Goal: Task Accomplishment & Management: Manage account settings

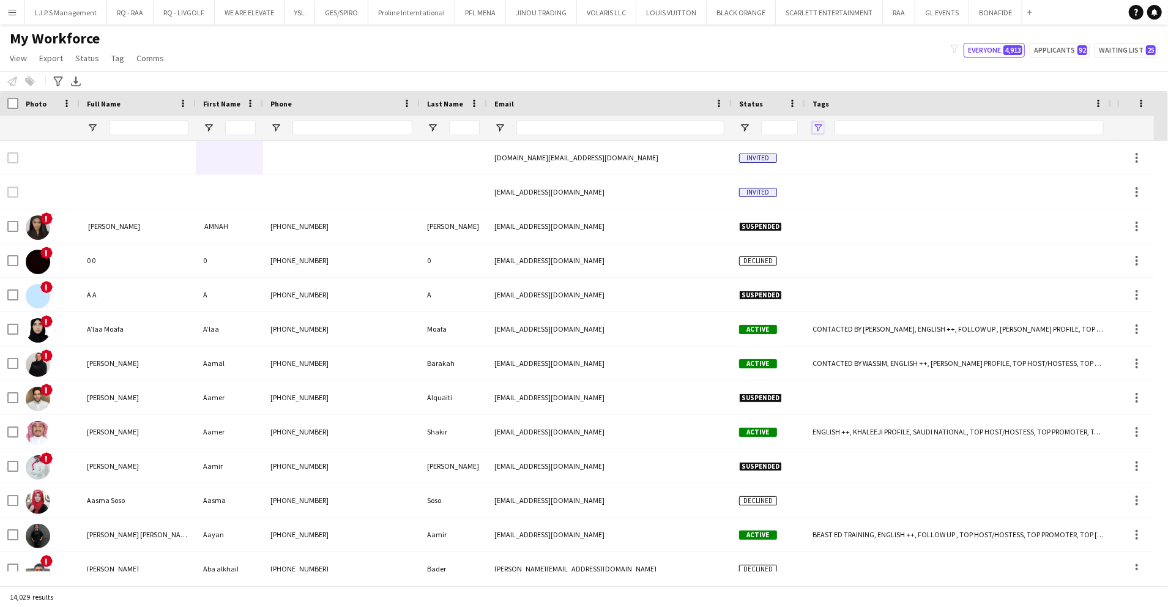
click at [821, 127] on span "Open Filter Menu" at bounding box center [818, 127] width 11 height 11
click at [844, 199] on div "(Select All)" at bounding box center [880, 202] width 97 height 9
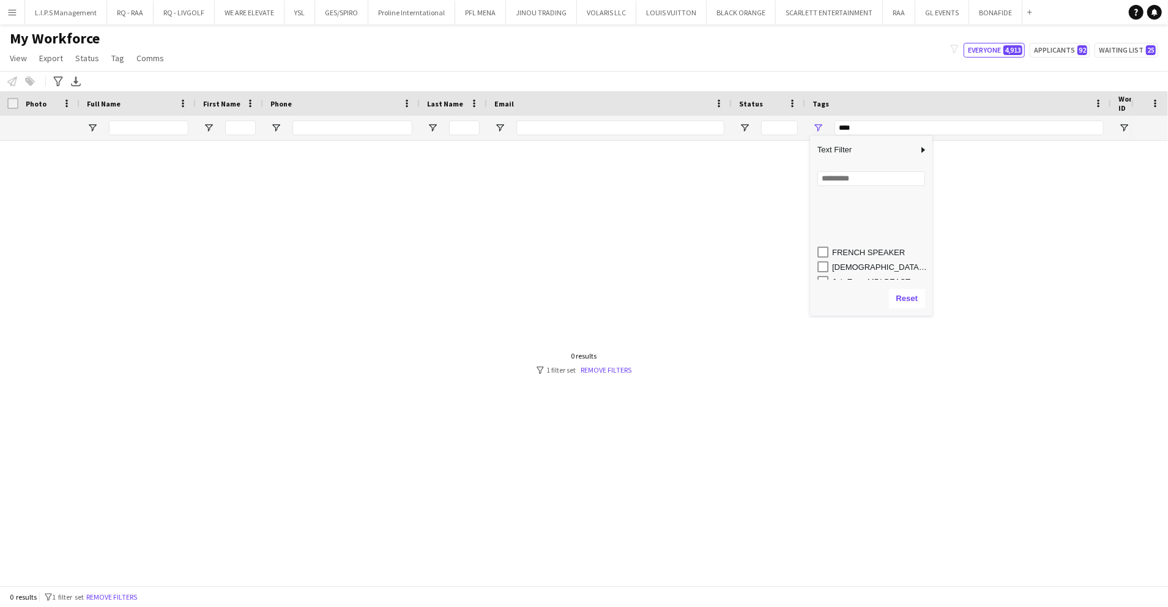
scroll to position [315, 0]
click at [850, 252] on div "LUXURY RETAIL" at bounding box center [880, 254] width 97 height 9
type input "**********"
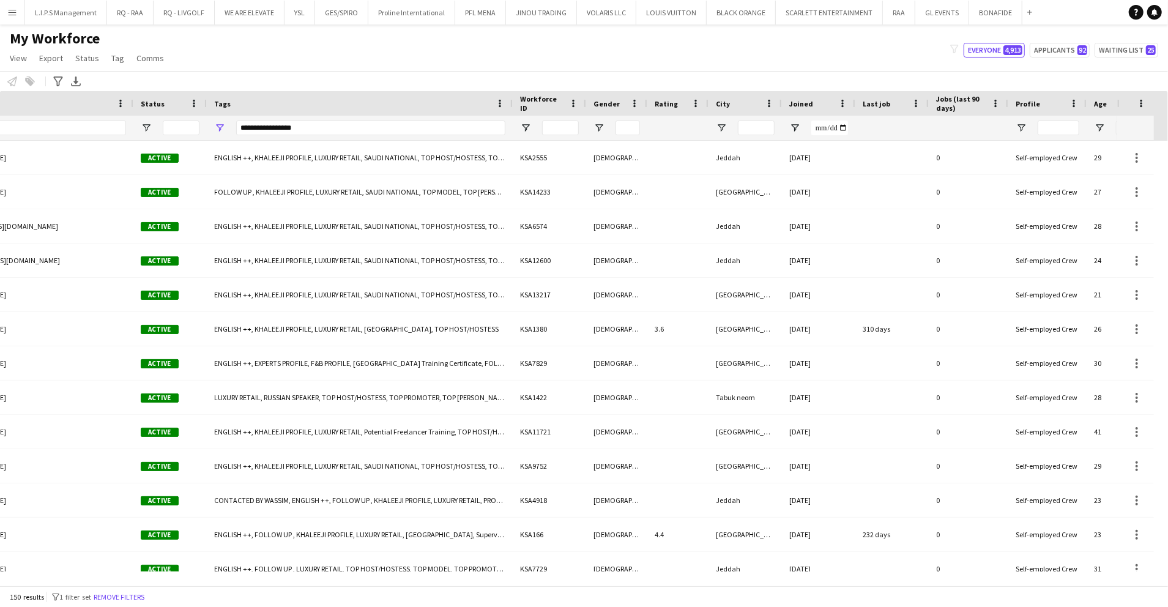
scroll to position [0, 619]
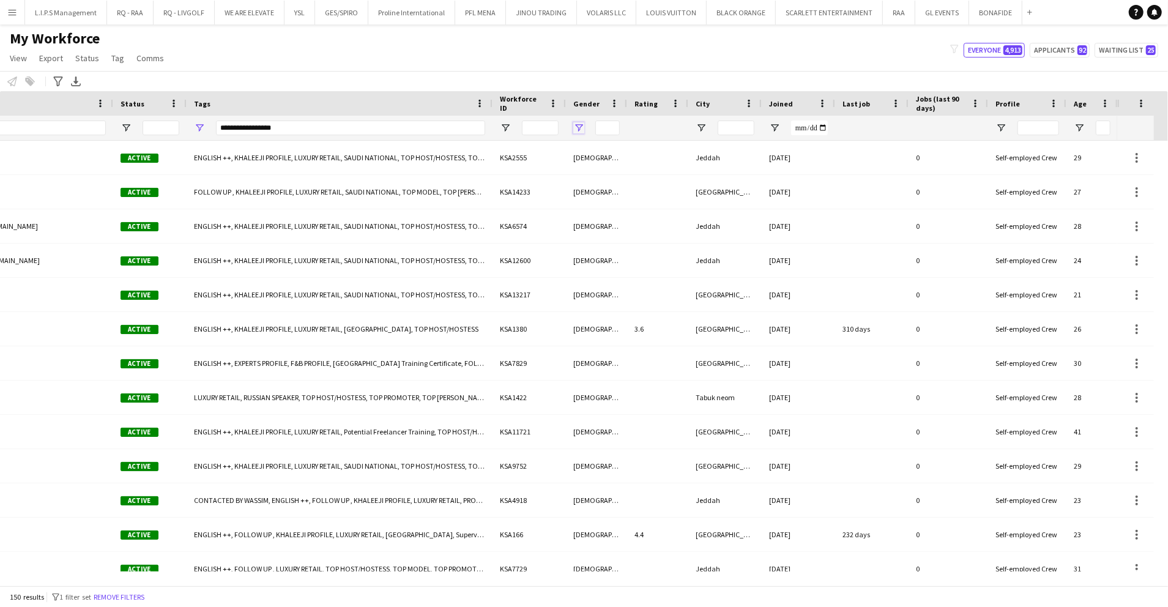
click at [577, 127] on span "Open Filter Menu" at bounding box center [578, 127] width 11 height 11
click at [602, 198] on div "(Select All)" at bounding box center [641, 202] width 97 height 9
type input "***"
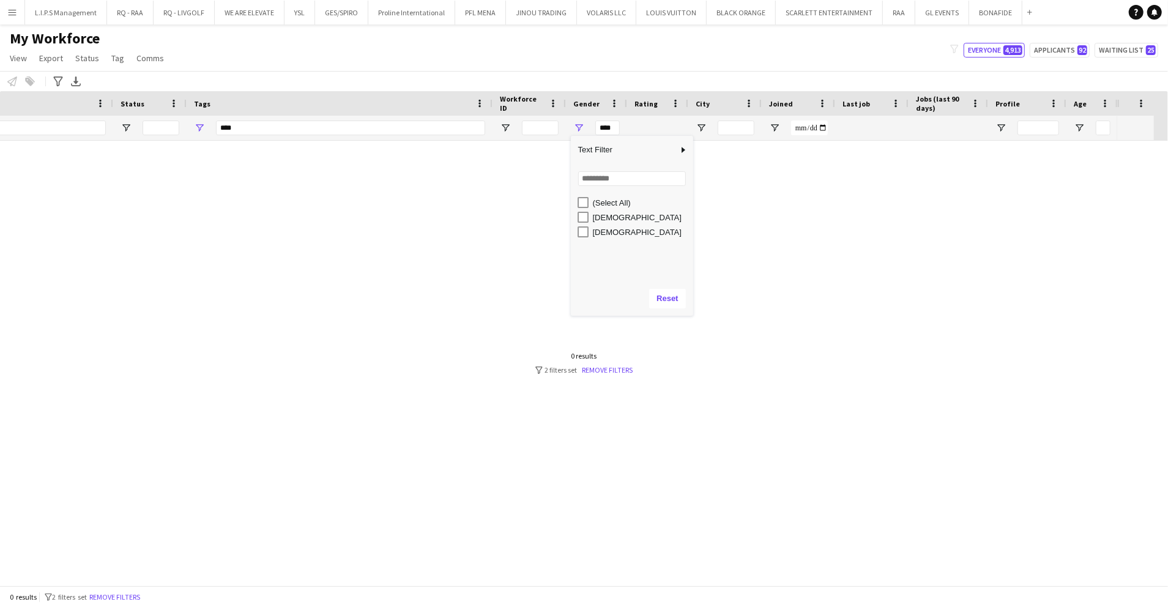
click at [603, 221] on div "Female" at bounding box center [641, 217] width 97 height 9
type input "**********"
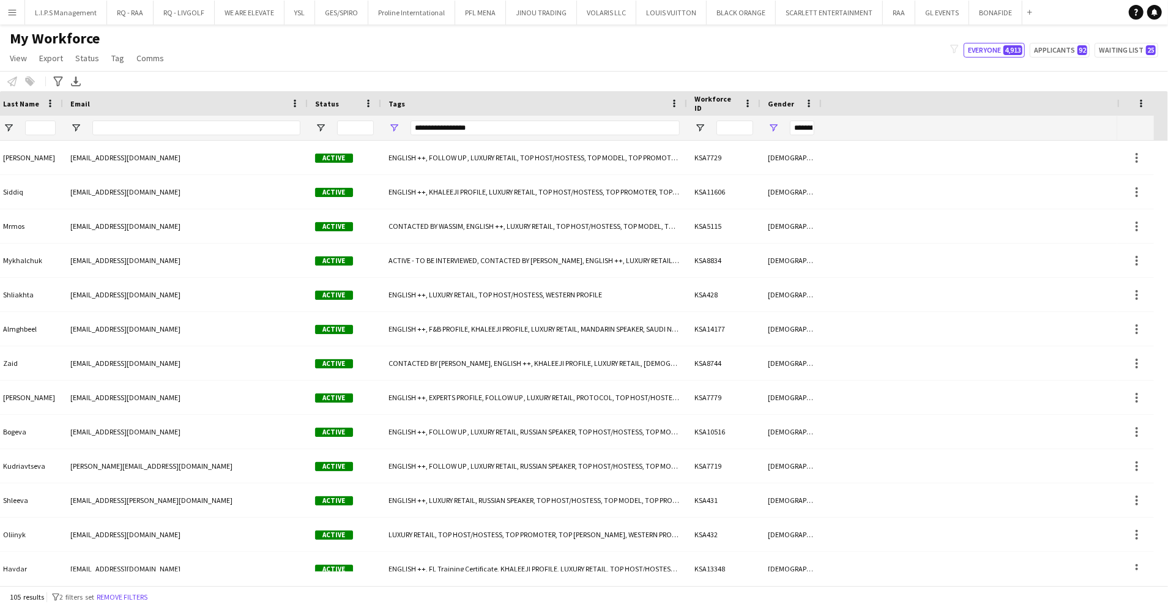
scroll to position [0, 0]
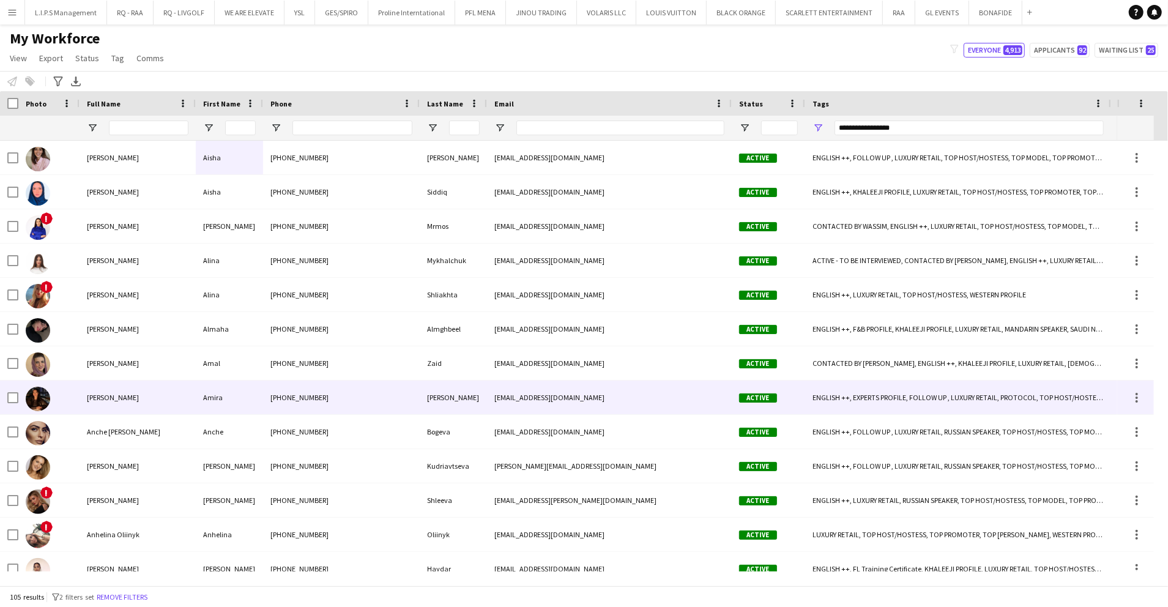
click at [193, 397] on div "Amira Dey" at bounding box center [138, 398] width 116 height 34
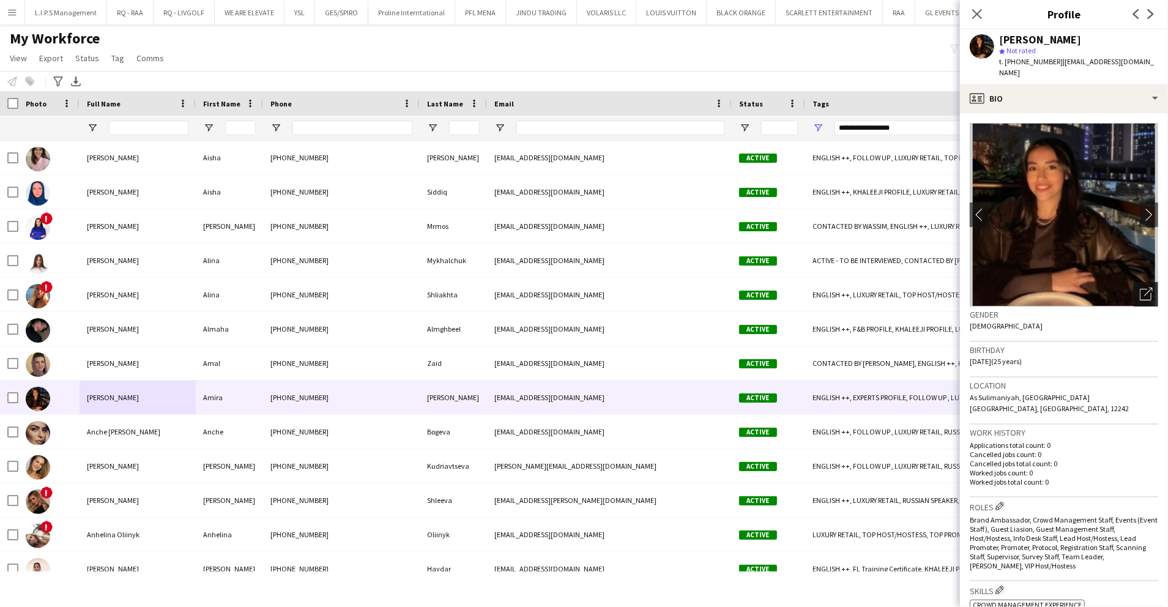
click at [1140, 288] on icon "Open photos pop-in" at bounding box center [1146, 294] width 13 height 13
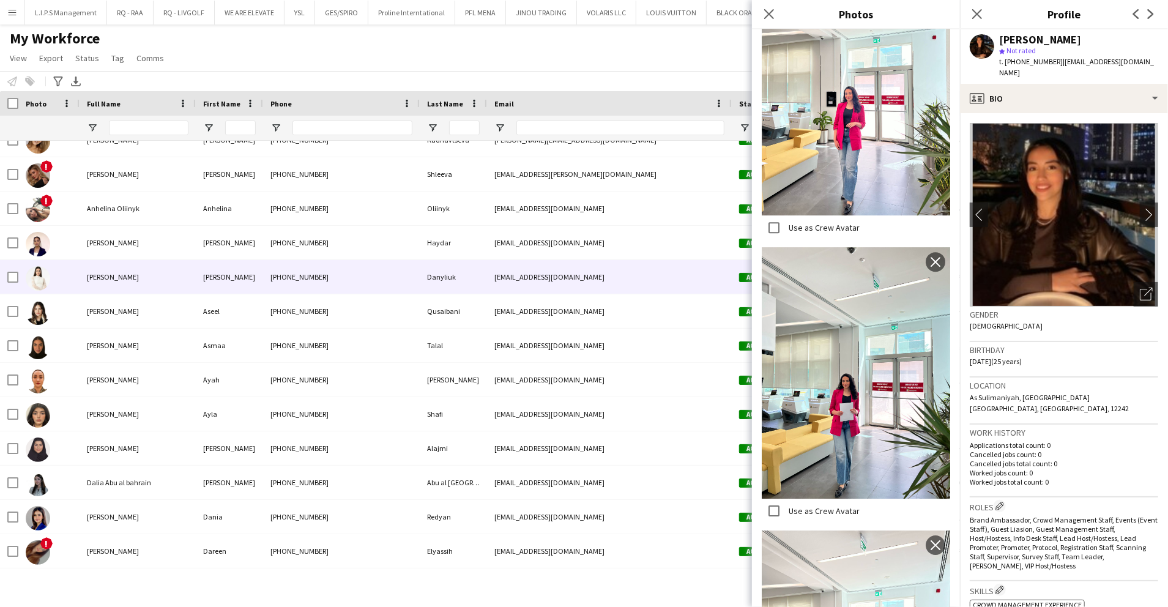
click at [146, 275] on div "Anna Danyliuk" at bounding box center [138, 277] width 116 height 34
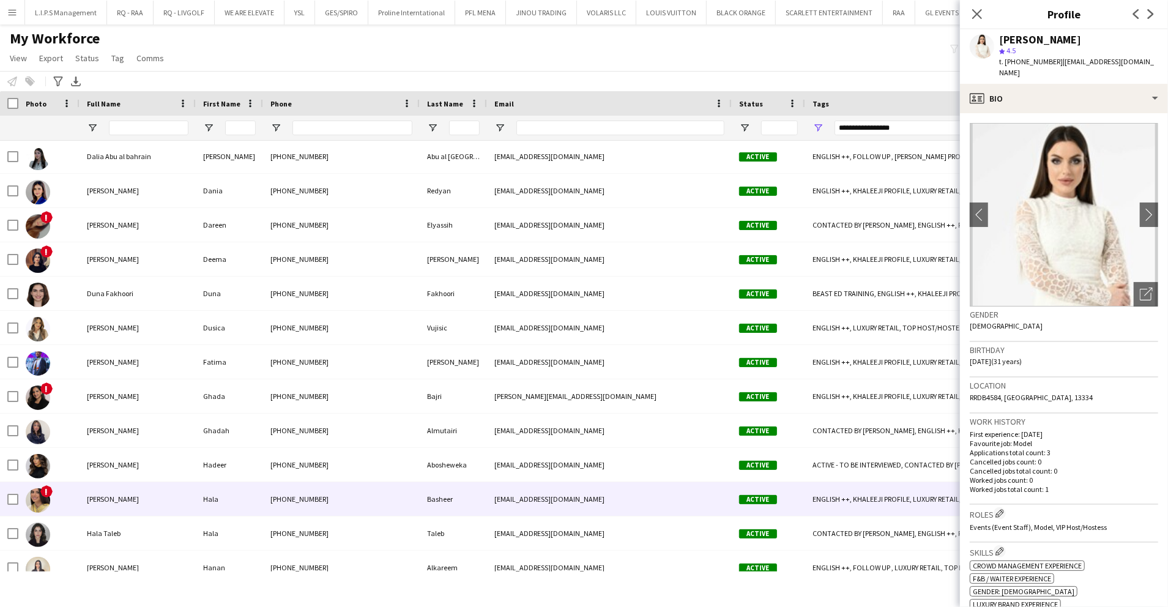
click at [177, 494] on div "Hala Basheer" at bounding box center [138, 499] width 116 height 34
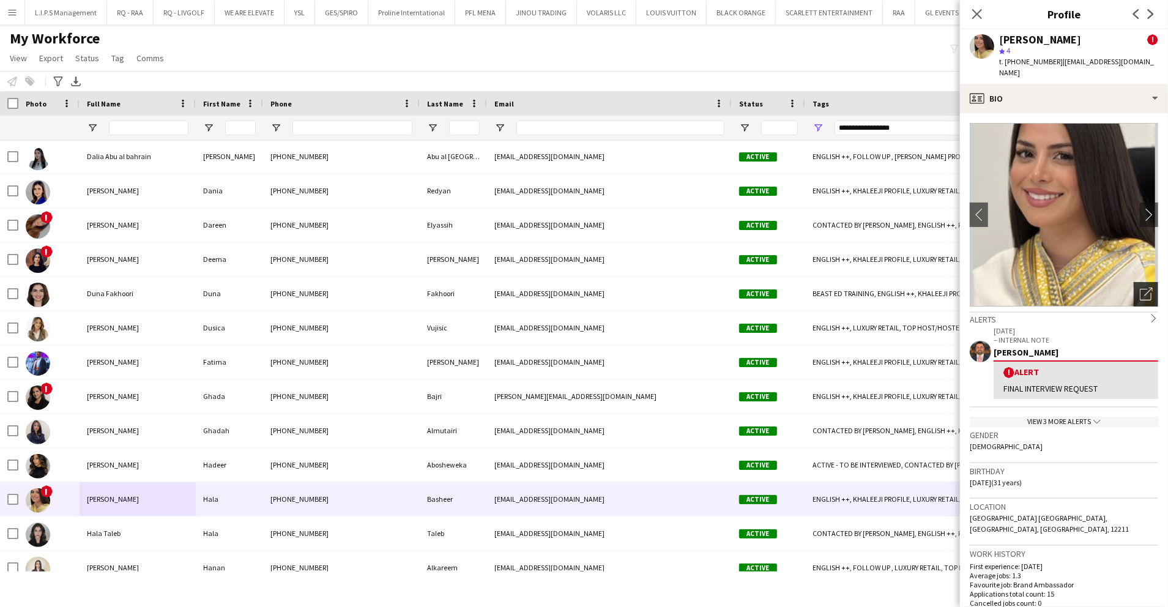
click at [1140, 288] on icon "Open photos pop-in" at bounding box center [1146, 294] width 13 height 13
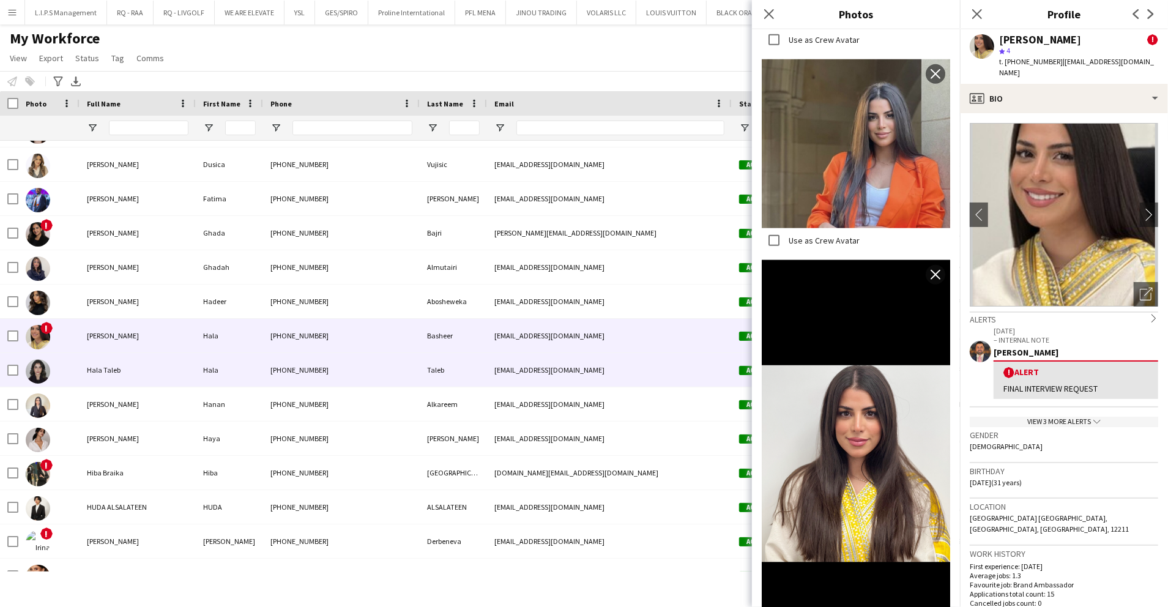
drag, startPoint x: 92, startPoint y: 375, endPoint x: 100, endPoint y: 373, distance: 8.2
click at [92, 375] on div "Hala Taleb" at bounding box center [138, 370] width 116 height 34
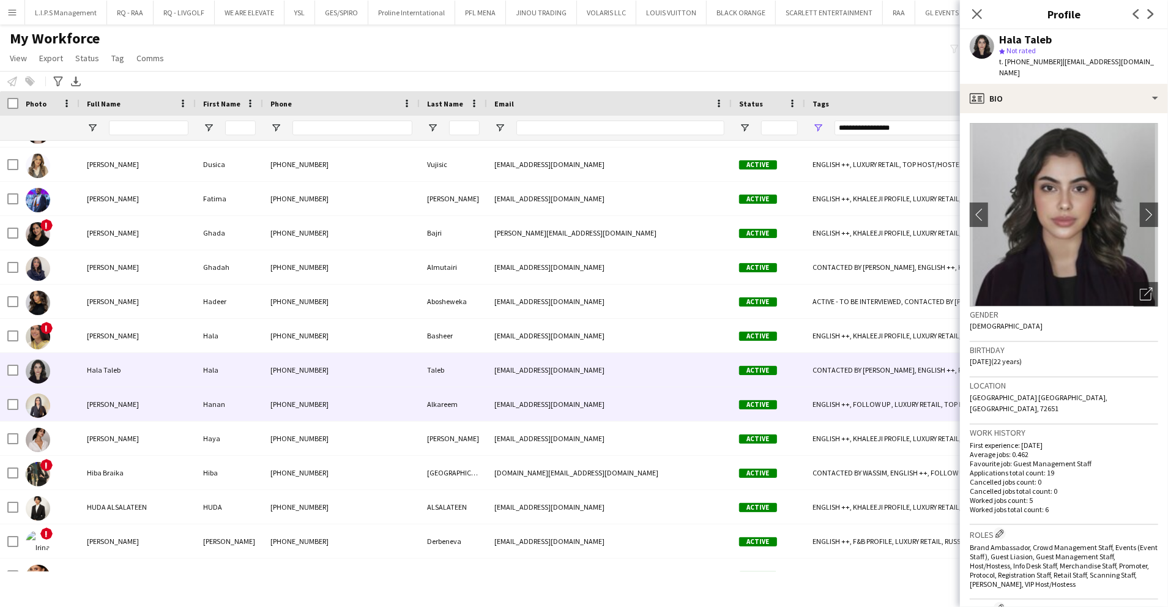
click at [398, 403] on div "+966545044703" at bounding box center [341, 404] width 157 height 34
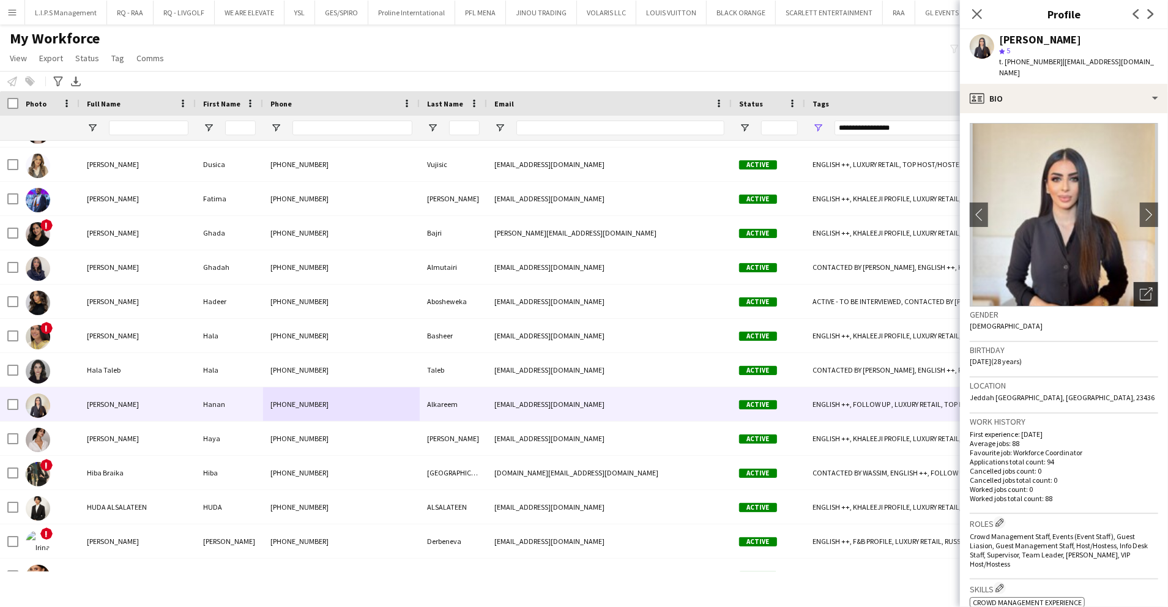
click at [1120, 283] on img at bounding box center [1064, 215] width 188 height 184
click at [1134, 283] on div "Open photos pop-in" at bounding box center [1146, 294] width 24 height 24
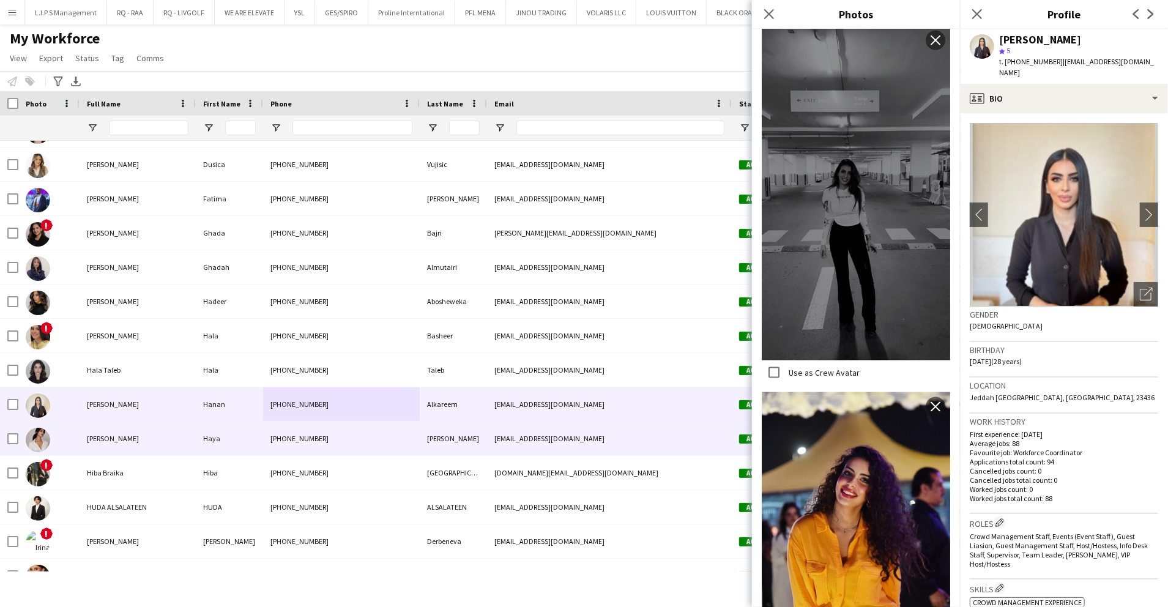
drag, startPoint x: 247, startPoint y: 431, endPoint x: 326, endPoint y: 423, distance: 78.7
click at [248, 431] on div "Haya" at bounding box center [229, 439] width 67 height 34
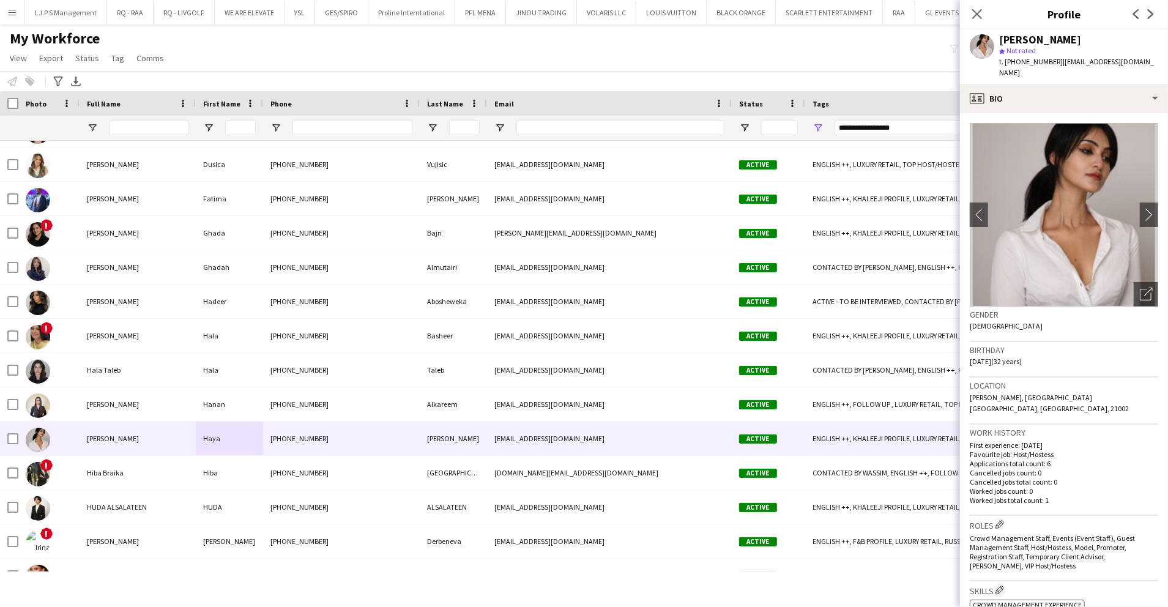
drag, startPoint x: 1127, startPoint y: 288, endPoint x: 1036, endPoint y: 303, distance: 92.4
click at [1134, 288] on div "Open photos pop-in" at bounding box center [1146, 294] width 24 height 24
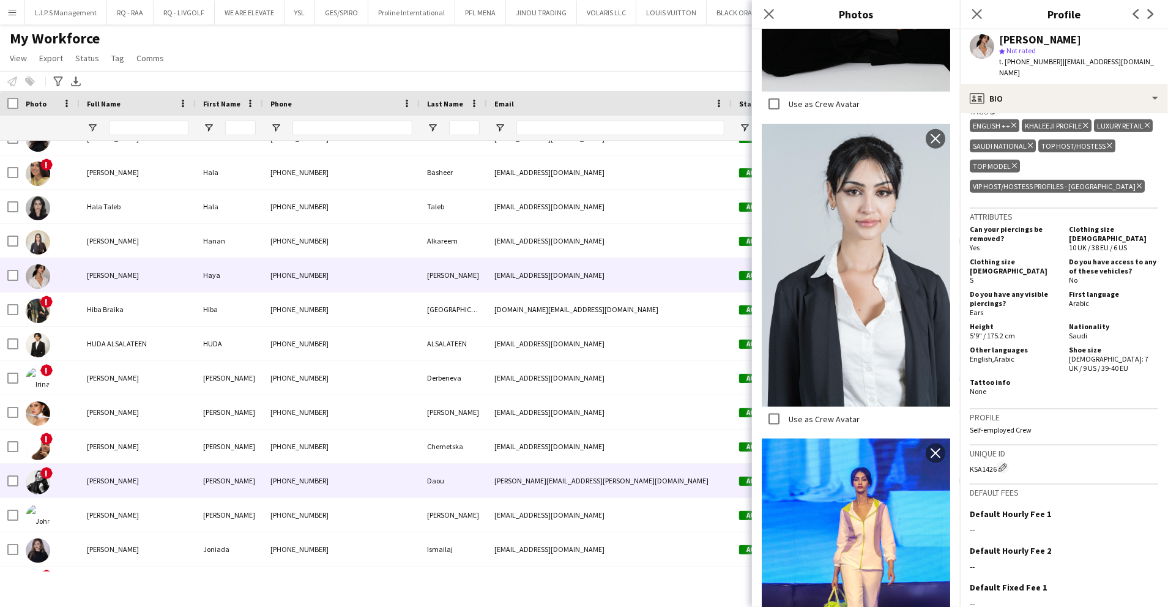
click at [248, 477] on div "Joelle" at bounding box center [229, 481] width 67 height 34
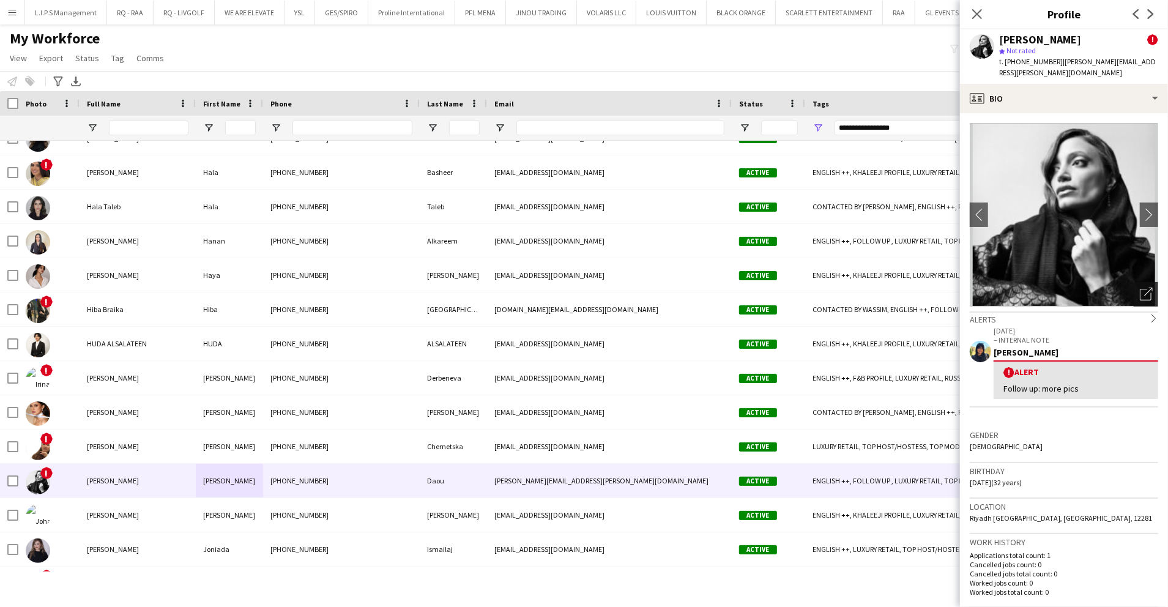
click at [1140, 289] on icon at bounding box center [1146, 295] width 12 height 12
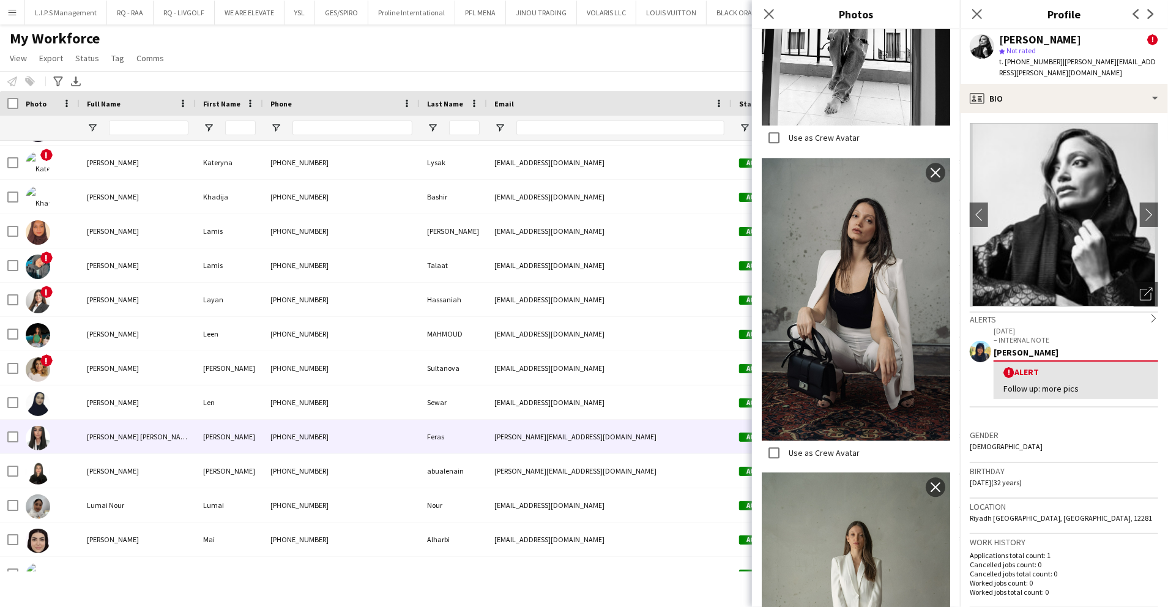
click at [171, 437] on div "Lilia Feras" at bounding box center [138, 437] width 116 height 34
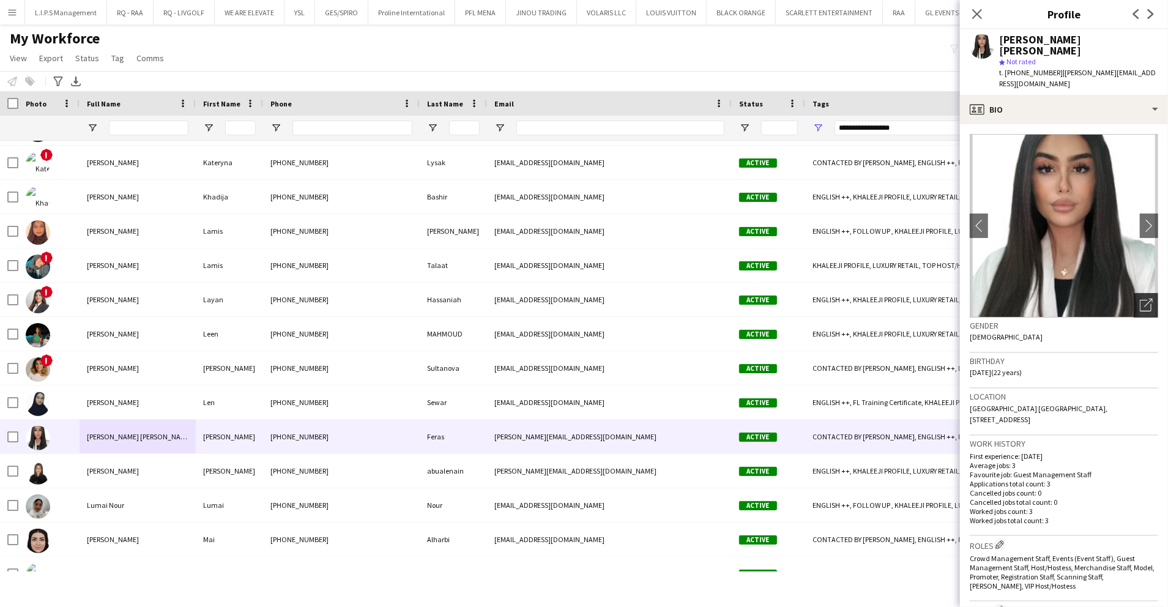
click at [1140, 299] on icon "Open photos pop-in" at bounding box center [1146, 305] width 13 height 13
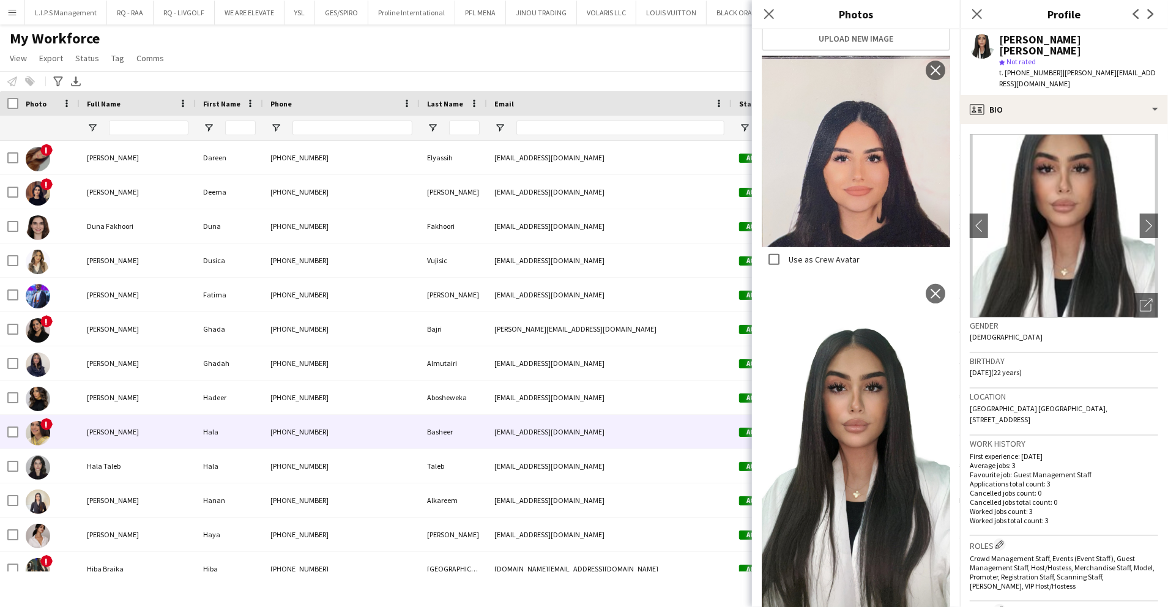
click at [174, 433] on div "Hala Basheer" at bounding box center [138, 432] width 116 height 34
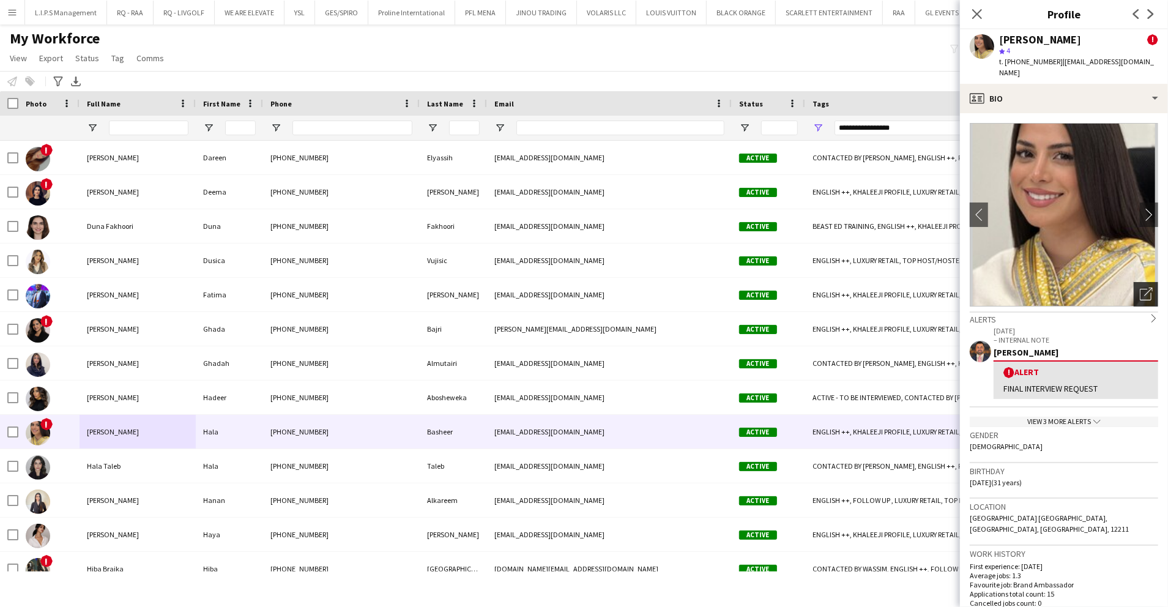
click at [1142, 286] on div "Open photos pop-in" at bounding box center [1146, 294] width 24 height 24
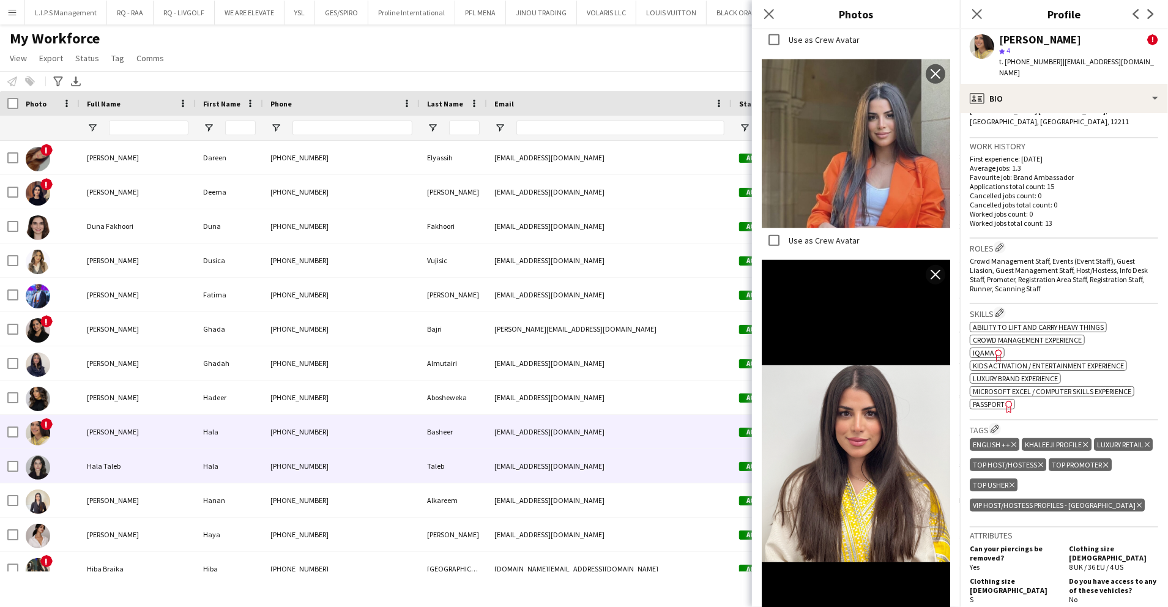
drag, startPoint x: 298, startPoint y: 470, endPoint x: 667, endPoint y: 338, distance: 391.9
click at [305, 469] on div "+966593676695" at bounding box center [341, 466] width 157 height 34
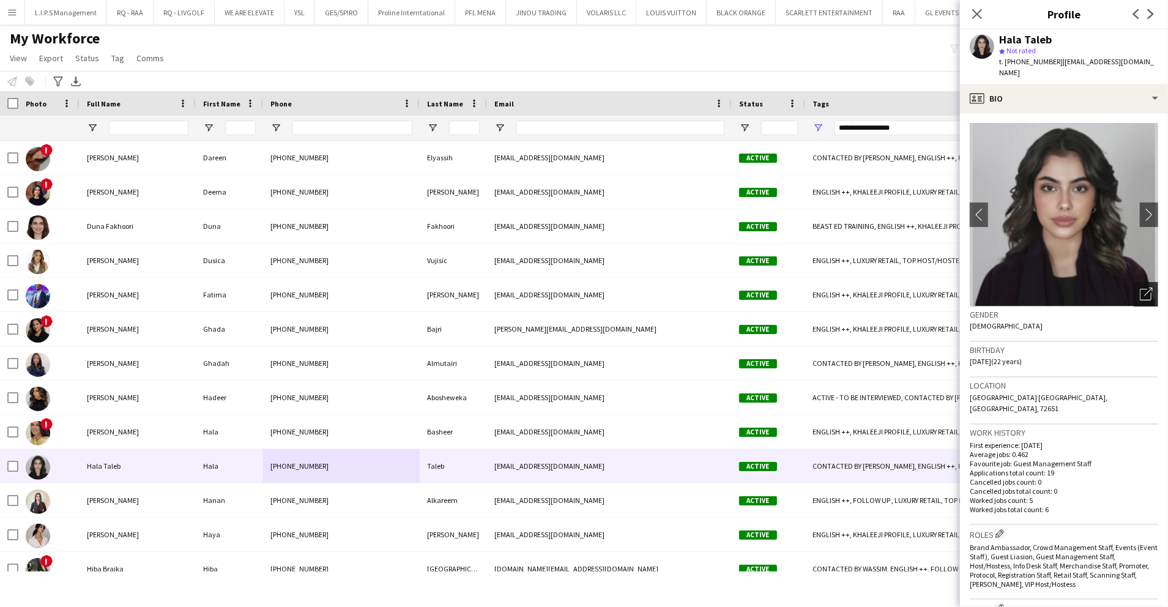
click at [1134, 285] on div "Open photos pop-in" at bounding box center [1146, 294] width 24 height 24
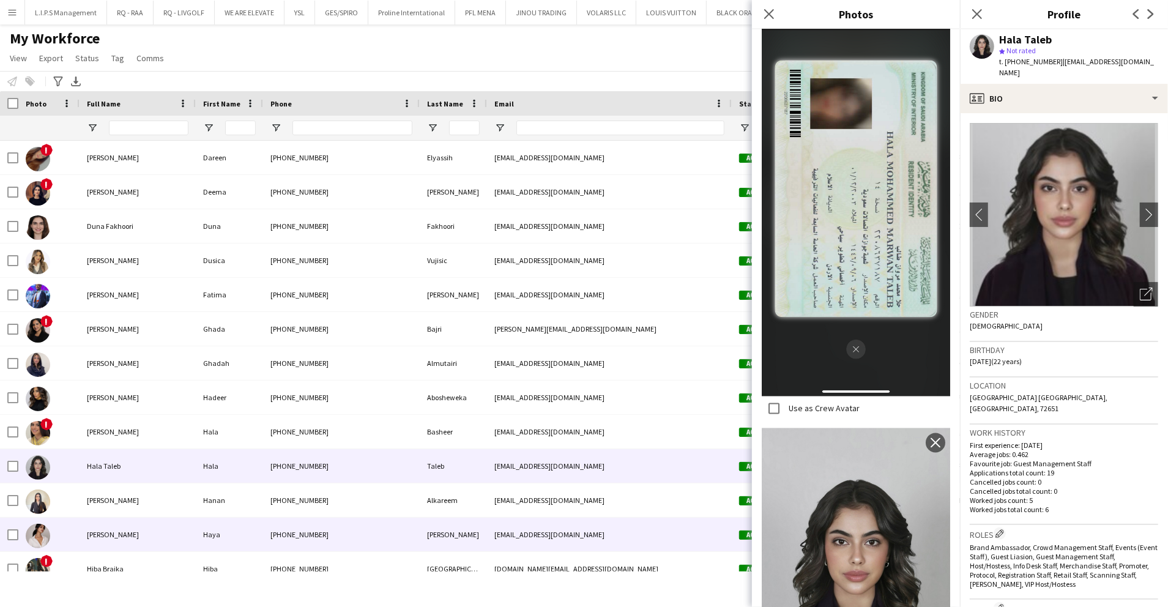
click at [179, 531] on div "Haya Nasser" at bounding box center [138, 535] width 116 height 34
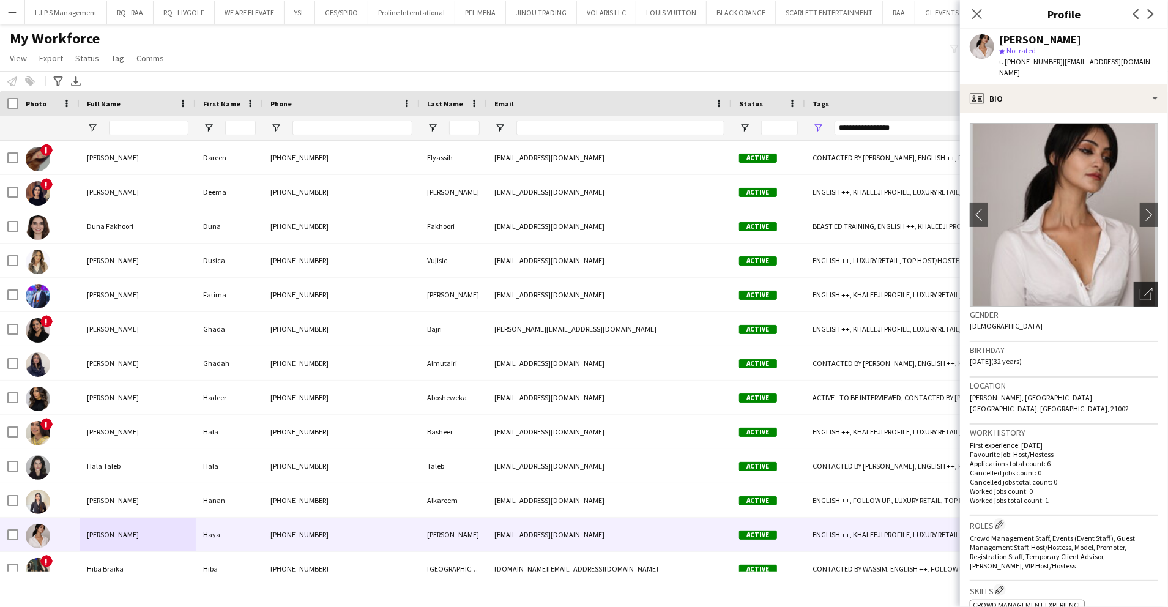
click at [1134, 282] on div "Open photos pop-in" at bounding box center [1146, 294] width 24 height 24
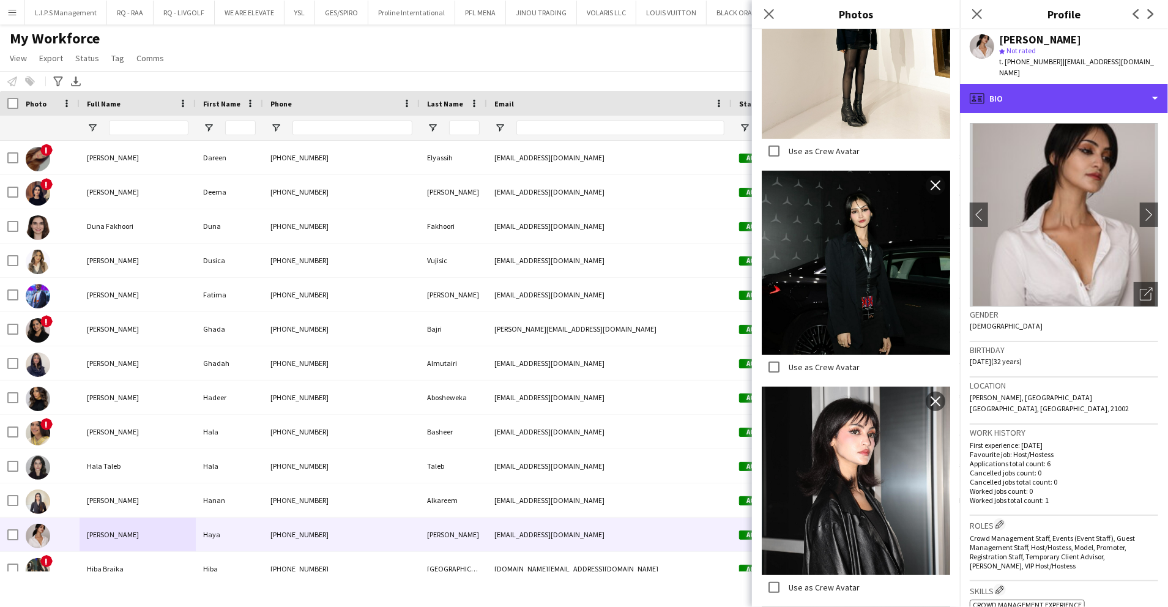
drag, startPoint x: 1070, startPoint y: 93, endPoint x: 1083, endPoint y: 121, distance: 31.2
click at [1070, 92] on div "profile Bio" at bounding box center [1064, 98] width 208 height 29
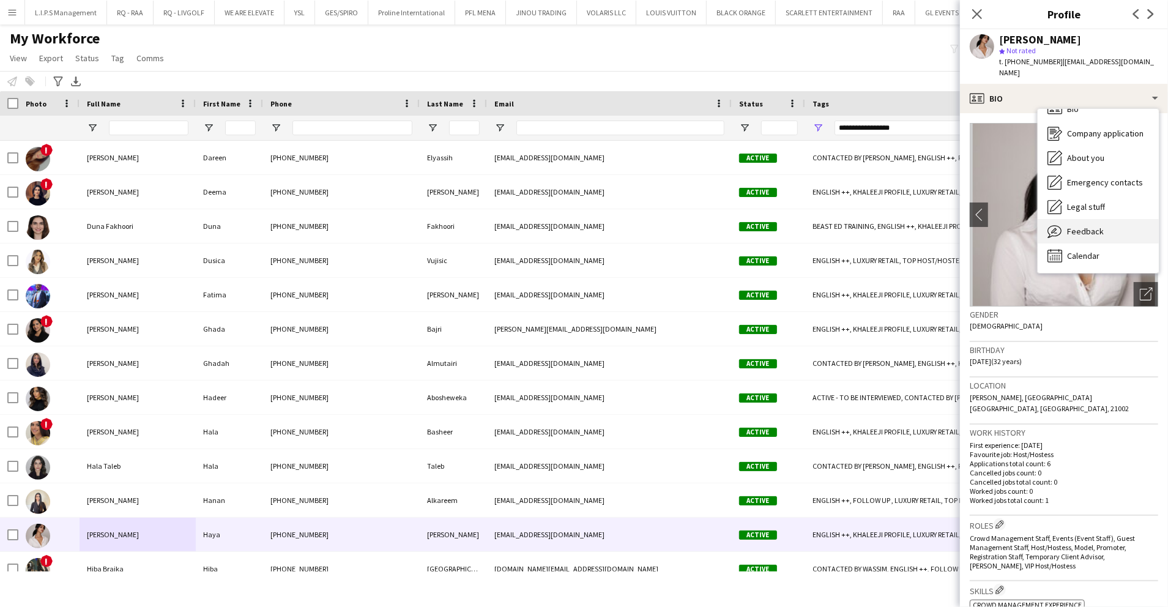
click at [1117, 224] on div "Feedback Feedback" at bounding box center [1098, 231] width 121 height 24
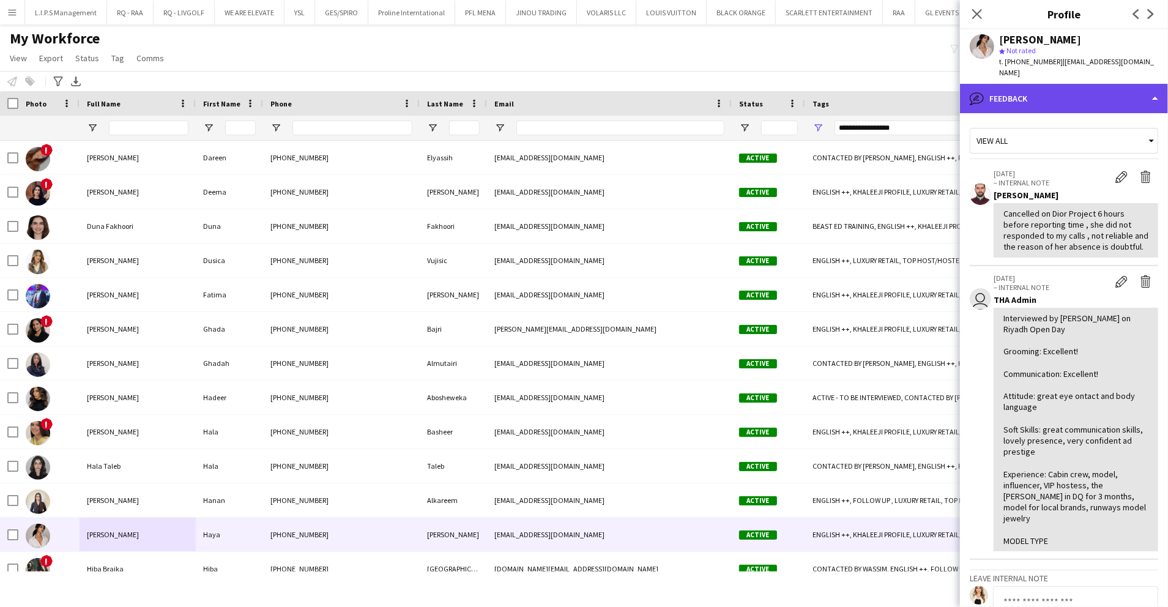
click at [1044, 84] on div "bubble-pencil Feedback" at bounding box center [1064, 98] width 208 height 29
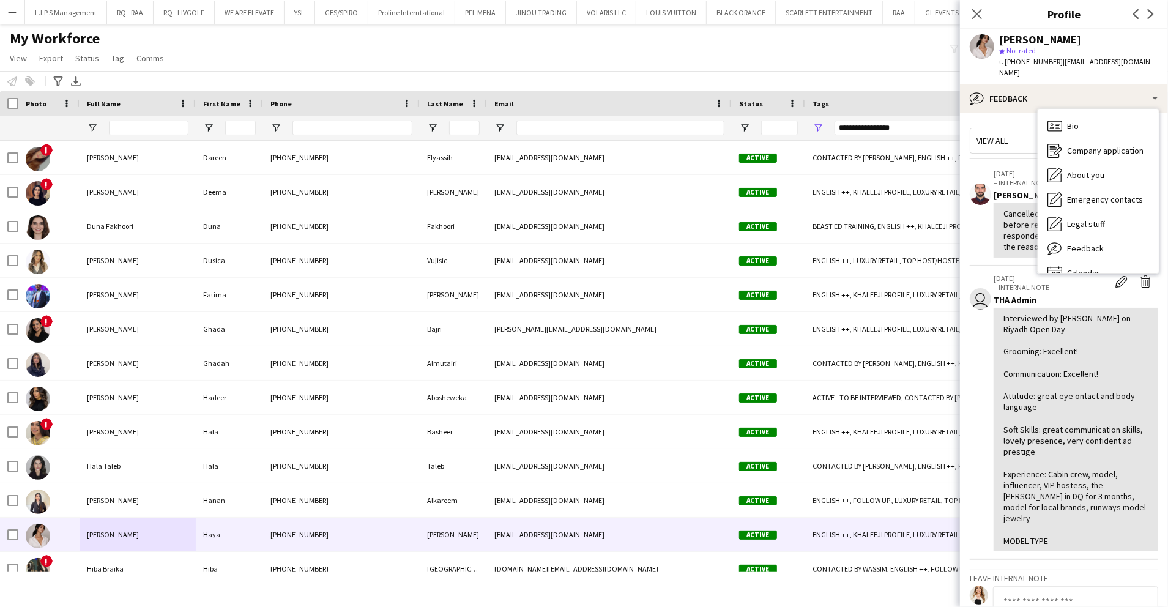
click at [1025, 113] on app-crew-profile-feedback-tab "View all 21-11-2024 – INTERNAL NOTE Edit internal note Delete internal note Oua…" at bounding box center [1064, 360] width 208 height 494
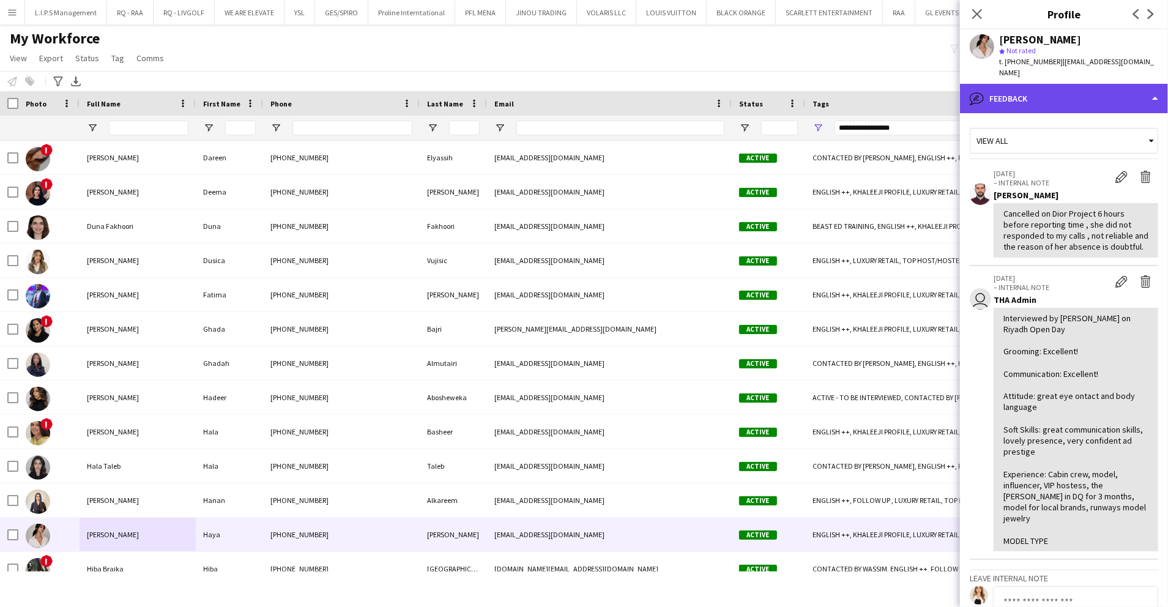
click at [1055, 89] on div "bubble-pencil Feedback" at bounding box center [1064, 98] width 208 height 29
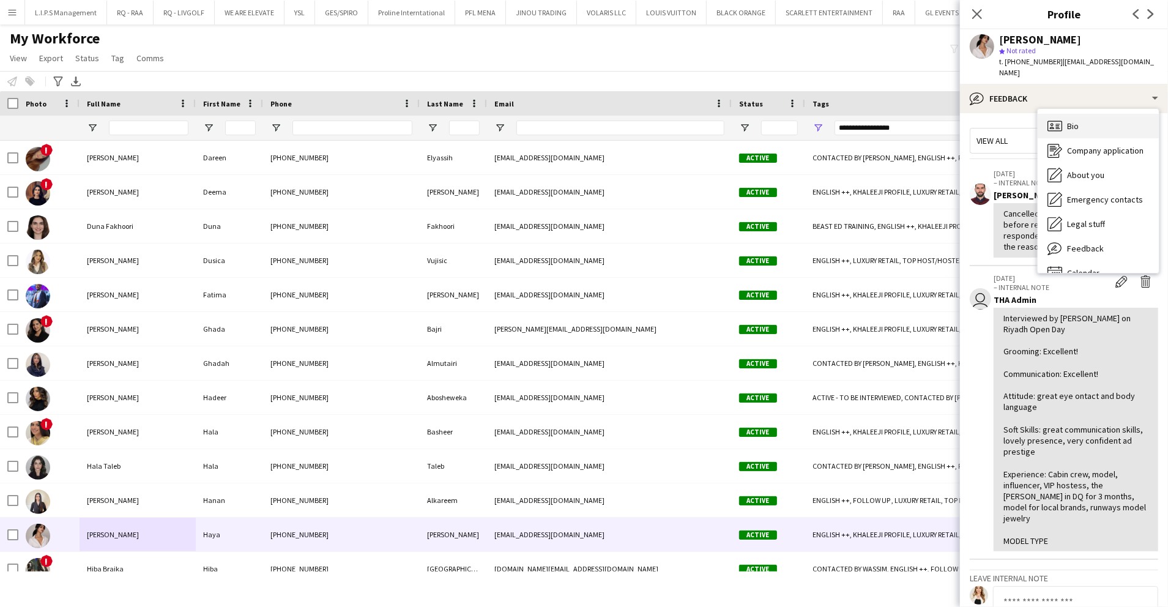
click at [1071, 121] on span "Bio" at bounding box center [1073, 126] width 12 height 11
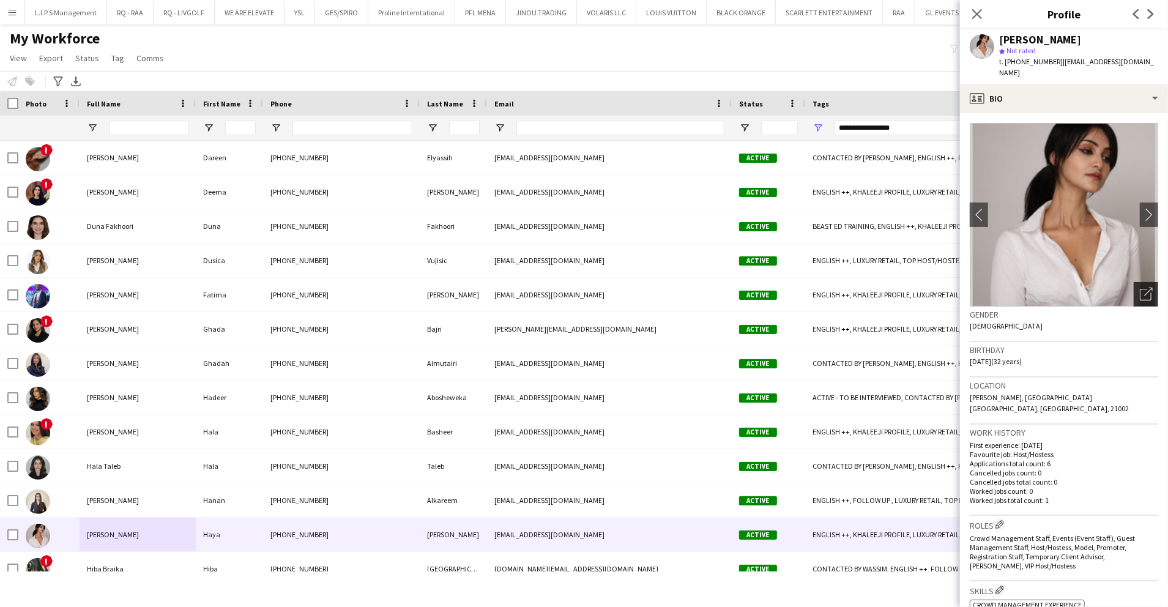
click at [1140, 288] on icon "Open photos pop-in" at bounding box center [1146, 294] width 13 height 13
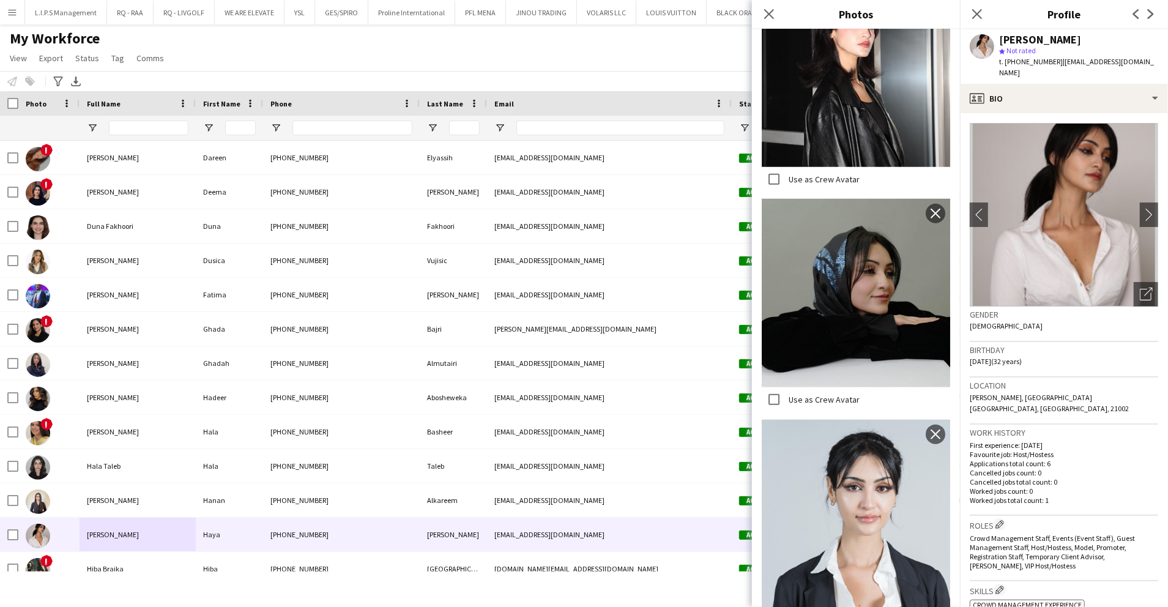
scroll to position [1111, 0]
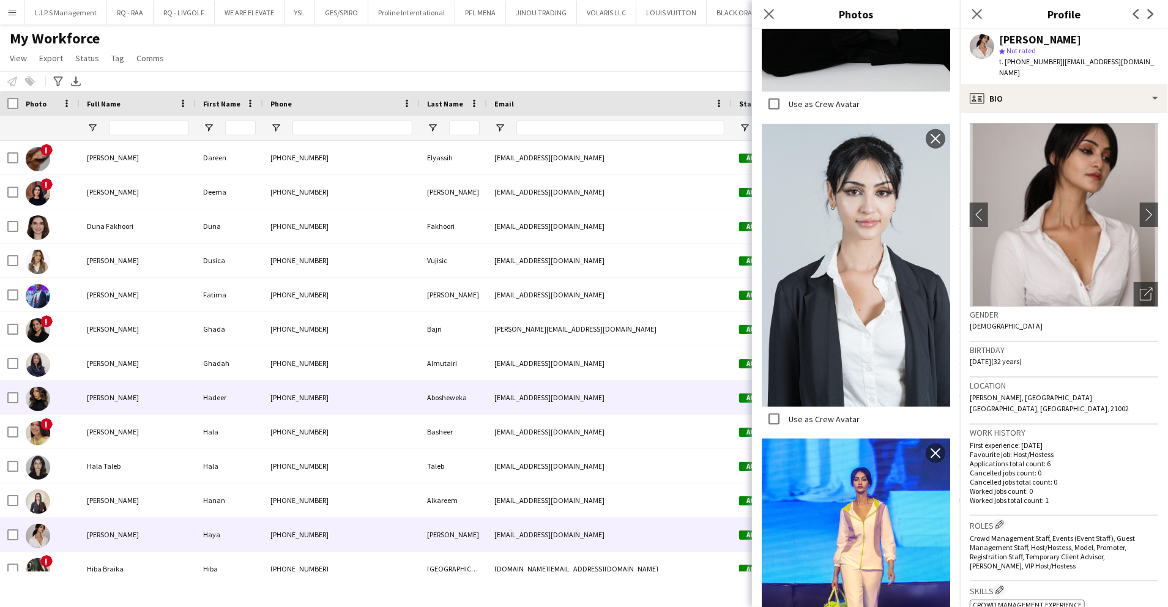
click at [152, 408] on div "Hadeer Abosheweka" at bounding box center [138, 398] width 116 height 34
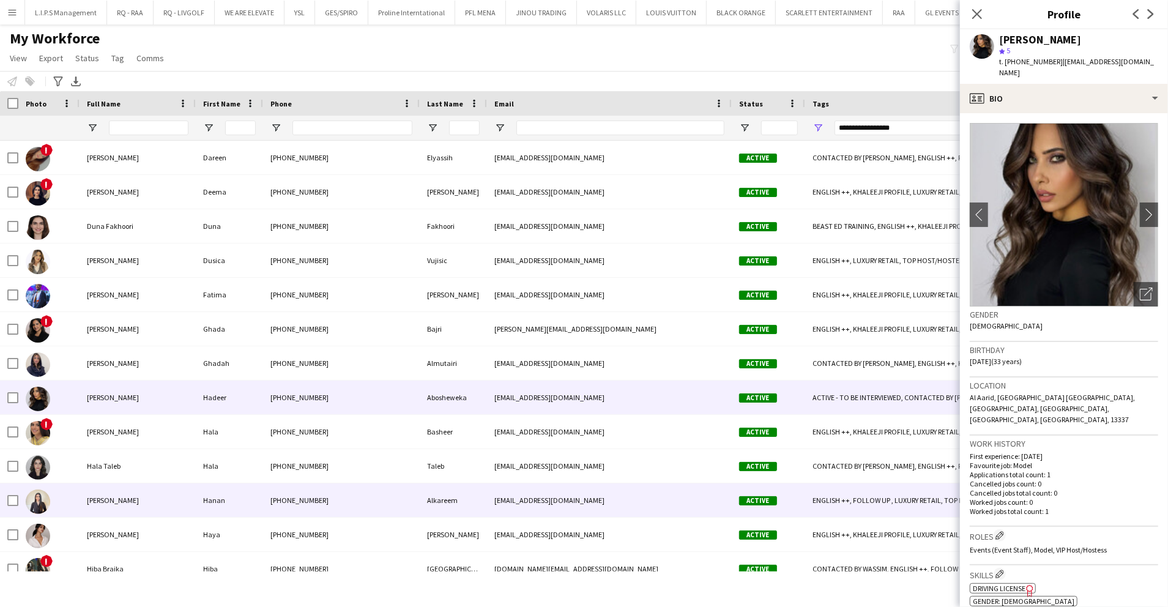
click at [437, 508] on div "Alkareem" at bounding box center [453, 500] width 67 height 34
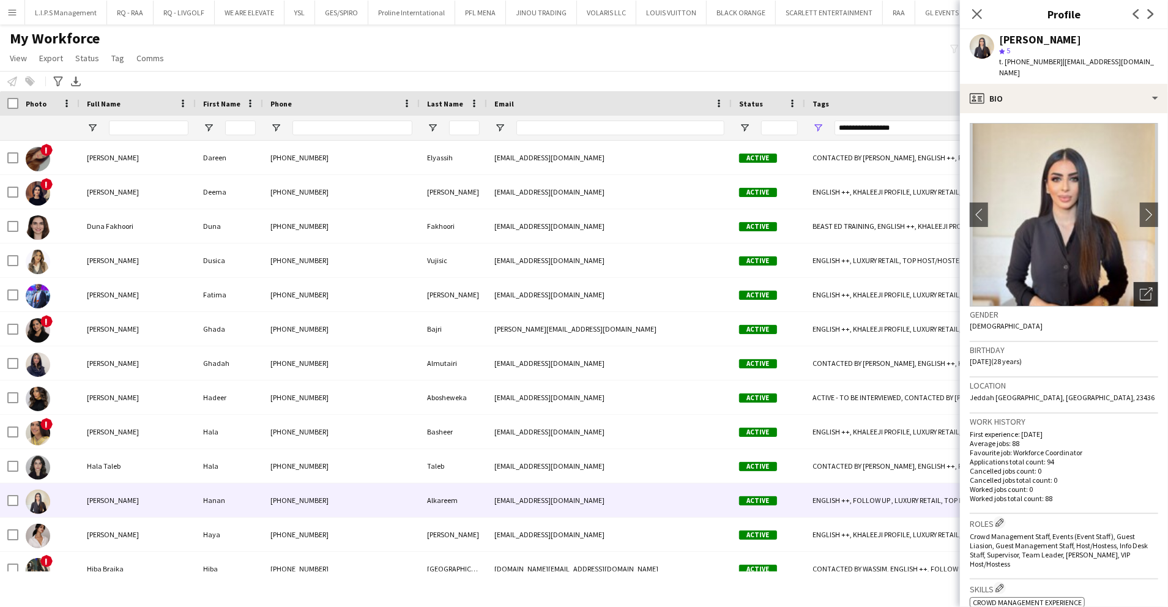
click at [1141, 283] on div "Open photos pop-in" at bounding box center [1146, 294] width 24 height 24
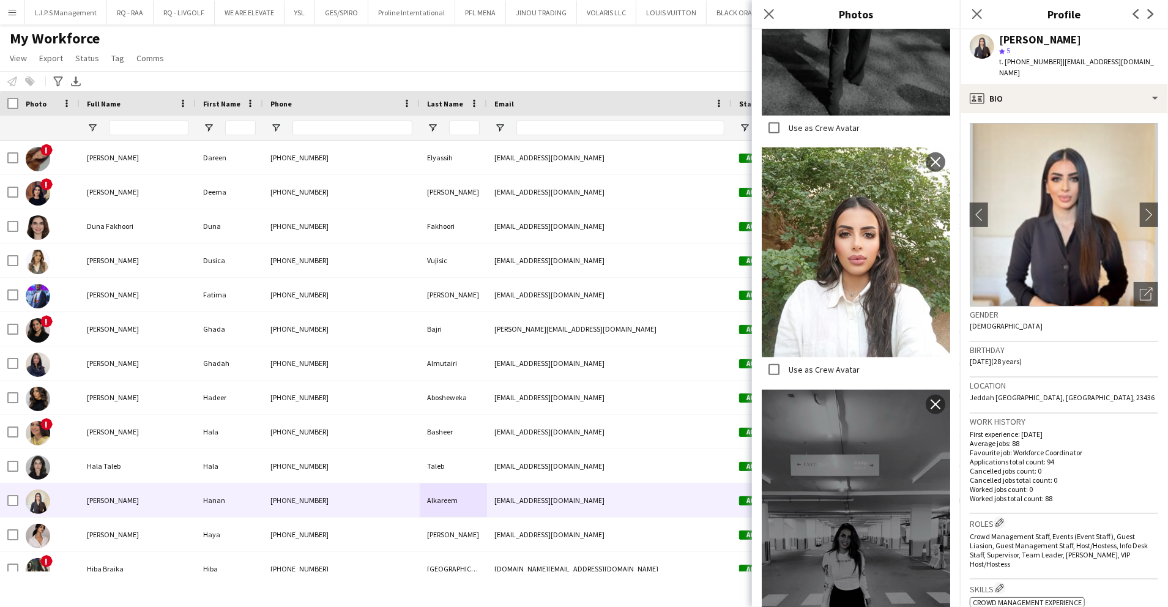
scroll to position [1098, 0]
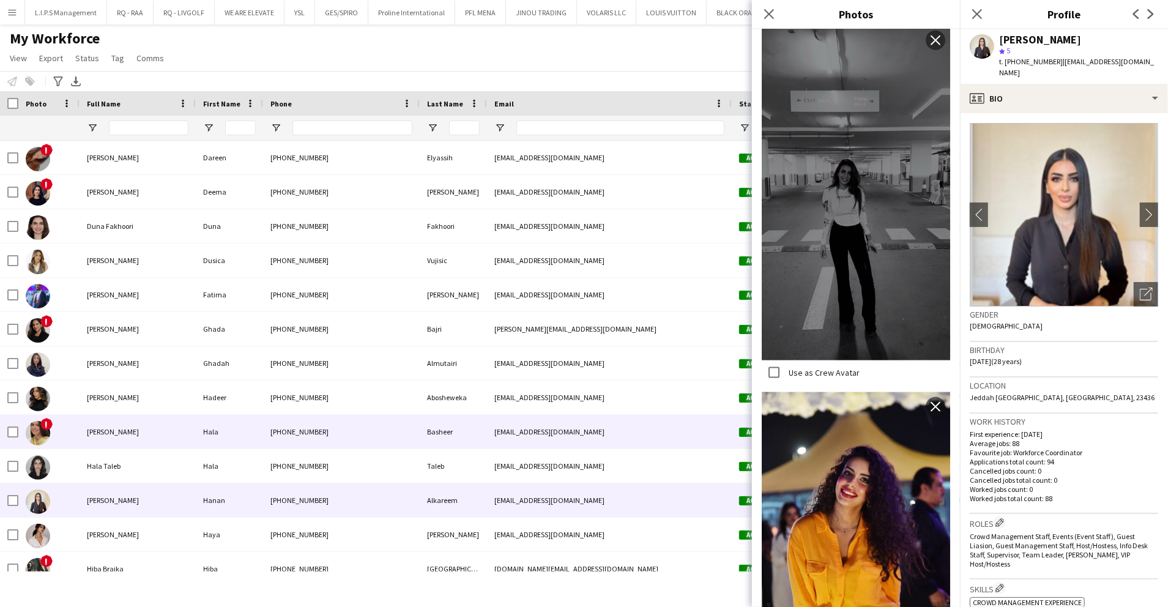
click at [308, 432] on div "+966535184650" at bounding box center [341, 432] width 157 height 34
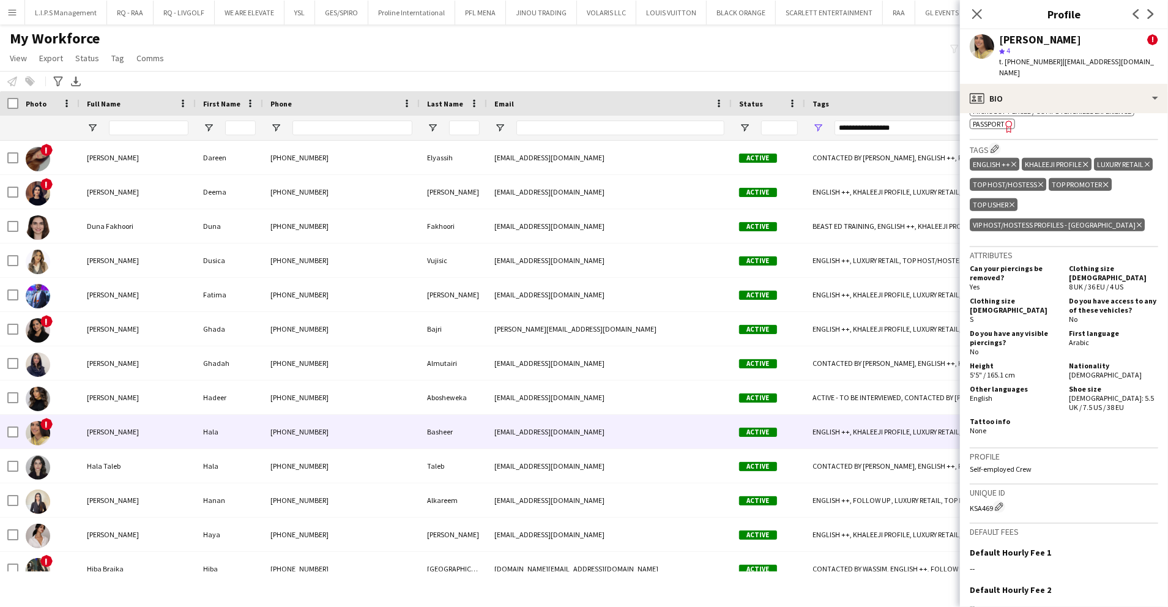
scroll to position [734, 0]
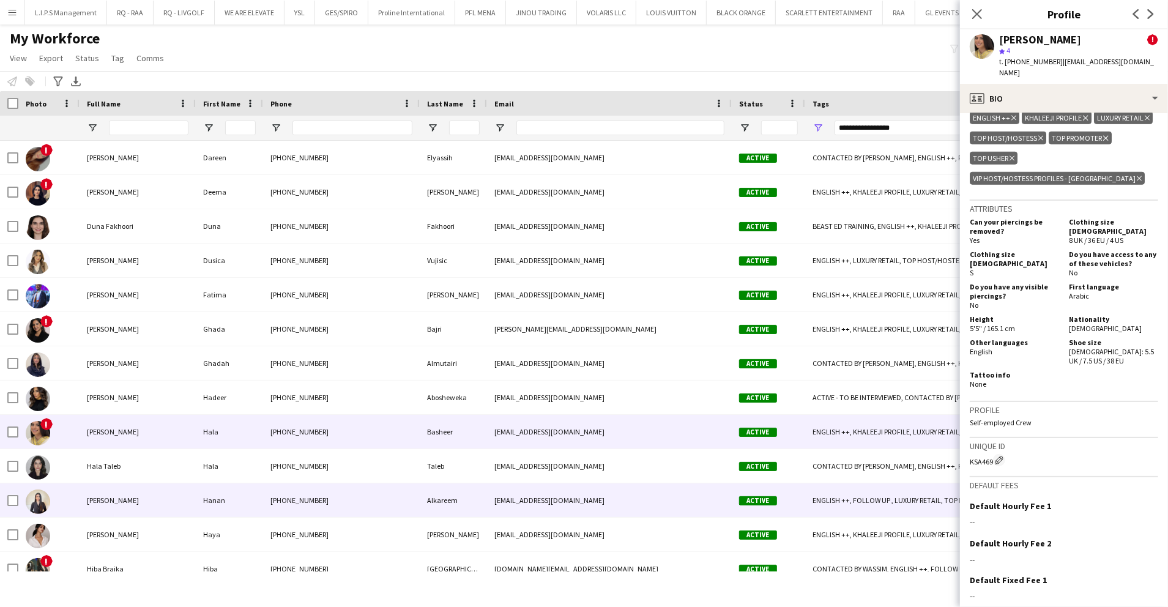
drag, startPoint x: 362, startPoint y: 495, endPoint x: 439, endPoint y: 477, distance: 79.1
click at [362, 495] on div "+966545044703" at bounding box center [341, 500] width 157 height 34
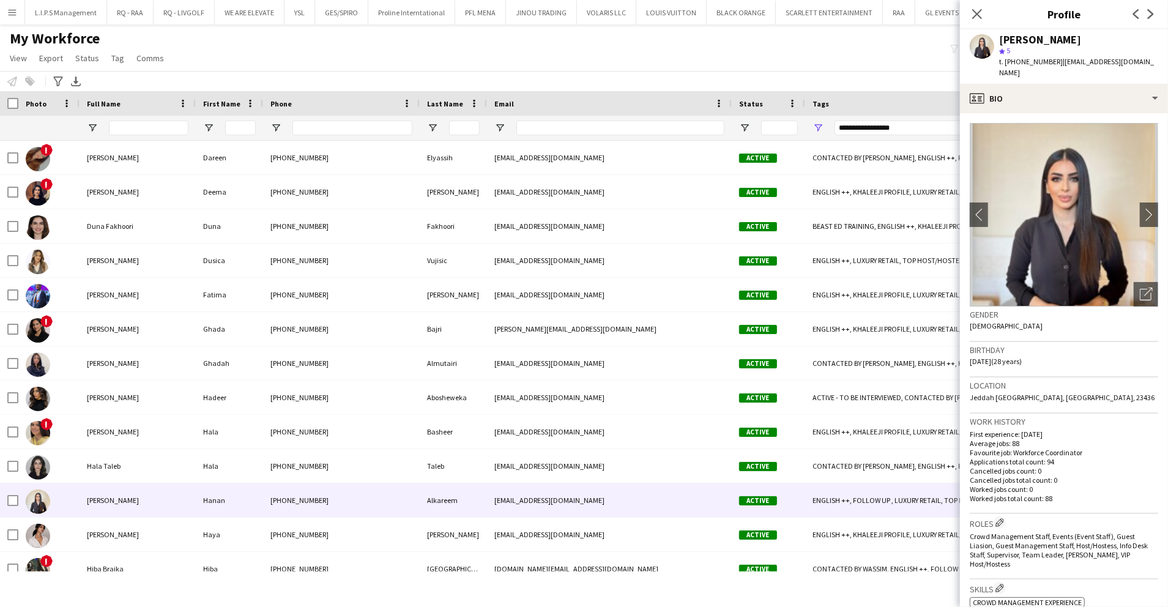
scroll to position [652, 0]
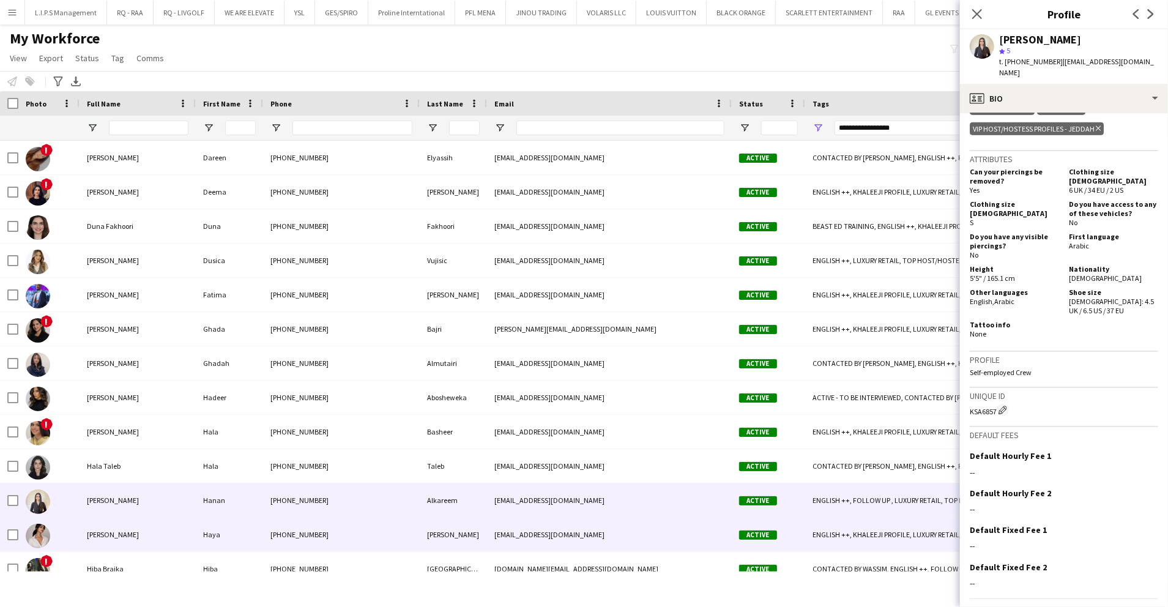
click at [454, 537] on div "Nasser" at bounding box center [453, 535] width 67 height 34
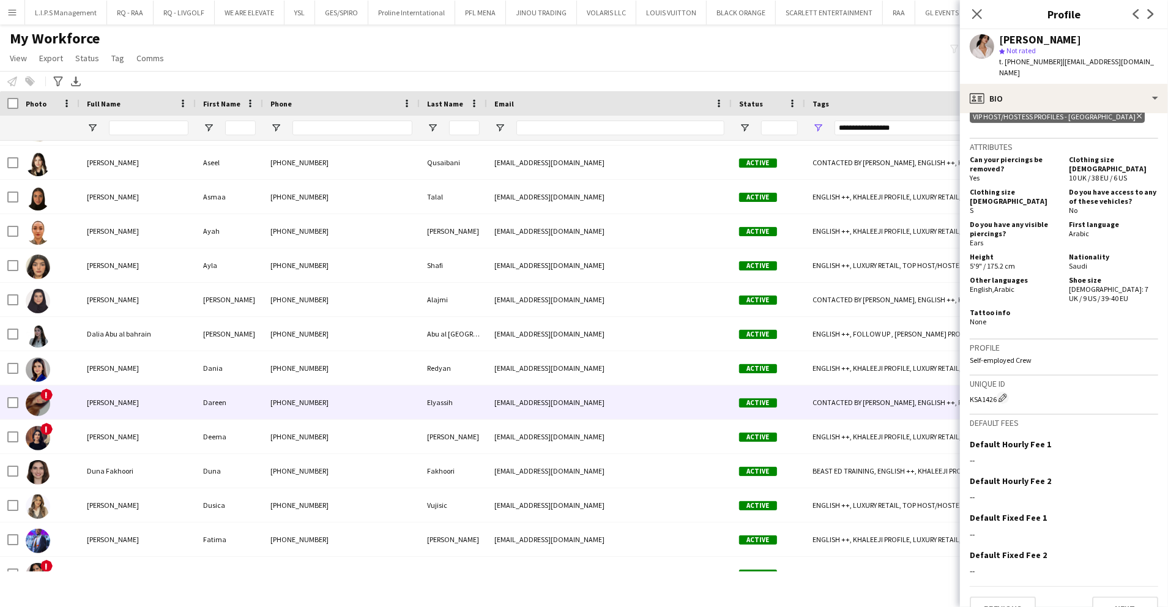
scroll to position [393, 0]
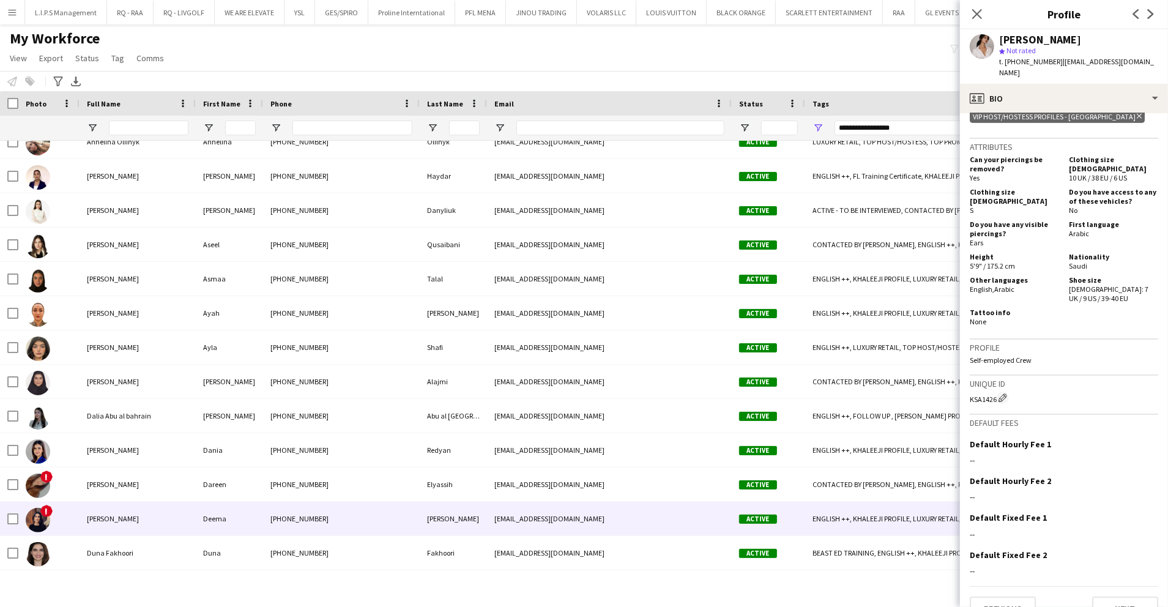
click at [209, 520] on div "Deema" at bounding box center [229, 519] width 67 height 34
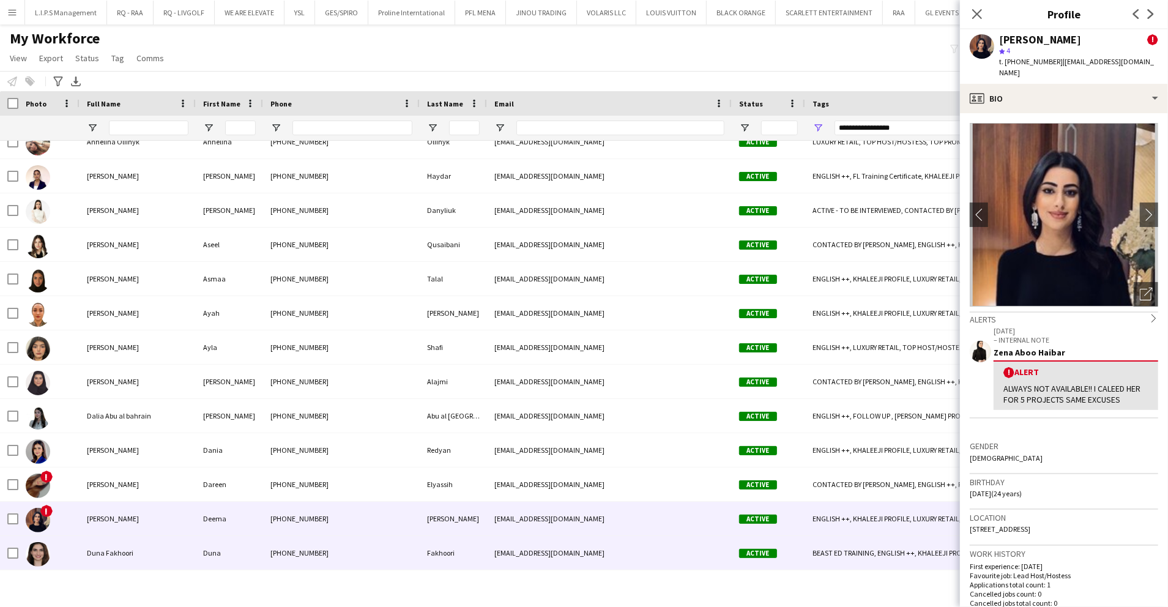
click at [206, 548] on div "Duna" at bounding box center [229, 553] width 67 height 34
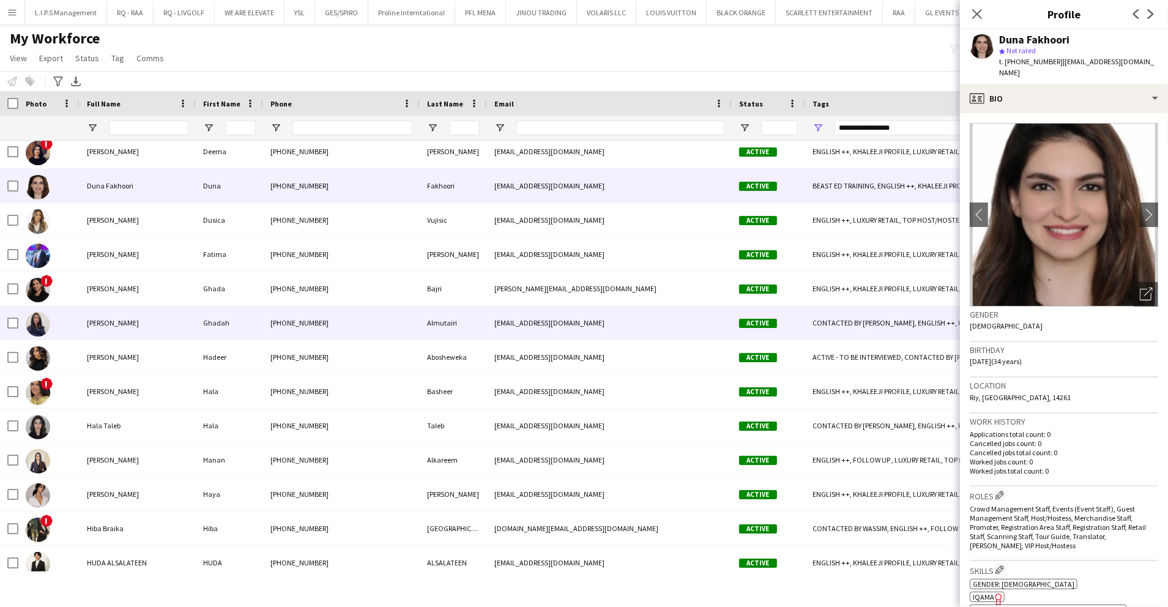
scroll to position [801, 0]
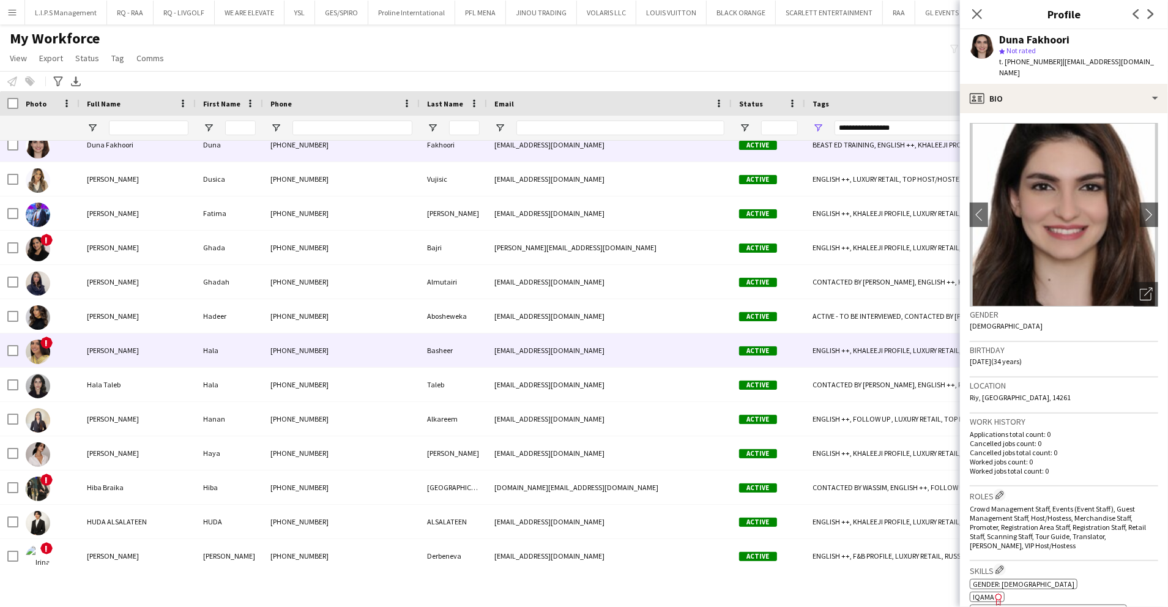
click at [252, 327] on div "Hadeer" at bounding box center [229, 316] width 67 height 34
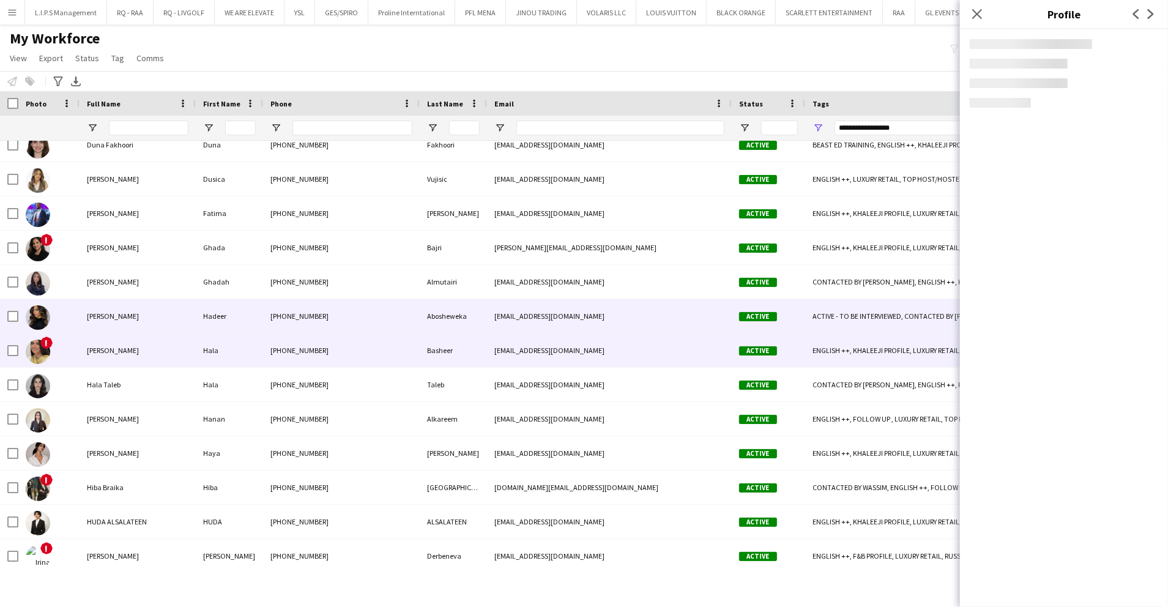
click at [261, 352] on div "Hala" at bounding box center [229, 350] width 67 height 34
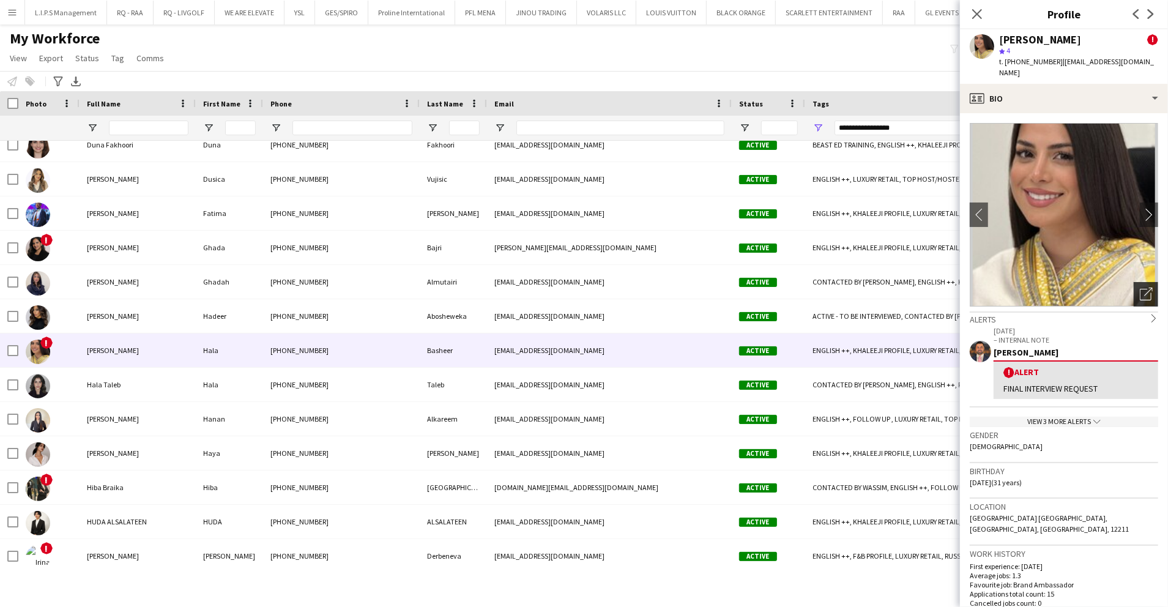
click at [1140, 288] on icon "Open photos pop-in" at bounding box center [1146, 294] width 13 height 13
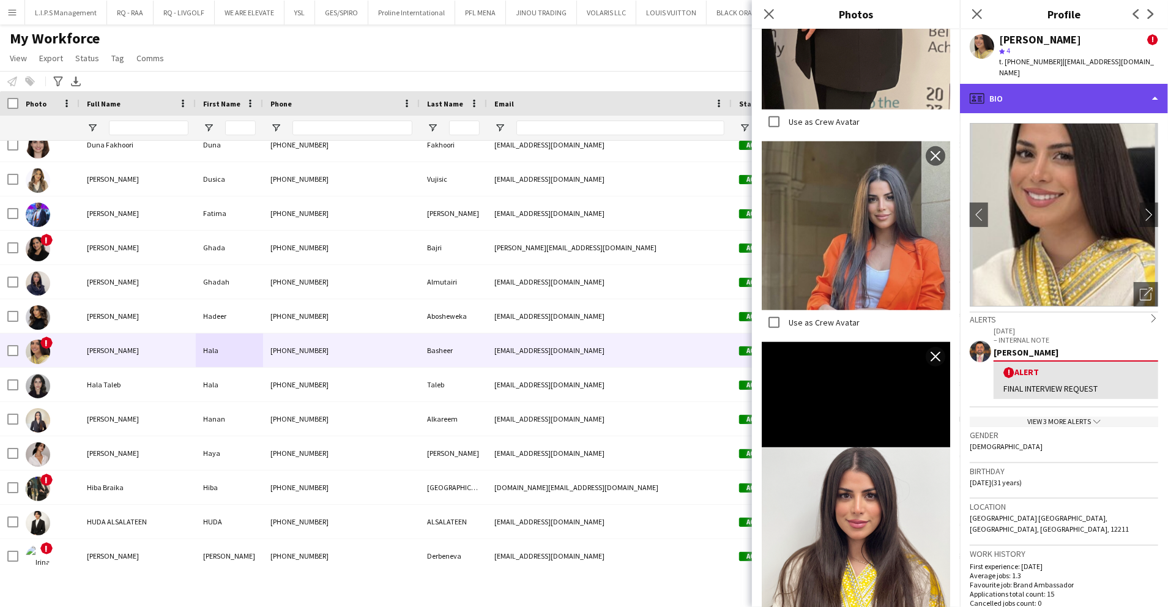
click at [1098, 97] on div "profile Bio" at bounding box center [1064, 98] width 208 height 29
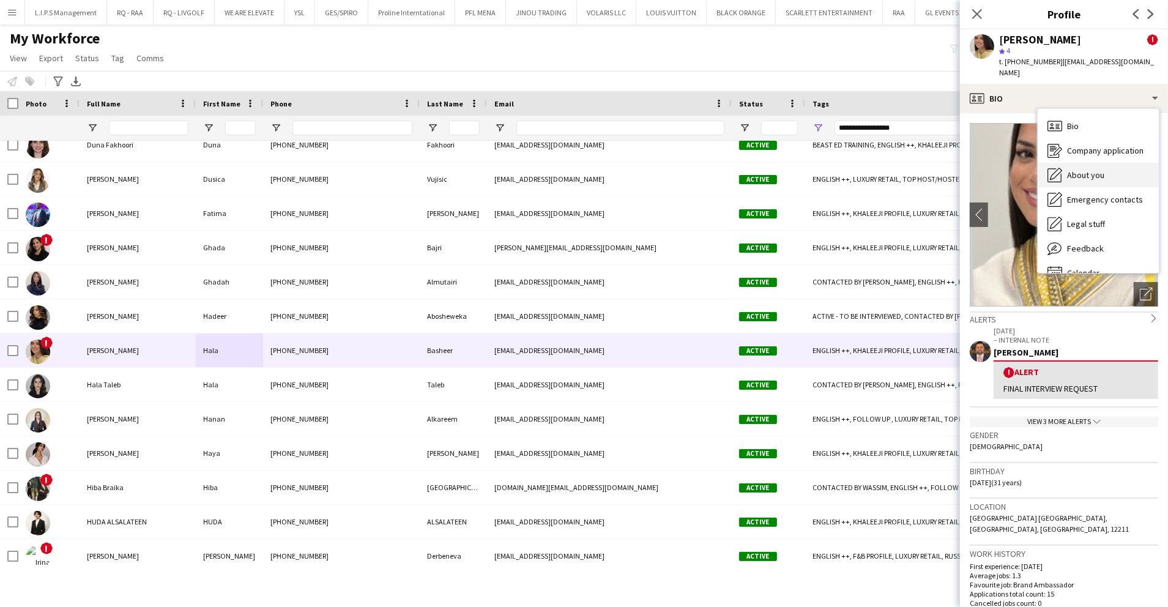
click at [1108, 163] on div "About you About you" at bounding box center [1098, 175] width 121 height 24
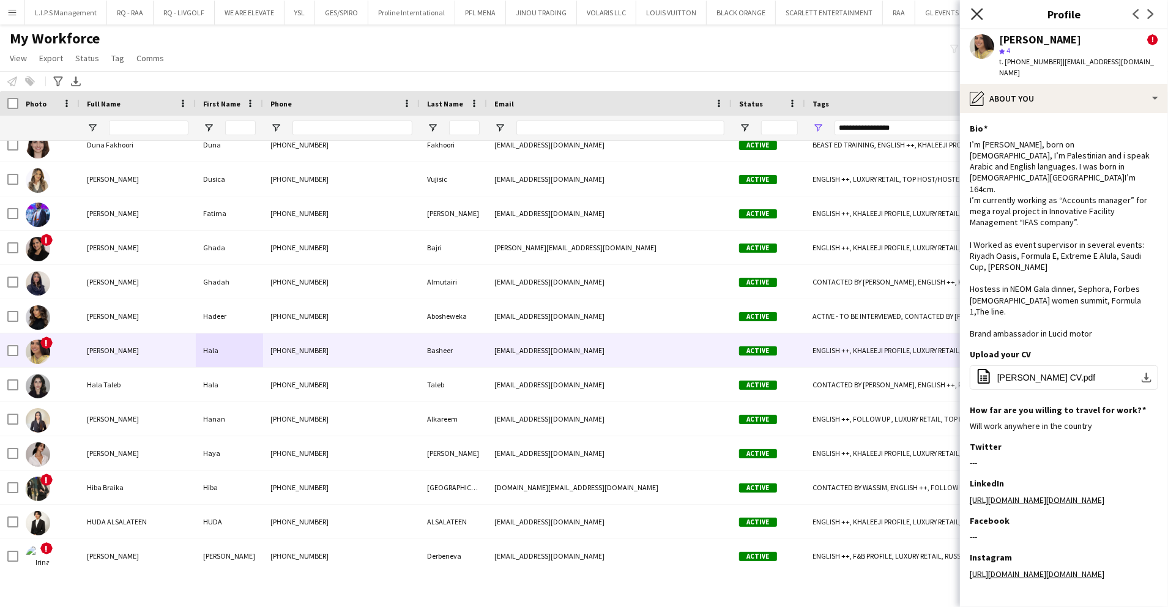
click at [974, 16] on icon "Close pop-in" at bounding box center [977, 14] width 12 height 12
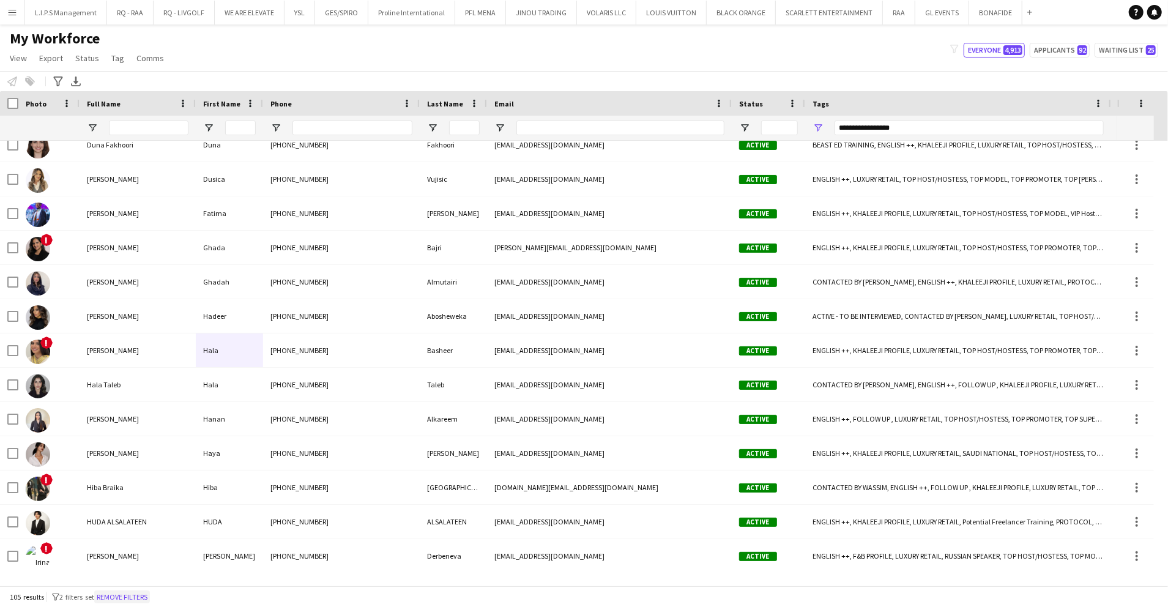
click at [135, 592] on button "Remove filters" at bounding box center [122, 596] width 56 height 13
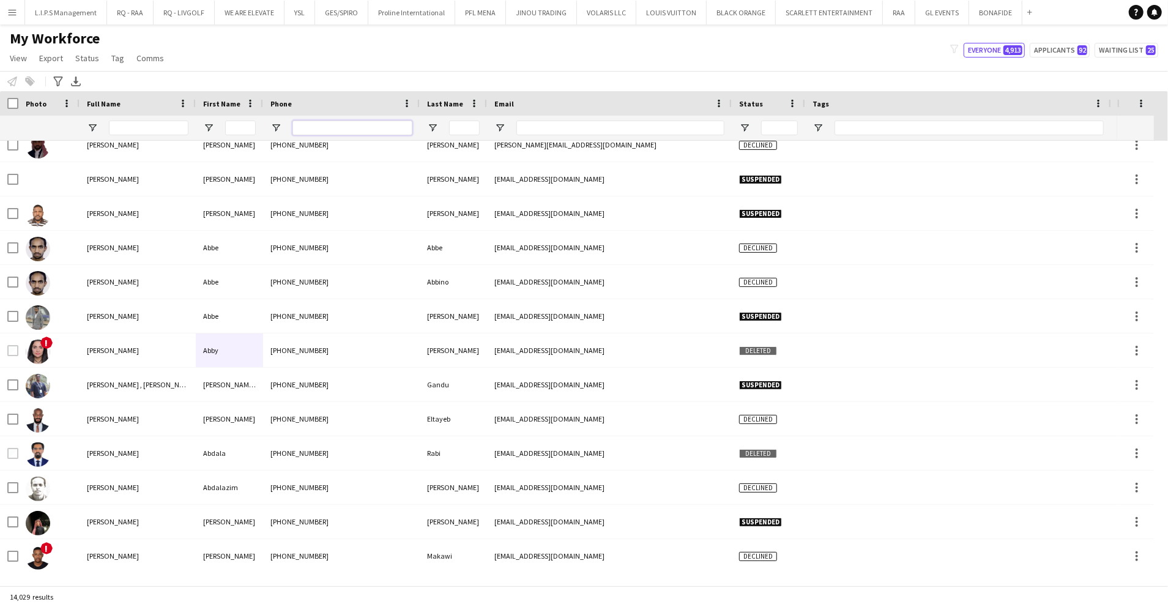
click at [367, 123] on input "Phone Filter Input" at bounding box center [352, 128] width 120 height 15
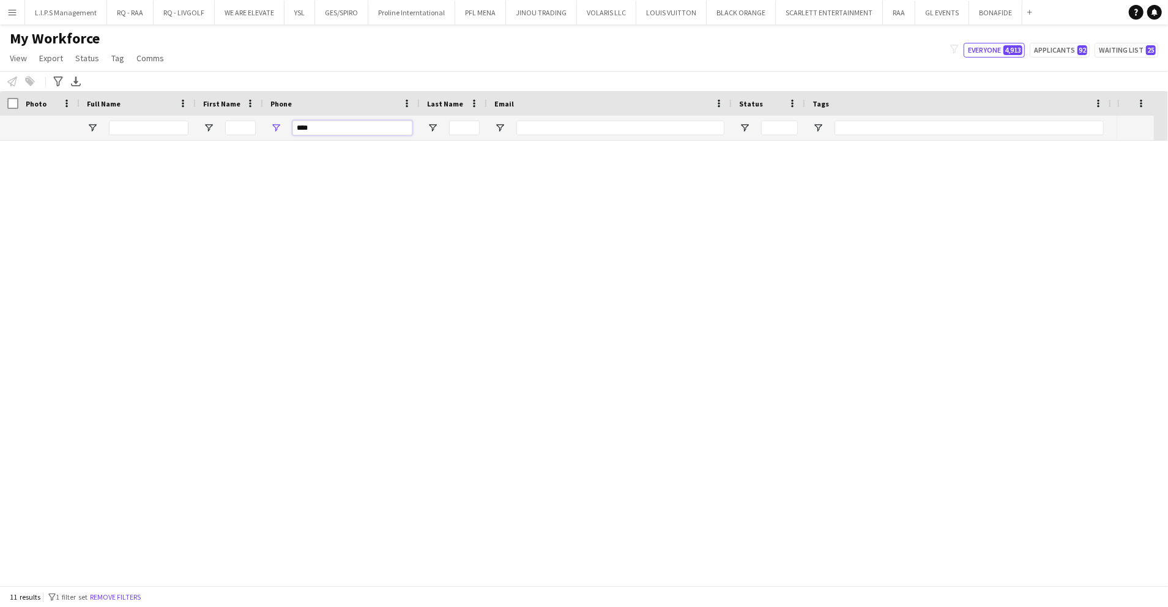
scroll to position [0, 0]
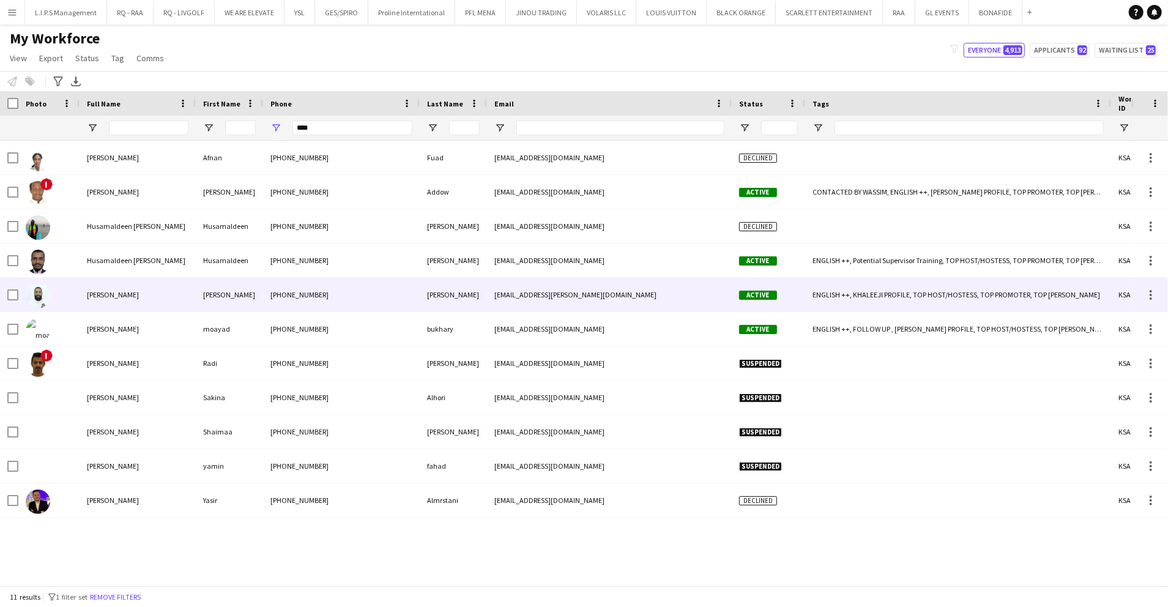
drag, startPoint x: 208, startPoint y: 304, endPoint x: 252, endPoint y: 297, distance: 44.6
click at [208, 304] on div "Khalid" at bounding box center [229, 295] width 67 height 34
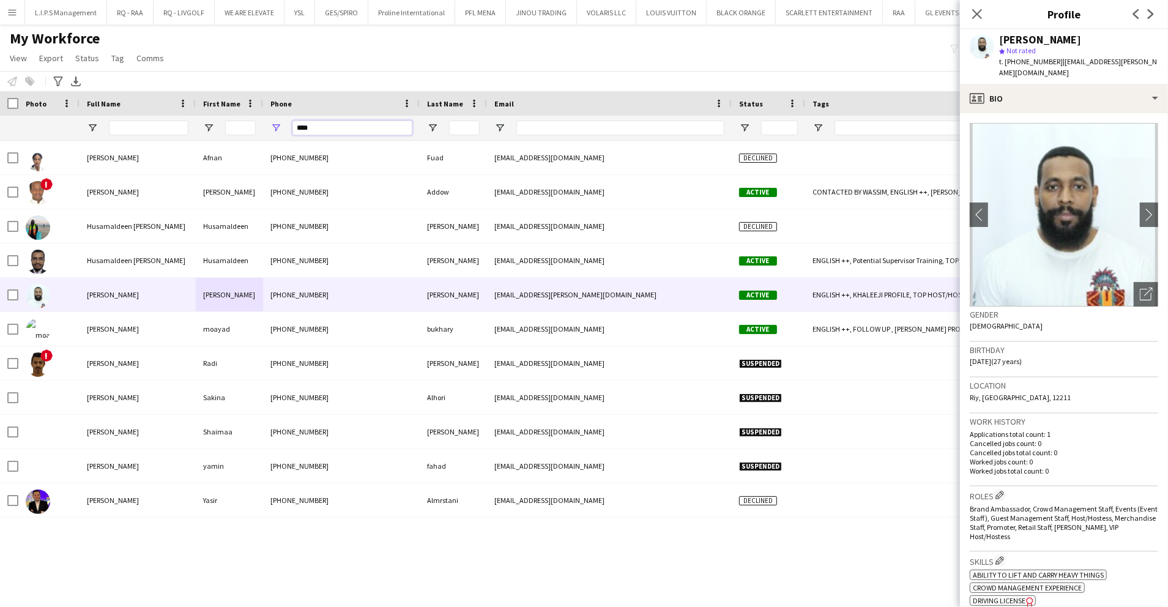
drag, startPoint x: 322, startPoint y: 122, endPoint x: 256, endPoint y: 116, distance: 66.4
click at [256, 116] on div "****" at bounding box center [868, 128] width 1737 height 24
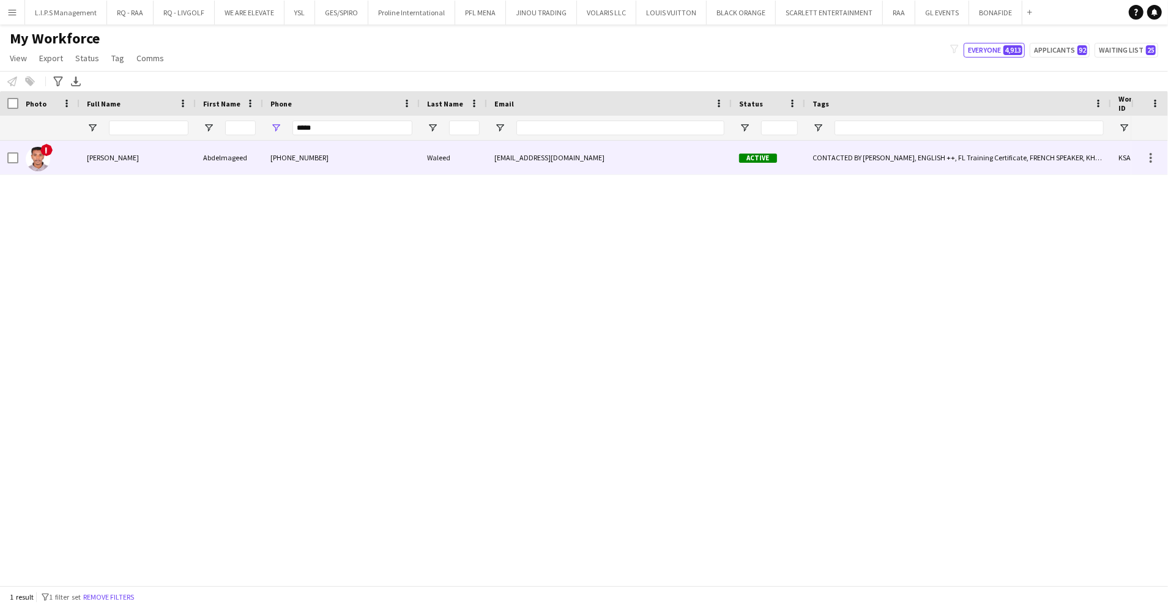
click at [272, 160] on div "+966534034417" at bounding box center [341, 158] width 157 height 34
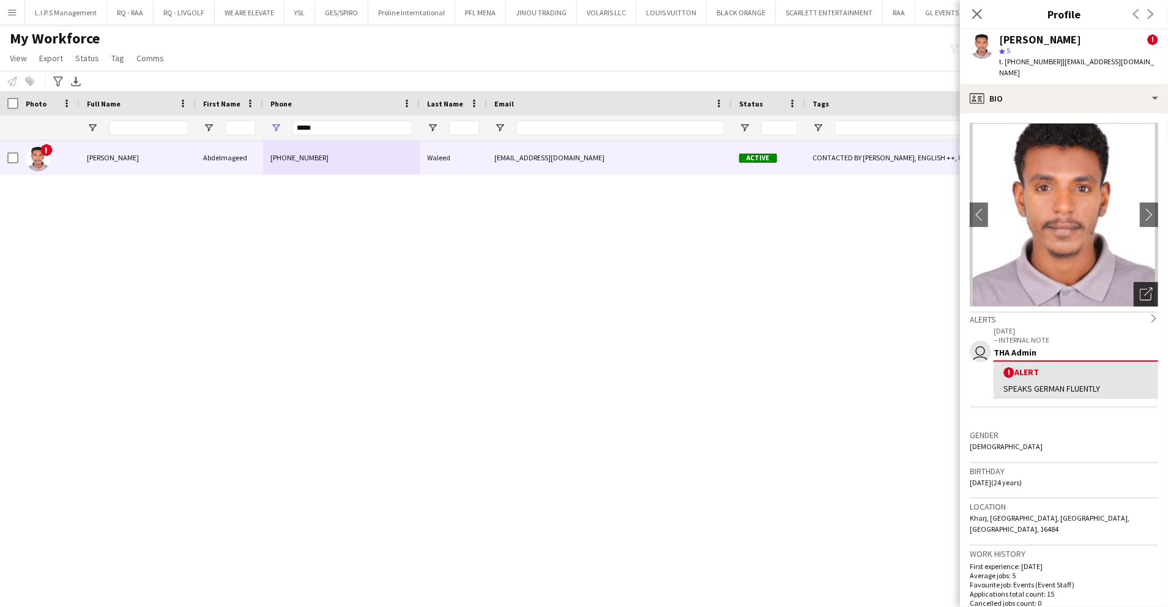
drag, startPoint x: 1127, startPoint y: 285, endPoint x: 1089, endPoint y: 289, distance: 38.2
click at [1134, 285] on div "Open photos pop-in" at bounding box center [1146, 294] width 24 height 24
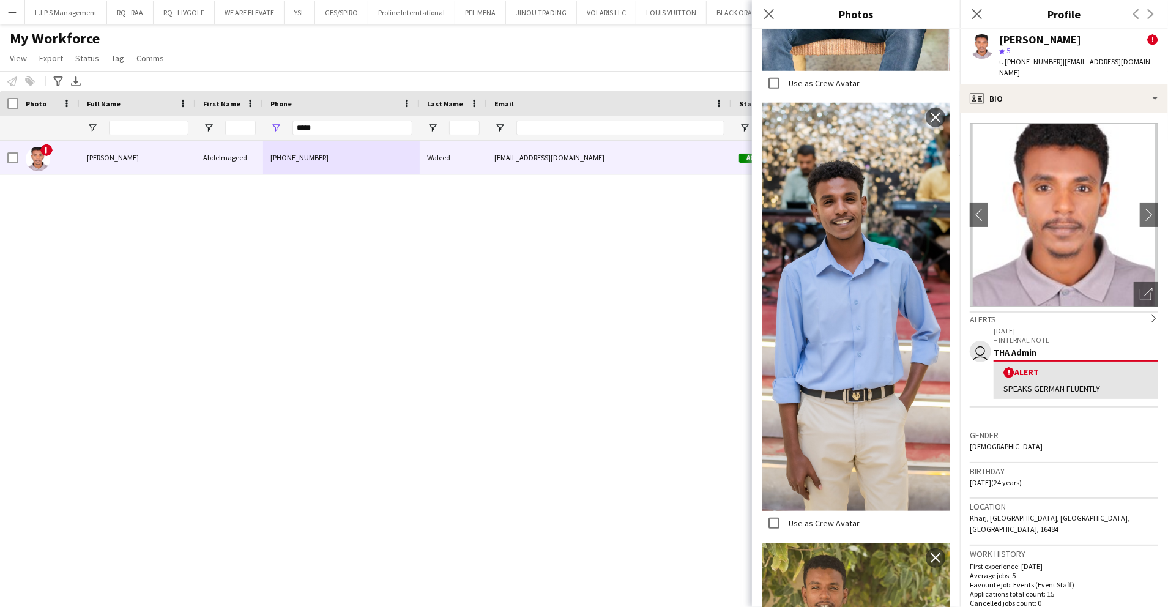
scroll to position [876, 0]
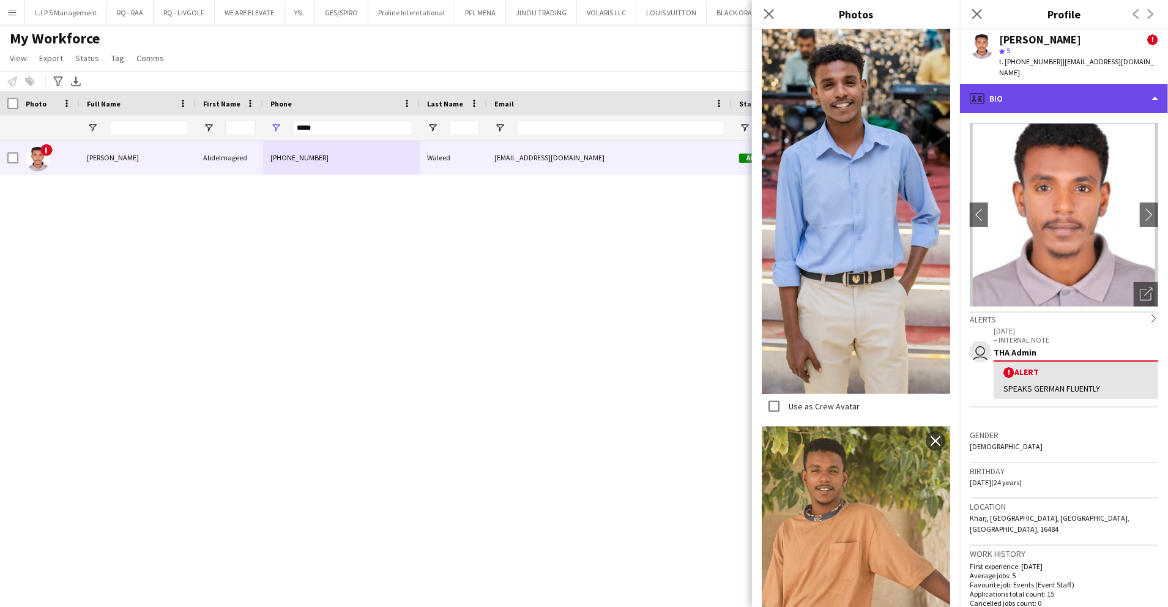
click at [1041, 89] on div "profile Bio" at bounding box center [1064, 98] width 208 height 29
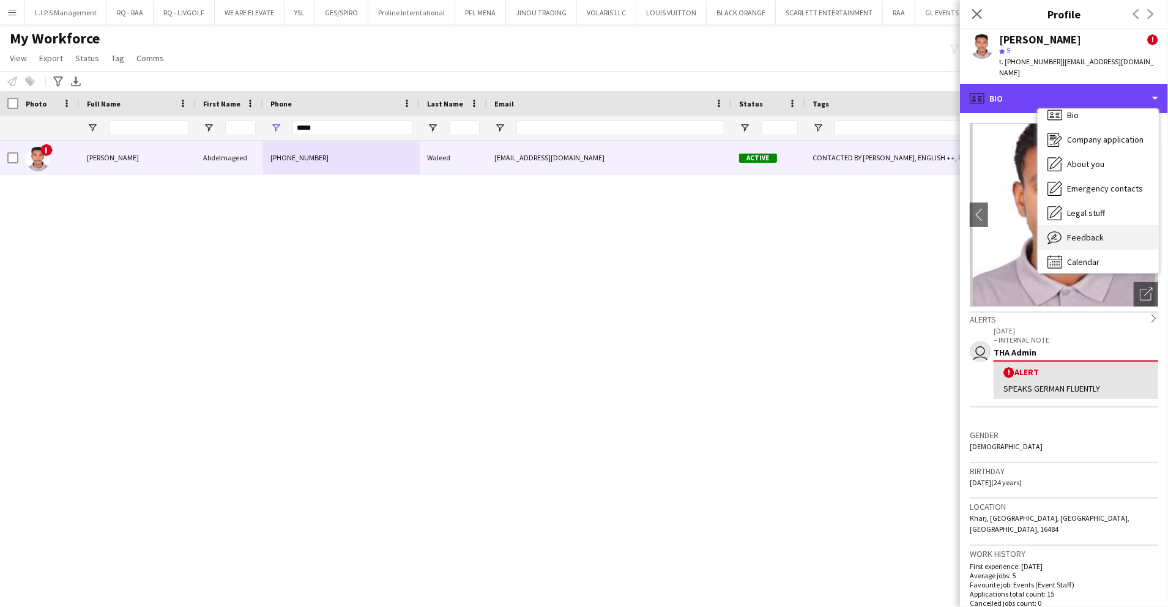
scroll to position [17, 0]
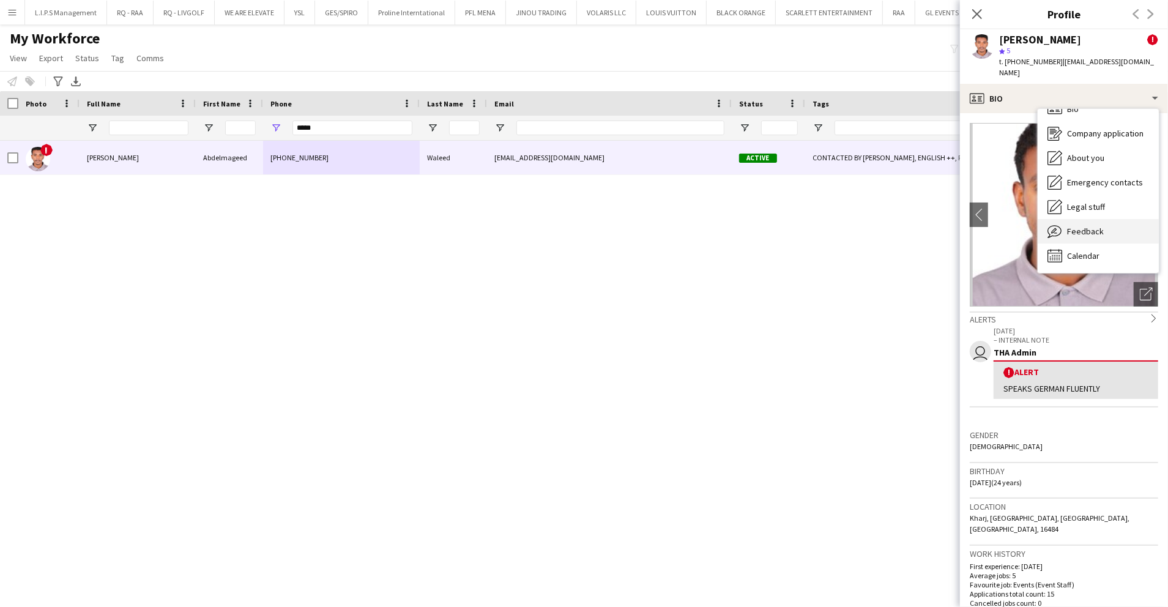
click at [1073, 219] on div "Feedback Feedback" at bounding box center [1098, 231] width 121 height 24
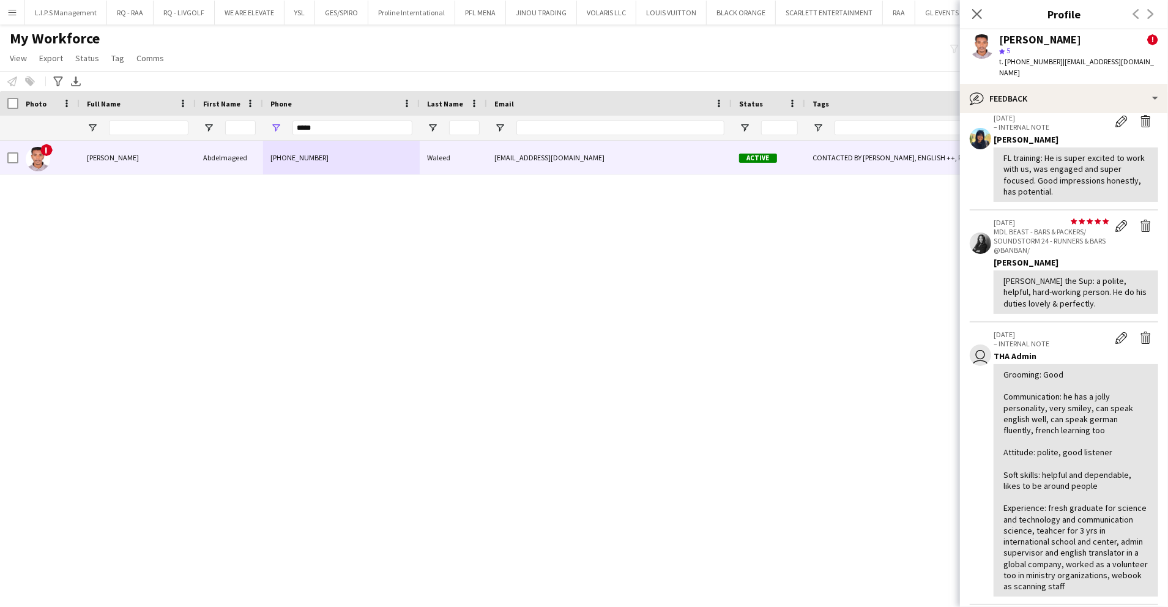
scroll to position [163, 0]
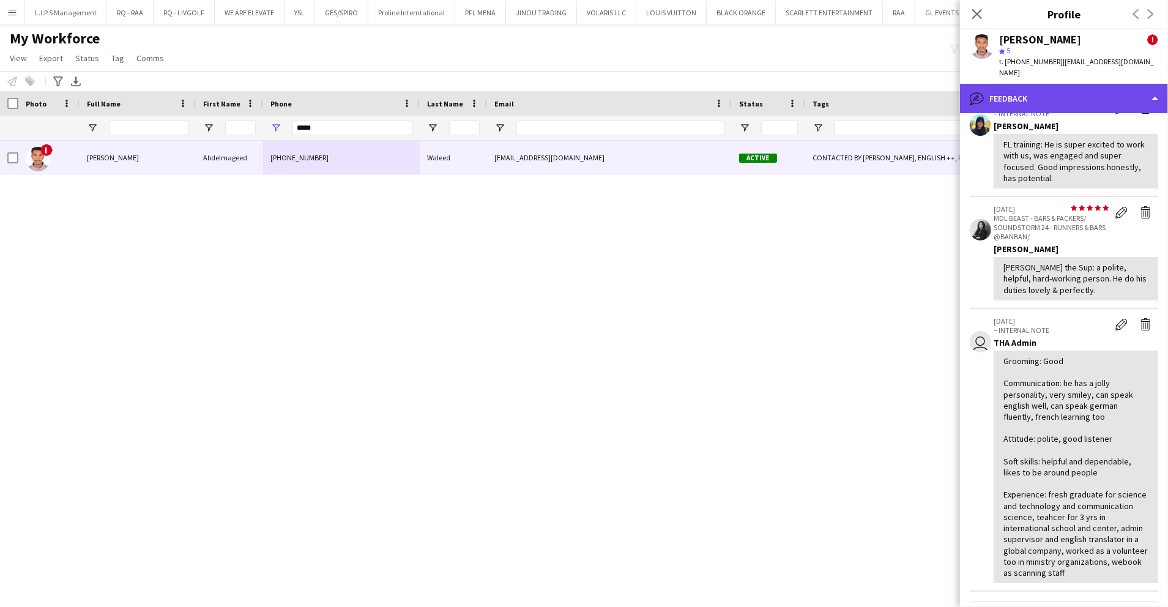
click at [1062, 84] on div "bubble-pencil Feedback" at bounding box center [1064, 98] width 208 height 29
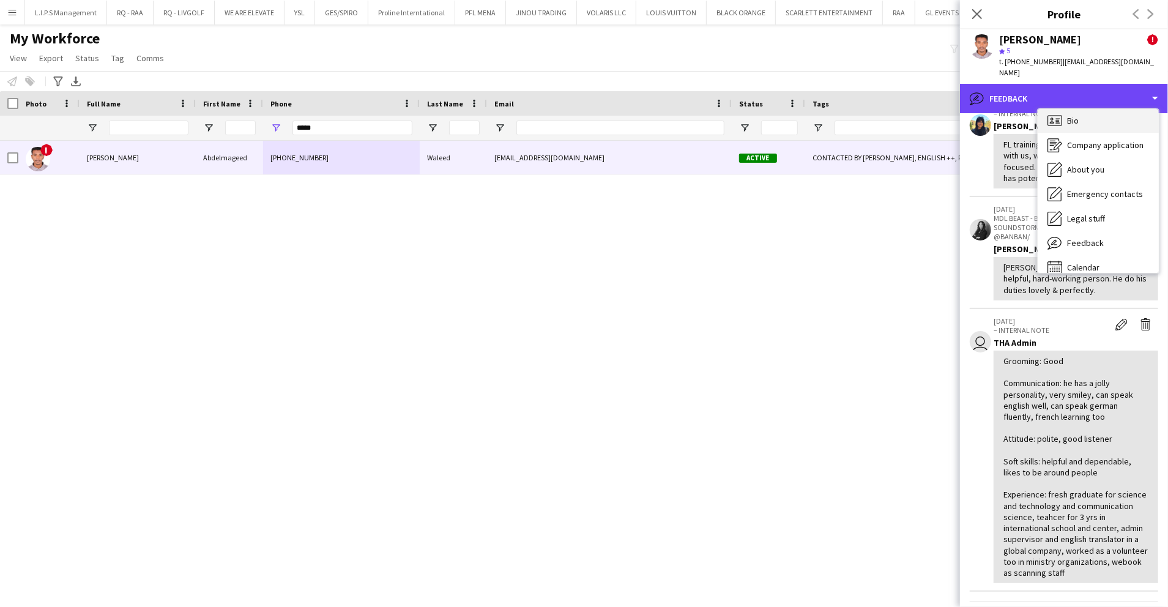
scroll to position [0, 0]
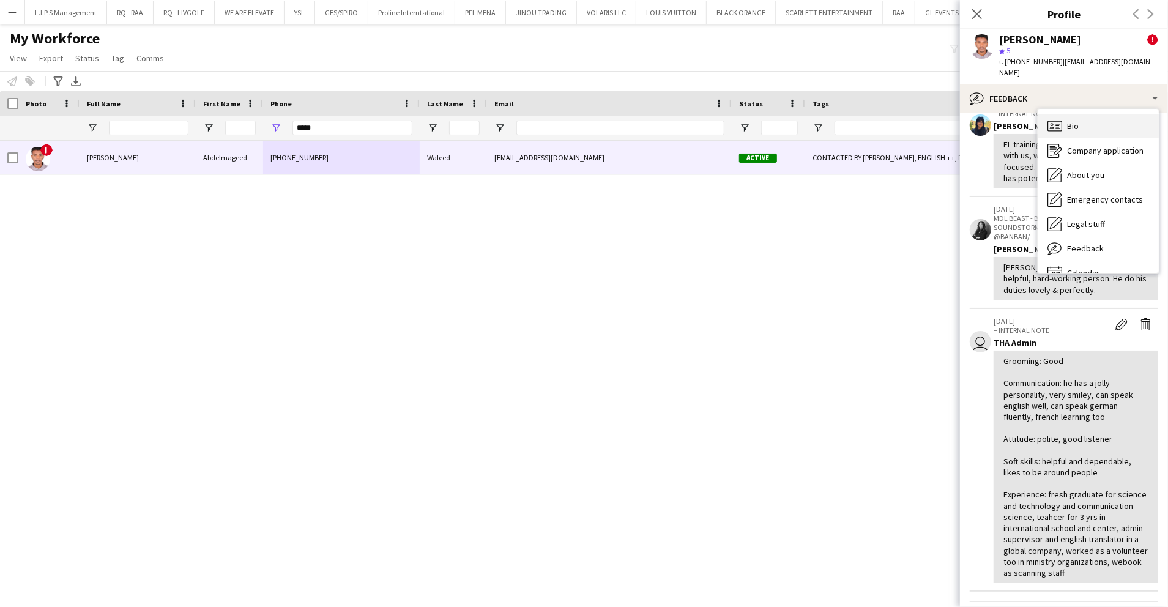
click at [1079, 114] on div "Bio Bio" at bounding box center [1098, 126] width 121 height 24
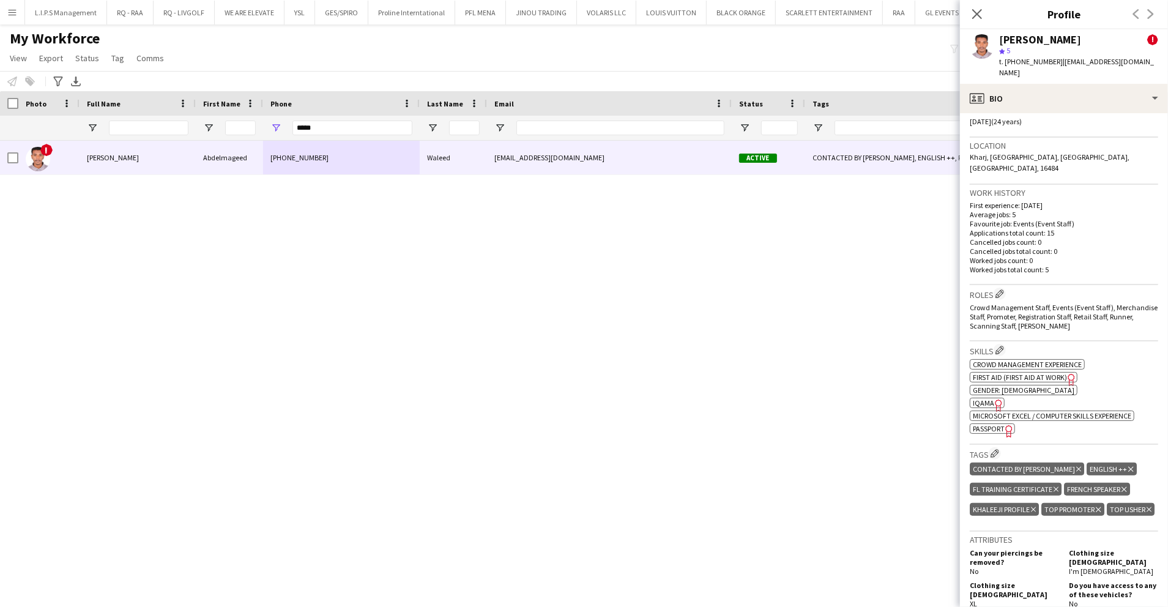
scroll to position [326, 0]
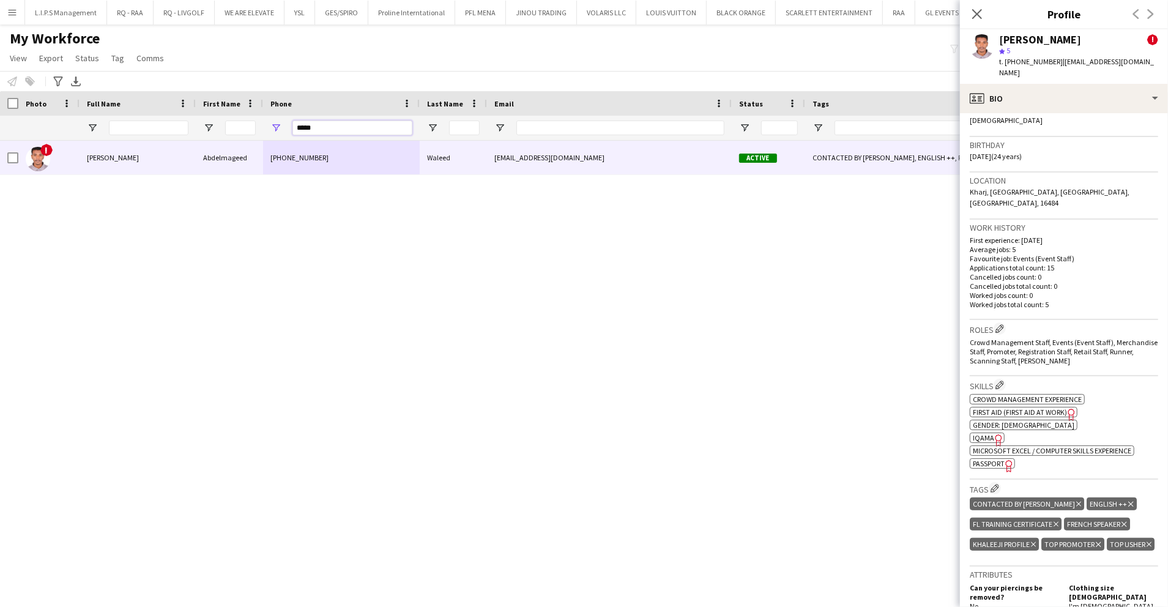
drag, startPoint x: 376, startPoint y: 127, endPoint x: 124, endPoint y: 121, distance: 252.2
click at [124, 121] on div at bounding box center [868, 128] width 1737 height 24
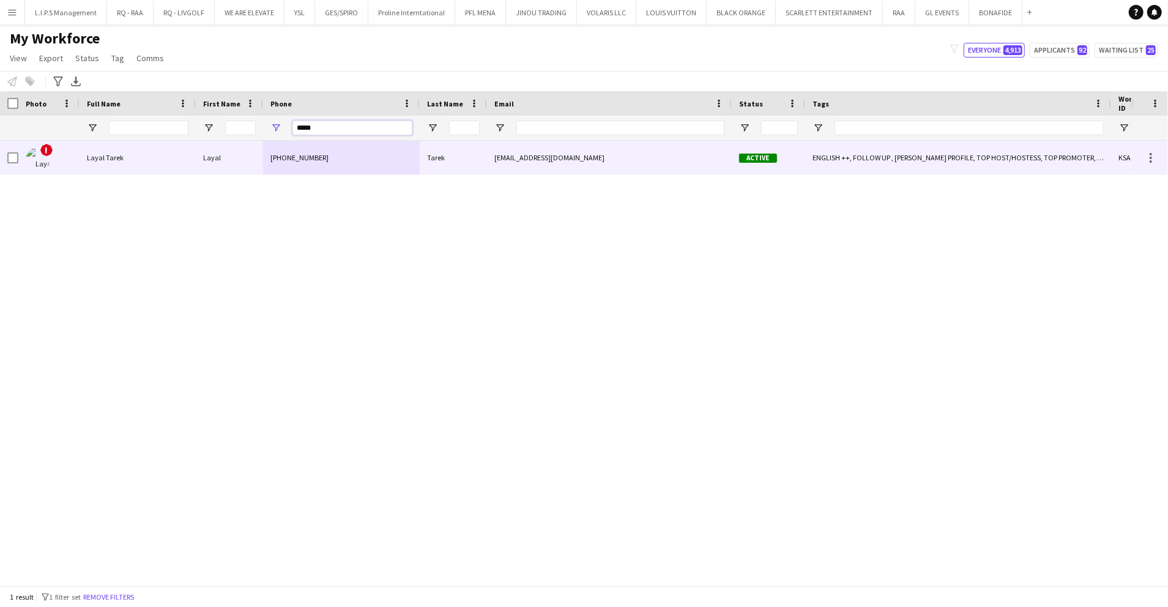
type input "*****"
click at [149, 158] on div "Layal Tarek" at bounding box center [138, 158] width 116 height 34
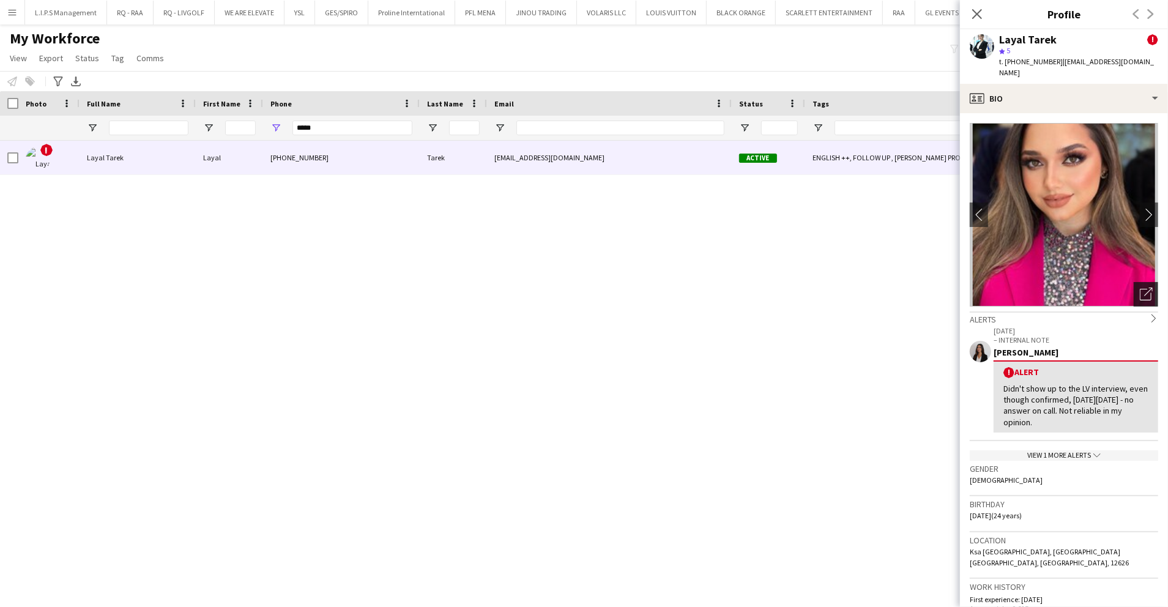
click at [1140, 288] on icon "Open photos pop-in" at bounding box center [1146, 294] width 13 height 13
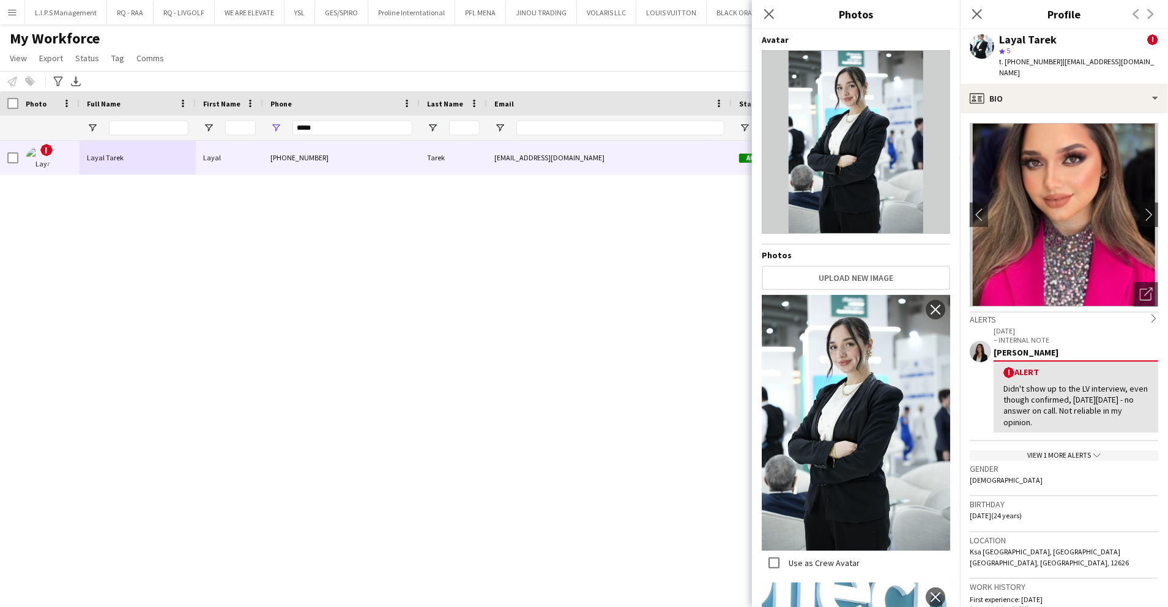
scroll to position [163, 0]
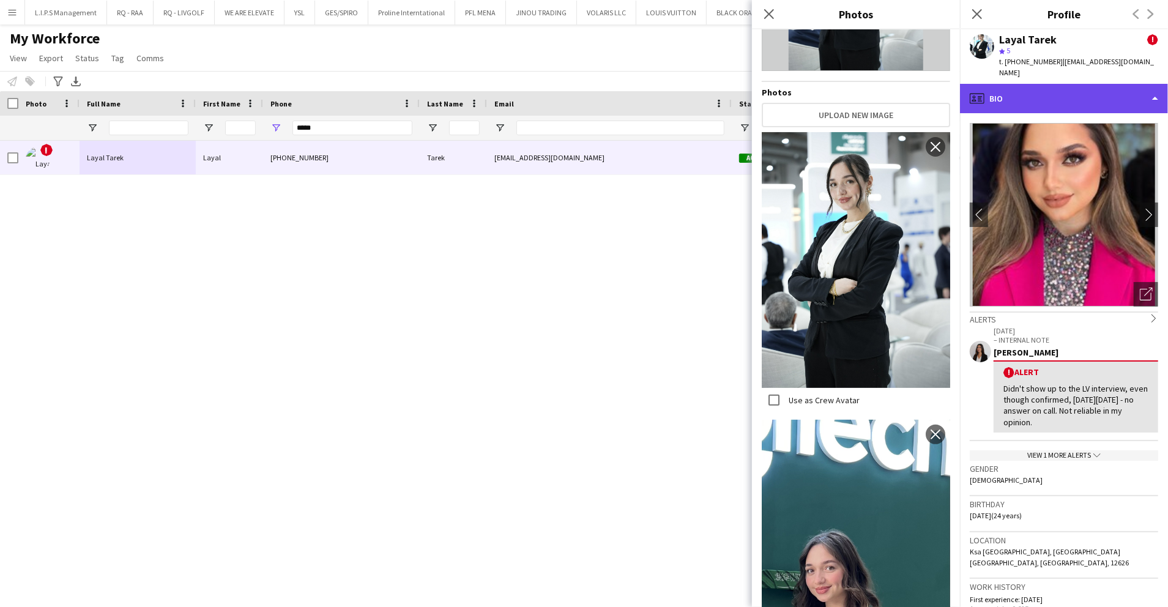
click at [1092, 87] on div "profile Bio" at bounding box center [1064, 98] width 208 height 29
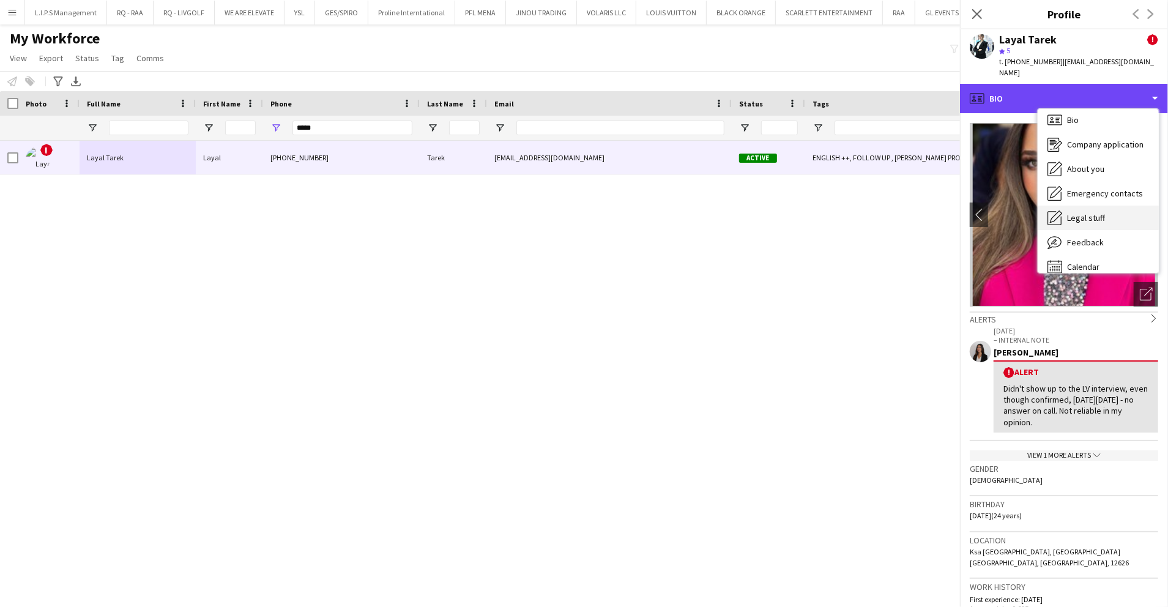
scroll to position [17, 0]
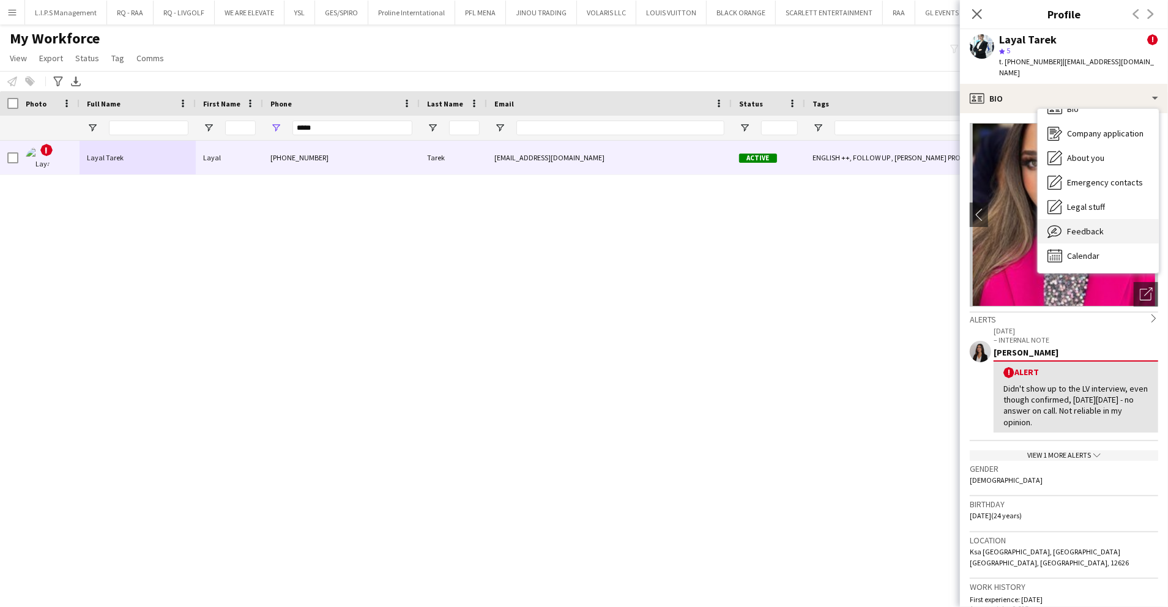
click at [1098, 219] on div "Feedback Feedback" at bounding box center [1098, 231] width 121 height 24
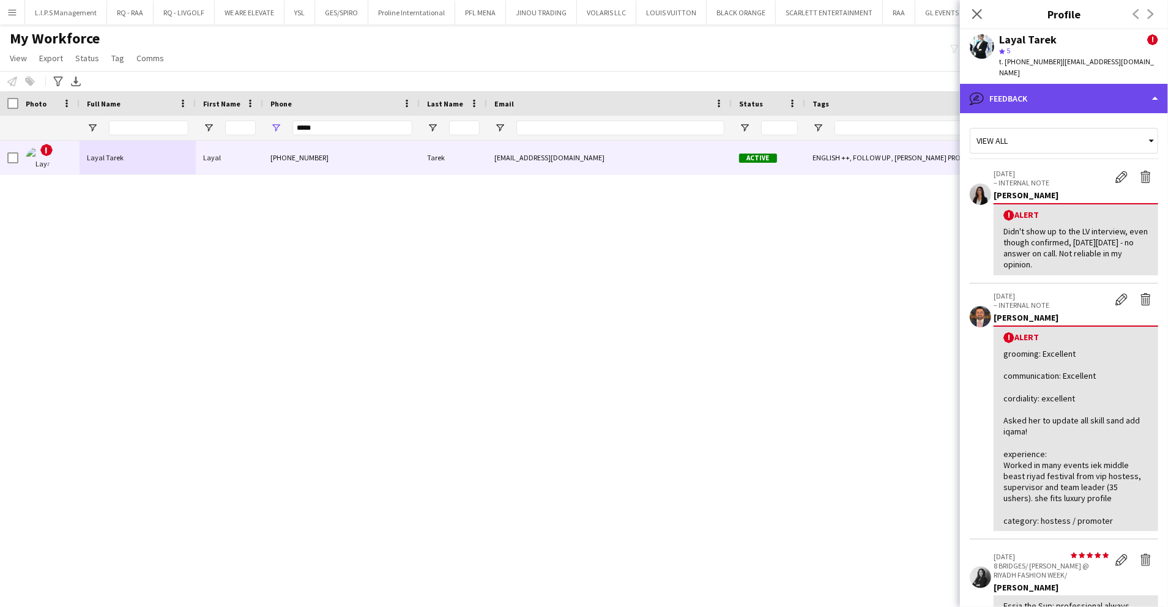
click at [1105, 84] on div "bubble-pencil Feedback" at bounding box center [1064, 98] width 208 height 29
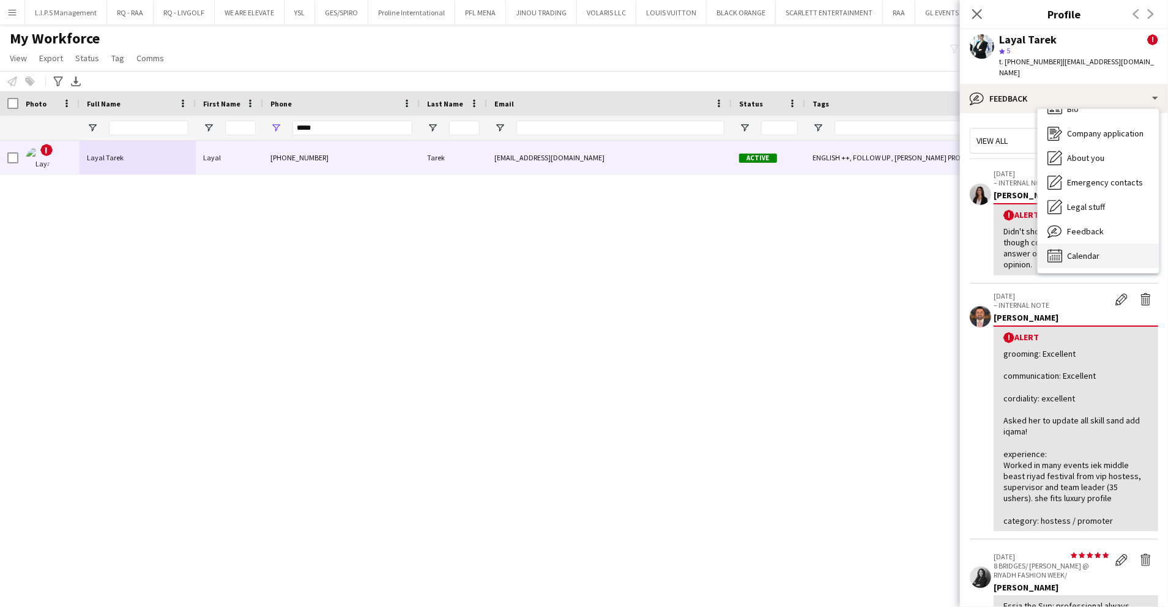
click at [1114, 244] on div "Calendar Calendar" at bounding box center [1098, 256] width 121 height 24
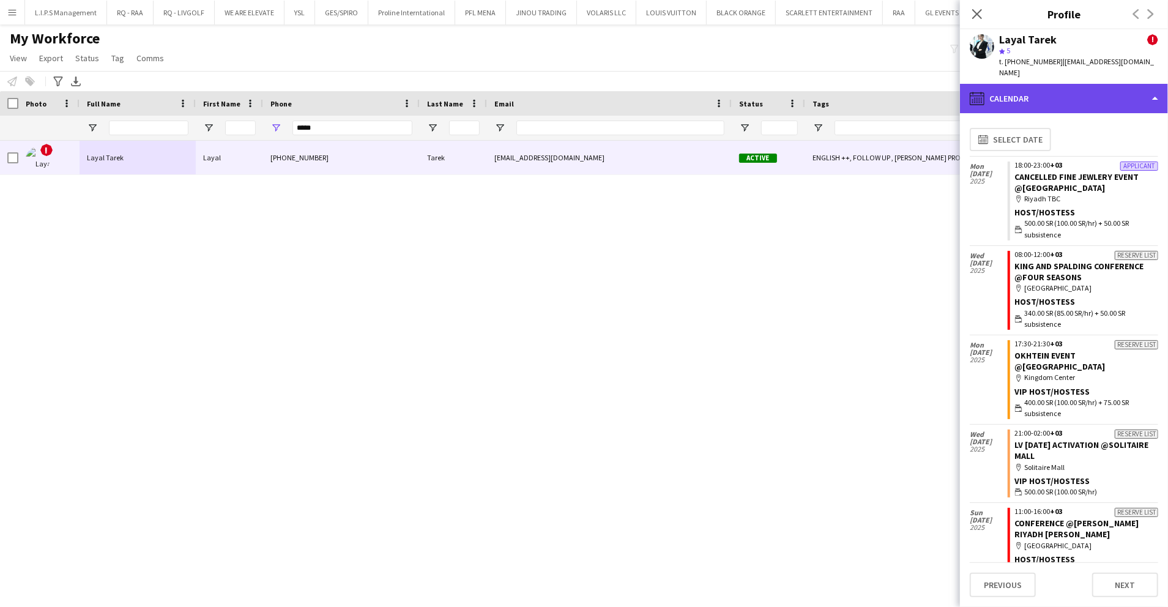
click at [1111, 84] on div "calendar-full Calendar" at bounding box center [1064, 98] width 208 height 29
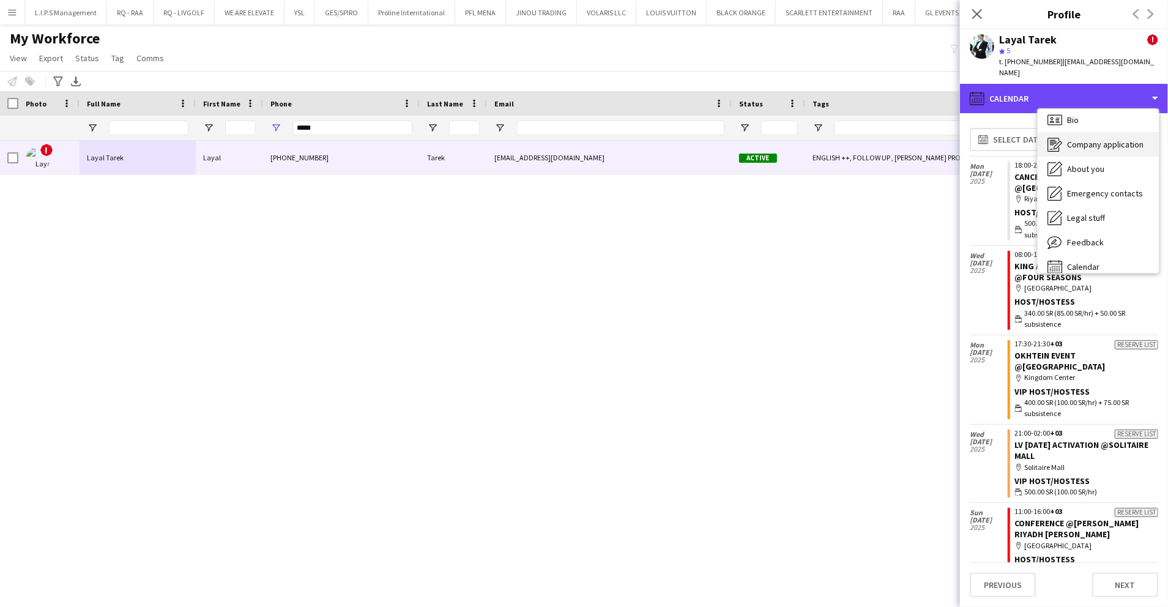
scroll to position [0, 0]
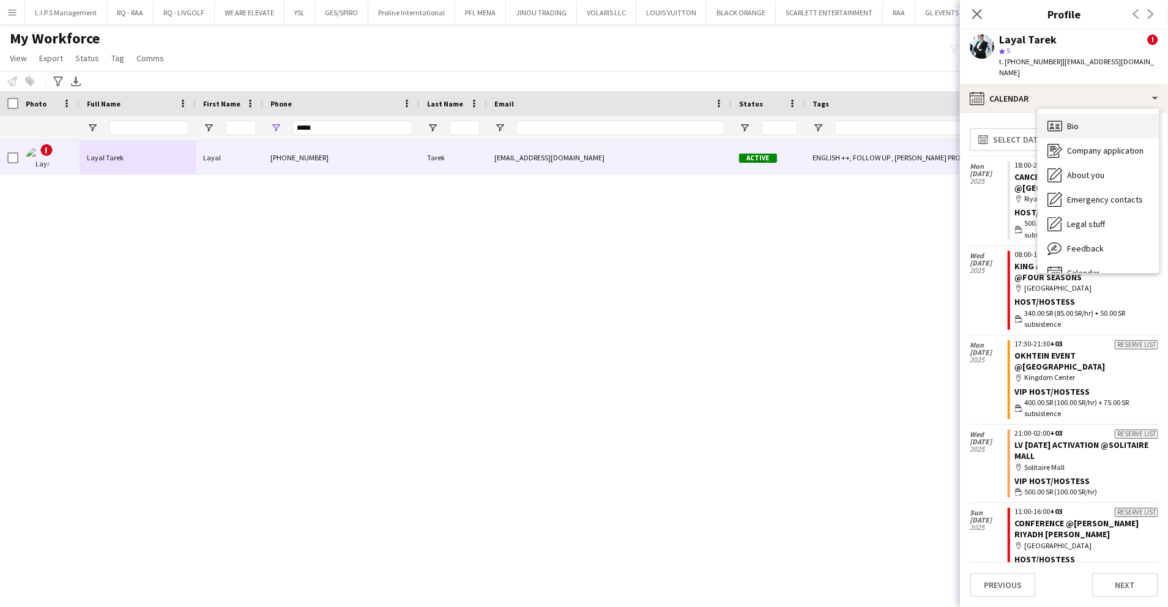
click at [1108, 116] on div "Bio Bio" at bounding box center [1098, 126] width 121 height 24
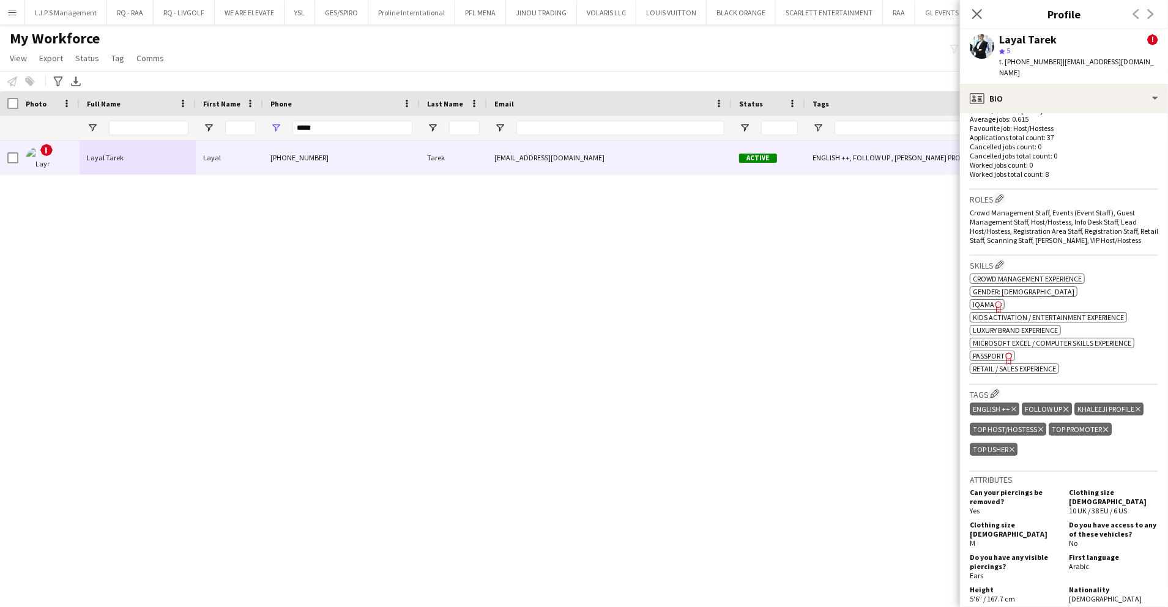
scroll to position [163, 0]
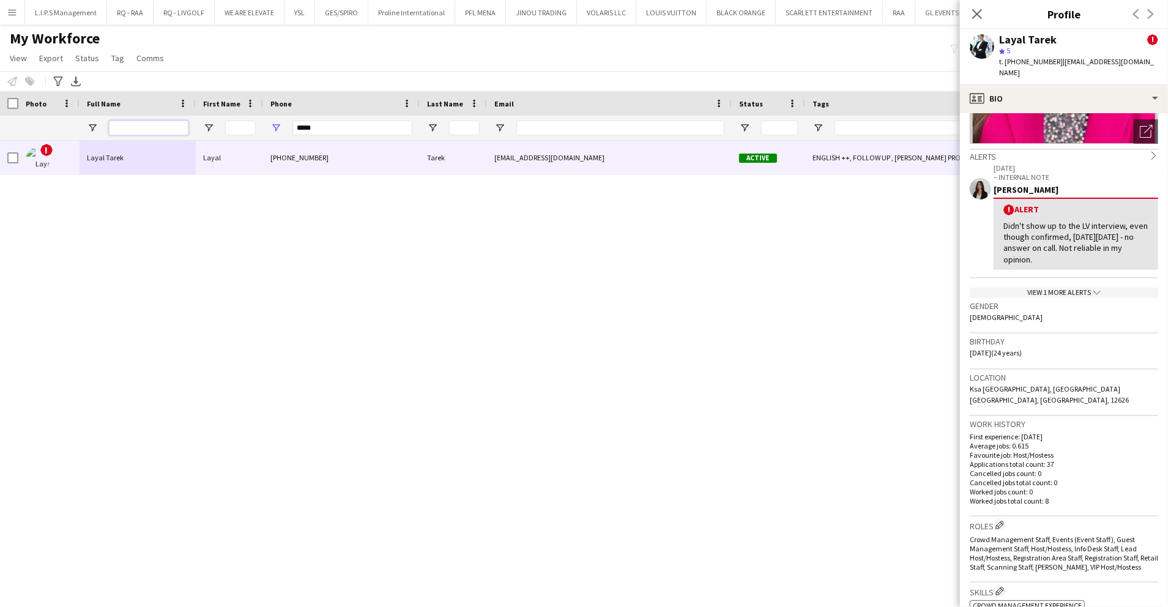
click at [151, 125] on input "Full Name Filter Input" at bounding box center [149, 128] width 80 height 15
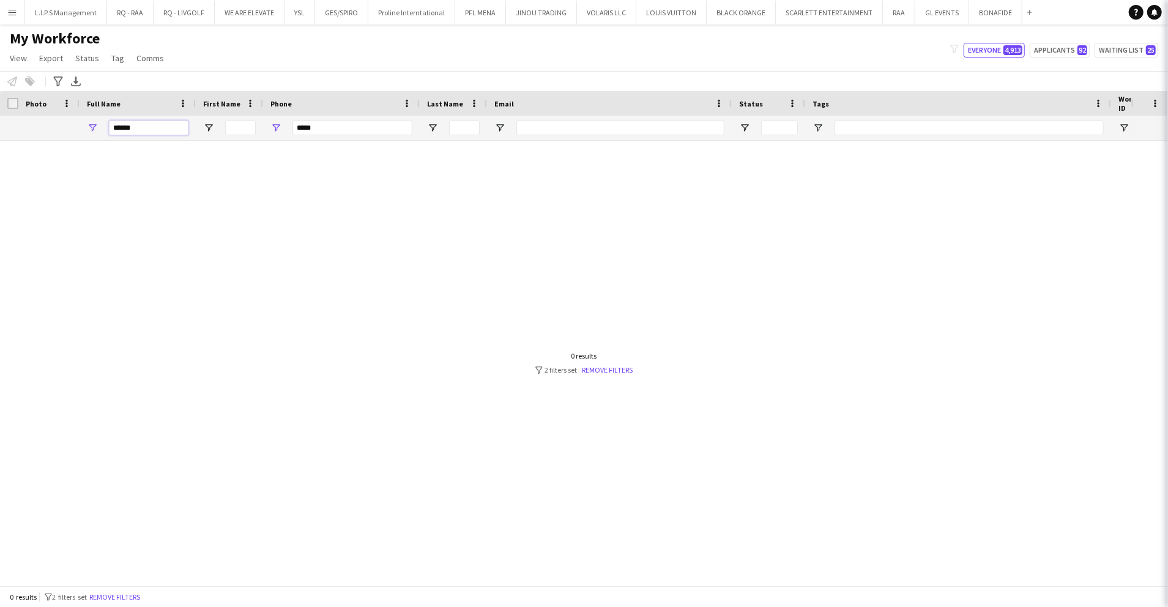
type input "******"
drag, startPoint x: 326, startPoint y: 124, endPoint x: 224, endPoint y: 115, distance: 102.5
click at [224, 116] on div at bounding box center [868, 128] width 1737 height 24
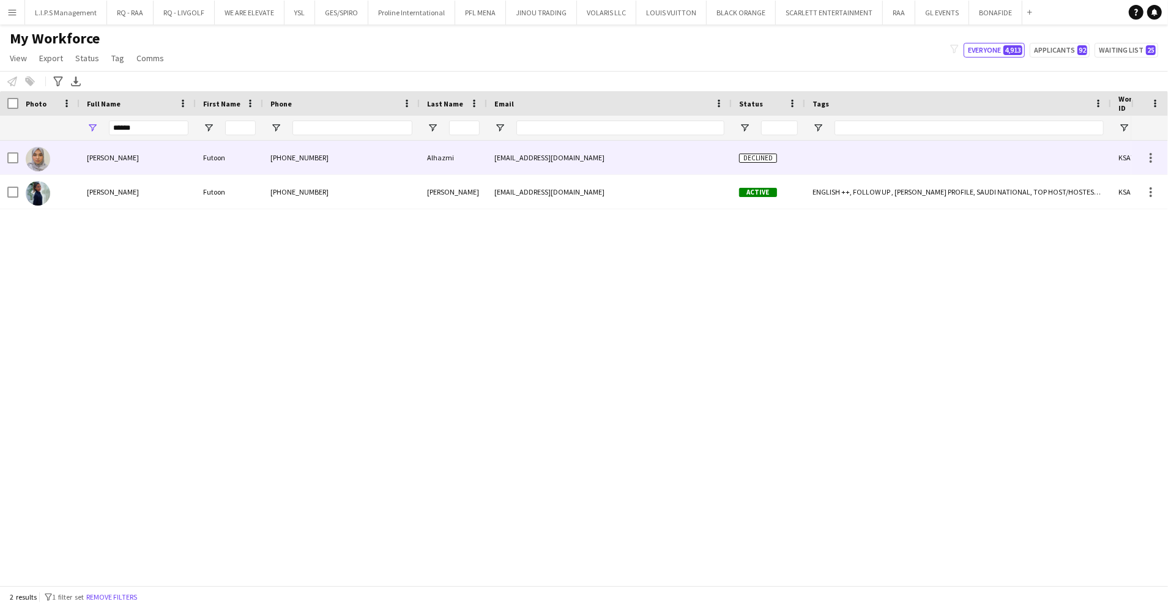
click at [195, 155] on div "Futoon Alhazmi" at bounding box center [138, 158] width 116 height 34
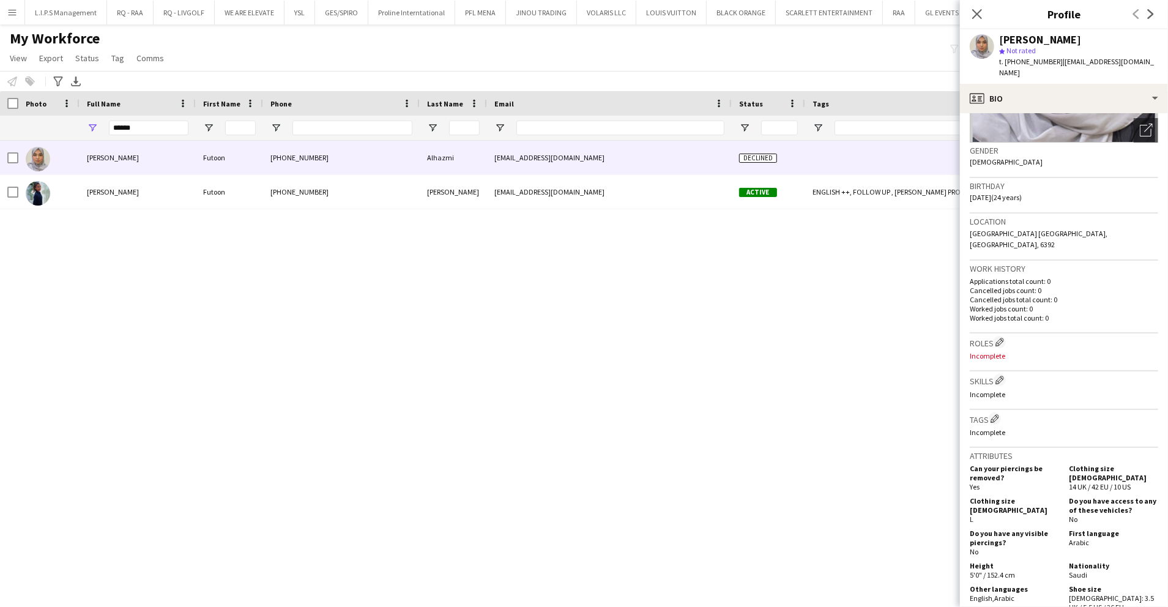
scroll to position [67, 0]
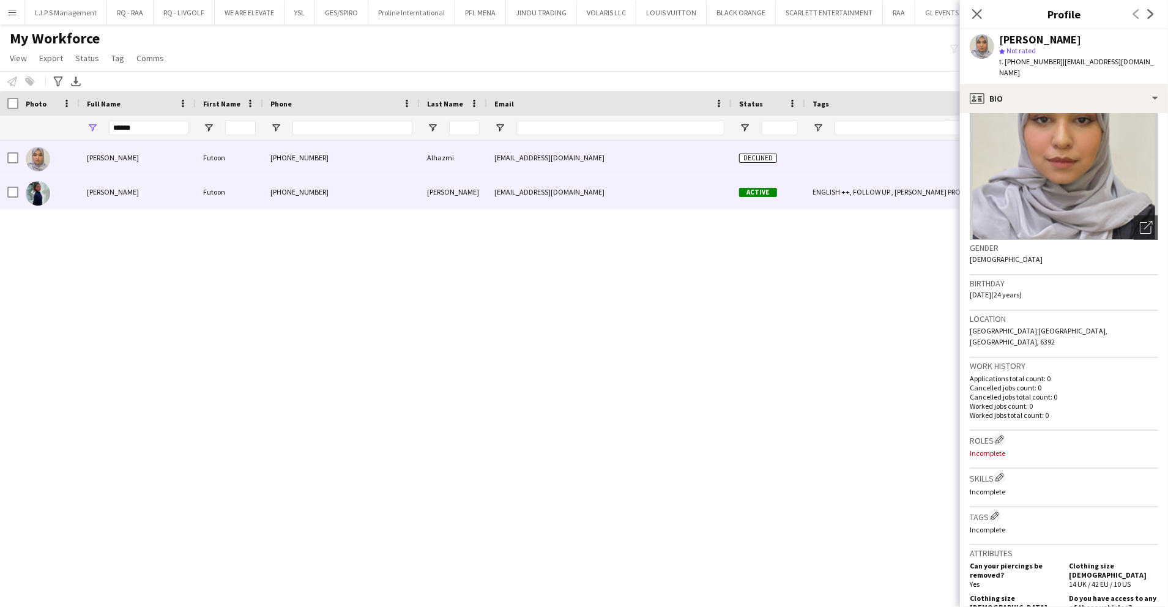
click at [647, 191] on div "falrubu@outlook.com" at bounding box center [609, 192] width 245 height 34
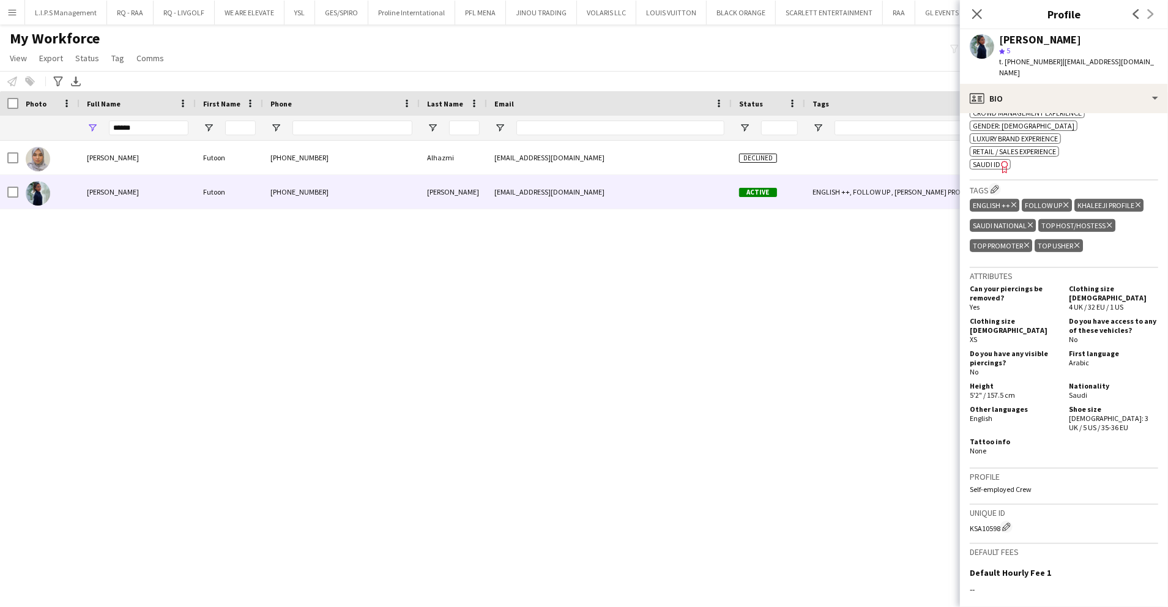
scroll to position [81, 0]
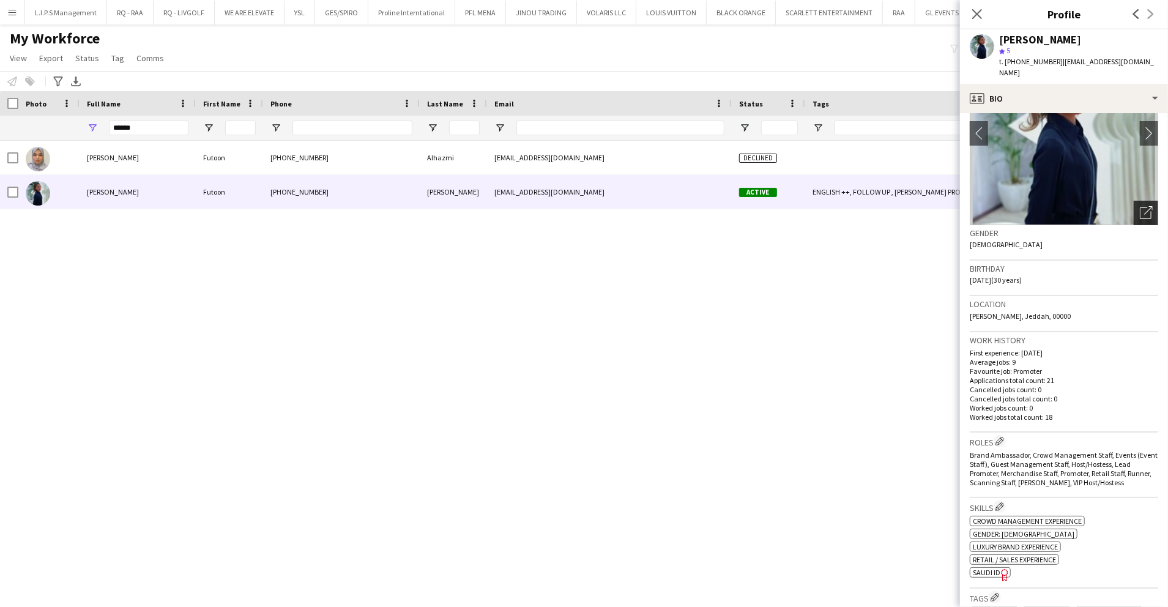
click at [1143, 201] on div "Open photos pop-in" at bounding box center [1146, 213] width 24 height 24
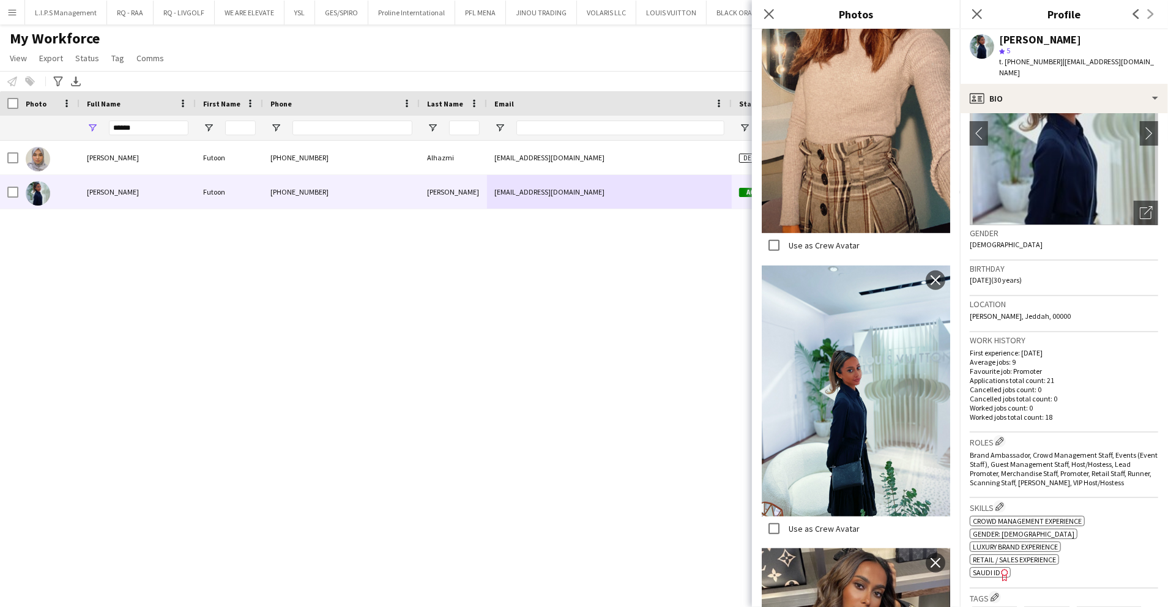
scroll to position [652, 0]
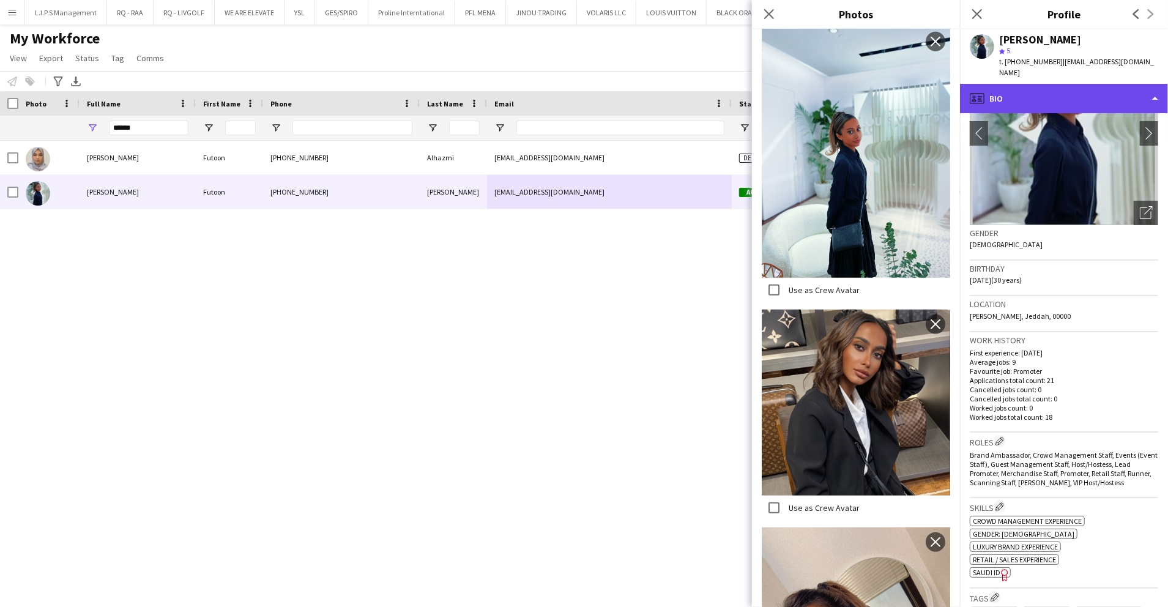
click at [1079, 88] on div "profile Bio" at bounding box center [1064, 98] width 208 height 29
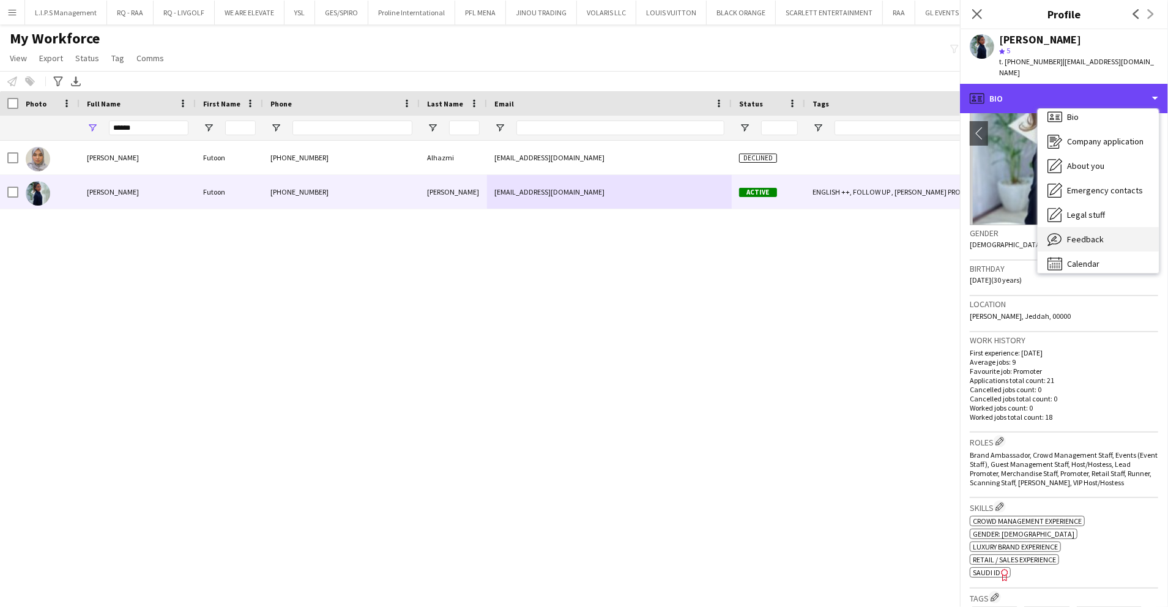
scroll to position [17, 0]
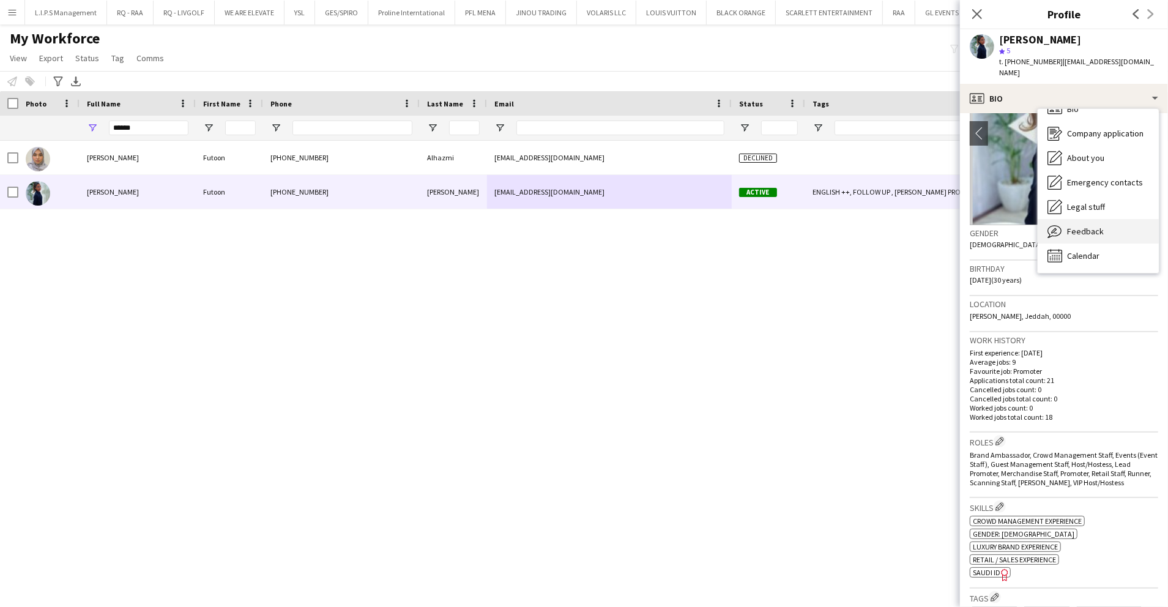
click at [1071, 229] on div "Feedback Feedback" at bounding box center [1098, 231] width 121 height 24
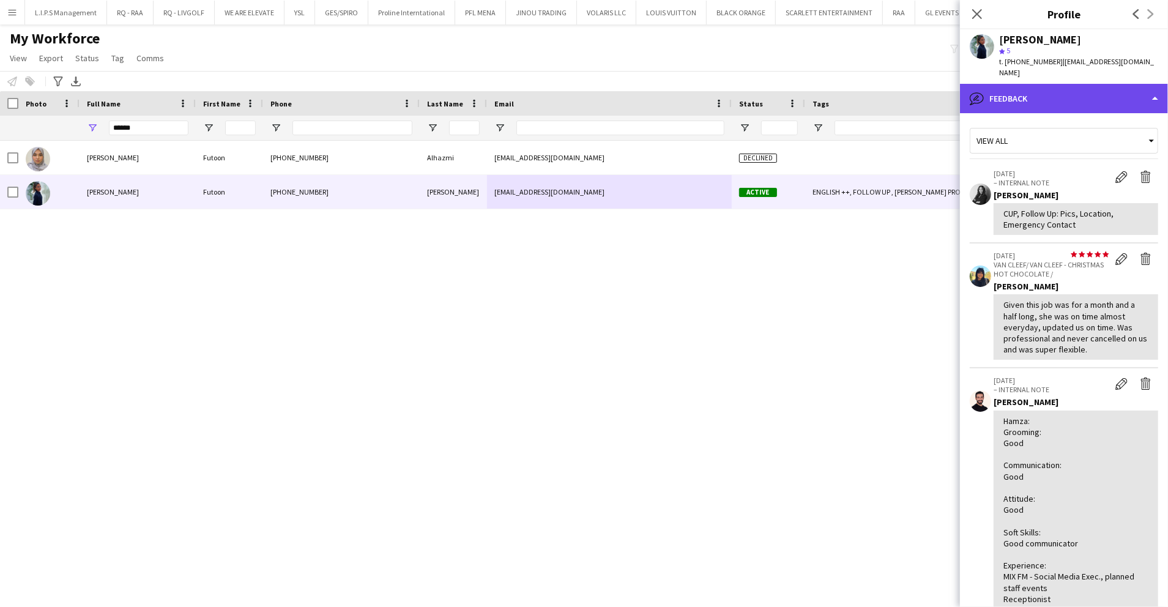
click at [1071, 84] on div "bubble-pencil Feedback" at bounding box center [1064, 98] width 208 height 29
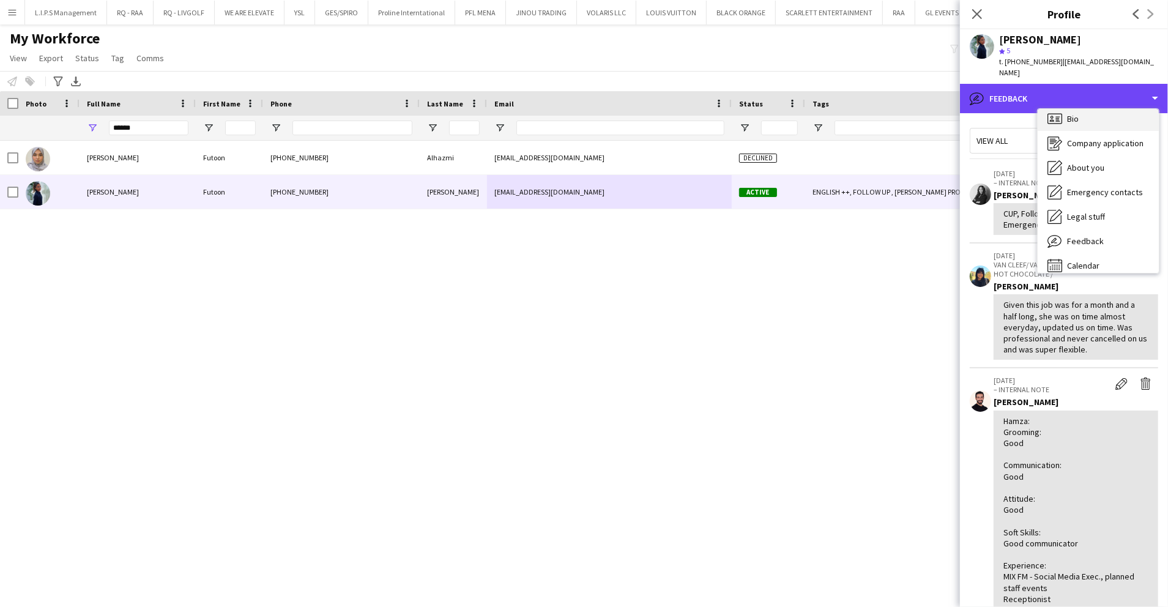
scroll to position [0, 0]
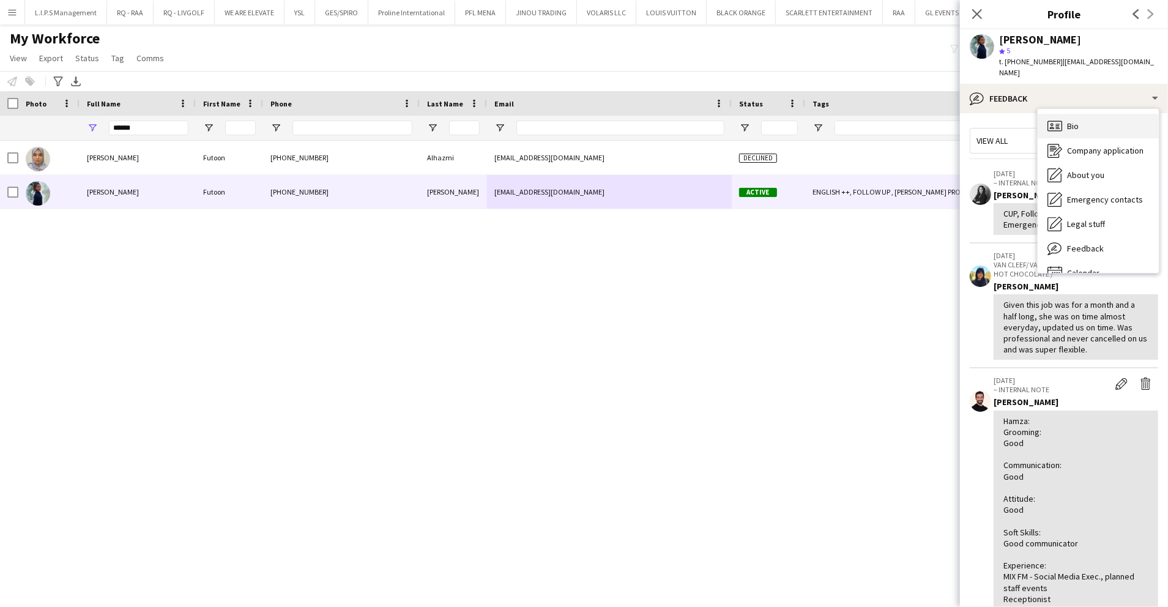
click at [1078, 114] on div "Bio Bio" at bounding box center [1098, 126] width 121 height 24
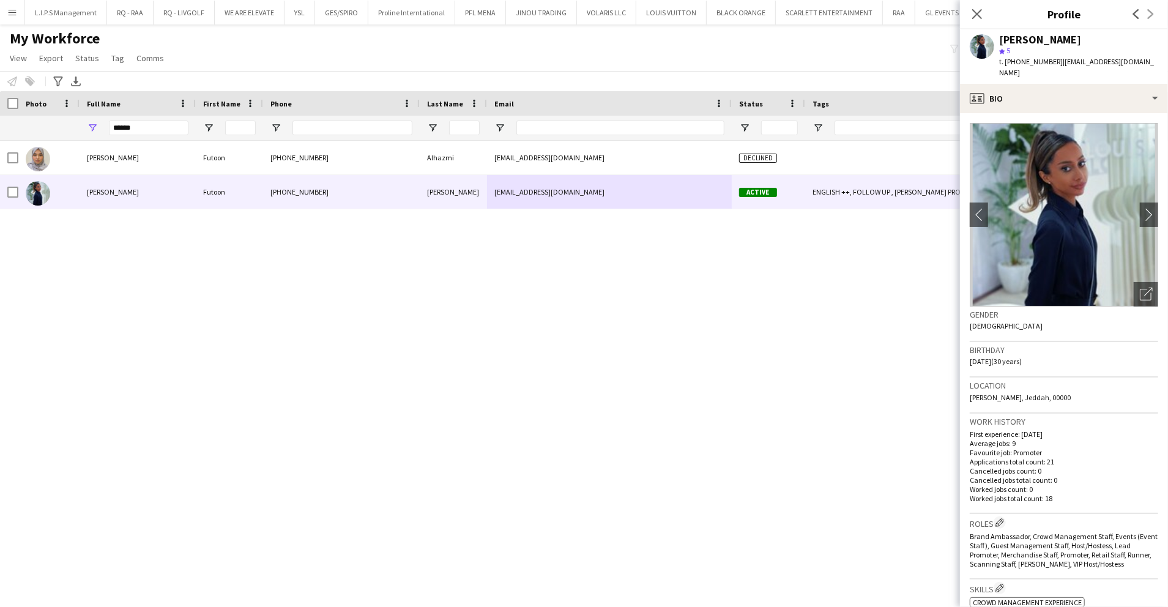
click at [1080, 123] on img at bounding box center [1064, 215] width 188 height 184
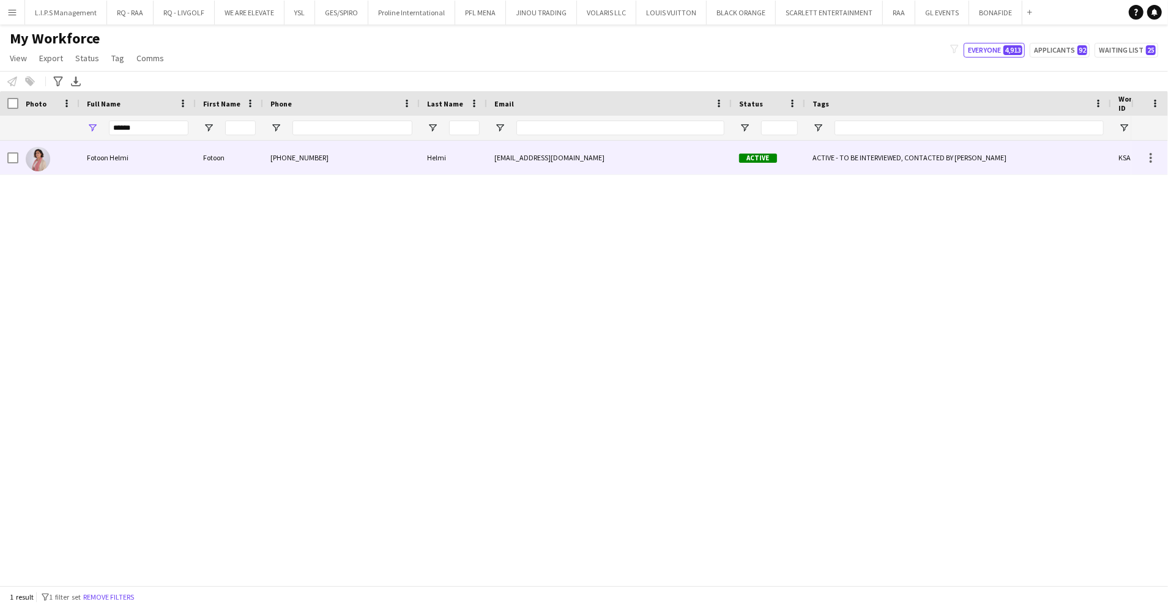
click at [160, 158] on div "Fotoon Helmi" at bounding box center [138, 158] width 116 height 34
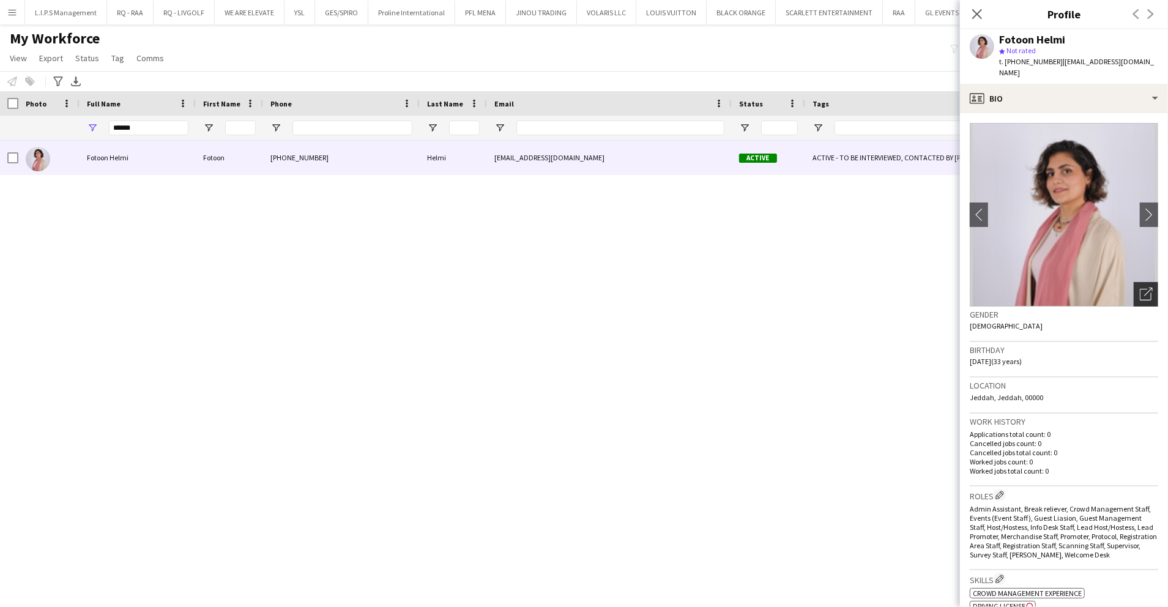
click at [1134, 291] on div "Open photos pop-in" at bounding box center [1146, 294] width 24 height 24
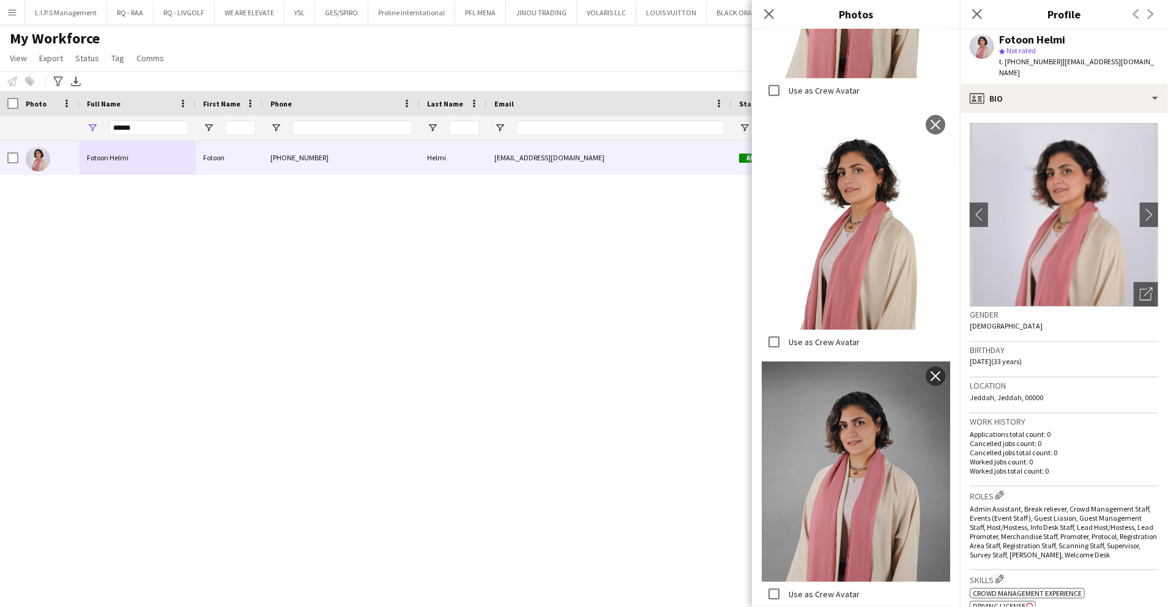
scroll to position [923, 0]
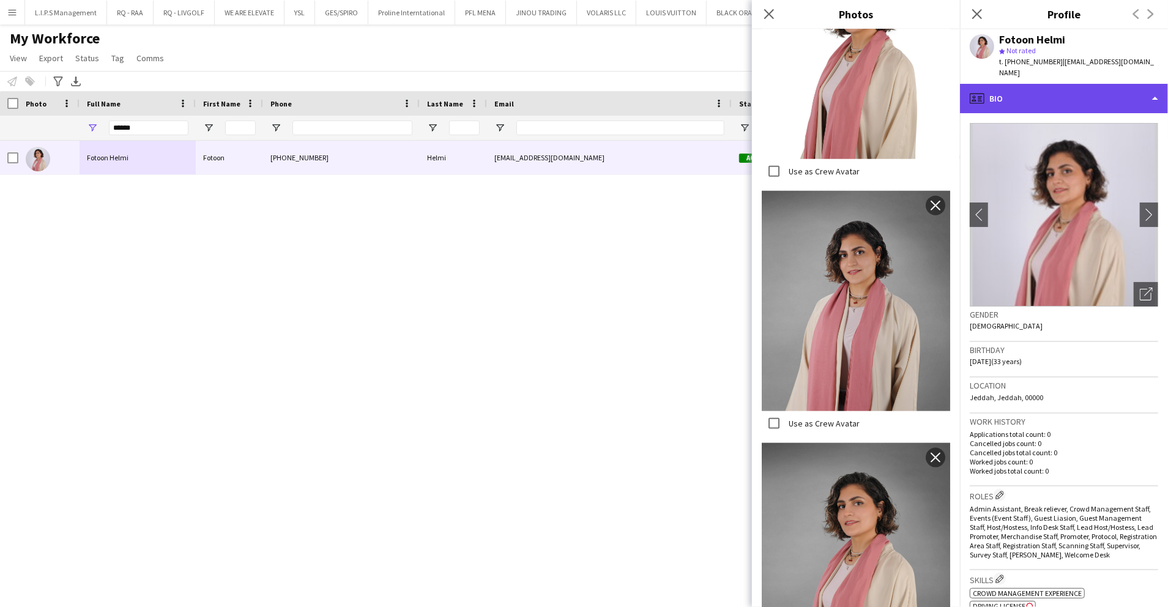
click at [1059, 84] on div "profile Bio" at bounding box center [1064, 98] width 208 height 29
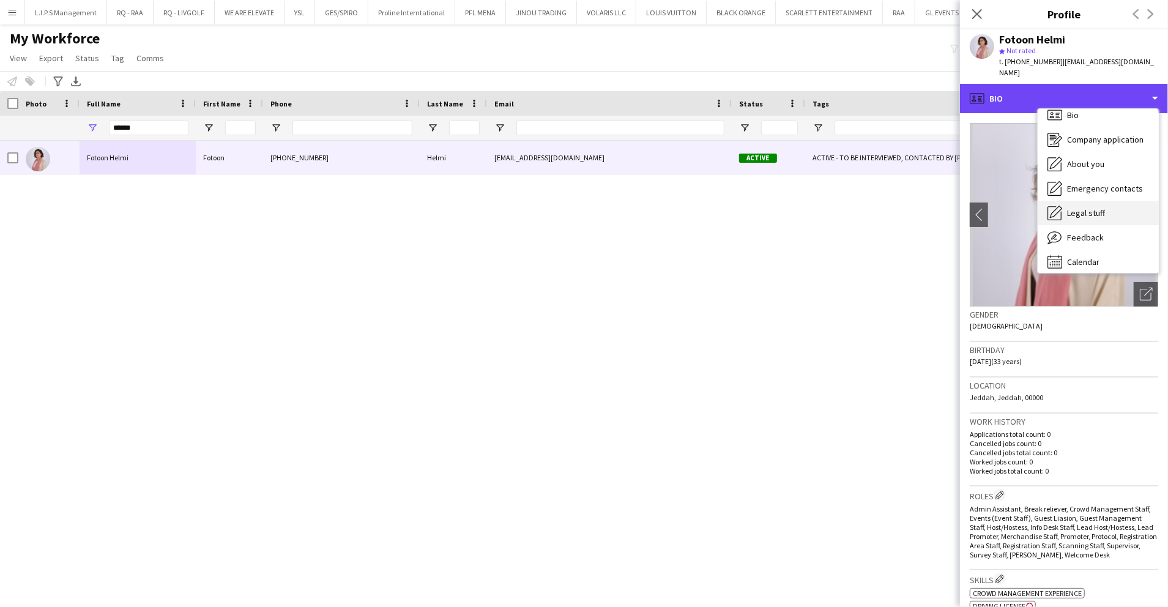
scroll to position [17, 0]
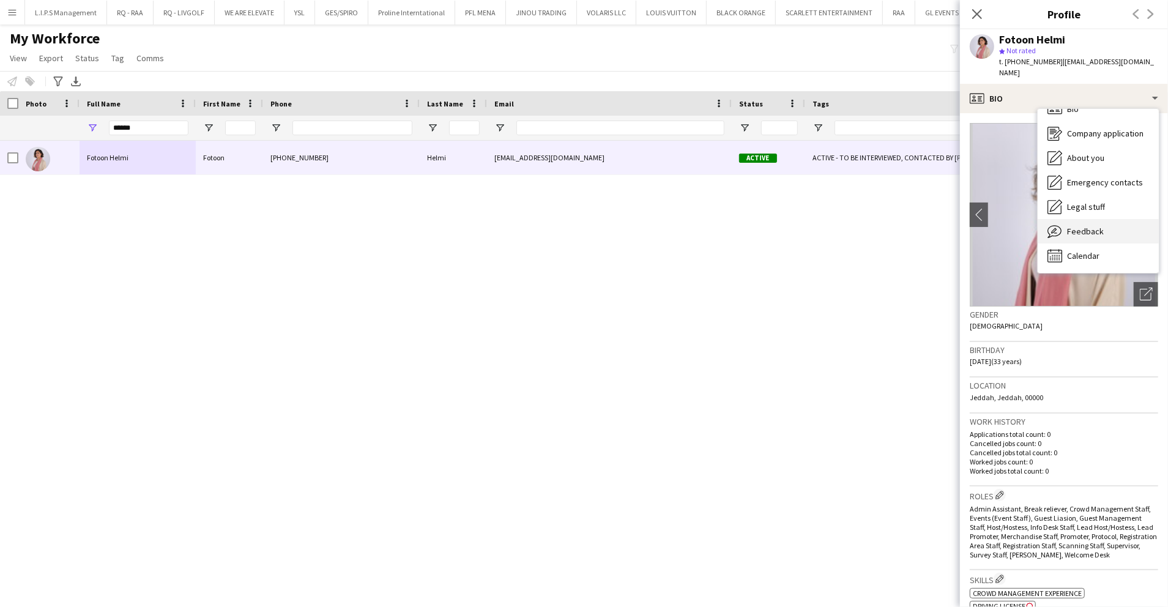
click at [1066, 219] on div "Feedback Feedback" at bounding box center [1098, 231] width 121 height 24
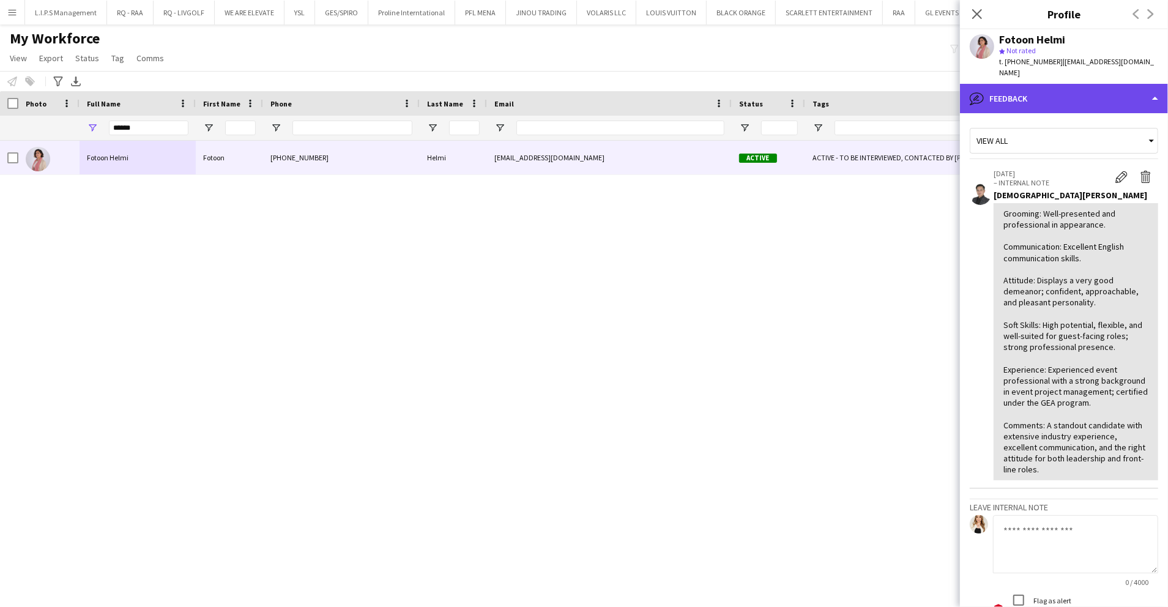
click at [1057, 97] on div "bubble-pencil Feedback" at bounding box center [1064, 98] width 208 height 29
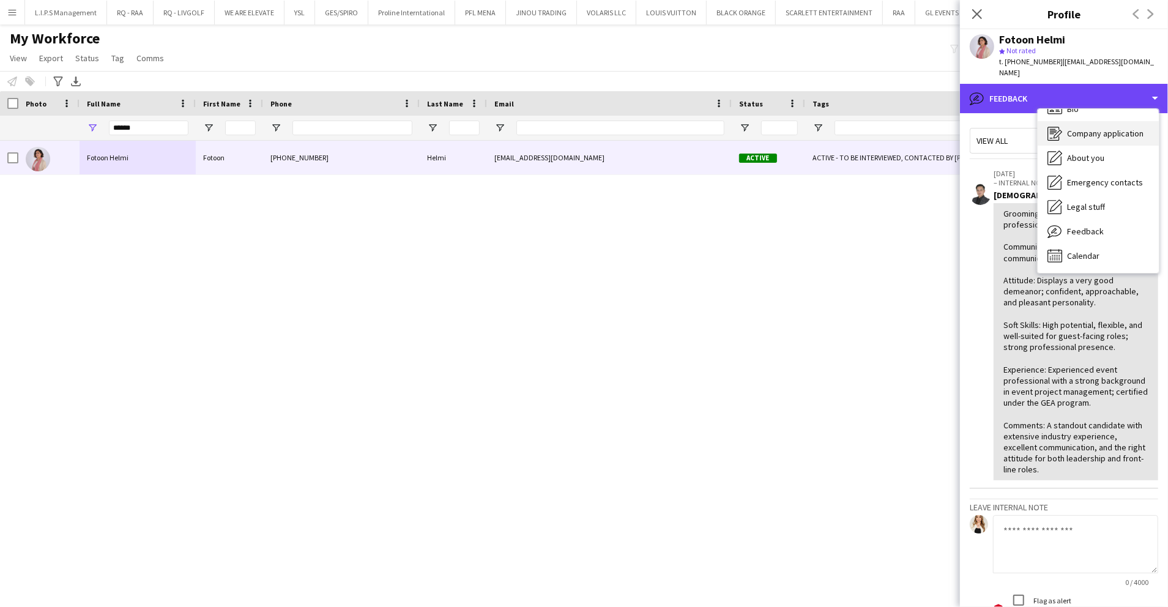
scroll to position [0, 0]
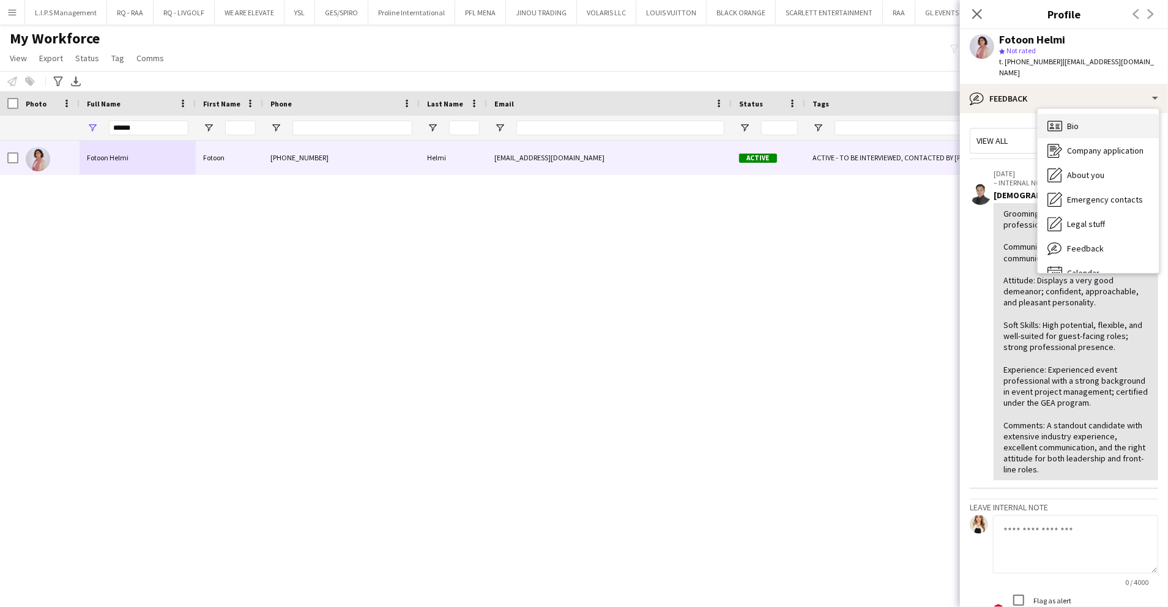
click at [1071, 121] on span "Bio" at bounding box center [1073, 126] width 12 height 11
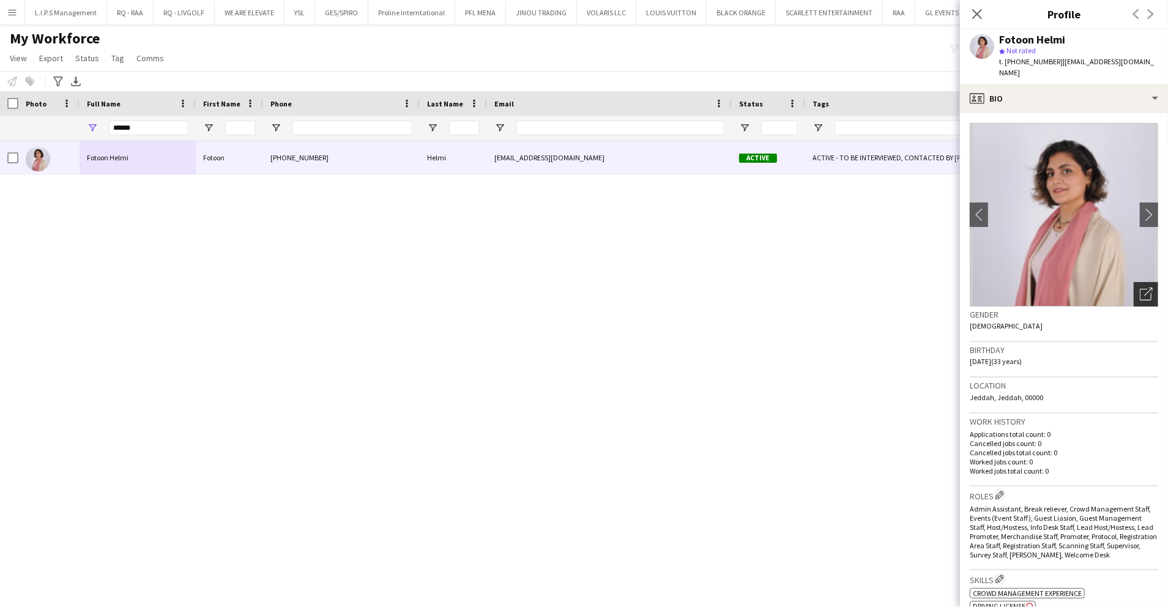
click at [1140, 288] on icon "Open photos pop-in" at bounding box center [1146, 294] width 13 height 13
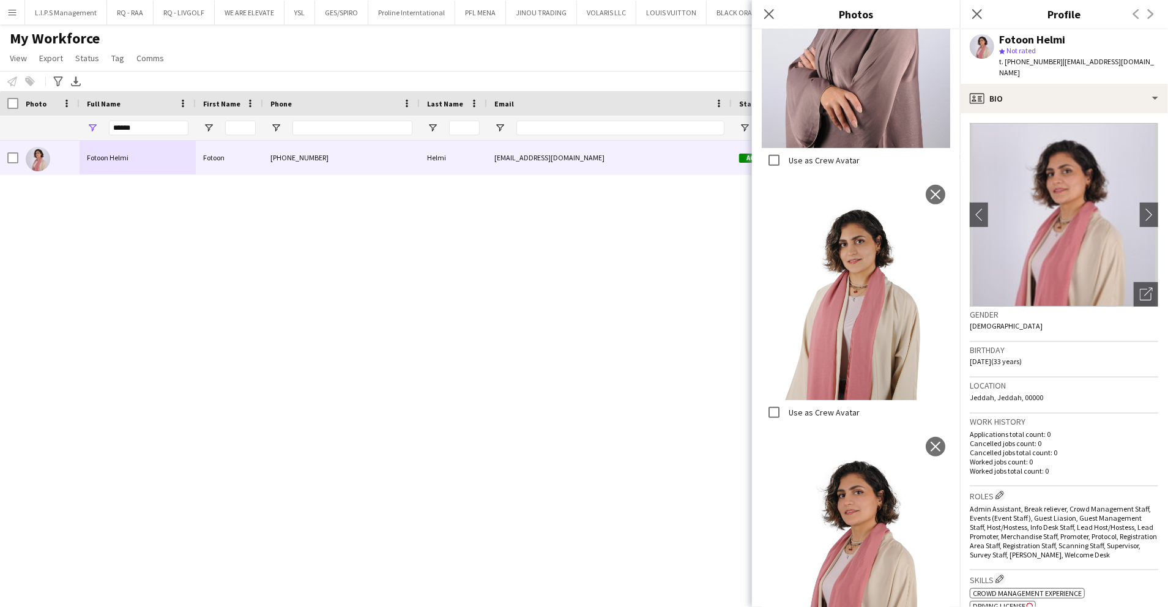
scroll to position [652, 0]
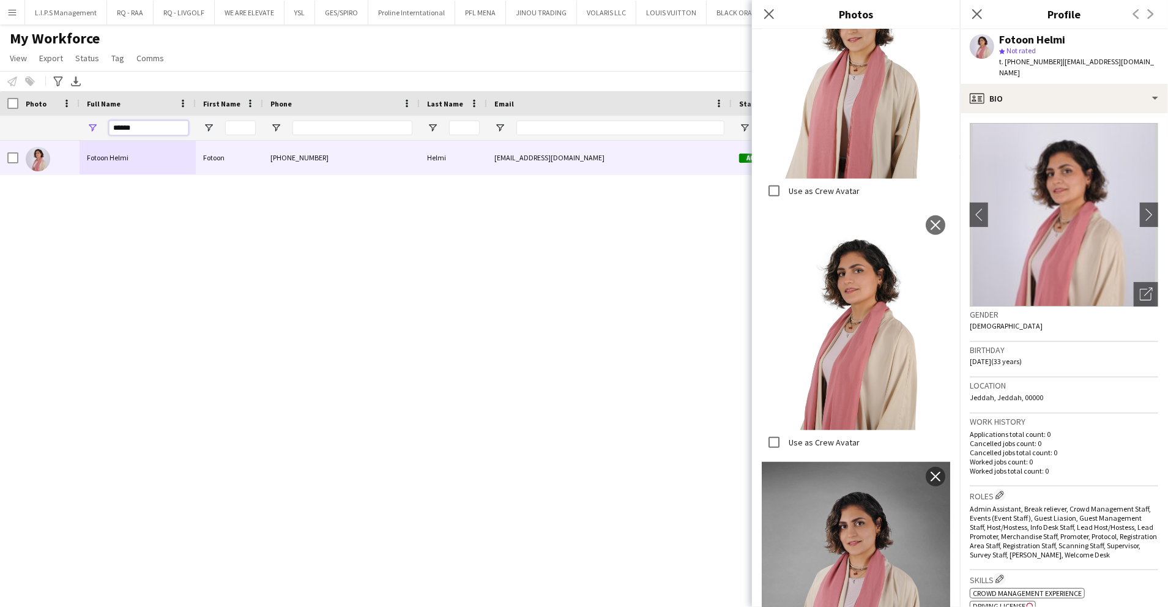
drag, startPoint x: 138, startPoint y: 125, endPoint x: 70, endPoint y: 114, distance: 68.2
click at [72, 115] on div "Workforce Details Status Email Tags" at bounding box center [868, 116] width 1737 height 50
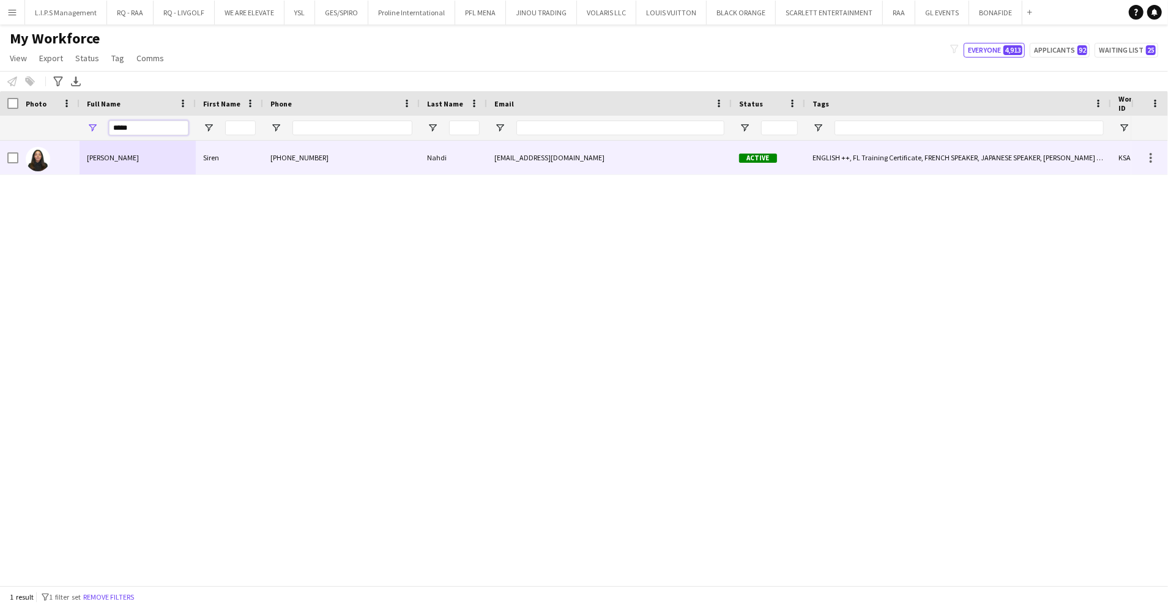
type input "*****"
click at [766, 154] on span "Active" at bounding box center [758, 158] width 38 height 9
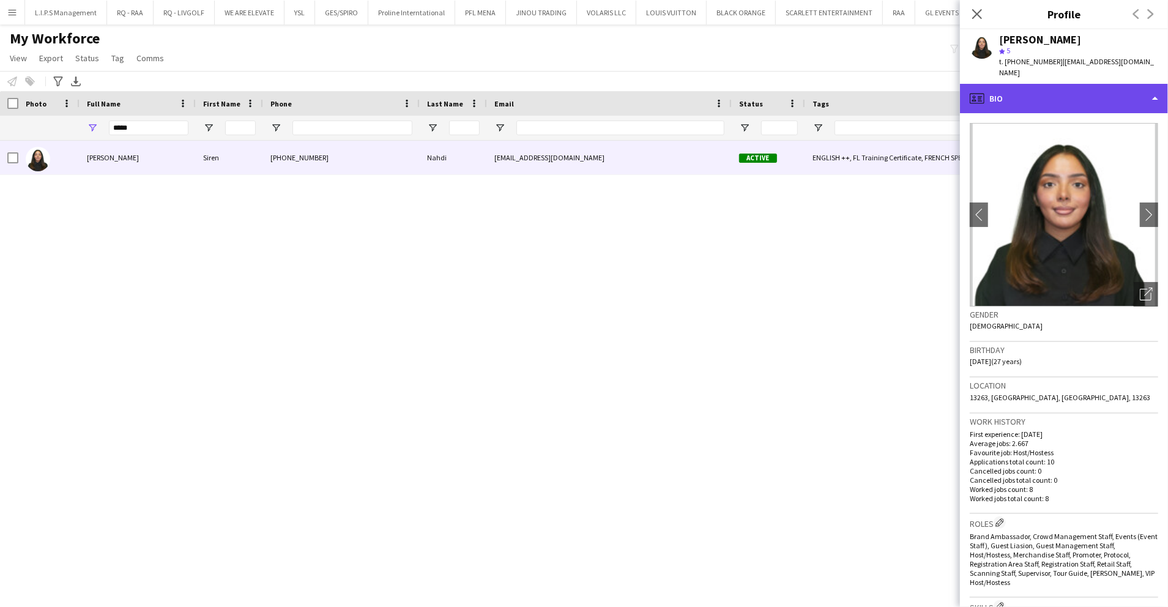
click at [1026, 84] on div "profile Bio" at bounding box center [1064, 98] width 208 height 29
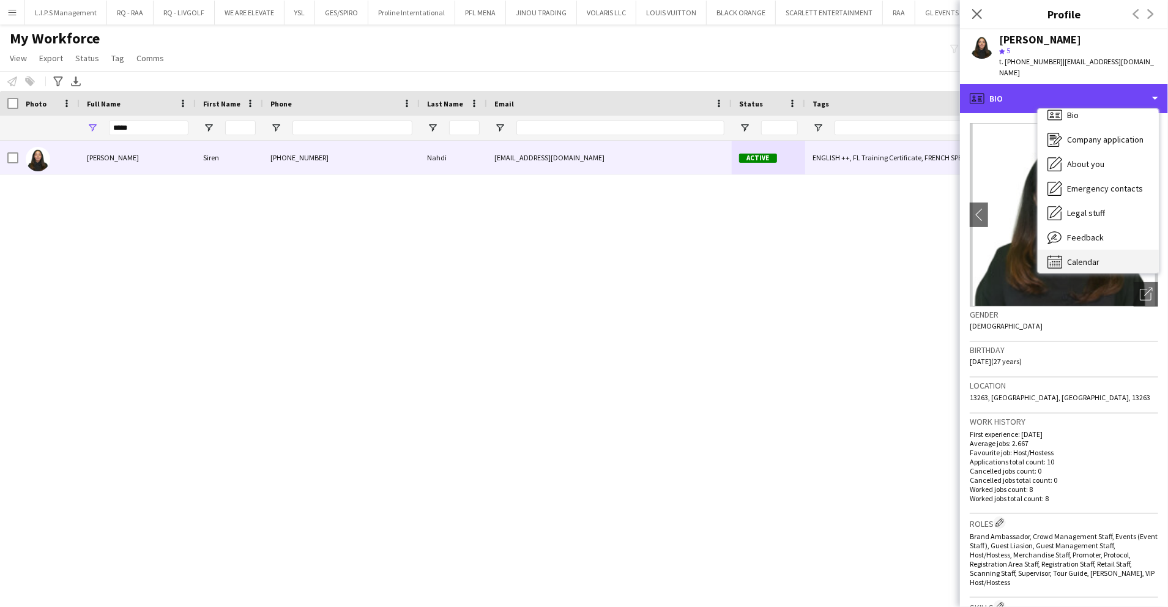
scroll to position [17, 0]
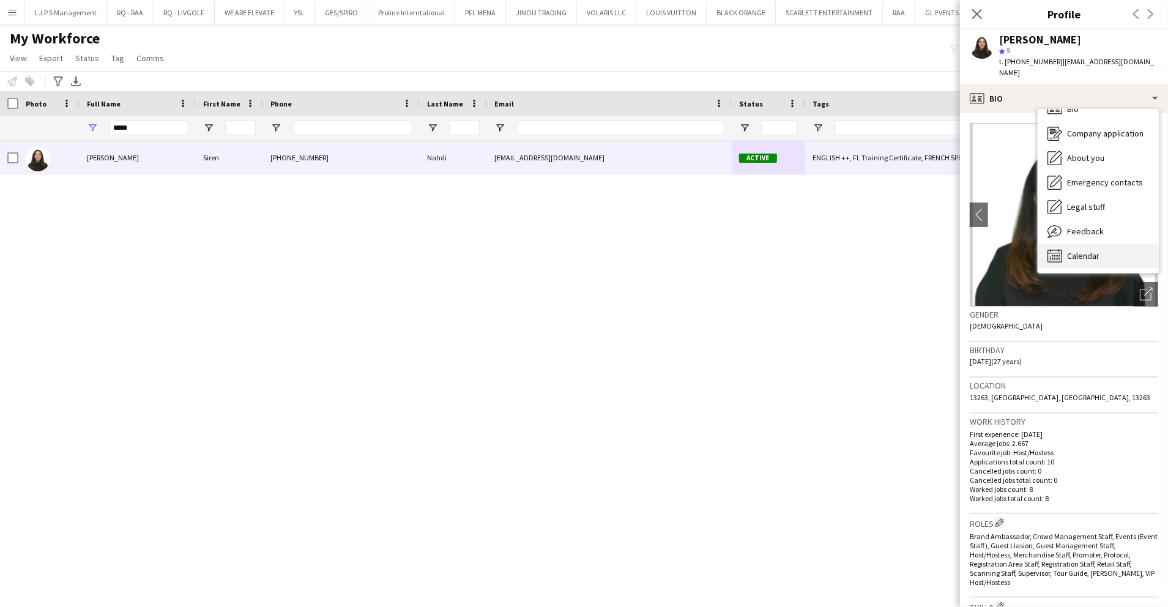
click at [1103, 244] on div "Calendar Calendar" at bounding box center [1098, 256] width 121 height 24
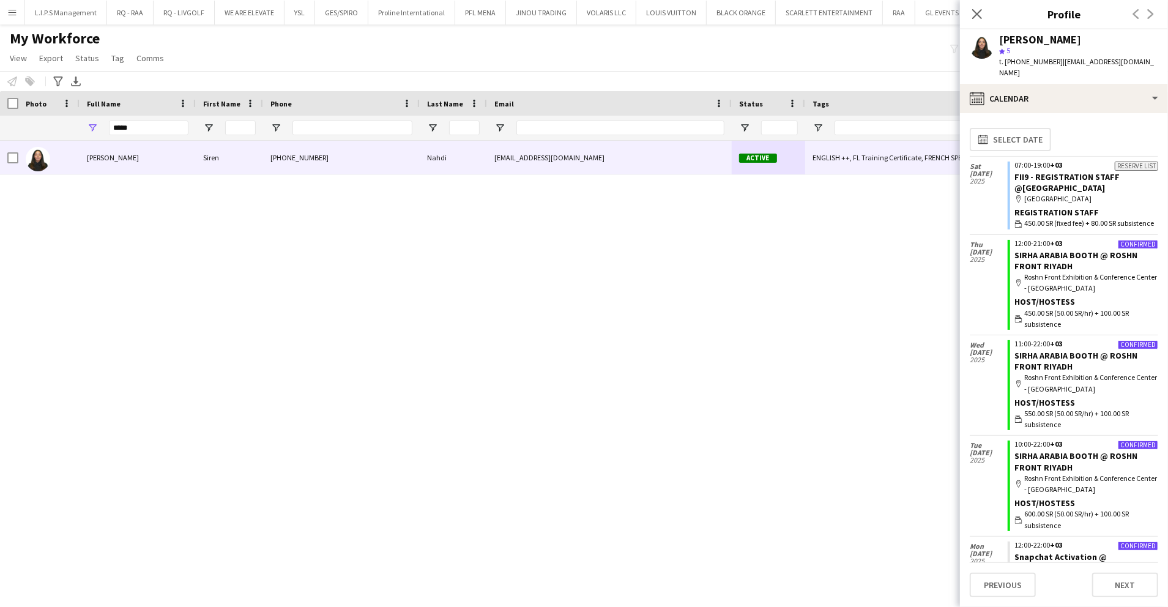
drag, startPoint x: 974, startPoint y: 17, endPoint x: 924, endPoint y: 48, distance: 58.8
click at [974, 17] on icon at bounding box center [977, 14] width 10 height 10
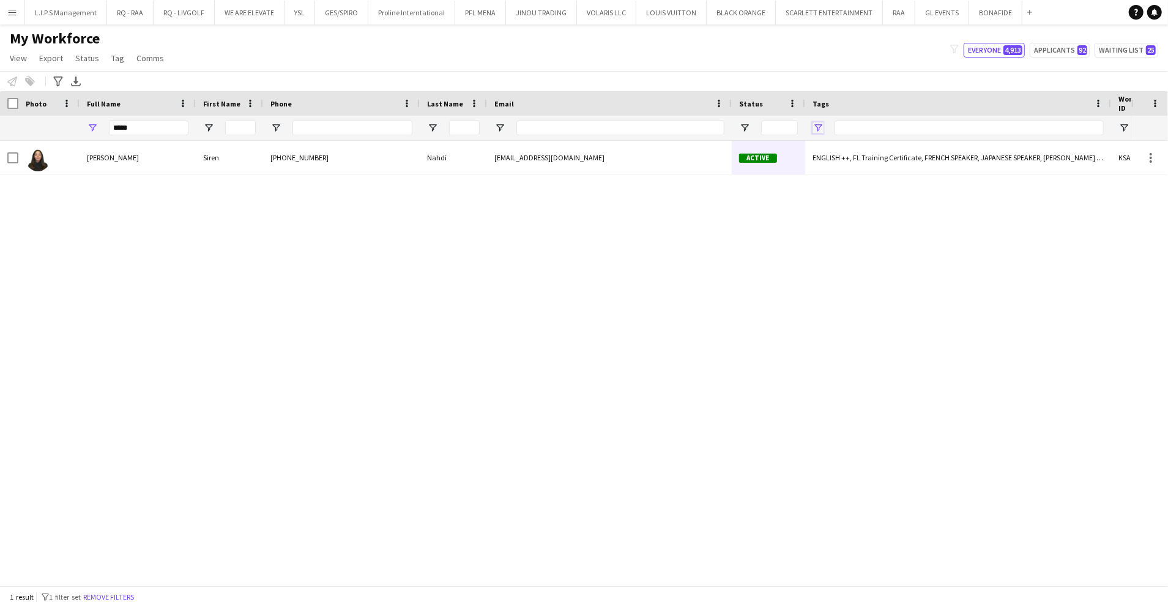
click at [816, 129] on span "Open Filter Menu" at bounding box center [818, 127] width 11 height 11
drag, startPoint x: 163, startPoint y: 126, endPoint x: -4, endPoint y: 117, distance: 167.3
click at [0, 117] on html "Menu Boards Boards Boards All jobs Status Workforce Workforce My Workforce Recr…" at bounding box center [584, 303] width 1168 height 607
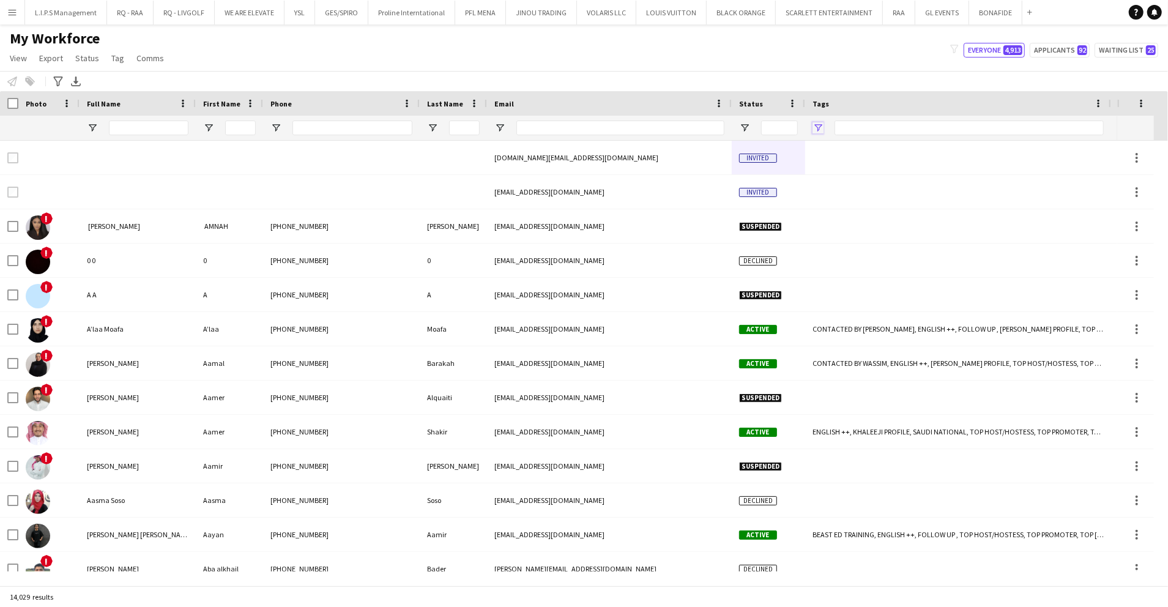
click at [818, 125] on span "Open Filter Menu" at bounding box center [818, 127] width 11 height 11
click at [851, 206] on div "(Select All)" at bounding box center [880, 202] width 97 height 9
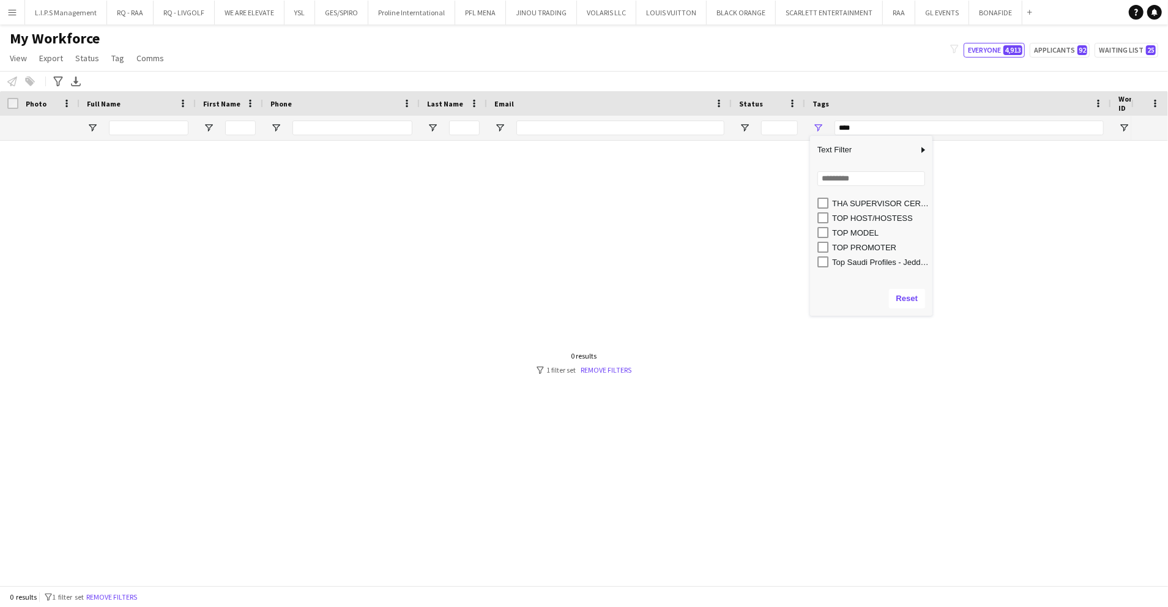
scroll to position [571, 0]
click at [871, 230] on div "TOP HOST/HOSTESS" at bounding box center [880, 233] width 97 height 9
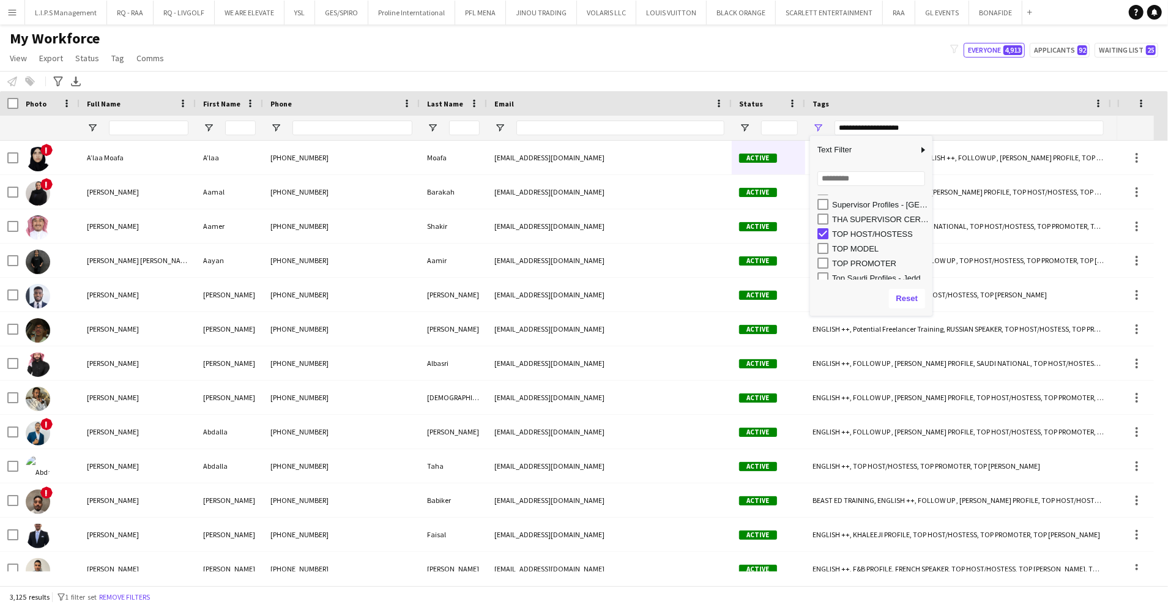
click at [865, 264] on div "TOP PROMOTER" at bounding box center [880, 263] width 97 height 9
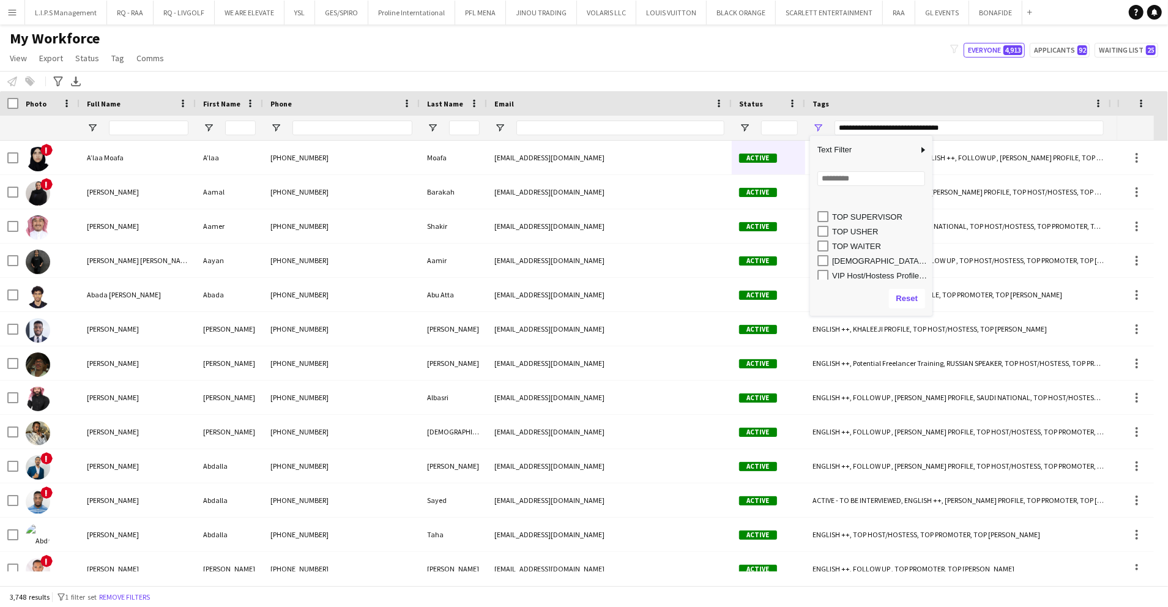
scroll to position [723, 0]
click at [867, 217] on div "VIP Host/Hostess Profiles - Jeddah" at bounding box center [880, 213] width 97 height 9
drag, startPoint x: 868, startPoint y: 213, endPoint x: 868, endPoint y: 226, distance: 12.9
click at [868, 214] on div "VIP Host/Hostess Profiles - Jeddah" at bounding box center [880, 213] width 97 height 9
click at [868, 226] on div "VIP Host/Hostess Profiles - Riyadh" at bounding box center [880, 228] width 97 height 9
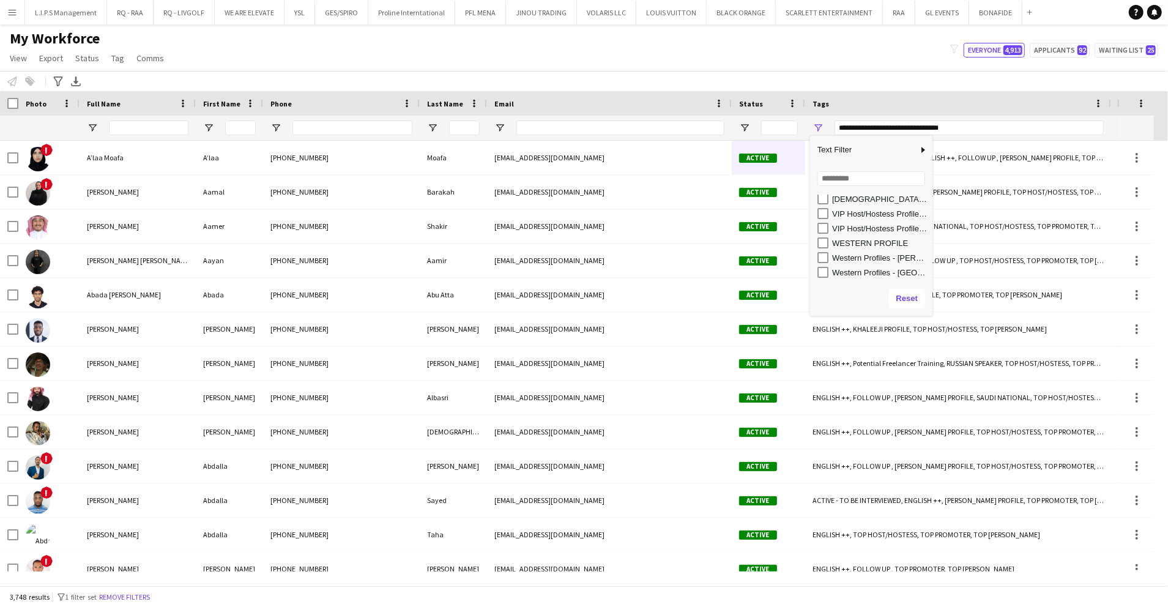
type input "**********"
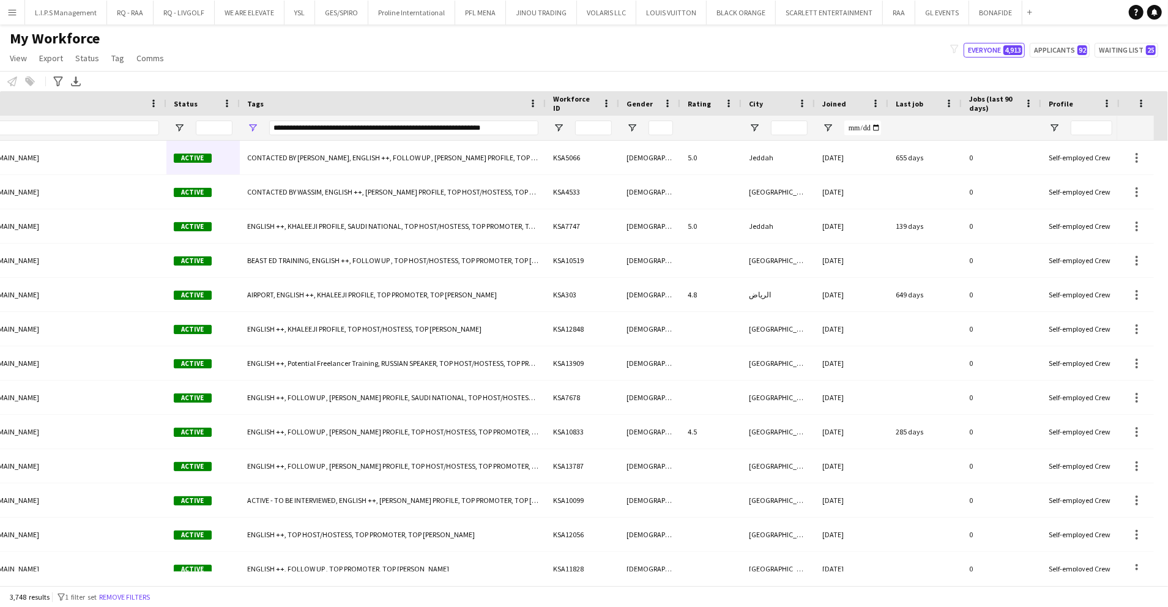
scroll to position [0, 587]
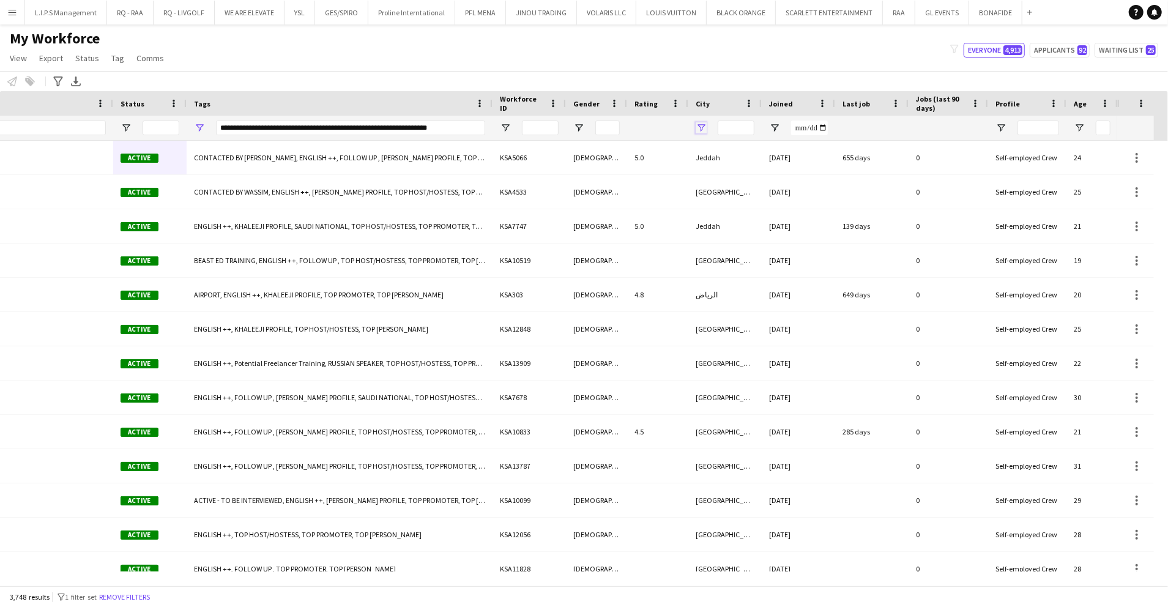
click at [703, 129] on span "Open Filter Menu" at bounding box center [701, 127] width 11 height 11
click at [728, 198] on div "(Select All)" at bounding box center [763, 202] width 97 height 9
type input "***"
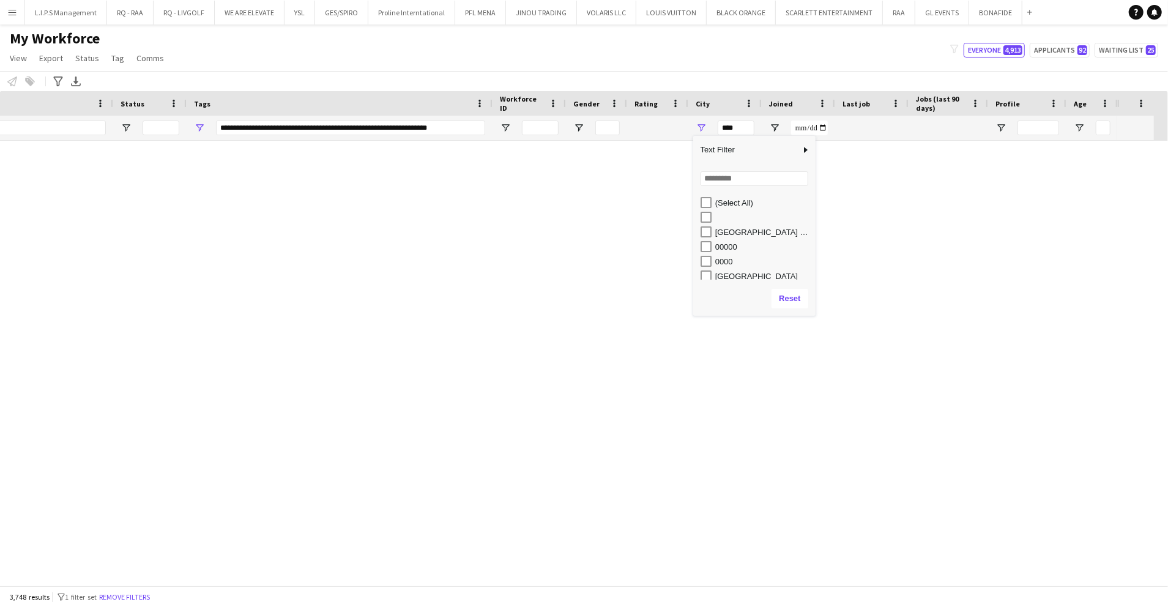
type input "***"
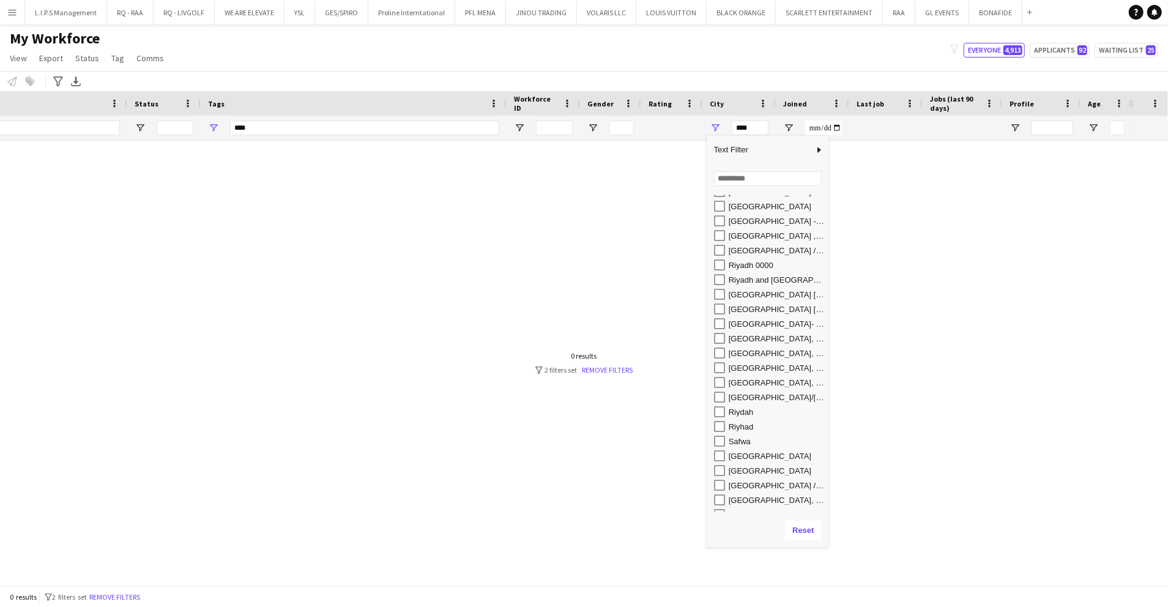
drag, startPoint x: 740, startPoint y: 315, endPoint x: 732, endPoint y: 545, distance: 230.2
click at [732, 545] on div "Drag here to set row groups Photo Title Full Name First Name Last Name Workforc…" at bounding box center [584, 338] width 1168 height 494
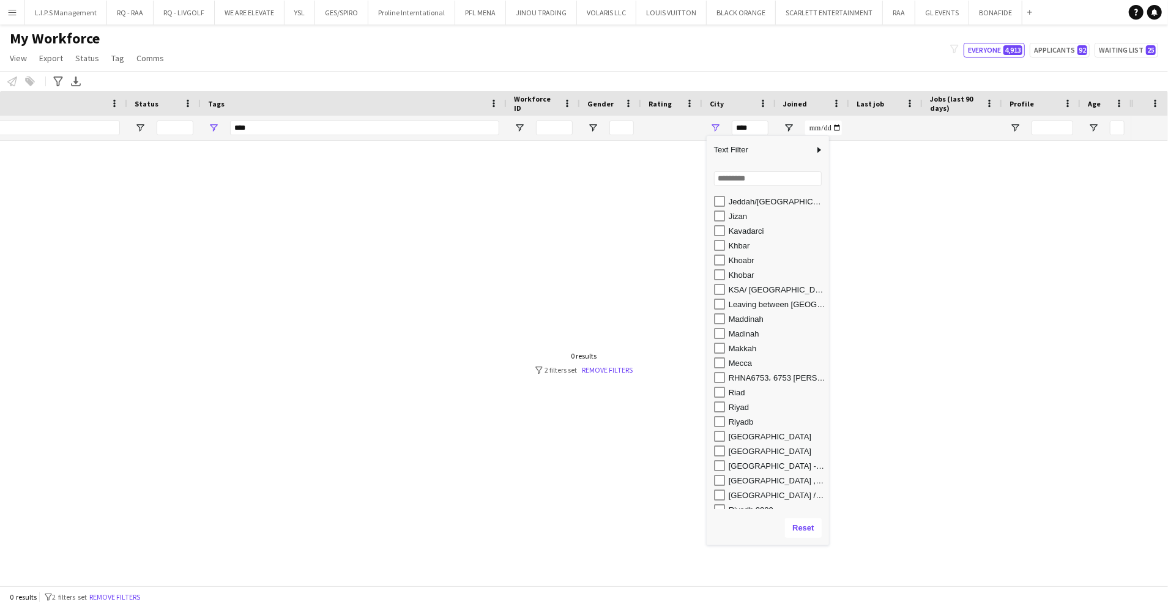
click at [740, 393] on div "Riad" at bounding box center [777, 392] width 97 height 9
type input "********"
type input "**********"
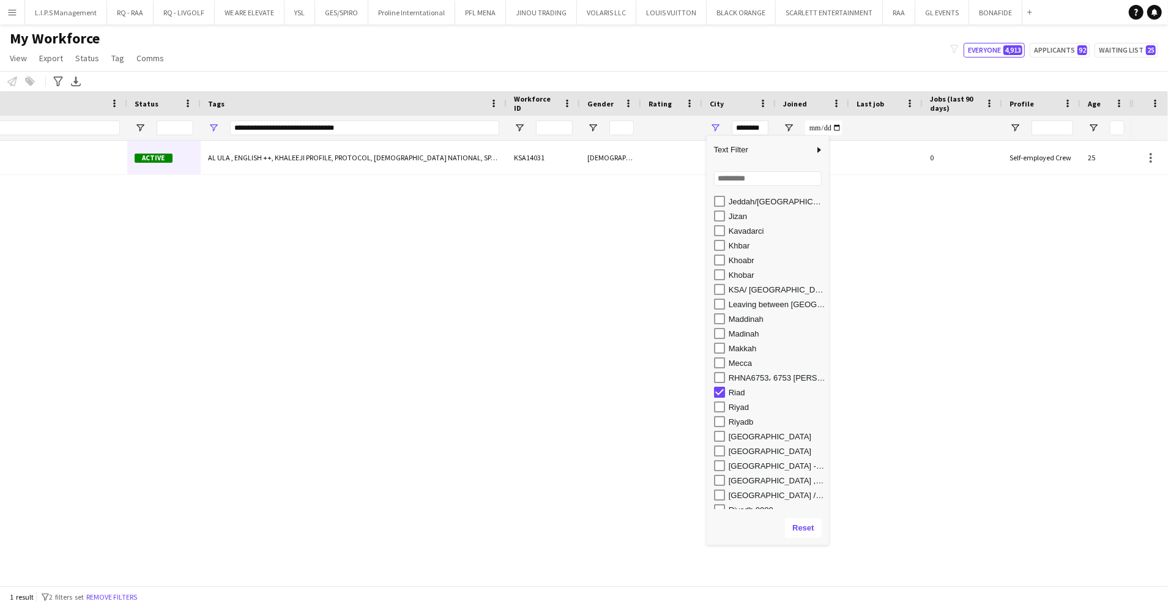
drag, startPoint x: 742, startPoint y: 405, endPoint x: 739, endPoint y: 422, distance: 17.3
click at [740, 411] on div "Riyad" at bounding box center [777, 407] width 97 height 9
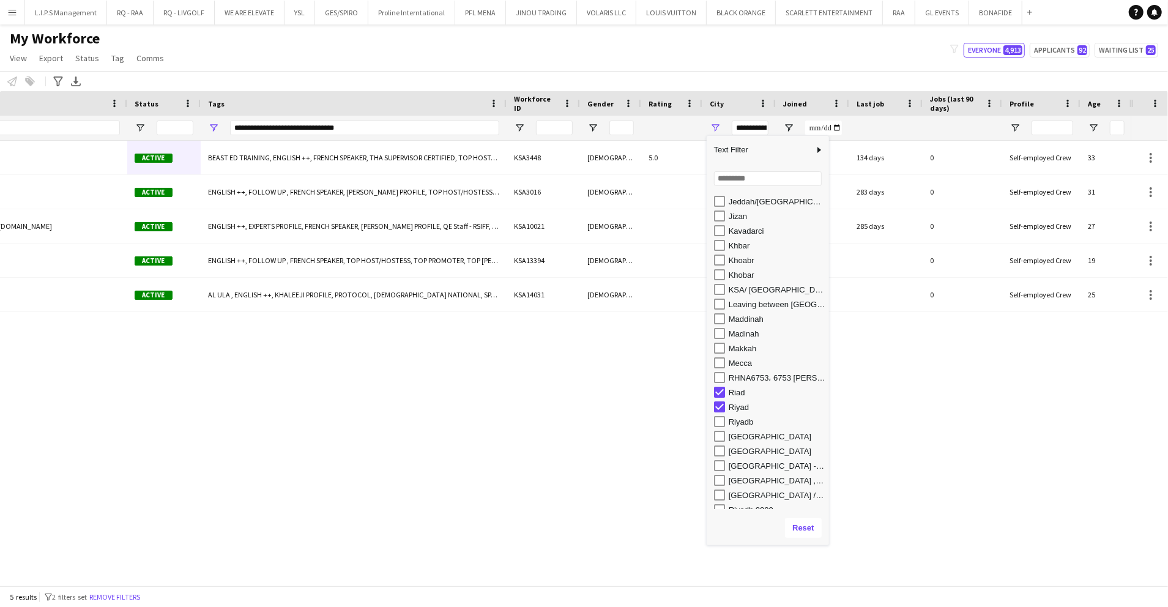
click at [739, 423] on div "Riyadb" at bounding box center [777, 421] width 97 height 9
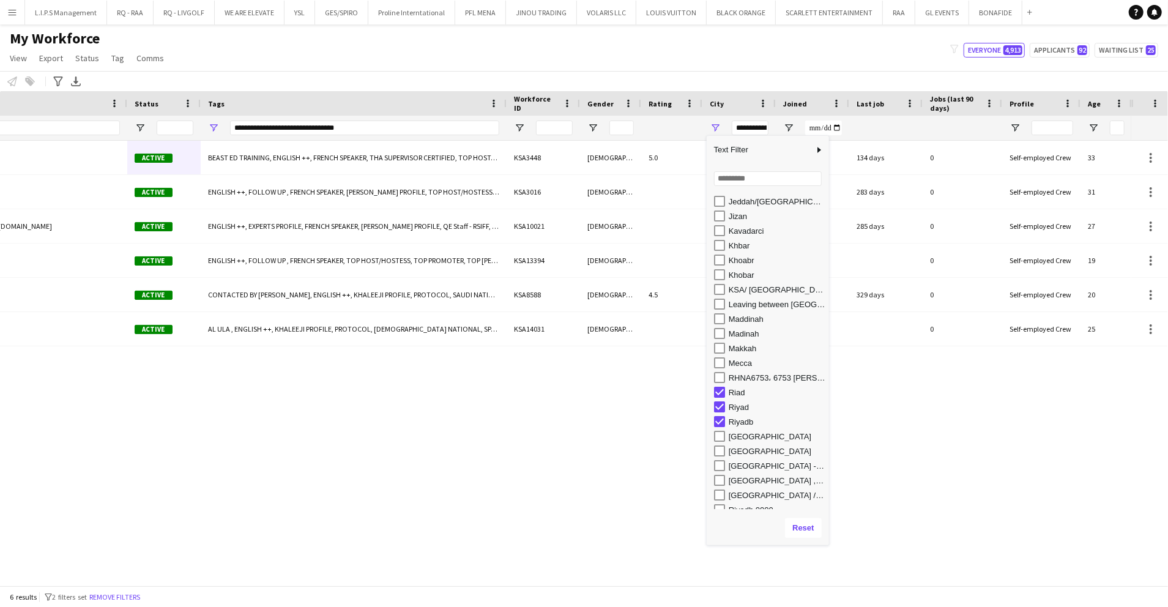
click at [739, 442] on div "[GEOGRAPHIC_DATA]" at bounding box center [771, 436] width 115 height 15
click at [743, 436] on div "[GEOGRAPHIC_DATA]" at bounding box center [777, 436] width 97 height 9
type input "**********"
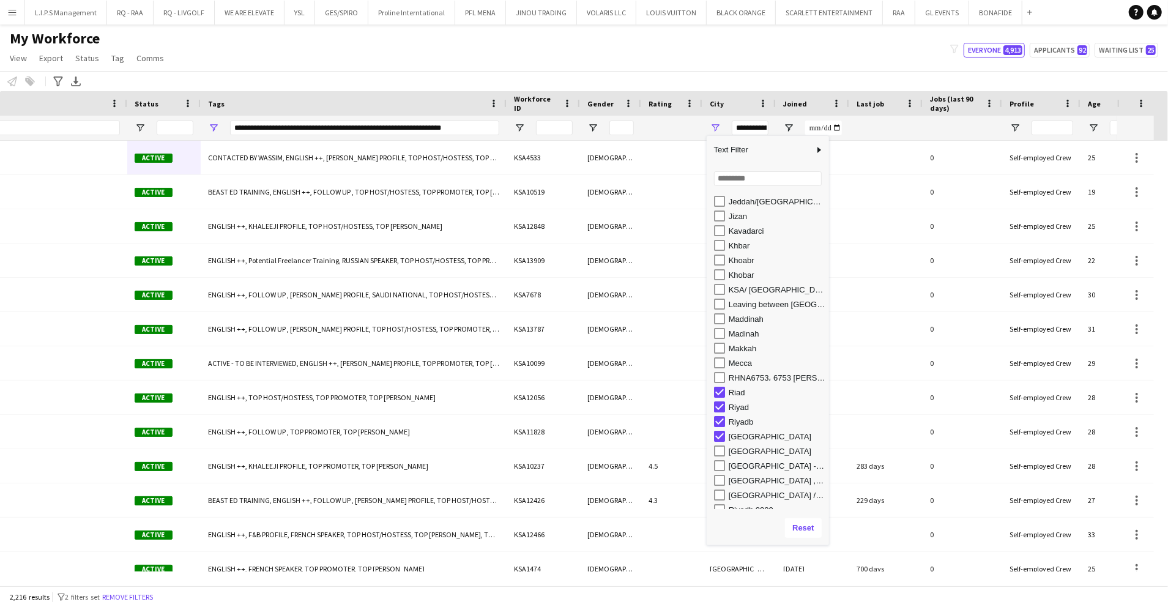
click at [742, 449] on div "[GEOGRAPHIC_DATA]" at bounding box center [777, 451] width 97 height 9
click at [741, 464] on div "Riyadh - Saudi Arabia" at bounding box center [777, 465] width 97 height 9
click at [737, 481] on div "Riyadh , saudi arabia" at bounding box center [777, 480] width 97 height 9
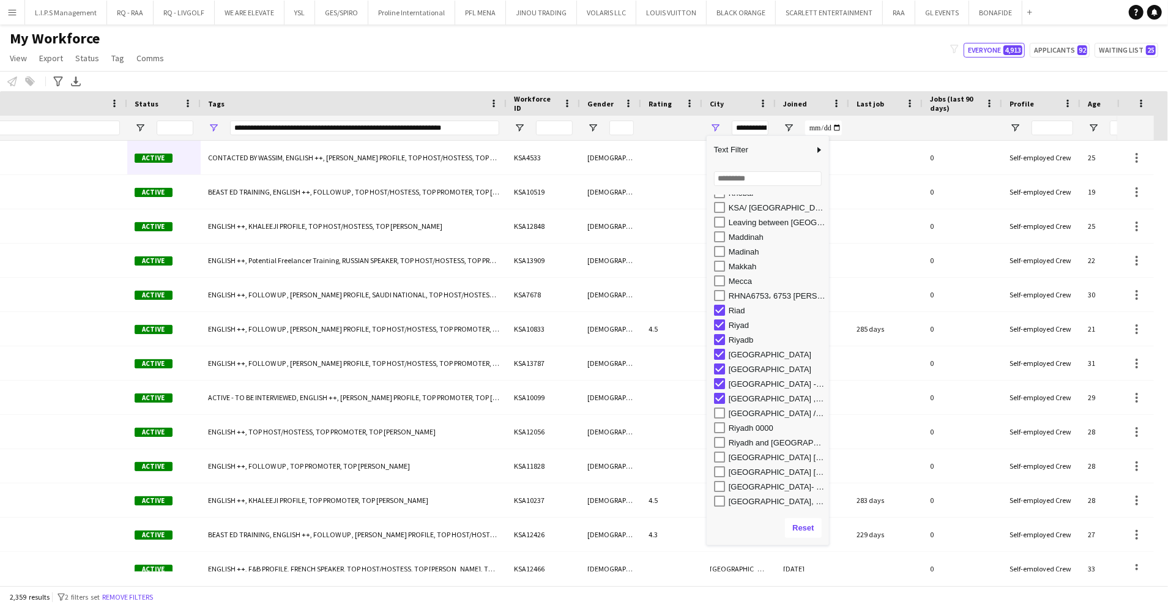
drag, startPoint x: 753, startPoint y: 423, endPoint x: 751, endPoint y: 438, distance: 14.8
click at [753, 423] on div "Riyadh 0000" at bounding box center [777, 427] width 97 height 9
click at [752, 458] on div "Riyadh kingdom of Saudi Arabia" at bounding box center [777, 457] width 97 height 9
click at [752, 469] on div "Riyadh Saudi arabia" at bounding box center [777, 472] width 97 height 9
click at [750, 484] on div "Riyadh- saudi arabia" at bounding box center [777, 486] width 97 height 9
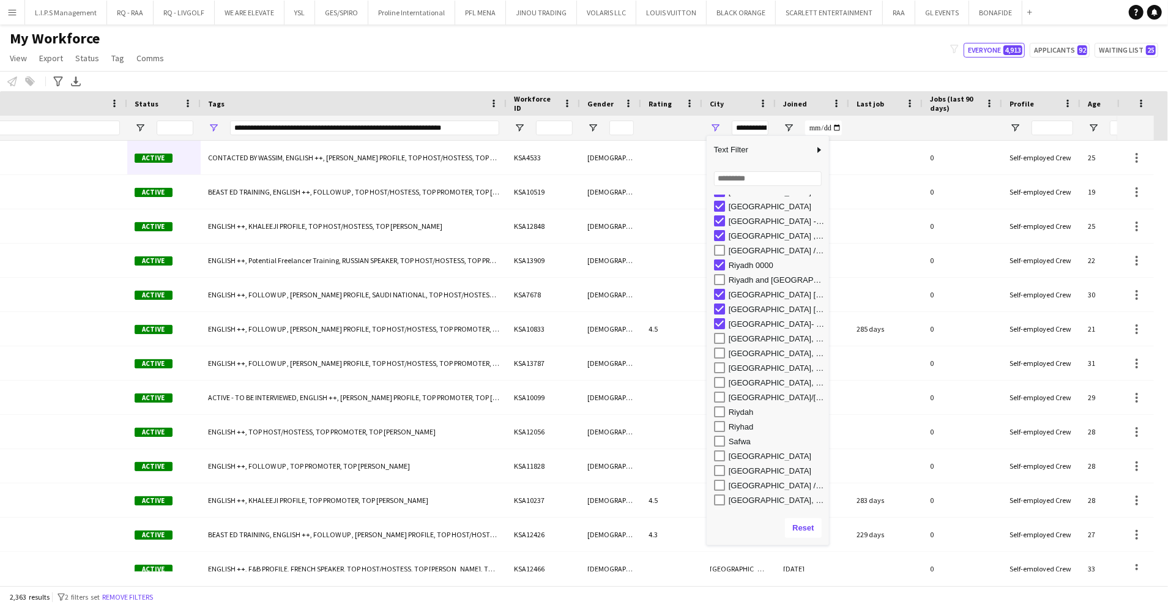
drag, startPoint x: 751, startPoint y: 338, endPoint x: 750, endPoint y: 345, distance: 7.4
click at [750, 338] on div "Riyadh, 00000" at bounding box center [777, 338] width 97 height 9
click at [750, 349] on div "Riyadh, Qurtoba" at bounding box center [777, 353] width 97 height 9
click at [751, 365] on div "Riyadh, Riyadh, Saudi Arabia" at bounding box center [777, 367] width 97 height 9
click at [755, 384] on div "Riyadh, Saudi arabia" at bounding box center [777, 382] width 97 height 9
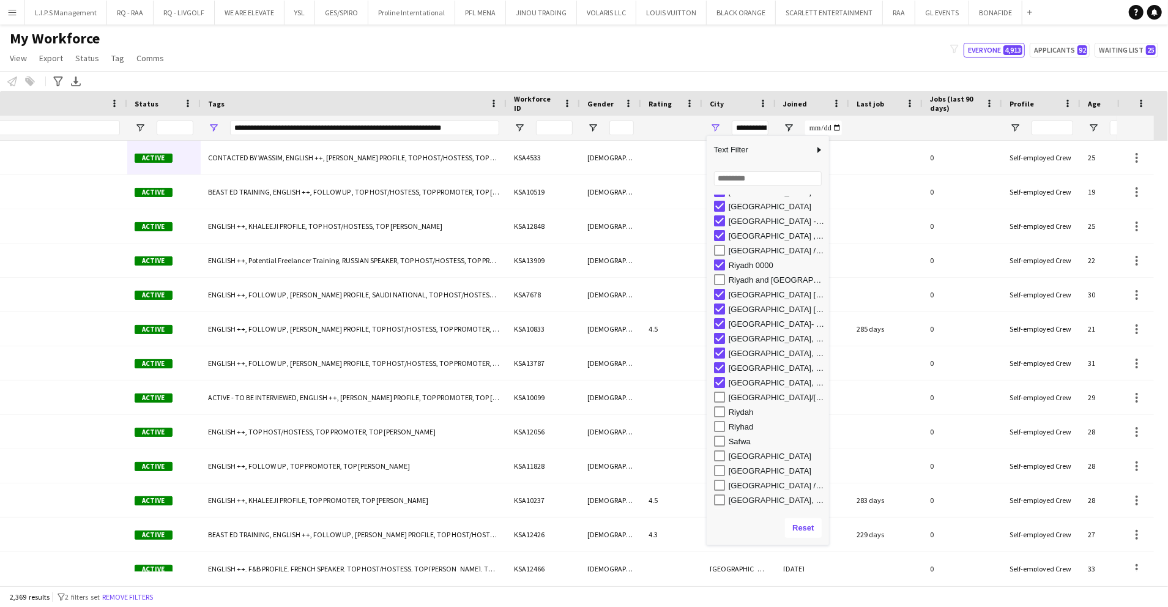
click at [755, 398] on div "Riyadh/Saudi Arabia" at bounding box center [777, 397] width 97 height 9
click at [750, 410] on div "Riydah" at bounding box center [777, 412] width 97 height 9
click at [744, 423] on div "Riyhad" at bounding box center [777, 426] width 97 height 9
type input "**********"
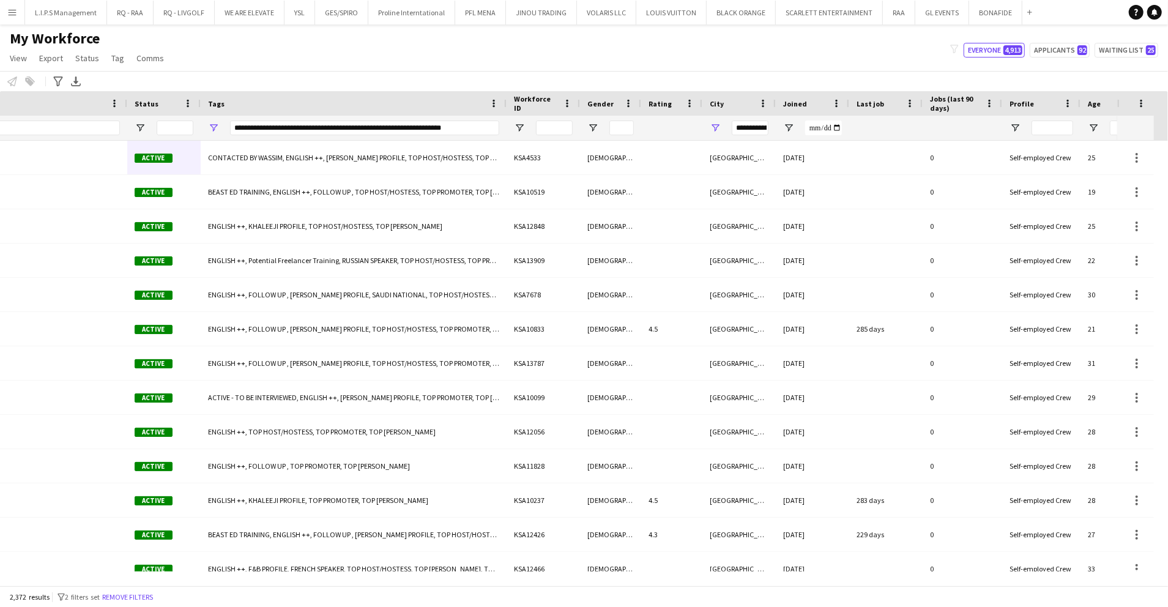
click at [868, 49] on div "My Workforce View Views Default view Basic Export View Full Name TAGS Test New …" at bounding box center [584, 50] width 1168 height 42
click at [596, 122] on span "Open Filter Menu" at bounding box center [592, 127] width 11 height 11
click at [612, 202] on div "(Select All)" at bounding box center [654, 202] width 97 height 9
type input "***"
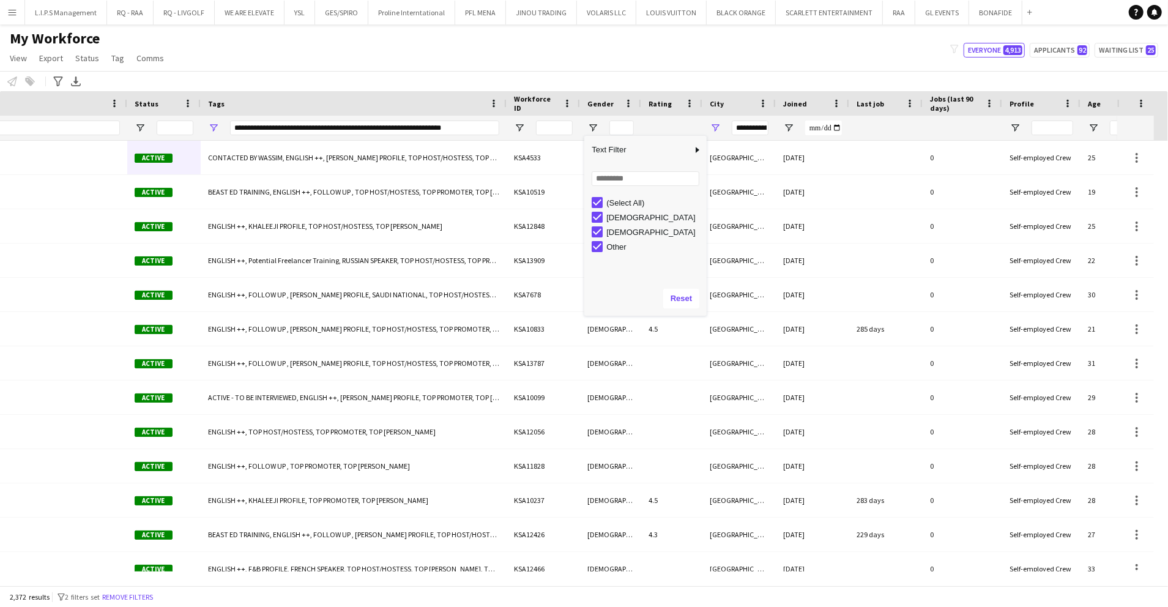
type input "***"
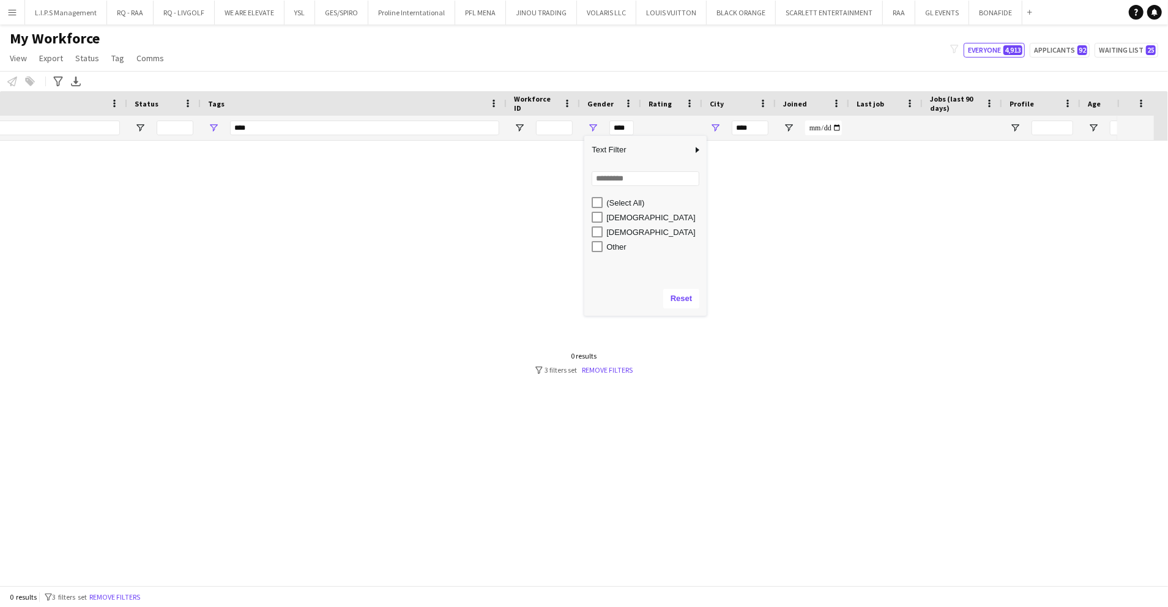
click at [621, 218] on div "[DEMOGRAPHIC_DATA]" at bounding box center [654, 217] width 97 height 9
type input "**********"
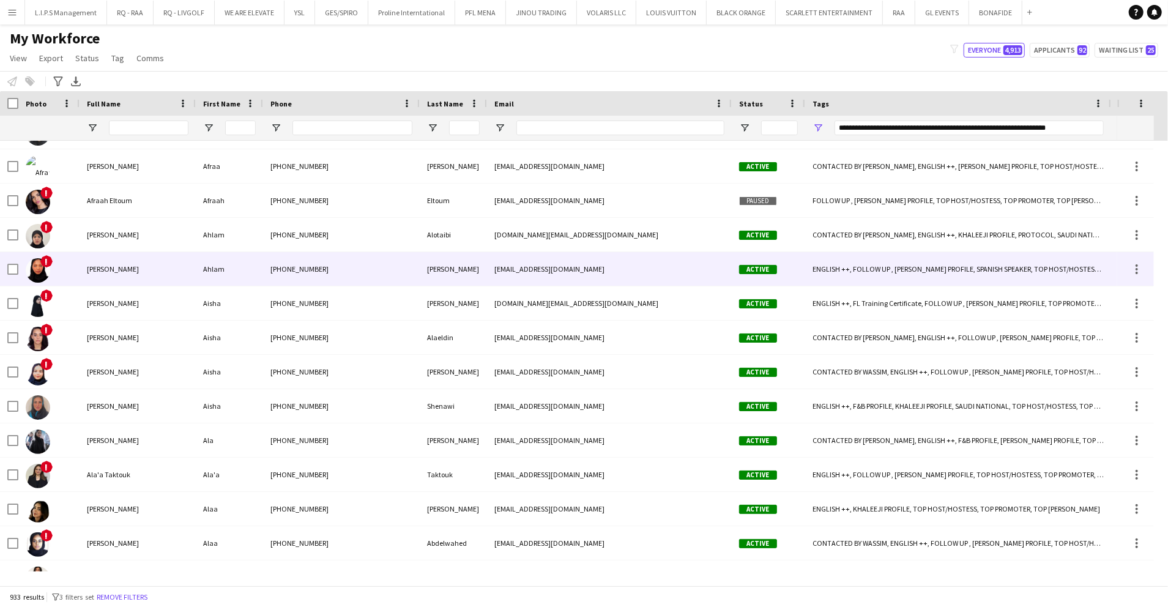
scroll to position [490, 0]
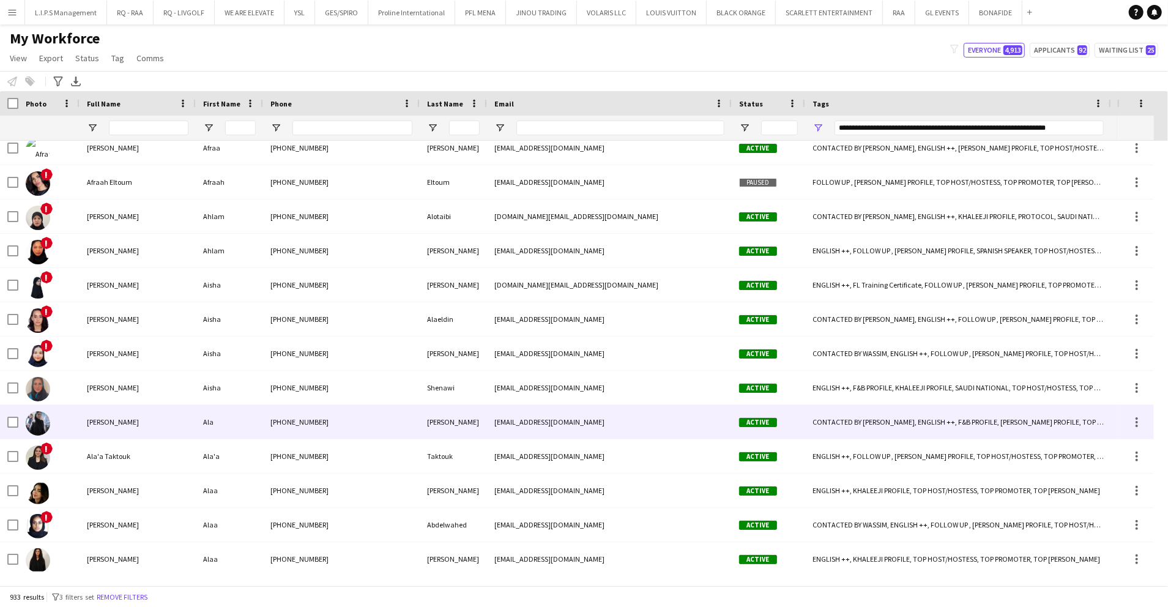
click at [166, 415] on div "Ala Mohammed" at bounding box center [138, 422] width 116 height 34
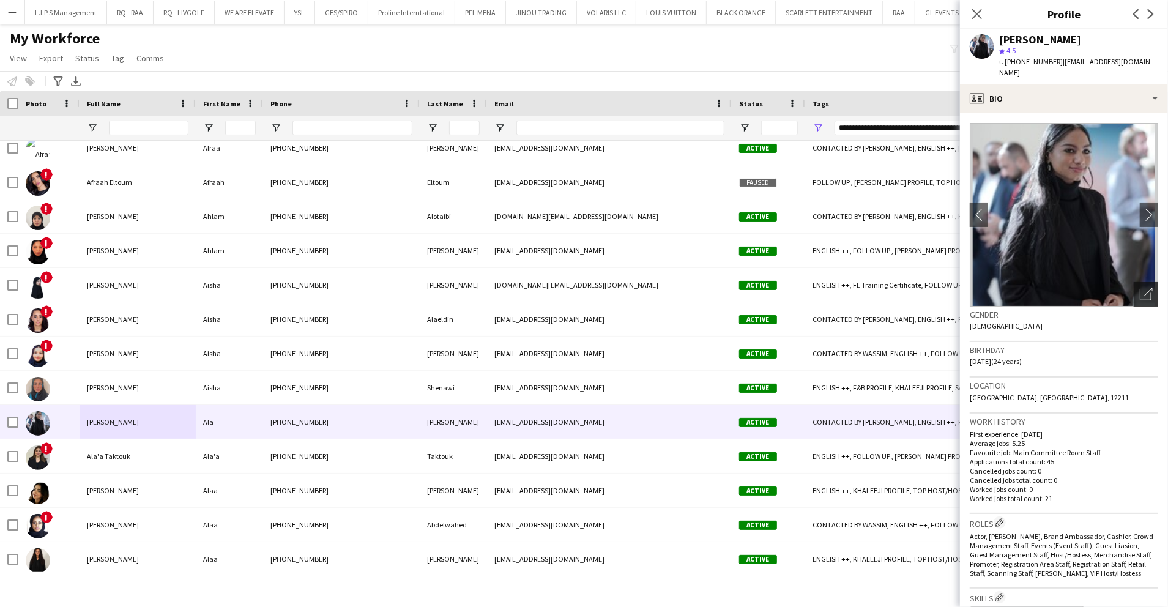
click at [1140, 288] on icon "Open photos pop-in" at bounding box center [1146, 294] width 13 height 13
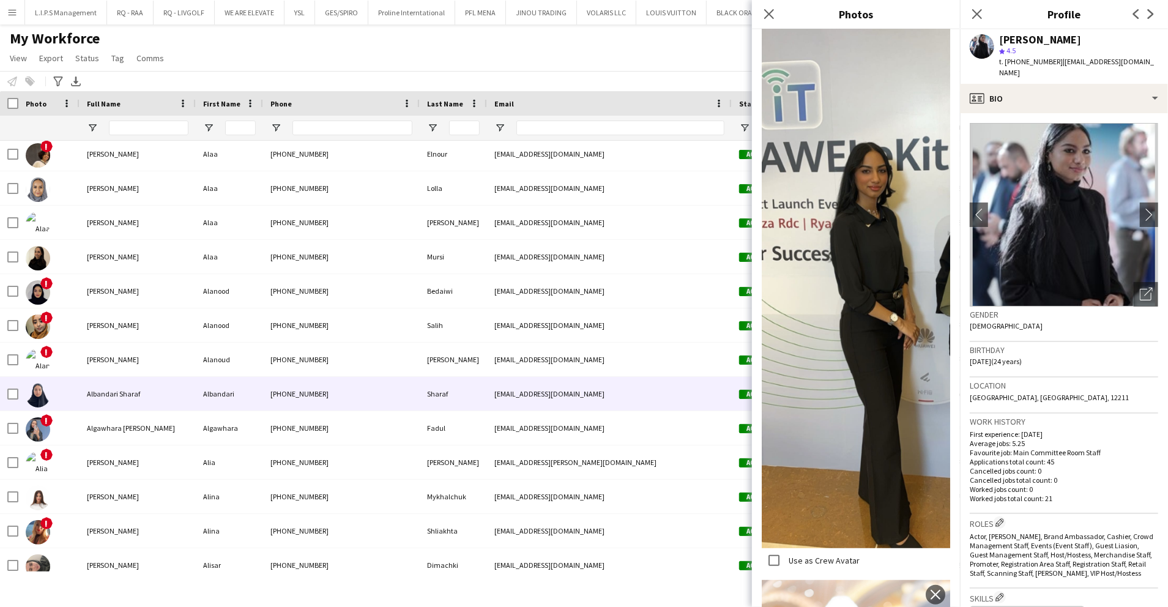
scroll to position [979, 0]
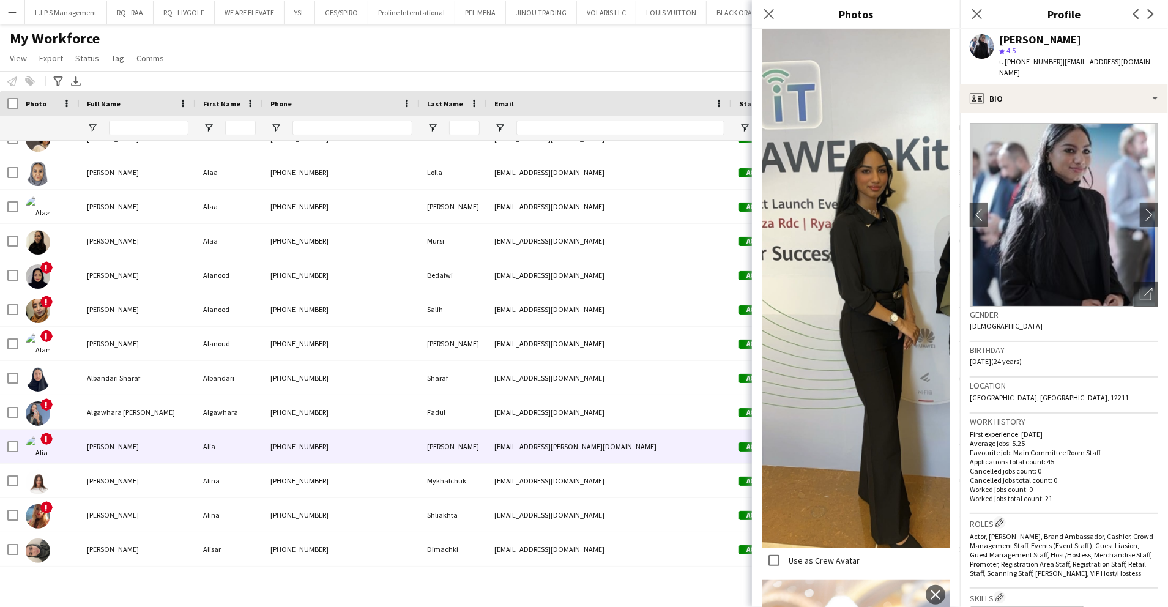
click at [155, 442] on div "Alia Jaber" at bounding box center [138, 447] width 116 height 34
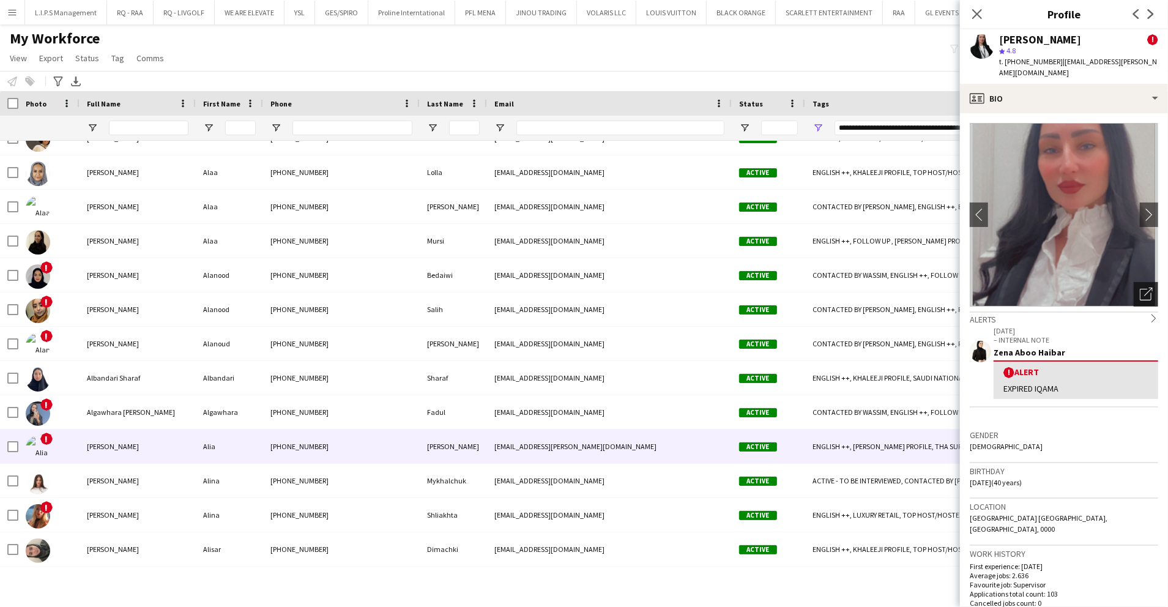
click at [1140, 288] on icon "Open photos pop-in" at bounding box center [1146, 294] width 13 height 13
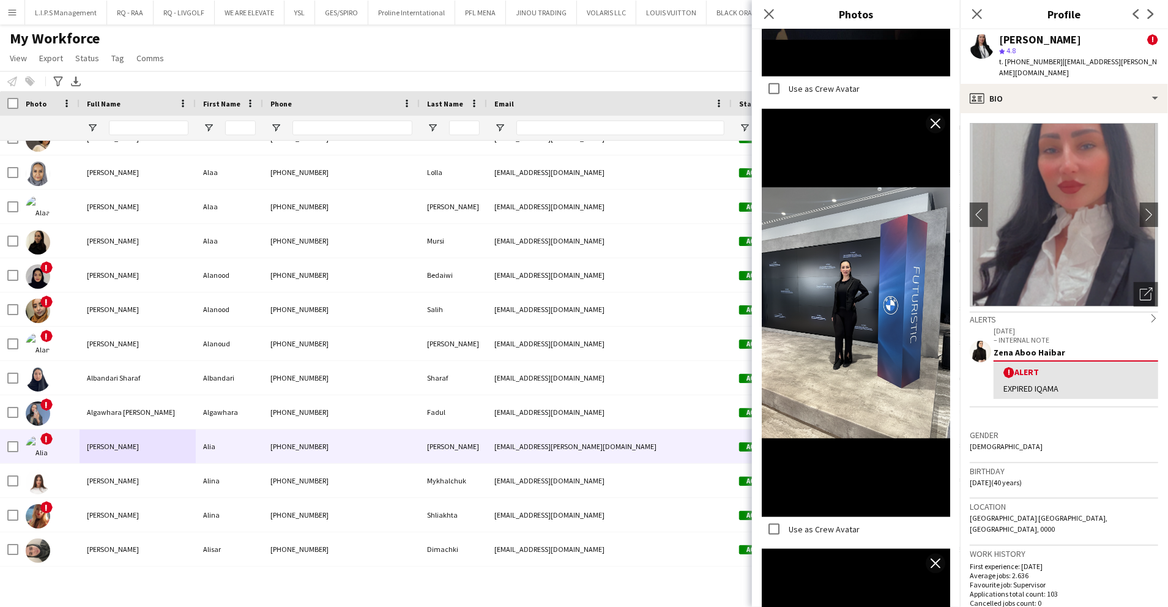
scroll to position [1305, 0]
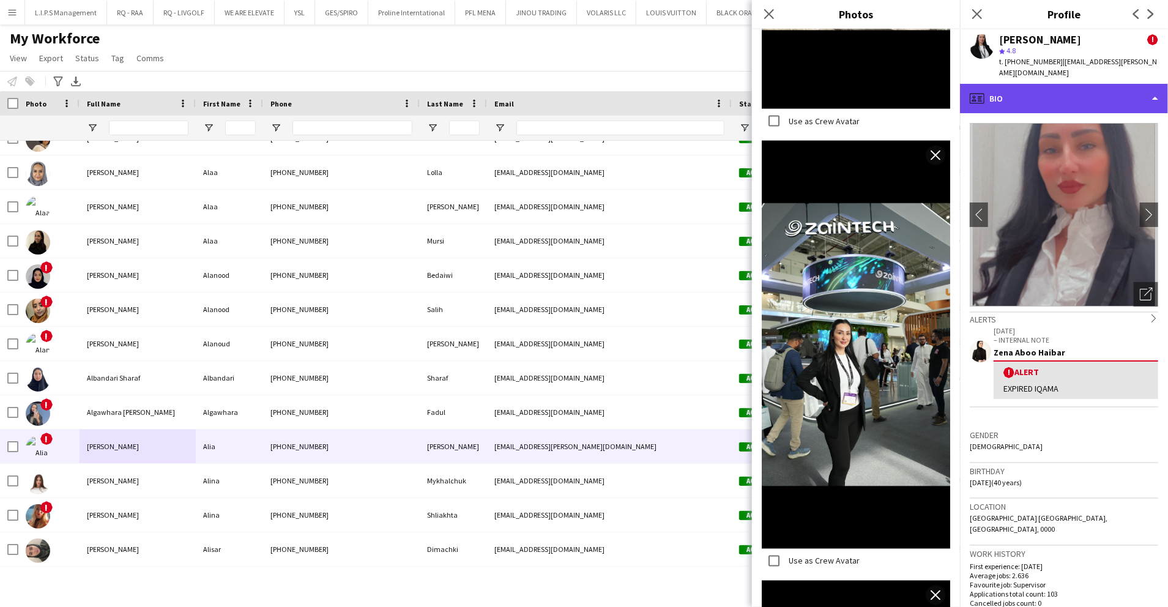
click at [1035, 91] on div "profile Bio" at bounding box center [1064, 98] width 208 height 29
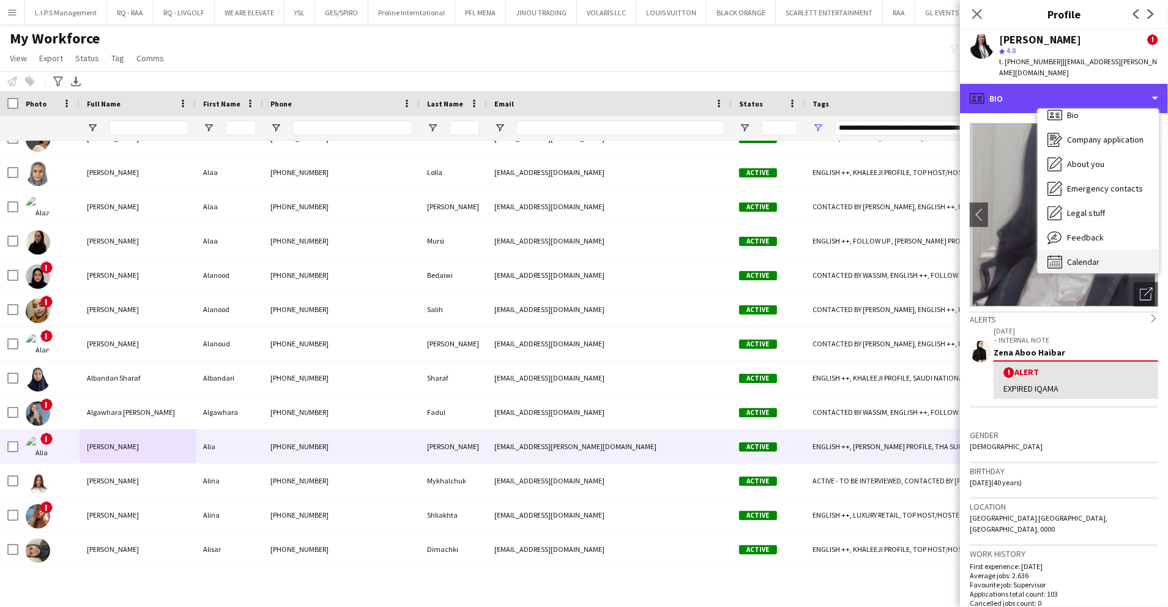
scroll to position [17, 0]
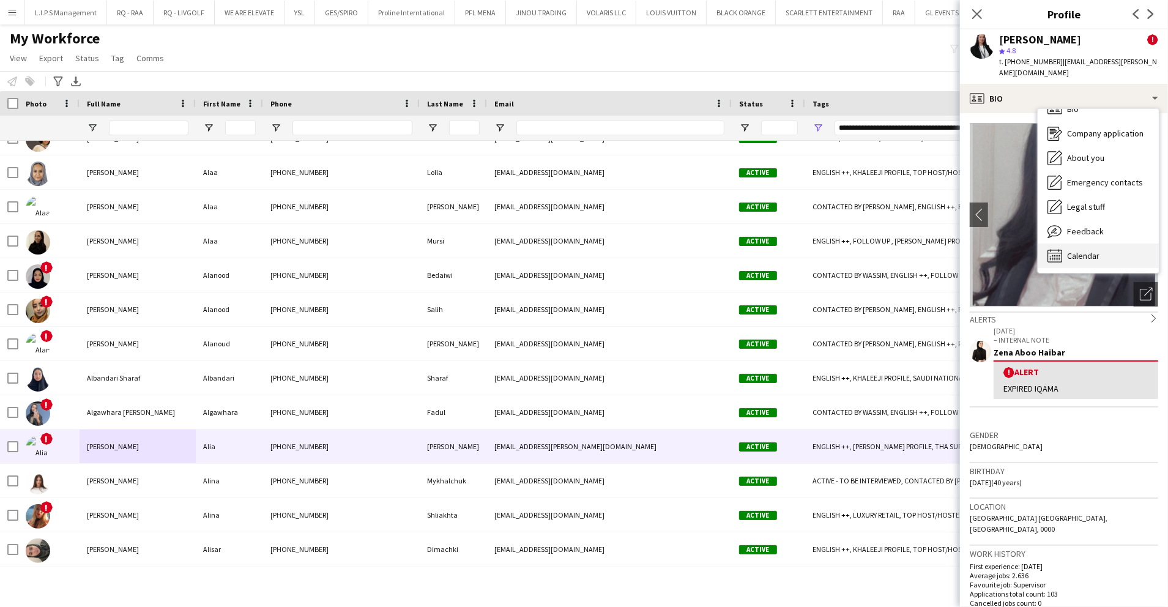
click at [1087, 250] on span "Calendar" at bounding box center [1083, 255] width 32 height 11
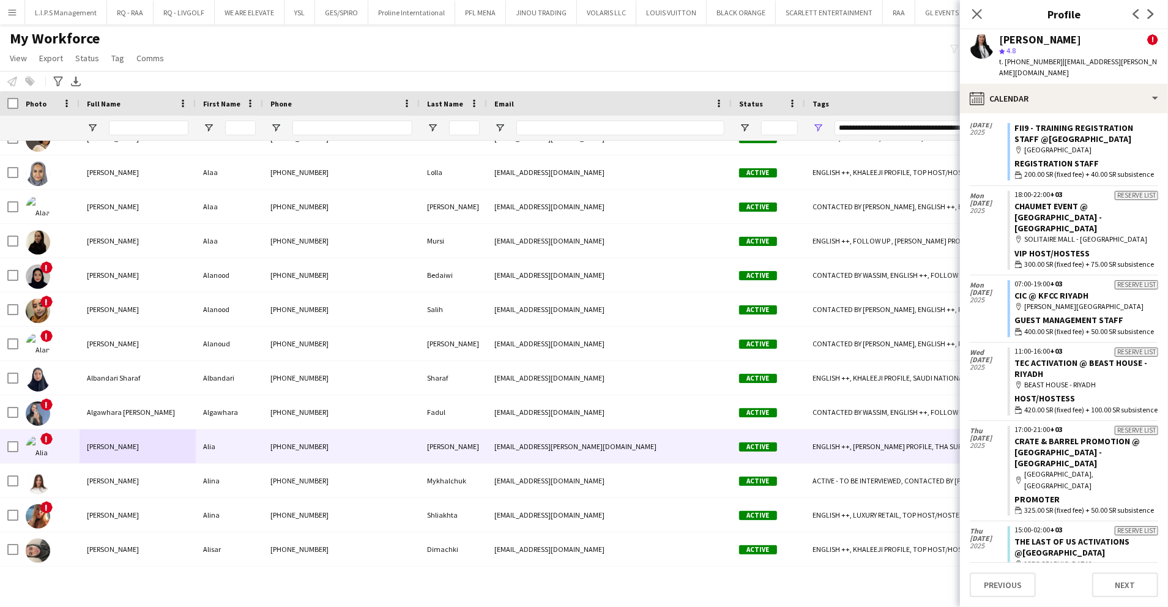
scroll to position [345, 0]
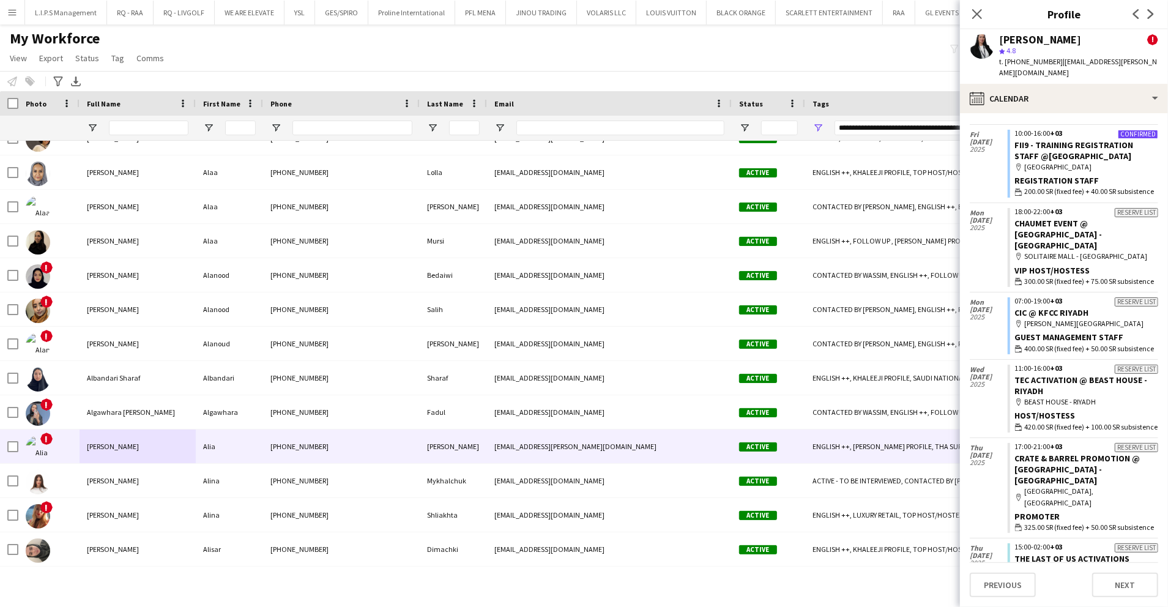
click at [1023, 61] on span "t. +966507142483" at bounding box center [1031, 61] width 64 height 9
copy span "966507142483"
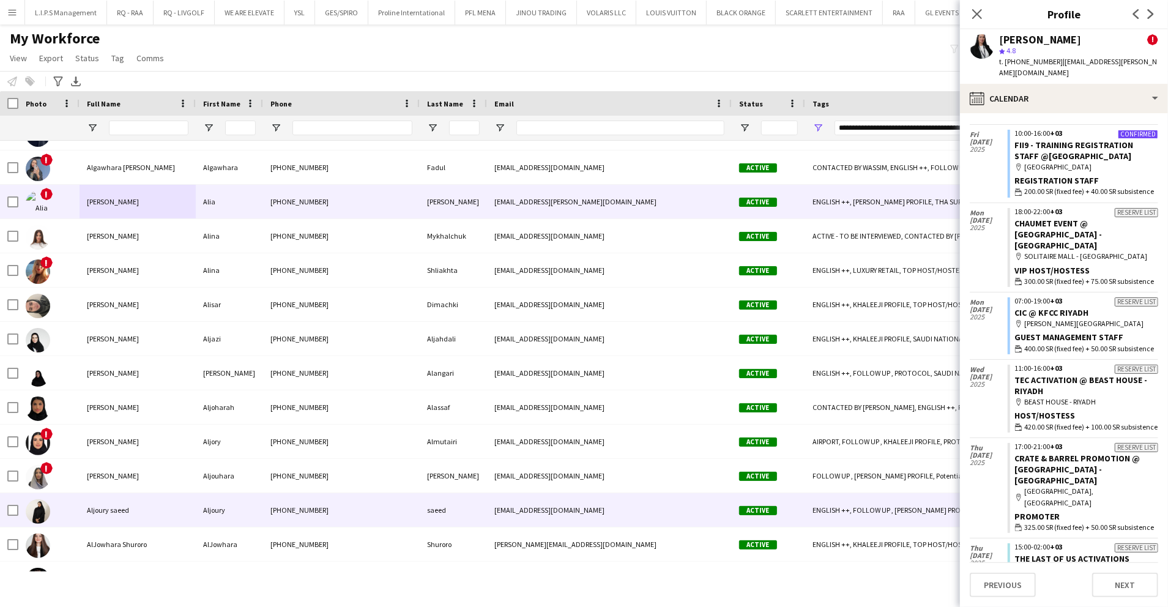
scroll to position [1305, 0]
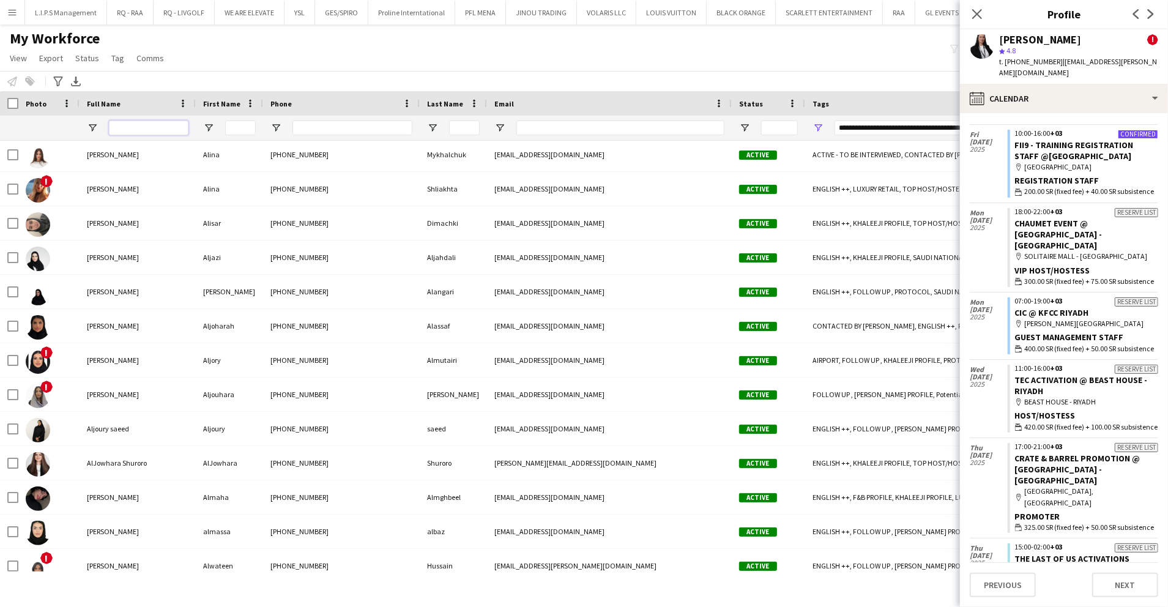
click at [162, 131] on input "Full Name Filter Input" at bounding box center [149, 128] width 80 height 15
type input "********"
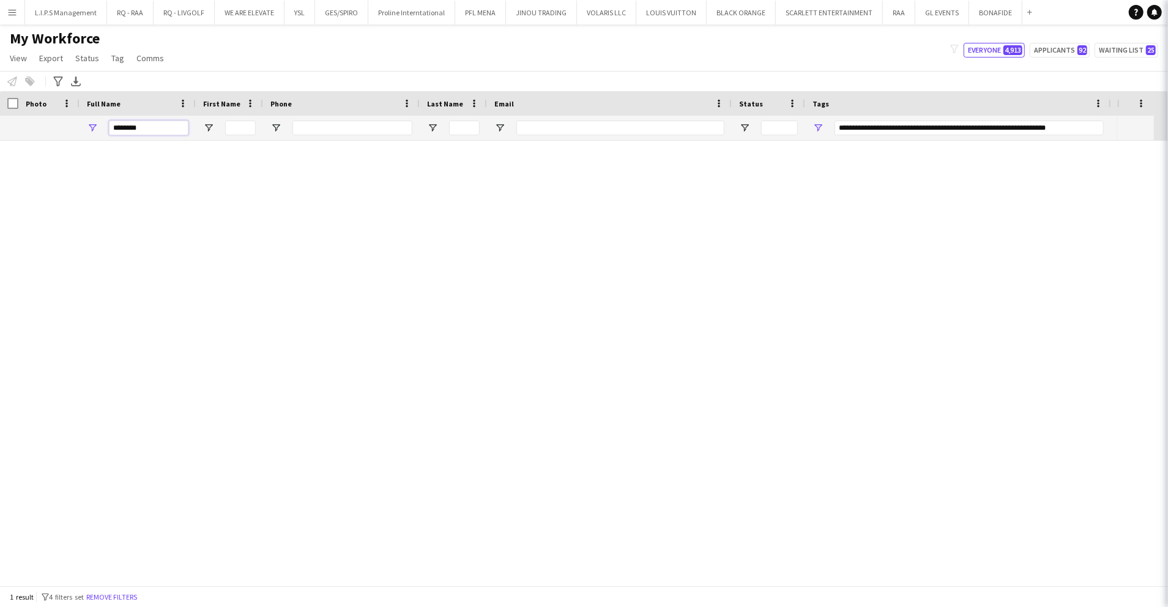
type input "**********"
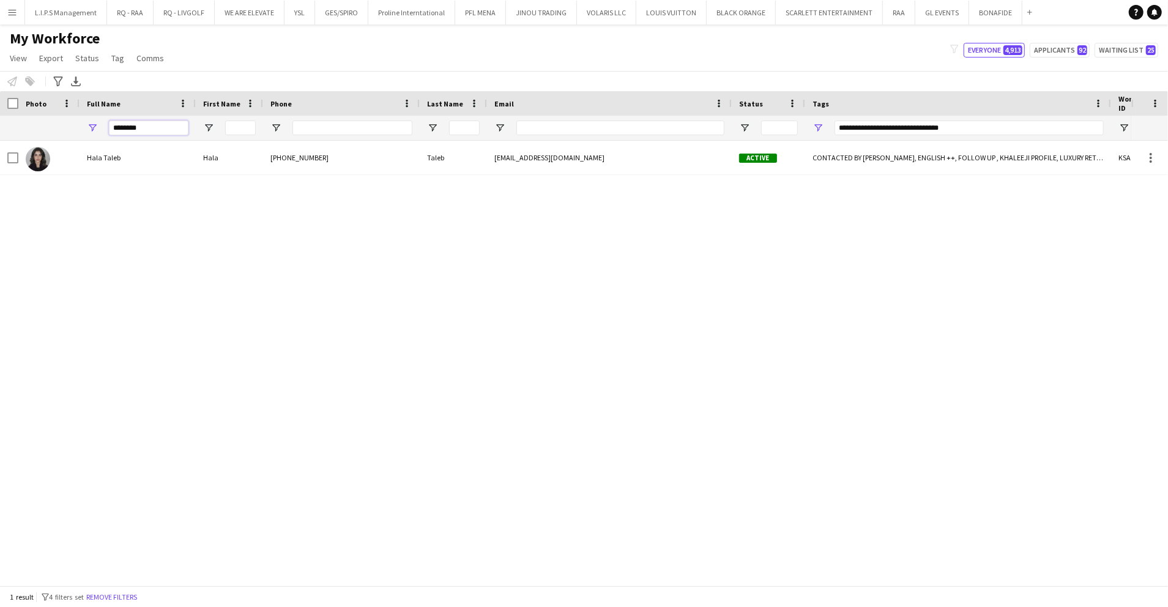
type input "********"
click at [93, 154] on span "Hala Taleb" at bounding box center [104, 157] width 34 height 9
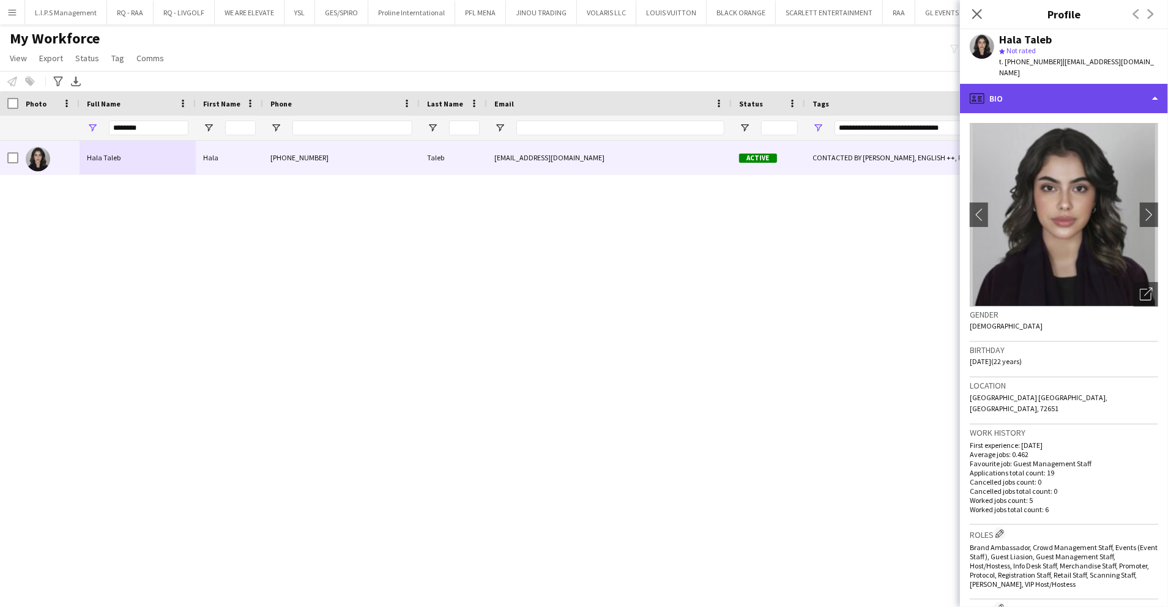
click at [1071, 94] on div "profile Bio" at bounding box center [1064, 98] width 208 height 29
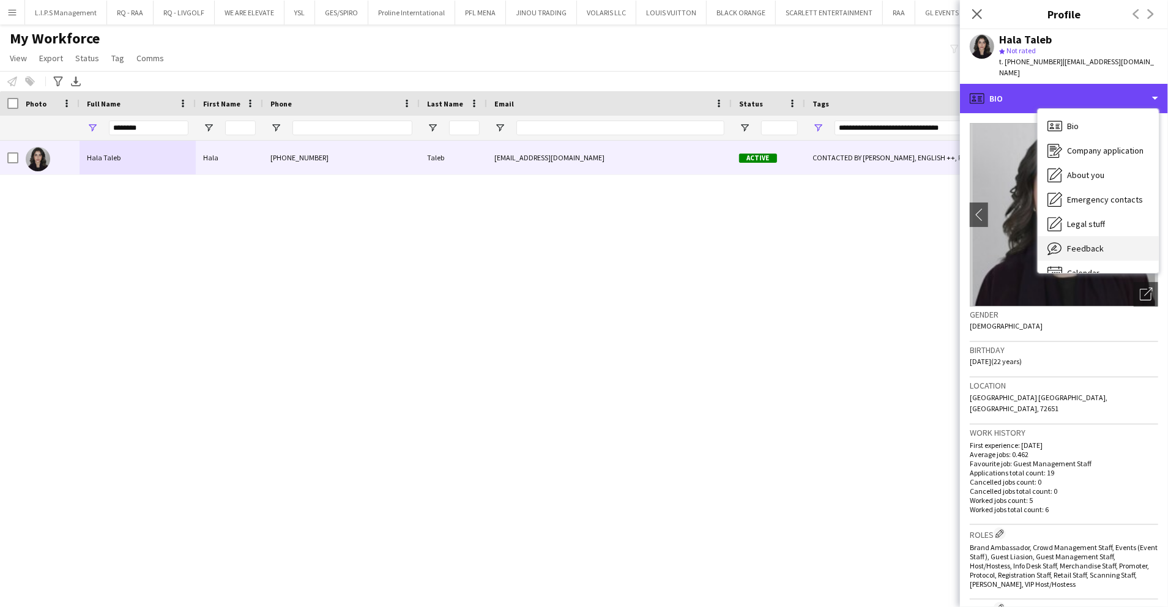
scroll to position [17, 0]
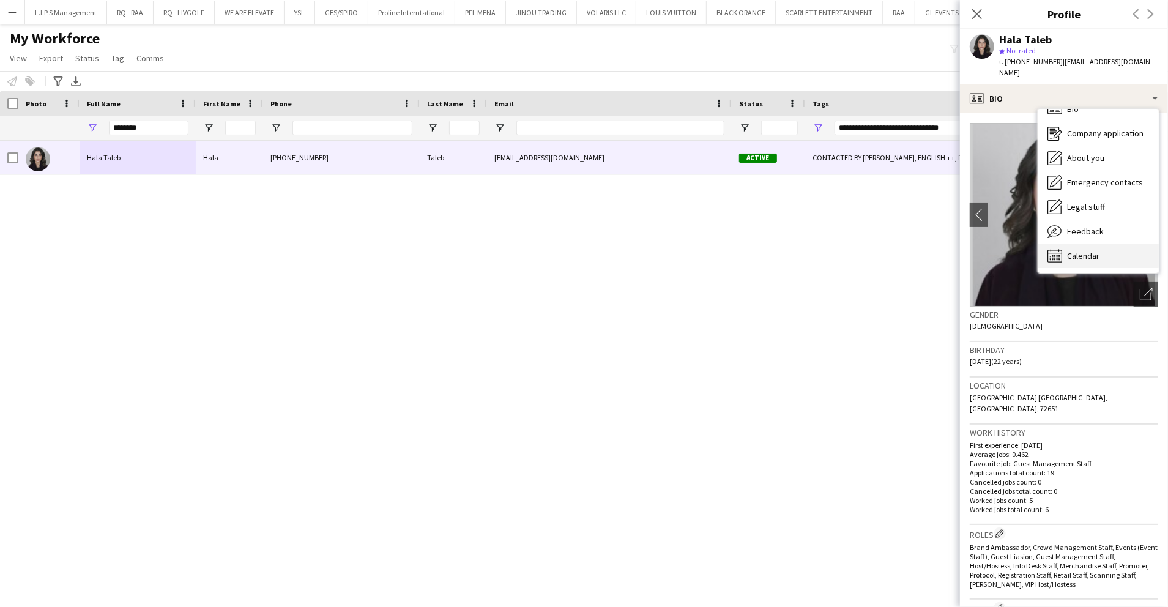
click at [1105, 244] on div "Calendar Calendar" at bounding box center [1098, 256] width 121 height 24
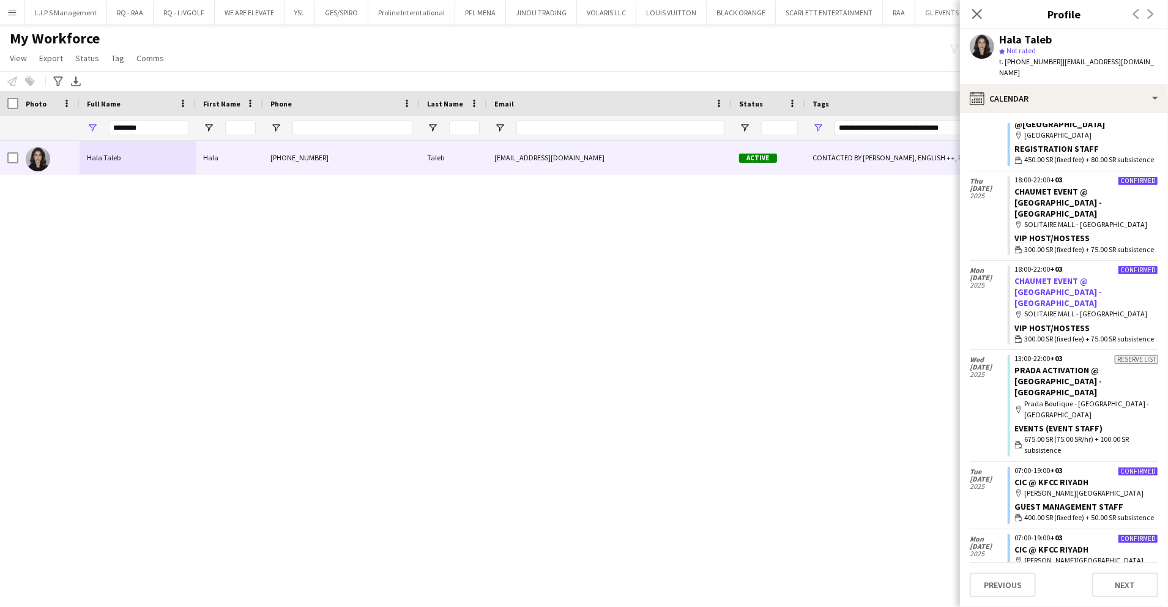
scroll to position [81, 0]
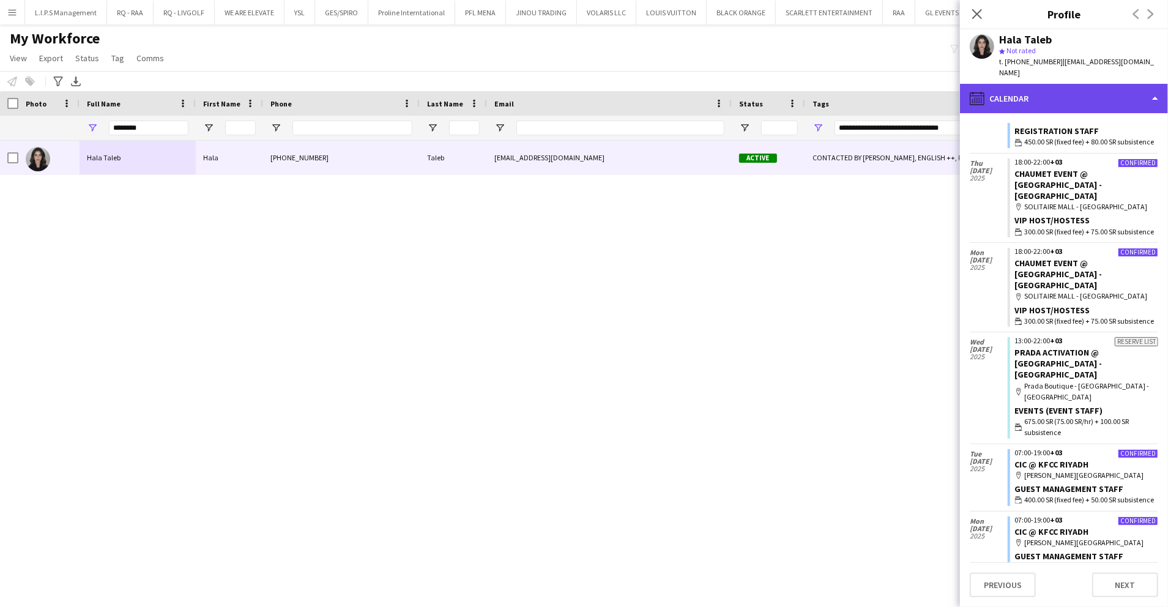
click at [1073, 94] on div "calendar-full Calendar" at bounding box center [1064, 98] width 208 height 29
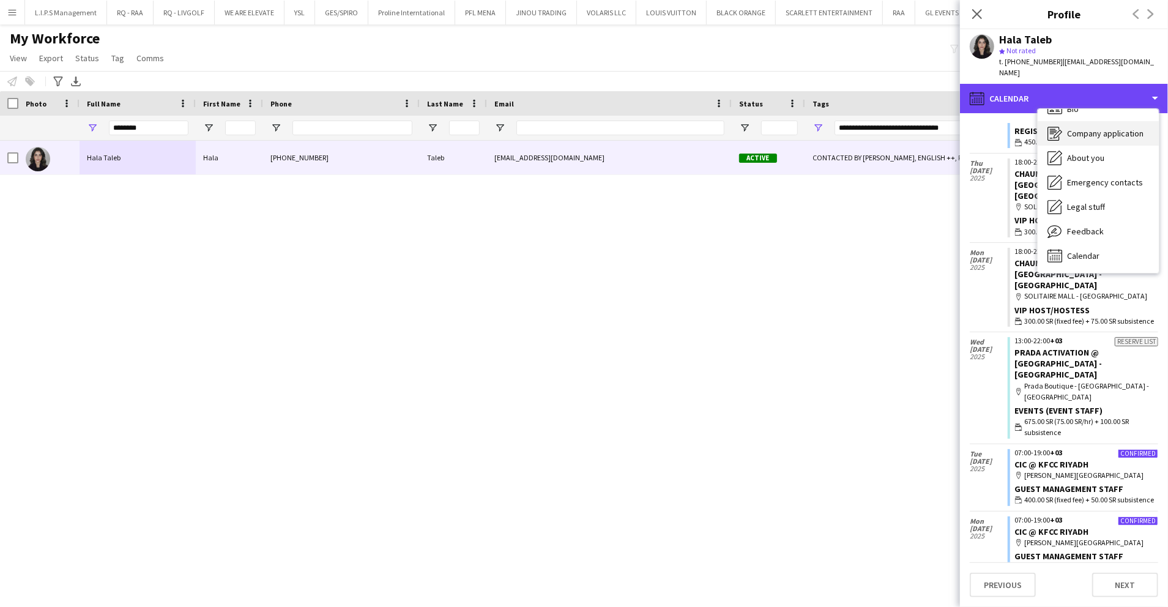
scroll to position [0, 0]
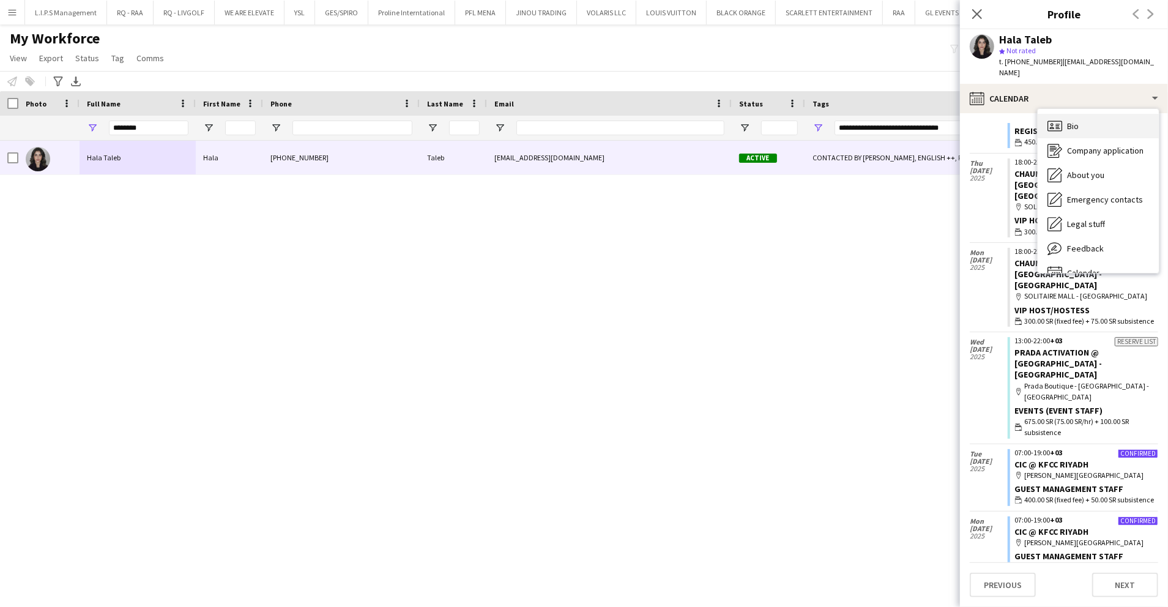
click at [1081, 114] on div "Bio Bio" at bounding box center [1098, 126] width 121 height 24
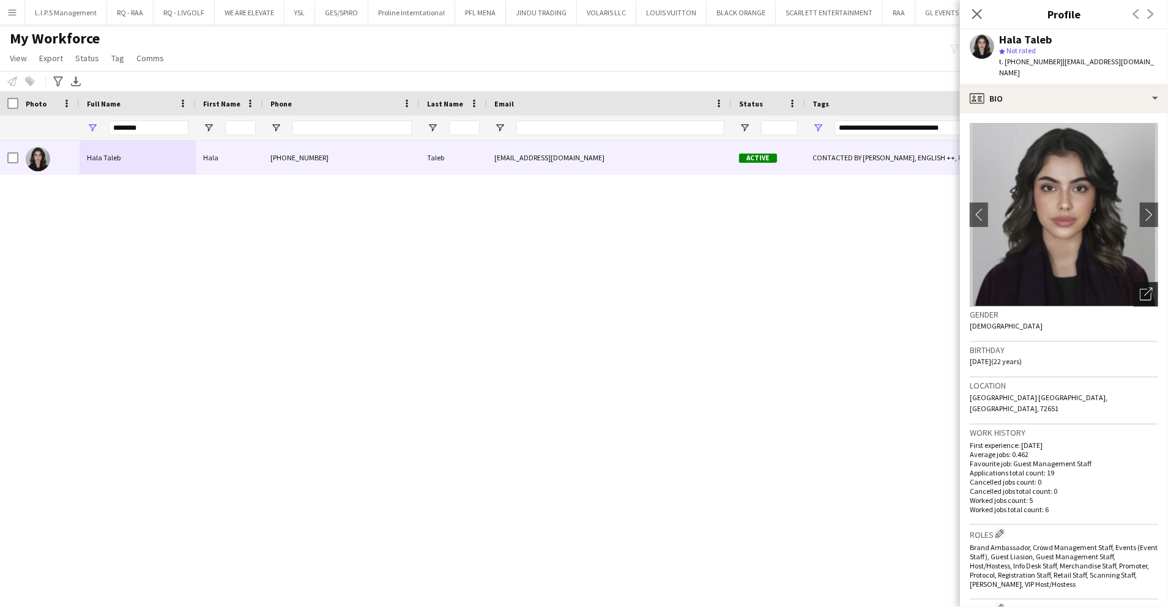
click at [1140, 288] on icon "Open photos pop-in" at bounding box center [1146, 294] width 13 height 13
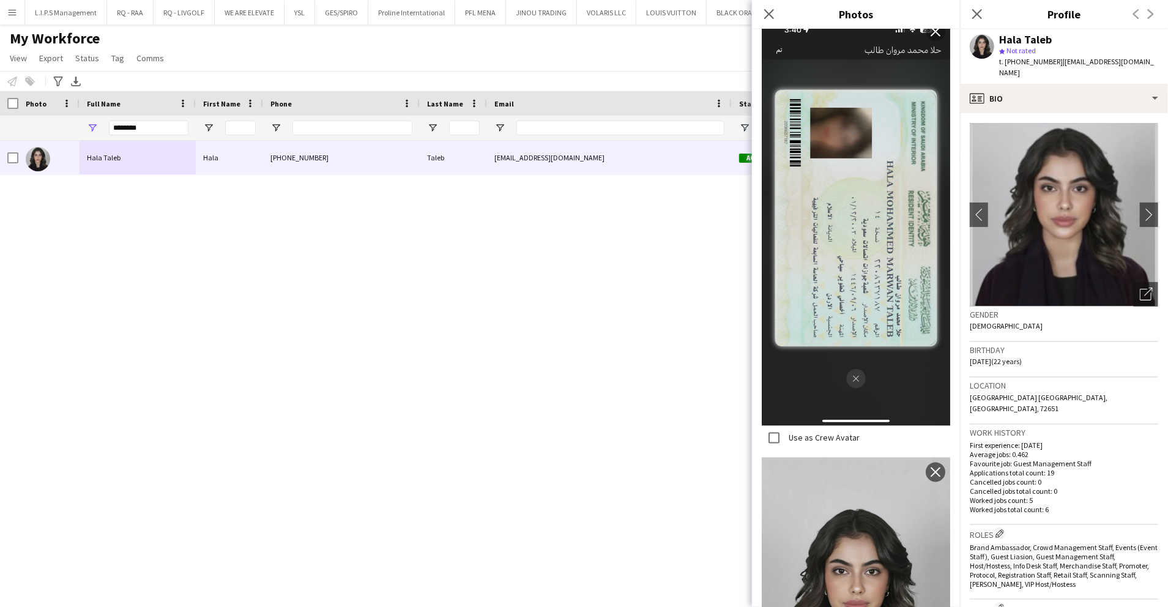
scroll to position [1640, 0]
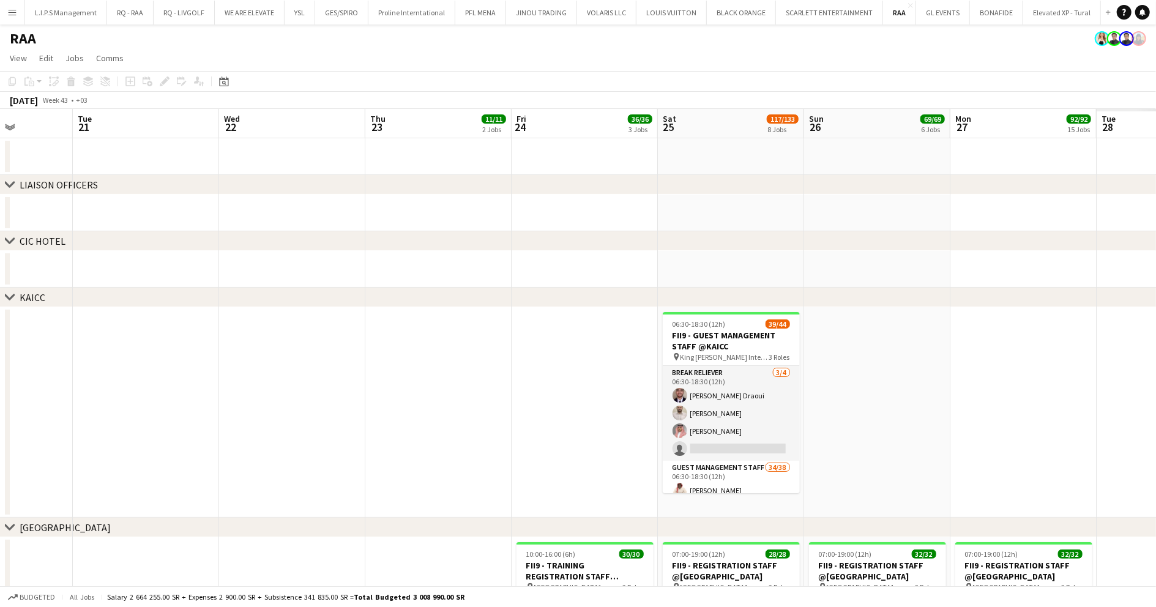
scroll to position [0, 390]
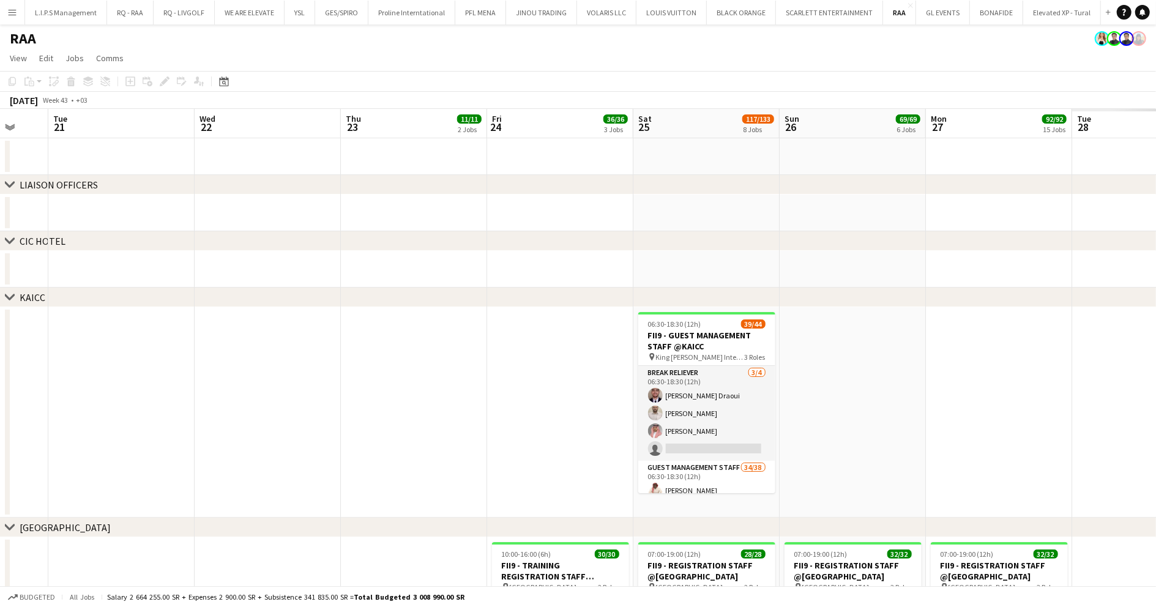
drag, startPoint x: 1008, startPoint y: 256, endPoint x: 525, endPoint y: 284, distance: 484.2
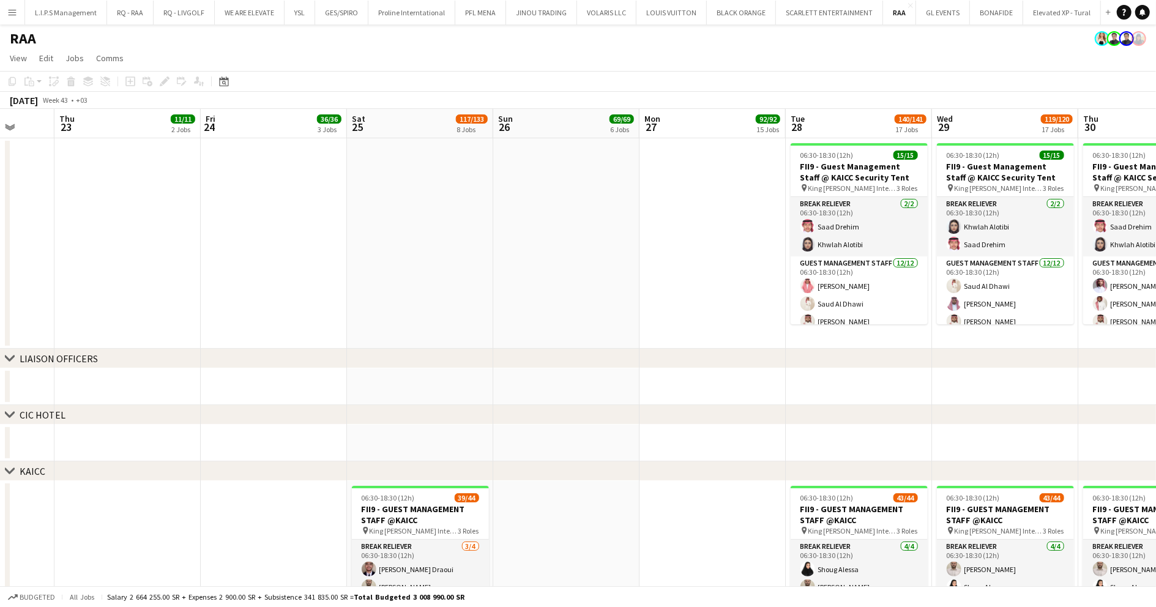
drag, startPoint x: 855, startPoint y: 272, endPoint x: 720, endPoint y: 276, distance: 135.9
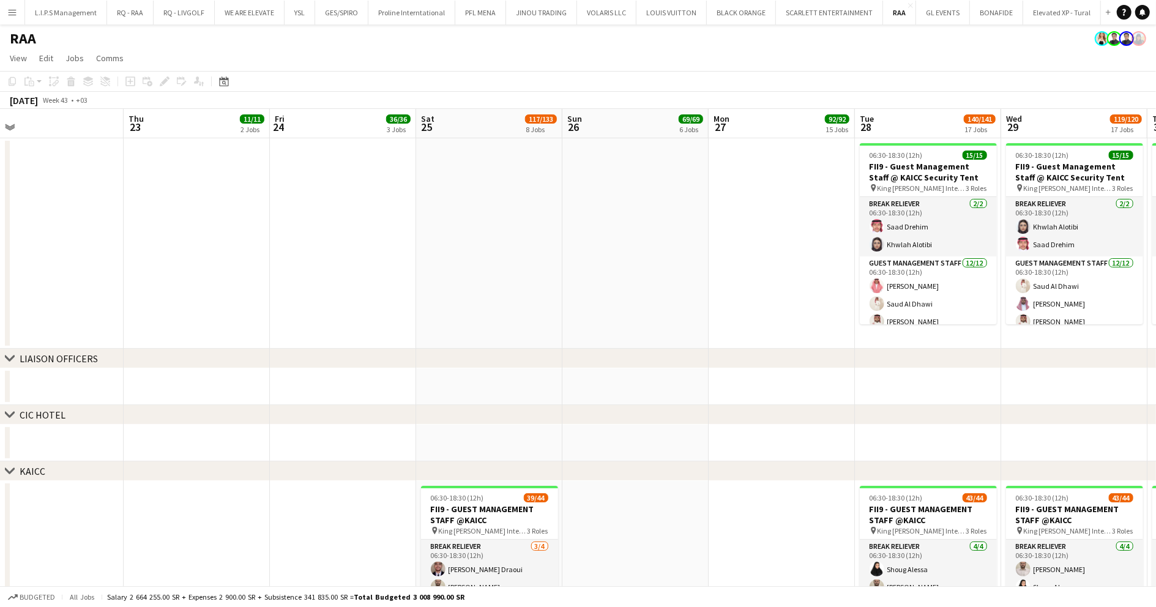
drag, startPoint x: 728, startPoint y: 272, endPoint x: 443, endPoint y: 286, distance: 285.5
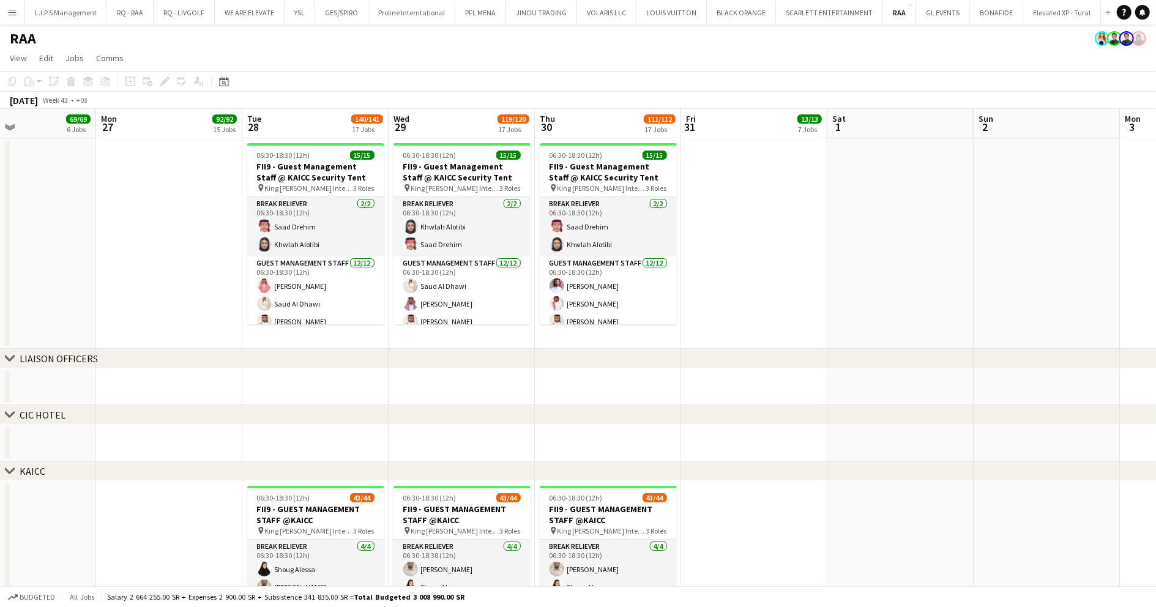
drag, startPoint x: 1034, startPoint y: 307, endPoint x: 822, endPoint y: 326, distance: 212.5
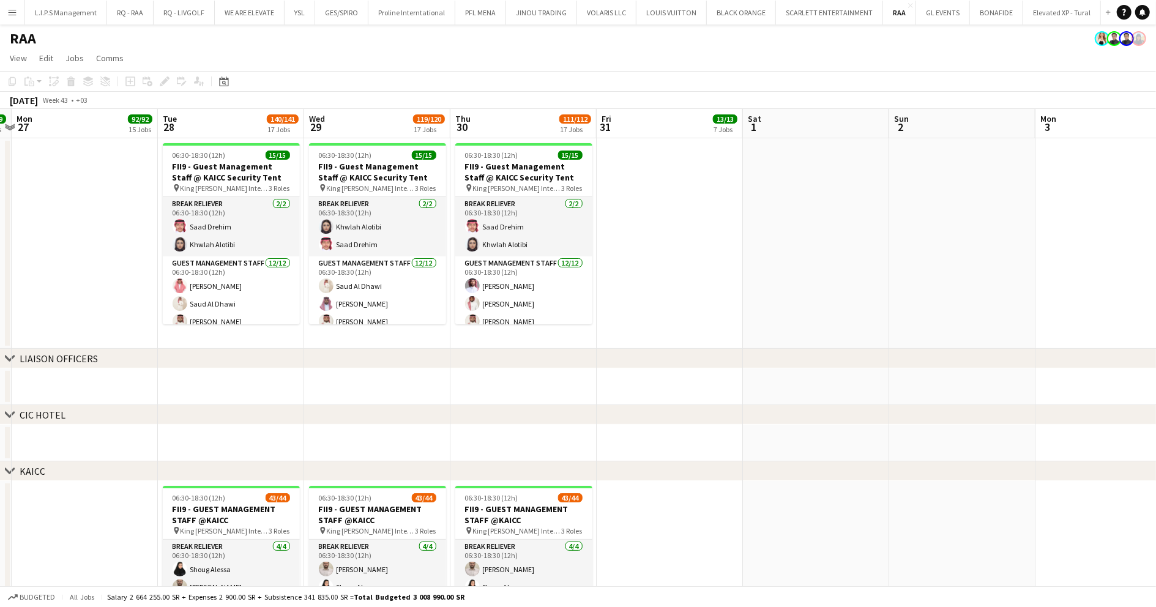
drag, startPoint x: 994, startPoint y: 302, endPoint x: 909, endPoint y: 299, distance: 84.5
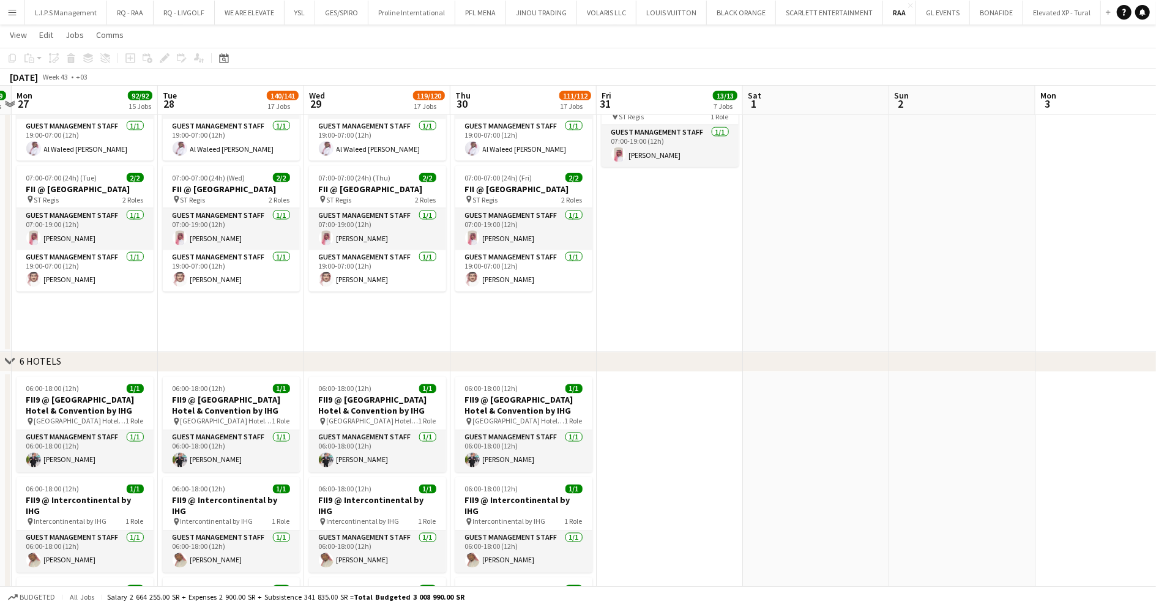
scroll to position [1500, 0]
click at [18, 10] on button "Menu" at bounding box center [12, 12] width 24 height 24
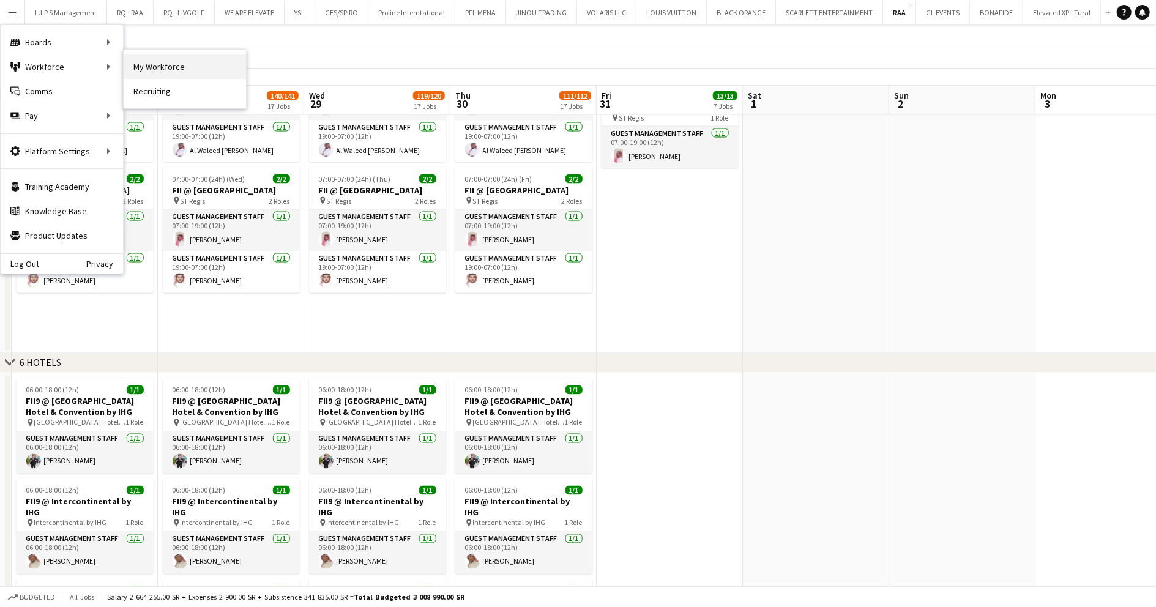
click at [225, 67] on link "My Workforce" at bounding box center [185, 66] width 122 height 24
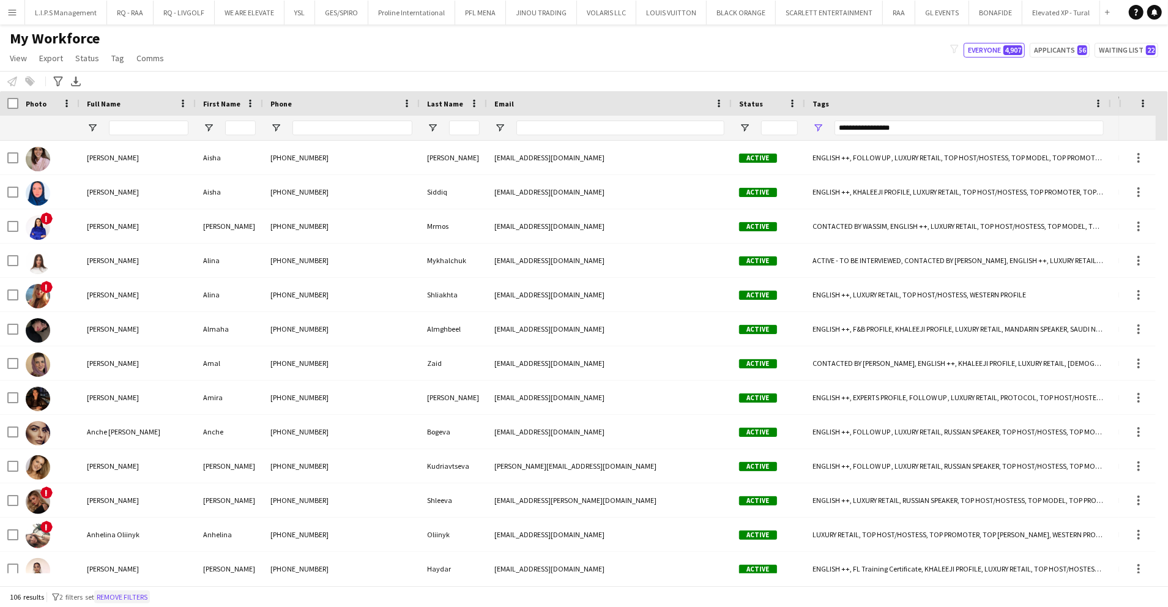
click at [111, 592] on button "Remove filters" at bounding box center [122, 596] width 56 height 13
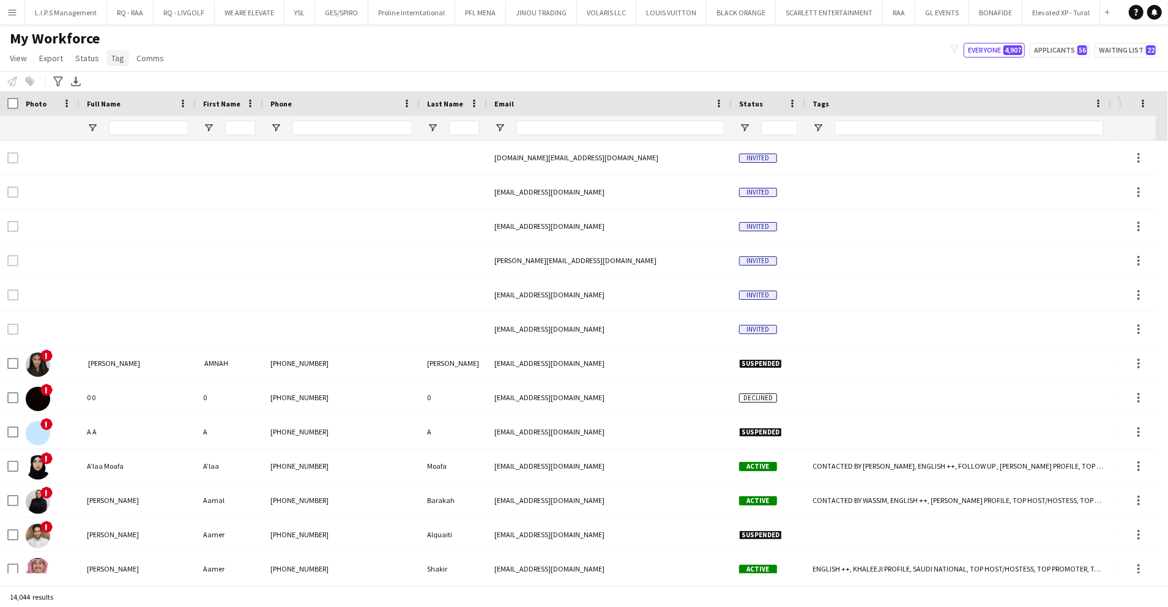
click at [117, 61] on span "Tag" at bounding box center [117, 58] width 13 height 11
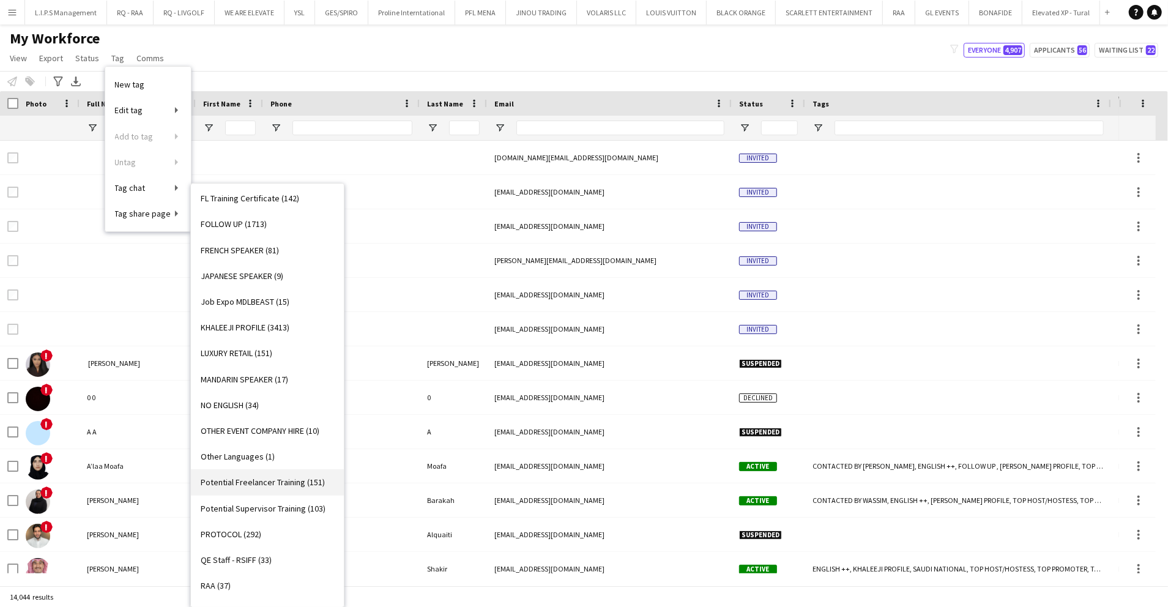
scroll to position [1109, 0]
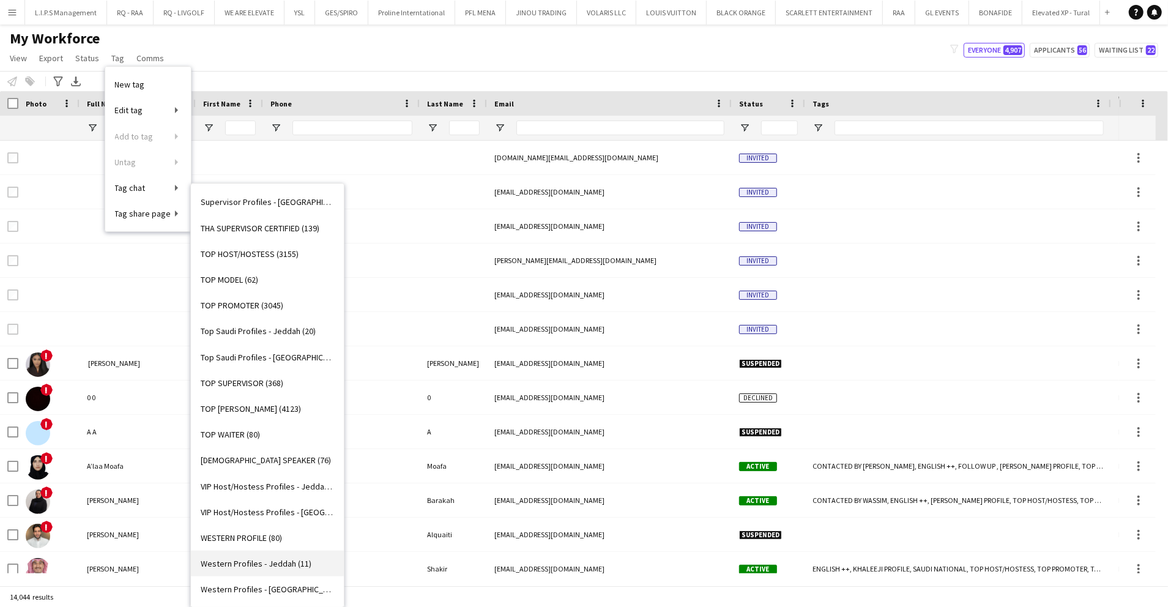
click at [274, 564] on span "Western Profiles - Jeddah (11)" at bounding box center [256, 563] width 111 height 11
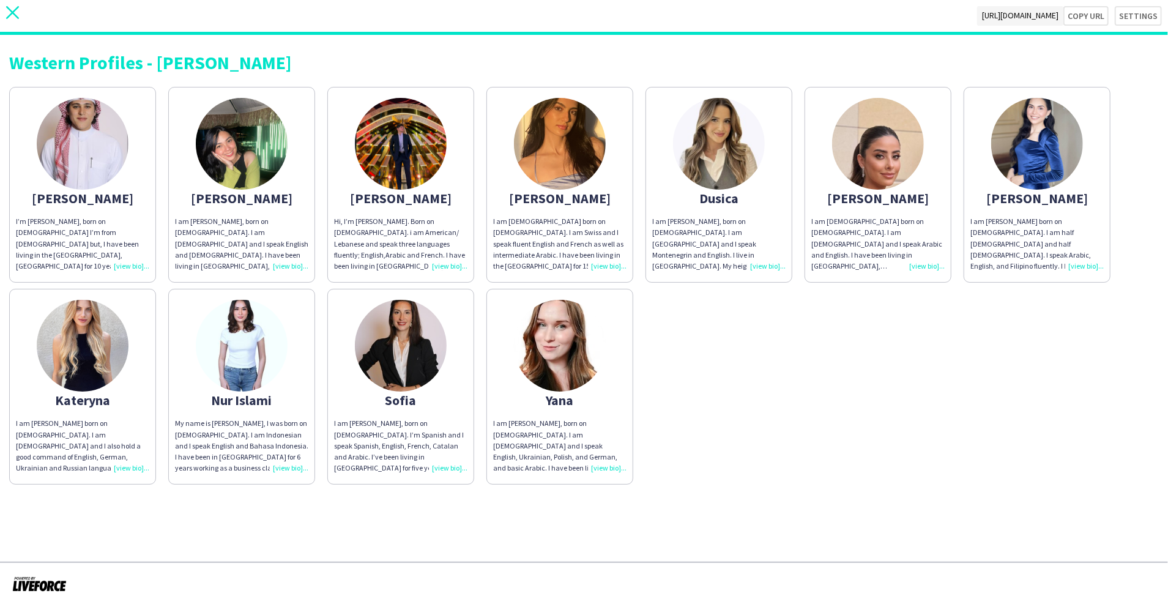
click at [15, 18] on icon "close" at bounding box center [12, 12] width 13 height 13
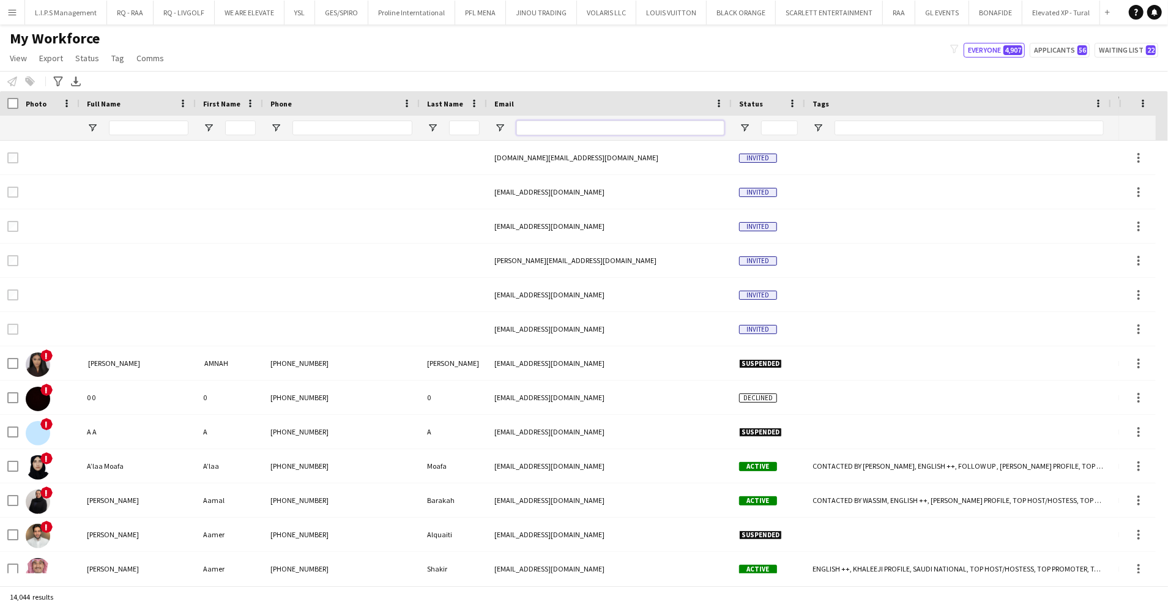
click at [594, 126] on input "Email Filter Input" at bounding box center [620, 128] width 208 height 15
paste input "**********"
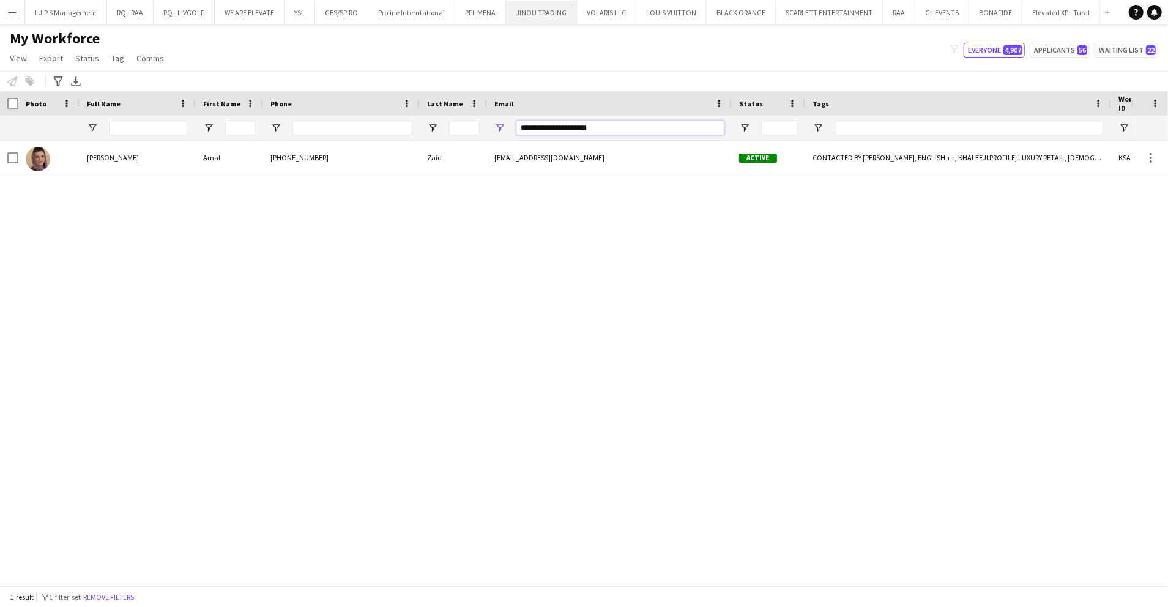
type input "**********"
click at [890, 21] on button "RAA Close" at bounding box center [899, 13] width 32 height 24
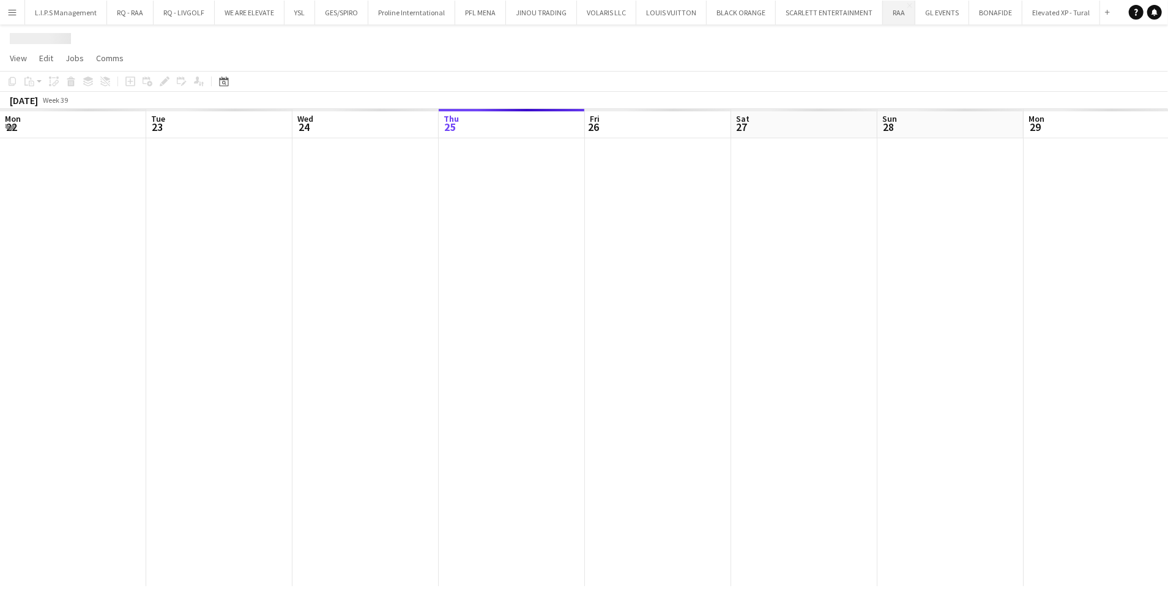
scroll to position [0, 292]
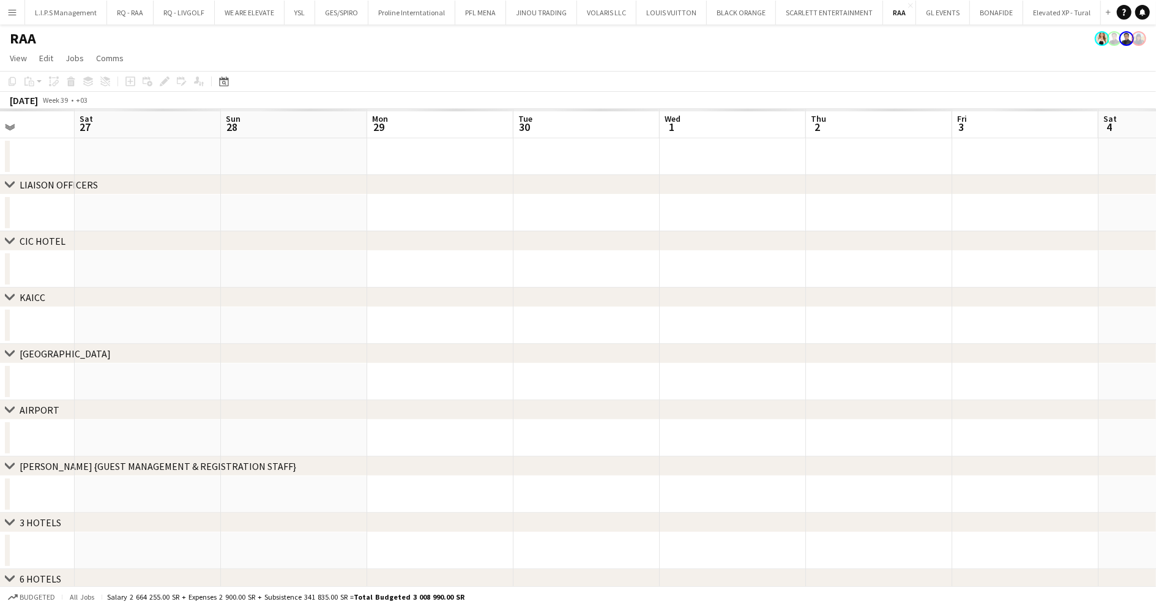
drag, startPoint x: 963, startPoint y: 252, endPoint x: 586, endPoint y: 249, distance: 377.0
click at [504, 280] on app-calendar-viewport "Wed 24 Thu 25 Fri 26 Sat 27 Sun 28 Mon 29 Tue 30 Wed 1 Thu 2 Fri 3 Sat 4 Sun 5 …" at bounding box center [578, 508] width 1156 height 798
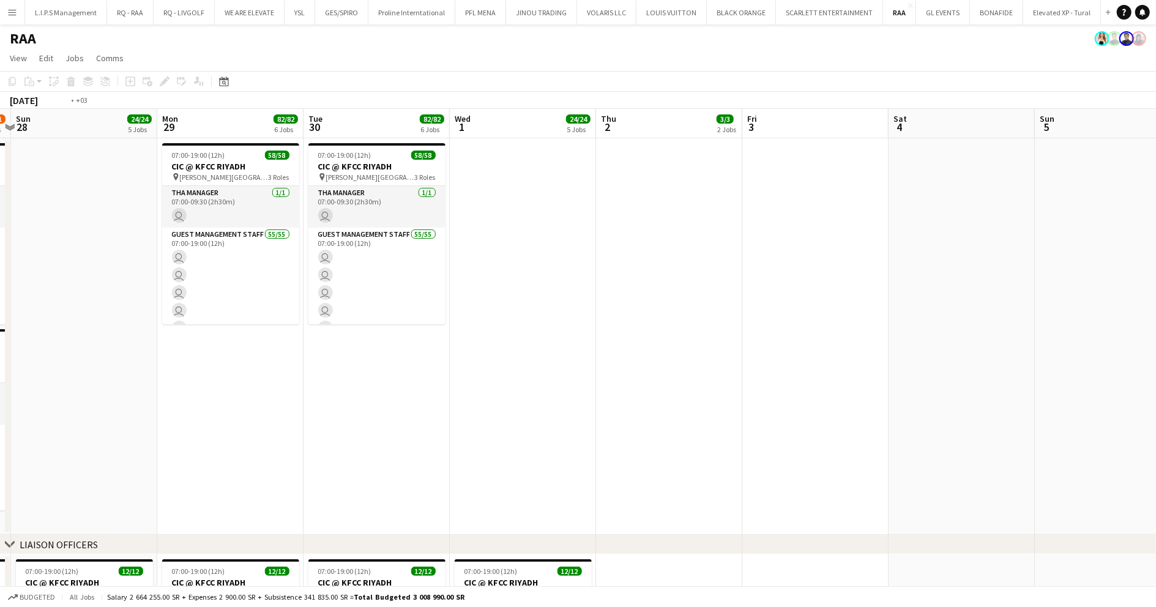
drag, startPoint x: 586, startPoint y: 249, endPoint x: 448, endPoint y: 267, distance: 139.4
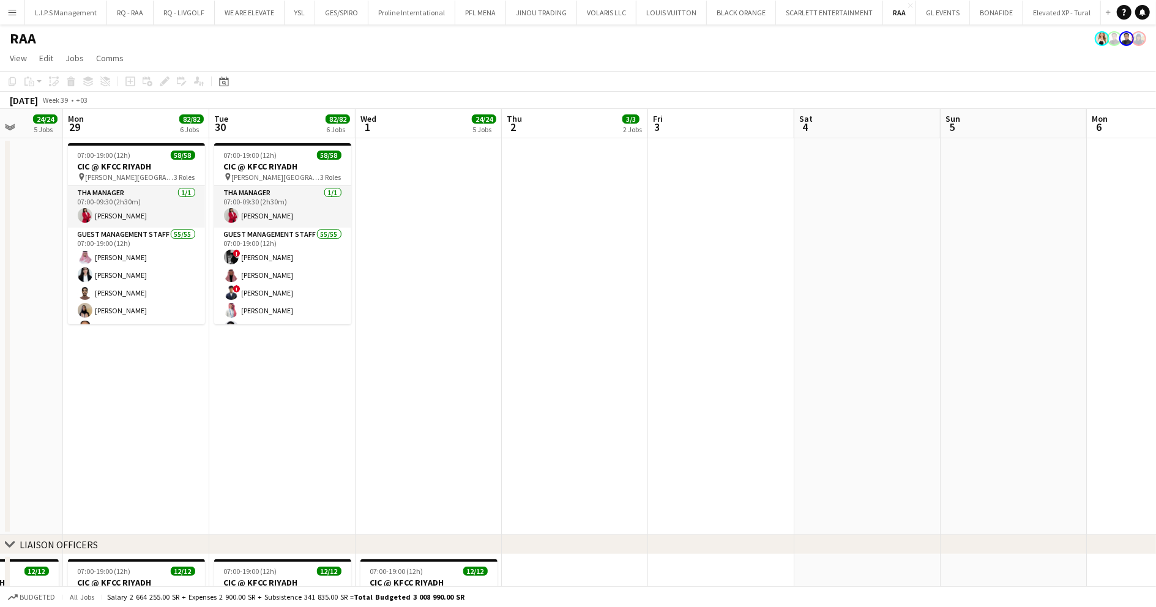
drag, startPoint x: 402, startPoint y: 262, endPoint x: 803, endPoint y: 241, distance: 401.3
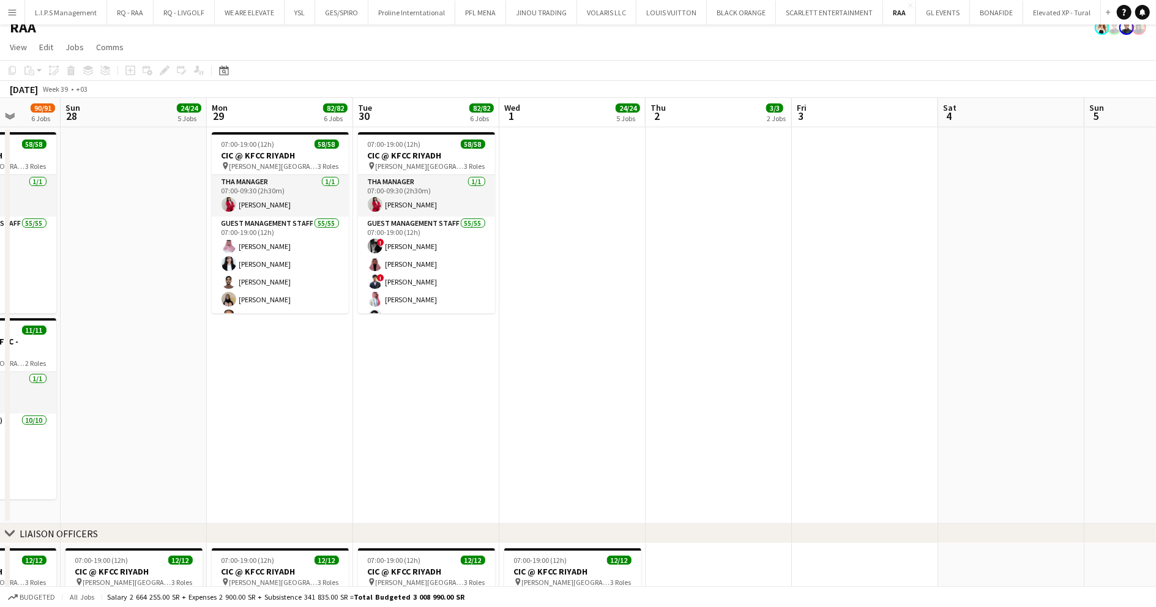
scroll to position [0, 0]
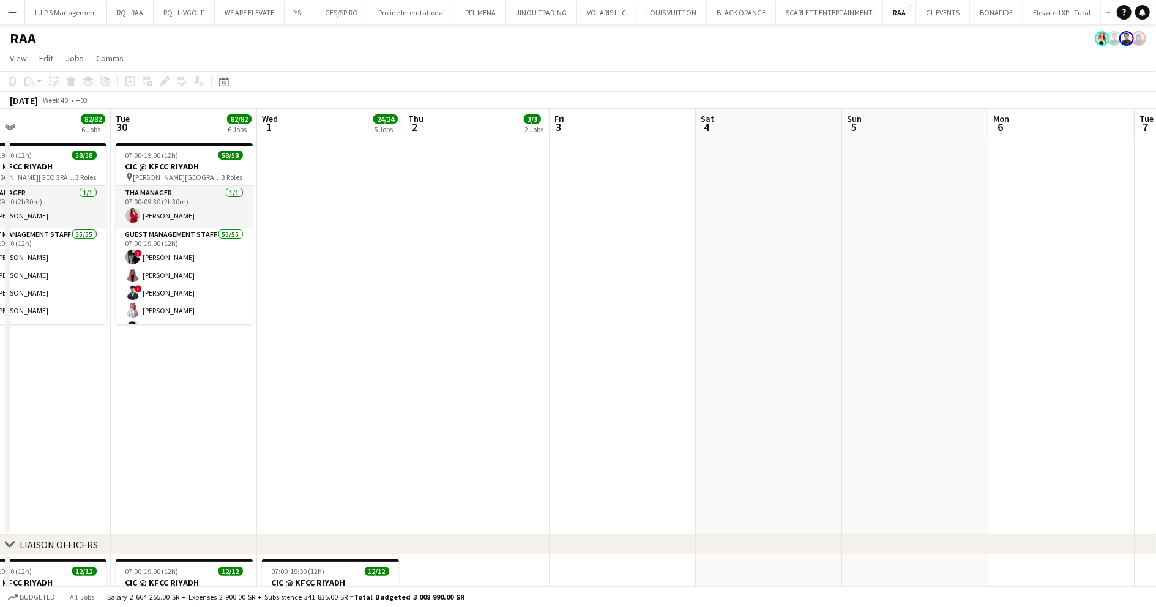
drag, startPoint x: 465, startPoint y: 292, endPoint x: 859, endPoint y: 261, distance: 394.7
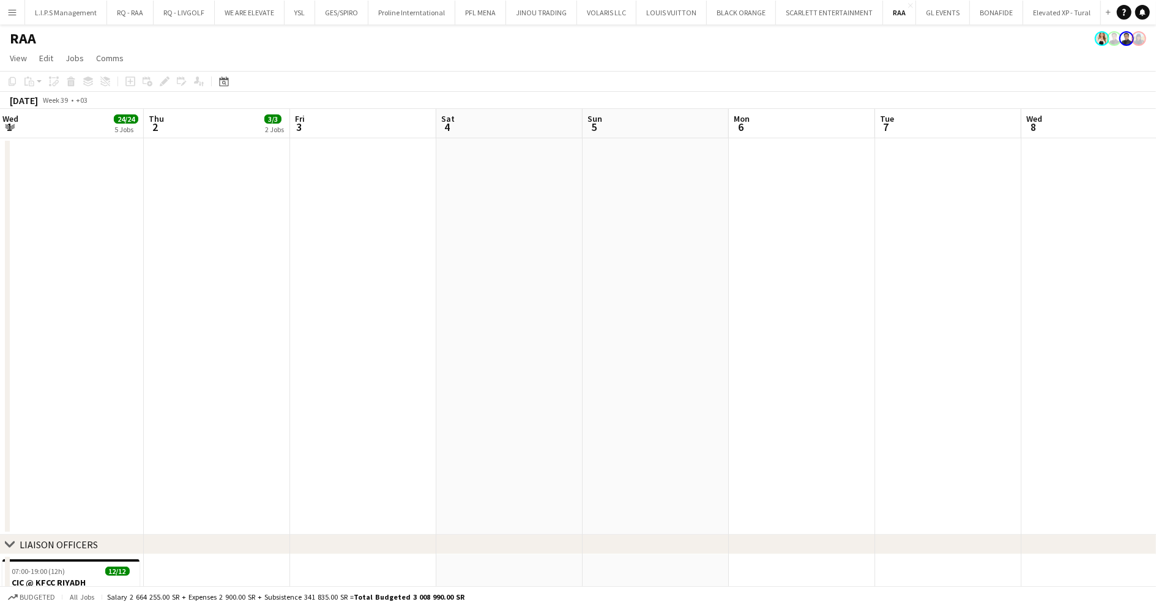
drag, startPoint x: 906, startPoint y: 256, endPoint x: 441, endPoint y: 295, distance: 466.7
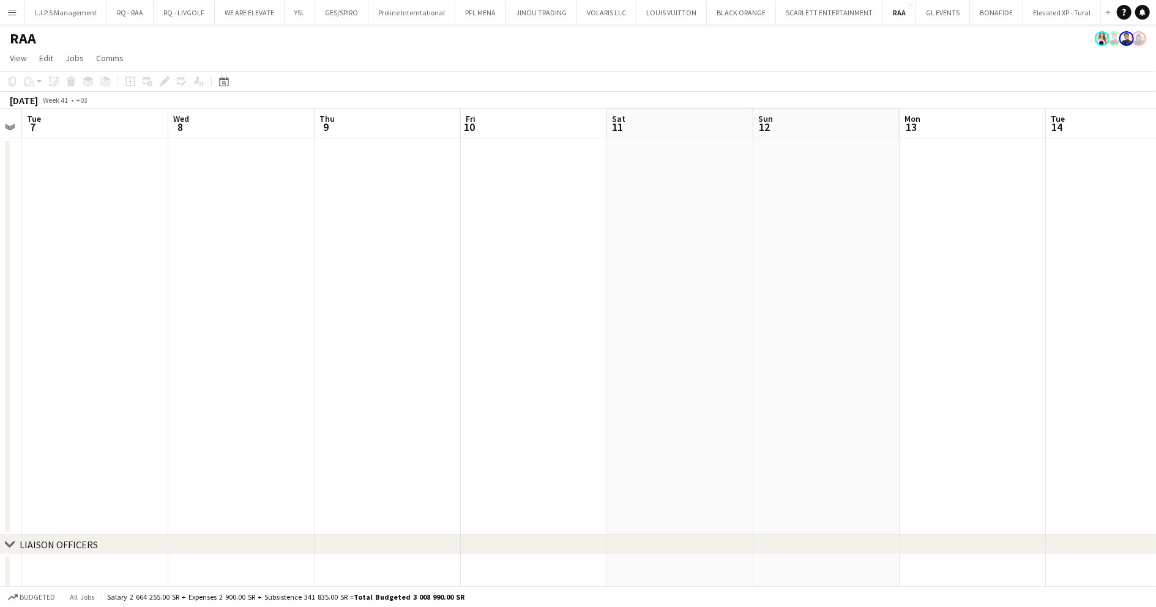
drag, startPoint x: 590, startPoint y: 264, endPoint x: 651, endPoint y: 263, distance: 61.2
drag, startPoint x: 558, startPoint y: 254, endPoint x: 545, endPoint y: 255, distance: 13.5
drag, startPoint x: 909, startPoint y: 203, endPoint x: 483, endPoint y: 252, distance: 428.1
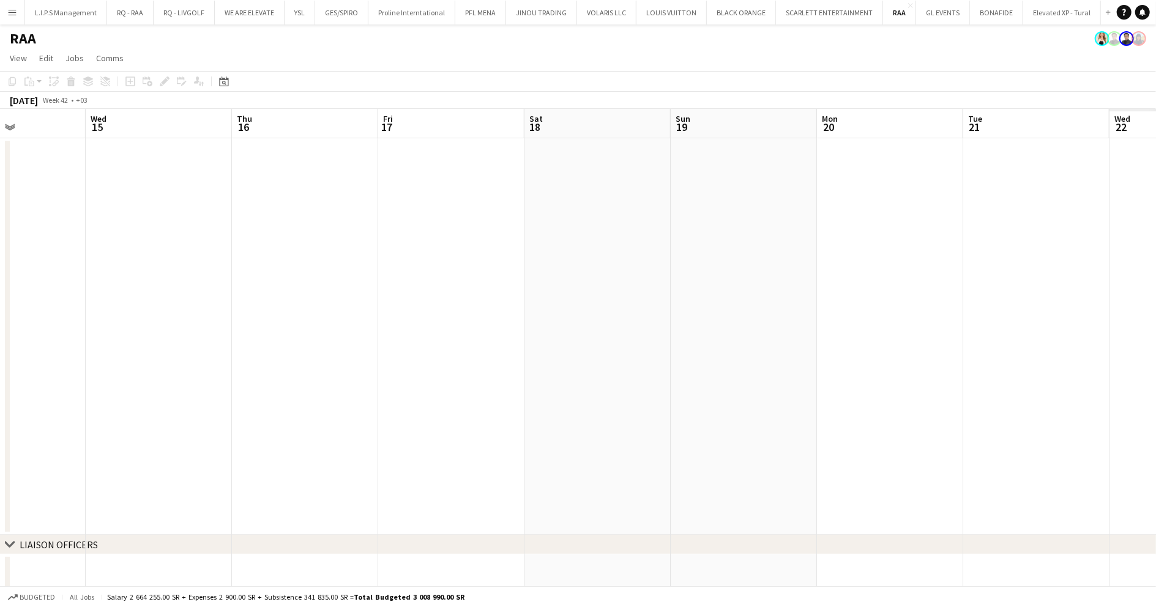
drag, startPoint x: 895, startPoint y: 214, endPoint x: 581, endPoint y: 237, distance: 314.2
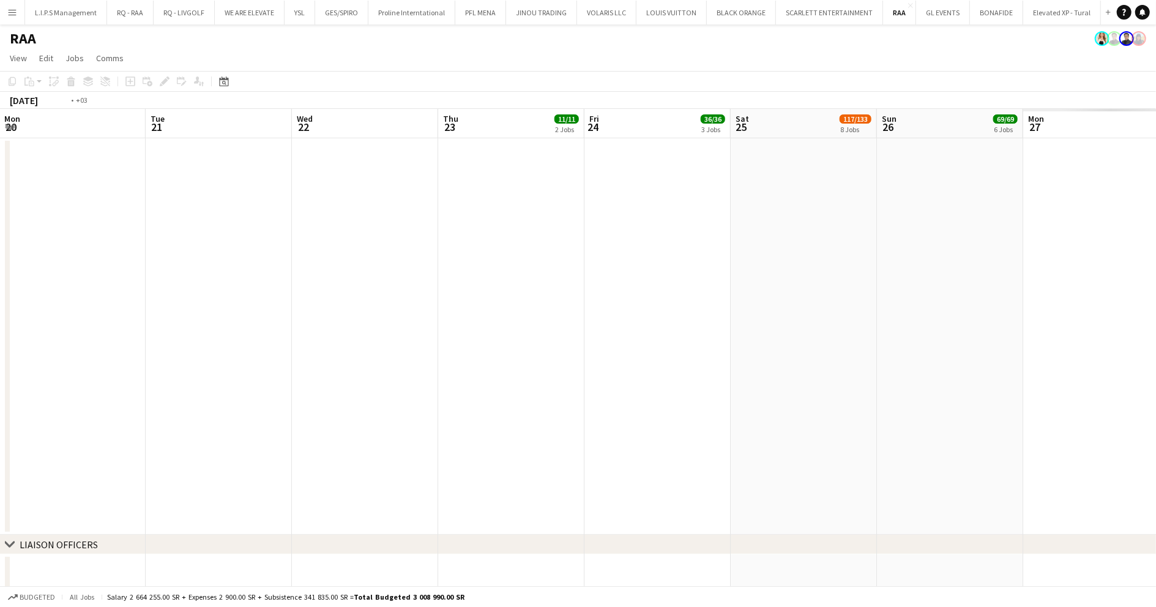
drag, startPoint x: 865, startPoint y: 190, endPoint x: 616, endPoint y: 202, distance: 249.3
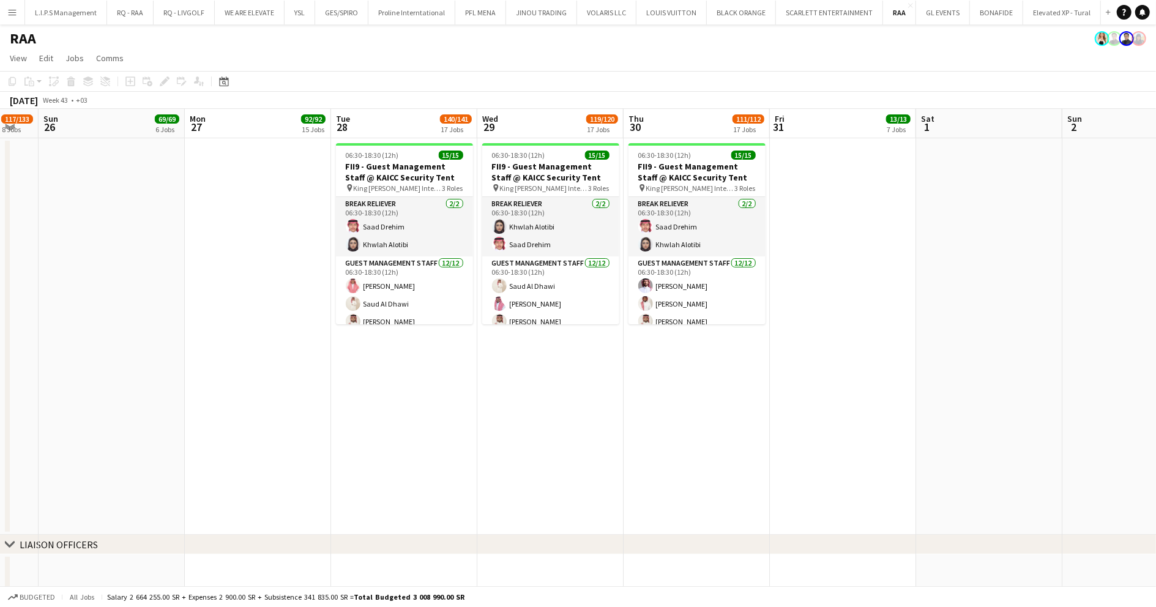
drag, startPoint x: 370, startPoint y: 230, endPoint x: 343, endPoint y: 234, distance: 27.2
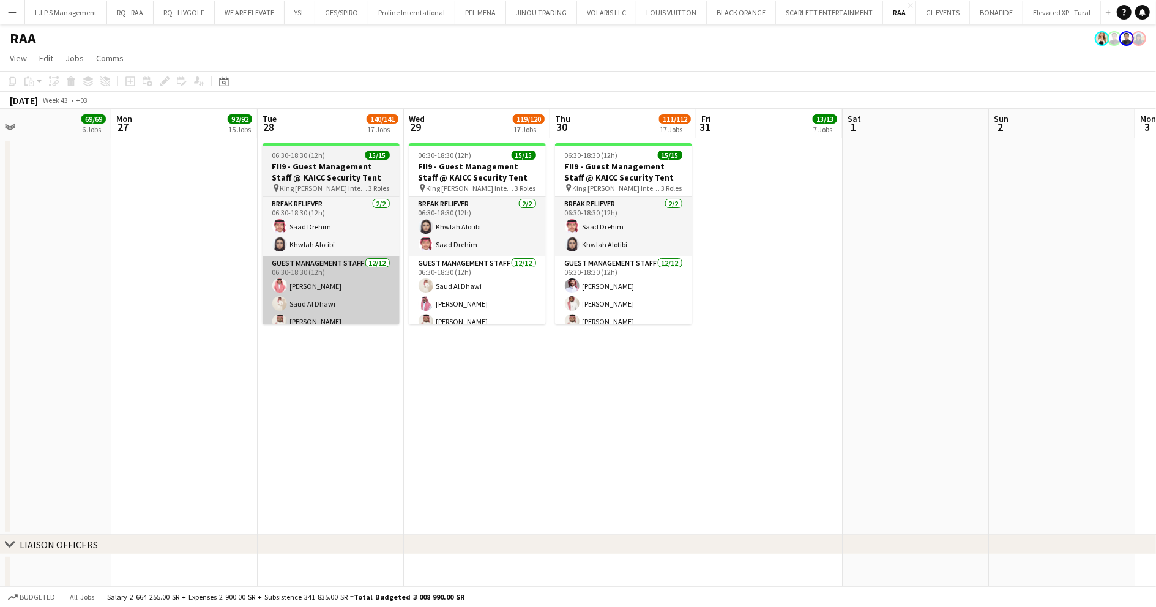
click at [313, 280] on app-card-role "Guest Management Staff 12/12 06:30-18:30 (12h) Talal Alajmah Saud Al Dhawi Sult…" at bounding box center [331, 374] width 137 height 237
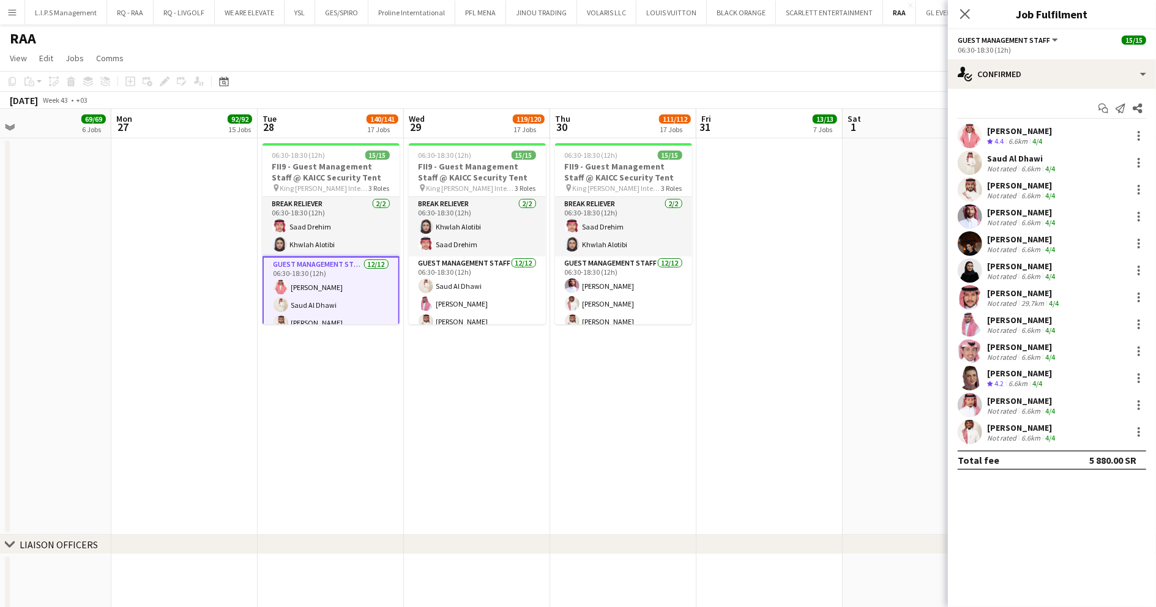
click at [1060, 274] on div "Johair Ibrahim Not rated 6.6km 4/4" at bounding box center [1052, 270] width 208 height 24
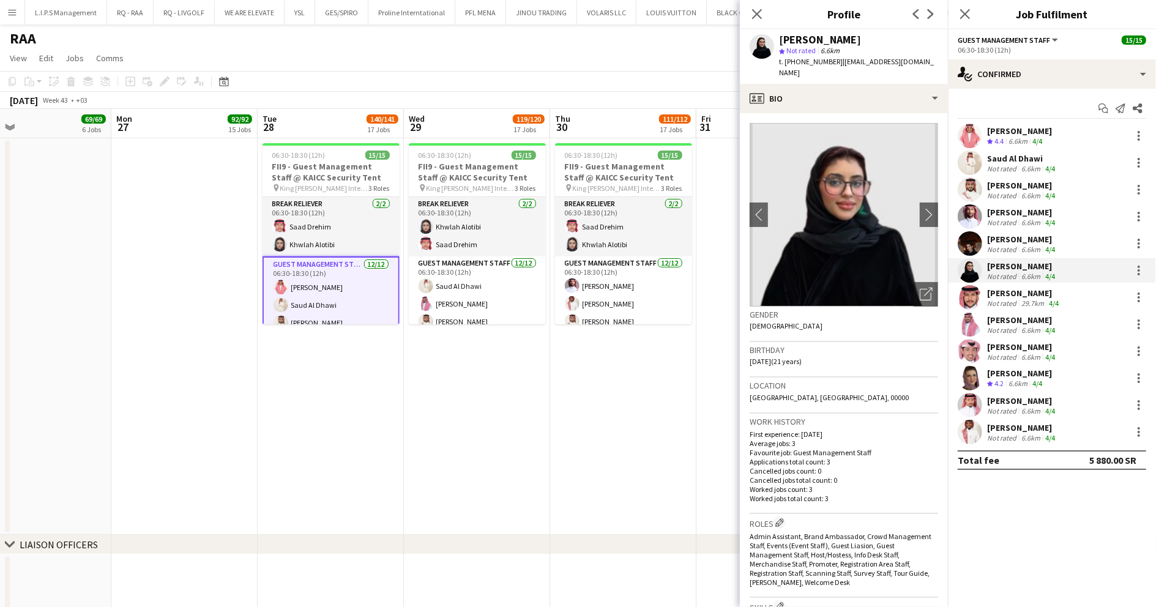
scroll to position [245, 0]
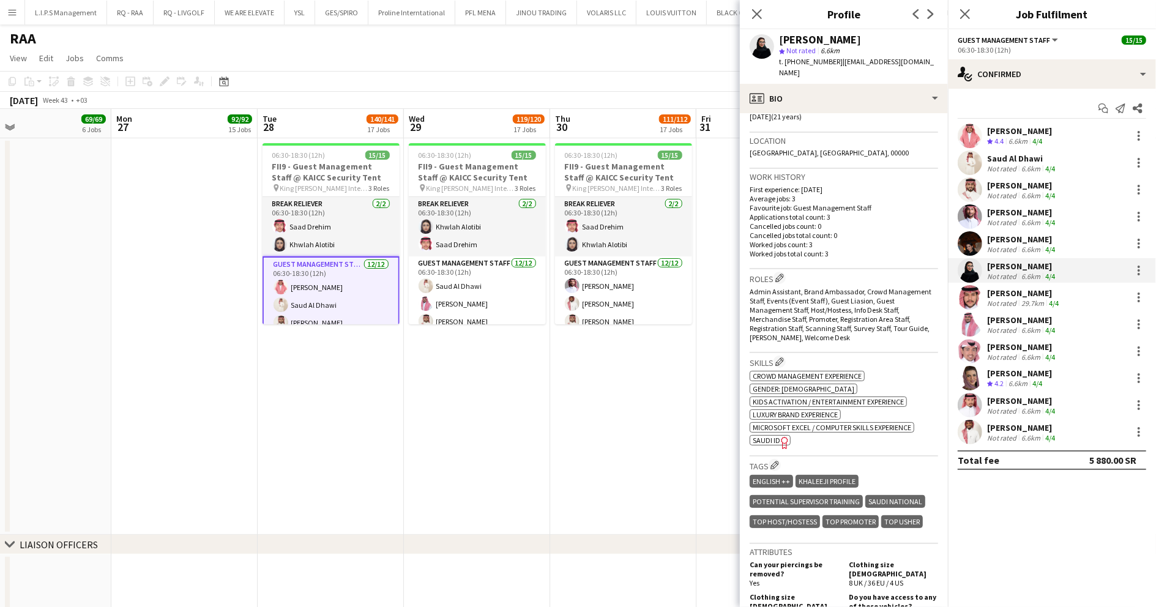
click at [781, 436] on icon "Freelancer has uploaded a photo validation of skill. Click to see" at bounding box center [784, 442] width 13 height 13
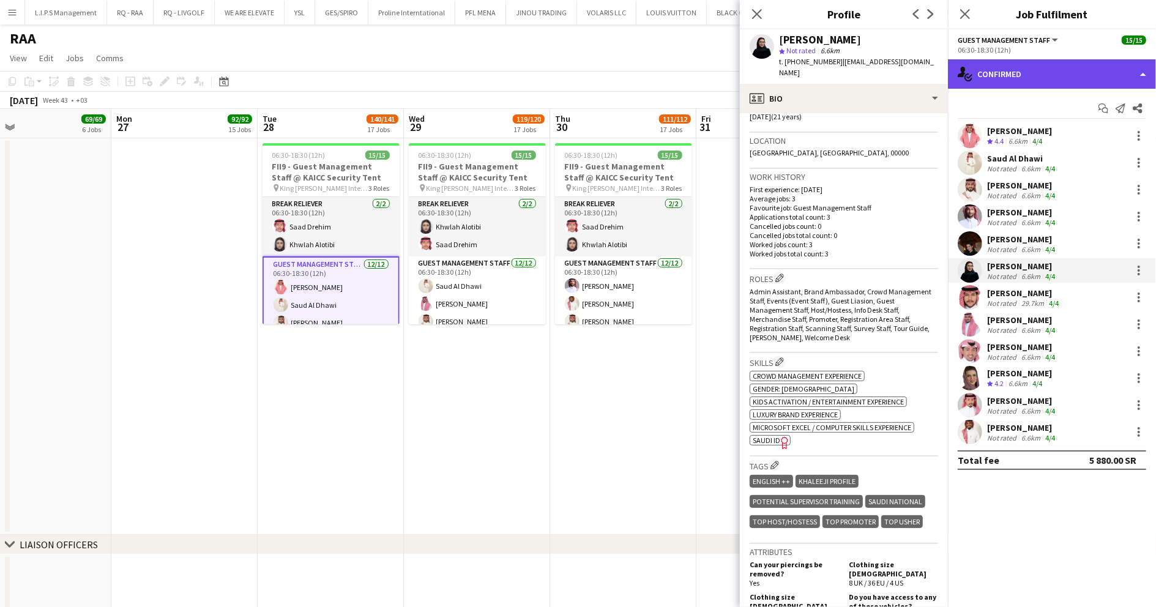
click at [1068, 69] on div "single-neutral-actions-check-2 Confirmed" at bounding box center [1052, 73] width 208 height 29
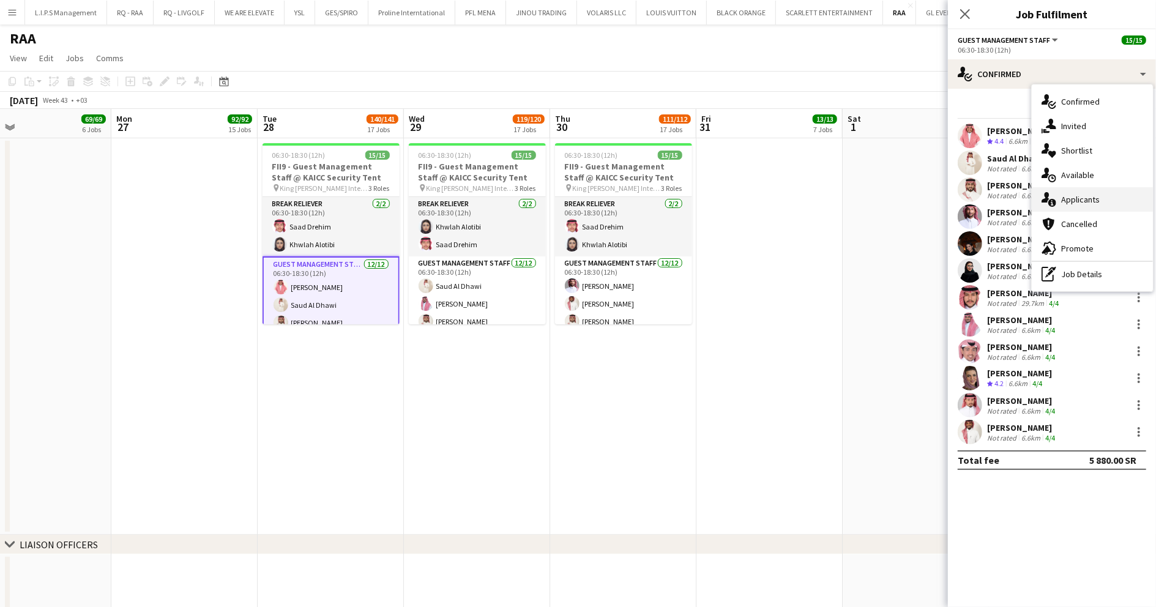
click at [1101, 190] on div "single-neutral-actions-information Applicants" at bounding box center [1092, 199] width 121 height 24
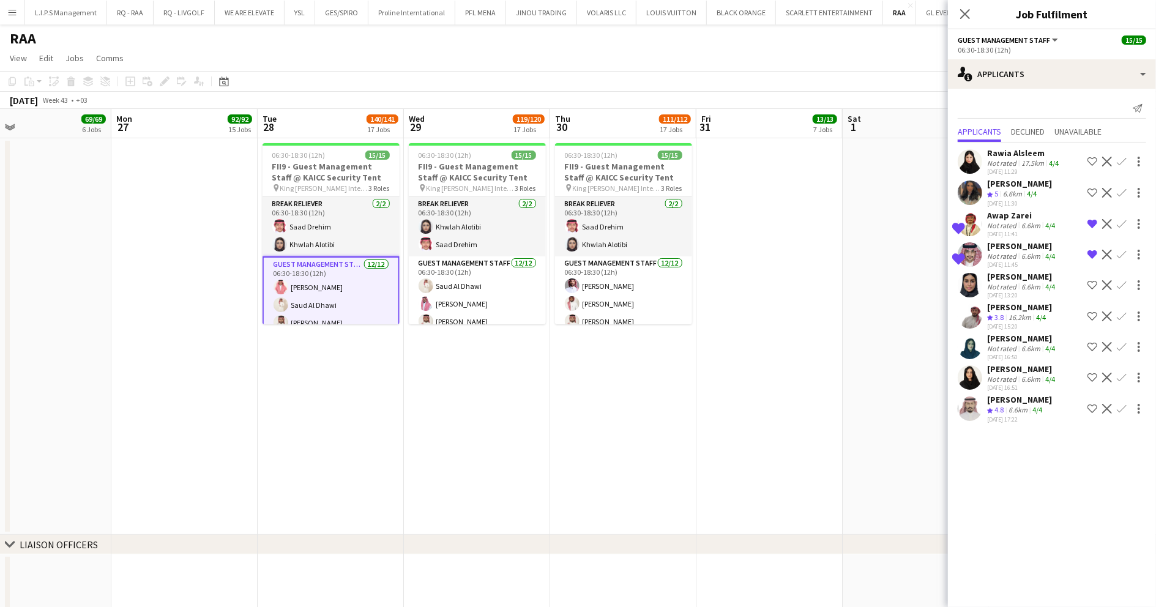
click at [1028, 287] on div "6.6km" at bounding box center [1031, 286] width 24 height 9
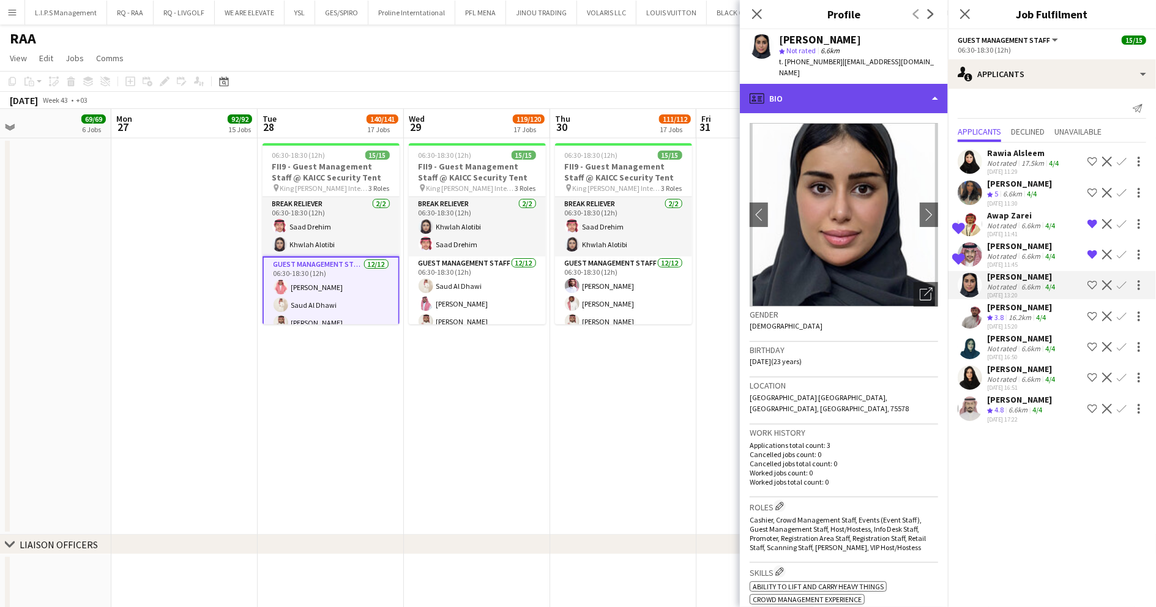
click at [853, 84] on div "profile Bio" at bounding box center [844, 98] width 208 height 29
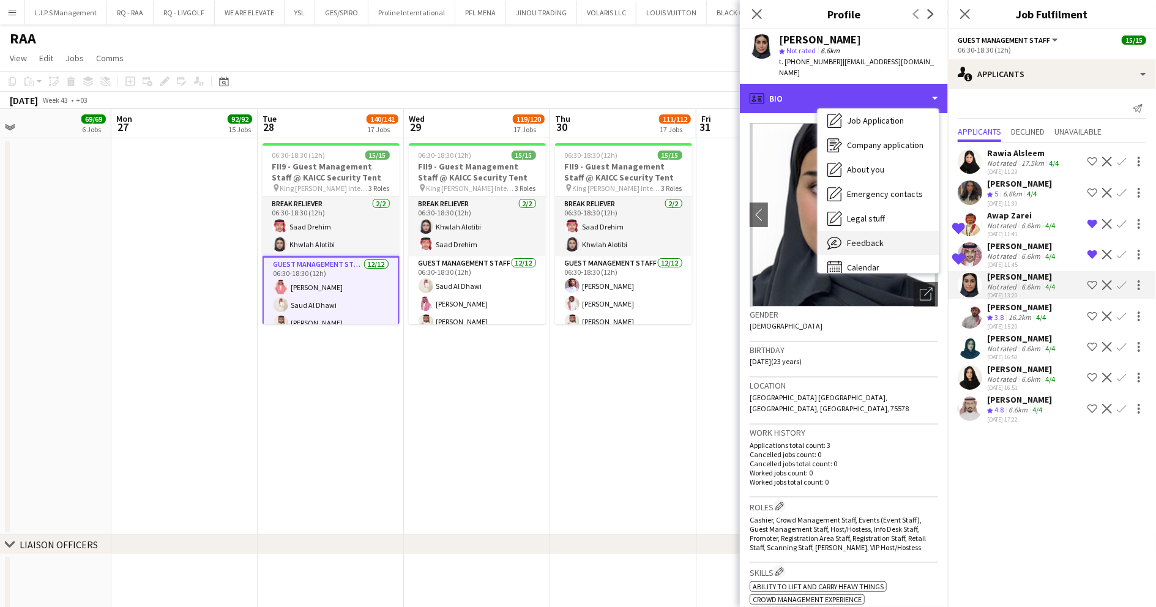
scroll to position [42, 0]
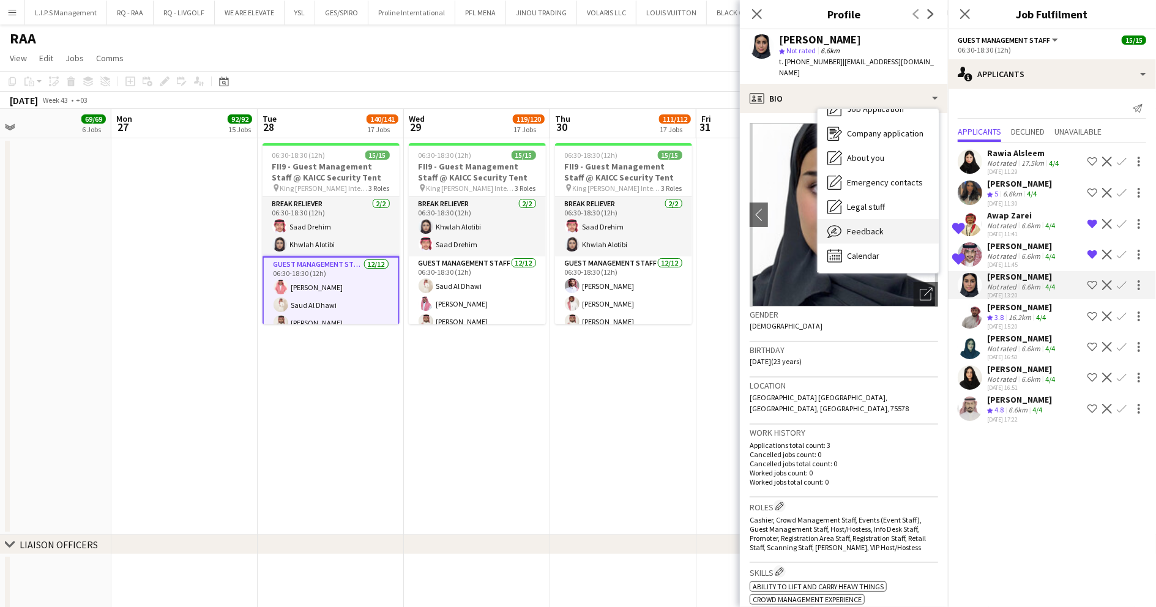
click at [873, 226] on span "Feedback" at bounding box center [865, 231] width 37 height 11
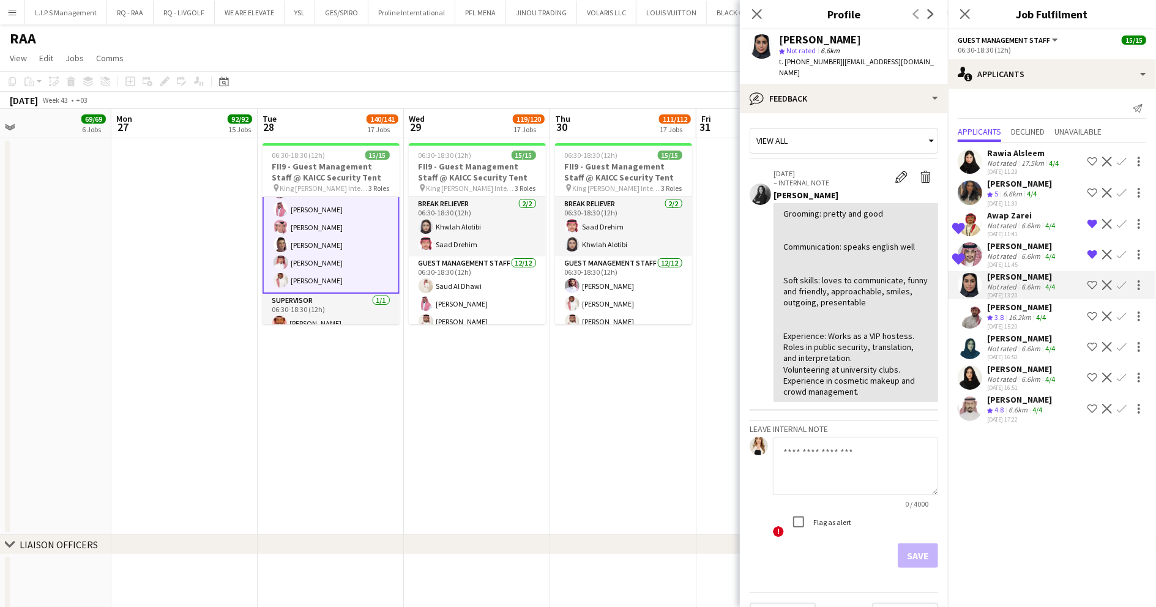
scroll to position [212, 0]
click at [1019, 318] on div "16.2km" at bounding box center [1020, 318] width 28 height 10
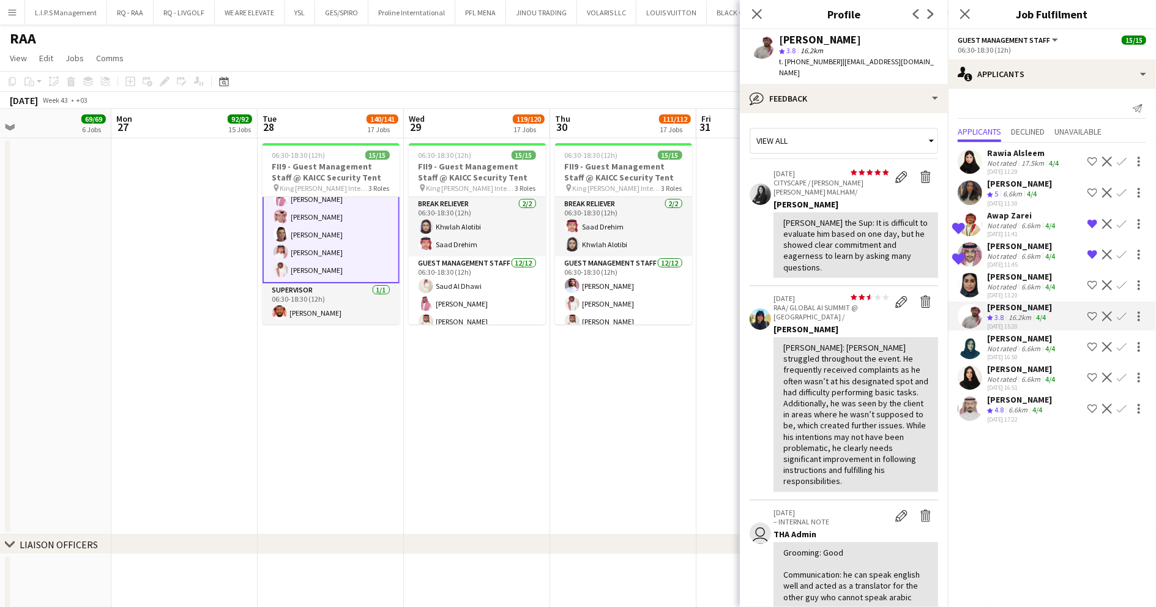
click at [1007, 415] on div "24-09-2025 17:22" at bounding box center [1019, 419] width 65 height 8
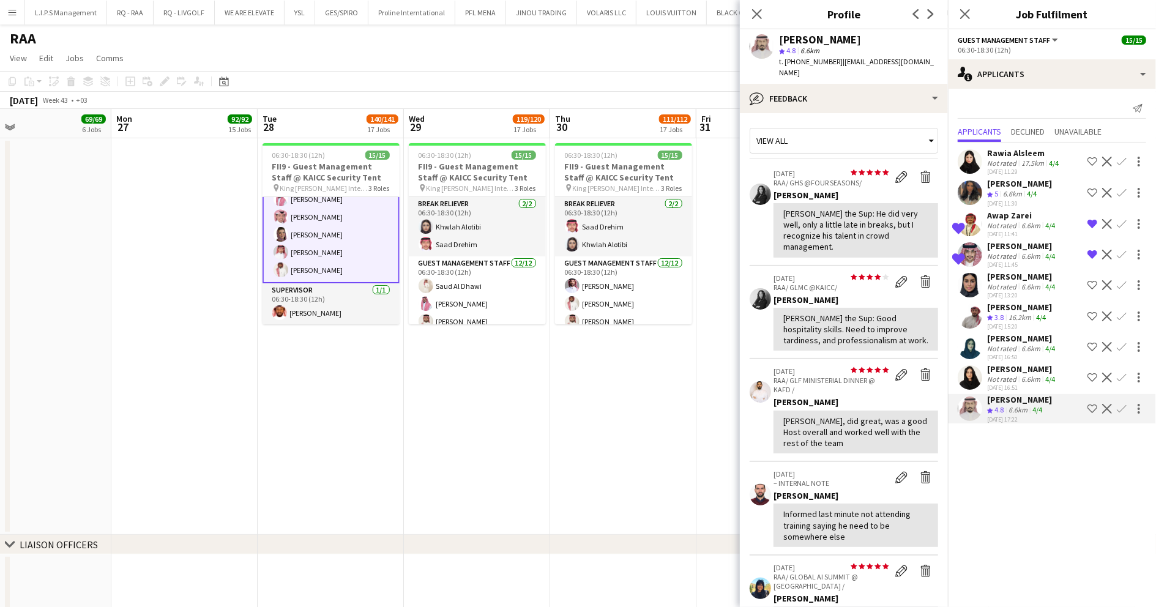
click at [1013, 367] on div "Samaher alotaibi" at bounding box center [1022, 368] width 70 height 11
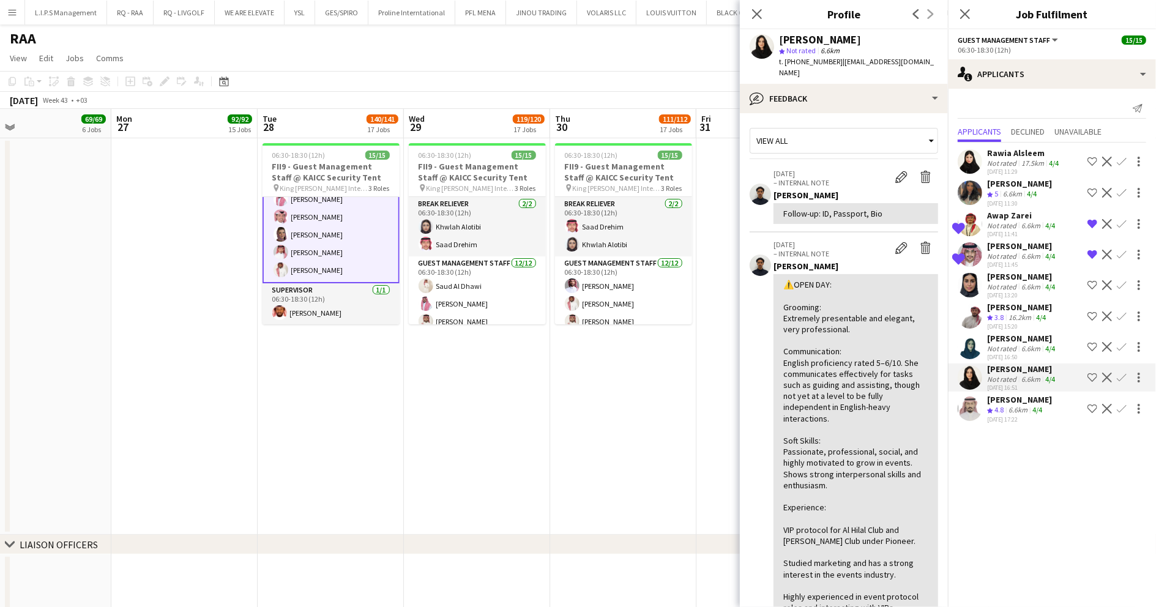
click at [1016, 339] on div "Munira Al-Otaibi" at bounding box center [1022, 338] width 70 height 11
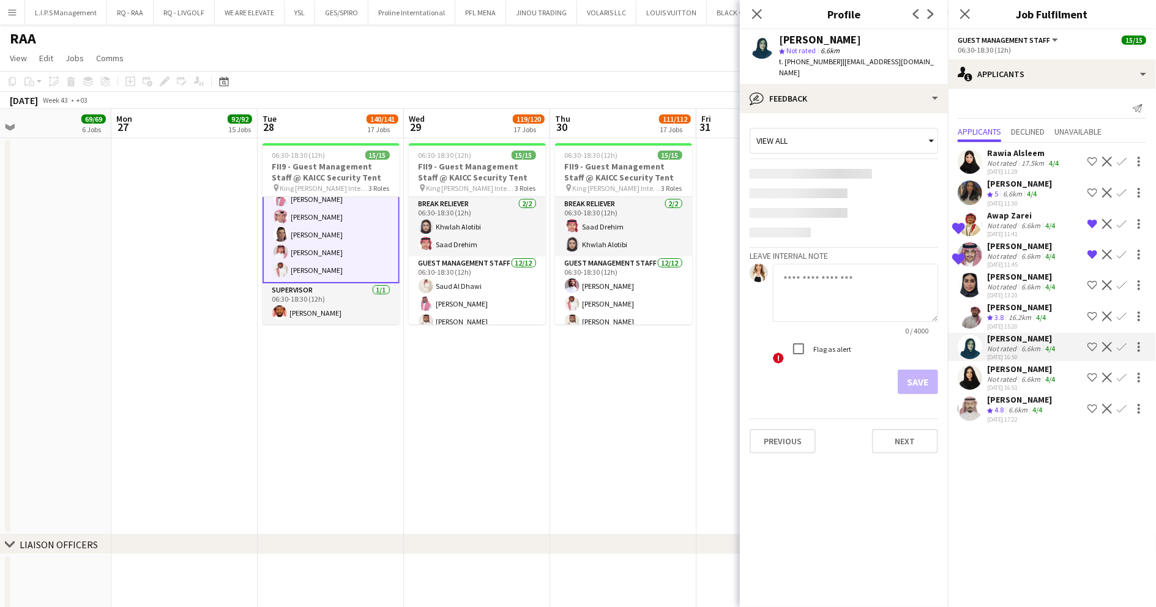
click at [1015, 315] on div "16.2km" at bounding box center [1020, 318] width 28 height 10
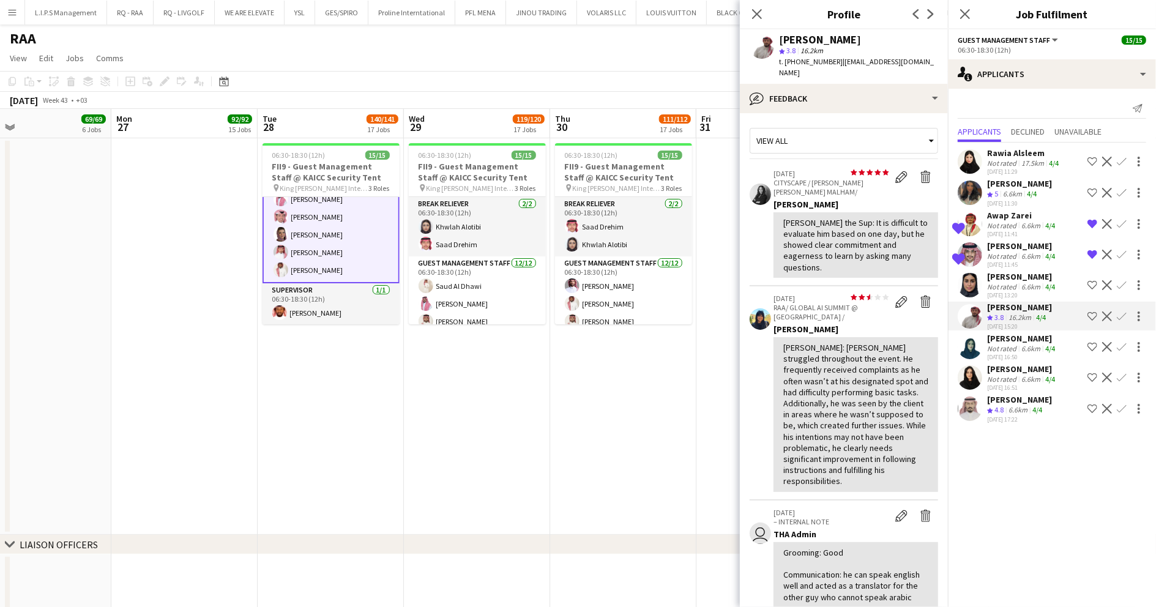
click at [329, 228] on app-card-role "Guest Management Staff 12/12 06:30-18:30 (12h) Talal Alajmah Saud Al Dhawi Sult…" at bounding box center [331, 163] width 137 height 239
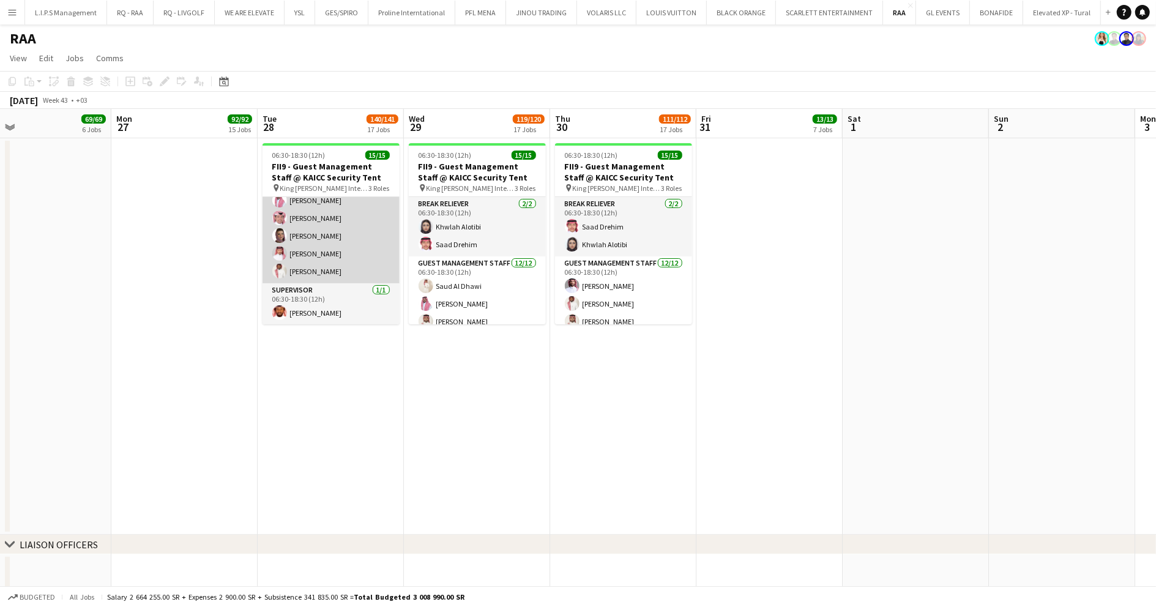
click at [329, 228] on app-card-role "Guest Management Staff 12/12 06:30-18:30 (12h) Talal Alajmah Saud Al Dhawi Sult…" at bounding box center [331, 165] width 137 height 237
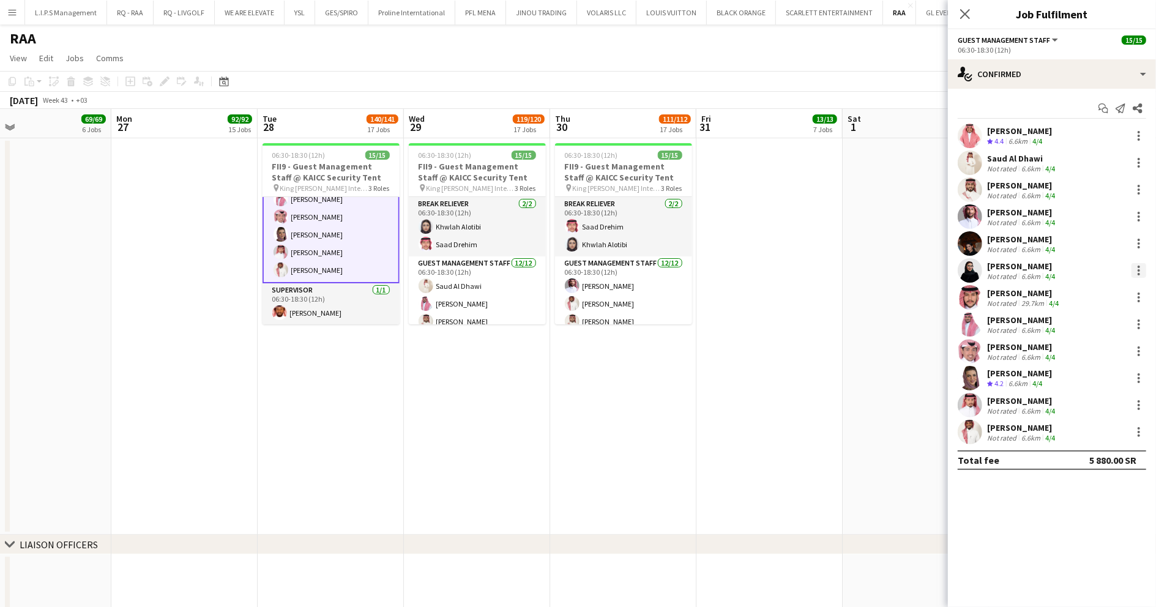
click at [1138, 272] on div at bounding box center [1138, 270] width 15 height 15
click at [1093, 401] on button "Remove" at bounding box center [1098, 410] width 95 height 29
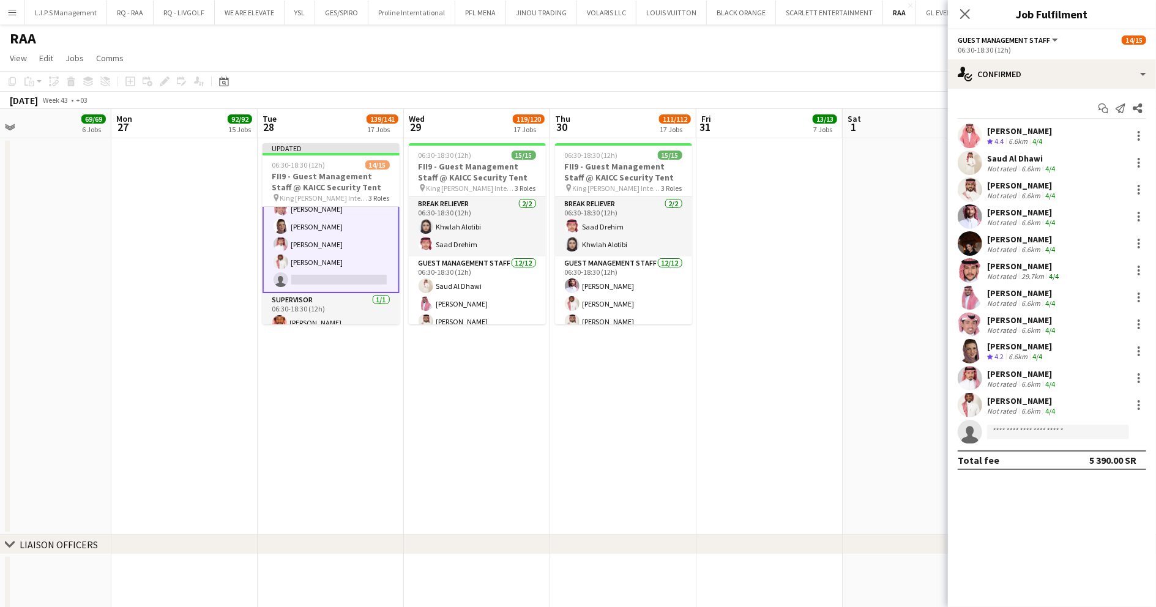
drag, startPoint x: 445, startPoint y: 285, endPoint x: 829, endPoint y: 264, distance: 383.6
click at [447, 285] on app-card-role "Guest Management Staff 12/12 06:30-18:30 (12h) Saud Al Dhawi Abdulrahman Almehb…" at bounding box center [477, 374] width 137 height 237
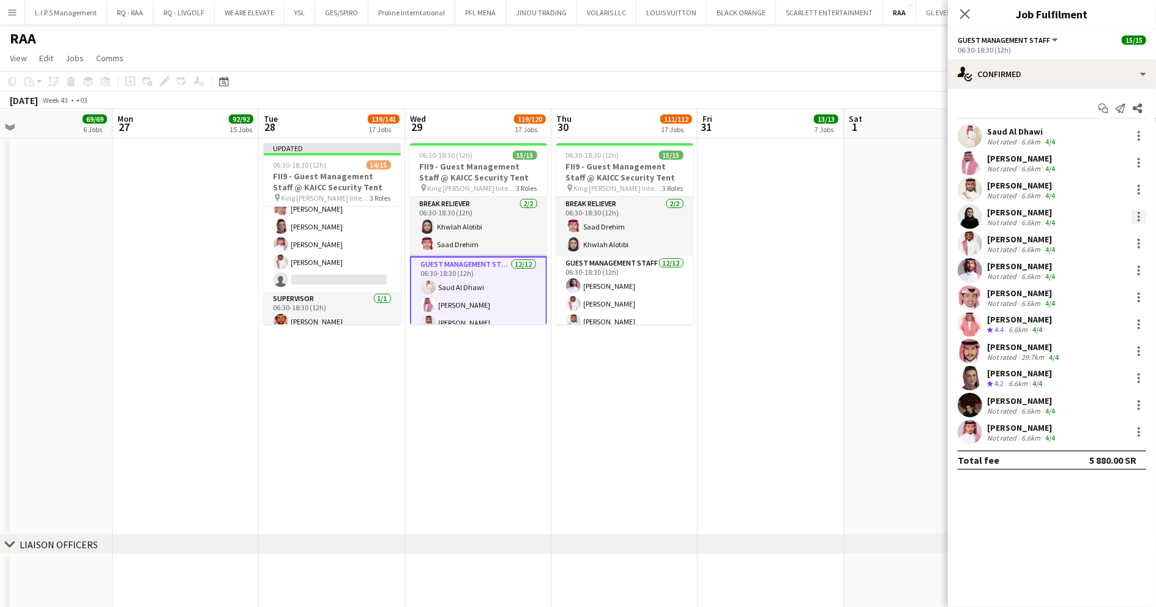
click at [1138, 215] on div at bounding box center [1138, 216] width 15 height 15
click at [1075, 352] on span "Remove" at bounding box center [1079, 356] width 37 height 10
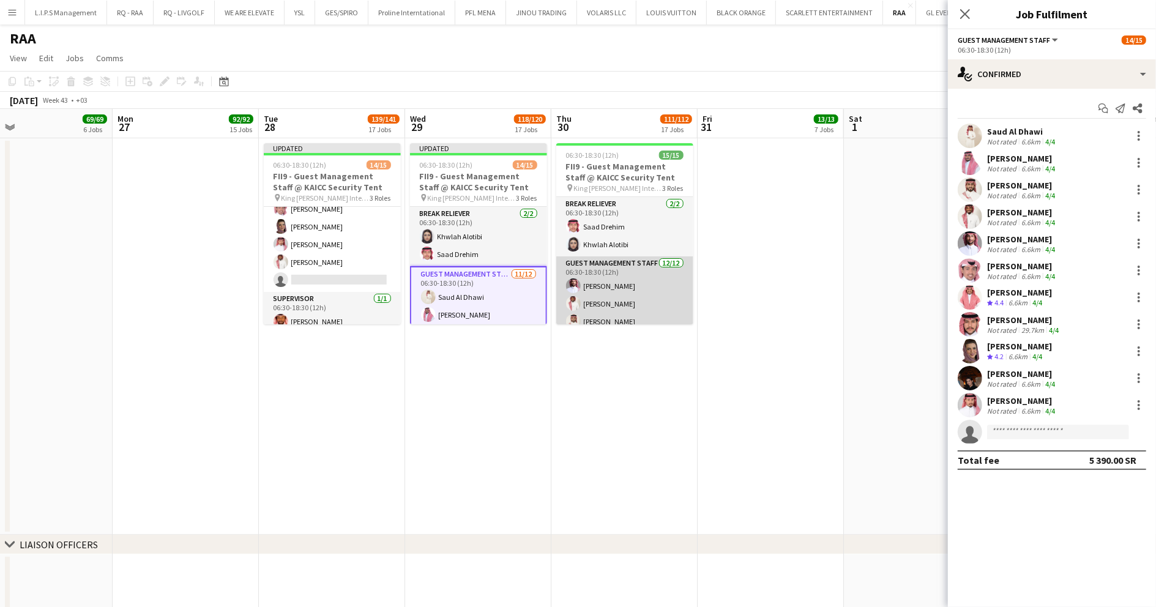
click at [674, 307] on app-card-role "Guest Management Staff 12/12 06:30-18:30 (12h) Faisal Badawood Mohammed Abdulel…" at bounding box center [624, 374] width 137 height 237
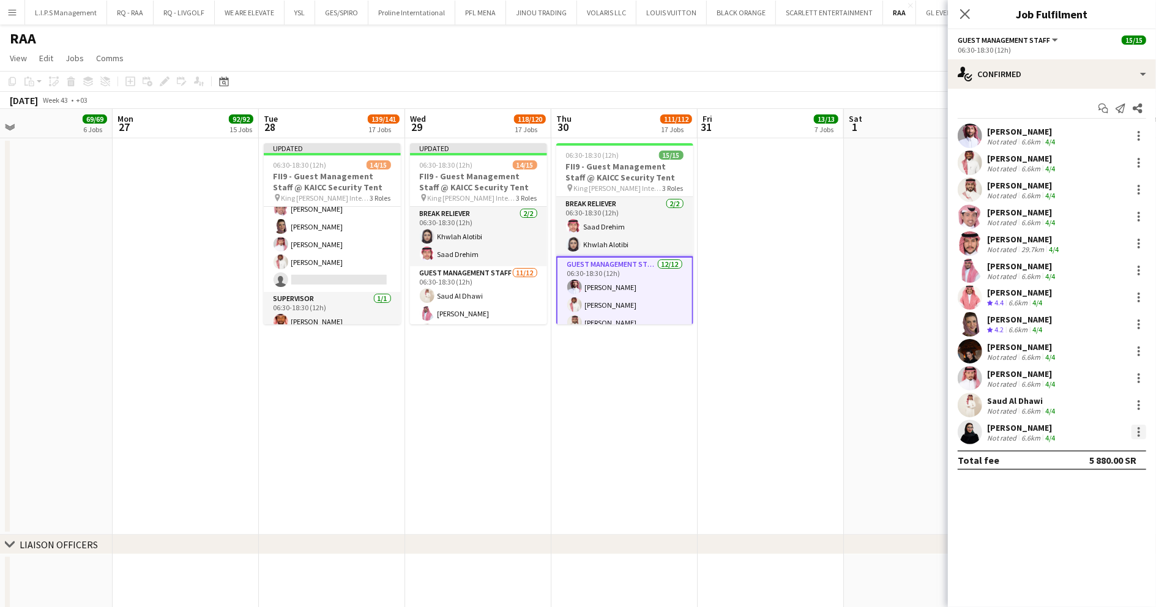
click at [1137, 431] on div at bounding box center [1138, 432] width 15 height 15
click at [1097, 383] on span "Remove" at bounding box center [1079, 379] width 37 height 10
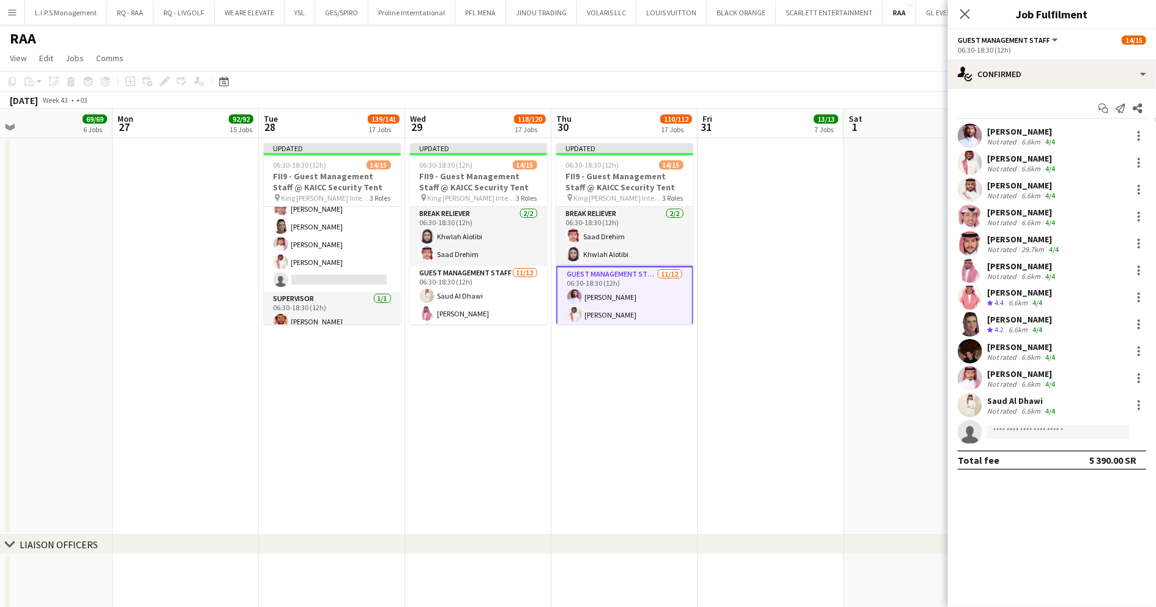
drag, startPoint x: 863, startPoint y: 302, endPoint x: 970, endPoint y: 177, distance: 164.1
click at [863, 302] on app-date-cell at bounding box center [917, 336] width 146 height 397
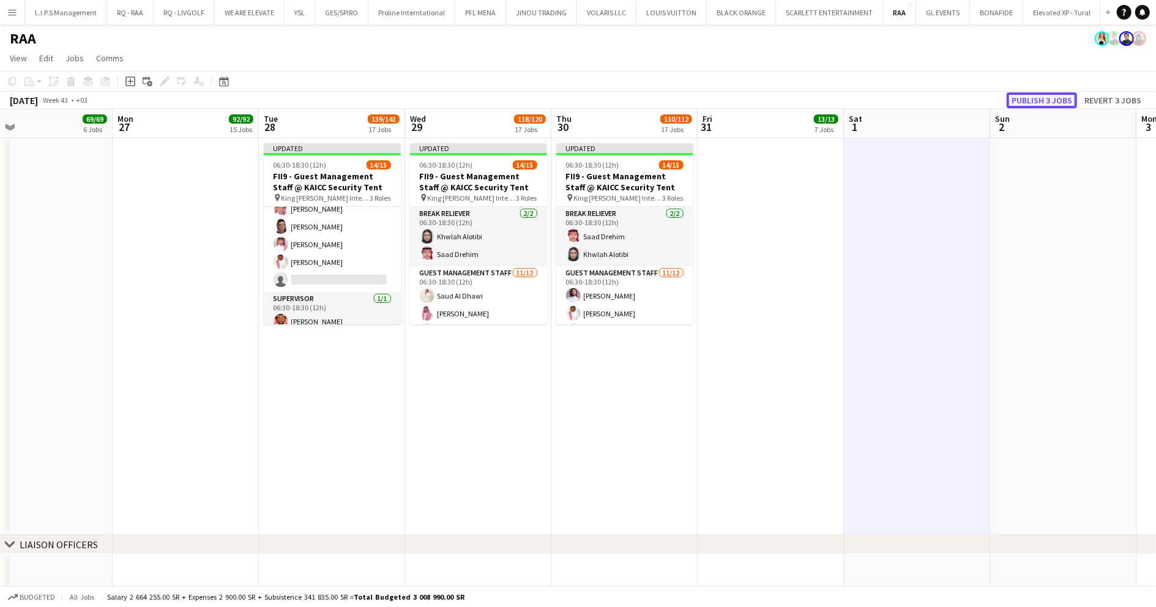
click at [1034, 99] on button "Publish 3 jobs" at bounding box center [1042, 100] width 70 height 16
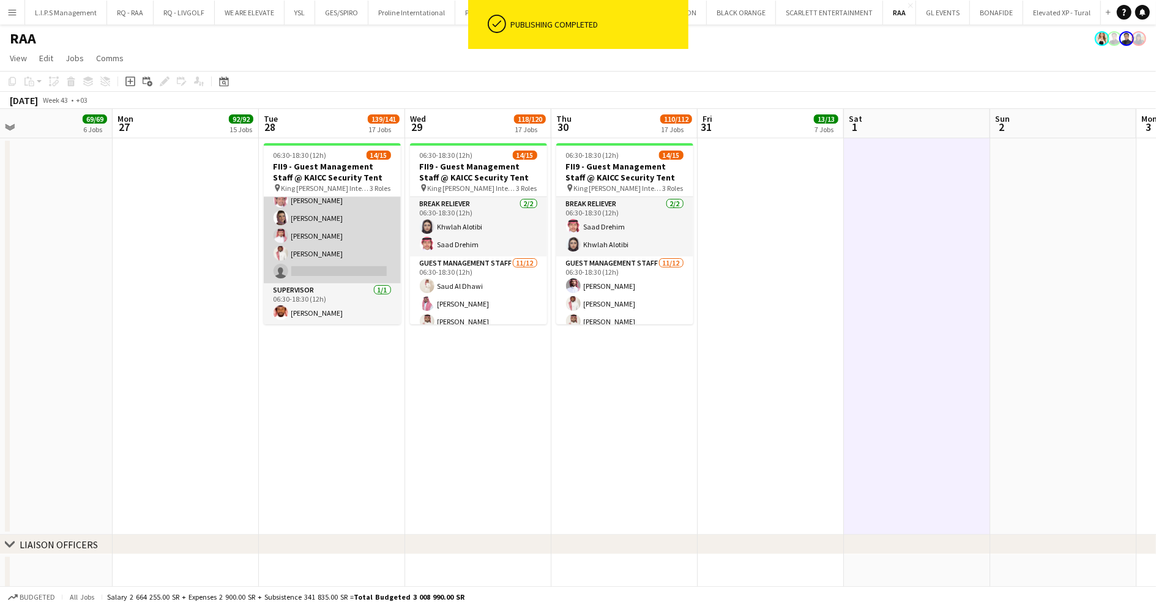
click at [315, 261] on app-card-role "Guest Management Staff 11A 11/12 06:30-18:30 (12h) Talal Alajmah Saud Al Dhawi …" at bounding box center [332, 165] width 137 height 237
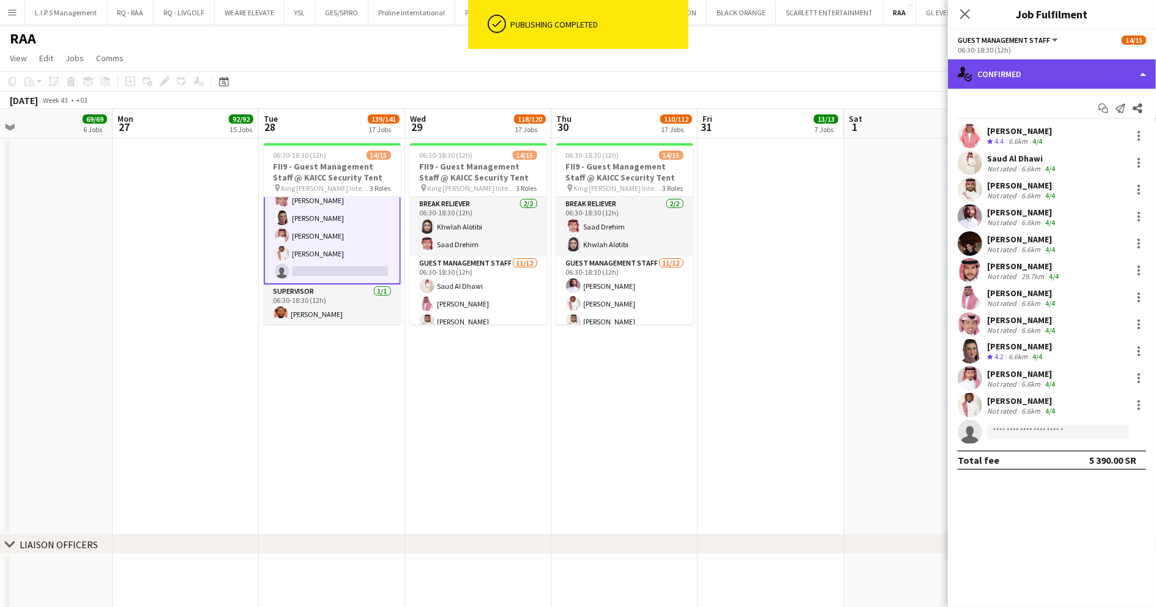
click at [1060, 76] on div "single-neutral-actions-check-2 Confirmed" at bounding box center [1052, 73] width 208 height 29
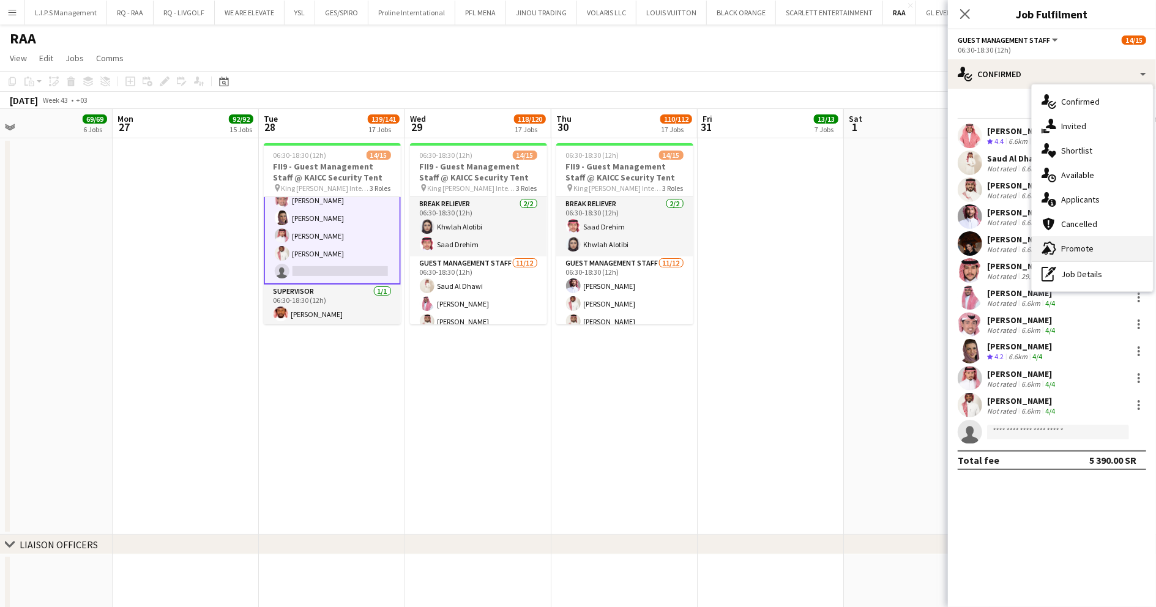
click at [1094, 251] on div "advertising-megaphone Promote" at bounding box center [1092, 248] width 121 height 24
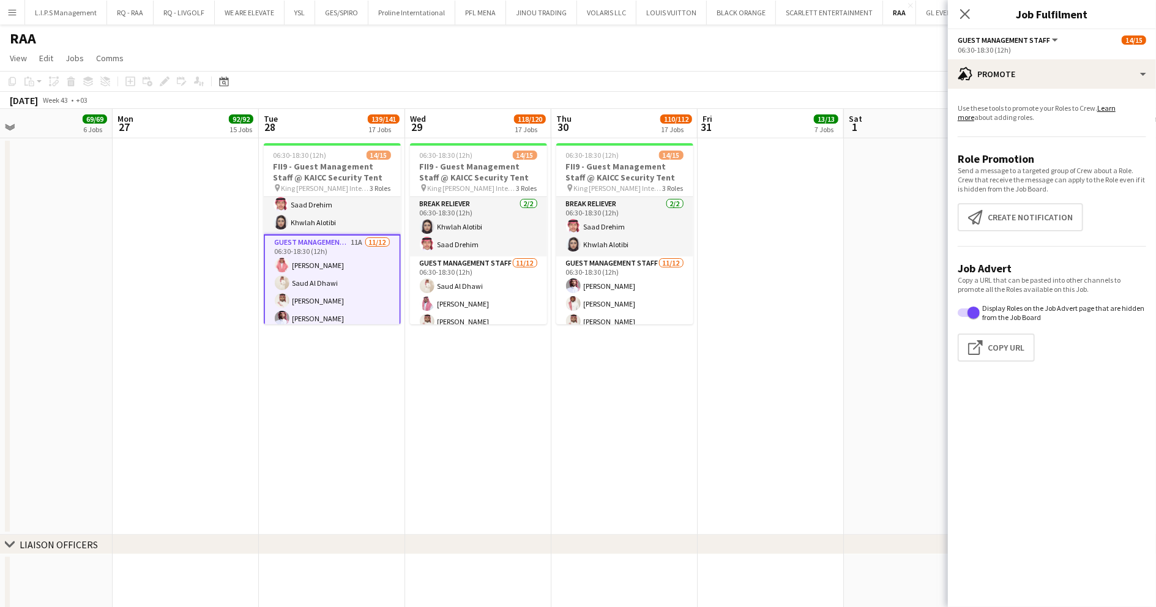
scroll to position [0, 0]
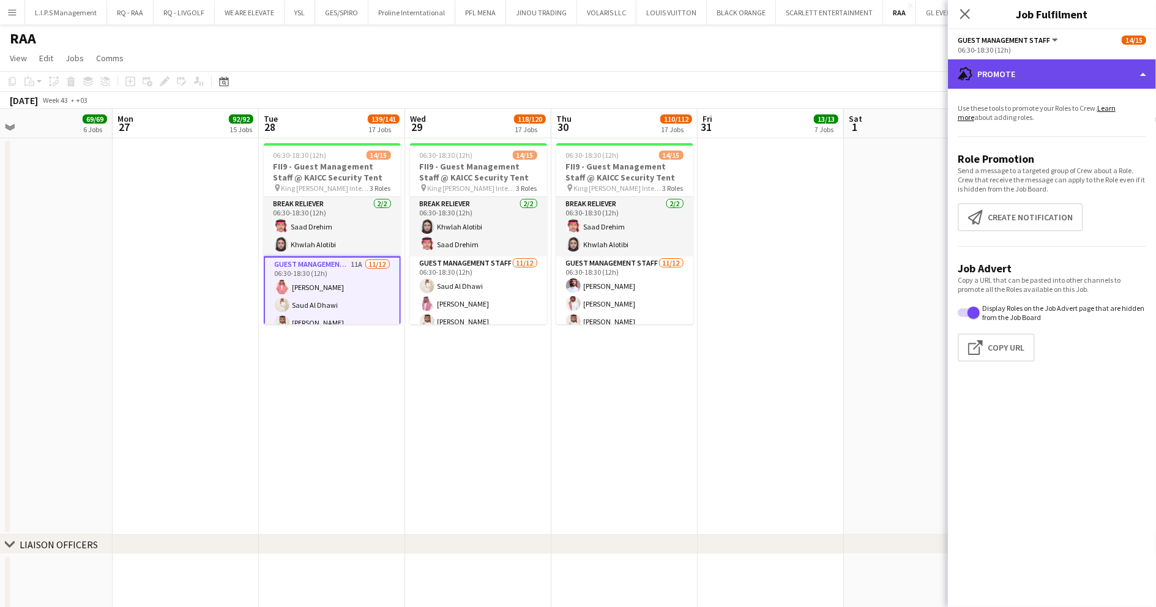
click at [1081, 76] on div "advertising-megaphone Promote" at bounding box center [1052, 73] width 208 height 29
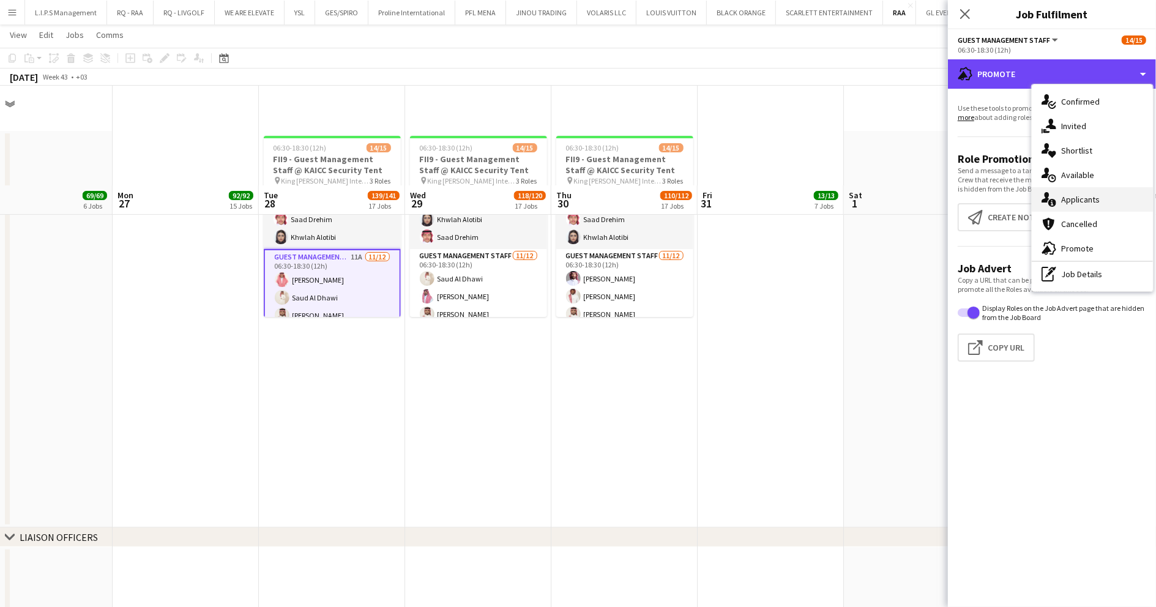
scroll to position [163, 0]
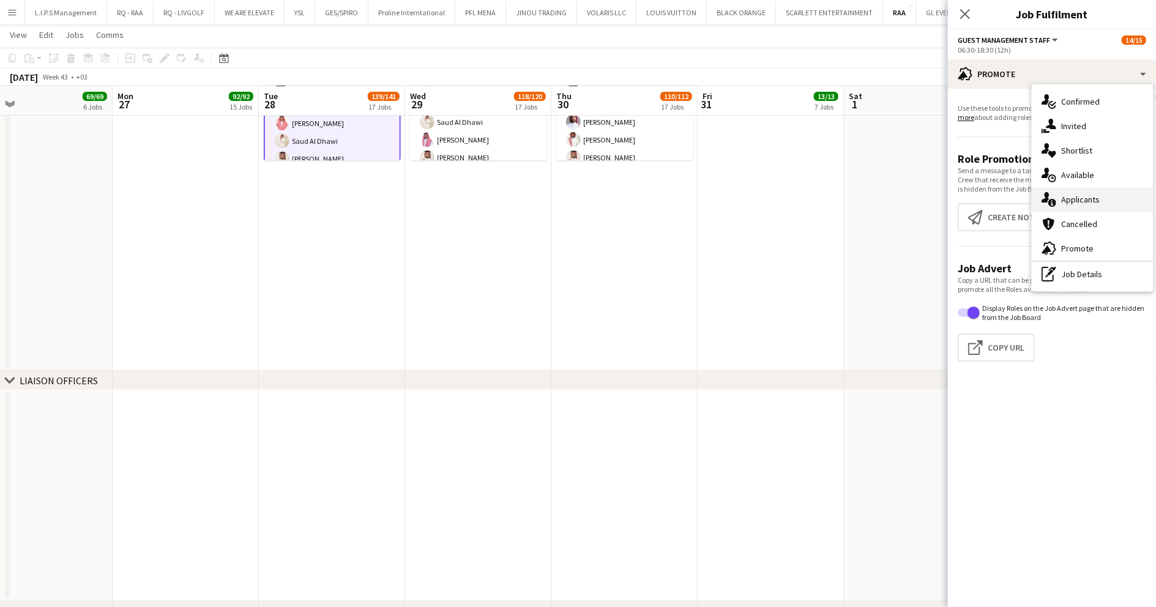
click at [1098, 200] on span "Applicants" at bounding box center [1080, 199] width 39 height 11
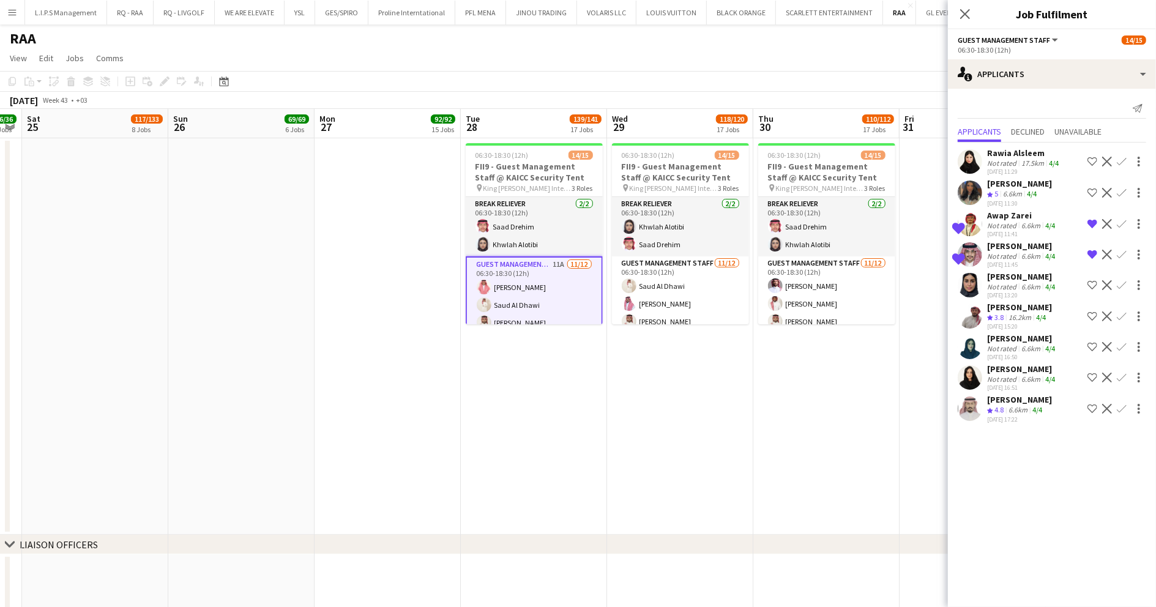
scroll to position [0, 269]
drag, startPoint x: 212, startPoint y: 241, endPoint x: 333, endPoint y: 244, distance: 120.6
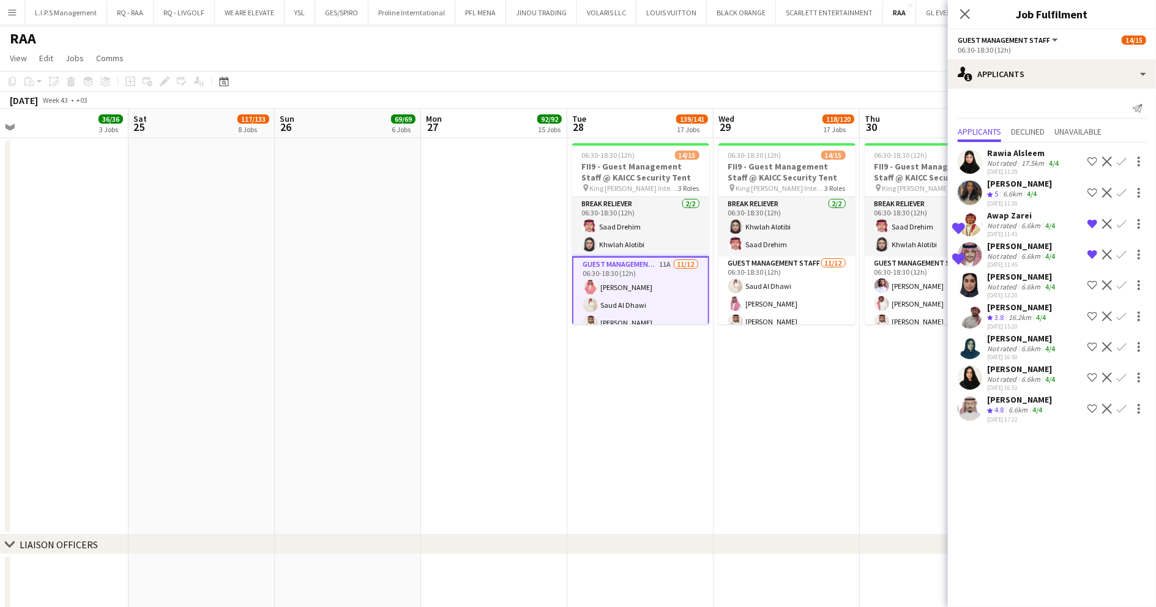
drag, startPoint x: 210, startPoint y: 228, endPoint x: 316, endPoint y: 228, distance: 105.2
click at [958, 15] on app-icon "Close pop-in" at bounding box center [965, 15] width 18 height 18
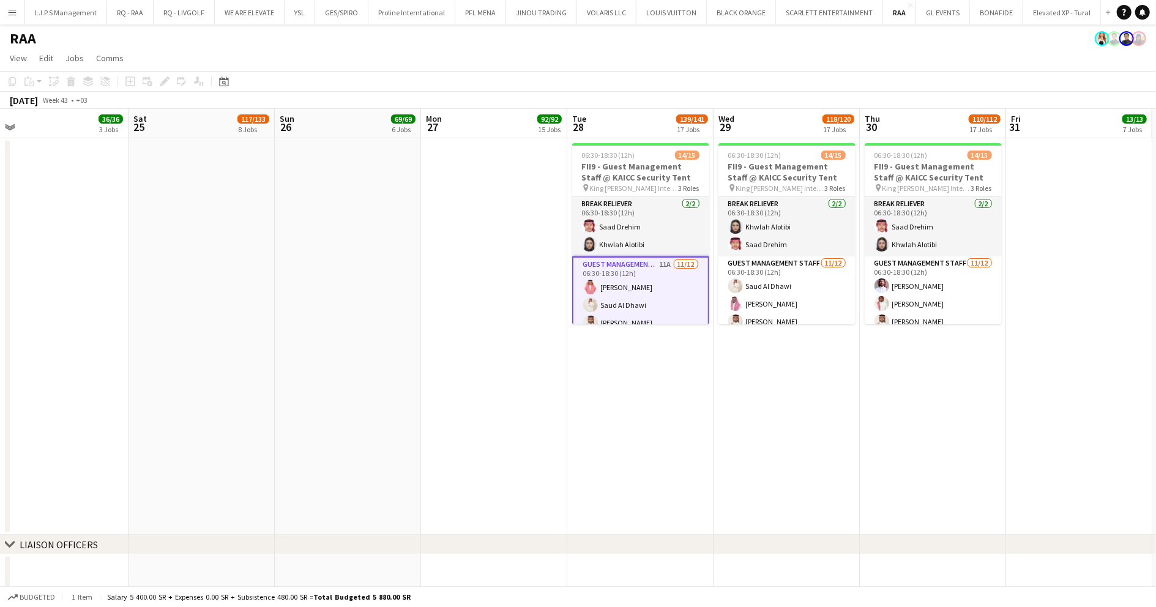
scroll to position [0, 400]
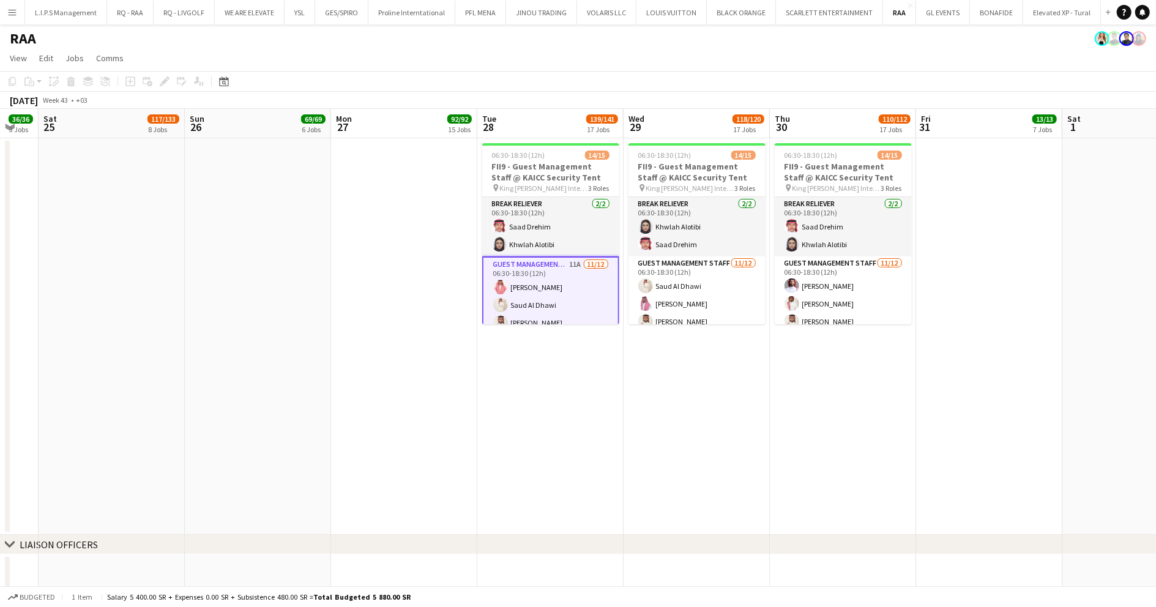
drag, startPoint x: 1082, startPoint y: 170, endPoint x: 993, endPoint y: 180, distance: 90.5
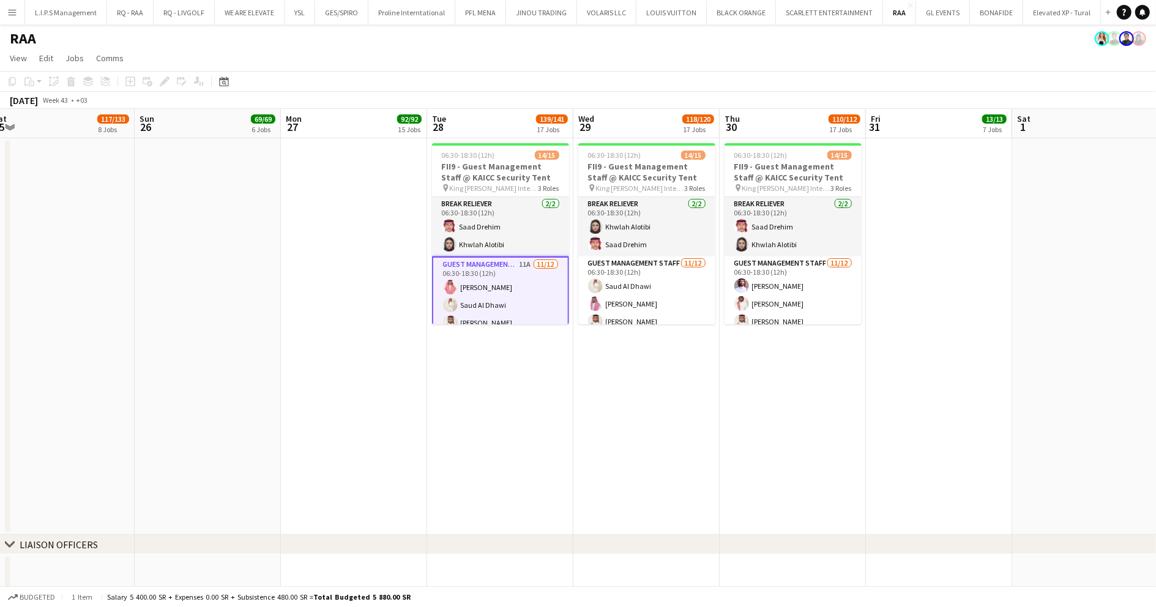
drag, startPoint x: 1013, startPoint y: 181, endPoint x: 964, endPoint y: 184, distance: 49.7
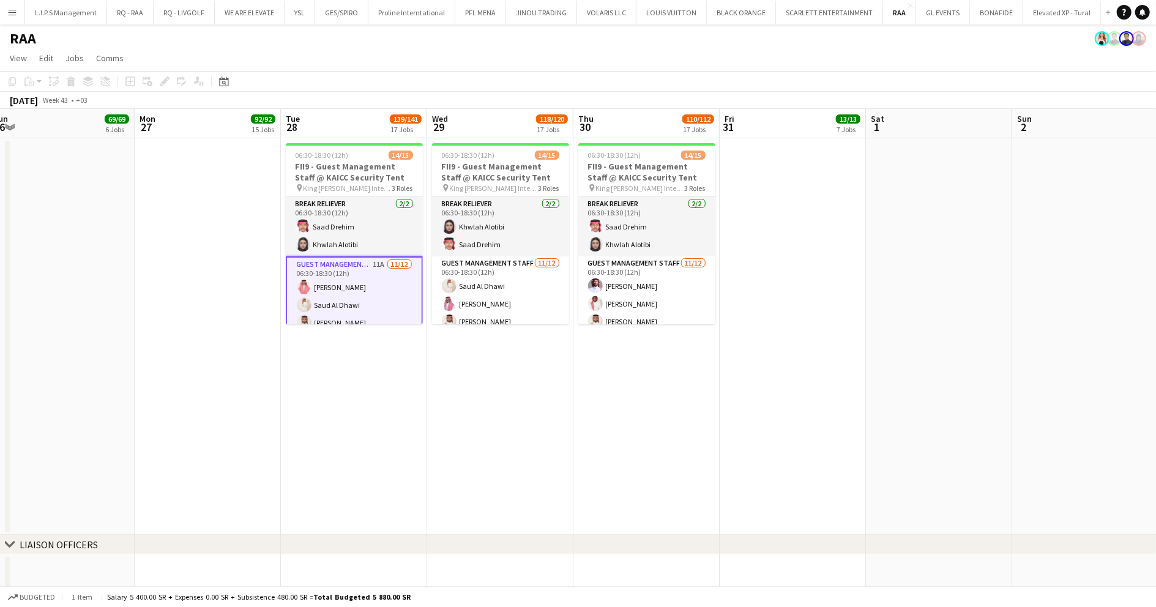
drag, startPoint x: 964, startPoint y: 184, endPoint x: 818, endPoint y: 190, distance: 146.4
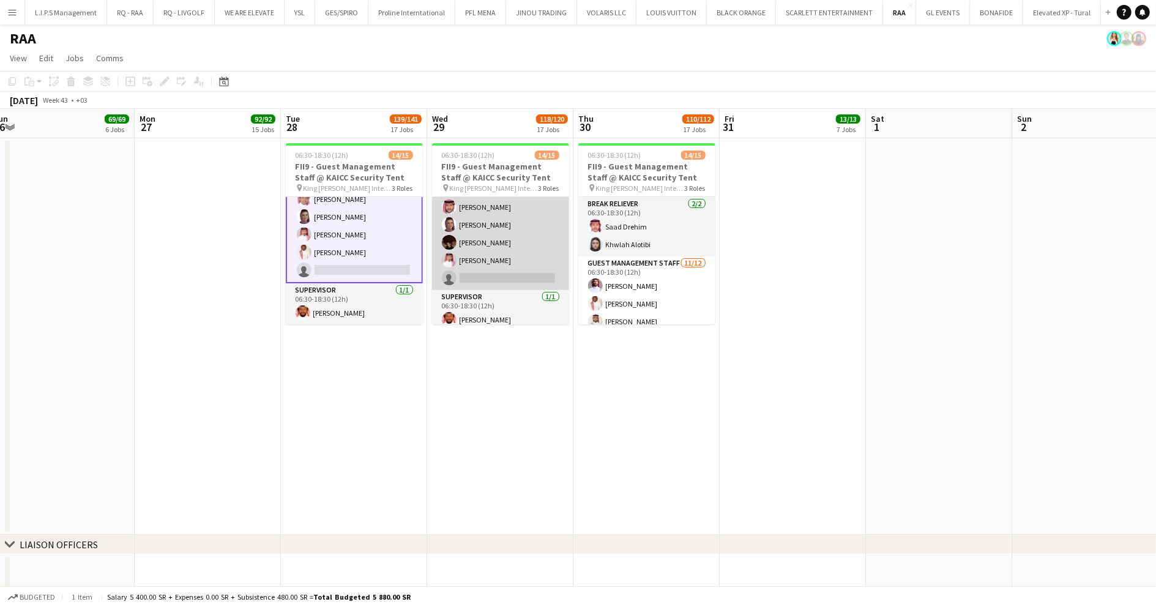
scroll to position [210, 0]
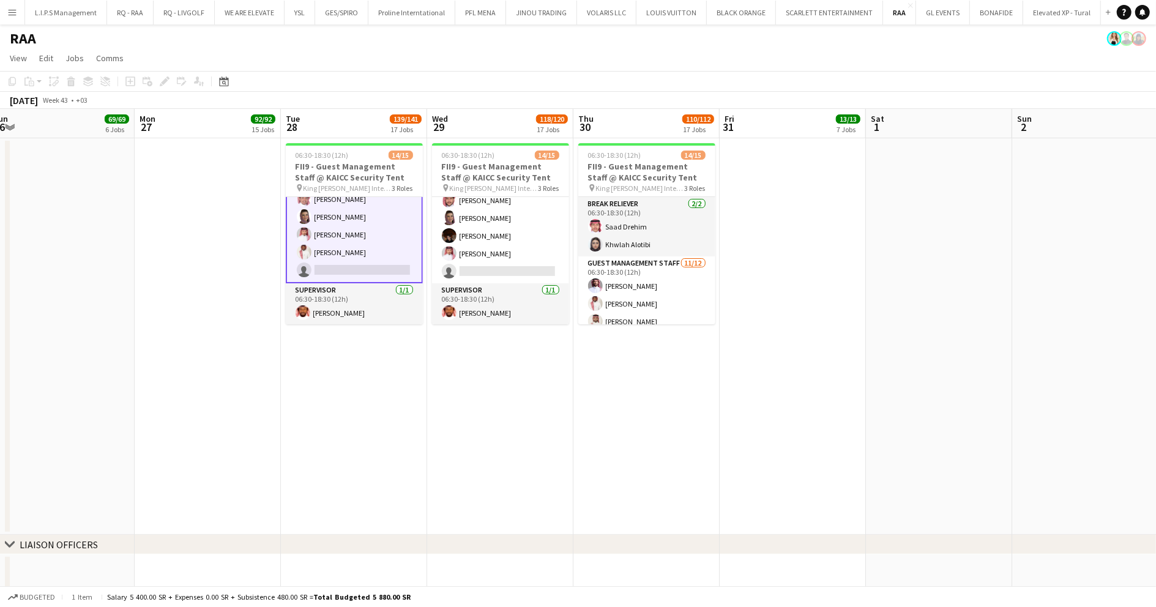
click at [401, 235] on app-card-role "Guest Management Staff 11A 11/12 06:30-18:30 (12h) Talal Alajmah Saud Al Dhawi …" at bounding box center [354, 163] width 137 height 239
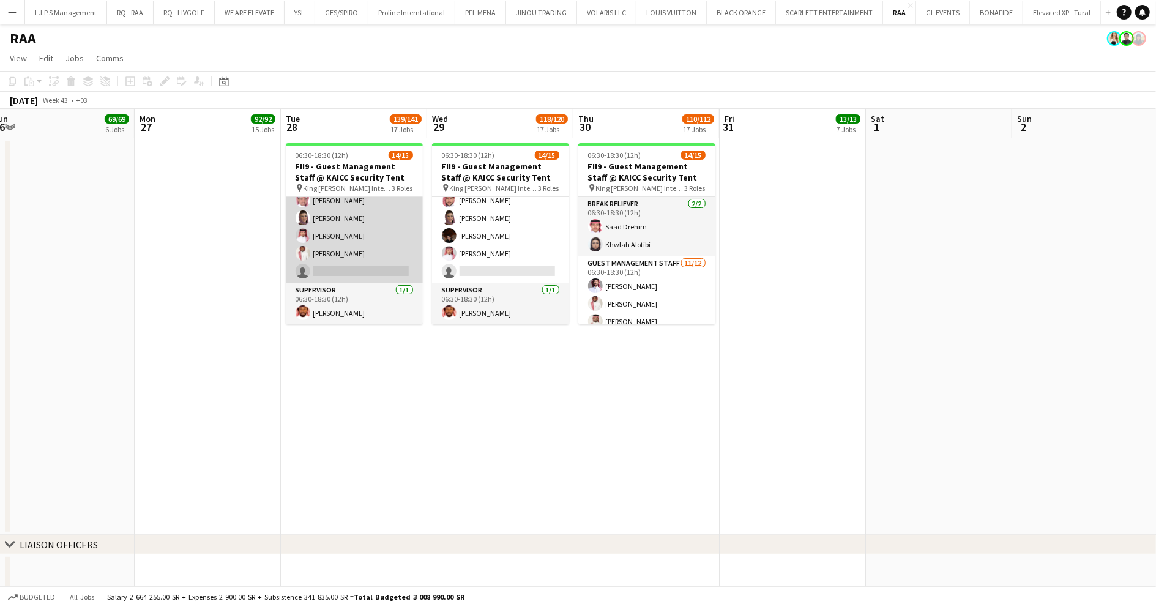
click at [395, 233] on app-card-role "Guest Management Staff 11A 11/12 06:30-18:30 (12h) Talal Alajmah Saud Al Dhawi …" at bounding box center [354, 165] width 137 height 237
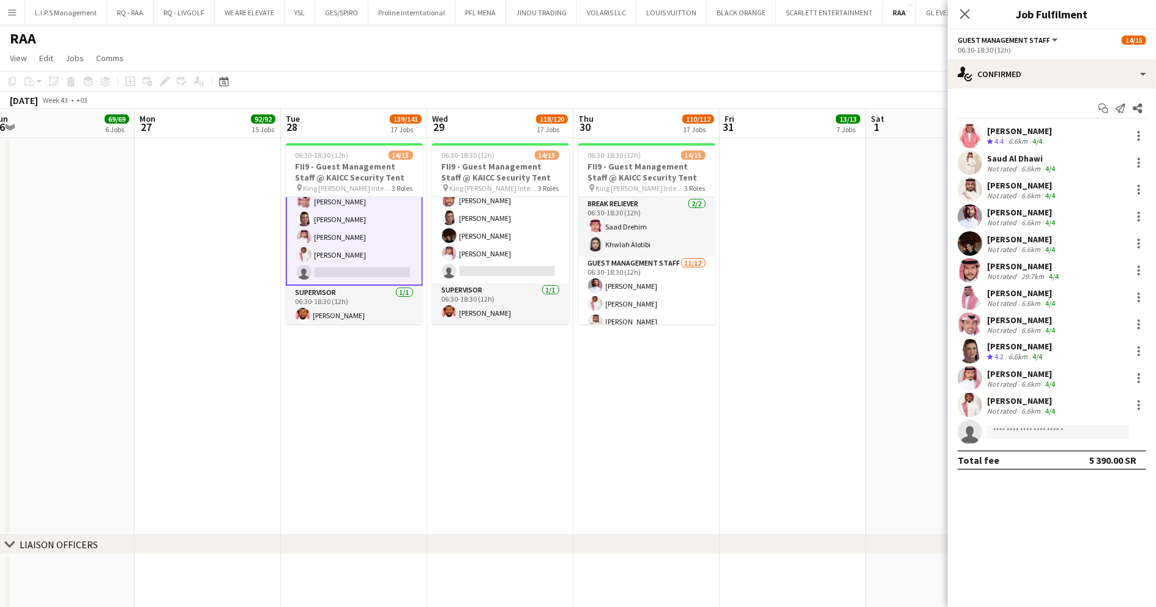
scroll to position [212, 0]
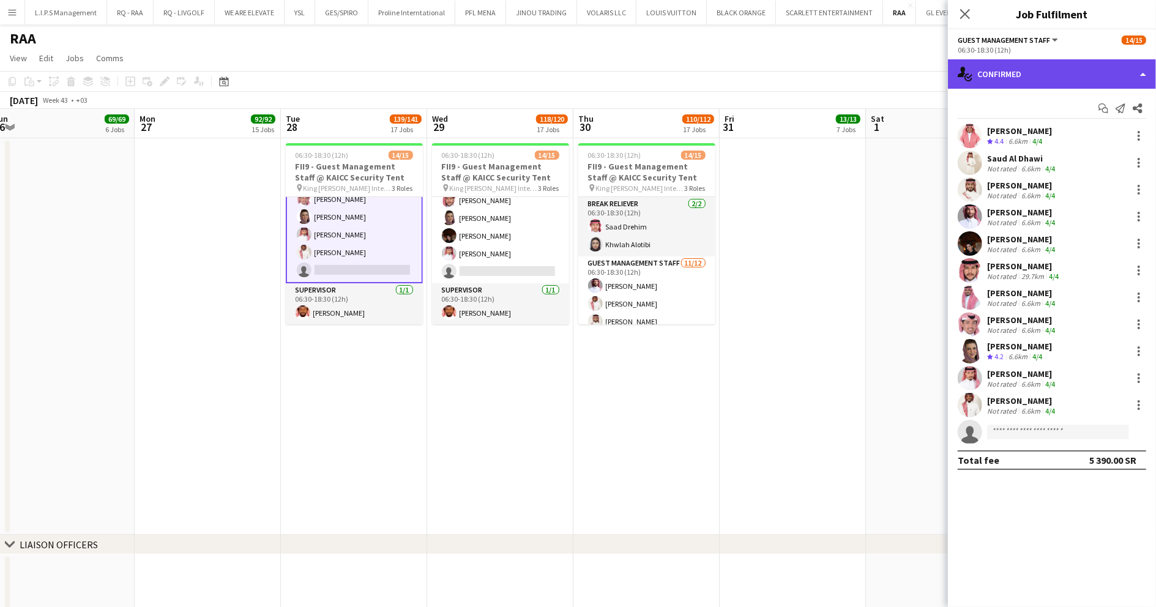
click at [1111, 74] on div "single-neutral-actions-check-2 Confirmed" at bounding box center [1052, 73] width 208 height 29
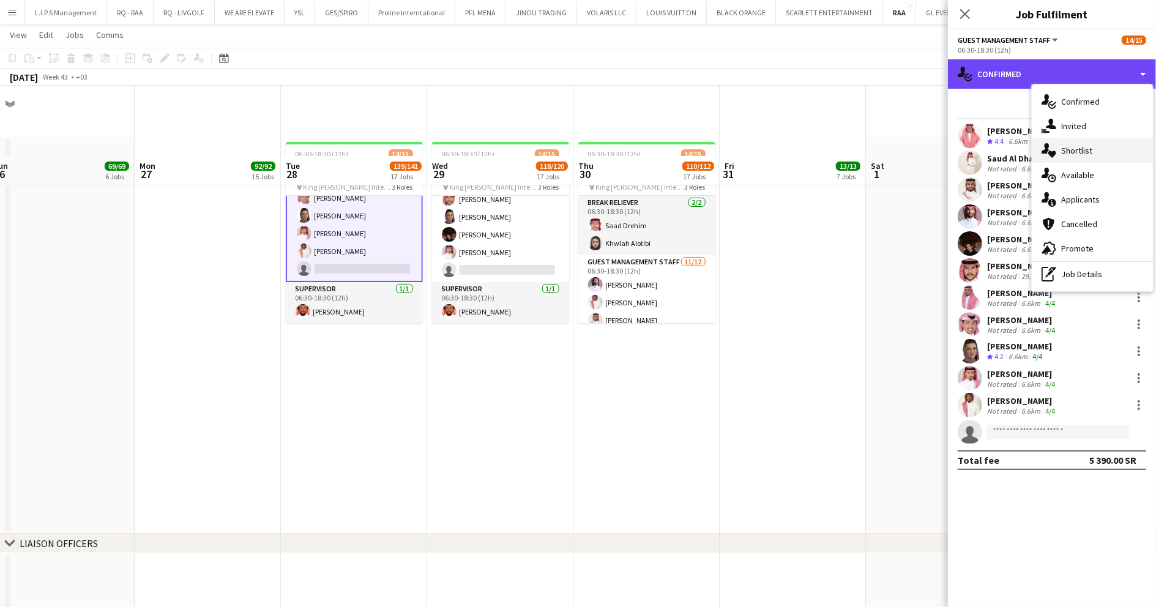
scroll to position [81, 0]
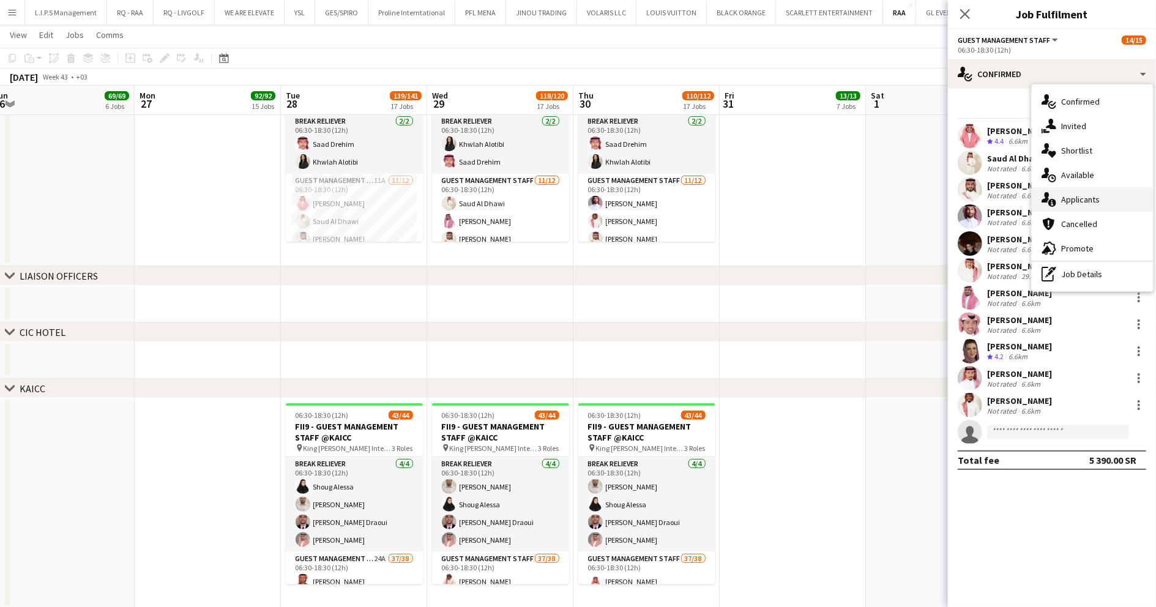
click at [1081, 195] on span "Applicants" at bounding box center [1080, 199] width 39 height 11
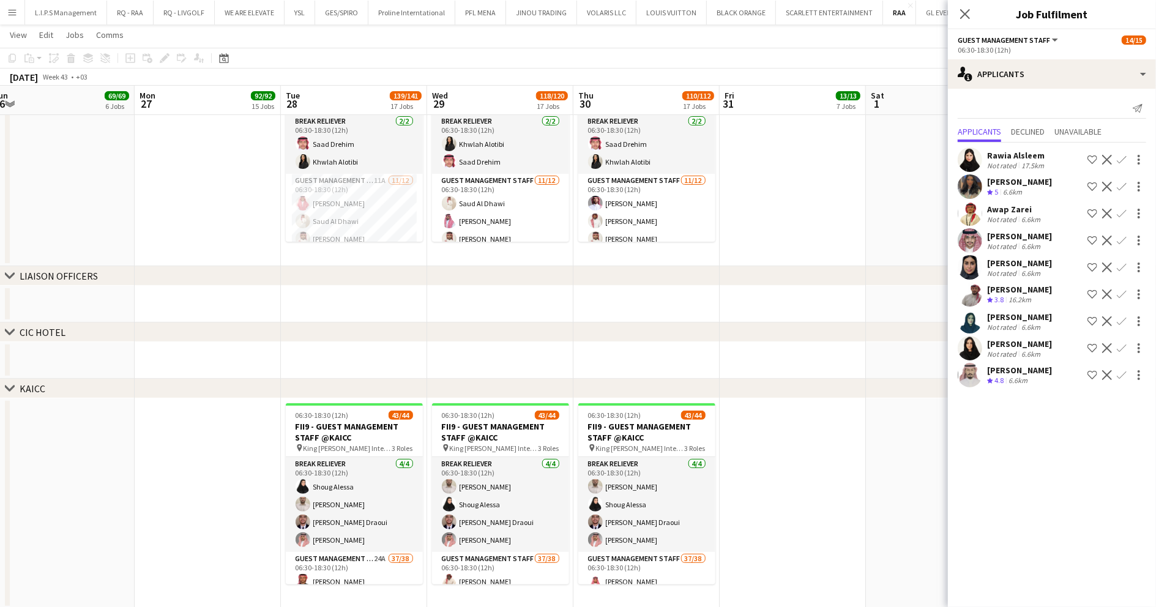
click at [1004, 350] on div "Not rated" at bounding box center [1003, 353] width 32 height 9
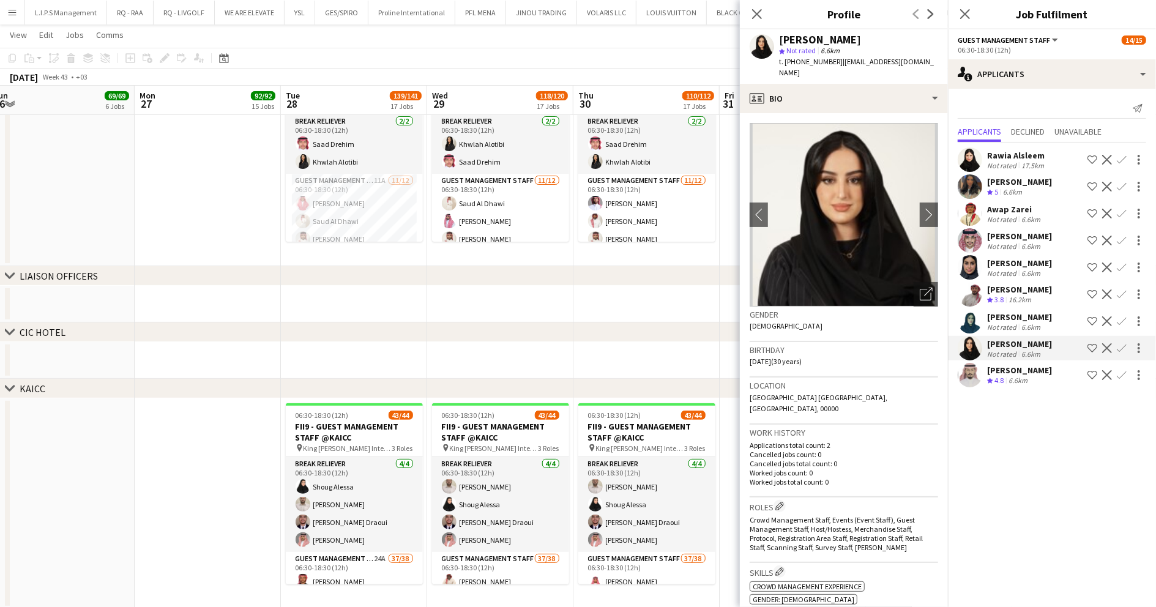
click at [1005, 267] on div "Samar Saleh" at bounding box center [1019, 263] width 65 height 11
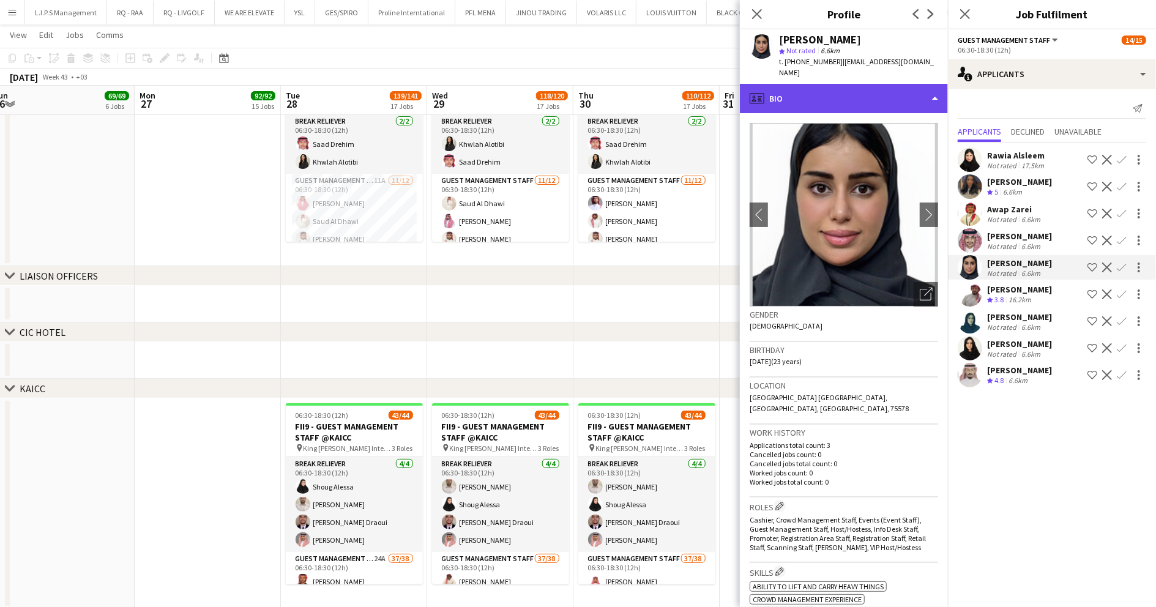
click at [825, 84] on div "profile Bio" at bounding box center [844, 98] width 208 height 29
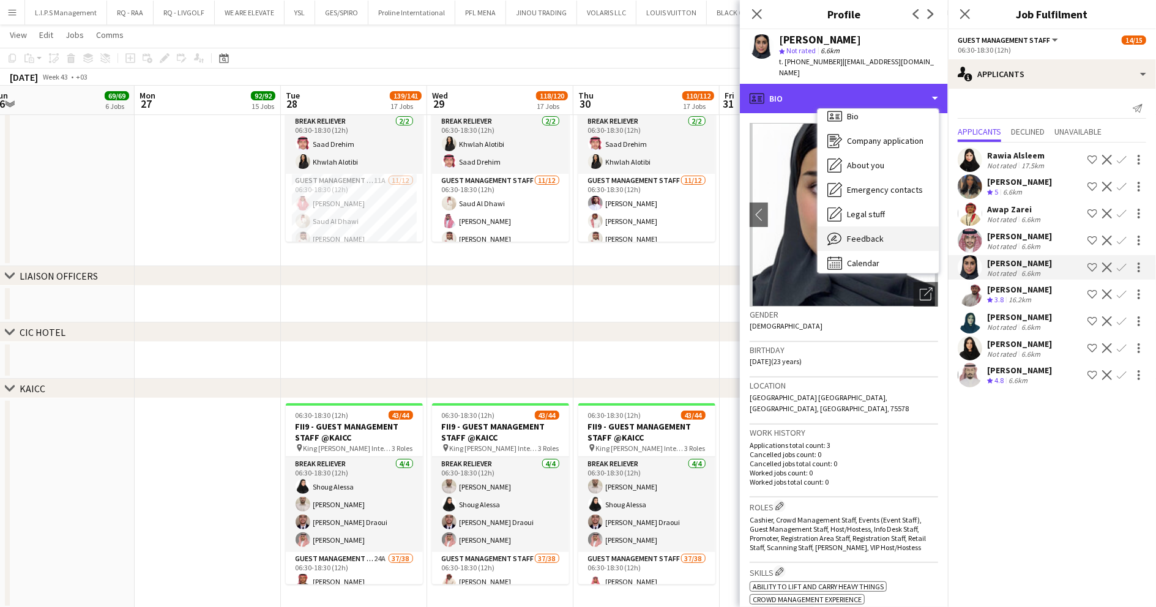
scroll to position [17, 0]
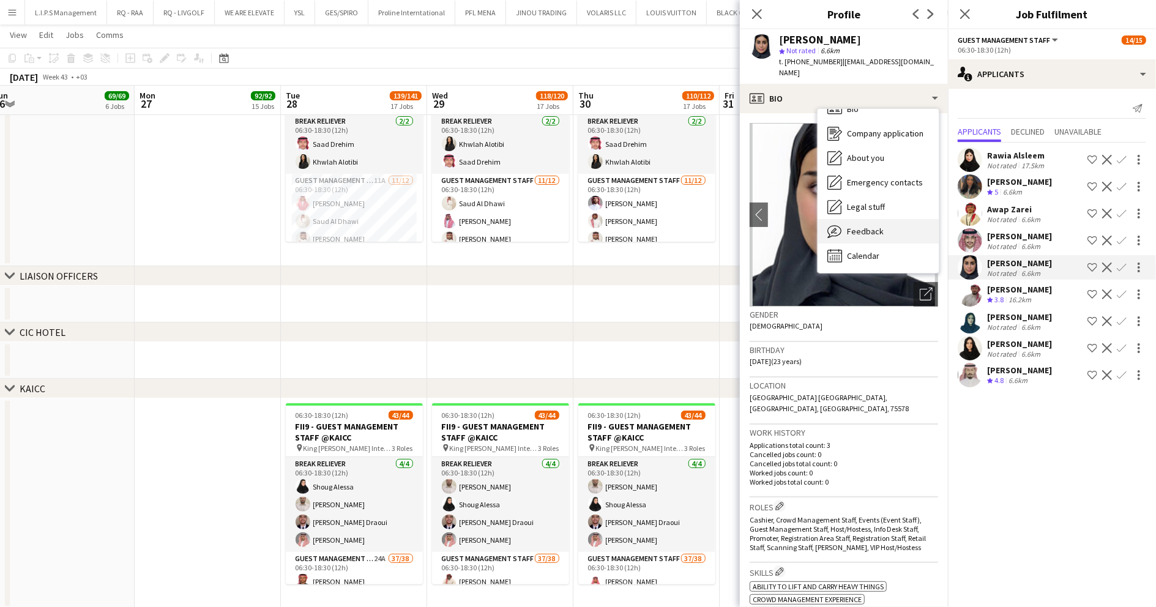
click at [880, 219] on div "Feedback Feedback" at bounding box center [878, 231] width 121 height 24
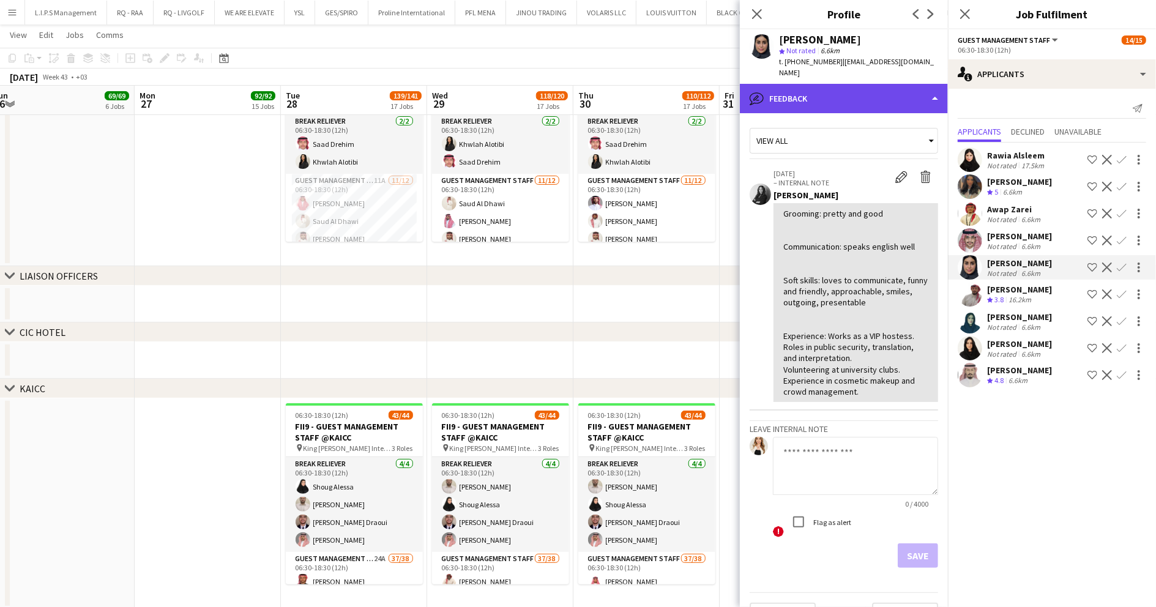
click at [853, 84] on div "bubble-pencil Feedback" at bounding box center [844, 98] width 208 height 29
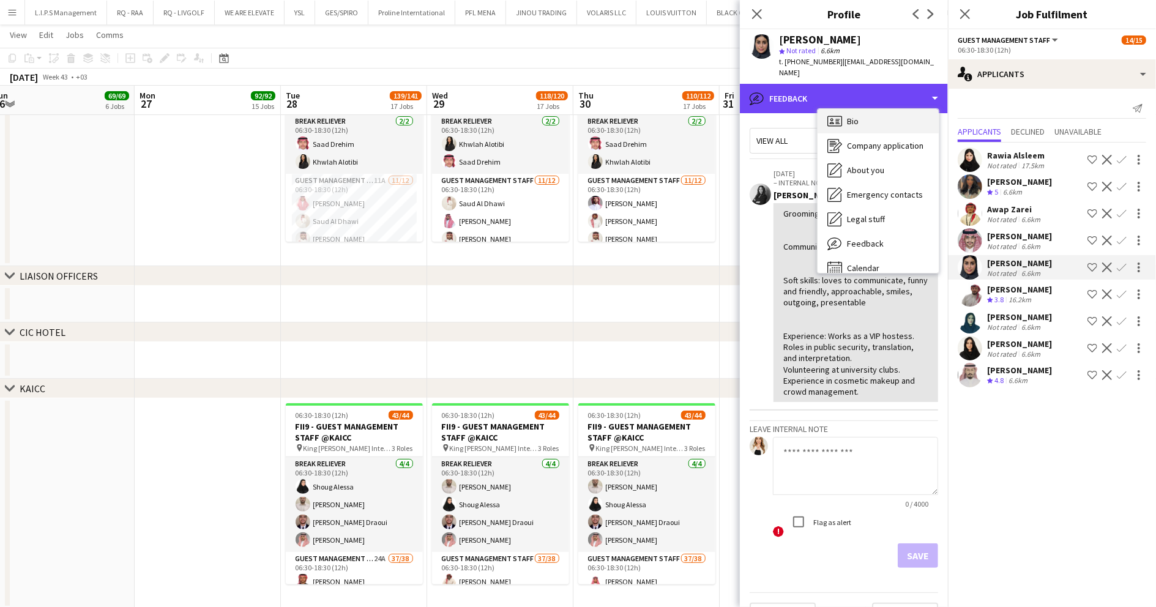
scroll to position [0, 0]
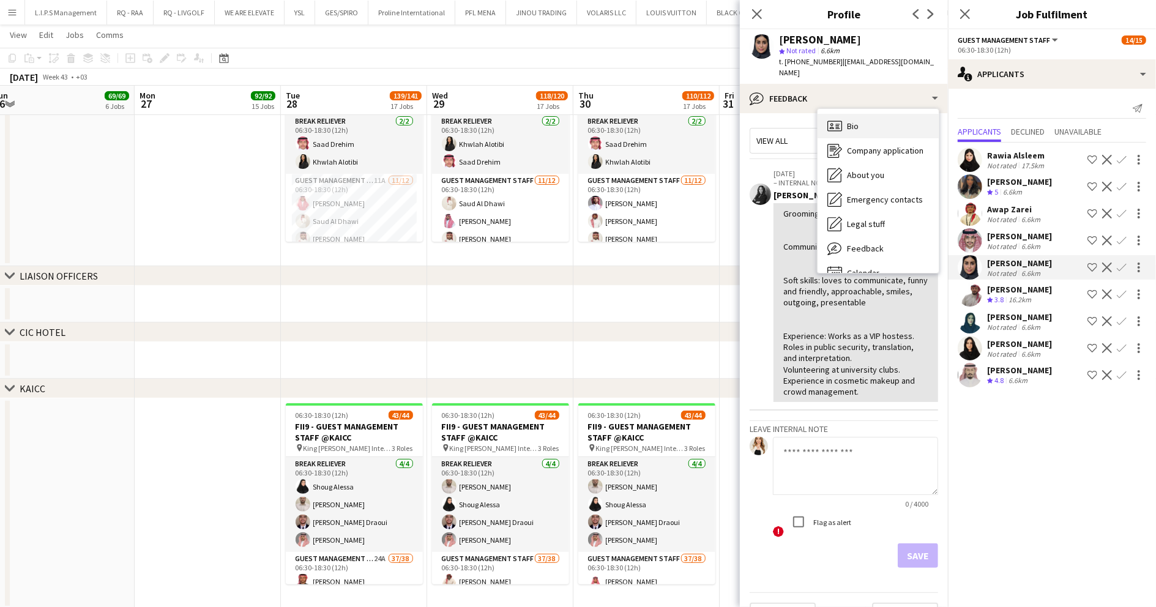
click at [855, 121] on span "Bio" at bounding box center [853, 126] width 12 height 11
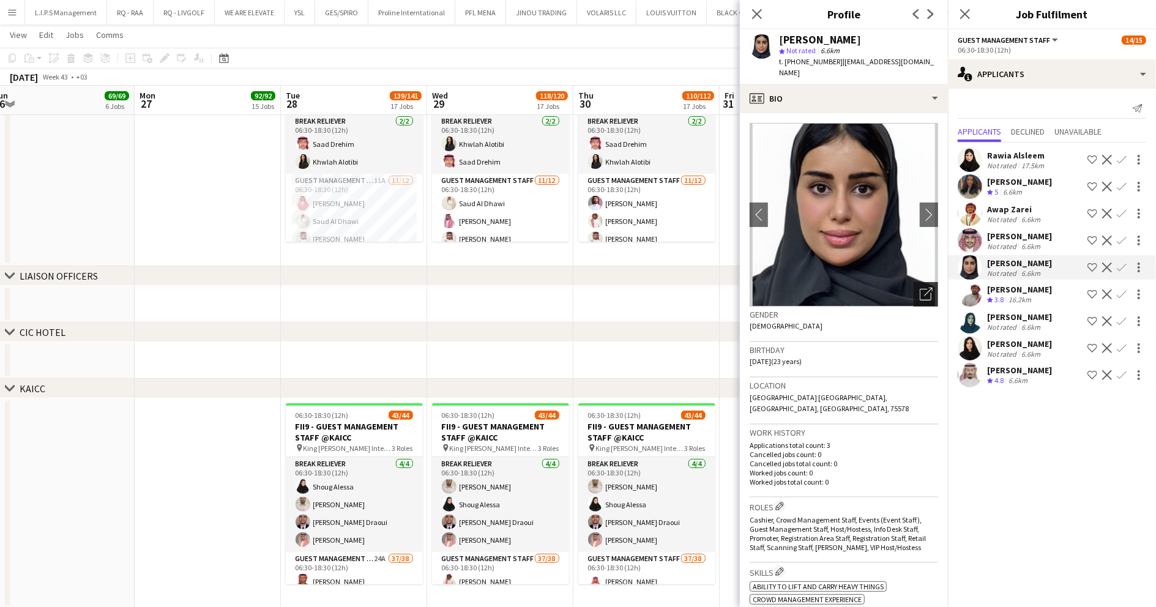
click at [920, 288] on icon "Open photos pop-in" at bounding box center [926, 294] width 13 height 13
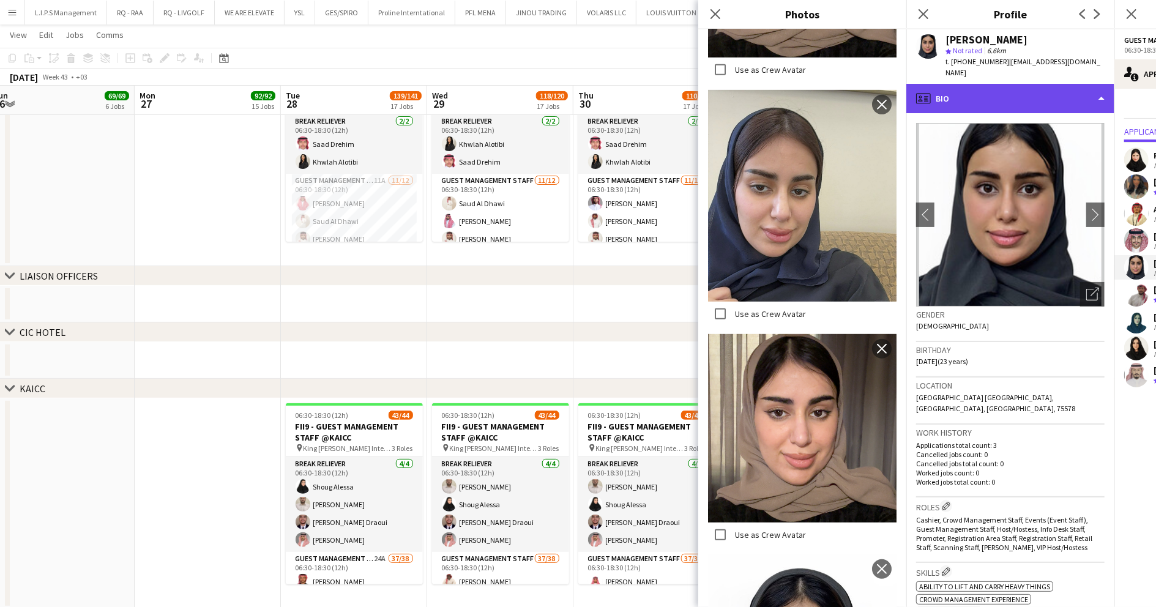
click at [981, 84] on div "profile Bio" at bounding box center [1010, 98] width 208 height 29
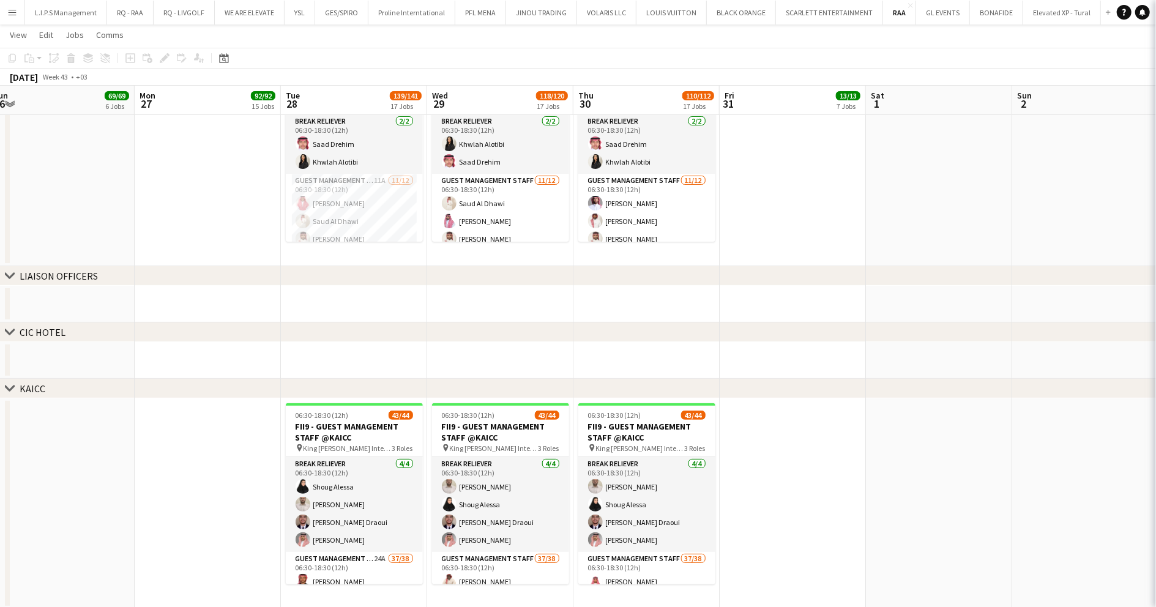
scroll to position [17, 0]
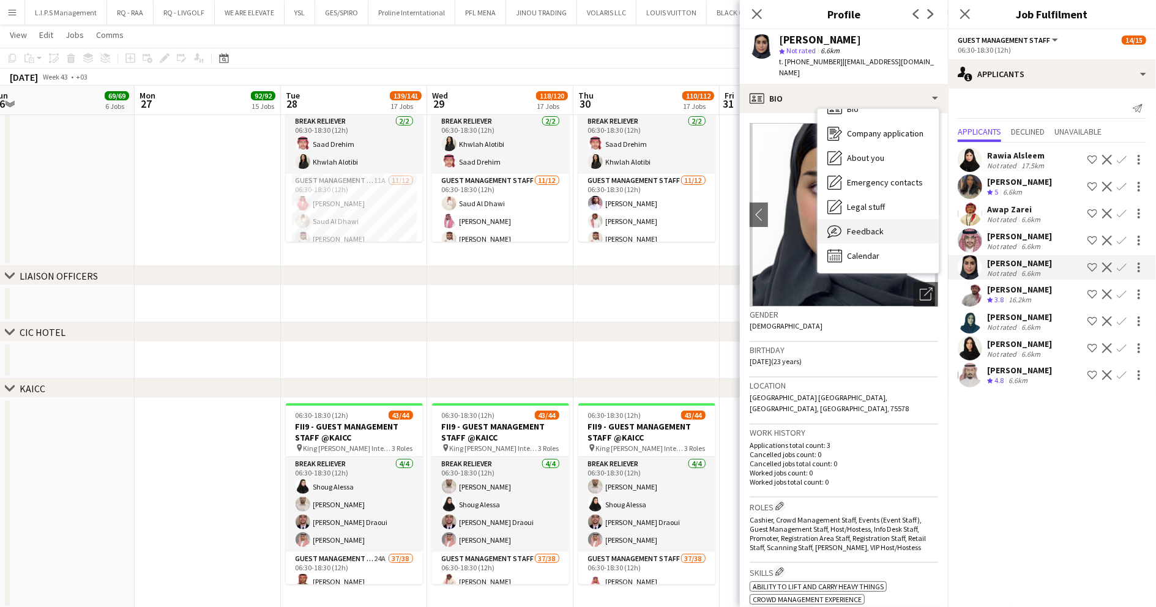
click at [905, 219] on div "Feedback Feedback" at bounding box center [878, 231] width 121 height 24
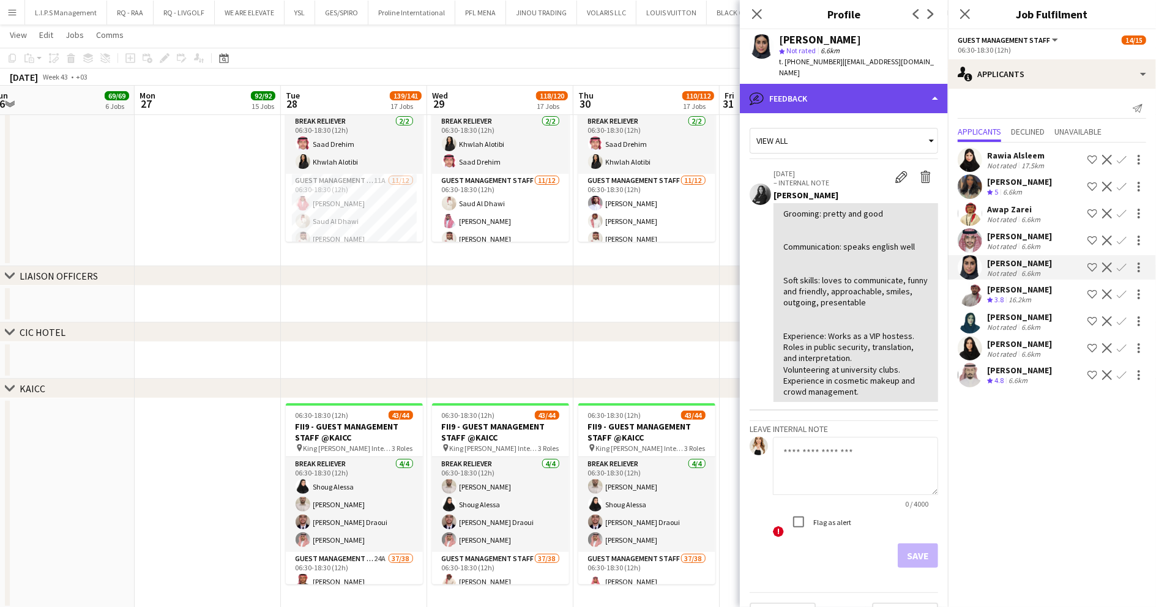
click at [841, 84] on div "bubble-pencil Feedback" at bounding box center [844, 98] width 208 height 29
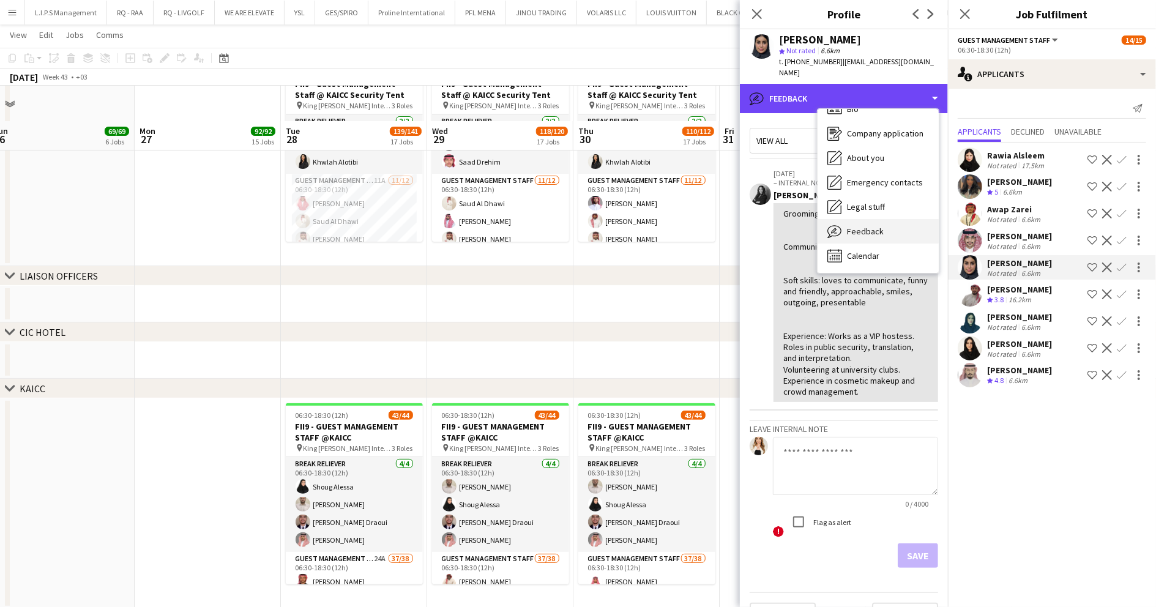
scroll to position [245, 0]
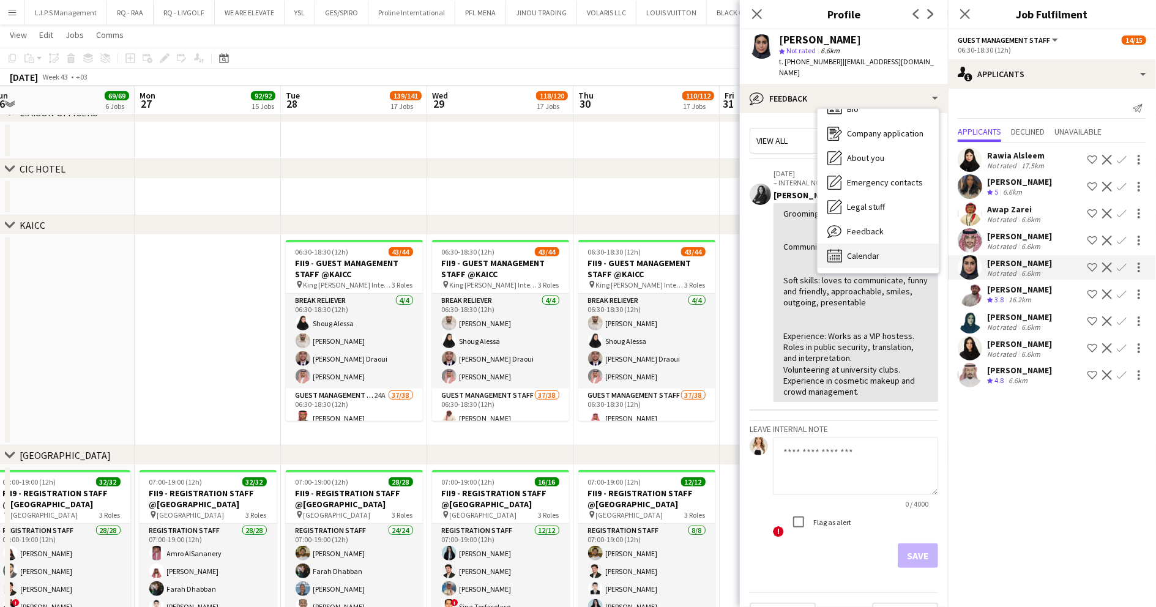
click at [874, 244] on div "Calendar Calendar" at bounding box center [878, 256] width 121 height 24
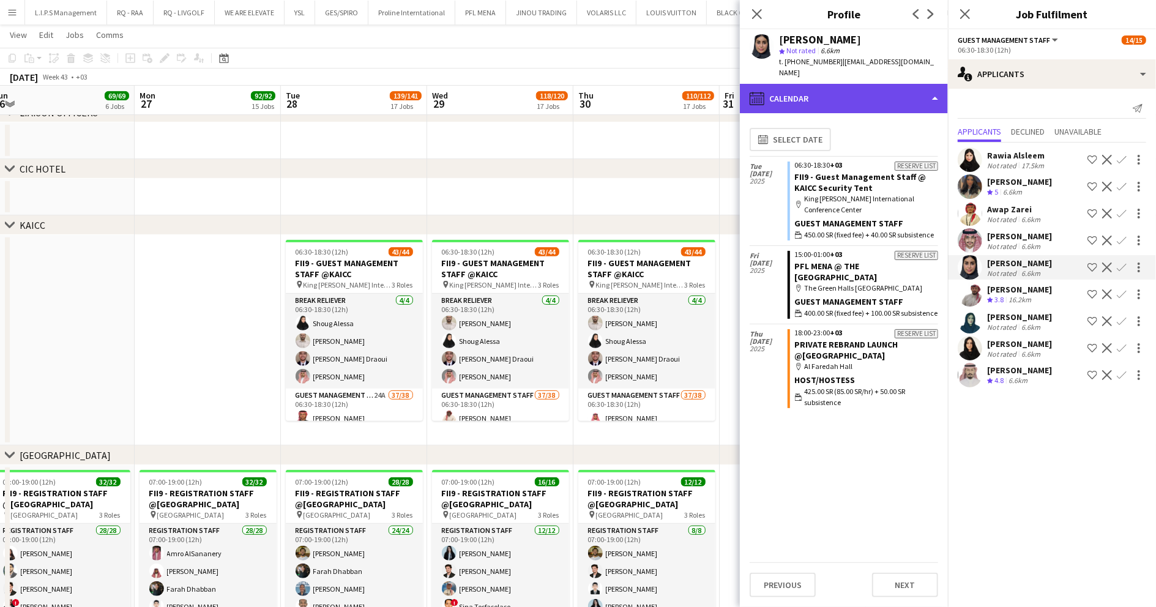
click at [895, 84] on div "calendar-full Calendar" at bounding box center [844, 98] width 208 height 29
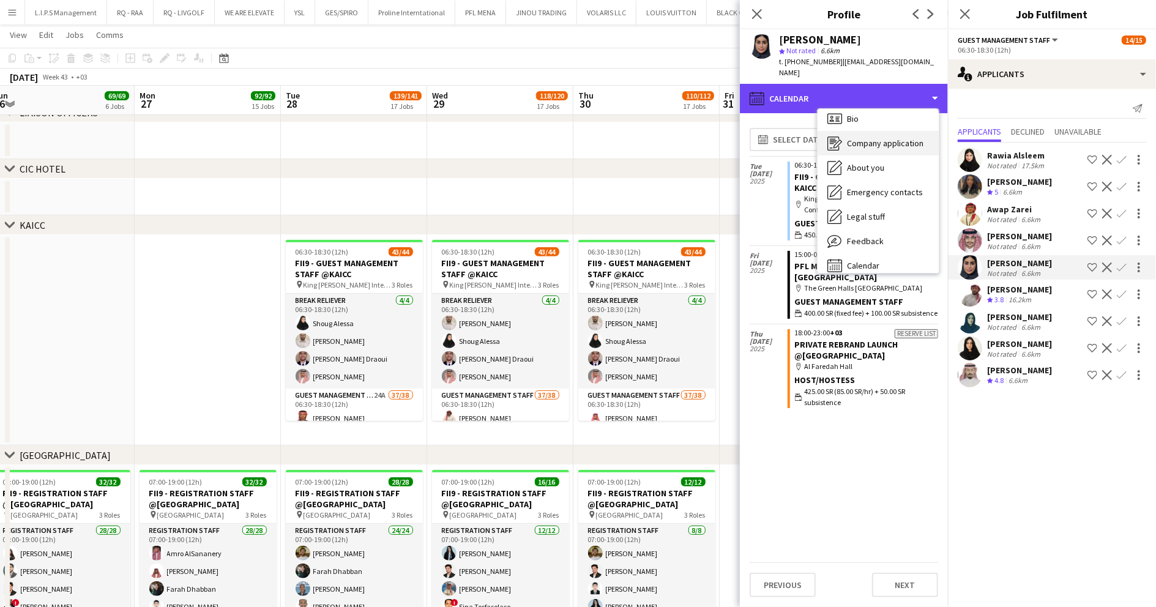
scroll to position [0, 0]
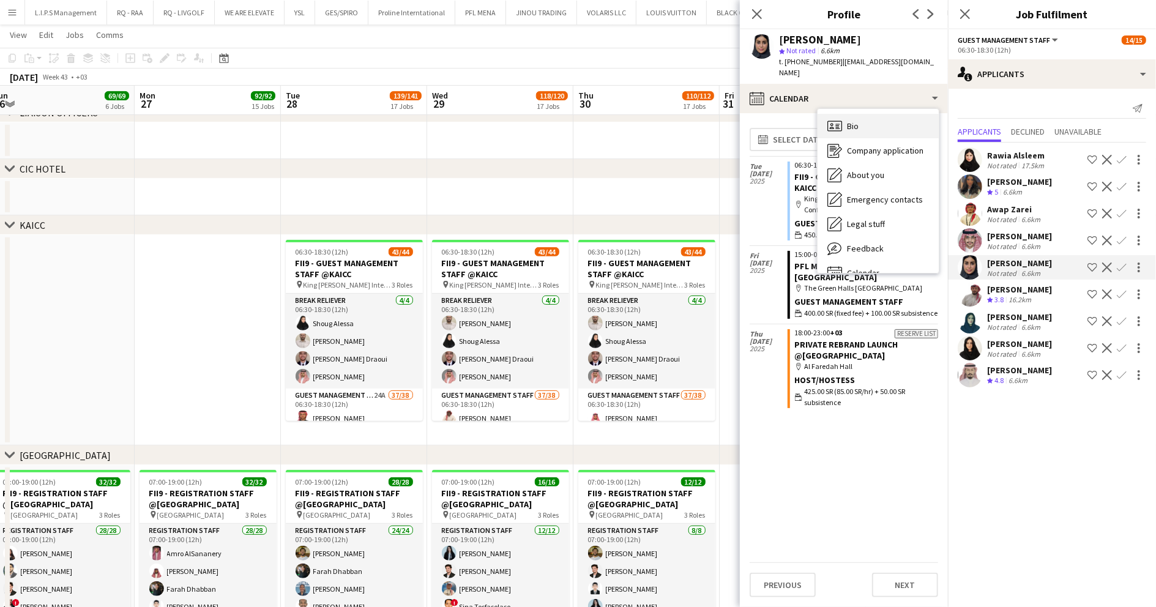
click at [898, 114] on div "Bio Bio" at bounding box center [878, 126] width 121 height 24
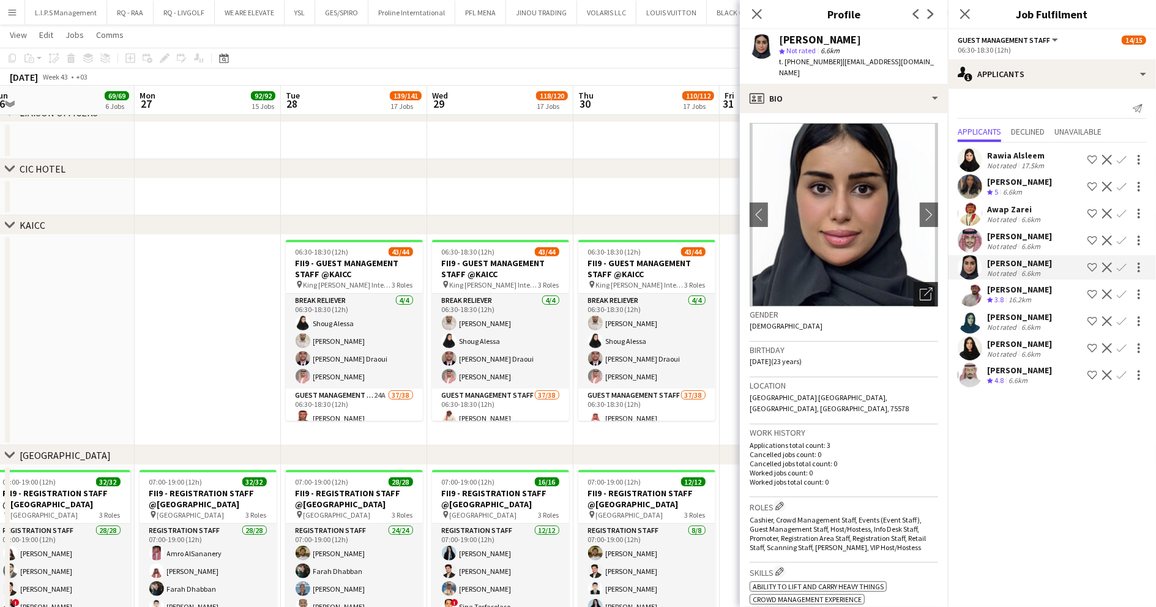
click at [920, 288] on icon "Open photos pop-in" at bounding box center [926, 294] width 13 height 13
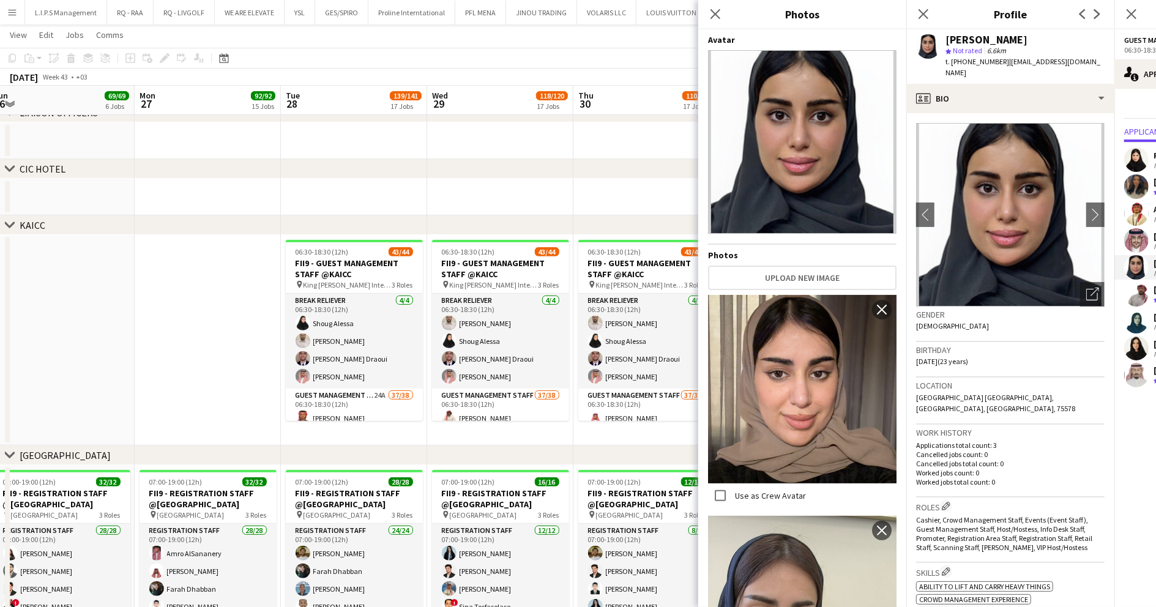
scroll to position [490, 0]
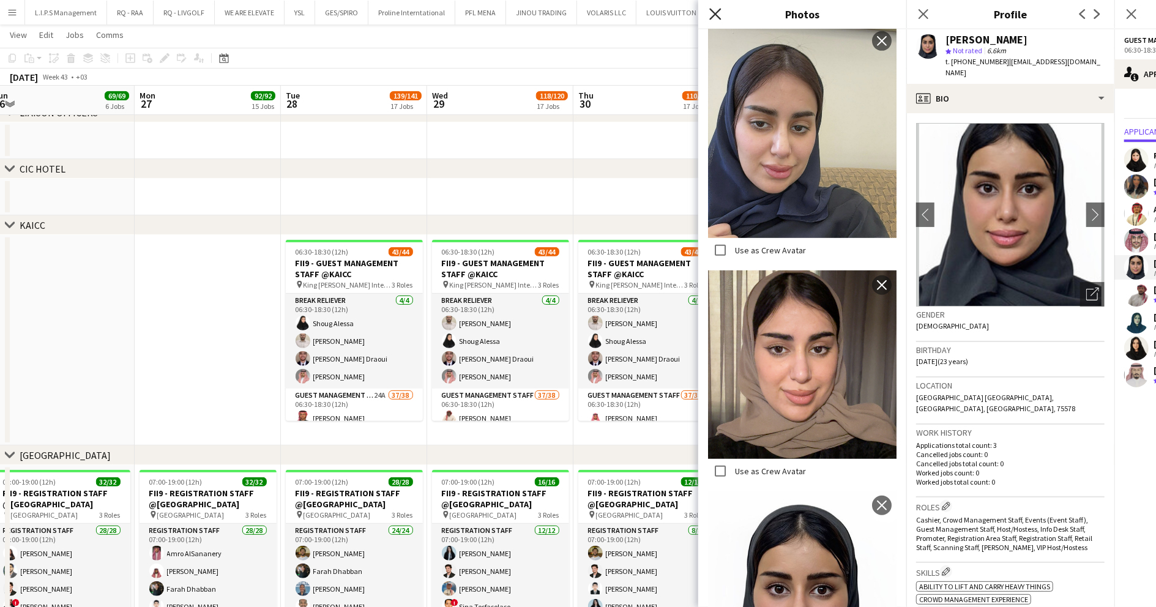
click at [718, 15] on icon "Close pop-in" at bounding box center [715, 14] width 12 height 12
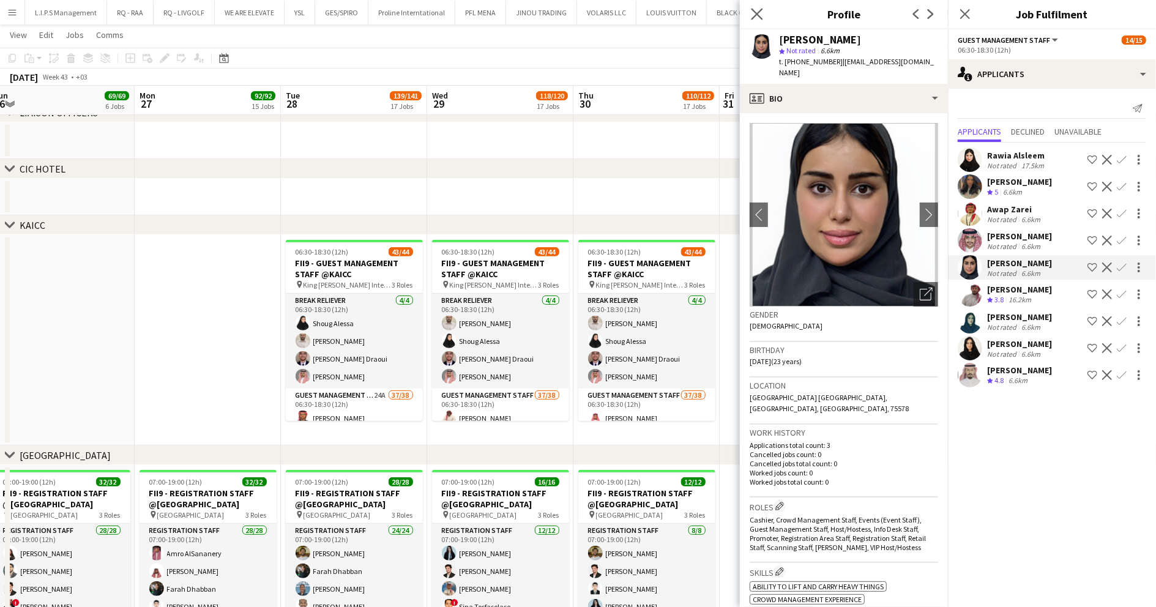
click at [764, 16] on app-icon "Close pop-in" at bounding box center [757, 15] width 18 height 18
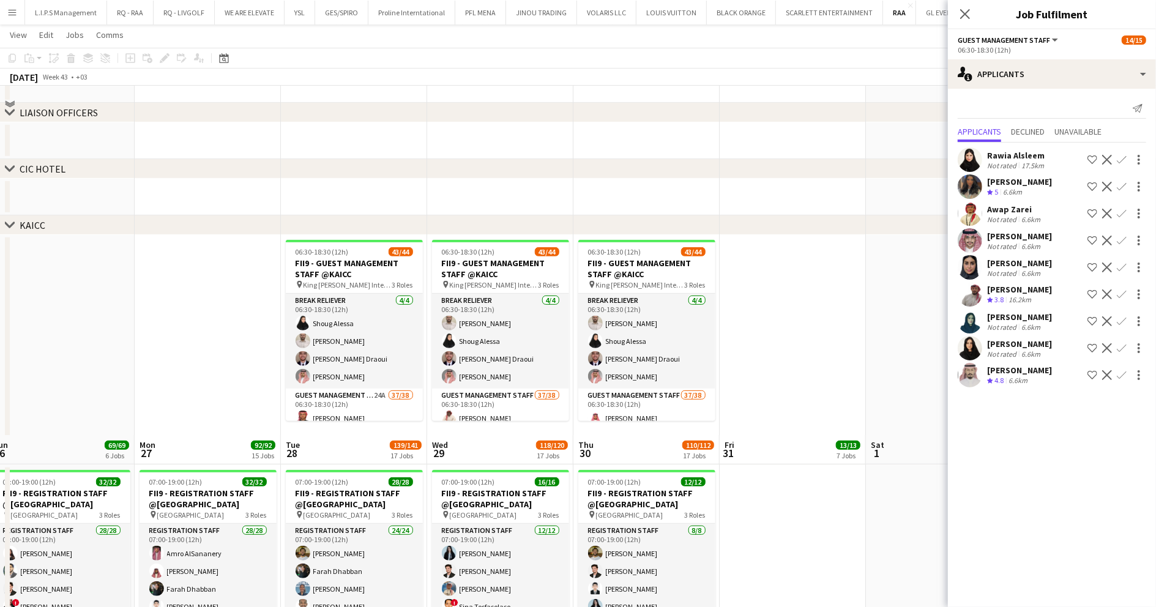
scroll to position [776, 0]
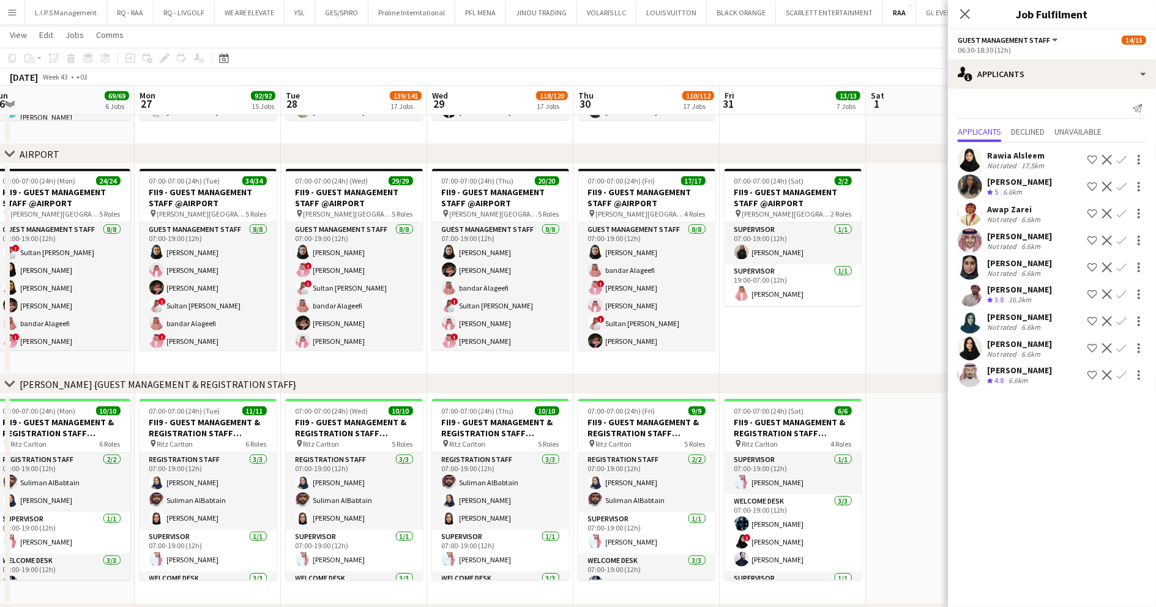
click at [732, 54] on app-toolbar "Copy Paste Paste Ctrl+V Paste with crew Ctrl+Shift+V Paste linked Job Delete Gr…" at bounding box center [578, 58] width 1156 height 21
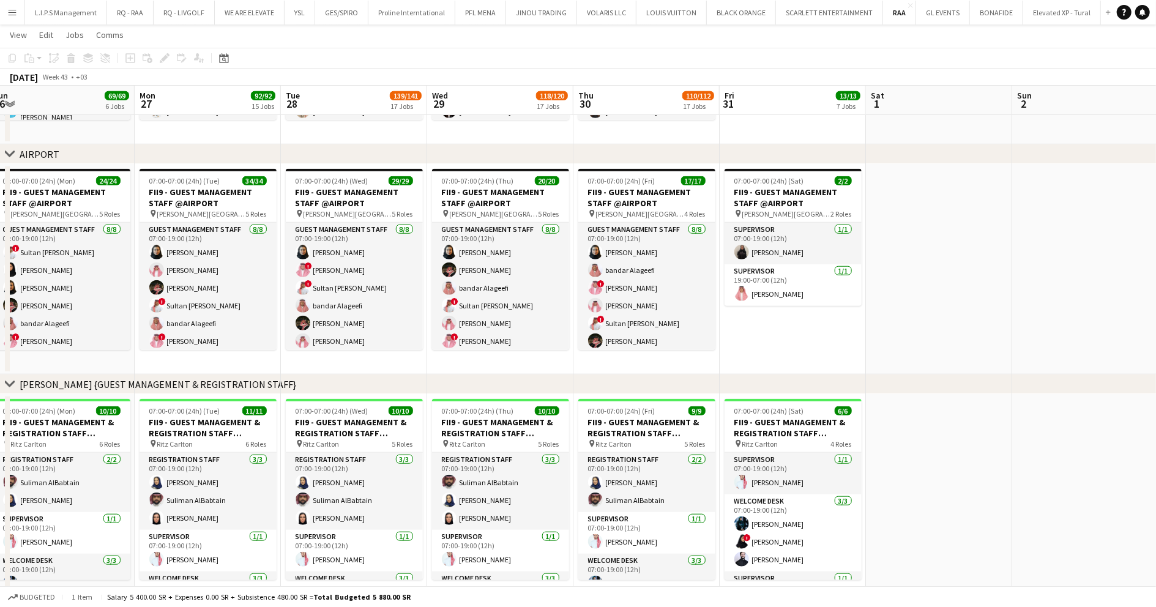
click at [0, 10] on button "Menu" at bounding box center [12, 12] width 24 height 24
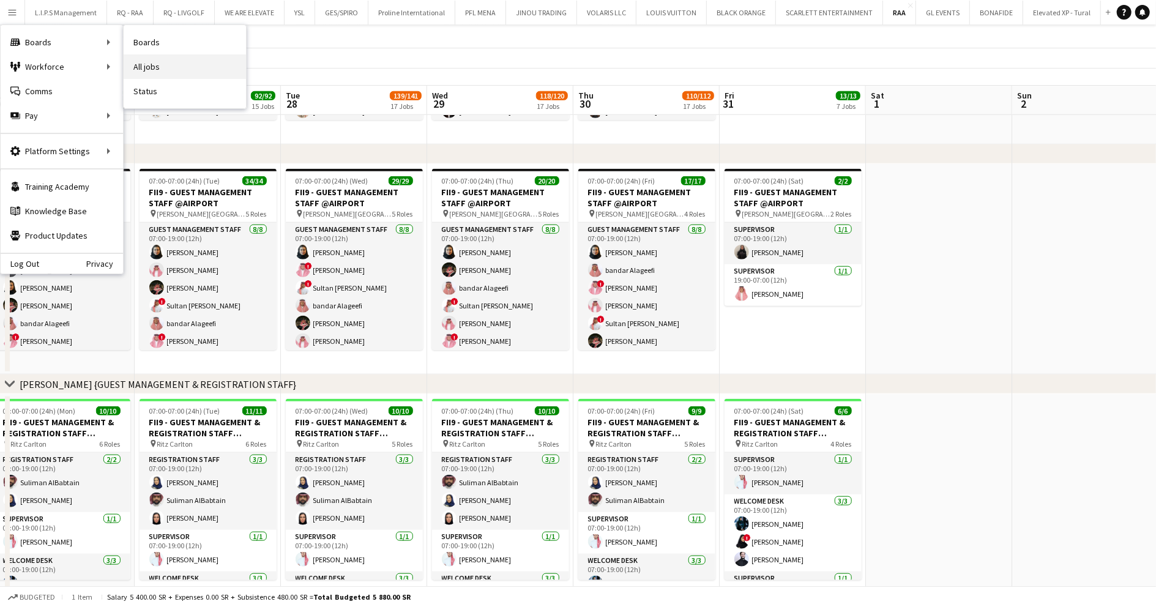
click at [166, 69] on link "All jobs" at bounding box center [185, 66] width 122 height 24
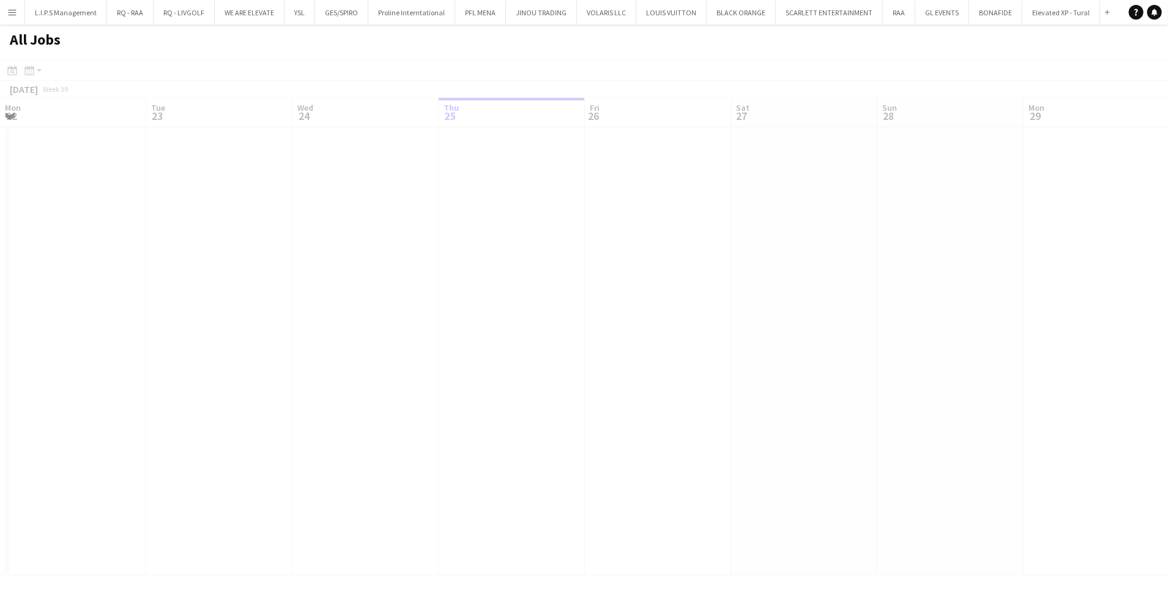
scroll to position [0, 292]
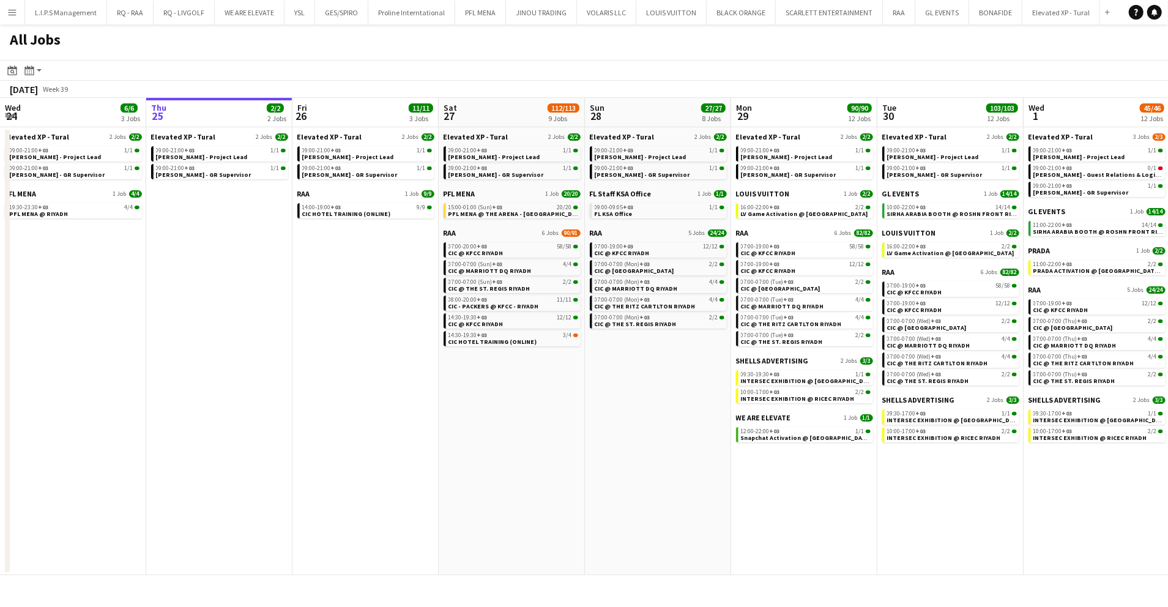
click at [506, 103] on app-all-jobs-date-header "Sat 27 112/113 9 Jobs" at bounding box center [512, 112] width 146 height 29
click at [262, 152] on div "09:00-21:00 +03 1/1" at bounding box center [221, 150] width 130 height 6
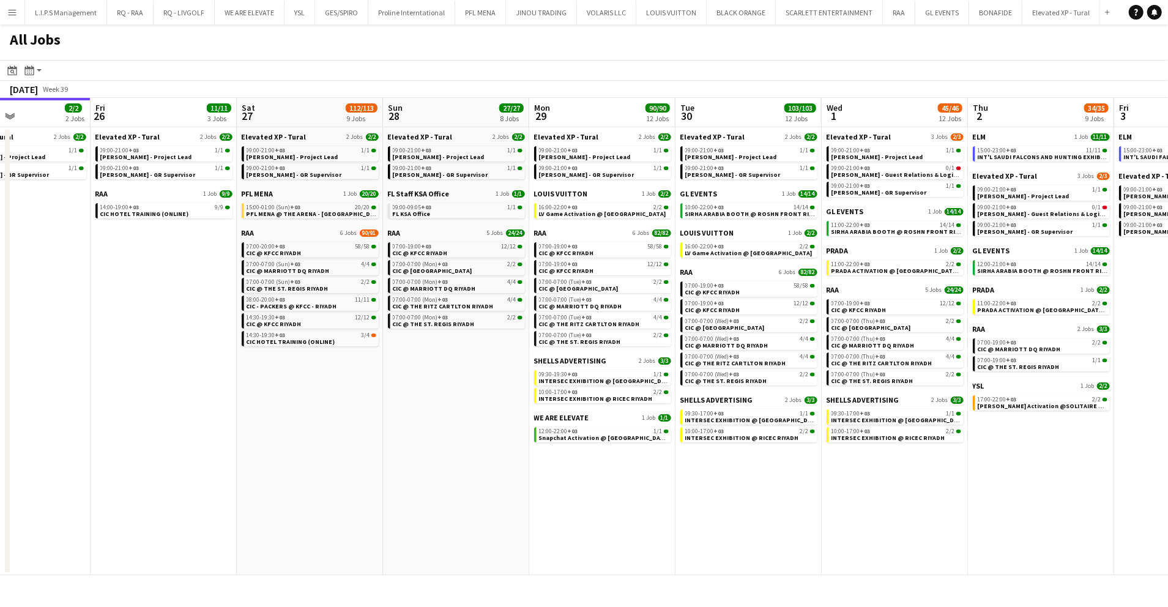
scroll to position [0, 496]
click at [597, 109] on app-all-jobs-date-header "Mon 29 90/90 12 Jobs" at bounding box center [601, 112] width 146 height 29
click at [603, 136] on link "Elevated XP - Tural 2 Jobs 2/2" at bounding box center [601, 136] width 137 height 9
click at [721, 264] on div "LOUIS VUITTON 1 Job 2/2 16:00-22:00 +03 2/2 LV Game Activation @ Kingdom Centre" at bounding box center [747, 247] width 137 height 39
click at [720, 265] on div "LOUIS VUITTON 1 Job 2/2 16:00-22:00 +03 2/2 LV Game Activation @ Kingdom Centre" at bounding box center [747, 247] width 137 height 39
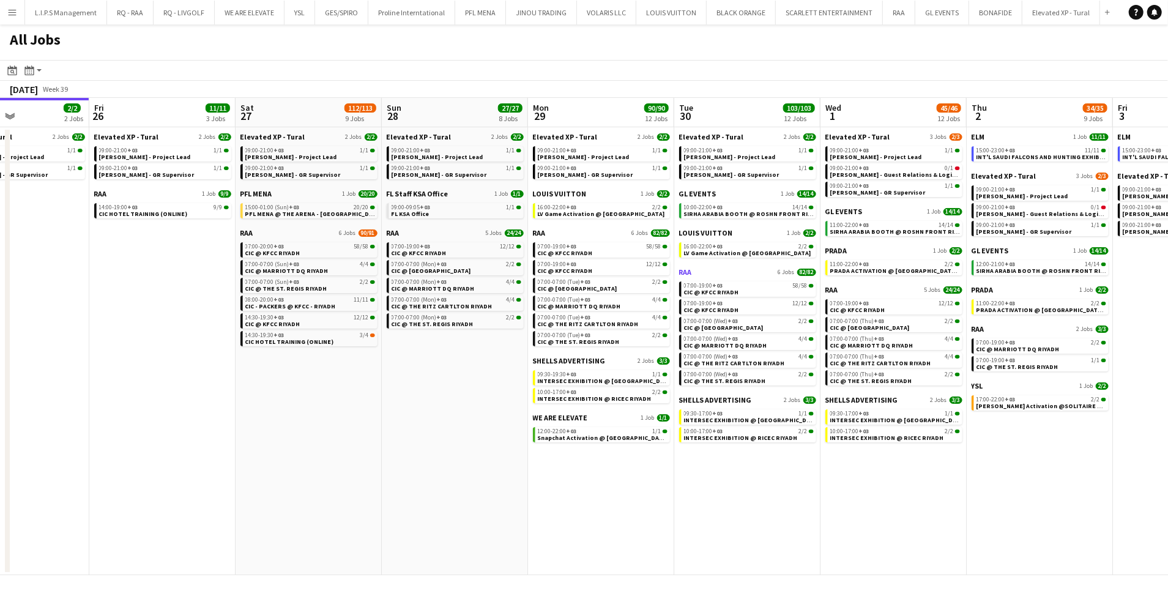
click at [718, 274] on link "RAA 6 Jobs 82/82" at bounding box center [747, 271] width 137 height 9
click at [1103, 9] on button "Add" at bounding box center [1108, 12] width 10 height 10
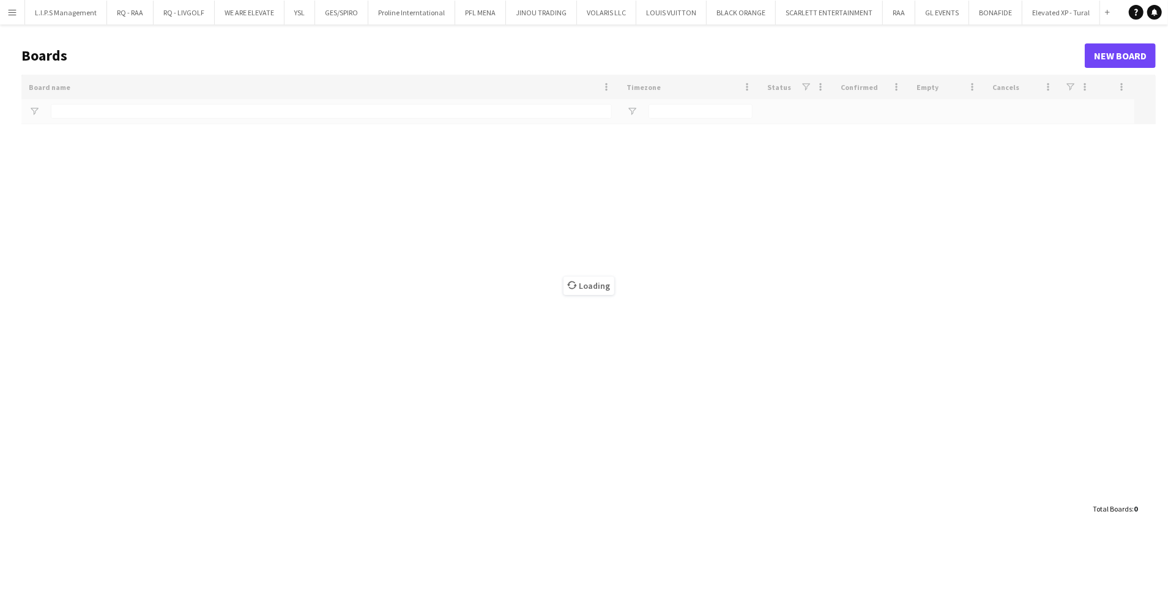
type input "*****"
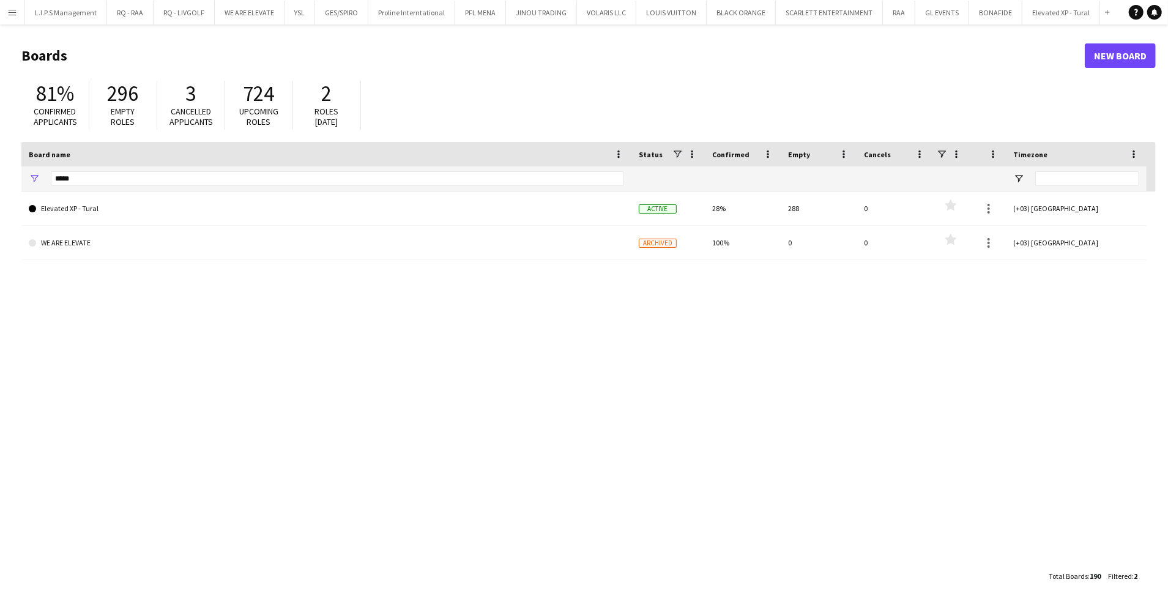
drag, startPoint x: 1133, startPoint y: 38, endPoint x: 1133, endPoint y: 45, distance: 6.8
click at [1133, 40] on header "Boards New Board" at bounding box center [588, 56] width 1134 height 38
click at [1134, 47] on link "New Board" at bounding box center [1120, 55] width 71 height 24
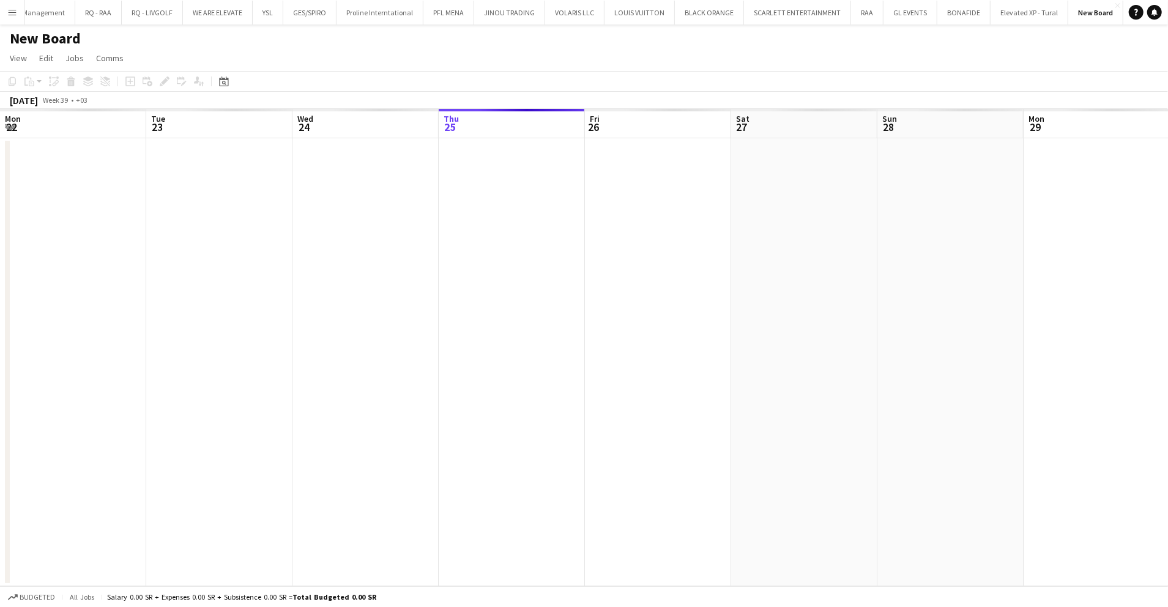
scroll to position [0, 292]
click at [46, 40] on h1 "New Board" at bounding box center [45, 38] width 71 height 18
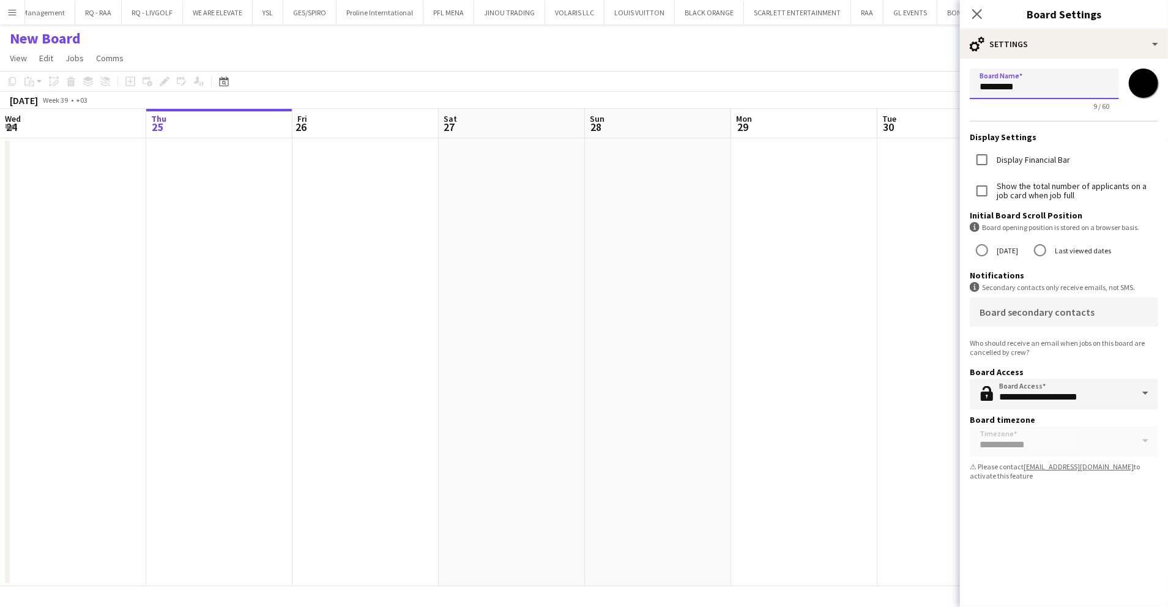
click at [998, 82] on input "*********" at bounding box center [1044, 84] width 149 height 31
click at [997, 82] on input "*********" at bounding box center [1044, 84] width 149 height 31
type input "**********"
click at [907, 410] on app-date-cell at bounding box center [950, 362] width 146 height 448
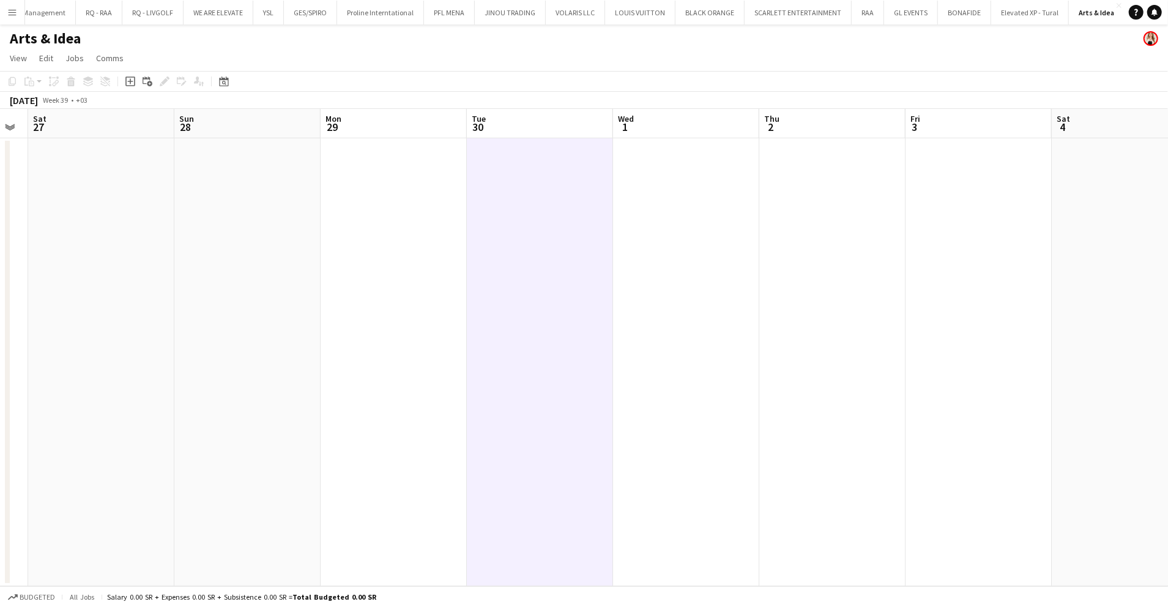
scroll to position [0, 414]
drag, startPoint x: 541, startPoint y: 257, endPoint x: 127, endPoint y: 268, distance: 413.8
click at [127, 268] on app-calendar-viewport "Wed 24 Thu 25 Fri 26 Sat 27 Sun 28 Mon 29 Tue 30 Wed 1 Thu 2 Fri 3 Sat 4 Sun 5 …" at bounding box center [584, 347] width 1168 height 477
click at [678, 186] on app-date-cell at bounding box center [683, 362] width 146 height 448
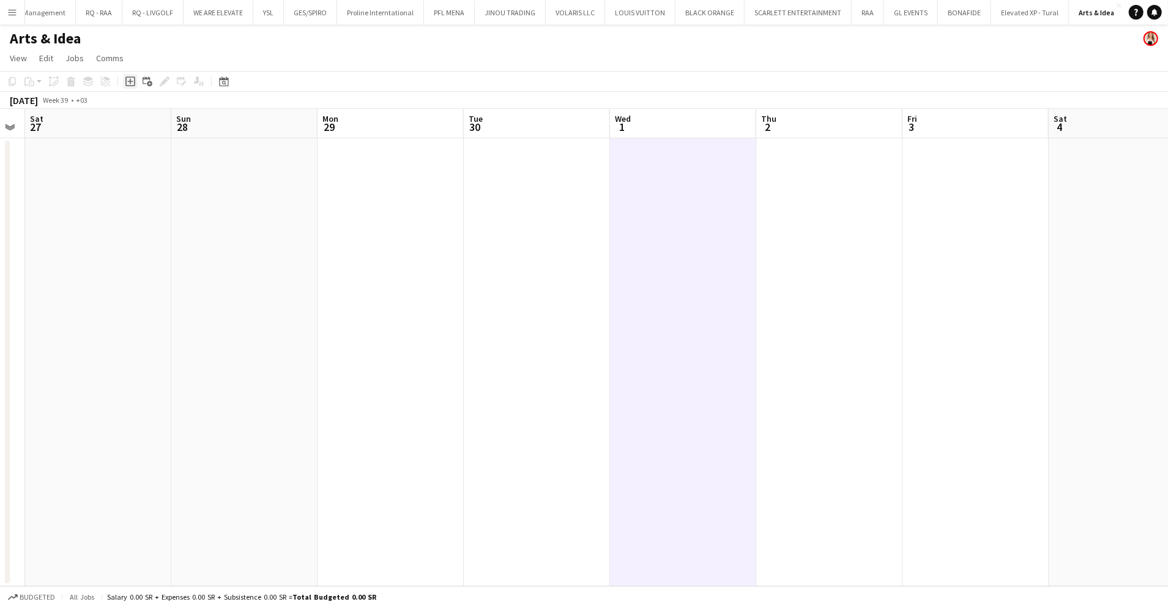
click at [133, 81] on icon at bounding box center [130, 82] width 6 height 6
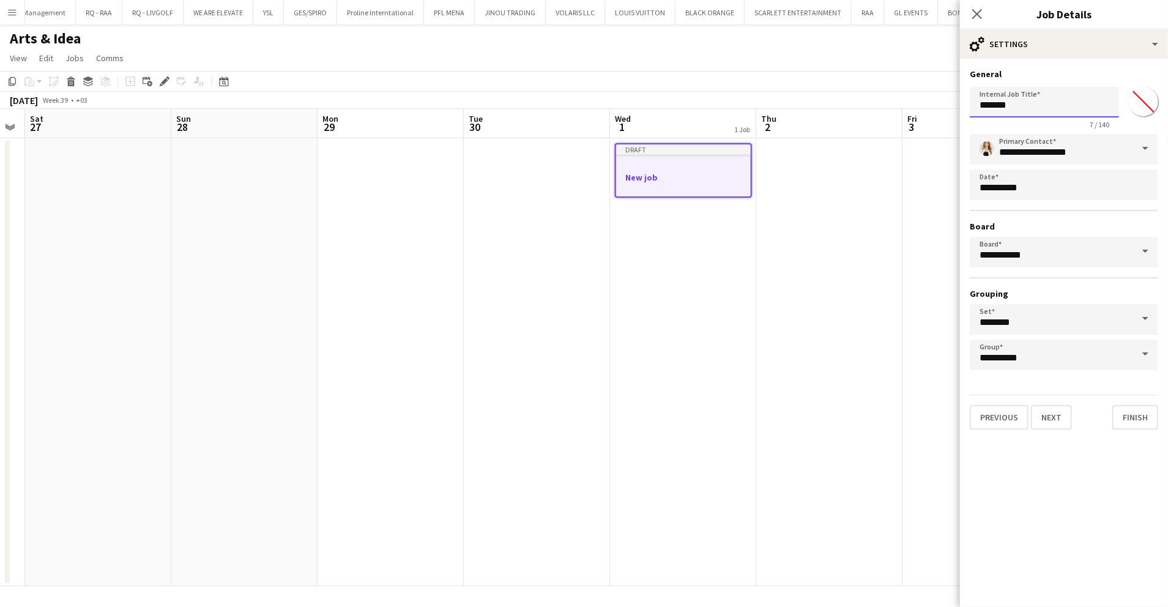
click at [1000, 107] on input "*******" at bounding box center [1044, 102] width 149 height 31
click at [998, 107] on input "*******" at bounding box center [1044, 102] width 149 height 31
click at [997, 107] on input "*******" at bounding box center [1044, 102] width 149 height 31
click at [987, 105] on input "*******" at bounding box center [1044, 102] width 149 height 31
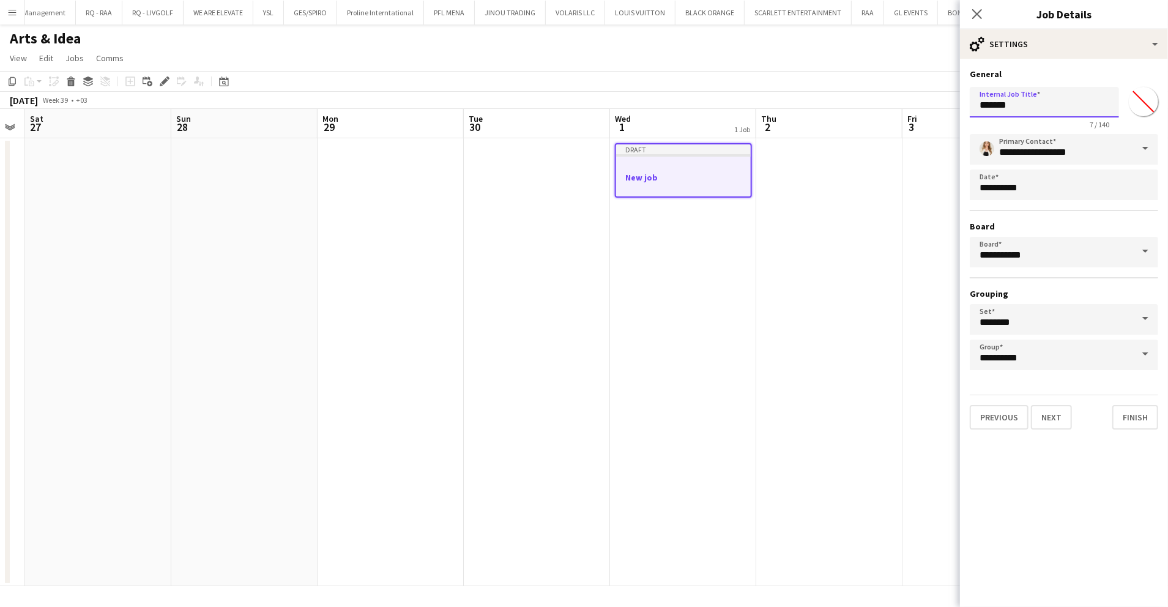
click at [987, 105] on input "*******" at bounding box center [1044, 102] width 149 height 31
click at [1095, 106] on input "**********" at bounding box center [1044, 102] width 149 height 31
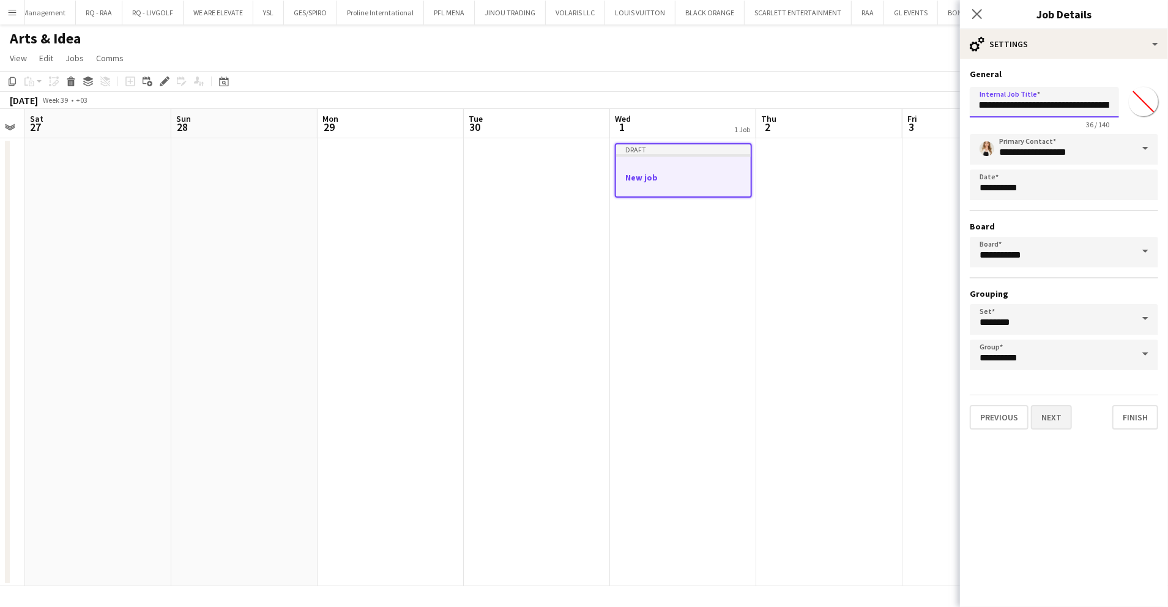
type input "**********"
click at [1054, 405] on button "Next" at bounding box center [1051, 417] width 41 height 24
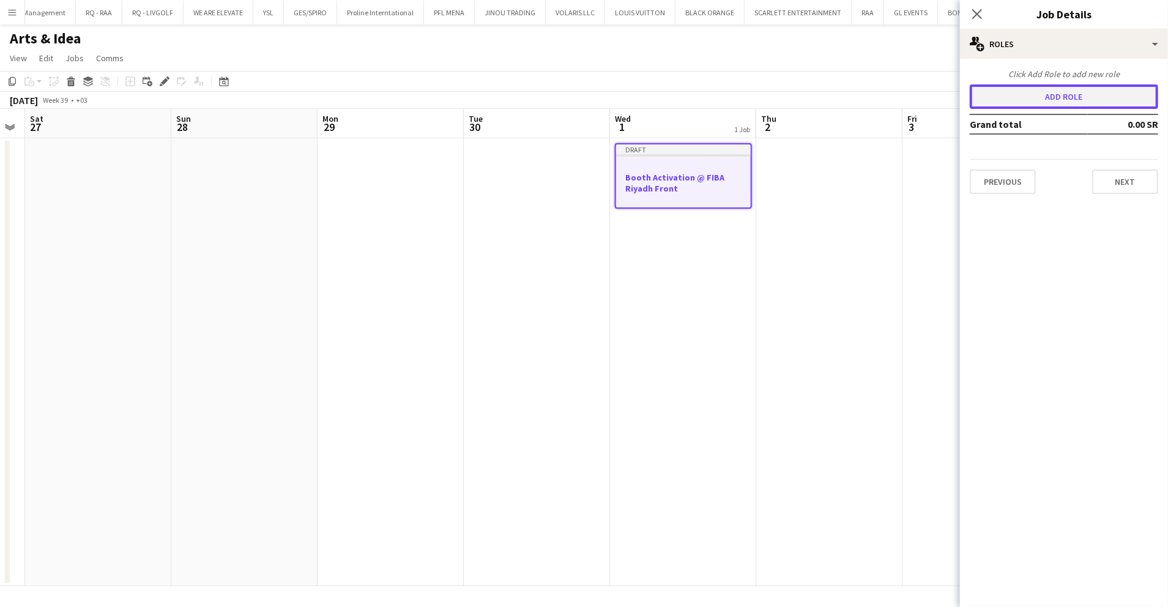
click at [1075, 93] on button "Add role" at bounding box center [1064, 96] width 188 height 24
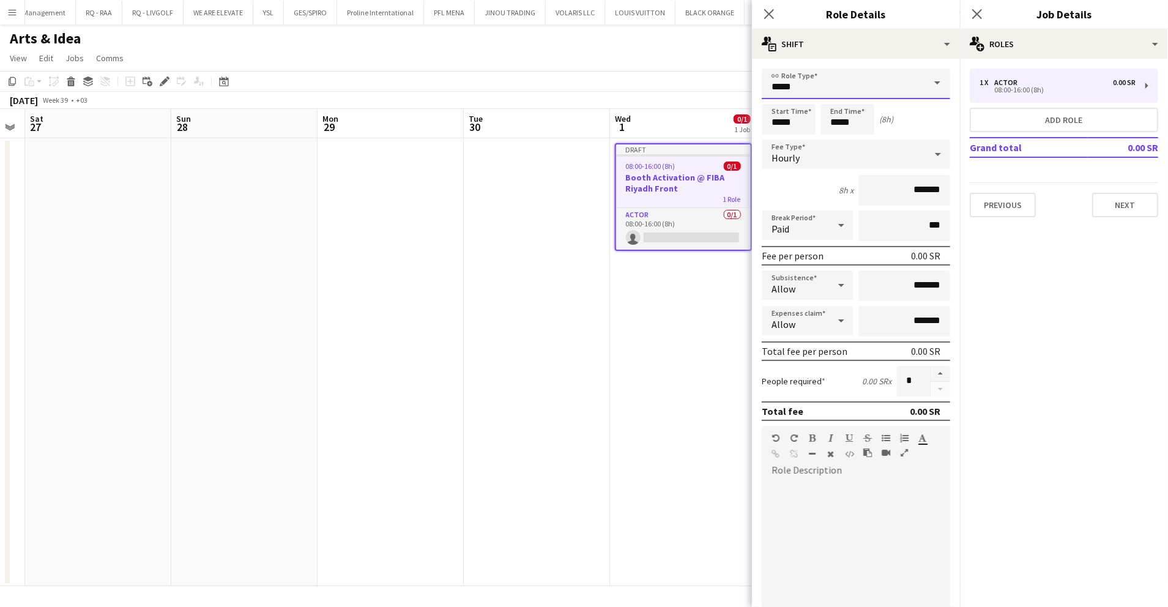
click at [870, 88] on input "*****" at bounding box center [856, 84] width 188 height 31
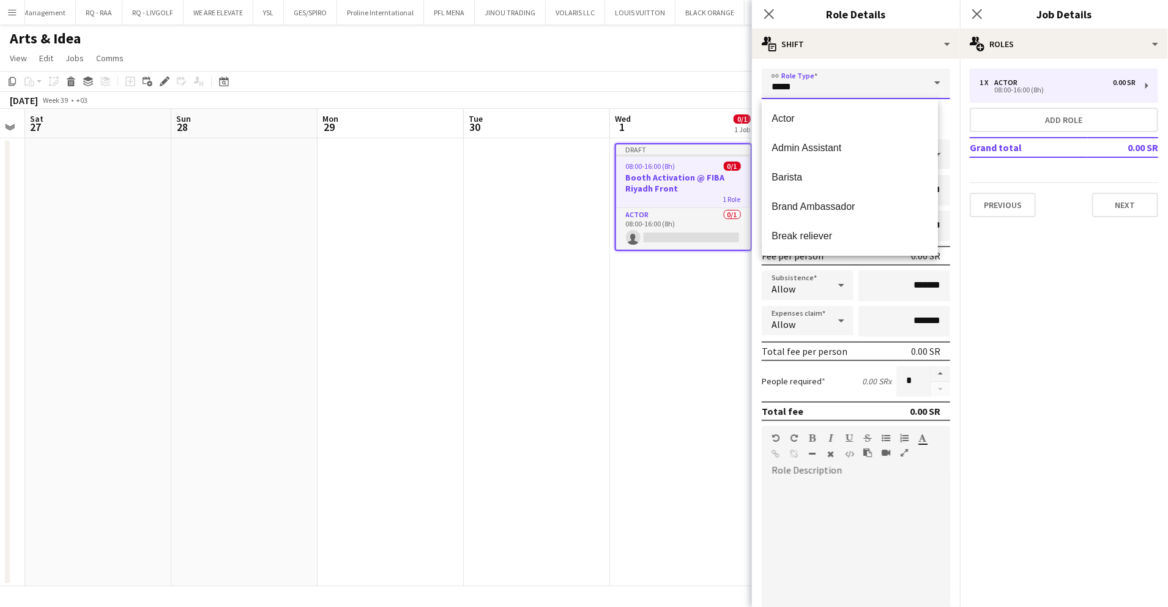
click at [870, 88] on input "*****" at bounding box center [856, 84] width 188 height 31
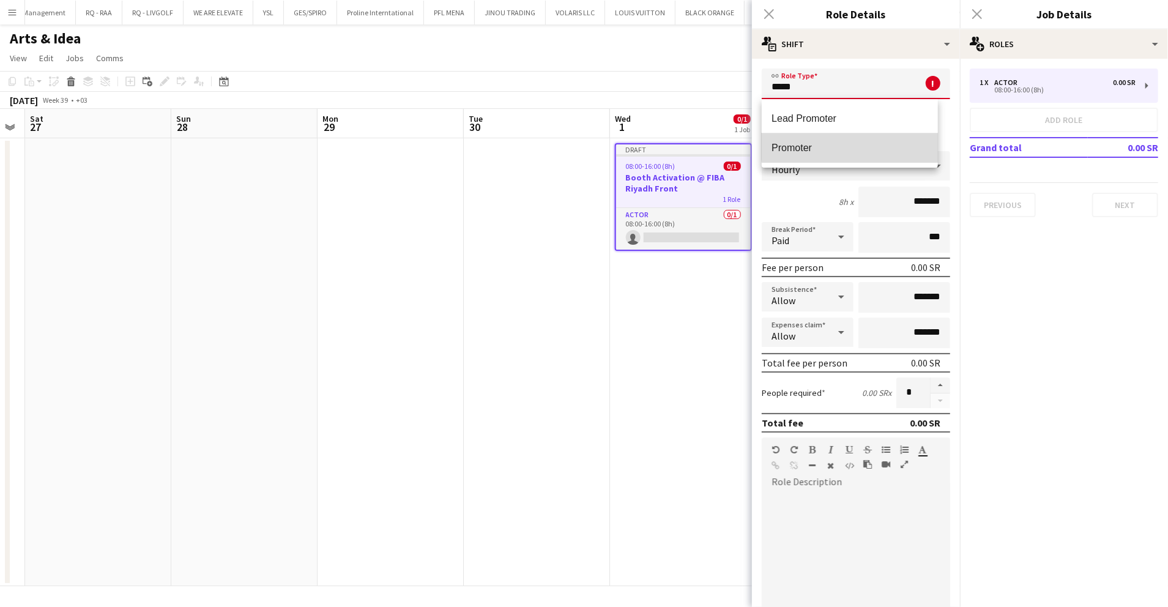
click at [862, 144] on span "Promoter" at bounding box center [850, 148] width 157 height 12
type input "********"
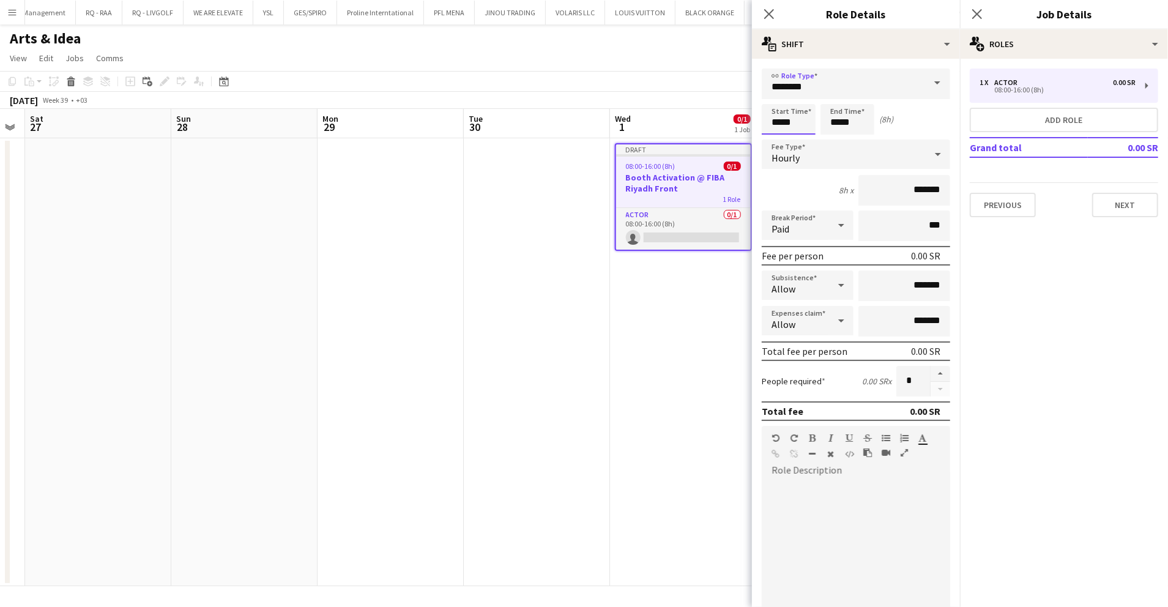
click at [783, 119] on input "*****" at bounding box center [789, 119] width 54 height 31
type input "*****"
click at [840, 117] on input "*****" at bounding box center [848, 119] width 54 height 31
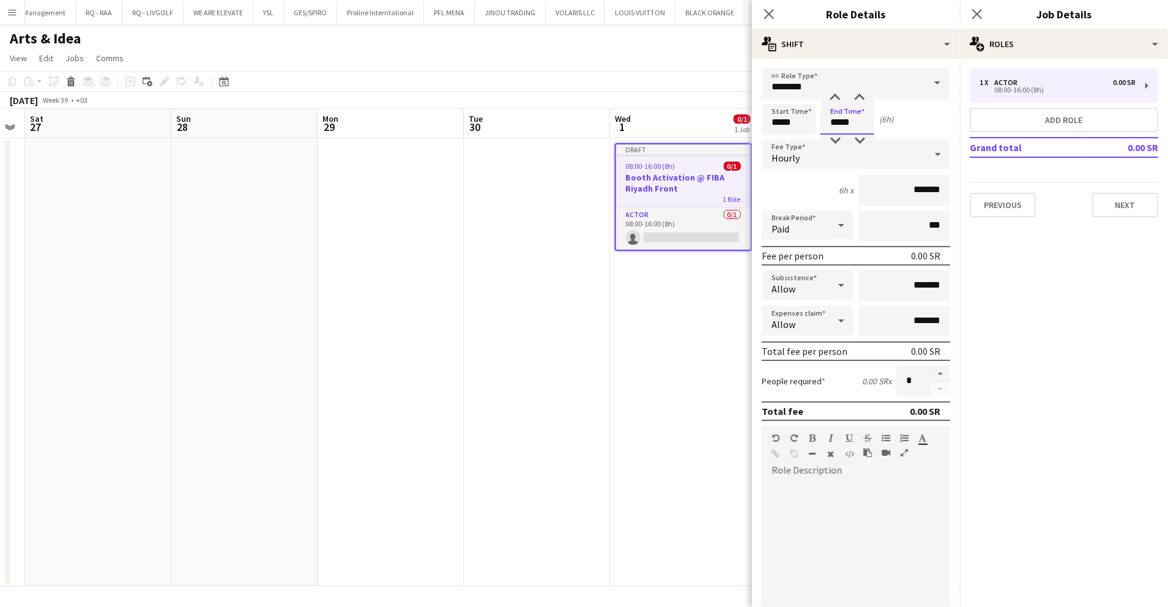
click at [840, 117] on input "*****" at bounding box center [848, 119] width 54 height 31
type input "*****"
click at [824, 154] on div "Hourly" at bounding box center [844, 154] width 164 height 29
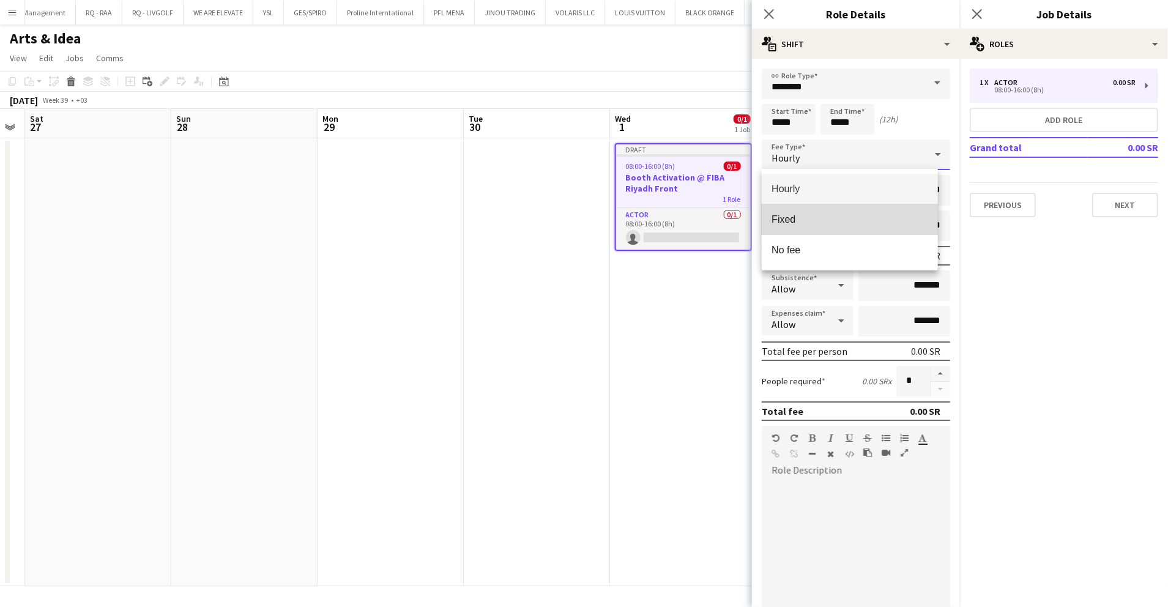
click at [839, 225] on span "Fixed" at bounding box center [850, 220] width 157 height 12
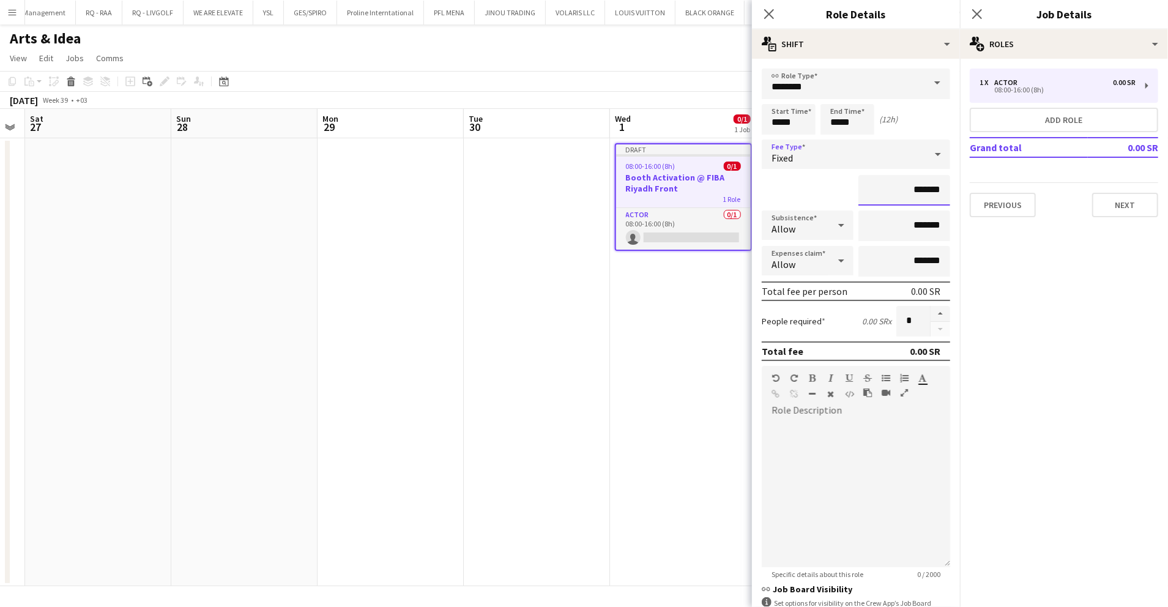
click at [877, 196] on input "*******" at bounding box center [905, 190] width 92 height 31
type input "*********"
click at [820, 222] on div "Allow" at bounding box center [795, 224] width 67 height 29
drag, startPoint x: 805, startPoint y: 264, endPoint x: 851, endPoint y: 242, distance: 50.4
click at [805, 264] on span "Allow" at bounding box center [805, 260] width 66 height 12
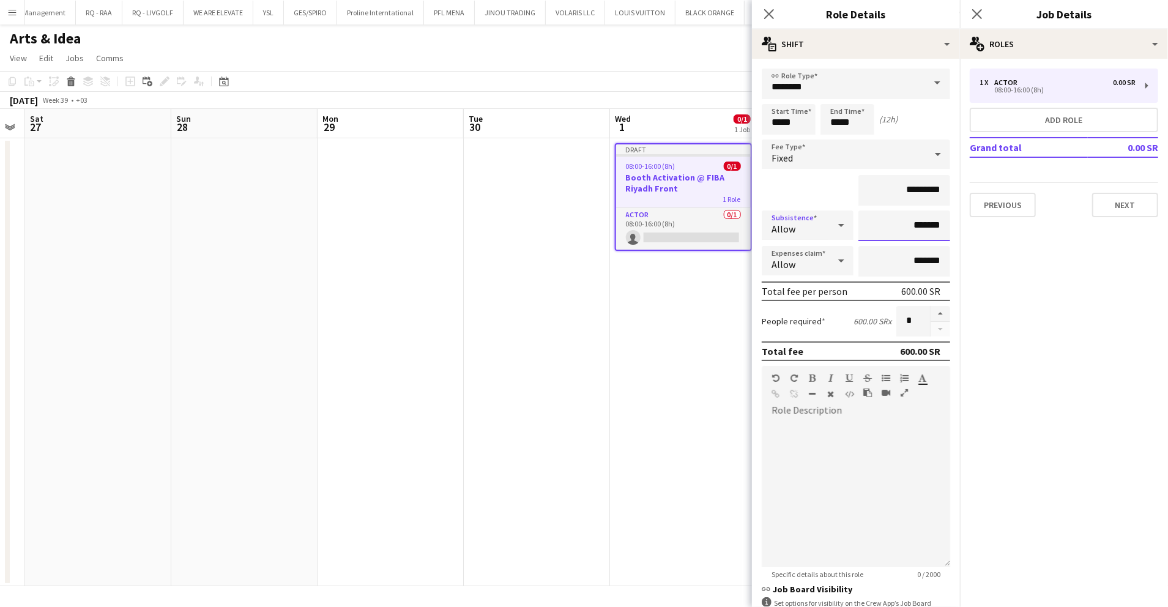
click at [885, 222] on input "*******" at bounding box center [905, 225] width 92 height 31
type input "*********"
click at [931, 306] on button "button" at bounding box center [941, 314] width 20 height 16
click at [931, 313] on button "button" at bounding box center [941, 314] width 20 height 16
type input "*"
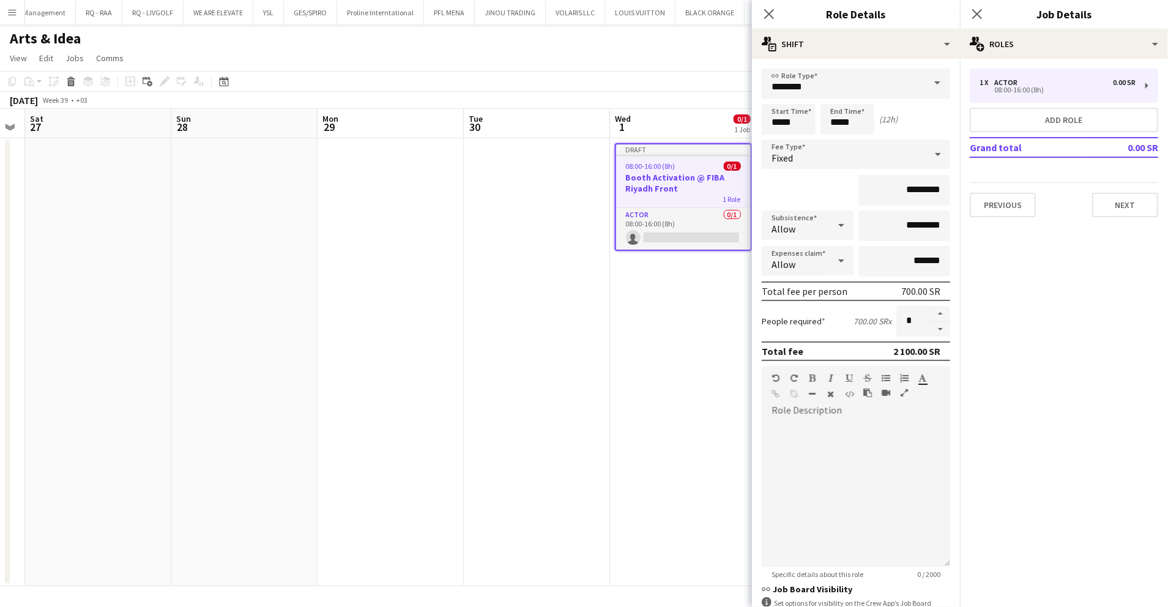
scroll to position [99, 0]
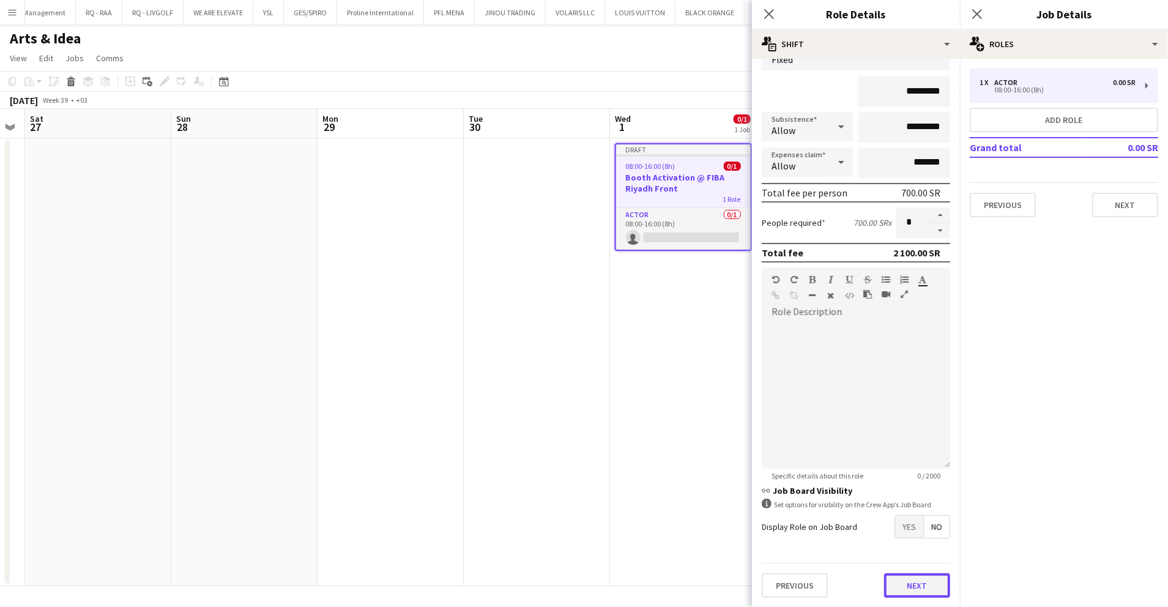
click at [884, 585] on button "Next" at bounding box center [917, 585] width 66 height 24
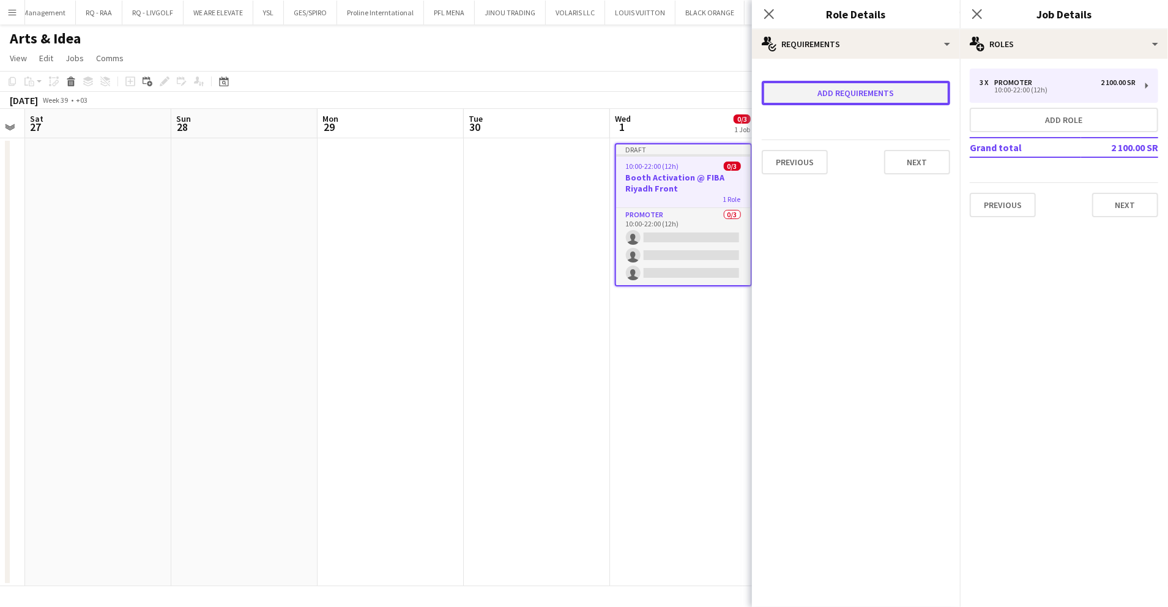
click at [823, 91] on button "Add requirements" at bounding box center [856, 93] width 188 height 24
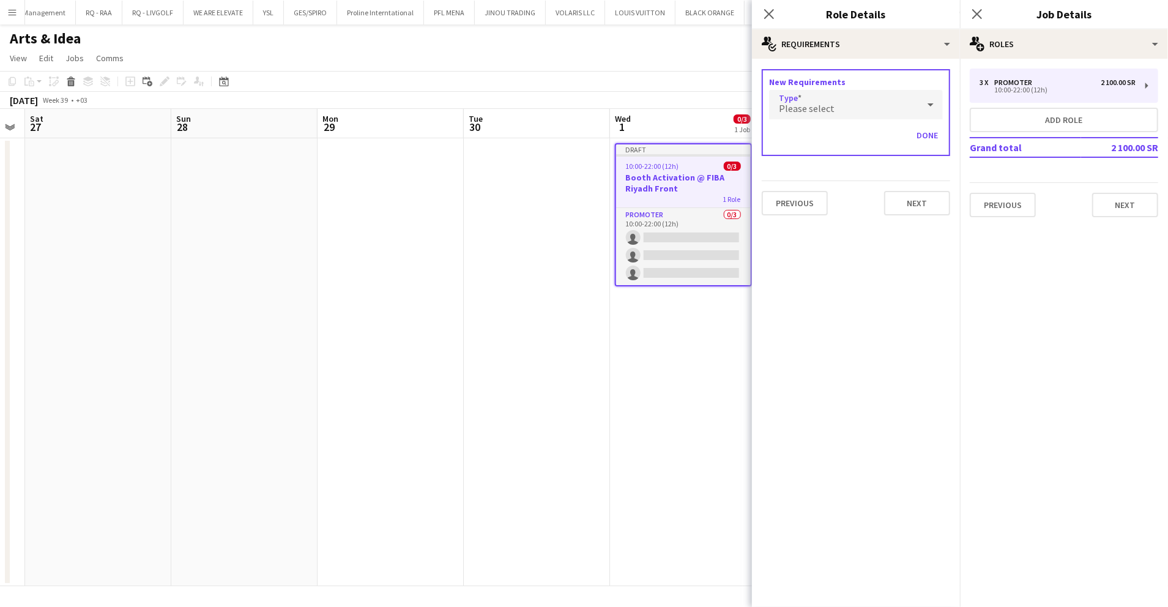
click at [821, 104] on span "Please select" at bounding box center [807, 108] width 56 height 12
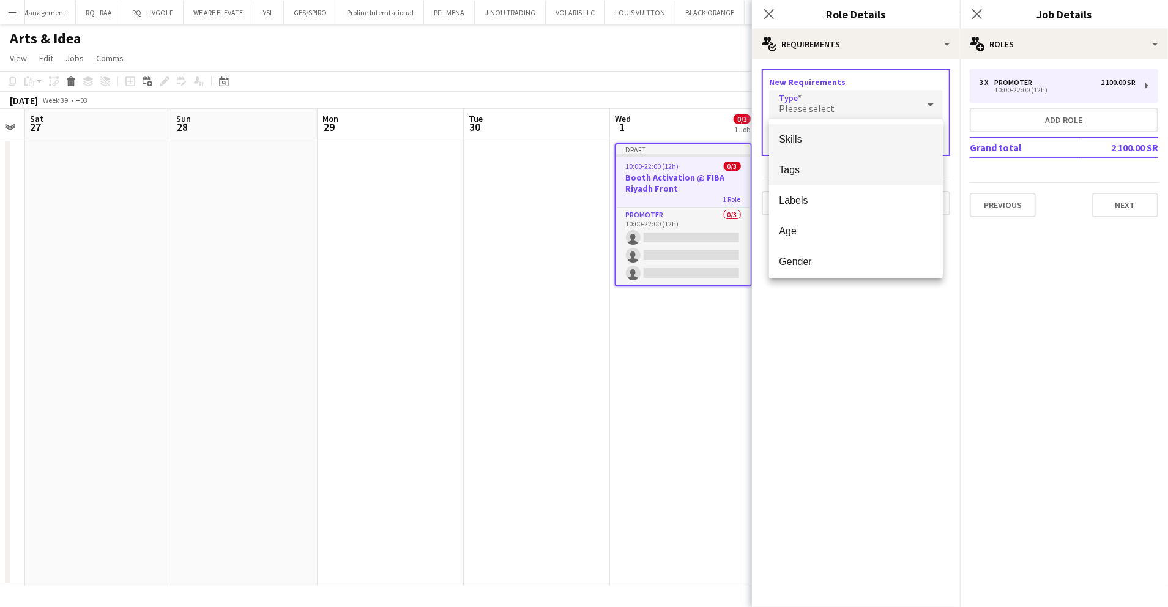
click at [840, 169] on span "Tags" at bounding box center [856, 170] width 154 height 12
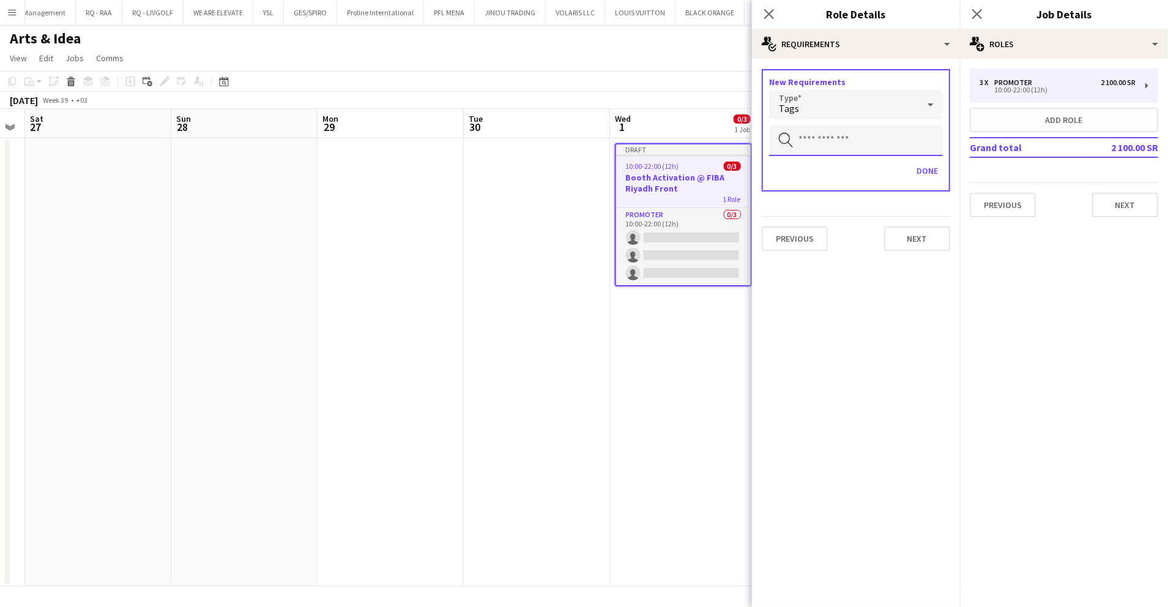
click at [833, 140] on input "text" at bounding box center [856, 140] width 174 height 31
type input "***"
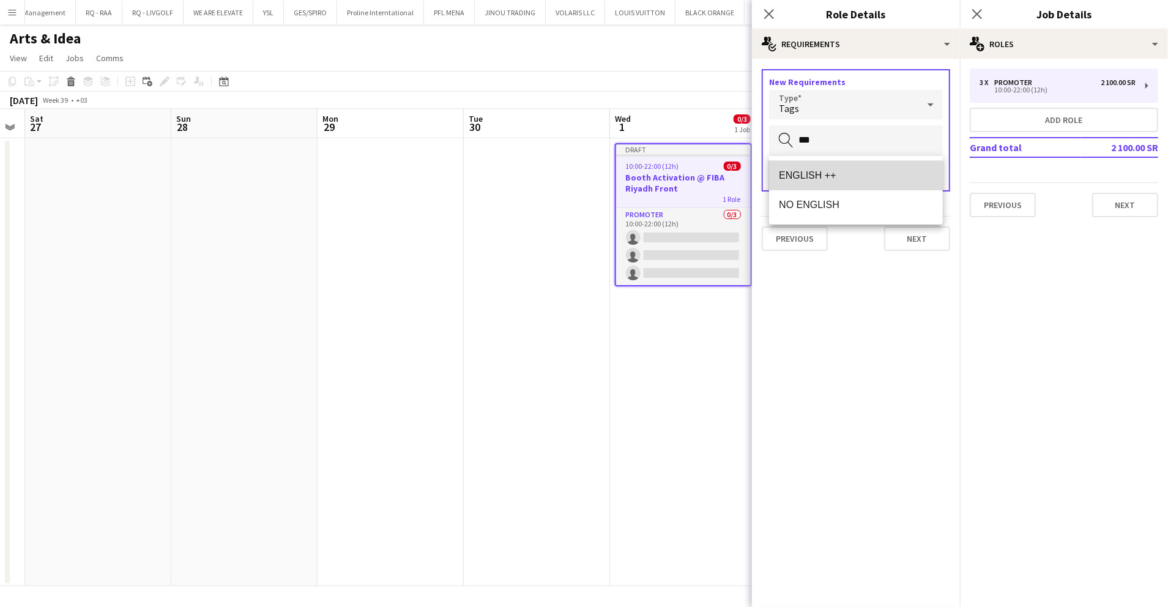
click at [831, 177] on span "ENGLISH ++" at bounding box center [856, 175] width 154 height 12
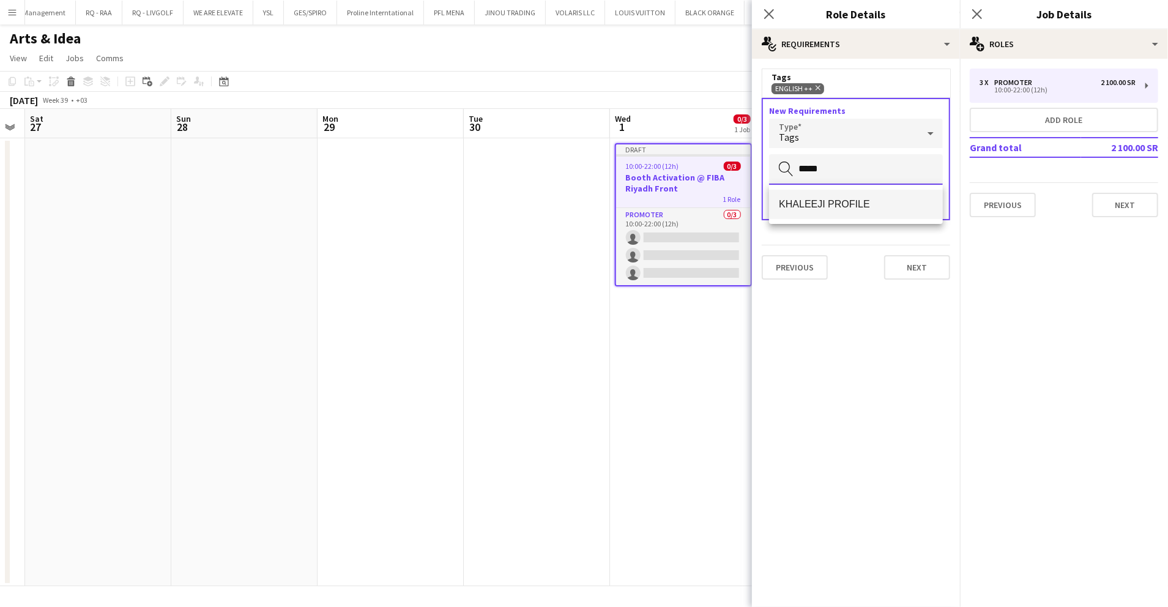
type input "*****"
click at [830, 203] on span "KHALEEJI PROFILE" at bounding box center [856, 204] width 154 height 12
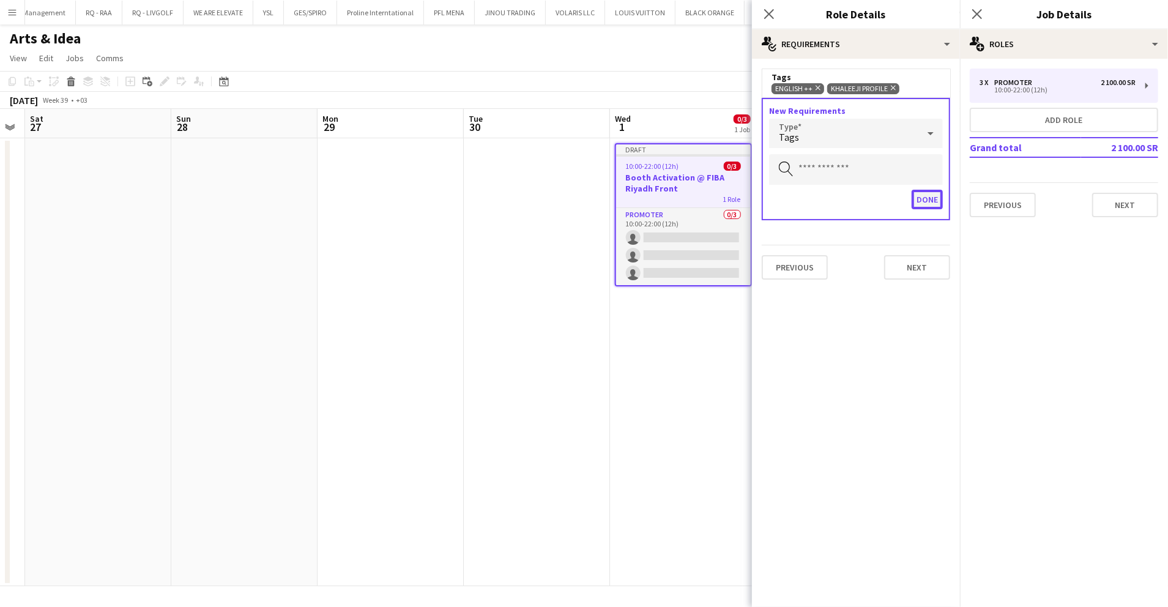
click at [931, 193] on button "Done" at bounding box center [927, 200] width 31 height 20
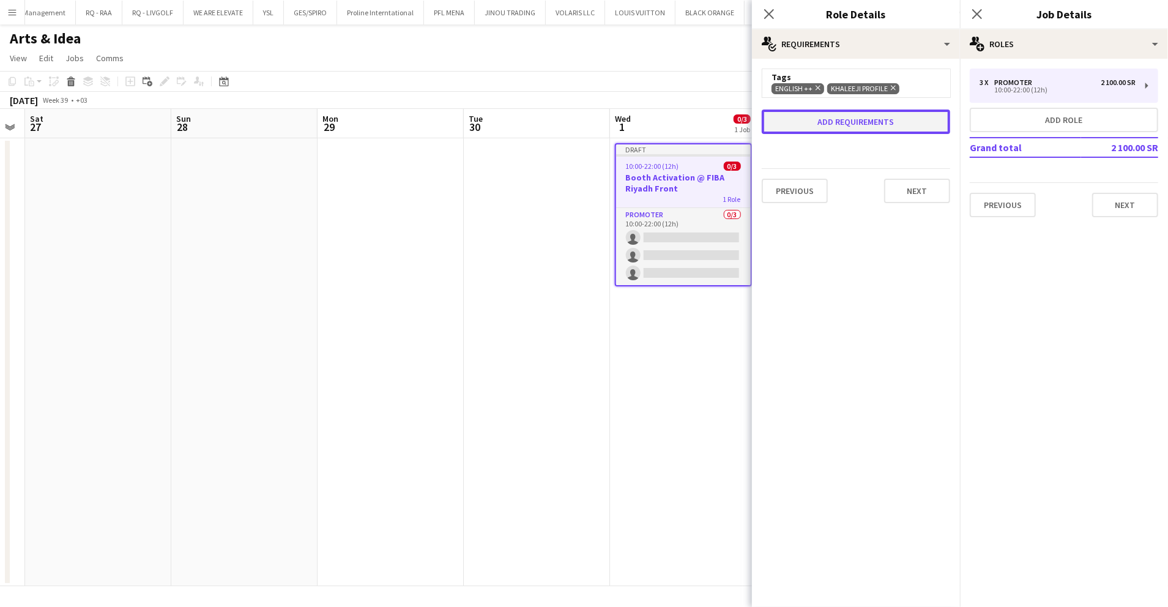
click at [857, 122] on button "Add requirements" at bounding box center [856, 122] width 188 height 24
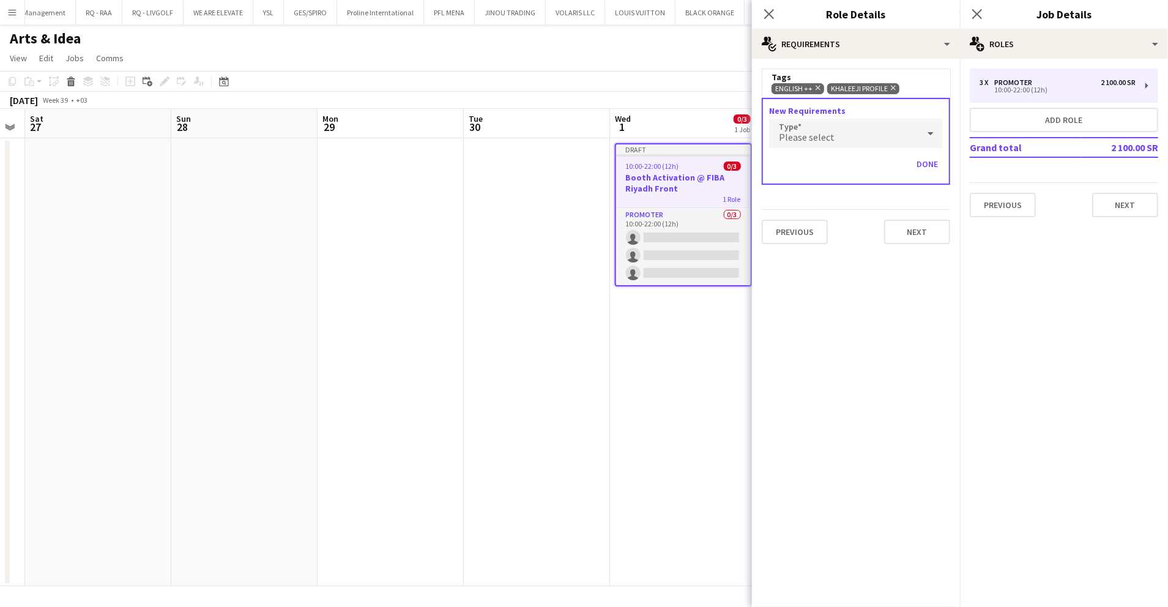
click at [816, 125] on div "Please select" at bounding box center [843, 133] width 149 height 29
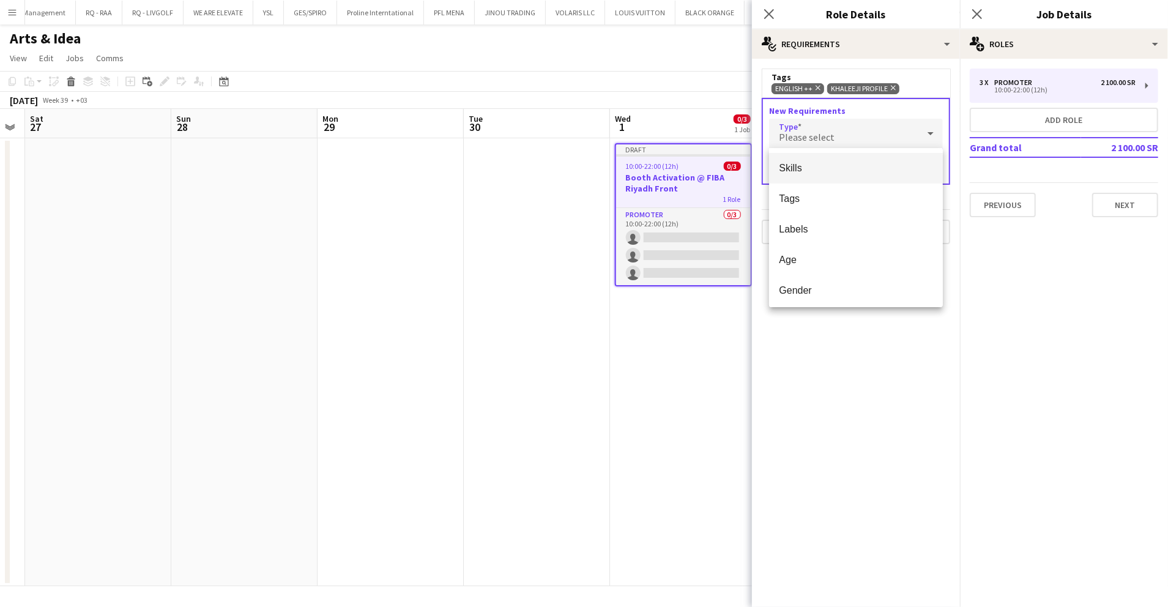
click at [829, 160] on mat-option "Skills" at bounding box center [856, 168] width 174 height 31
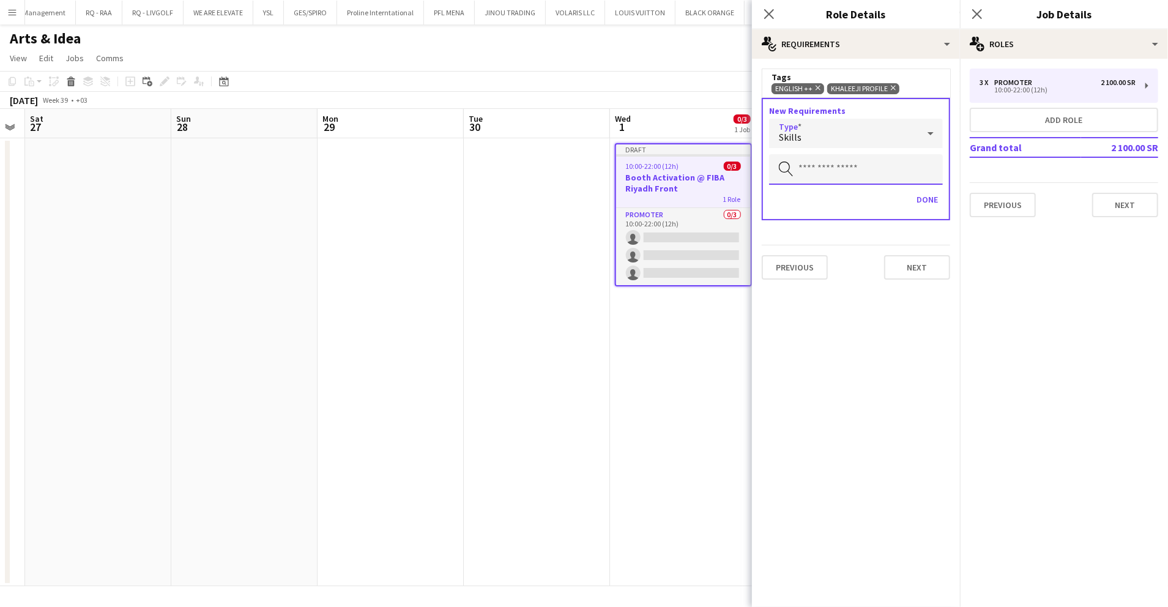
click at [832, 163] on input "text" at bounding box center [856, 169] width 174 height 31
type input "**"
click at [840, 206] on span "Gender: [DEMOGRAPHIC_DATA]" at bounding box center [856, 204] width 154 height 12
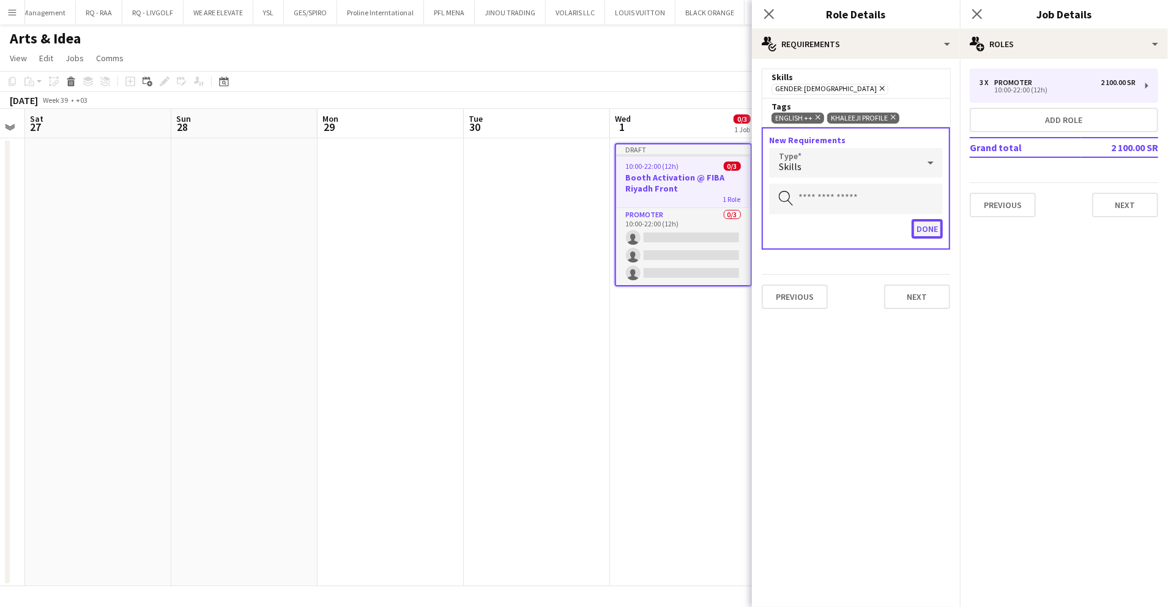
click at [912, 228] on button "Done" at bounding box center [927, 229] width 31 height 20
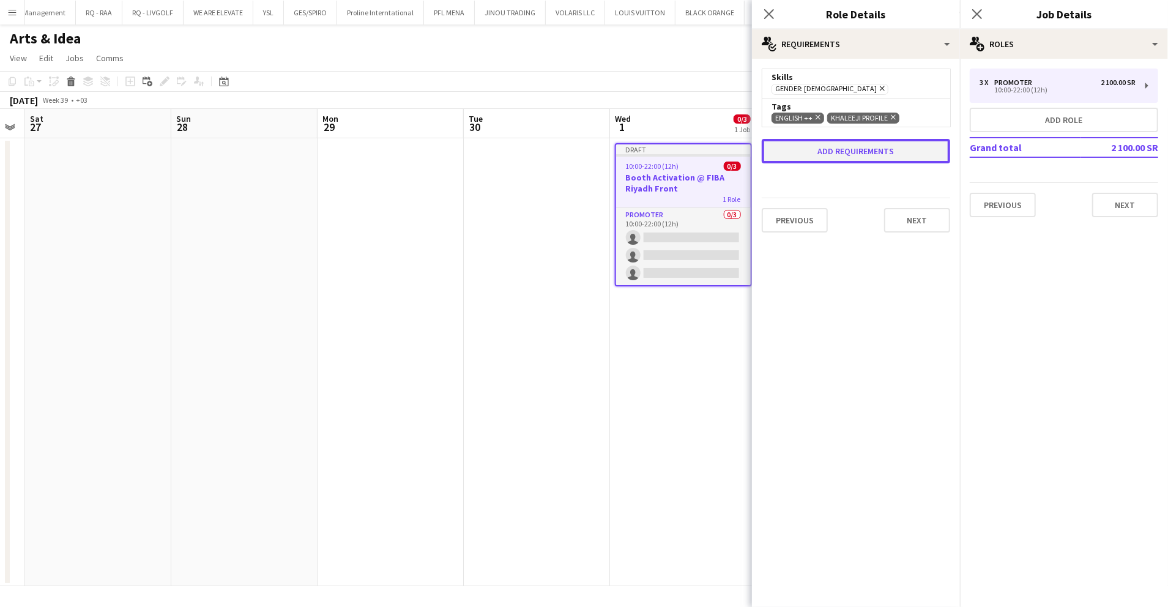
click at [857, 151] on button "Add requirements" at bounding box center [856, 151] width 188 height 24
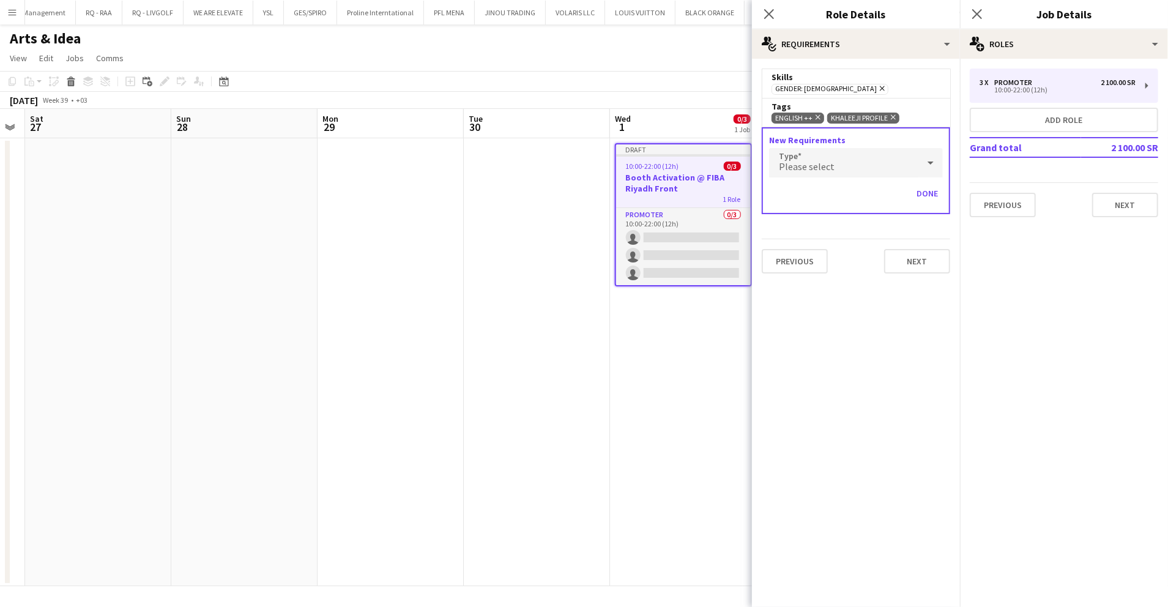
click at [869, 166] on div "Please select" at bounding box center [843, 162] width 149 height 29
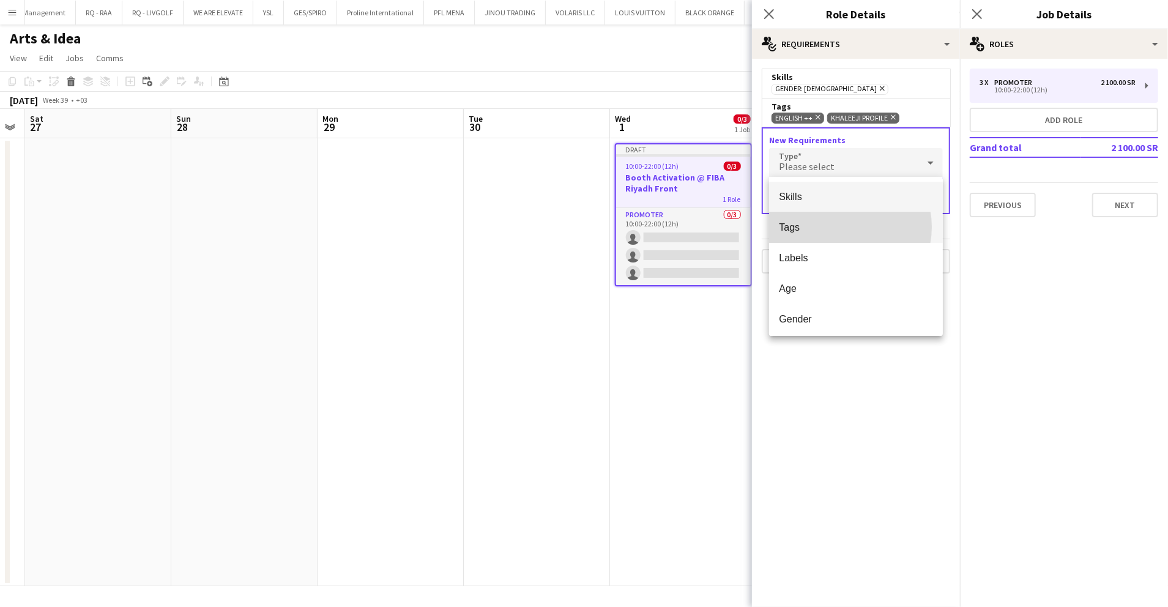
click at [846, 227] on span "Tags" at bounding box center [856, 228] width 154 height 12
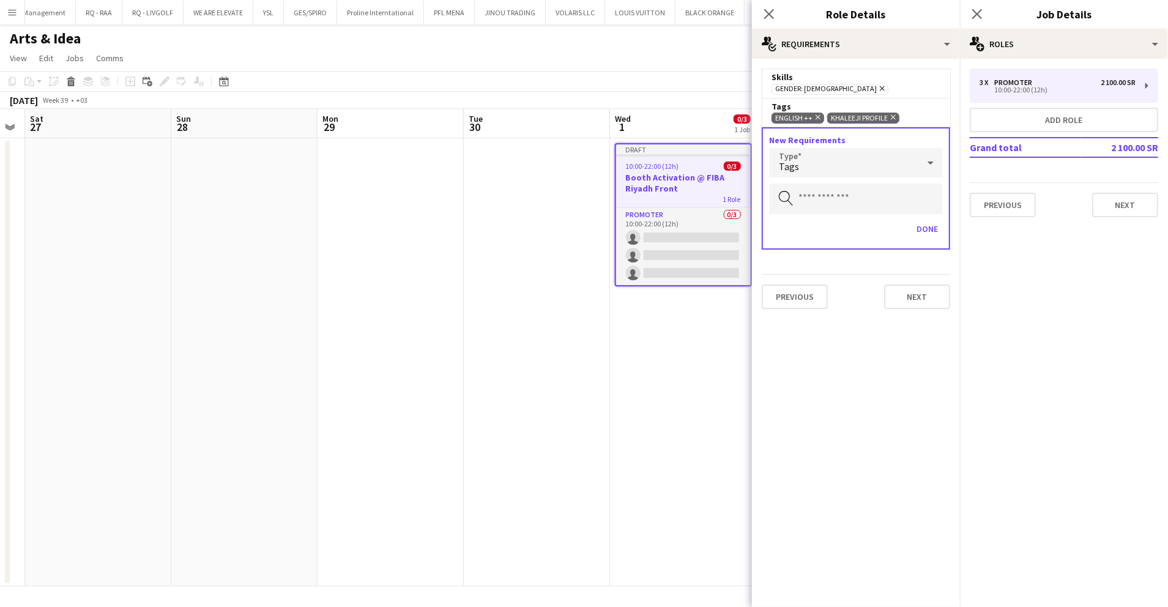
click at [841, 220] on div "Done" at bounding box center [856, 233] width 174 height 29
click at [845, 199] on input "text" at bounding box center [856, 199] width 174 height 31
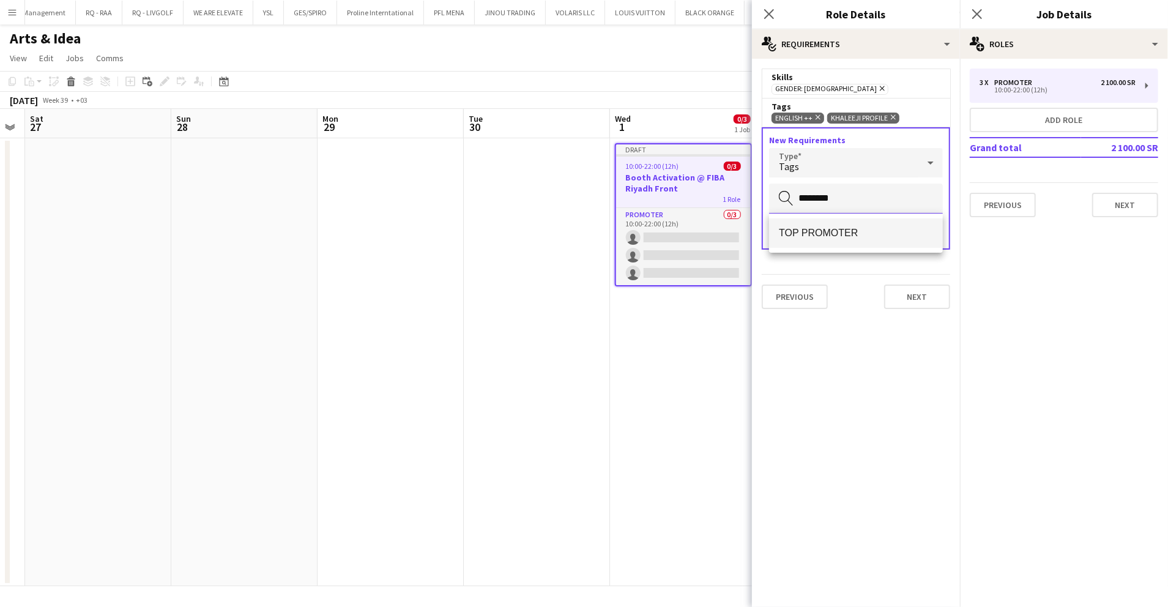
type input "********"
click at [826, 226] on mat-option "TOP PROMOTER" at bounding box center [856, 232] width 174 height 29
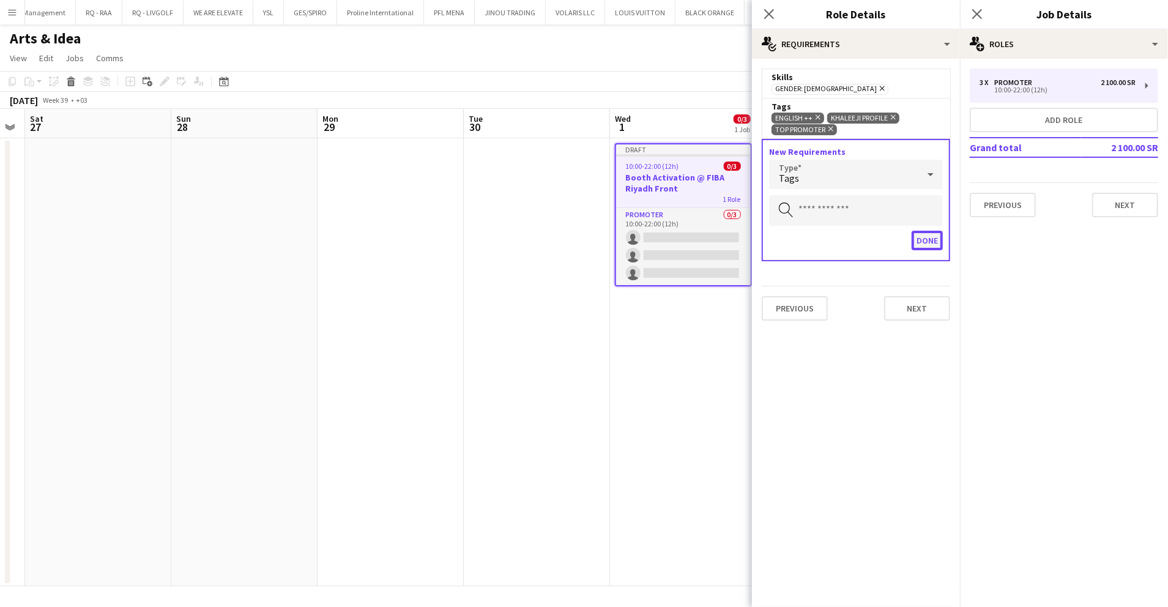
click at [921, 239] on button "Done" at bounding box center [927, 241] width 31 height 20
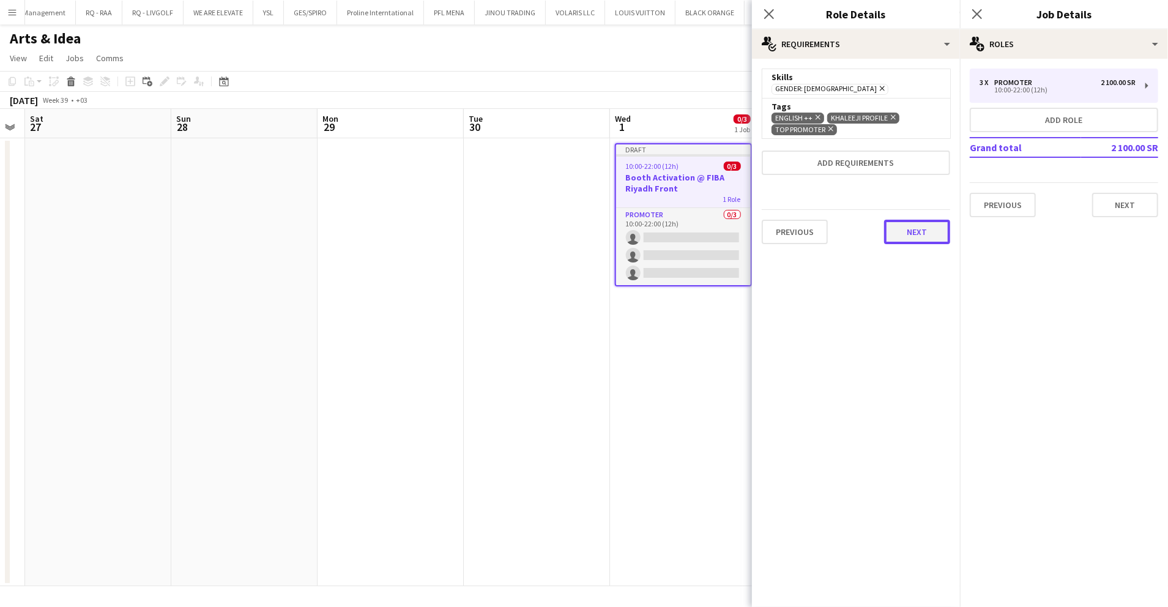
click at [923, 234] on button "Next" at bounding box center [917, 232] width 66 height 24
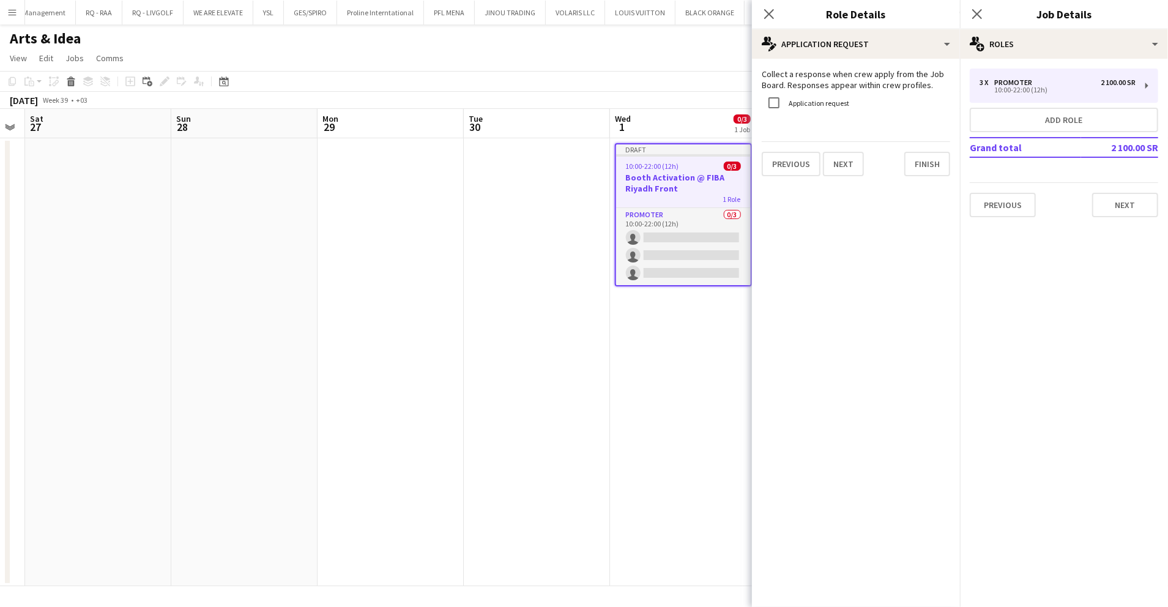
click at [820, 105] on label "Application request" at bounding box center [817, 103] width 63 height 9
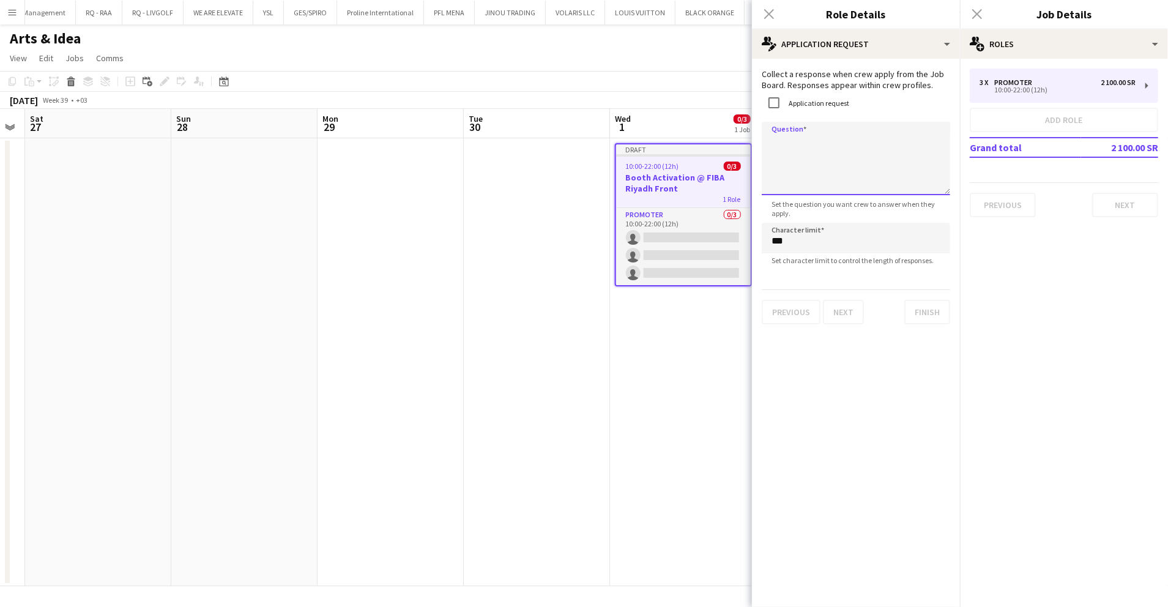
click at [897, 155] on textarea "Question" at bounding box center [856, 158] width 188 height 73
paste textarea "**********"
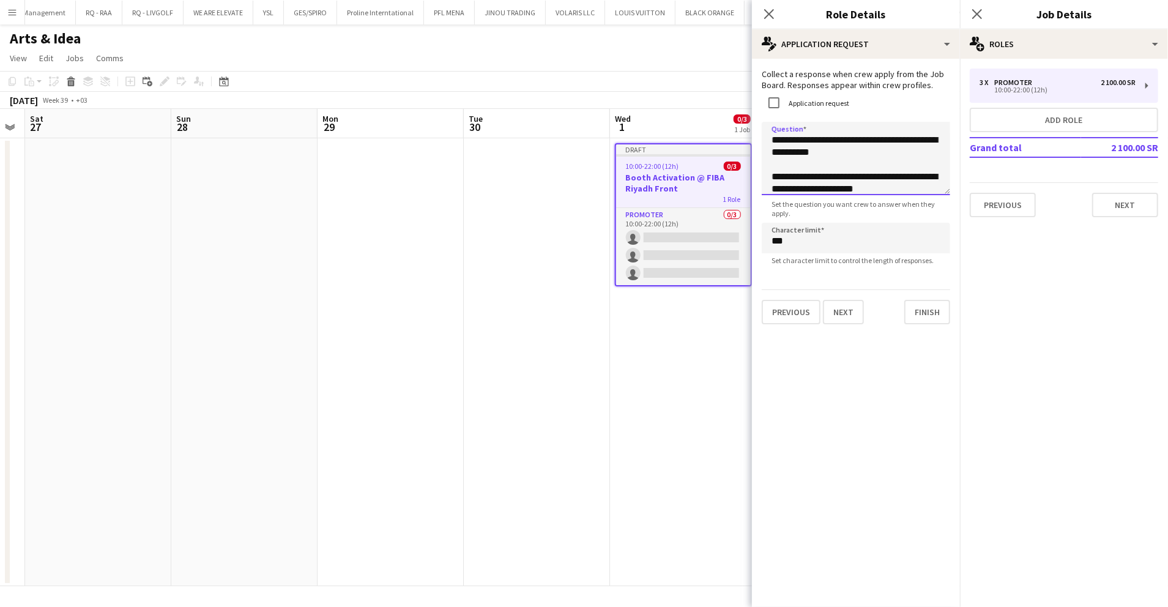
drag, startPoint x: 782, startPoint y: 188, endPoint x: 871, endPoint y: 176, distance: 90.3
click at [871, 176] on textarea "**********" at bounding box center [856, 158] width 188 height 73
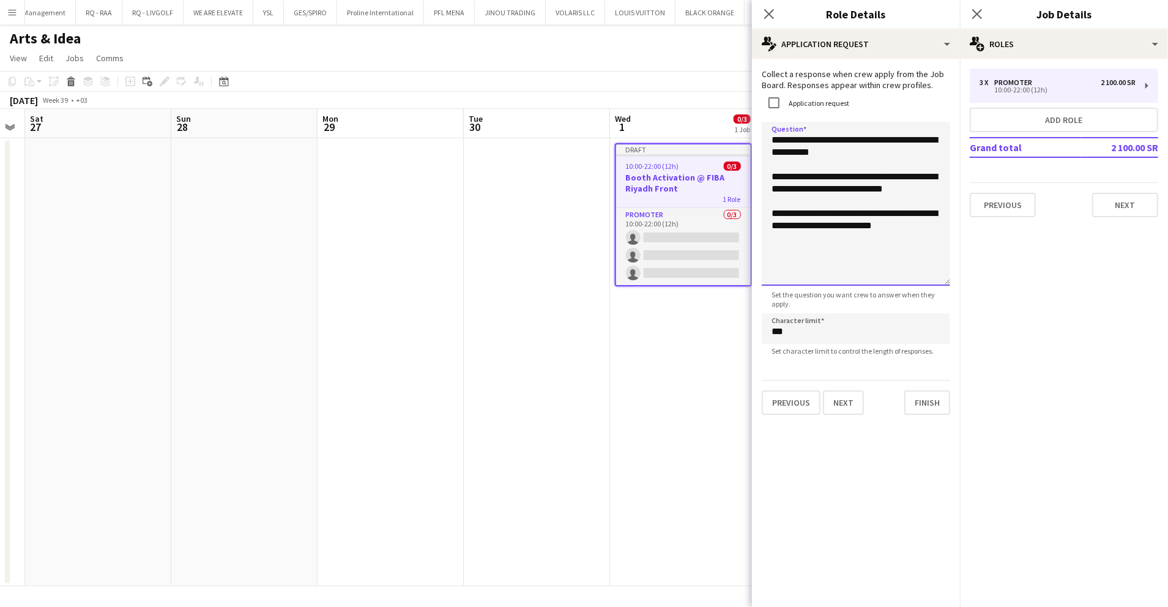
drag, startPoint x: 950, startPoint y: 188, endPoint x: 957, endPoint y: 280, distance: 91.5
click at [957, 280] on form "**********" at bounding box center [856, 242] width 208 height 346
type textarea "**********"
drag, startPoint x: 838, startPoint y: 409, endPoint x: 835, endPoint y: 468, distance: 59.5
click at [835, 468] on mat-expansion-panel "**********" at bounding box center [856, 333] width 208 height 548
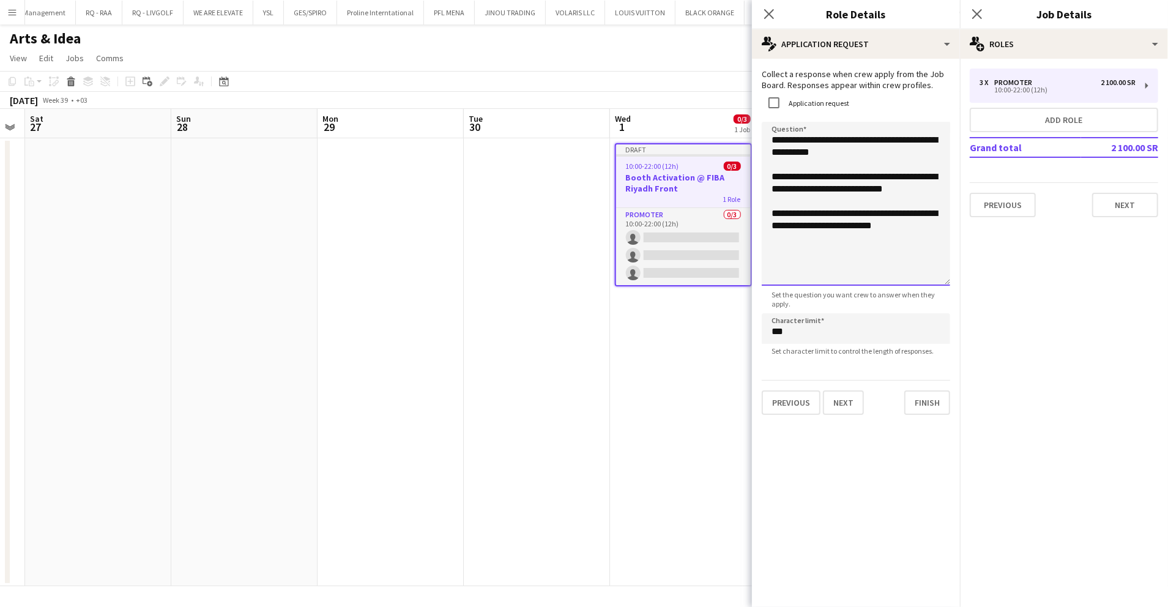
click at [929, 231] on textarea "**********" at bounding box center [856, 204] width 188 height 164
click at [860, 400] on button "Next" at bounding box center [843, 402] width 41 height 24
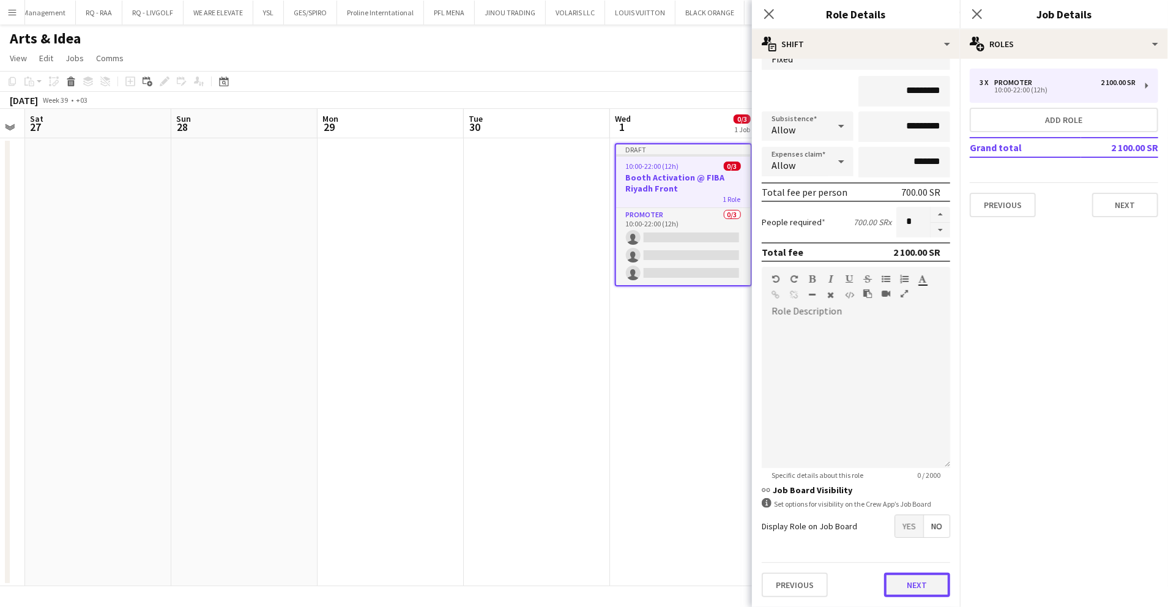
scroll to position [99, 0]
click at [920, 554] on form "link Role Type ******** Start Time ***** End Time ***** (12h) Fee Type Fixed **…" at bounding box center [856, 289] width 208 height 638
click at [910, 582] on button "Next" at bounding box center [917, 585] width 66 height 24
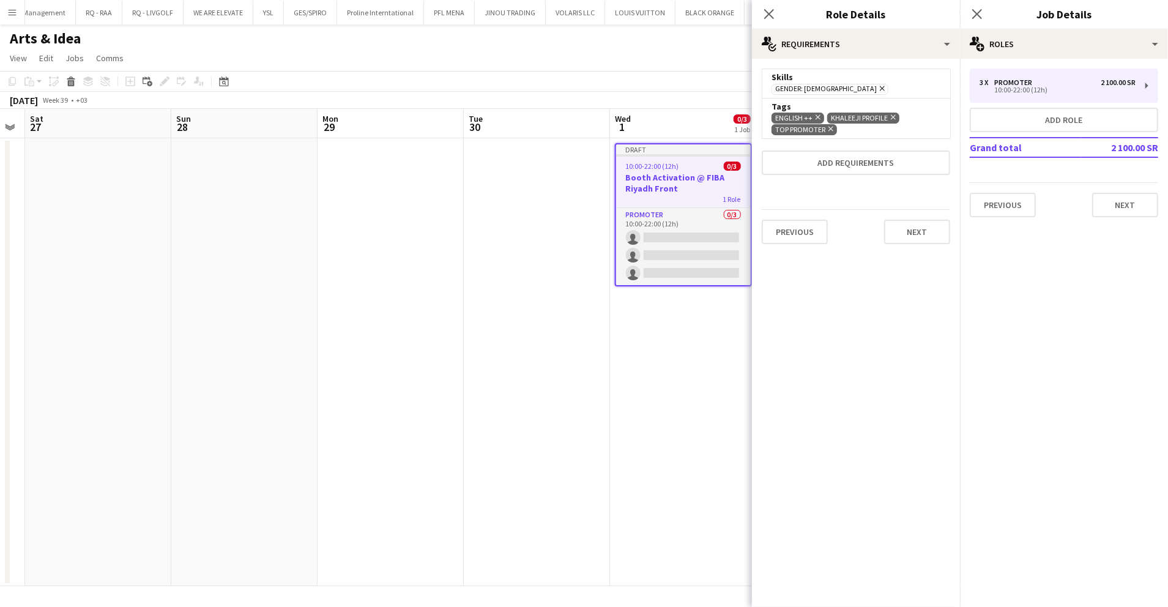
scroll to position [0, 0]
drag, startPoint x: 931, startPoint y: 239, endPoint x: 937, endPoint y: 236, distance: 6.3
click at [931, 239] on button "Next" at bounding box center [917, 232] width 66 height 24
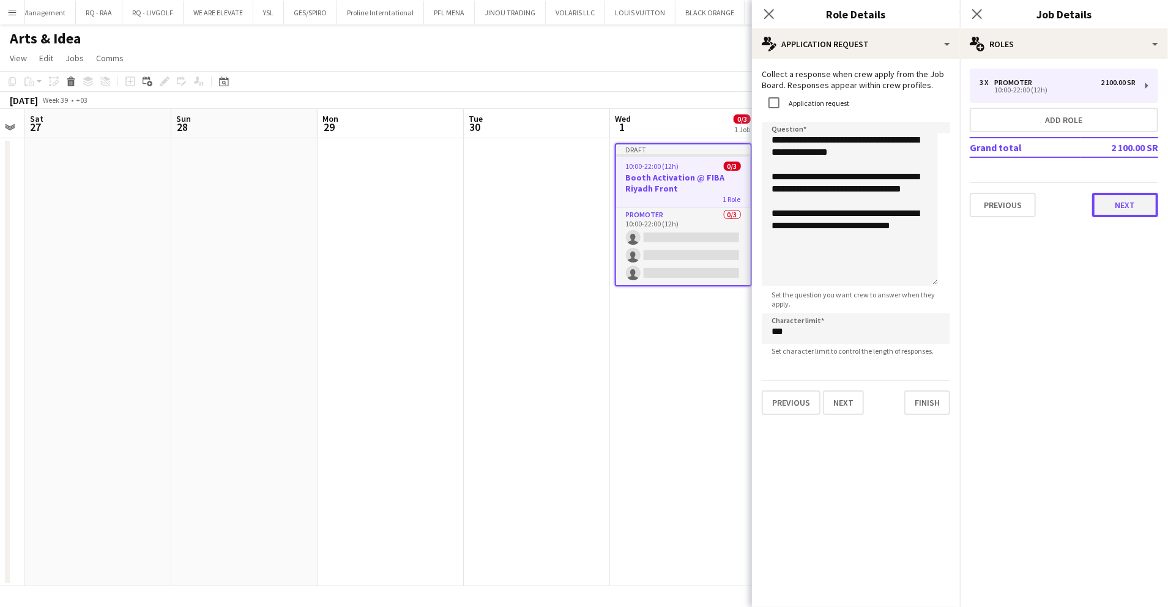
click at [1113, 206] on button "Next" at bounding box center [1125, 205] width 66 height 24
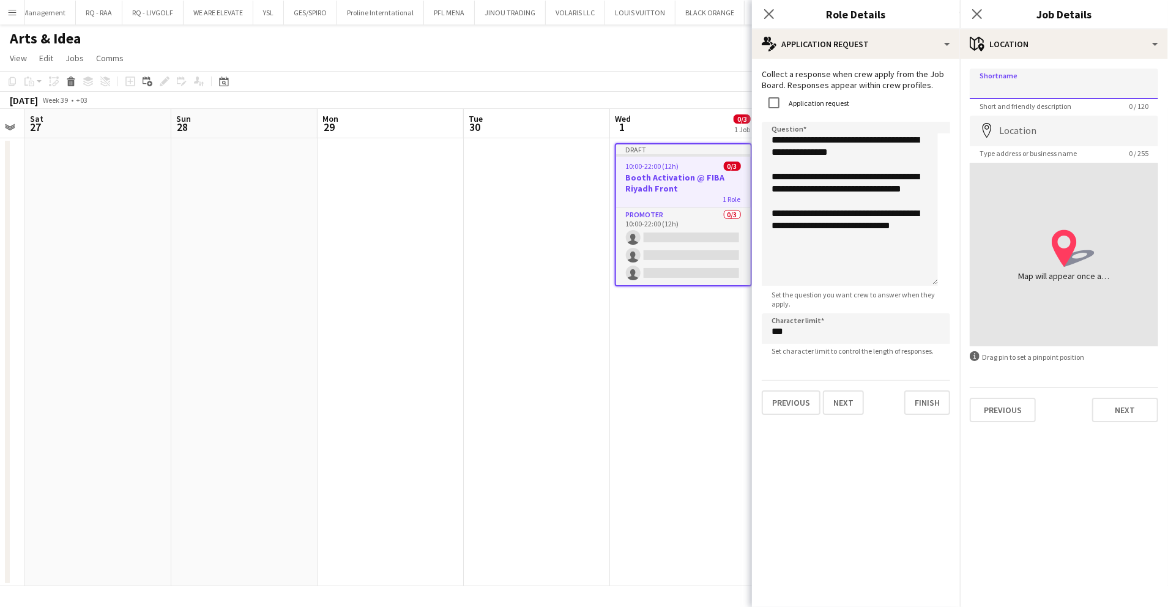
click at [1037, 75] on input "Shortname" at bounding box center [1064, 84] width 188 height 31
type input "**********"
click at [1046, 136] on input "Location" at bounding box center [1064, 131] width 188 height 31
type input "**********"
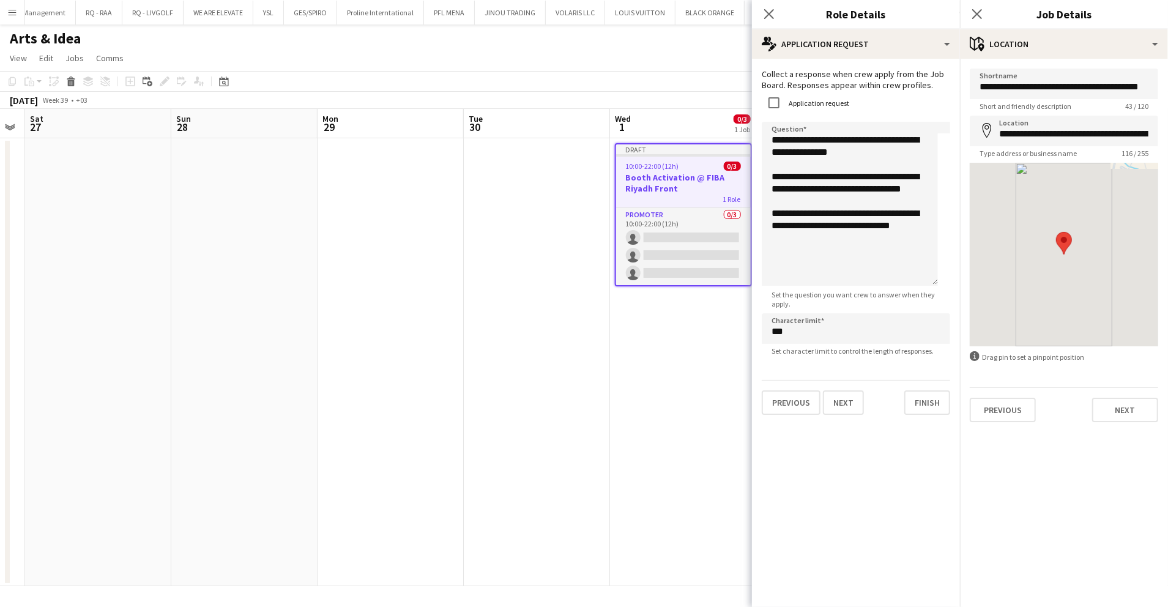
click at [1124, 422] on div "**********" at bounding box center [1064, 245] width 208 height 373
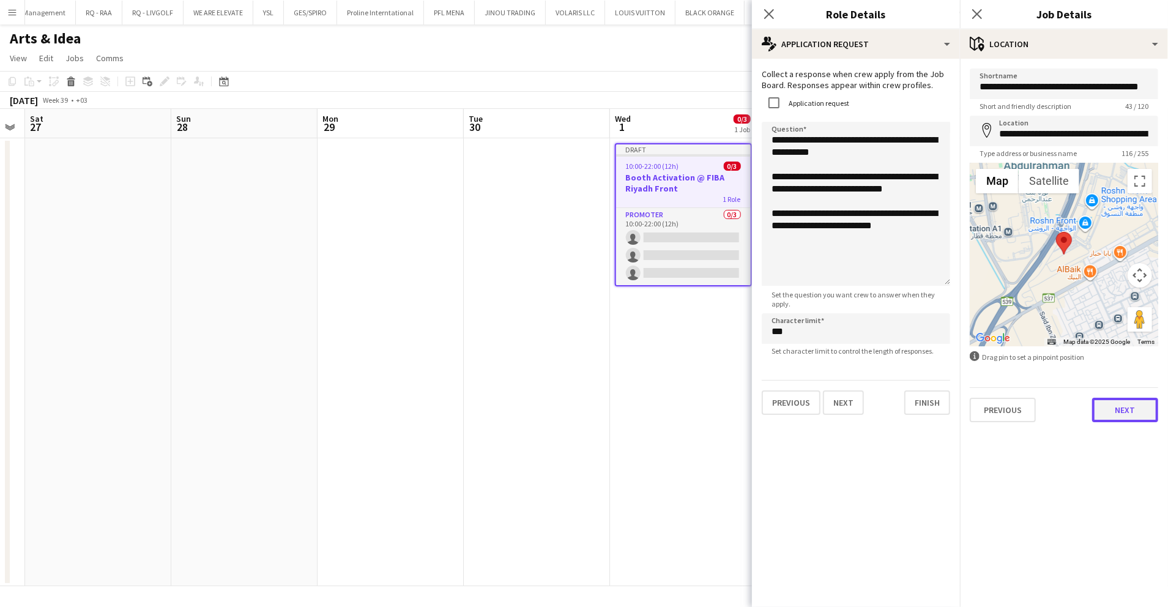
click at [1127, 416] on button "Next" at bounding box center [1125, 410] width 66 height 24
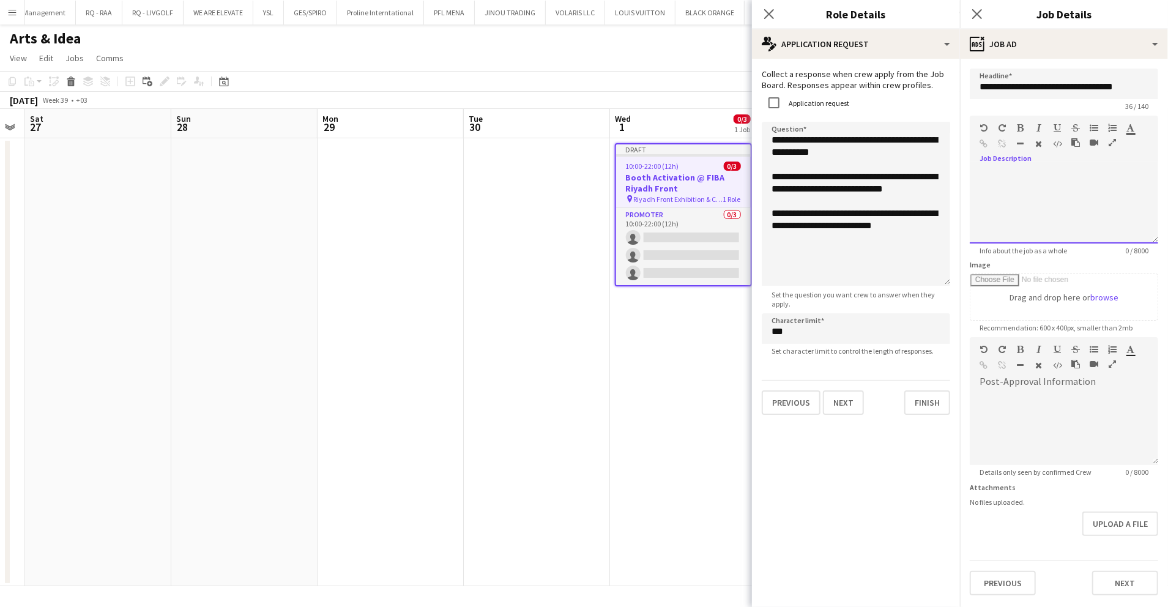
click at [1048, 174] on div at bounding box center [1064, 206] width 188 height 73
paste div
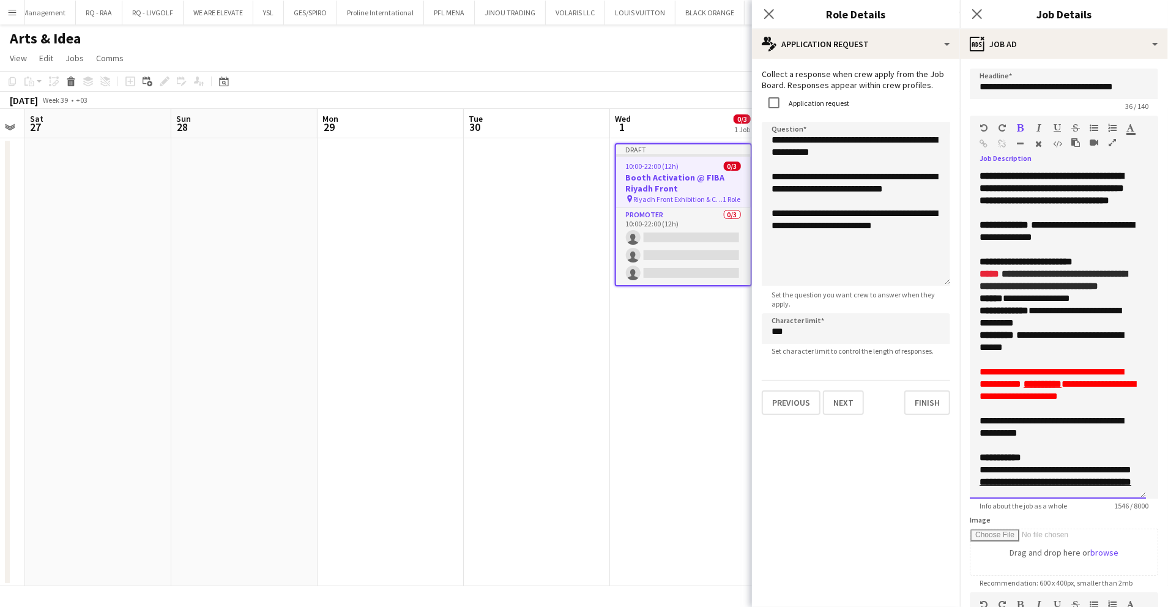
drag, startPoint x: 1152, startPoint y: 236, endPoint x: 1155, endPoint y: 507, distance: 271.7
click at [1155, 507] on form "**********" at bounding box center [1064, 460] width 208 height 782
click at [1093, 218] on p at bounding box center [1058, 213] width 157 height 12
click at [1089, 200] on span "**********" at bounding box center [1052, 188] width 144 height 34
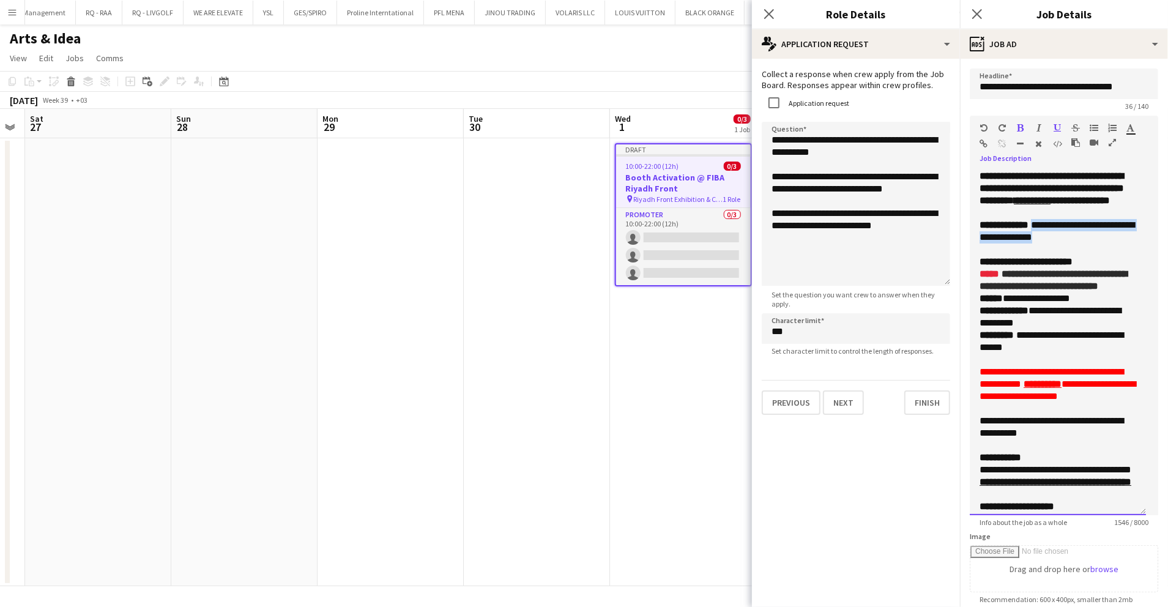
drag, startPoint x: 1095, startPoint y: 248, endPoint x: 1048, endPoint y: 237, distance: 48.8
click at [1048, 237] on p "**********" at bounding box center [1058, 231] width 157 height 24
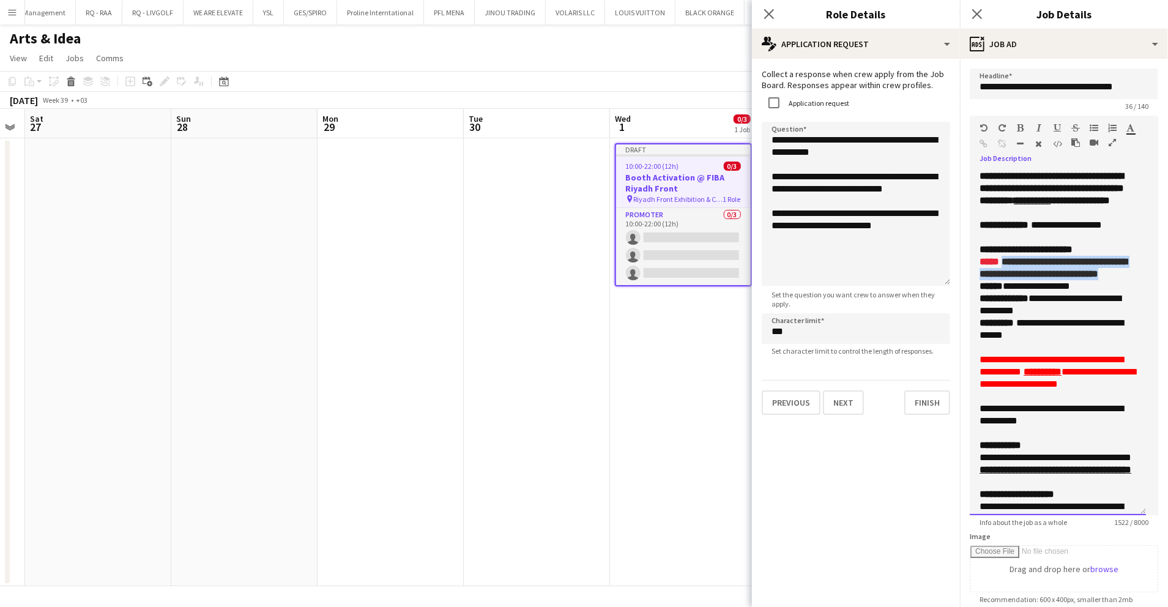
drag, startPoint x: 1065, startPoint y: 313, endPoint x: 1005, endPoint y: 290, distance: 63.7
click at [1005, 280] on div "**********" at bounding box center [1058, 268] width 157 height 24
drag, startPoint x: 1095, startPoint y: 327, endPoint x: 1007, endPoint y: 322, distance: 88.3
click at [1007, 292] on div "**********" at bounding box center [1058, 286] width 157 height 12
drag, startPoint x: 1067, startPoint y: 345, endPoint x: 1035, endPoint y: 336, distance: 32.4
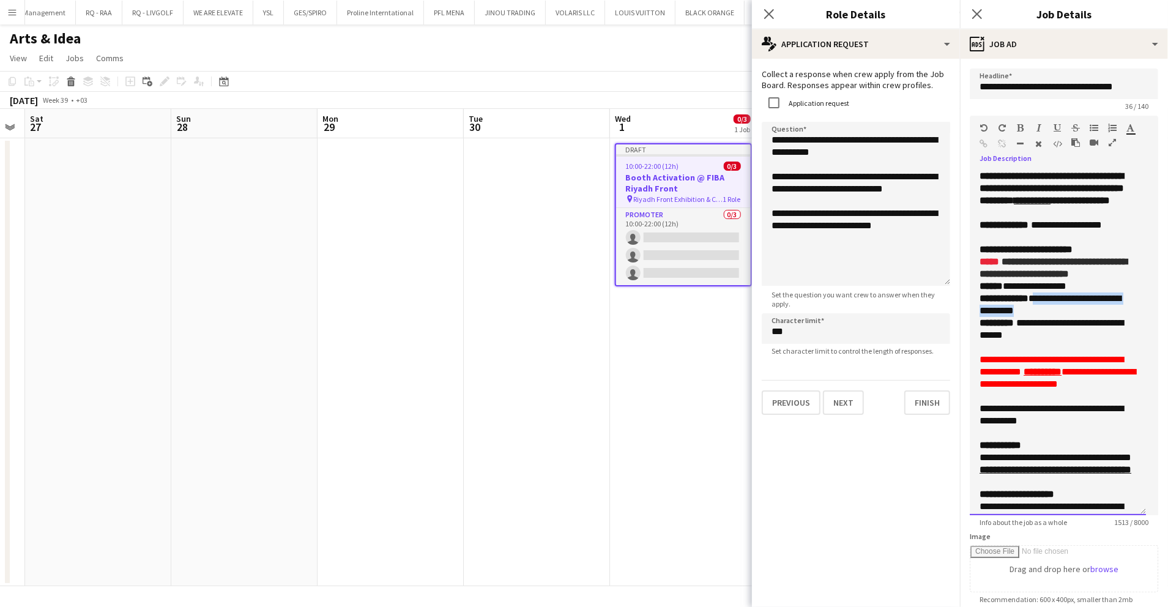
click at [1035, 317] on div "**********" at bounding box center [1052, 304] width 144 height 24
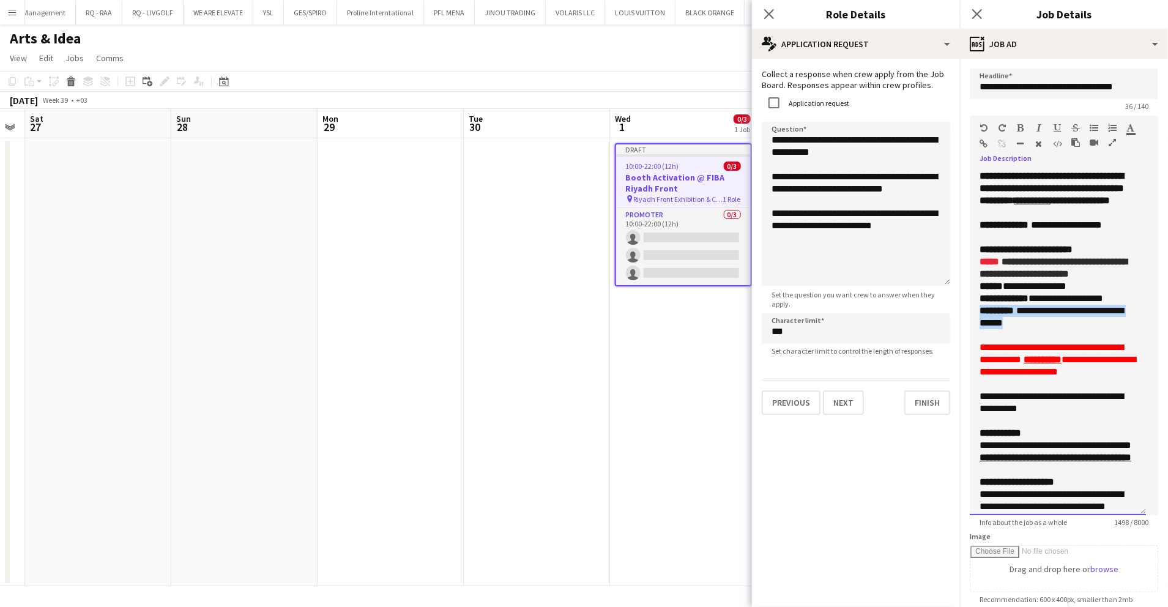
drag, startPoint x: 1054, startPoint y: 367, endPoint x: 960, endPoint y: 348, distance: 95.5
click at [960, 348] on form "**********" at bounding box center [1064, 468] width 208 height 799
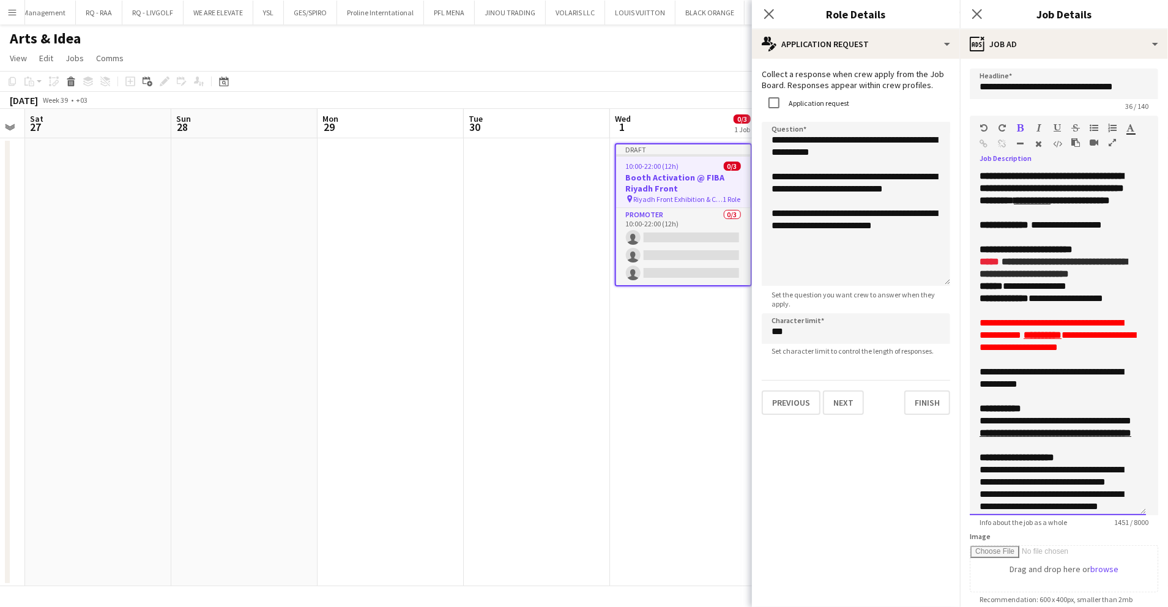
click at [1045, 317] on div at bounding box center [1052, 311] width 144 height 12
drag, startPoint x: 1005, startPoint y: 284, endPoint x: 1017, endPoint y: 309, distance: 27.9
click at [1017, 280] on div "**********" at bounding box center [1058, 268] width 157 height 24
click at [1016, 291] on span "**********" at bounding box center [1035, 285] width 64 height 9
click at [1111, 354] on div "**********" at bounding box center [1058, 335] width 157 height 37
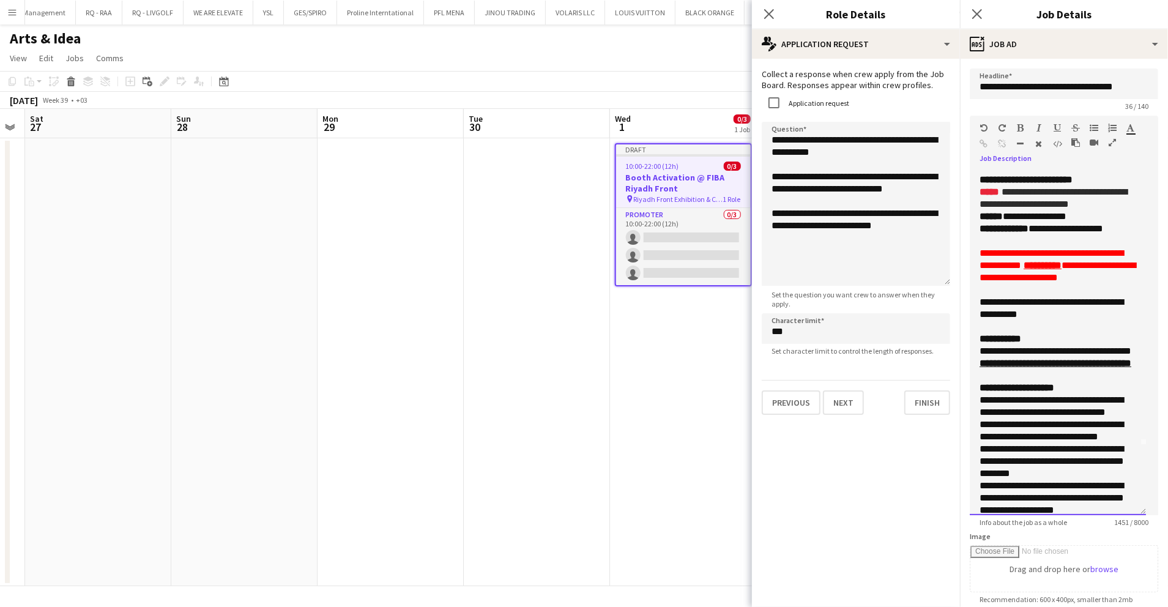
scroll to position [81, 0]
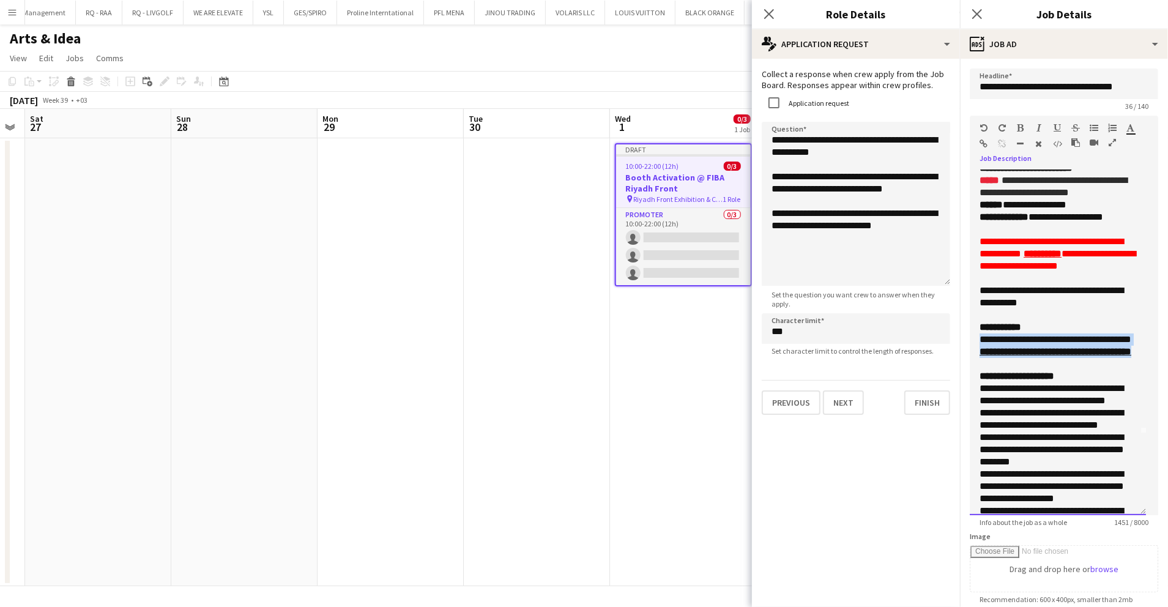
drag, startPoint x: 1054, startPoint y: 400, endPoint x: 968, endPoint y: 361, distance: 94.2
click at [968, 361] on form "**********" at bounding box center [1064, 468] width 208 height 799
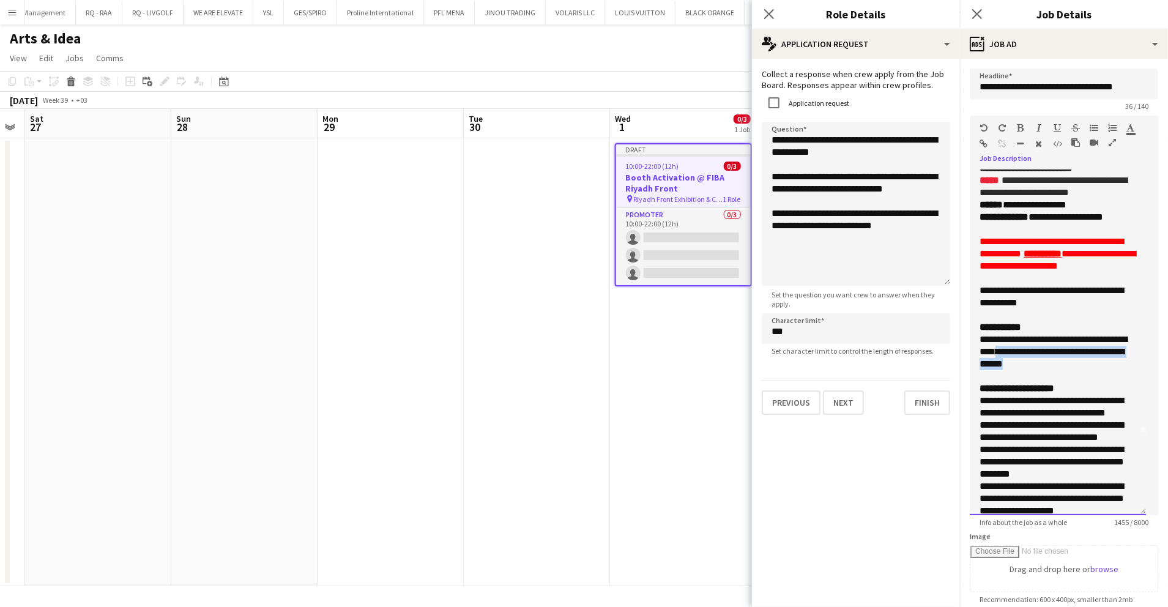
drag, startPoint x: 1074, startPoint y: 399, endPoint x: 974, endPoint y: 392, distance: 100.0
click at [974, 392] on div "**********" at bounding box center [1058, 342] width 176 height 345
click at [984, 141] on icon "button" at bounding box center [984, 144] width 8 height 9
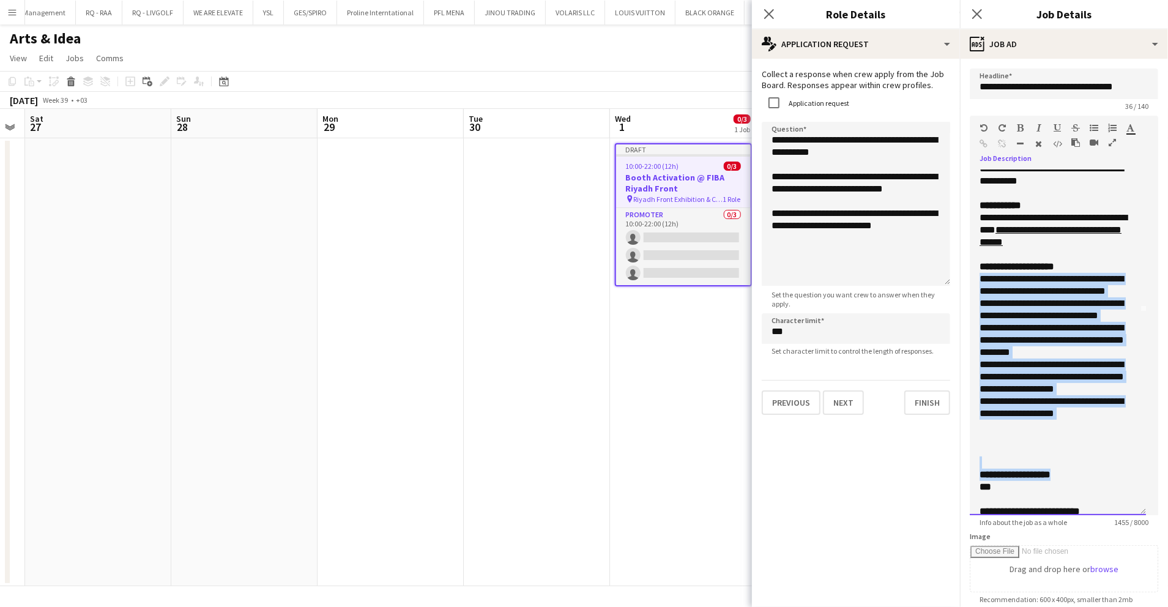
scroll to position [339, 0]
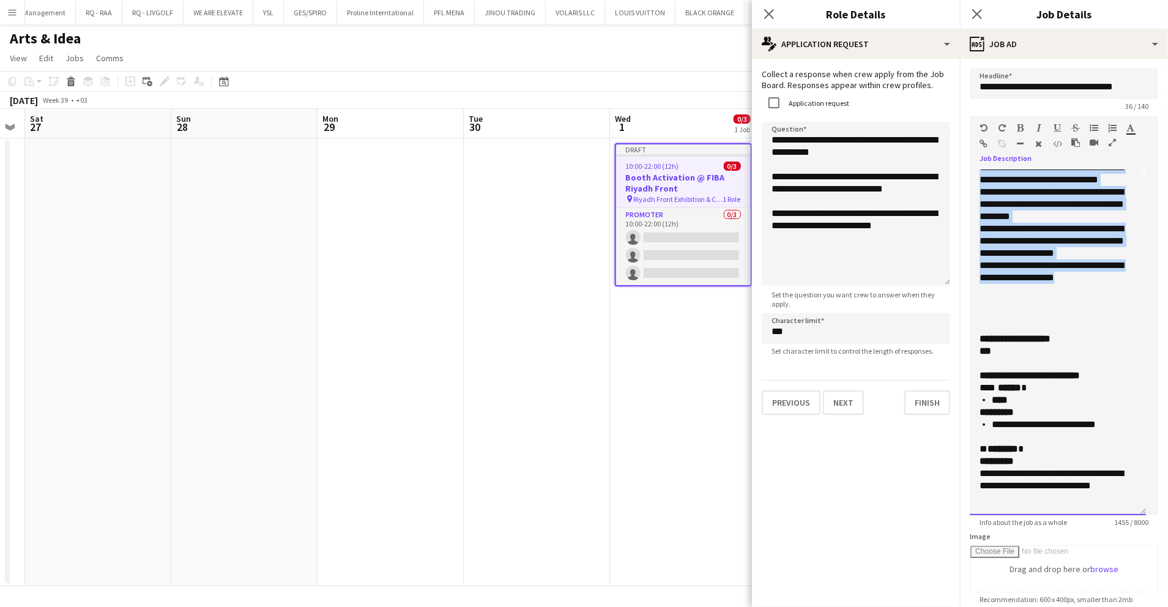
drag, startPoint x: 981, startPoint y: 352, endPoint x: 1087, endPoint y: 350, distance: 105.9
click at [1087, 321] on div "**********" at bounding box center [1052, 229] width 144 height 184
copy div "**********"
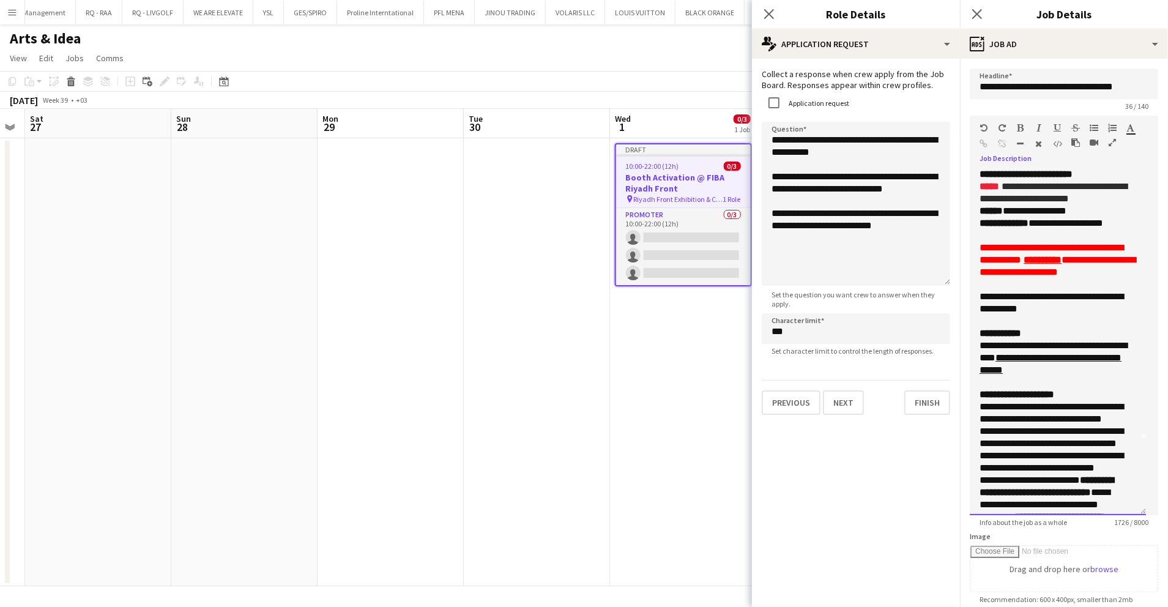
scroll to position [60, 0]
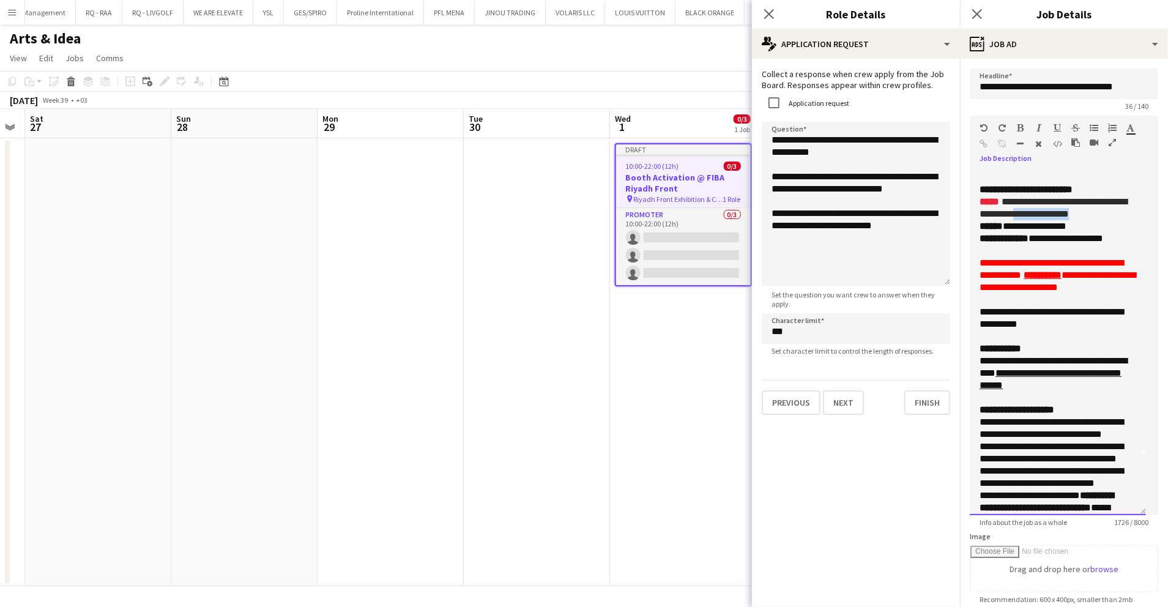
drag, startPoint x: 1083, startPoint y: 236, endPoint x: 1046, endPoint y: 235, distance: 36.7
click at [1046, 220] on div "**********" at bounding box center [1058, 208] width 157 height 24
click at [1032, 289] on font "**********" at bounding box center [1058, 275] width 156 height 34
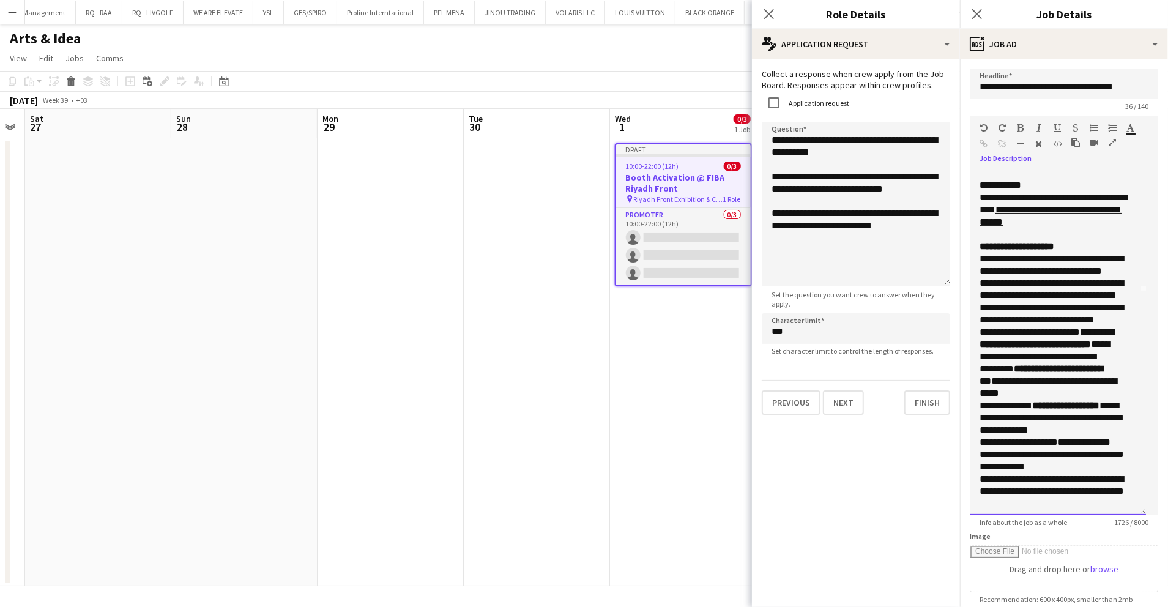
scroll to position [305, 0]
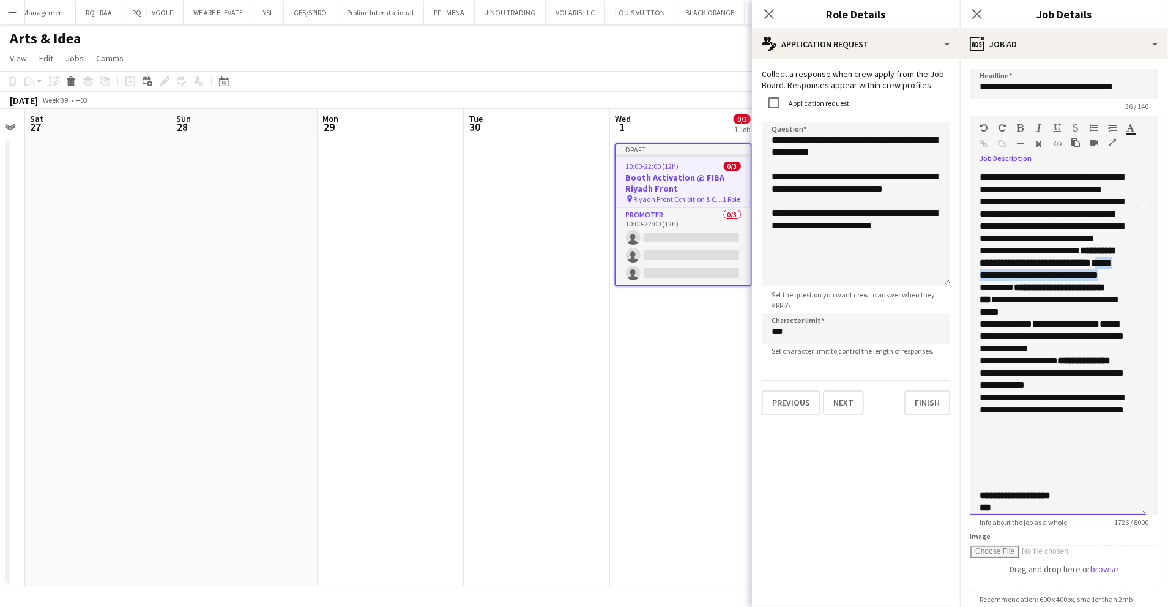
drag, startPoint x: 1075, startPoint y: 360, endPoint x: 1045, endPoint y: 350, distance: 31.5
click at [1045, 350] on p "**********" at bounding box center [1052, 324] width 144 height 306
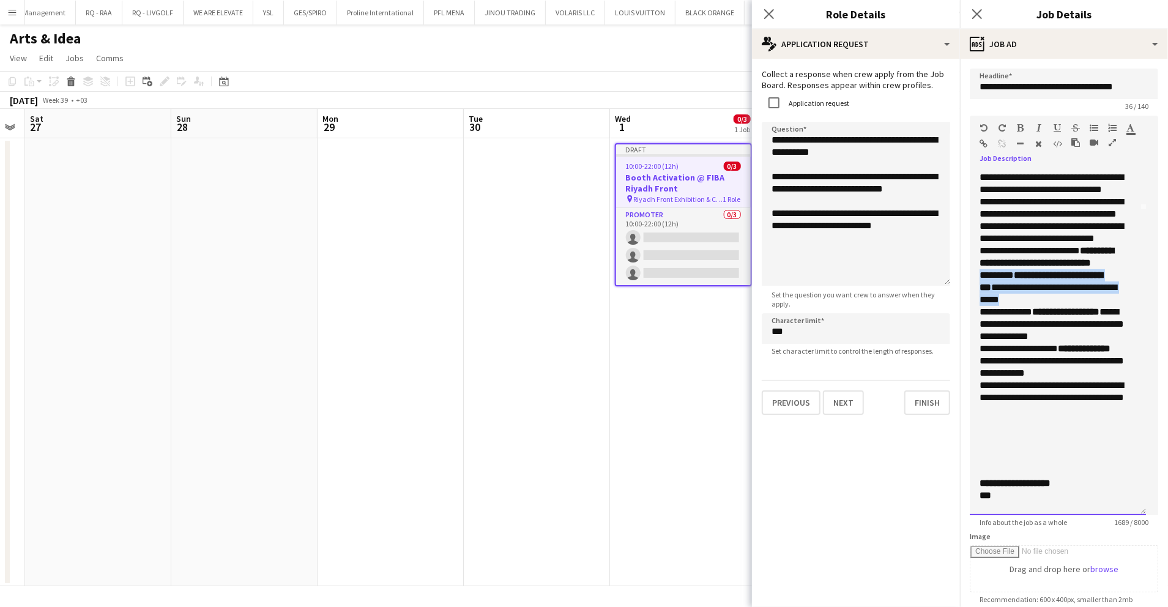
drag, startPoint x: 1058, startPoint y: 382, endPoint x: 973, endPoint y: 365, distance: 86.8
click at [973, 365] on div "**********" at bounding box center [1058, 342] width 176 height 345
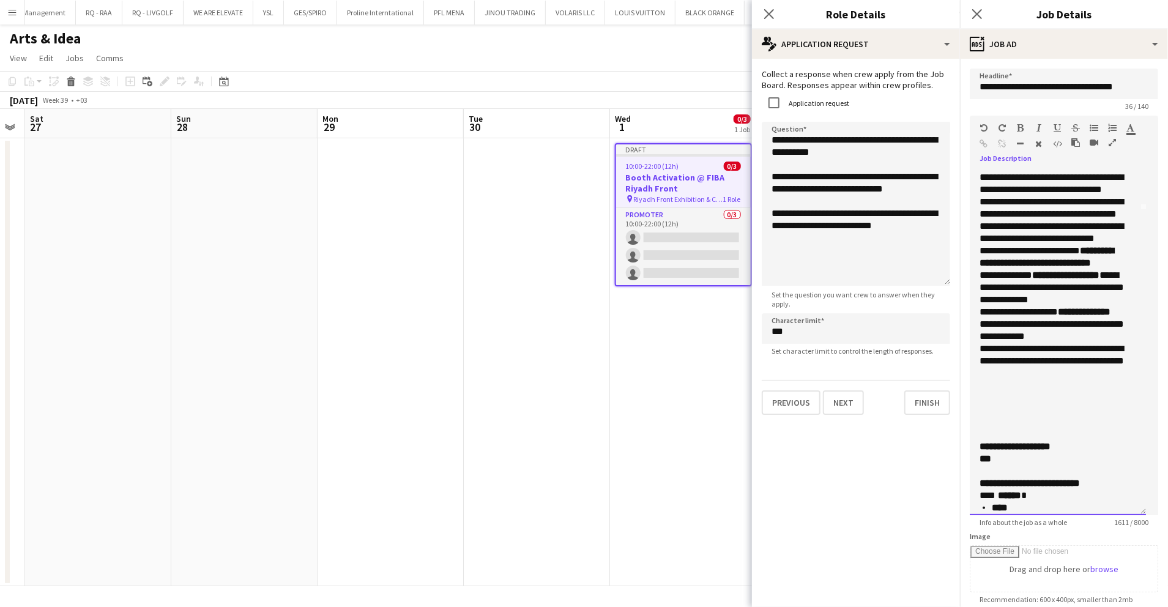
click at [1098, 386] on p "**********" at bounding box center [1052, 299] width 144 height 257
click at [1067, 428] on p "**********" at bounding box center [1052, 299] width 144 height 257
click at [1081, 420] on p "**********" at bounding box center [1052, 299] width 144 height 257
click at [1104, 387] on p "**********" at bounding box center [1052, 299] width 144 height 257
click at [1066, 350] on p "**********" at bounding box center [1052, 299] width 144 height 257
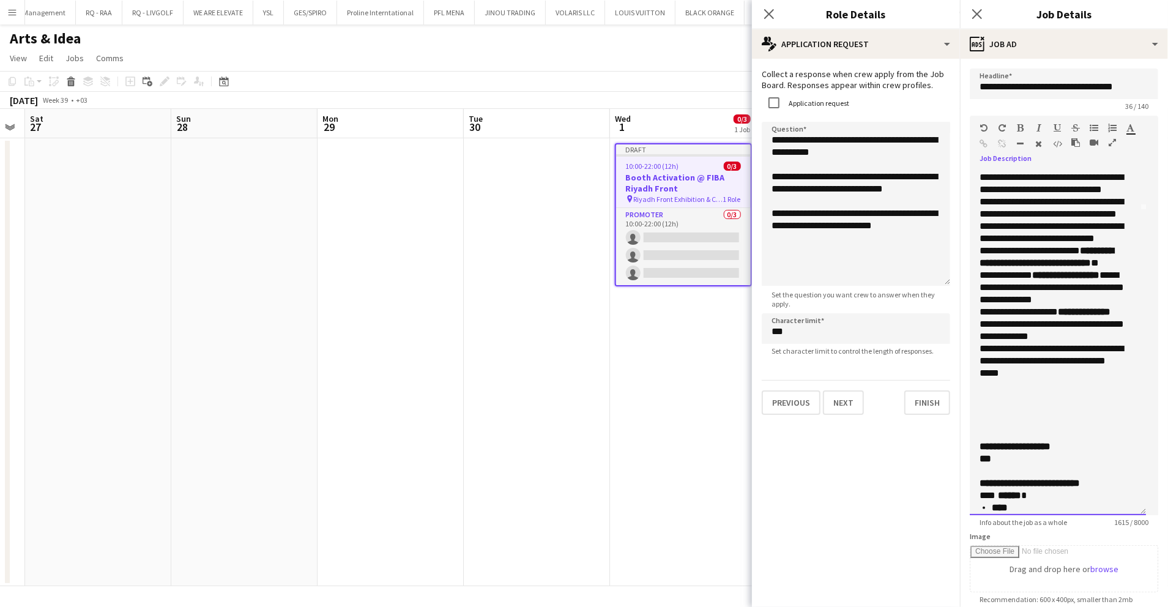
click at [1030, 310] on p "**********" at bounding box center [1052, 299] width 144 height 257
click at [1051, 273] on p "**********" at bounding box center [1052, 299] width 144 height 257
click at [1048, 240] on p "**********" at bounding box center [1052, 299] width 144 height 257
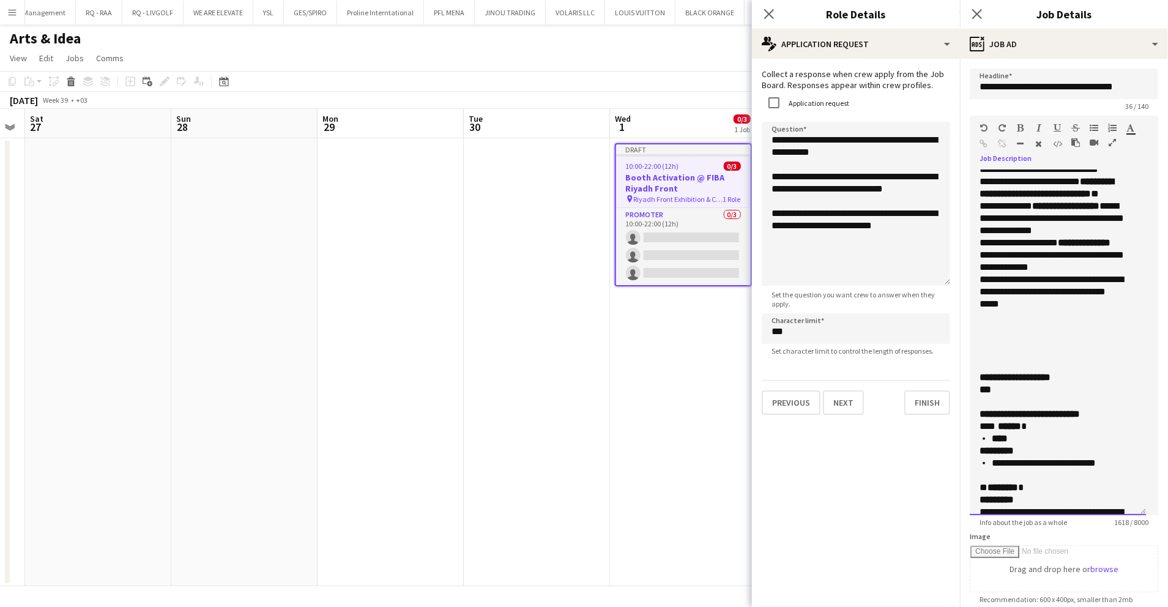
scroll to position [387, 0]
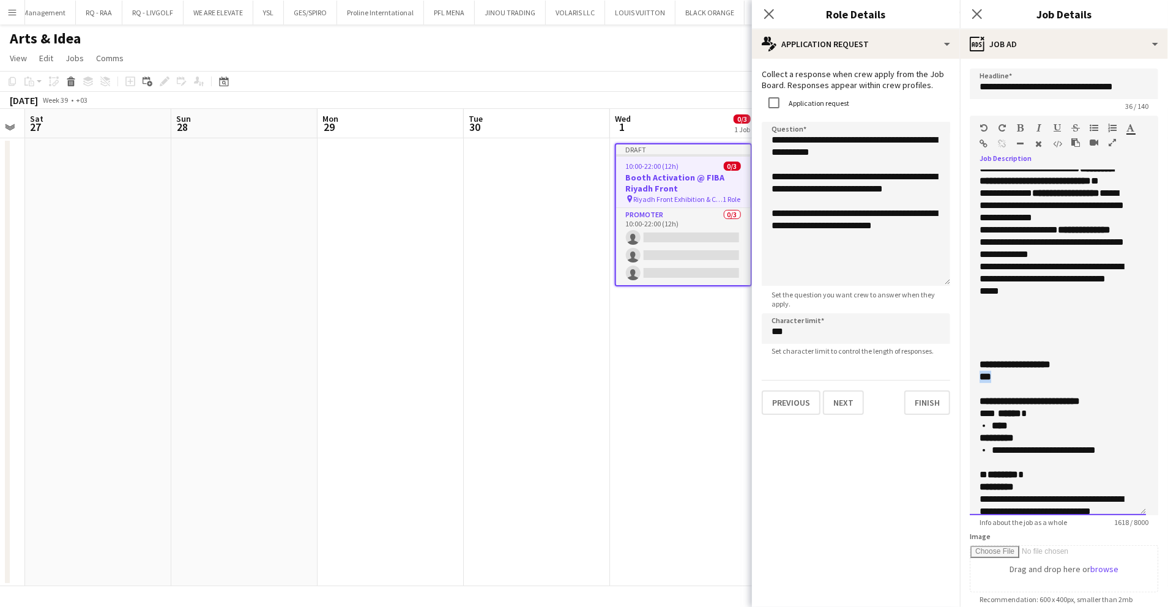
drag, startPoint x: 1022, startPoint y: 417, endPoint x: 977, endPoint y: 408, distance: 46.2
click at [977, 408] on div "**********" at bounding box center [1058, 342] width 176 height 345
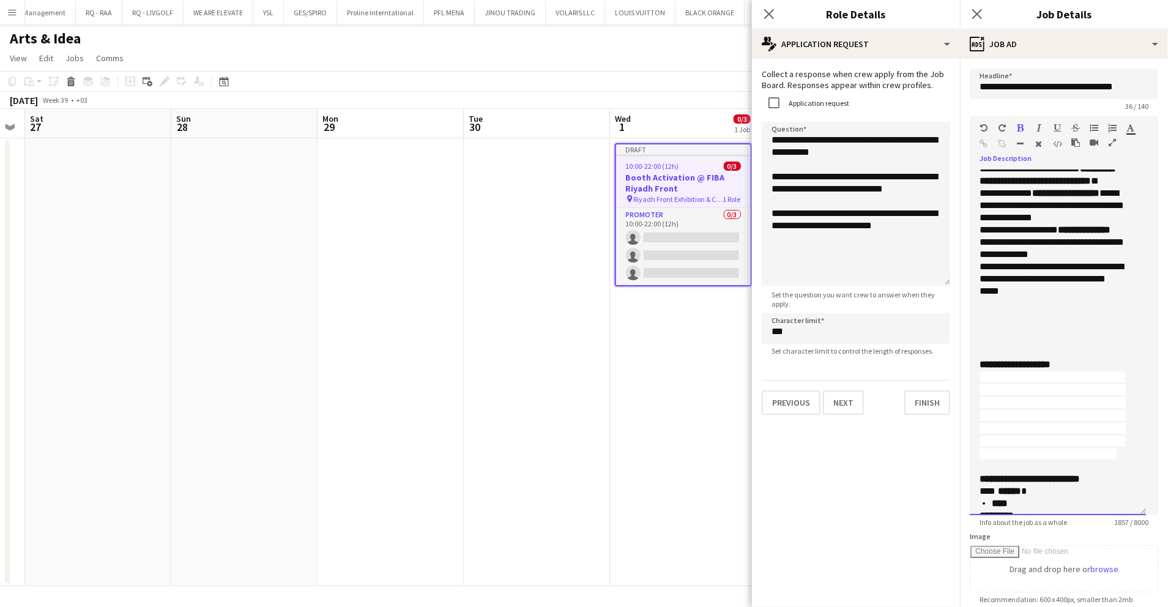
scroll to position [394, 0]
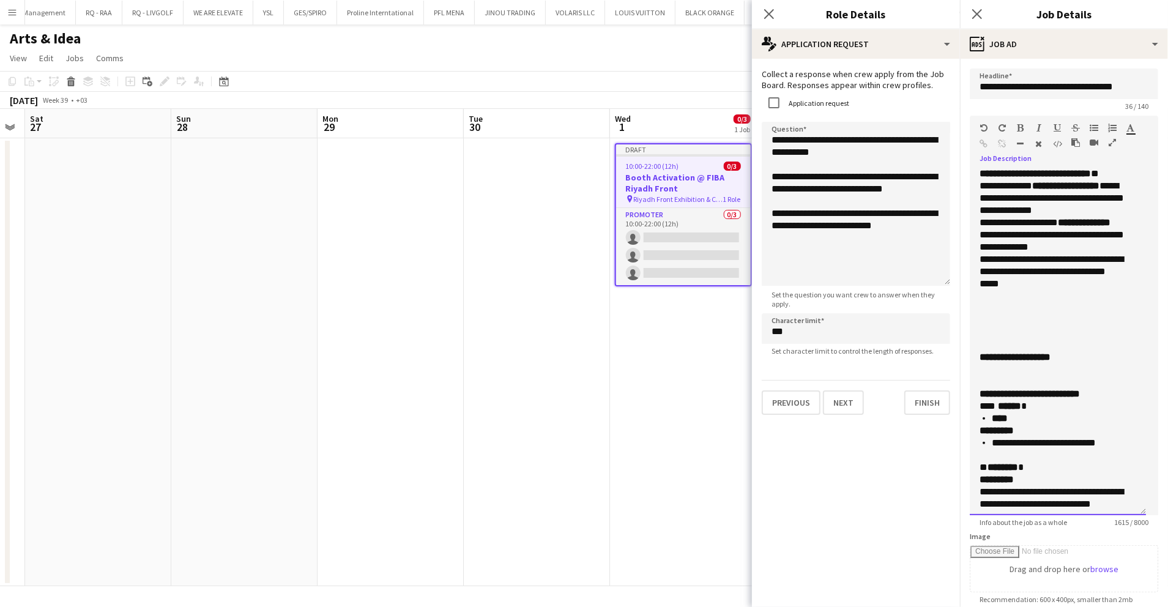
click at [1029, 388] on div "**********" at bounding box center [1058, 363] width 157 height 49
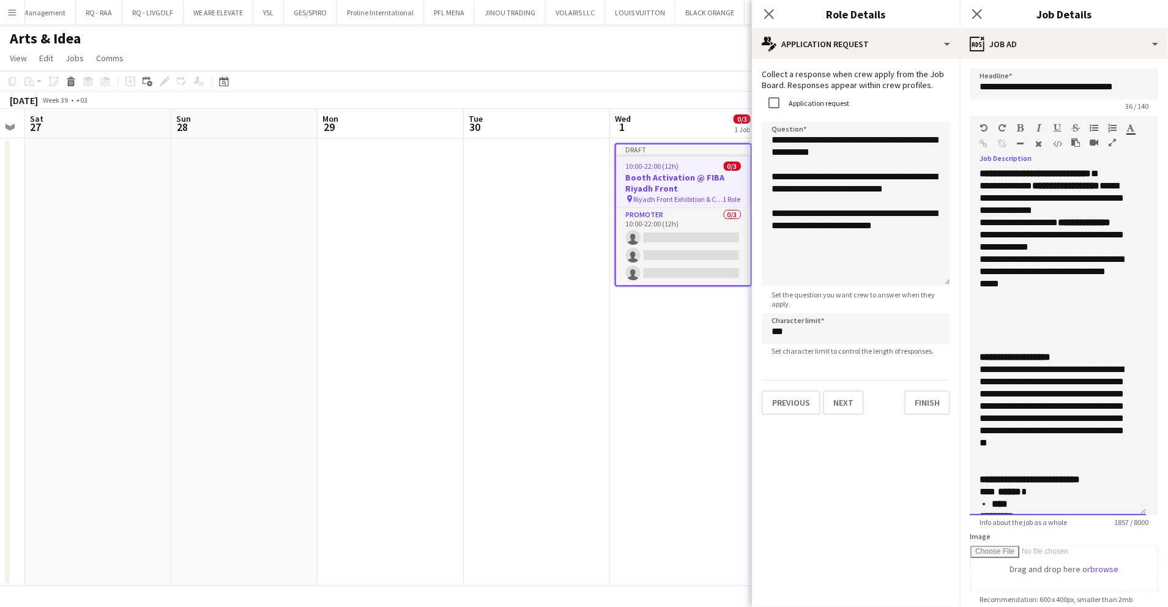
click at [1040, 474] on div "**********" at bounding box center [1052, 406] width 144 height 135
click at [1107, 461] on p at bounding box center [1052, 455] width 144 height 12
click at [1108, 474] on div "**********" at bounding box center [1052, 406] width 144 height 135
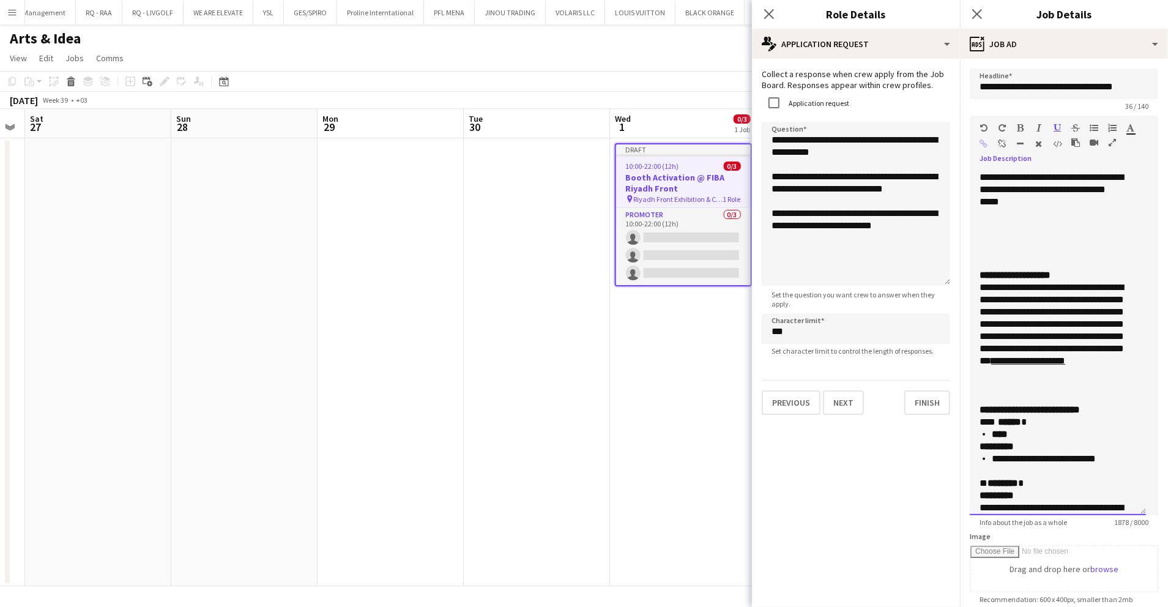
scroll to position [557, 0]
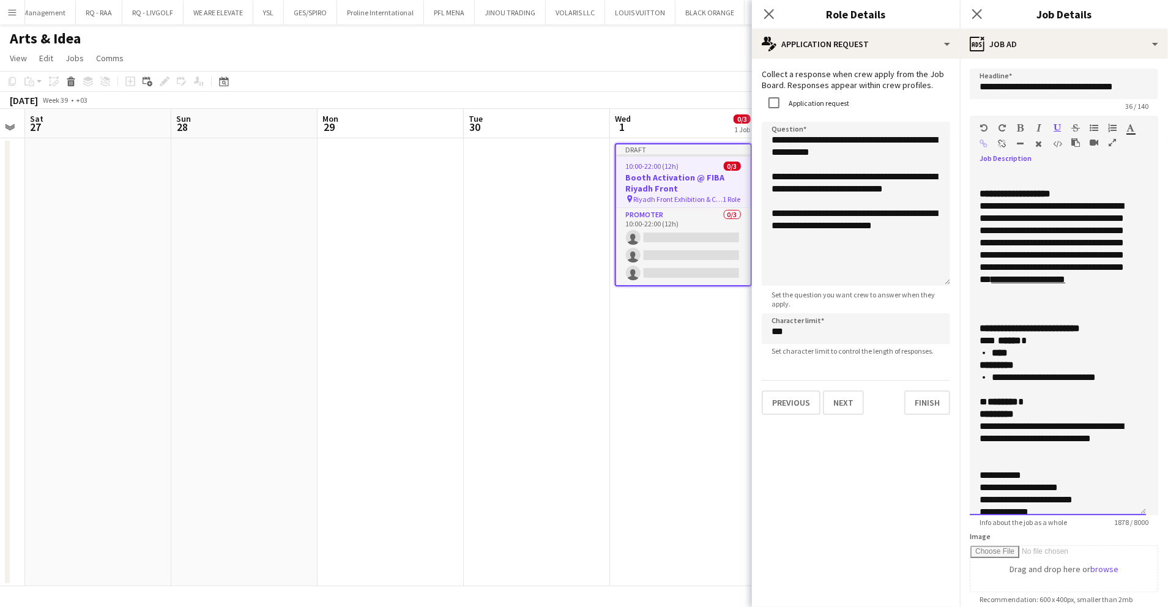
click at [979, 438] on div "**********" at bounding box center [1058, 342] width 176 height 345
drag, startPoint x: 979, startPoint y: 453, endPoint x: 1017, endPoint y: 491, distance: 53.2
click at [1017, 491] on div "**********" at bounding box center [1058, 342] width 176 height 345
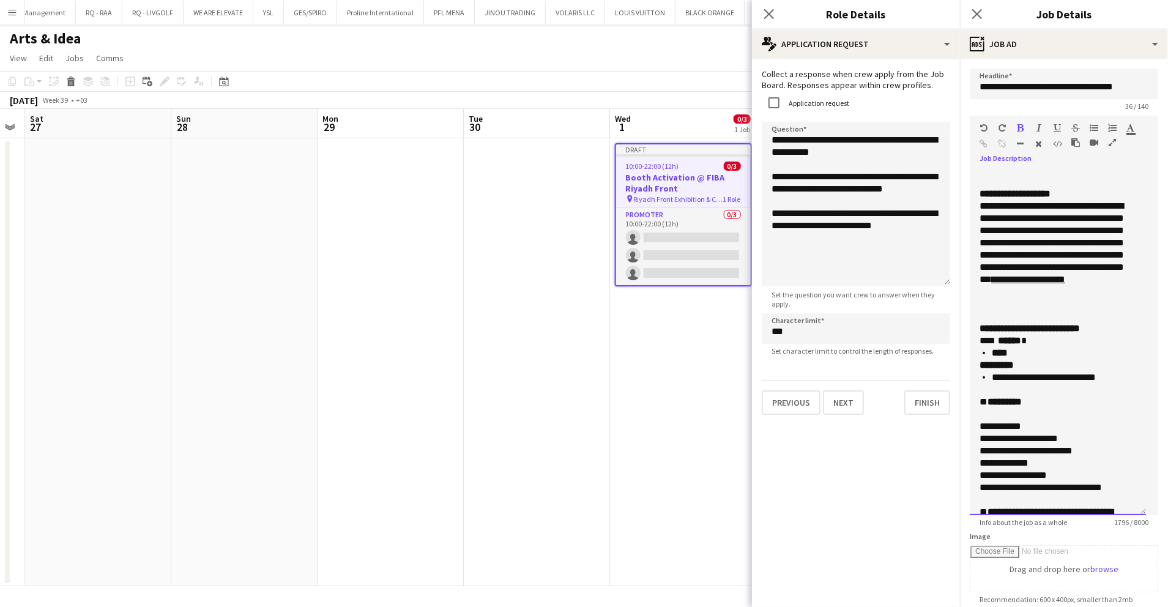
click at [1045, 347] on div "**** ****** *" at bounding box center [1052, 341] width 144 height 12
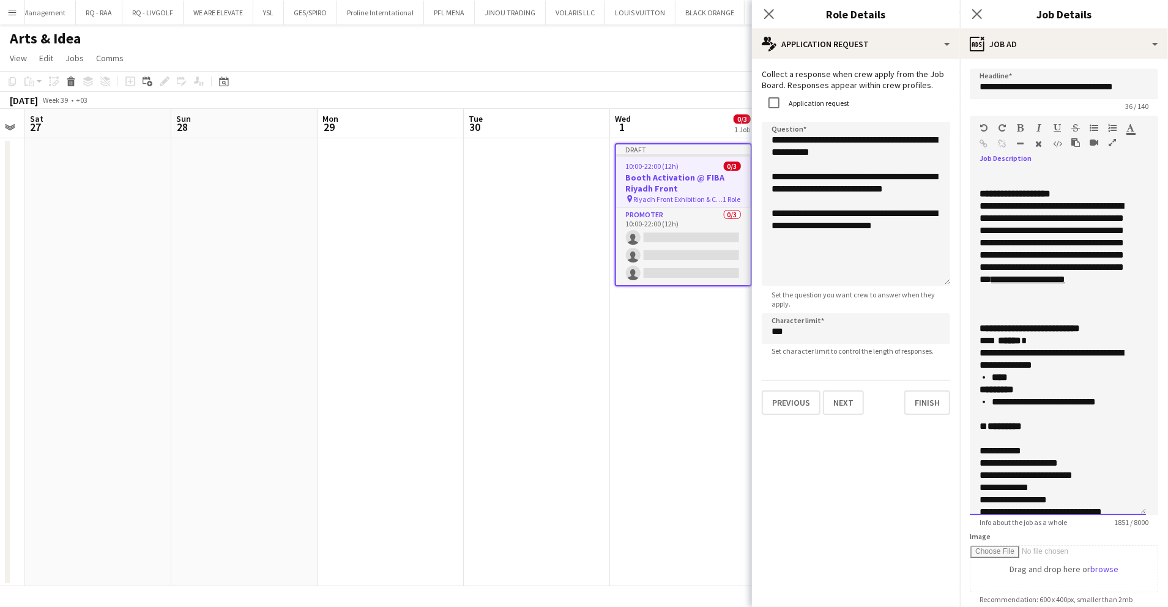
click at [1011, 371] on div "**********" at bounding box center [1052, 353] width 144 height 37
click at [1054, 371] on div "**********" at bounding box center [1052, 353] width 144 height 37
click at [1091, 371] on div "**********" at bounding box center [1052, 353] width 144 height 37
click at [1005, 371] on div "**********" at bounding box center [1052, 353] width 144 height 37
click at [1026, 371] on div "**********" at bounding box center [1052, 353] width 144 height 37
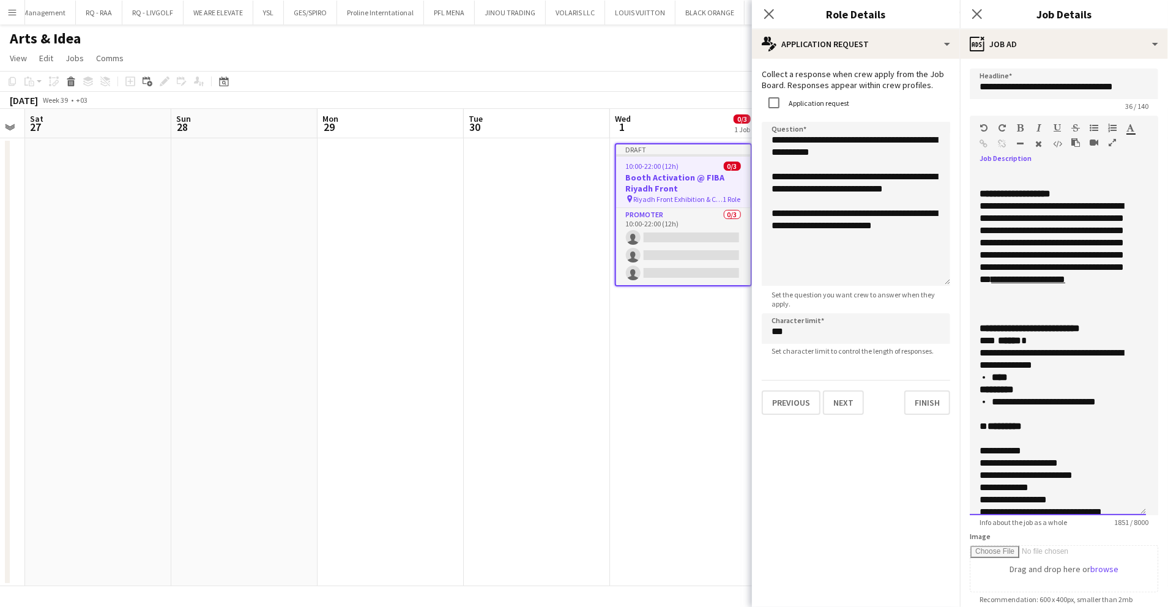
click at [1052, 371] on div "**********" at bounding box center [1052, 353] width 144 height 37
click at [1103, 371] on div "**********" at bounding box center [1052, 353] width 144 height 37
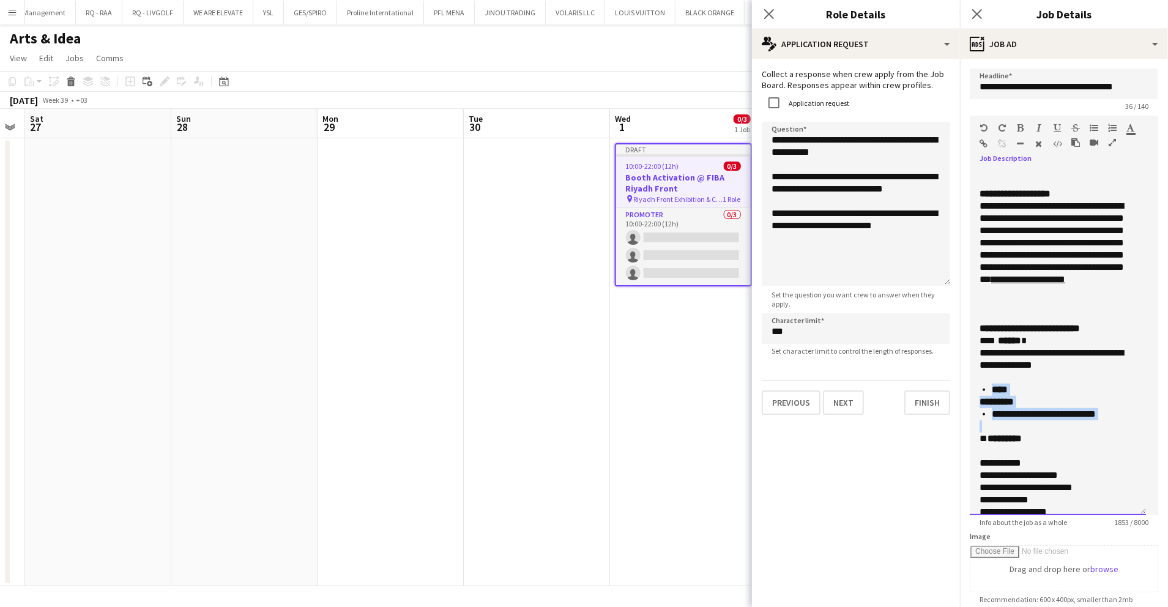
drag, startPoint x: 1110, startPoint y: 465, endPoint x: 981, endPoint y: 423, distance: 135.7
click at [981, 423] on div "**********" at bounding box center [1058, 408] width 157 height 49
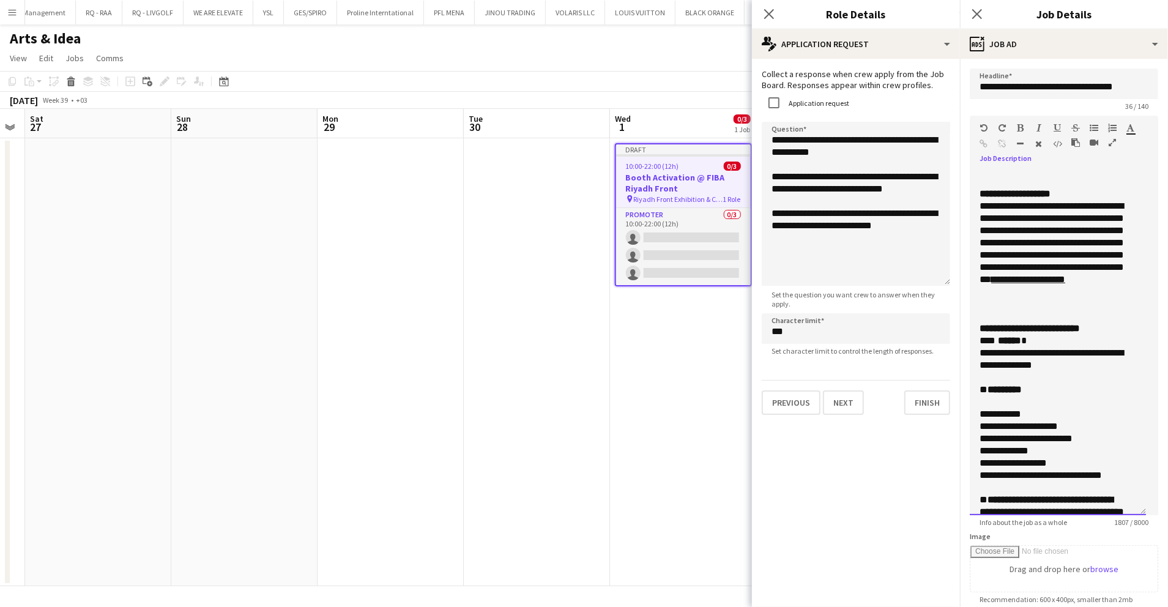
click at [1001, 408] on div at bounding box center [1058, 402] width 157 height 12
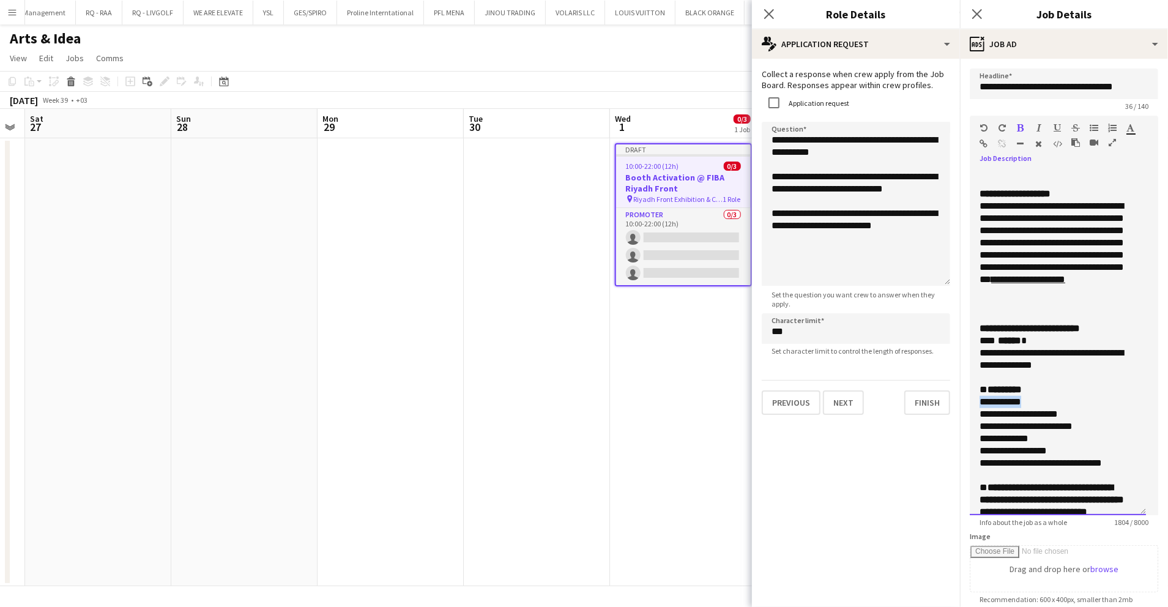
drag, startPoint x: 1043, startPoint y: 438, endPoint x: 972, endPoint y: 438, distance: 71.0
click at [972, 438] on div "**********" at bounding box center [1058, 342] width 176 height 345
click at [991, 420] on p "**********" at bounding box center [1052, 414] width 144 height 12
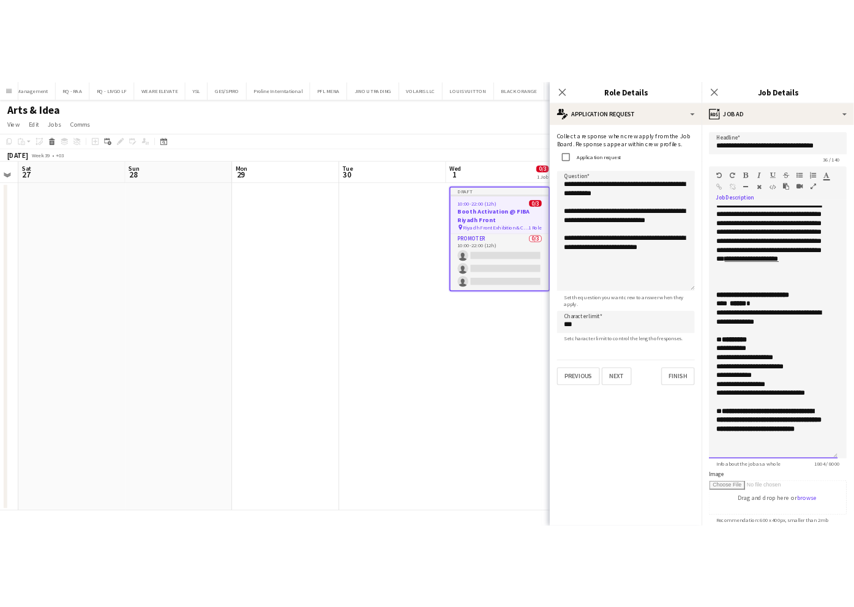
scroll to position [81, 0]
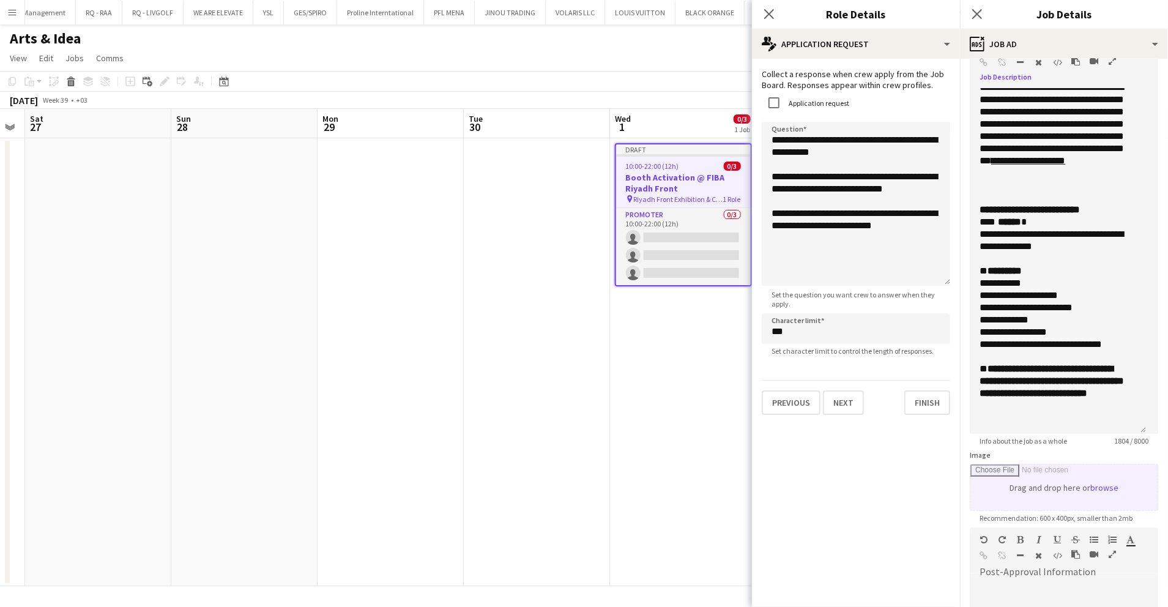
click at [1030, 480] on input "Image" at bounding box center [1063, 487] width 187 height 46
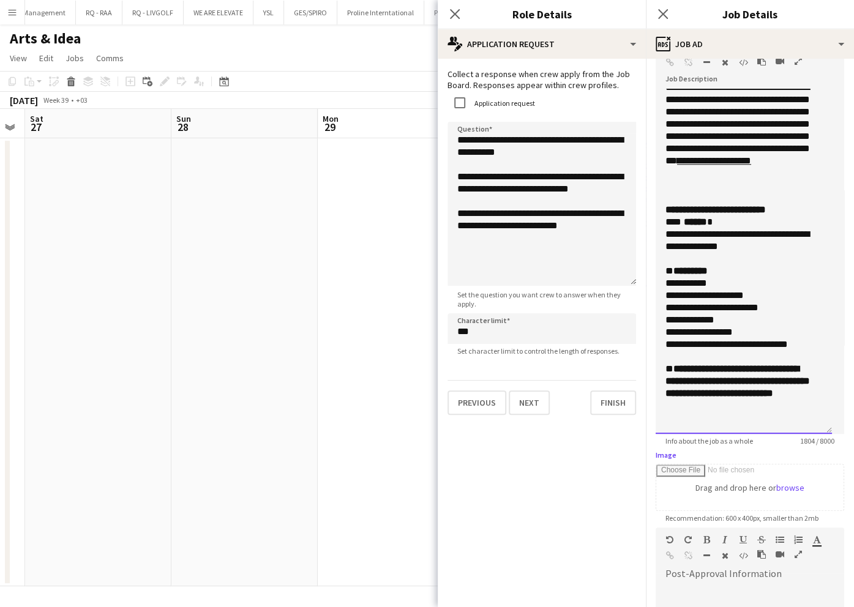
click at [674, 233] on div "**********" at bounding box center [737, 234] width 144 height 37
drag, startPoint x: 769, startPoint y: 236, endPoint x: 752, endPoint y: 233, distance: 16.8
click at [752, 233] on div "**********" at bounding box center [737, 234] width 144 height 37
click at [688, 244] on div "**********" at bounding box center [737, 234] width 144 height 37
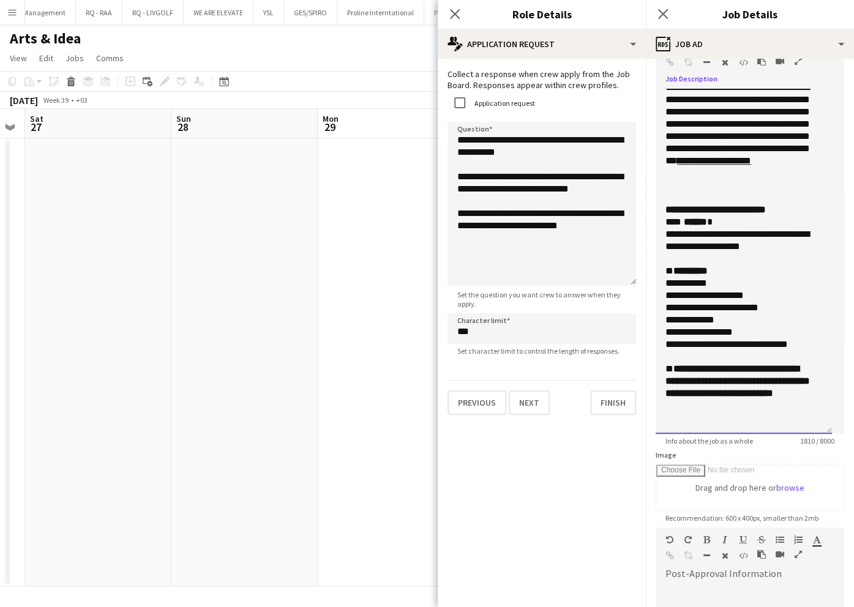
click at [799, 251] on div "**********" at bounding box center [737, 234] width 144 height 37
drag, startPoint x: 665, startPoint y: 236, endPoint x: 802, endPoint y: 253, distance: 138.1
click at [802, 253] on div "**********" at bounding box center [743, 240] width 157 height 49
click at [754, 277] on p "**********" at bounding box center [737, 283] width 144 height 12
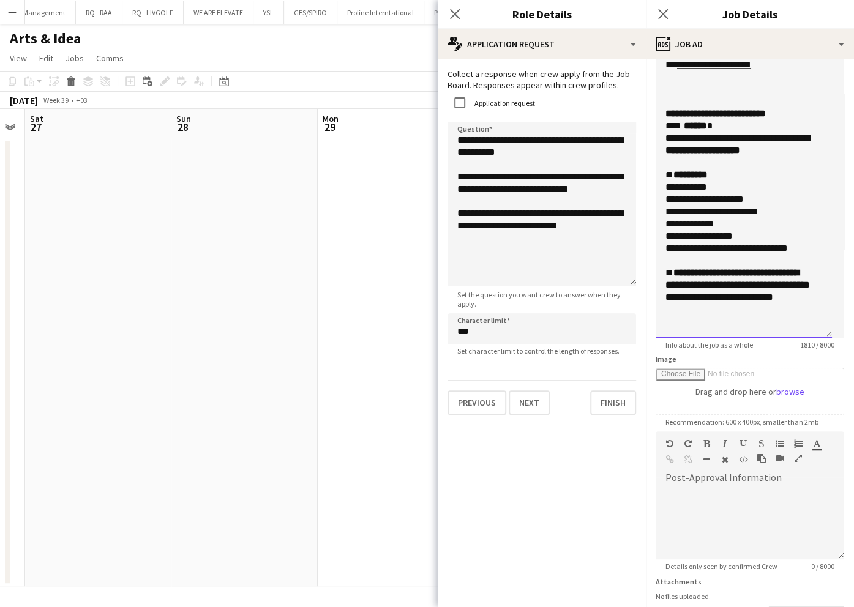
scroll to position [245, 0]
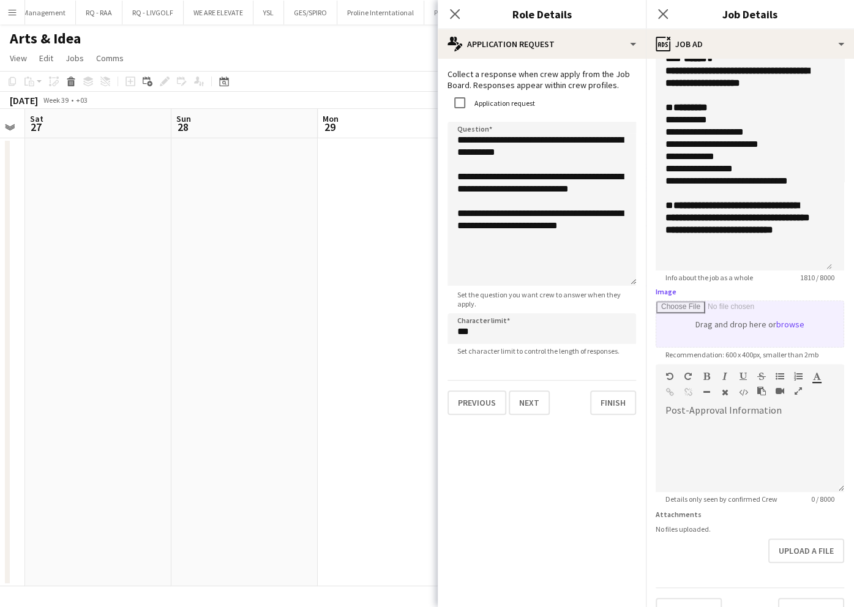
click at [721, 333] on input "Image" at bounding box center [749, 324] width 187 height 46
type input "**********"
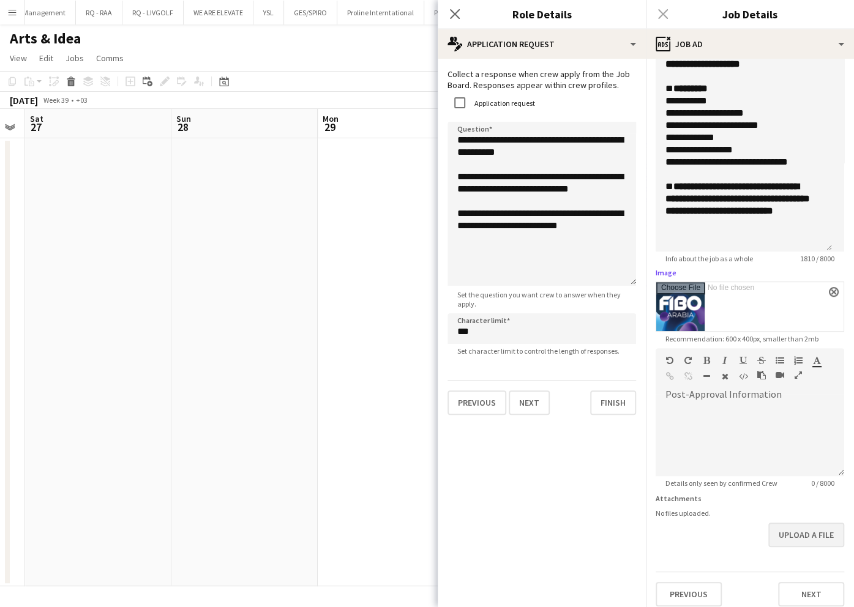
scroll to position [272, 0]
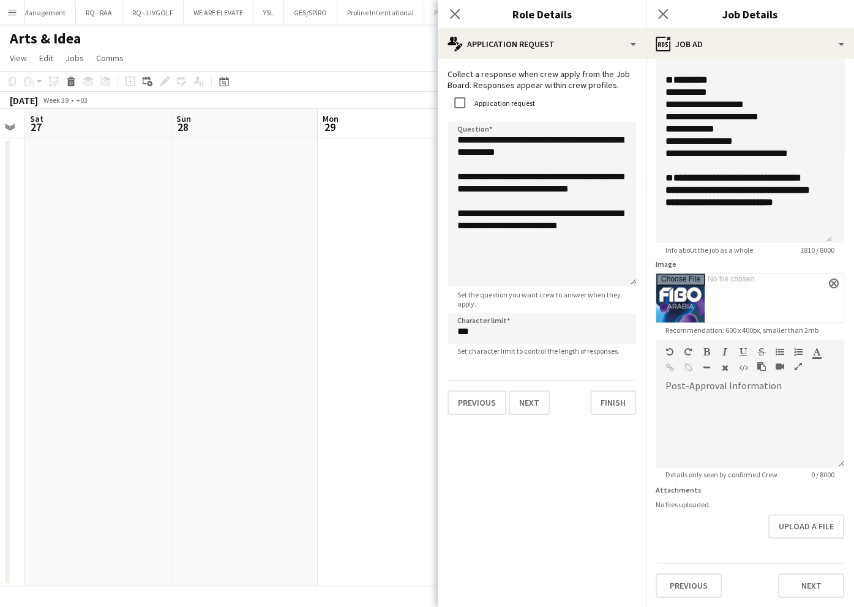
click at [788, 572] on div "Previous Next" at bounding box center [749, 580] width 188 height 35
click at [788, 581] on button "Next" at bounding box center [811, 585] width 66 height 24
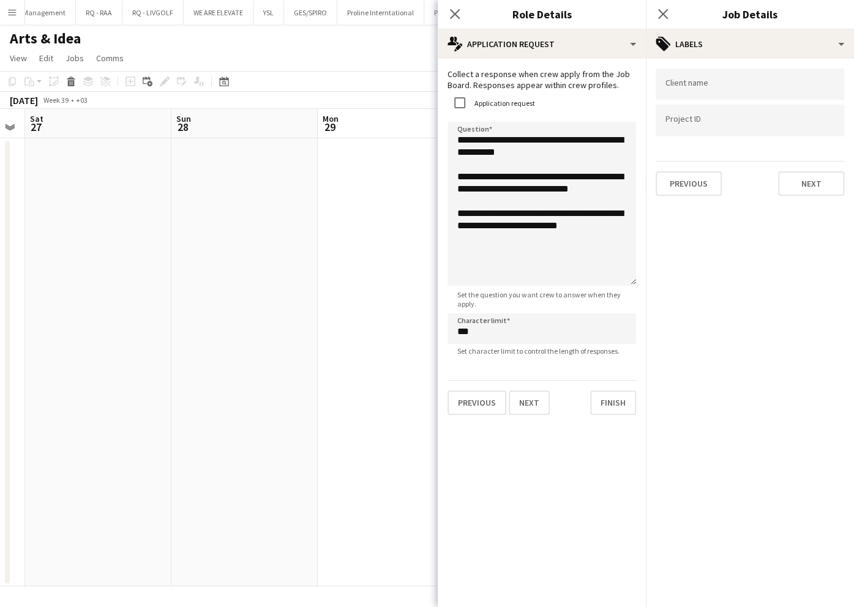
scroll to position [0, 0]
click at [687, 91] on div at bounding box center [749, 84] width 188 height 31
type input "**********"
click at [724, 126] on div at bounding box center [749, 120] width 188 height 31
paste input "**********"
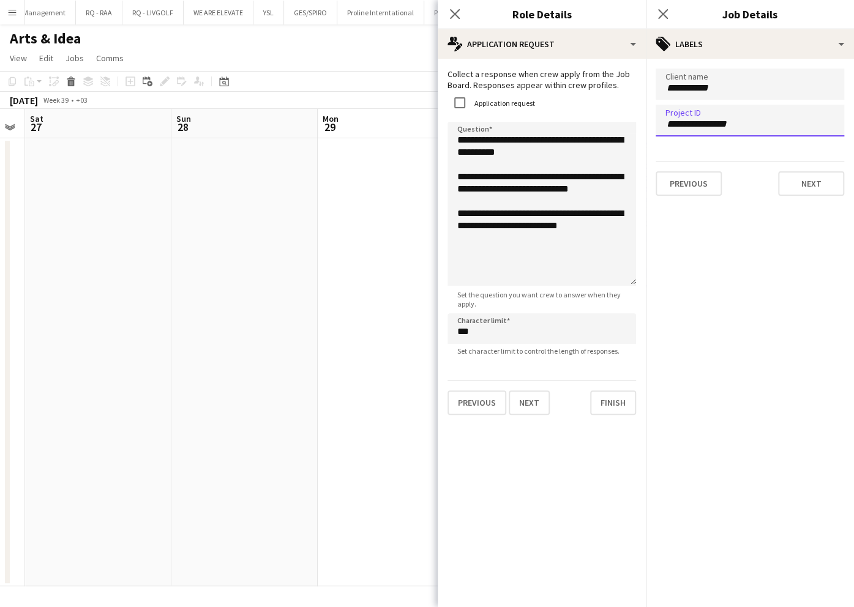
type input "**********"
click at [695, 89] on input "**********" at bounding box center [749, 88] width 169 height 11
type input "**********"
click at [793, 195] on div "**********" at bounding box center [750, 132] width 208 height 147
click at [794, 192] on button "Next" at bounding box center [811, 183] width 66 height 24
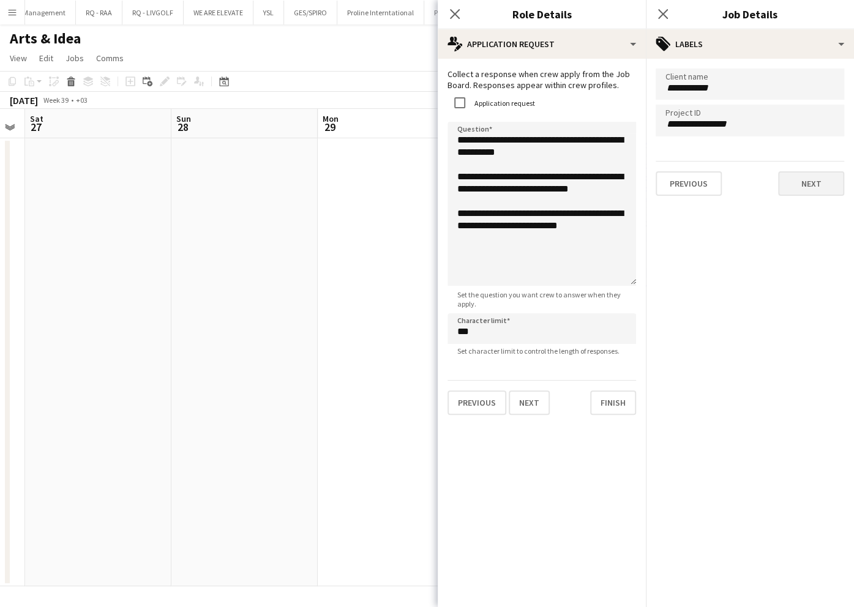
type input "*******"
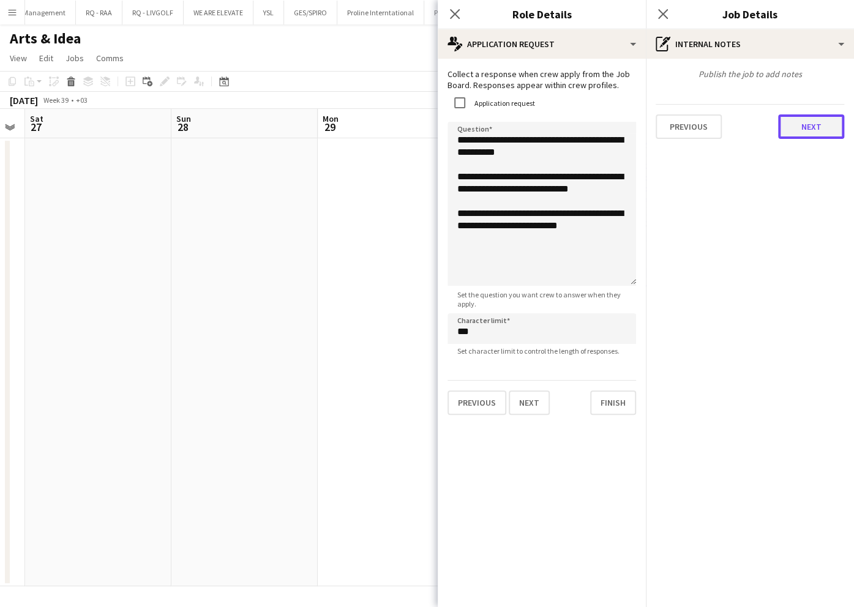
click at [826, 129] on button "Next" at bounding box center [811, 126] width 66 height 24
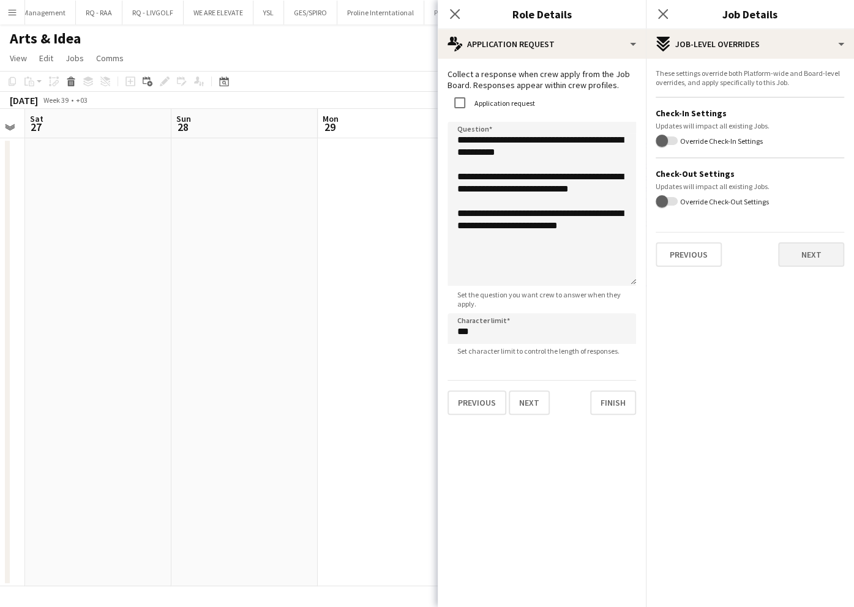
drag, startPoint x: 802, startPoint y: 267, endPoint x: 803, endPoint y: 261, distance: 6.2
click at [800, 267] on div "These settings override both Platform-wide and Board-level overrides, and apply…" at bounding box center [750, 168] width 208 height 218
click at [803, 260] on button "Next" at bounding box center [811, 254] width 66 height 24
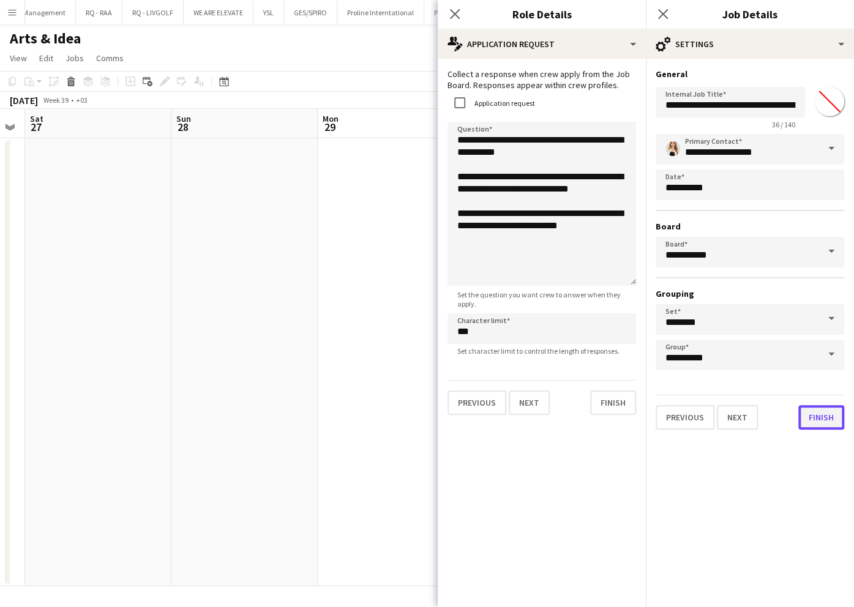
click at [811, 415] on button "Finish" at bounding box center [821, 417] width 46 height 24
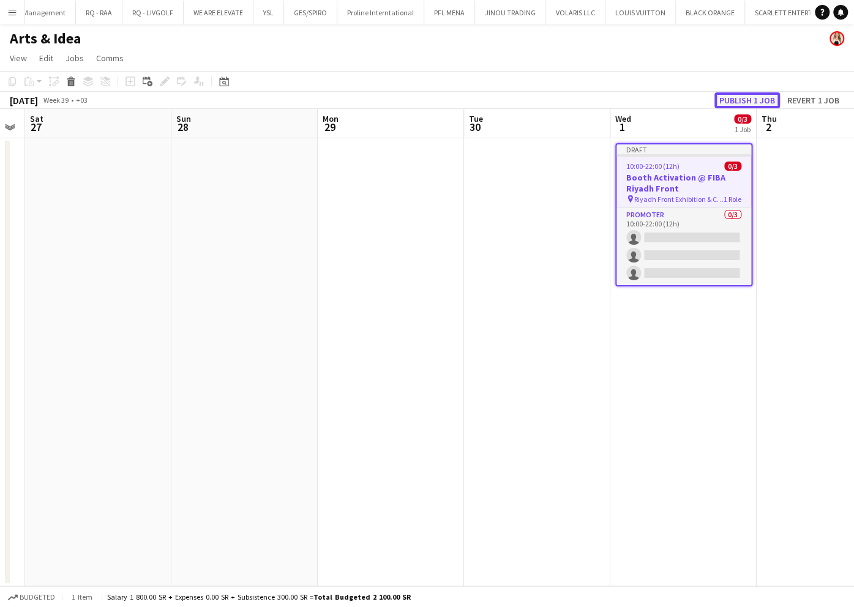
click at [746, 97] on button "Publish 1 job" at bounding box center [746, 100] width 65 height 16
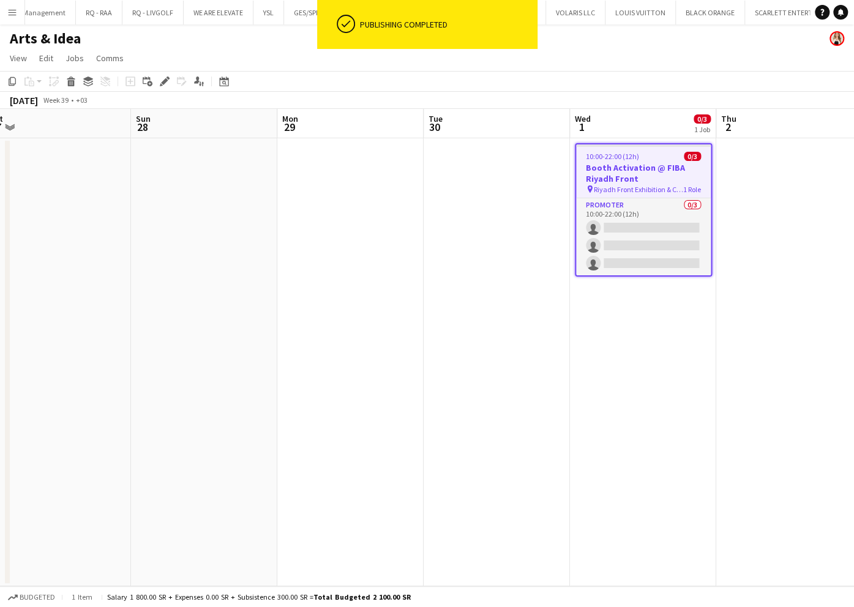
drag, startPoint x: 422, startPoint y: 244, endPoint x: 247, endPoint y: 258, distance: 176.2
click at [247, 258] on app-calendar-viewport "Wed 24 Thu 25 Fri 26 Sat 27 Sun 28 Mon 29 Tue 30 Wed 1 0/3 1 Job Thu 2 Fri 3 Sa…" at bounding box center [427, 347] width 854 height 477
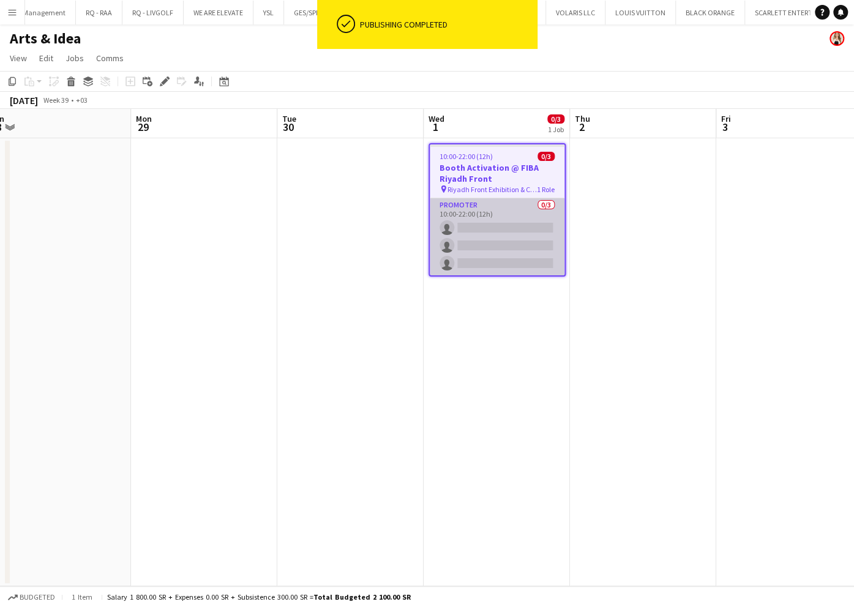
scroll to position [0, 468]
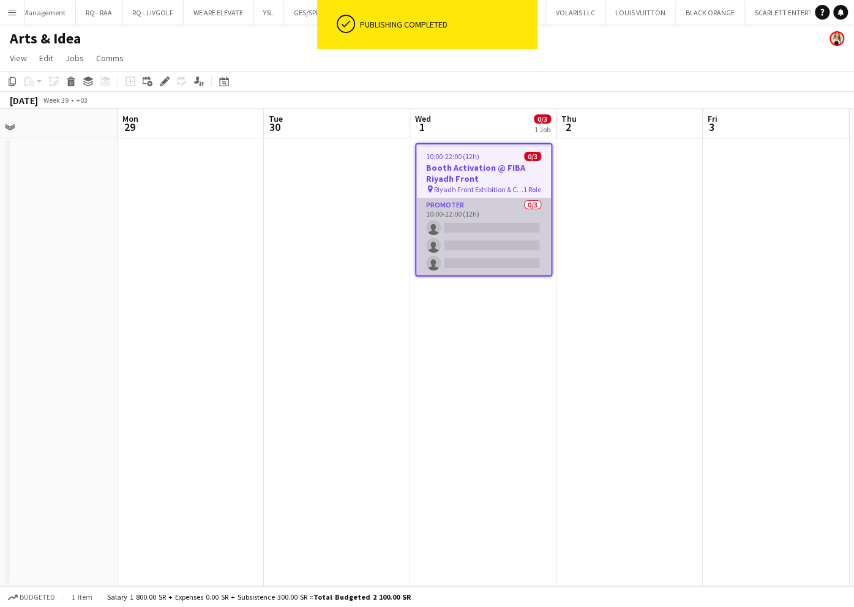
click at [481, 239] on app-card-role "Promoter 0/3 10:00-22:00 (12h) single-neutral-actions single-neutral-actions si…" at bounding box center [483, 236] width 135 height 77
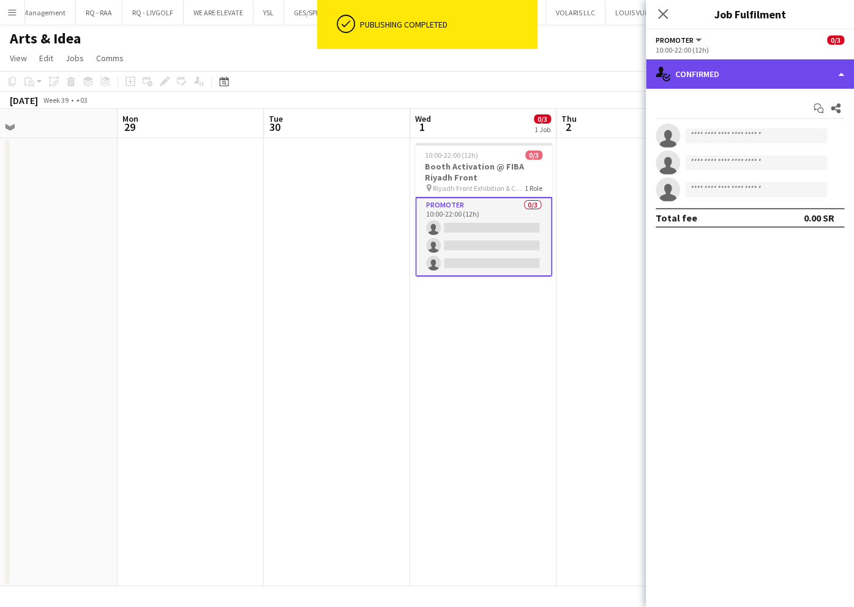
click at [788, 65] on div "single-neutral-actions-check-2 Confirmed" at bounding box center [750, 73] width 208 height 29
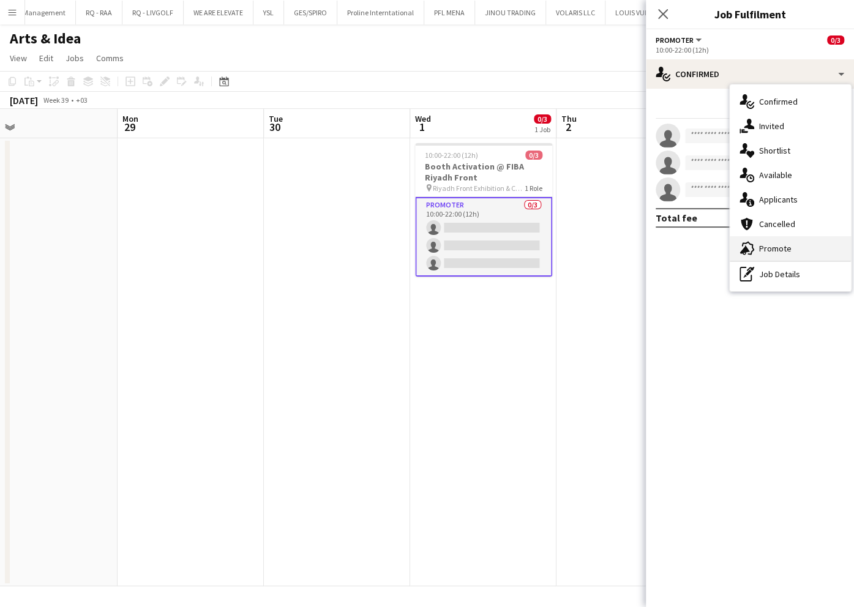
click at [788, 245] on span "Promote" at bounding box center [775, 248] width 32 height 11
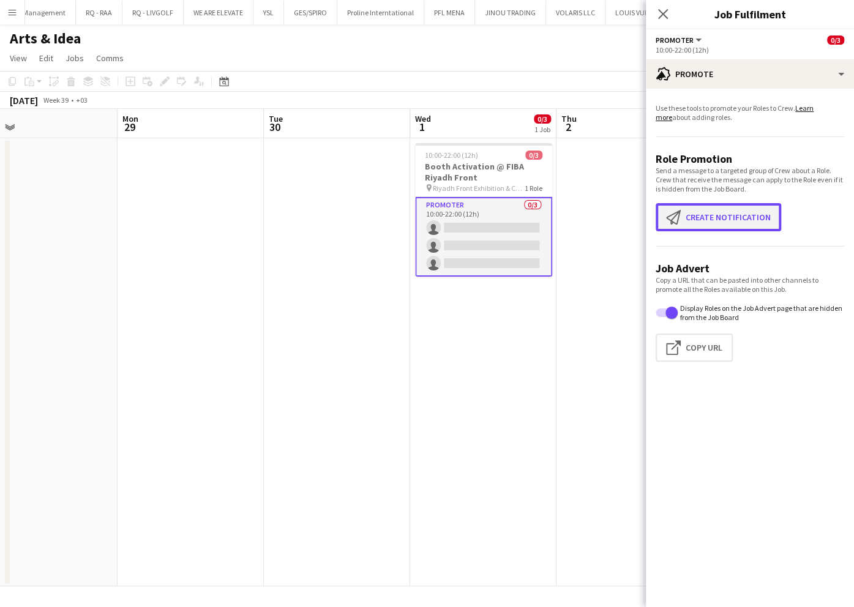
click at [701, 220] on button "Create notification Create notification" at bounding box center [717, 217] width 125 height 28
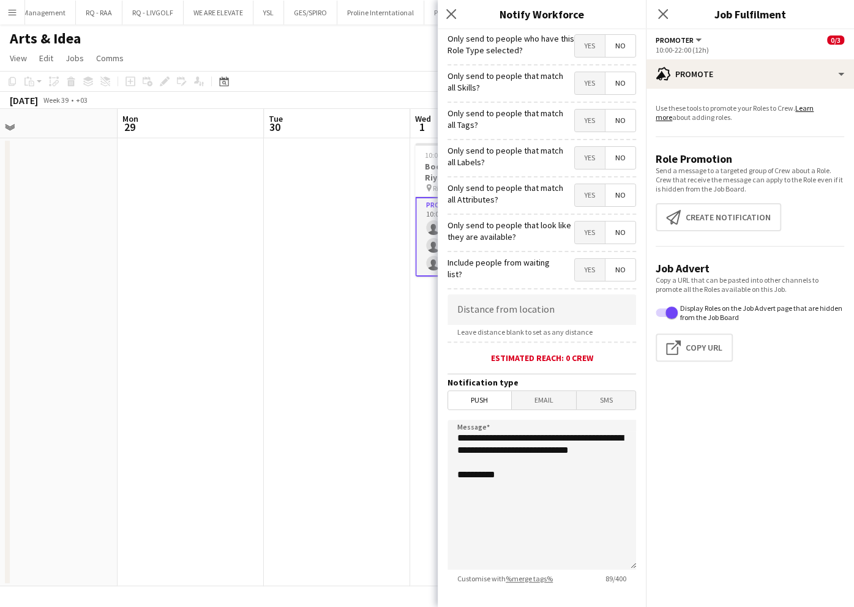
click at [581, 47] on span "Yes" at bounding box center [590, 46] width 30 height 22
click at [575, 78] on span "Yes" at bounding box center [590, 83] width 30 height 22
click at [578, 122] on span "Yes" at bounding box center [590, 121] width 30 height 22
click at [575, 160] on span "Yes" at bounding box center [590, 158] width 30 height 22
click at [577, 190] on span "Yes" at bounding box center [590, 195] width 30 height 22
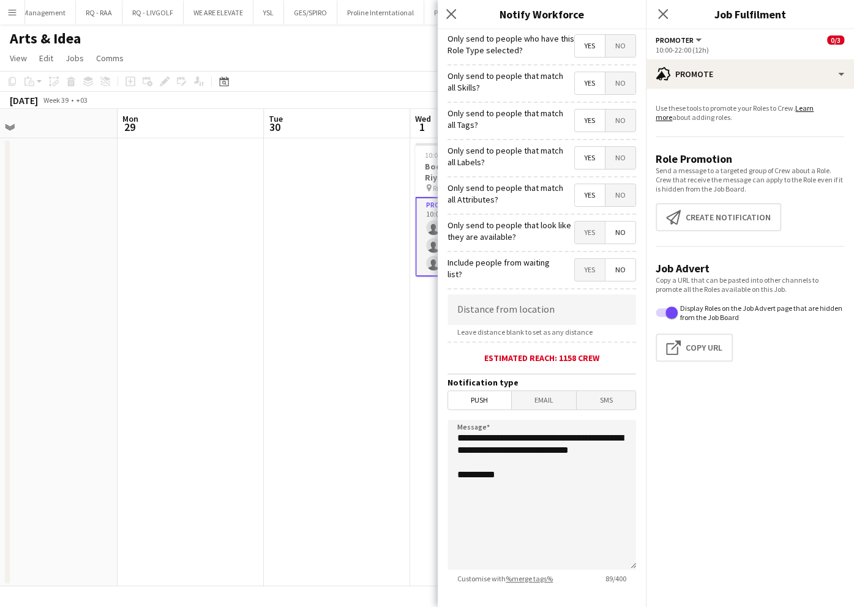
drag, startPoint x: 576, startPoint y: 225, endPoint x: 567, endPoint y: 244, distance: 20.5
click at [575, 225] on span "Yes" at bounding box center [590, 233] width 30 height 22
click at [556, 309] on input at bounding box center [541, 309] width 188 height 31
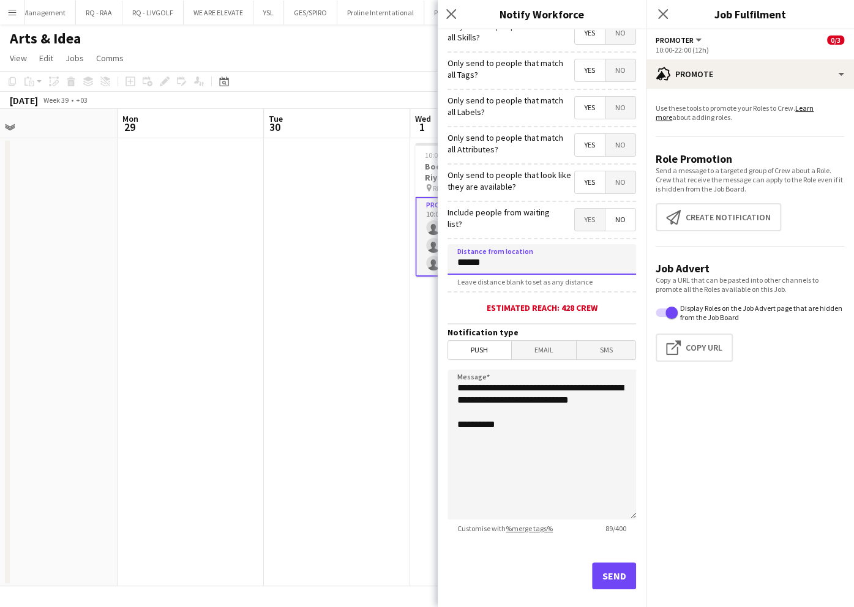
scroll to position [67, 0]
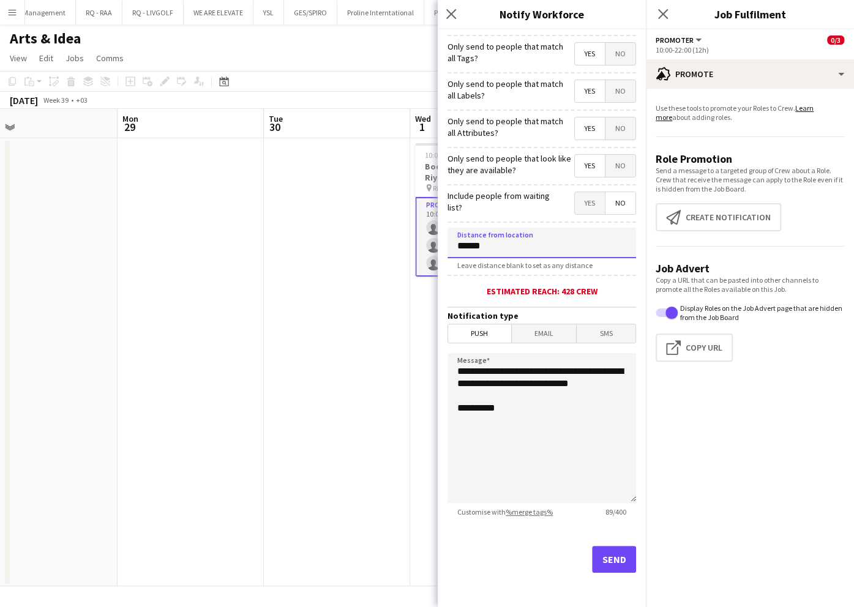
type input "******"
click at [416, 225] on app-card-role "Promoter 0/3 10:00-22:00 (12h) single-neutral-actions single-neutral-actions si…" at bounding box center [483, 237] width 137 height 80
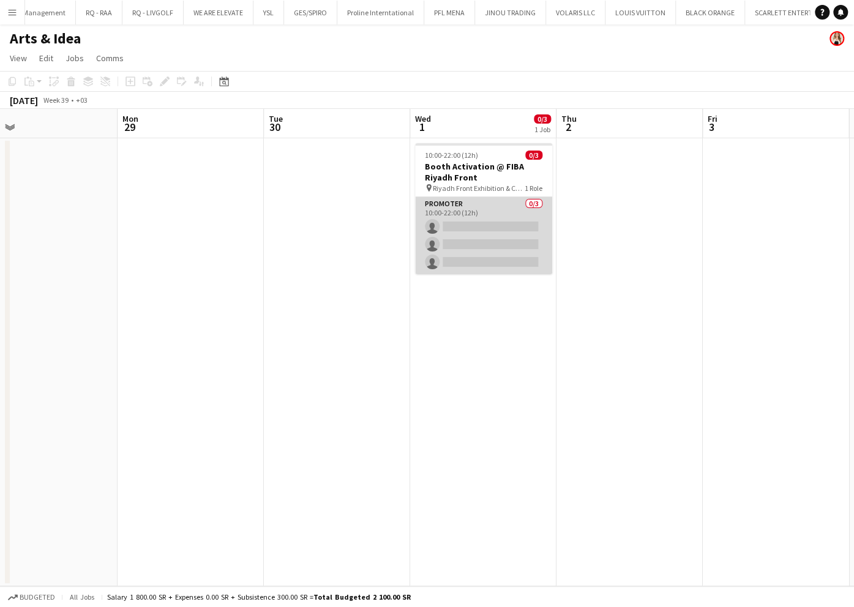
click at [455, 214] on app-card-role "Promoter 0/3 10:00-22:00 (12h) single-neutral-actions single-neutral-actions si…" at bounding box center [483, 235] width 137 height 77
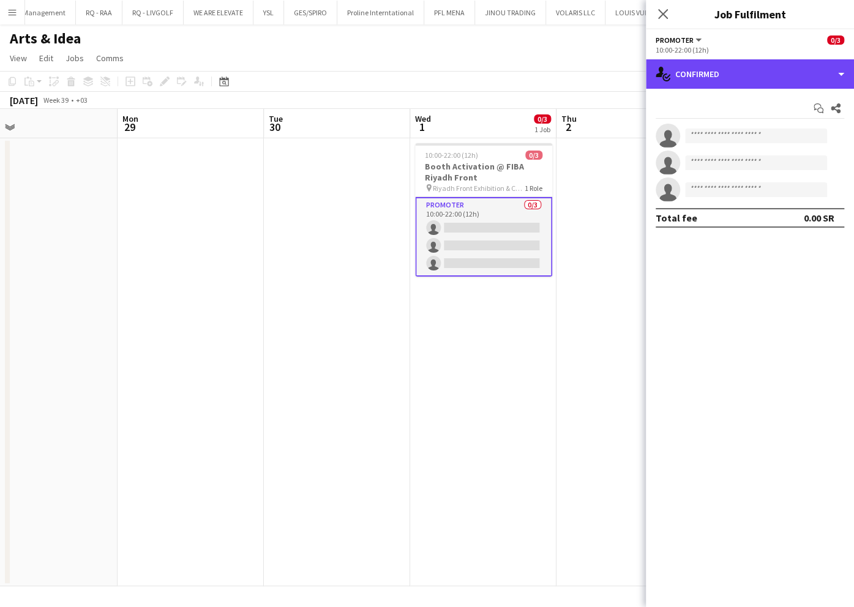
drag, startPoint x: 722, startPoint y: 75, endPoint x: 783, endPoint y: 193, distance: 133.3
click at [722, 75] on div "single-neutral-actions-check-2 Confirmed" at bounding box center [750, 73] width 208 height 29
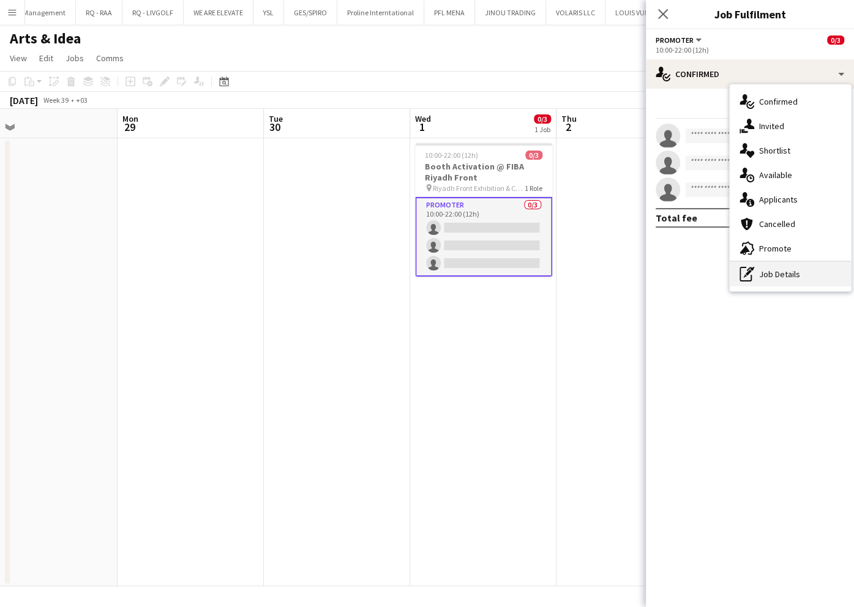
click at [792, 270] on div "pen-write Job Details" at bounding box center [789, 274] width 121 height 24
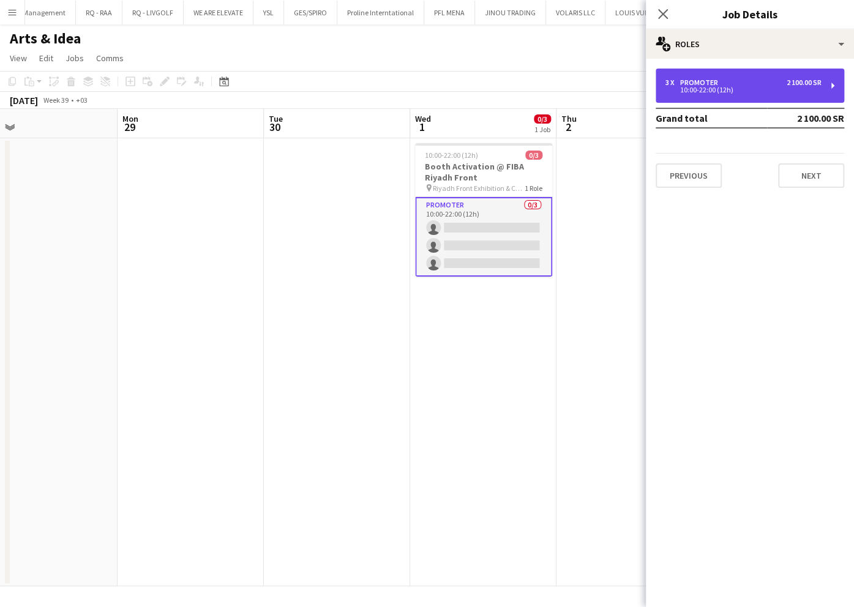
click at [782, 91] on div "10:00-22:00 (12h)" at bounding box center [743, 90] width 156 height 6
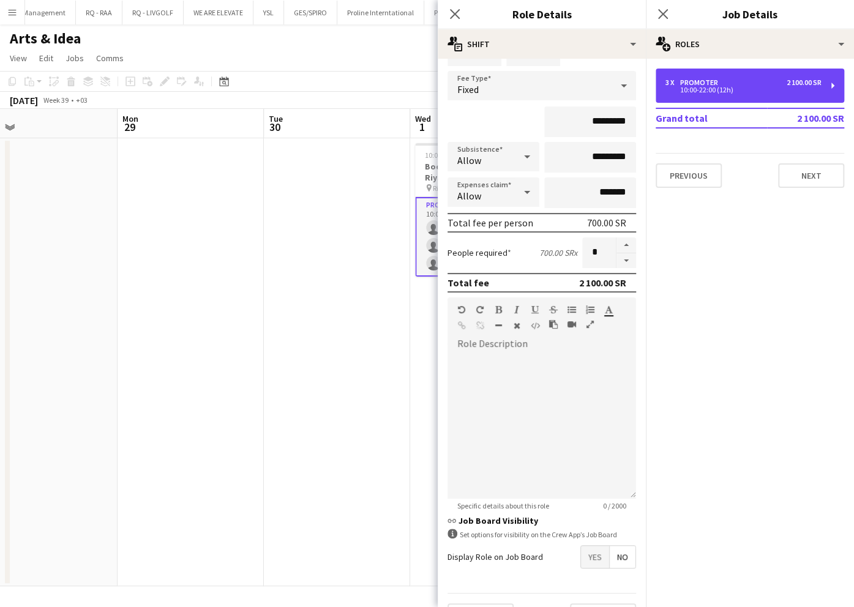
scroll to position [99, 0]
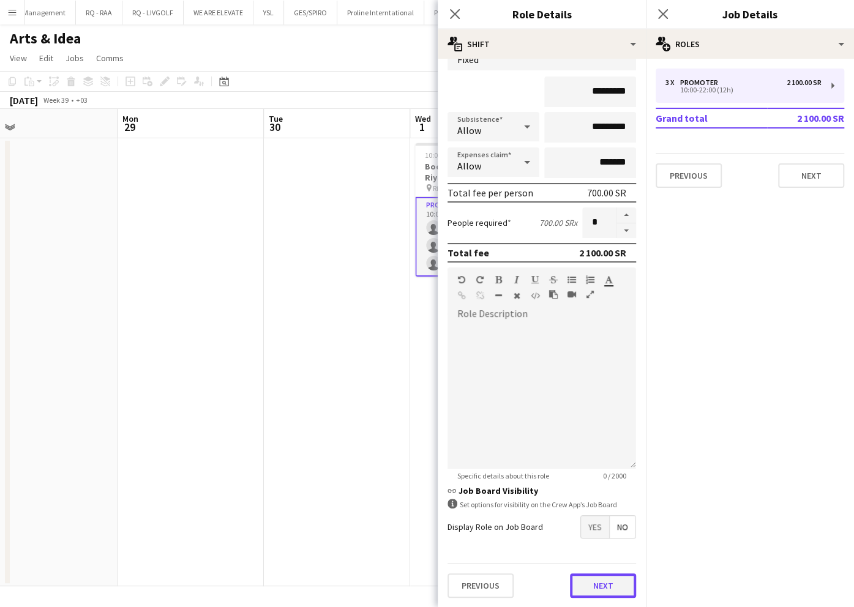
click at [595, 585] on button "Next" at bounding box center [603, 585] width 66 height 24
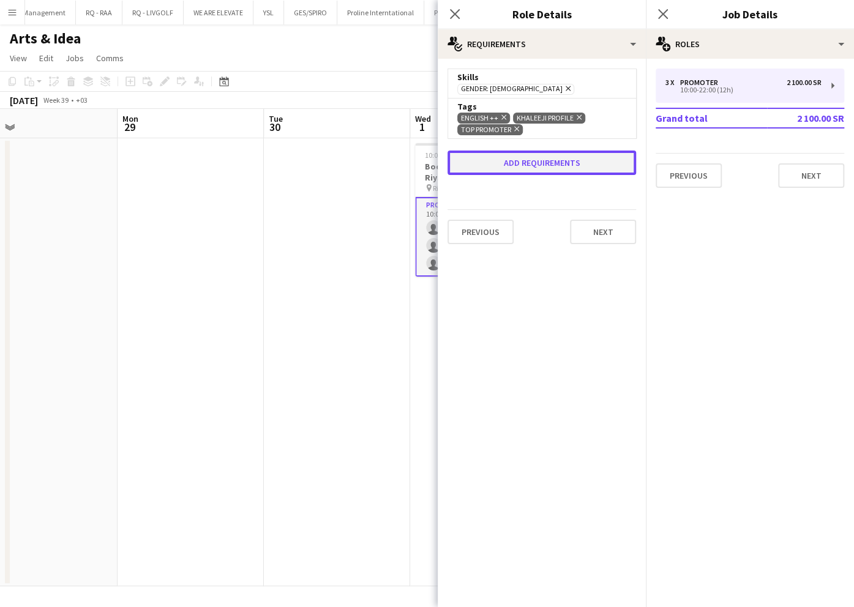
click at [545, 155] on button "Add requirements" at bounding box center [541, 163] width 188 height 24
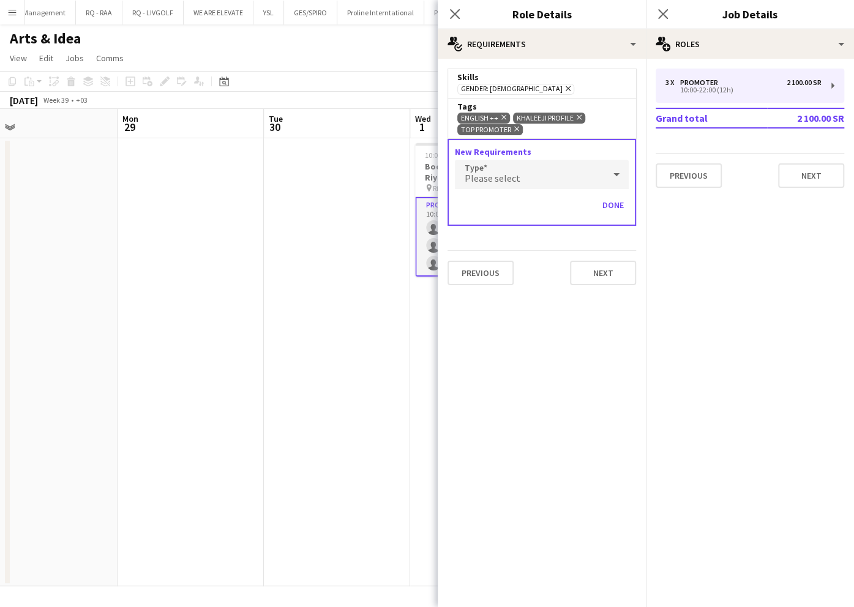
click at [535, 169] on div "Please select" at bounding box center [529, 174] width 149 height 29
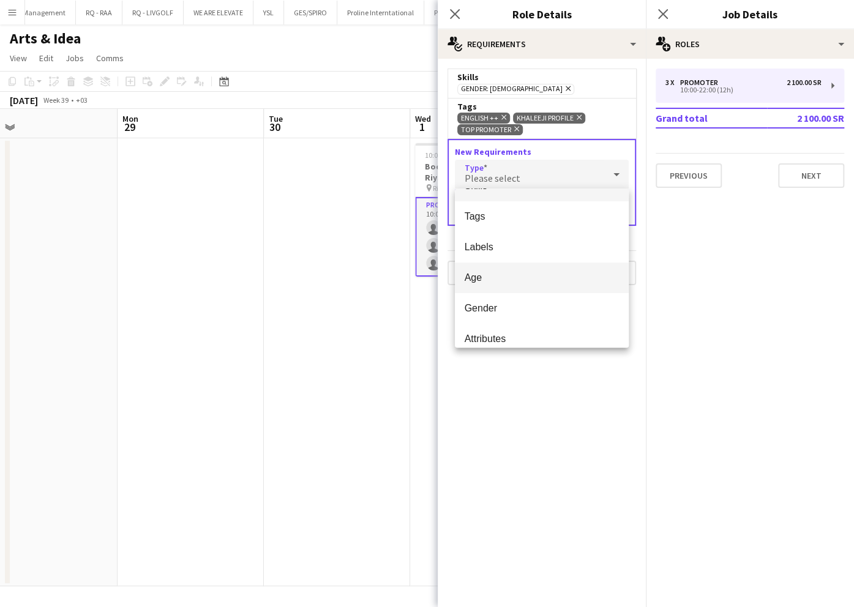
scroll to position [34, 0]
click at [530, 208] on span "Tags" at bounding box center [541, 205] width 154 height 12
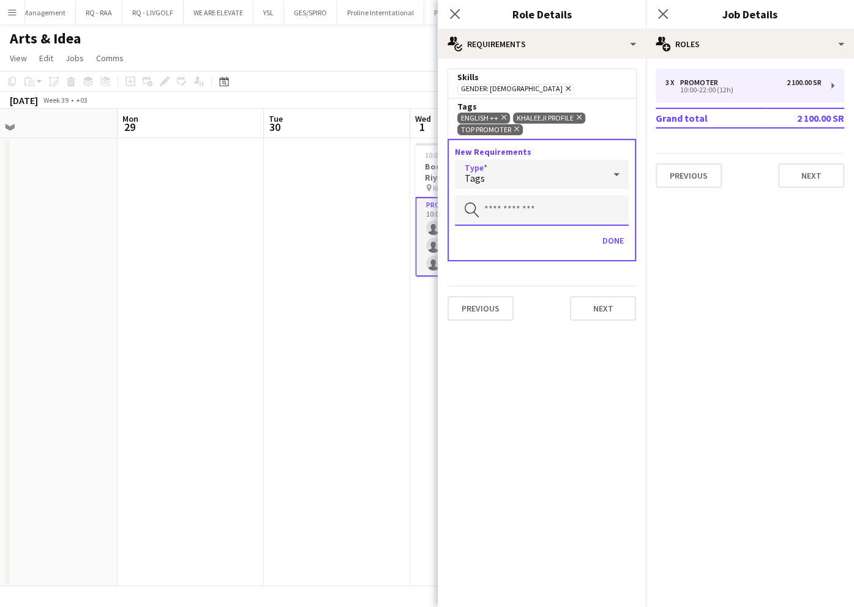
click at [523, 205] on input "text" at bounding box center [542, 210] width 174 height 31
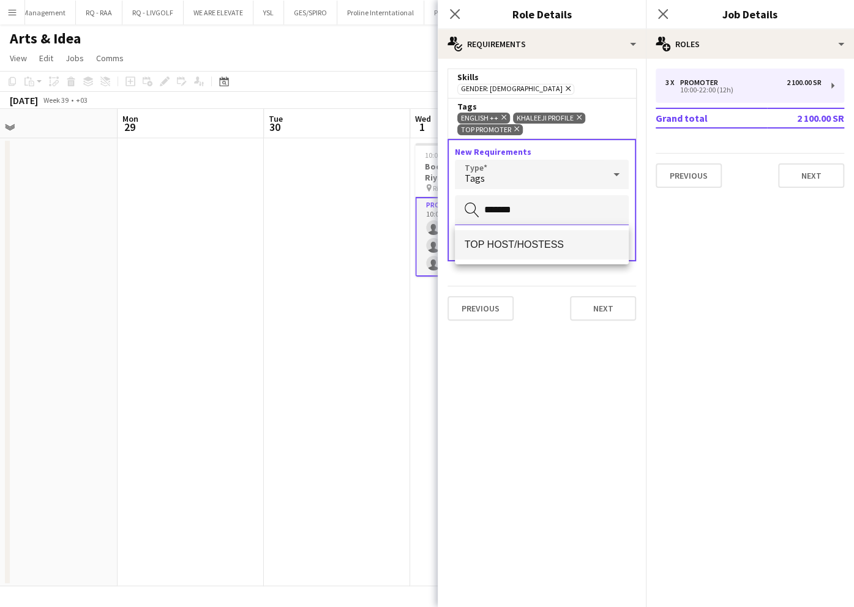
type input "*******"
click at [543, 246] on span "TOP HOST/HOSTESS" at bounding box center [541, 245] width 154 height 12
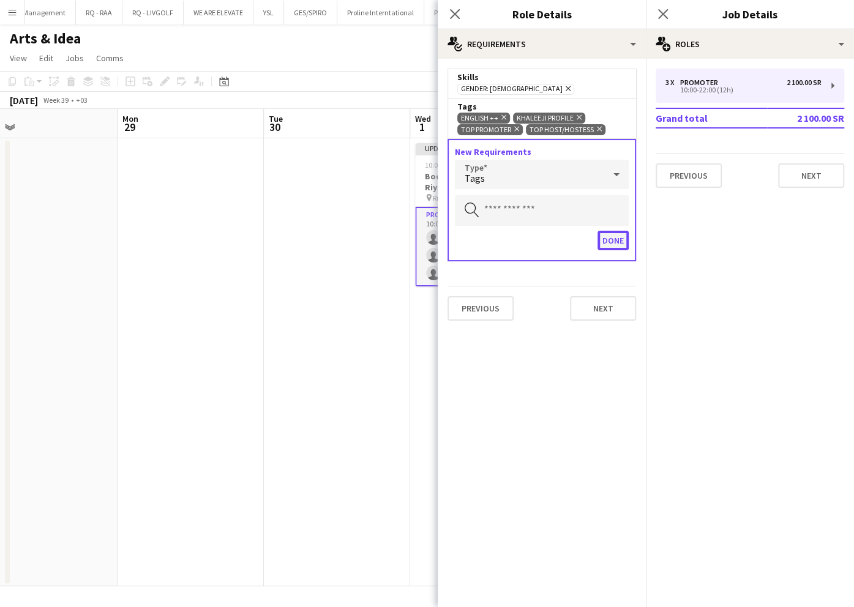
click at [607, 240] on button "Done" at bounding box center [612, 241] width 31 height 20
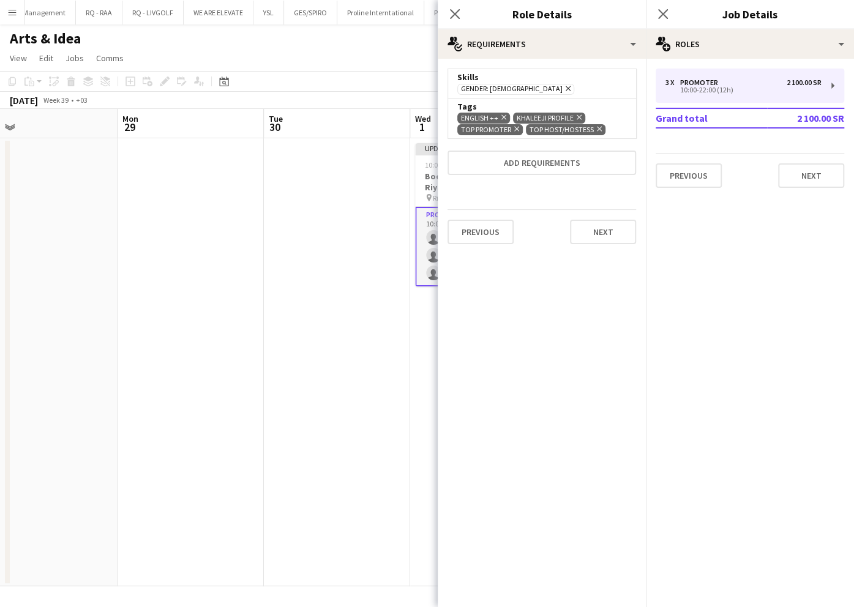
click at [356, 209] on app-date-cell at bounding box center [337, 362] width 146 height 448
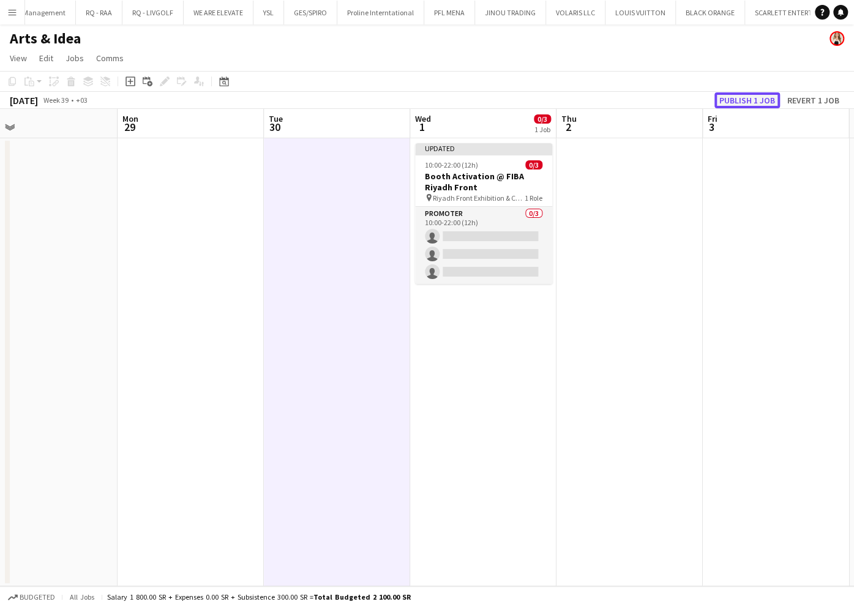
click at [756, 99] on button "Publish 1 job" at bounding box center [746, 100] width 65 height 16
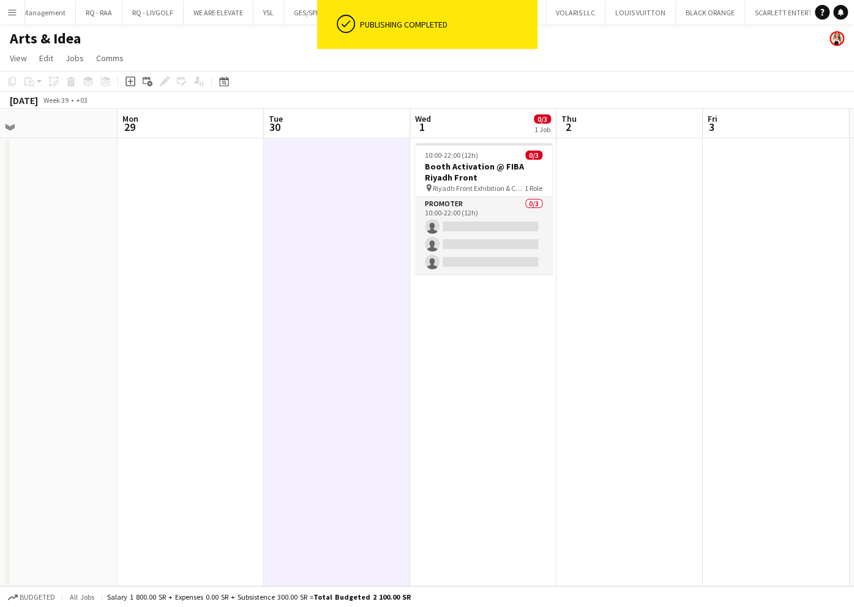
click at [500, 222] on app-card-role "Promoter 0/3 10:00-22:00 (12h) single-neutral-actions single-neutral-actions si…" at bounding box center [483, 235] width 137 height 77
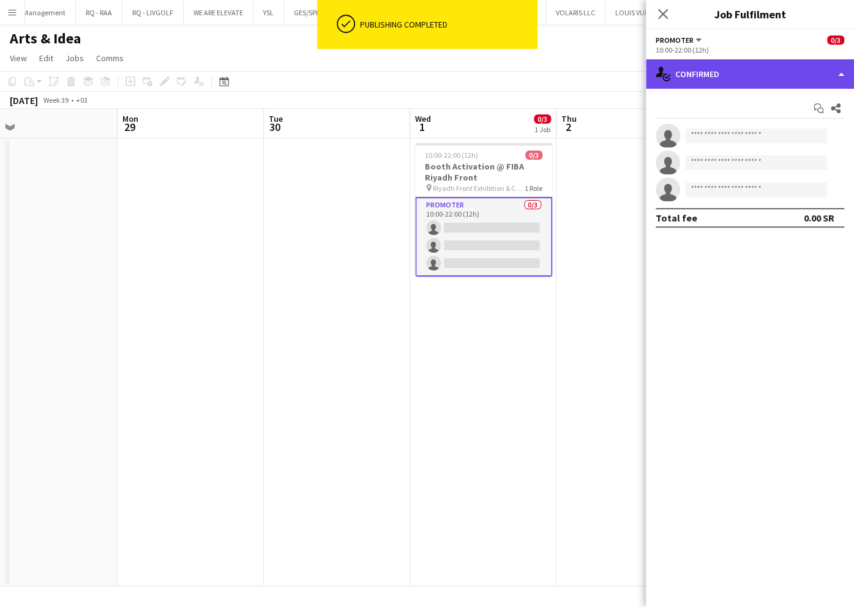
click at [721, 64] on div "single-neutral-actions-check-2 Confirmed" at bounding box center [750, 73] width 208 height 29
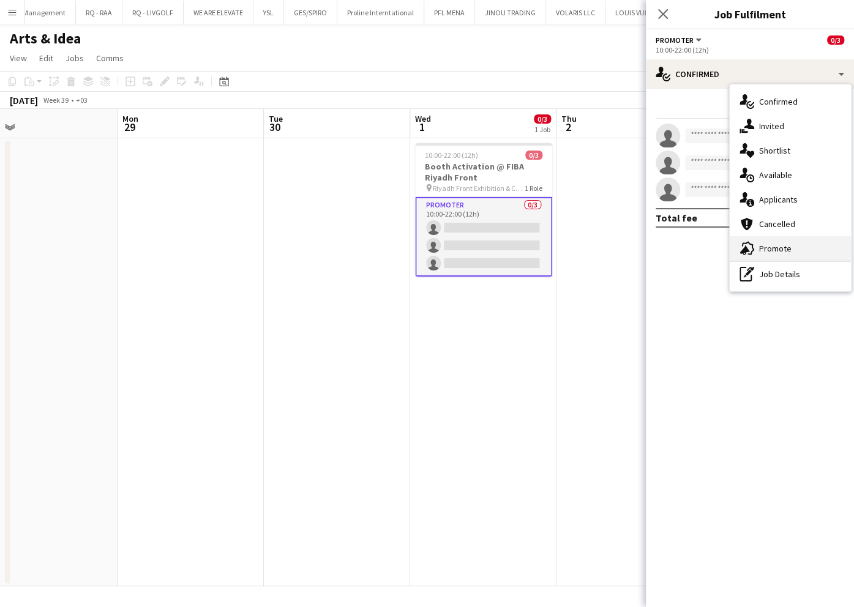
click at [786, 253] on span "Promote" at bounding box center [775, 248] width 32 height 11
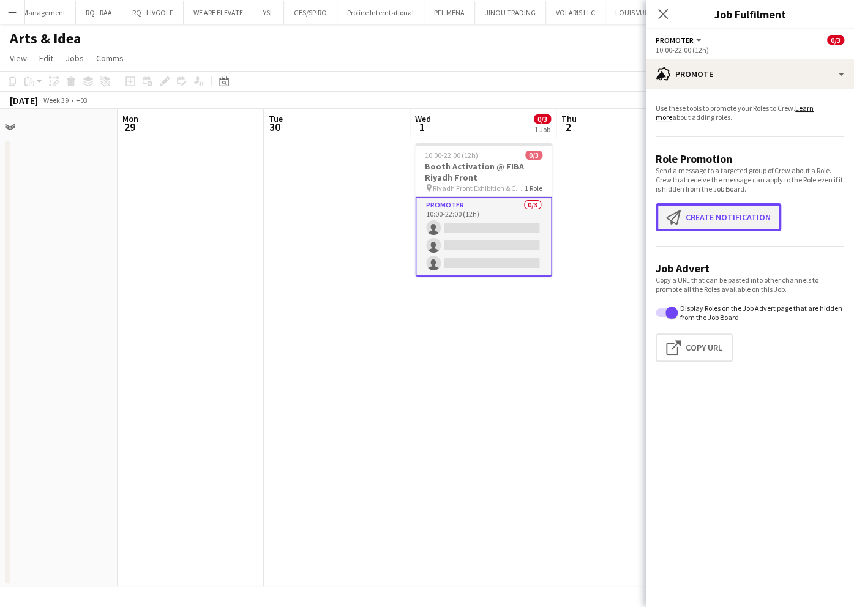
drag, startPoint x: 732, startPoint y: 213, endPoint x: 653, endPoint y: 135, distance: 110.8
click at [732, 214] on button "Create notification Create notification" at bounding box center [717, 217] width 125 height 28
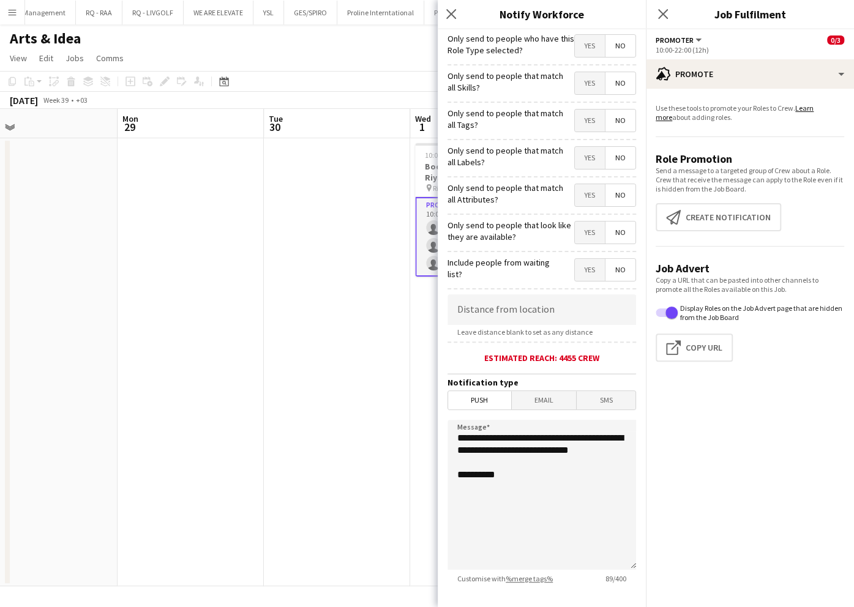
click at [587, 50] on span "Yes" at bounding box center [590, 46] width 30 height 22
click at [583, 81] on span "Yes" at bounding box center [590, 83] width 30 height 22
click at [582, 113] on span "Yes" at bounding box center [590, 121] width 30 height 22
drag, startPoint x: 580, startPoint y: 147, endPoint x: 578, endPoint y: 186, distance: 39.2
click at [580, 148] on span "Yes" at bounding box center [590, 158] width 30 height 22
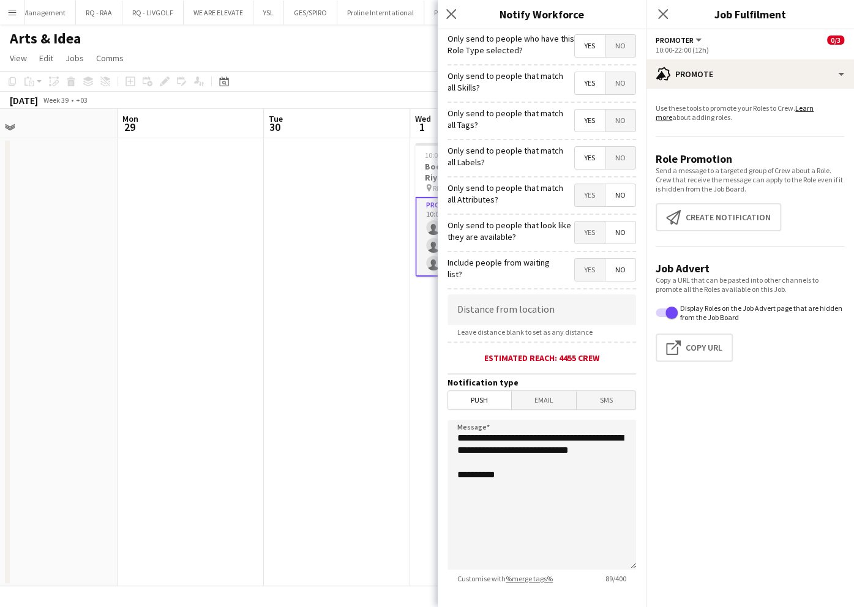
click at [579, 187] on span "Yes" at bounding box center [590, 195] width 30 height 22
click at [583, 225] on span "Yes" at bounding box center [590, 233] width 30 height 22
click at [557, 297] on input at bounding box center [541, 309] width 188 height 31
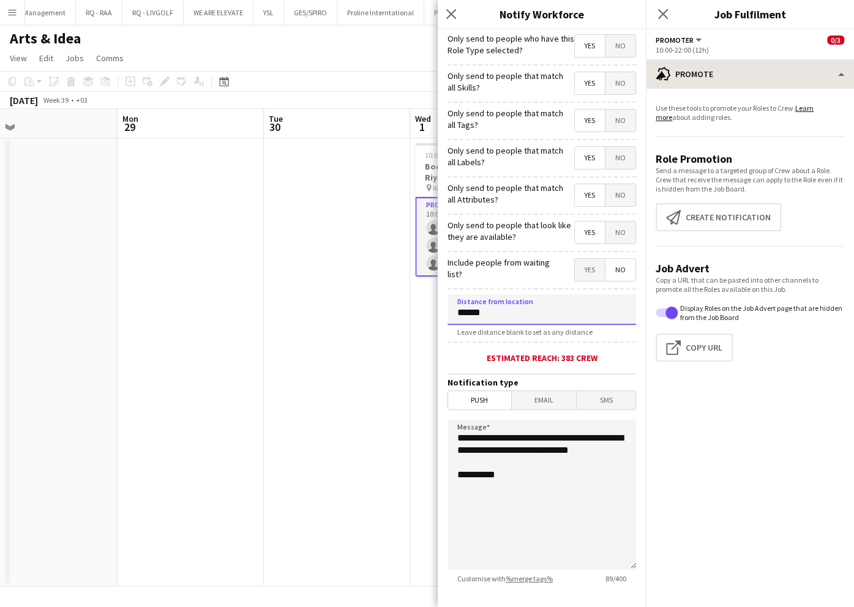
type input "******"
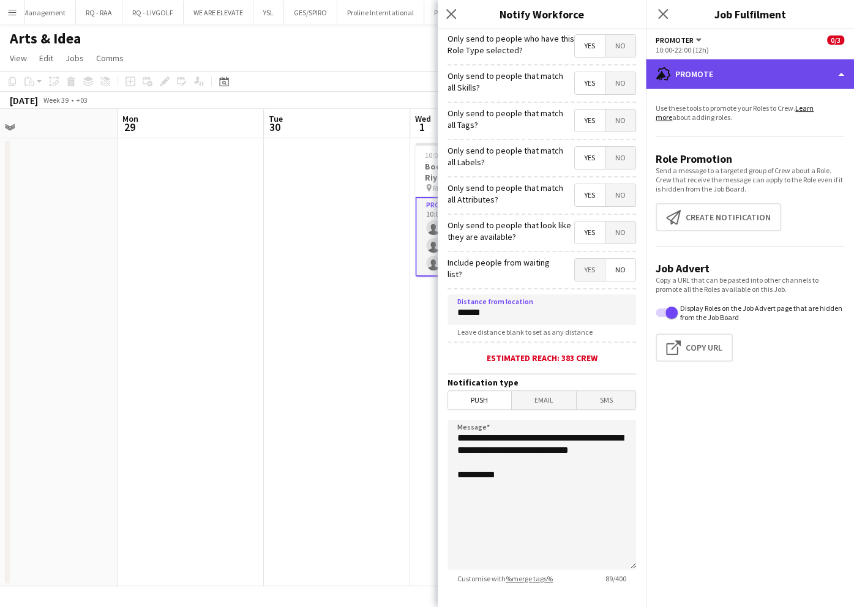
click at [711, 76] on div "advertising-megaphone Promote" at bounding box center [750, 73] width 208 height 29
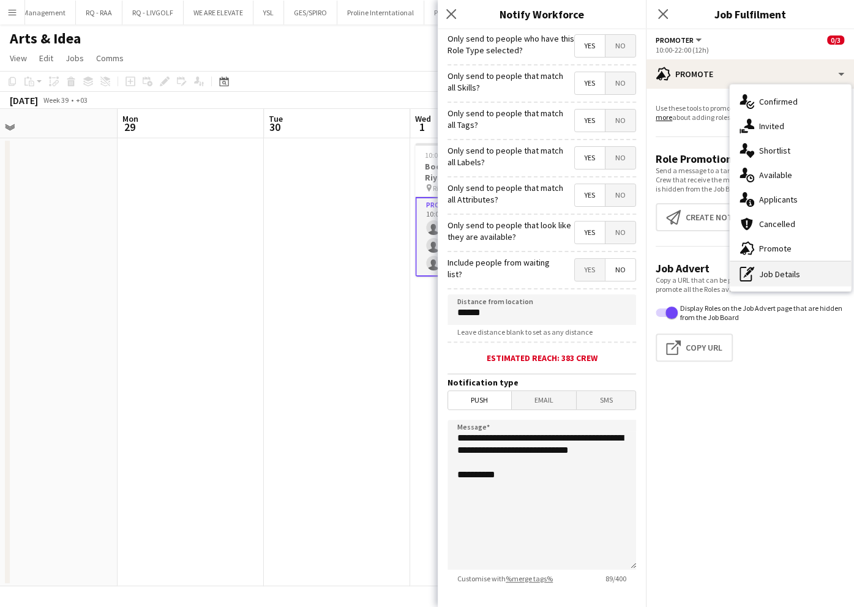
click at [792, 272] on div "pen-write Job Details" at bounding box center [789, 274] width 121 height 24
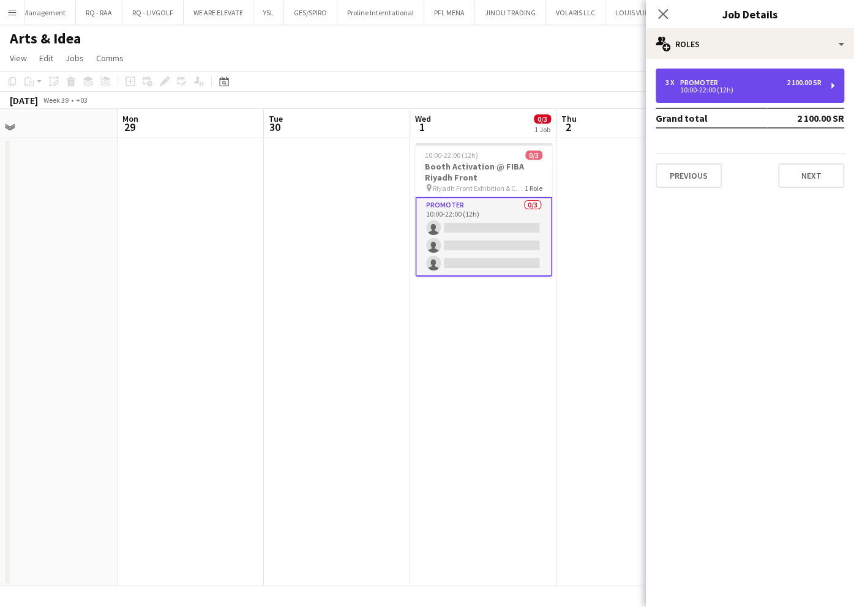
click at [743, 78] on div "3 x Promoter 2 100.00 SR" at bounding box center [743, 82] width 156 height 9
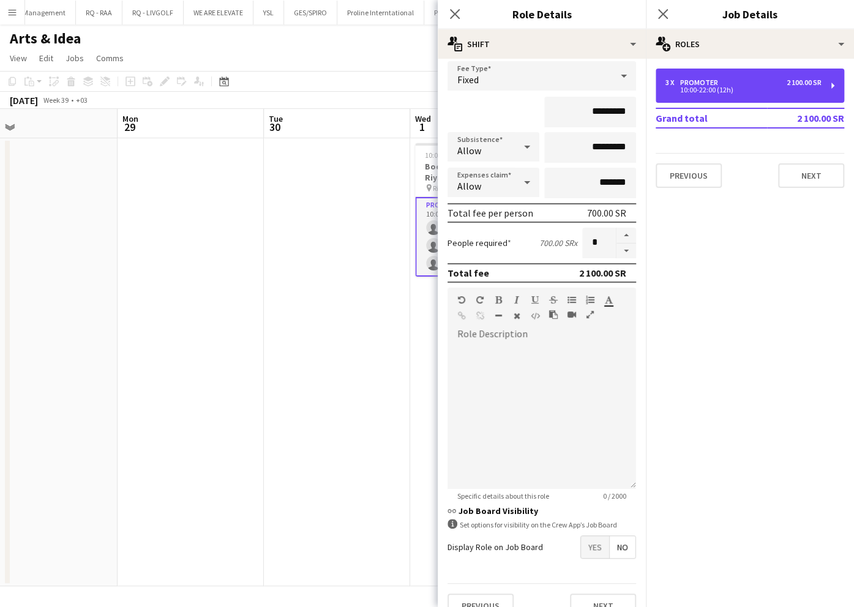
scroll to position [99, 0]
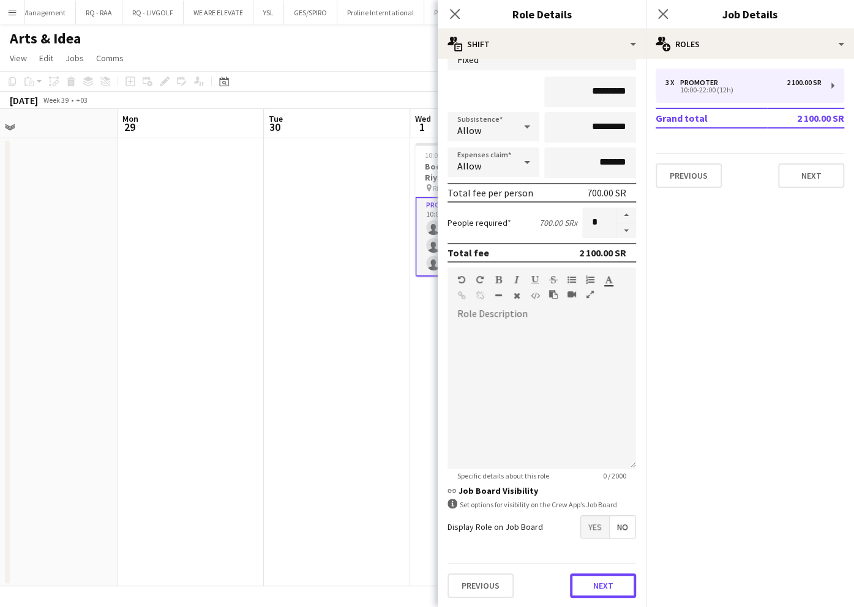
click at [570, 586] on button "Next" at bounding box center [603, 585] width 66 height 24
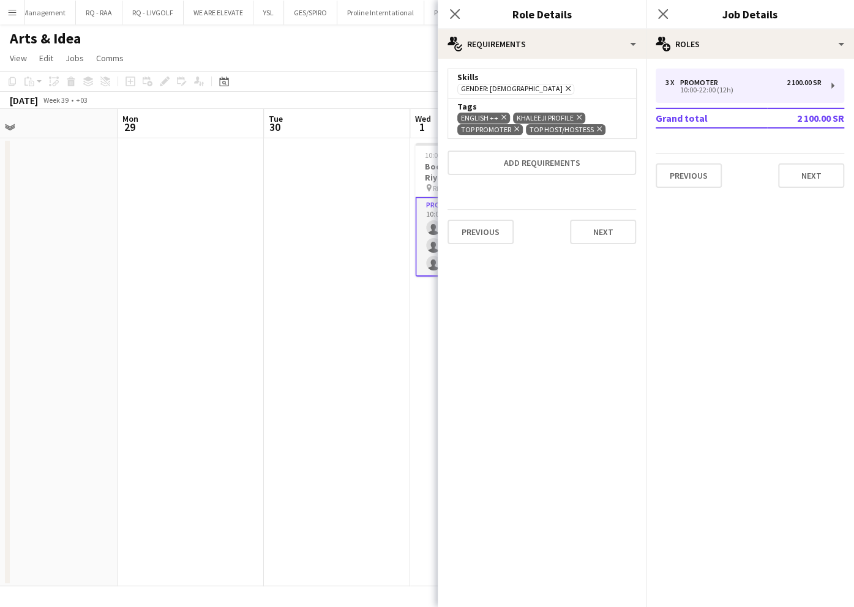
drag, startPoint x: 616, startPoint y: 124, endPoint x: 611, endPoint y: 132, distance: 9.0
click at [616, 126] on div "ENGLISH ++ Remove KHALEEJI PROFILE Remove TOP PROMOTER Remove TOP HOST/HOSTESS …" at bounding box center [541, 123] width 169 height 23
click at [585, 162] on button "Add requirements" at bounding box center [541, 163] width 188 height 24
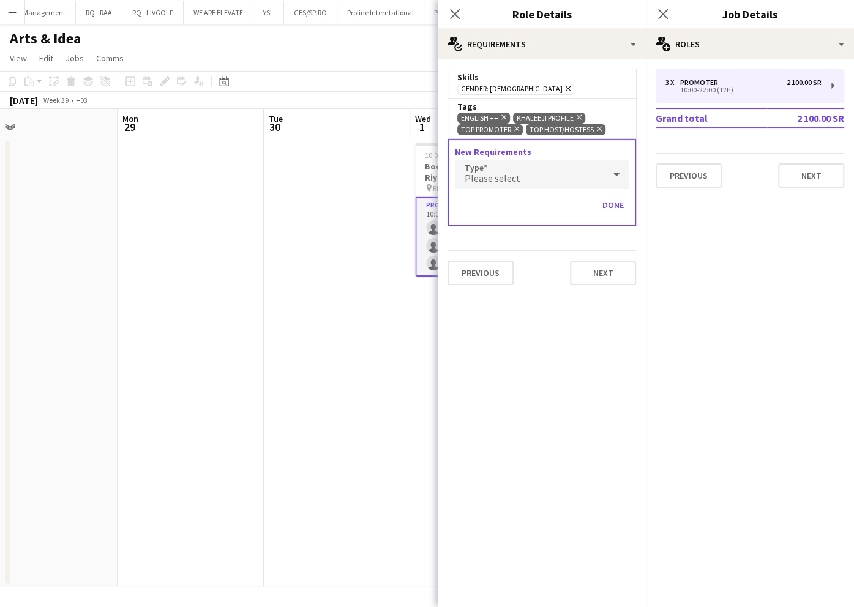
click at [597, 127] on icon at bounding box center [599, 129] width 5 height 5
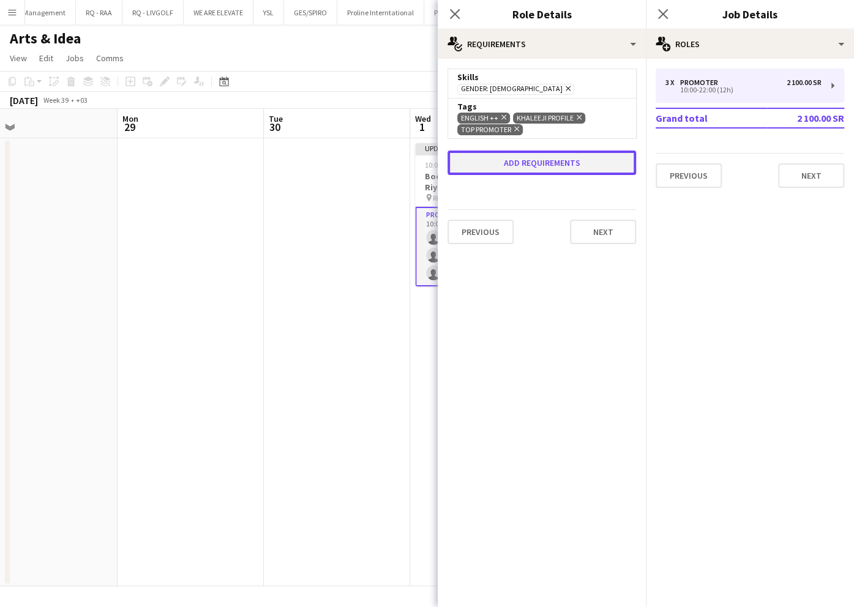
click at [557, 165] on button "Add requirements" at bounding box center [541, 163] width 188 height 24
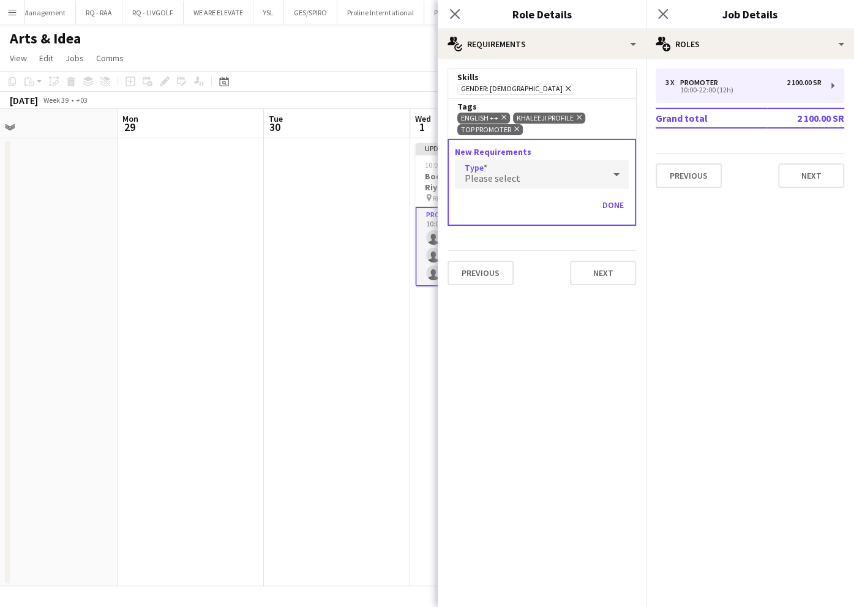
click at [556, 171] on div "Please select" at bounding box center [529, 174] width 149 height 29
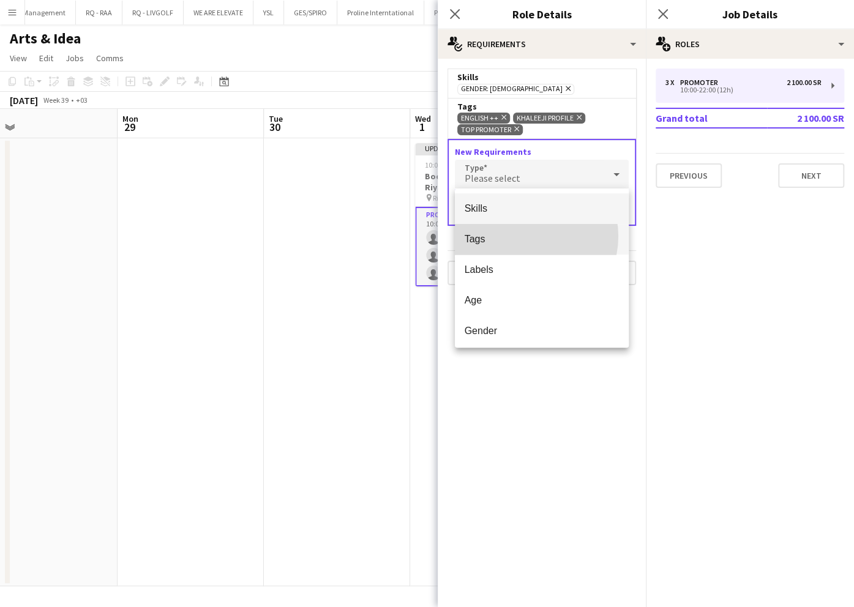
click at [526, 236] on span "Tags" at bounding box center [541, 239] width 154 height 12
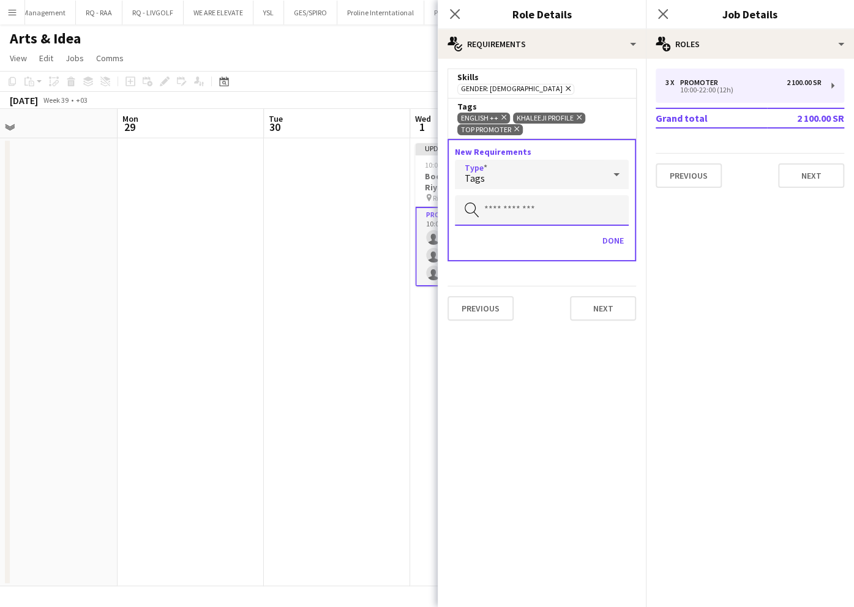
click at [522, 206] on input "text" at bounding box center [542, 210] width 174 height 31
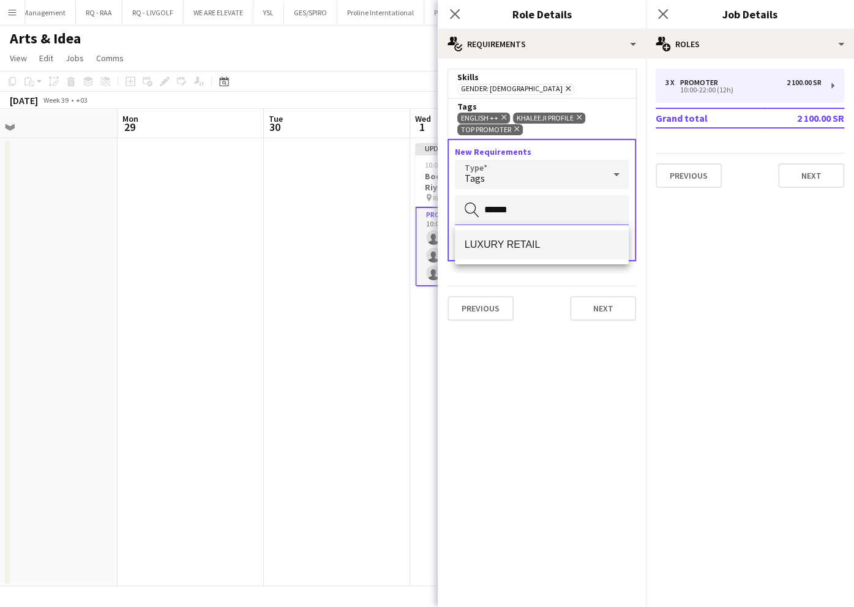
type input "******"
click at [527, 253] on mat-option "LUXURY RETAIL" at bounding box center [542, 244] width 174 height 29
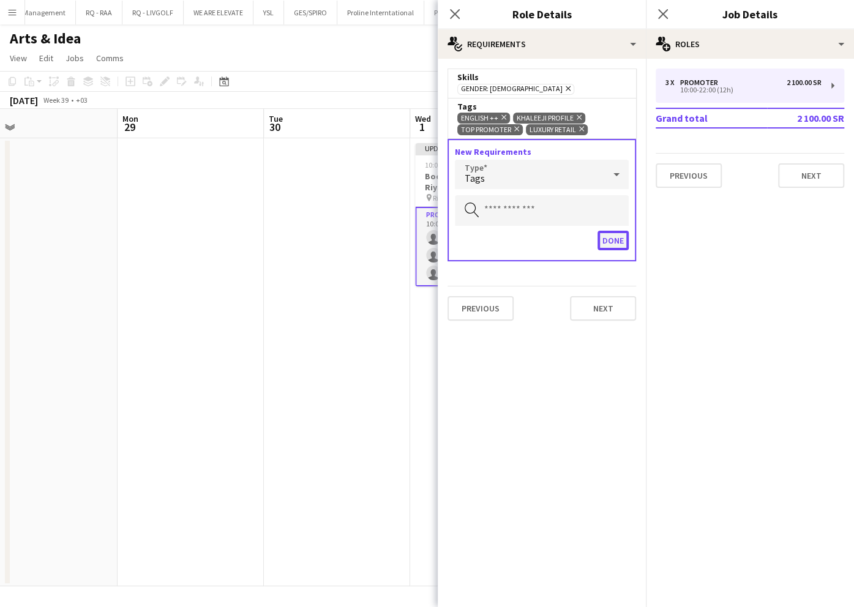
click at [609, 237] on button "Done" at bounding box center [612, 241] width 31 height 20
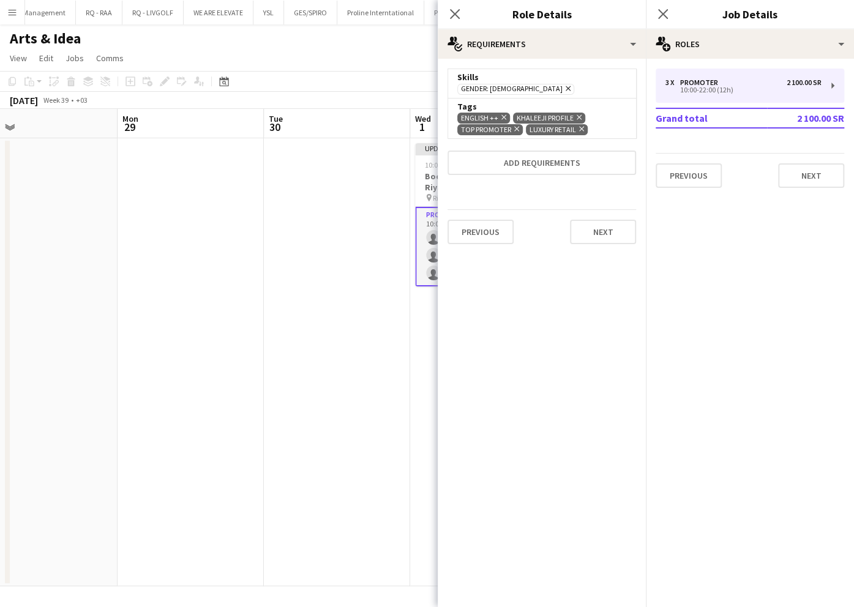
click at [360, 173] on app-date-cell at bounding box center [337, 362] width 146 height 448
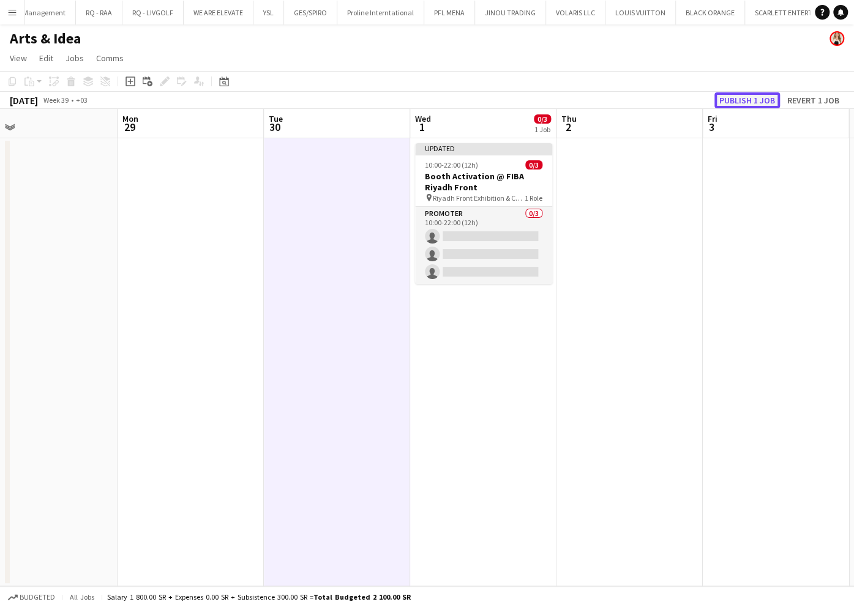
click at [754, 102] on button "Publish 1 job" at bounding box center [746, 100] width 65 height 16
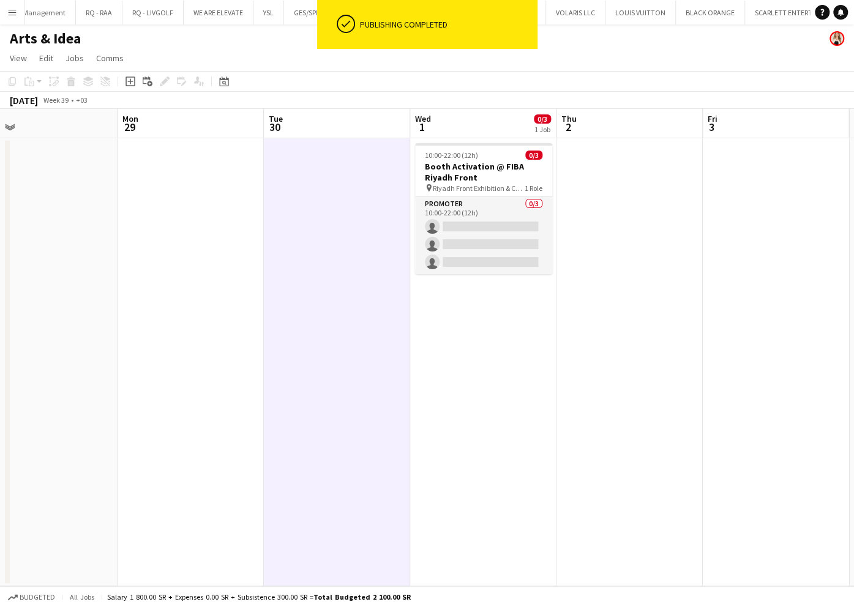
click at [453, 237] on app-card-role "Promoter 0/3 10:00-22:00 (12h) single-neutral-actions single-neutral-actions si…" at bounding box center [483, 235] width 137 height 77
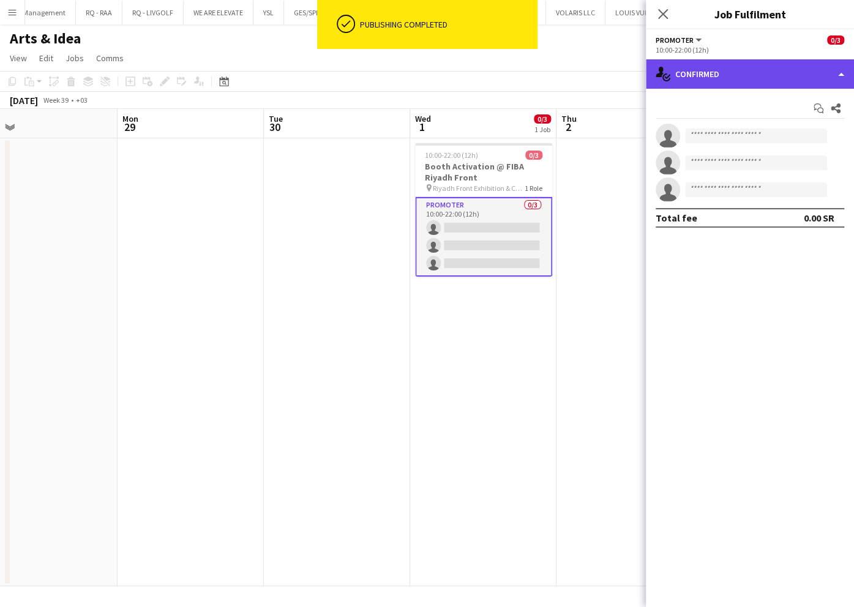
click at [711, 75] on div "single-neutral-actions-check-2 Confirmed" at bounding box center [750, 73] width 208 height 29
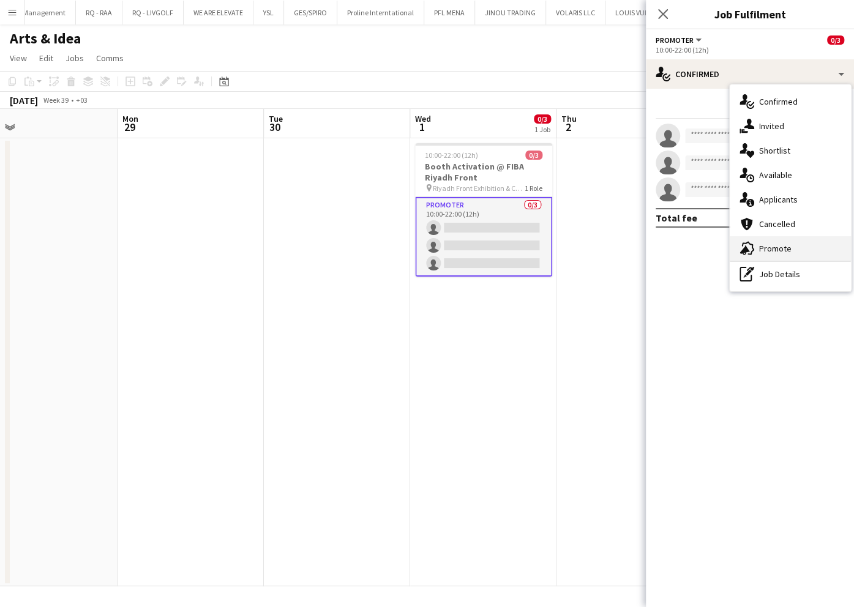
click at [788, 248] on span "Promote" at bounding box center [775, 248] width 32 height 11
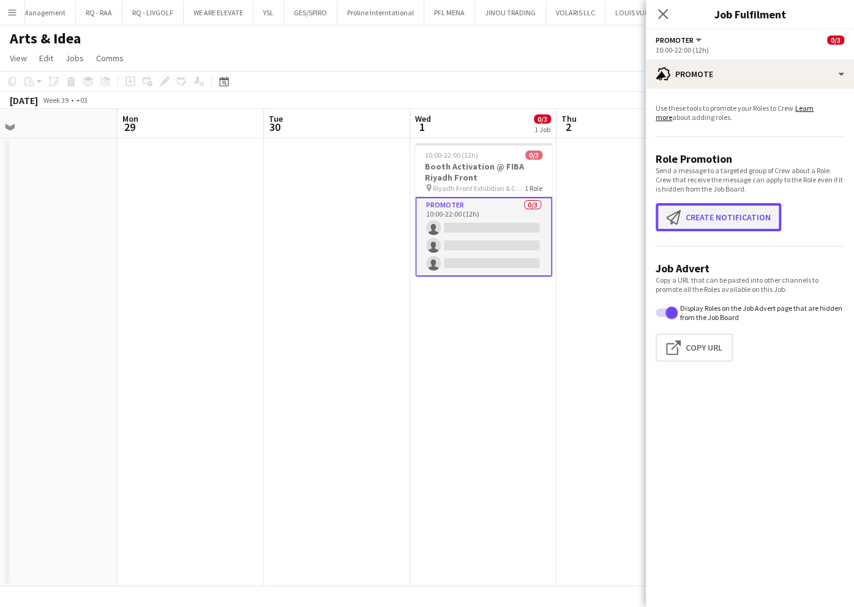
click at [704, 215] on button "Create notification Create notification" at bounding box center [717, 217] width 125 height 28
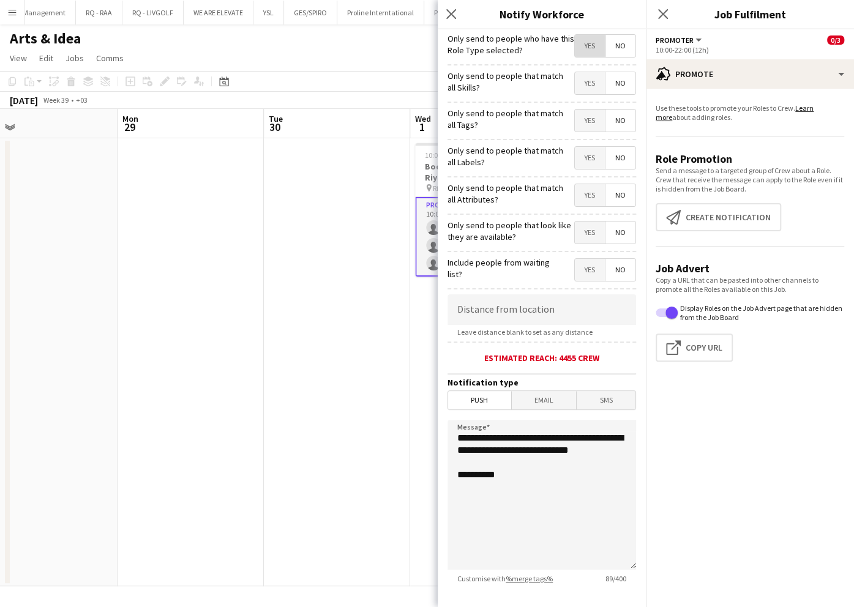
click at [575, 53] on span "Yes" at bounding box center [590, 46] width 30 height 22
click at [575, 80] on span "Yes" at bounding box center [590, 83] width 30 height 22
drag, startPoint x: 575, startPoint y: 117, endPoint x: 583, endPoint y: 155, distance: 38.9
click at [575, 119] on span "Yes" at bounding box center [590, 121] width 30 height 22
click at [584, 155] on span "Yes" at bounding box center [590, 158] width 30 height 22
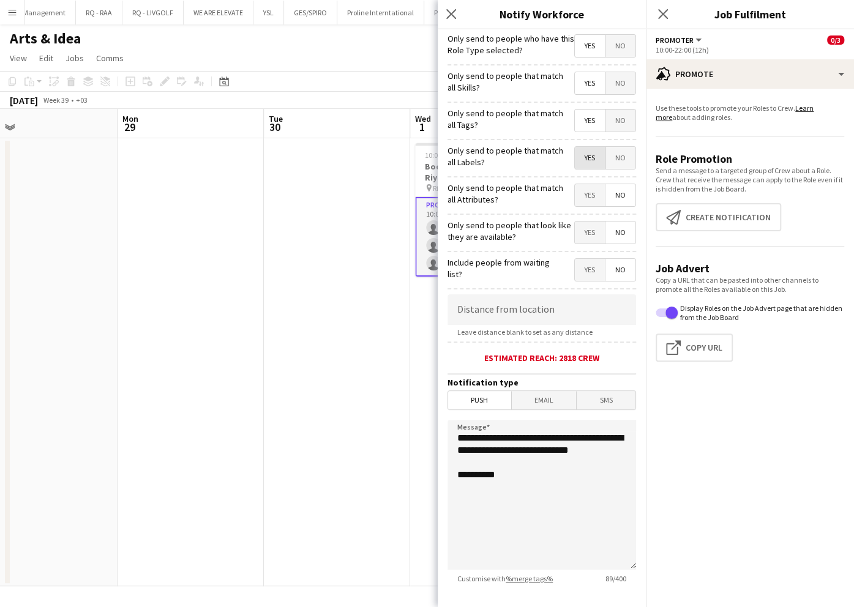
click at [584, 193] on span "Yes" at bounding box center [590, 195] width 30 height 22
click at [583, 226] on span "Yes" at bounding box center [590, 233] width 30 height 22
click at [576, 310] on input at bounding box center [541, 309] width 188 height 31
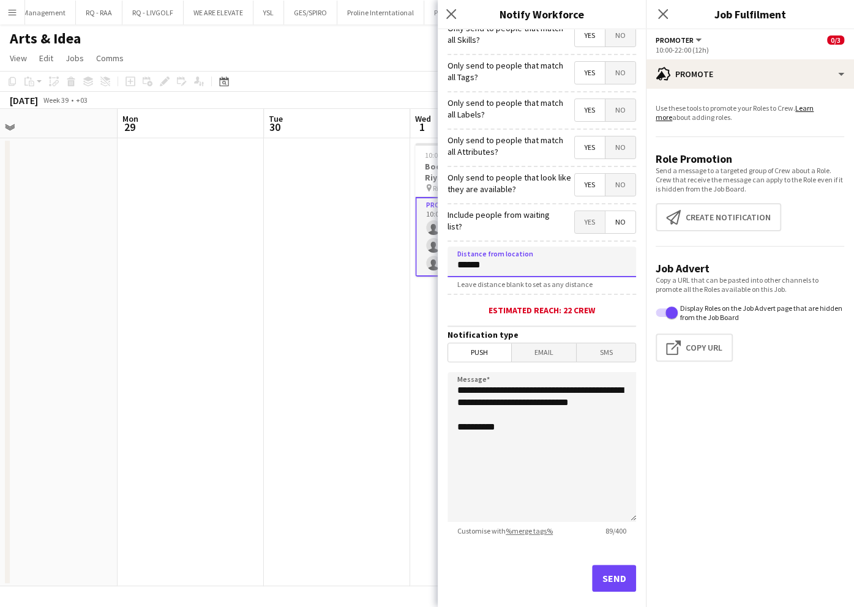
scroll to position [67, 0]
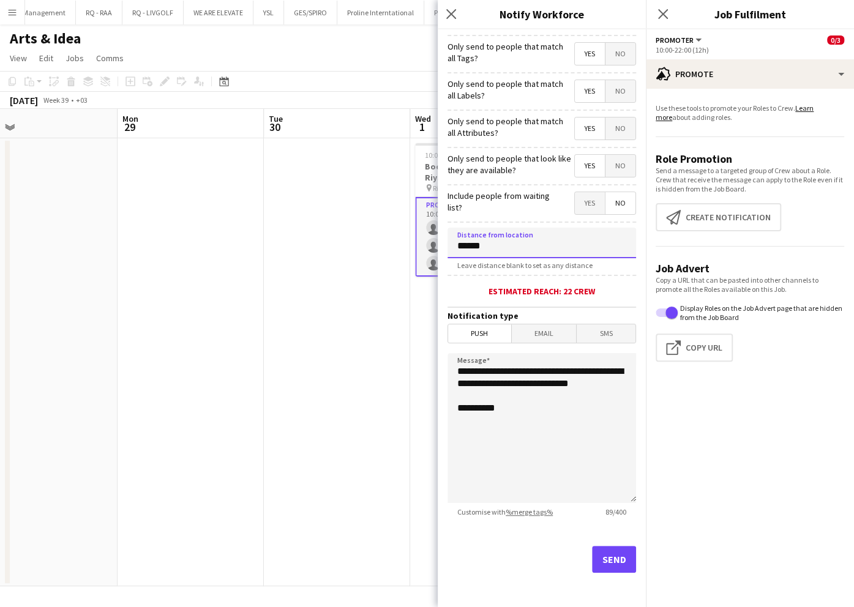
type input "******"
click at [600, 561] on button "Send" at bounding box center [614, 559] width 44 height 27
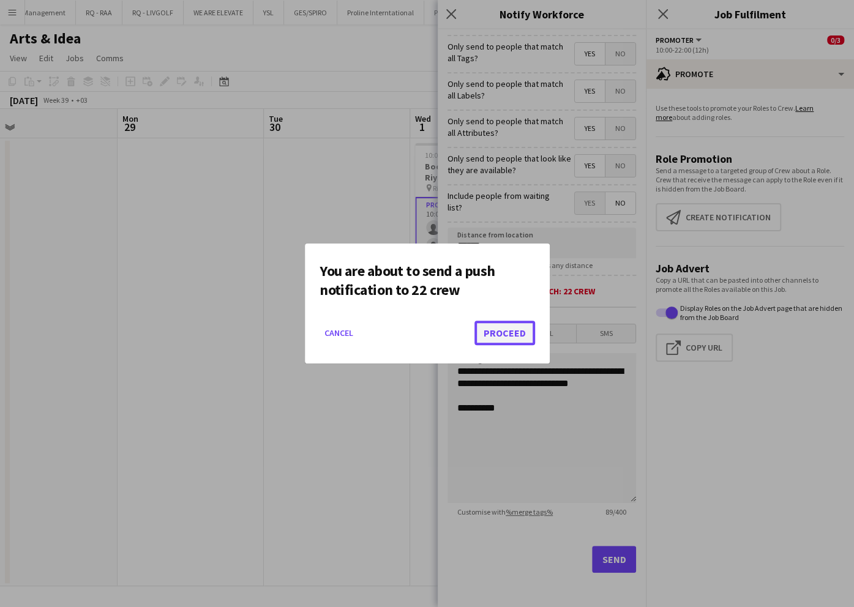
click at [493, 337] on button "Proceed" at bounding box center [504, 333] width 61 height 24
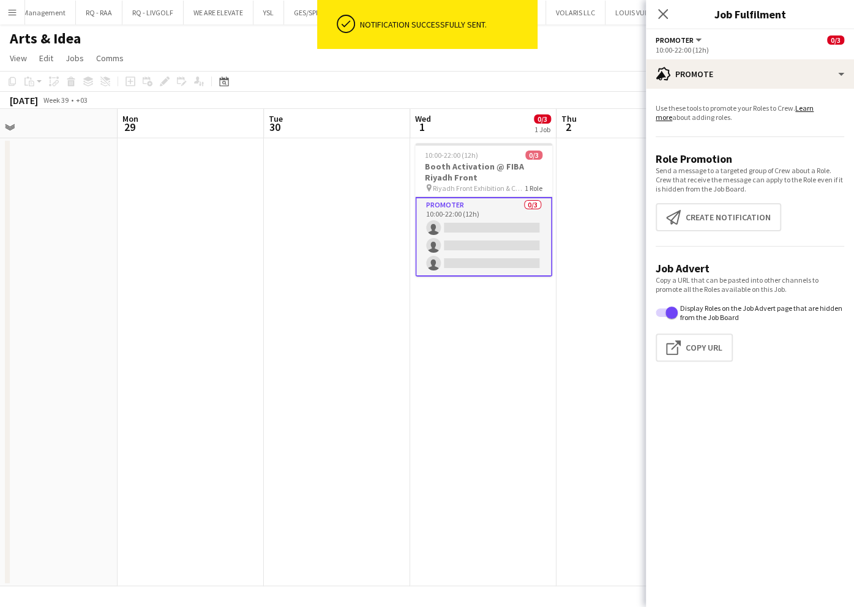
click at [372, 270] on app-date-cell at bounding box center [337, 362] width 146 height 448
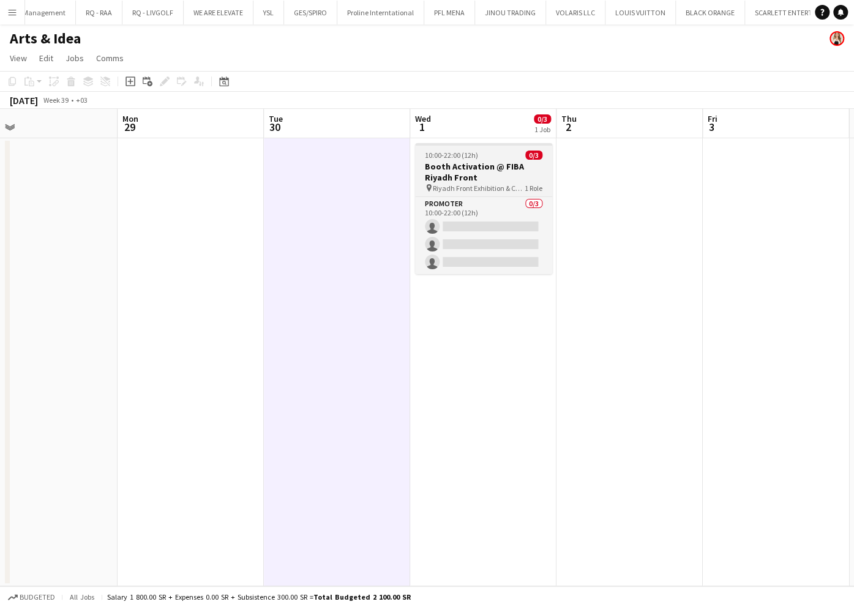
click at [445, 180] on h3 "Booth Activation @ FIBA Riyadh Front" at bounding box center [483, 172] width 137 height 22
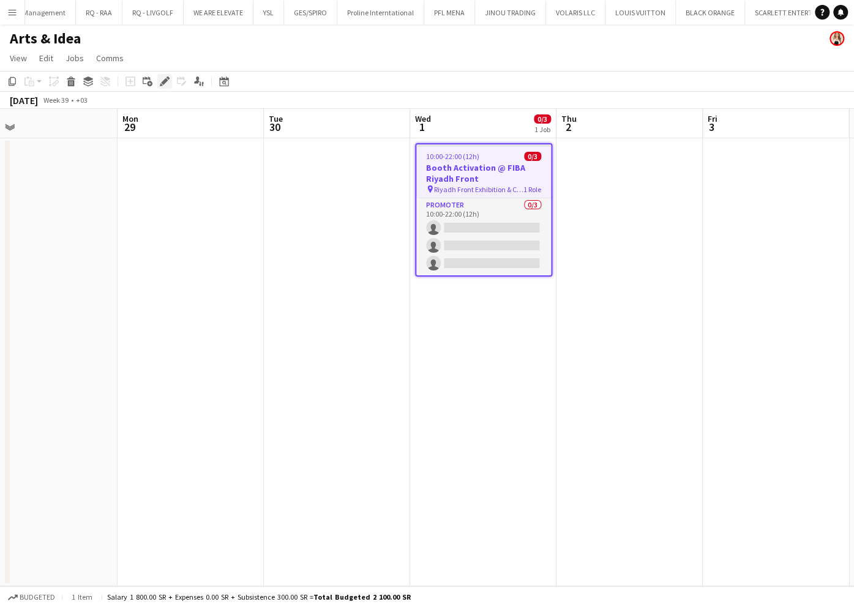
click at [166, 75] on div "Edit" at bounding box center [164, 81] width 15 height 15
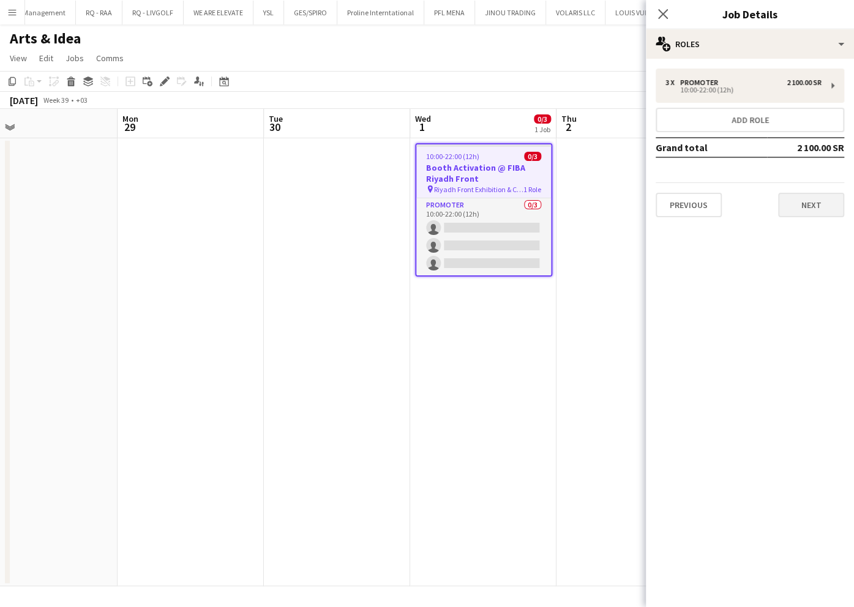
drag, startPoint x: 812, startPoint y: 219, endPoint x: 813, endPoint y: 206, distance: 13.5
click at [812, 217] on div "3 x Promoter 2 100.00 SR 10:00-22:00 (12h) Add role Grand total 2 100.00 SR Pre…" at bounding box center [750, 143] width 208 height 168
click at [813, 206] on button "Next" at bounding box center [811, 205] width 66 height 24
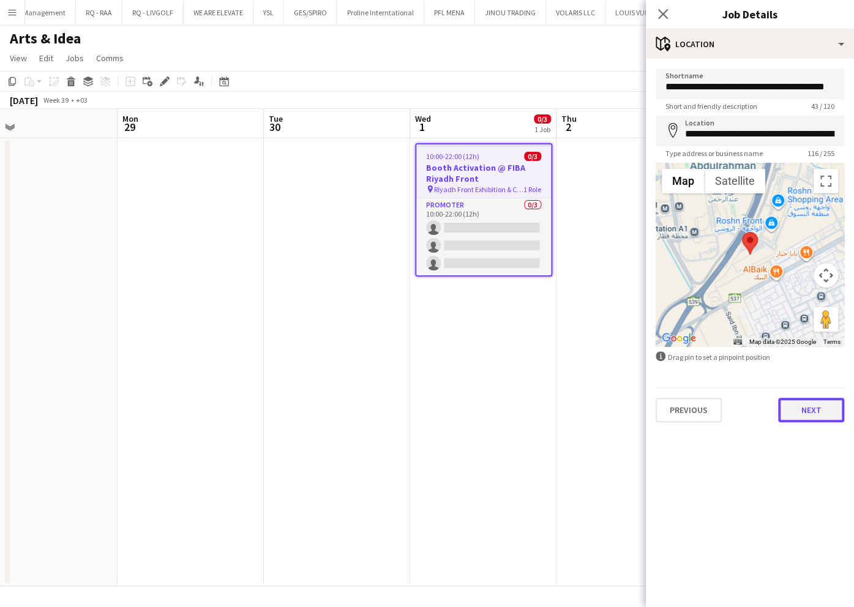
click at [805, 414] on button "Next" at bounding box center [811, 410] width 66 height 24
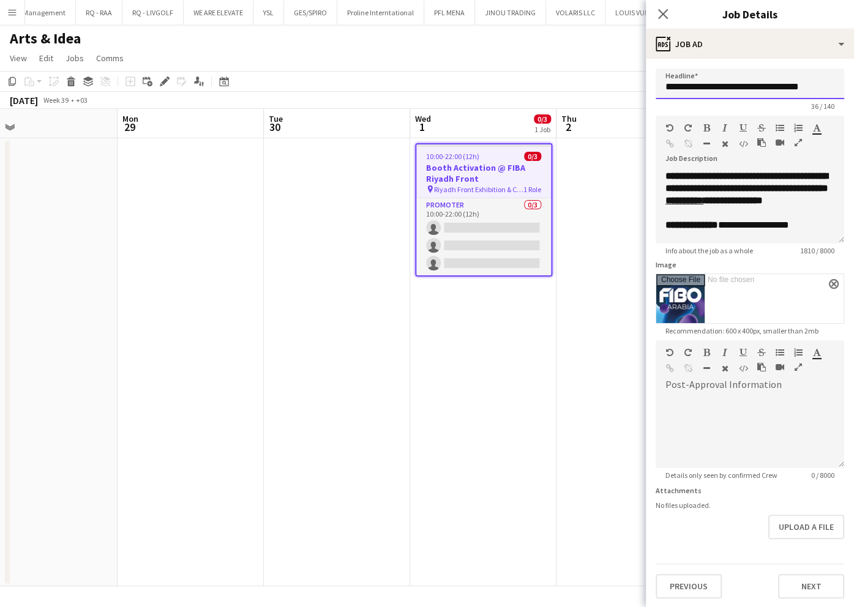
click at [765, 85] on input "**********" at bounding box center [749, 84] width 188 height 31
type input "**********"
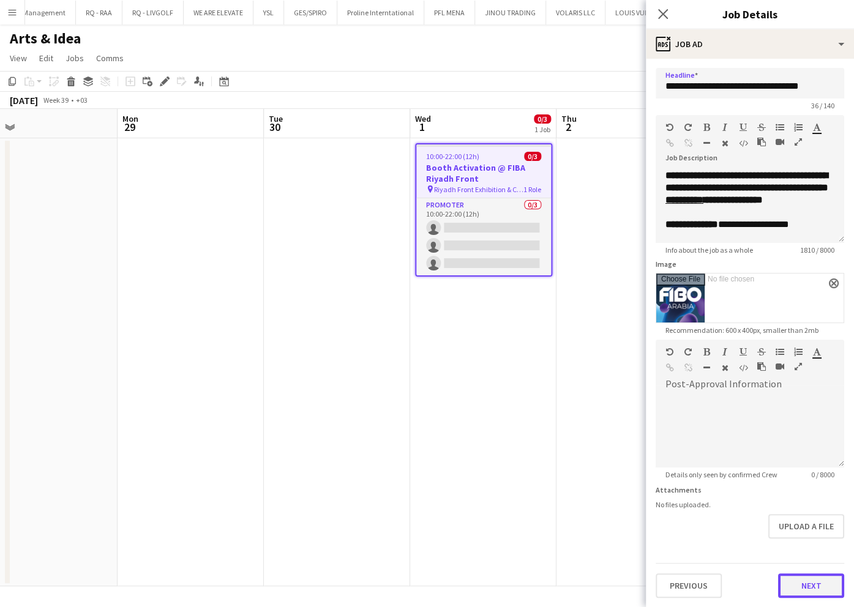
click at [803, 592] on button "Next" at bounding box center [811, 585] width 66 height 24
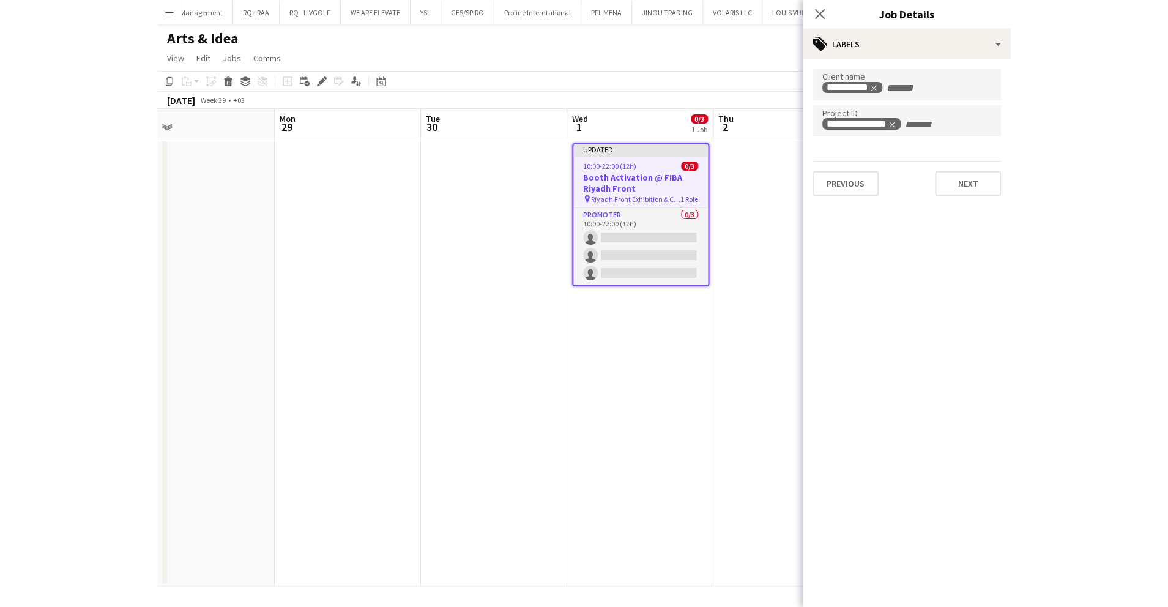
scroll to position [0, 0]
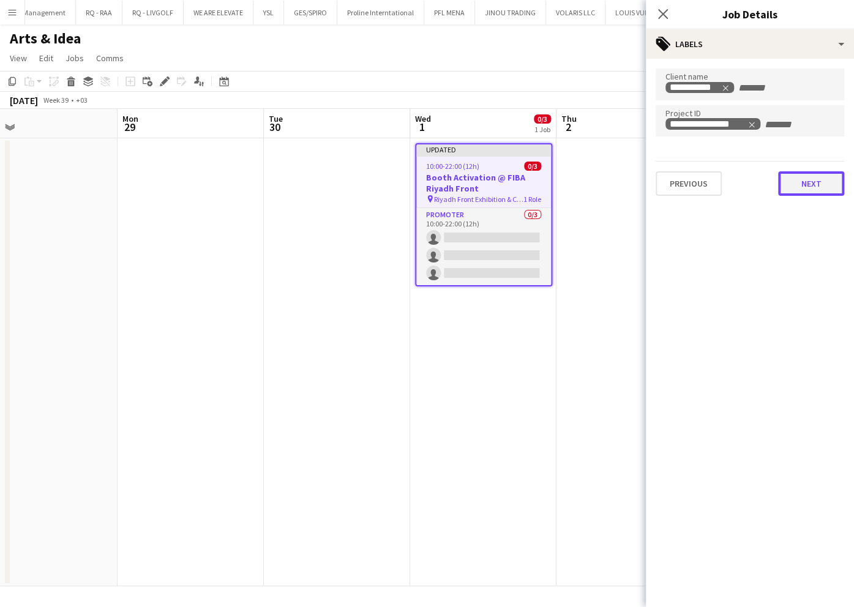
click at [803, 179] on button "Next" at bounding box center [811, 183] width 66 height 24
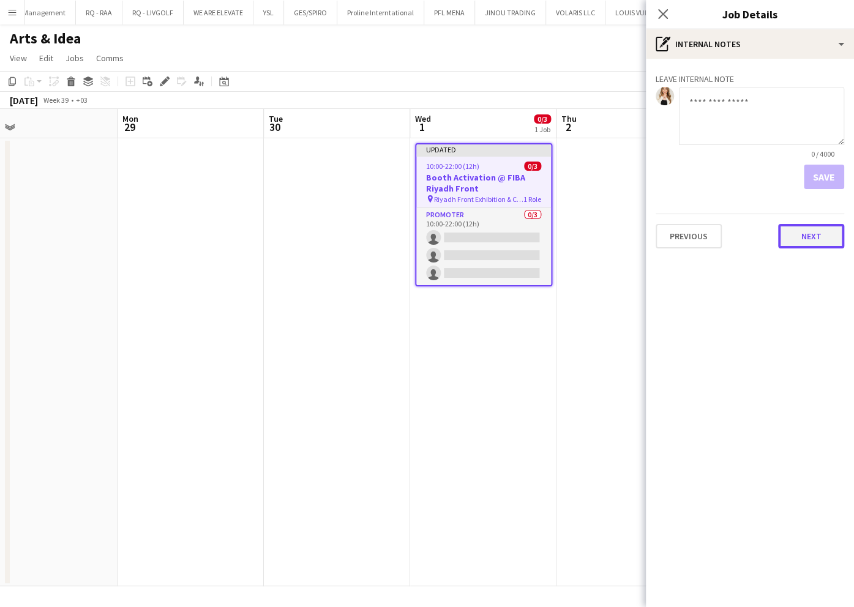
click at [820, 239] on button "Next" at bounding box center [811, 236] width 66 height 24
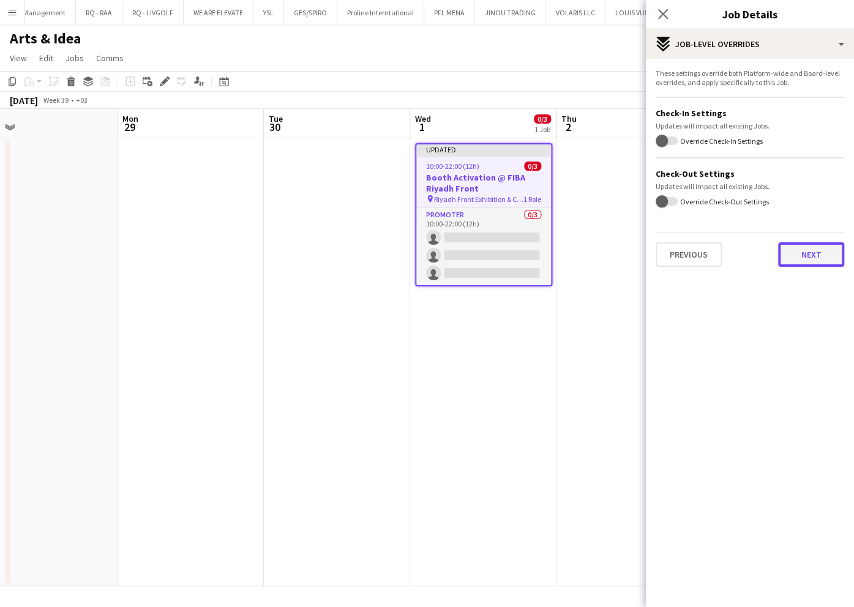
click at [820, 263] on button "Next" at bounding box center [811, 254] width 66 height 24
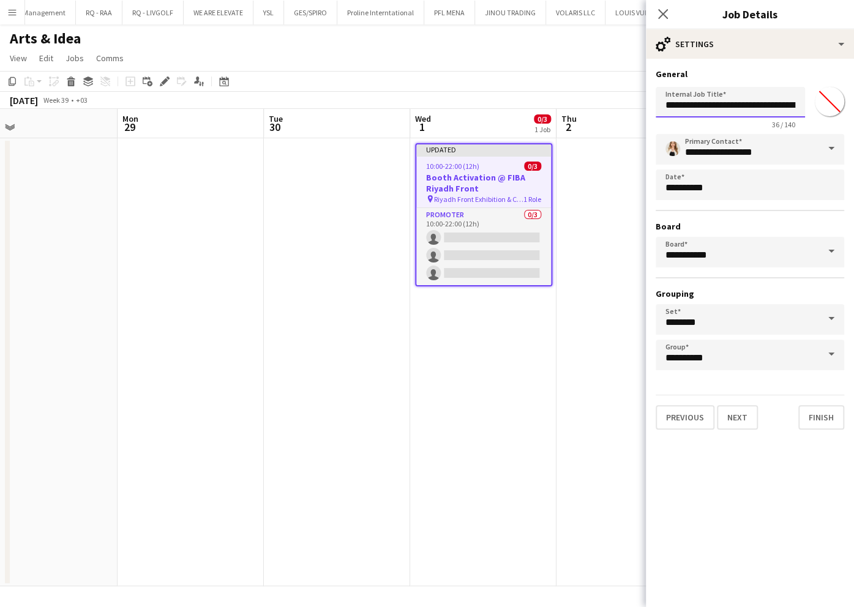
click at [764, 104] on input "**********" at bounding box center [729, 102] width 149 height 31
type input "**********"
click at [615, 217] on app-date-cell at bounding box center [629, 362] width 146 height 448
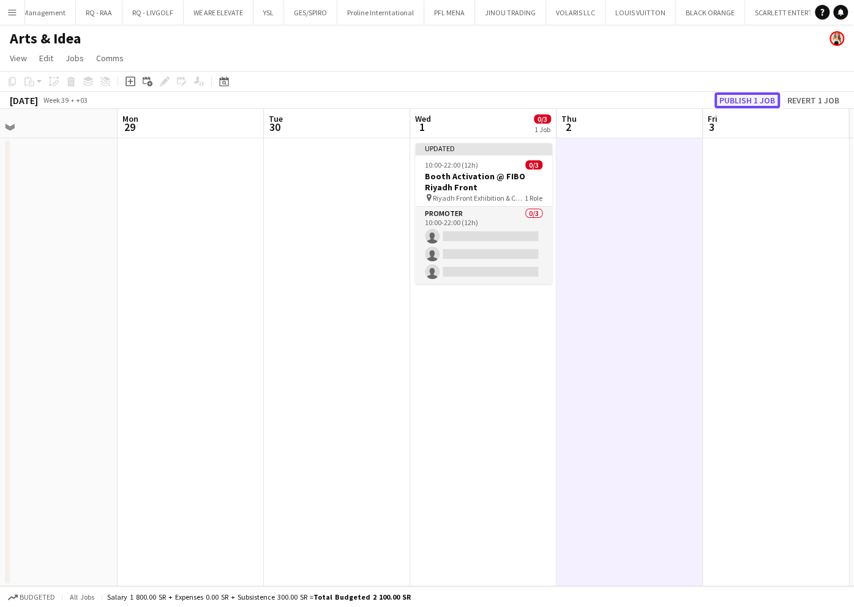
click at [745, 103] on button "Publish 1 job" at bounding box center [746, 100] width 65 height 16
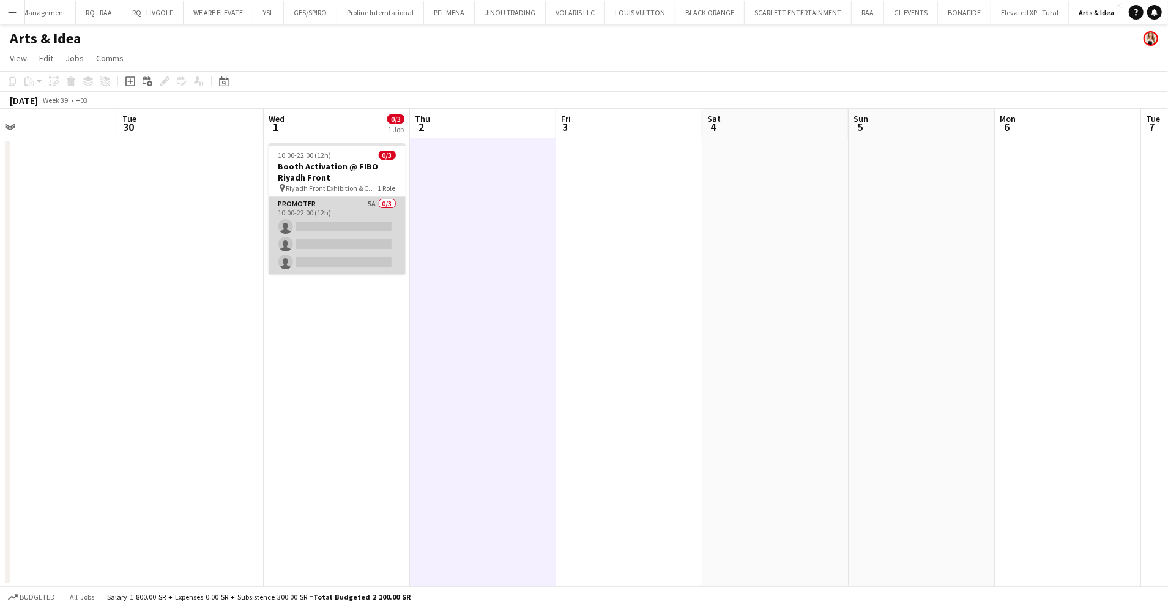
click at [323, 211] on app-card-role "Promoter 5A 0/3 10:00-22:00 (12h) single-neutral-actions single-neutral-actions…" at bounding box center [337, 235] width 137 height 77
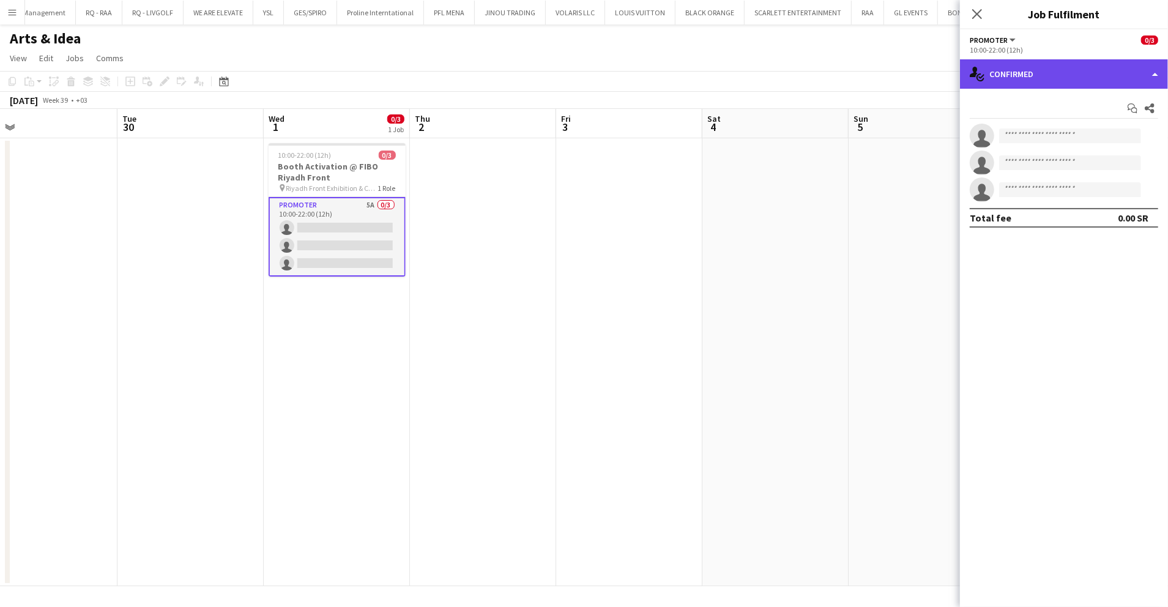
click at [1081, 84] on div "single-neutral-actions-check-2 Confirmed" at bounding box center [1064, 73] width 208 height 29
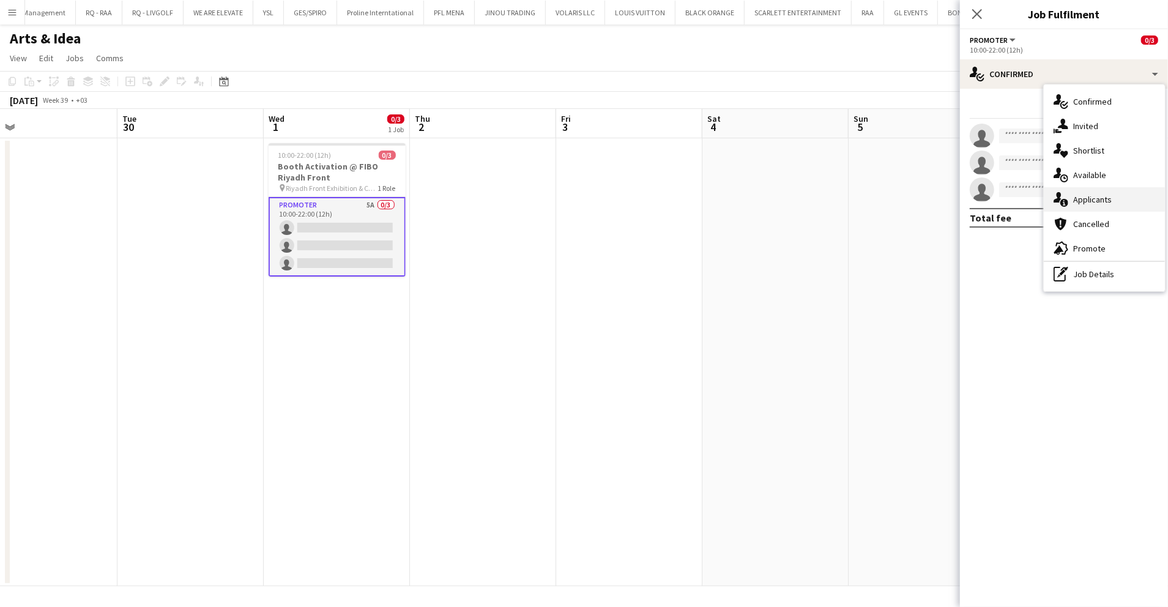
click at [1112, 195] on div "single-neutral-actions-information Applicants" at bounding box center [1104, 199] width 121 height 24
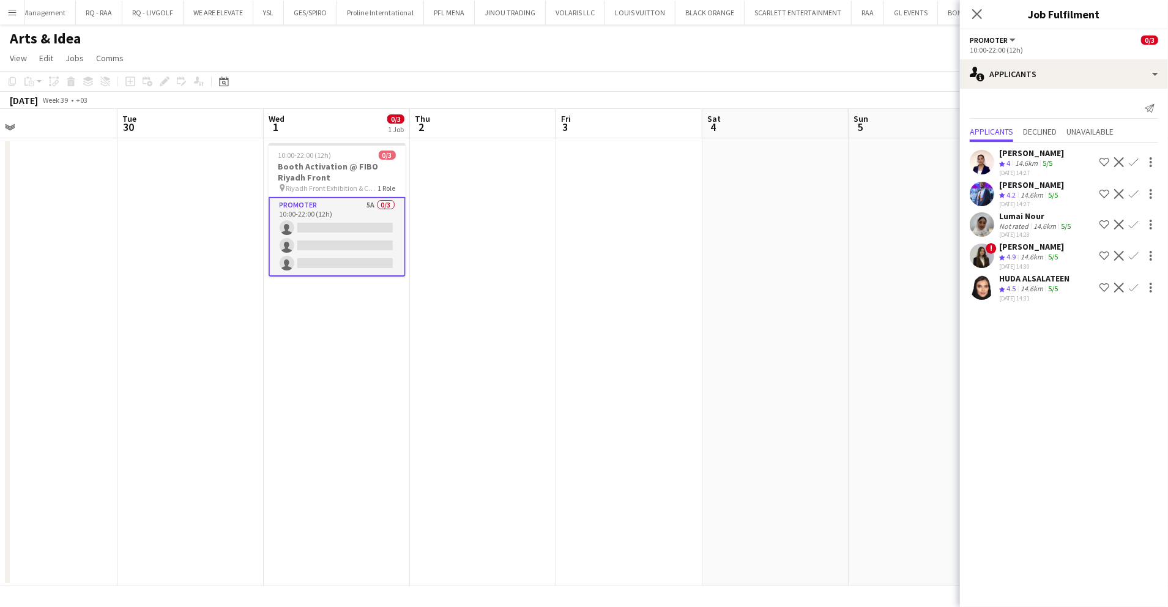
click at [1035, 163] on div "14.6km" at bounding box center [1027, 163] width 28 height 10
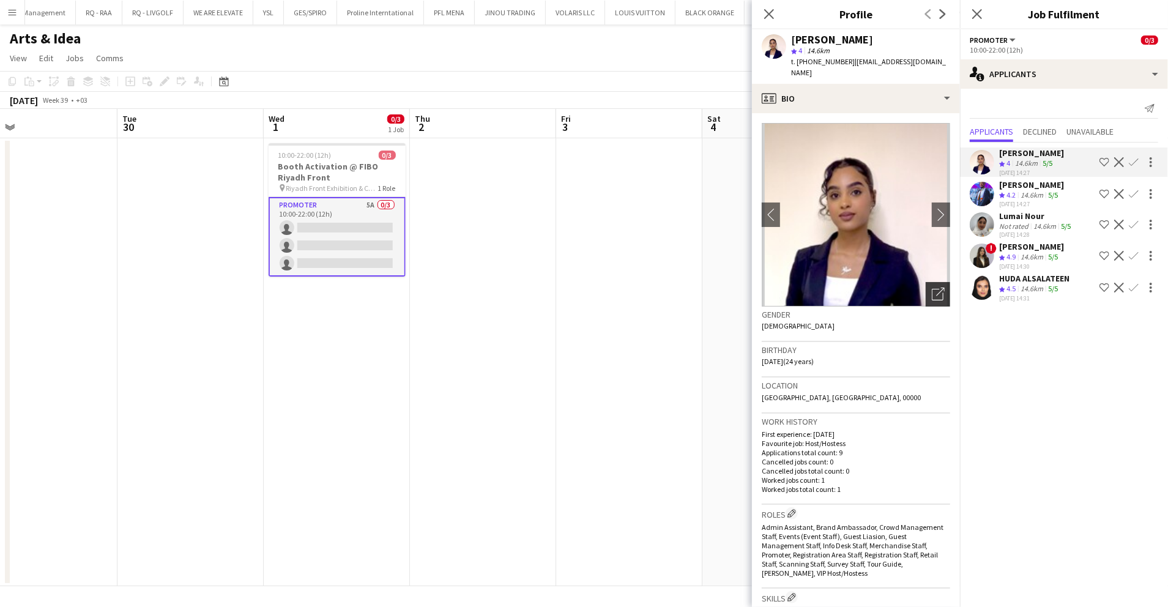
click at [932, 288] on icon "Open photos pop-in" at bounding box center [938, 294] width 13 height 13
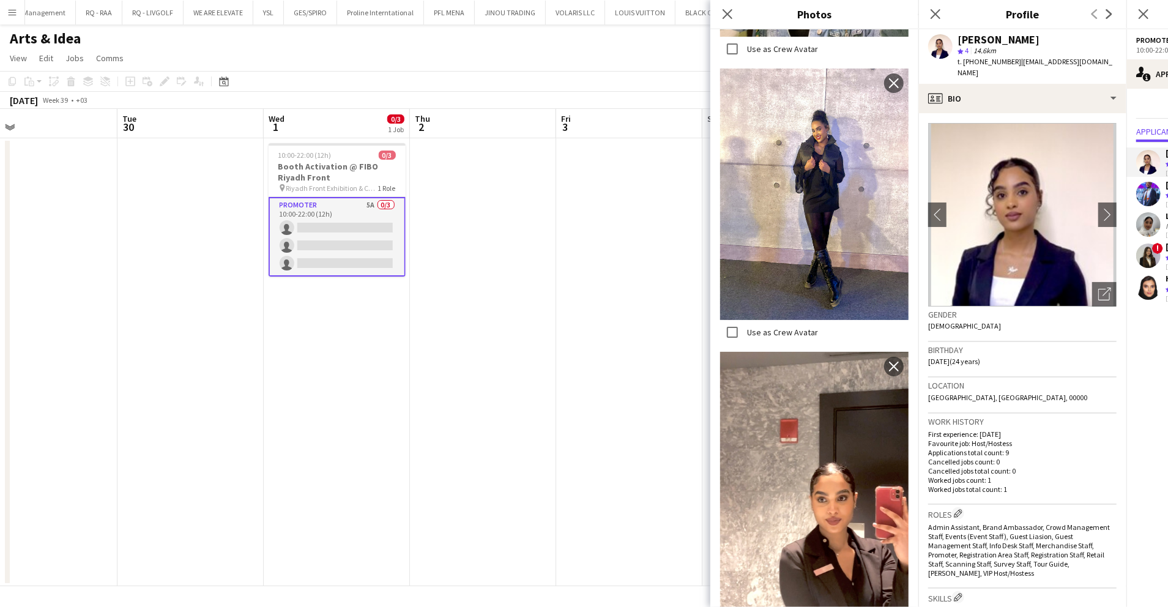
scroll to position [2040, 0]
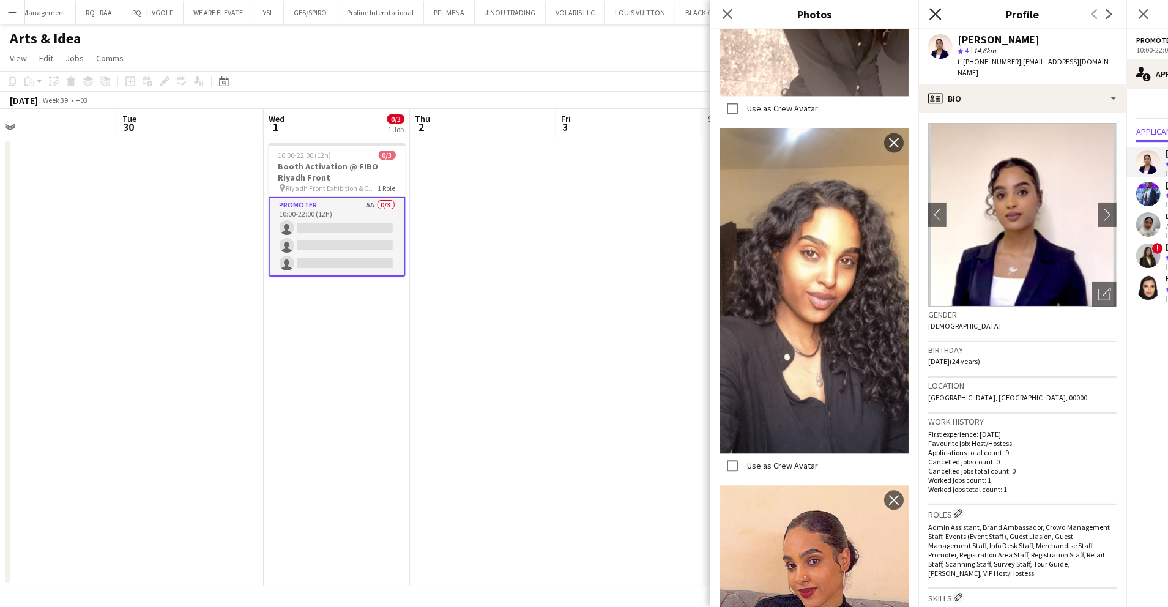
click at [931, 12] on icon "Close pop-in" at bounding box center [935, 14] width 12 height 12
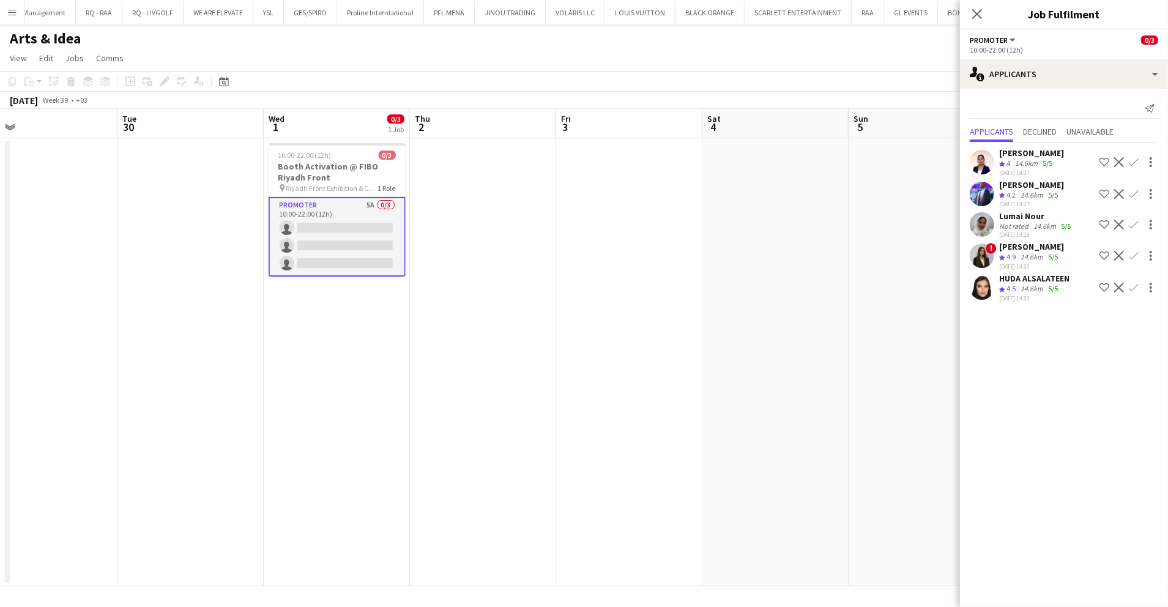
click at [1040, 213] on div "Lumai Nour" at bounding box center [1036, 215] width 74 height 11
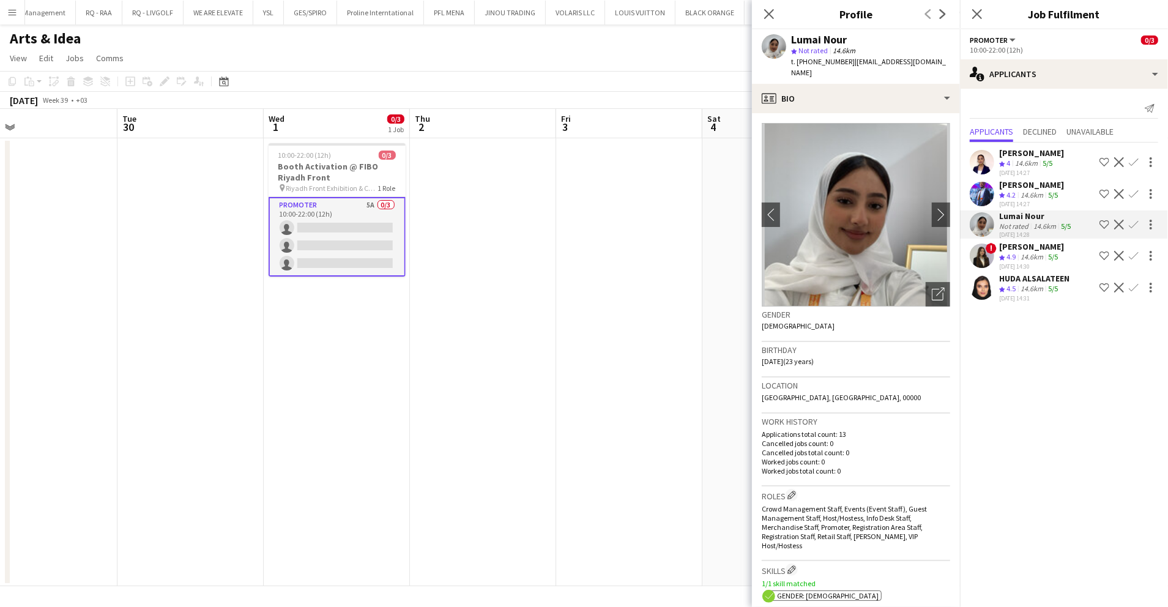
drag, startPoint x: 1037, startPoint y: 280, endPoint x: 1008, endPoint y: 278, distance: 28.2
click at [1036, 281] on div "HUDA ALSALATEEN" at bounding box center [1034, 278] width 70 height 11
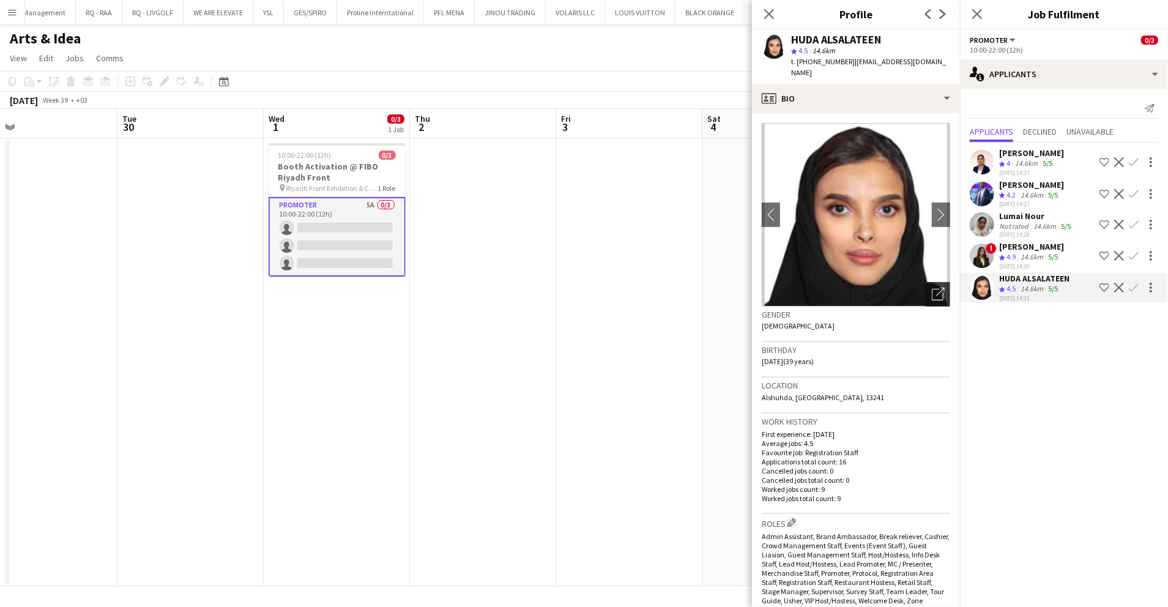
click at [932, 288] on icon "Open photos pop-in" at bounding box center [938, 294] width 13 height 13
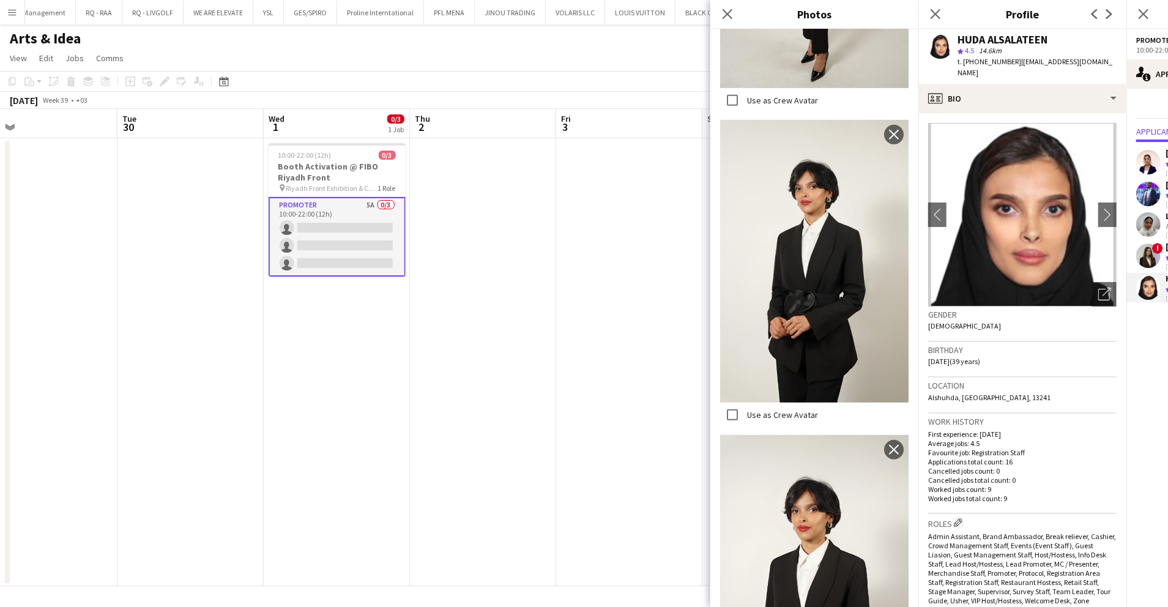
scroll to position [564, 0]
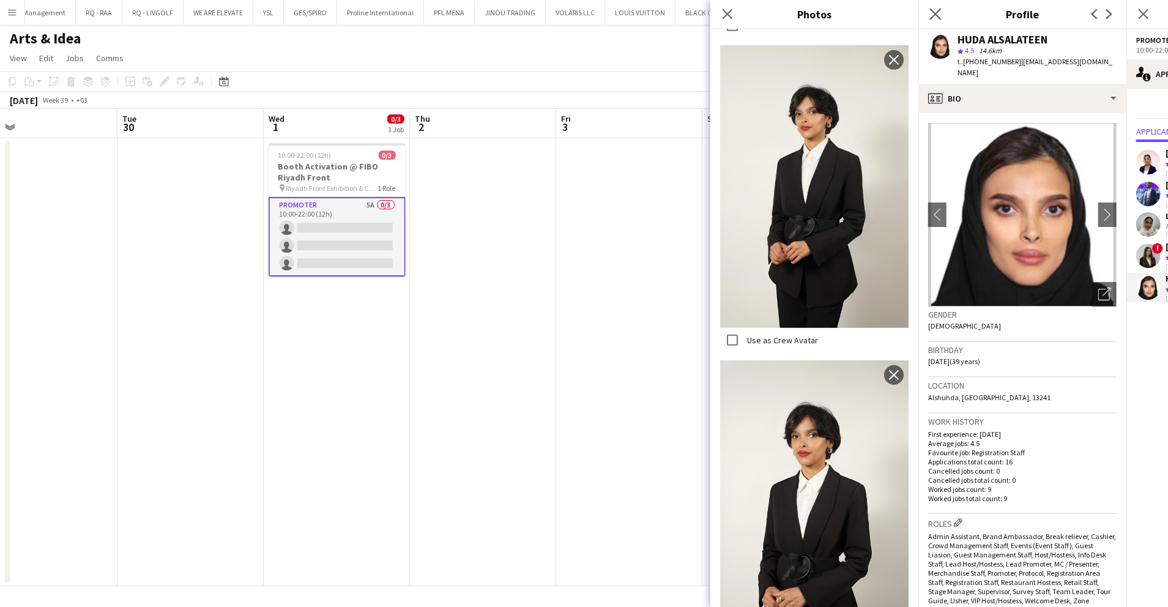
click at [935, 8] on app-icon "Close pop-in" at bounding box center [936, 15] width 18 height 18
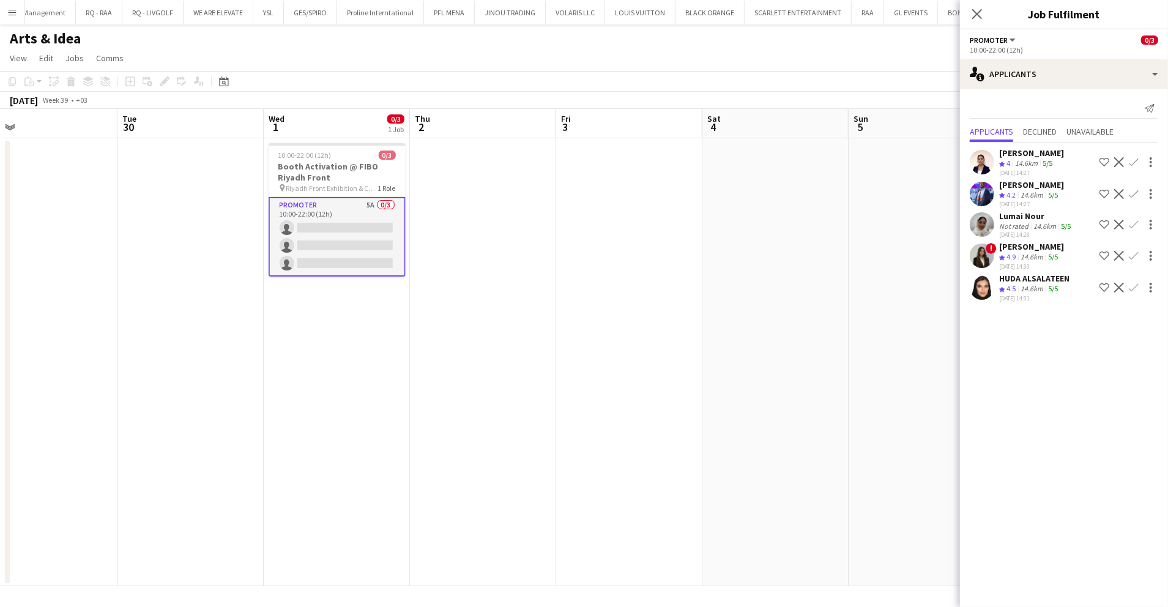
click at [1102, 286] on app-icon "Shortlist crew" at bounding box center [1105, 288] width 10 height 10
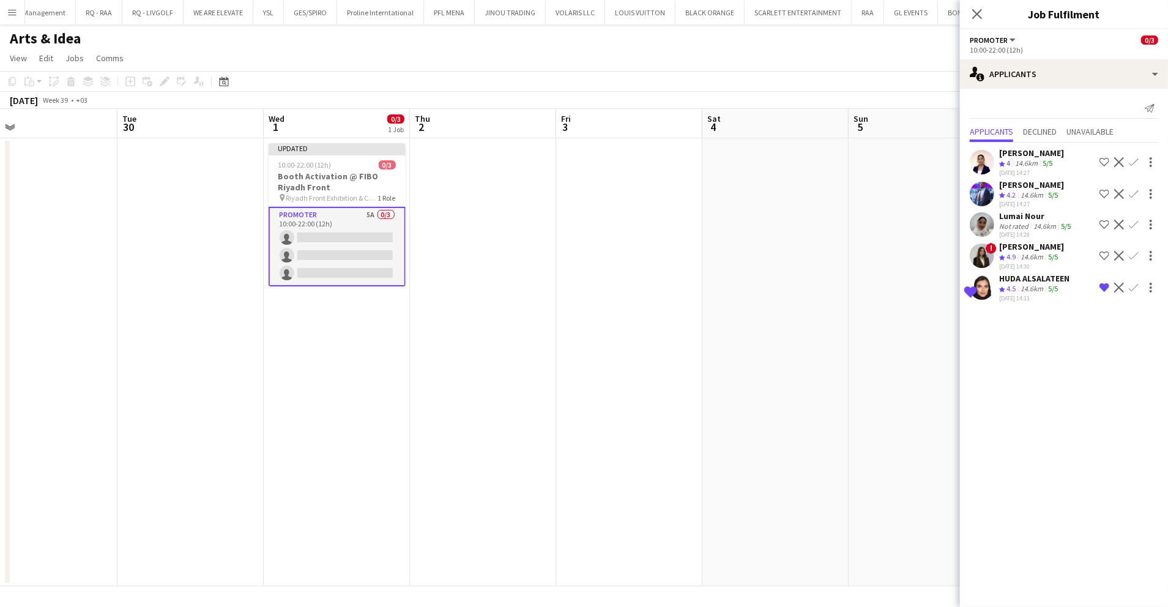
click at [1101, 253] on app-icon "Shortlist crew" at bounding box center [1105, 256] width 10 height 10
click at [1104, 193] on app-icon "Shortlist crew" at bounding box center [1105, 194] width 10 height 10
click at [1101, 162] on app-icon "Shortlist crew" at bounding box center [1105, 162] width 10 height 10
click at [862, 165] on app-date-cell at bounding box center [922, 362] width 146 height 448
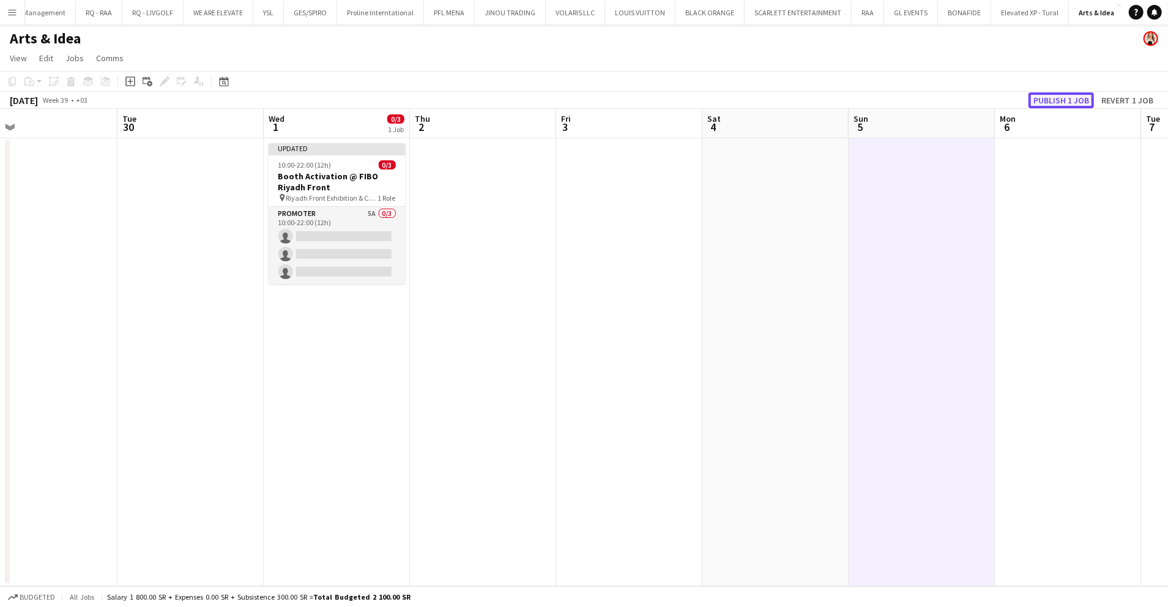
drag, startPoint x: 1084, startPoint y: 99, endPoint x: 979, endPoint y: 102, distance: 105.3
click at [1083, 99] on button "Publish 1 job" at bounding box center [1061, 100] width 65 height 16
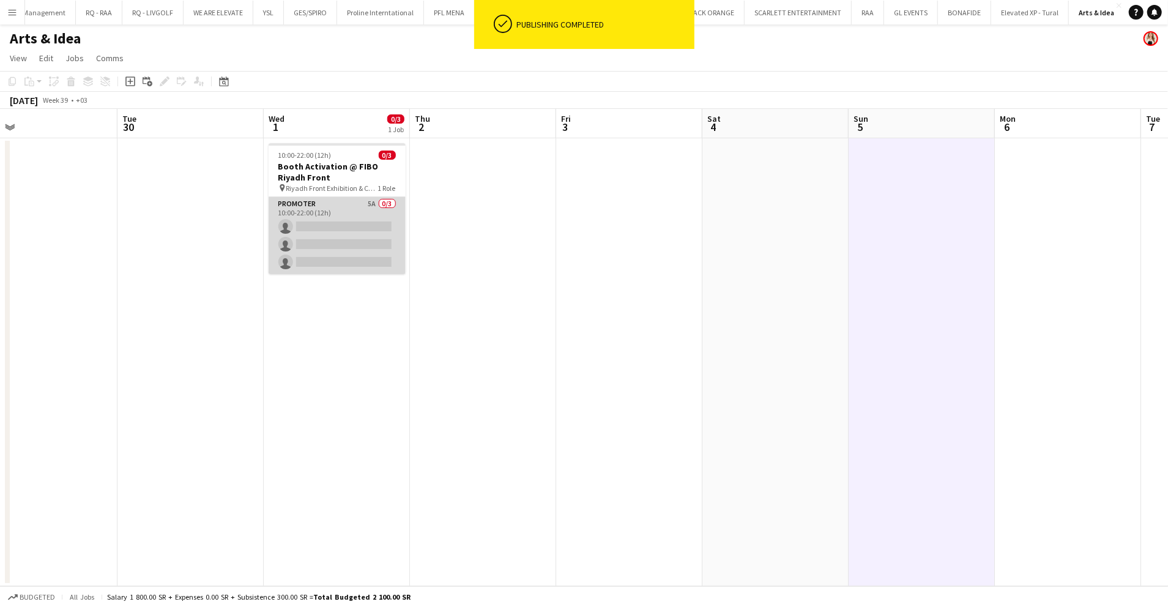
click at [360, 233] on app-card-role "Promoter 5A 0/3 10:00-22:00 (12h) single-neutral-actions single-neutral-actions…" at bounding box center [337, 235] width 137 height 77
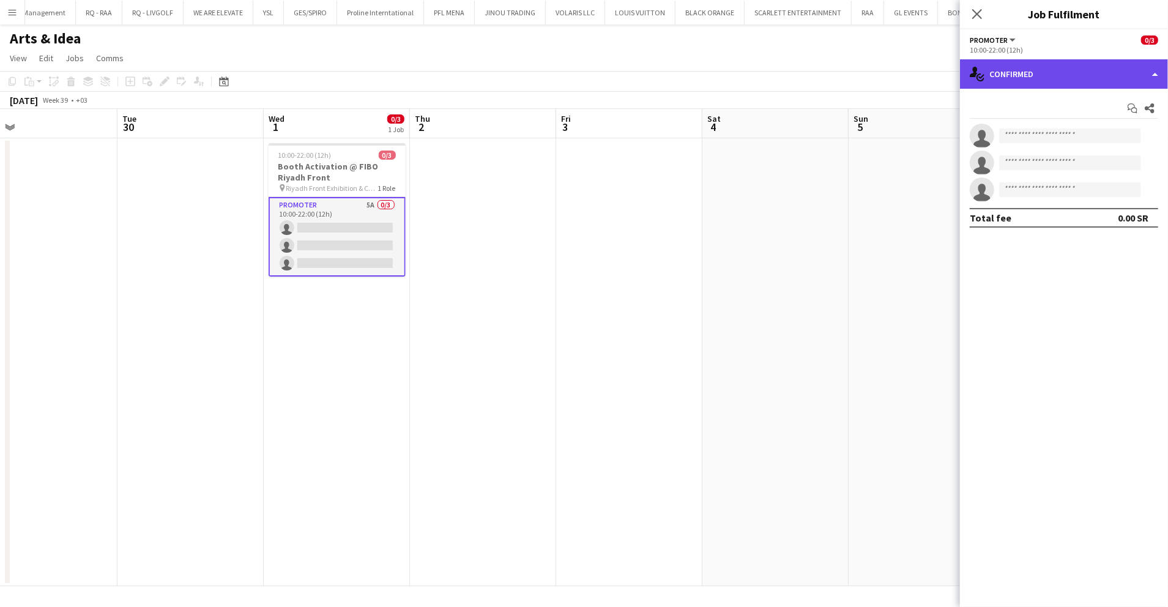
click at [1045, 74] on div "single-neutral-actions-check-2 Confirmed" at bounding box center [1064, 73] width 208 height 29
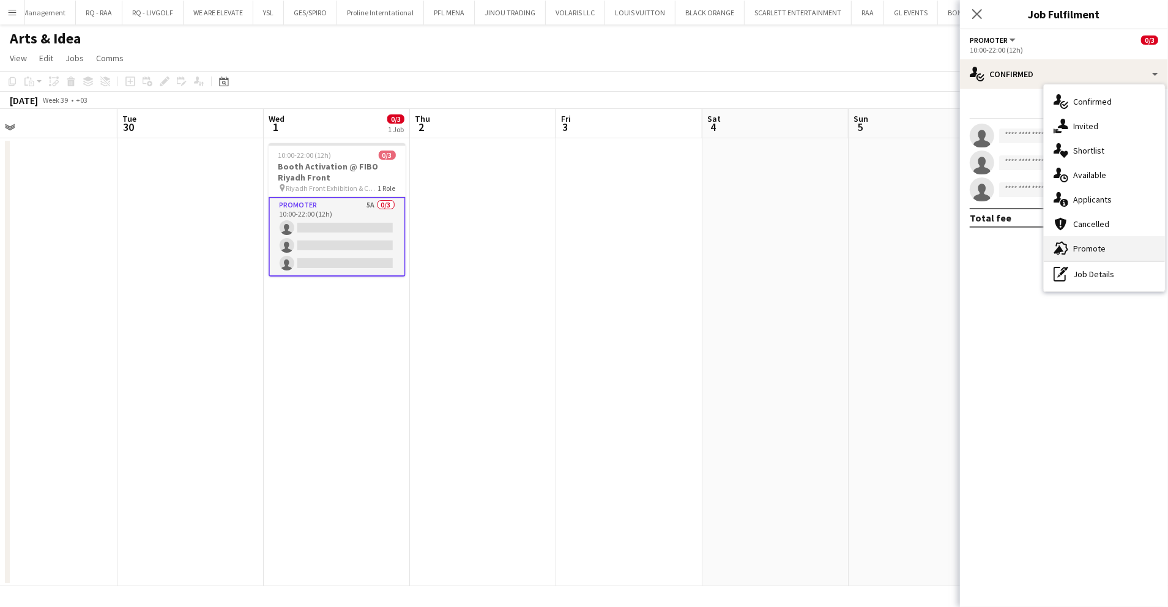
click at [1100, 245] on span "Promote" at bounding box center [1089, 248] width 32 height 11
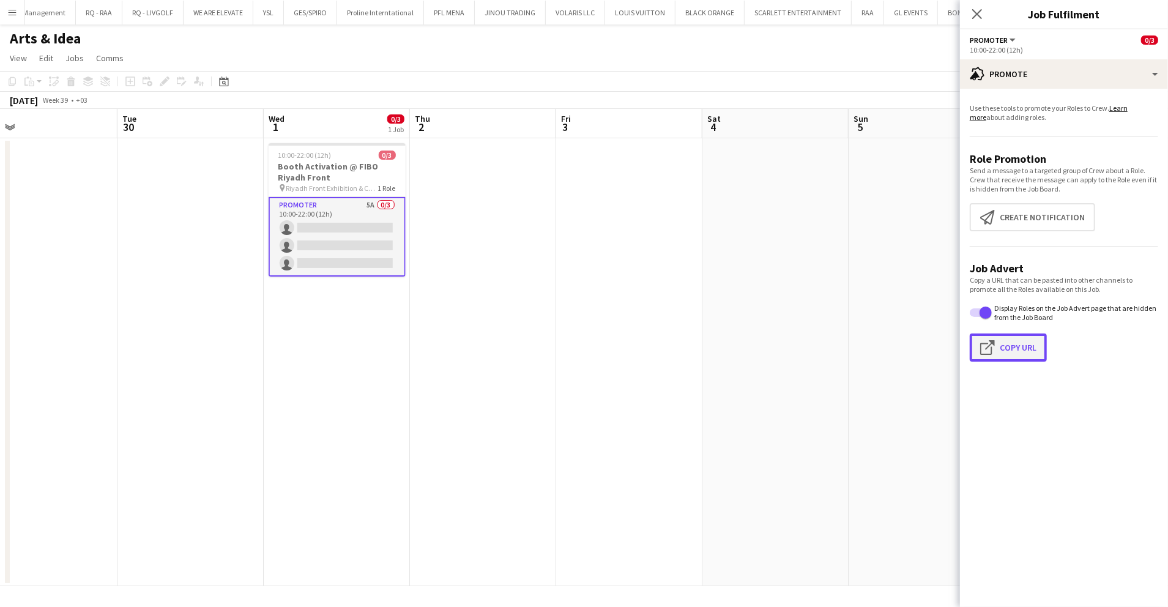
click at [994, 345] on app-icon "Click to copy URL" at bounding box center [990, 347] width 20 height 15
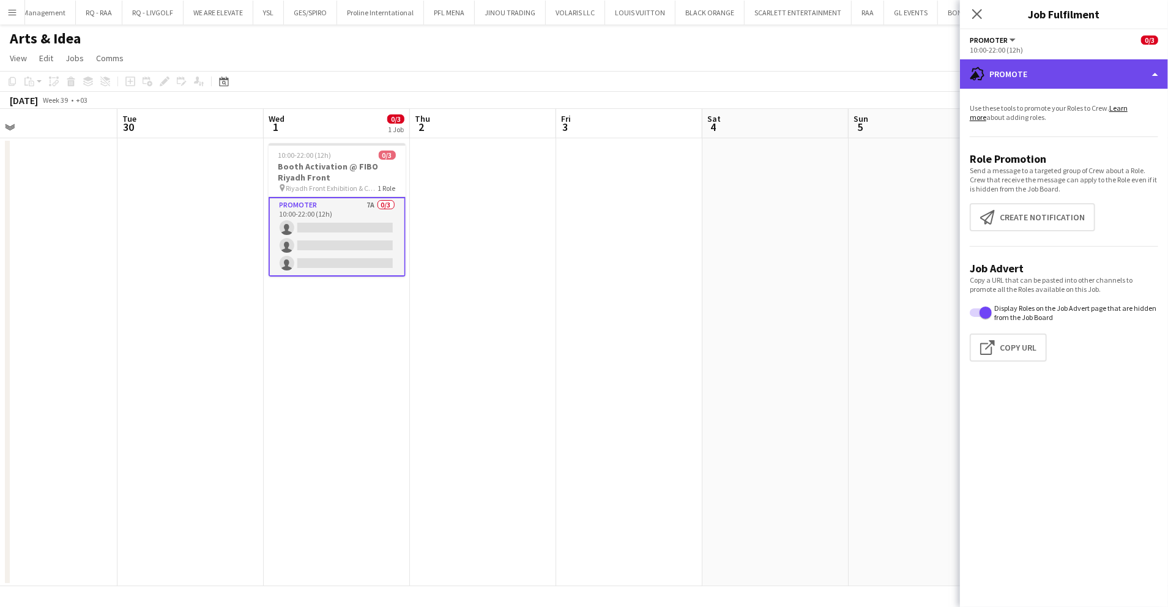
click at [1042, 65] on div "advertising-megaphone Promote" at bounding box center [1064, 73] width 208 height 29
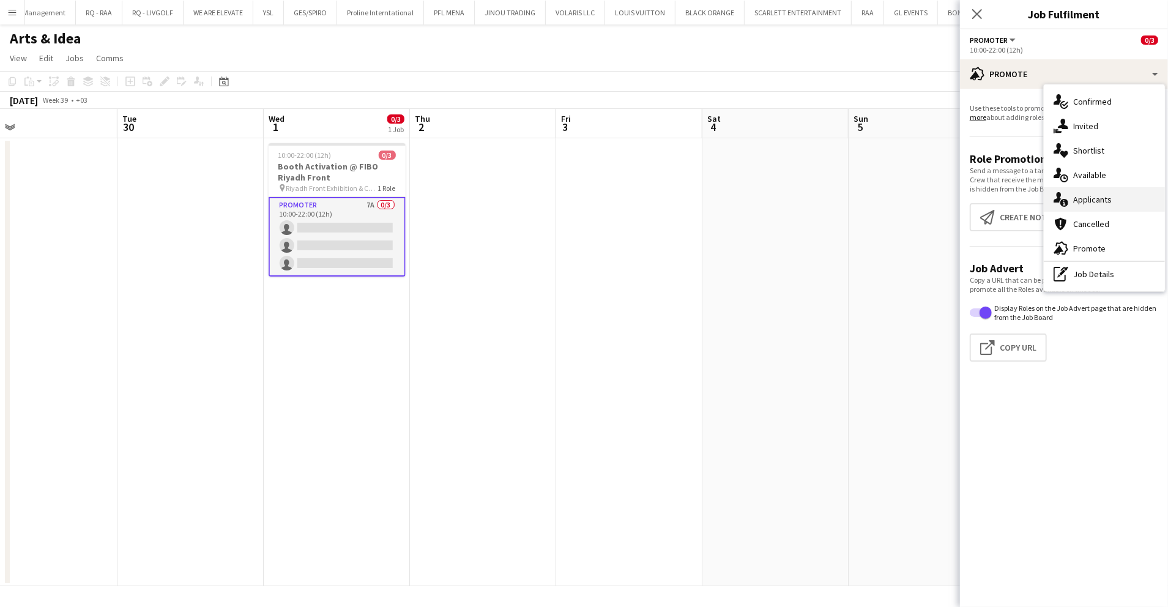
click at [1107, 196] on span "Applicants" at bounding box center [1092, 199] width 39 height 11
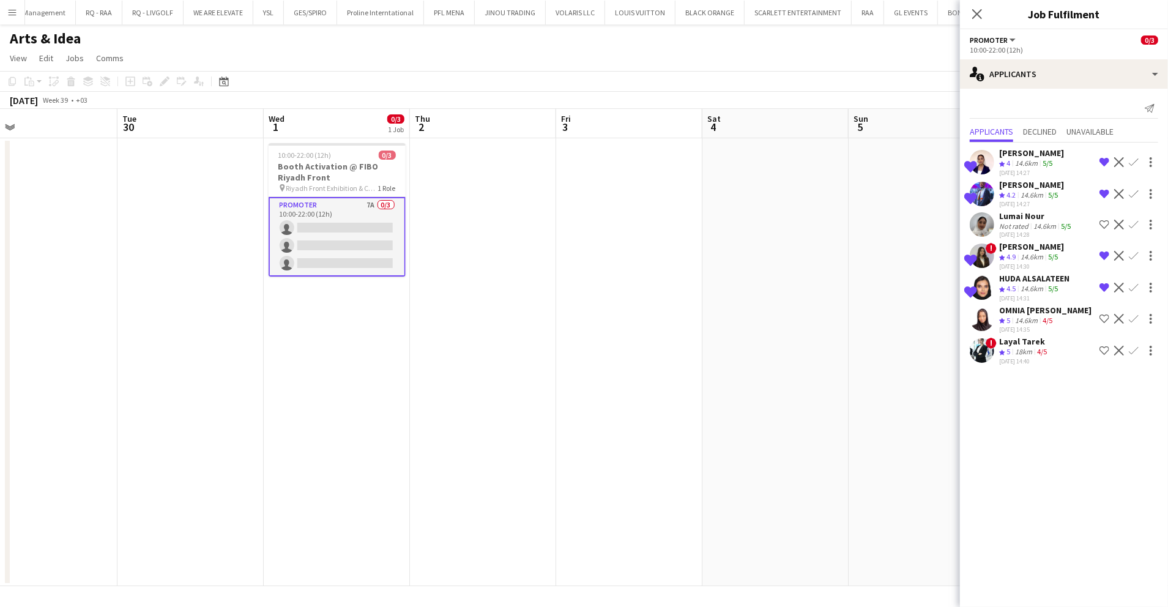
click at [1106, 348] on app-icon "Shortlist crew" at bounding box center [1105, 351] width 10 height 10
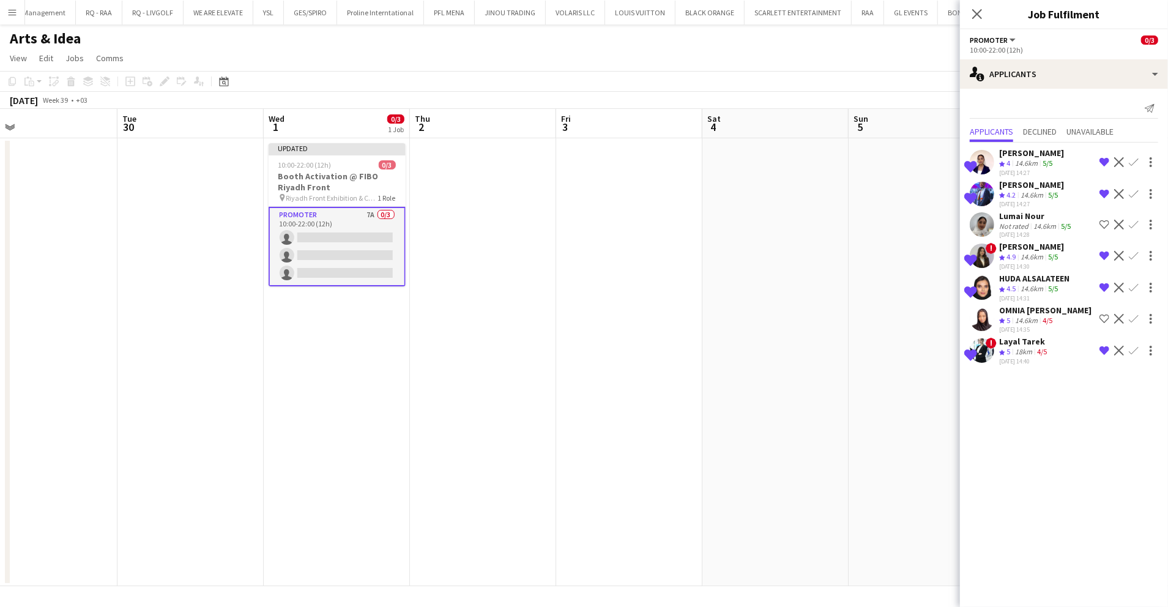
click at [901, 240] on app-date-cell at bounding box center [922, 362] width 146 height 448
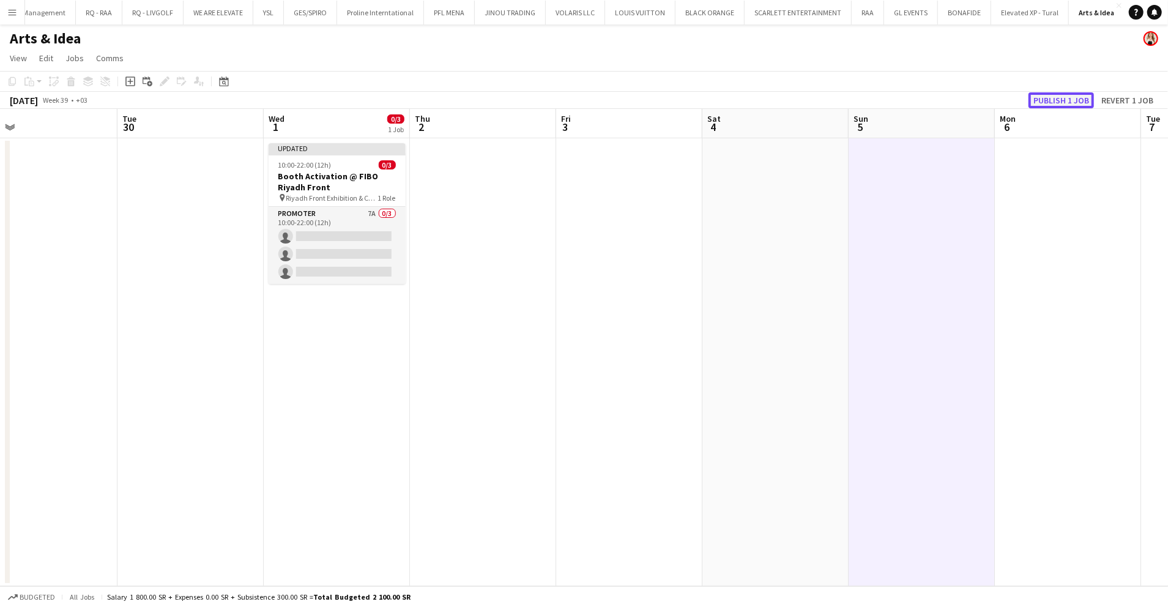
click at [1052, 104] on button "Publish 1 job" at bounding box center [1061, 100] width 65 height 16
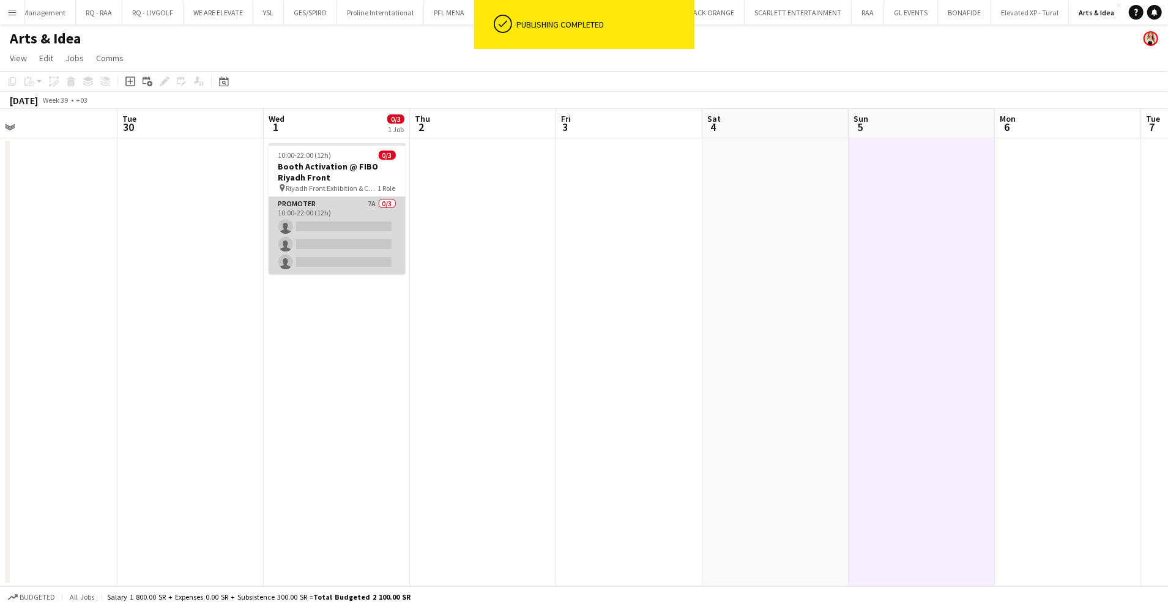
click at [365, 240] on app-card-role "Promoter 7A 0/3 10:00-22:00 (12h) single-neutral-actions single-neutral-actions…" at bounding box center [337, 235] width 137 height 77
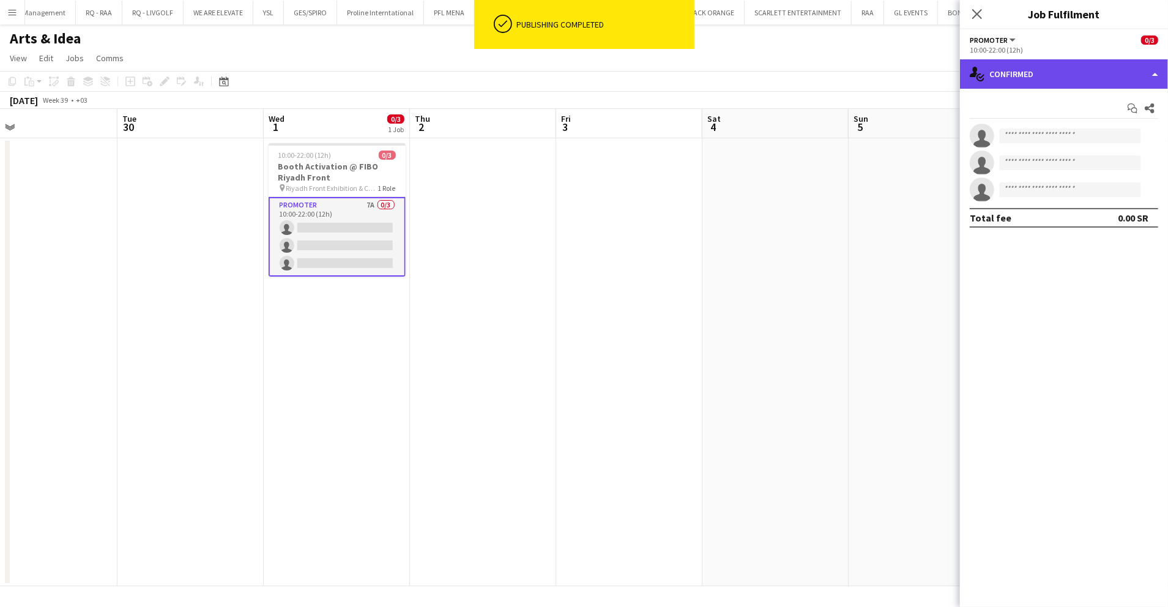
click at [1082, 79] on div "single-neutral-actions-check-2 Confirmed" at bounding box center [1064, 73] width 208 height 29
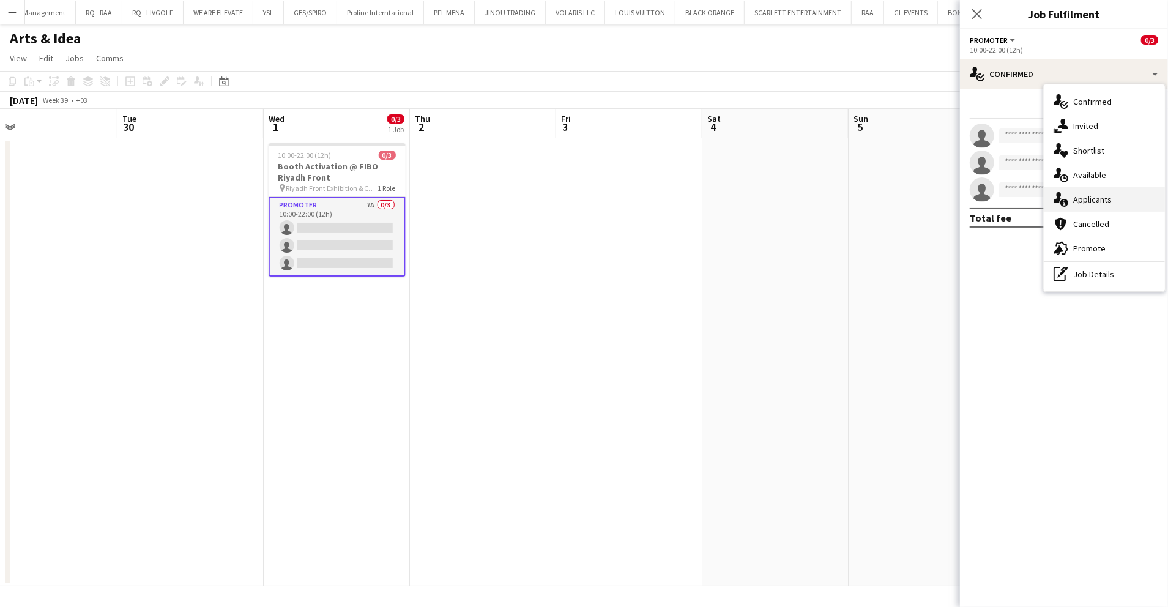
click at [1100, 197] on span "Applicants" at bounding box center [1092, 199] width 39 height 11
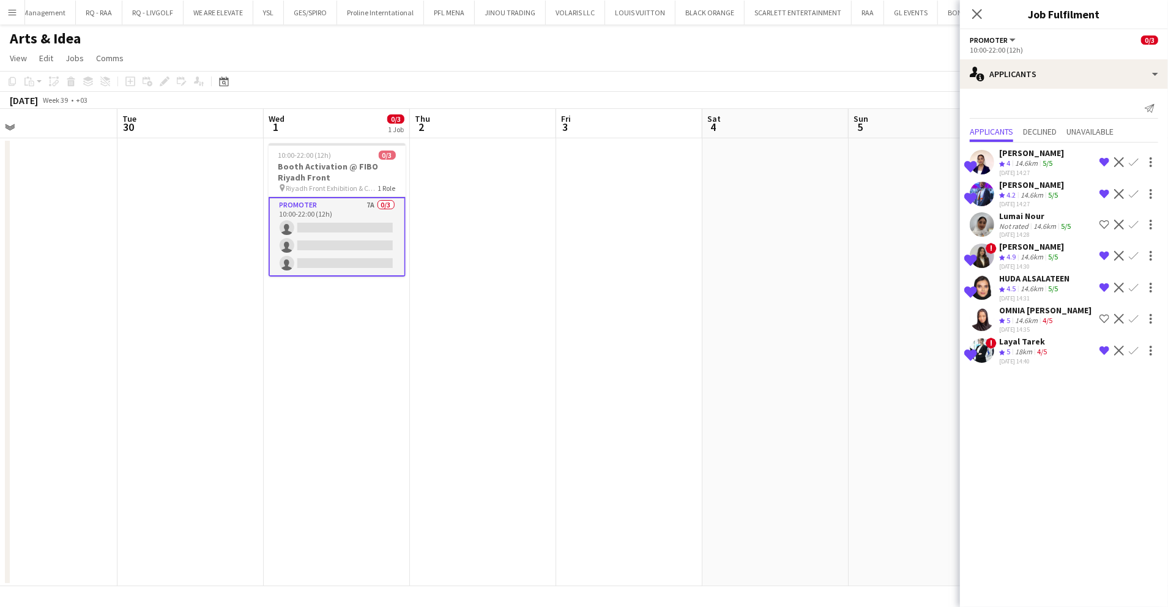
click at [1041, 339] on div "Layal Tarek" at bounding box center [1024, 341] width 50 height 11
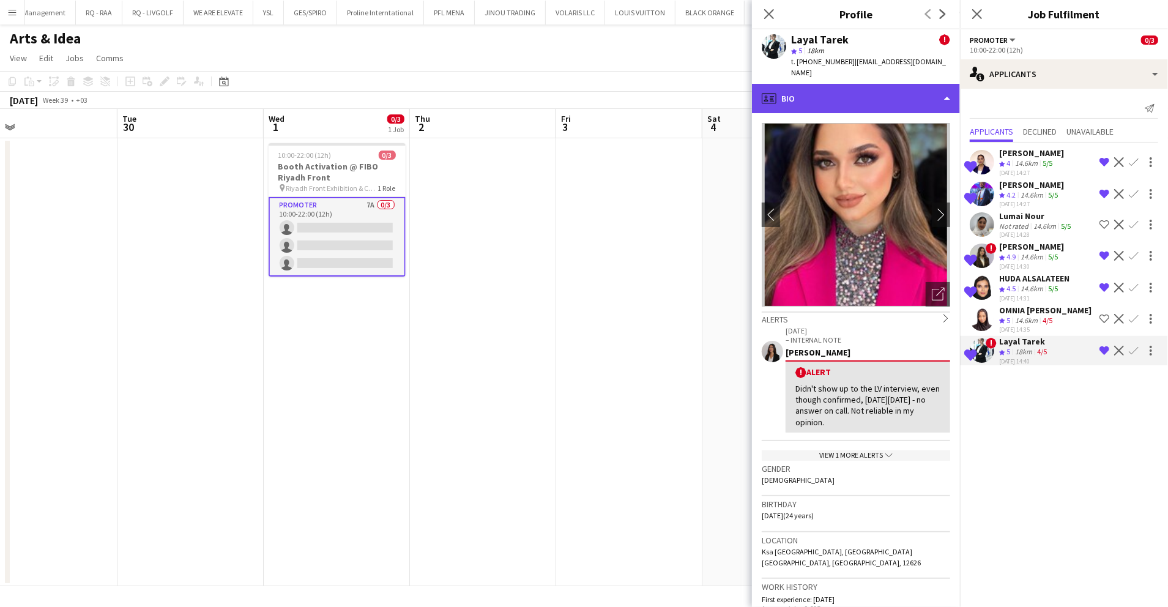
click at [863, 84] on div "profile Bio" at bounding box center [856, 98] width 208 height 29
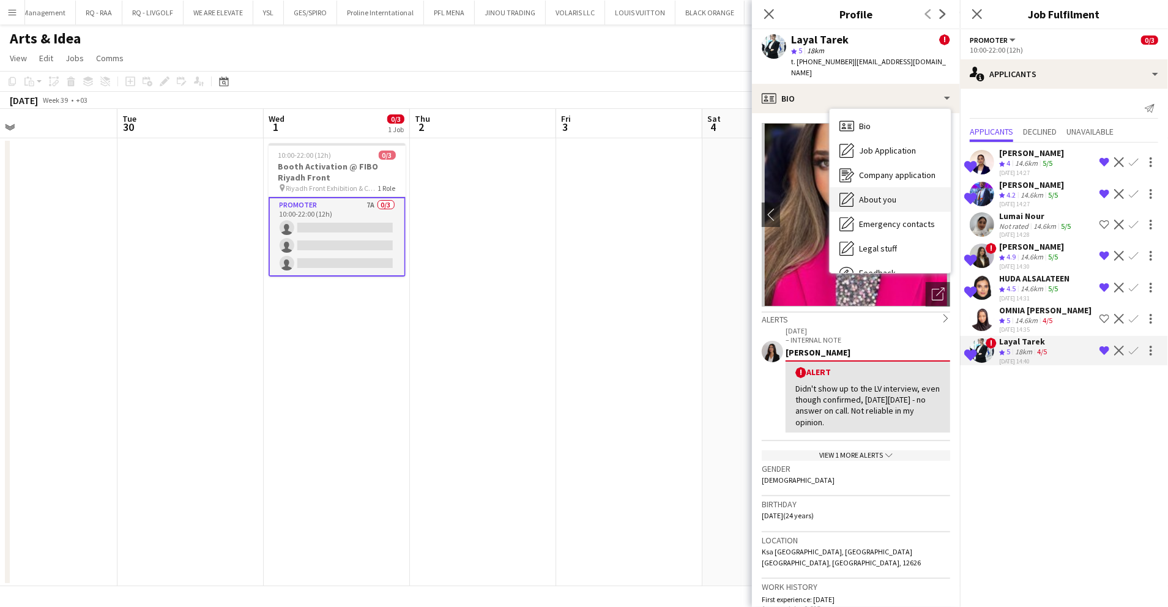
click at [880, 187] on div "About you About you" at bounding box center [890, 199] width 121 height 24
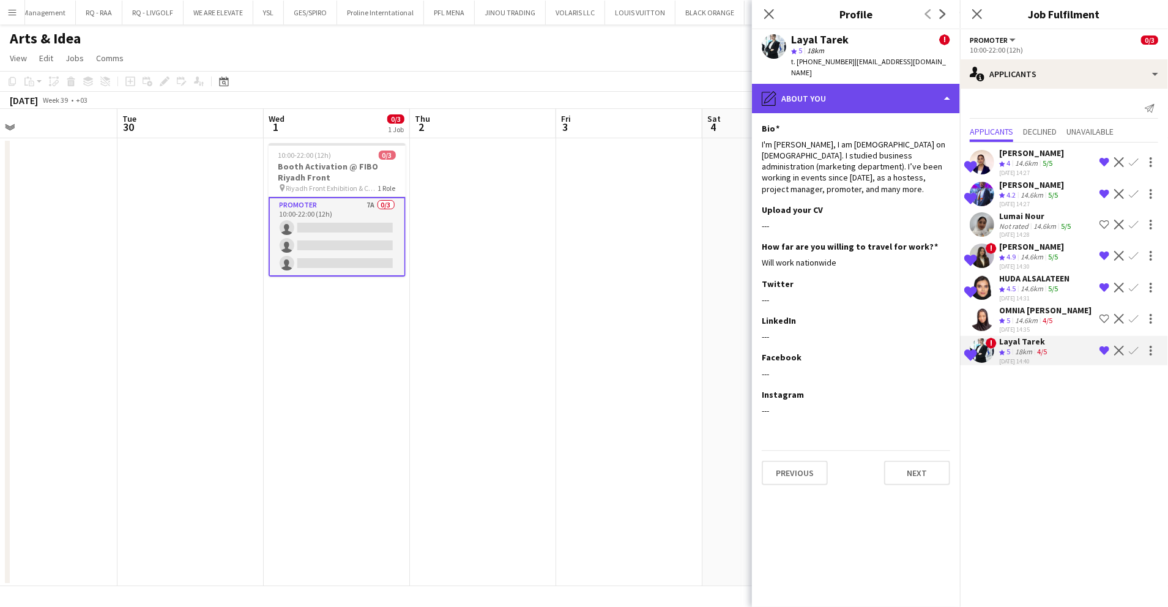
click at [921, 84] on div "pencil4 About you" at bounding box center [856, 98] width 208 height 29
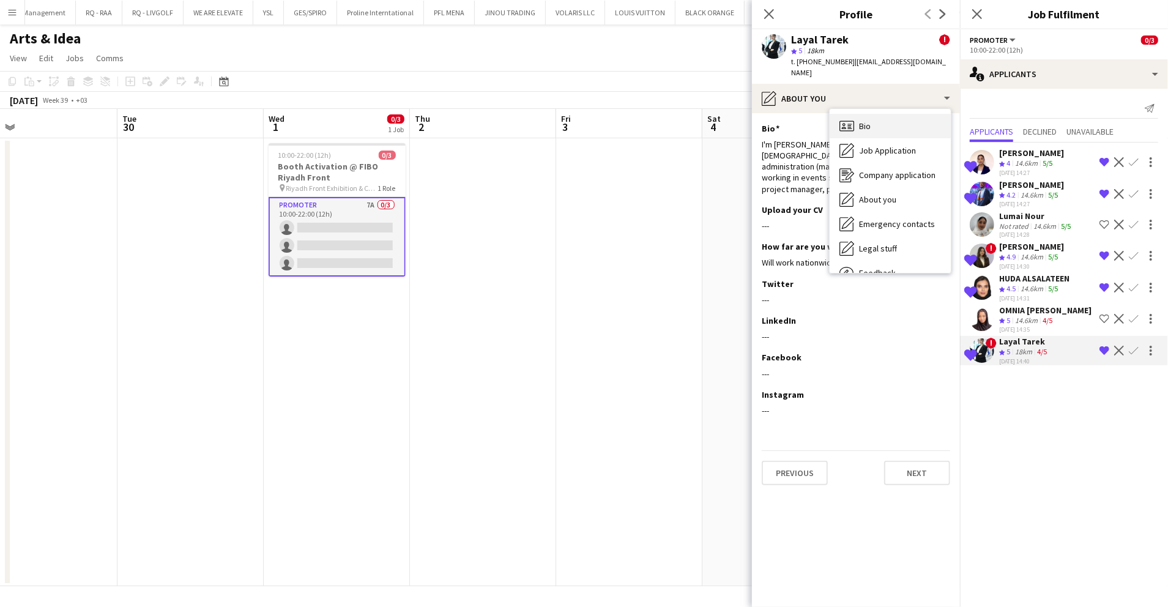
click at [917, 114] on div "Bio Bio" at bounding box center [890, 126] width 121 height 24
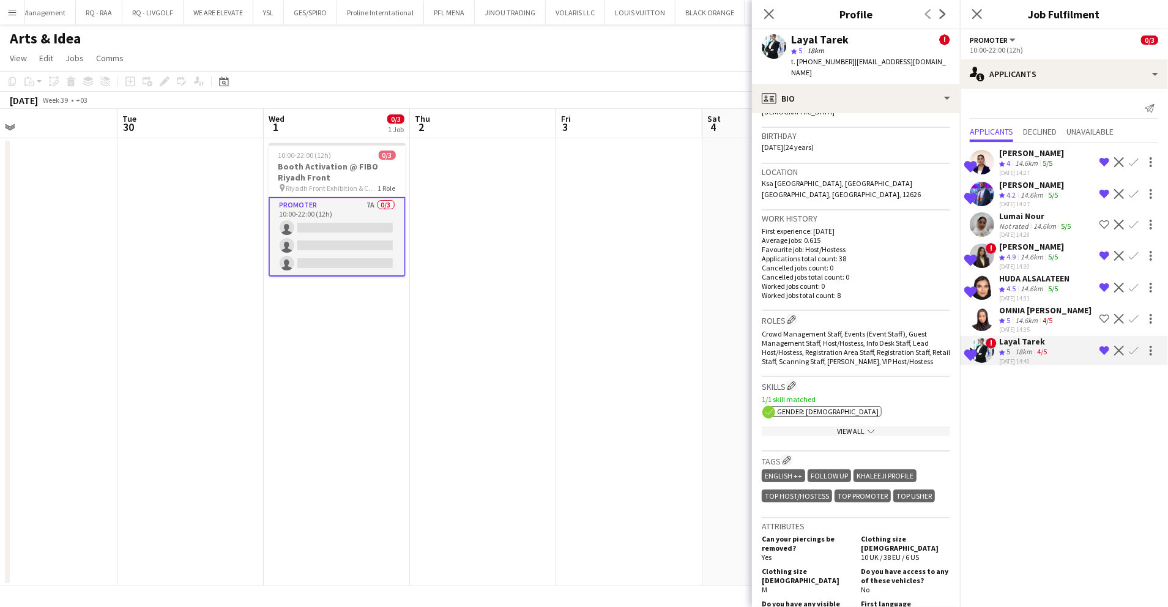
scroll to position [490, 0]
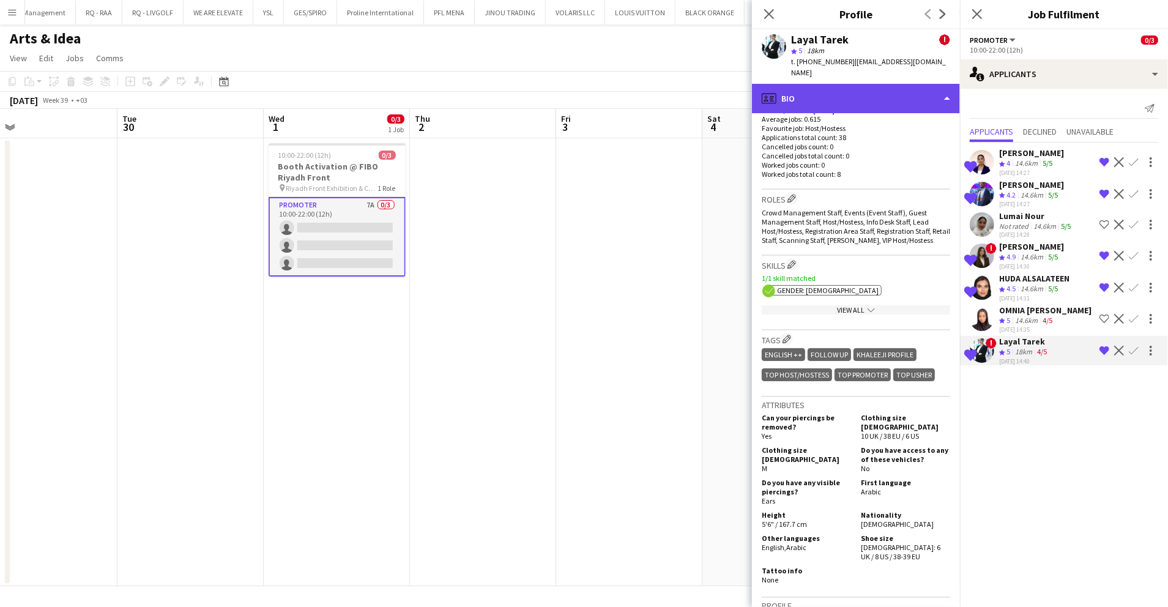
click at [916, 86] on div "profile Bio" at bounding box center [856, 98] width 208 height 29
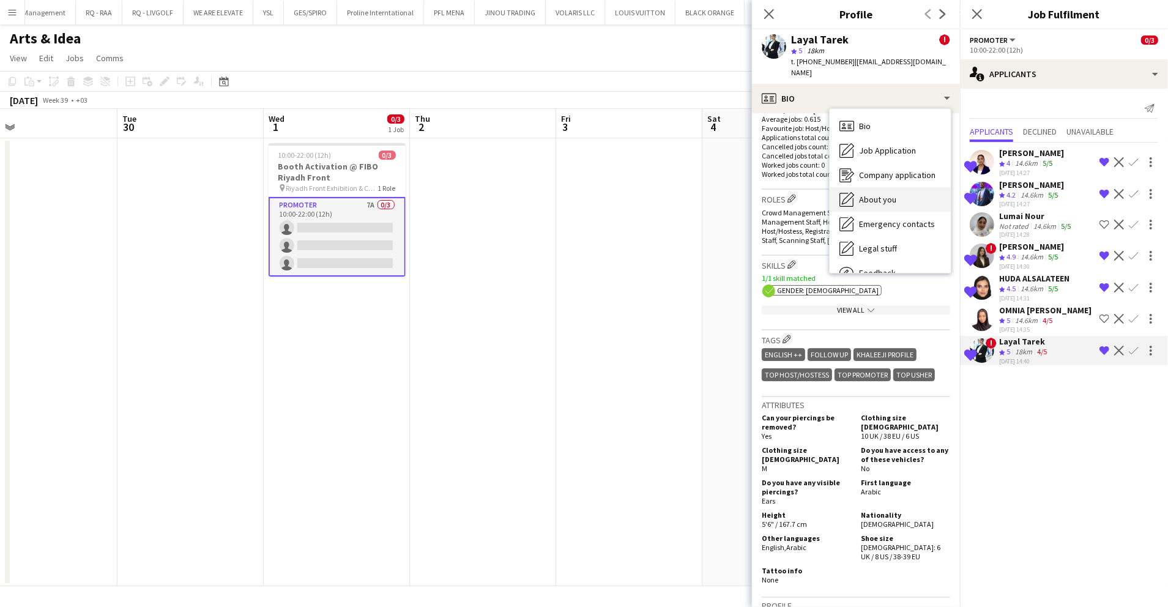
click at [893, 194] on span "About you" at bounding box center [877, 199] width 37 height 11
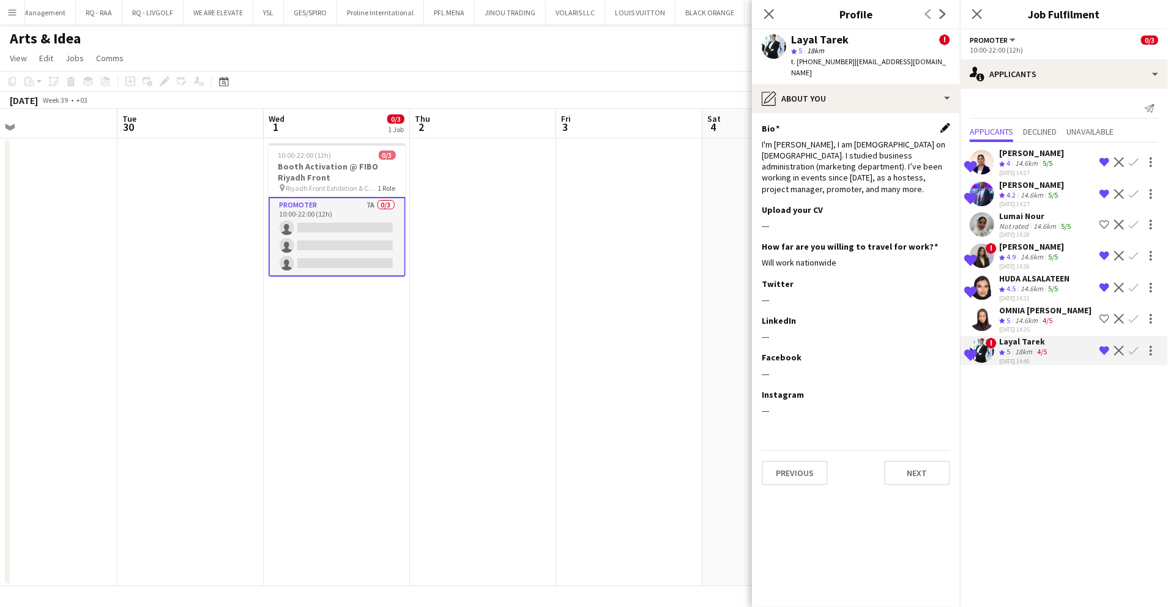
click at [944, 123] on app-icon "Edit this field" at bounding box center [946, 128] width 10 height 10
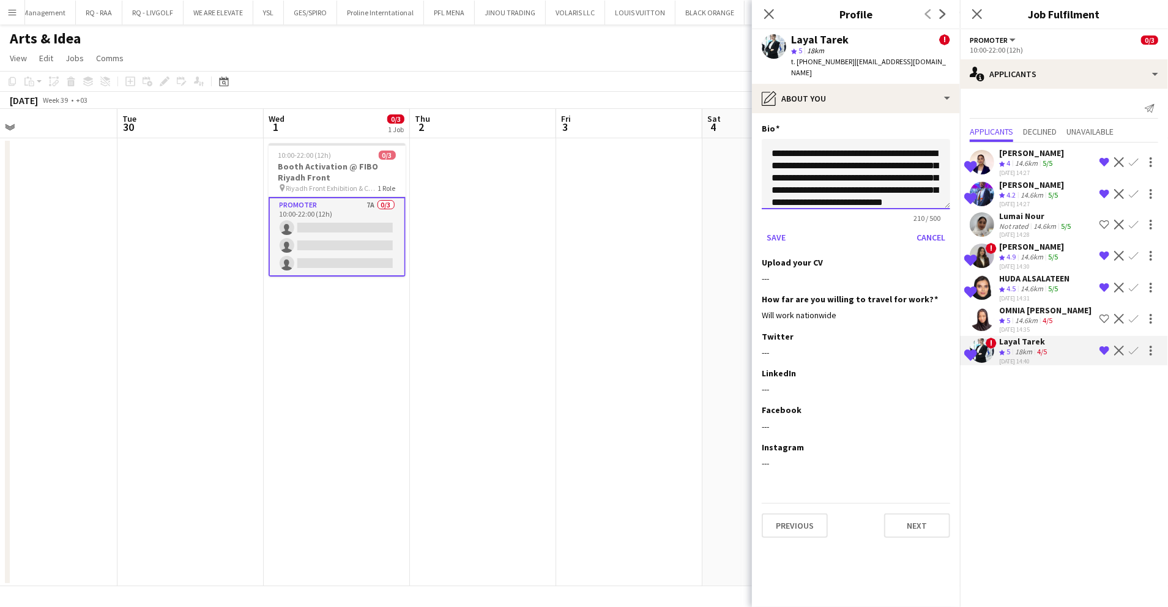
click at [857, 158] on textarea "**********" at bounding box center [856, 174] width 188 height 70
type textarea "**********"
click at [777, 231] on button "Save" at bounding box center [776, 238] width 29 height 20
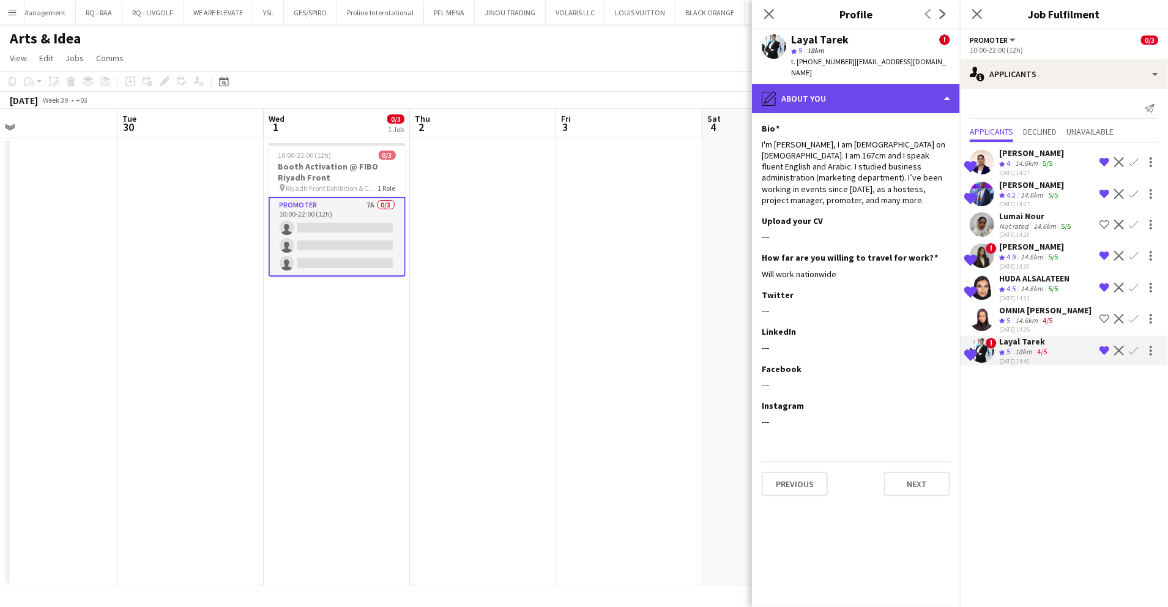
click at [862, 84] on div "pencil4 About you" at bounding box center [856, 98] width 208 height 29
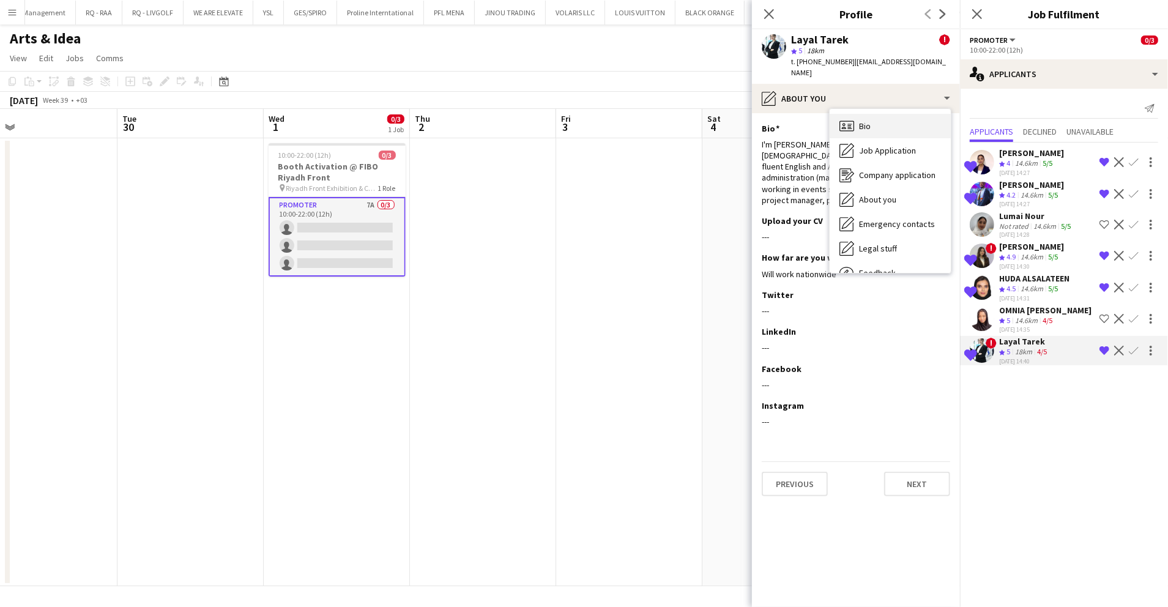
click at [876, 114] on div "Bio Bio" at bounding box center [890, 126] width 121 height 24
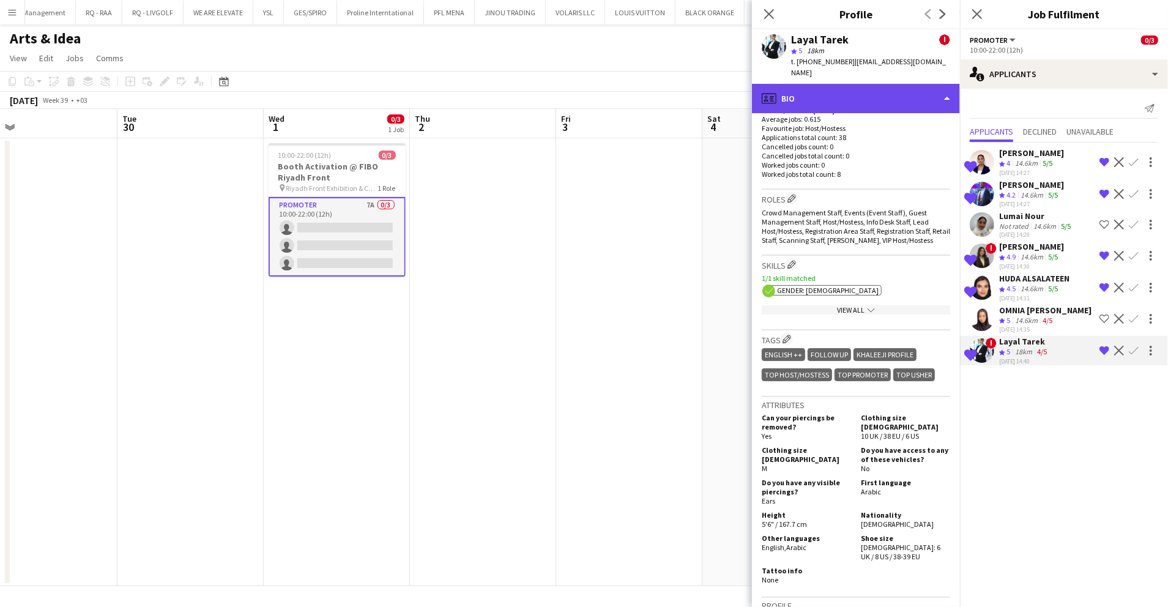
click at [860, 84] on div "profile Bio" at bounding box center [856, 98] width 208 height 29
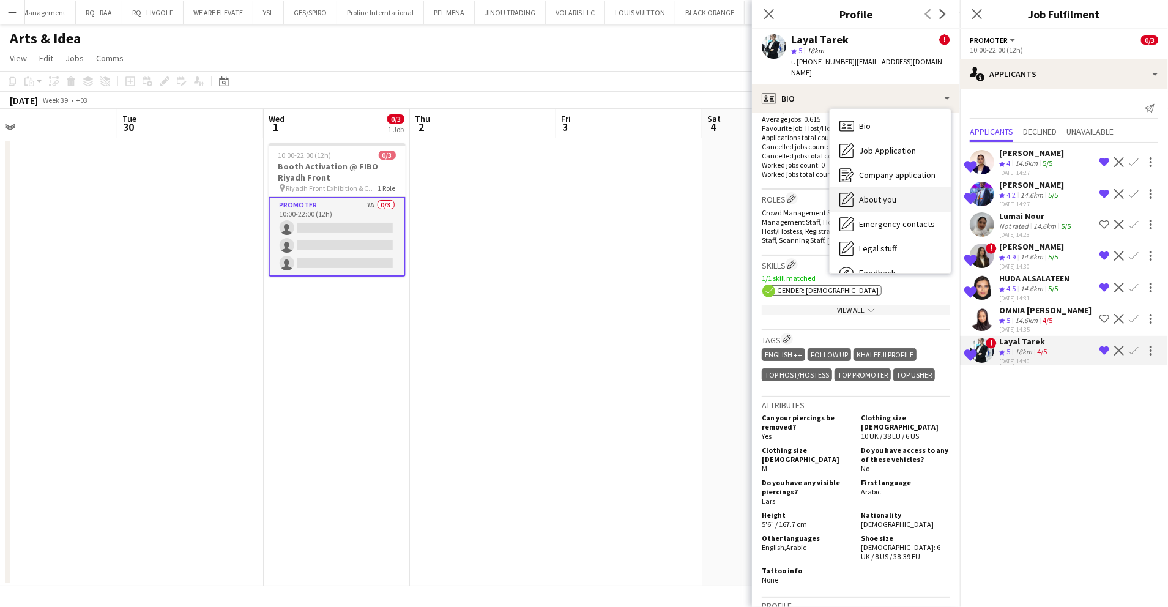
click at [893, 187] on div "About you About you" at bounding box center [890, 199] width 121 height 24
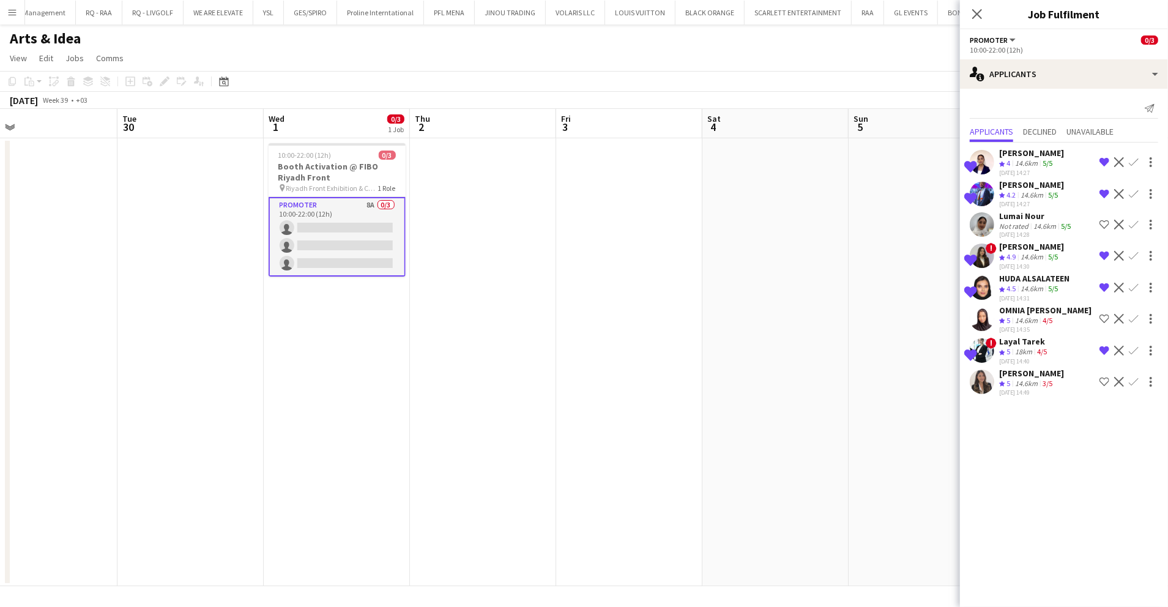
click at [1103, 377] on app-icon "Shortlist crew" at bounding box center [1105, 382] width 10 height 10
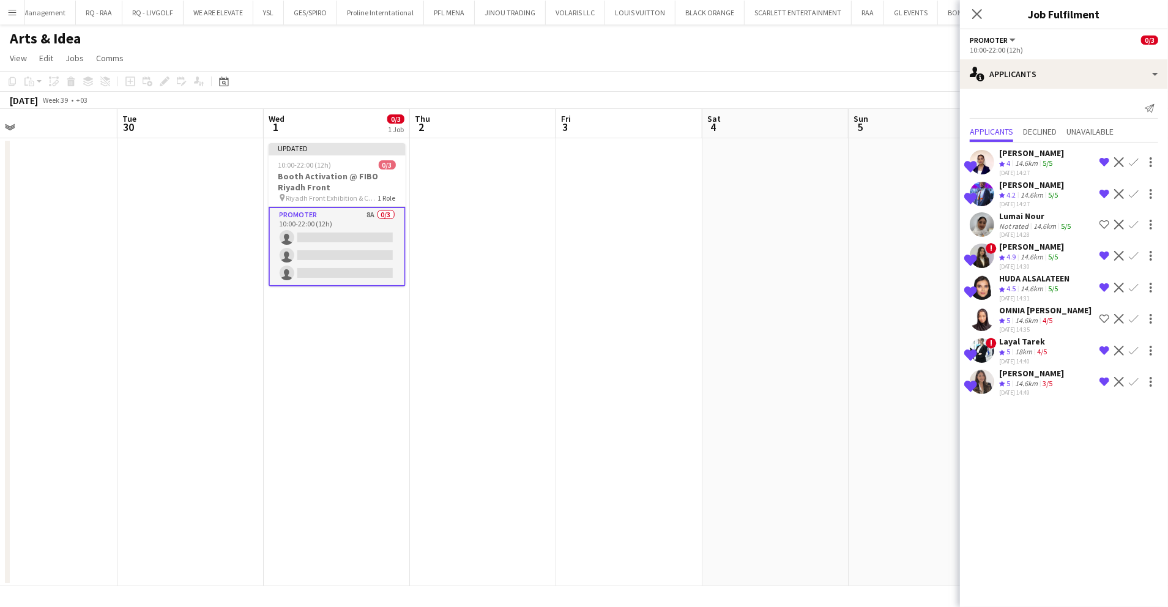
click at [900, 273] on app-date-cell at bounding box center [922, 362] width 146 height 448
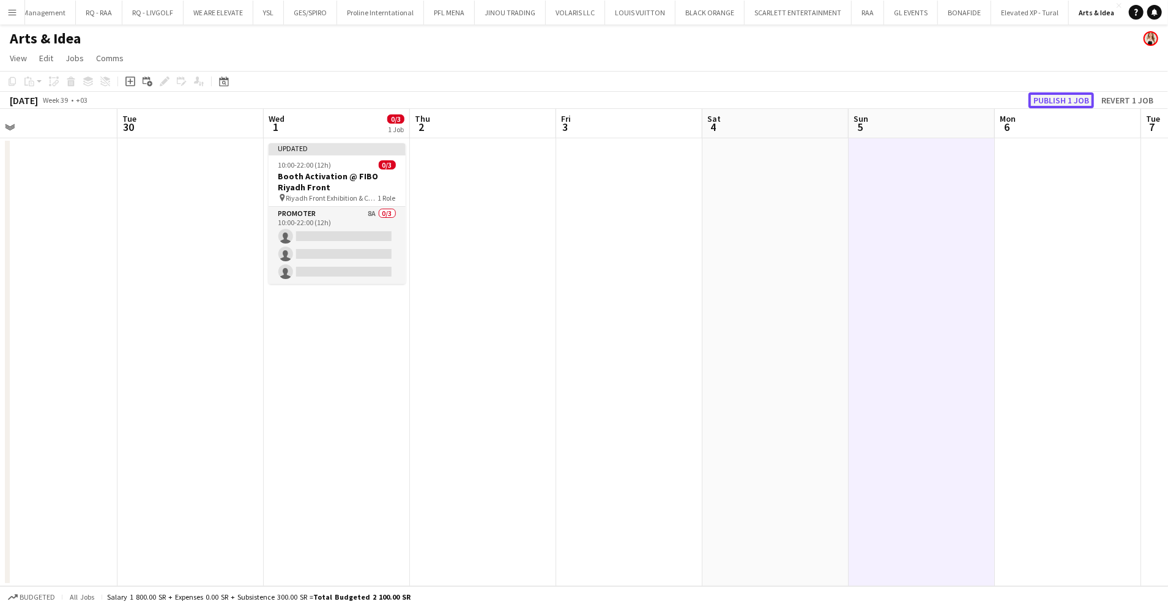
click at [1050, 105] on button "Publish 1 job" at bounding box center [1061, 100] width 65 height 16
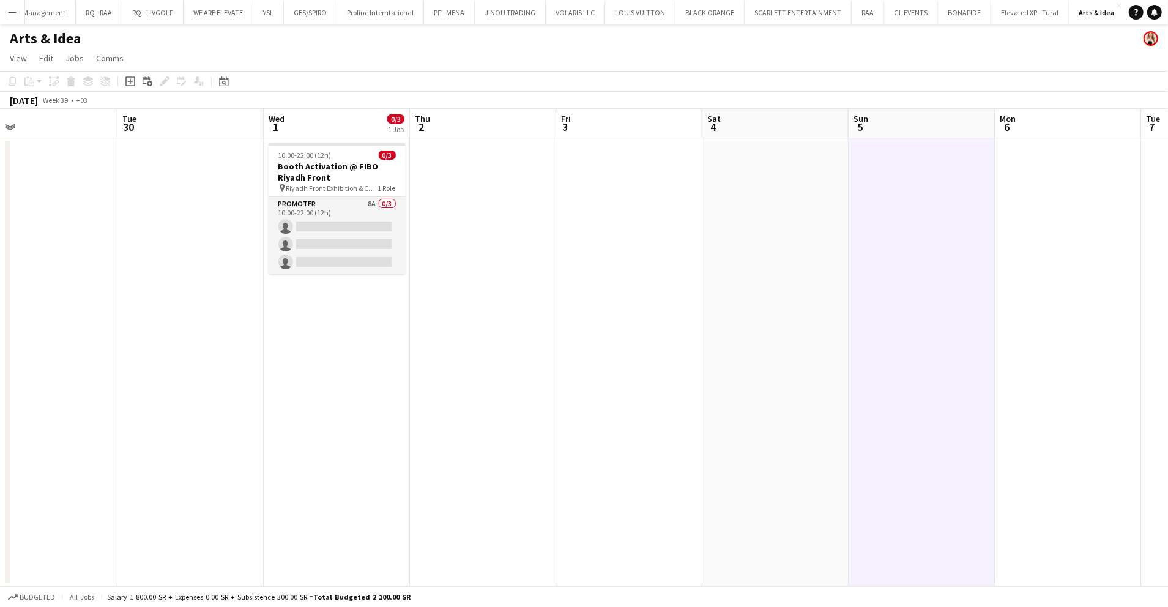
click at [558, 233] on app-date-cell at bounding box center [629, 362] width 146 height 448
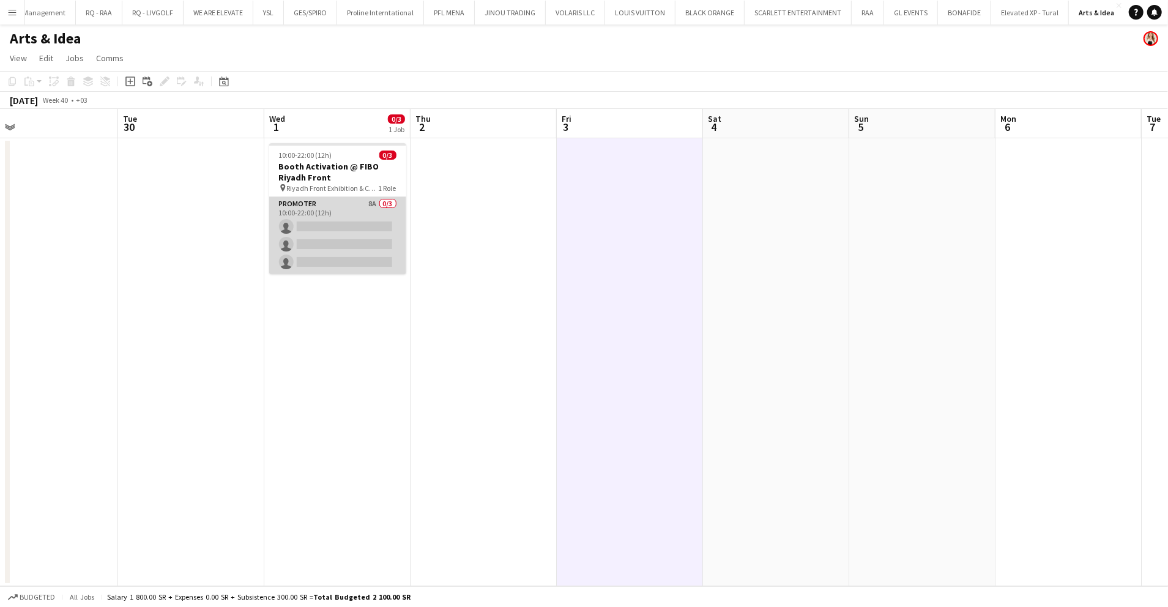
click at [380, 223] on app-card-role "Promoter 8A 0/3 10:00-22:00 (12h) single-neutral-actions single-neutral-actions…" at bounding box center [337, 235] width 137 height 77
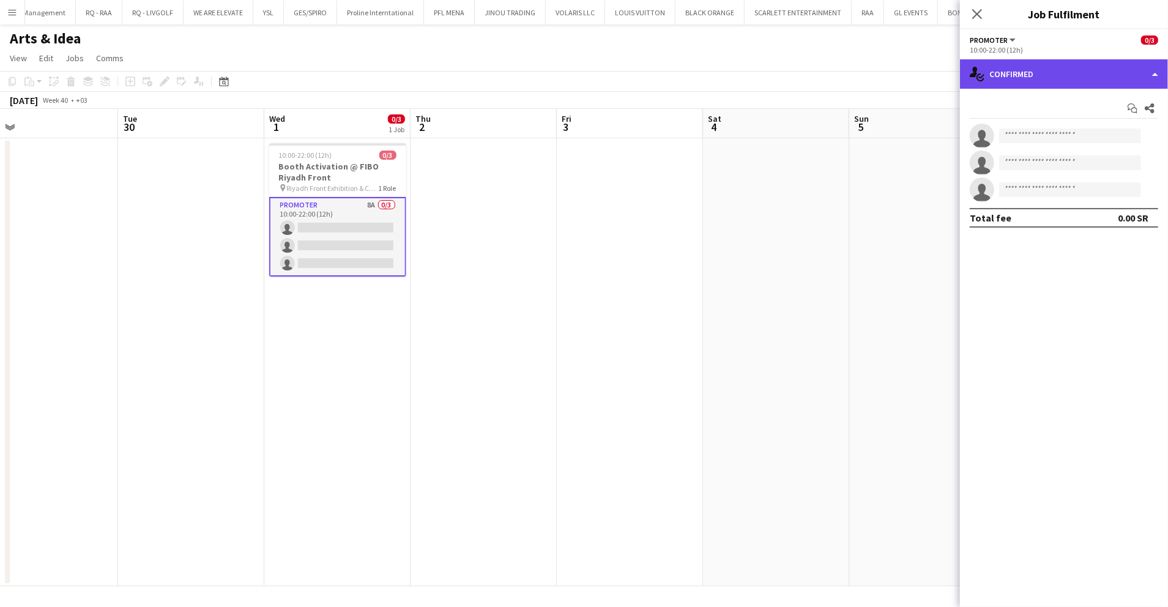
click at [1049, 67] on div "single-neutral-actions-check-2 Confirmed" at bounding box center [1064, 73] width 208 height 29
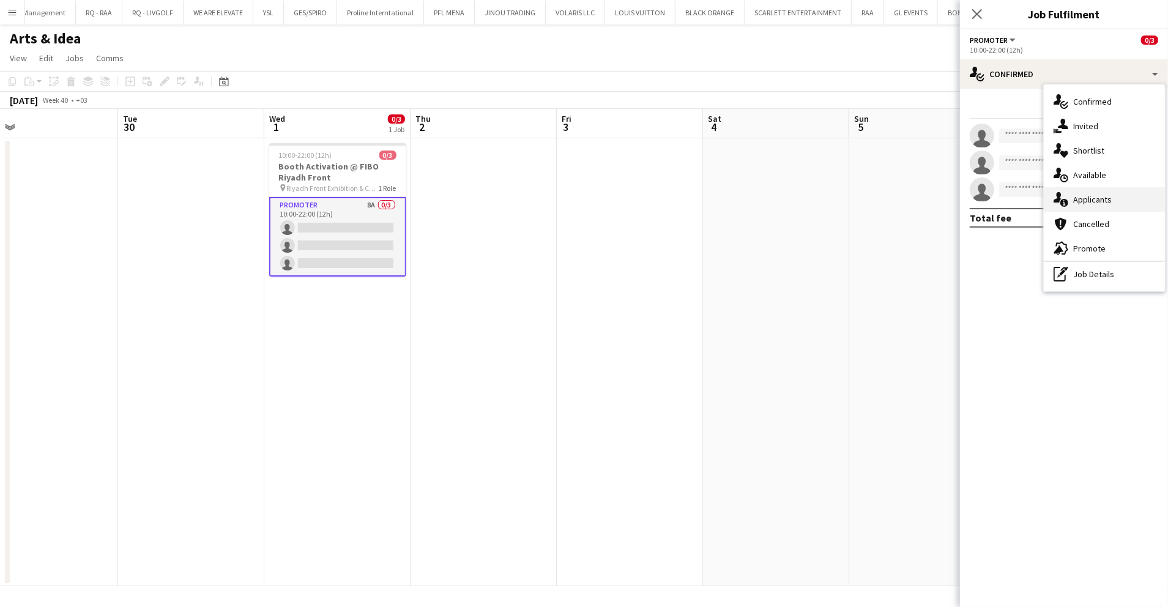
click at [1106, 209] on div "single-neutral-actions-information Applicants" at bounding box center [1104, 199] width 121 height 24
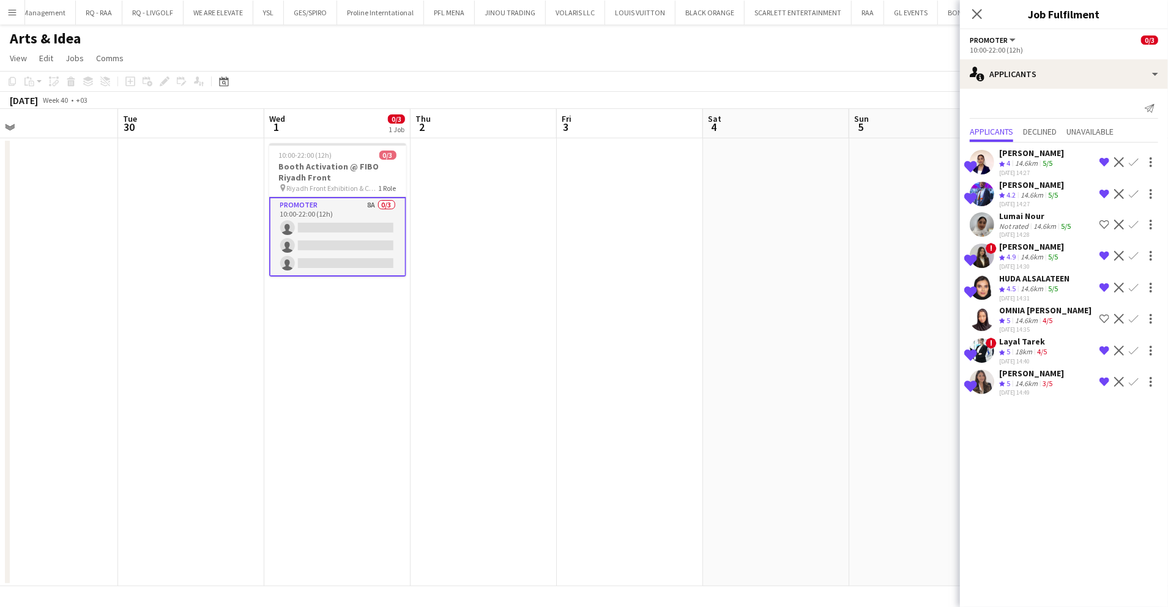
click at [999, 383] on app-icon "Crew rating" at bounding box center [1002, 383] width 6 height 9
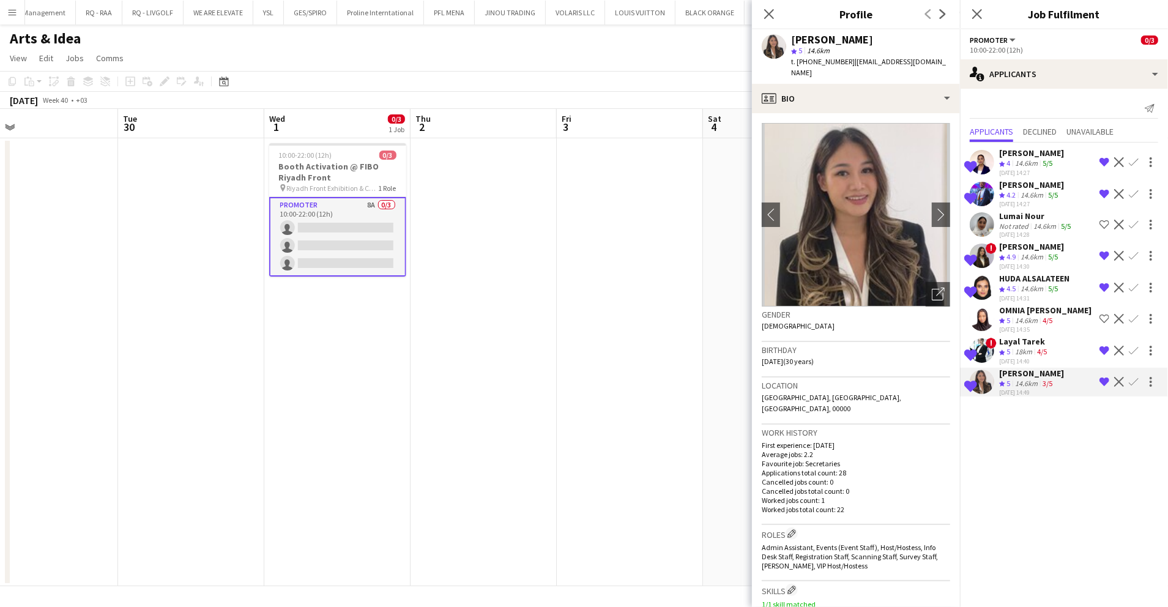
drag, startPoint x: 1024, startPoint y: 275, endPoint x: 955, endPoint y: 184, distance: 114.4
click at [1024, 275] on div "HUDA ALSALATEEN" at bounding box center [1034, 278] width 70 height 11
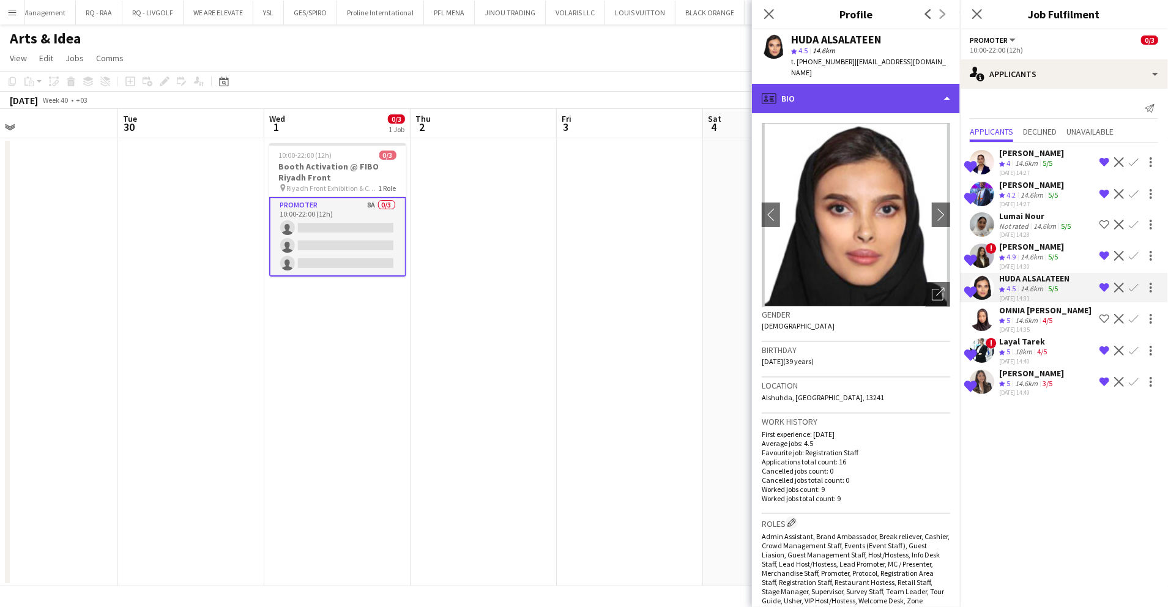
click at [875, 86] on div "profile Bio" at bounding box center [856, 98] width 208 height 29
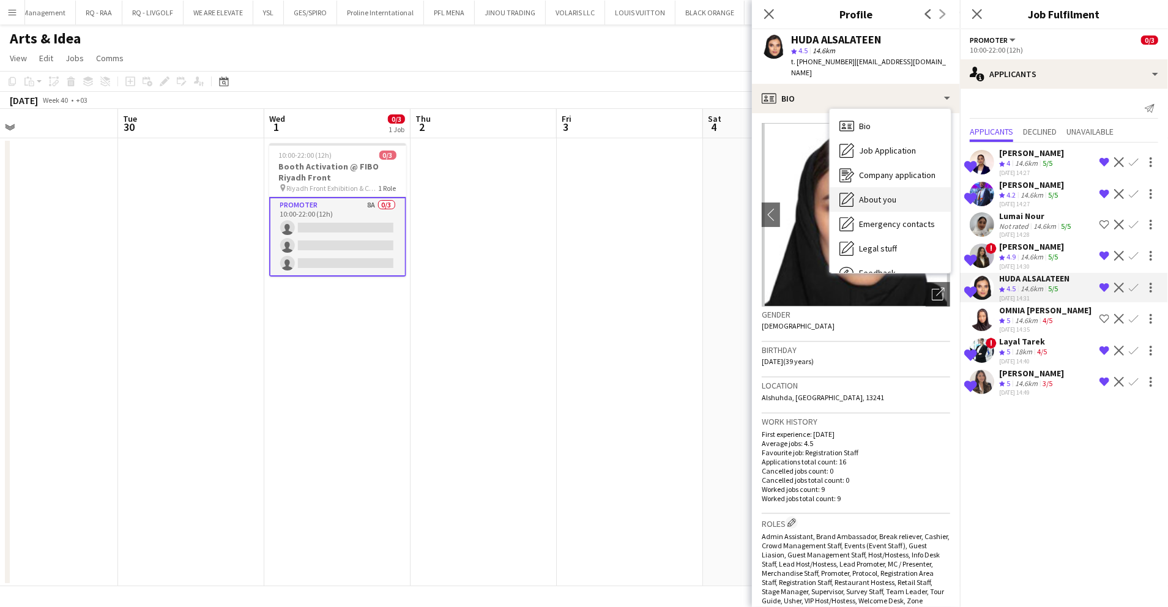
click at [908, 187] on div "About you About you" at bounding box center [890, 199] width 121 height 24
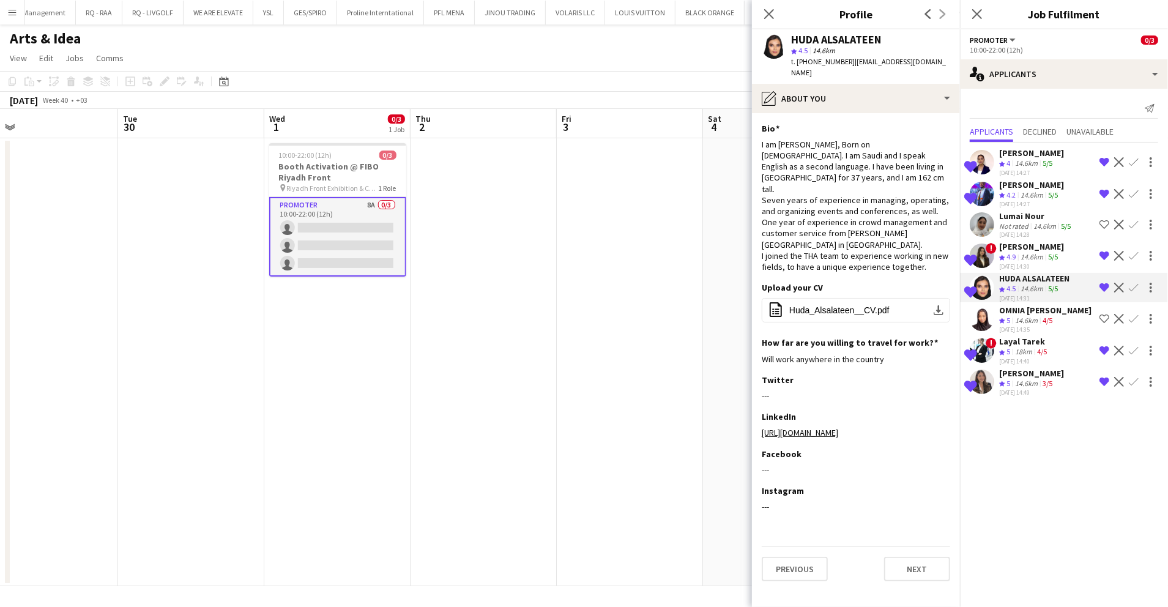
click at [1032, 252] on div "14.6km" at bounding box center [1032, 257] width 28 height 10
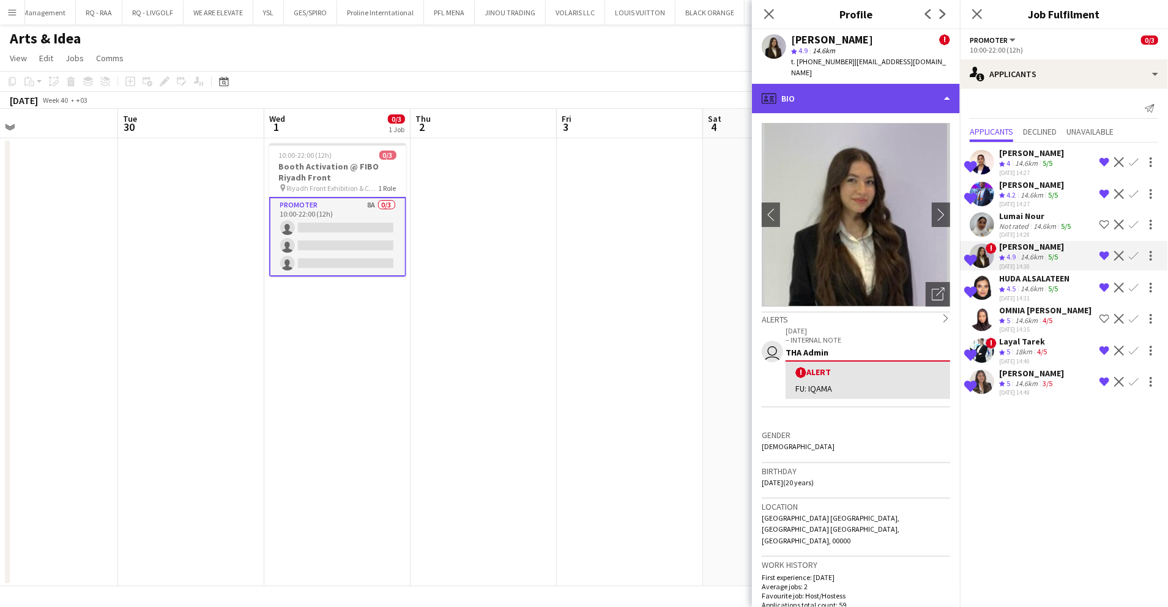
click at [896, 94] on div "profile Bio" at bounding box center [856, 98] width 208 height 29
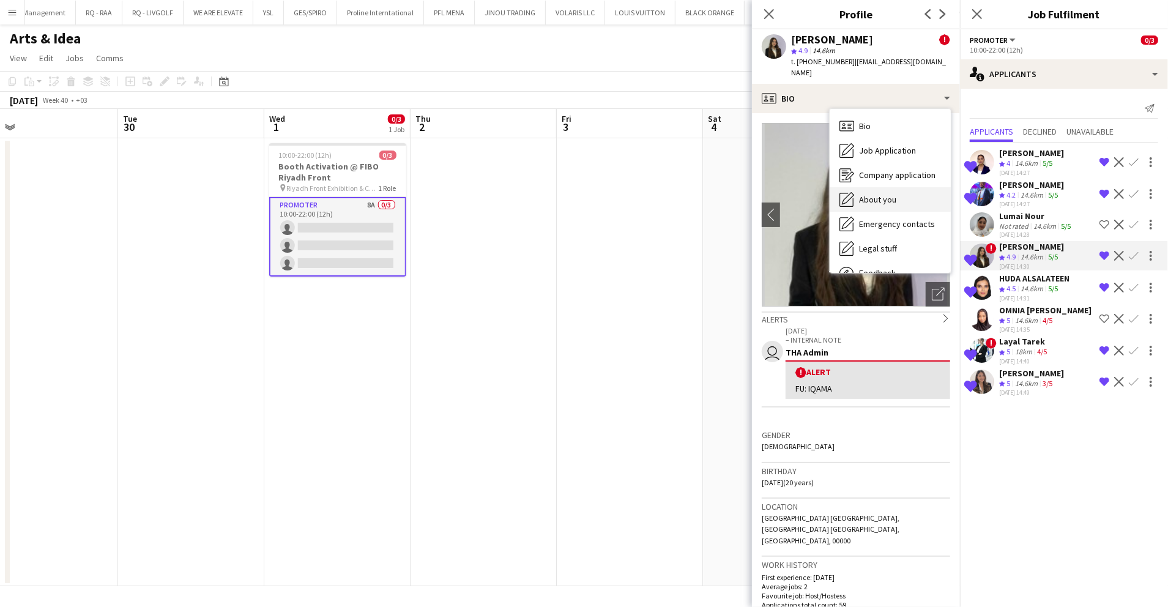
click at [907, 192] on div "About you About you" at bounding box center [890, 199] width 121 height 24
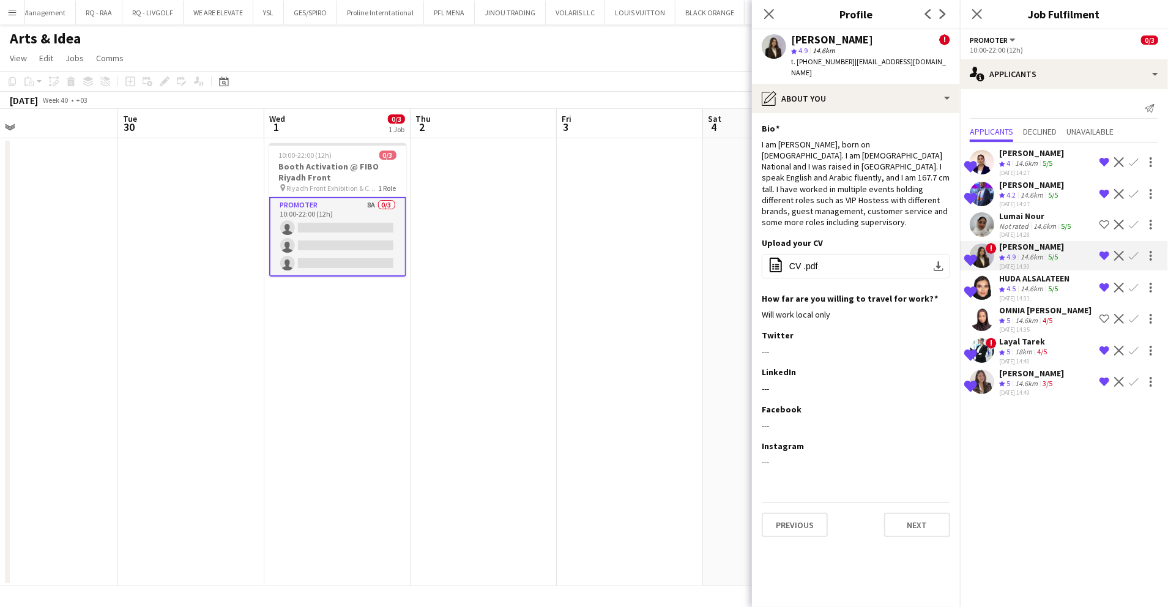
click at [1026, 195] on div "14.6km" at bounding box center [1032, 195] width 28 height 10
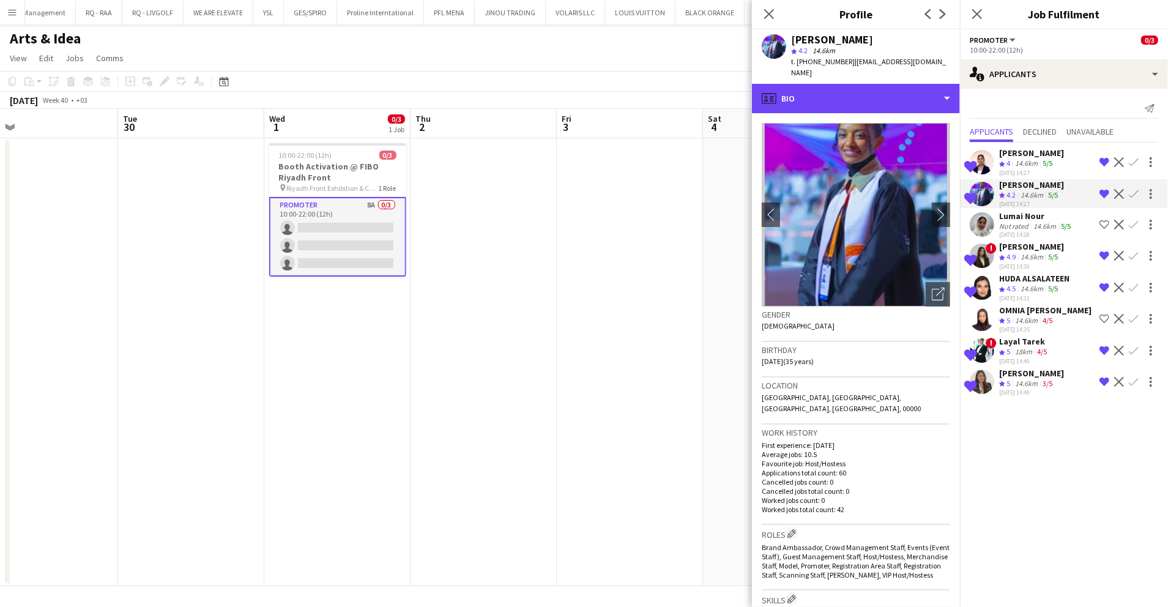
click at [877, 84] on div "profile Bio" at bounding box center [856, 98] width 208 height 29
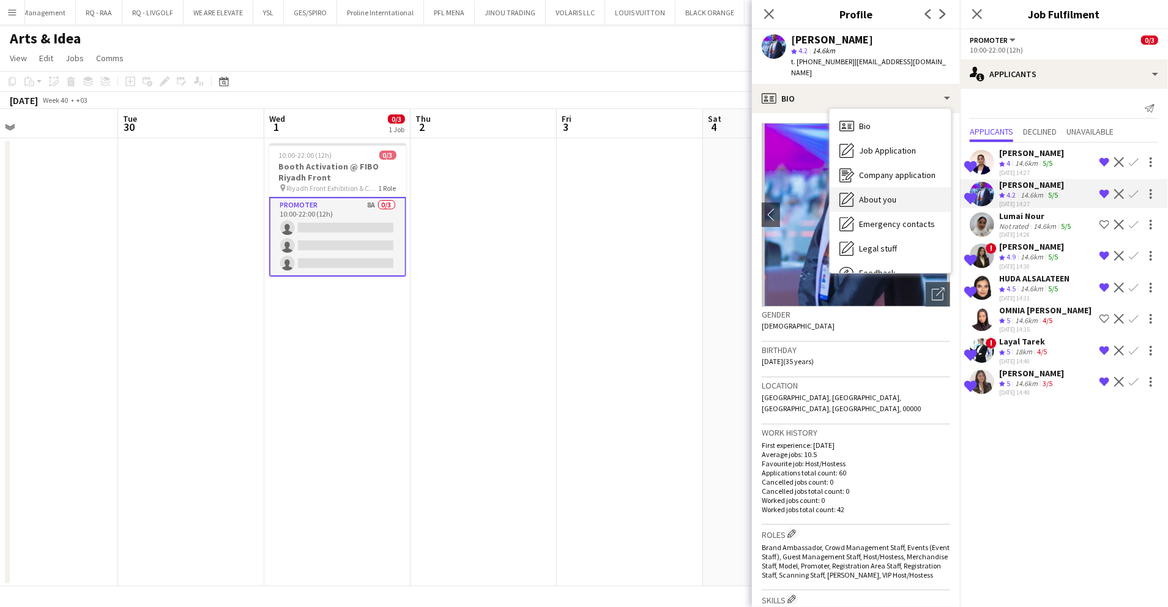
click at [897, 187] on div "About you About you" at bounding box center [890, 199] width 121 height 24
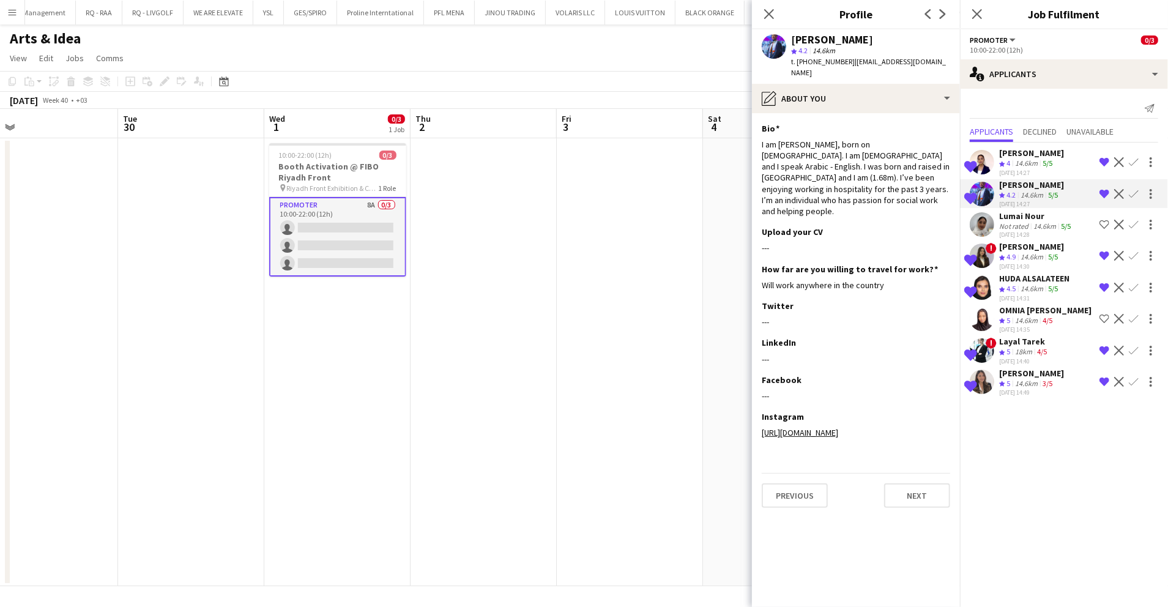
click at [1019, 163] on div "14.6km" at bounding box center [1027, 163] width 28 height 10
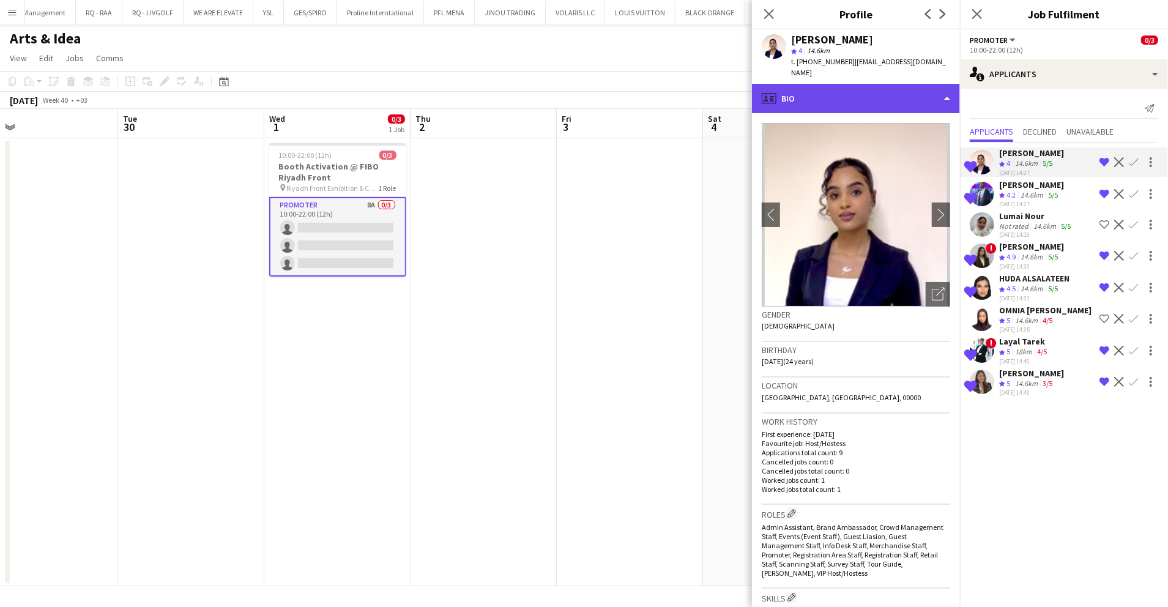
click at [863, 84] on div "profile Bio" at bounding box center [856, 98] width 208 height 29
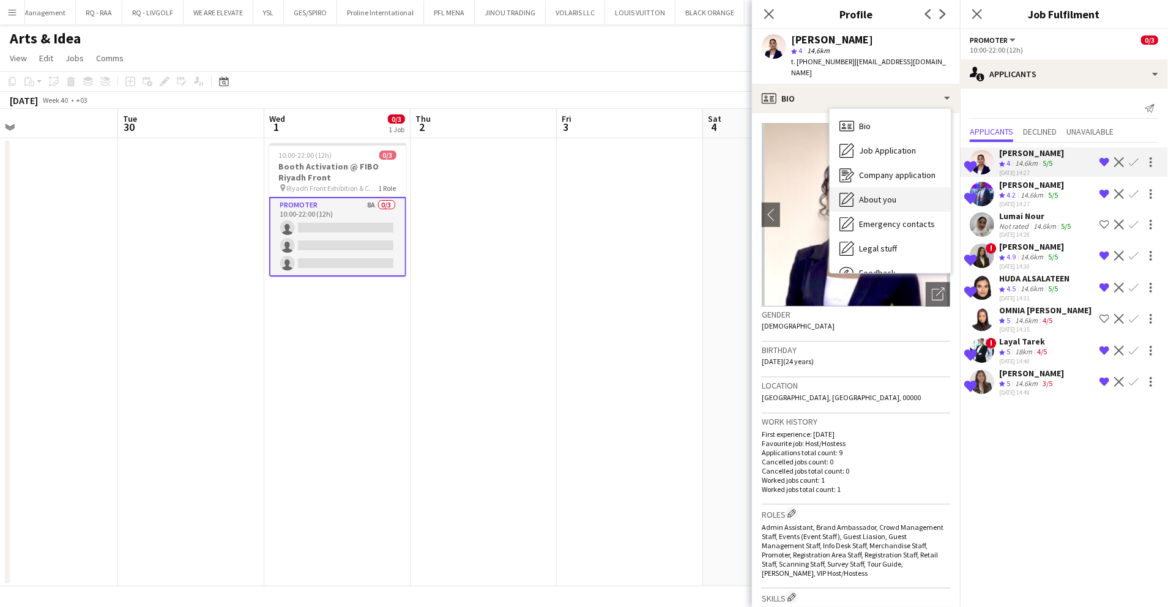
click at [901, 187] on div "About you About you" at bounding box center [890, 199] width 121 height 24
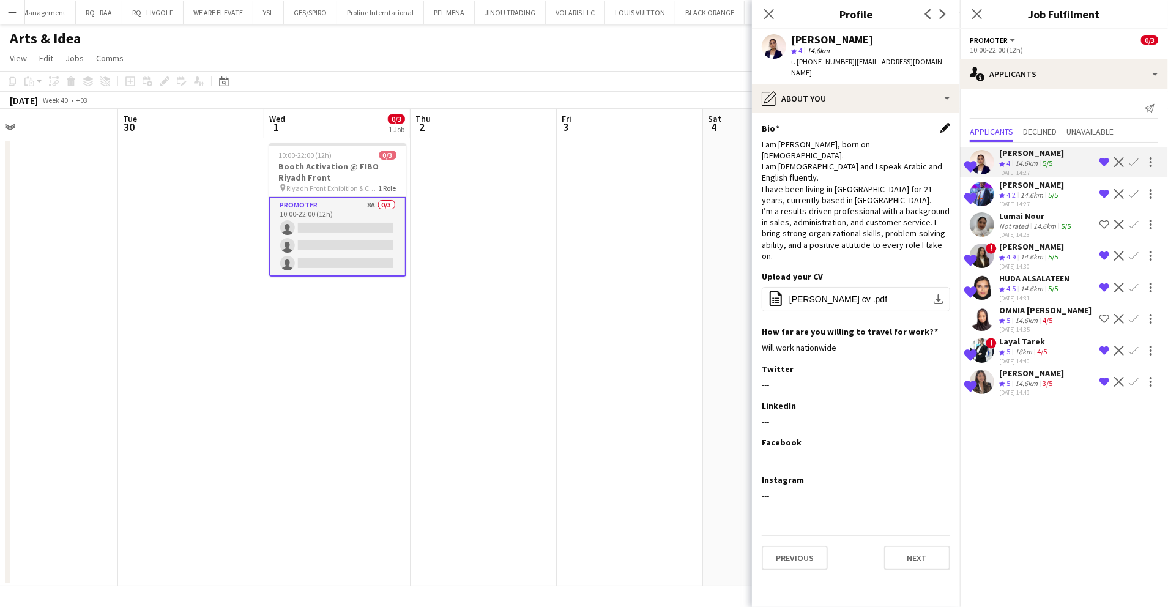
click at [942, 123] on app-icon "Edit this field" at bounding box center [946, 128] width 10 height 10
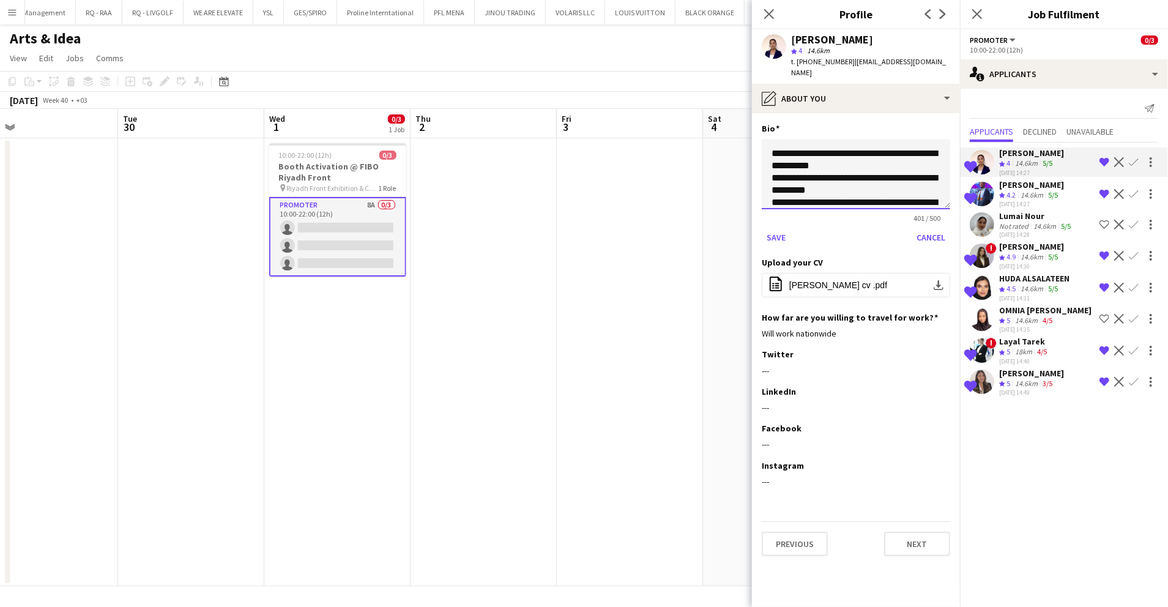
click at [769, 165] on textarea "**********" at bounding box center [856, 174] width 188 height 70
click at [768, 192] on textarea "**********" at bounding box center [856, 174] width 188 height 70
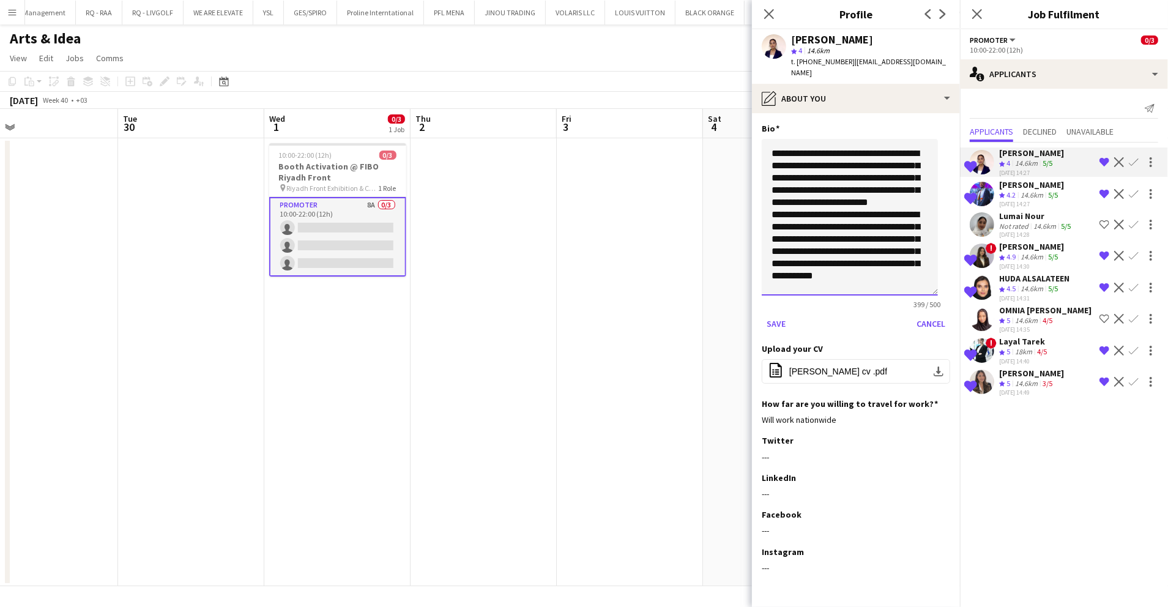
drag, startPoint x: 945, startPoint y: 192, endPoint x: 944, endPoint y: 280, distance: 88.1
click at [944, 280] on app-section-data-types "**********" at bounding box center [856, 360] width 208 height 494
click at [768, 214] on textarea "**********" at bounding box center [850, 218] width 176 height 158
click at [760, 237] on app-section-data-types "**********" at bounding box center [856, 360] width 208 height 494
click at [770, 242] on textarea "**********" at bounding box center [850, 218] width 176 height 158
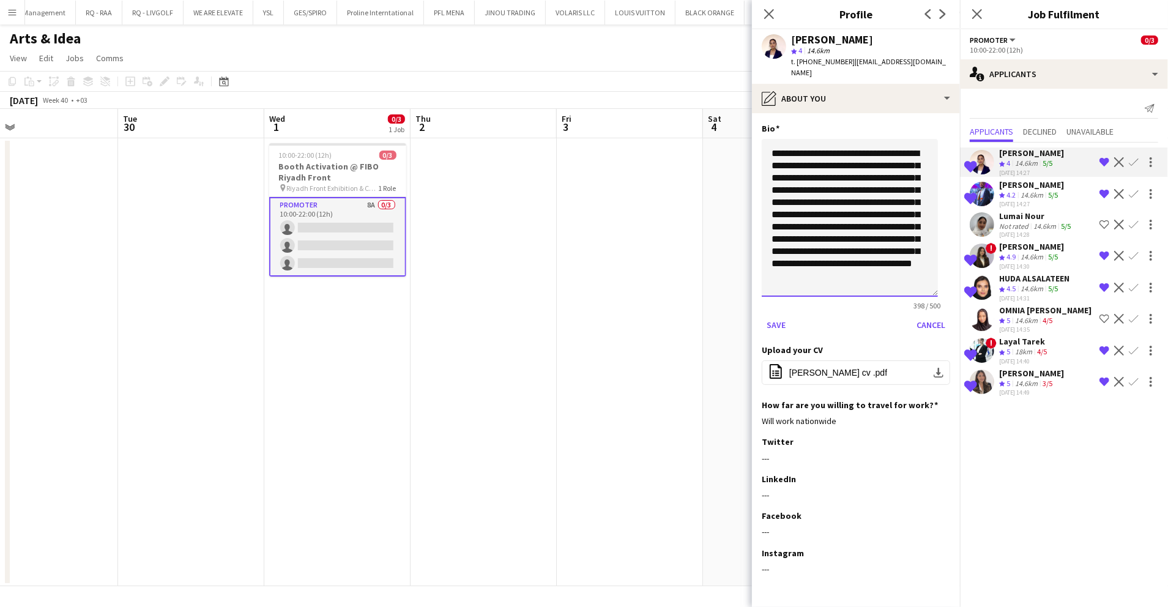
click at [762, 255] on textarea "**********" at bounding box center [850, 218] width 176 height 158
type textarea "**********"
drag, startPoint x: 769, startPoint y: 299, endPoint x: 772, endPoint y: 305, distance: 6.3
click at [771, 305] on form "**********" at bounding box center [856, 237] width 188 height 196
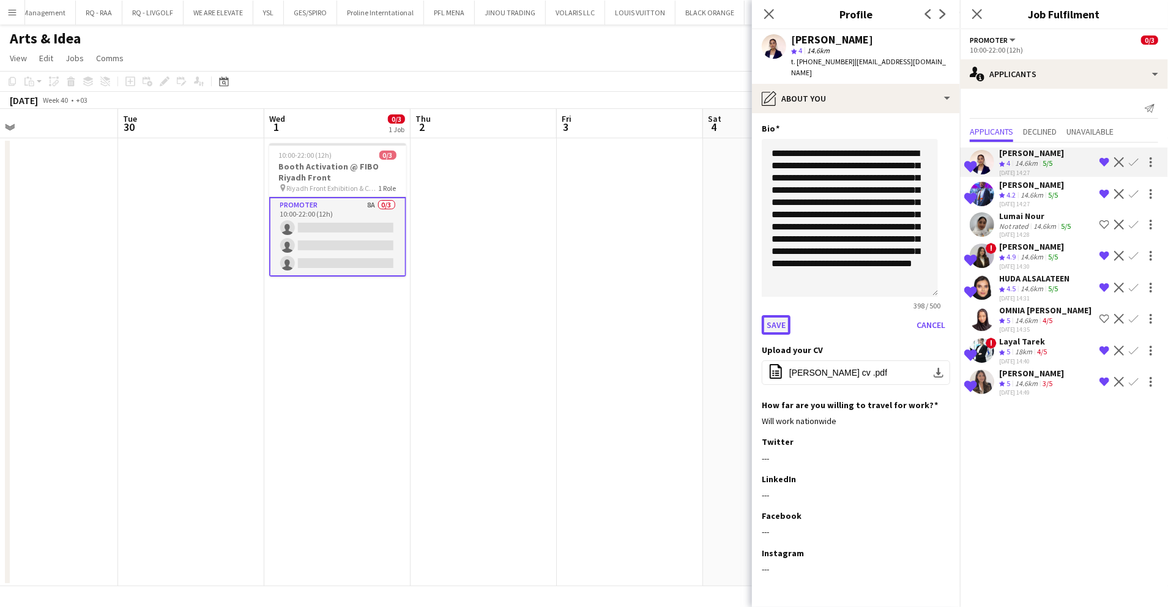
click at [773, 315] on button "Save" at bounding box center [776, 325] width 29 height 20
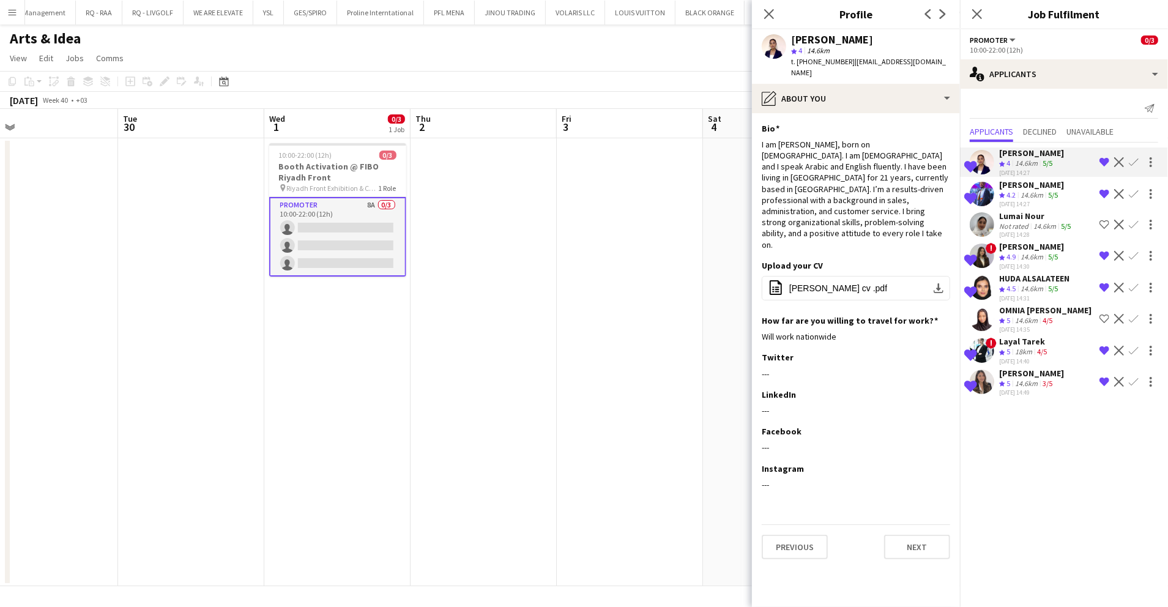
click at [1019, 311] on div "OMNIA ADAM" at bounding box center [1045, 310] width 92 height 11
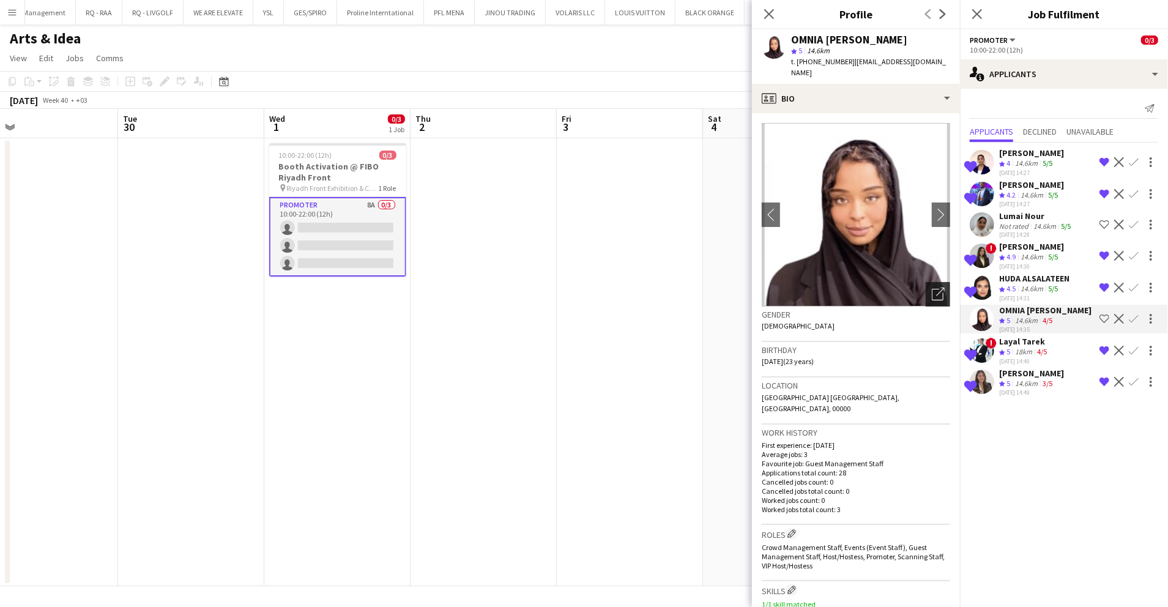
click at [930, 282] on div "Open photos pop-in" at bounding box center [938, 294] width 24 height 24
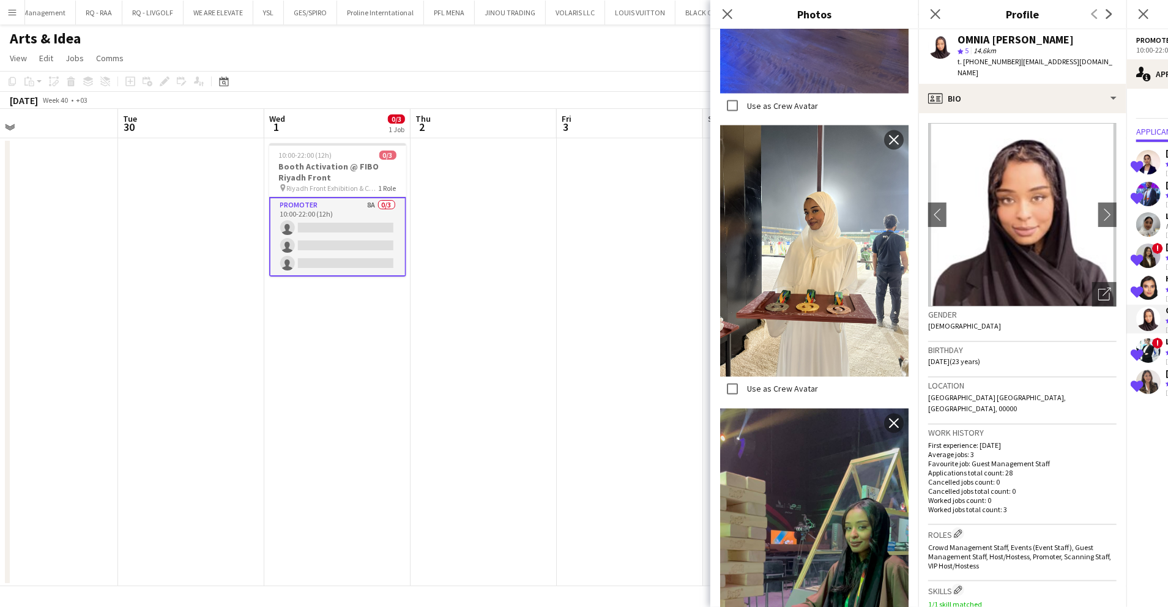
scroll to position [1590, 0]
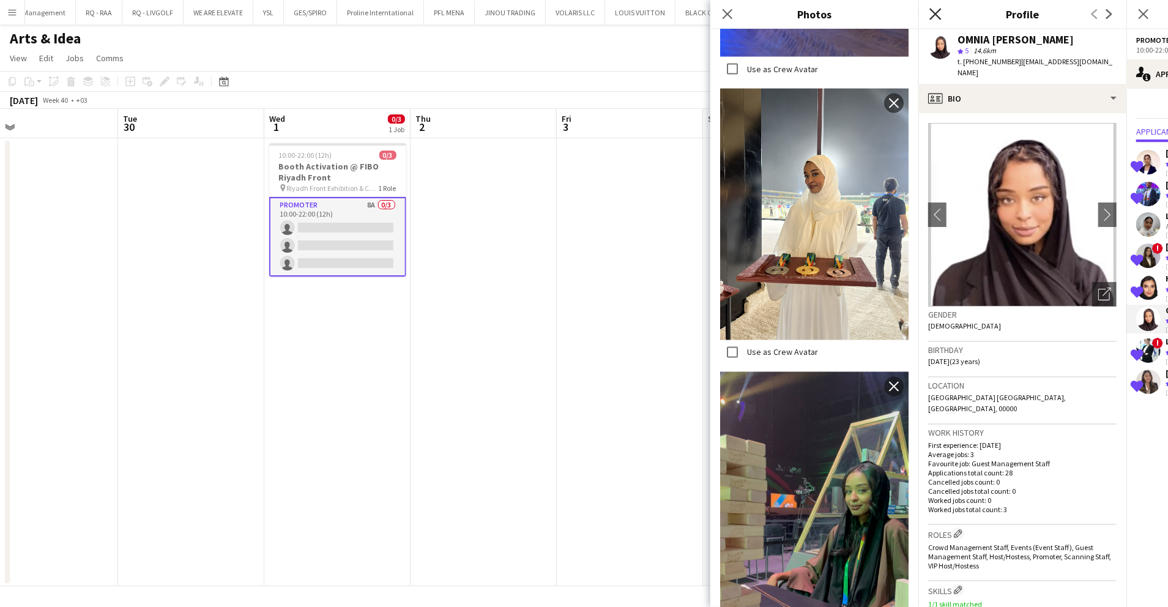
click at [931, 15] on icon "Close pop-in" at bounding box center [935, 14] width 12 height 12
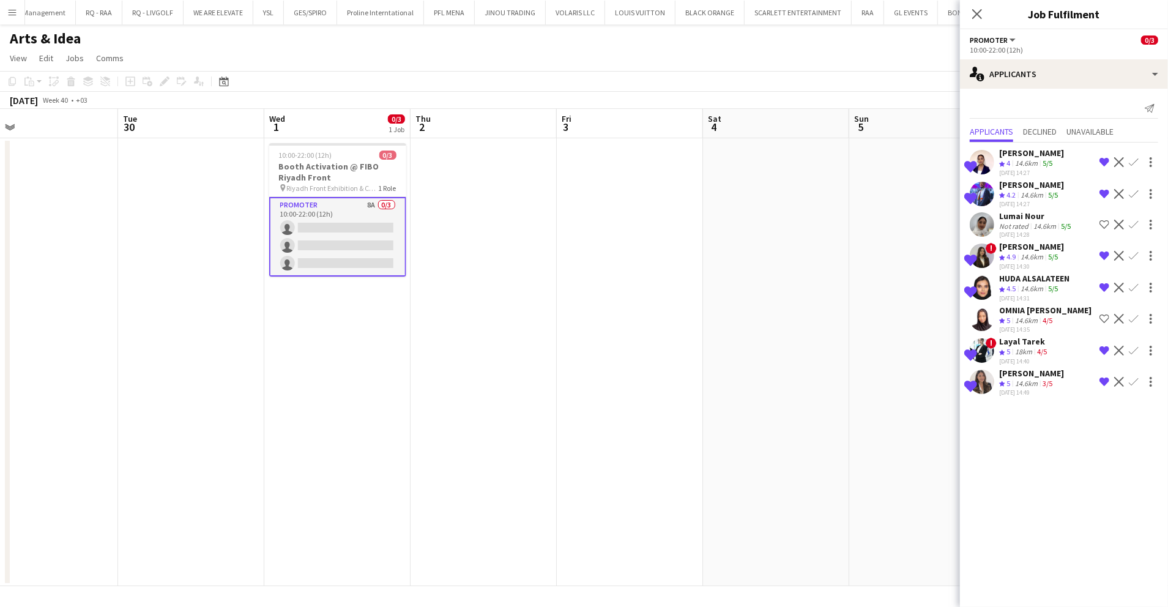
click at [1034, 217] on div "Lumai Nour" at bounding box center [1036, 215] width 74 height 11
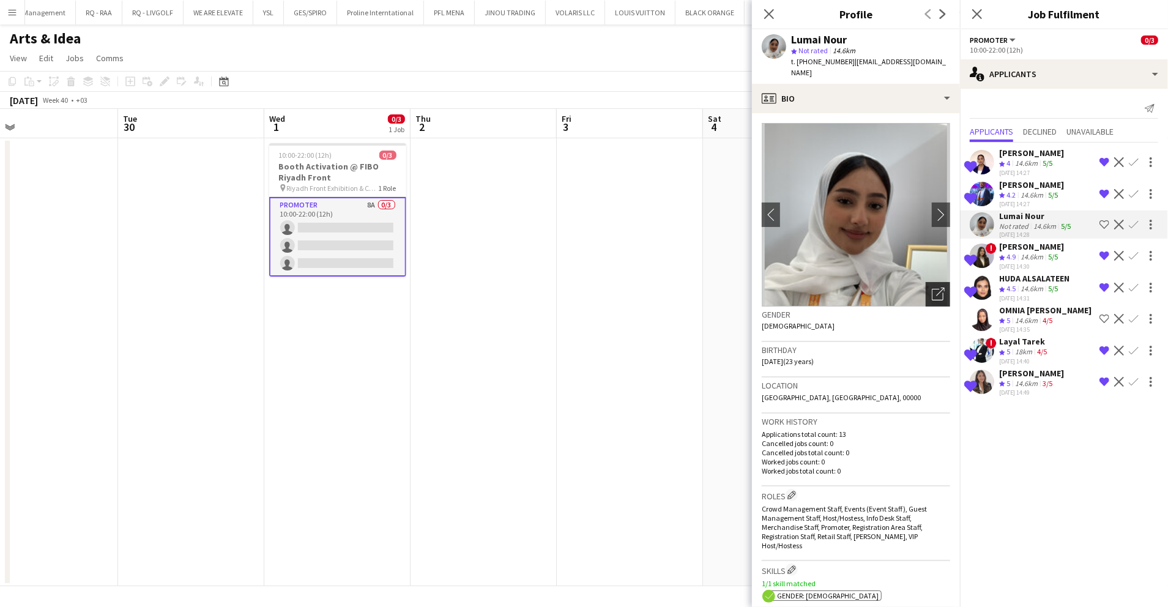
click at [932, 288] on icon "Open photos pop-in" at bounding box center [938, 294] width 13 height 13
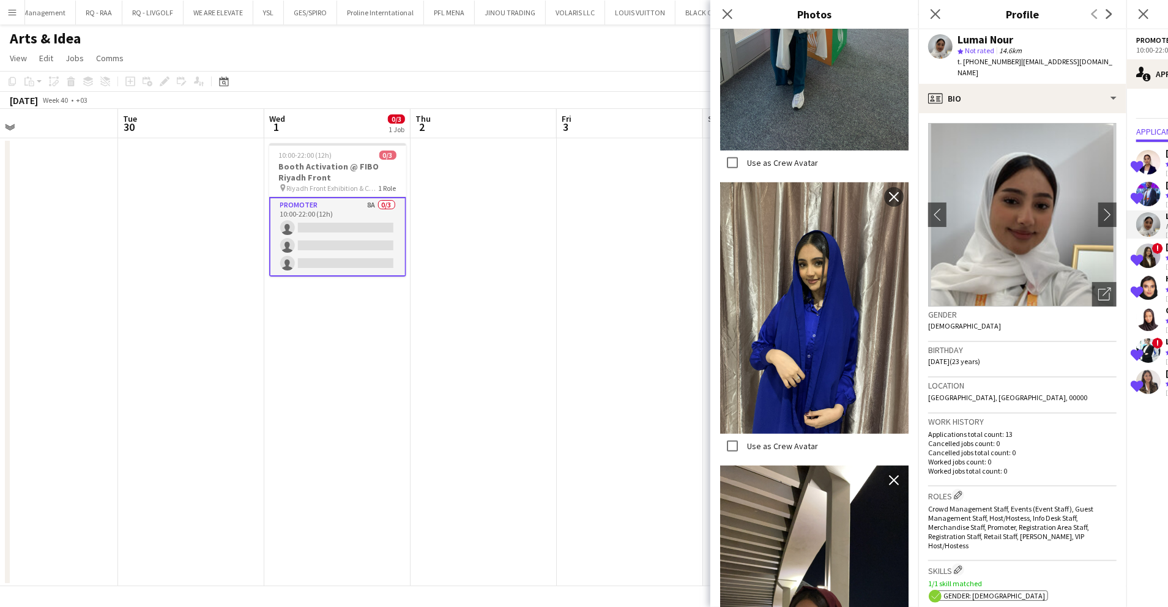
scroll to position [72, 0]
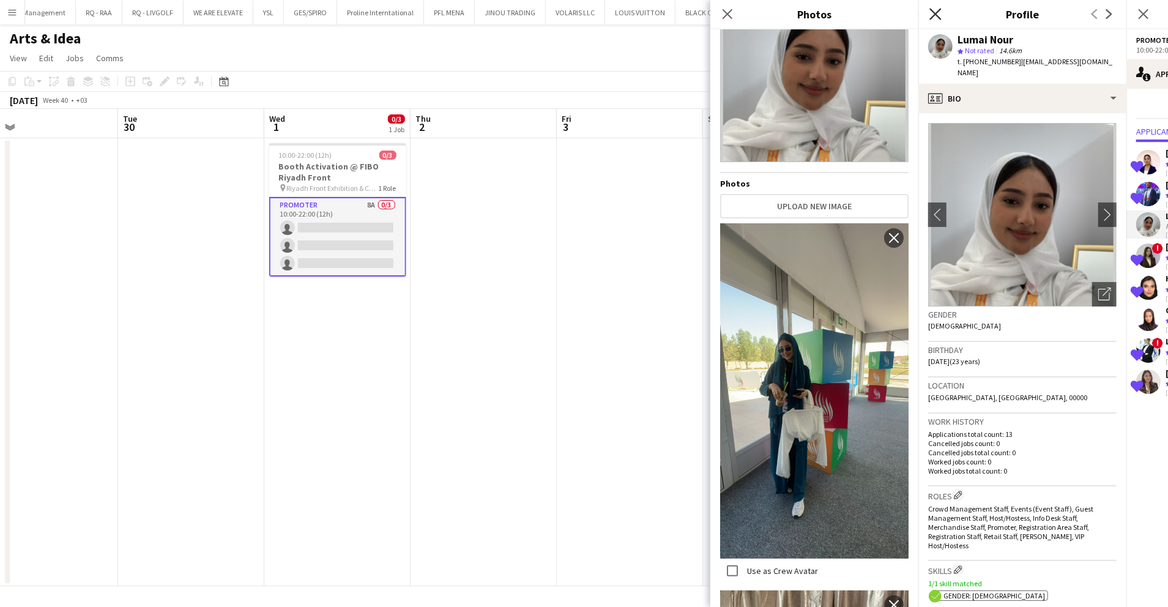
click at [936, 13] on icon at bounding box center [935, 14] width 12 height 12
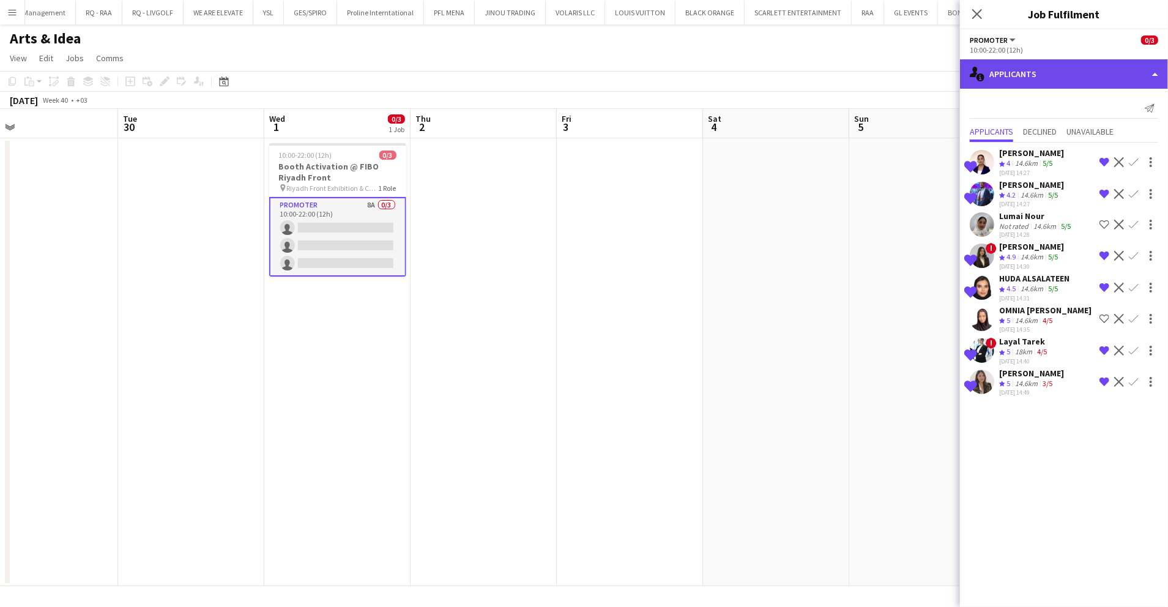
click at [1027, 79] on div "single-neutral-actions-information Applicants" at bounding box center [1064, 73] width 208 height 29
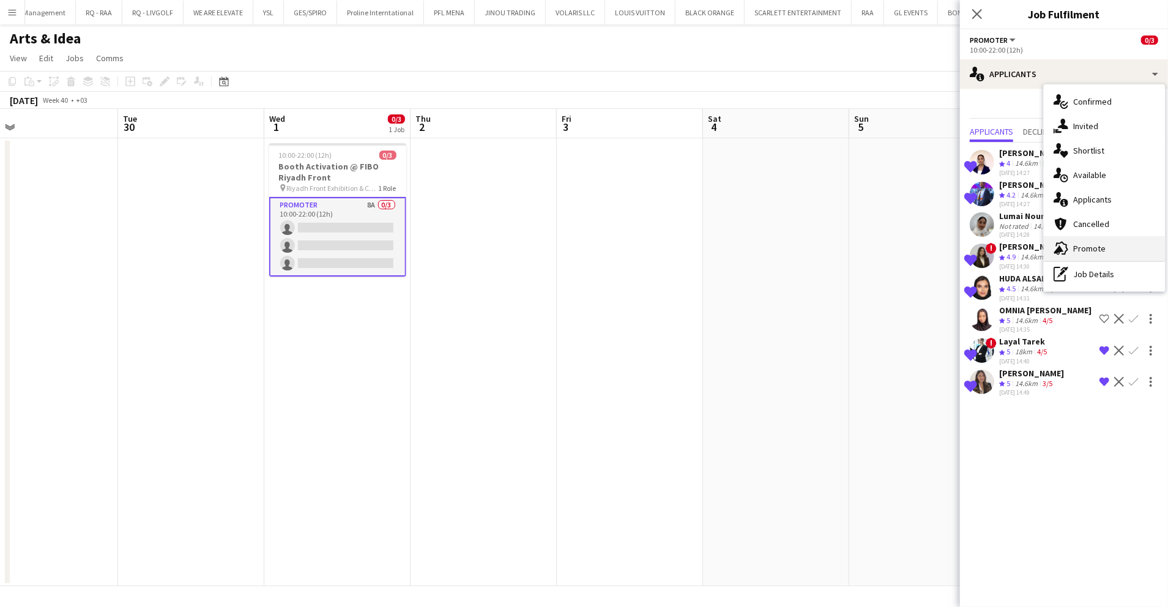
click at [1081, 248] on span "Promote" at bounding box center [1089, 248] width 32 height 11
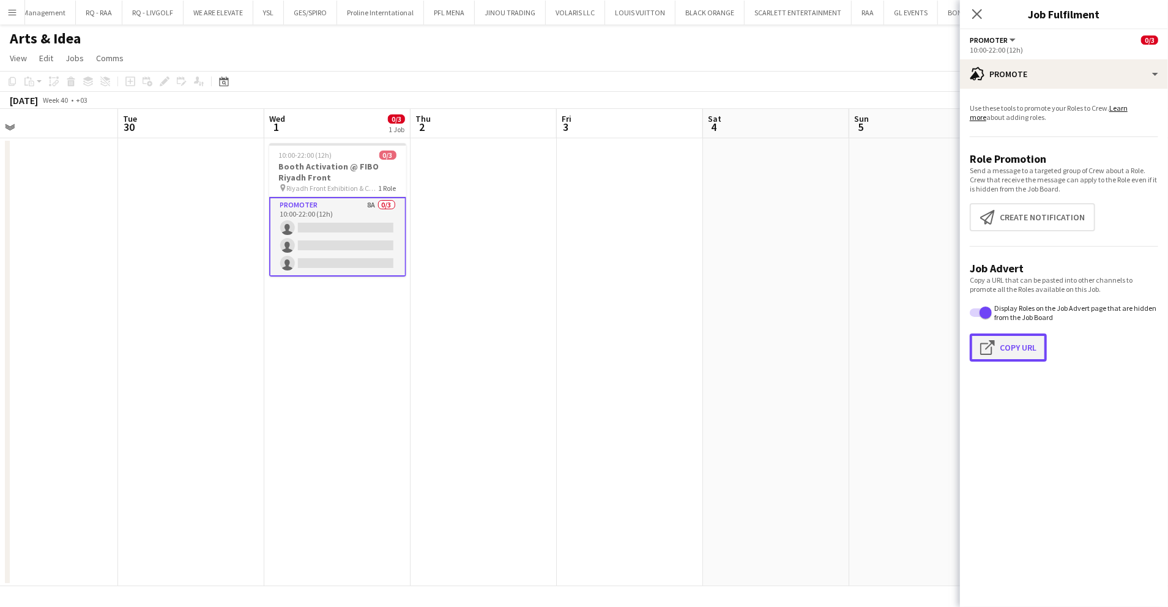
click at [1001, 355] on button "Click to copy URL Copy Url" at bounding box center [1008, 347] width 77 height 28
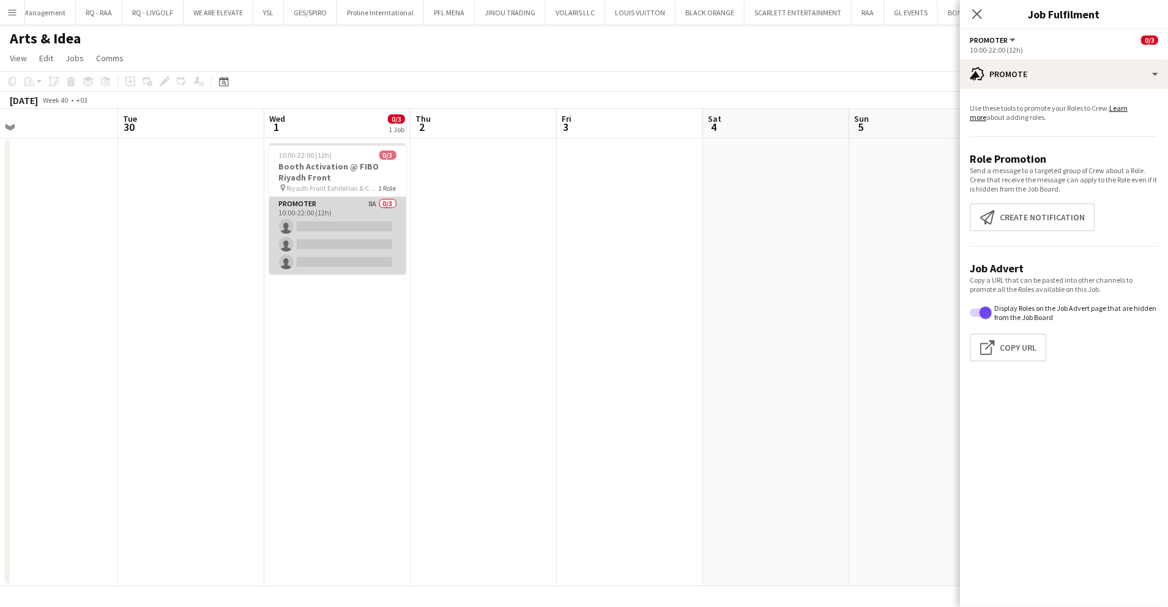
click at [400, 226] on app-card-role "Promoter 8A 0/3 10:00-22:00 (12h) single-neutral-actions single-neutral-actions…" at bounding box center [337, 235] width 137 height 77
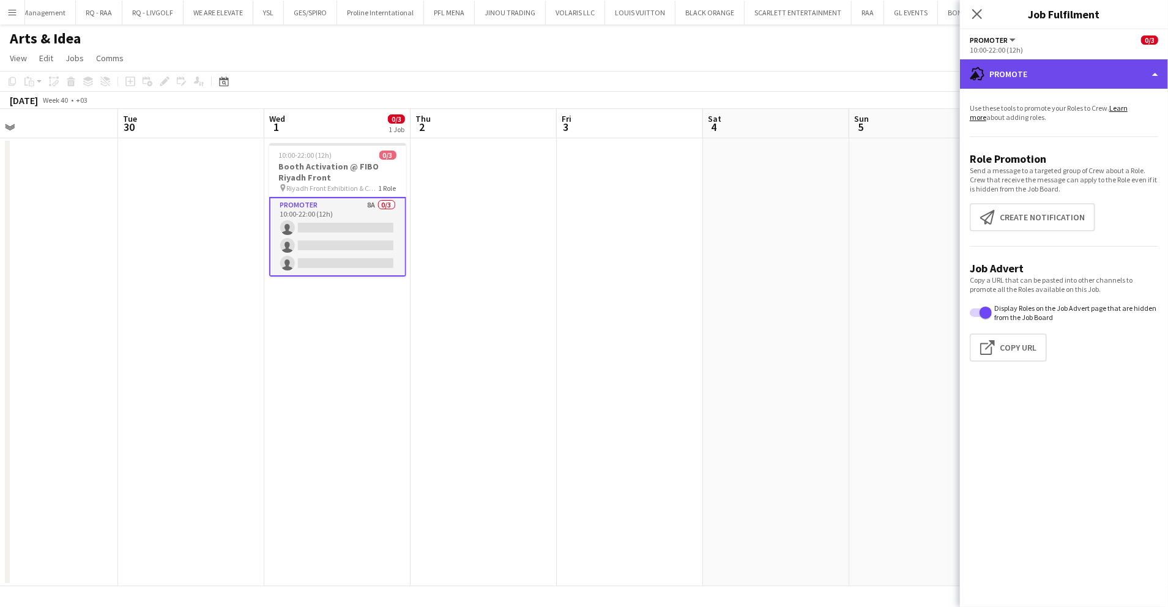
click at [1046, 84] on div "advertising-megaphone Promote" at bounding box center [1064, 73] width 208 height 29
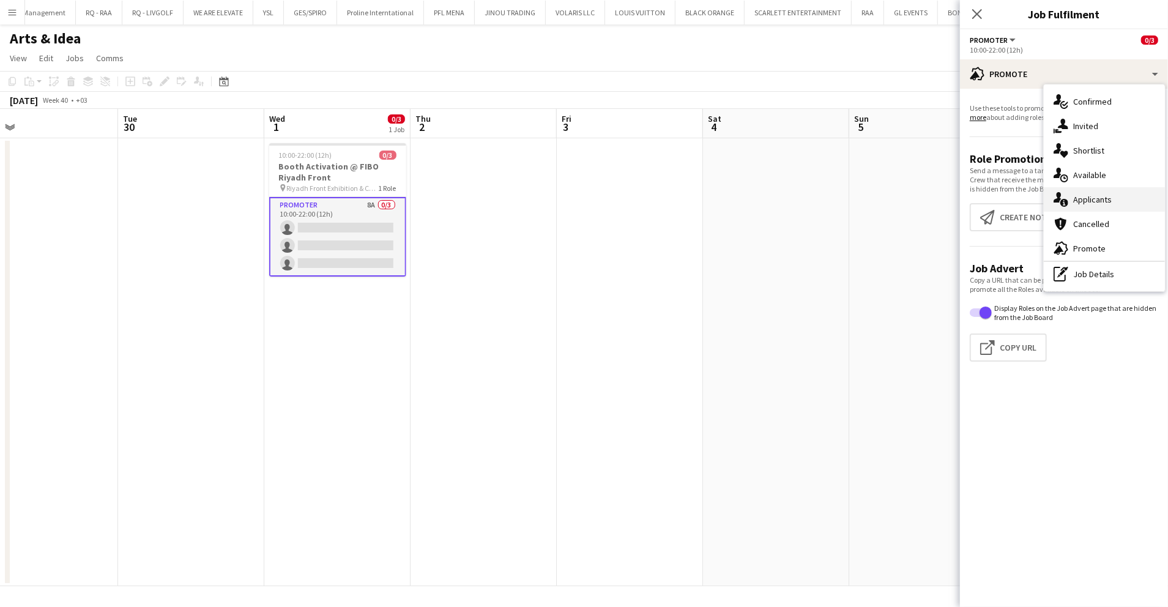
click at [1115, 203] on div "single-neutral-actions-information Applicants" at bounding box center [1104, 199] width 121 height 24
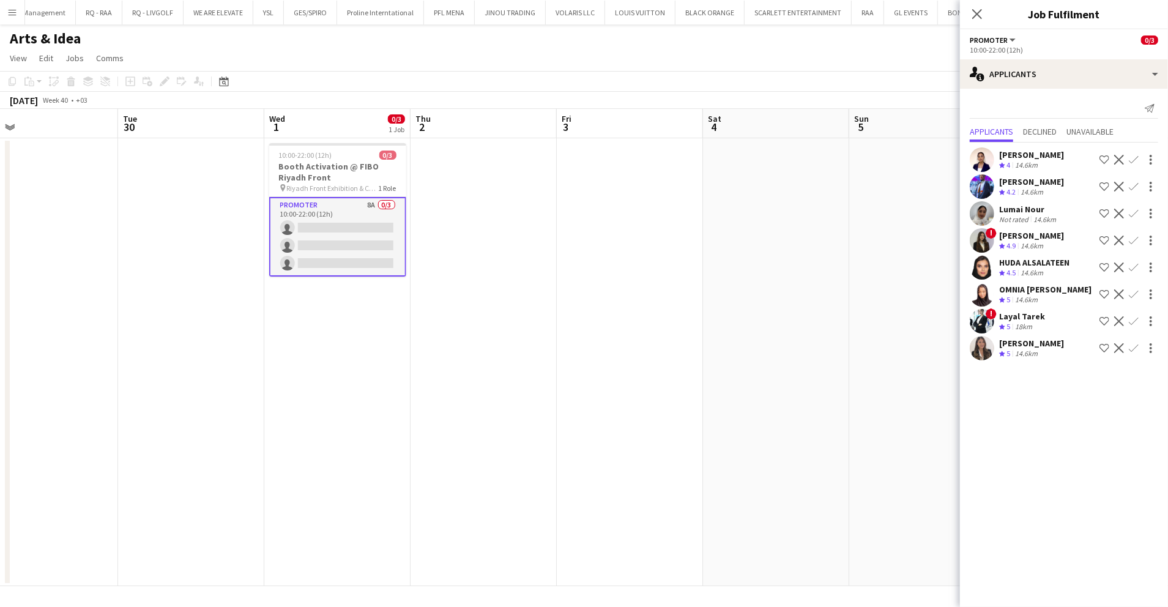
click at [791, 195] on app-date-cell at bounding box center [776, 362] width 146 height 448
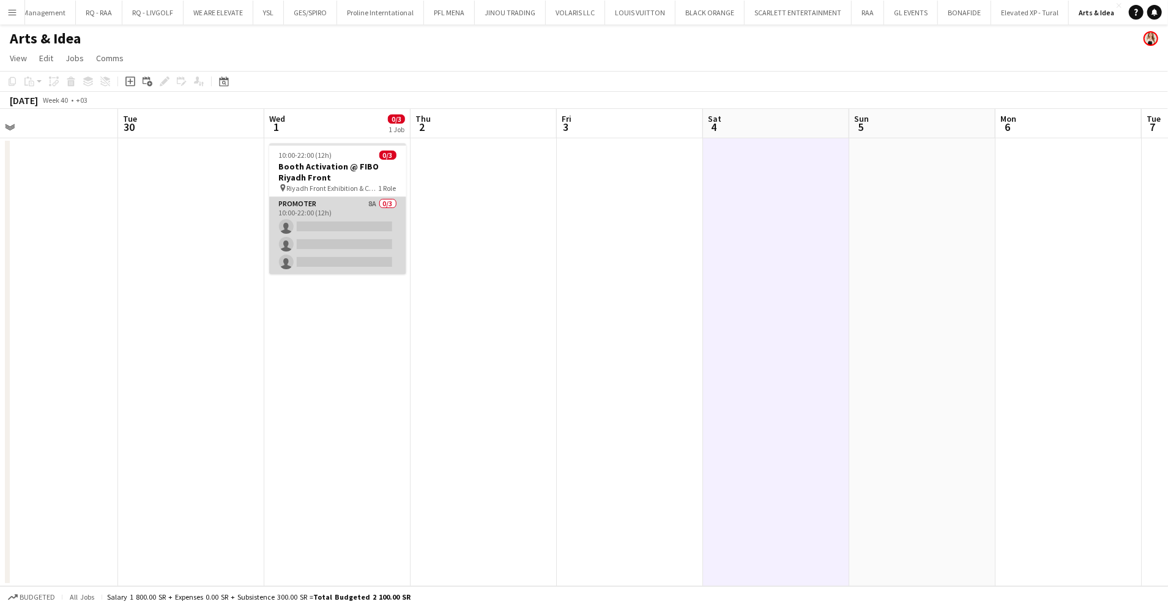
scroll to position [0, 466]
click at [330, 240] on app-card-role "Promoter 8A 0/3 10:00-22:00 (12h) single-neutral-actions single-neutral-actions…" at bounding box center [338, 235] width 137 height 77
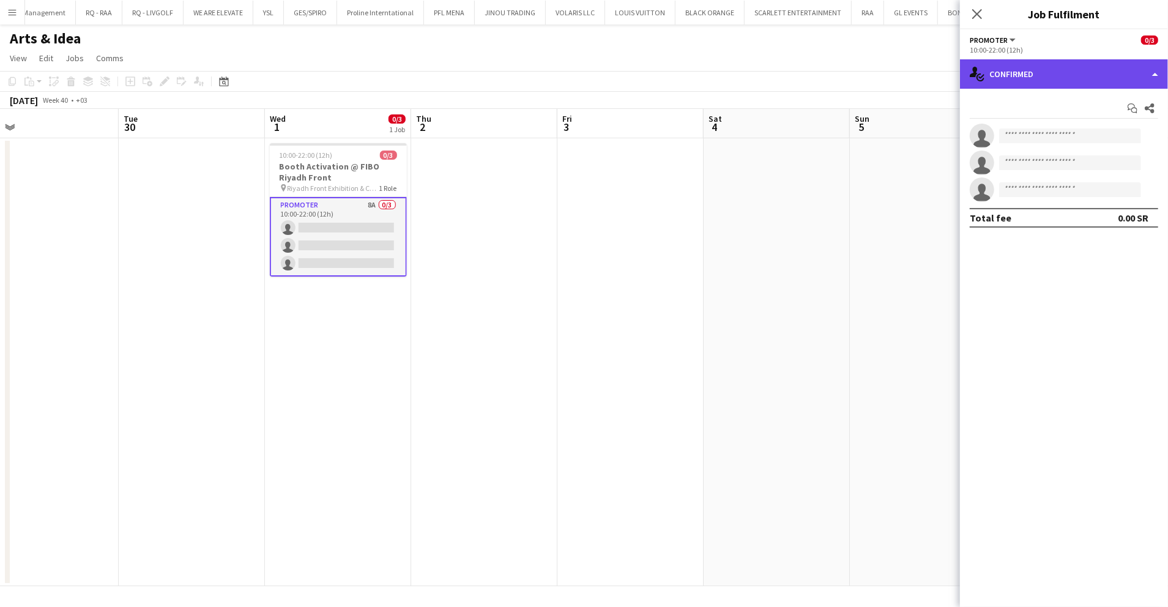
click at [1029, 73] on div "single-neutral-actions-check-2 Confirmed" at bounding box center [1064, 73] width 208 height 29
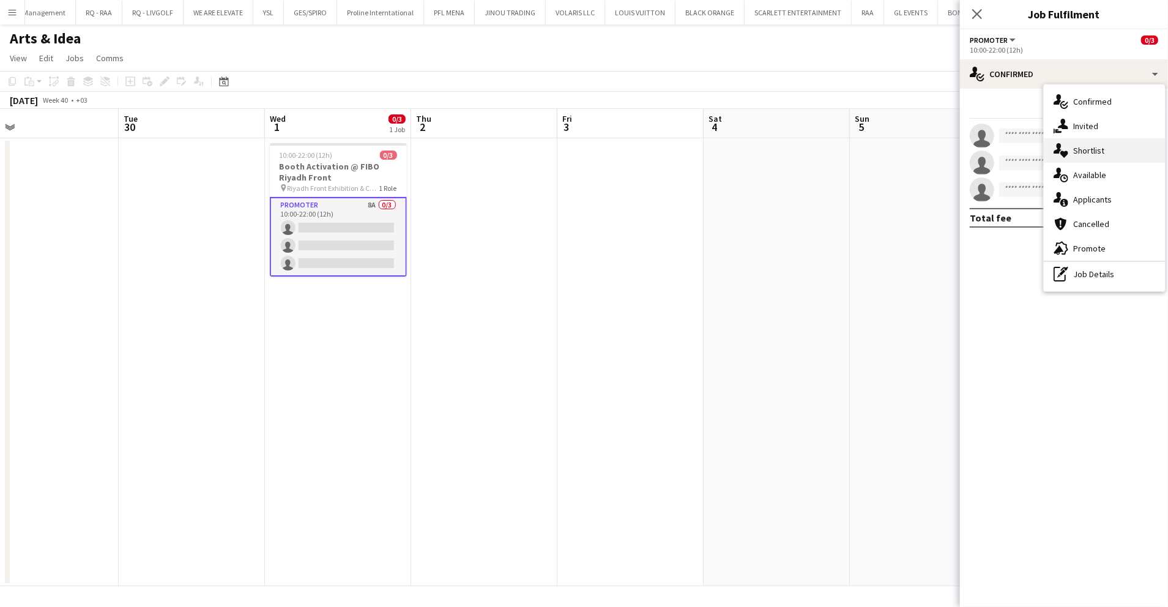
click at [1117, 148] on div "single-neutral-actions-heart Shortlist" at bounding box center [1104, 150] width 121 height 24
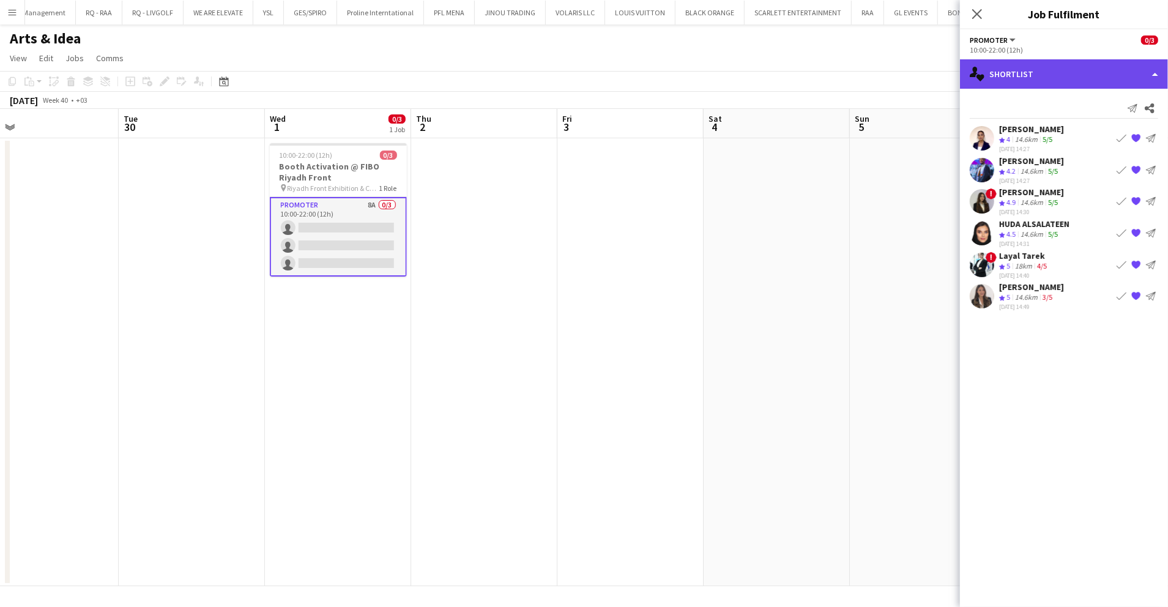
click at [1100, 65] on div "single-neutral-actions-heart Shortlist" at bounding box center [1064, 73] width 208 height 29
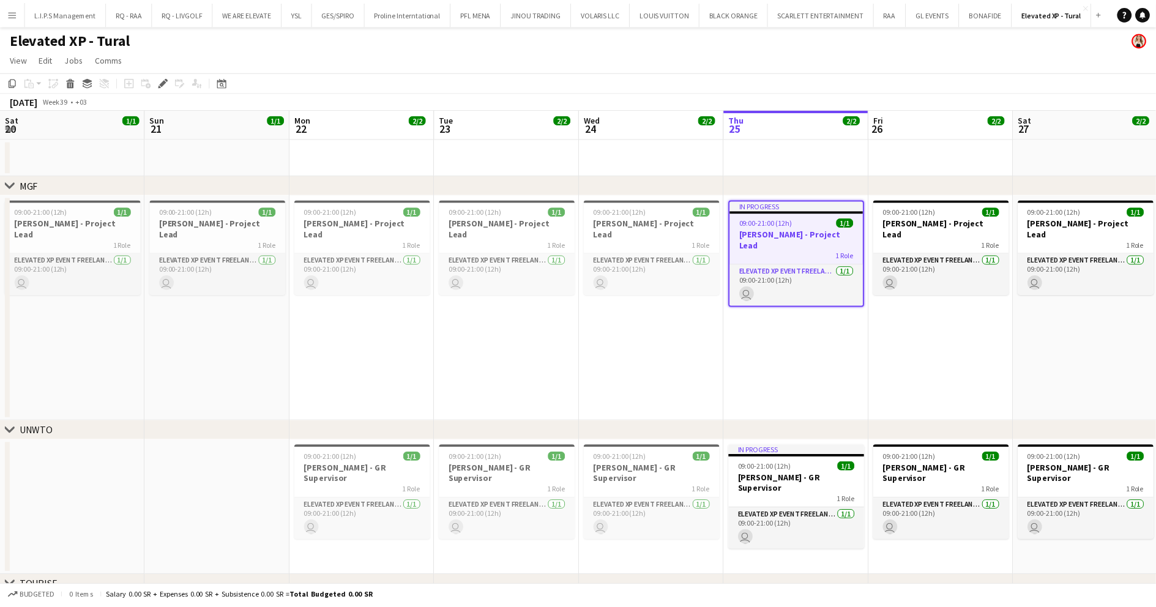
scroll to position [0, 421]
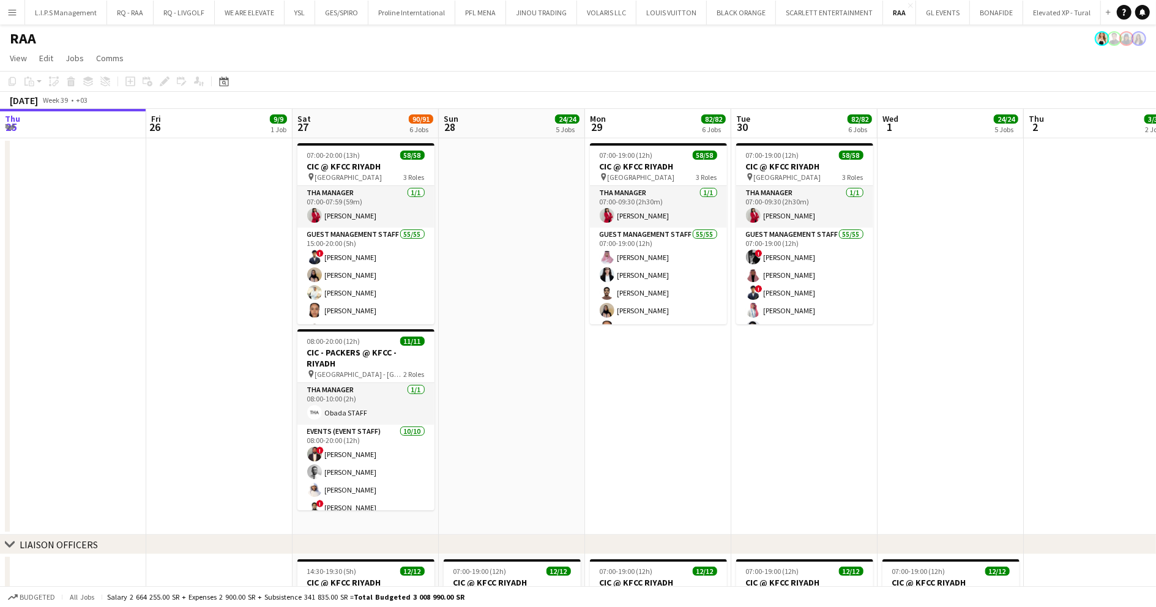
scroll to position [0, 415]
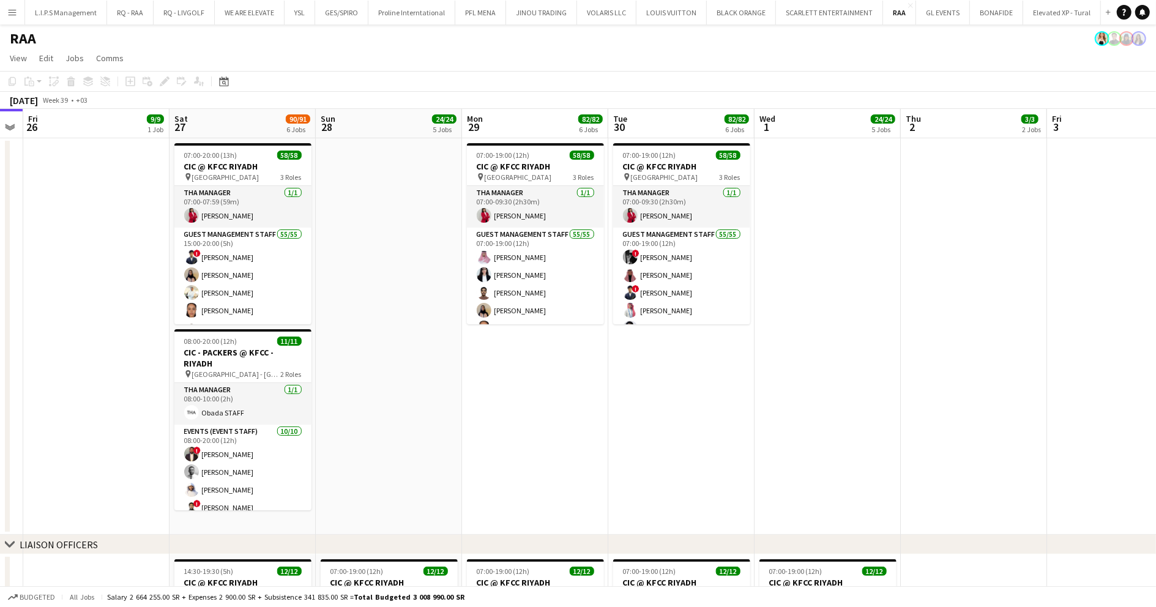
click at [662, 125] on app-board-header-date "Tue 30 82/82 6 Jobs" at bounding box center [681, 123] width 146 height 29
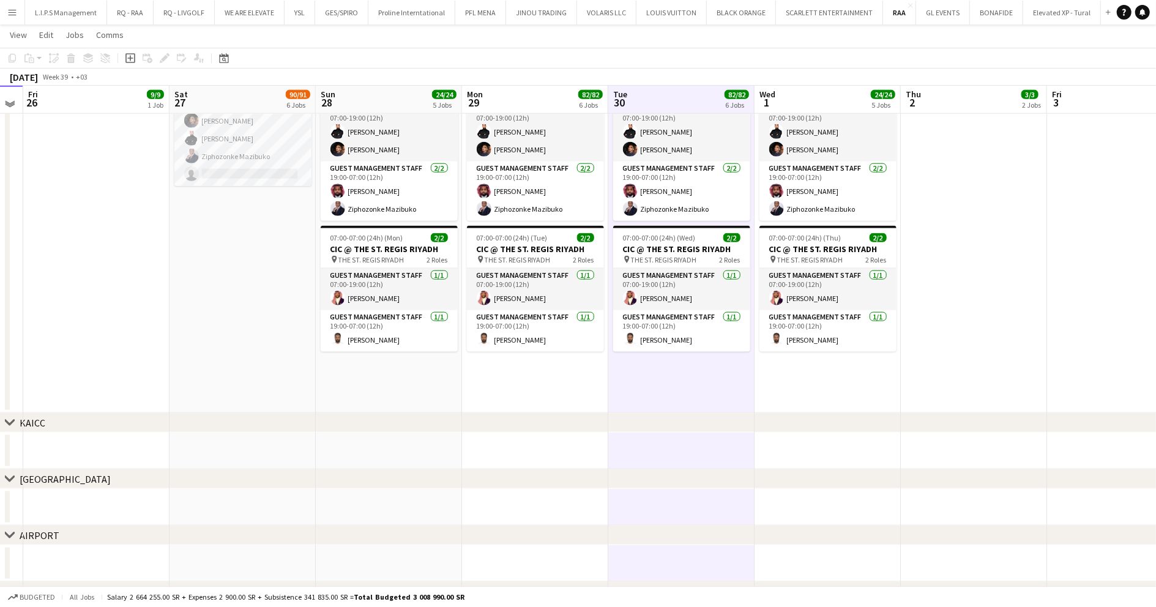
scroll to position [1035, 0]
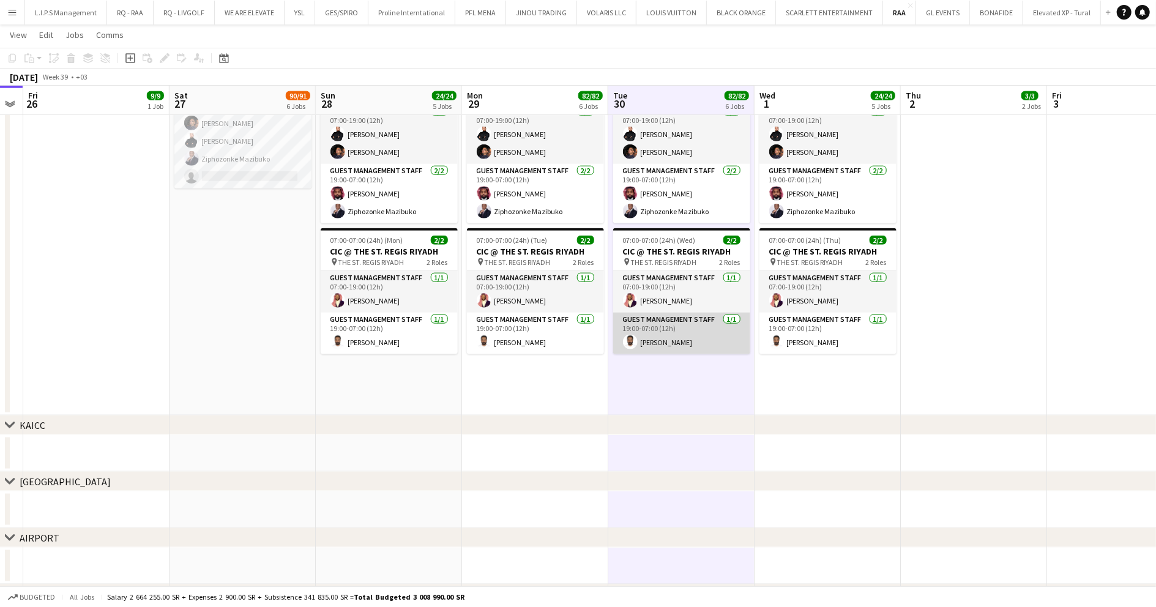
click at [706, 348] on app-card-role "Guest Management Staff 1/1 19:00-07:00 (12h) Saleh Gafer" at bounding box center [681, 334] width 137 height 42
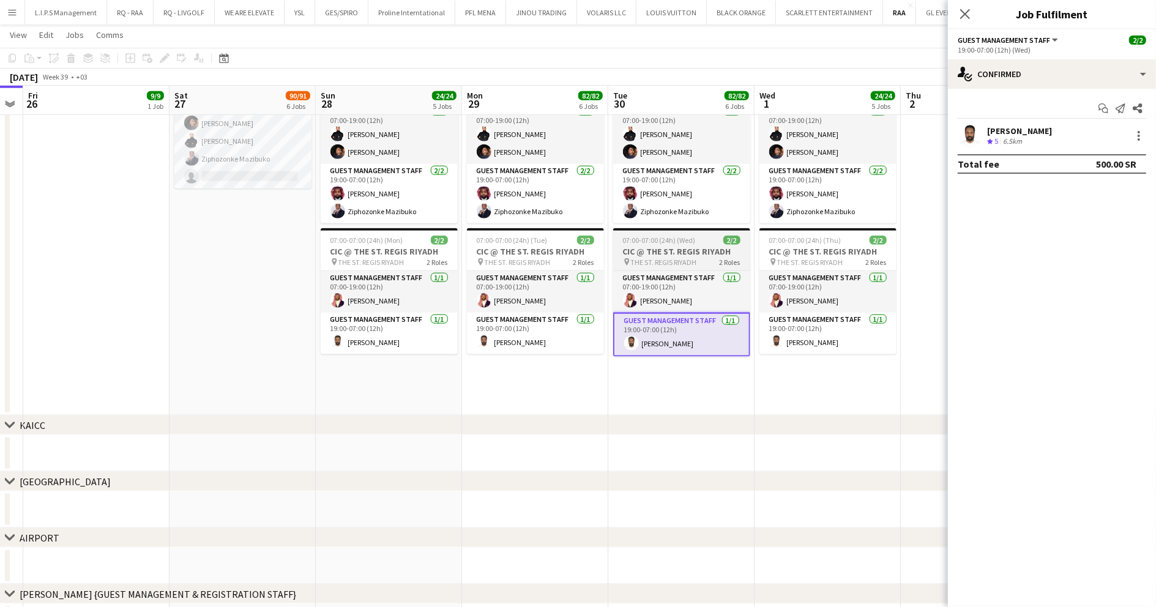
click at [694, 257] on h3 "CIC @ THE ST. REGIS RIYADH" at bounding box center [681, 251] width 137 height 11
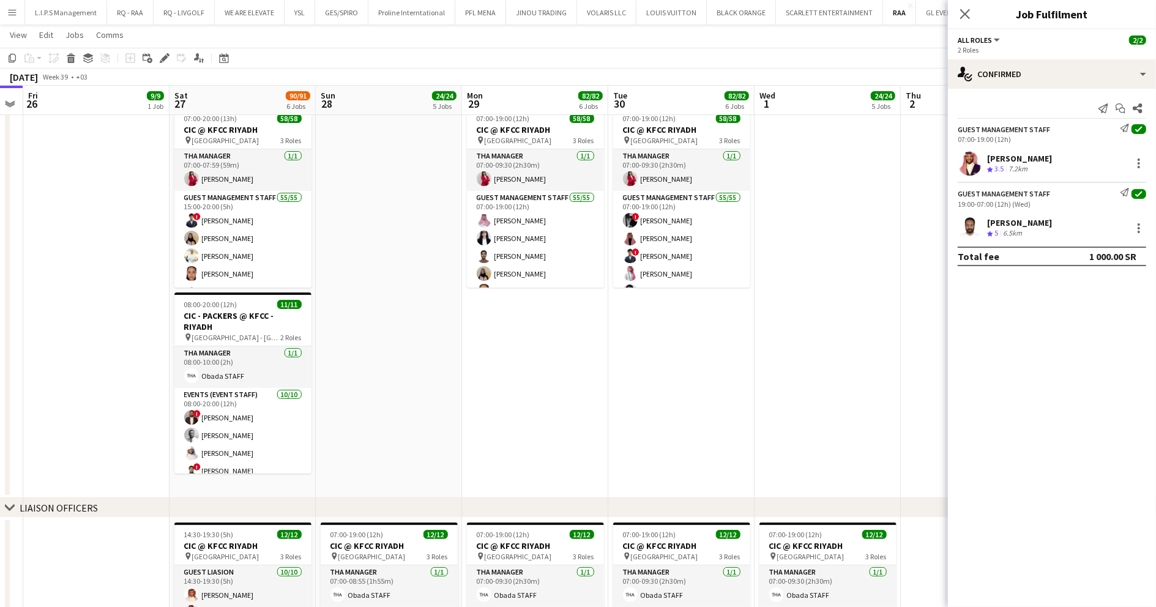
scroll to position [0, 0]
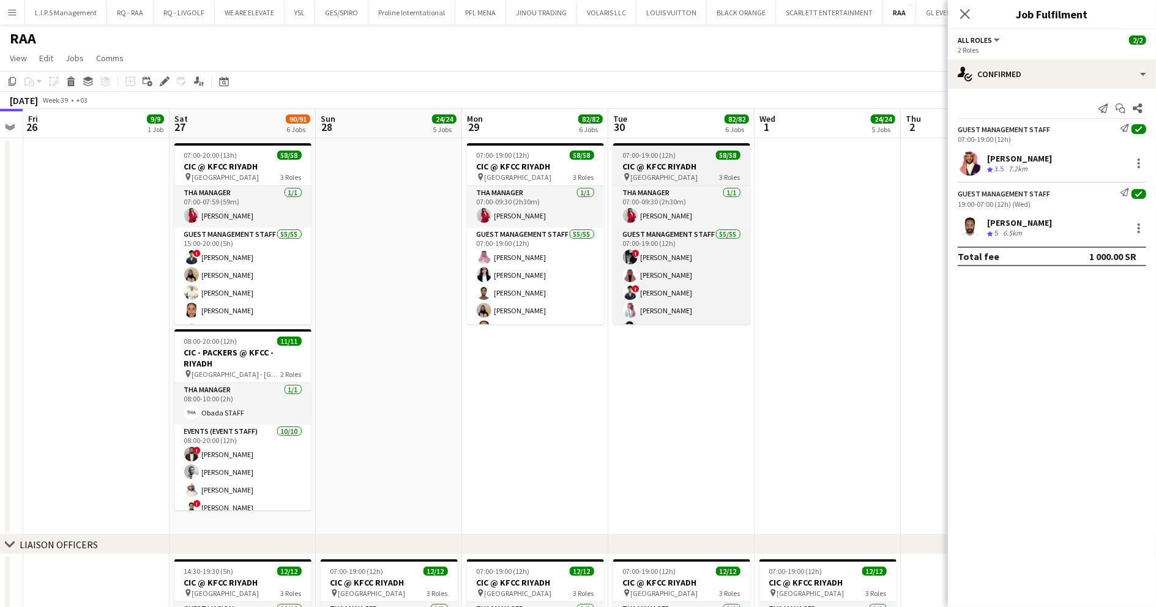
click at [668, 178] on span "King Fahad Cultural Center" at bounding box center [664, 177] width 67 height 9
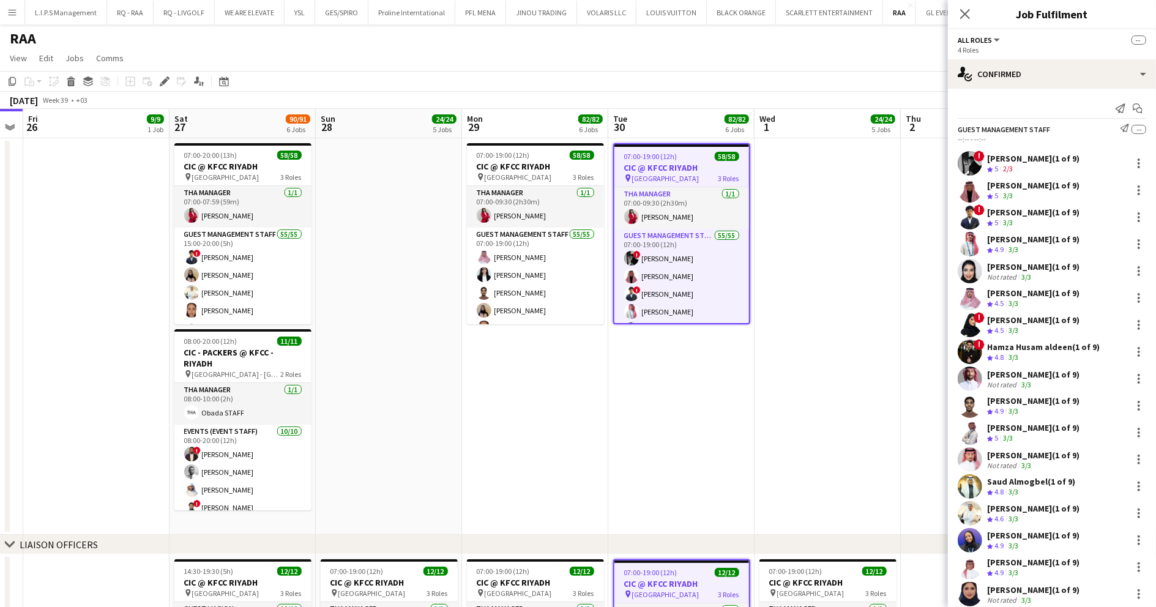
click at [956, 7] on div "Close pop-in" at bounding box center [965, 14] width 34 height 28
click at [966, 13] on icon at bounding box center [965, 14] width 12 height 12
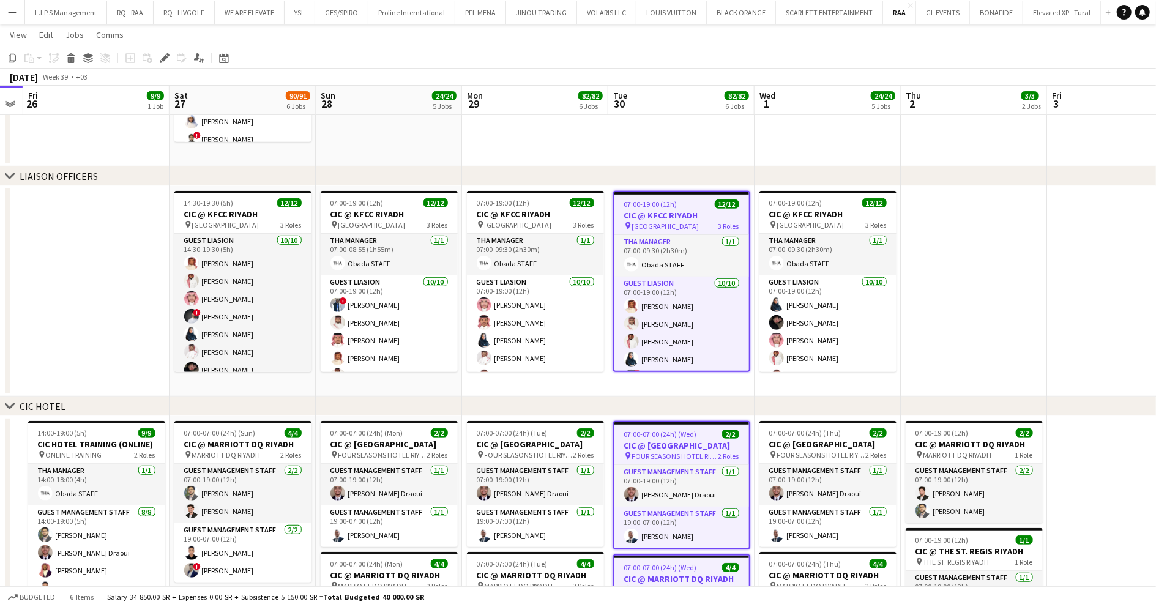
scroll to position [368, 0]
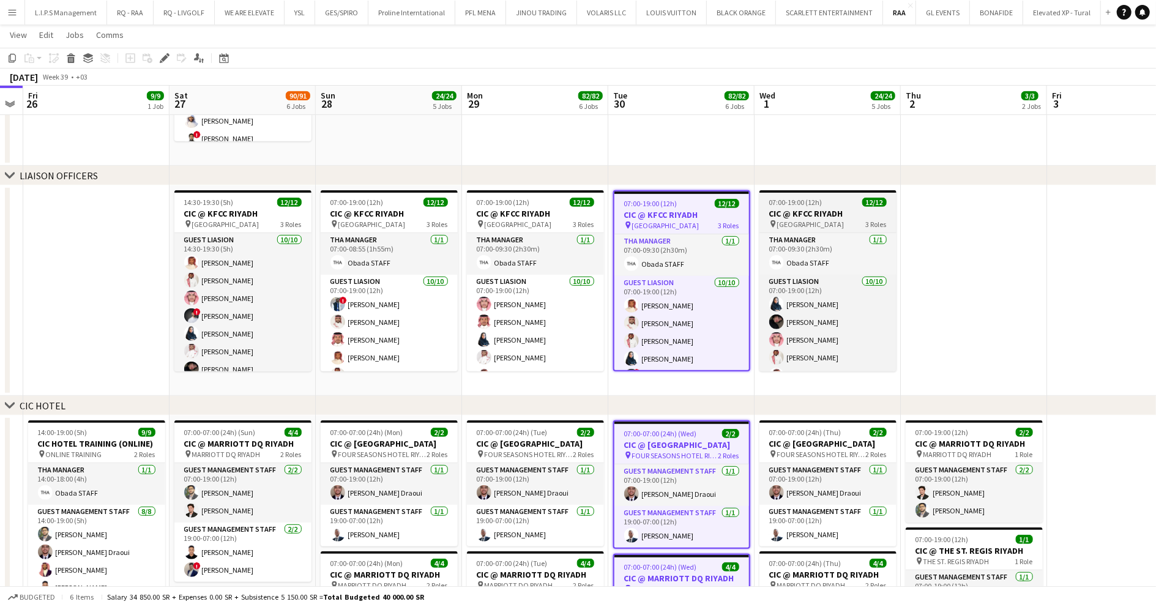
click at [837, 211] on h3 "CIC @ KFCC RIYADH" at bounding box center [827, 213] width 137 height 11
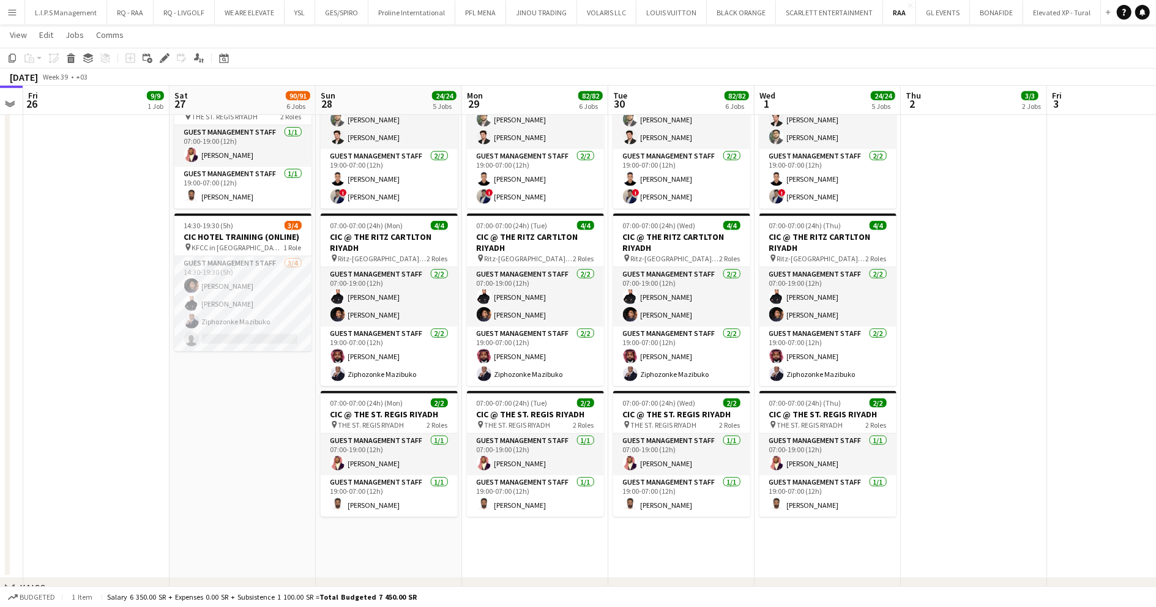
scroll to position [874, 0]
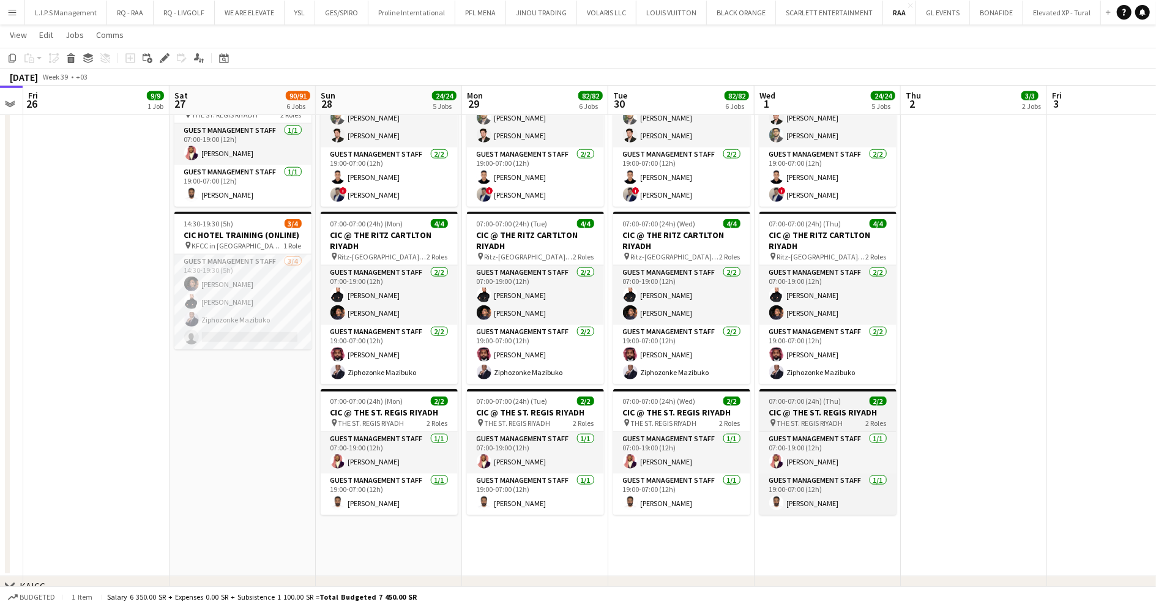
click at [826, 418] on h3 "CIC @ THE ST. REGIS RIYADH" at bounding box center [827, 412] width 137 height 11
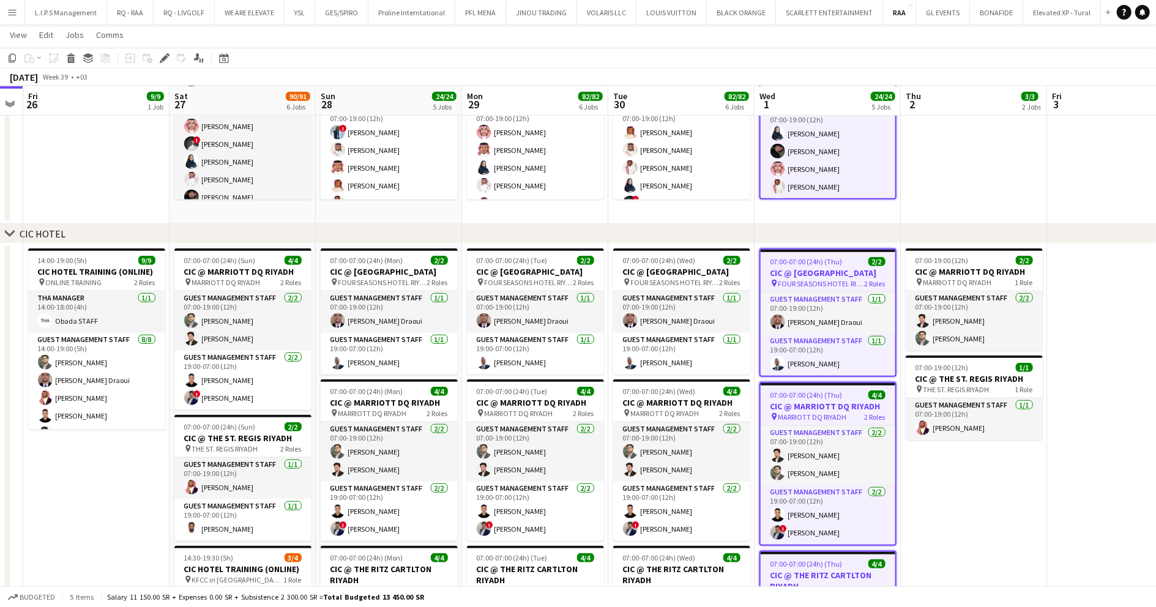
scroll to position [525, 0]
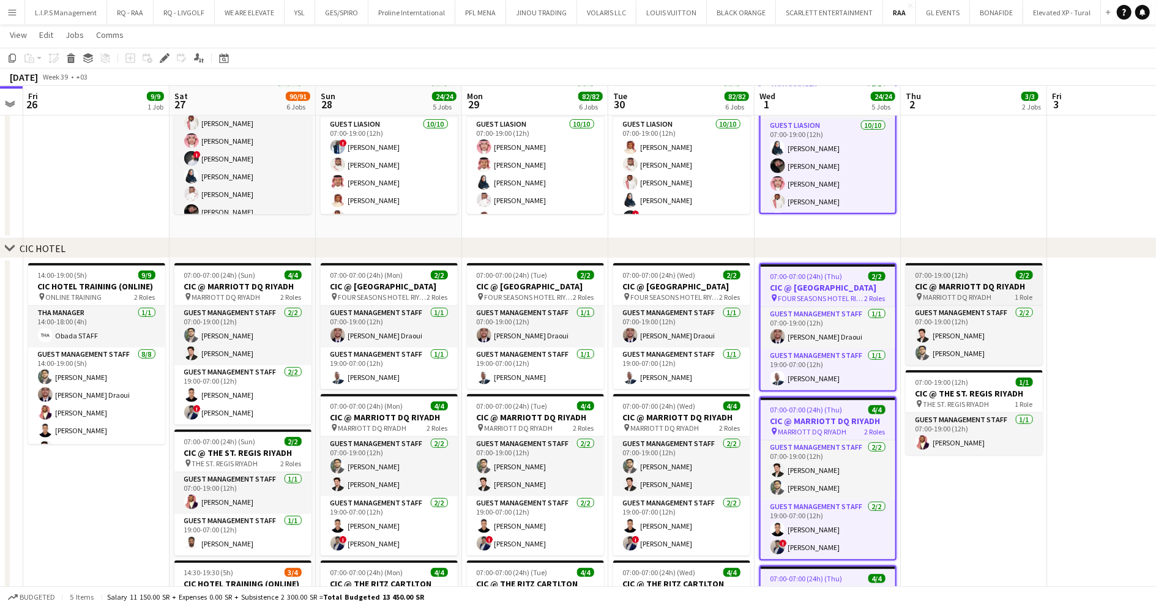
click at [955, 278] on span "07:00-19:00 (12h)" at bounding box center [941, 274] width 53 height 9
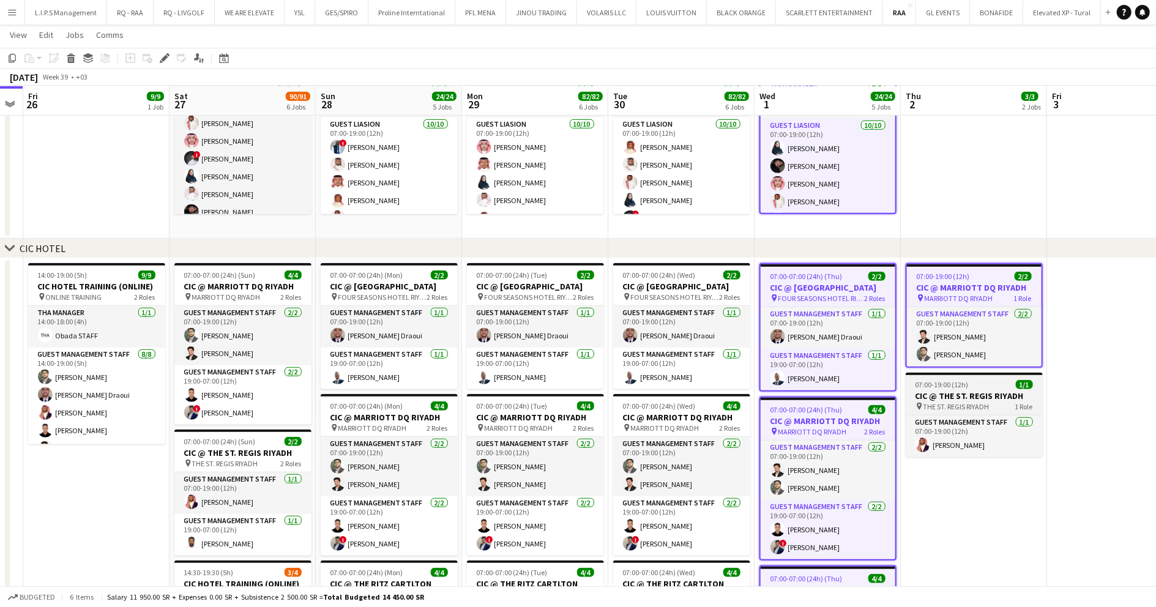
click at [966, 392] on h3 "CIC @ THE ST. REGIS RIYADH" at bounding box center [974, 395] width 137 height 11
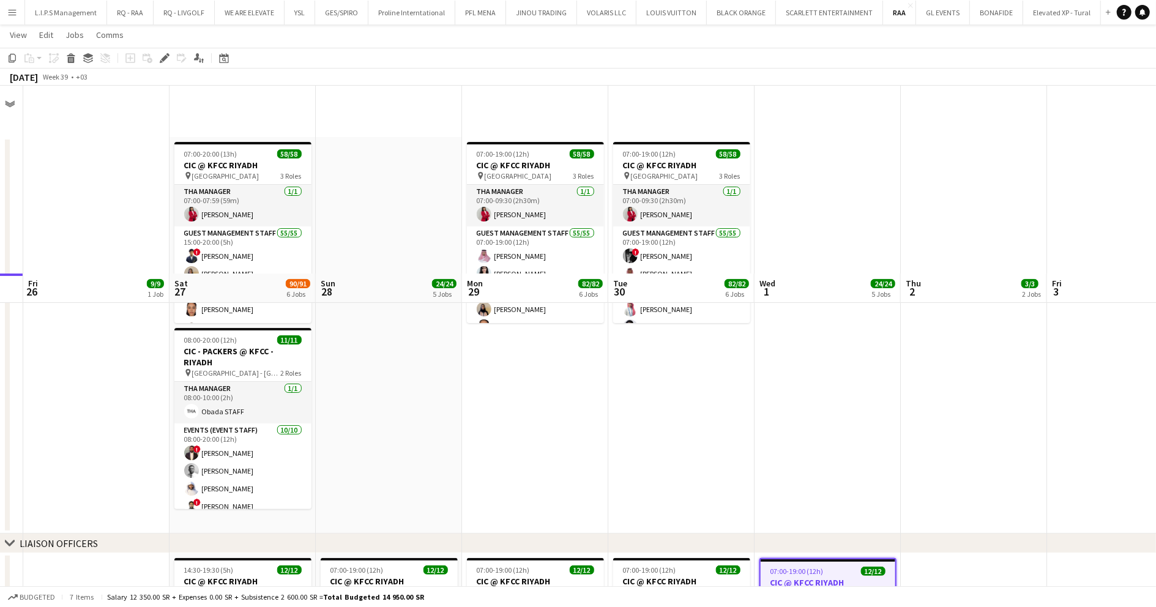
scroll to position [207, 0]
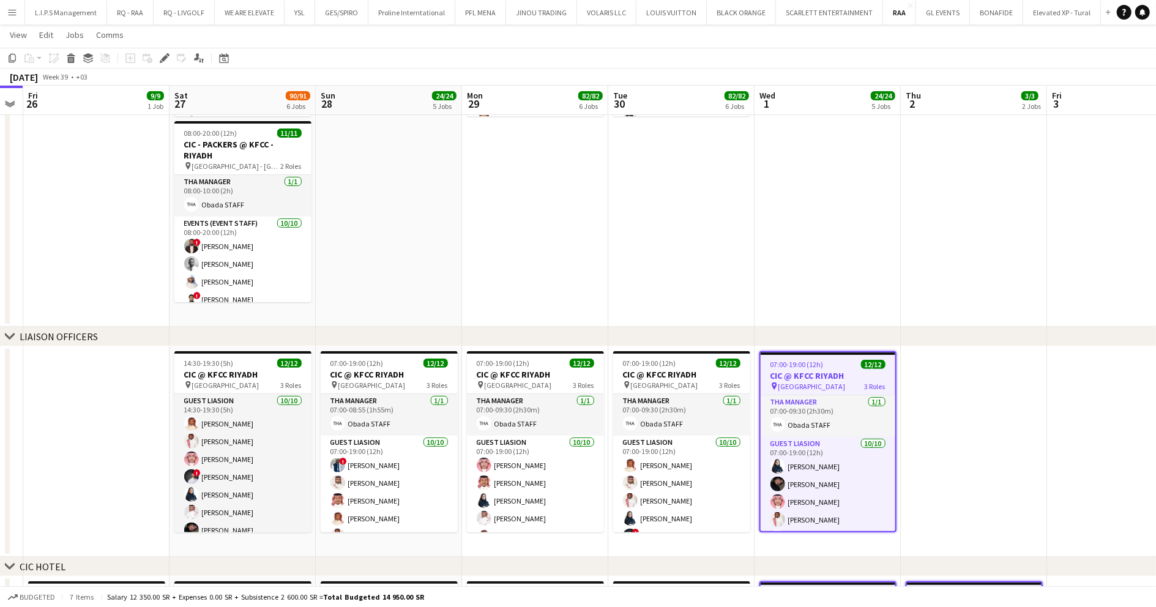
click at [534, 182] on app-date-cell "07:00-19:00 (12h) 58/58 CIC @ KFCC RIYADH pin King Fahad Cultural Center 3 Role…" at bounding box center [535, 128] width 146 height 397
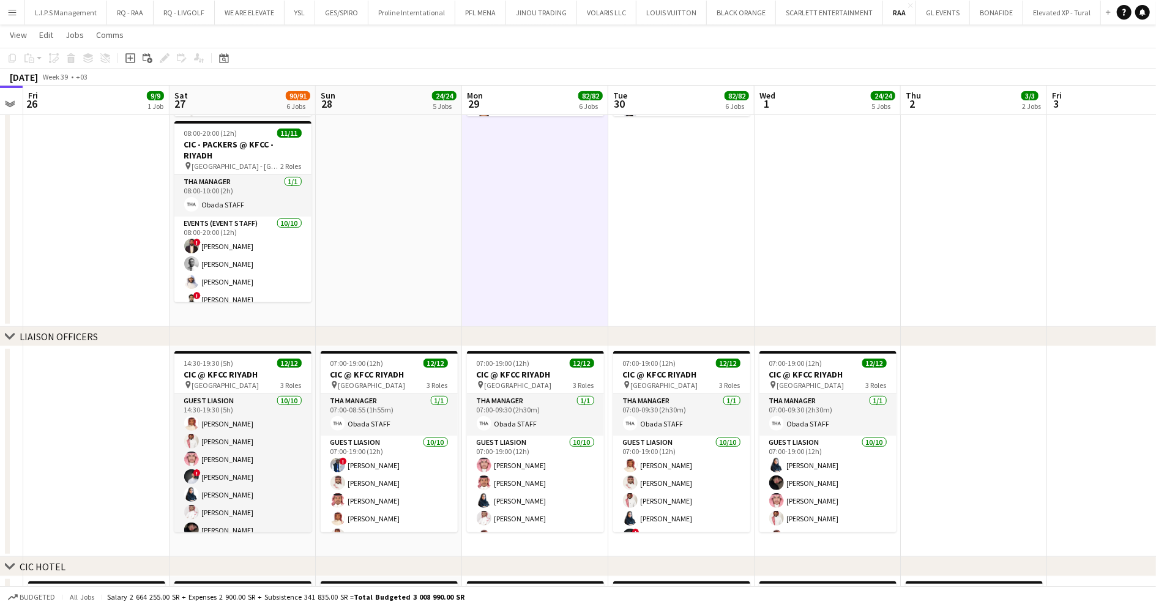
click at [330, 67] on app-toolbar "Copy Paste Paste Ctrl+V Paste with crew Ctrl+Shift+V Paste linked Job Delete Gr…" at bounding box center [578, 58] width 1156 height 21
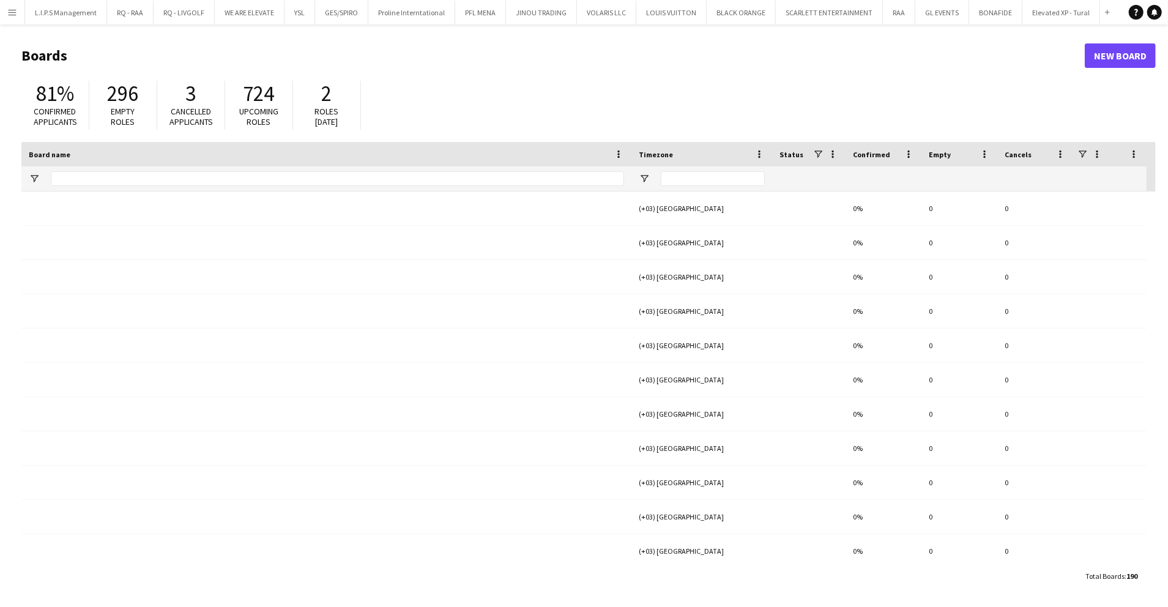
type input "*****"
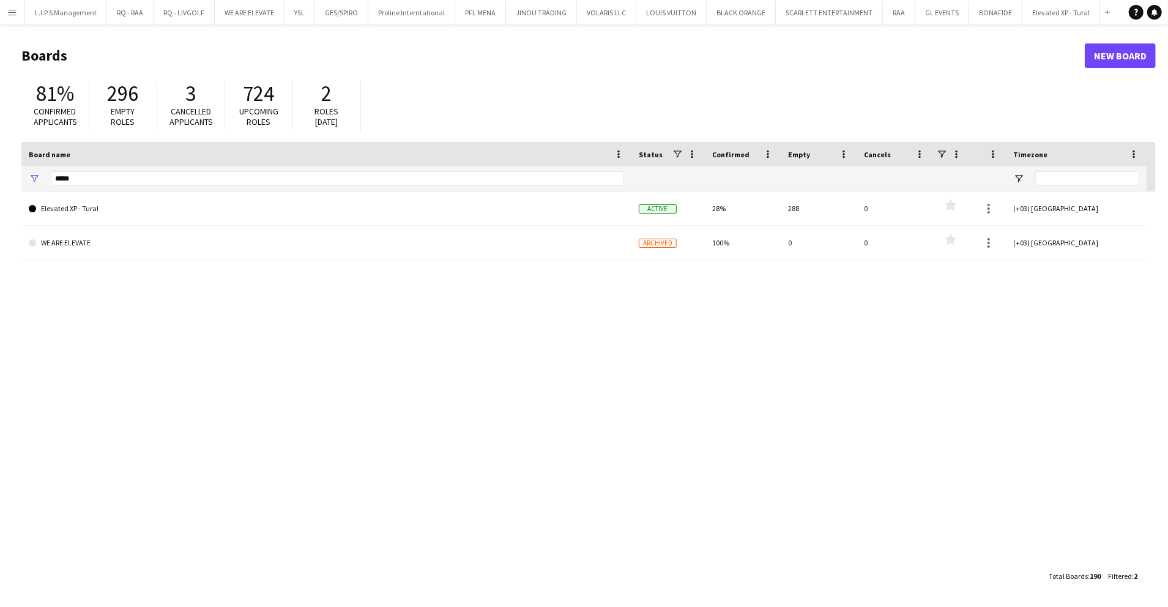
click at [13, 12] on app-icon "Menu" at bounding box center [12, 12] width 10 height 10
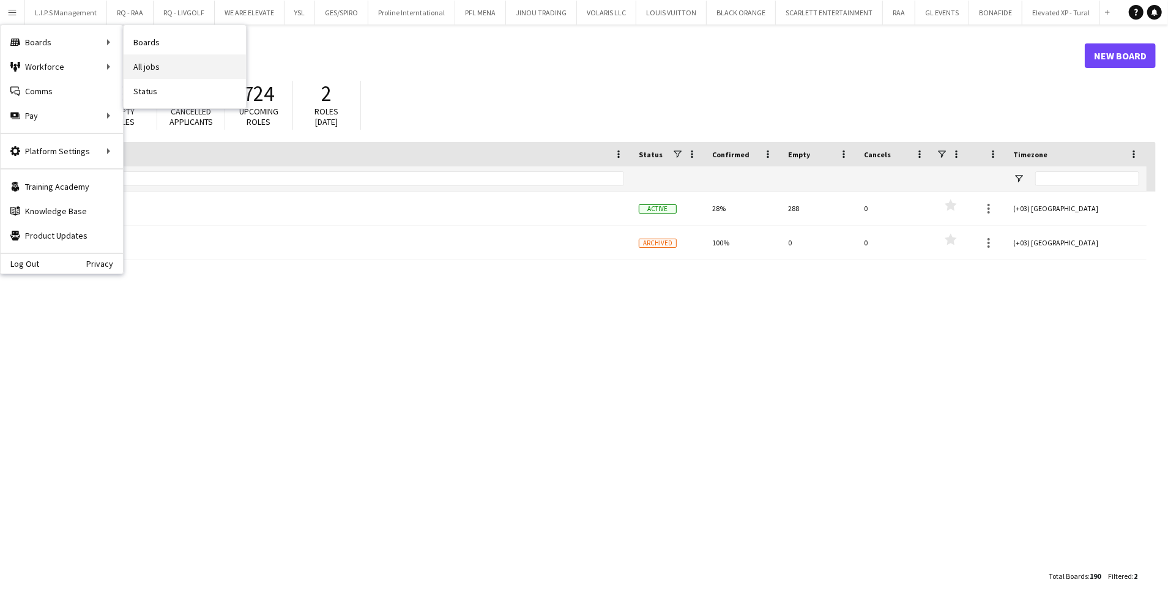
click at [145, 65] on link "All jobs" at bounding box center [185, 66] width 122 height 24
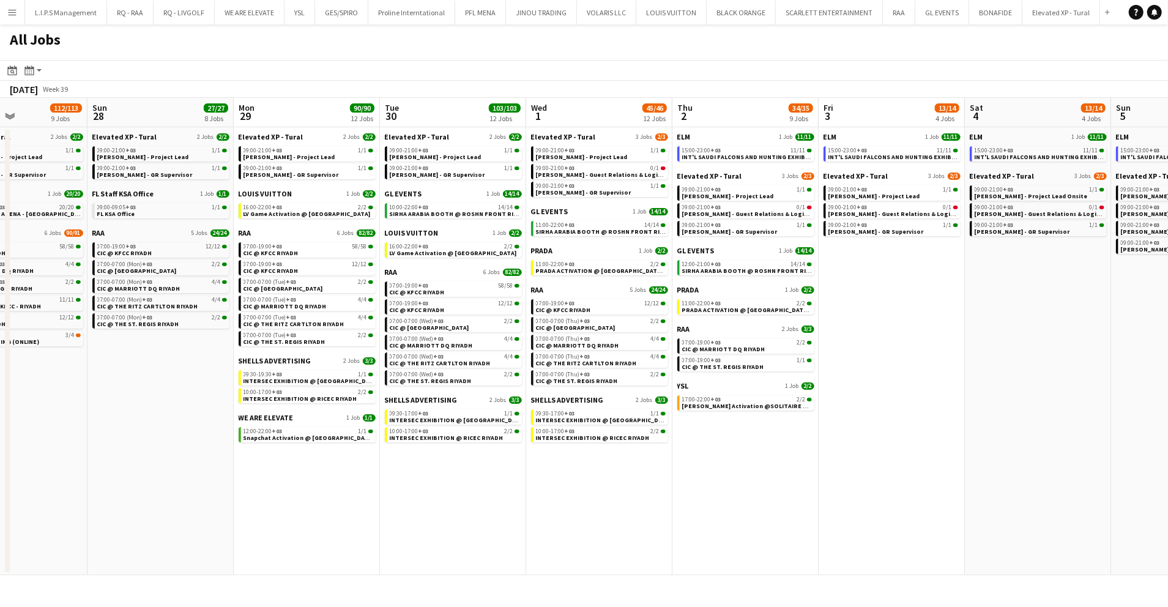
scroll to position [0, 352]
click at [629, 234] on span "SIRHA ARABIA BOOTH @ ROSHN FRONT RIYADH" at bounding box center [605, 232] width 140 height 8
click at [640, 264] on div "11:00-22:00 +03 2/2" at bounding box center [600, 264] width 130 height 6
click at [636, 48] on div "All Jobs" at bounding box center [584, 41] width 1168 height 35
click at [628, 419] on span "INTERSEC EXHIBITION @ [GEOGRAPHIC_DATA]" at bounding box center [603, 420] width 136 height 8
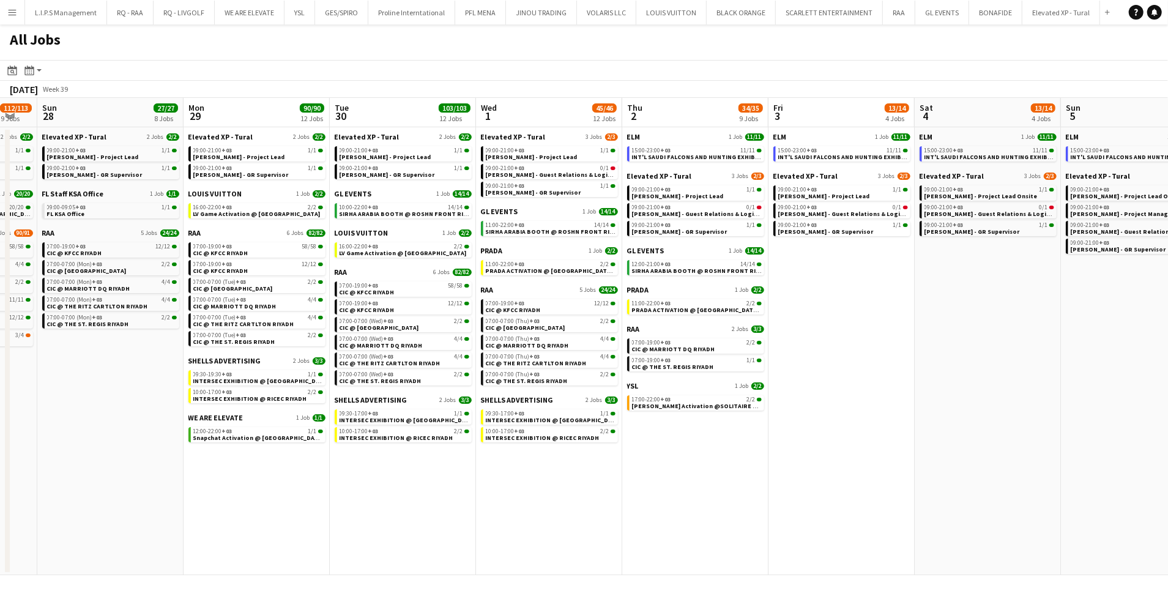
scroll to position [0, 250]
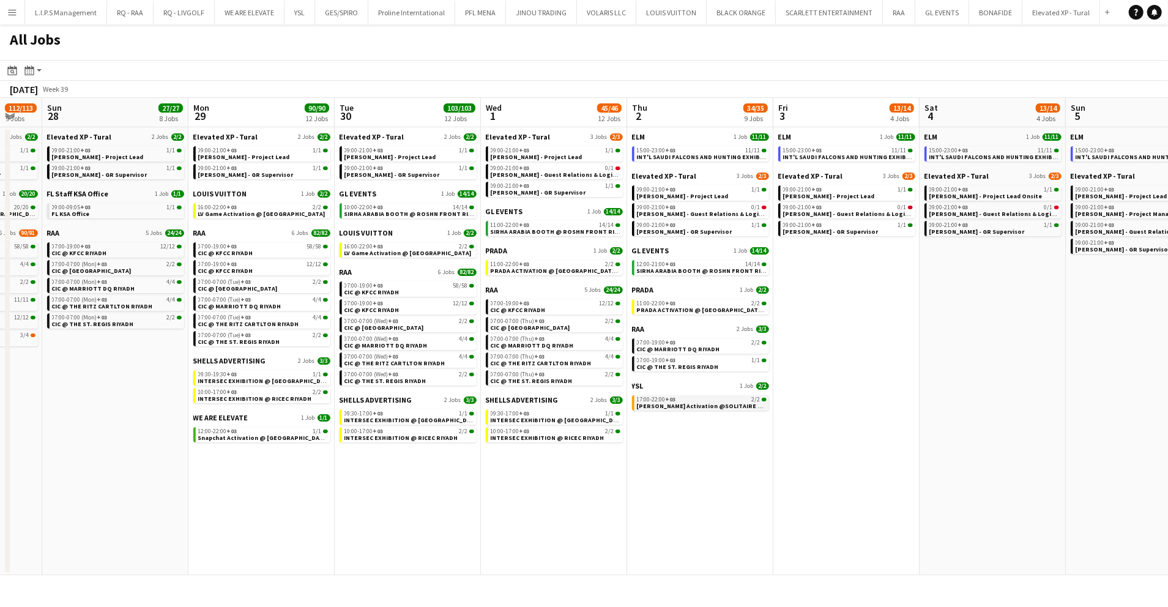
click at [639, 402] on span "[PERSON_NAME] Activation @SOLITAIRE MALL" at bounding box center [705, 406] width 136 height 8
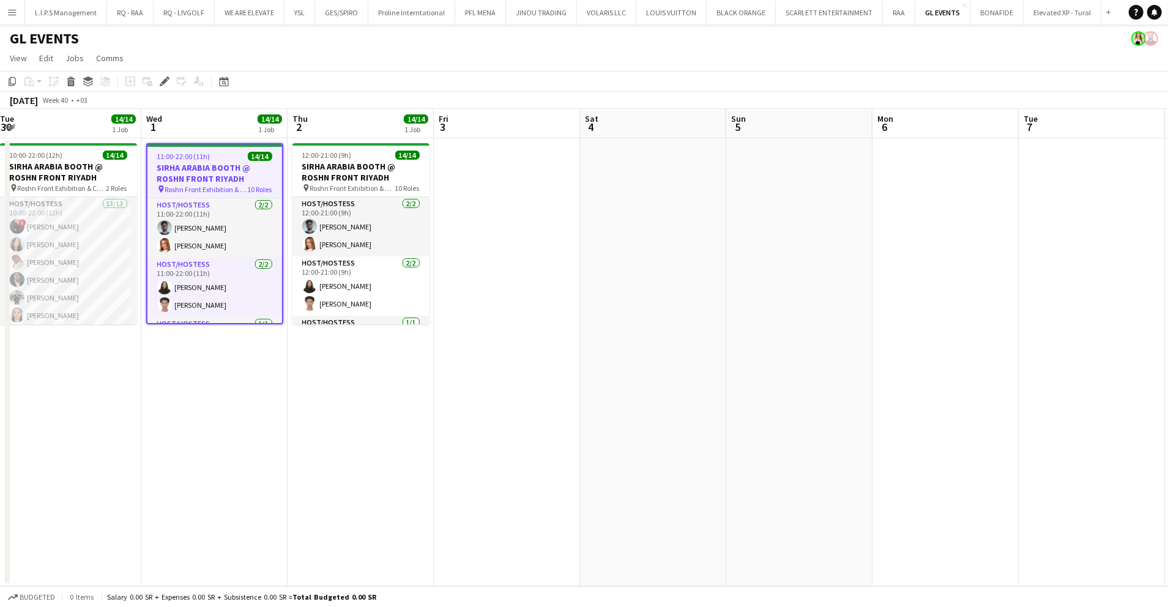
scroll to position [0, 296]
click at [234, 166] on h3 "SIRHA ARABIA BOOTH @ ROSHN FRONT RIYADH" at bounding box center [216, 173] width 135 height 22
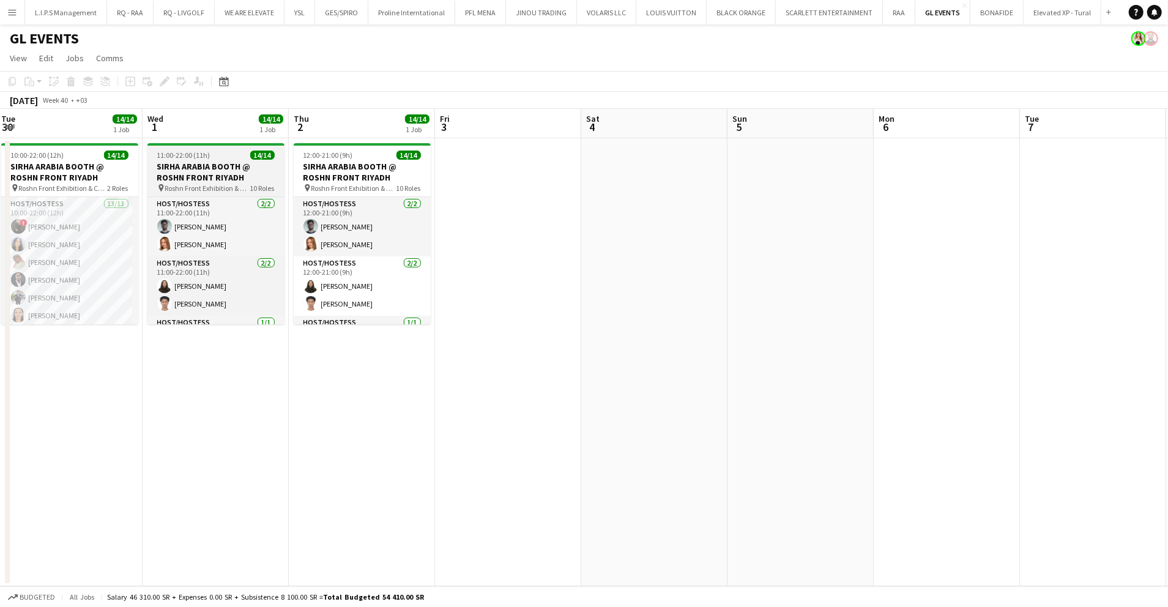
click at [234, 166] on h3 "SIRHA ARABIA BOOTH @ ROSHN FRONT RIYADH" at bounding box center [215, 172] width 137 height 22
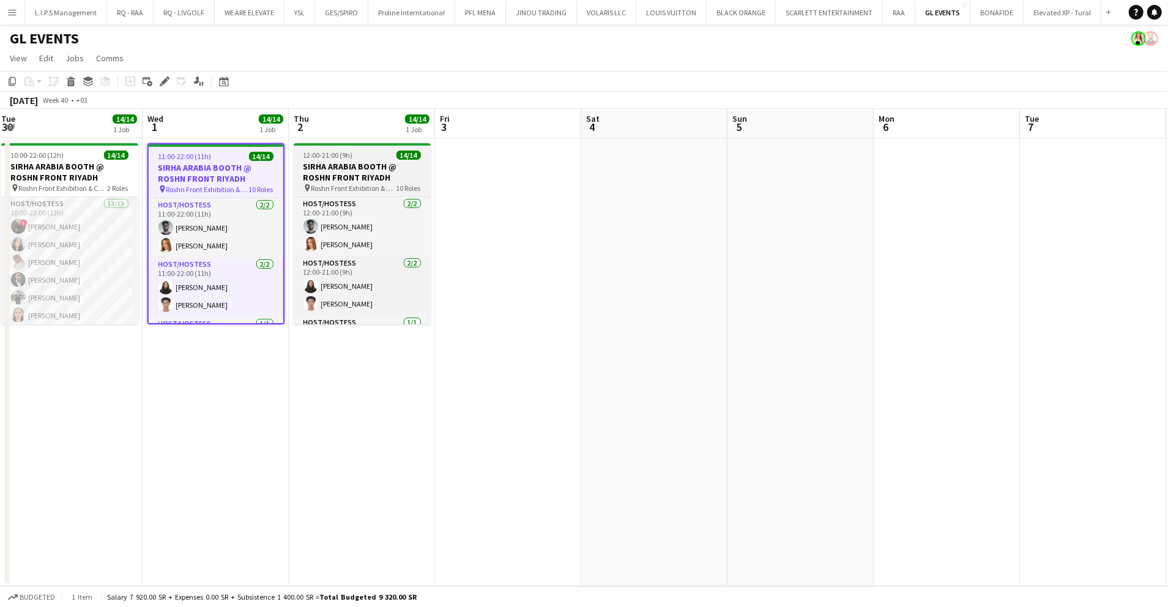
click at [345, 154] on span "12:00-21:00 (9h)" at bounding box center [329, 155] width 50 height 9
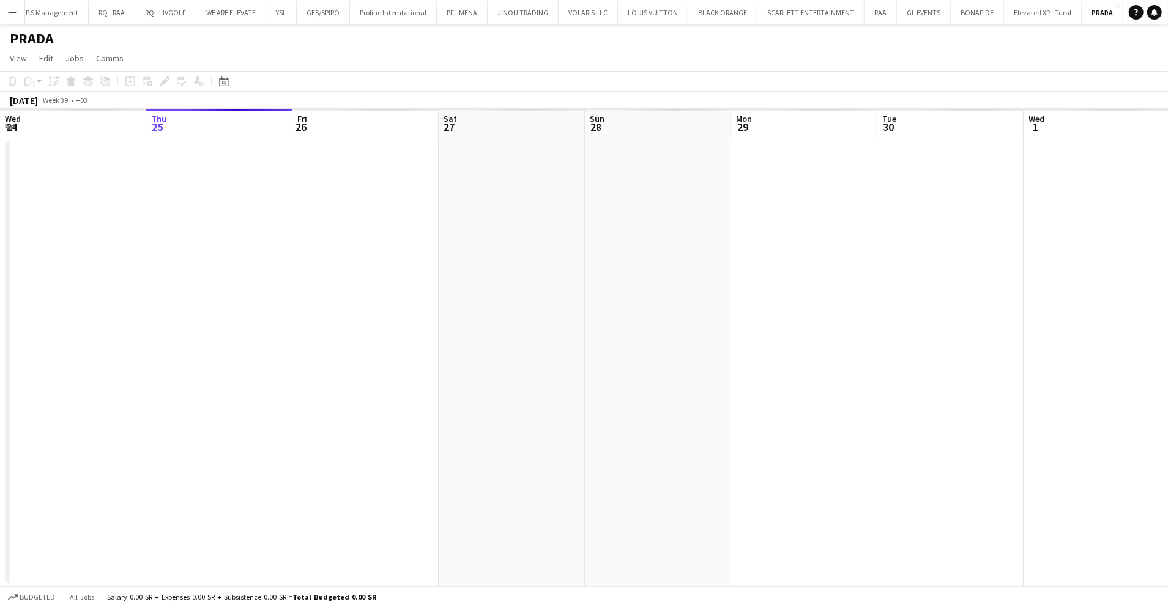
scroll to position [0, 421]
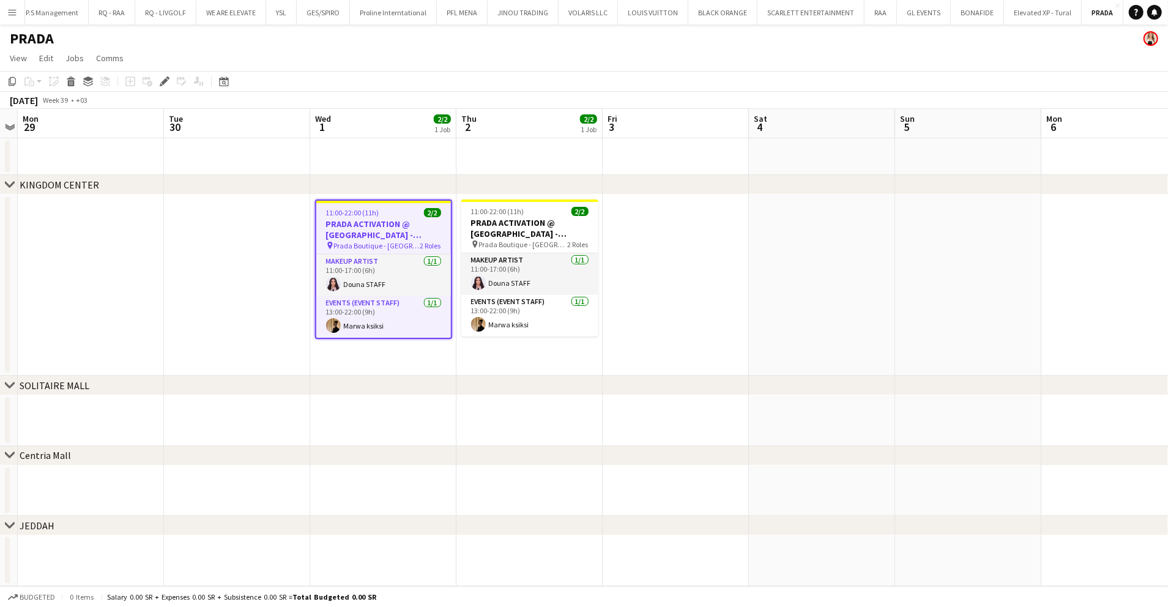
click at [430, 236] on h3 "PRADA ACTIVATION @ [GEOGRAPHIC_DATA] - [GEOGRAPHIC_DATA]" at bounding box center [383, 229] width 135 height 22
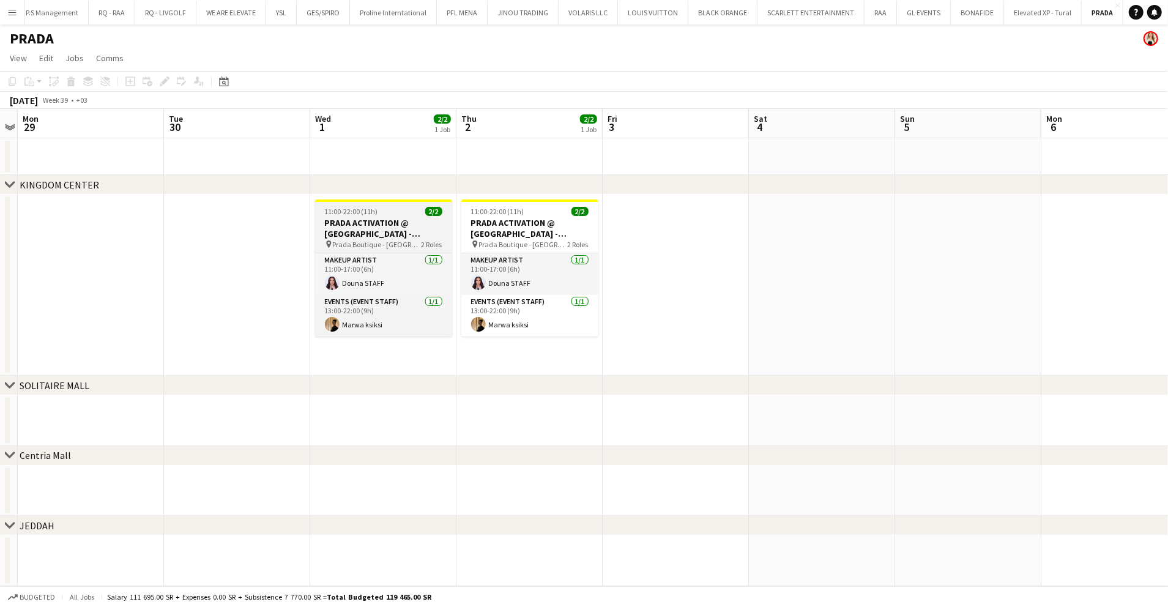
click at [430, 236] on h3 "PRADA ACTIVATION @ [GEOGRAPHIC_DATA] - [GEOGRAPHIC_DATA]" at bounding box center [383, 228] width 137 height 22
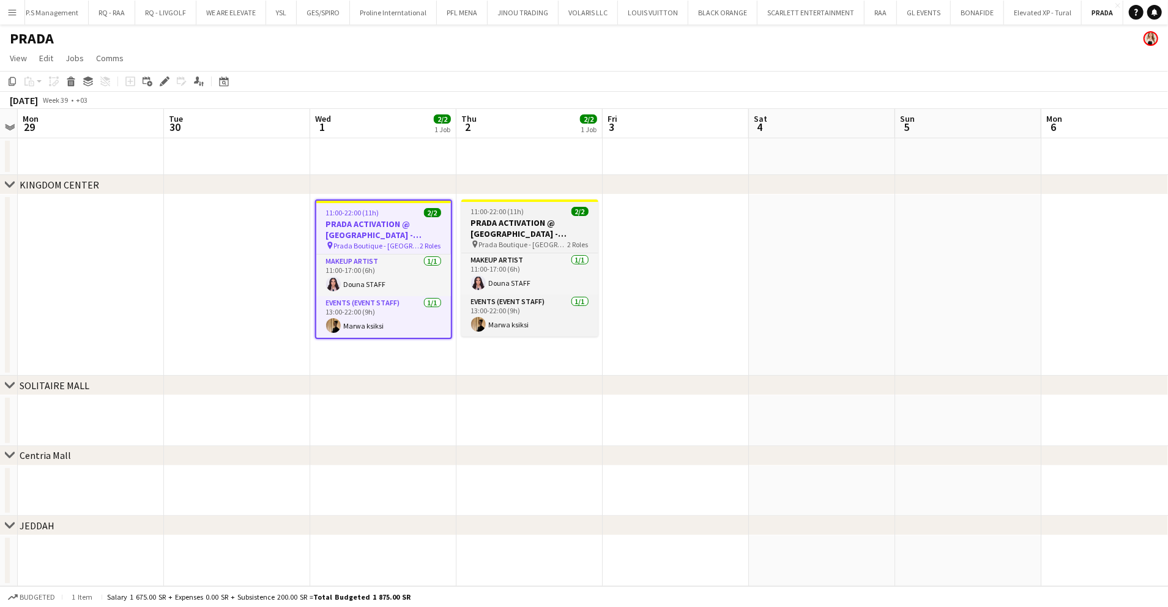
click at [551, 247] on span "Prada Boutique - [GEOGRAPHIC_DATA] - [GEOGRAPHIC_DATA]" at bounding box center [523, 244] width 89 height 9
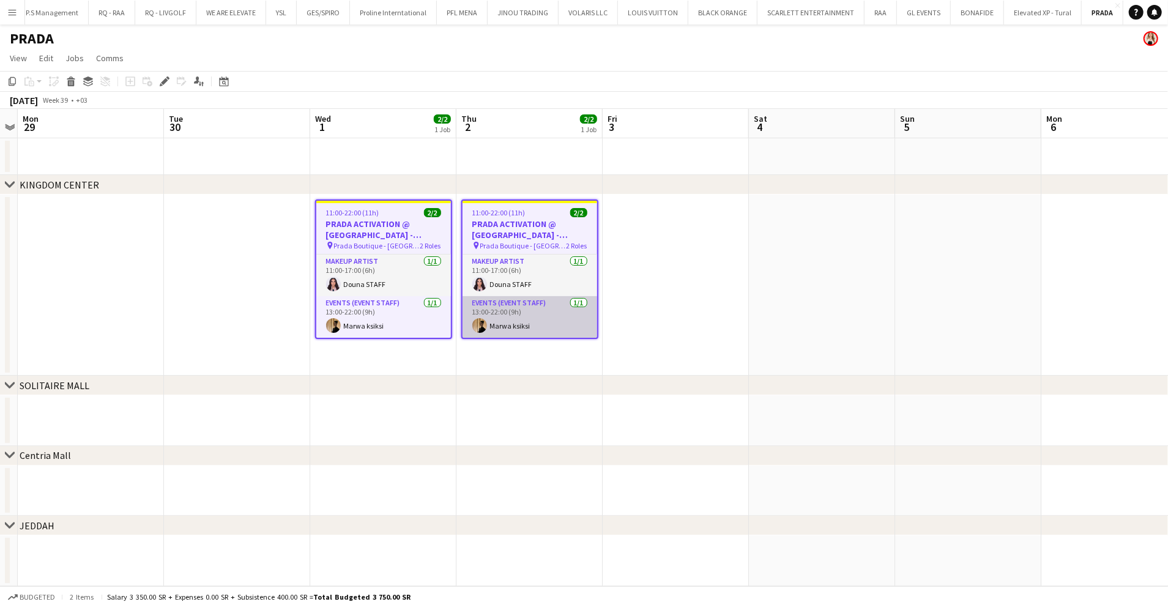
click at [532, 316] on app-card-role "Events (Event Staff) [DATE] 13:00-22:00 (9h) Marwa ksiksi" at bounding box center [530, 317] width 135 height 42
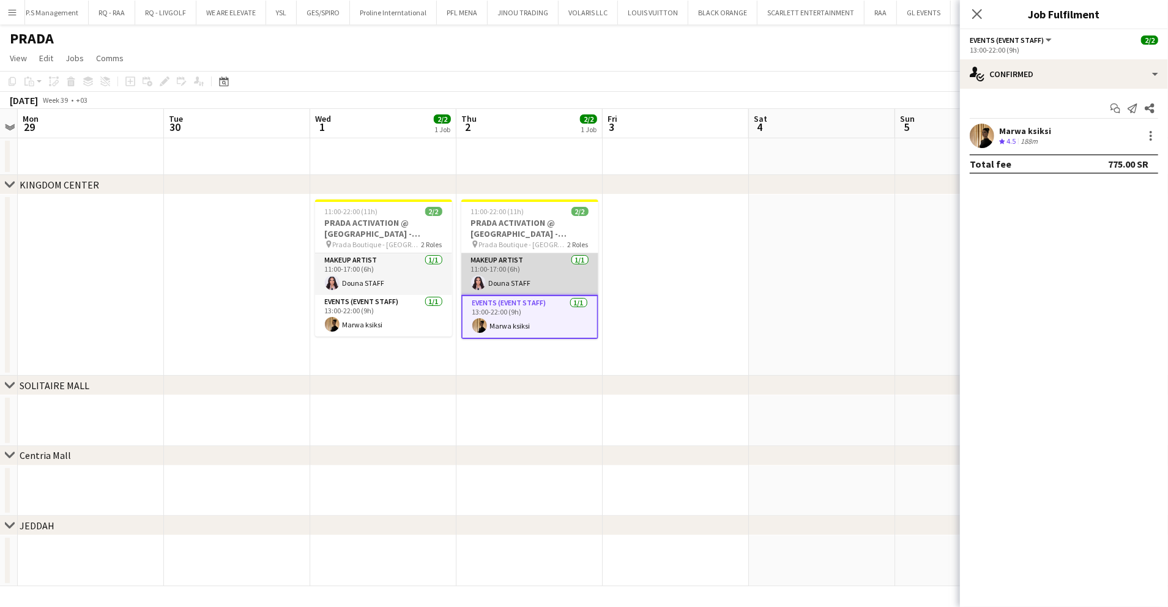
click at [540, 263] on app-card-role "Makeup Artist [DATE] 11:00-17:00 (6h) Douna STAFF" at bounding box center [529, 274] width 137 height 42
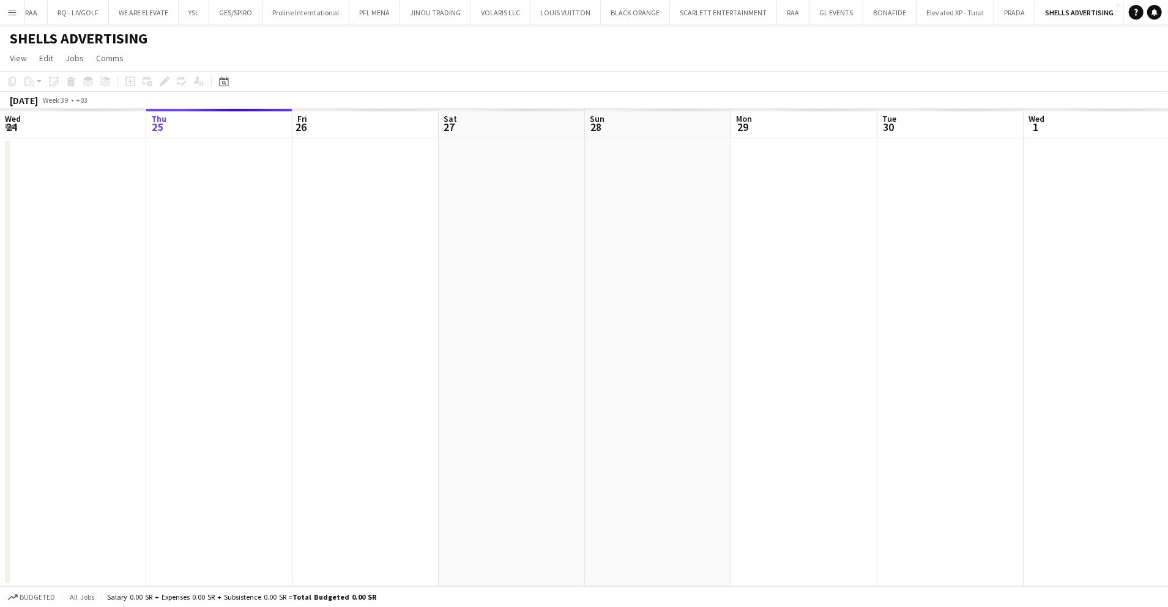
scroll to position [0, 421]
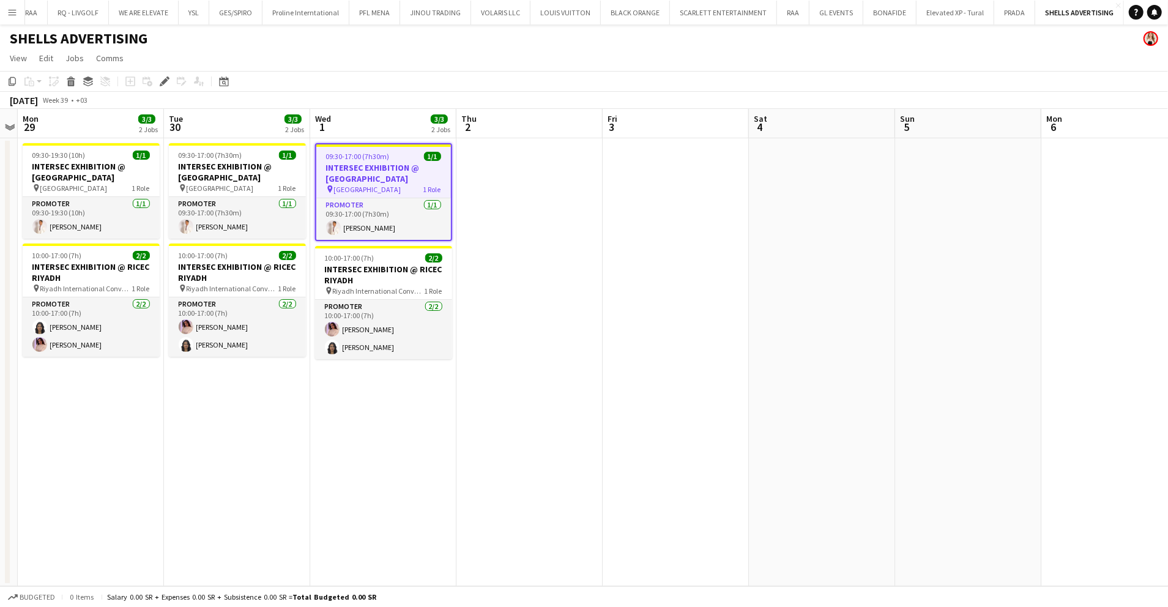
click at [388, 191] on span "[GEOGRAPHIC_DATA]" at bounding box center [367, 189] width 67 height 9
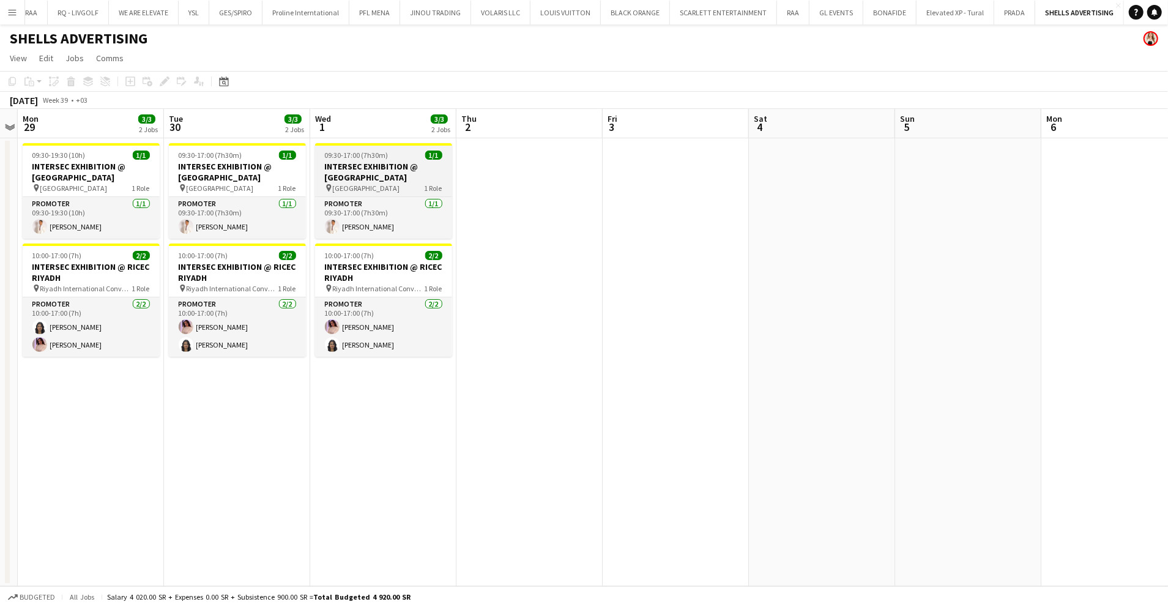
click at [407, 151] on div "09:30-17:00 (7h30m) 1/1" at bounding box center [383, 155] width 137 height 9
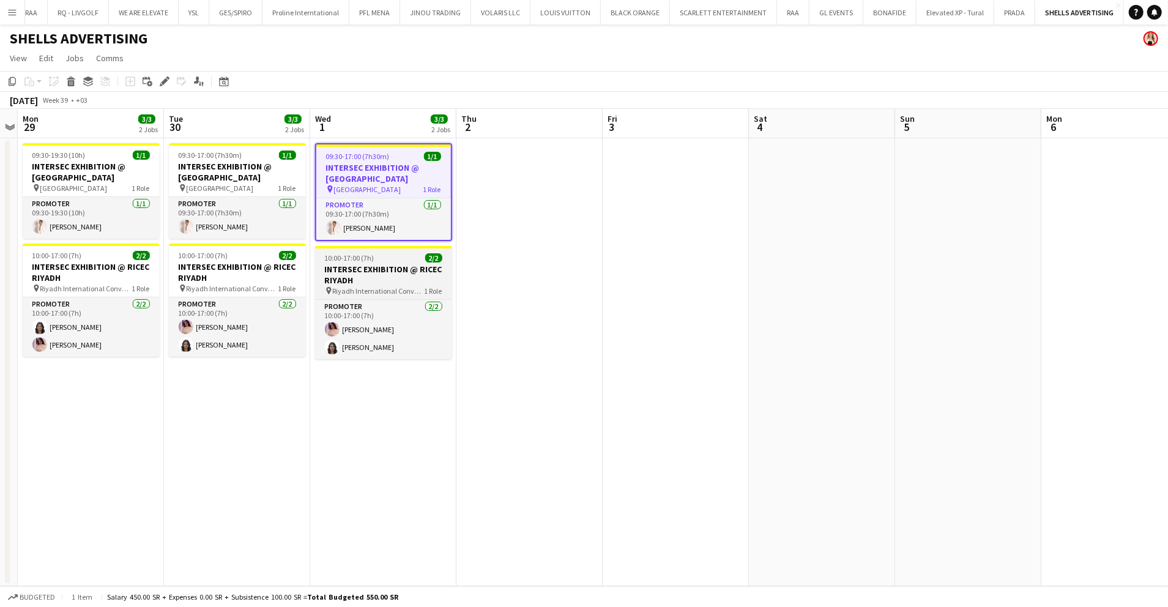
click at [408, 263] on app-job-card "10:00-17:00 (7h) 2/2 INTERSEC EXHIBITION @ RICEC RIYADH pin Riyadh Internationa…" at bounding box center [383, 302] width 137 height 113
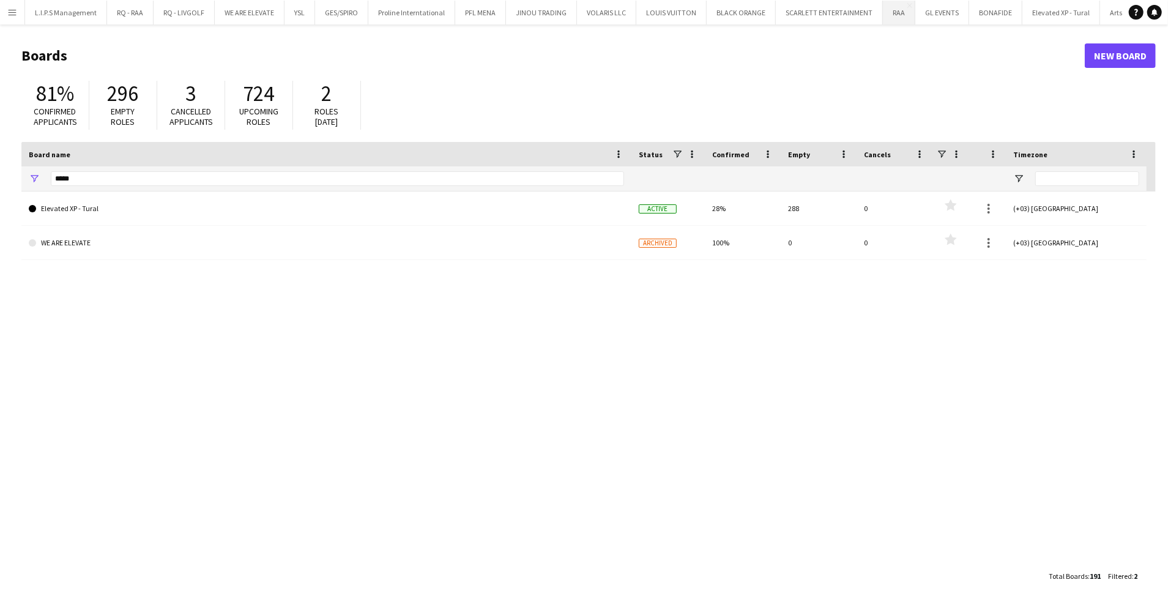
scroll to position [0, 30]
click at [580, 17] on button "VOLARIS LLC Close" at bounding box center [576, 13] width 59 height 24
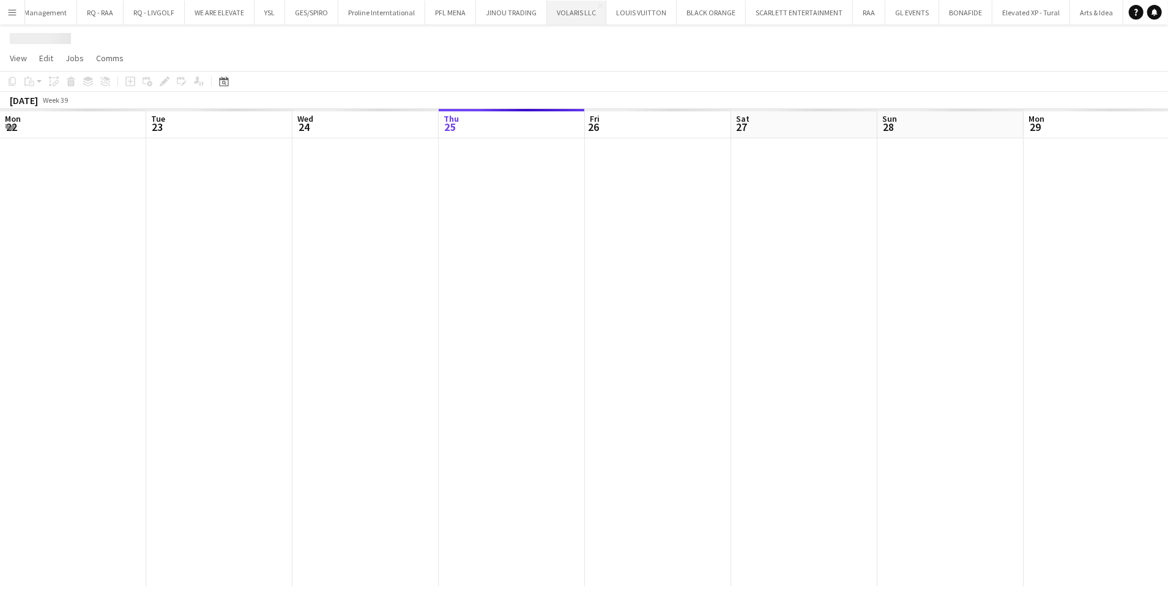
scroll to position [0, 292]
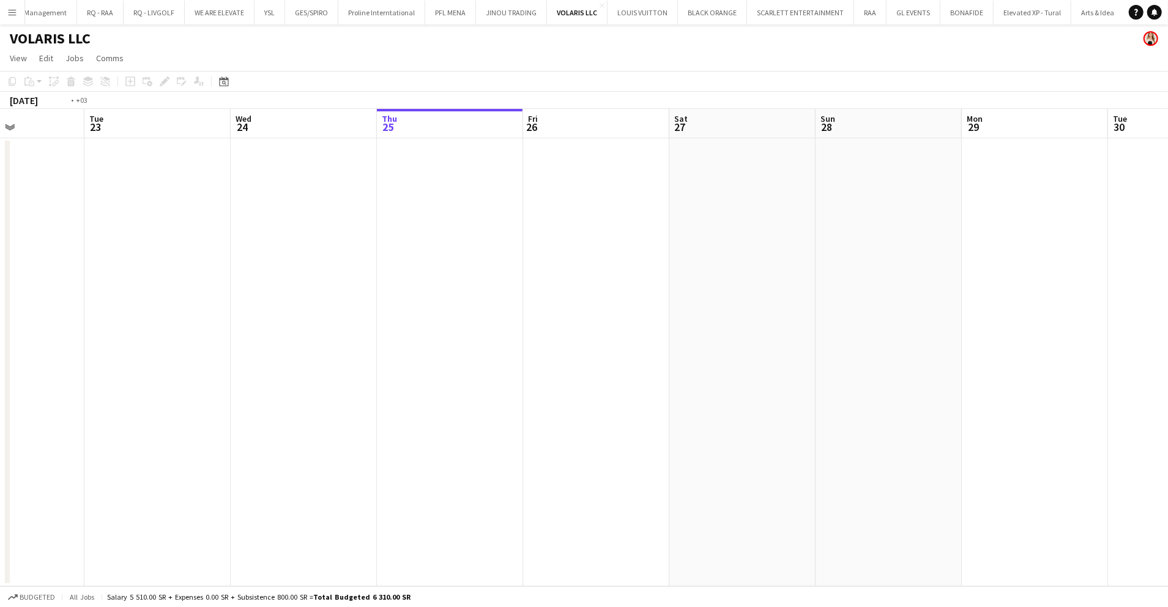
drag, startPoint x: 149, startPoint y: 321, endPoint x: 526, endPoint y: 304, distance: 377.3
click at [526, 304] on app-calendar-viewport "Sat 20 Sun 21 Mon 22 Tue 23 Wed 24 Thu 25 Fri 26 Sat 27 Sun 28 Mon 29 Tue 30 We…" at bounding box center [584, 347] width 1168 height 477
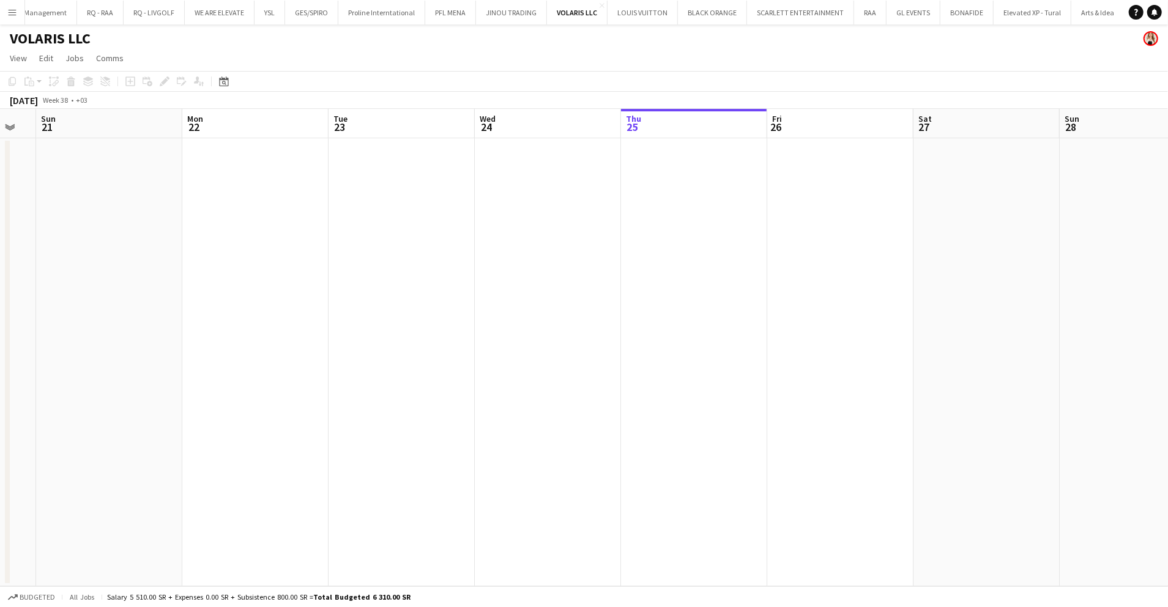
drag, startPoint x: 246, startPoint y: 327, endPoint x: 636, endPoint y: 315, distance: 390.0
click at [636, 315] on app-calendar-viewport "Fri 19 Sat 20 Sun 21 Mon 22 Tue 23 Wed 24 Thu 25 Fri 26 Sat 27 Sun 28 Mon 29 Tu…" at bounding box center [584, 347] width 1168 height 477
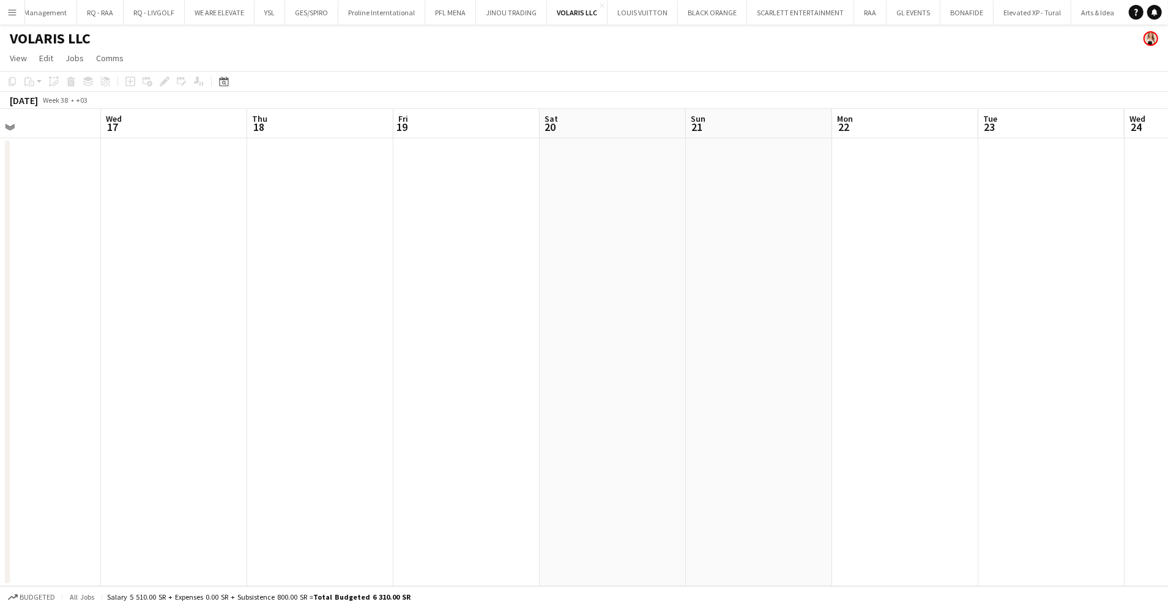
drag, startPoint x: 320, startPoint y: 333, endPoint x: 455, endPoint y: 327, distance: 134.8
click at [676, 317] on app-calendar-viewport "Sun 14 Mon 15 Tue 16 Wed 17 Thu 18 Fri 19 Sat 20 Sun 21 Mon 22 Tue 23 Wed 24 Th…" at bounding box center [584, 347] width 1168 height 477
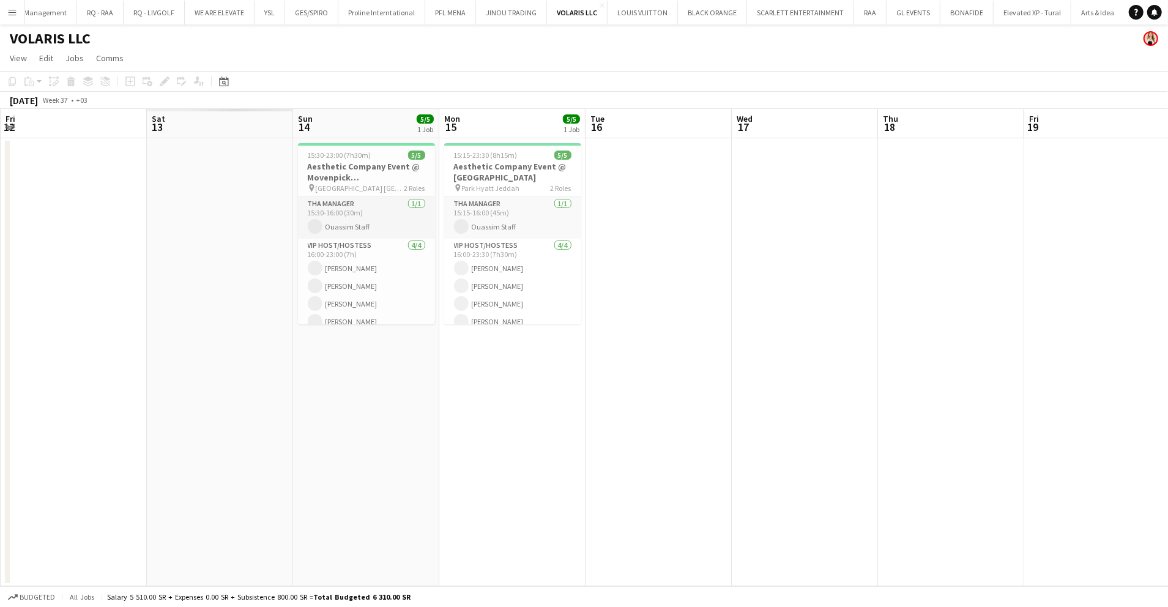
scroll to position [0, 341]
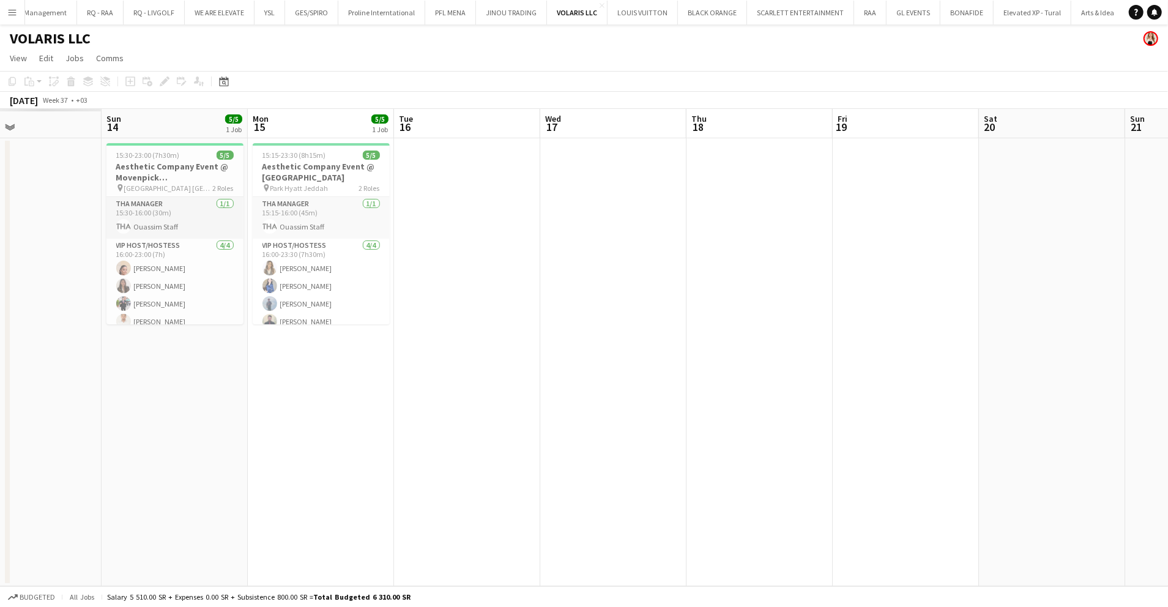
drag, startPoint x: 326, startPoint y: 355, endPoint x: 633, endPoint y: 332, distance: 308.7
click at [751, 326] on app-calendar-viewport "Thu 11 Fri 12 Sat 13 Sun 14 5/5 1 Job Mon 15 5/5 1 Job Tue 16 Wed 17 Thu 18 Fri…" at bounding box center [584, 347] width 1168 height 477
click at [328, 166] on h3 "Aesthetic Company Event @ Park Hyatt Jeddah" at bounding box center [316, 172] width 137 height 22
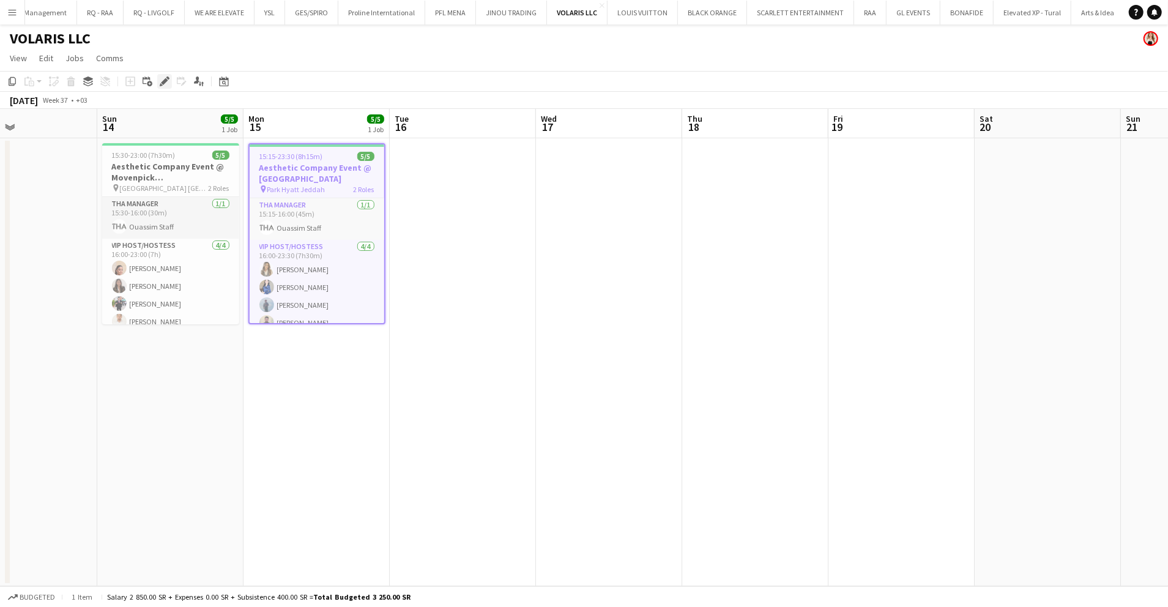
click at [168, 84] on icon "Edit" at bounding box center [165, 81] width 10 height 10
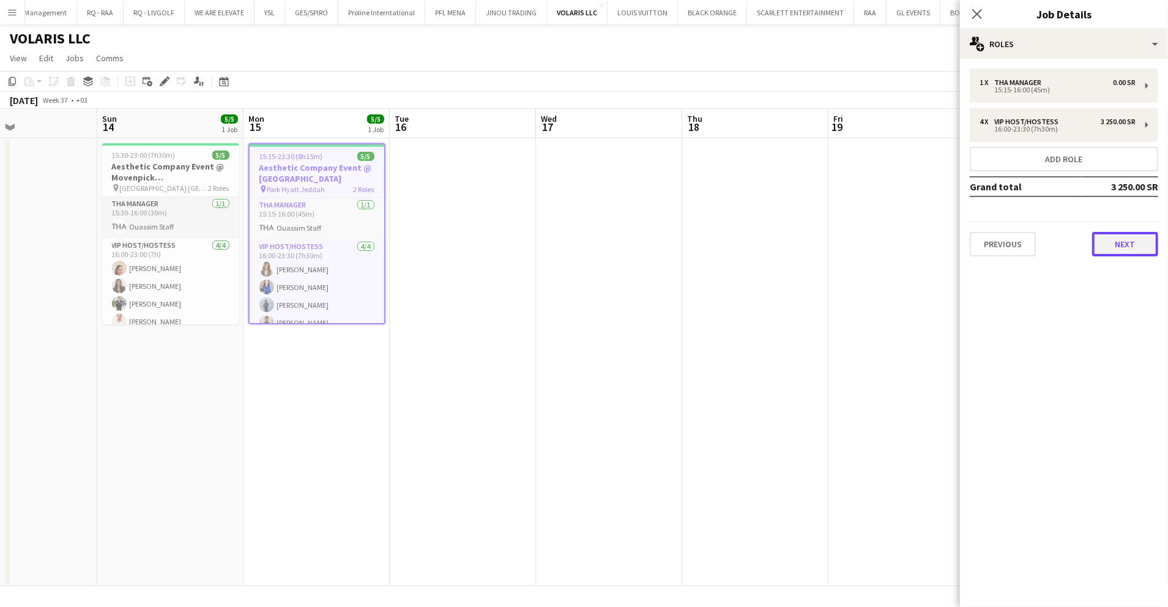
click at [1123, 240] on button "Next" at bounding box center [1125, 244] width 66 height 24
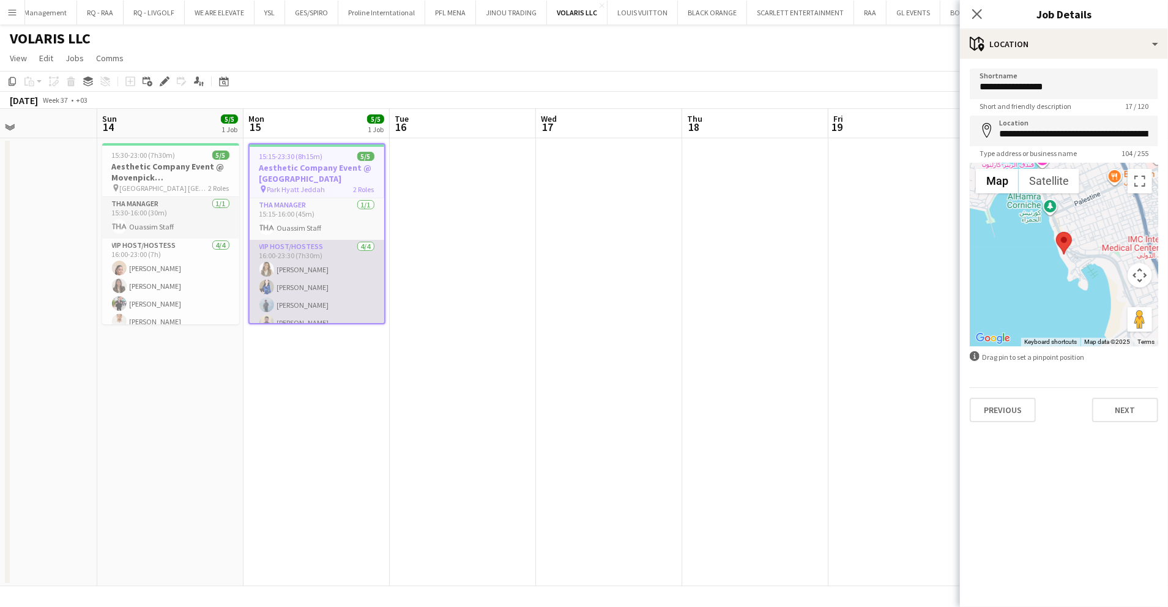
click at [321, 263] on app-card-role "VIP Host/Hostess 4/4 16:00-23:30 (7h30m) Dusica Vujisic Johannah Zaghlool Thame…" at bounding box center [317, 287] width 135 height 95
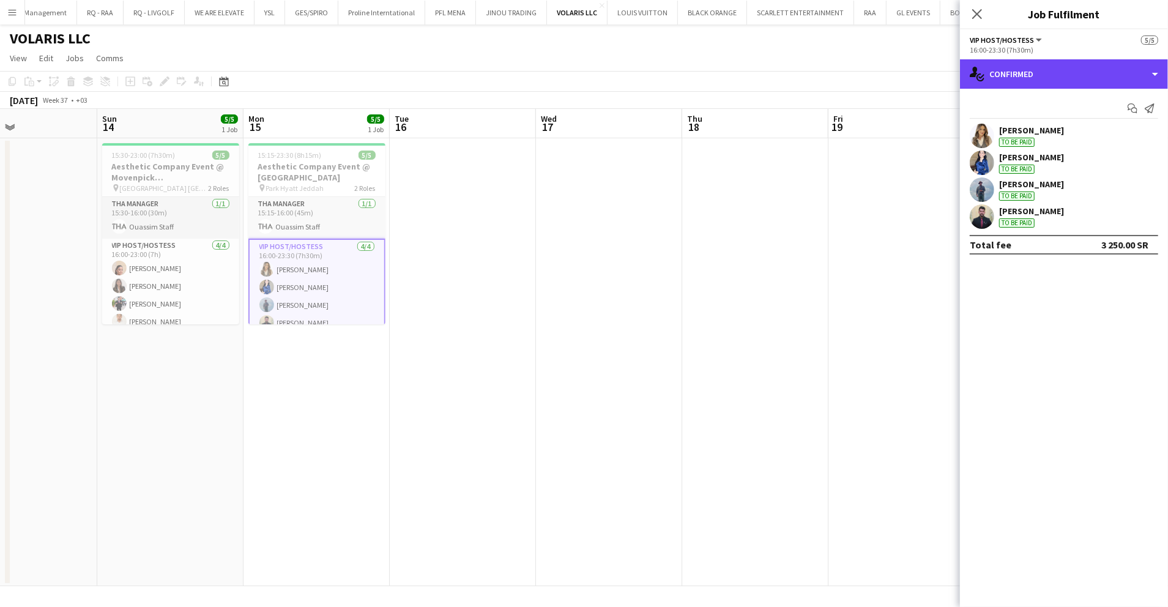
drag, startPoint x: 1064, startPoint y: 71, endPoint x: 1097, endPoint y: 164, distance: 98.7
click at [1063, 73] on div "single-neutral-actions-check-2 Confirmed" at bounding box center [1064, 73] width 208 height 29
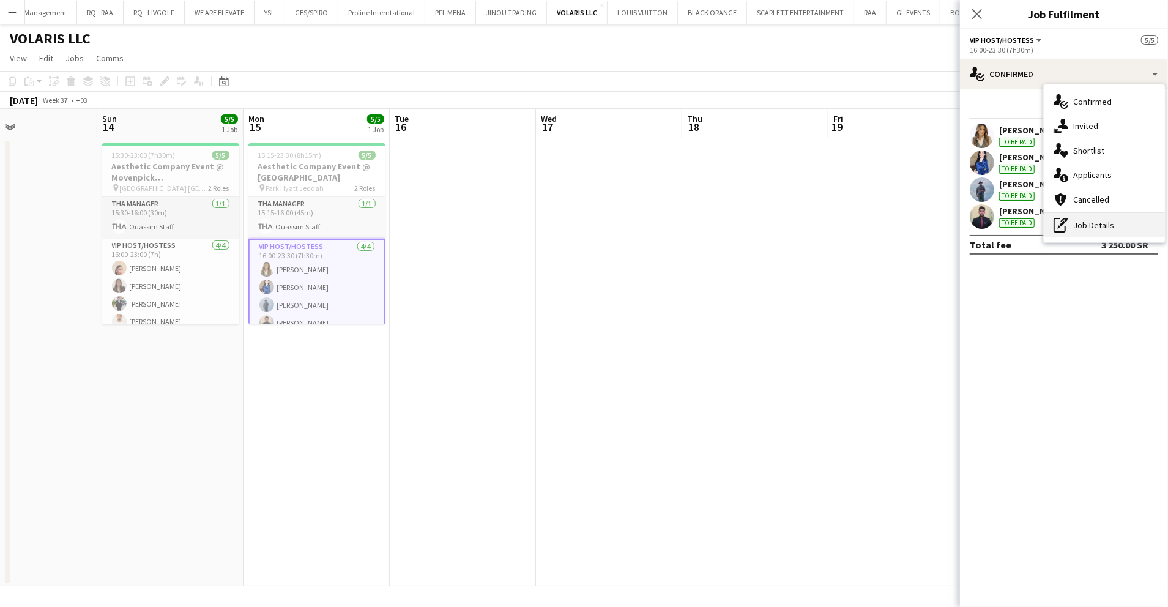
click at [1102, 217] on div "pen-write Job Details" at bounding box center [1104, 225] width 121 height 24
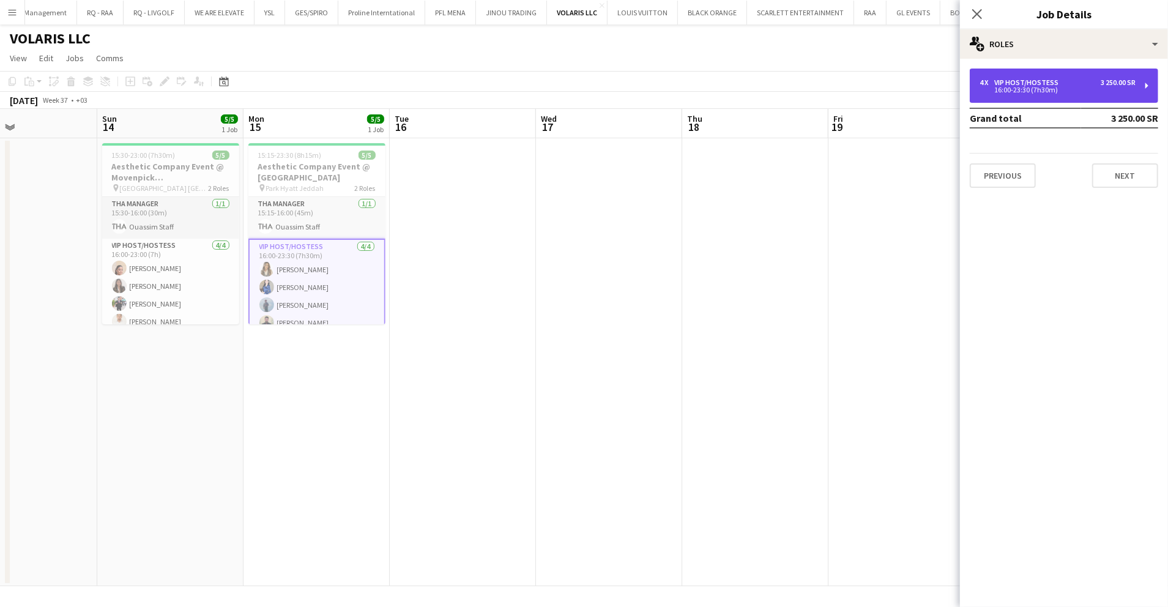
drag, startPoint x: 1065, startPoint y: 75, endPoint x: 928, endPoint y: 276, distance: 243.0
click at [1064, 76] on div "4 x VIP Host/Hostess 3 250.00 SR 16:00-23:30 (7h30m)" at bounding box center [1064, 86] width 188 height 34
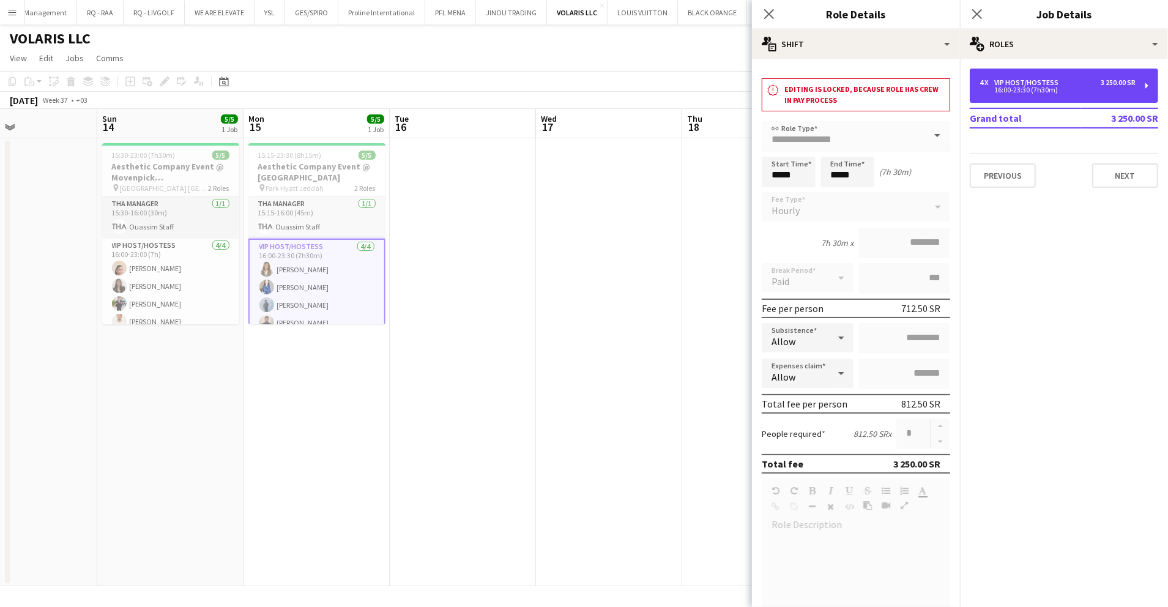
scroll to position [210, 0]
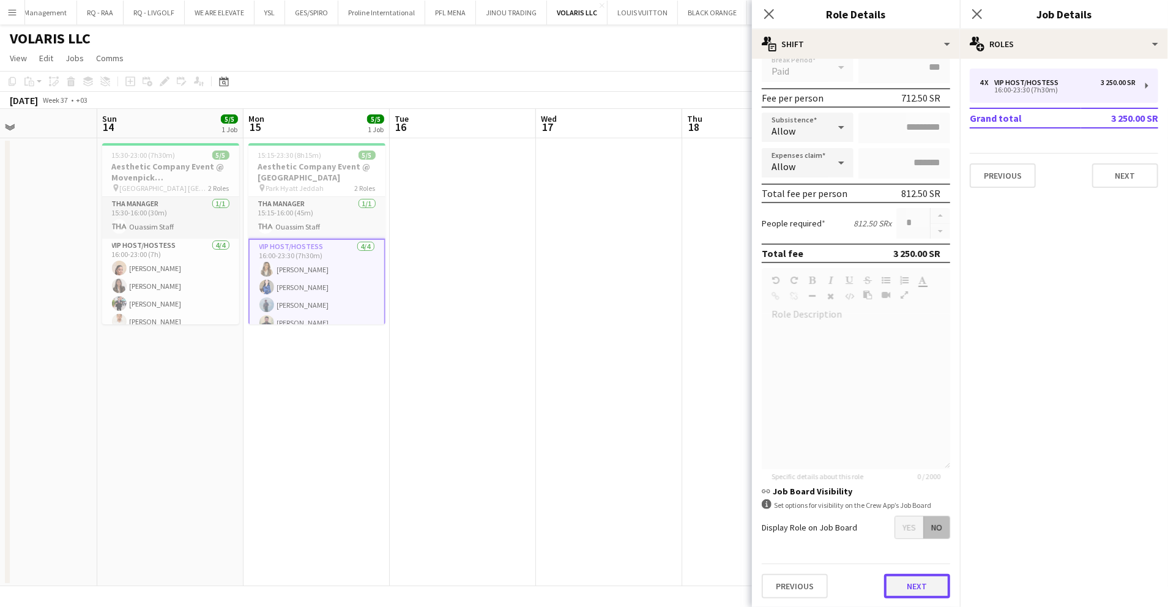
click at [896, 580] on button "Next" at bounding box center [917, 586] width 66 height 24
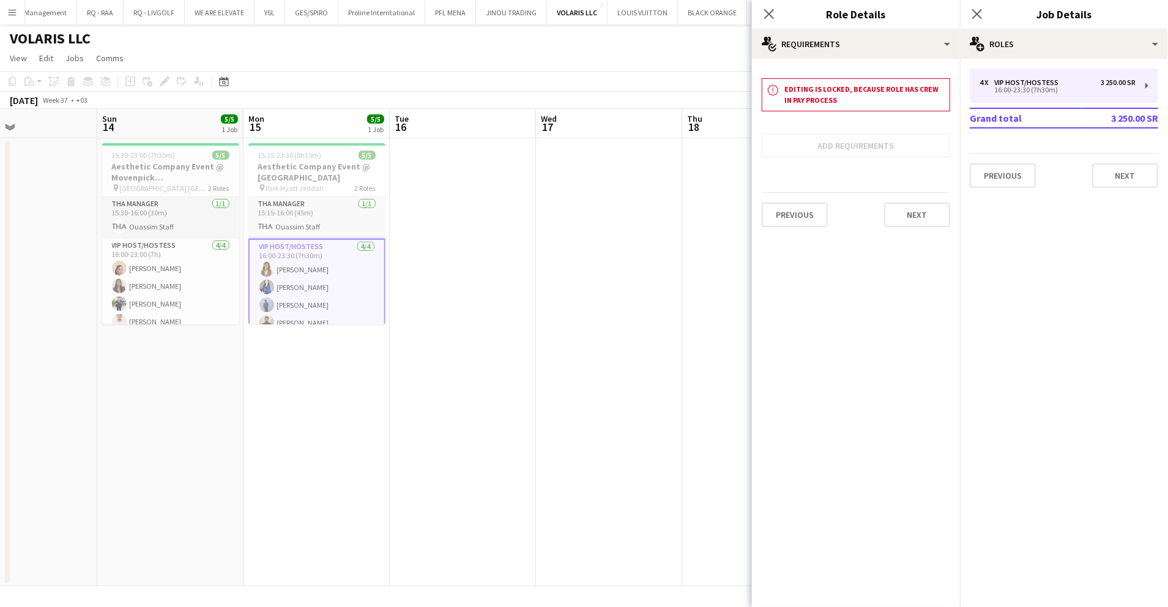
scroll to position [0, 0]
click at [918, 217] on button "Next" at bounding box center [917, 215] width 66 height 24
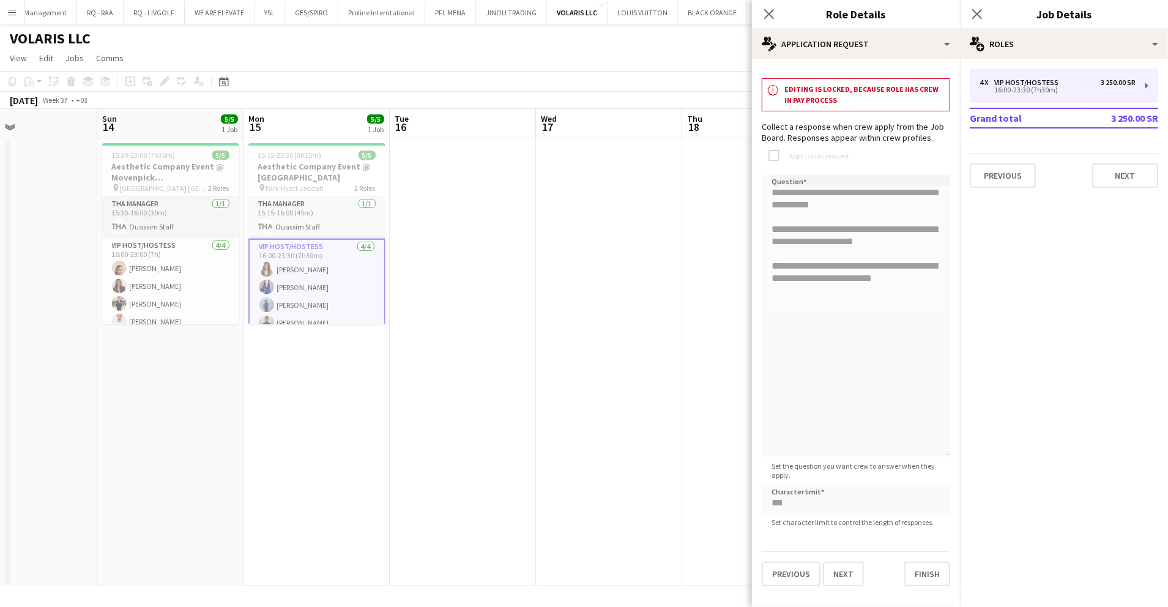
click at [710, 175] on body "Menu Boards Boards Boards All jobs Status Workforce Workforce My Workforce Recr…" at bounding box center [584, 303] width 1168 height 607
click at [1120, 176] on button "Next" at bounding box center [1125, 175] width 66 height 24
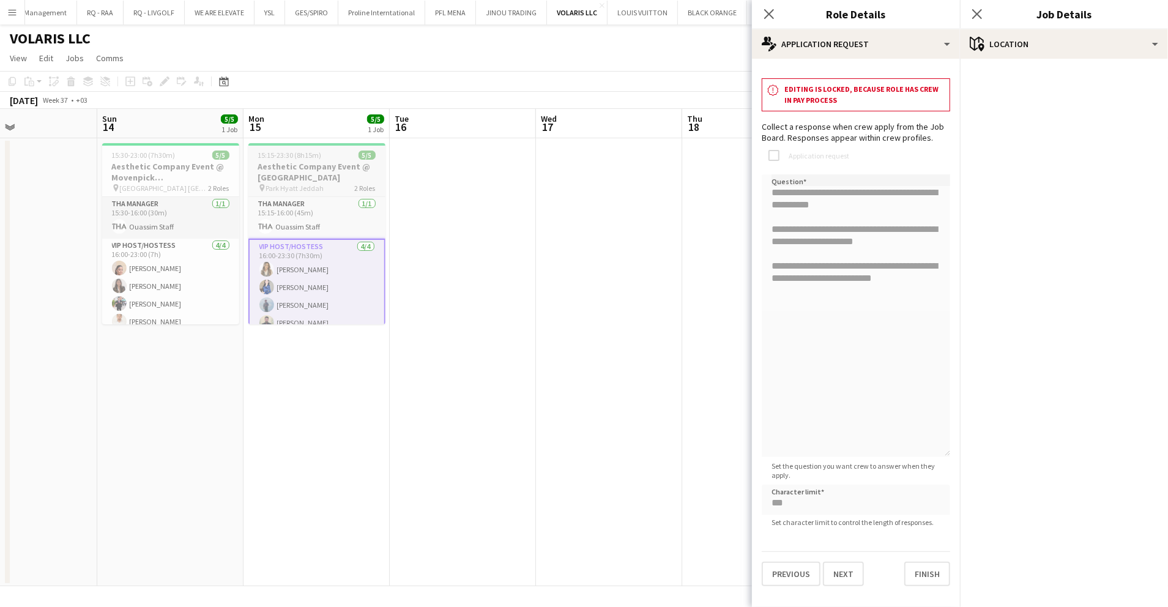
click at [300, 168] on h3 "Aesthetic Company Event @ Park Hyatt Jeddah" at bounding box center [316, 172] width 137 height 22
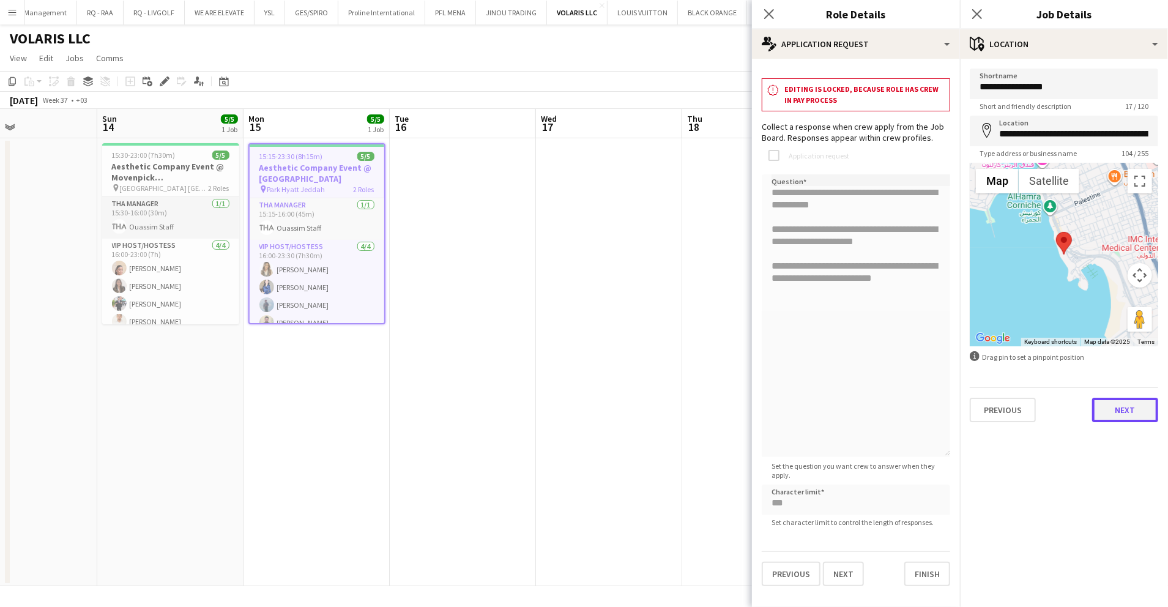
click at [1123, 419] on button "Next" at bounding box center [1125, 410] width 66 height 24
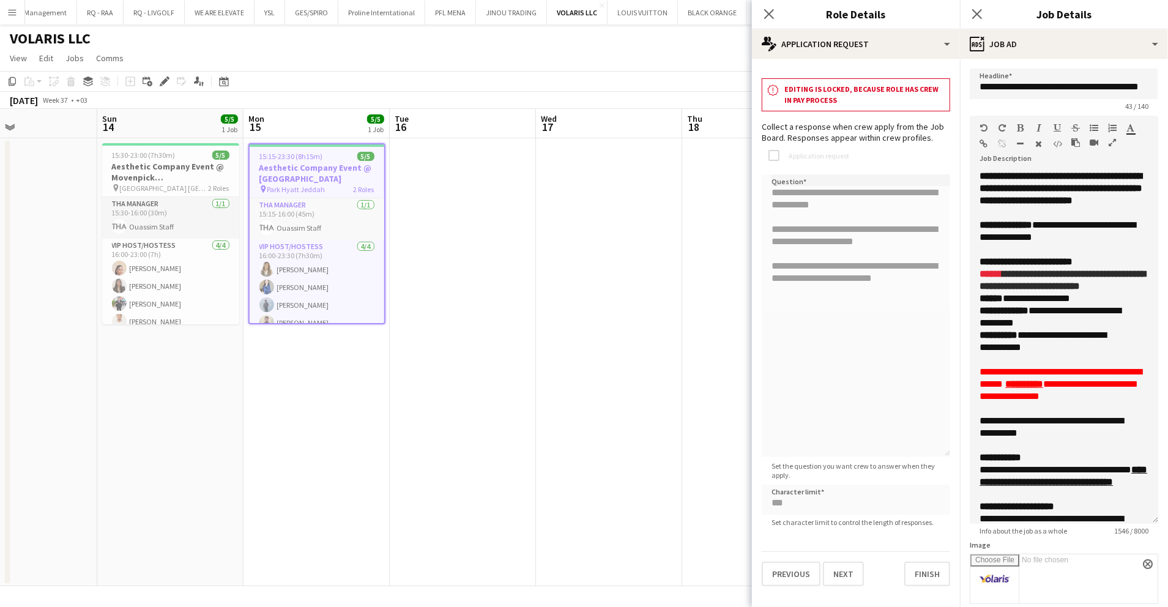
drag, startPoint x: 1142, startPoint y: 237, endPoint x: 1110, endPoint y: 420, distance: 185.8
click at [1139, 517] on div "**********" at bounding box center [1064, 347] width 188 height 354
click at [1073, 329] on div "**********" at bounding box center [1052, 317] width 144 height 24
copy div "**********"
click at [769, 18] on icon "Close pop-in" at bounding box center [769, 14] width 12 height 12
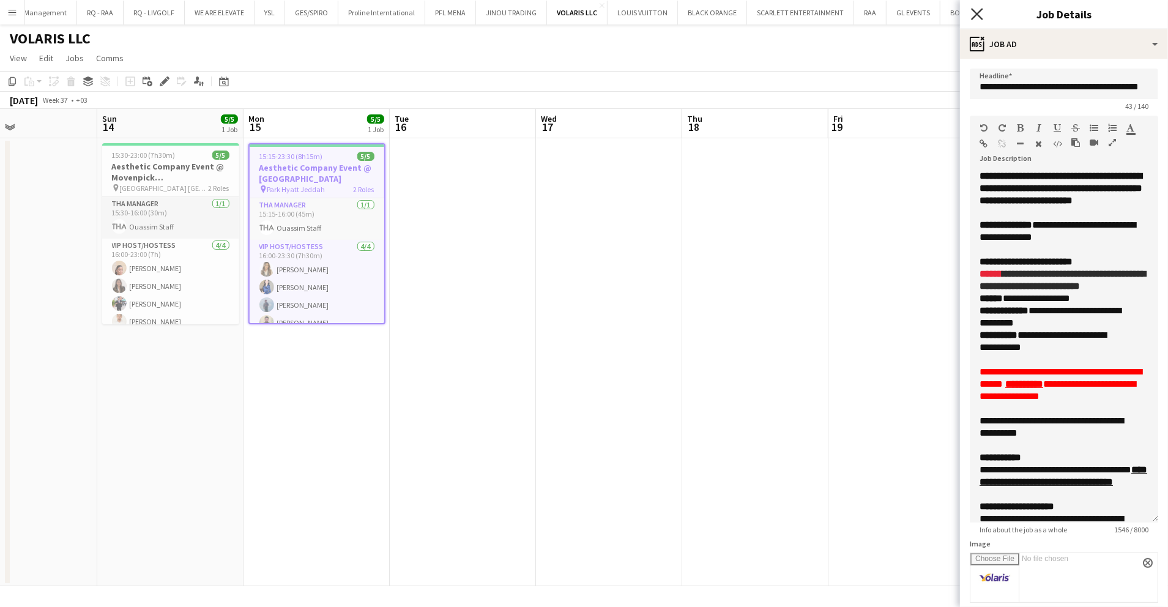
click at [977, 15] on icon at bounding box center [977, 14] width 12 height 12
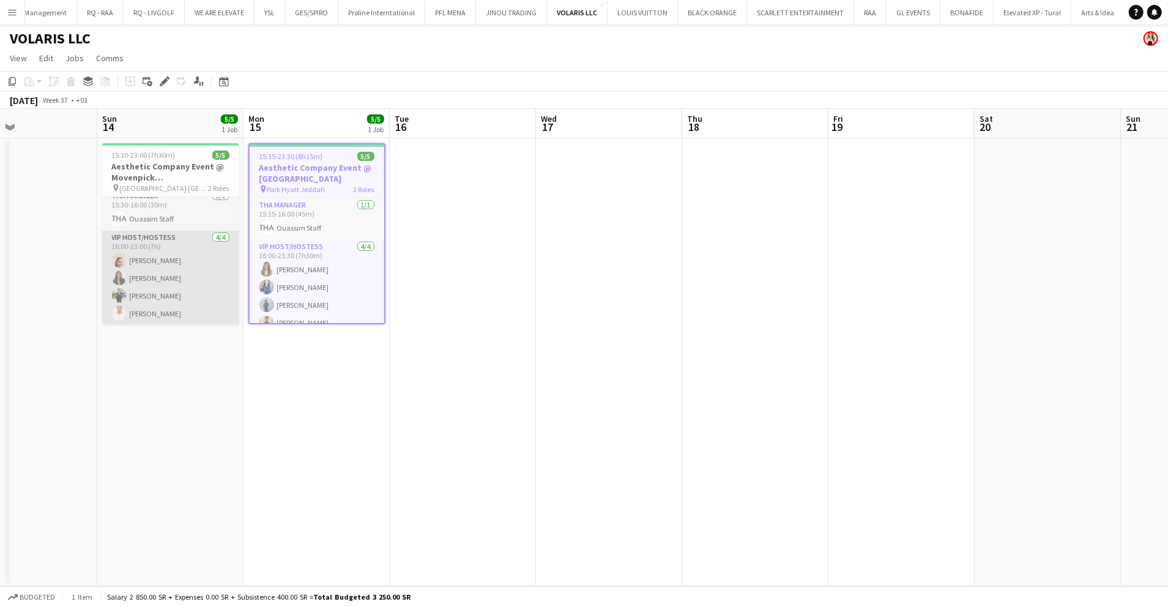
scroll to position [9, 0]
click at [201, 277] on app-card-role "VIP Host/Hostess 4/4 16:00-23:00 (7h) Haneen Alshoukairy Quyen Dinh Mohammed Ab…" at bounding box center [170, 277] width 137 height 95
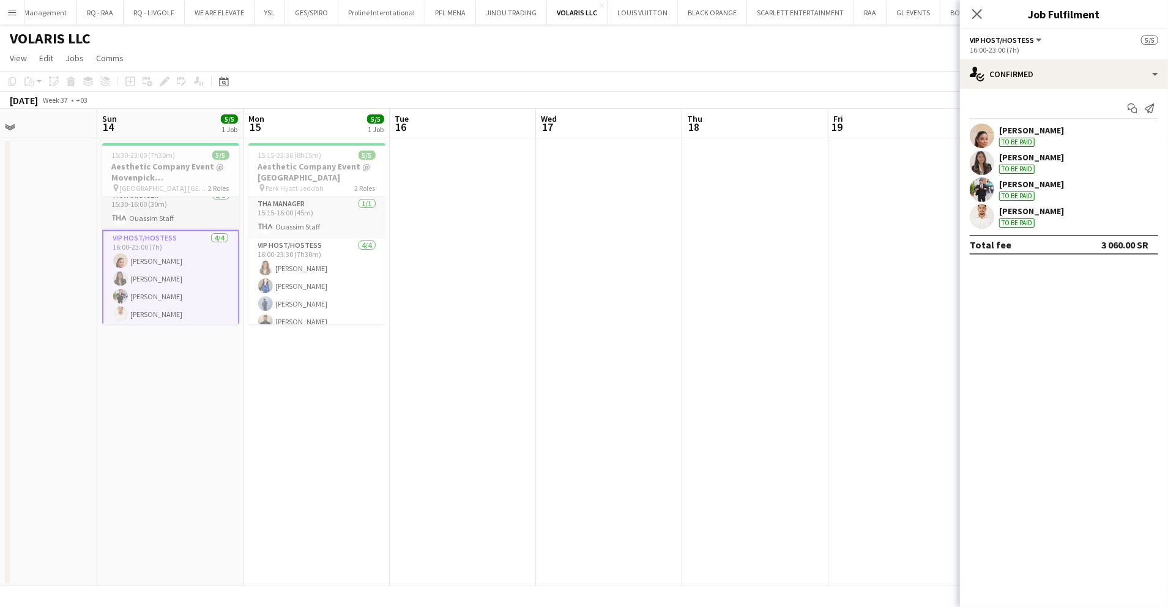
click at [1016, 164] on div "Quyen Dinh To be paid" at bounding box center [1031, 163] width 65 height 22
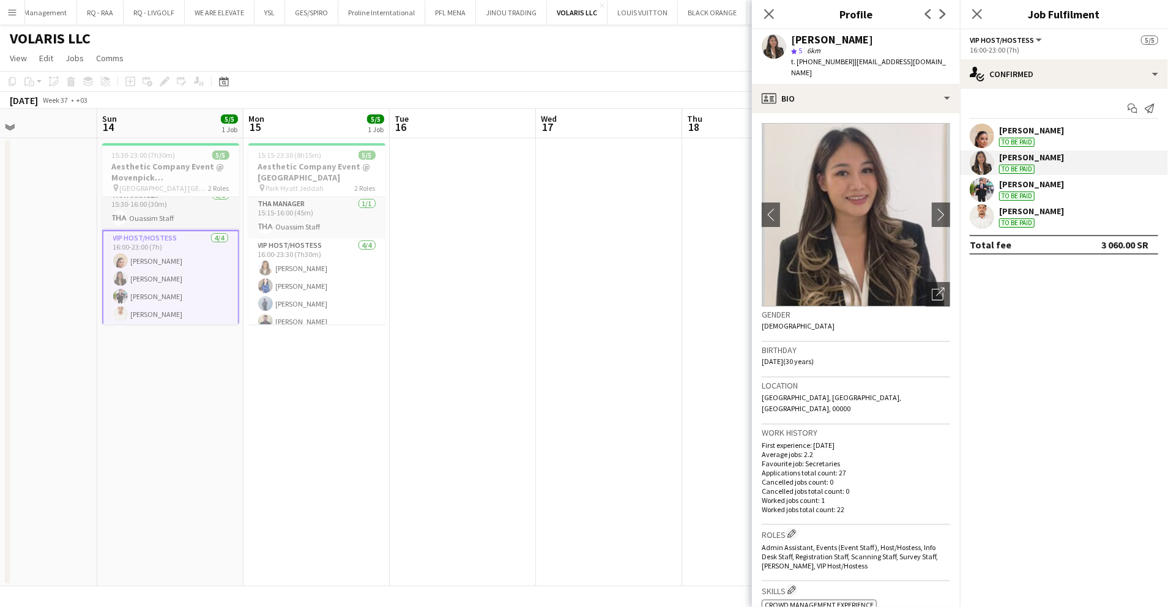
click at [817, 61] on span "t. [PHONE_NUMBER]" at bounding box center [823, 61] width 64 height 9
copy span "966504247154"
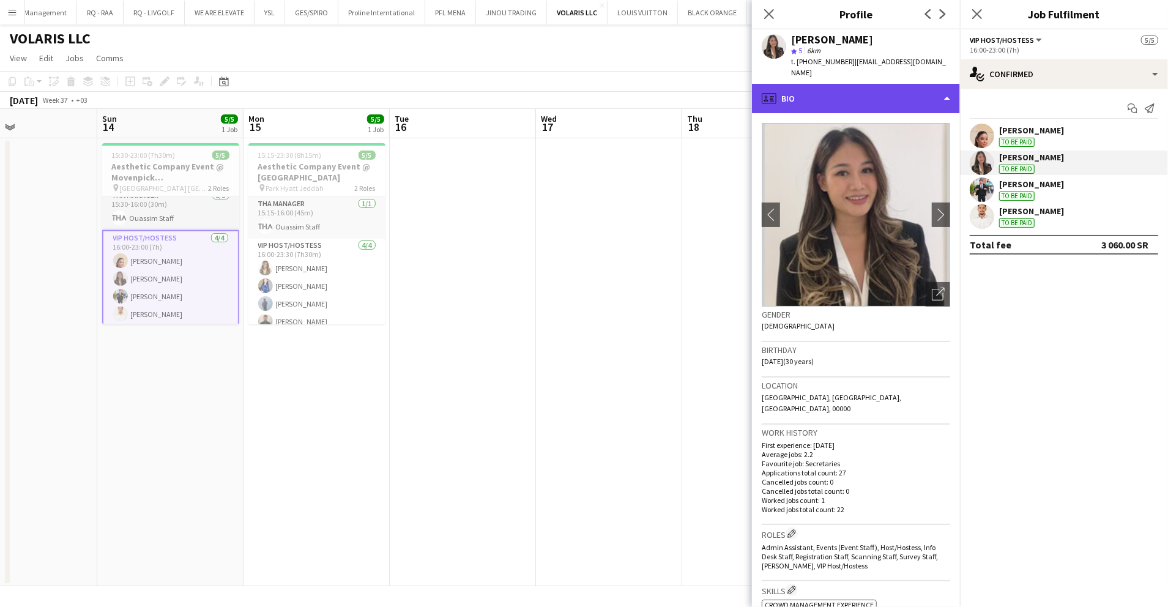
click at [899, 88] on div "profile Bio" at bounding box center [856, 98] width 208 height 29
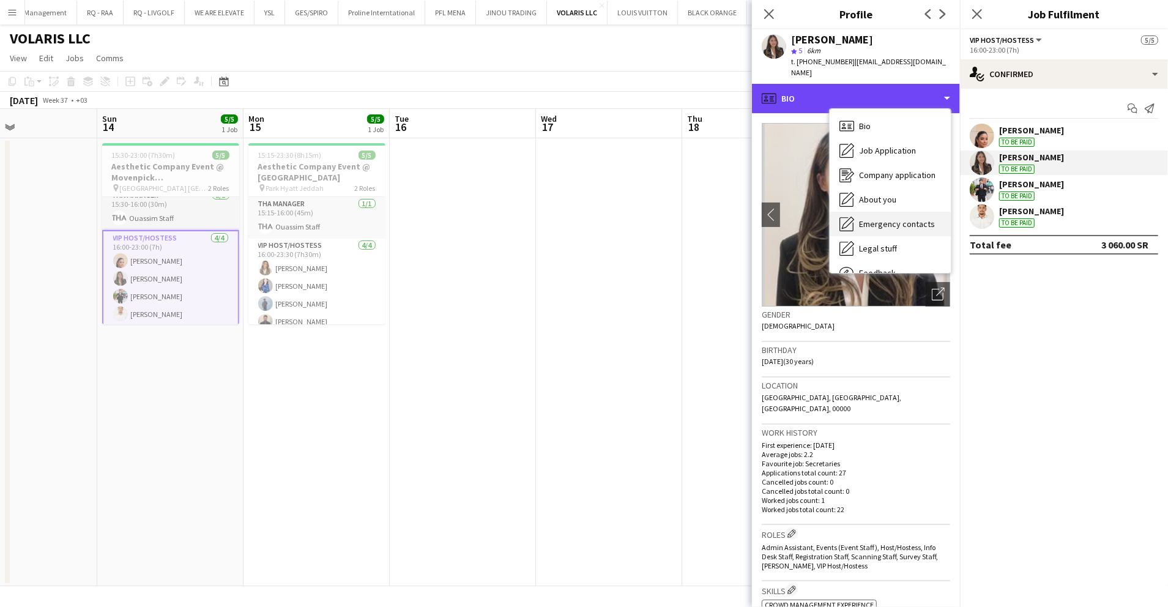
scroll to position [42, 0]
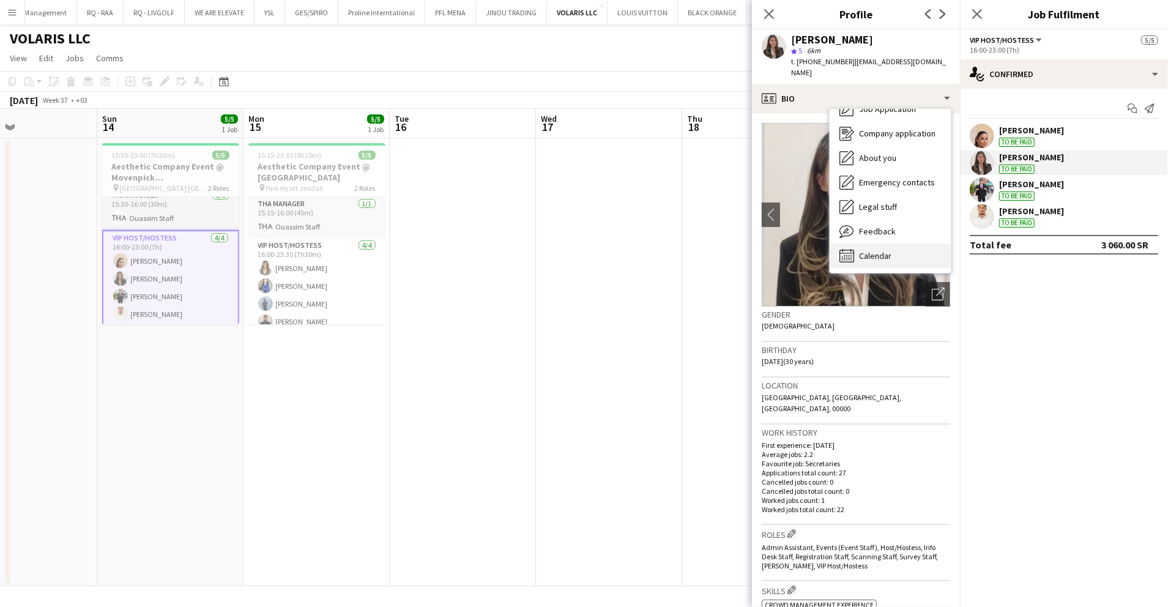
click at [911, 244] on div "Calendar Calendar" at bounding box center [890, 256] width 121 height 24
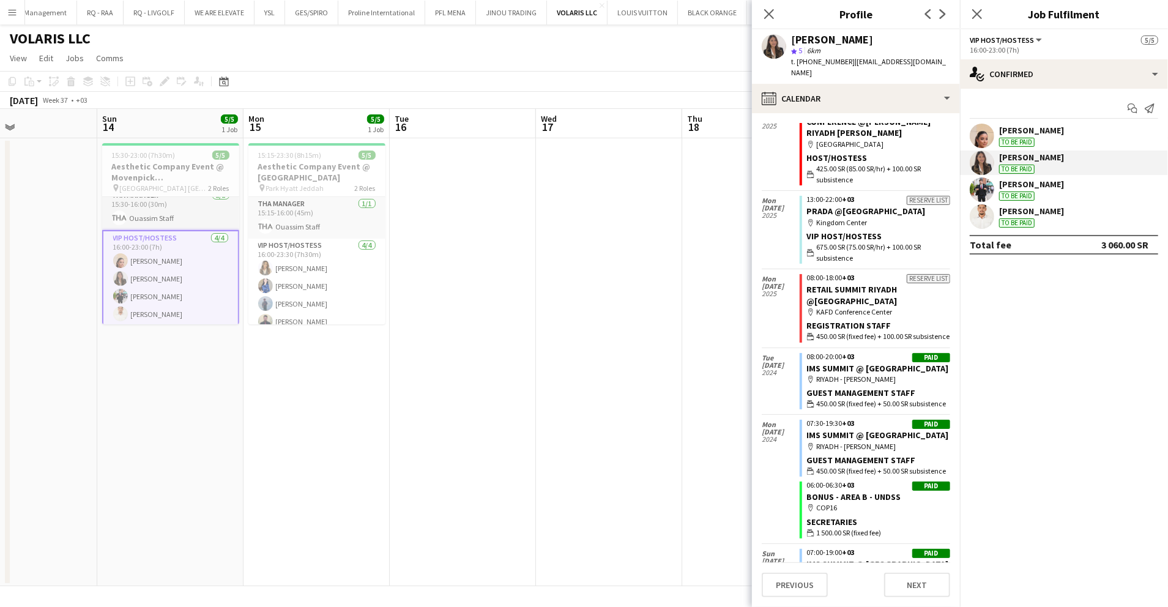
scroll to position [0, 0]
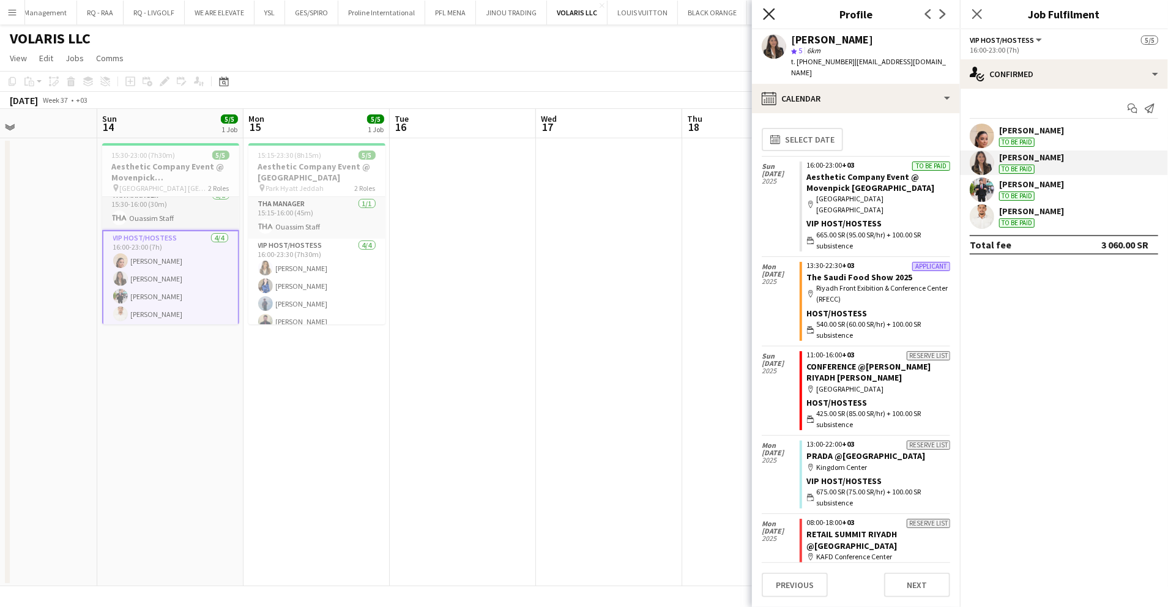
click at [764, 12] on icon "Close pop-in" at bounding box center [769, 14] width 12 height 12
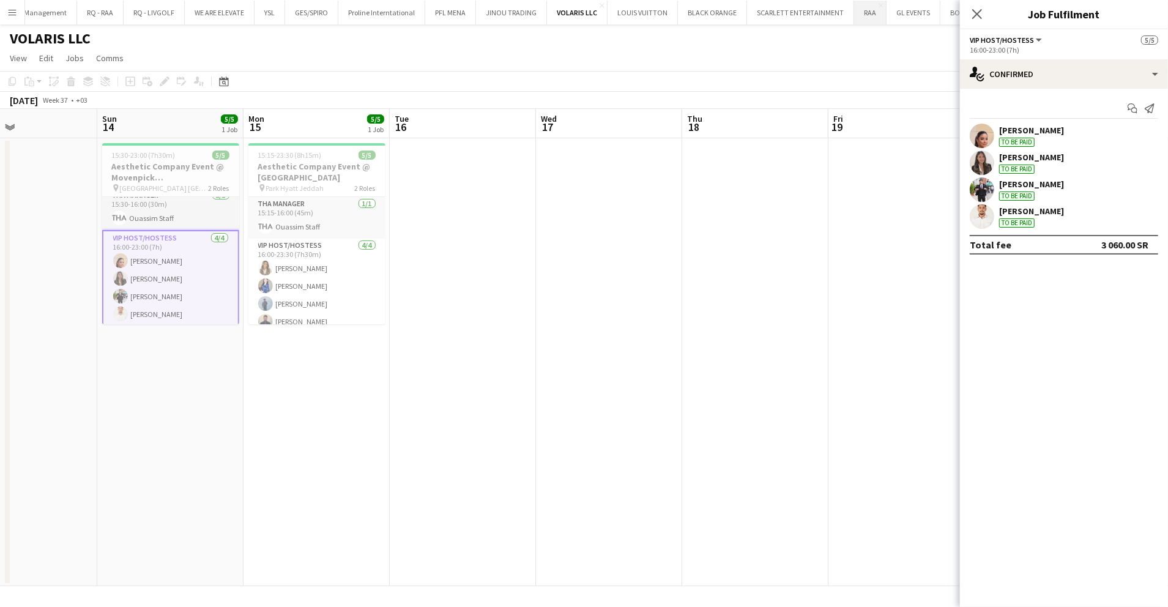
click at [854, 13] on button "RAA Close" at bounding box center [870, 13] width 32 height 24
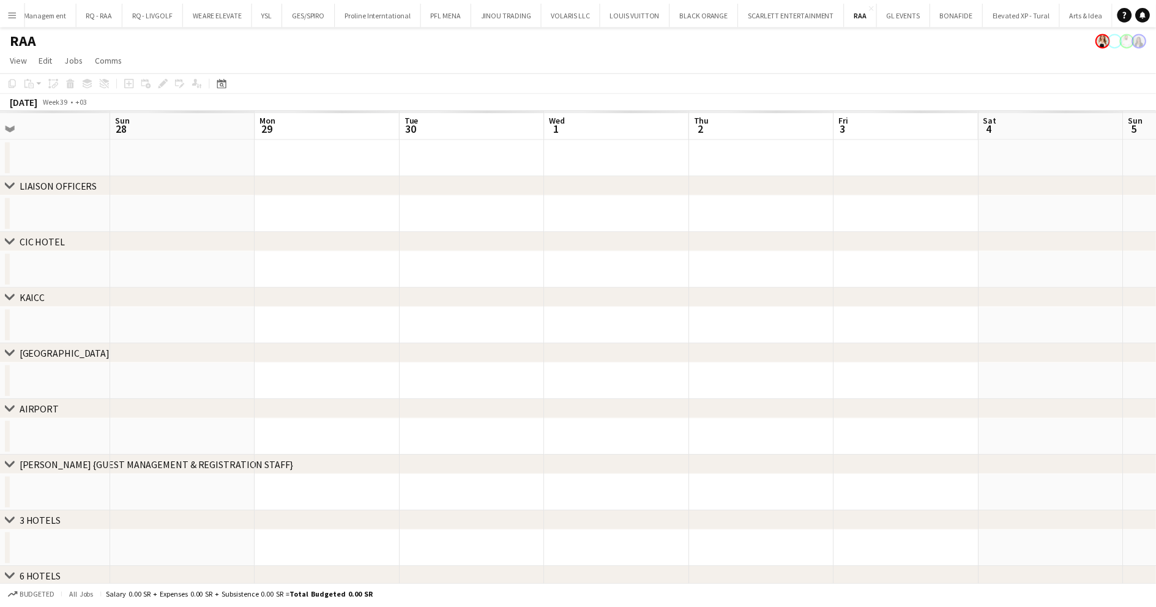
drag, startPoint x: 483, startPoint y: 298, endPoint x: 415, endPoint y: 305, distance: 68.3
click at [415, 305] on div "chevron-right LIAISON OFFICERS chevron-right CIC HOTEL chevron-right KAICC chev…" at bounding box center [578, 508] width 1156 height 798
click at [319, 322] on div "chevron-right LIAISON OFFICERS chevron-right CIC HOTEL chevron-right KAICC chev…" at bounding box center [578, 508] width 1156 height 798
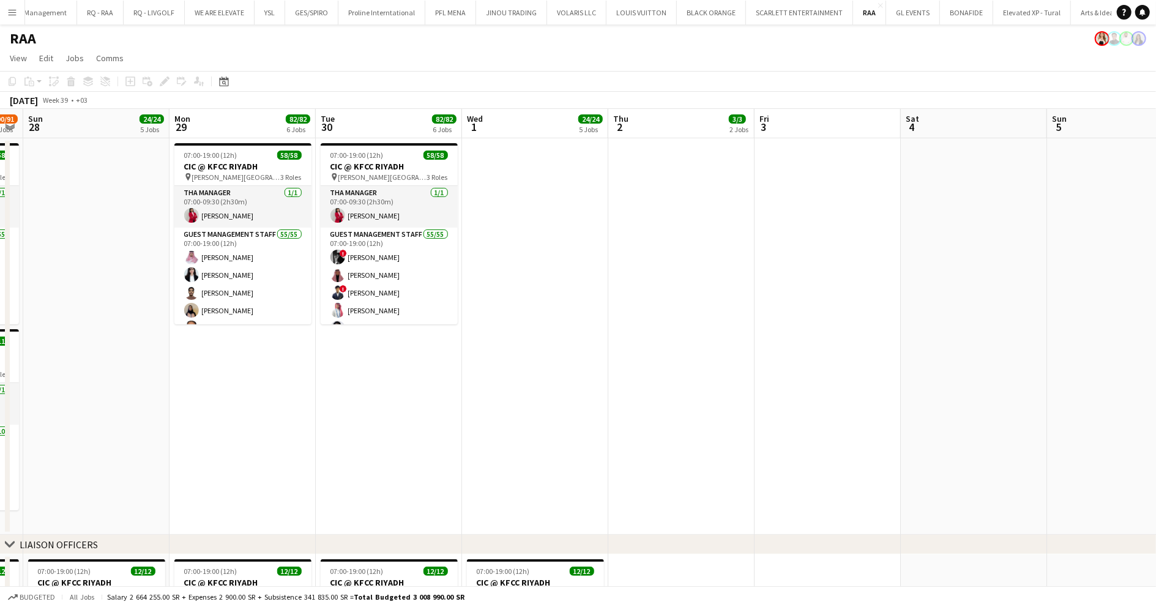
scroll to position [0, 284]
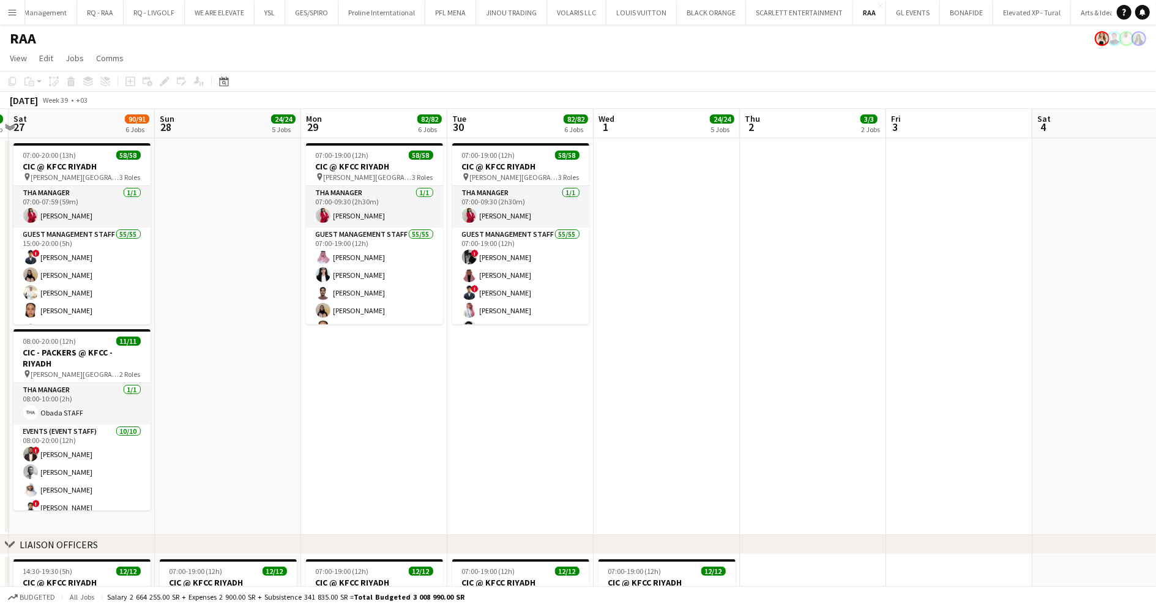
drag, startPoint x: 684, startPoint y: 308, endPoint x: 813, endPoint y: 301, distance: 129.3
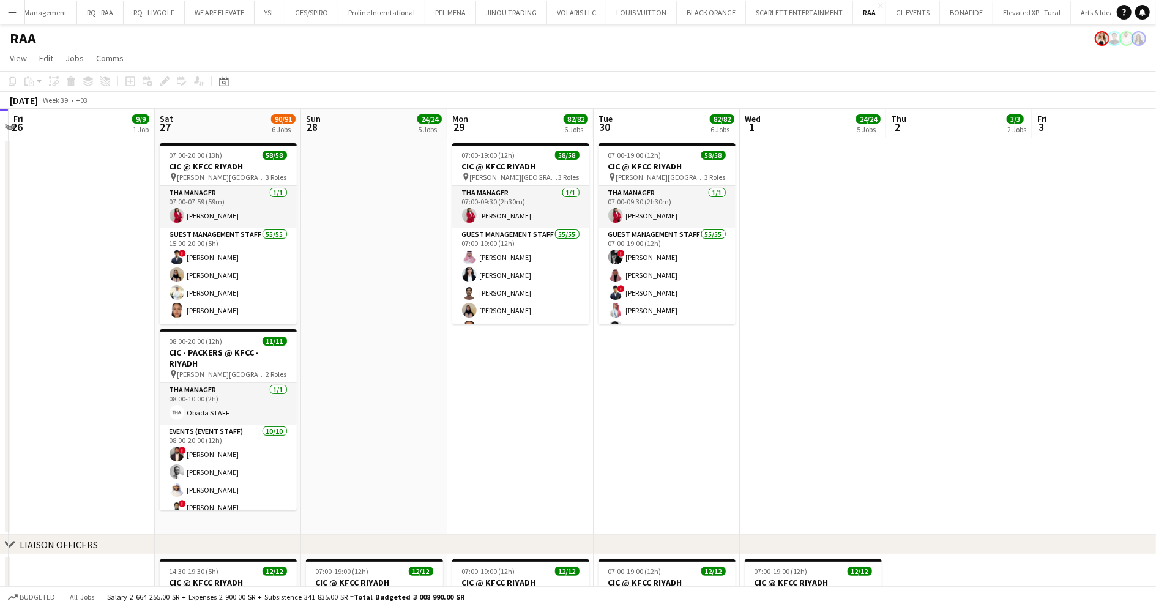
scroll to position [0, 248]
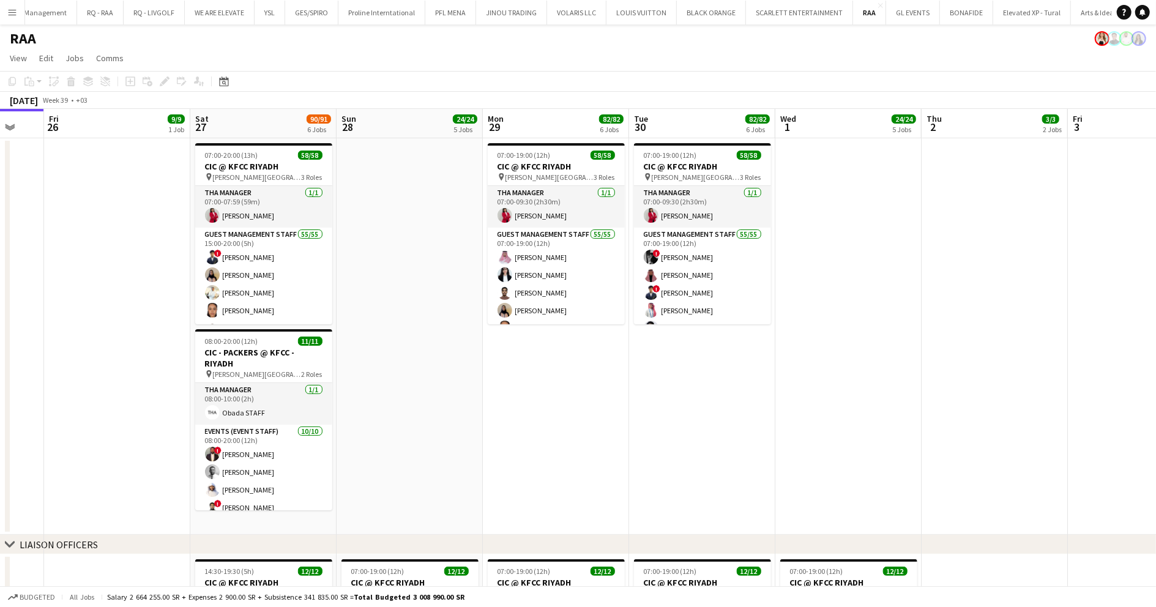
drag, startPoint x: 210, startPoint y: 274, endPoint x: 386, endPoint y: 270, distance: 176.3
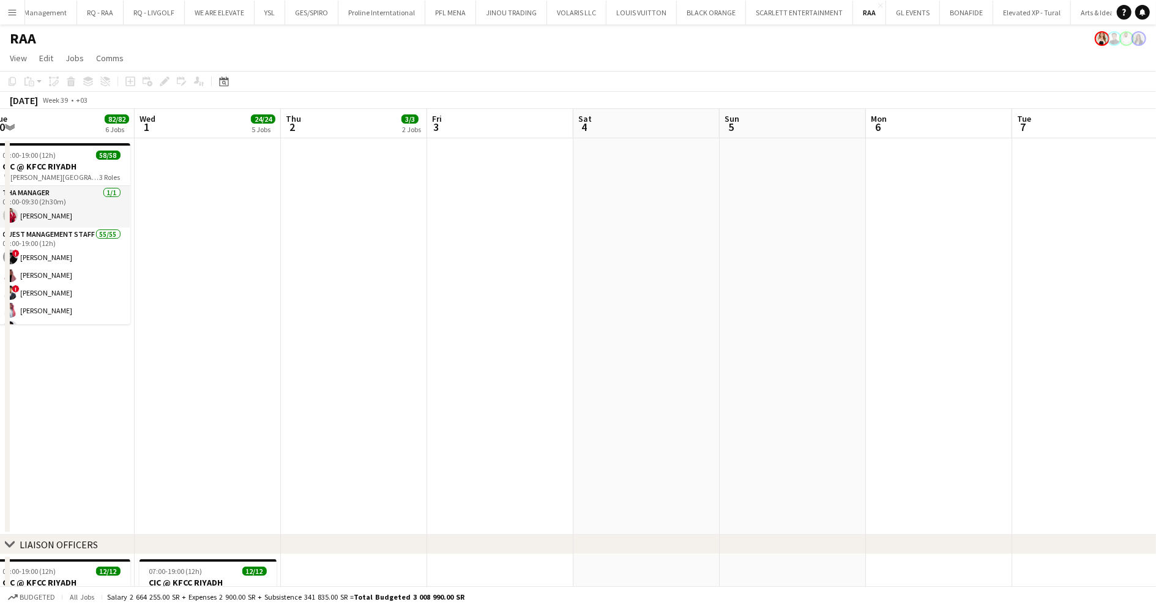
drag, startPoint x: 1056, startPoint y: 333, endPoint x: 449, endPoint y: 349, distance: 607.2
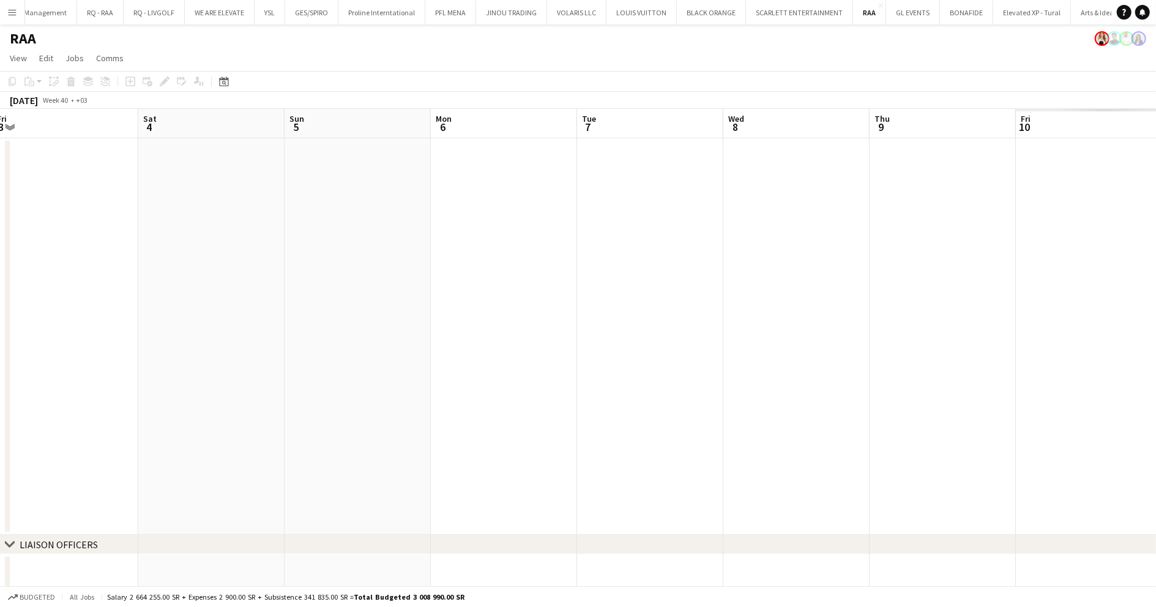
drag, startPoint x: 845, startPoint y: 330, endPoint x: 847, endPoint y: 318, distance: 12.4
drag, startPoint x: 847, startPoint y: 318, endPoint x: 311, endPoint y: 330, distance: 536.2
drag, startPoint x: 515, startPoint y: 329, endPoint x: 493, endPoint y: 332, distance: 22.3
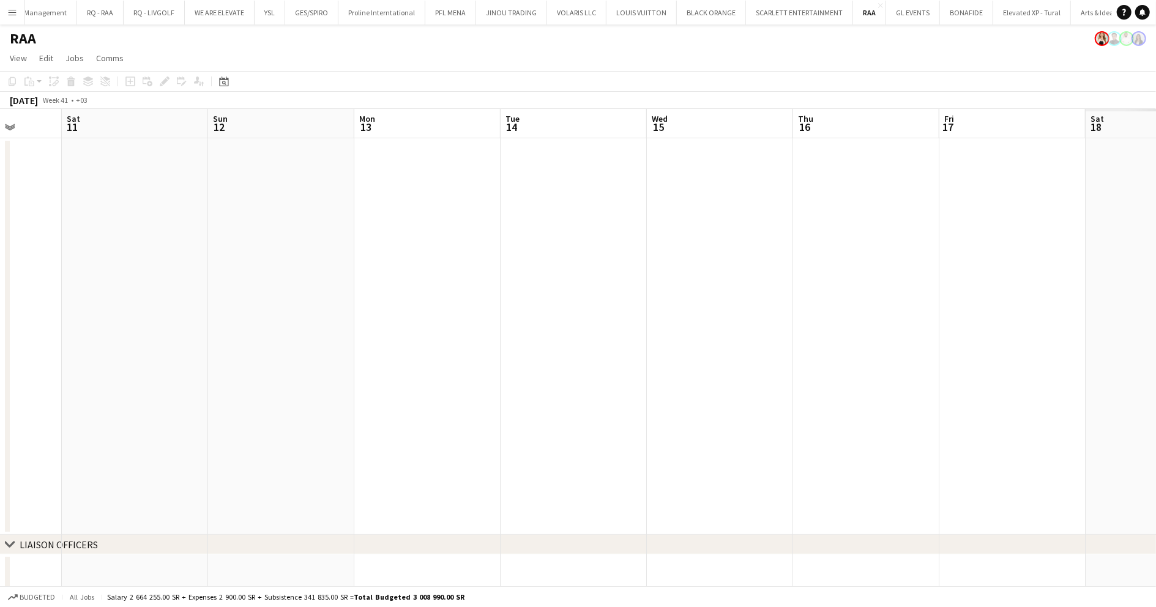
drag, startPoint x: 647, startPoint y: 328, endPoint x: 825, endPoint y: 356, distance: 180.8
drag, startPoint x: 825, startPoint y: 348, endPoint x: 460, endPoint y: 356, distance: 364.8
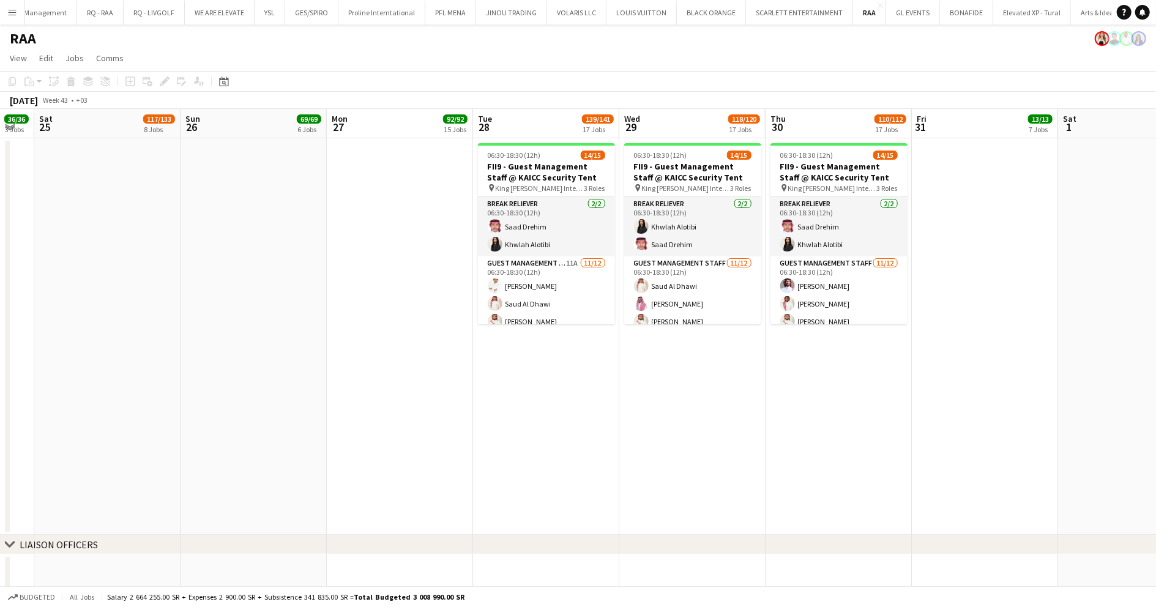
drag, startPoint x: 667, startPoint y: 348, endPoint x: 275, endPoint y: 351, distance: 392.3
drag, startPoint x: 553, startPoint y: 296, endPoint x: 748, endPoint y: 275, distance: 196.9
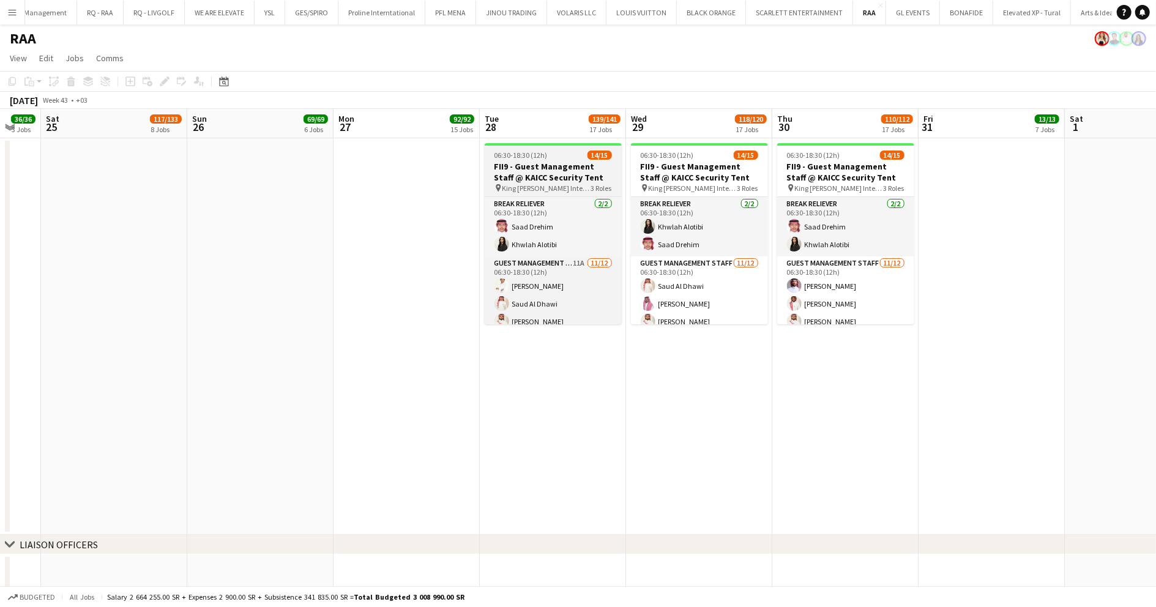
scroll to position [111, 0]
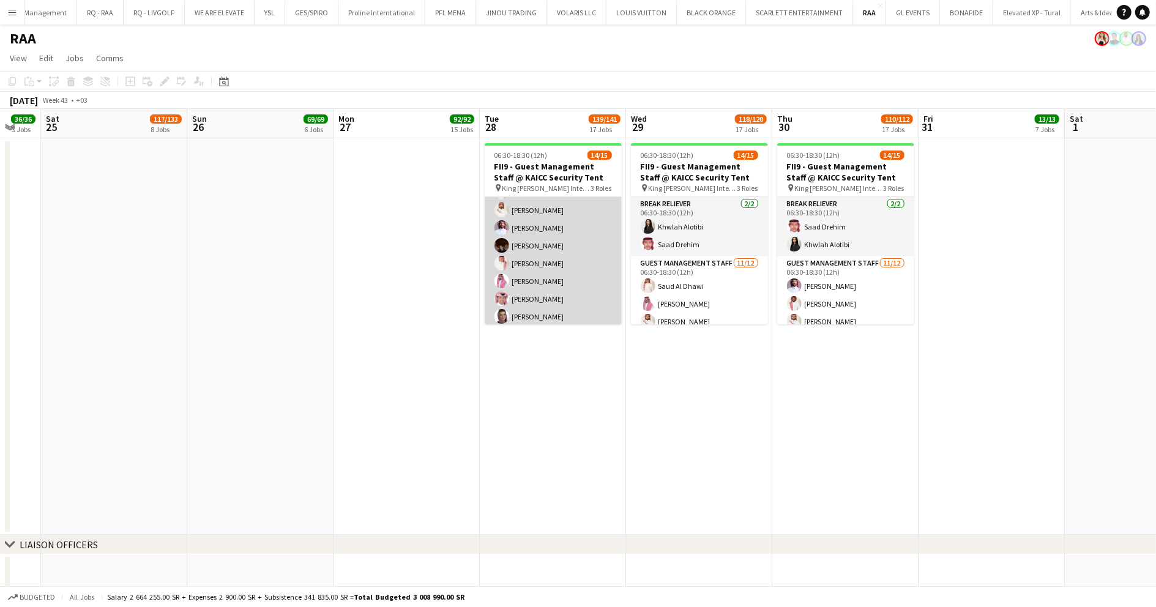
click at [540, 278] on app-card-role "Guest Management Staff 11A 11/12 06:30-18:30 (12h) Talal Alajmah Saud Al Dhawi …" at bounding box center [553, 263] width 137 height 237
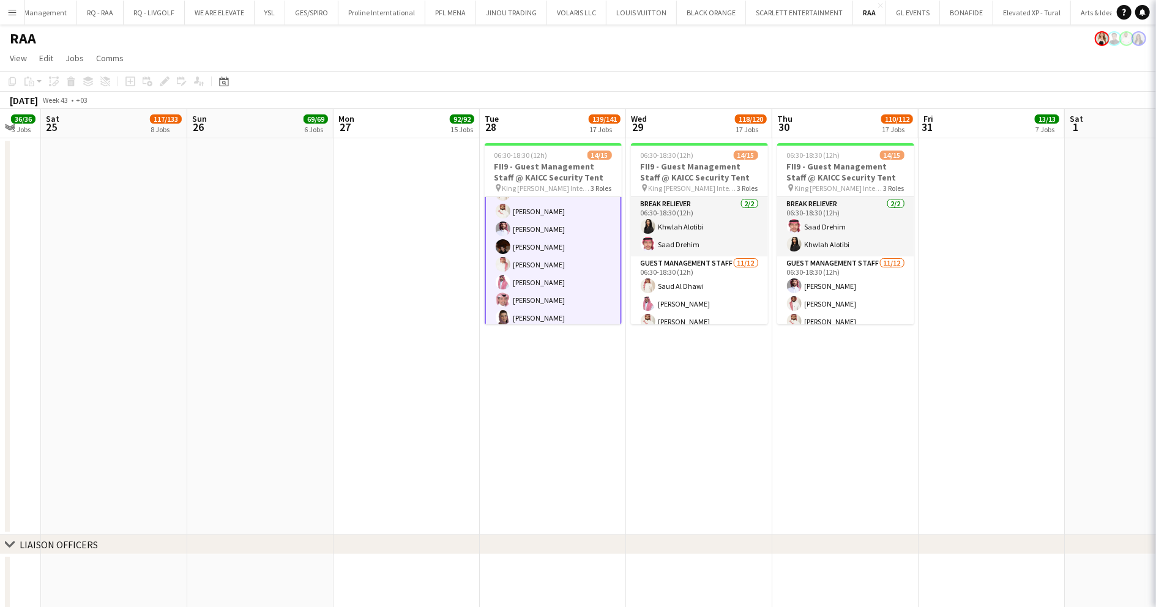
scroll to position [113, 0]
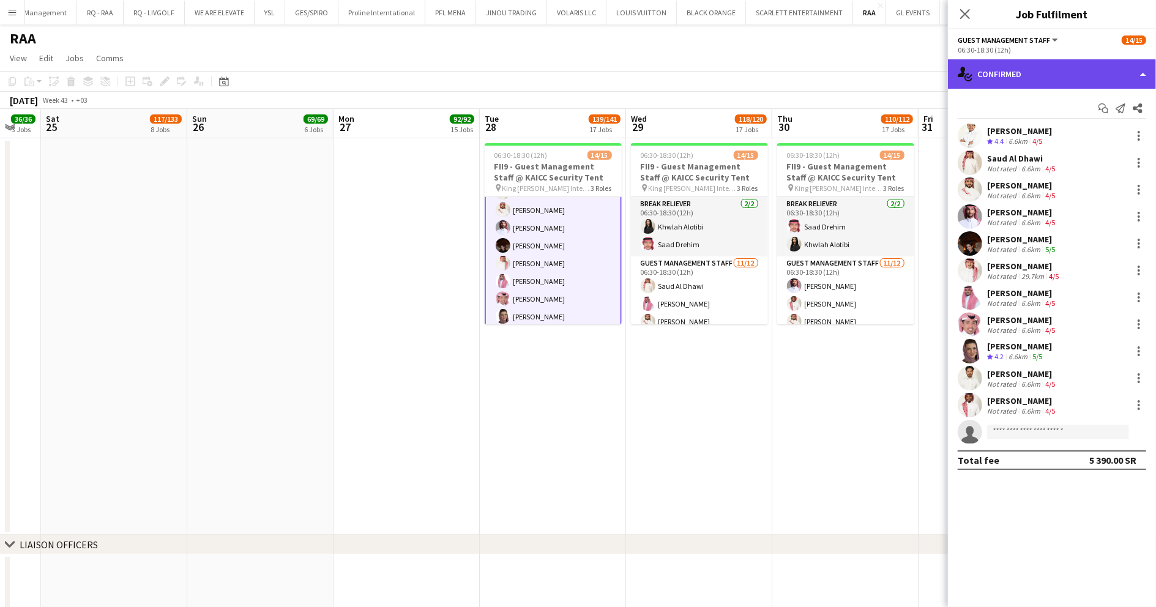
click at [1086, 77] on div "single-neutral-actions-check-2 Confirmed" at bounding box center [1052, 73] width 208 height 29
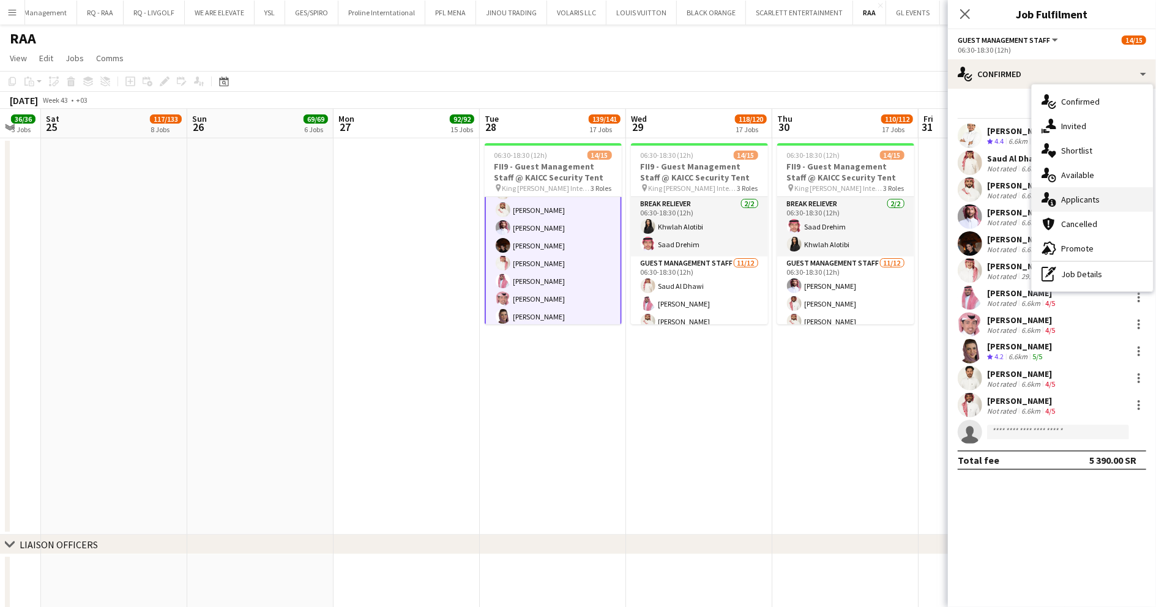
click at [1089, 202] on span "Applicants" at bounding box center [1080, 199] width 39 height 11
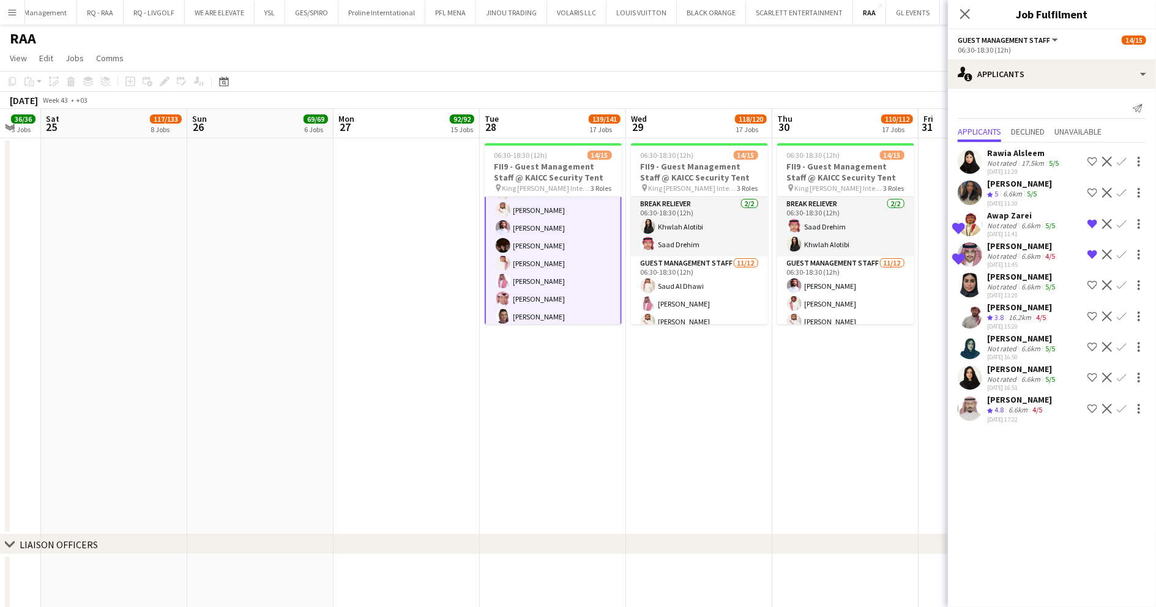
click at [1038, 284] on div "6.6km" at bounding box center [1031, 286] width 24 height 9
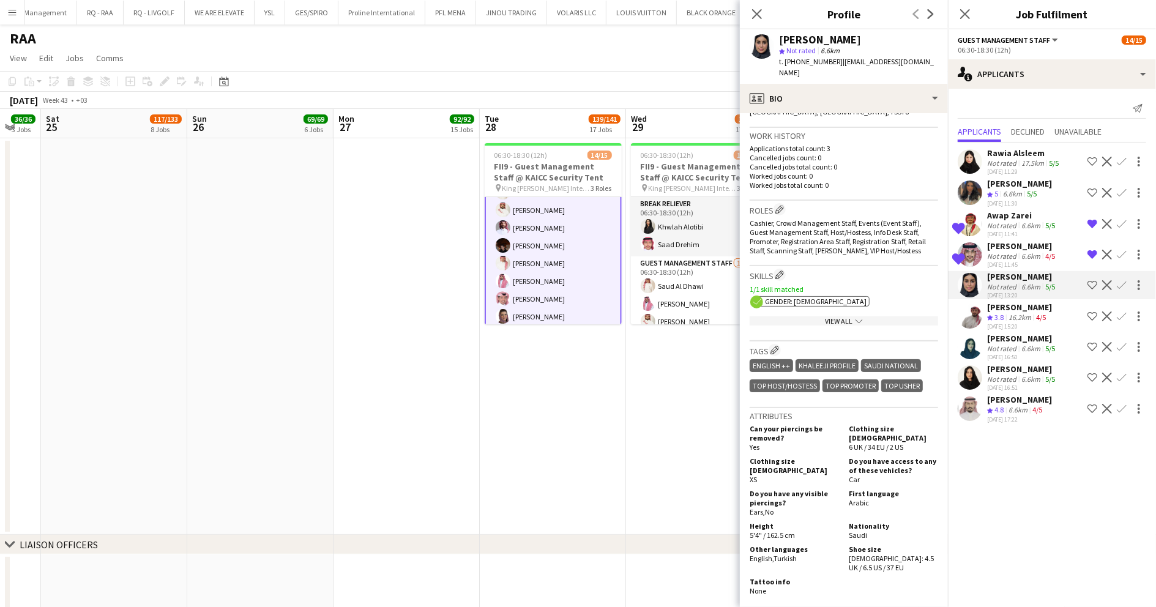
scroll to position [326, 0]
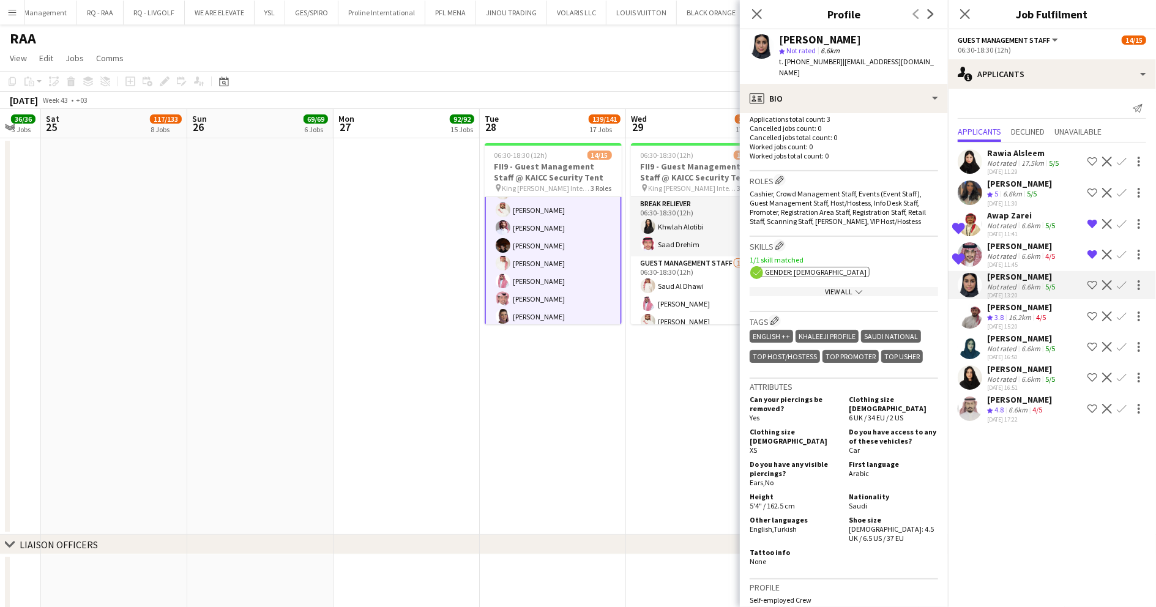
click at [818, 287] on div "View All chevron-down" at bounding box center [844, 291] width 188 height 9
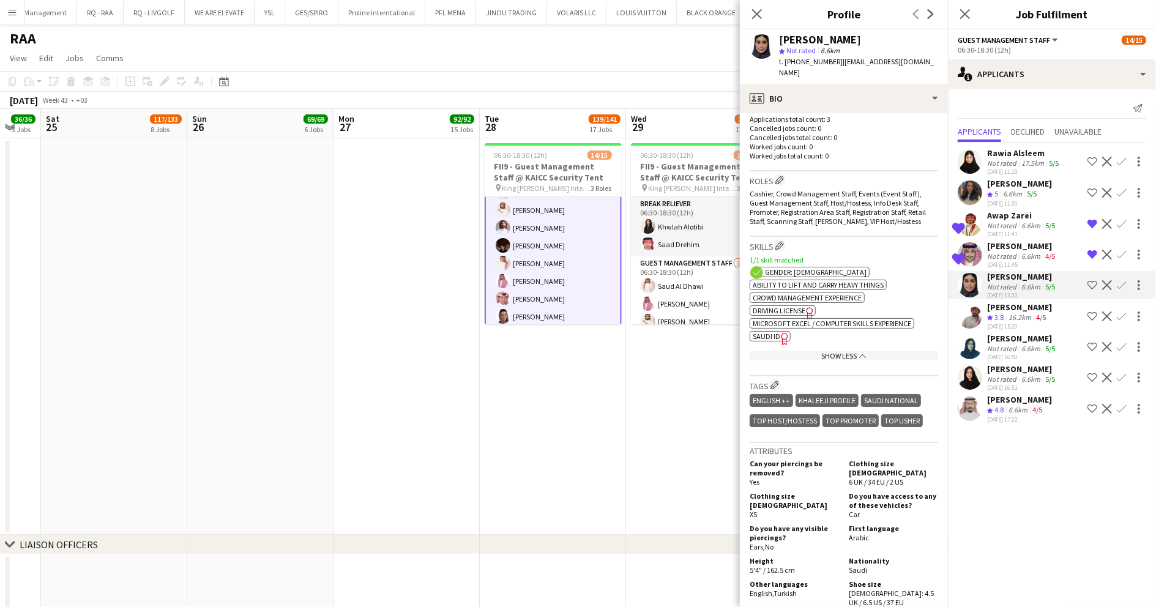
click at [777, 332] on span "SAUDI ID" at bounding box center [767, 336] width 28 height 9
click at [1091, 282] on app-icon "Shortlist crew" at bounding box center [1092, 285] width 10 height 10
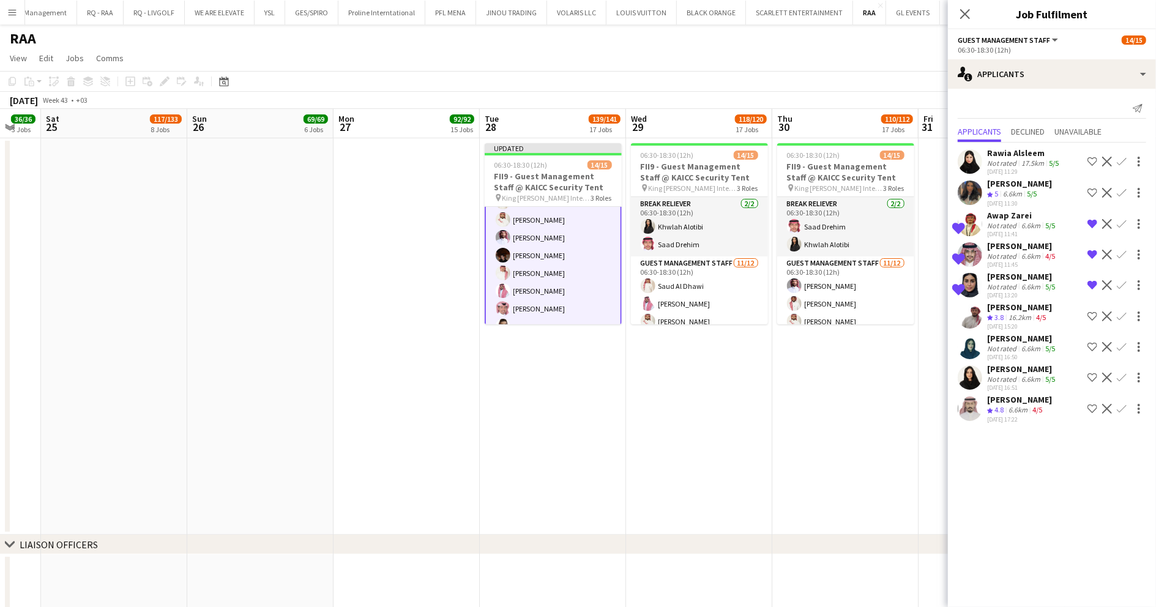
click at [825, 58] on app-page-menu "View Day view expanded Day view collapsed Month view Date picker Jump to today …" at bounding box center [578, 59] width 1156 height 23
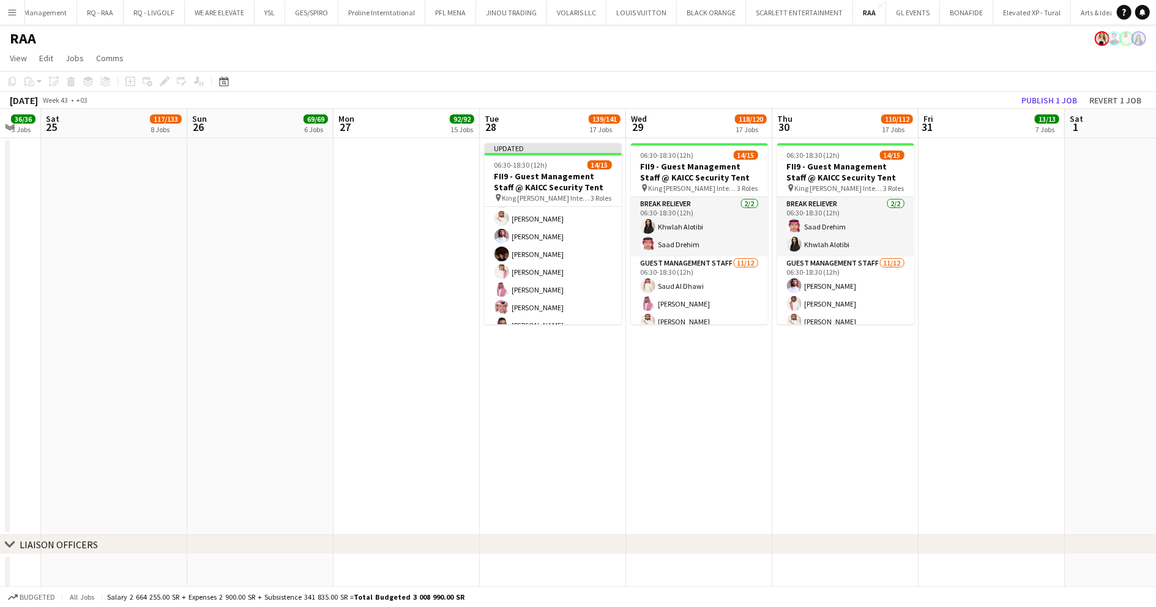
scroll to position [111, 0]
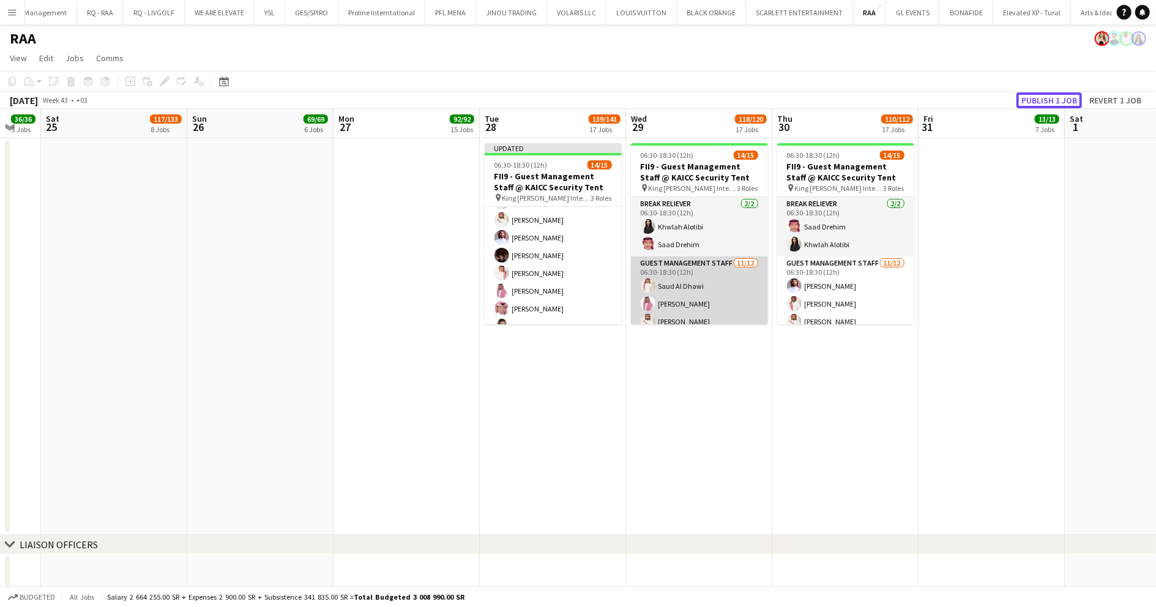
drag, startPoint x: 1057, startPoint y: 95, endPoint x: 725, endPoint y: 292, distance: 386.6
click at [725, 292] on app-card-role "Guest Management Staff 11/12 06:30-18:30 (12h) Saud Al Dhawi Abdulrahman Almehb…" at bounding box center [699, 374] width 137 height 237
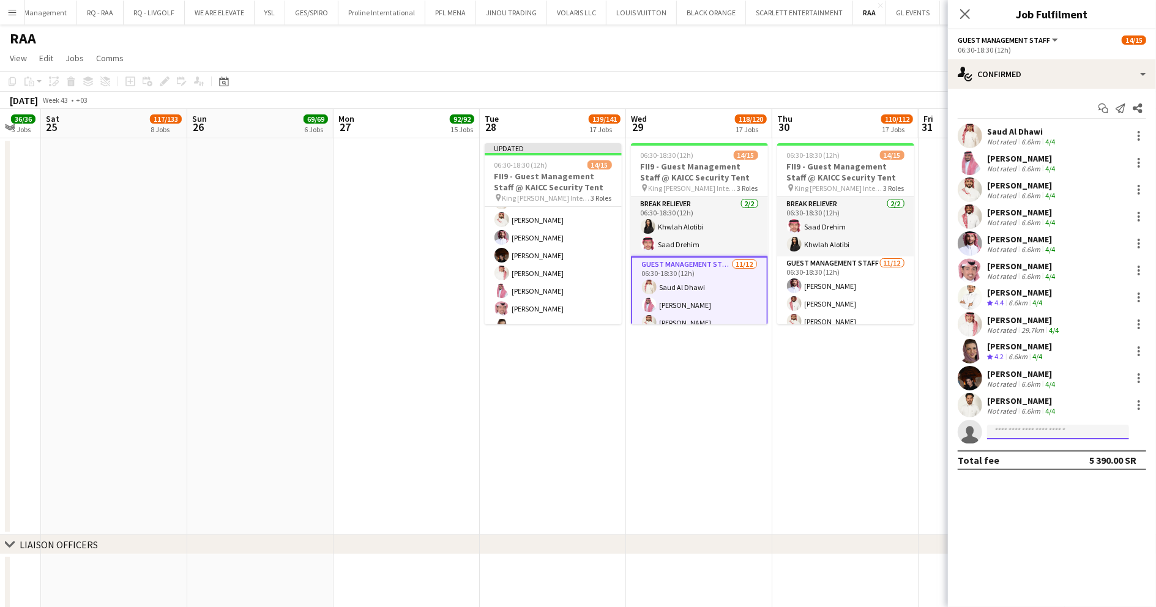
click at [1032, 433] on input at bounding box center [1058, 432] width 142 height 15
type input "**********"
click at [1036, 455] on span "samarsaleh.0099@gmail.com" at bounding box center [1058, 460] width 122 height 10
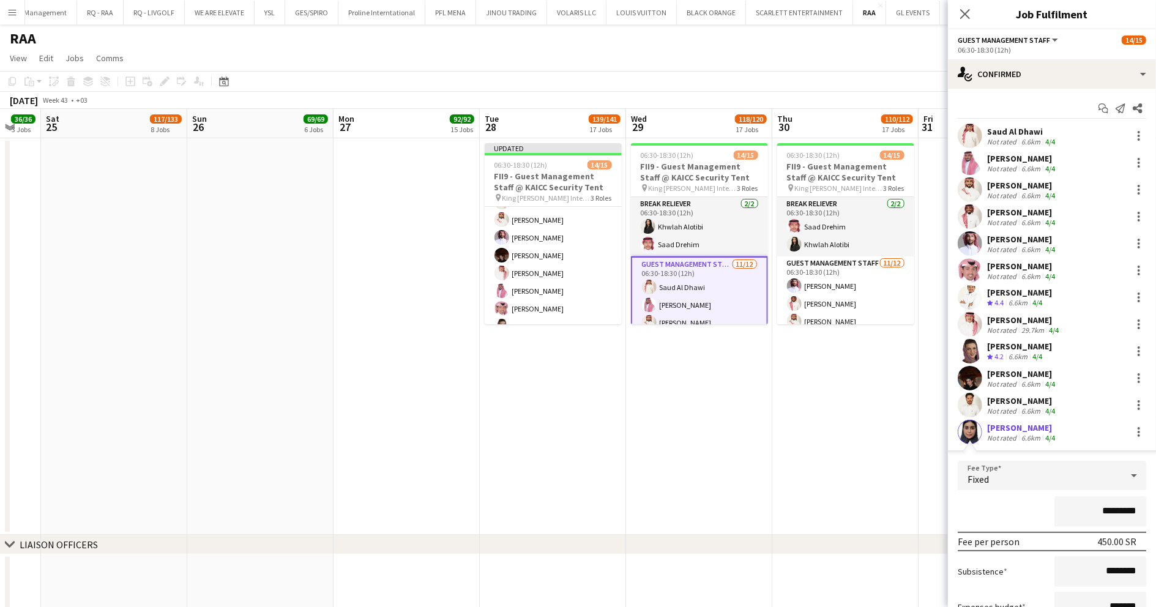
scroll to position [114, 0]
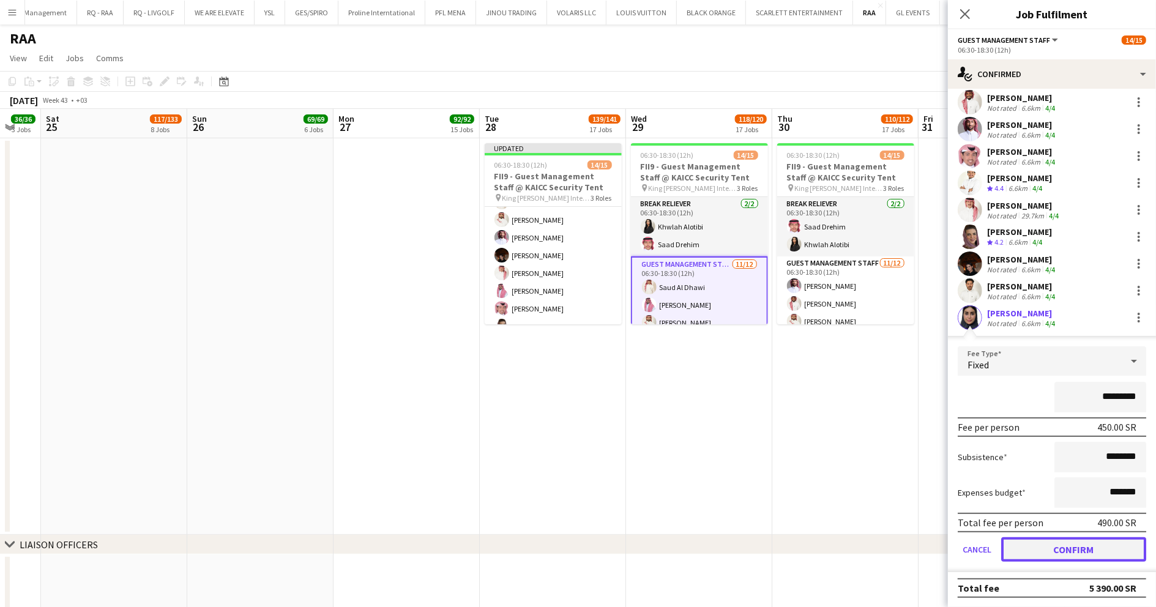
click at [1072, 551] on button "Confirm" at bounding box center [1073, 549] width 145 height 24
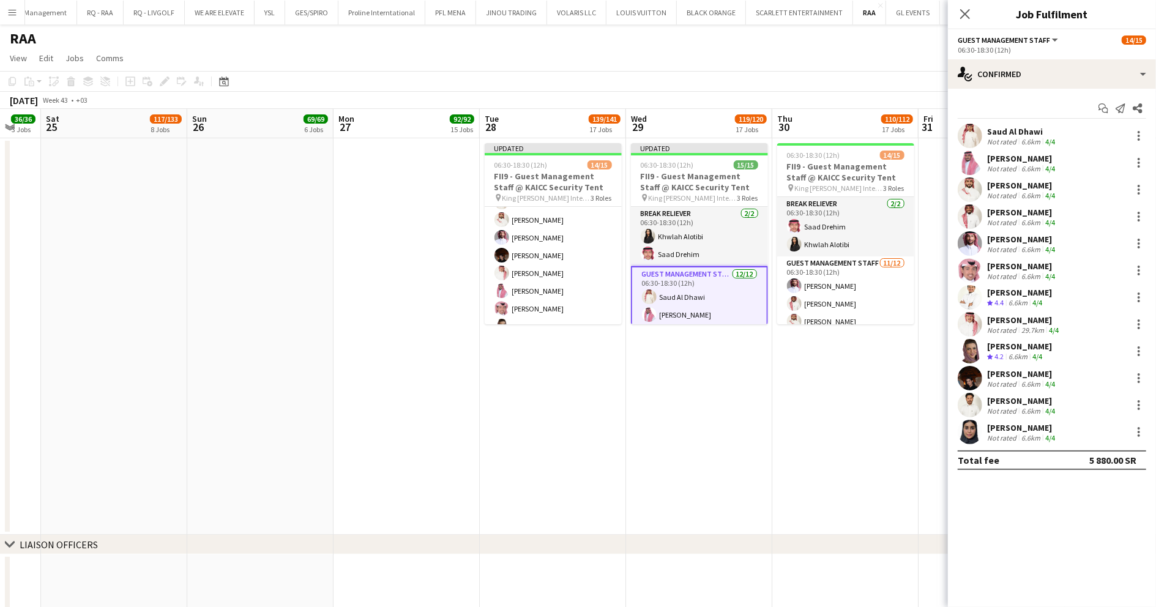
drag, startPoint x: 854, startPoint y: 282, endPoint x: 946, endPoint y: 302, distance: 94.0
click at [855, 282] on app-card-role "Guest Management Staff 11/12 06:30-18:30 (12h) Faisal Badawood Mohammed Abdulel…" at bounding box center [845, 374] width 137 height 237
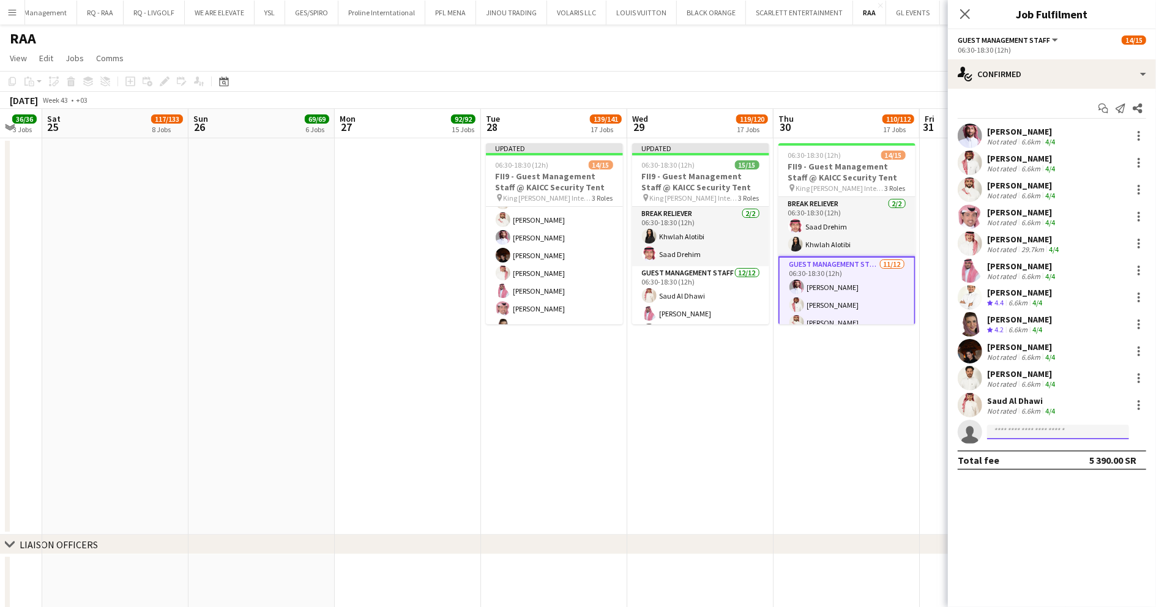
click at [1073, 430] on input at bounding box center [1058, 432] width 142 height 15
type input "**********"
click at [1073, 465] on span "+966505868358" at bounding box center [1058, 469] width 122 height 10
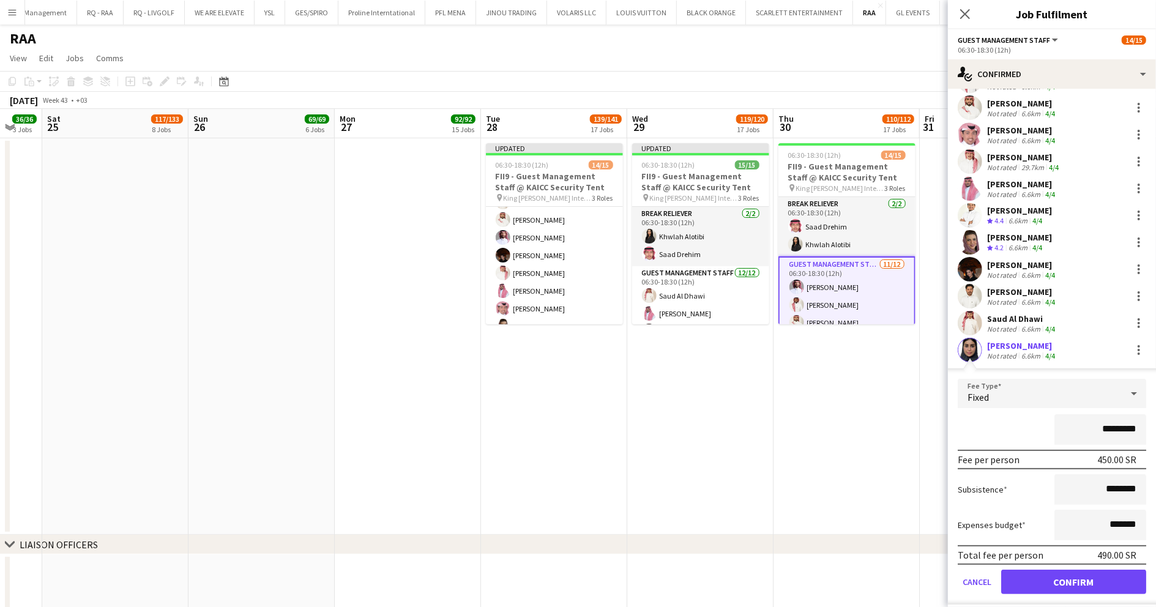
scroll to position [114, 0]
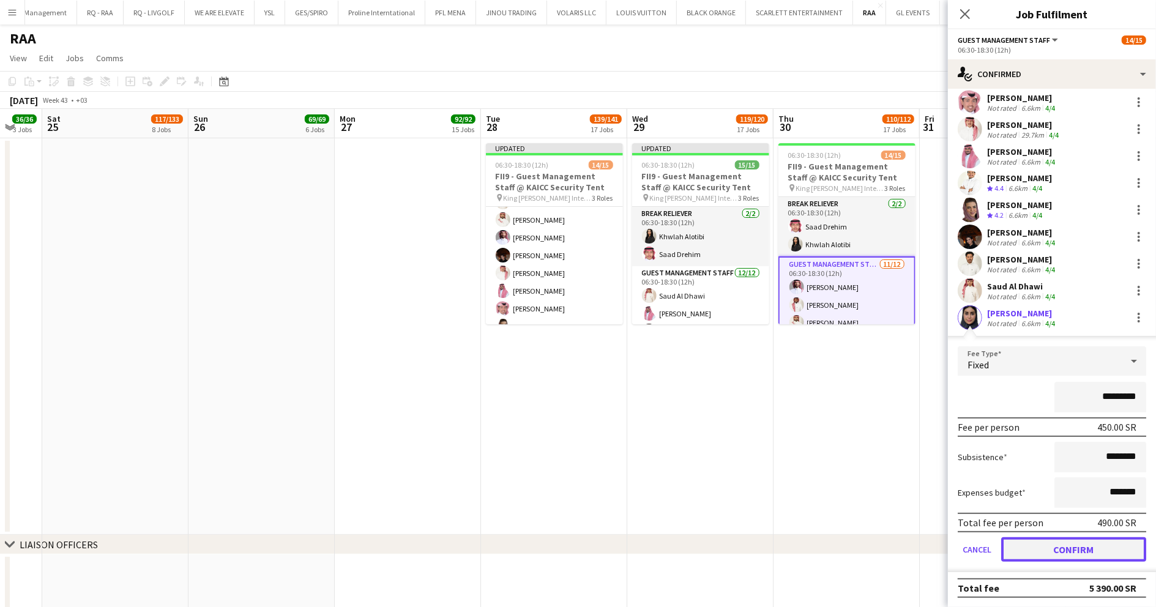
click at [1091, 551] on button "Confirm" at bounding box center [1073, 549] width 145 height 24
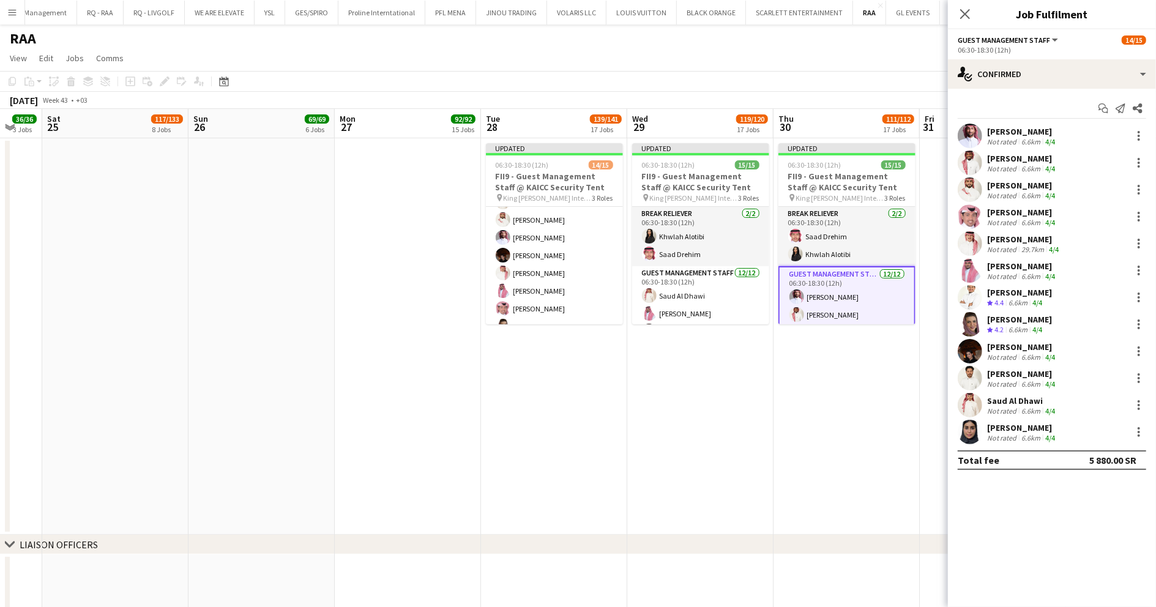
click at [830, 384] on app-date-cell "Updated 06:30-18:30 (12h) 15/15 FII9 - Guest Management Staff @ KAICC Security …" at bounding box center [846, 336] width 146 height 397
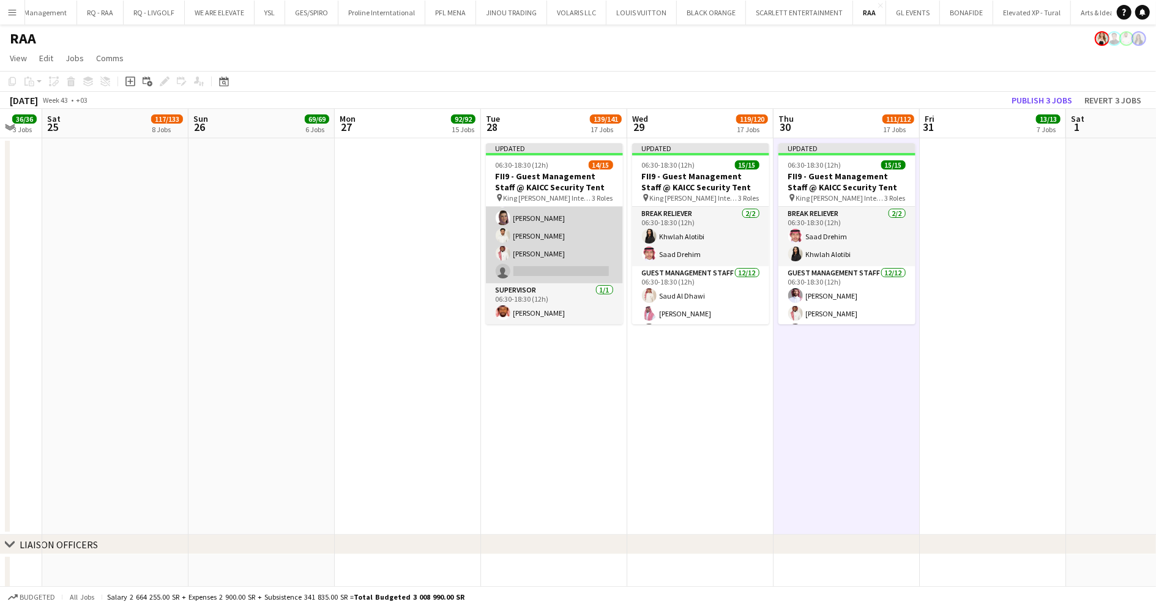
click at [576, 261] on app-card-role "Guest Management Staff 11A 11/12 06:30-18:30 (12h) Talal Alajmah Saud Al Dhawi …" at bounding box center [554, 165] width 137 height 237
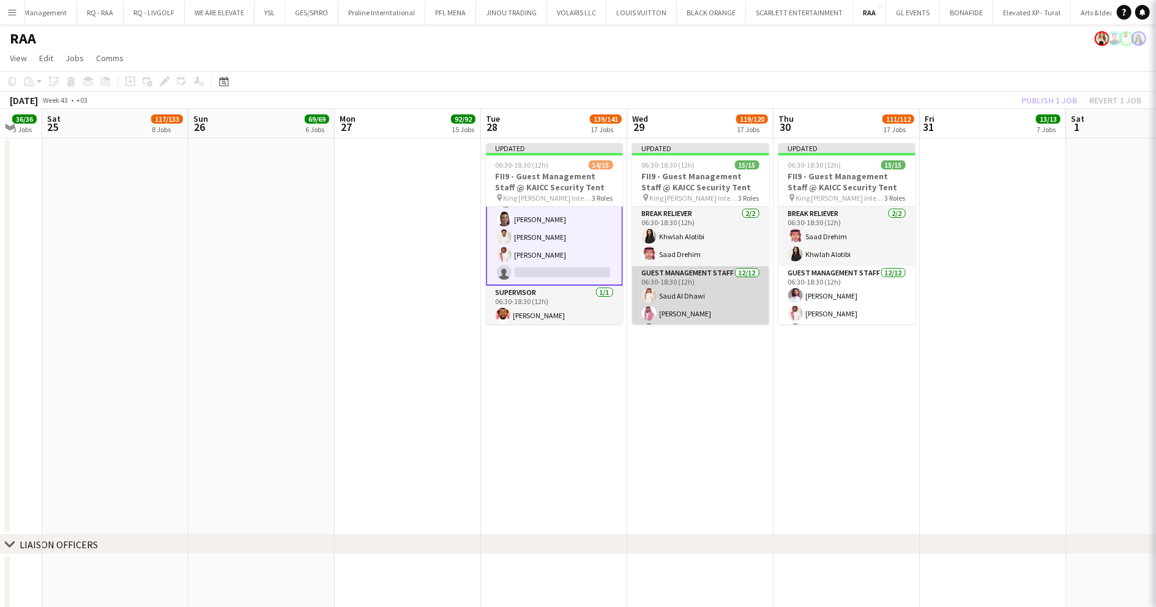
scroll to position [221, 0]
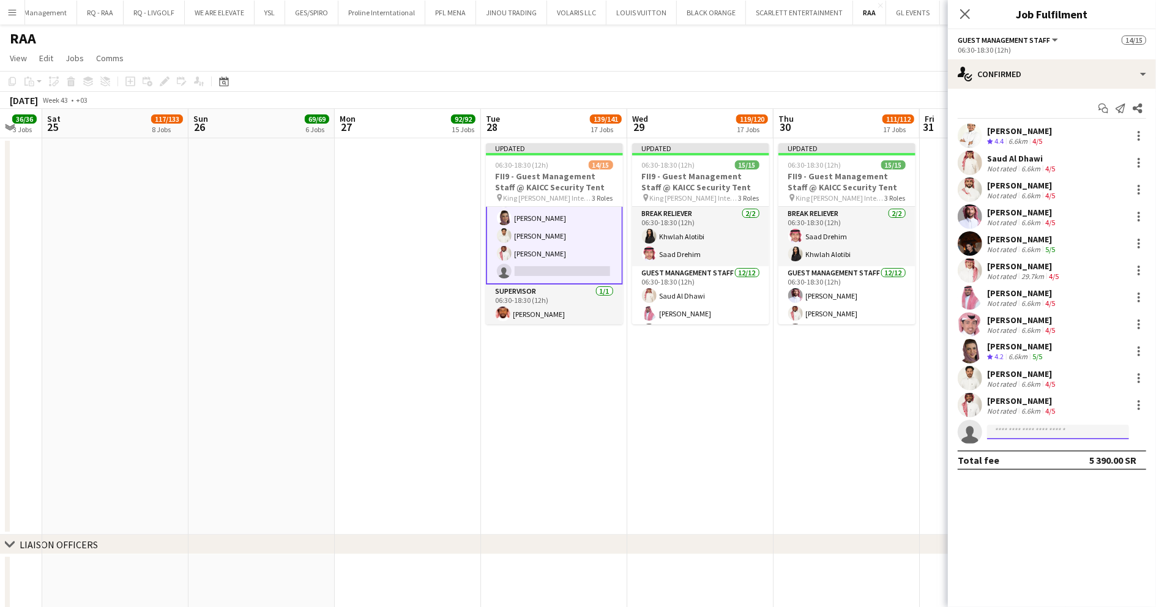
click at [1041, 430] on input at bounding box center [1058, 432] width 142 height 15
type input "*********"
click at [1041, 464] on span "+966505868358" at bounding box center [1058, 469] width 122 height 10
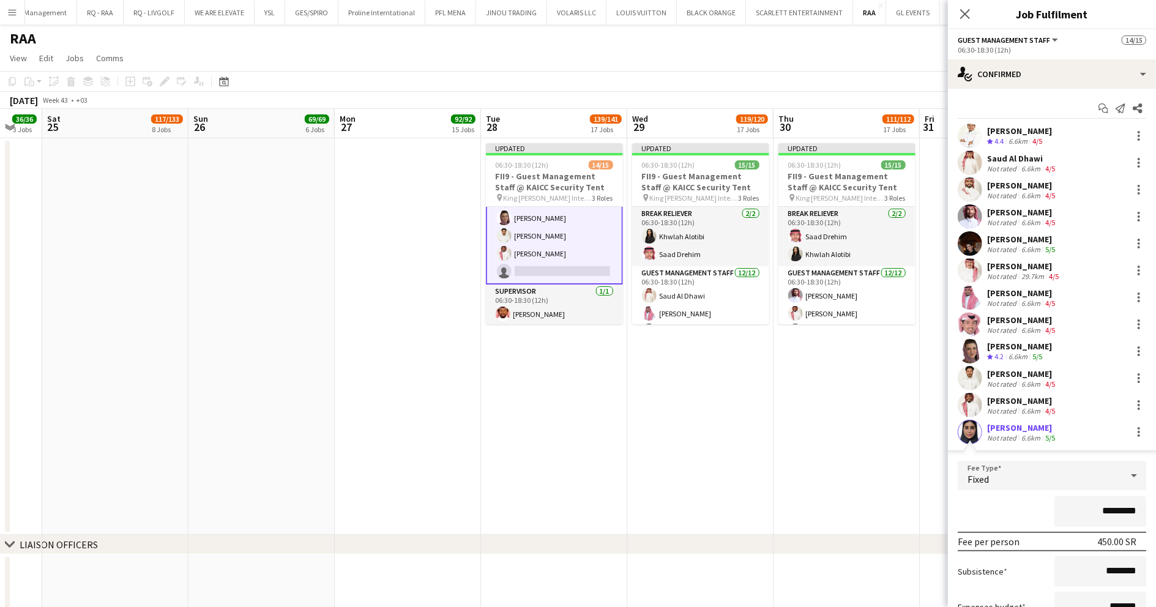
scroll to position [114, 0]
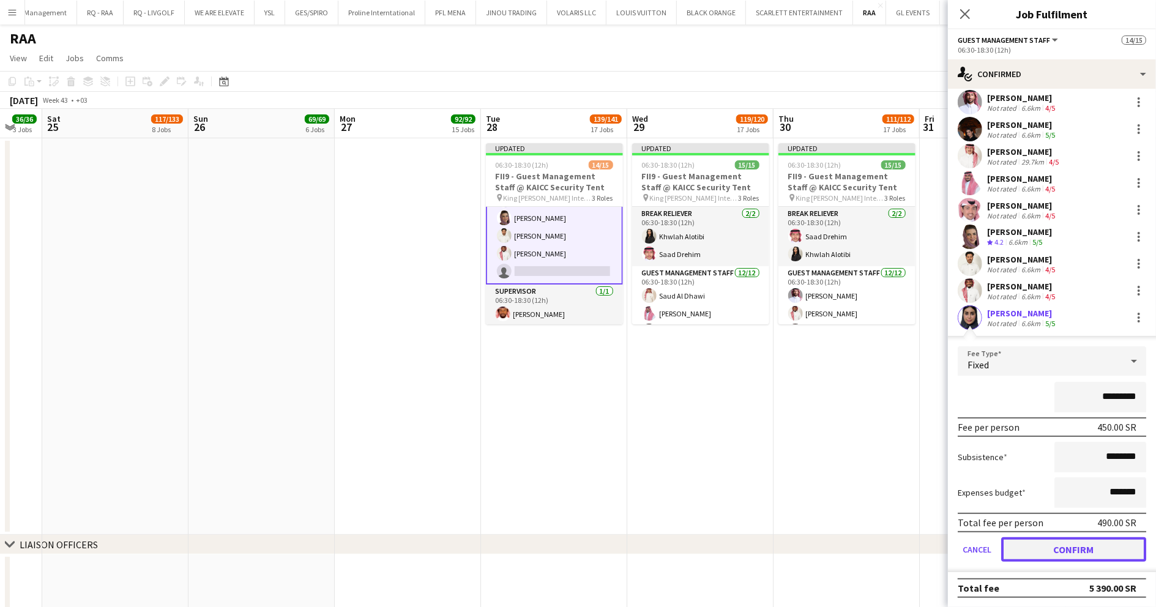
click at [1072, 559] on button "Confirm" at bounding box center [1073, 549] width 145 height 24
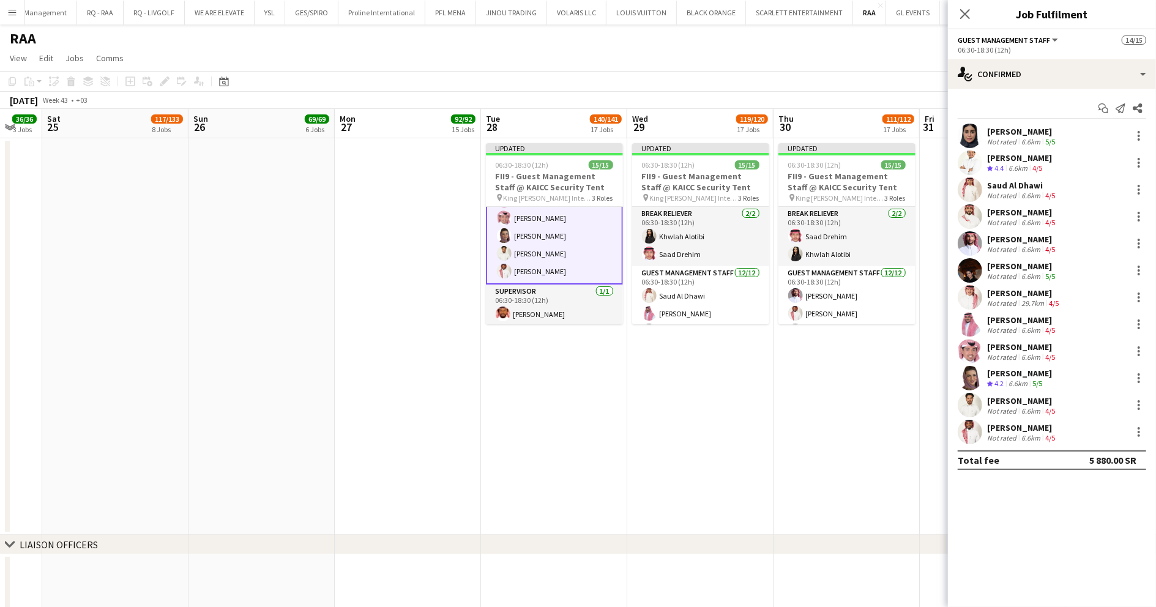
scroll to position [0, 0]
click at [901, 367] on app-date-cell "Updated 06:30-18:30 (12h) 15/15 FII9 - Guest Management Staff @ KAICC Security …" at bounding box center [846, 336] width 146 height 397
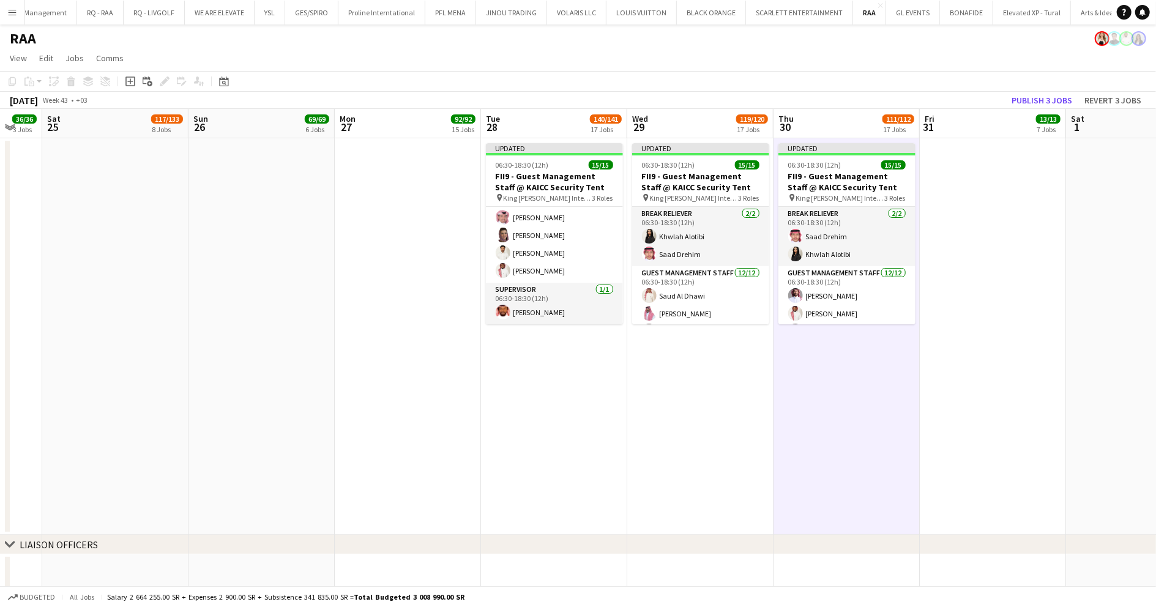
scroll to position [220, 0]
click at [1048, 106] on button "Publish 3 jobs" at bounding box center [1042, 100] width 70 height 16
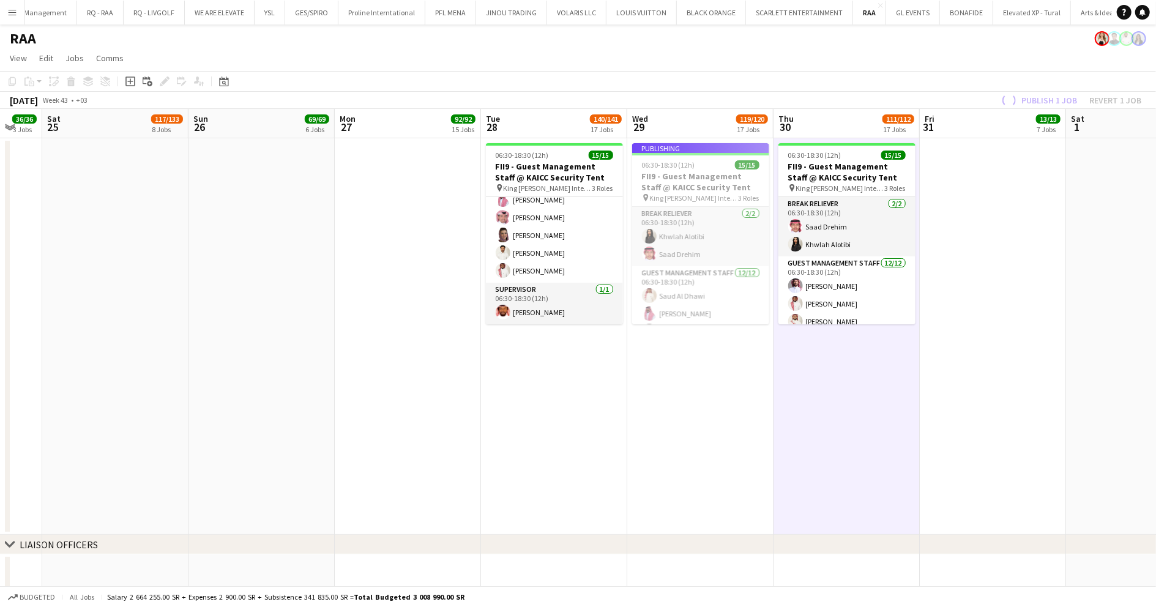
scroll to position [210, 0]
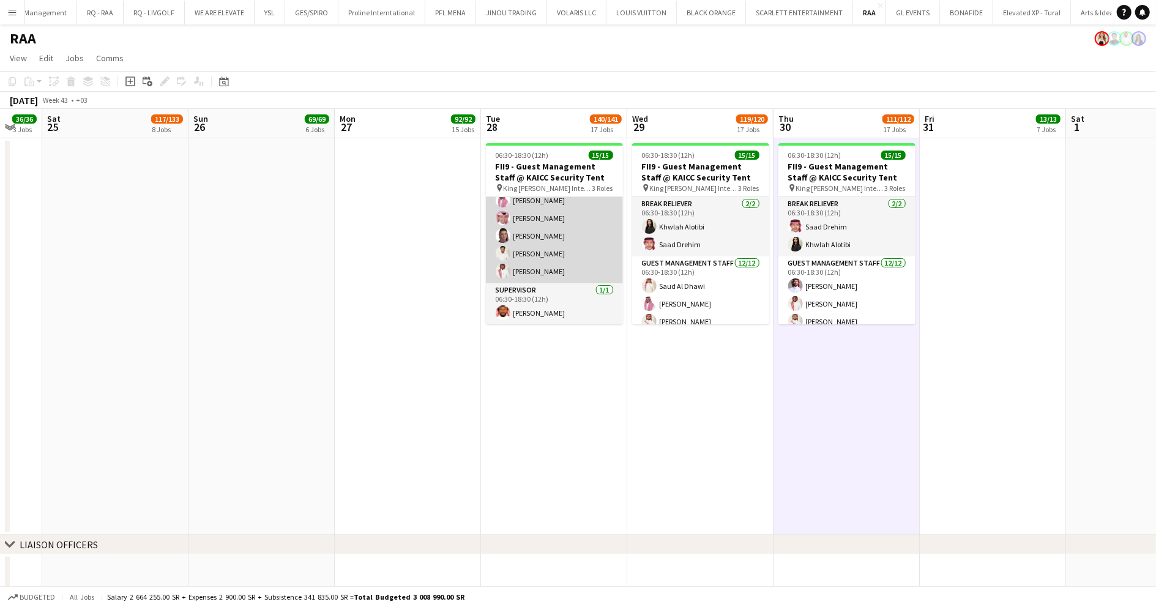
click at [556, 250] on app-card-role "Guest Management Staff 12/12 06:30-18:30 (12h) Samar Saleh Talal Alajmah Saud A…" at bounding box center [554, 165] width 137 height 237
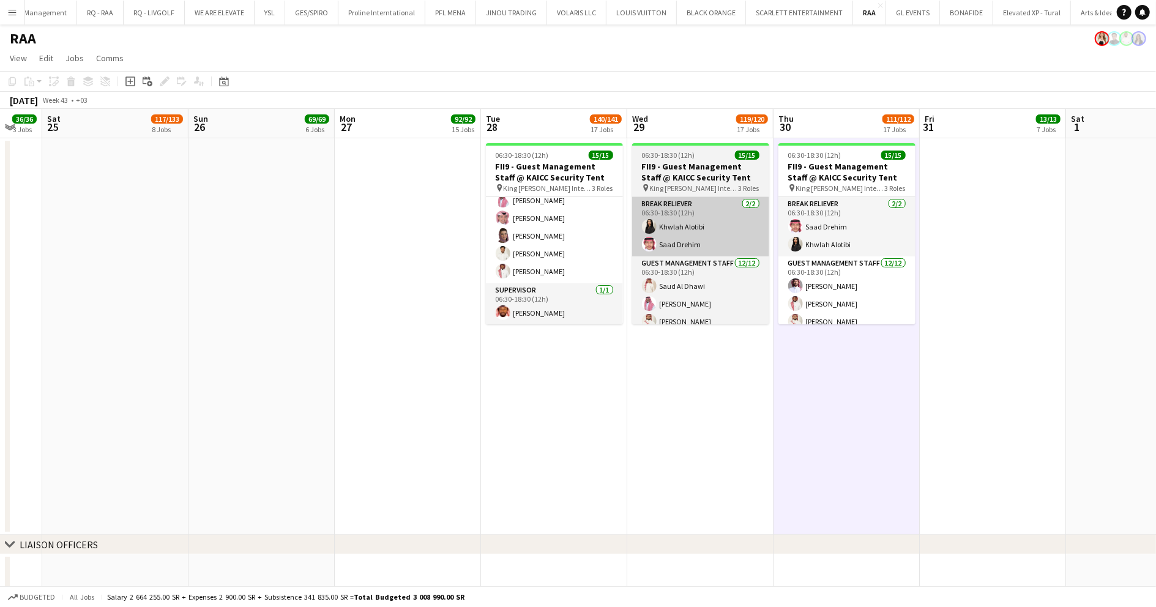
scroll to position [211, 0]
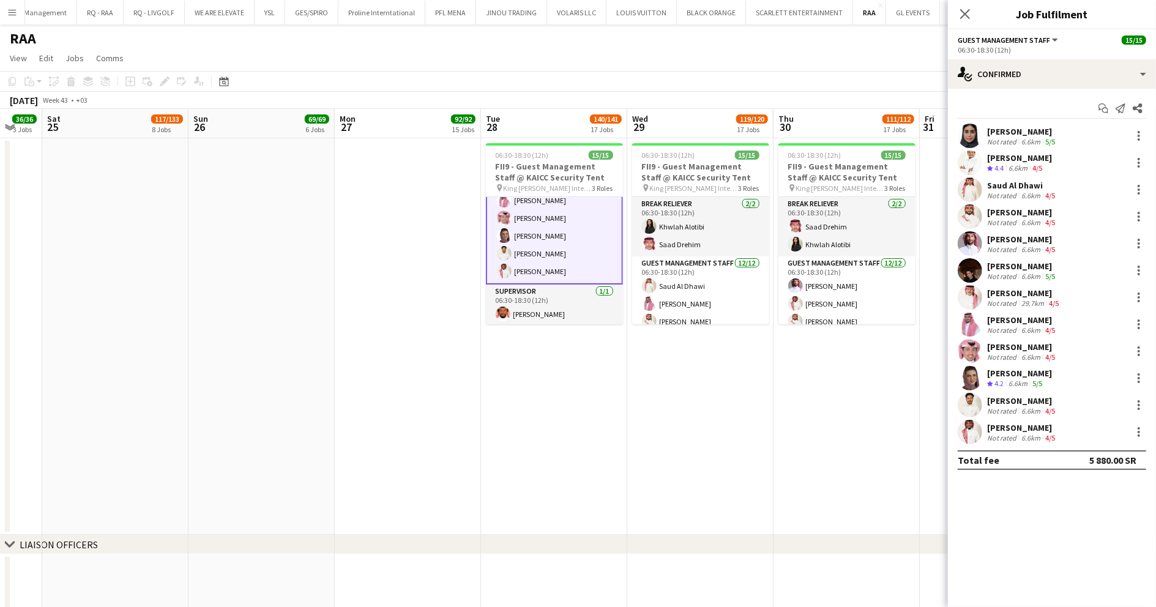
click at [1007, 140] on div "Not rated" at bounding box center [1003, 141] width 32 height 9
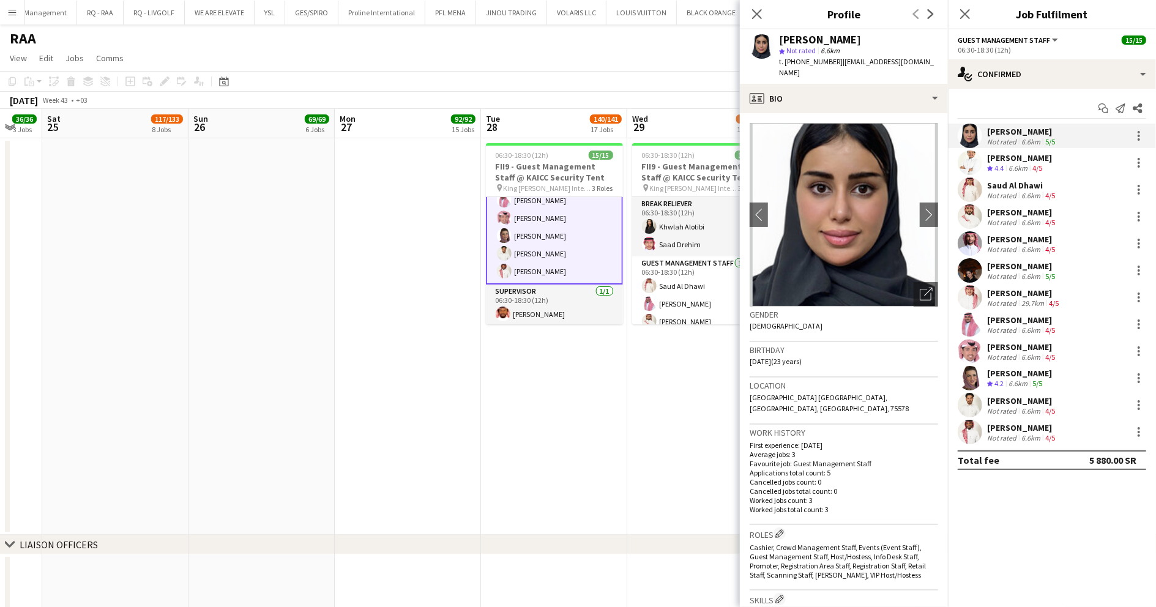
click at [805, 29] on div "Close pop-in Profile Previous Next" at bounding box center [844, 14] width 208 height 29
click at [805, 39] on div "Samar Saleh" at bounding box center [820, 39] width 82 height 11
copy div "Samar Saleh"
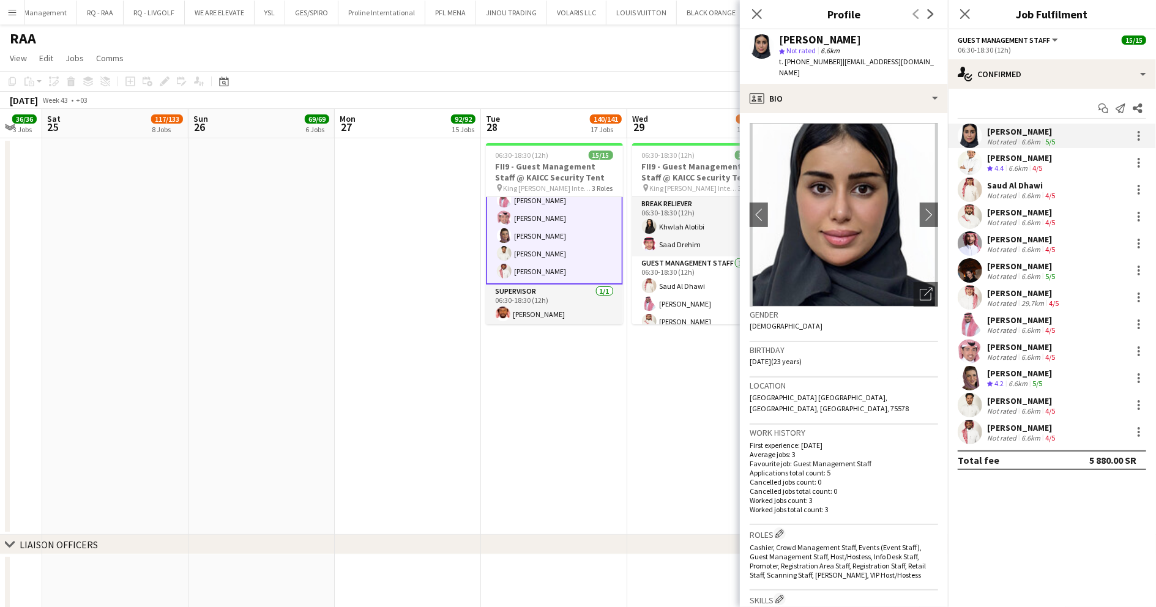
scroll to position [0, 0]
drag, startPoint x: 931, startPoint y: 66, endPoint x: 838, endPoint y: 60, distance: 93.8
click at [838, 60] on div "Samar Saleh star Not rated 6.6km t. +966505868358 | samarsaleh.0099@gmail.com" at bounding box center [844, 56] width 208 height 54
copy span "samarsaleh.0099@gmail.com"
click at [797, 61] on span "t. +966505868358" at bounding box center [811, 61] width 64 height 9
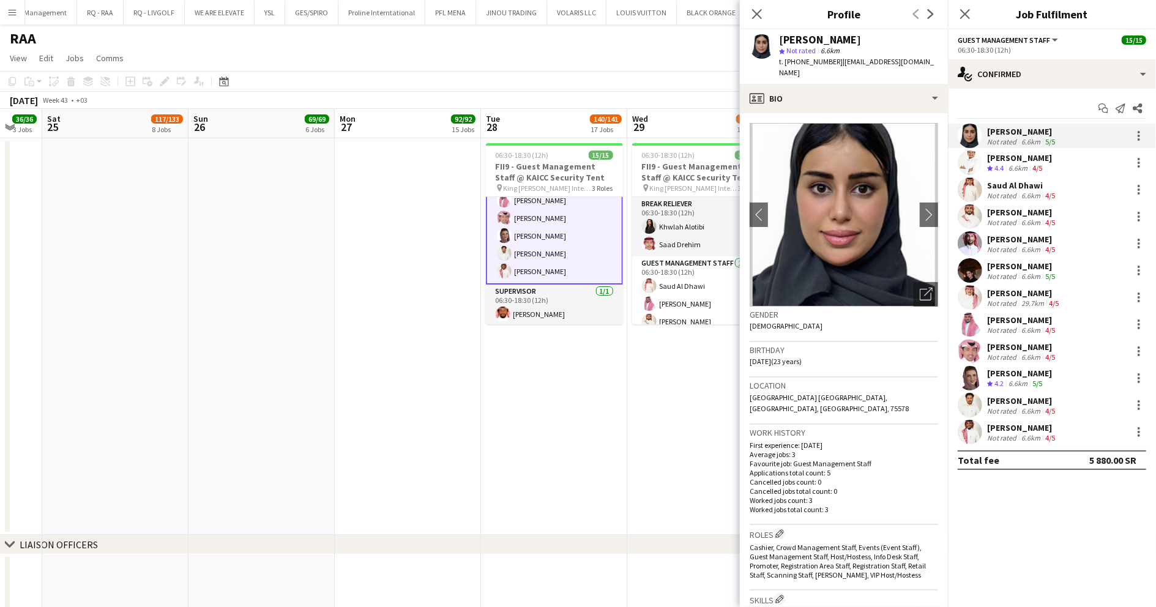
click at [797, 61] on span "t. +966505868358" at bounding box center [811, 61] width 64 height 9
copy span "966505868358"
click at [482, 390] on app-date-cell "06:30-18:30 (12h) 15/15 FII9 - Guest Management Staff @ KAICC Security Tent pin…" at bounding box center [554, 336] width 146 height 397
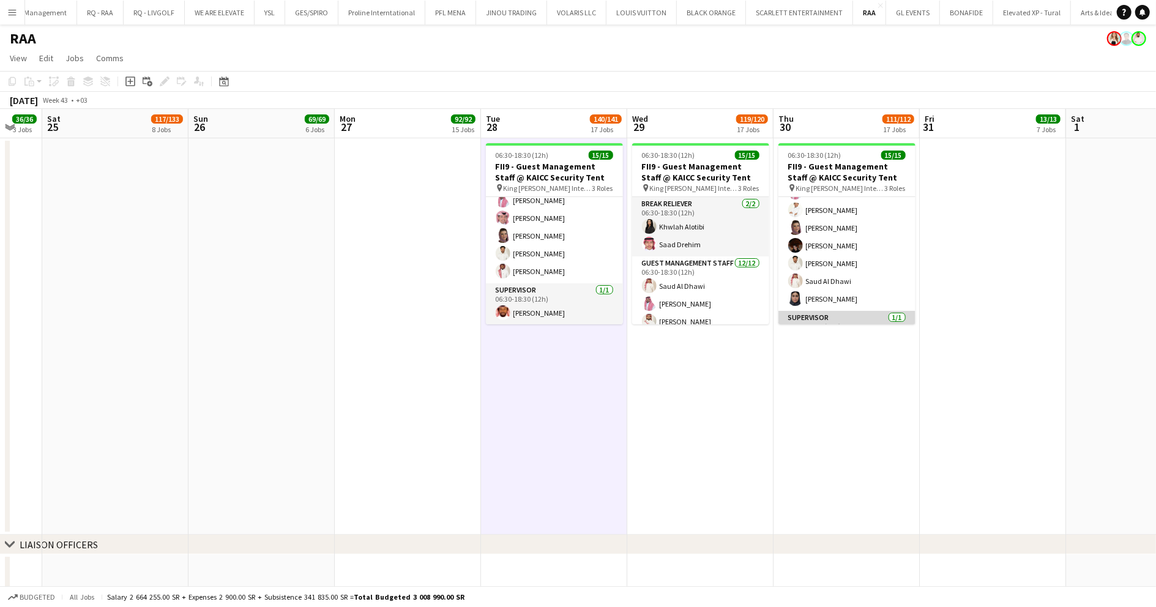
scroll to position [210, 0]
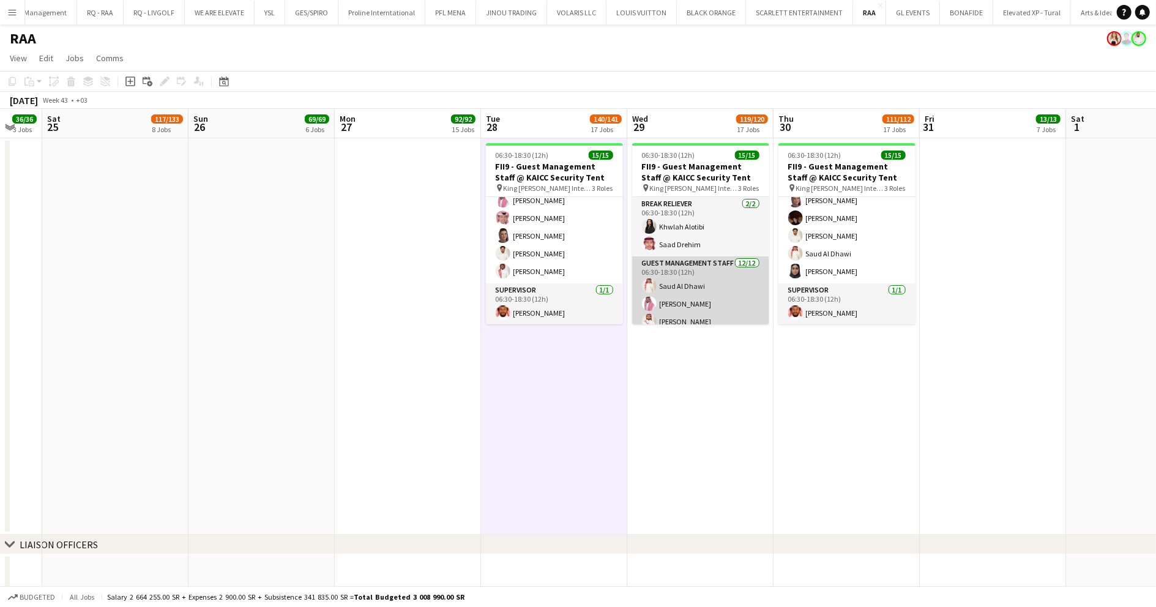
click at [736, 295] on app-card-role "Guest Management Staff 12/12 06:30-18:30 (12h) Saud Al Dhawi Abdulrahman Almehb…" at bounding box center [700, 374] width 137 height 237
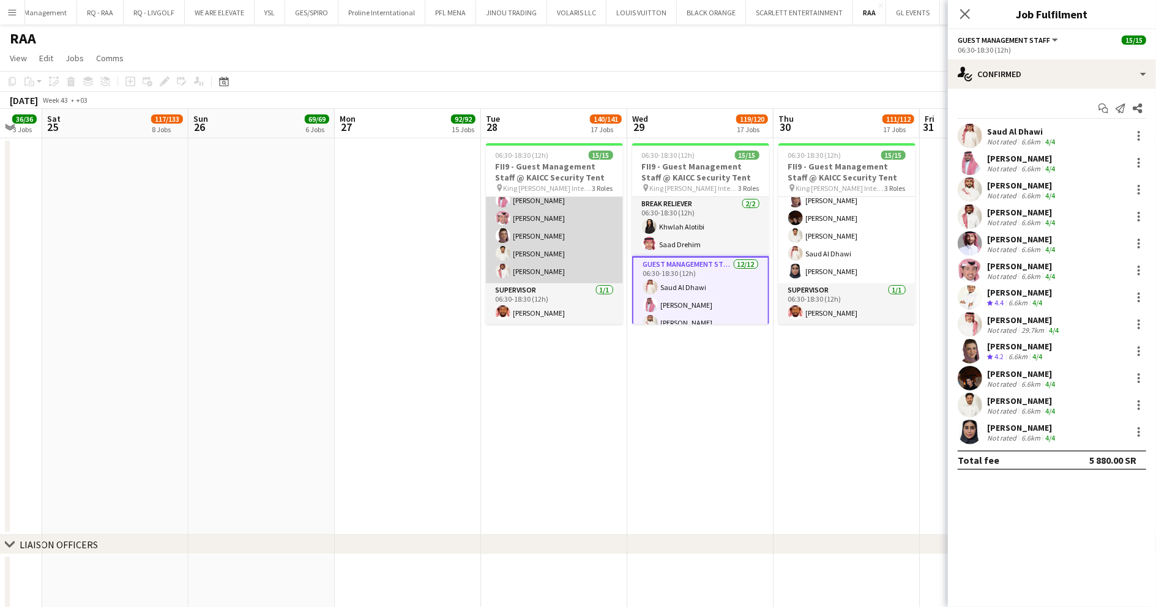
click at [561, 255] on app-card-role "Guest Management Staff 12/12 06:30-18:30 (12h) Samar Saleh Talal Alajmah Saud A…" at bounding box center [554, 165] width 137 height 237
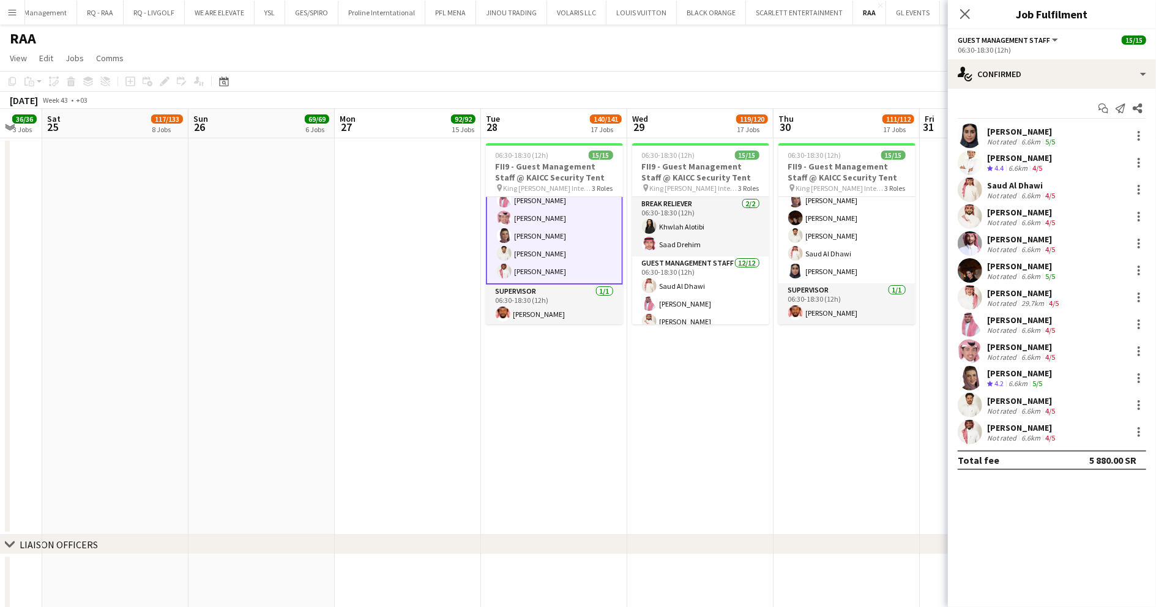
click at [404, 231] on app-date-cell at bounding box center [408, 336] width 146 height 397
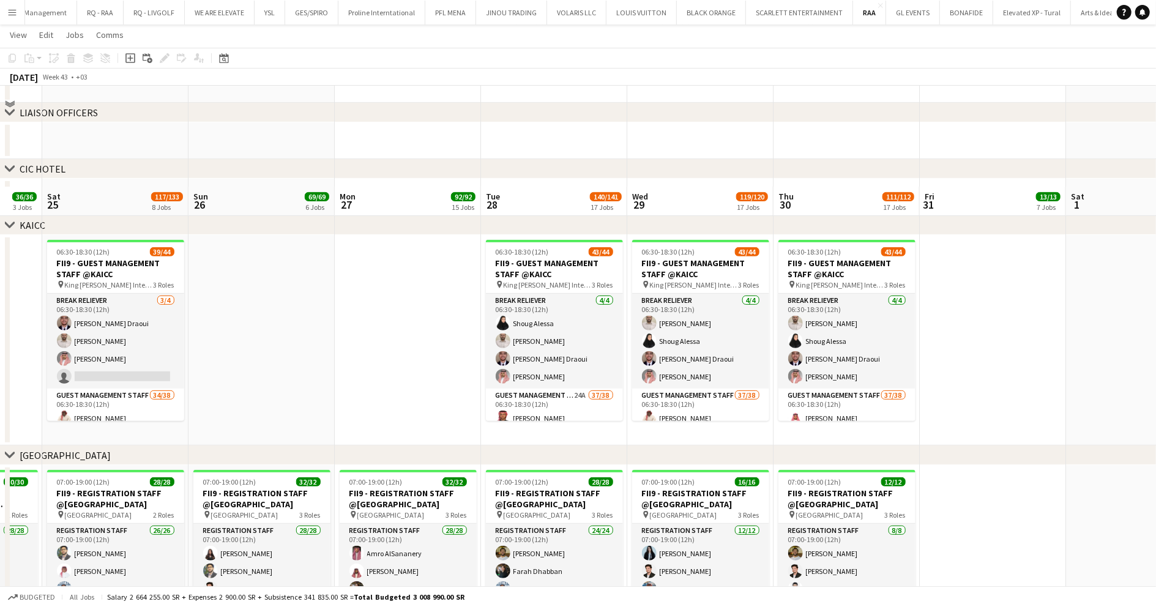
scroll to position [490, 0]
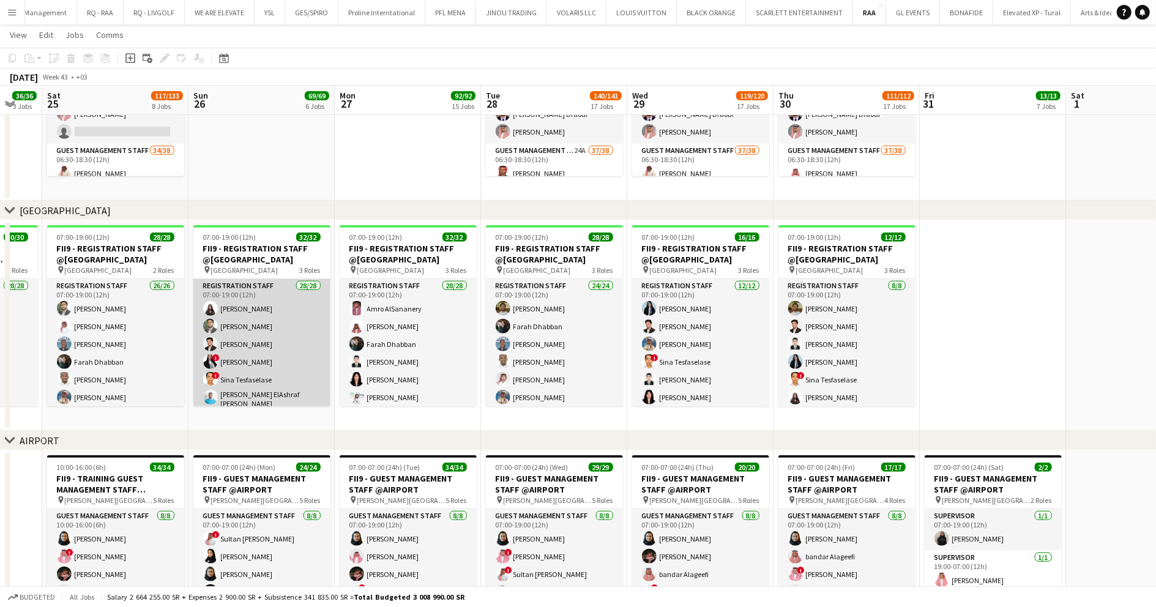
click at [286, 343] on app-card-role "Registration Staff 28/28 07:00-19:00 (12h) Khouloud Ben Mansour Abdullah Altawi…" at bounding box center [261, 543] width 137 height 528
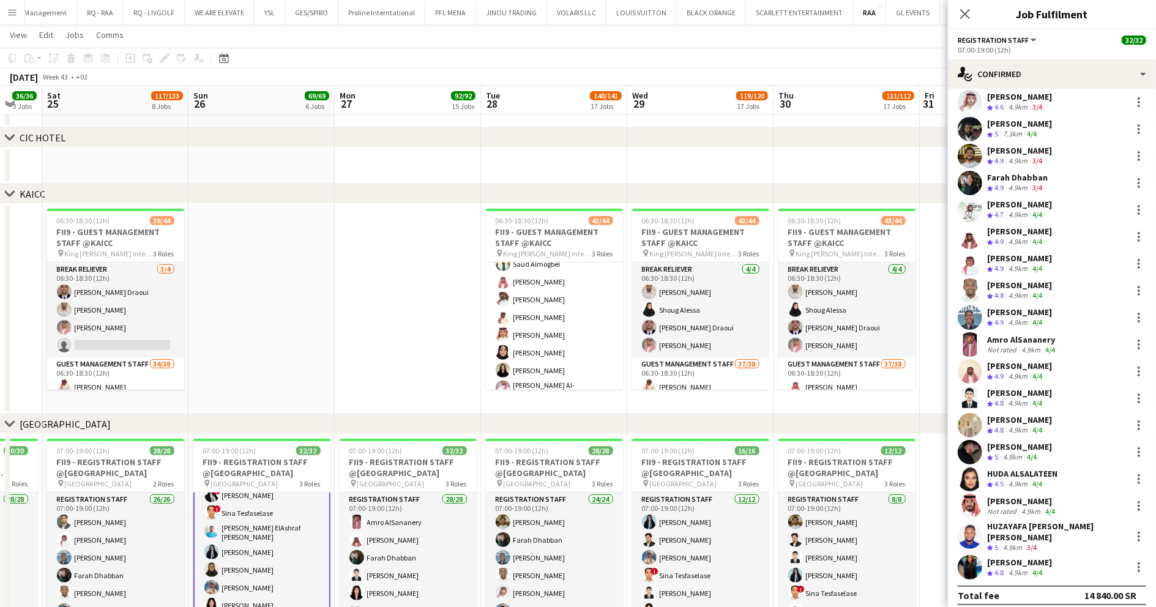
scroll to position [652, 0]
click at [449, 13] on button "PFL MENA Close" at bounding box center [450, 13] width 51 height 24
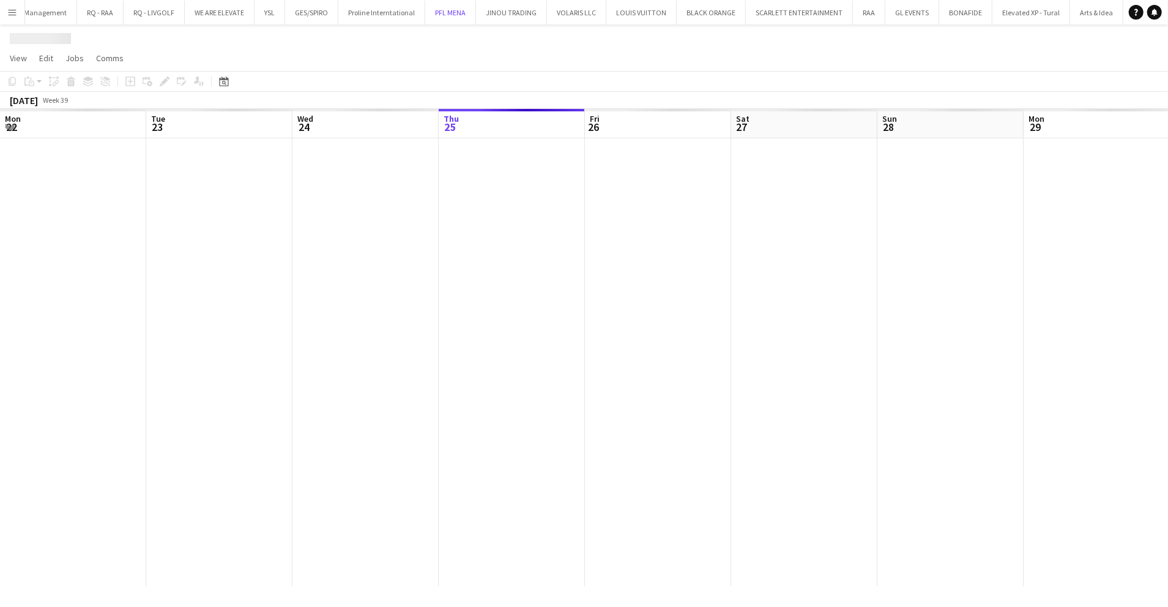
scroll to position [0, 292]
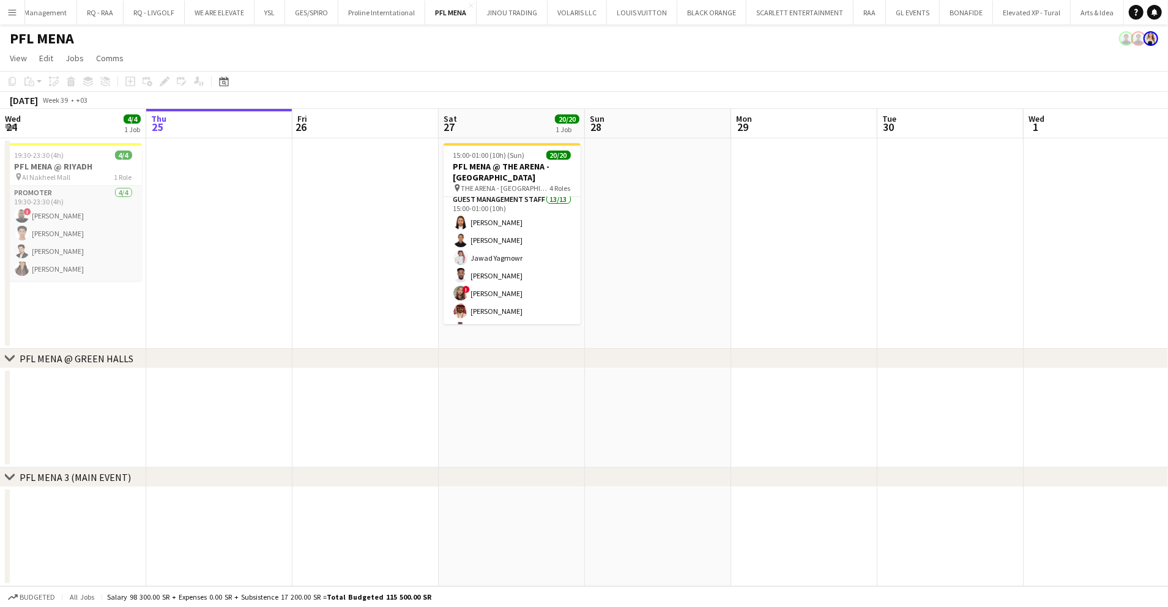
click at [532, 250] on app-card-role "Guest Management Staff 13/13 15:00-01:00 (10h) Angela Belza Jr Janah Eishiger J…" at bounding box center [512, 322] width 137 height 258
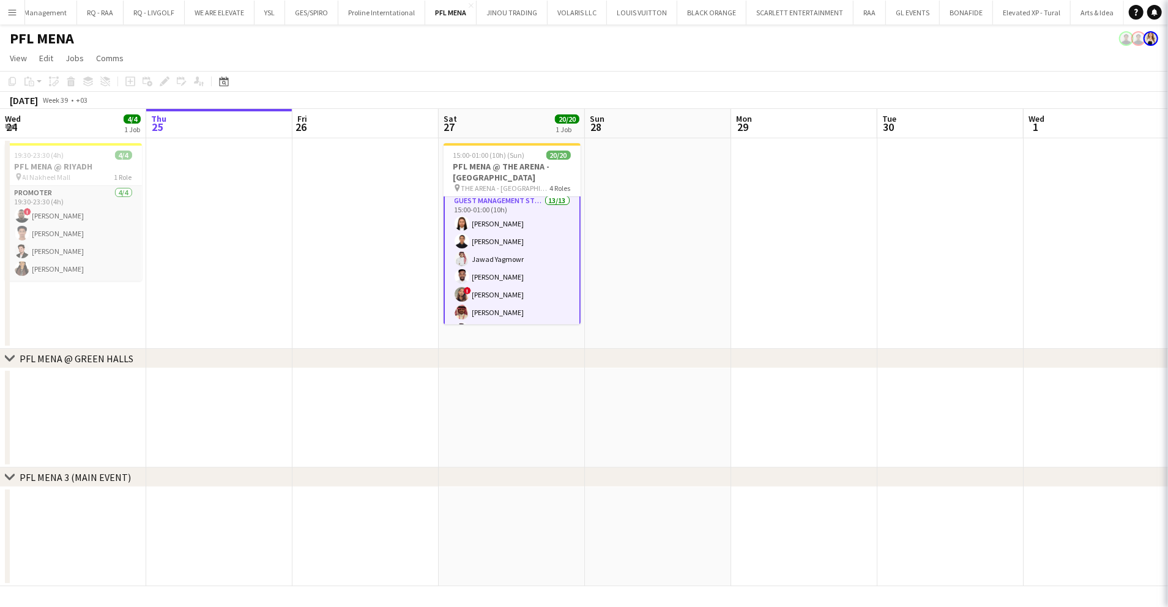
scroll to position [83, 0]
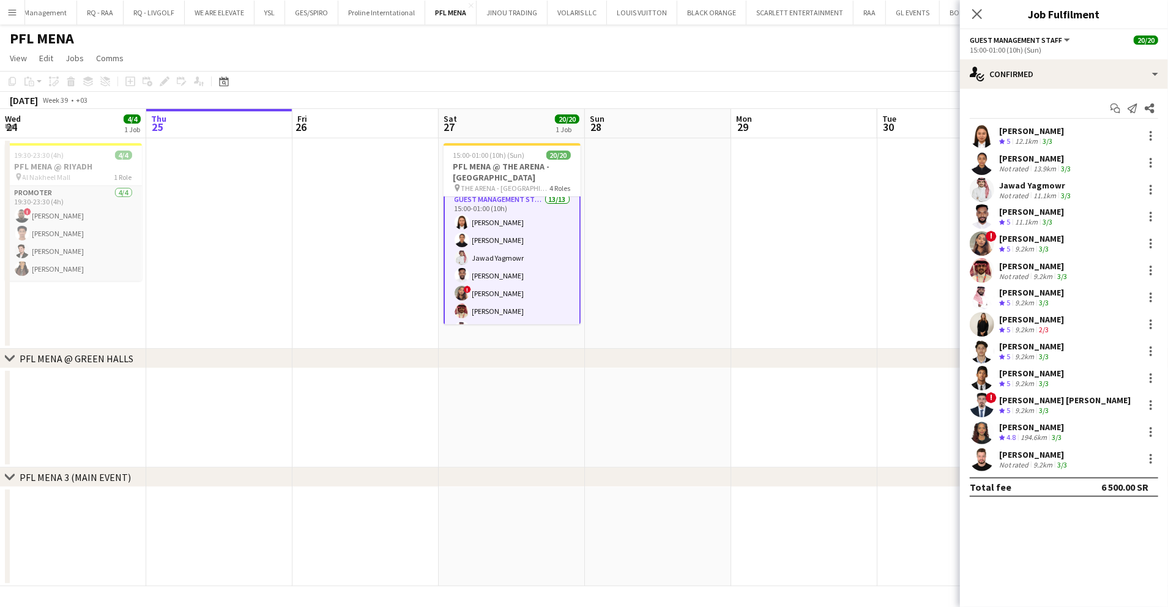
click at [1000, 163] on div "Janah Eishiger" at bounding box center [1036, 158] width 74 height 11
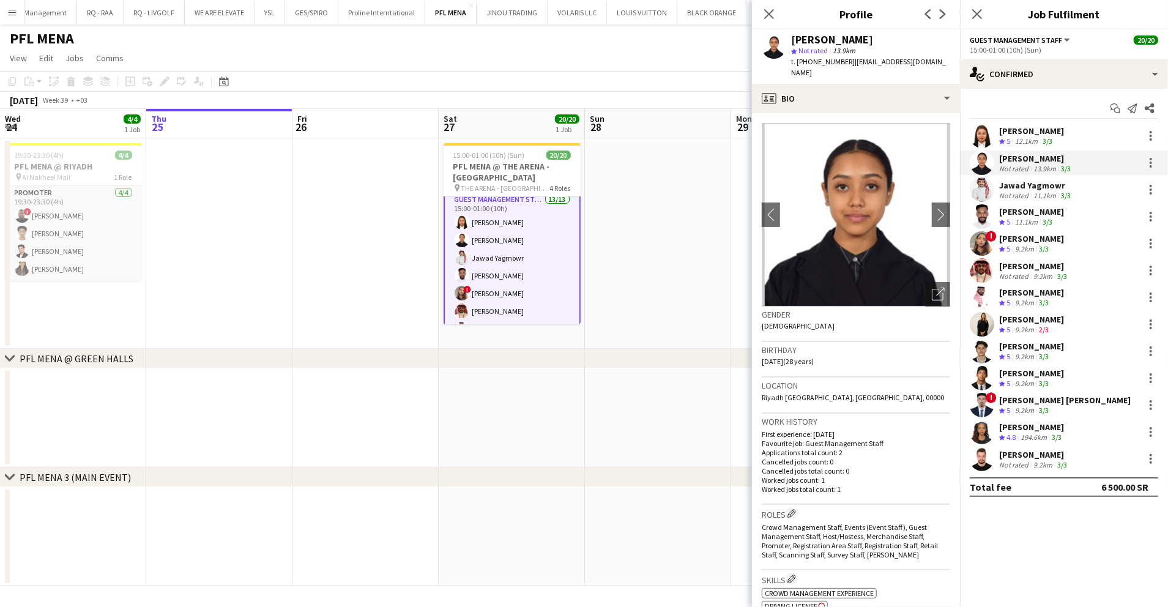
scroll to position [0, 0]
click at [932, 288] on icon "Open photos pop-in" at bounding box center [938, 294] width 13 height 13
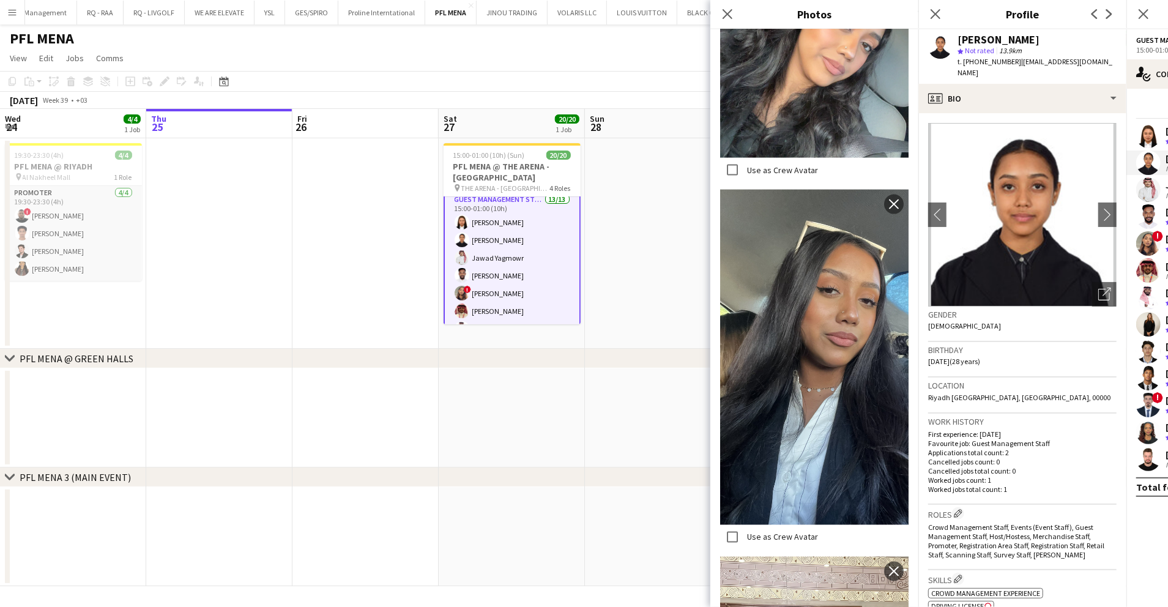
scroll to position [1462, 0]
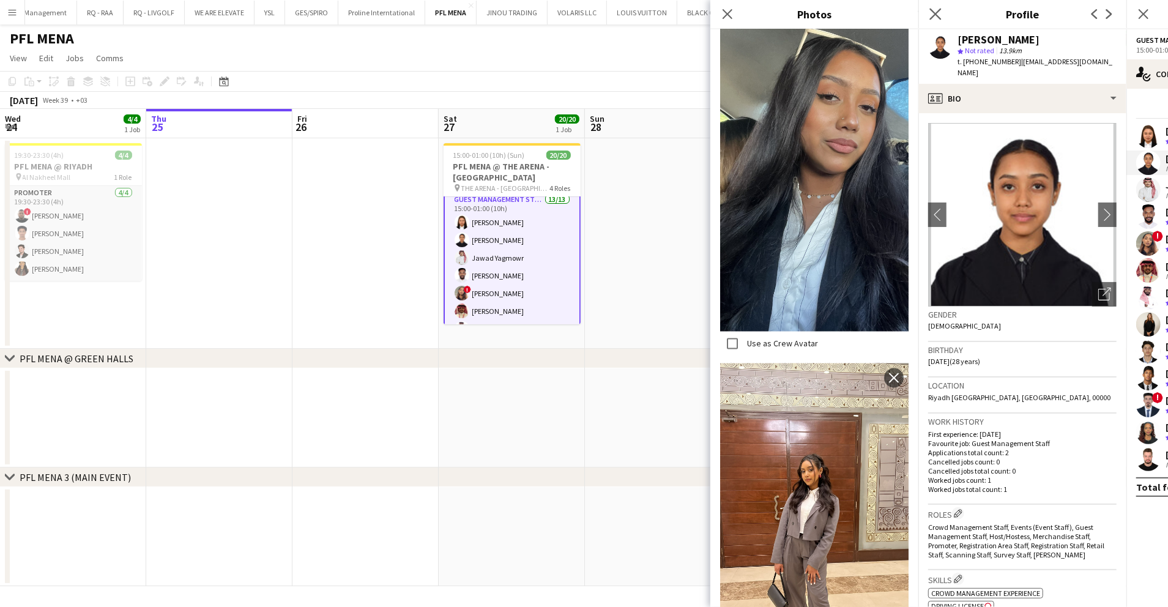
click at [934, 6] on app-icon "Close pop-in" at bounding box center [936, 15] width 18 height 18
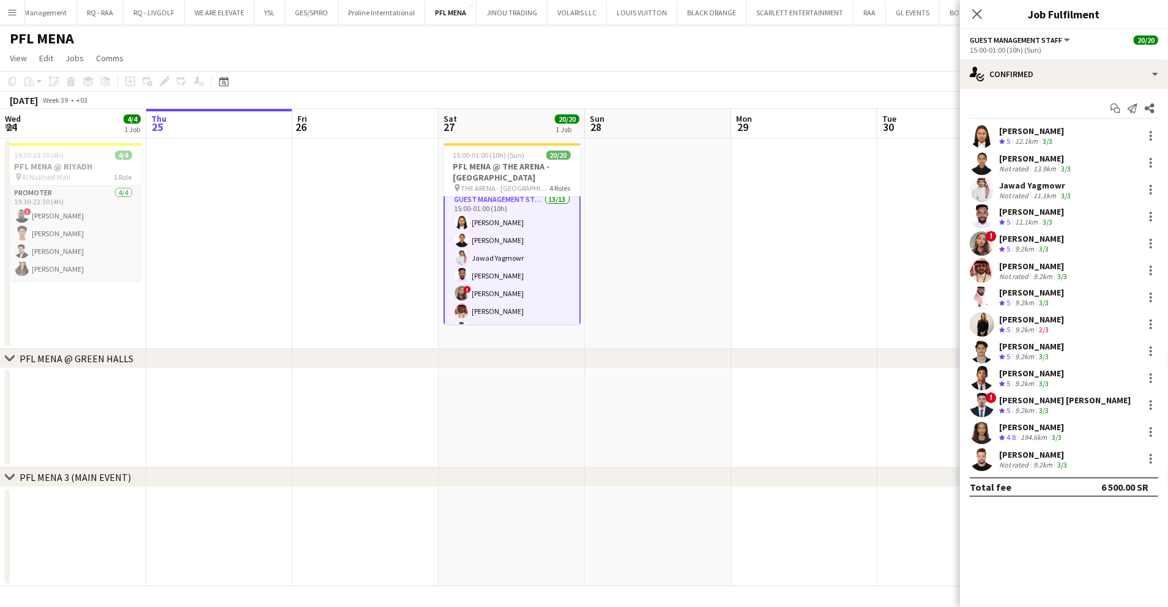
click at [1051, 326] on div "2/3" at bounding box center [1044, 330] width 15 height 10
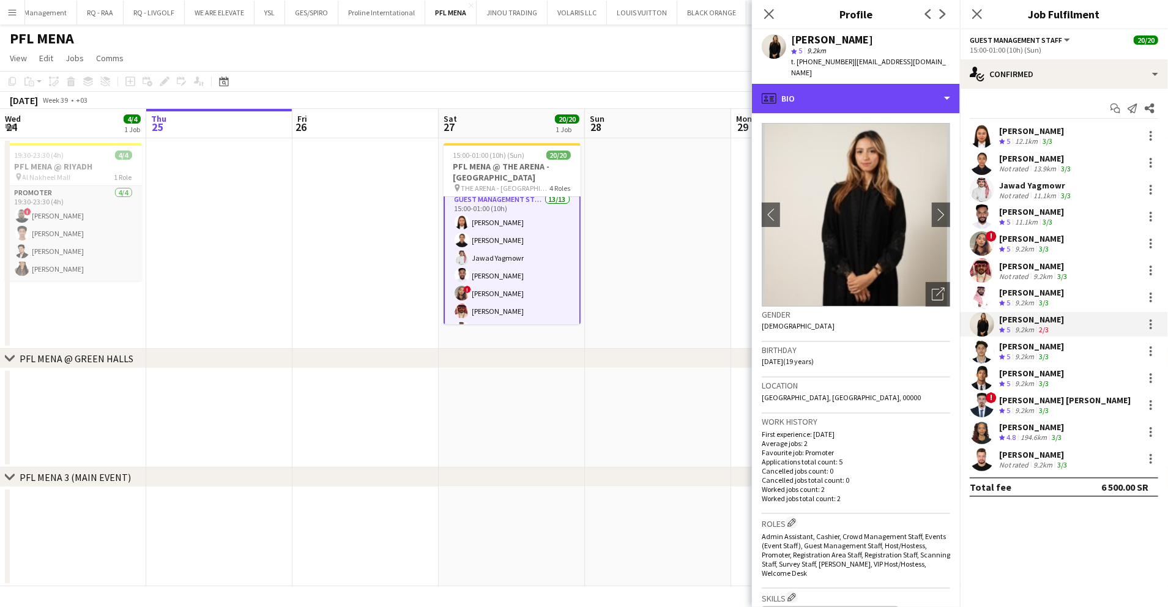
click at [873, 86] on div "profile Bio" at bounding box center [856, 98] width 208 height 29
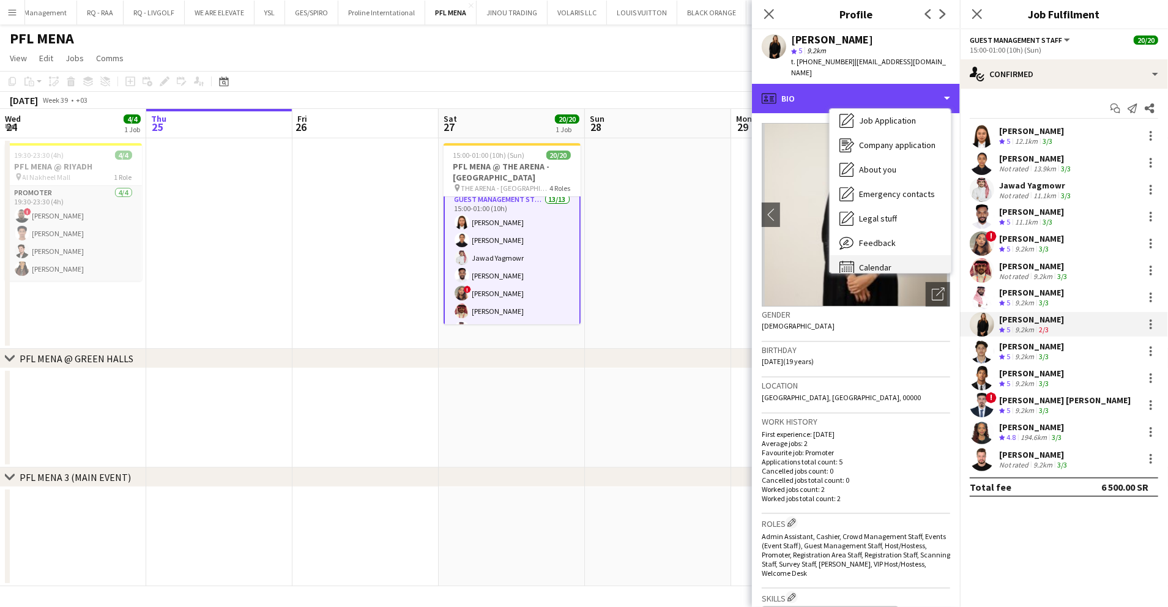
scroll to position [42, 0]
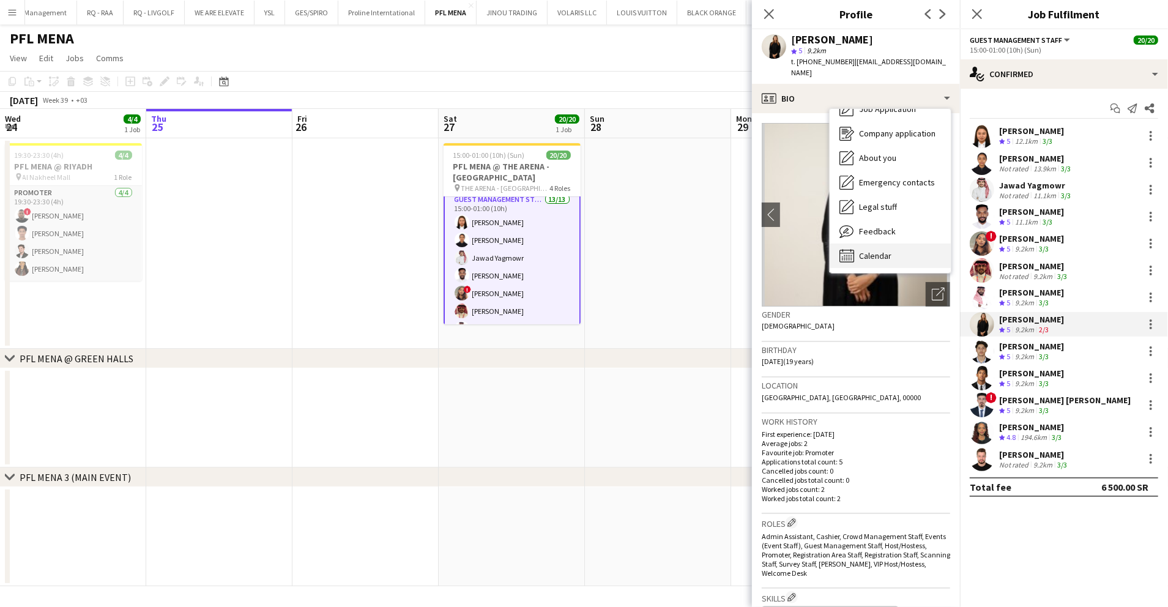
click at [885, 250] on span "Calendar" at bounding box center [875, 255] width 32 height 11
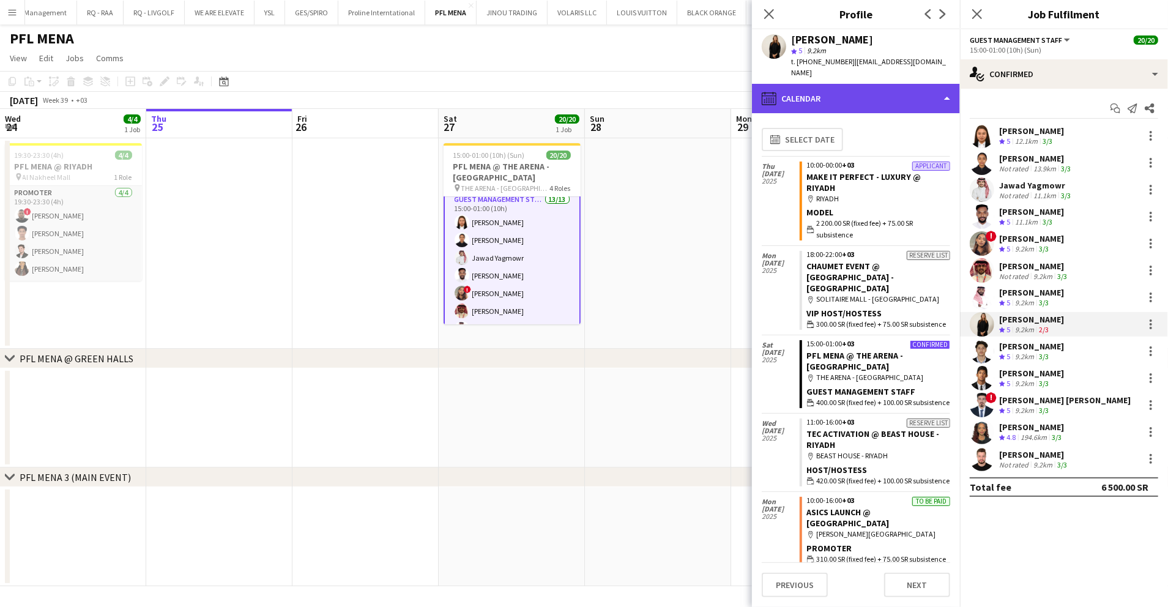
click at [862, 84] on div "calendar-full Calendar" at bounding box center [856, 98] width 208 height 29
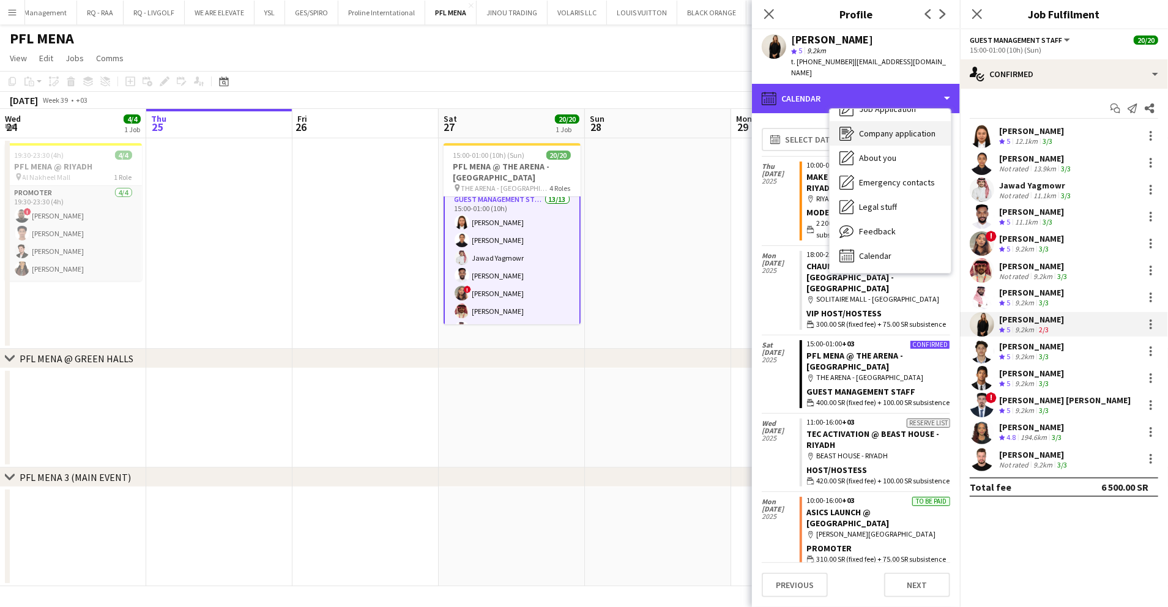
scroll to position [0, 0]
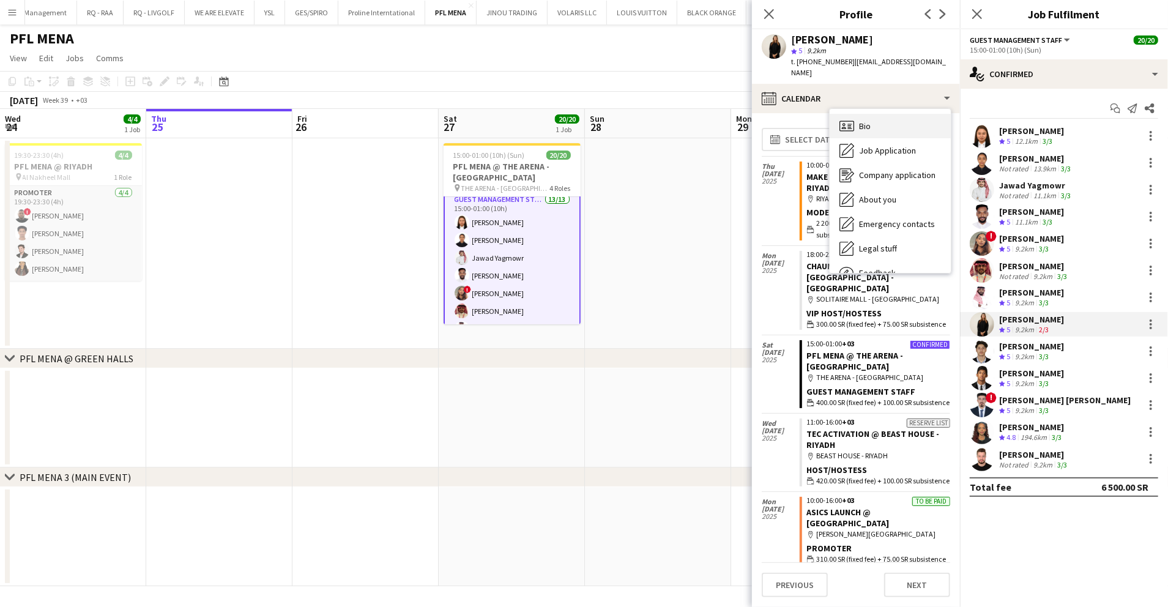
click at [876, 115] on div "Bio Bio" at bounding box center [890, 126] width 121 height 24
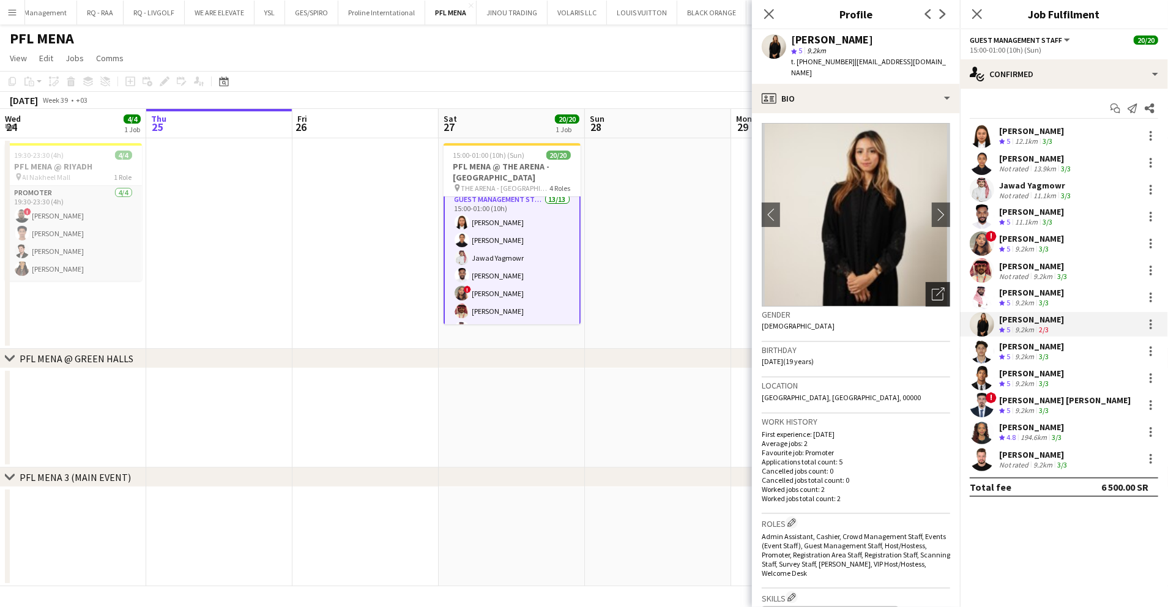
click at [932, 288] on icon "Open photos pop-in" at bounding box center [938, 294] width 13 height 13
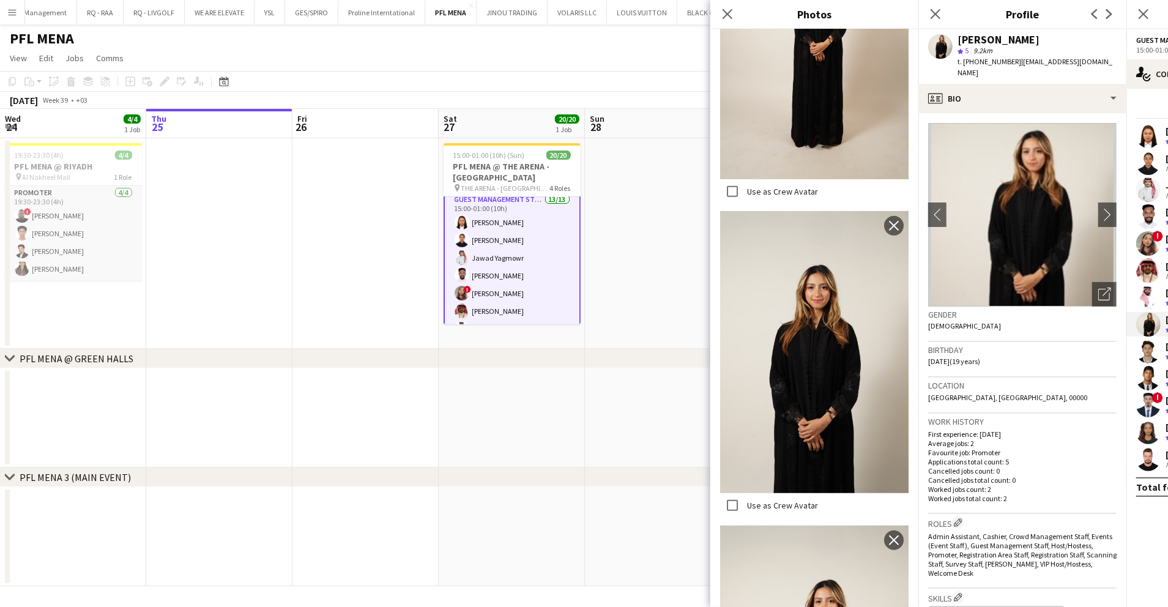
scroll to position [563, 0]
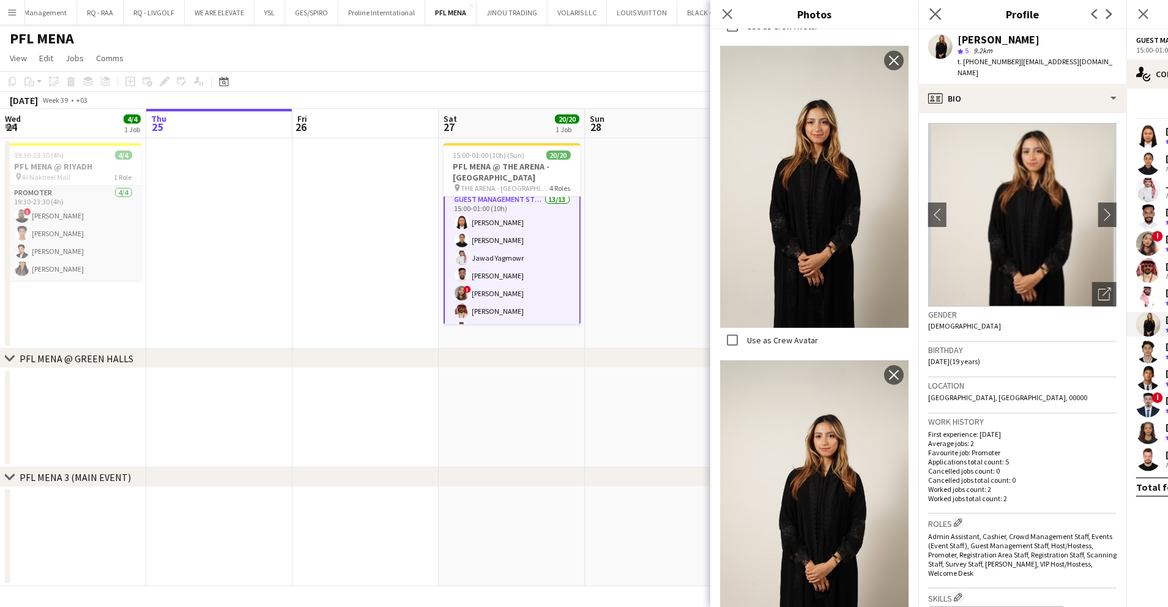
click at [931, 7] on app-icon "Close pop-in" at bounding box center [936, 15] width 18 height 18
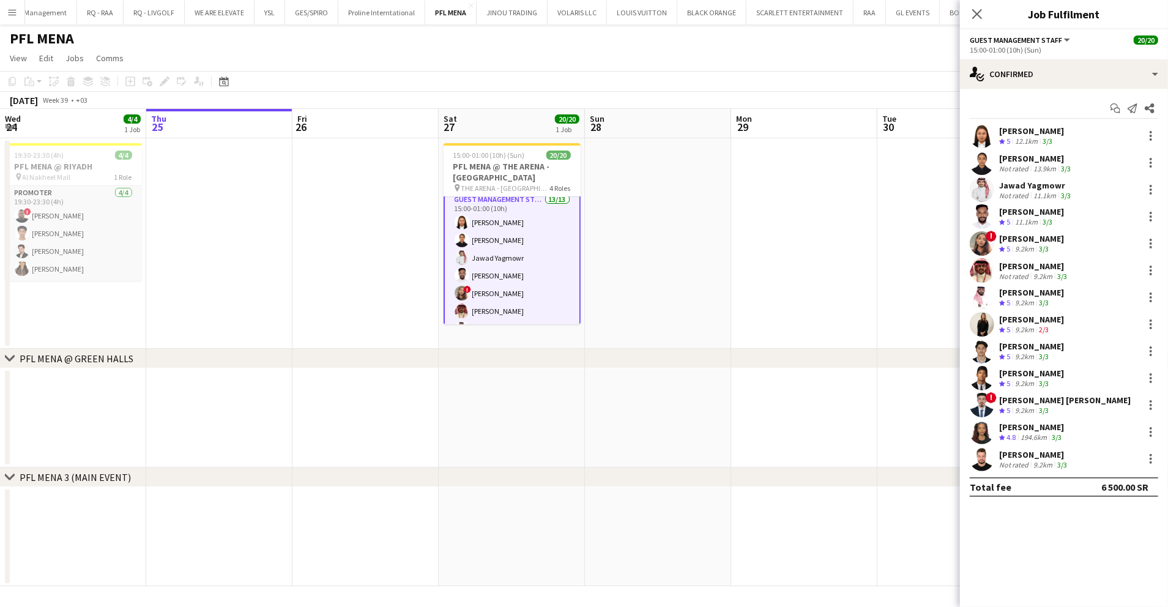
click at [1027, 322] on div "Nora Alghamdi" at bounding box center [1031, 319] width 65 height 11
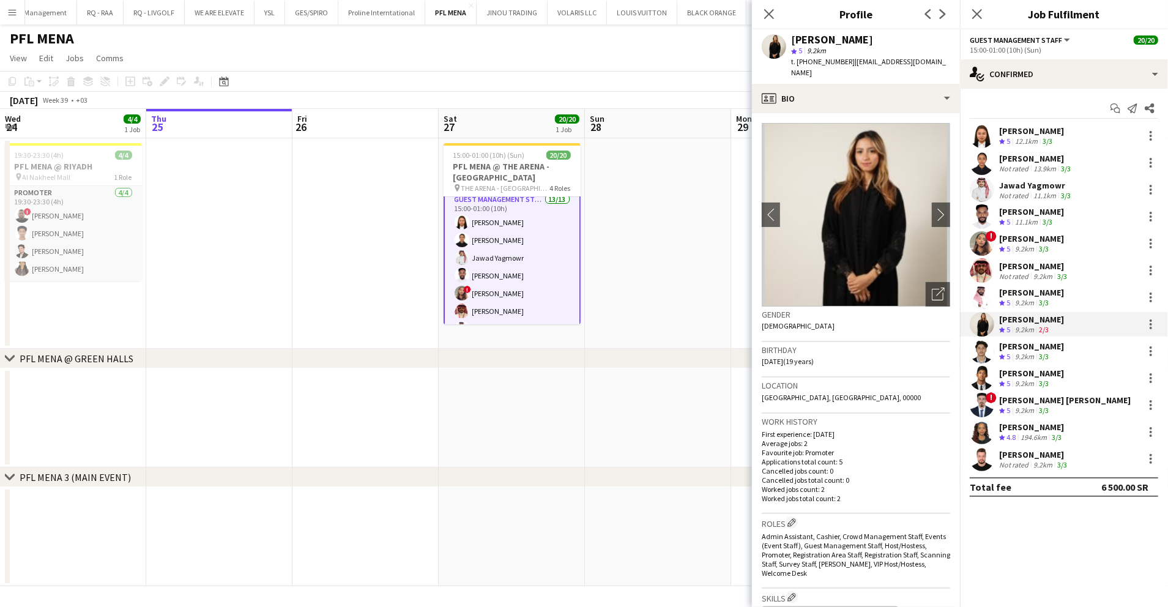
click at [818, 65] on span "t. +966544976553" at bounding box center [823, 61] width 64 height 9
copy span "966544976553"
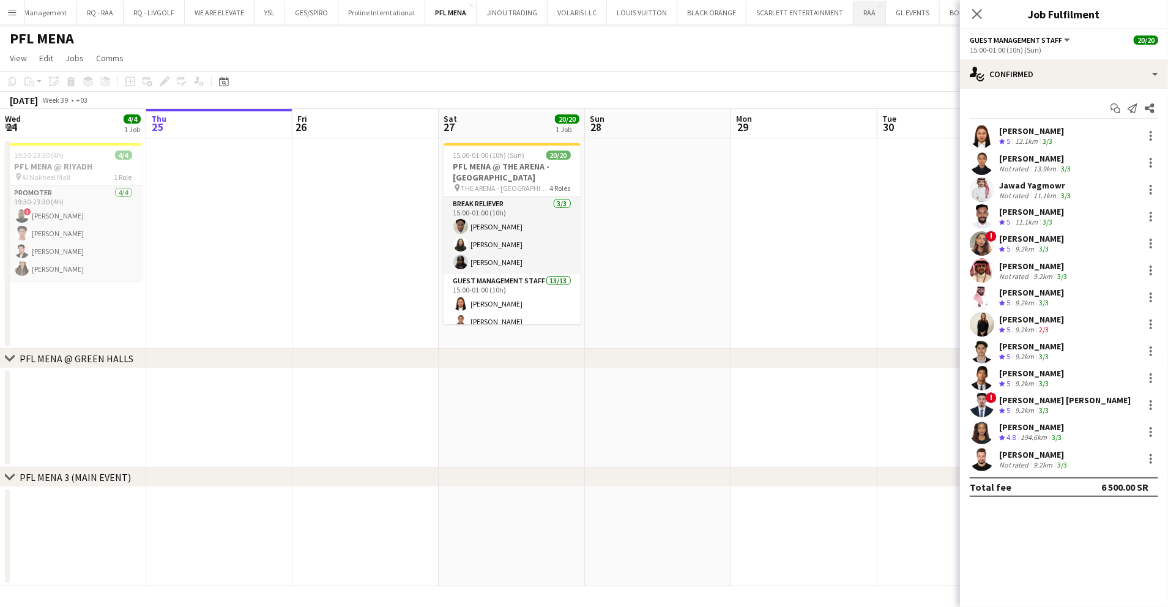
click at [854, 18] on button "RAA Close" at bounding box center [870, 13] width 32 height 24
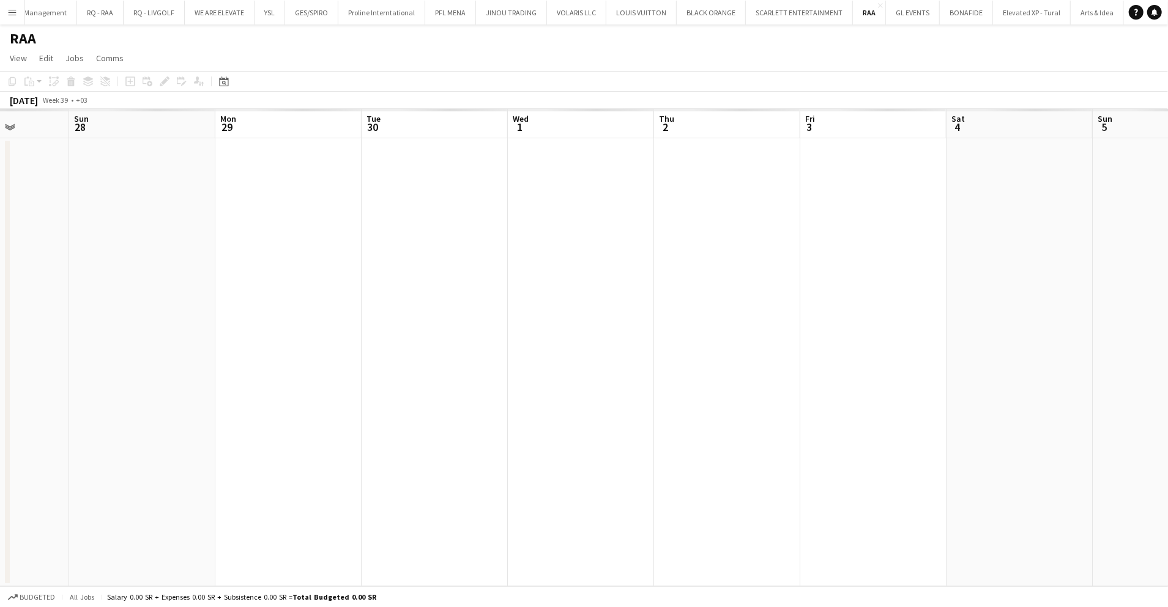
drag, startPoint x: 718, startPoint y: 217, endPoint x: 865, endPoint y: 224, distance: 146.4
click at [242, 300] on app-calendar-viewport "Thu 25 Fri 26 Sat 27 Sun 28 Mon 29 Tue 30 Wed 1 Thu 2 Fri 3 Sat 4 Sun 5 Mon 6 T…" at bounding box center [584, 347] width 1168 height 477
drag, startPoint x: 266, startPoint y: 258, endPoint x: 249, endPoint y: 259, distance: 16.6
click at [238, 261] on app-calendar-viewport "Fri 26 Sat 27 Sun 28 Mon 29 Tue 30 Wed 1 Thu 2 Fri 3 Sat 4 Sun 5 Mon 6 Tue 7 We…" at bounding box center [584, 347] width 1168 height 477
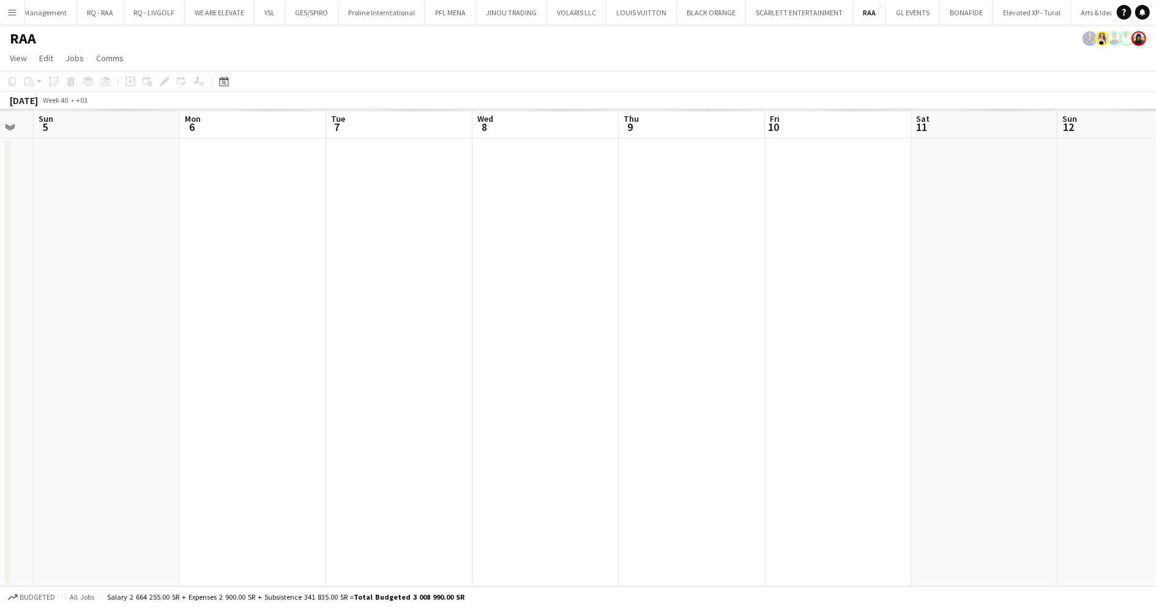
drag, startPoint x: 532, startPoint y: 226, endPoint x: 436, endPoint y: 258, distance: 101.8
click at [354, 257] on app-calendar-viewport "Thu 2 Fri 3 Sat 4 Sun 5 Mon 6 Tue 7 Wed 8 Thu 9 Fri 10 Sat 11 Sun 12 Mon 13 Tue…" at bounding box center [578, 347] width 1156 height 477
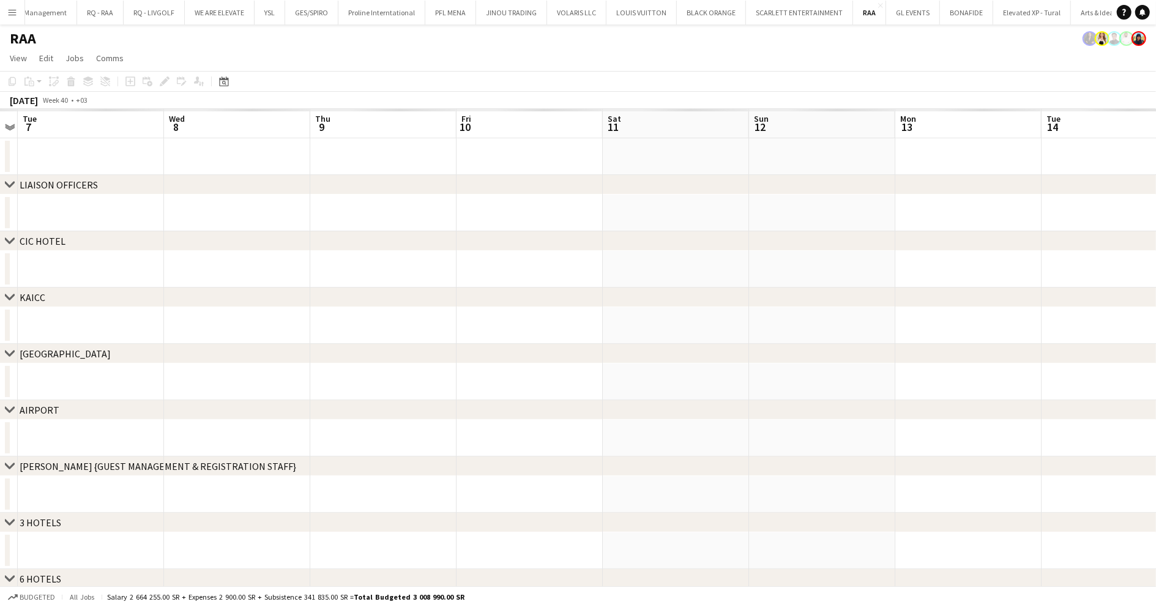
drag, startPoint x: 327, startPoint y: 261, endPoint x: 792, endPoint y: 231, distance: 466.1
click at [346, 259] on app-calendar-viewport "Sat 4 Sun 5 Mon 6 Tue 7 Wed 8 Thu 9 Fri 10 Sat 11 Sun 12 Mon 13 Tue 14 Wed 15 T…" at bounding box center [578, 508] width 1156 height 798
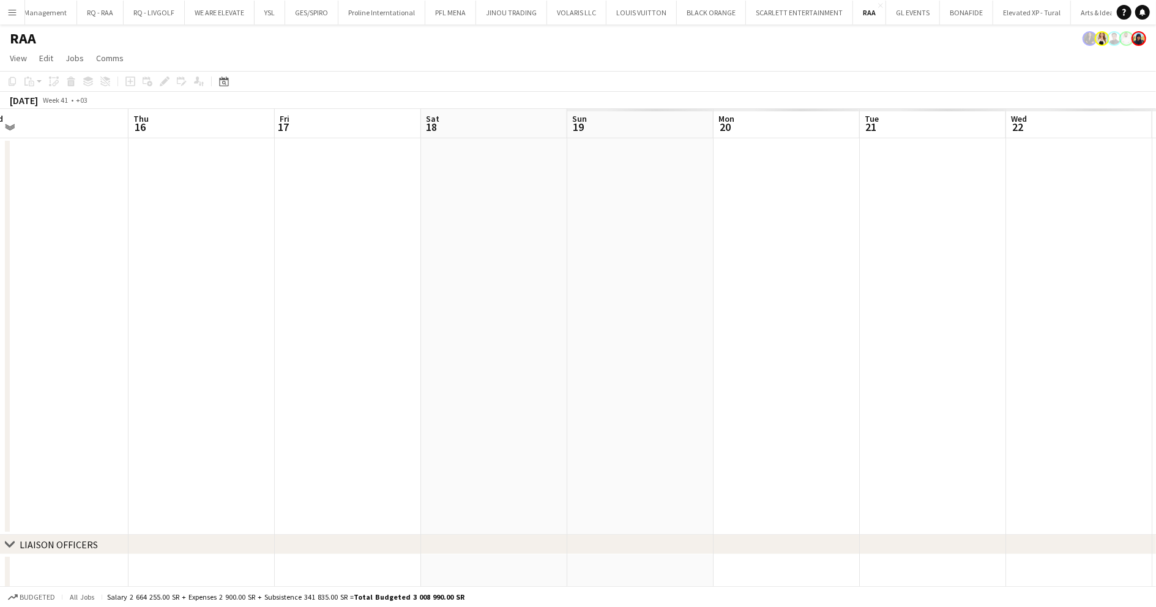
drag, startPoint x: 174, startPoint y: 258, endPoint x: 793, endPoint y: 229, distance: 619.9
drag, startPoint x: 886, startPoint y: 214, endPoint x: 551, endPoint y: 239, distance: 336.2
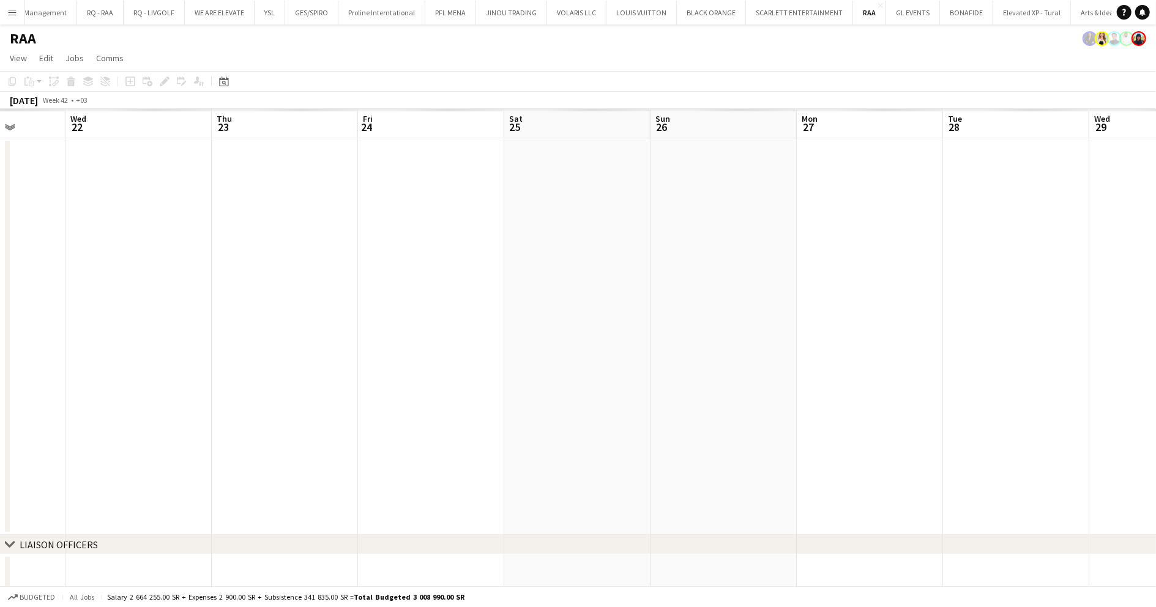
drag, startPoint x: 870, startPoint y: 213, endPoint x: 282, endPoint y: 285, distance: 592.5
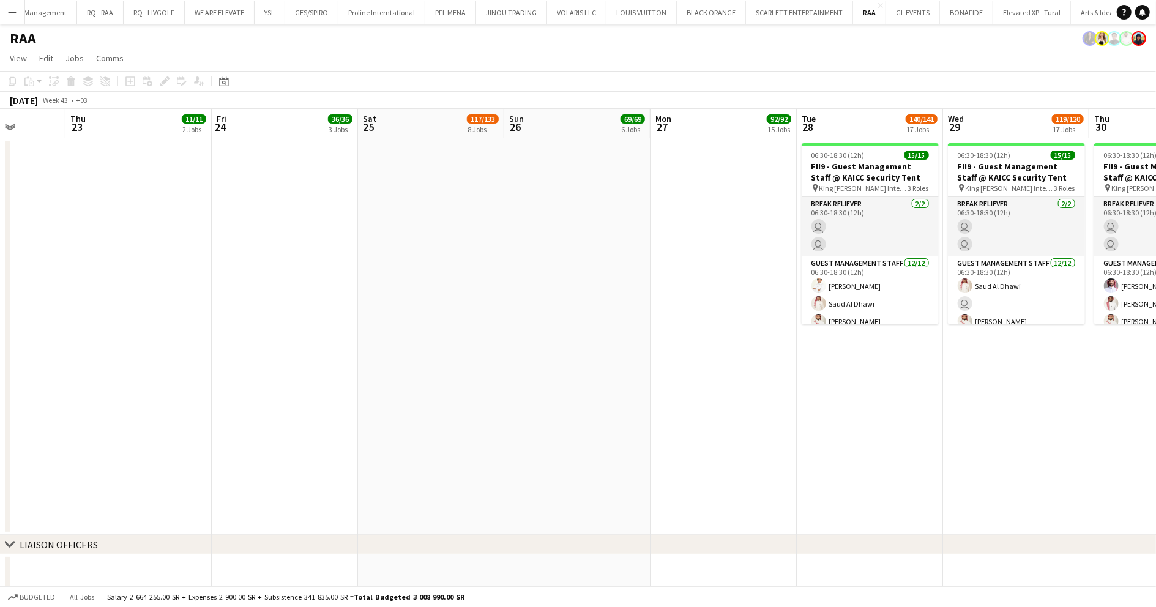
drag, startPoint x: 650, startPoint y: 197, endPoint x: 288, endPoint y: 244, distance: 365.2
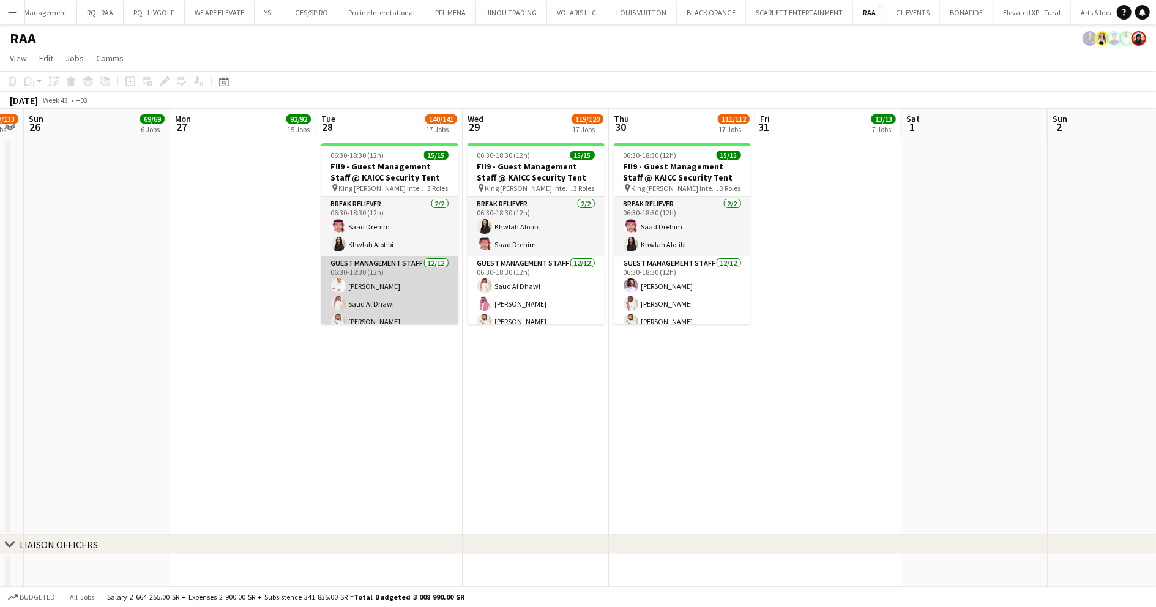
scroll to position [210, 0]
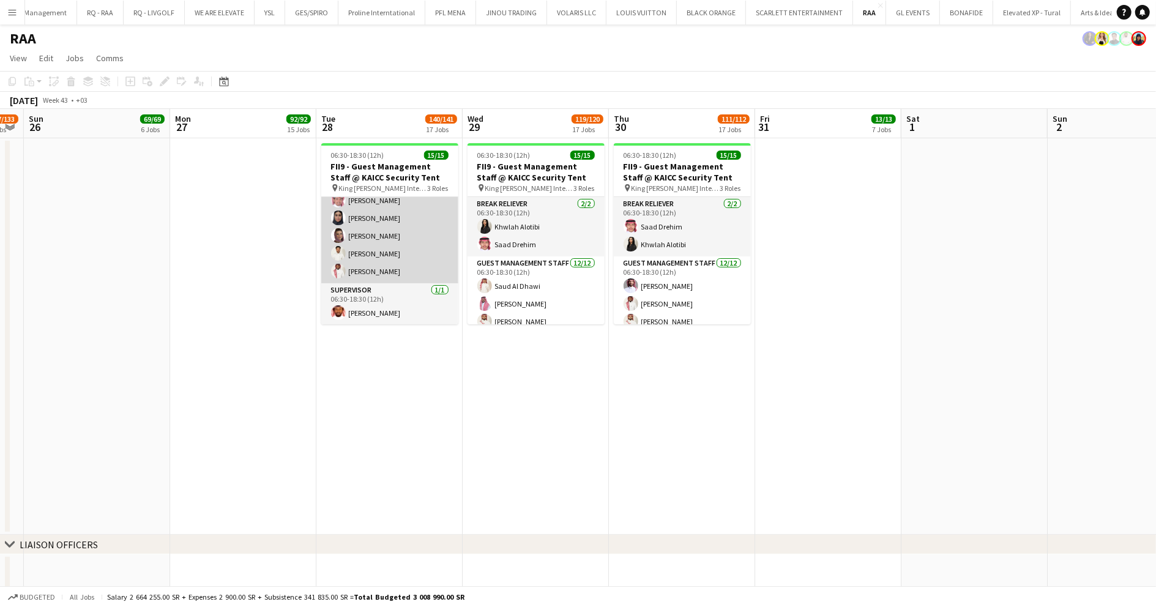
click at [403, 251] on app-card-role "Guest Management Staff 12/12 06:30-18:30 (12h) Talal Alajmah Saud Al Dhawi Sult…" at bounding box center [389, 165] width 137 height 237
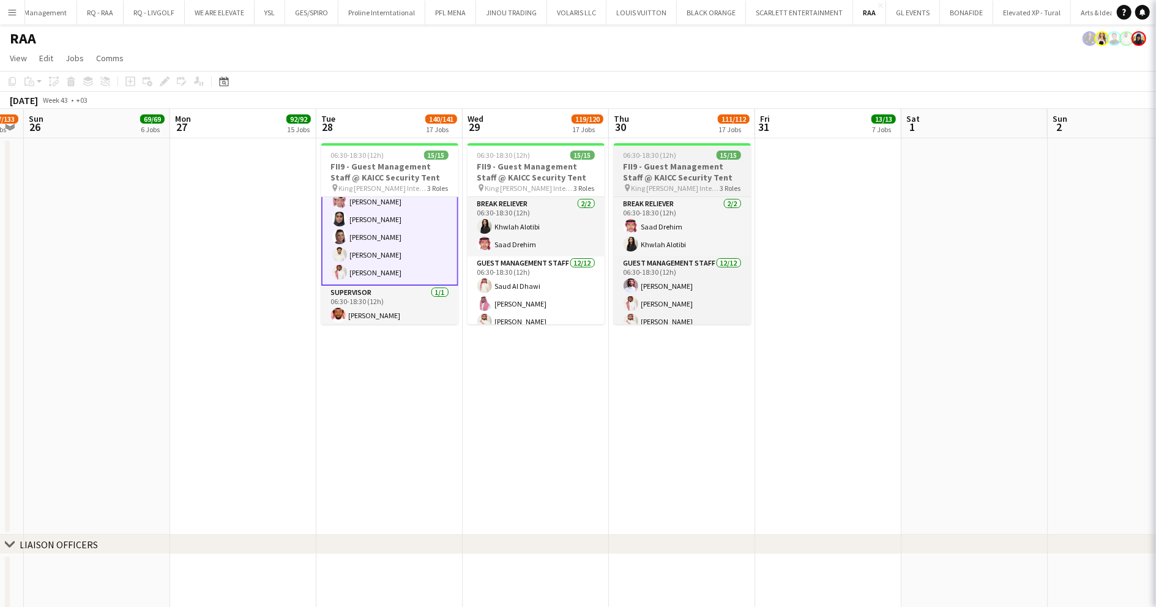
scroll to position [211, 0]
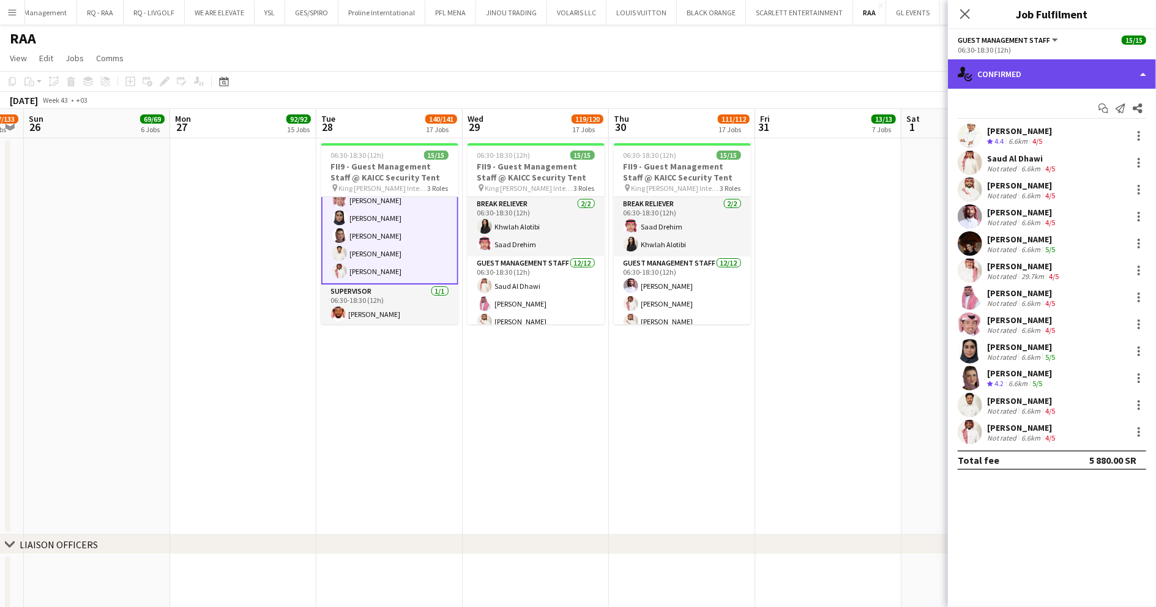
click at [1064, 70] on div "single-neutral-actions-check-2 Confirmed" at bounding box center [1052, 73] width 208 height 29
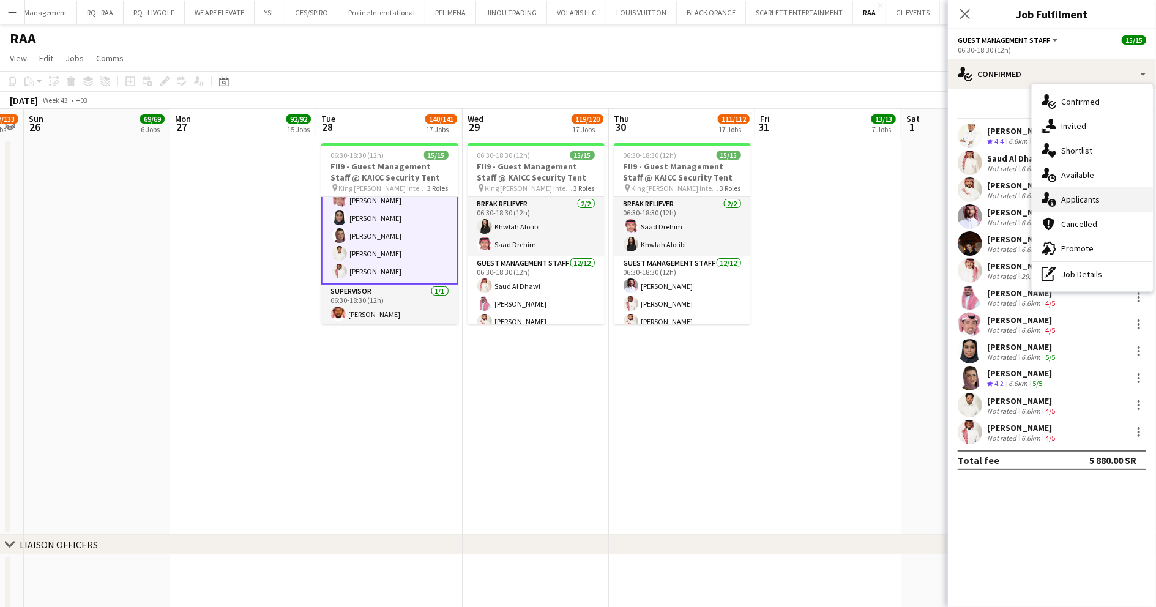
click at [1099, 193] on div "single-neutral-actions-information Applicants" at bounding box center [1092, 199] width 121 height 24
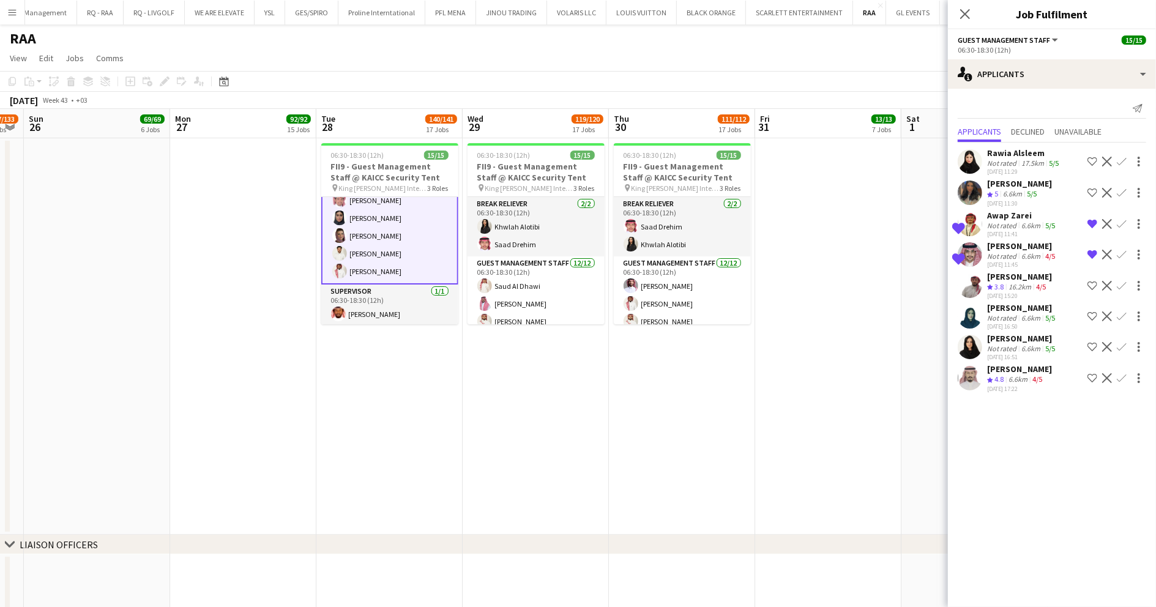
drag, startPoint x: 1016, startPoint y: 169, endPoint x: 1003, endPoint y: 161, distance: 15.4
click at [1016, 169] on div "24-09-2025 11:29" at bounding box center [1024, 172] width 74 height 8
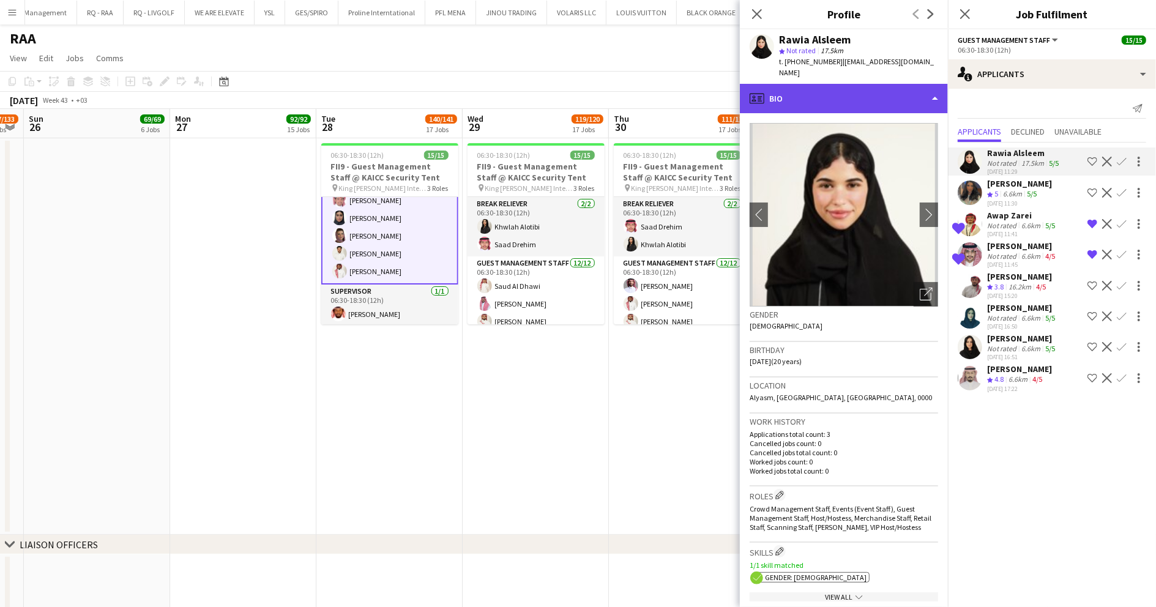
click at [836, 84] on div "profile Bio" at bounding box center [844, 98] width 208 height 29
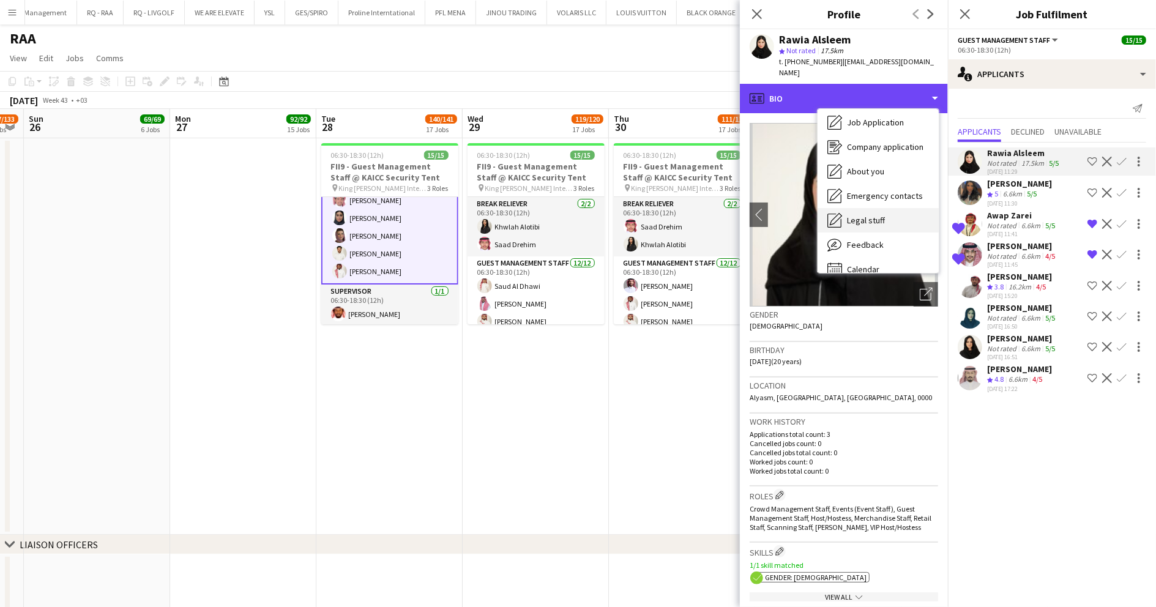
scroll to position [42, 0]
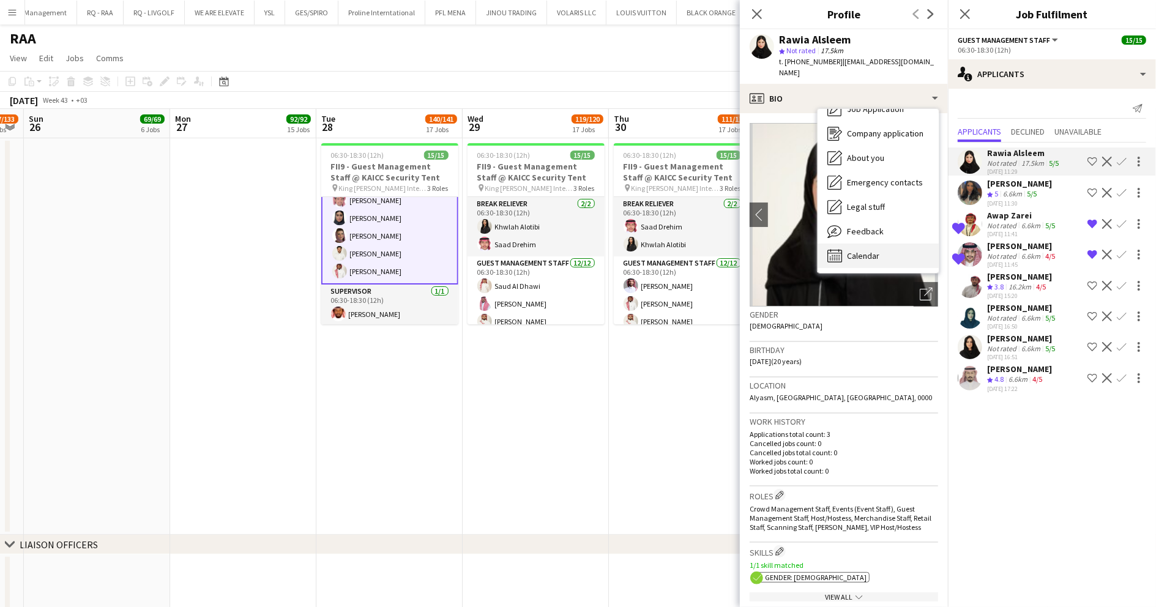
click at [850, 250] on span "Calendar" at bounding box center [863, 255] width 32 height 11
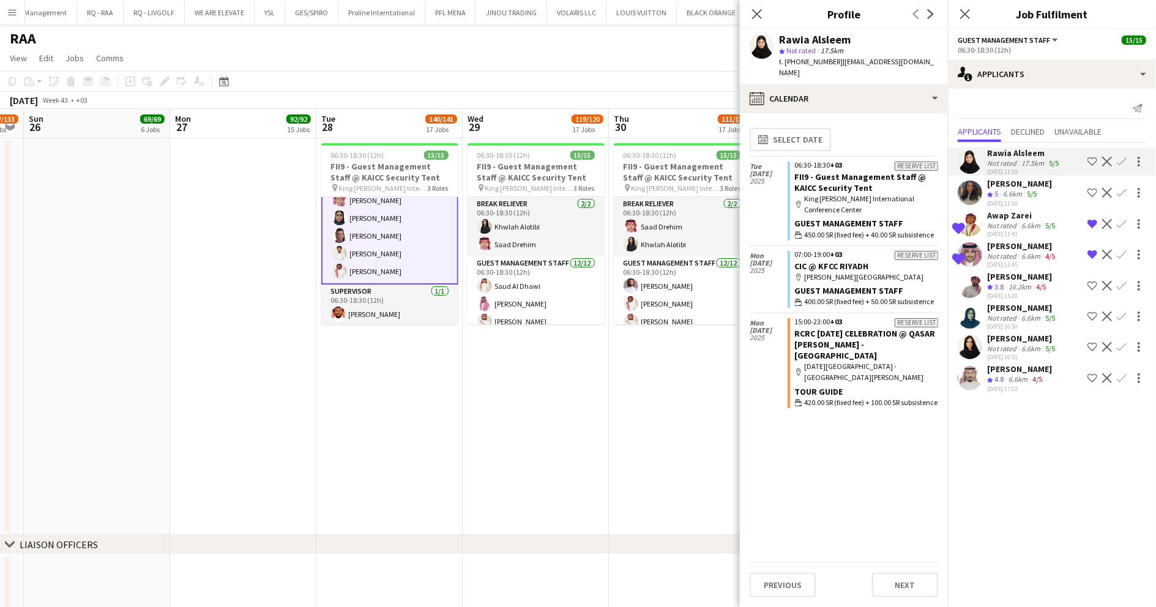
drag, startPoint x: 923, startPoint y: 65, endPoint x: 838, endPoint y: 67, distance: 85.1
click at [838, 67] on div "Rawia Alsleem star Not rated 17.5km t. +966543396032 | alsleemrawia@gmail.com" at bounding box center [844, 56] width 208 height 54
drag, startPoint x: 838, startPoint y: 67, endPoint x: 1015, endPoint y: 193, distance: 216.7
click at [1015, 193] on div "6.6km" at bounding box center [1012, 194] width 24 height 10
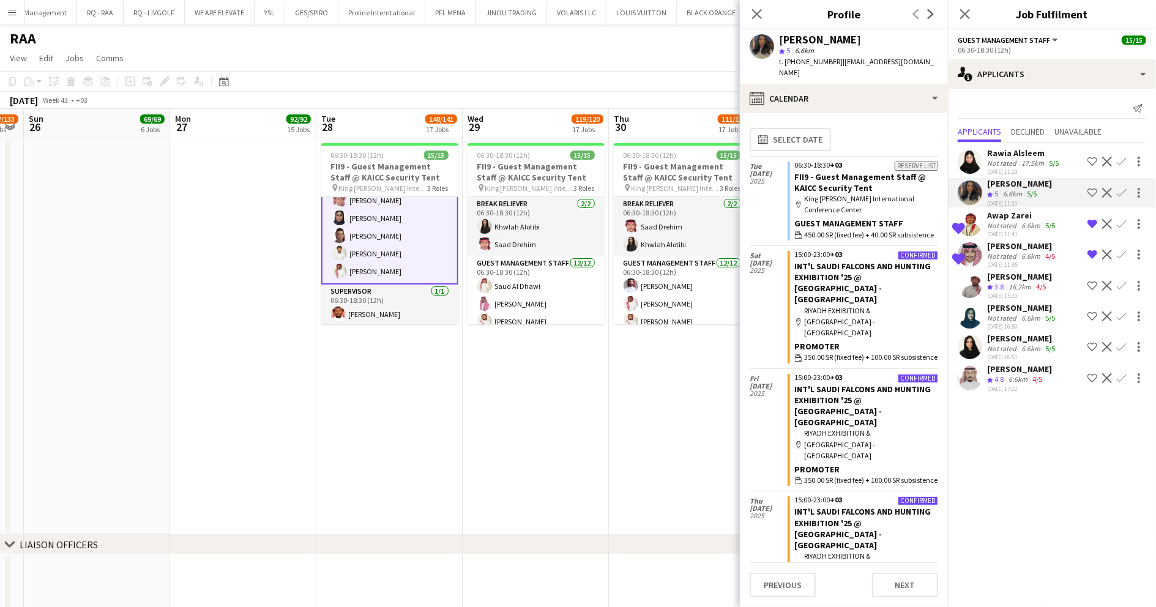
click at [666, 52] on app-page-menu "View Day view expanded Day view collapsed Month view Date picker Jump to today …" at bounding box center [578, 59] width 1156 height 23
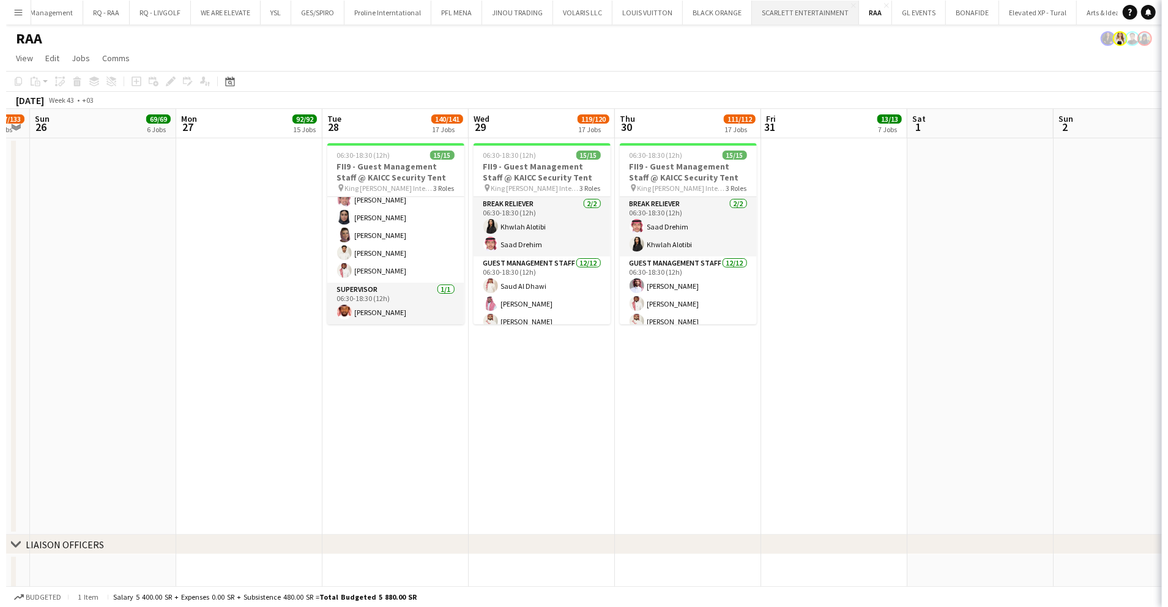
scroll to position [210, 0]
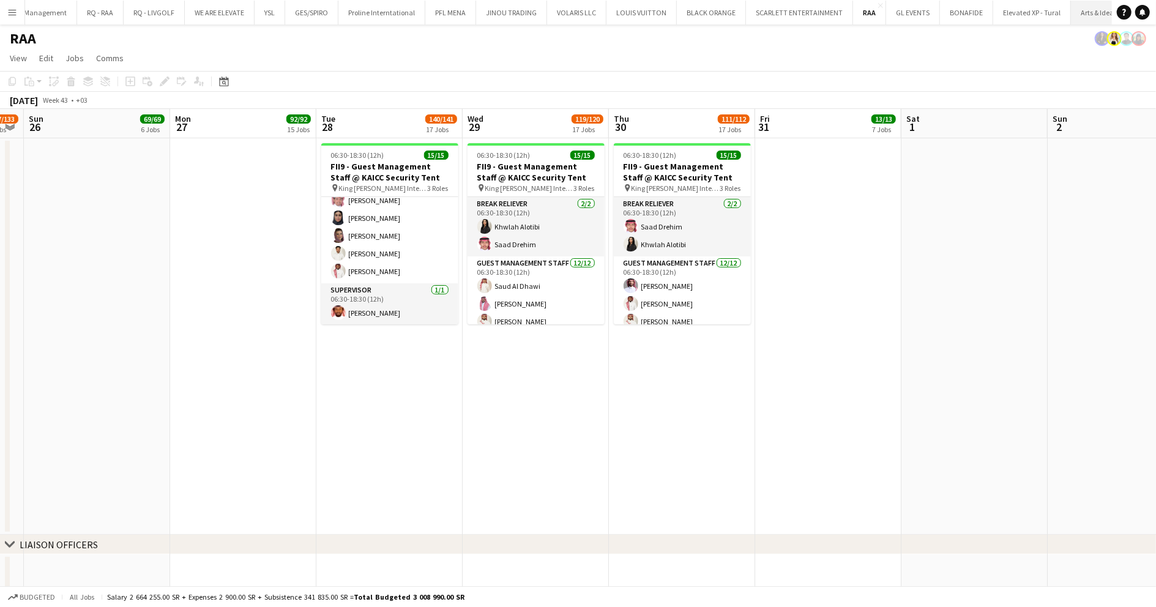
click at [1071, 20] on button "Arts & Idea Close" at bounding box center [1097, 13] width 53 height 24
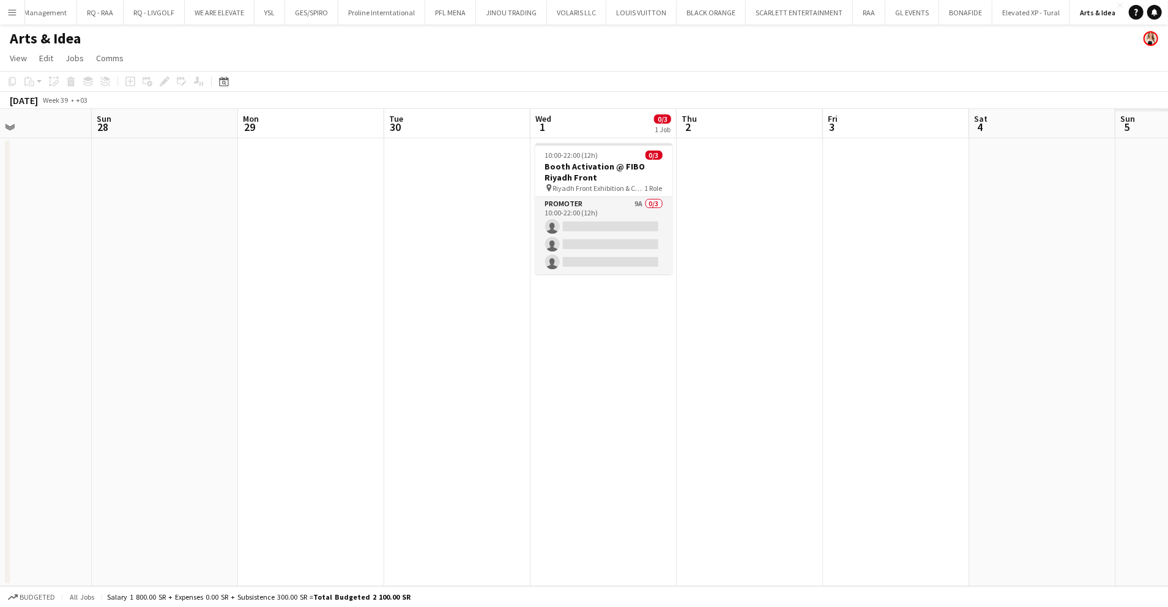
drag, startPoint x: 335, startPoint y: 233, endPoint x: 310, endPoint y: 234, distance: 25.7
click at [310, 234] on app-calendar-viewport "Wed 24 Thu 25 Fri 26 Sat 27 Sun 28 Mon 29 Tue 30 Wed 1 0/3 1 Job Thu 2 Fri 3 Sa…" at bounding box center [584, 347] width 1168 height 477
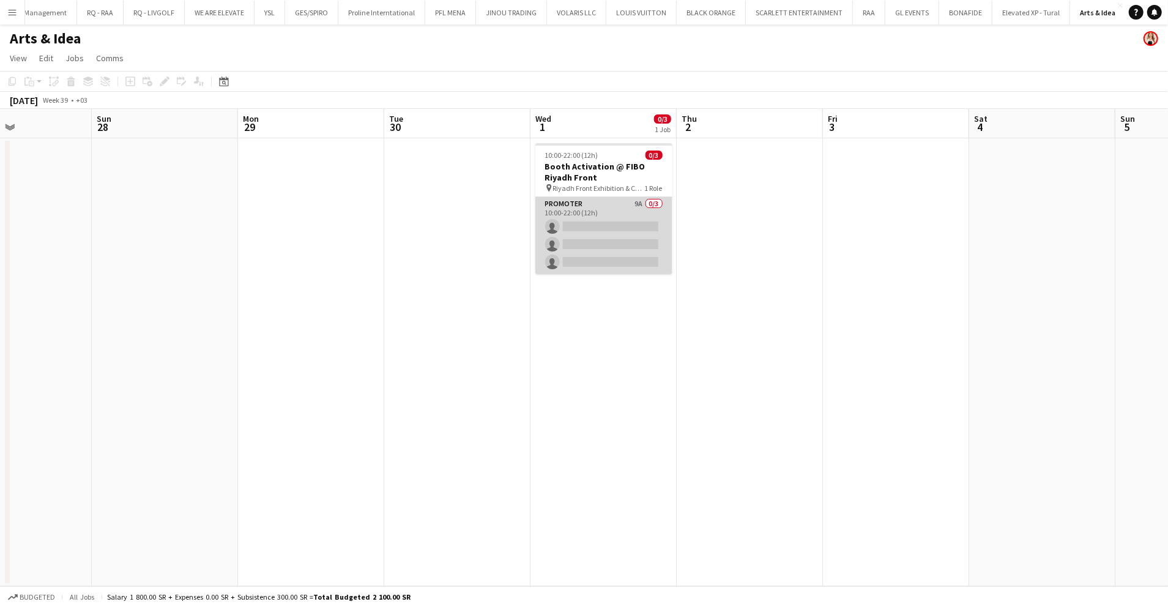
drag, startPoint x: 608, startPoint y: 212, endPoint x: 629, endPoint y: 200, distance: 24.7
click at [607, 212] on app-card-role "Promoter 9A 0/3 10:00-22:00 (12h) single-neutral-actions single-neutral-actions…" at bounding box center [603, 235] width 137 height 77
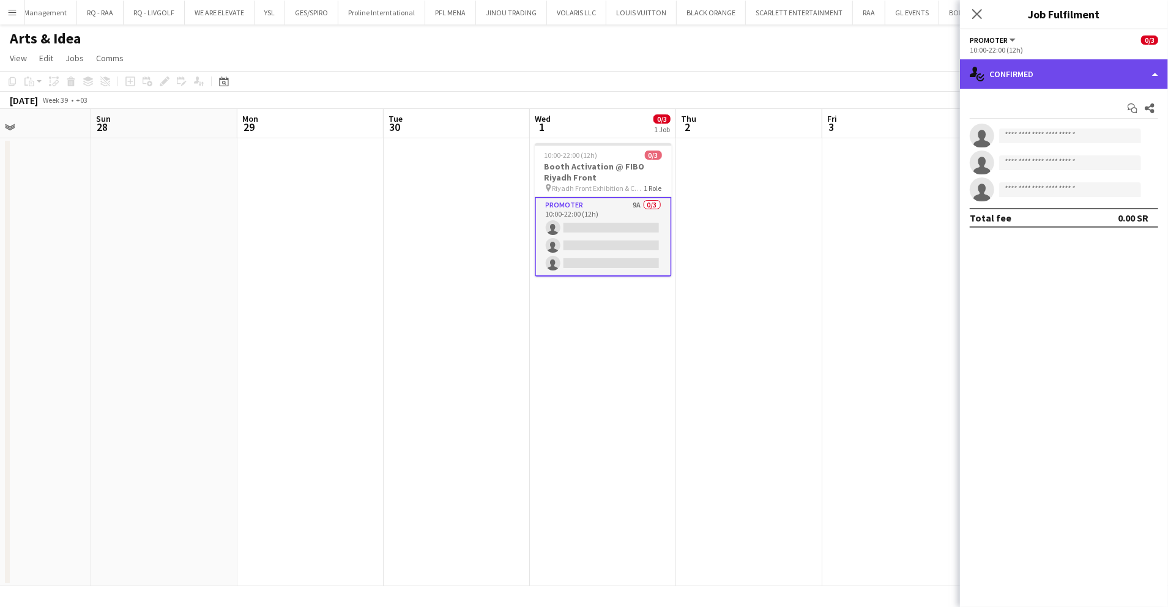
click at [1052, 67] on div "single-neutral-actions-check-2 Confirmed" at bounding box center [1064, 73] width 208 height 29
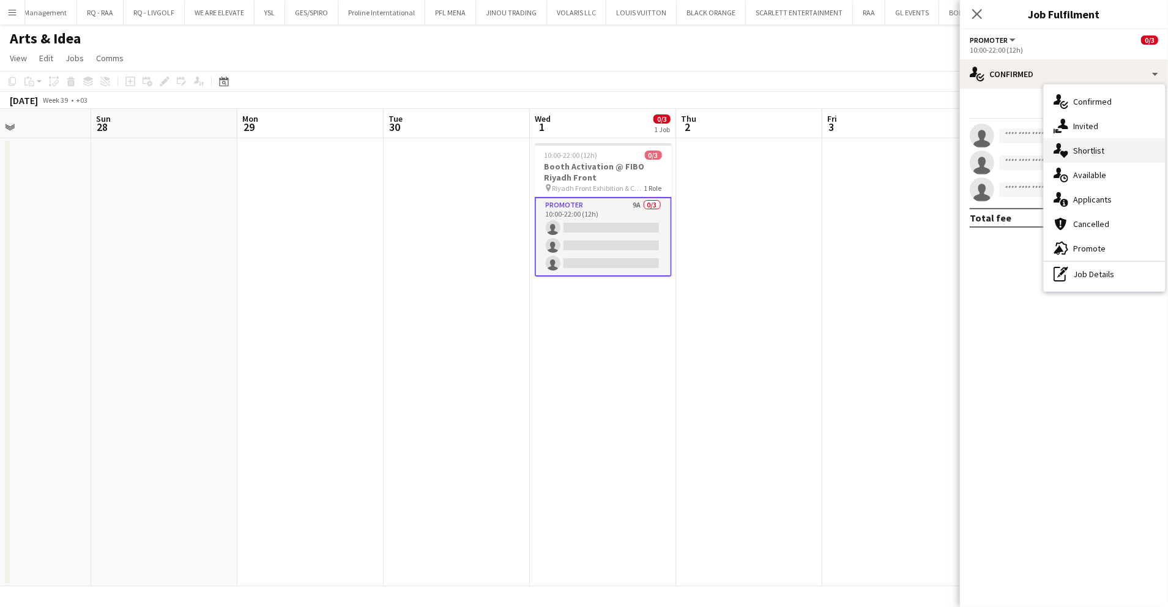
click at [1103, 155] on span "Shortlist" at bounding box center [1088, 150] width 31 height 11
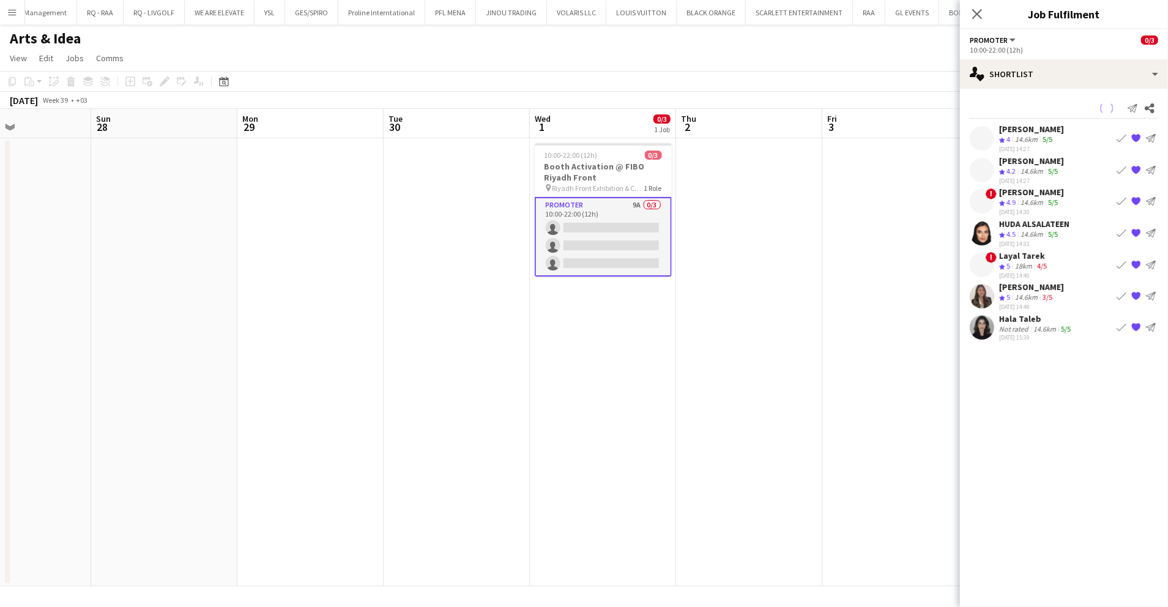
scroll to position [0, 0]
click at [1031, 166] on div "14.6km" at bounding box center [1032, 171] width 28 height 10
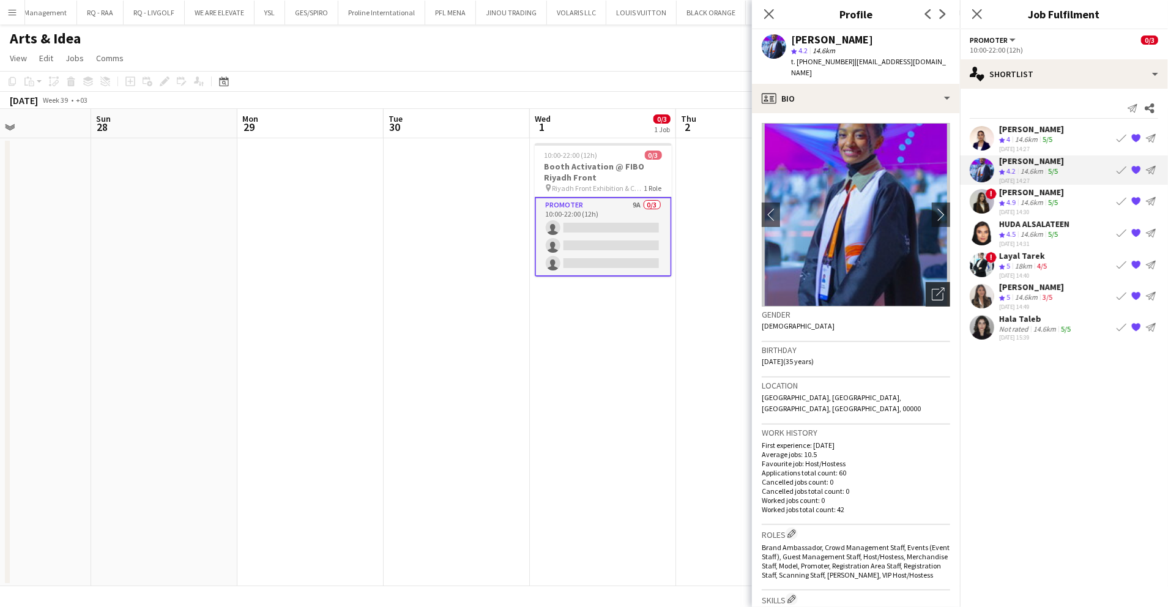
click at [928, 282] on div "Open photos pop-in" at bounding box center [938, 294] width 24 height 24
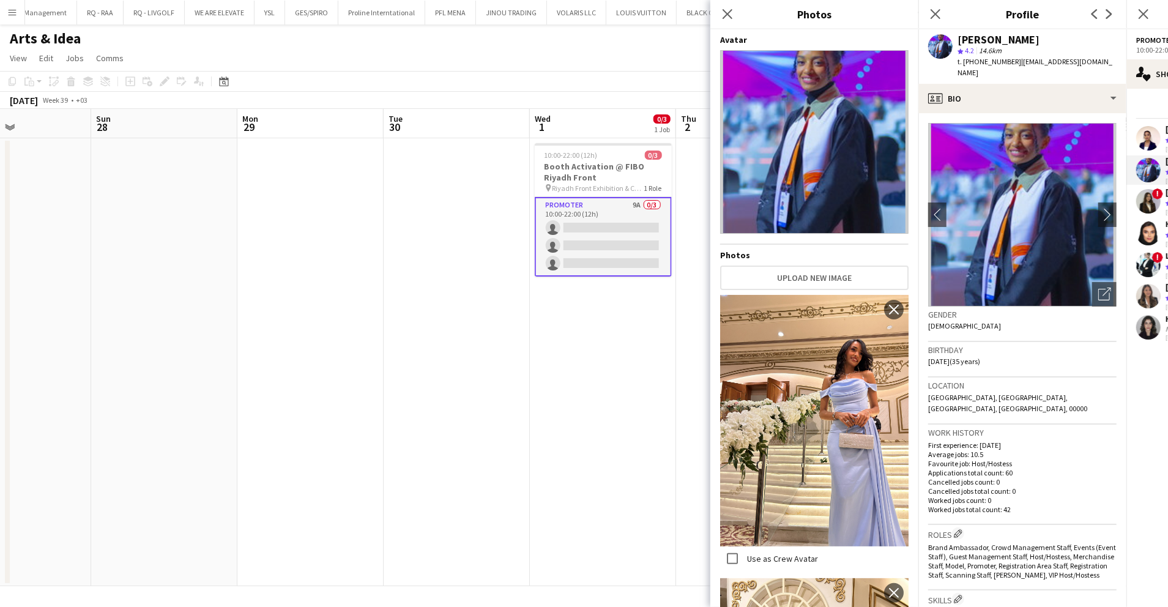
click at [1151, 230] on app-user-avatar at bounding box center [1148, 233] width 24 height 24
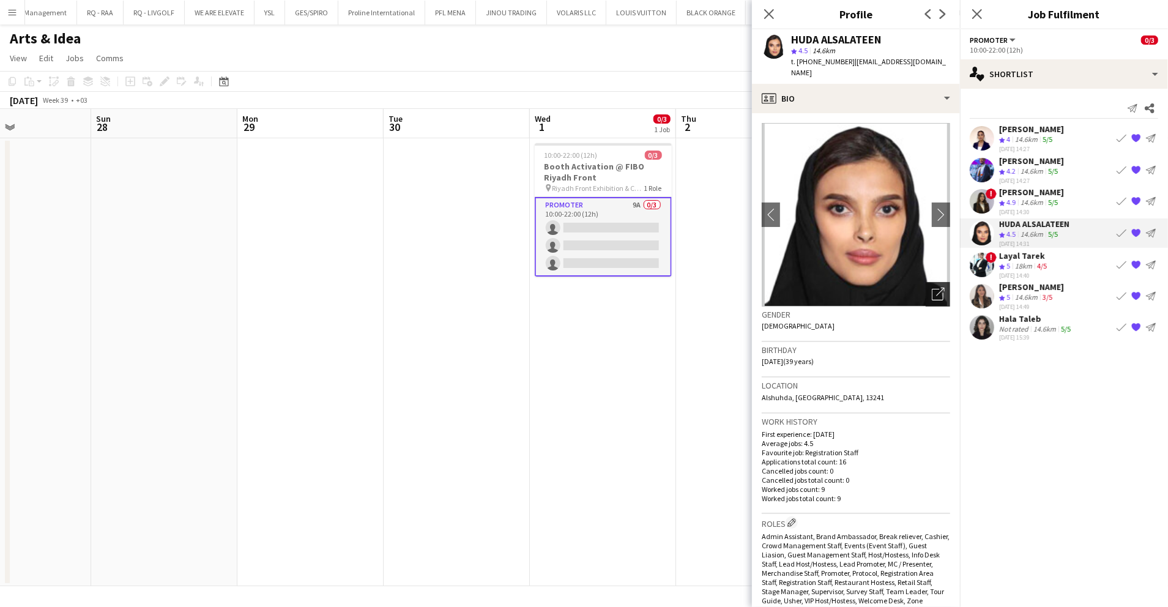
click at [932, 288] on icon "Open photos pop-in" at bounding box center [938, 294] width 13 height 13
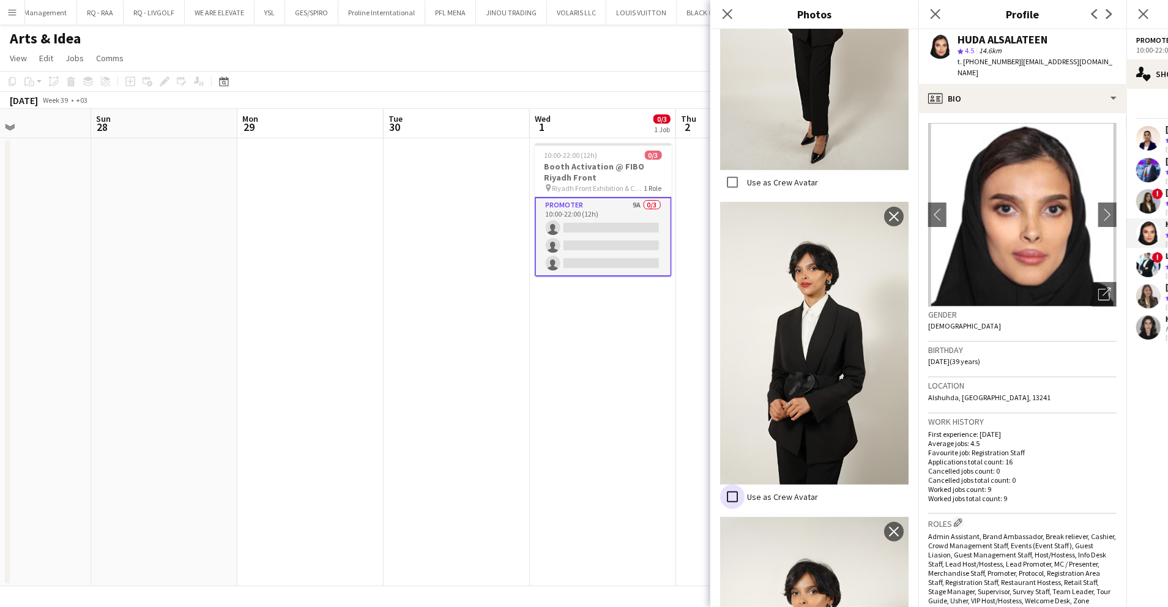
scroll to position [415, 0]
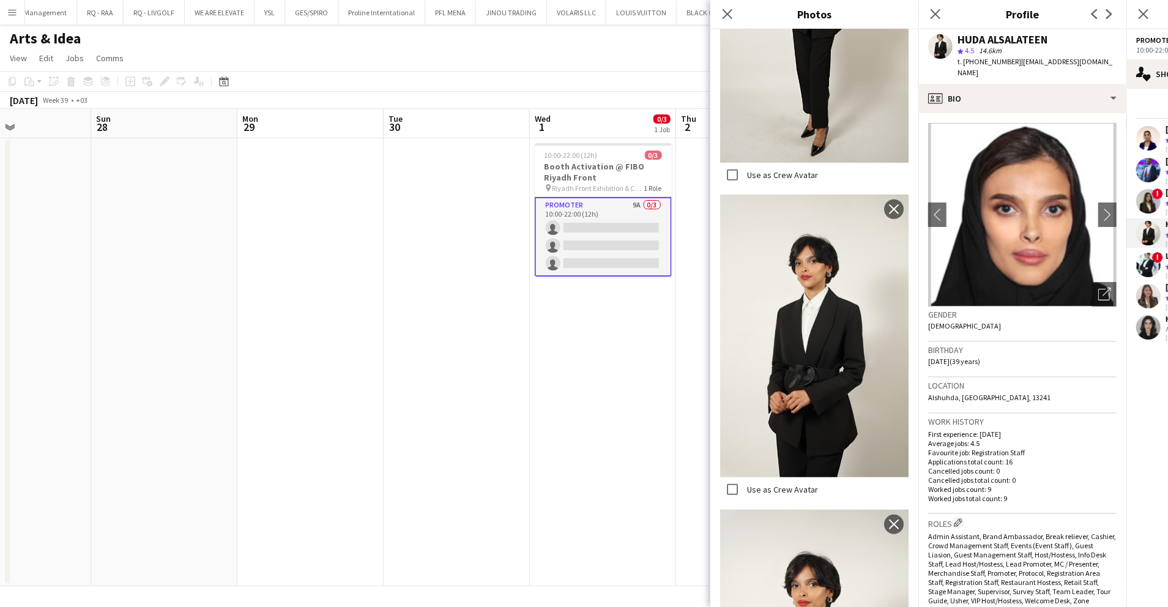
click at [660, 397] on app-date-cell "10:00-22:00 (12h) 0/3 Booth Activation @ FIBO Riyadh Front pin Riyadh Front Exh…" at bounding box center [603, 362] width 146 height 448
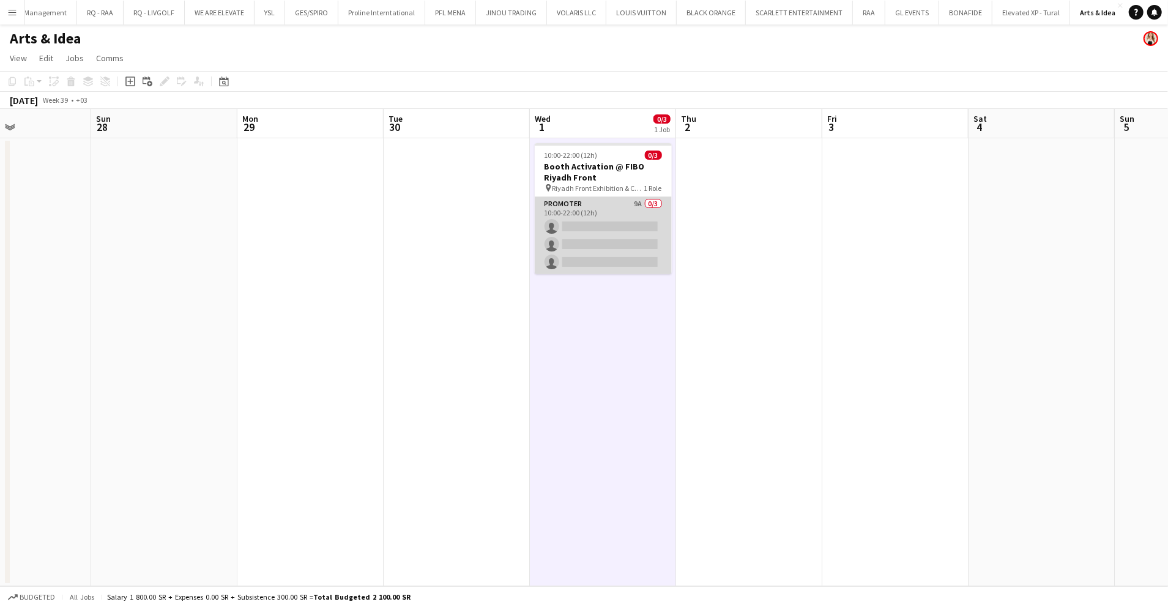
click at [630, 225] on app-card-role "Promoter 9A 0/3 10:00-22:00 (12h) single-neutral-actions single-neutral-actions…" at bounding box center [603, 235] width 137 height 77
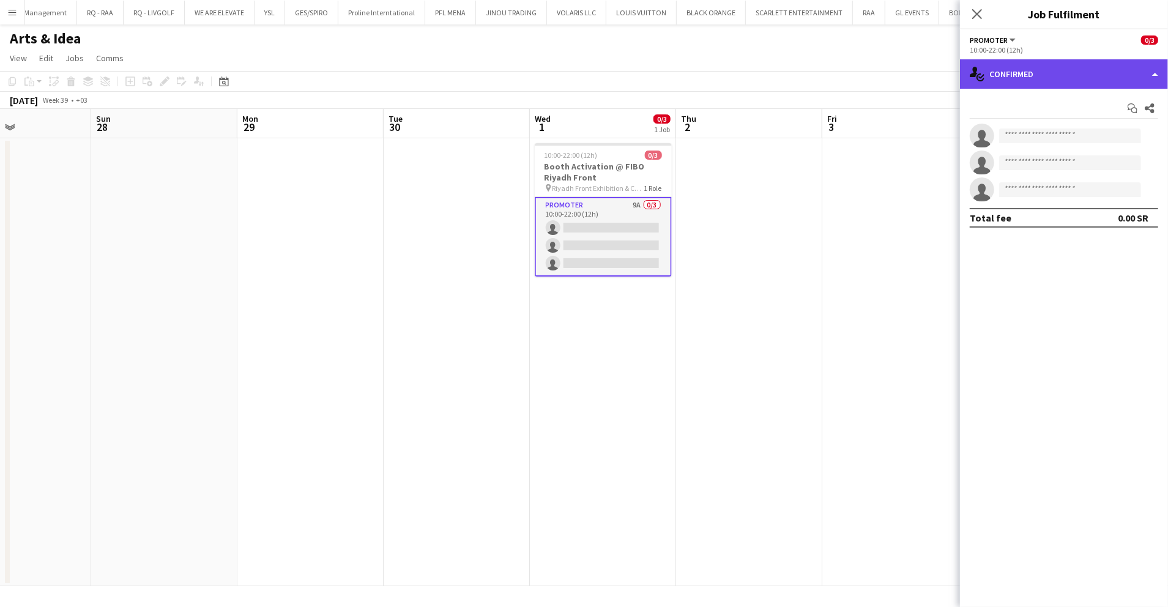
click at [1106, 76] on div "single-neutral-actions-check-2 Confirmed" at bounding box center [1064, 73] width 208 height 29
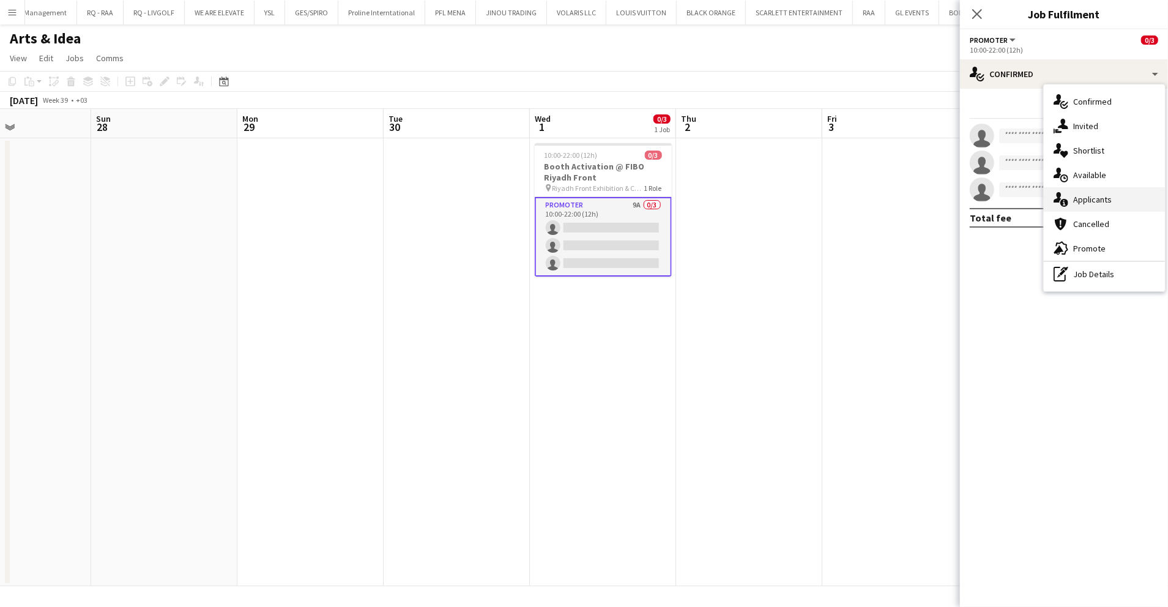
drag, startPoint x: 1100, startPoint y: 211, endPoint x: 1105, endPoint y: 203, distance: 9.0
click at [1105, 203] on div "single-neutral-actions-check-2 Confirmed single-neutral-actions-share-1 Invited…" at bounding box center [1104, 187] width 121 height 207
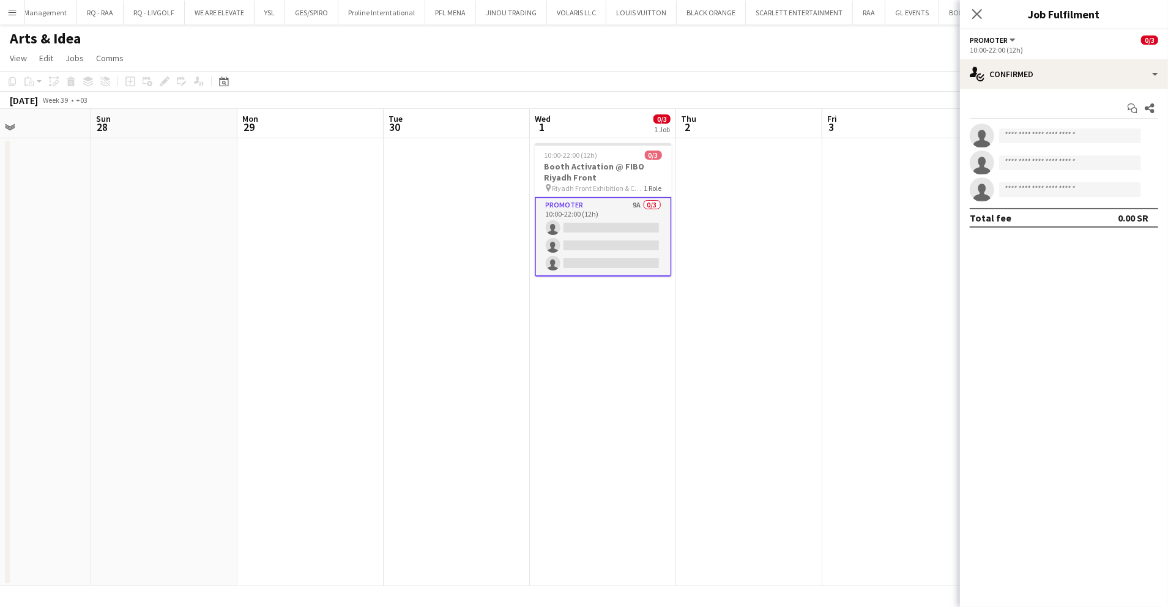
click at [1105, 203] on app-confirmed-crew "single-neutral-actions single-neutral-actions single-neutral-actions Total fee …" at bounding box center [1064, 176] width 208 height 104
click at [1045, 60] on div "single-neutral-actions-check-2 Confirmed" at bounding box center [1064, 73] width 208 height 29
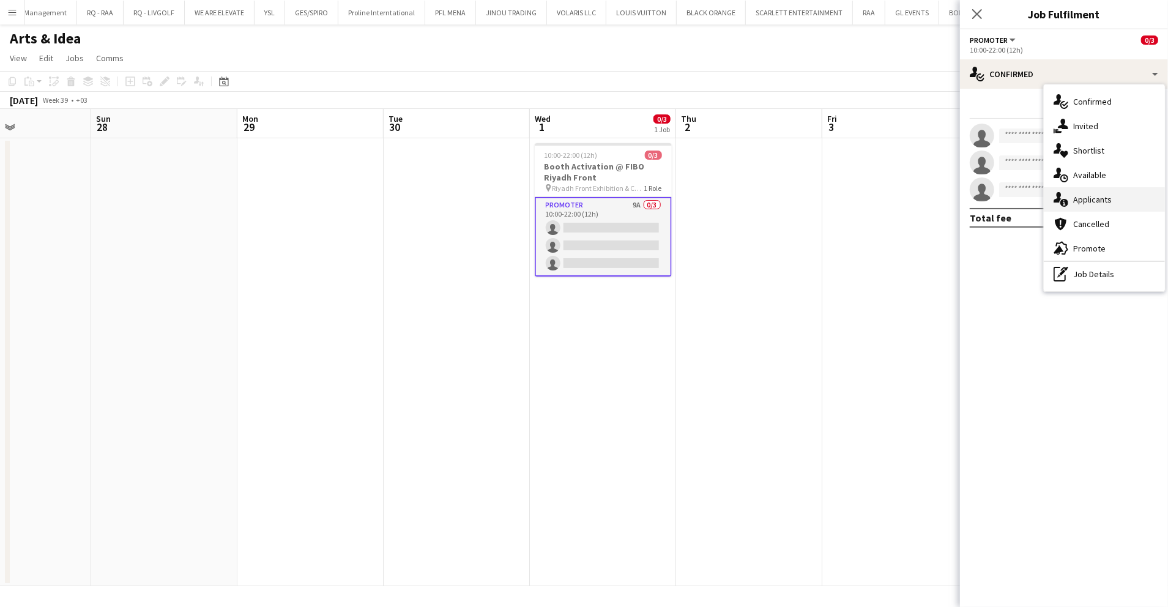
click at [1087, 192] on div "single-neutral-actions-information Applicants" at bounding box center [1104, 199] width 121 height 24
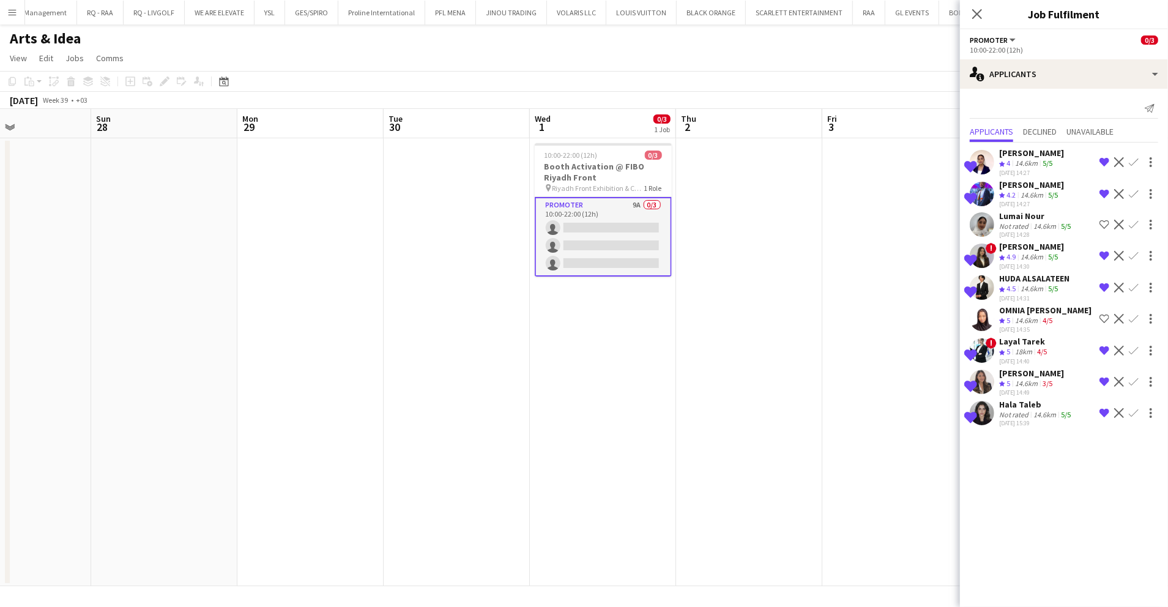
click at [1026, 195] on div "14.6km" at bounding box center [1032, 195] width 28 height 10
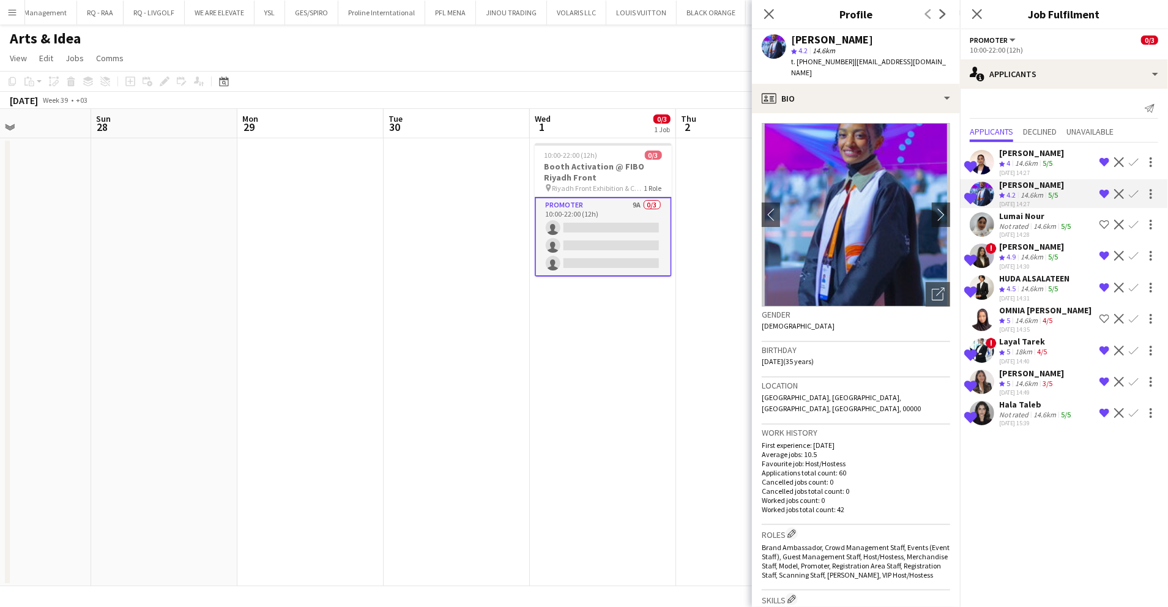
click at [939, 277] on app-crew-profile-bio "chevron-left chevron-right Open photos pop-in Gender Female Birthday 17-09-1990…" at bounding box center [856, 360] width 208 height 494
click at [936, 288] on icon at bounding box center [940, 292] width 9 height 9
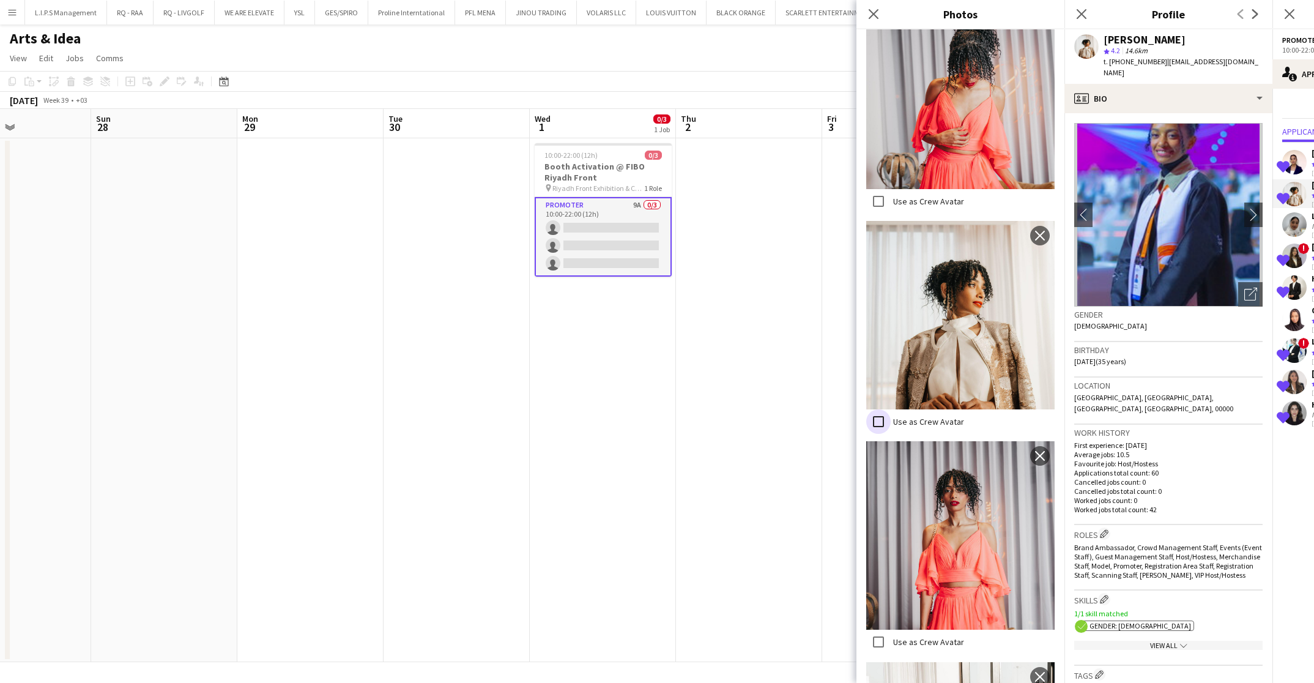
scroll to position [2744, 0]
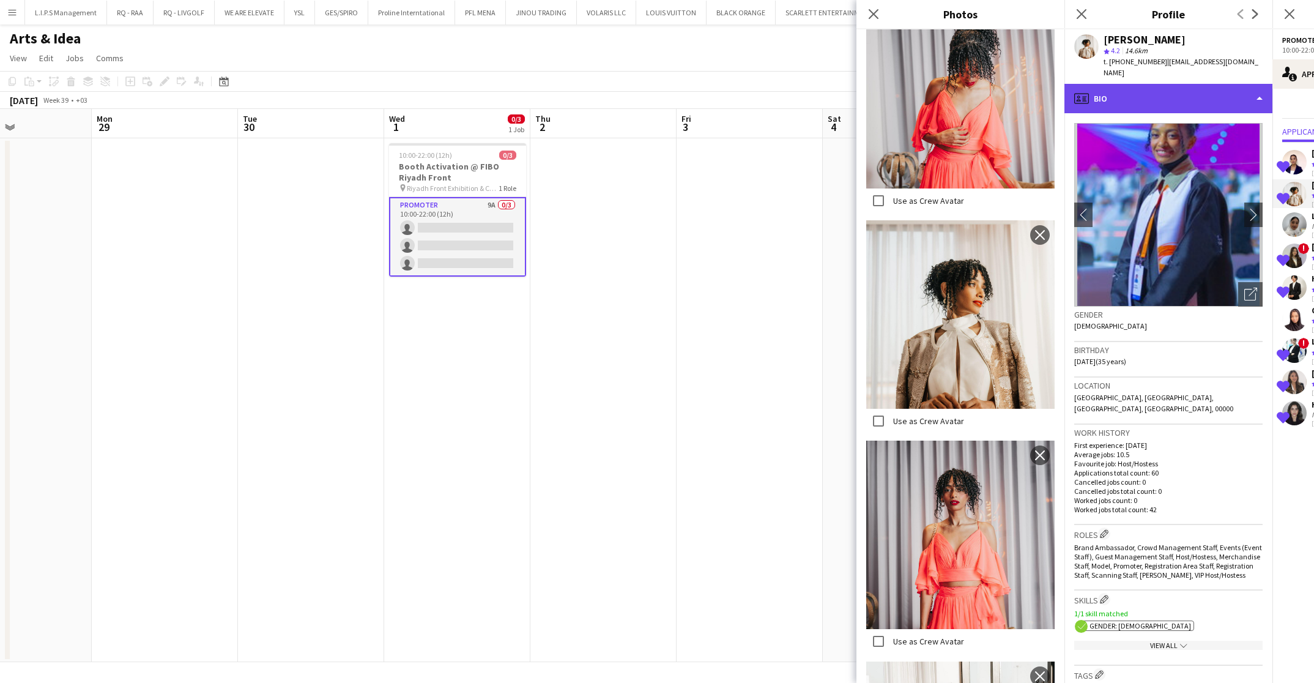
click at [1168, 88] on div "profile Bio" at bounding box center [1169, 98] width 208 height 29
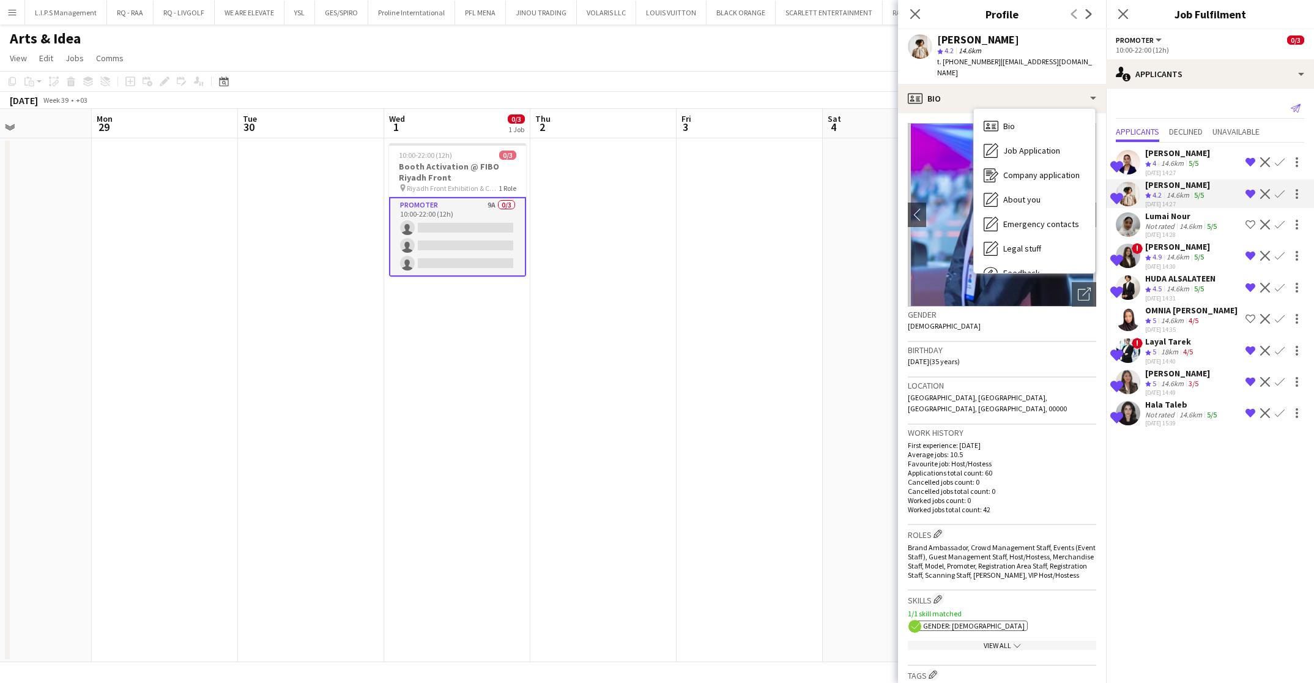
click at [1168, 114] on app-icon "Send notification" at bounding box center [1295, 108] width 17 height 17
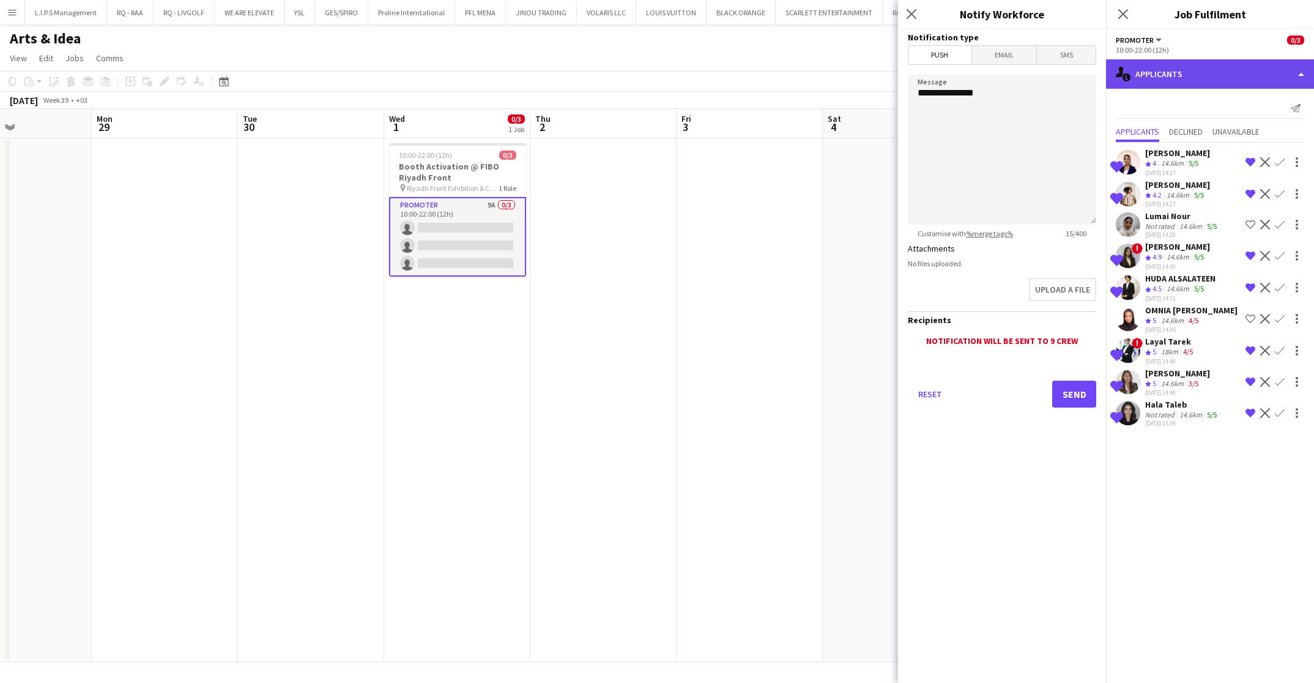
click at [1168, 84] on div "single-neutral-actions-information Applicants" at bounding box center [1210, 73] width 208 height 29
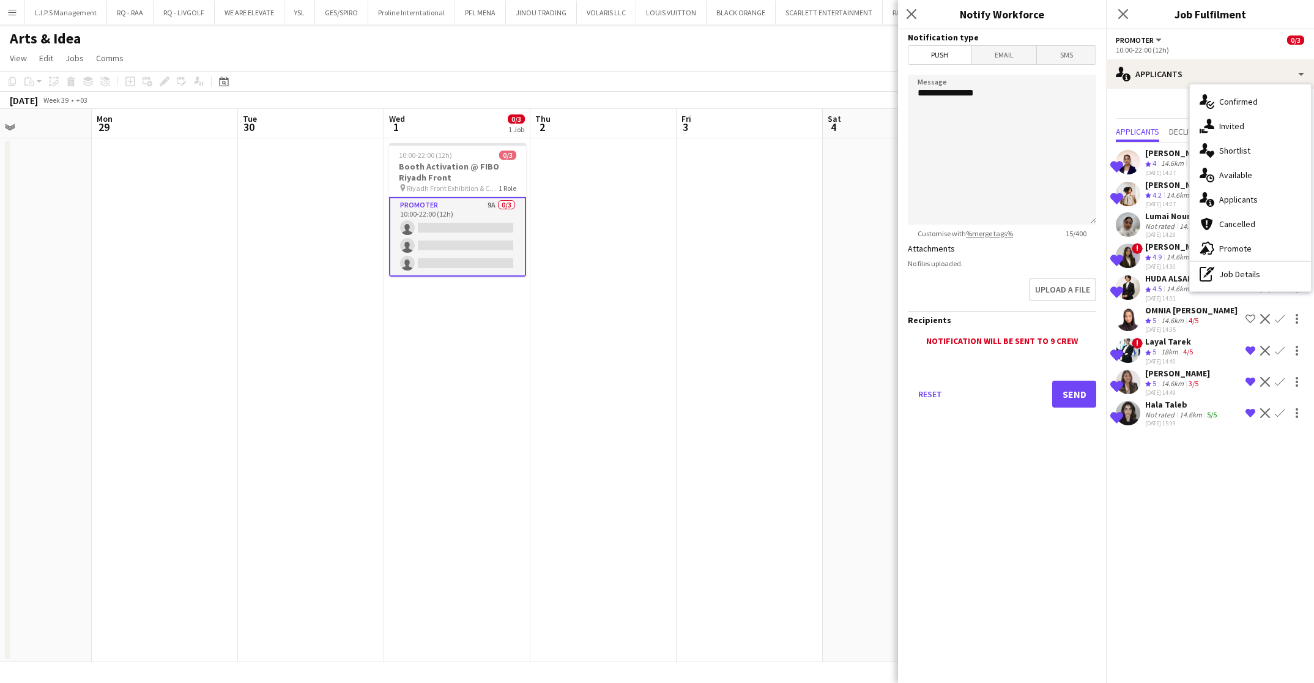
click at [1168, 273] on div "pen-write Job Details" at bounding box center [1250, 274] width 121 height 24
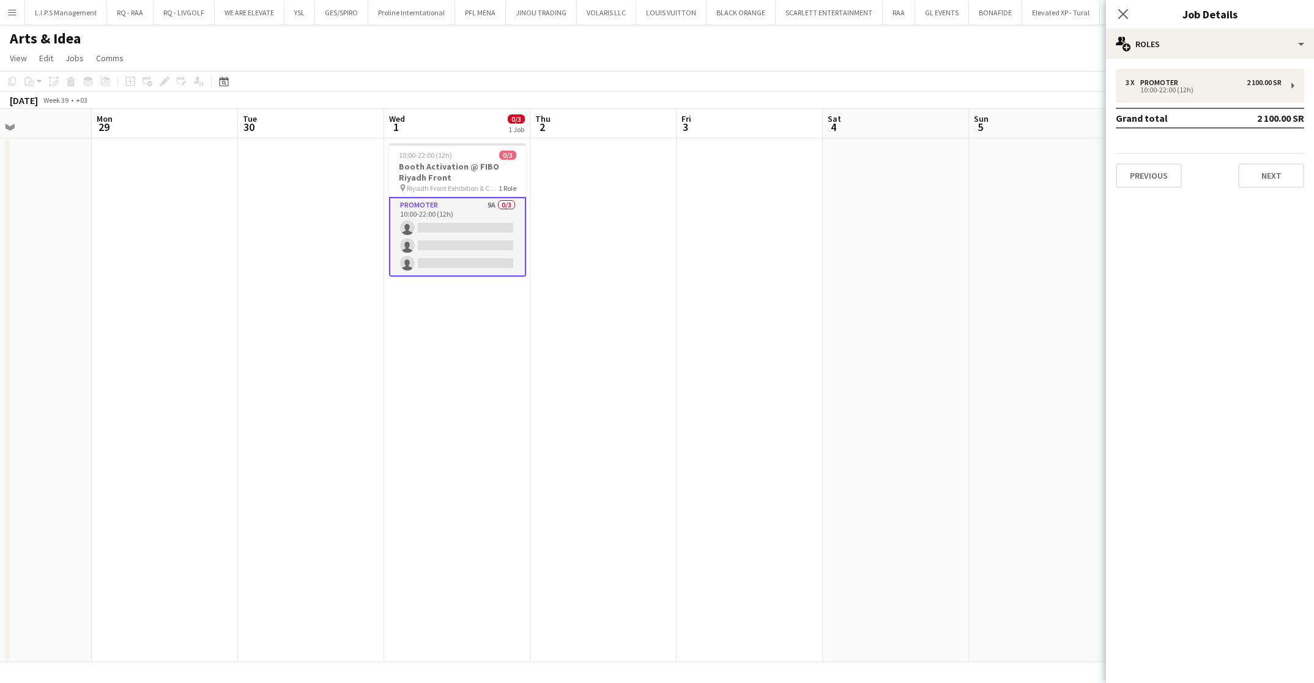
click at [442, 220] on app-card-role "Promoter 9A 0/3 10:00-22:00 (12h) single-neutral-actions single-neutral-actions…" at bounding box center [457, 237] width 137 height 80
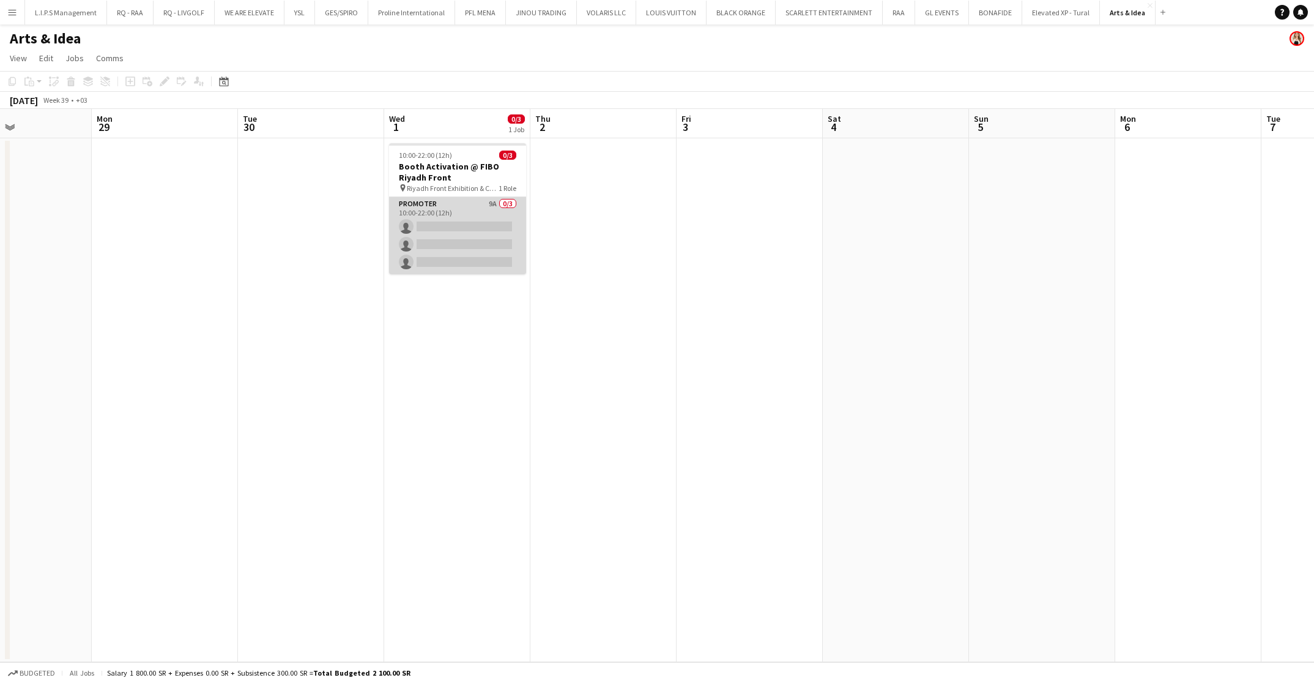
click at [468, 229] on app-card-role "Promoter 9A 0/3 10:00-22:00 (12h) single-neutral-actions single-neutral-actions…" at bounding box center [457, 235] width 137 height 77
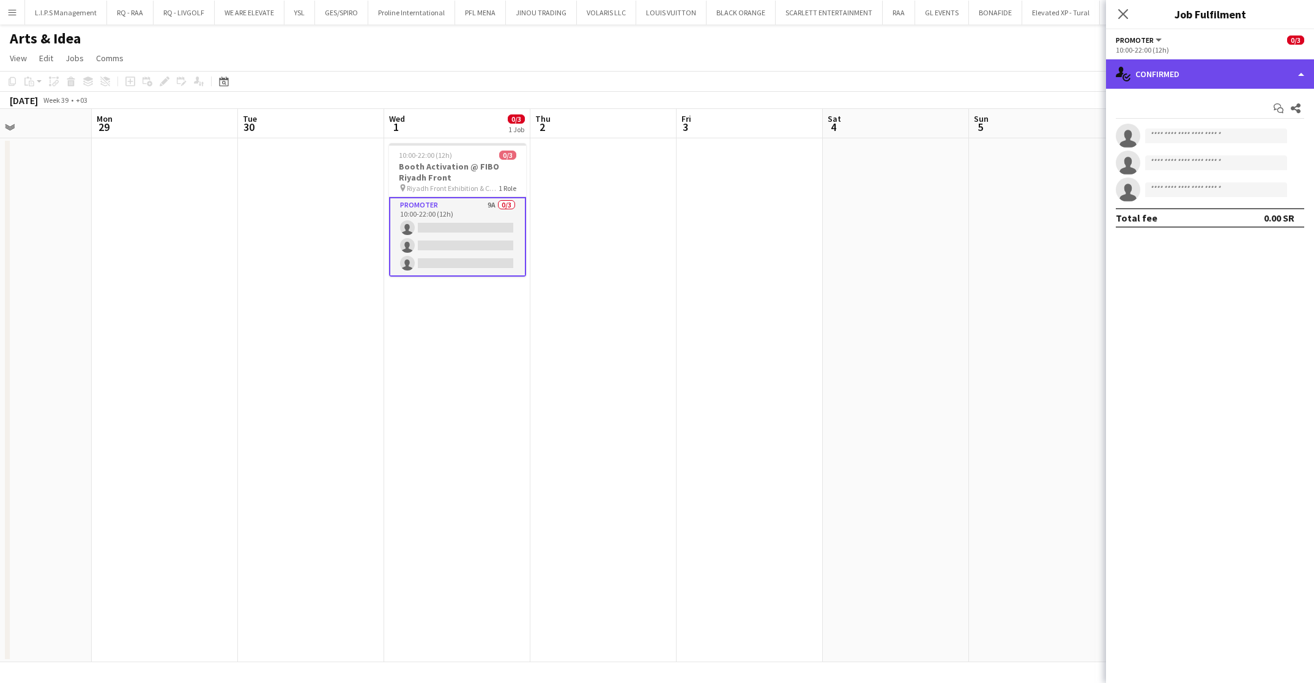
click at [1168, 72] on div "single-neutral-actions-check-2 Confirmed" at bounding box center [1210, 73] width 208 height 29
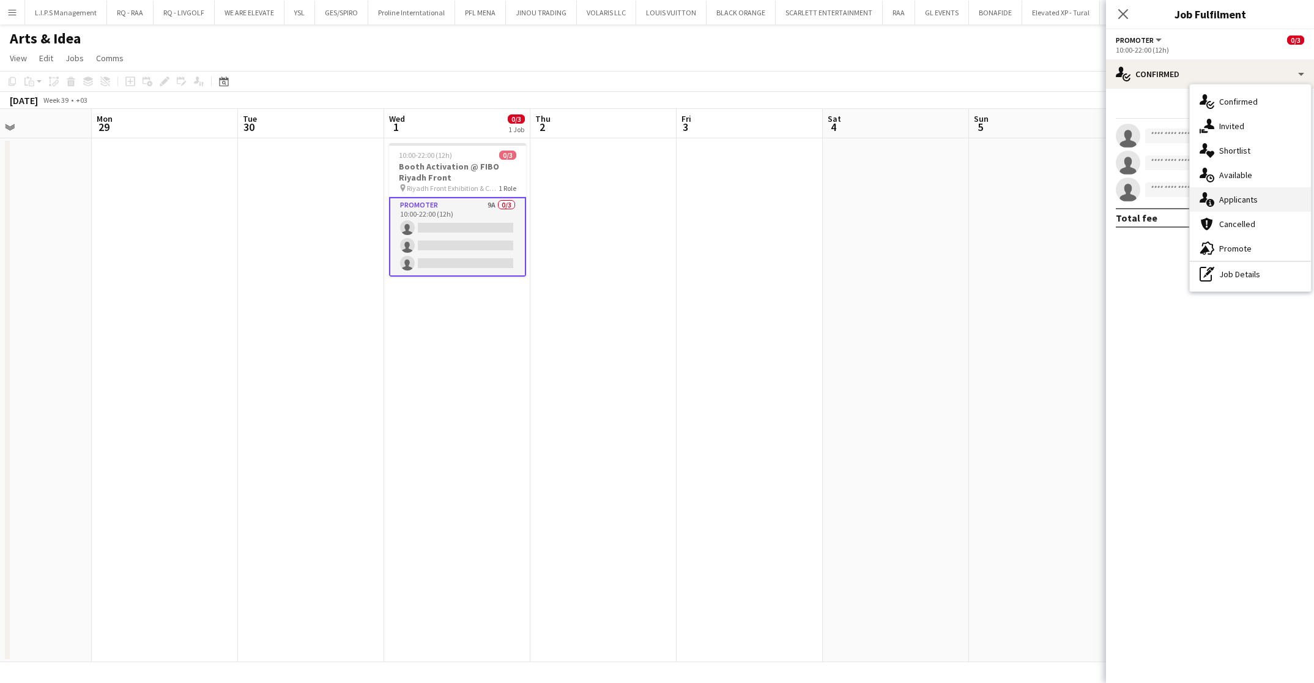
click at [1168, 198] on span "Applicants" at bounding box center [1239, 199] width 39 height 11
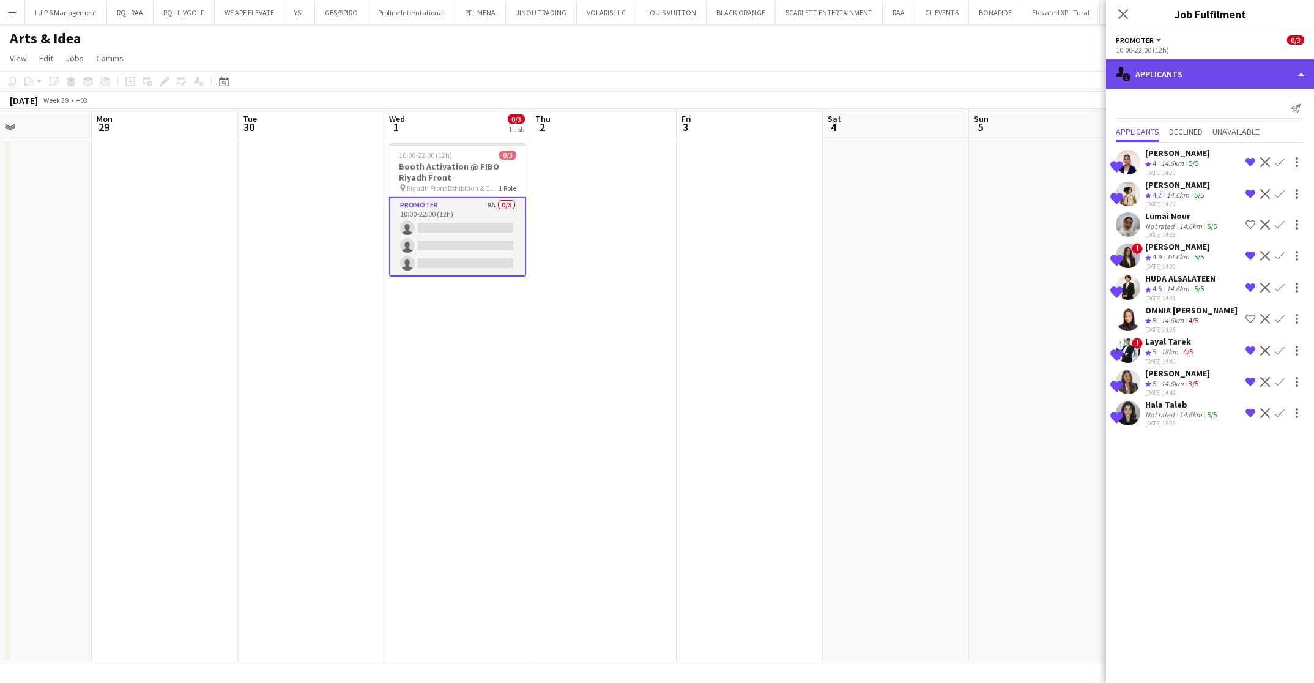
click at [1168, 86] on div "single-neutral-actions-information Applicants" at bounding box center [1210, 73] width 208 height 29
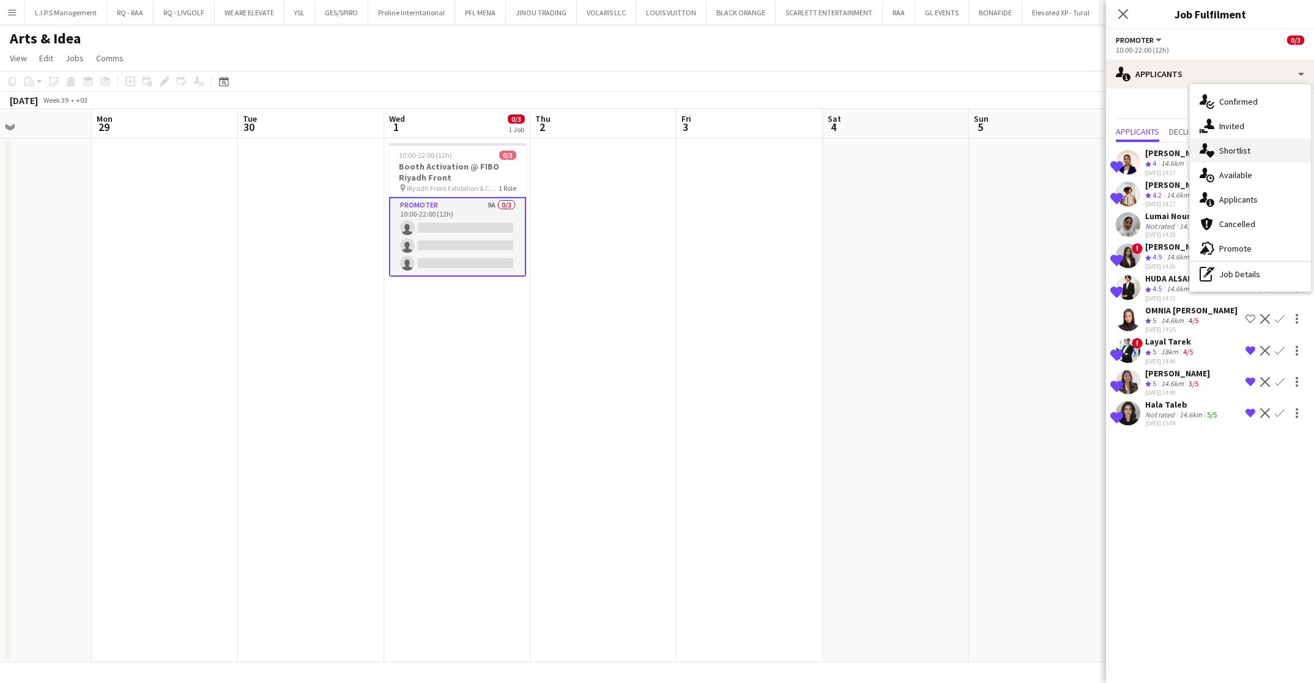
click at [1168, 149] on div "single-neutral-actions-heart Shortlist" at bounding box center [1250, 150] width 121 height 24
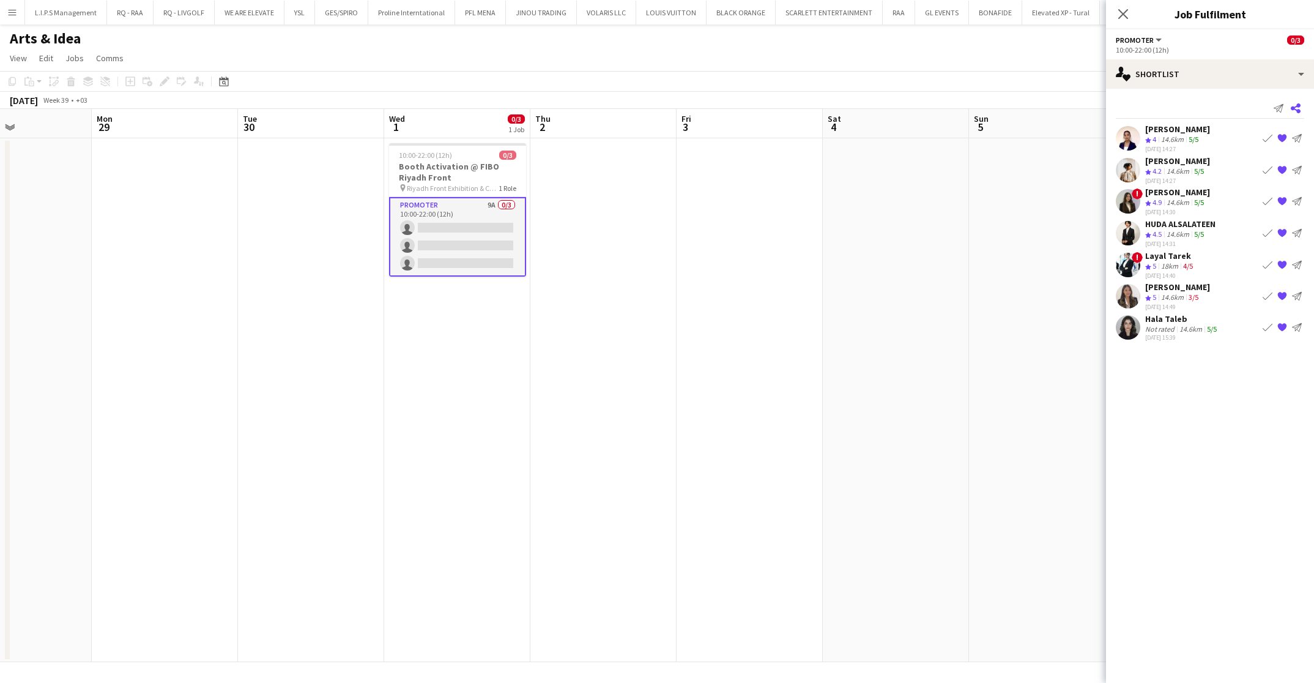
click at [1168, 110] on icon at bounding box center [1296, 108] width 10 height 10
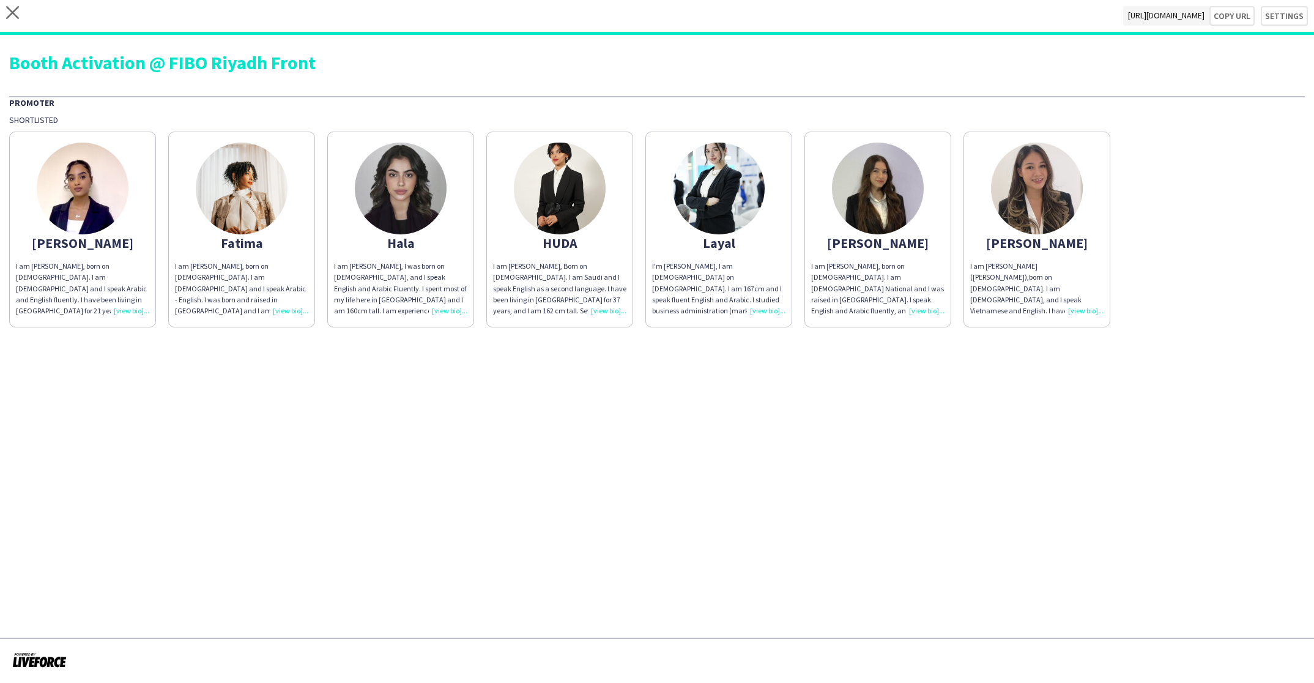
click at [581, 204] on img at bounding box center [560, 189] width 92 height 92
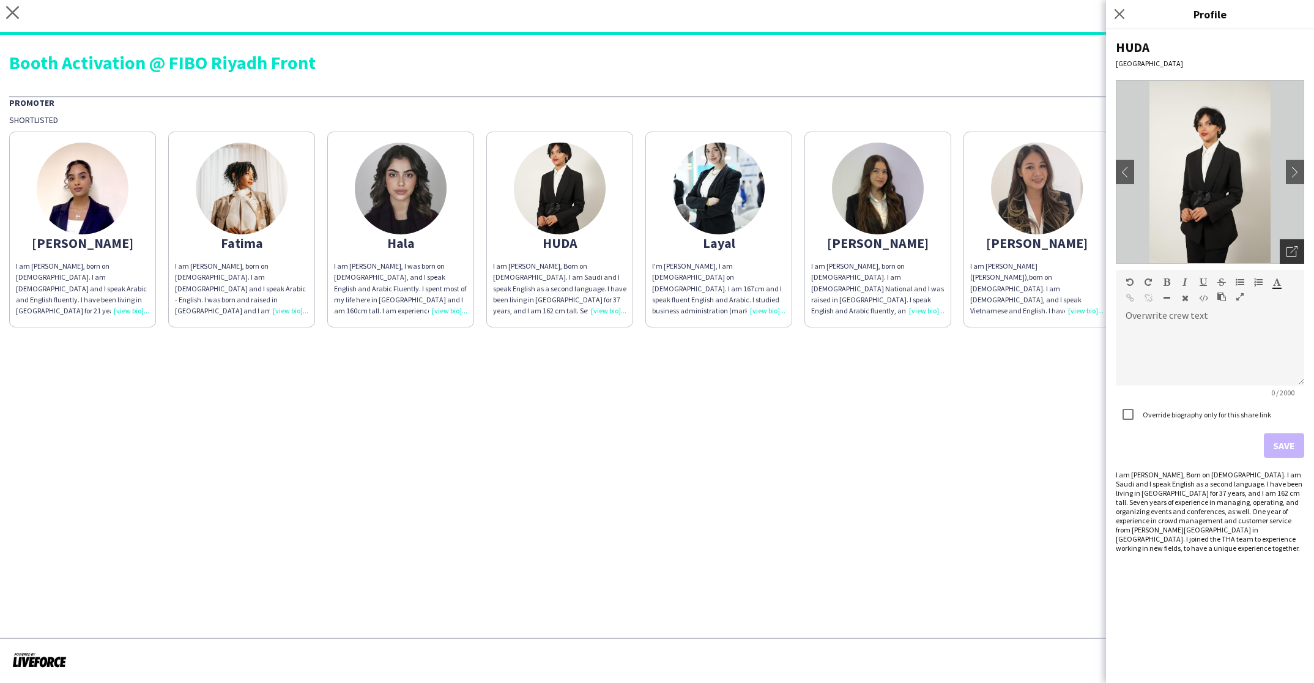
click at [1168, 240] on div "Open photos pop-in" at bounding box center [1292, 251] width 24 height 24
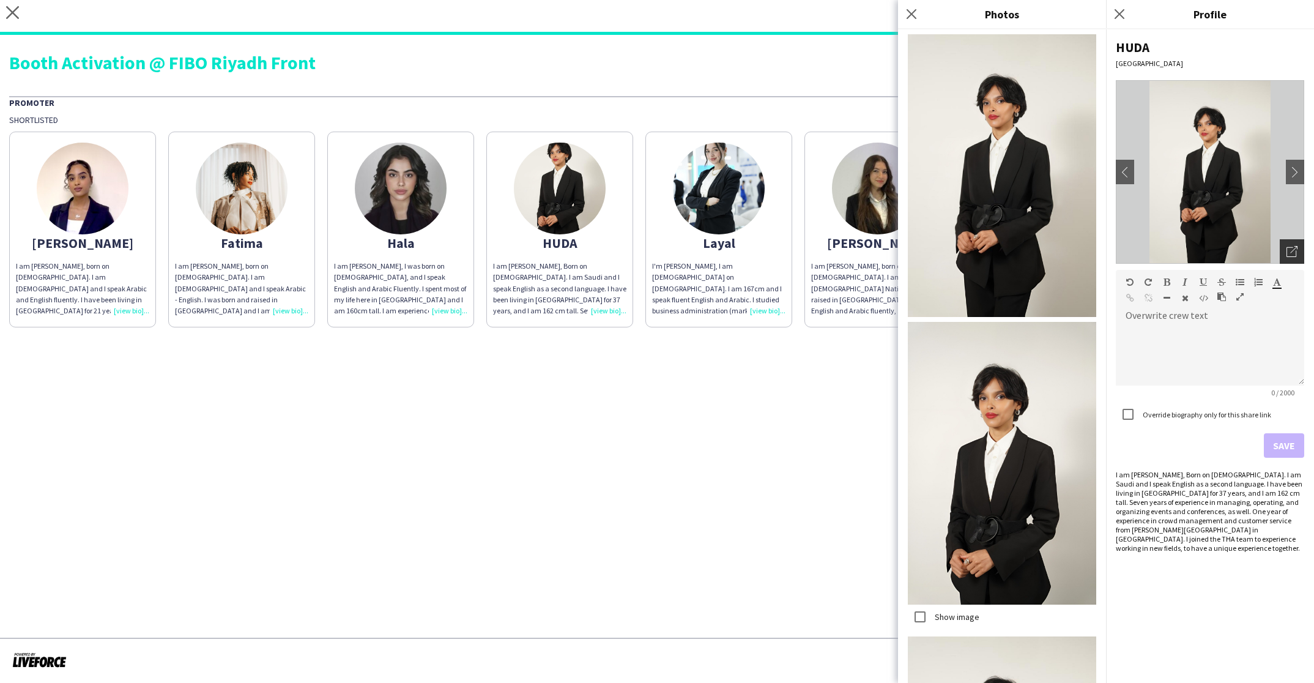
click at [1168, 250] on icon "Open photos pop-in" at bounding box center [1292, 251] width 11 height 11
click at [1168, 251] on icon "Open photos pop-in" at bounding box center [1292, 251] width 11 height 11
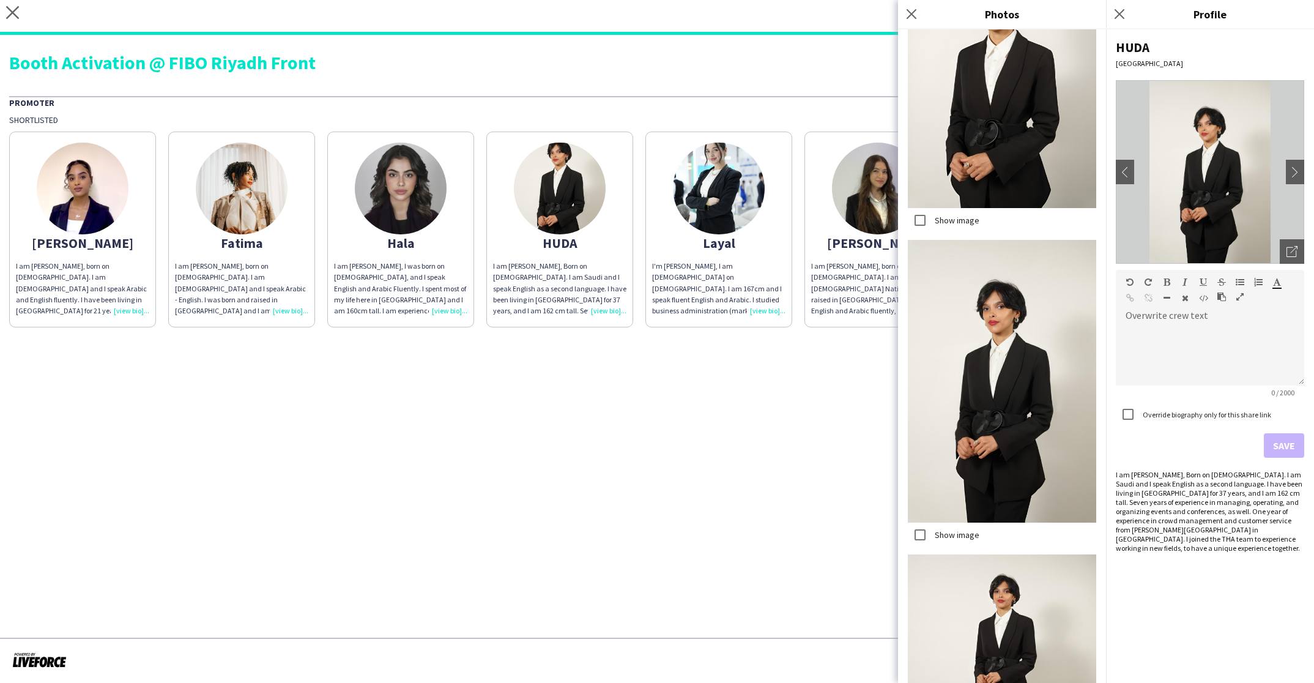
scroll to position [545, 0]
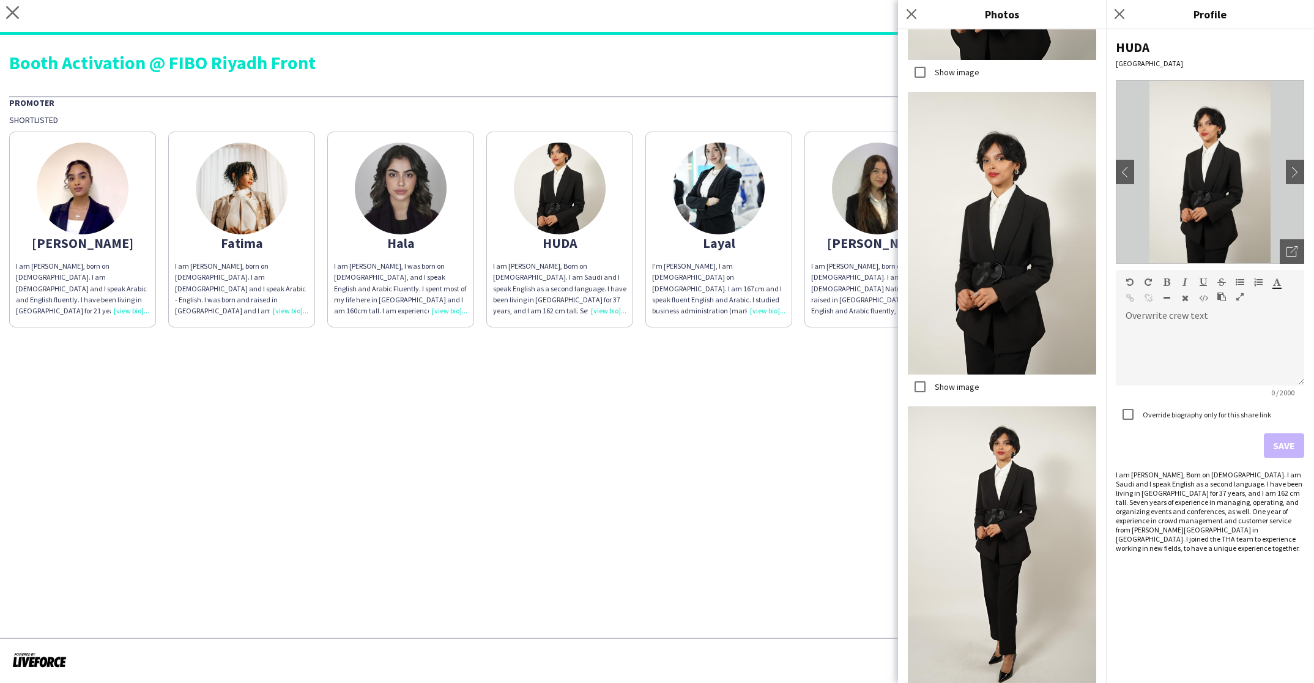
click at [234, 203] on img at bounding box center [242, 189] width 92 height 92
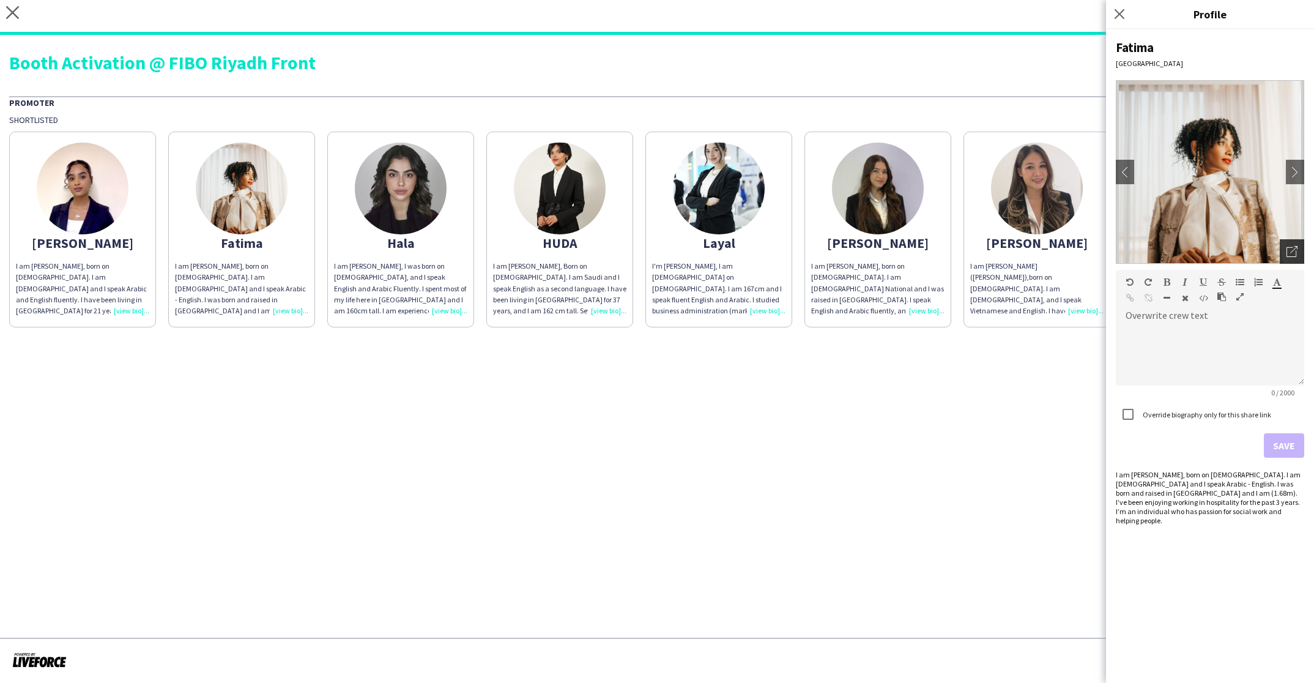
click at [1168, 248] on div "Open photos pop-in" at bounding box center [1292, 251] width 24 height 24
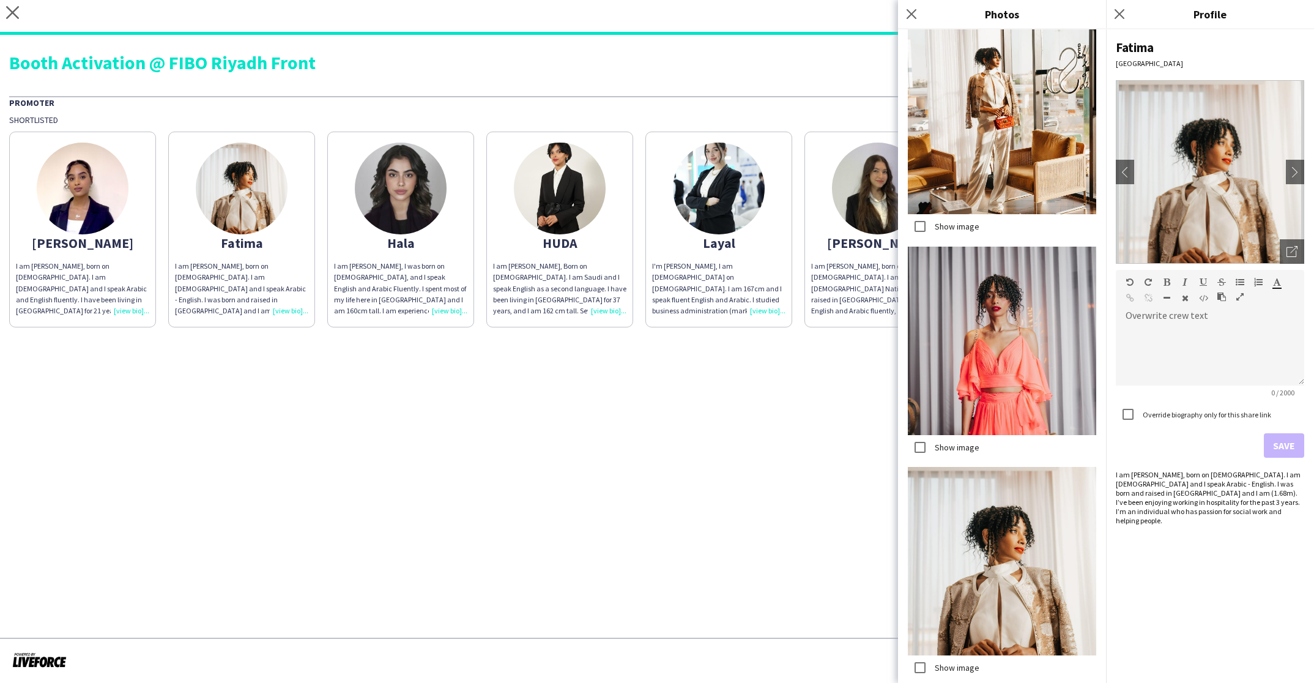
scroll to position [1010, 0]
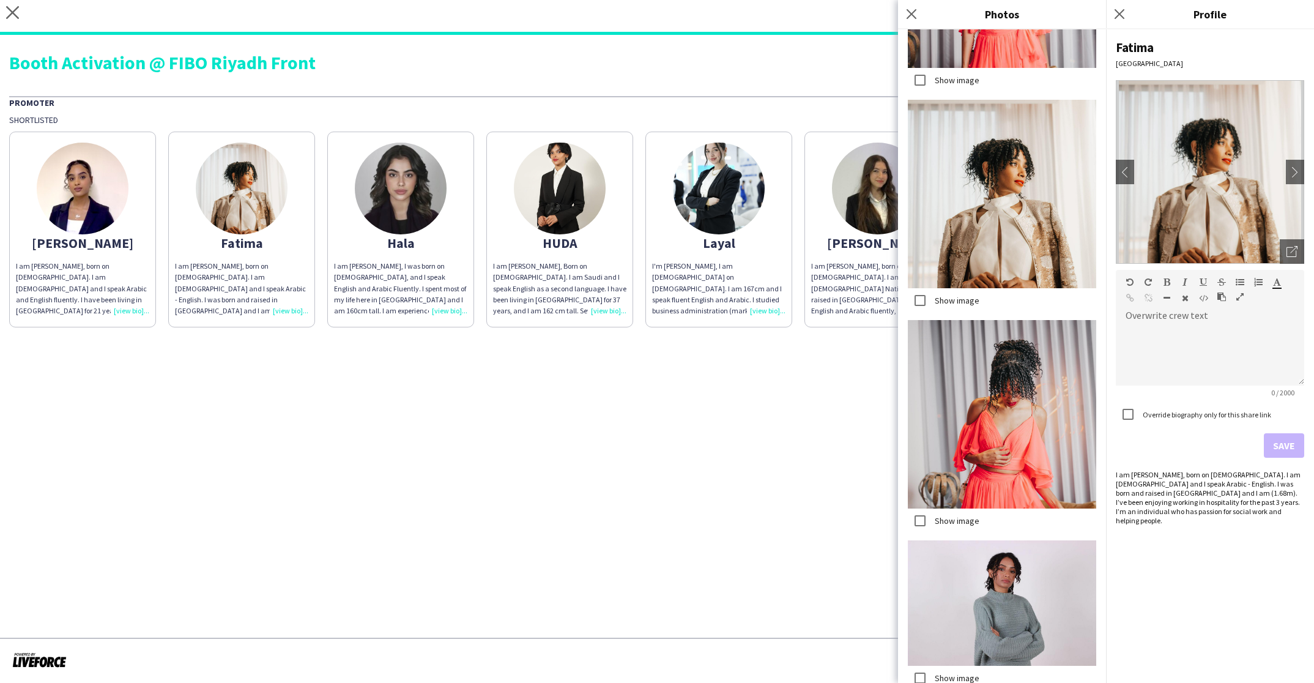
click at [919, 9] on div "Close pop-in" at bounding box center [913, 14] width 31 height 28
click at [918, 9] on app-icon "Close pop-in" at bounding box center [911, 14] width 15 height 15
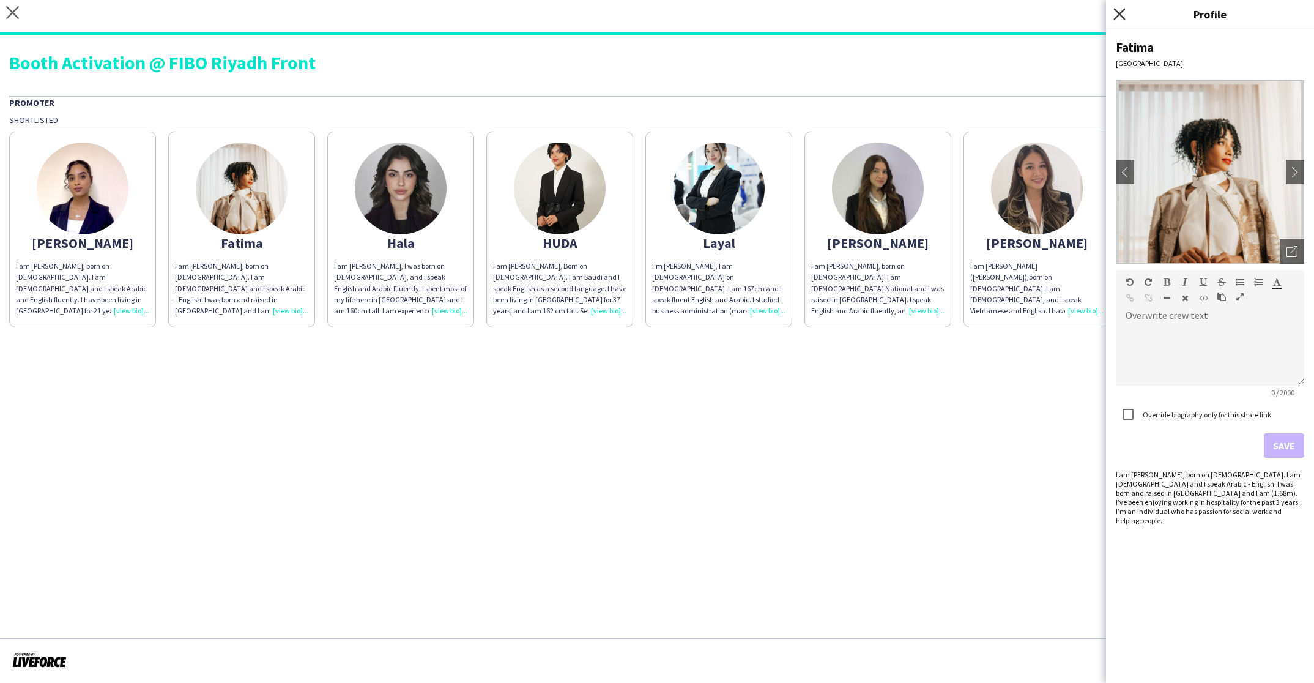
click at [1122, 18] on icon "Close pop-in" at bounding box center [1120, 14] width 12 height 12
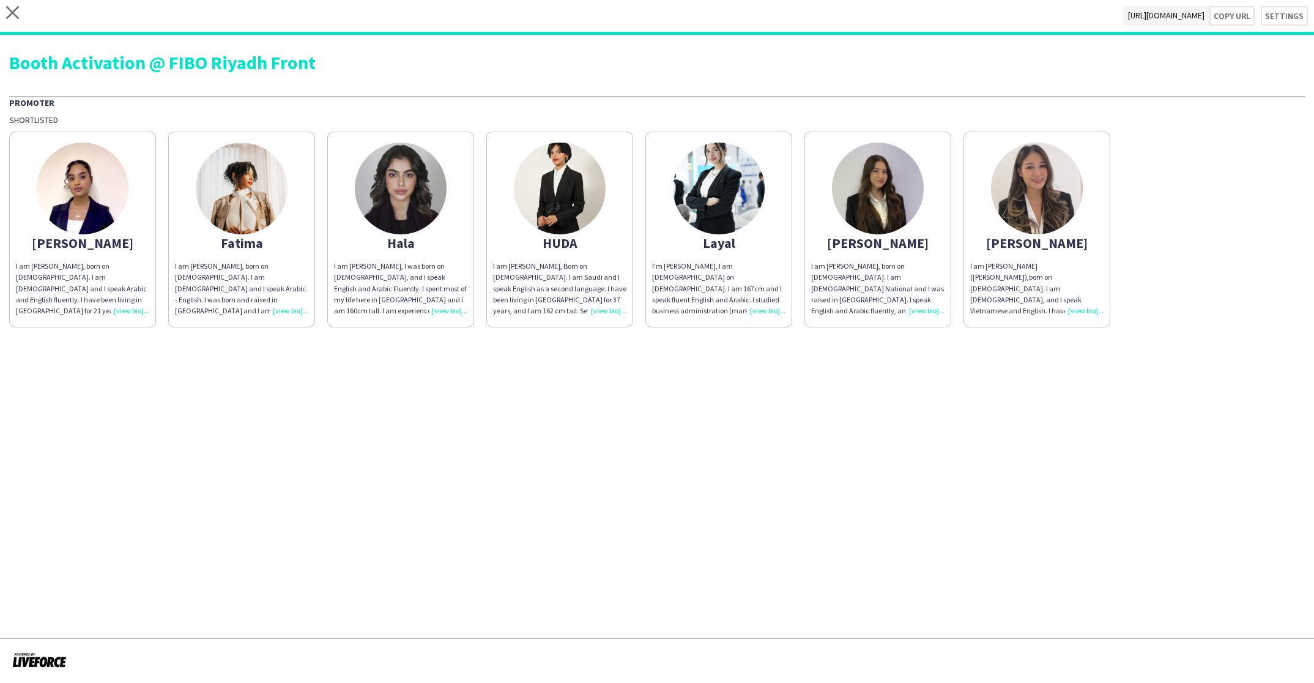
click at [260, 164] on img at bounding box center [242, 189] width 92 height 92
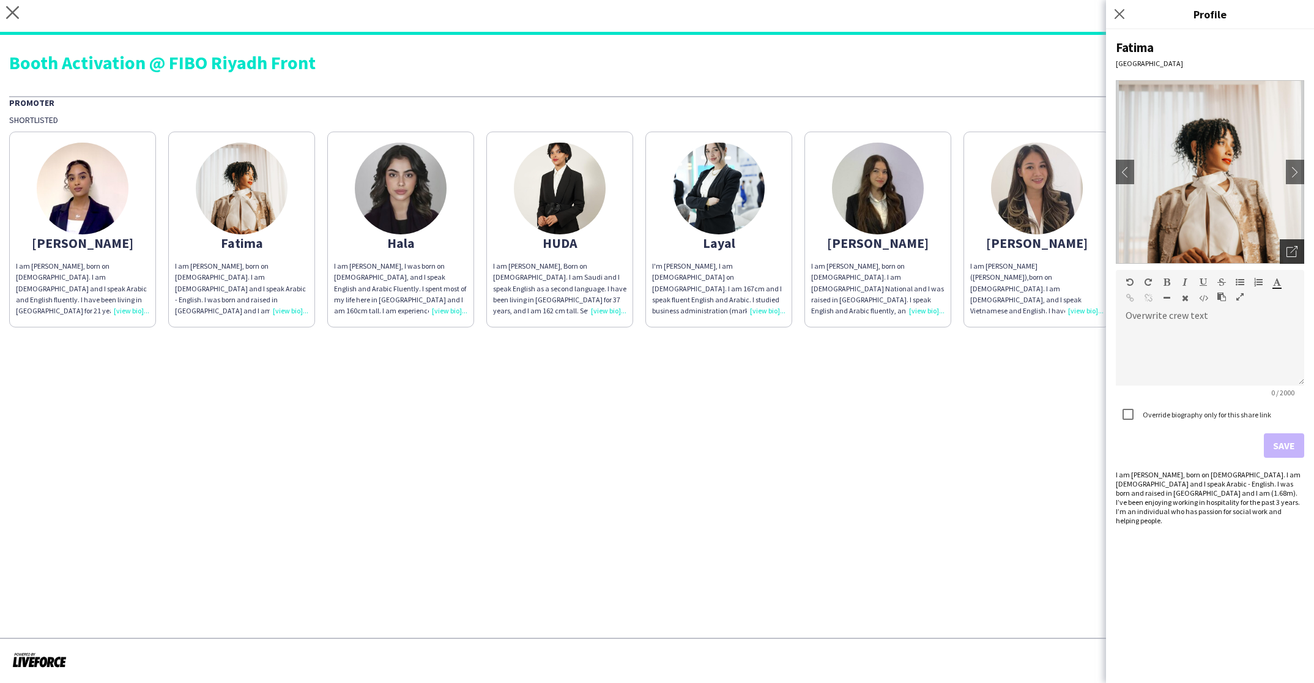
click at [1168, 251] on icon at bounding box center [1292, 252] width 10 height 10
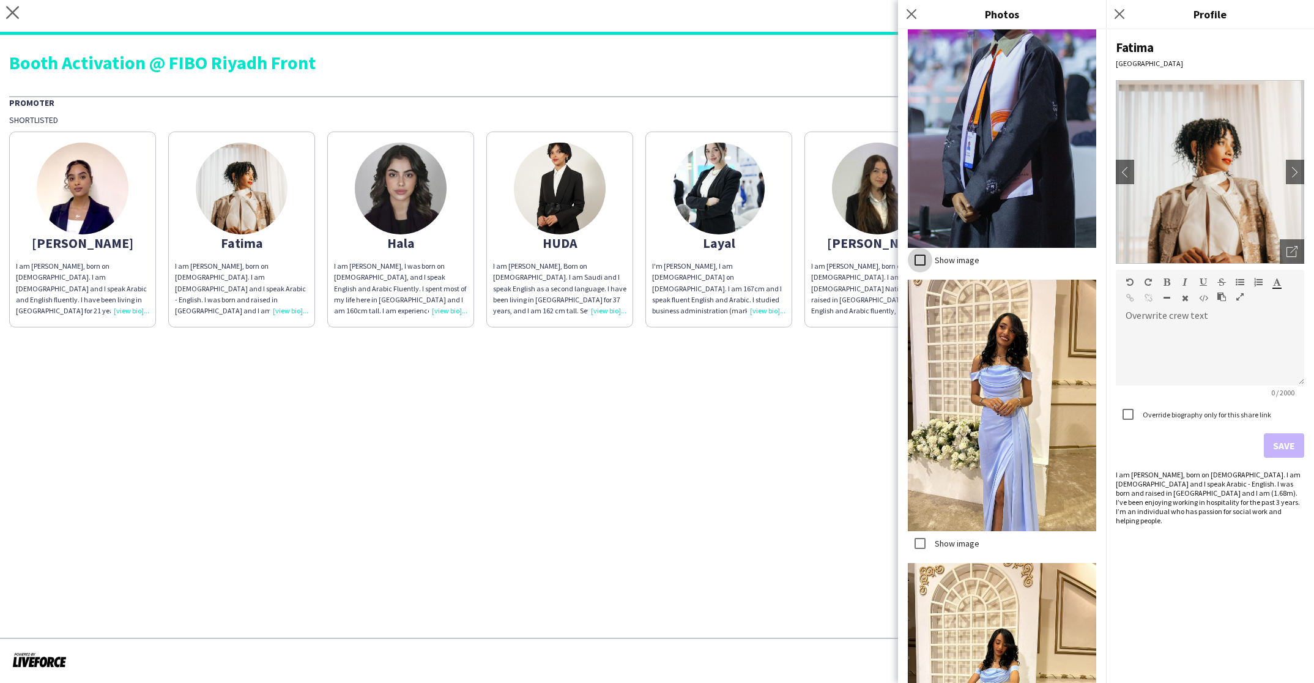
scroll to position [3110, 0]
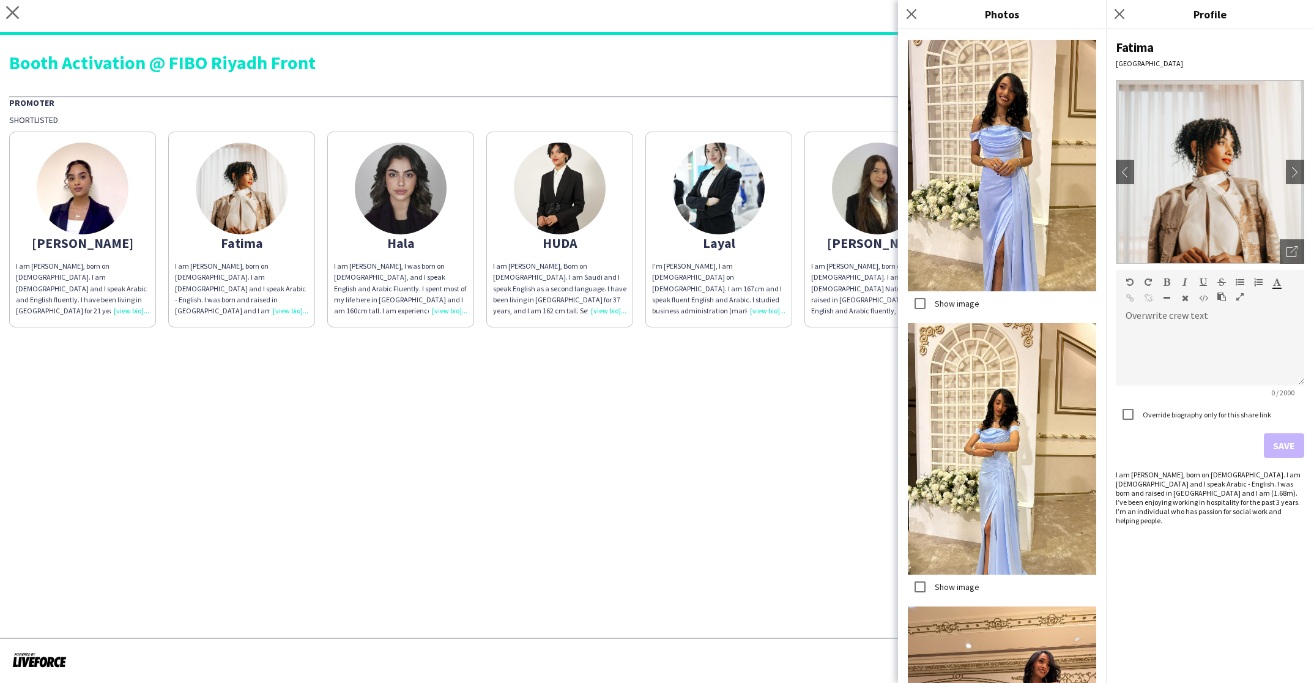
drag, startPoint x: 1064, startPoint y: 672, endPoint x: 1059, endPoint y: 666, distance: 8.3
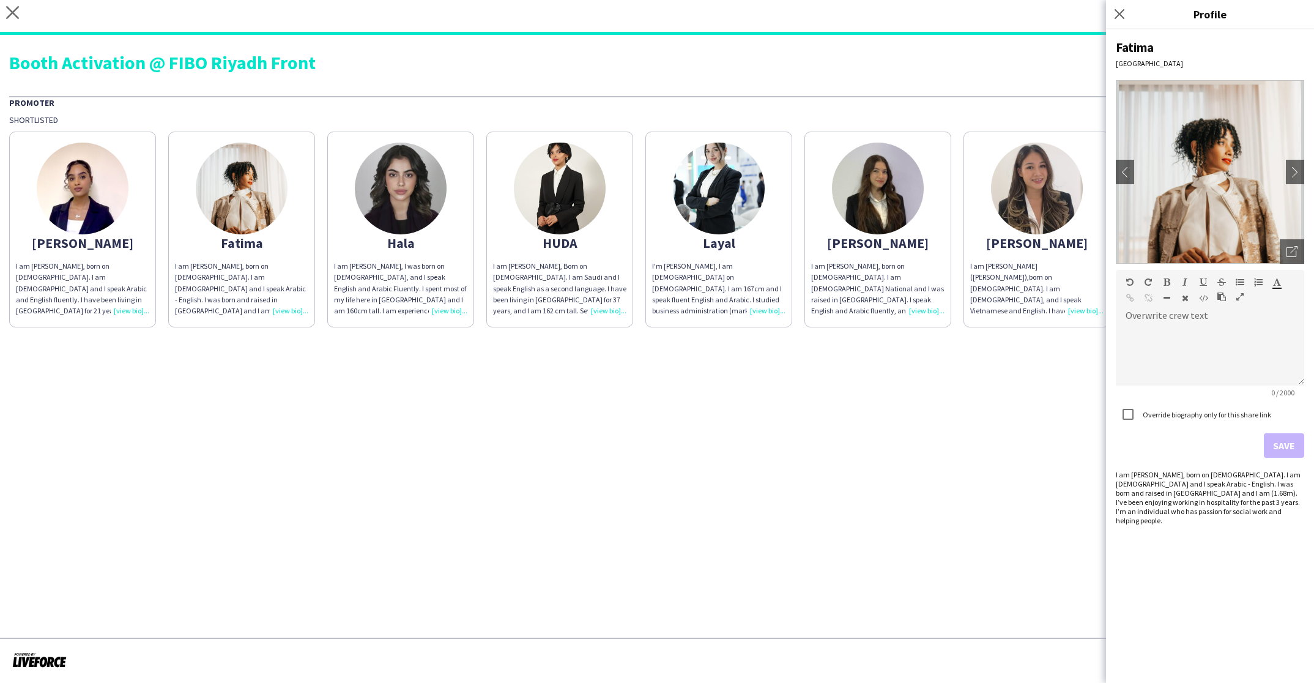
click at [84, 176] on img at bounding box center [83, 189] width 92 height 92
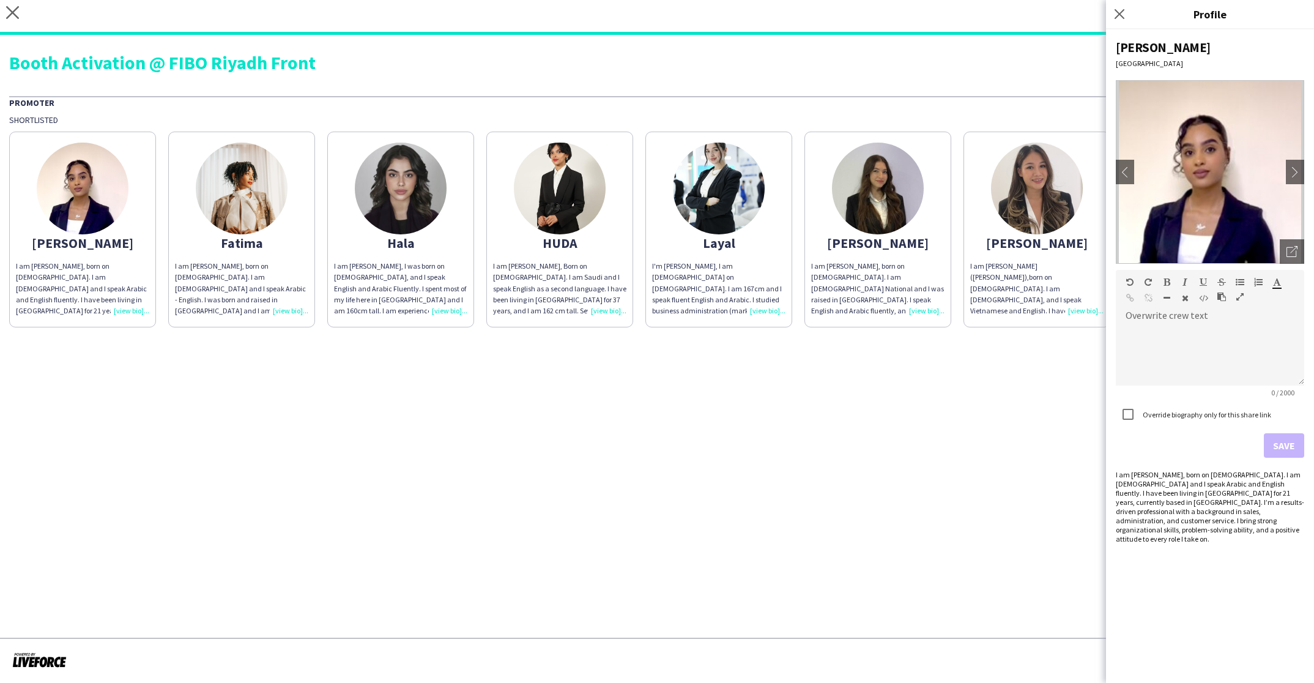
click at [363, 181] on img at bounding box center [401, 189] width 92 height 92
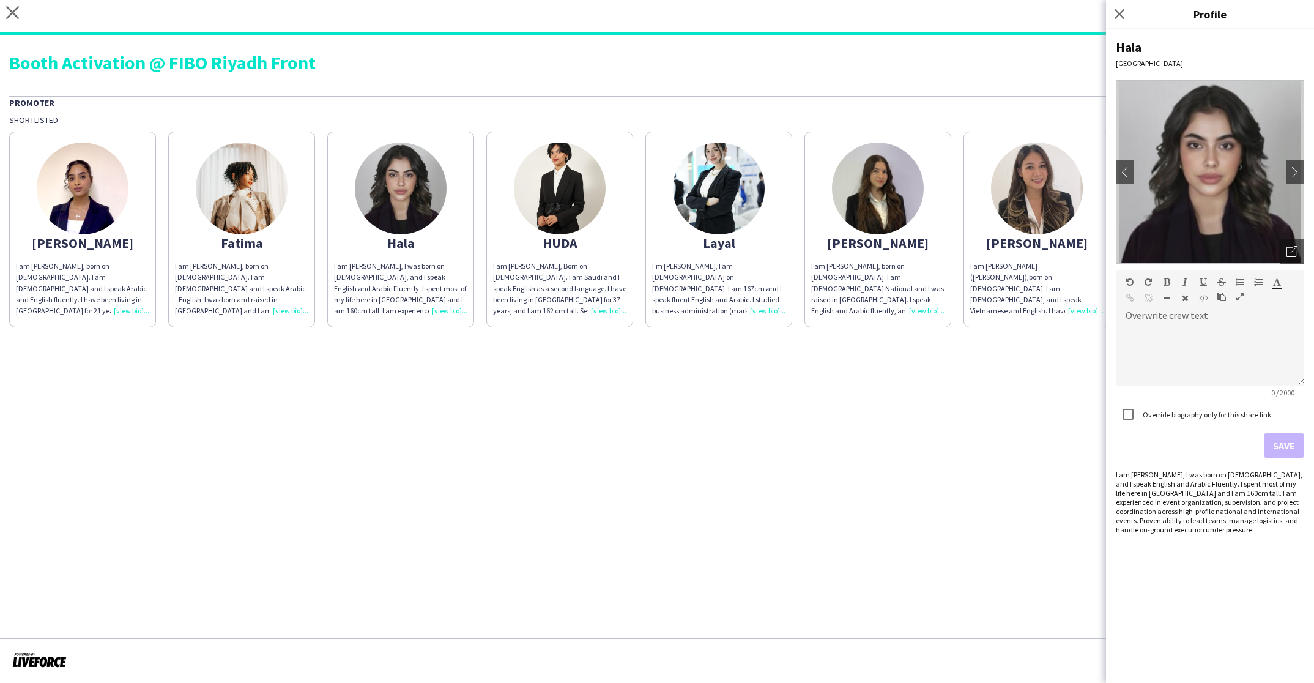
click at [1025, 185] on img at bounding box center [1037, 189] width 92 height 92
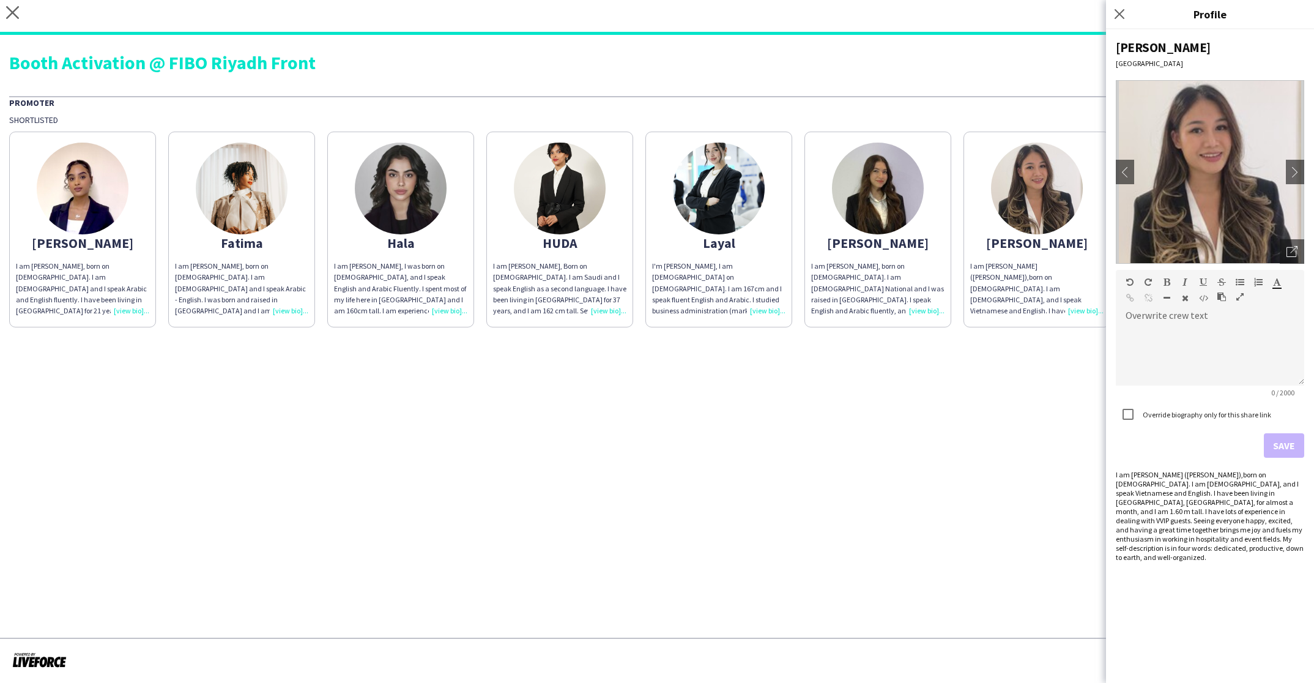
drag, startPoint x: 1292, startPoint y: 253, endPoint x: 1217, endPoint y: 258, distance: 74.8
click at [1168, 253] on icon at bounding box center [1294, 249] width 7 height 7
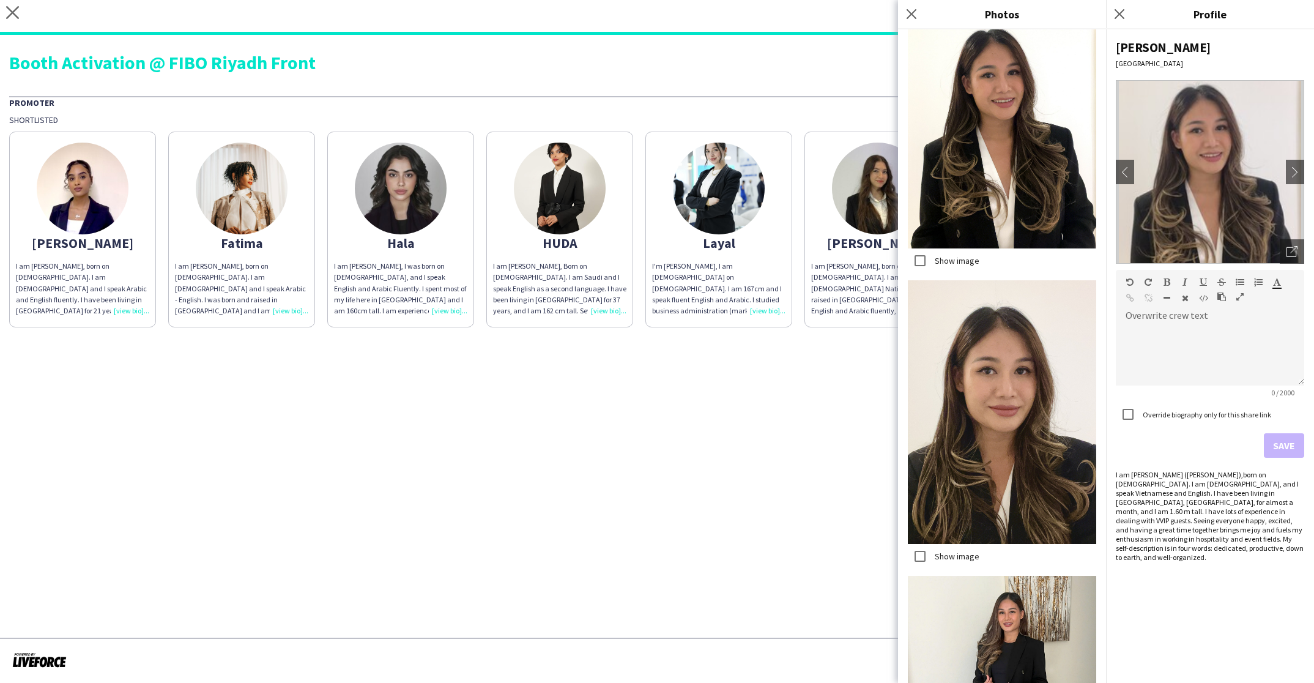
scroll to position [420, 0]
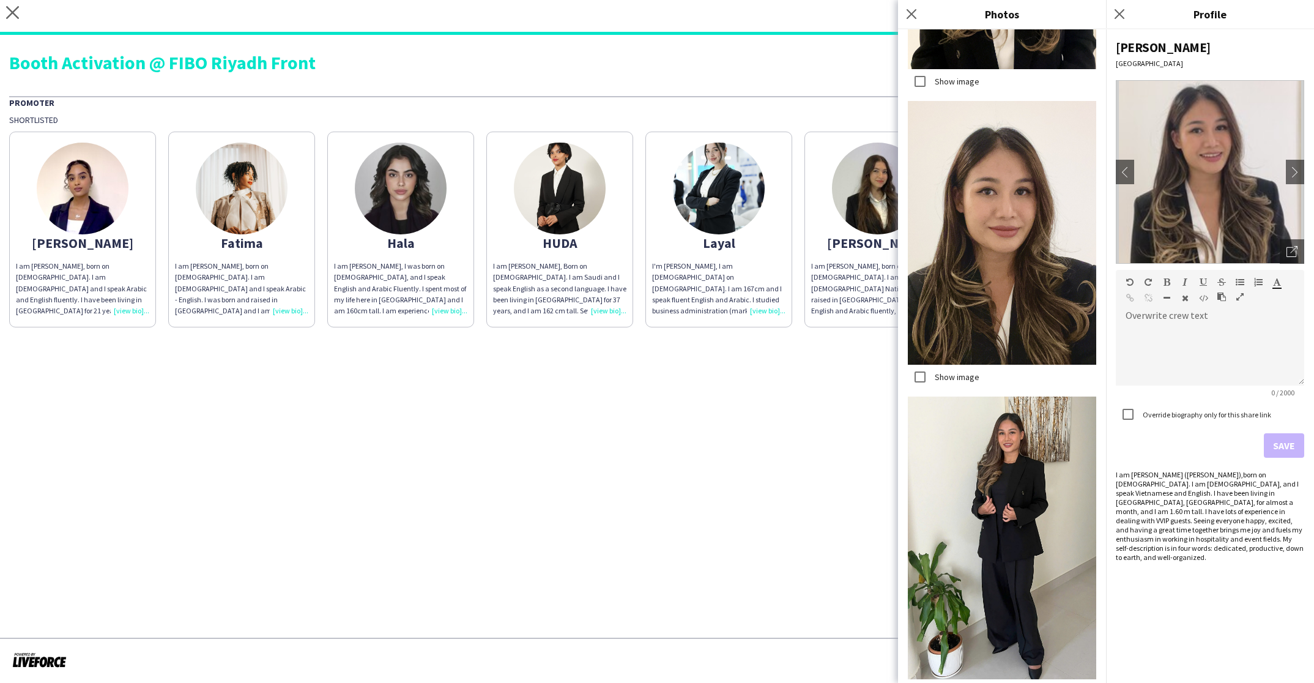
click at [855, 206] on img at bounding box center [878, 189] width 92 height 92
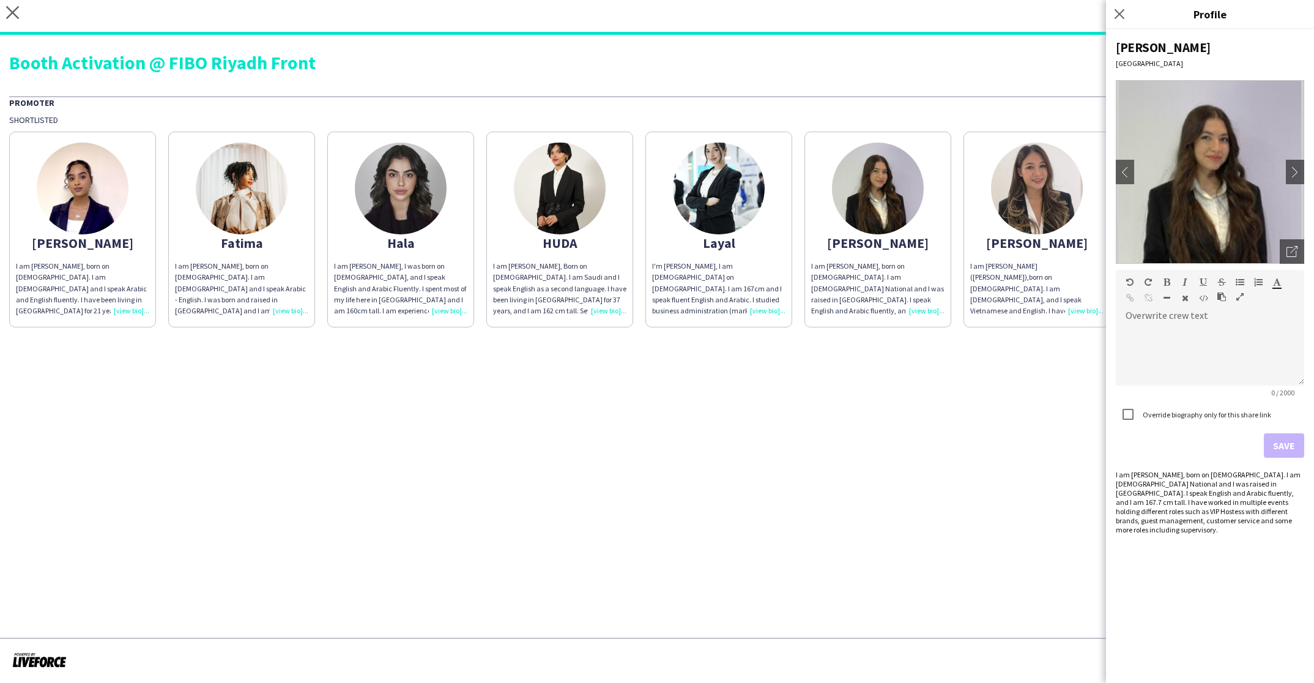
click at [720, 199] on img at bounding box center [719, 189] width 92 height 92
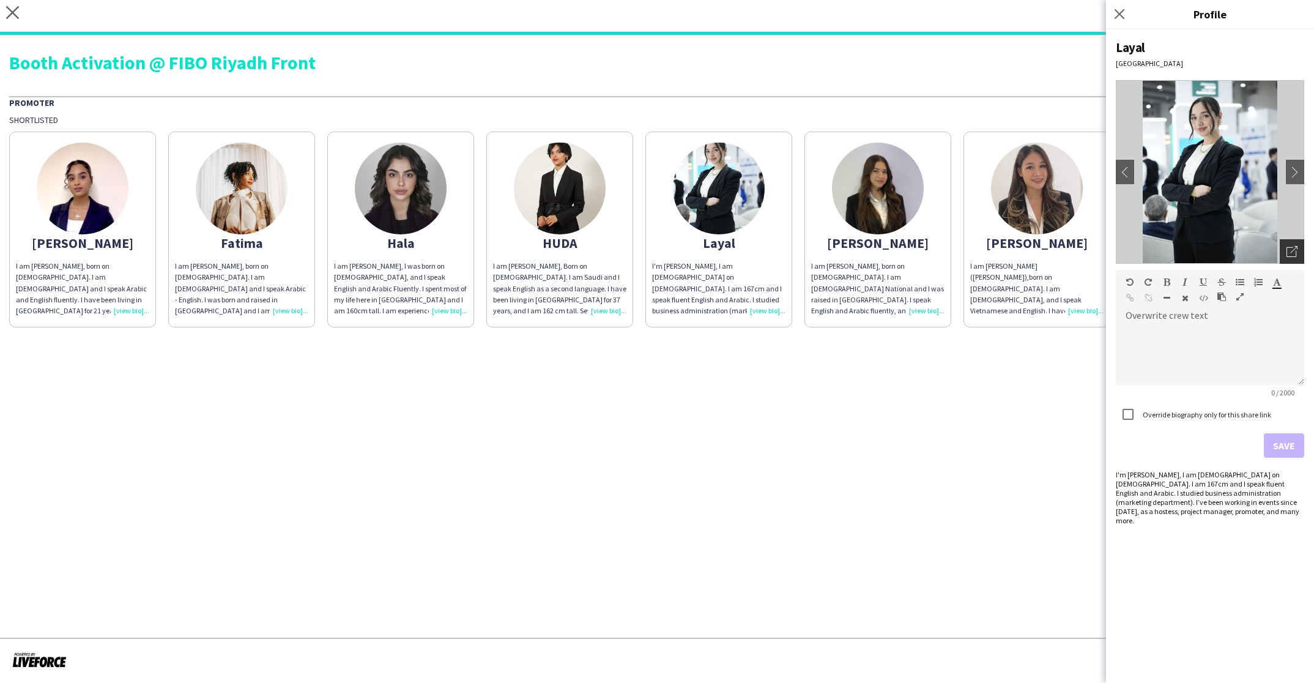
click at [1168, 246] on icon "Open photos pop-in" at bounding box center [1292, 251] width 11 height 11
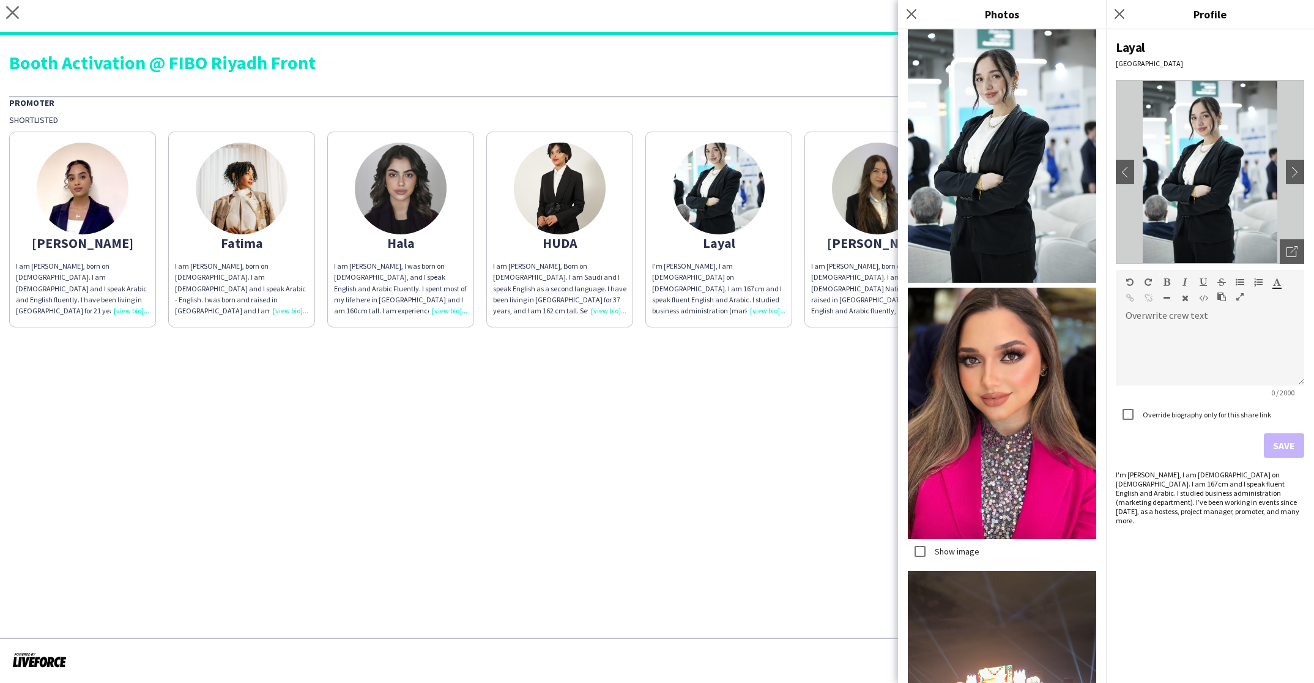
scroll to position [0, 0]
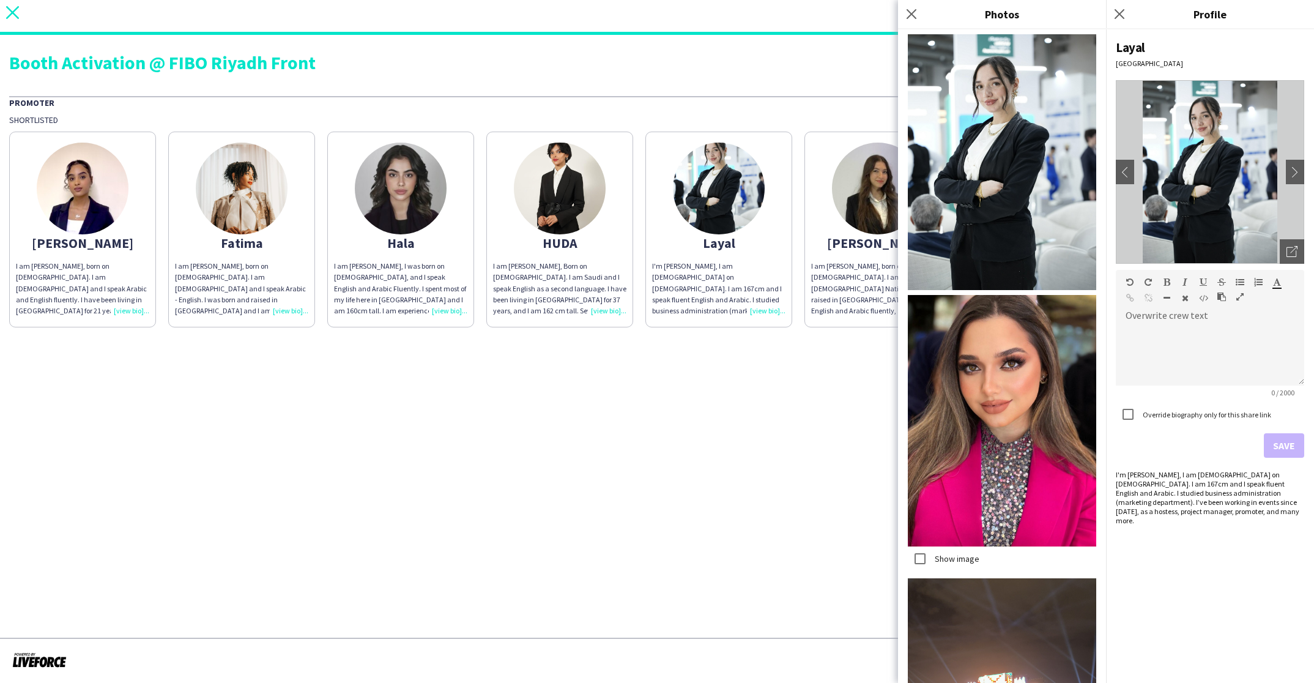
click at [8, 20] on app-icon "close" at bounding box center [12, 16] width 13 height 20
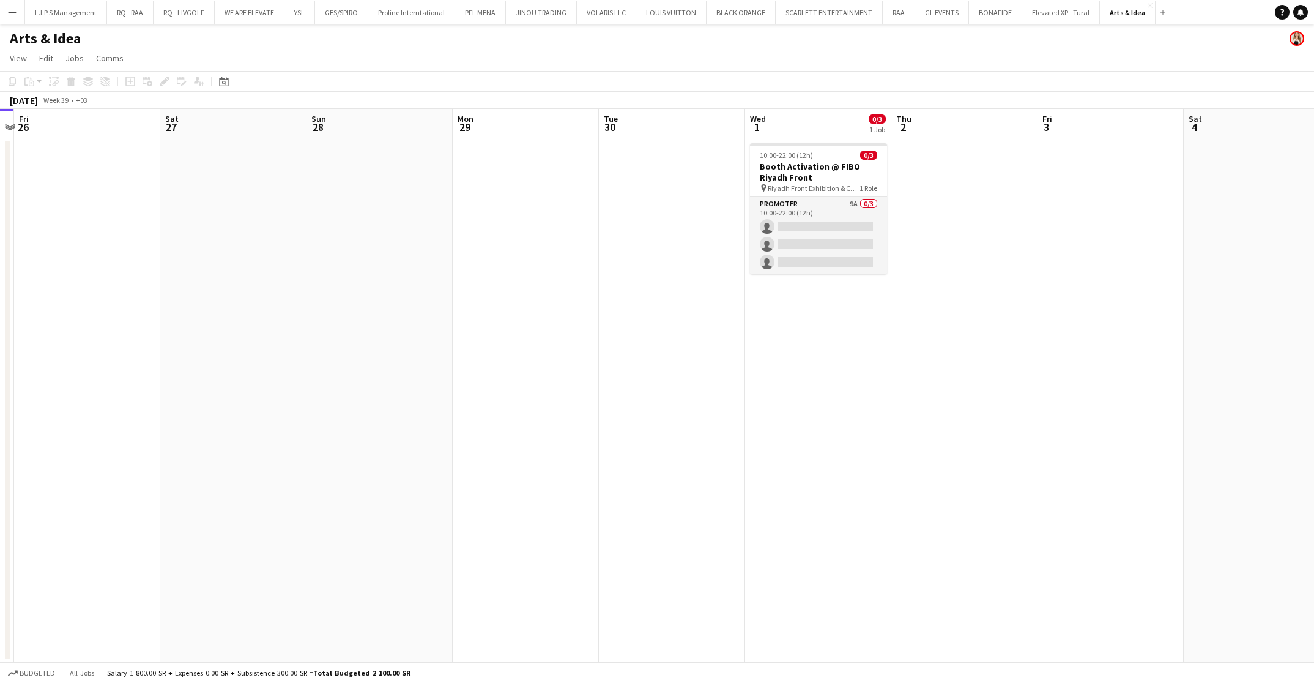
scroll to position [0, 363]
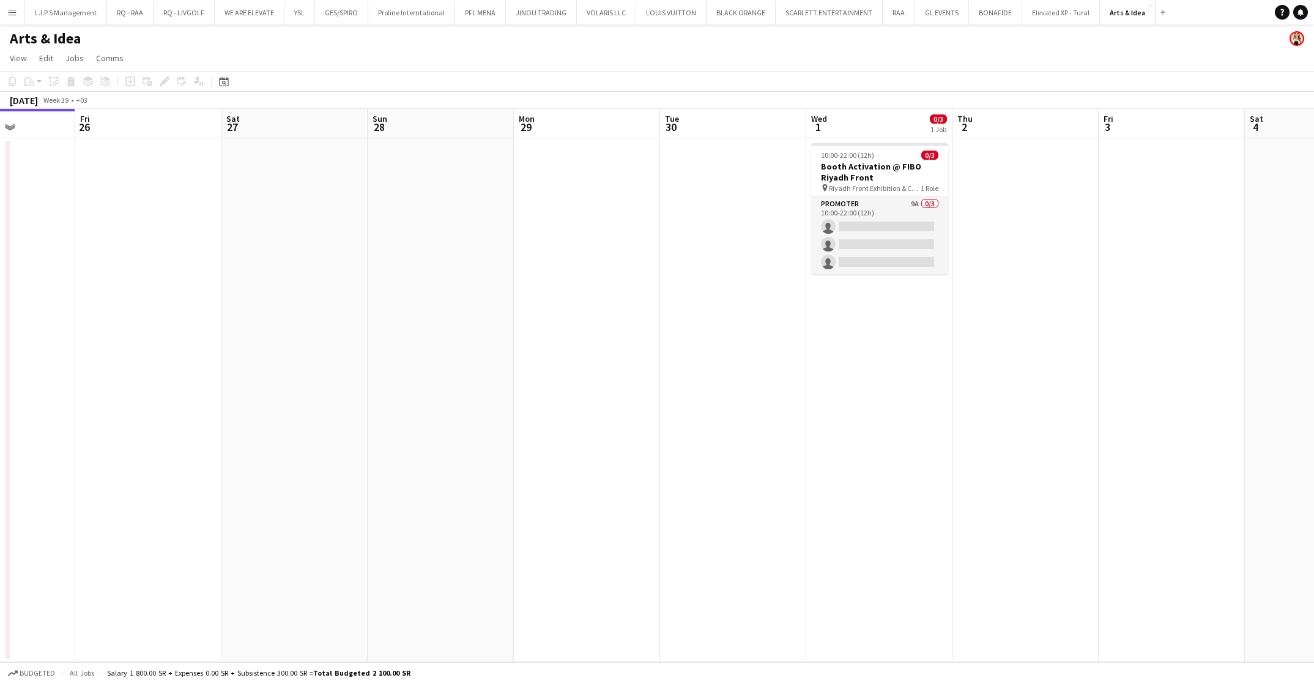
drag, startPoint x: 1057, startPoint y: 324, endPoint x: 693, endPoint y: 341, distance: 364.5
click at [693, 343] on app-calendar-viewport "Tue 23 Wed 24 Thu 25 Fri 26 Sat 27 Sun 28 Mon 29 Tue 30 Wed 1 0/3 1 Job Thu 2 F…" at bounding box center [657, 385] width 1314 height 553
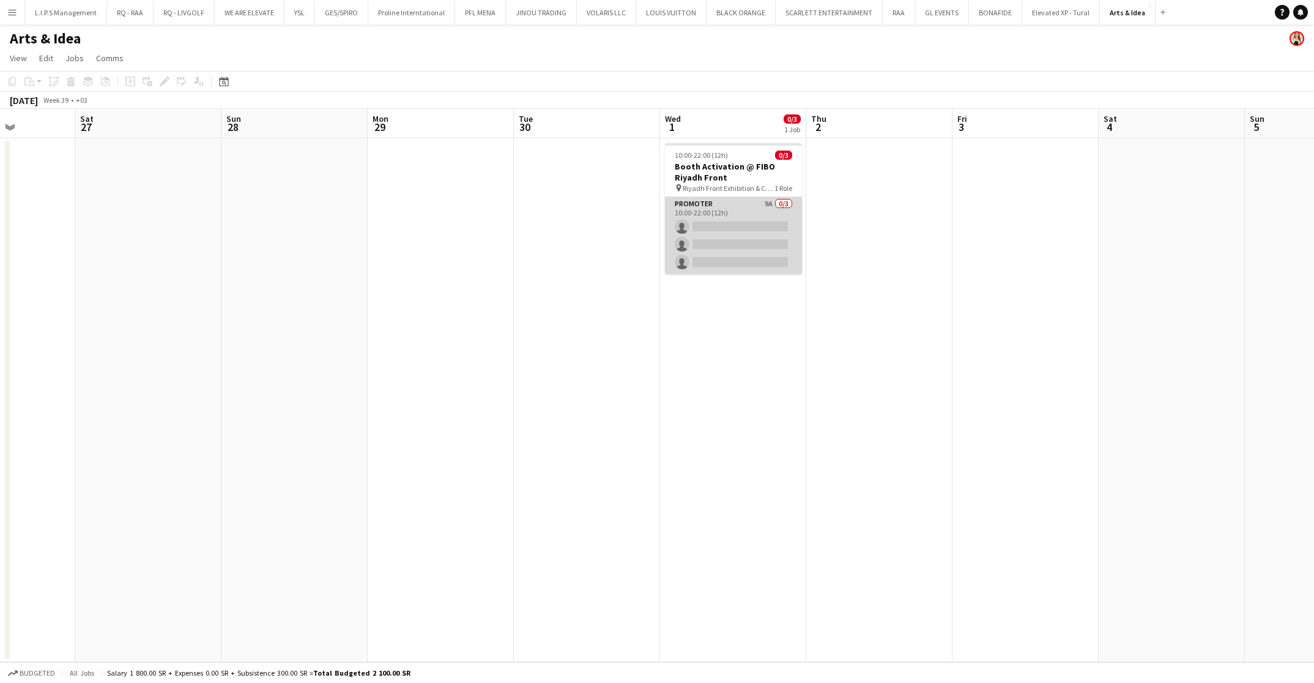
click at [724, 214] on app-card-role "Promoter 9A 0/3 10:00-22:00 (12h) single-neutral-actions single-neutral-actions…" at bounding box center [733, 235] width 137 height 77
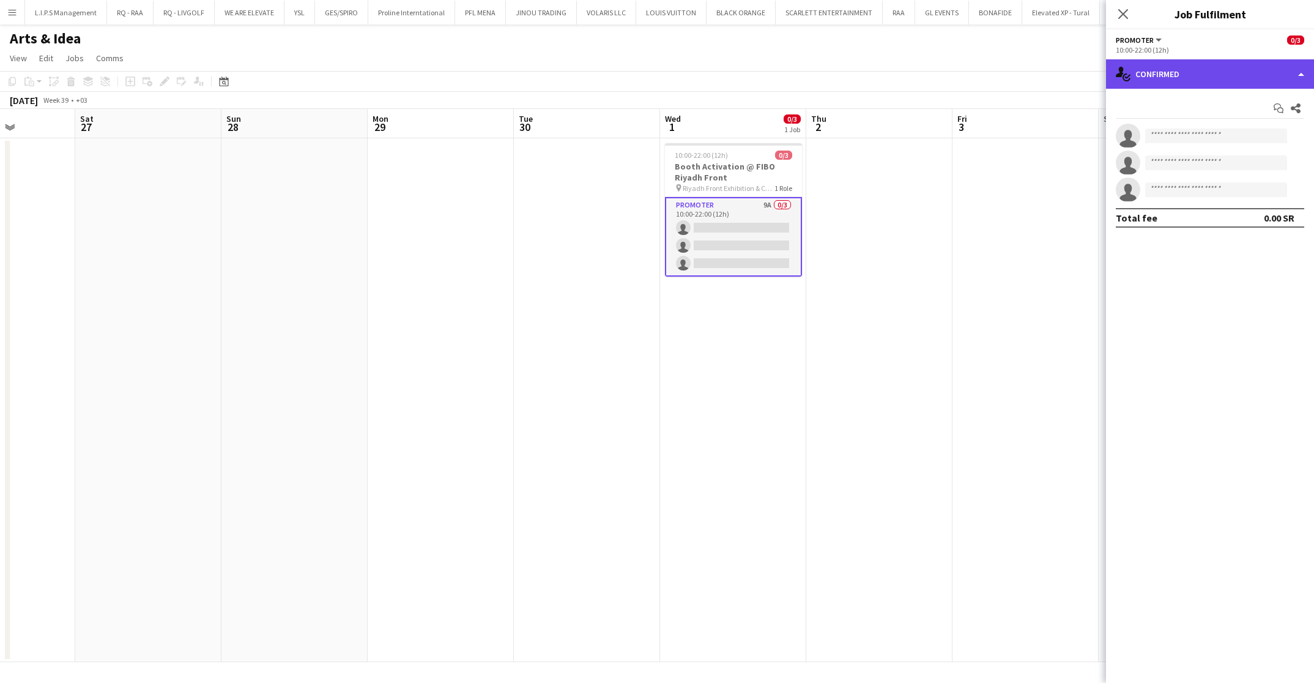
click at [1168, 86] on div "single-neutral-actions-check-2 Confirmed" at bounding box center [1210, 73] width 208 height 29
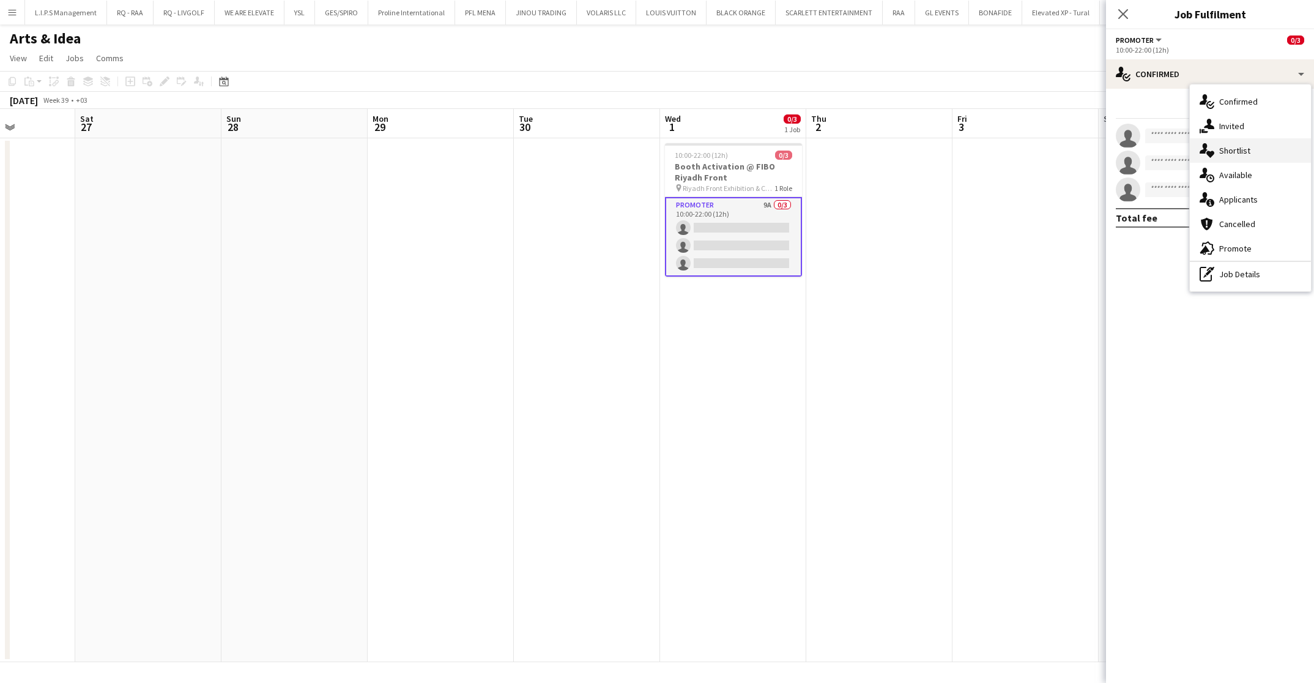
click at [1168, 141] on div "single-neutral-actions-heart Shortlist" at bounding box center [1250, 150] width 121 height 24
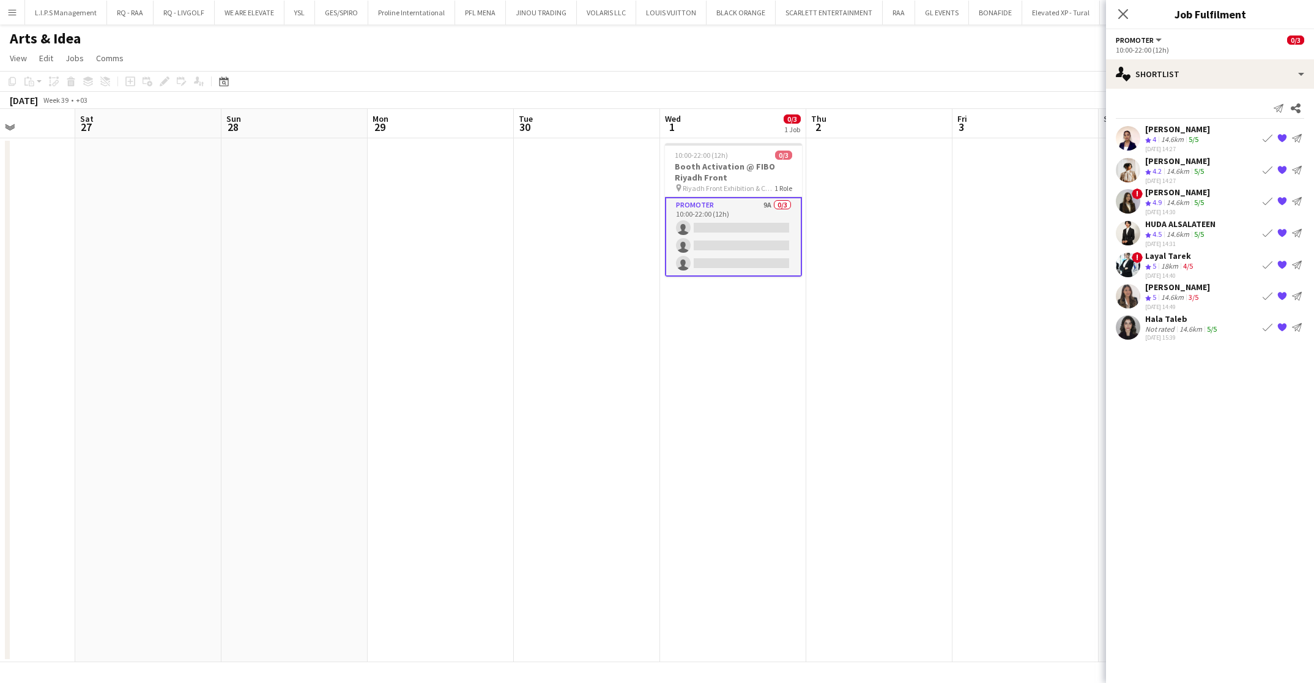
click at [1168, 270] on div "18km" at bounding box center [1170, 266] width 22 height 10
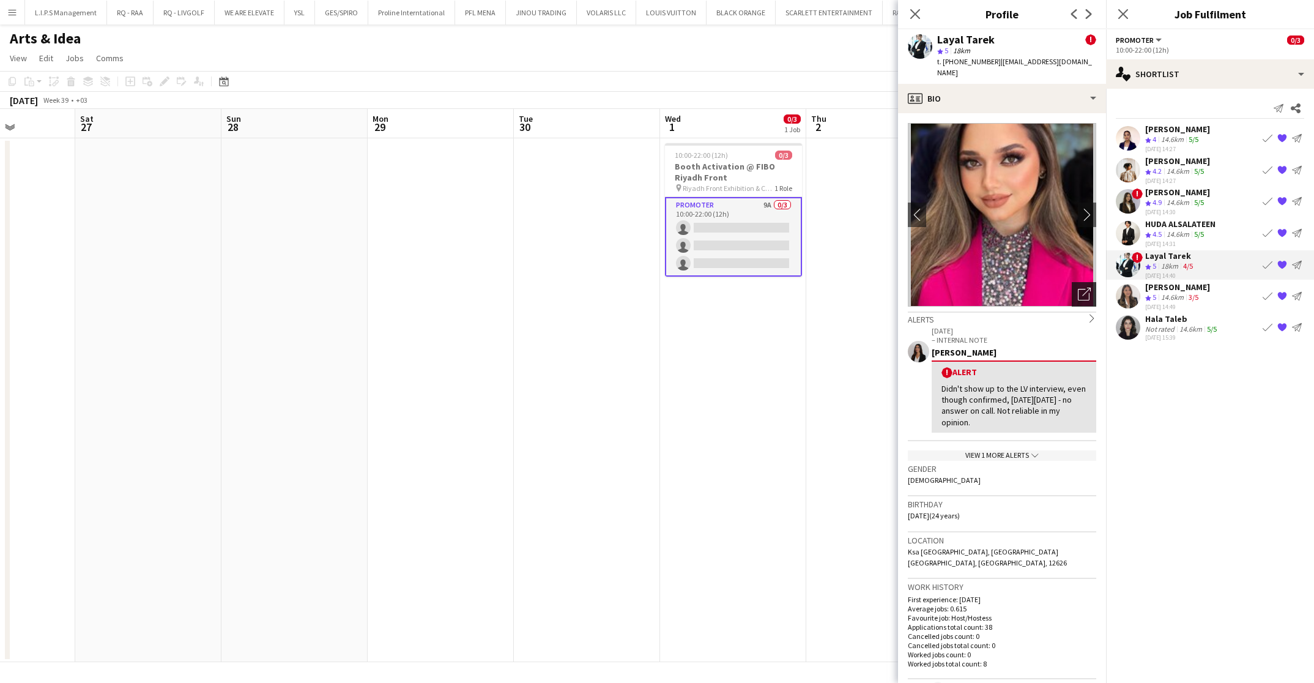
click at [1074, 282] on div "Open photos pop-in" at bounding box center [1084, 294] width 24 height 24
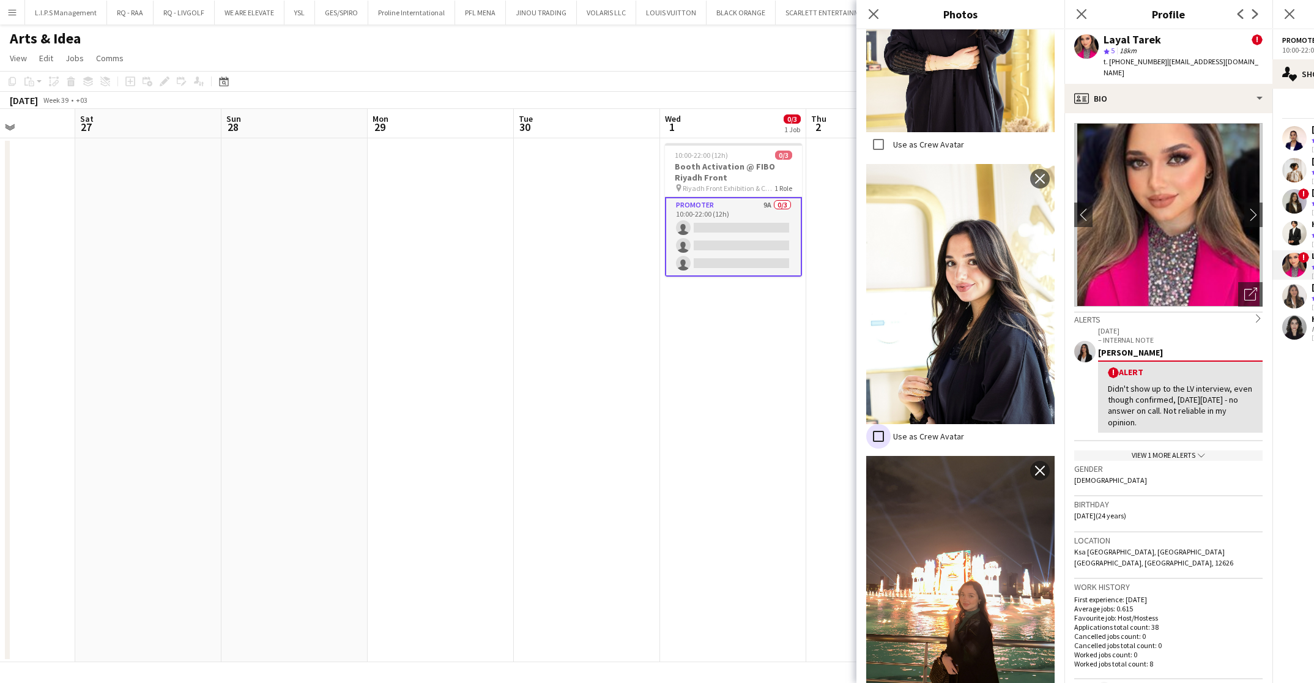
scroll to position [1421, 0]
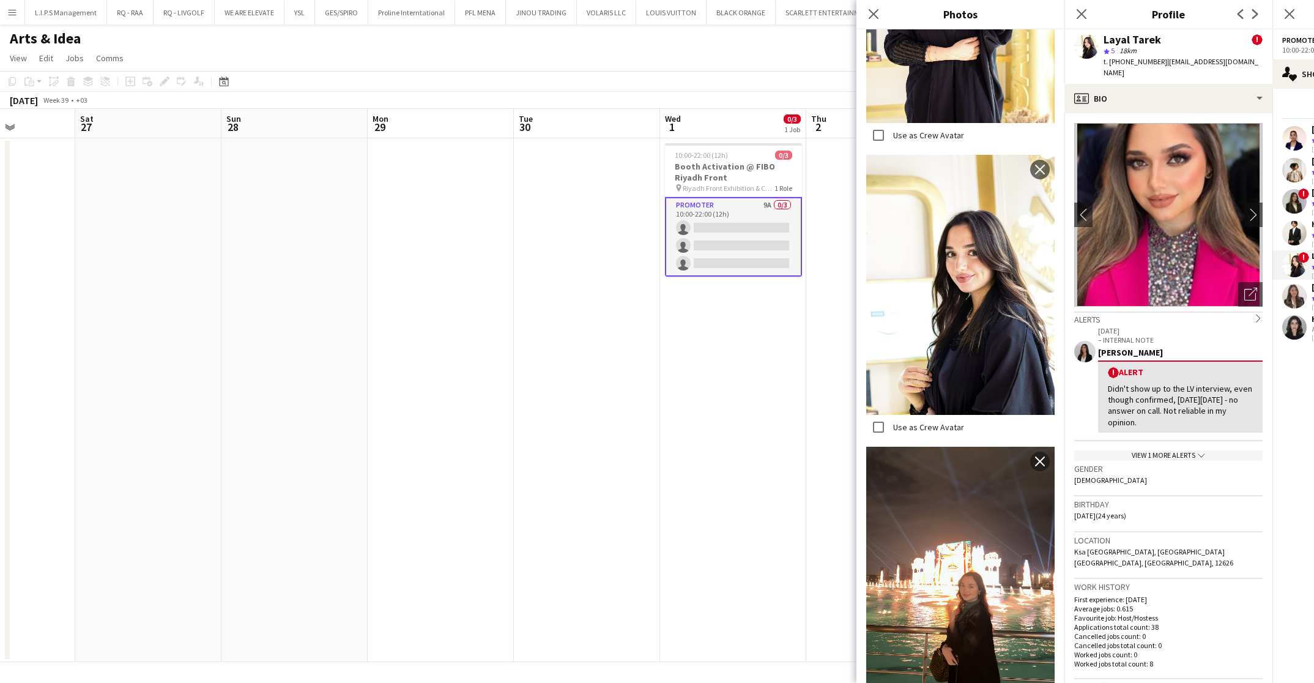
click at [690, 319] on app-date-cell "10:00-22:00 (12h) 0/3 Booth Activation @ FIBO Riyadh Front pin Riyadh Front Exh…" at bounding box center [733, 400] width 146 height 524
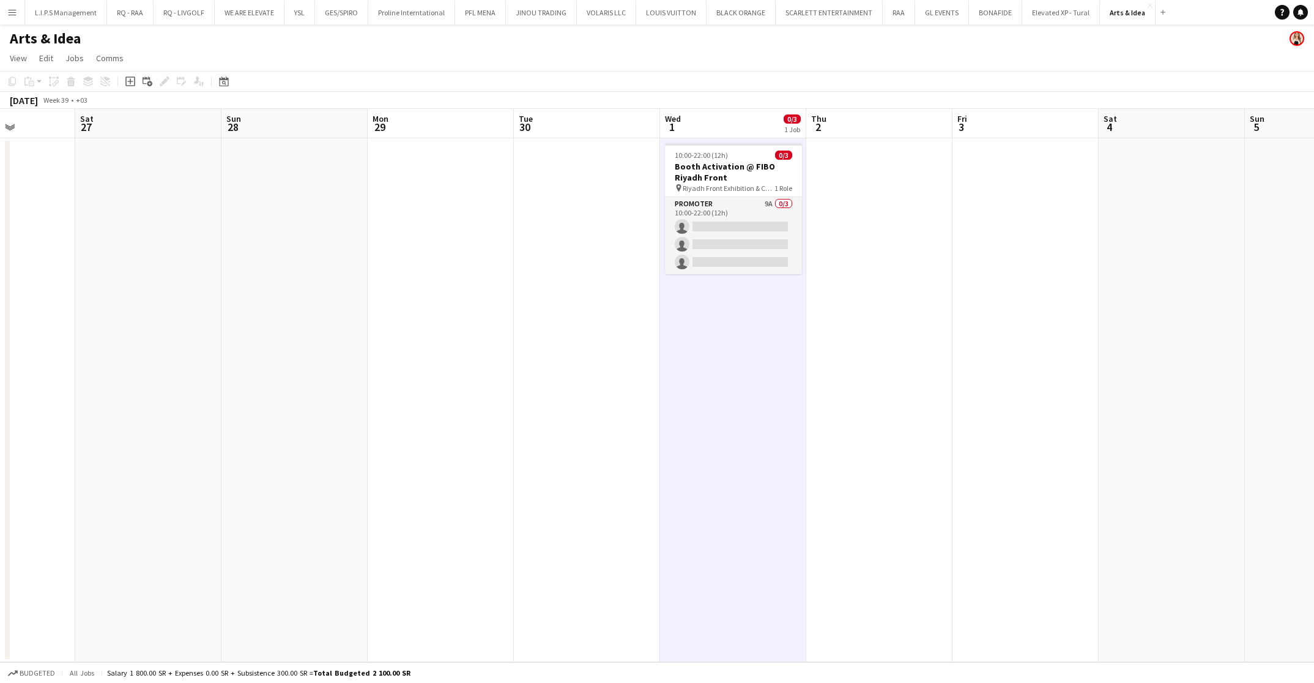
drag, startPoint x: 767, startPoint y: 226, endPoint x: 1164, endPoint y: 99, distance: 417.0
click at [767, 226] on app-card-role "Promoter 9A 0/3 10:00-22:00 (12h) single-neutral-actions single-neutral-actions…" at bounding box center [733, 235] width 137 height 77
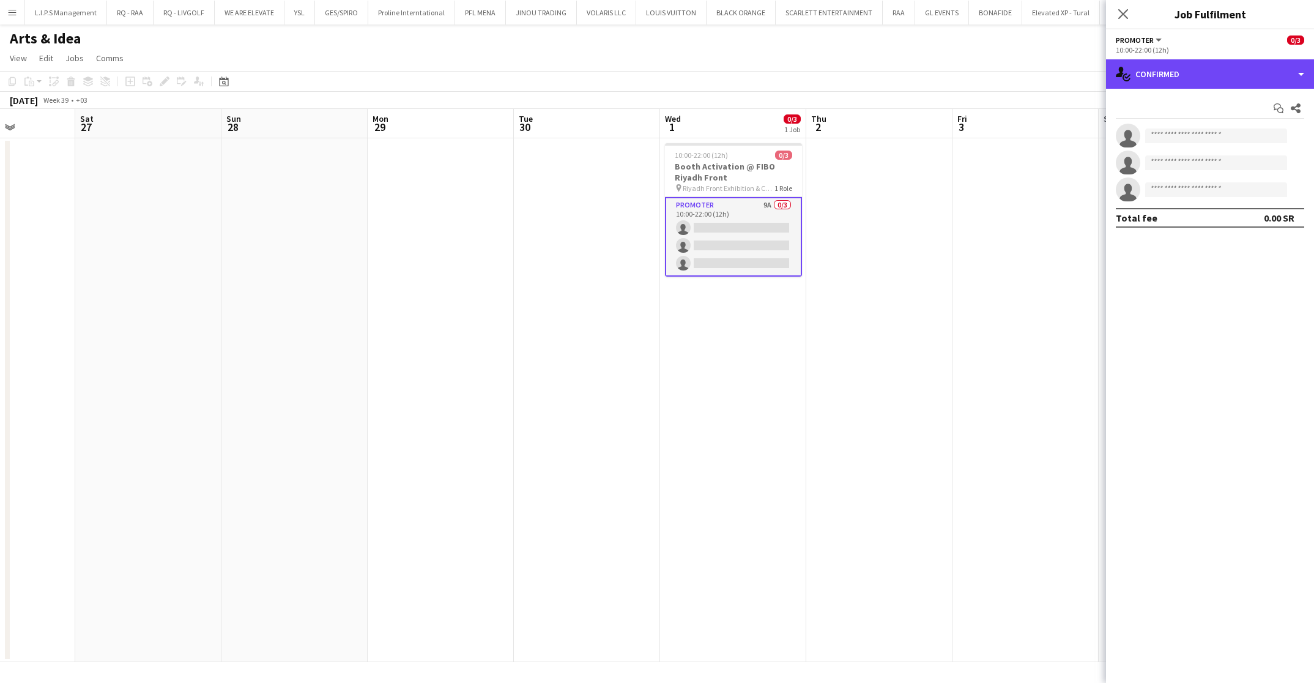
drag, startPoint x: 1289, startPoint y: 62, endPoint x: 1268, endPoint y: 107, distance: 49.3
click at [1168, 64] on div "single-neutral-actions-check-2 Confirmed" at bounding box center [1210, 73] width 208 height 29
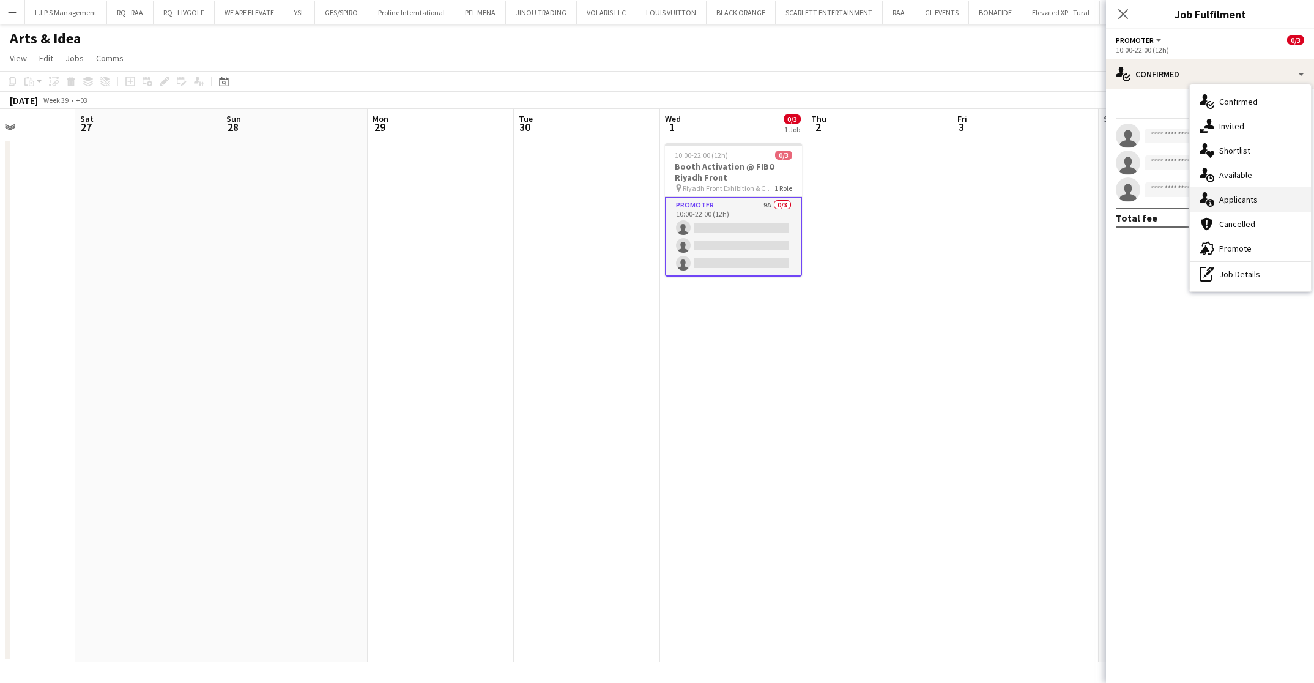
click at [1168, 191] on div "single-neutral-actions-information Applicants" at bounding box center [1250, 199] width 121 height 24
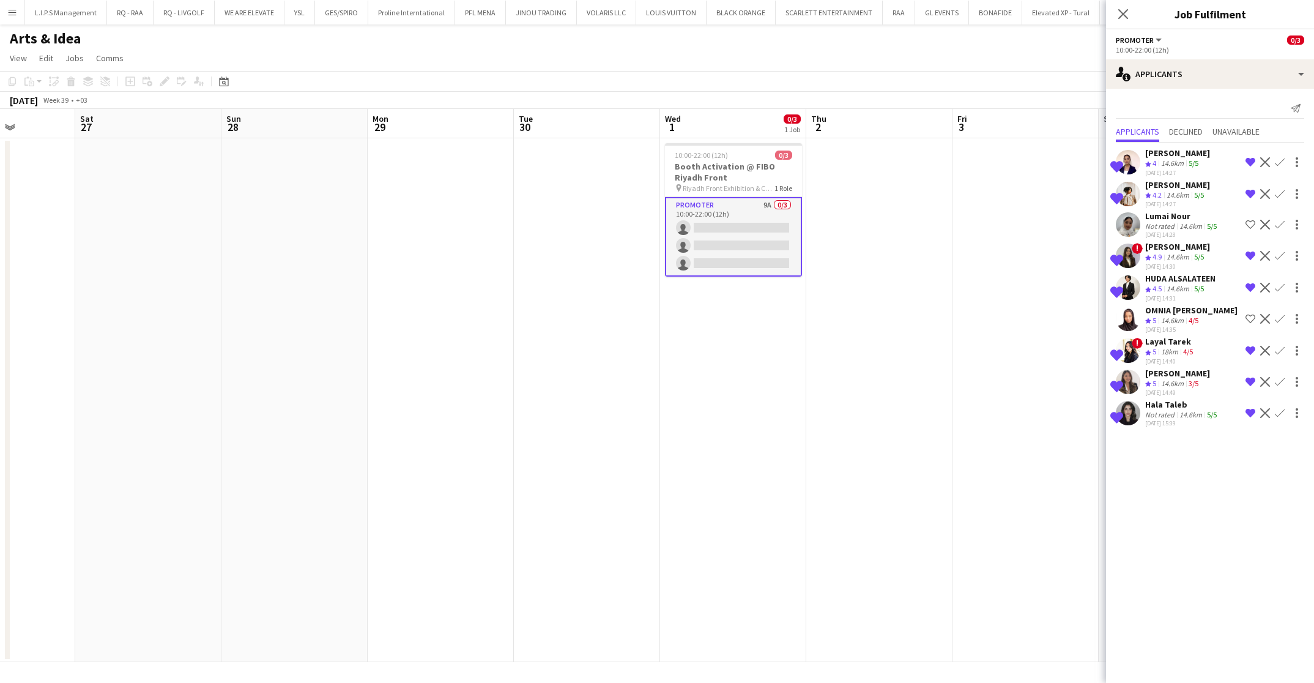
click at [1167, 360] on div "25-09-2025 14:40" at bounding box center [1170, 361] width 50 height 8
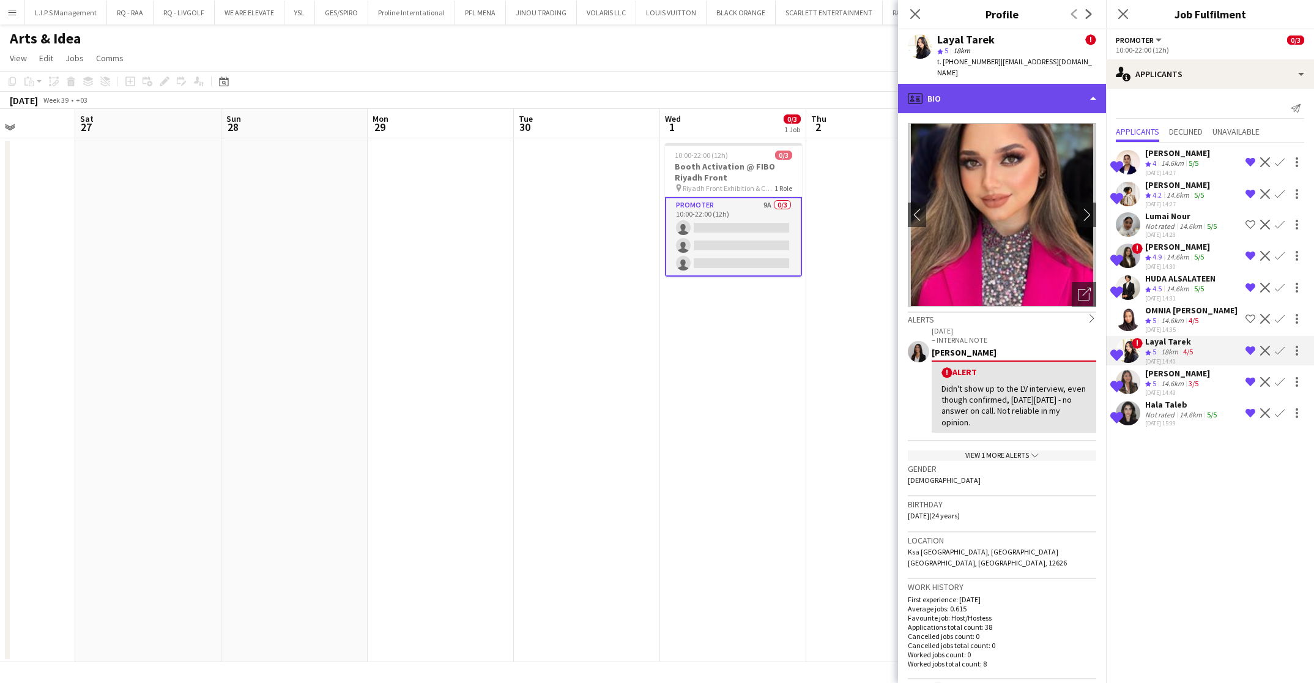
click at [1017, 90] on div "profile Bio" at bounding box center [1002, 98] width 208 height 29
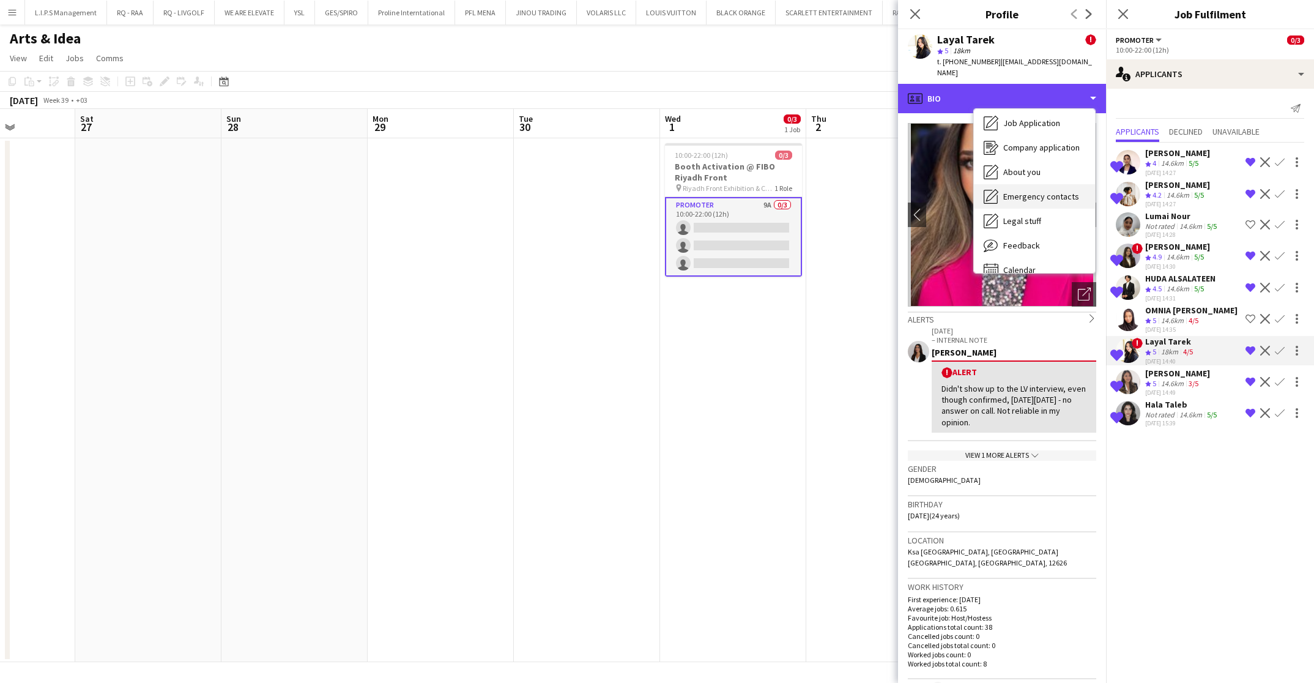
scroll to position [41, 0]
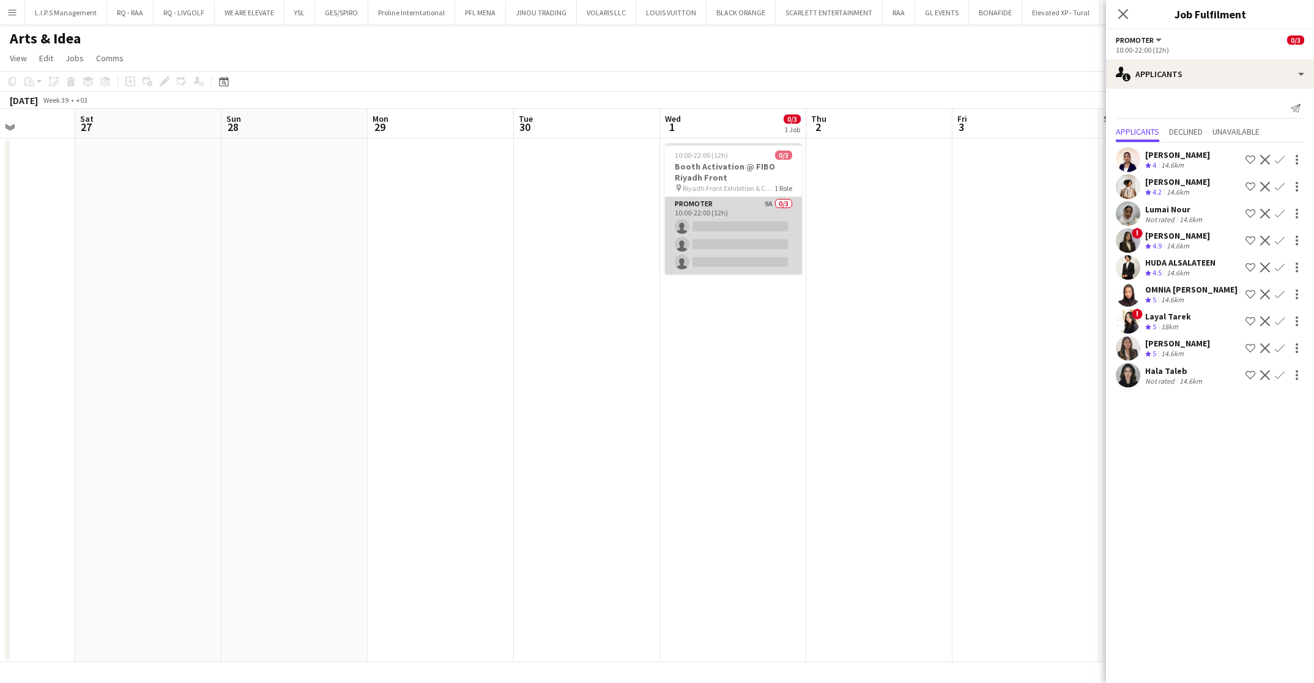
click at [723, 235] on app-card-role "Promoter 9A 0/3 10:00-22:00 (12h) single-neutral-actions single-neutral-actions…" at bounding box center [733, 235] width 137 height 77
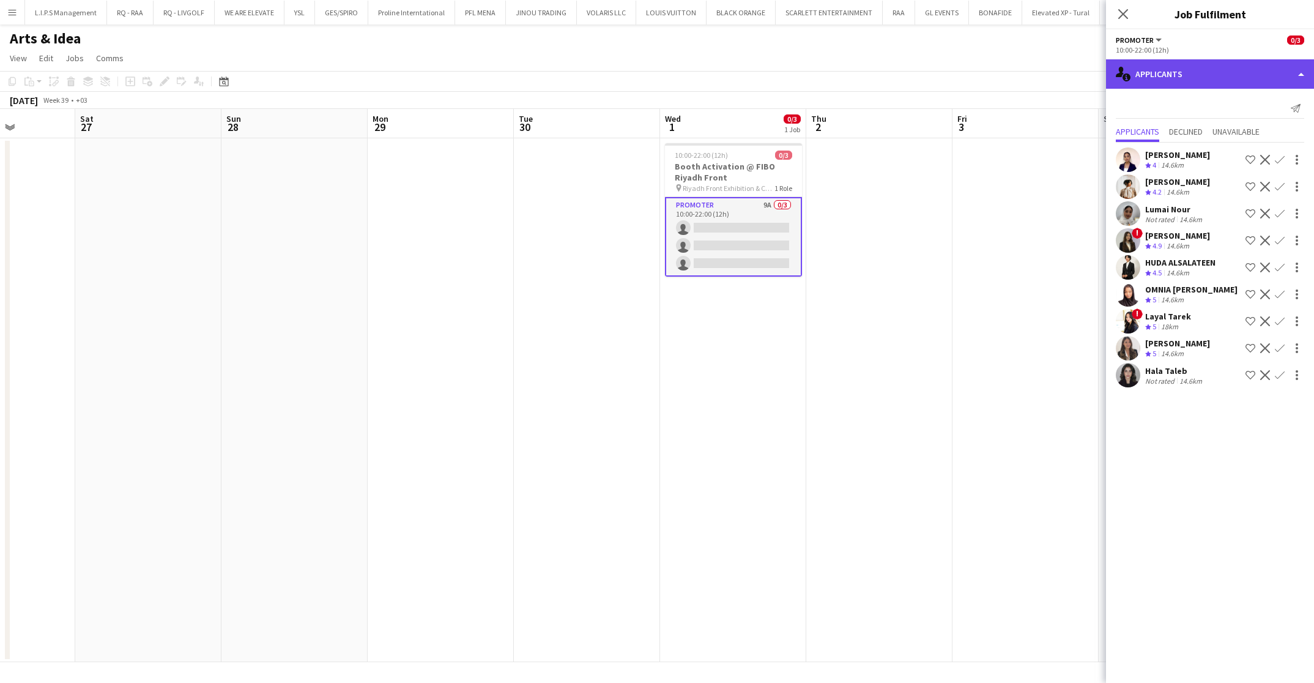
click at [1168, 75] on div "single-neutral-actions-information Applicants" at bounding box center [1210, 73] width 208 height 29
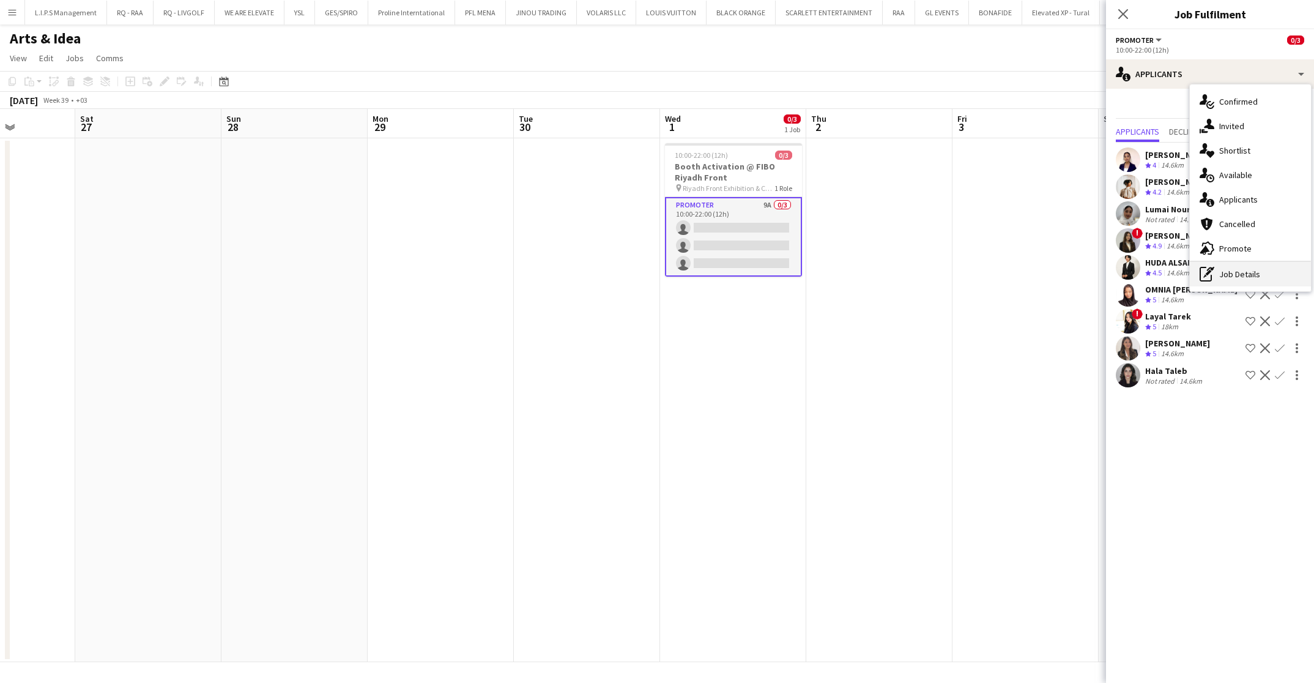
click at [1168, 272] on div "pen-write Job Details" at bounding box center [1250, 274] width 121 height 24
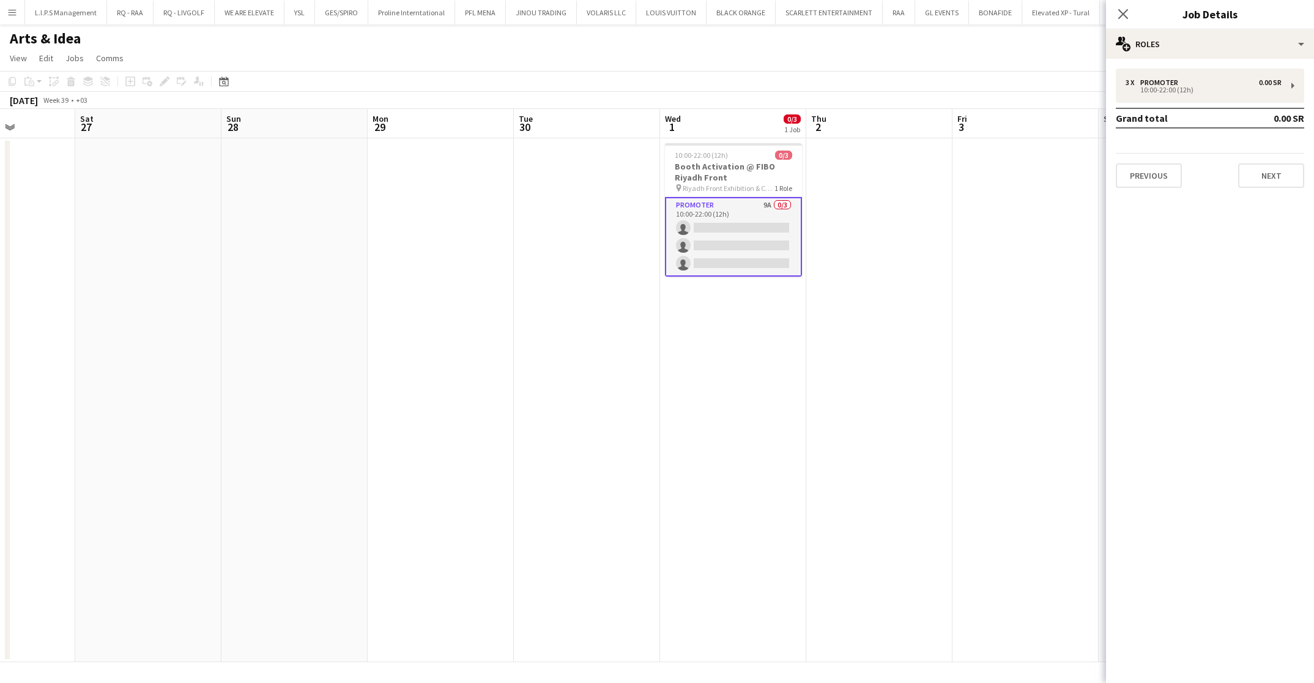
click at [747, 213] on app-card-role "Promoter 9A 0/3 10:00-22:00 (12h) single-neutral-actions single-neutral-actions…" at bounding box center [733, 237] width 137 height 80
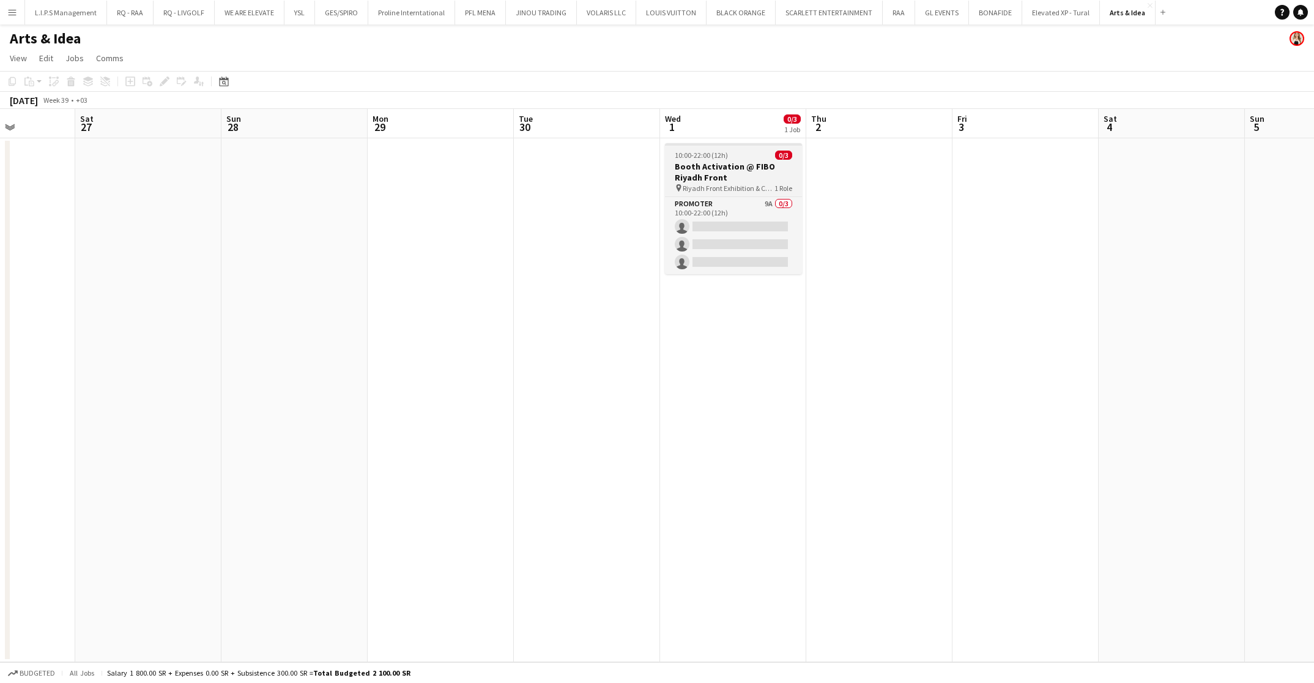
click at [745, 177] on h3 "Booth Activation @ FIBO Riyadh Front" at bounding box center [733, 172] width 137 height 22
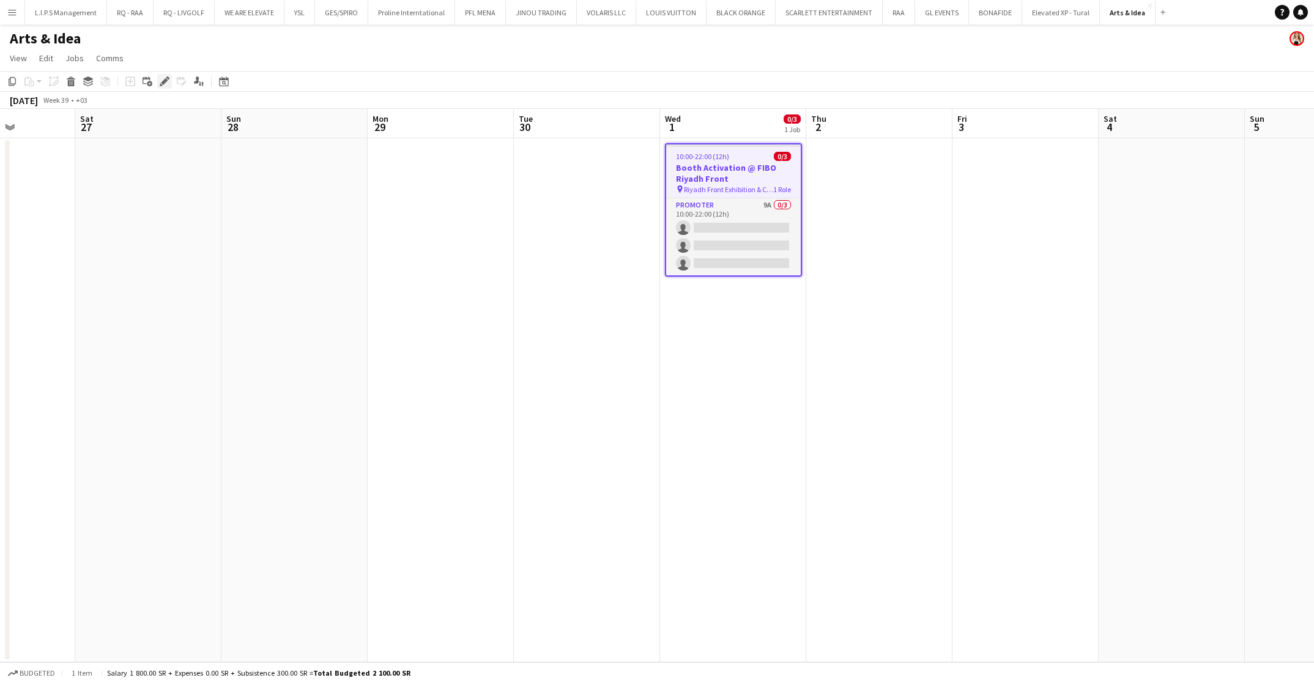
click at [171, 77] on div "Edit" at bounding box center [164, 81] width 15 height 15
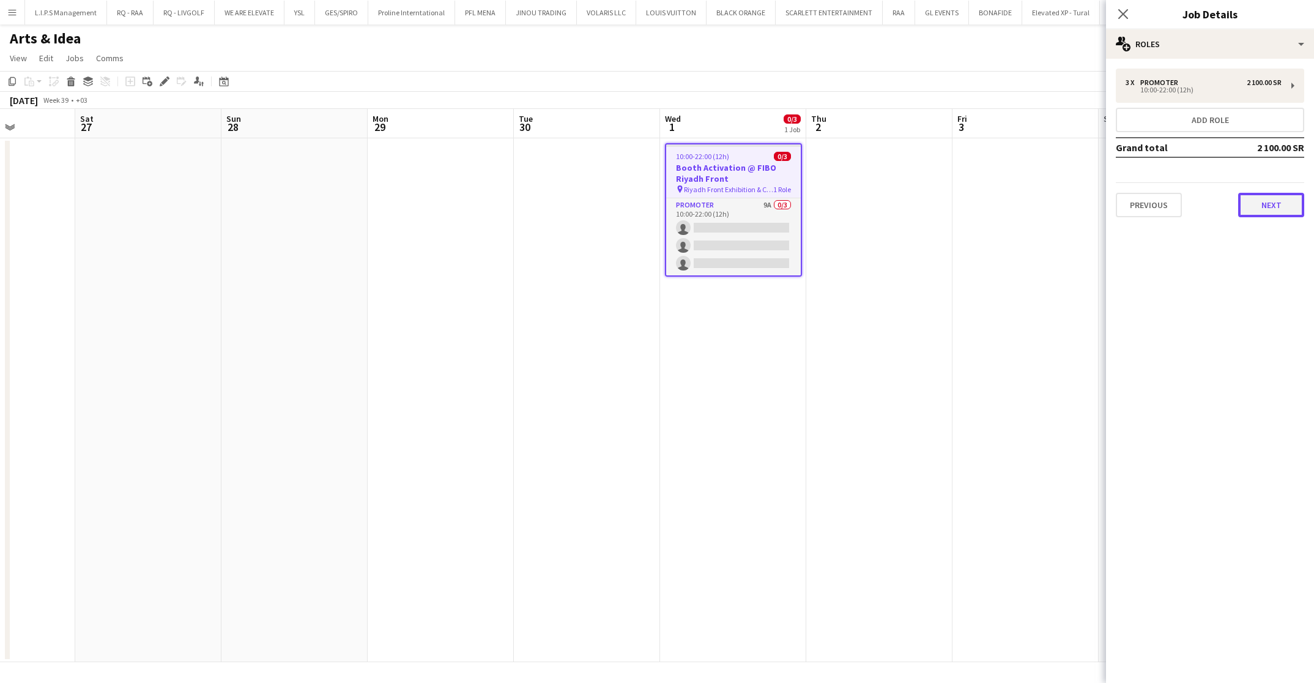
click at [1168, 201] on button "Next" at bounding box center [1272, 205] width 66 height 24
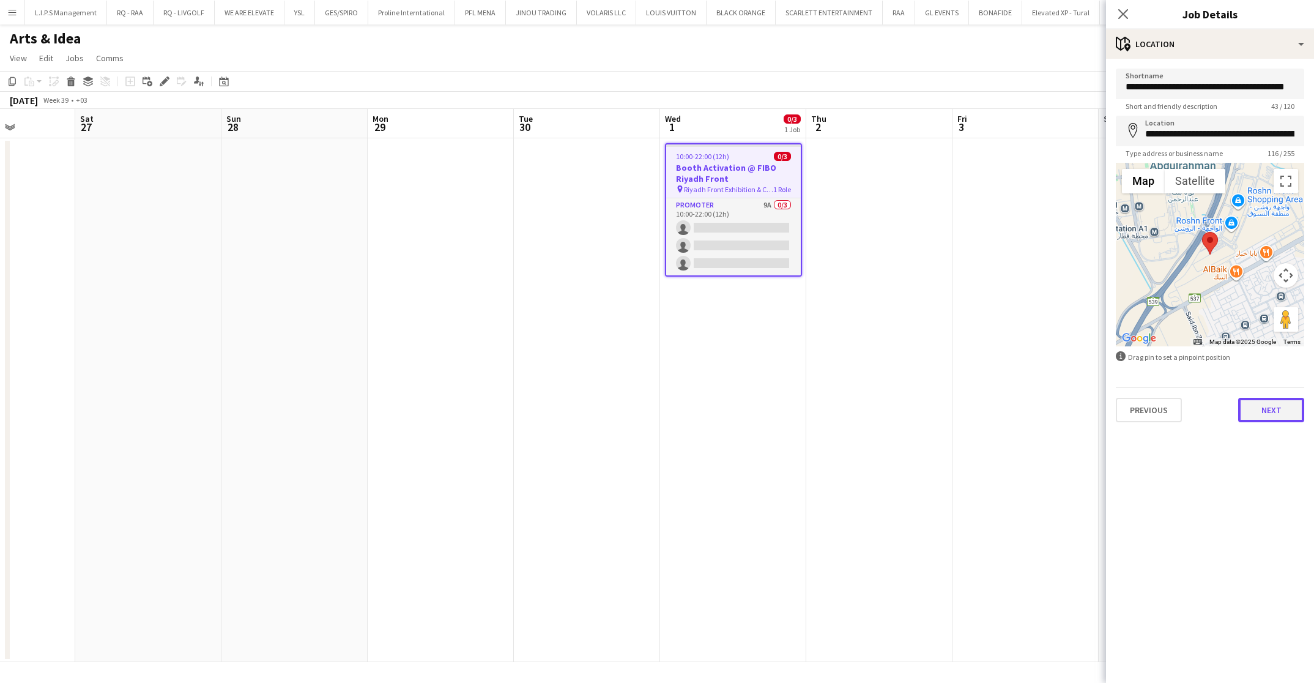
click at [1168, 398] on button "Next" at bounding box center [1272, 410] width 66 height 24
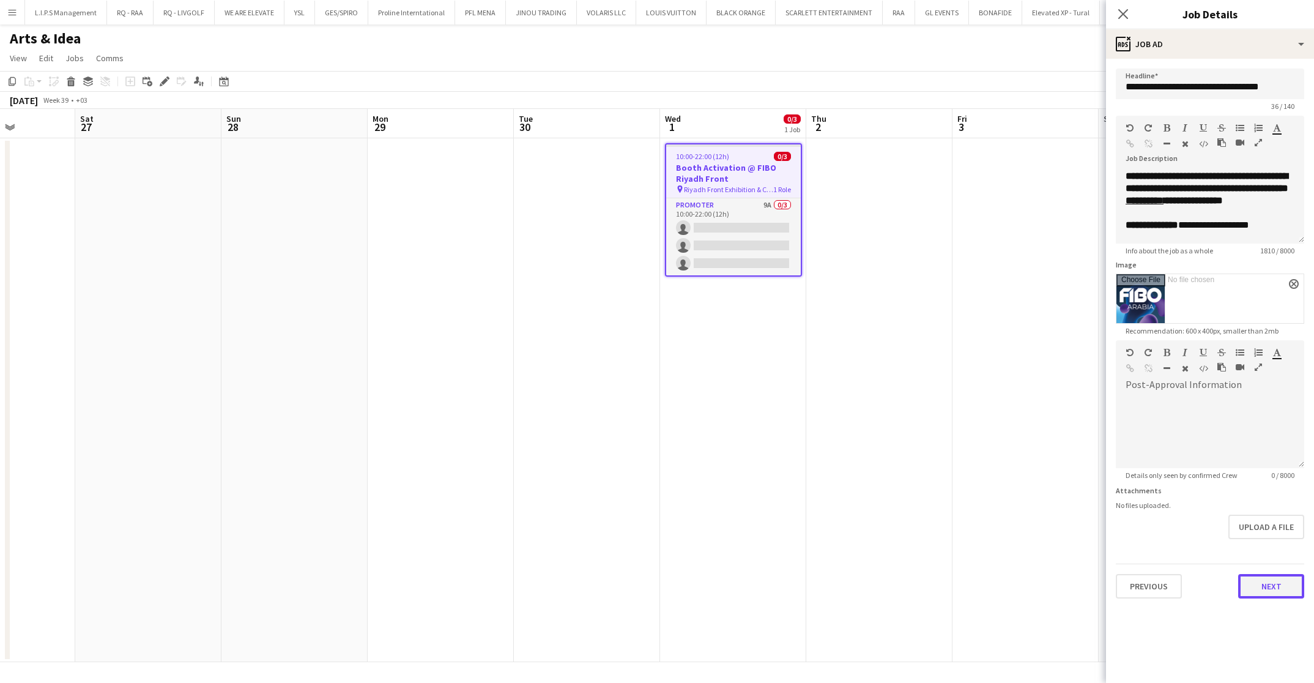
click at [1168, 581] on button "Next" at bounding box center [1272, 586] width 66 height 24
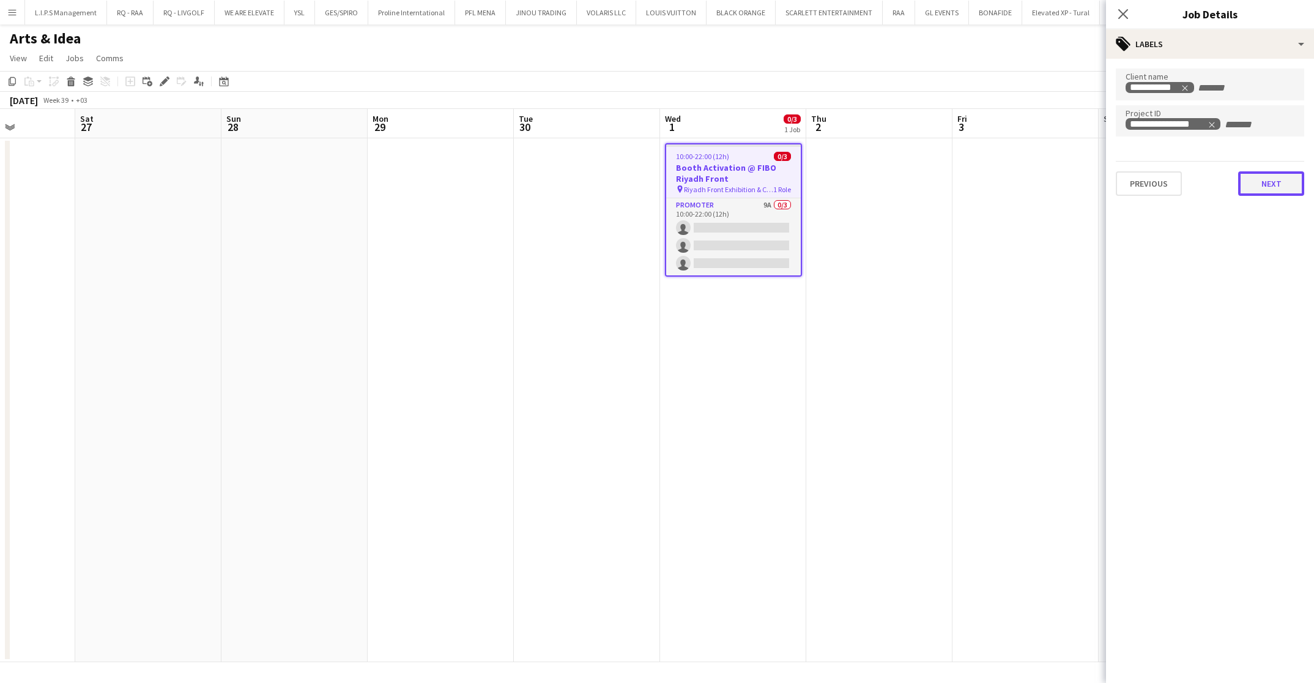
click at [1168, 178] on button "Next" at bounding box center [1272, 183] width 66 height 24
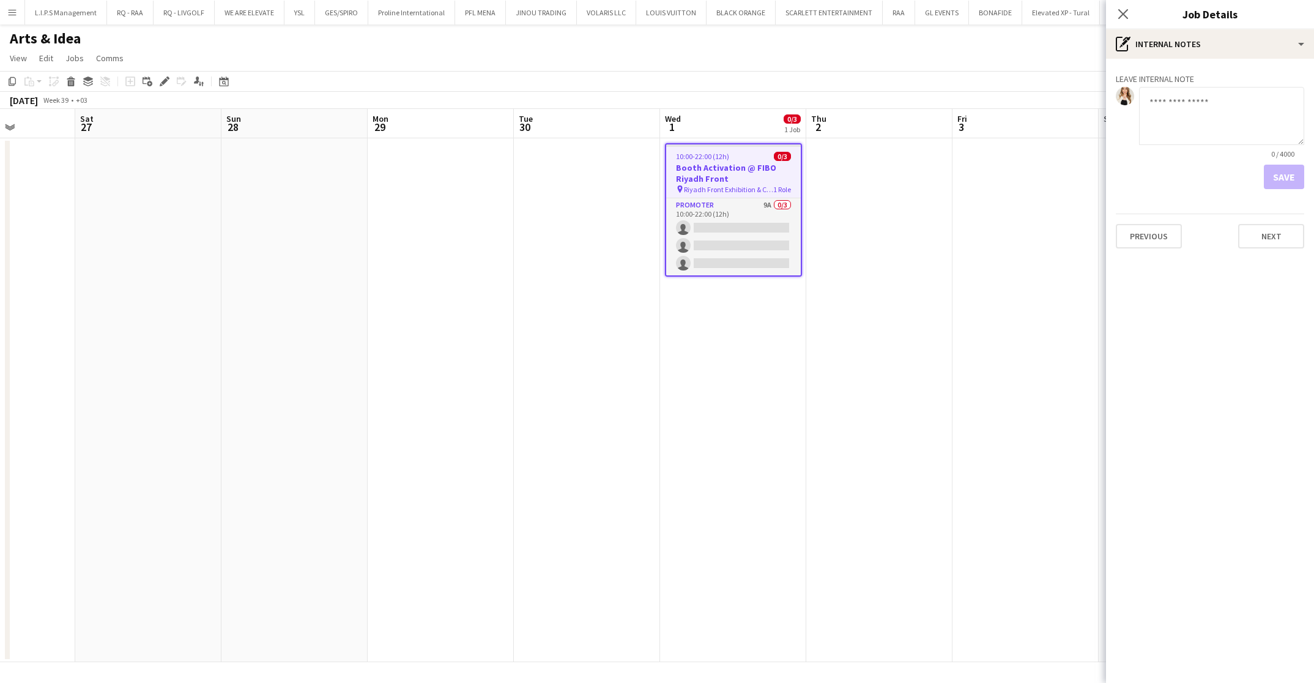
click at [1168, 218] on div "Previous Next" at bounding box center [1210, 231] width 188 height 35
click at [1168, 224] on div "Previous Next" at bounding box center [1210, 231] width 188 height 35
drag, startPoint x: 1279, startPoint y: 224, endPoint x: 1270, endPoint y: 229, distance: 9.9
click at [1168, 229] on button "Next" at bounding box center [1272, 236] width 66 height 24
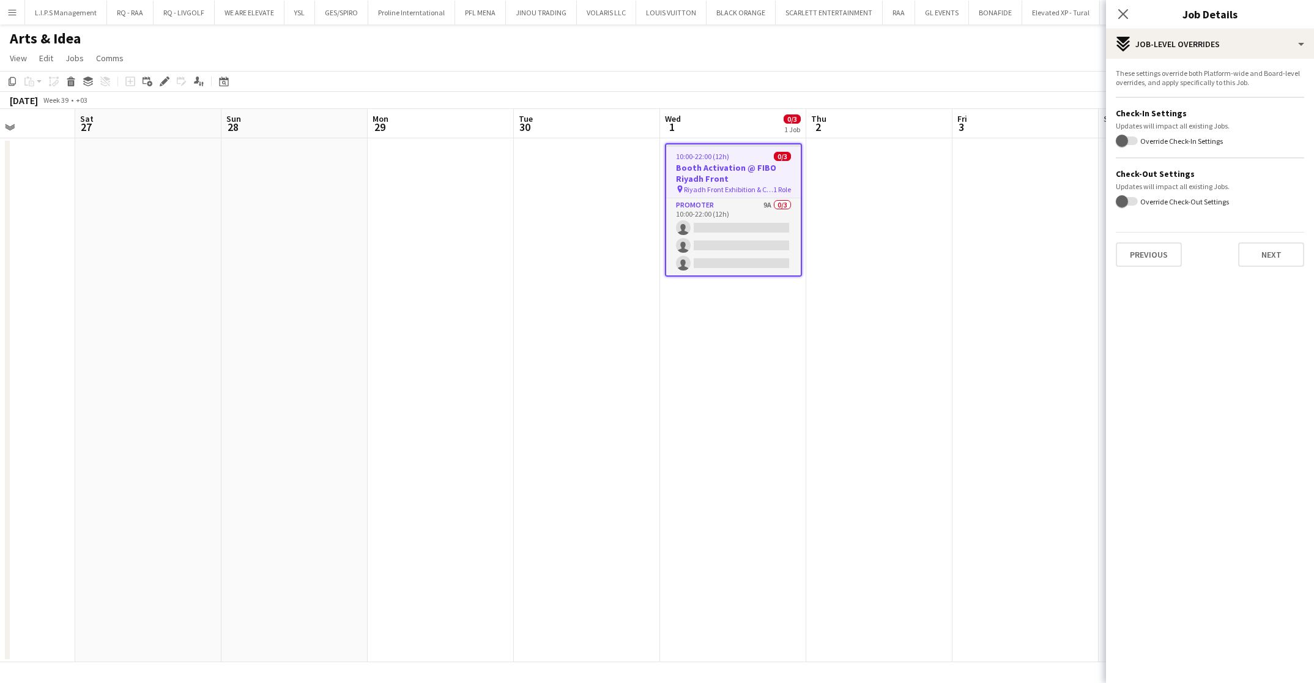
click at [1168, 239] on div "Previous Next" at bounding box center [1210, 249] width 188 height 35
click at [1168, 245] on button "Next" at bounding box center [1272, 254] width 66 height 24
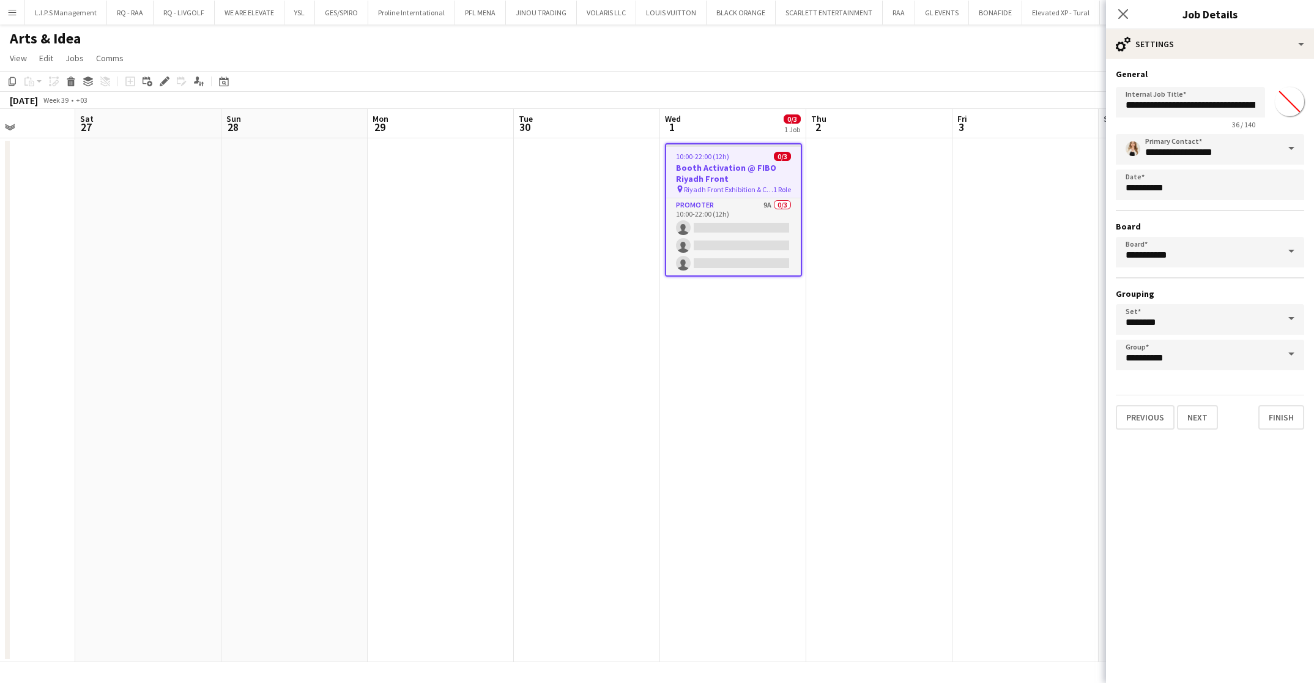
click at [1168, 106] on input "*******" at bounding box center [1290, 102] width 44 height 44
type input "*******"
click at [1168, 405] on button "Finish" at bounding box center [1282, 417] width 46 height 24
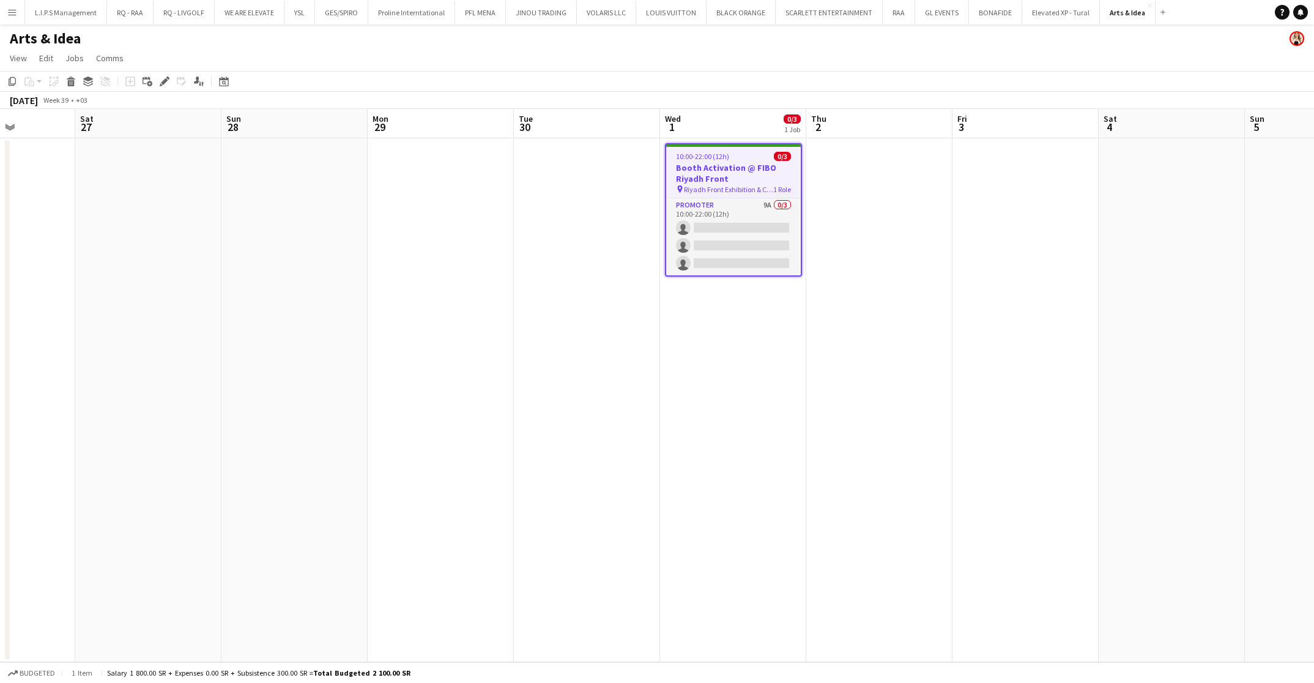
click at [1168, 168] on app-date-cell at bounding box center [1172, 400] width 146 height 524
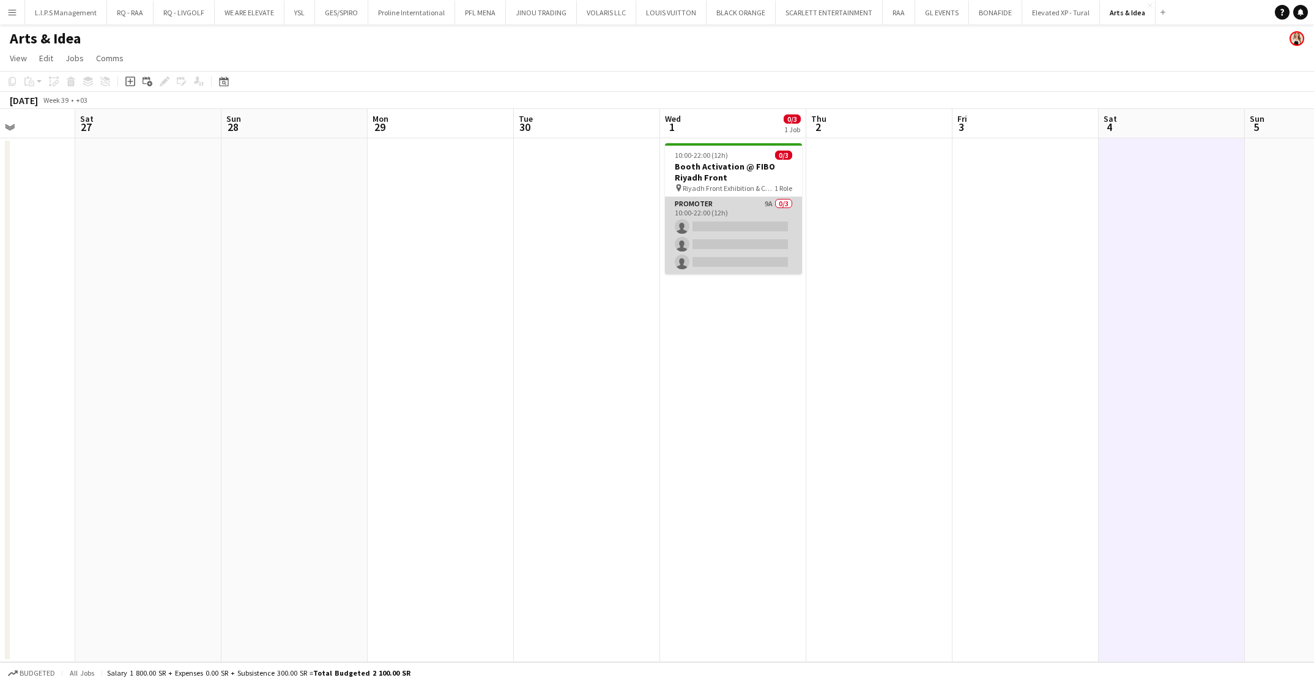
click at [775, 219] on app-card-role "Promoter 9A 0/3 10:00-22:00 (12h) single-neutral-actions single-neutral-actions…" at bounding box center [733, 235] width 137 height 77
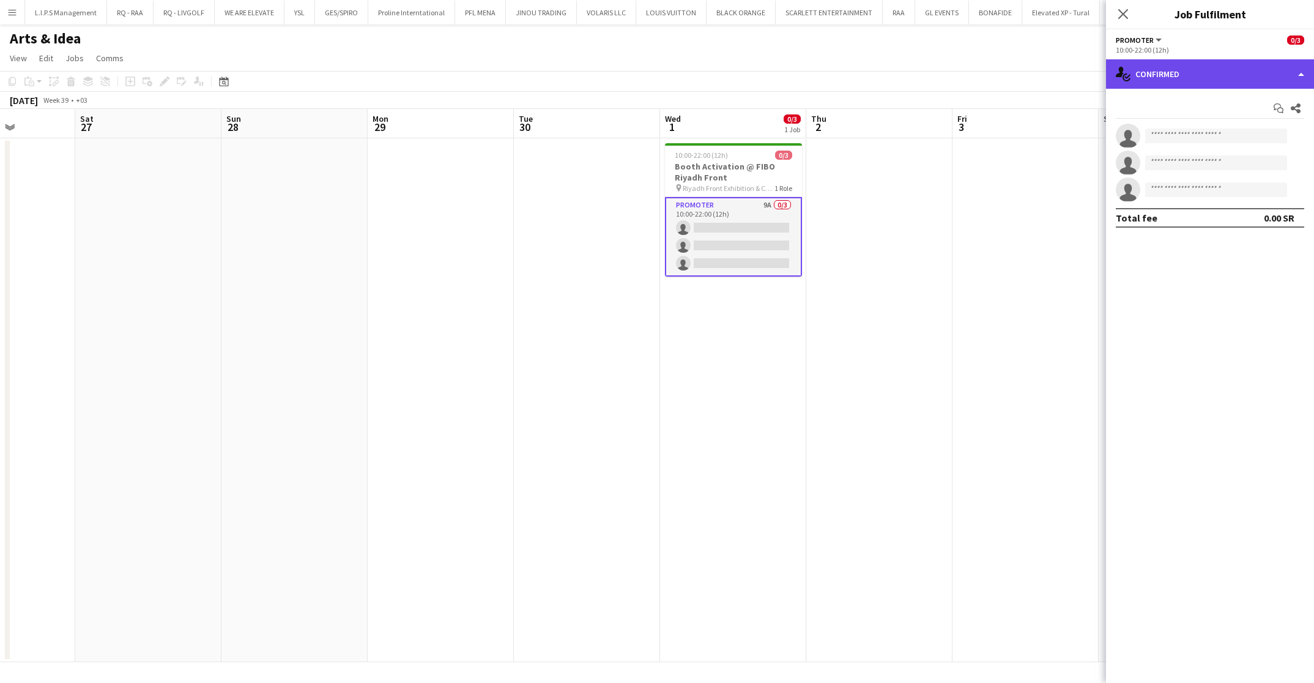
click at [1168, 67] on div "single-neutral-actions-check-2 Confirmed" at bounding box center [1210, 73] width 208 height 29
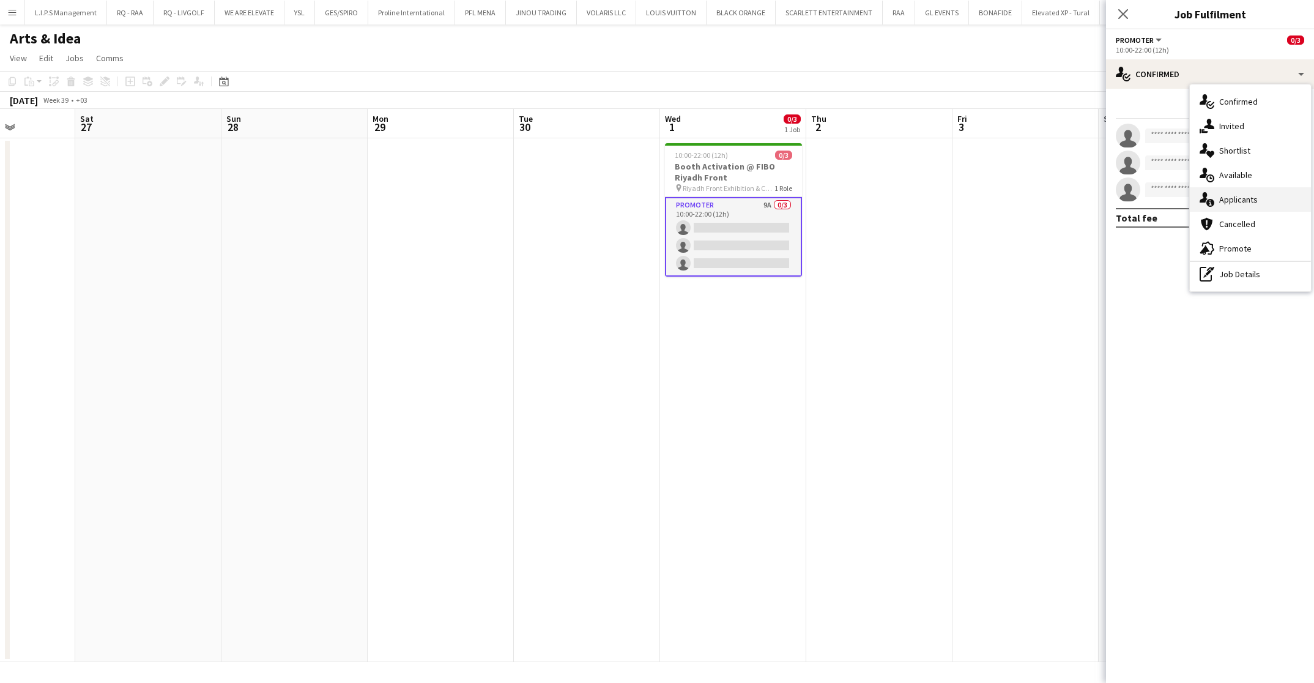
click at [1168, 191] on div "single-neutral-actions-information Applicants" at bounding box center [1250, 199] width 121 height 24
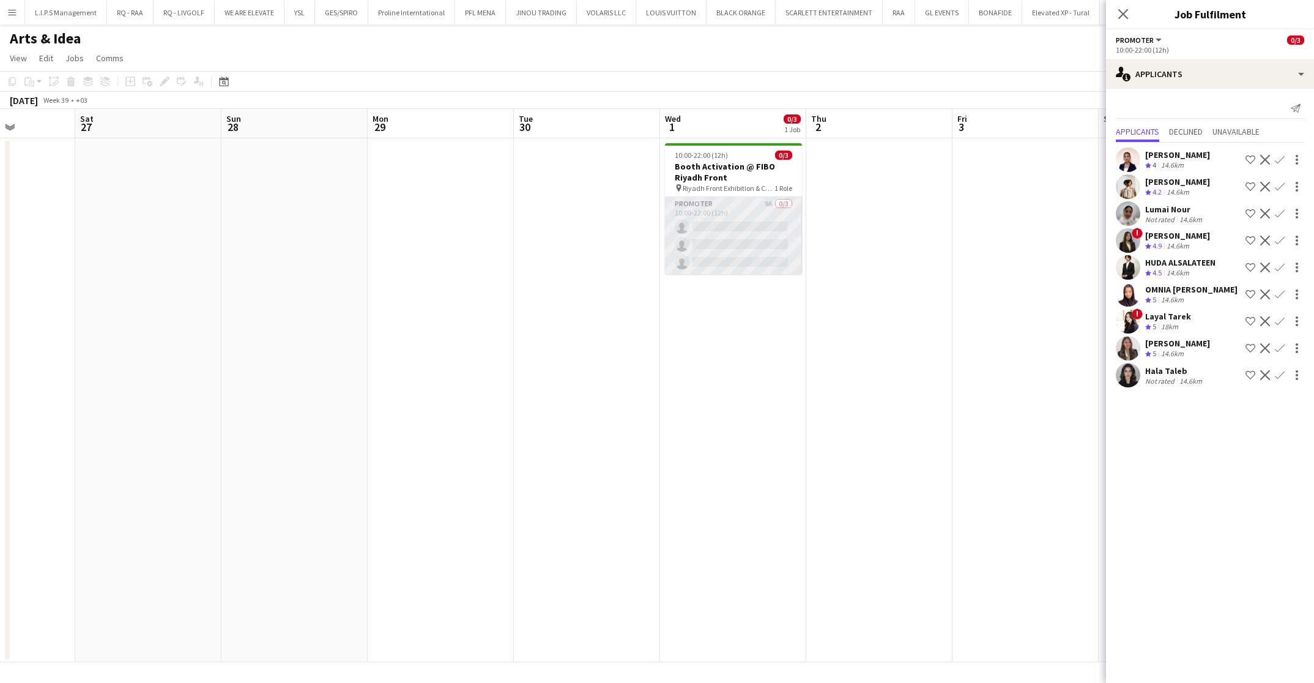
click at [728, 210] on app-card-role "Promoter 9A 0/3 10:00-22:00 (12h) single-neutral-actions single-neutral-actions…" at bounding box center [733, 235] width 137 height 77
click at [895, 236] on app-date-cell at bounding box center [880, 400] width 146 height 524
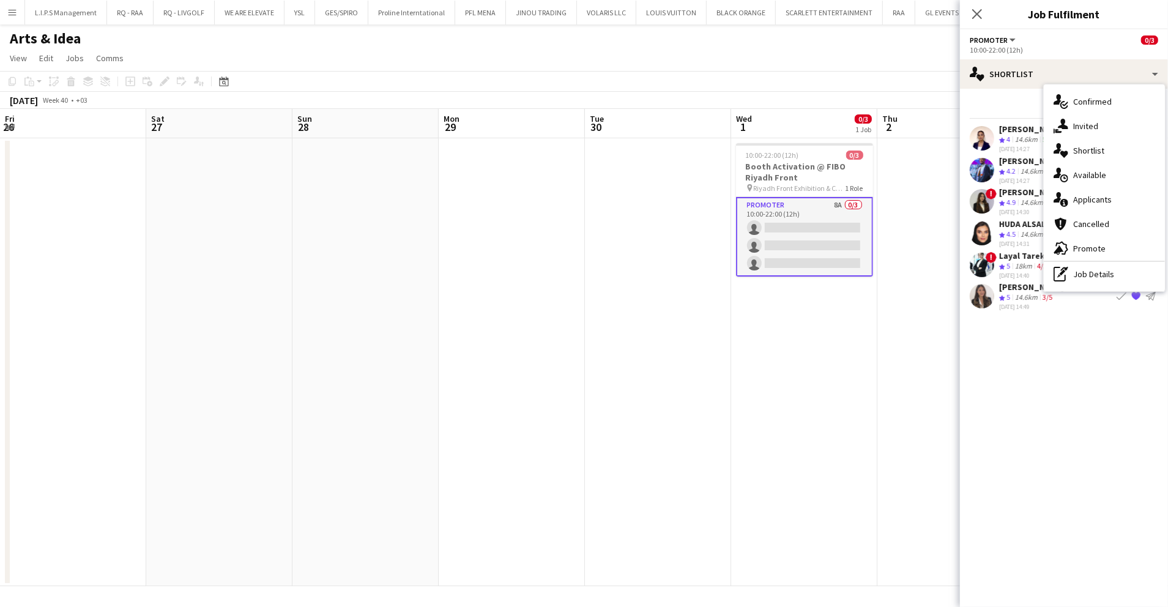
scroll to position [0, 466]
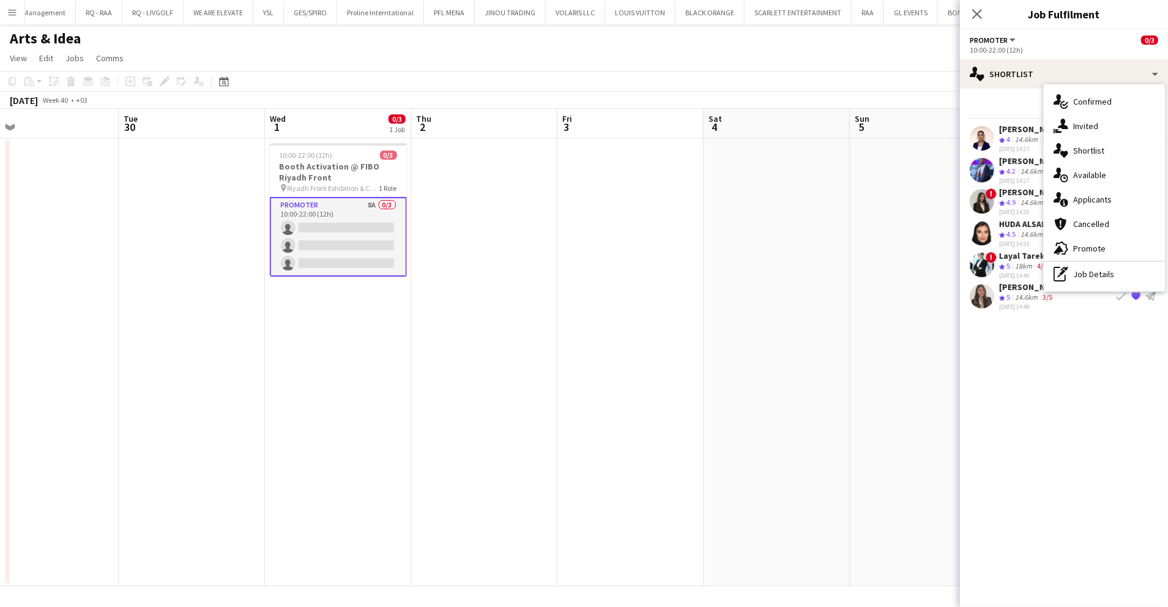
click at [1092, 100] on span "Confirmed" at bounding box center [1092, 101] width 39 height 11
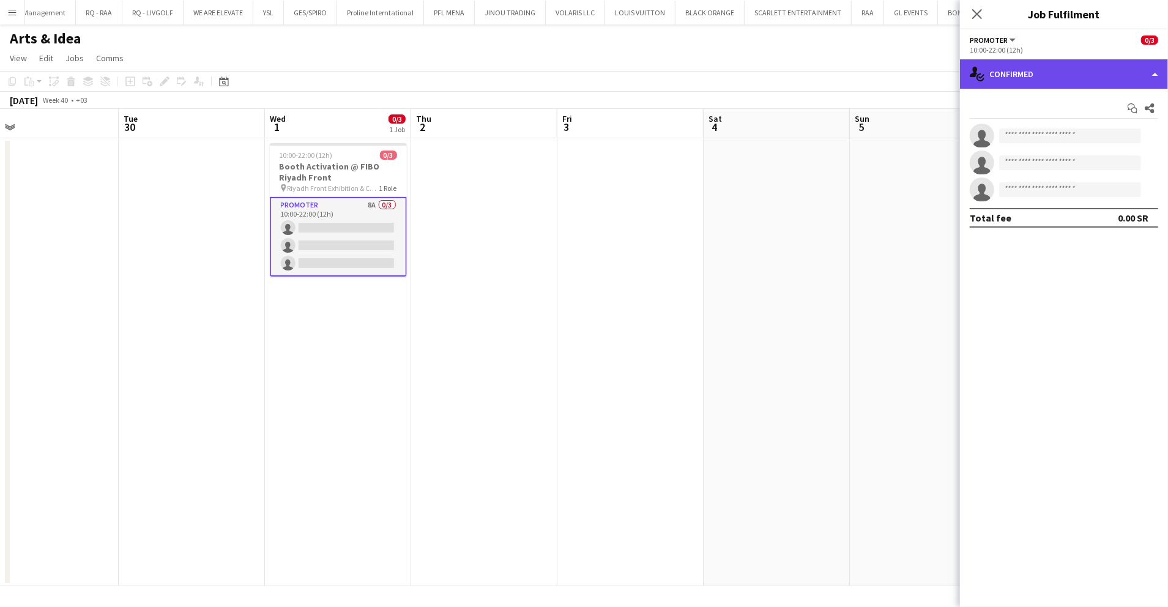
click at [1037, 77] on div "single-neutral-actions-check-2 Confirmed" at bounding box center [1064, 73] width 208 height 29
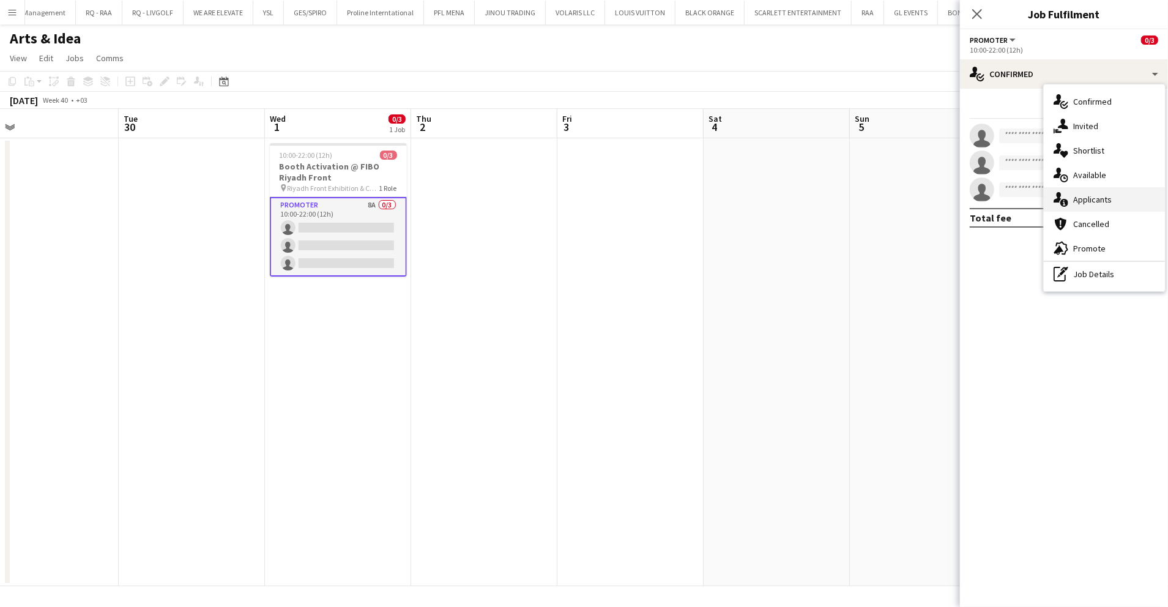
click at [1115, 191] on div "single-neutral-actions-information Applicants" at bounding box center [1104, 199] width 121 height 24
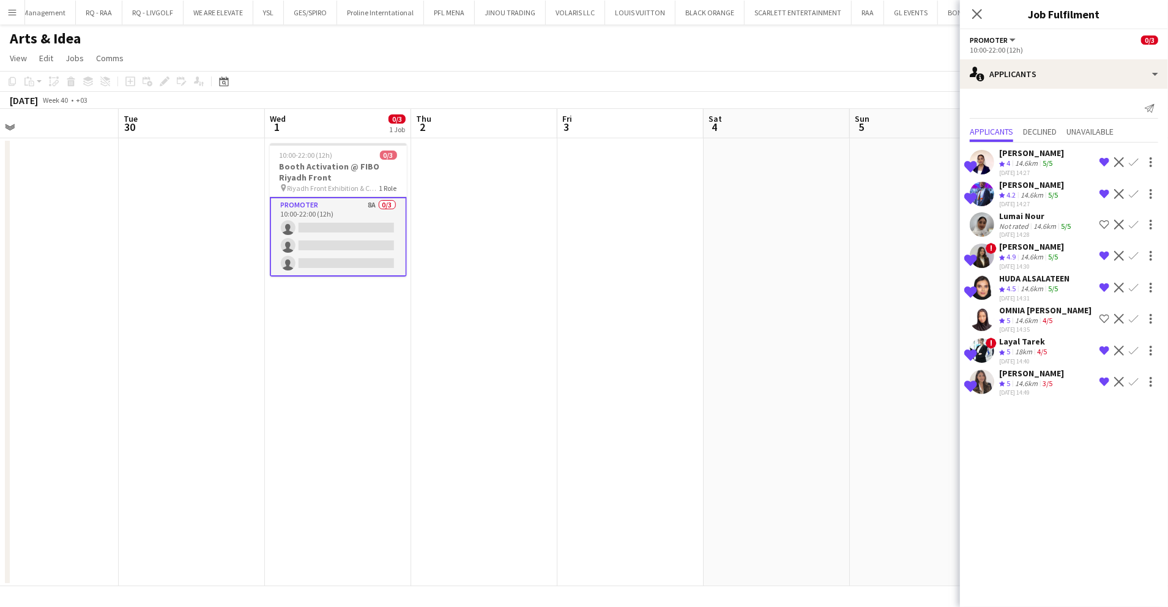
click at [1050, 218] on div "Lumai Nour" at bounding box center [1036, 215] width 74 height 11
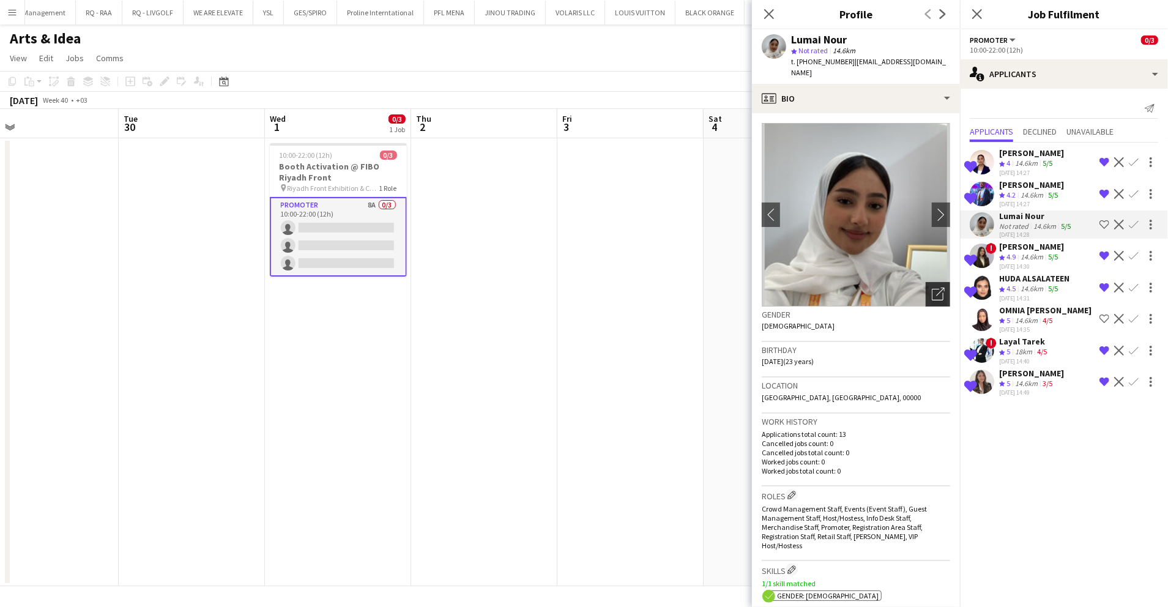
click at [934, 284] on div "Open photos pop-in" at bounding box center [938, 294] width 24 height 24
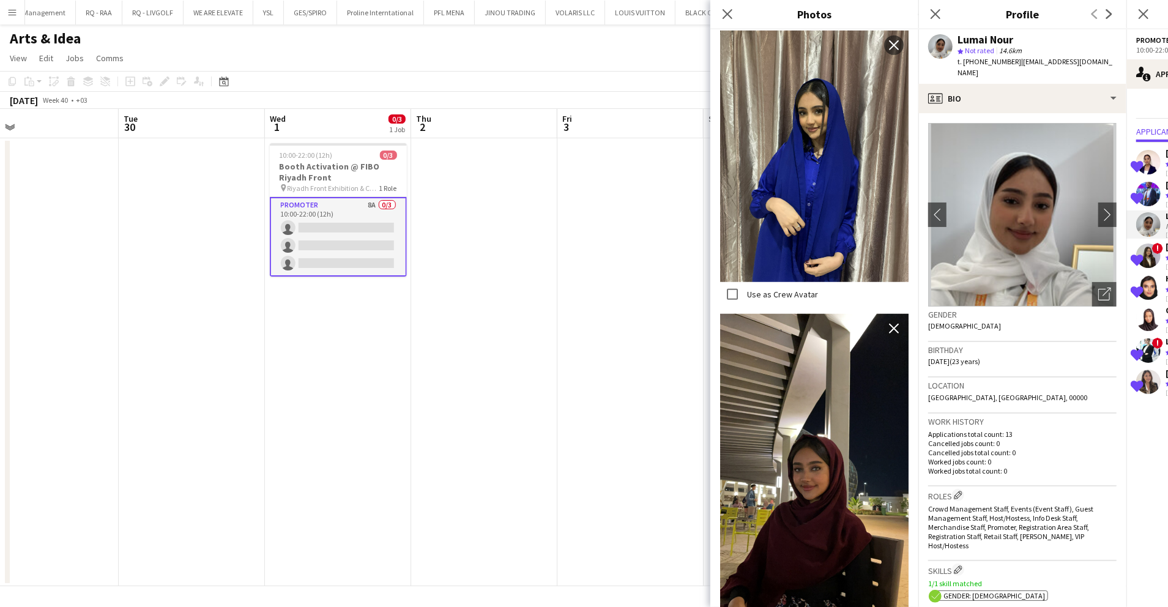
scroll to position [643, 0]
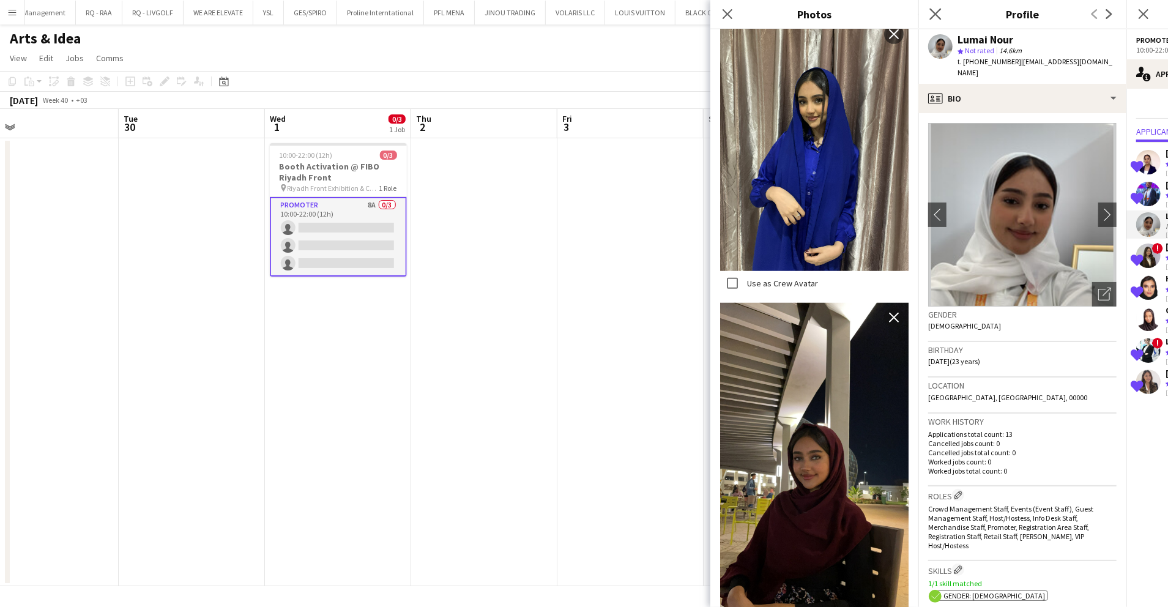
click at [939, 21] on app-icon "Close pop-in" at bounding box center [936, 15] width 18 height 18
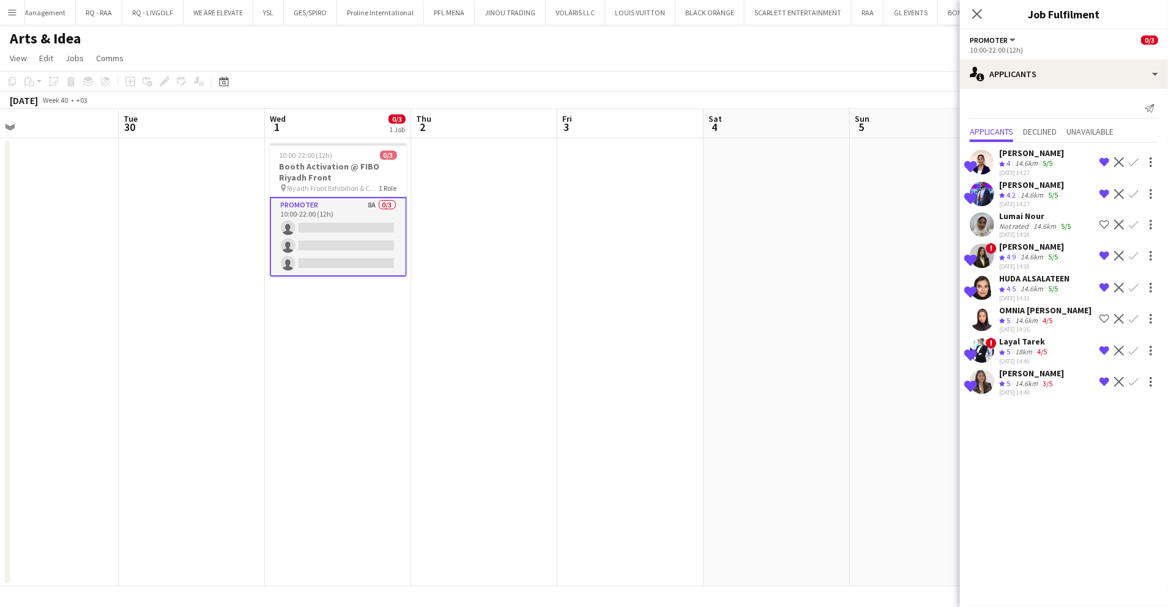
click at [1028, 310] on div "OMNIA [PERSON_NAME]" at bounding box center [1045, 310] width 92 height 11
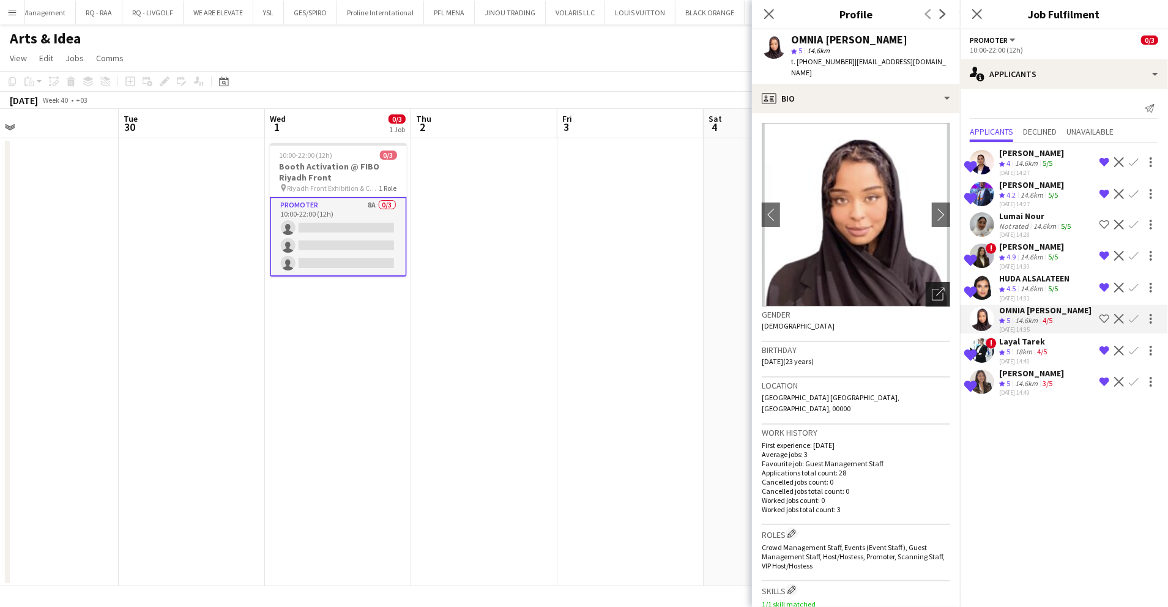
click at [937, 286] on div "Open photos pop-in" at bounding box center [938, 294] width 24 height 24
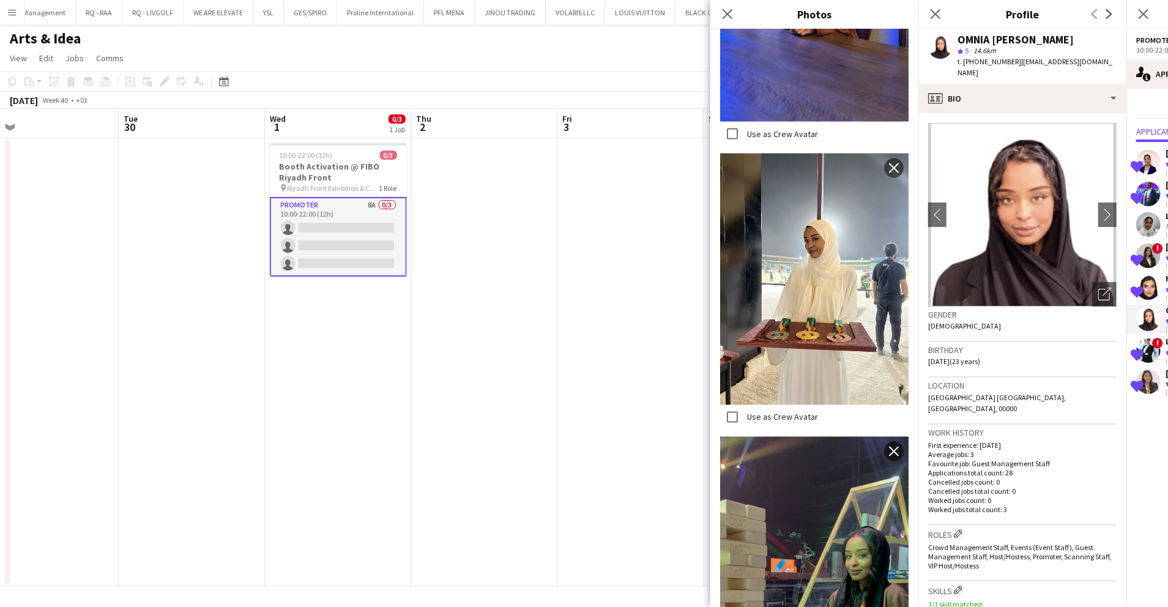
scroll to position [1590, 0]
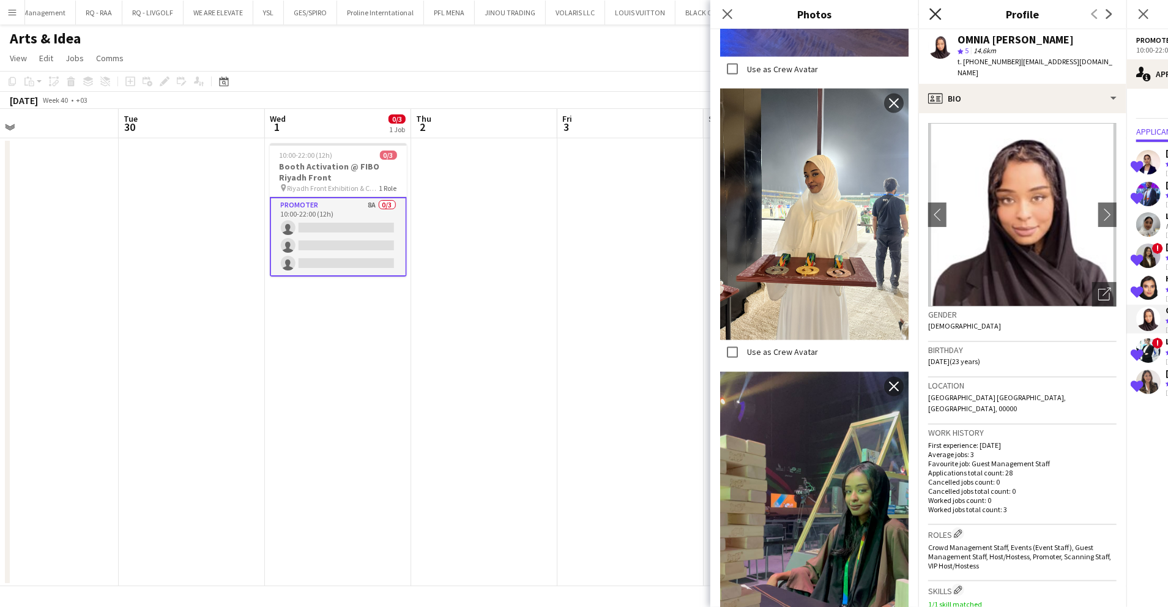
click at [934, 17] on icon at bounding box center [935, 14] width 12 height 12
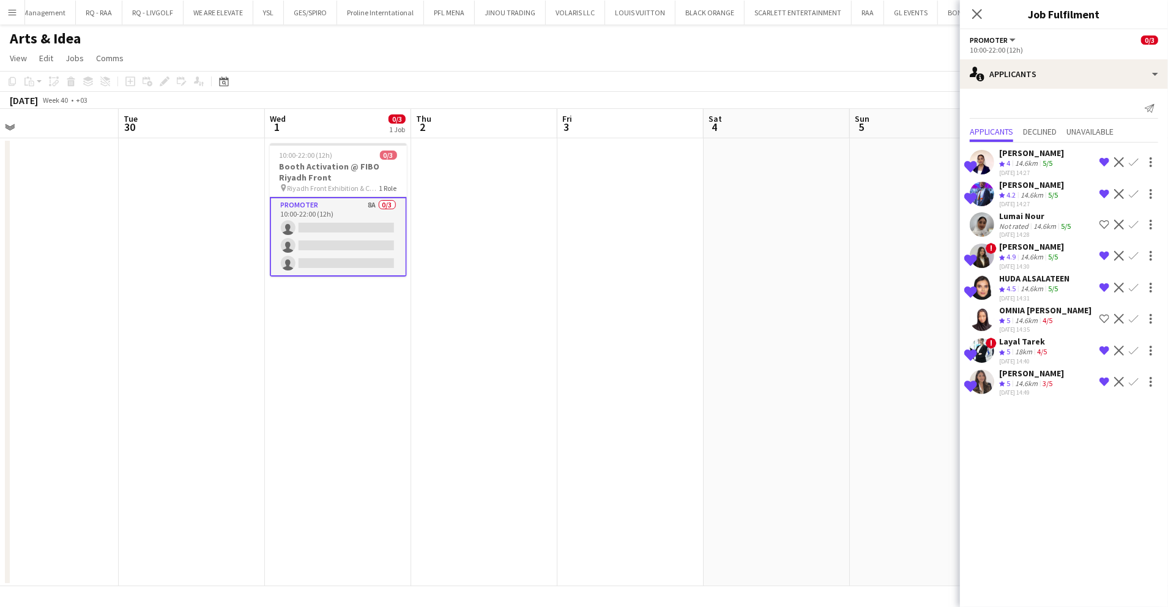
click at [1022, 273] on div "HUDA ALSALATEEN" at bounding box center [1034, 278] width 70 height 11
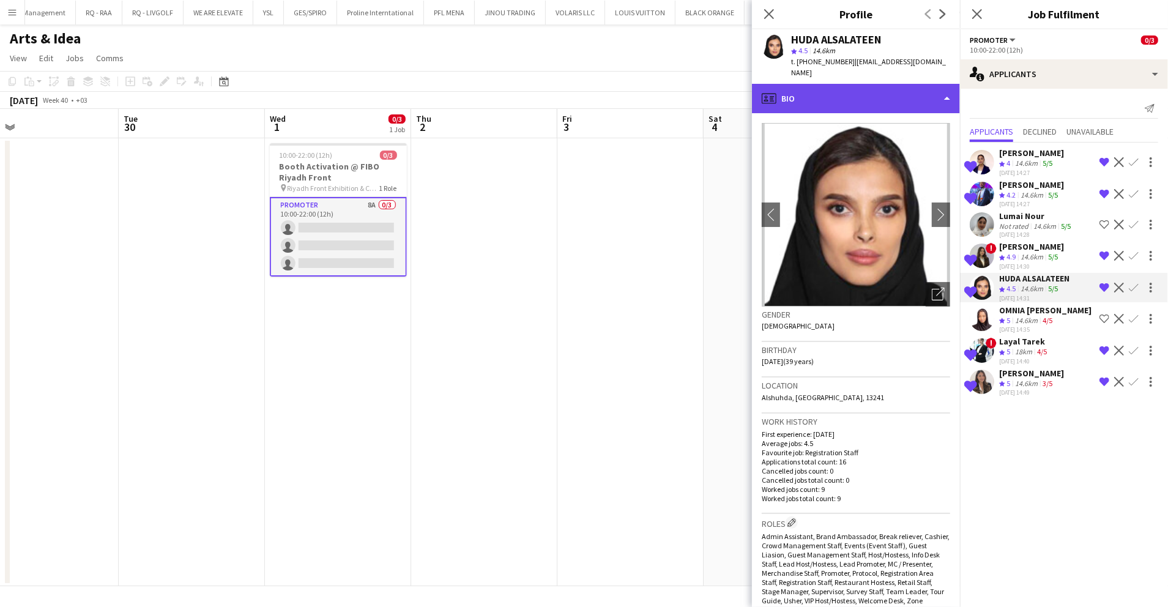
click at [849, 85] on div "profile Bio" at bounding box center [856, 98] width 208 height 29
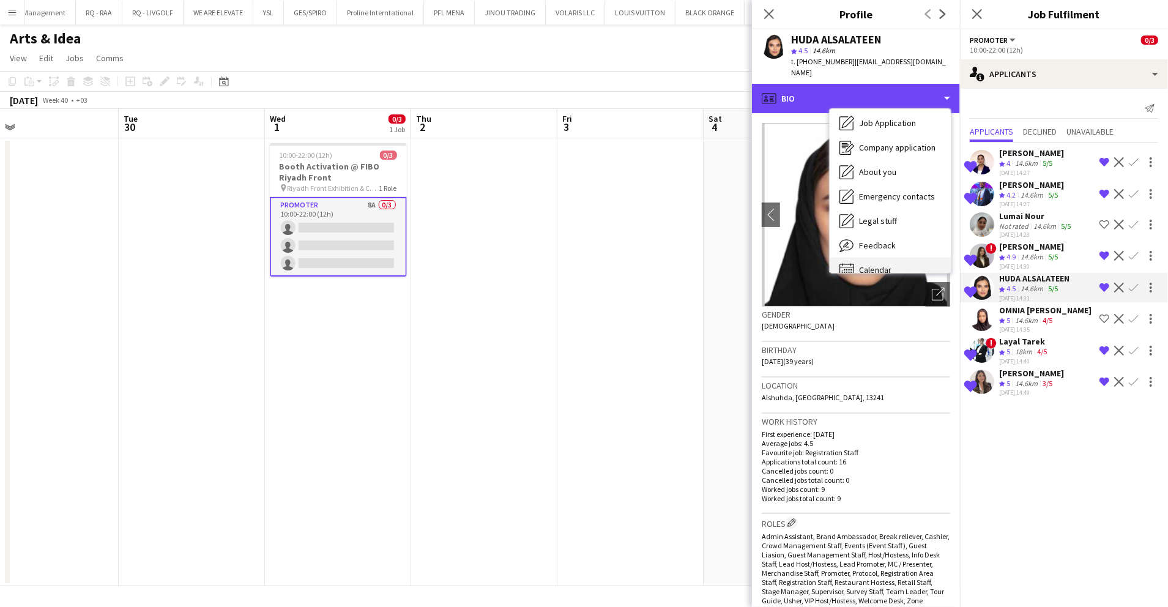
scroll to position [42, 0]
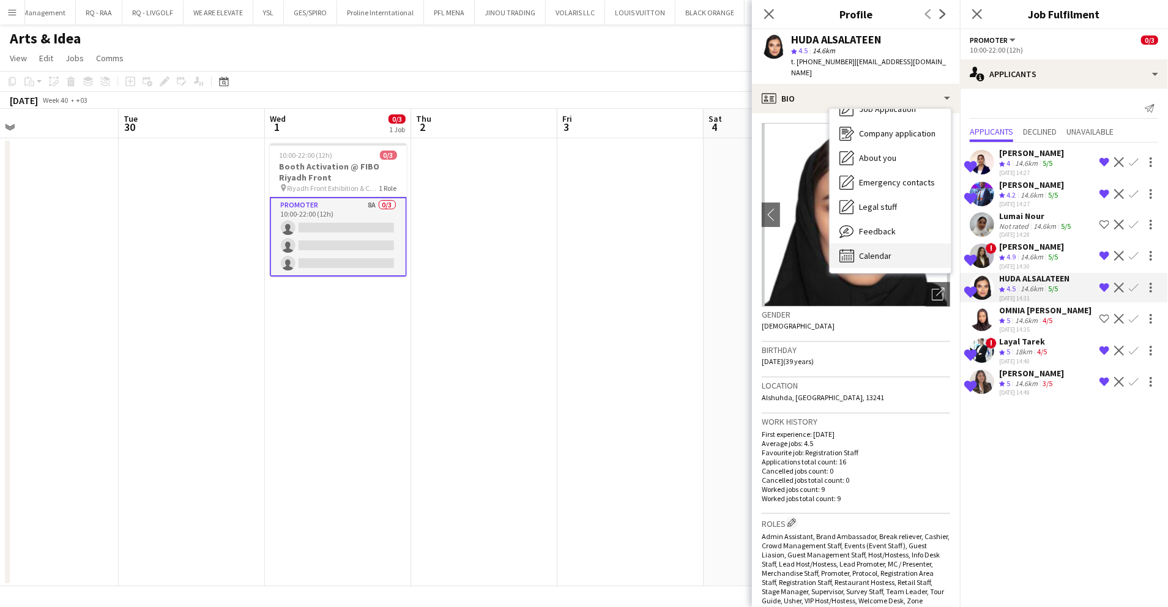
click at [881, 244] on div "Calendar Calendar" at bounding box center [890, 256] width 121 height 24
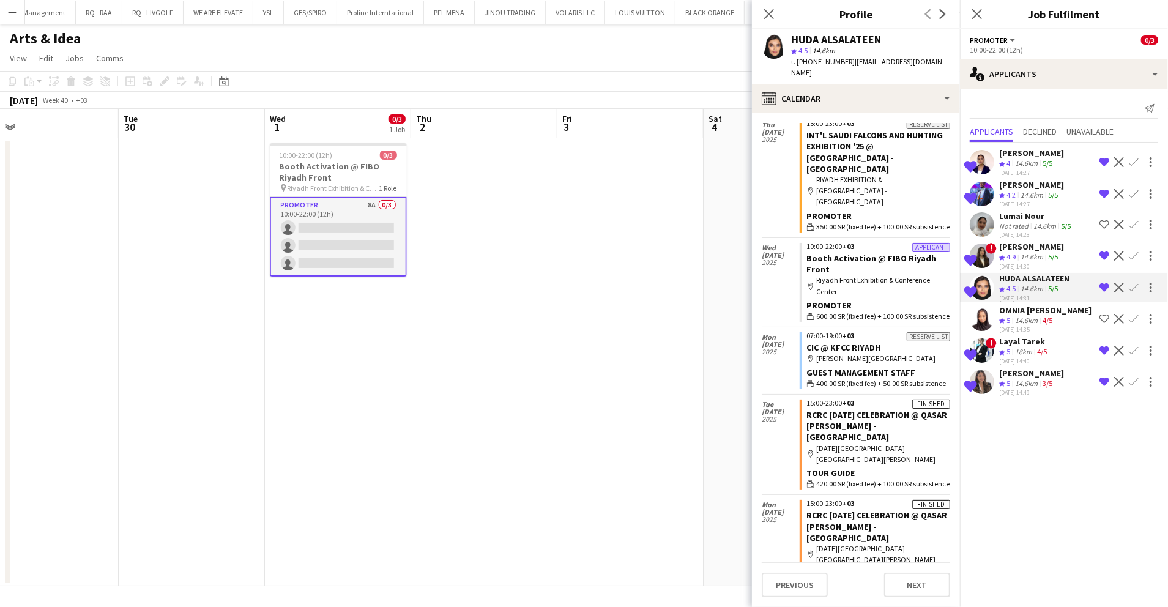
scroll to position [531, 0]
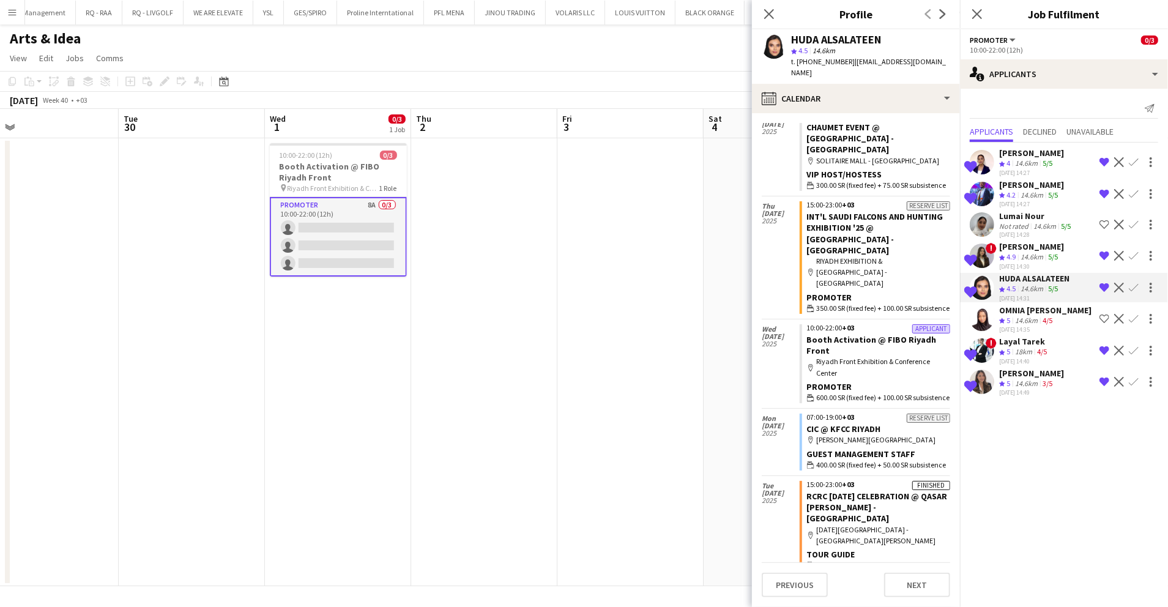
drag, startPoint x: 1022, startPoint y: 370, endPoint x: 1016, endPoint y: 351, distance: 20.3
click at [1022, 370] on div "[PERSON_NAME]" at bounding box center [1031, 373] width 65 height 11
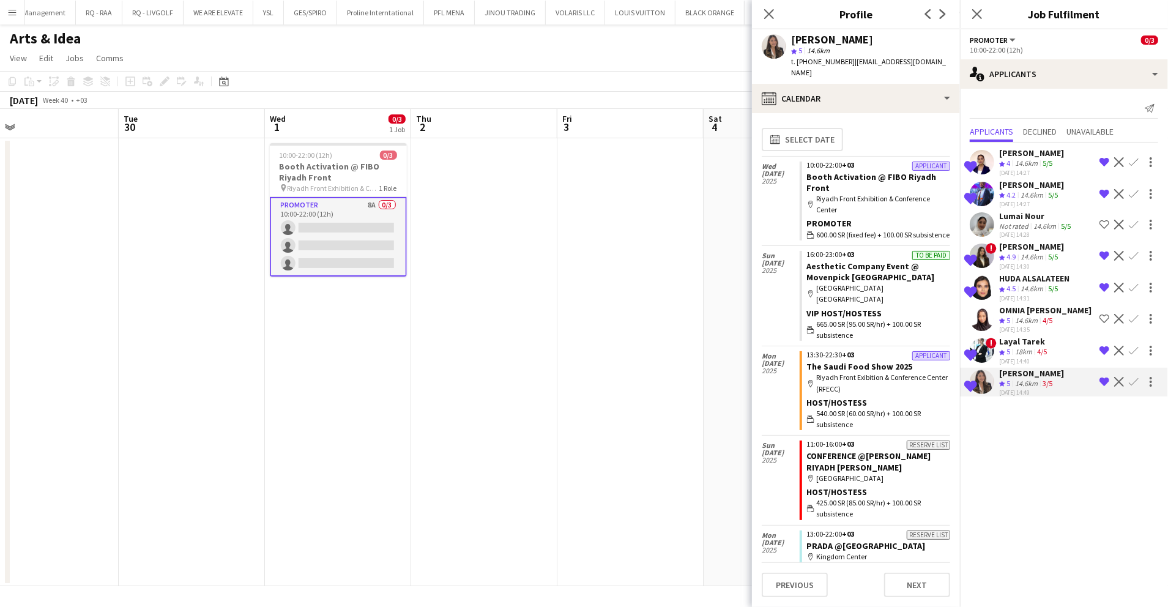
click at [1013, 252] on span "4.9" at bounding box center [1011, 256] width 9 height 9
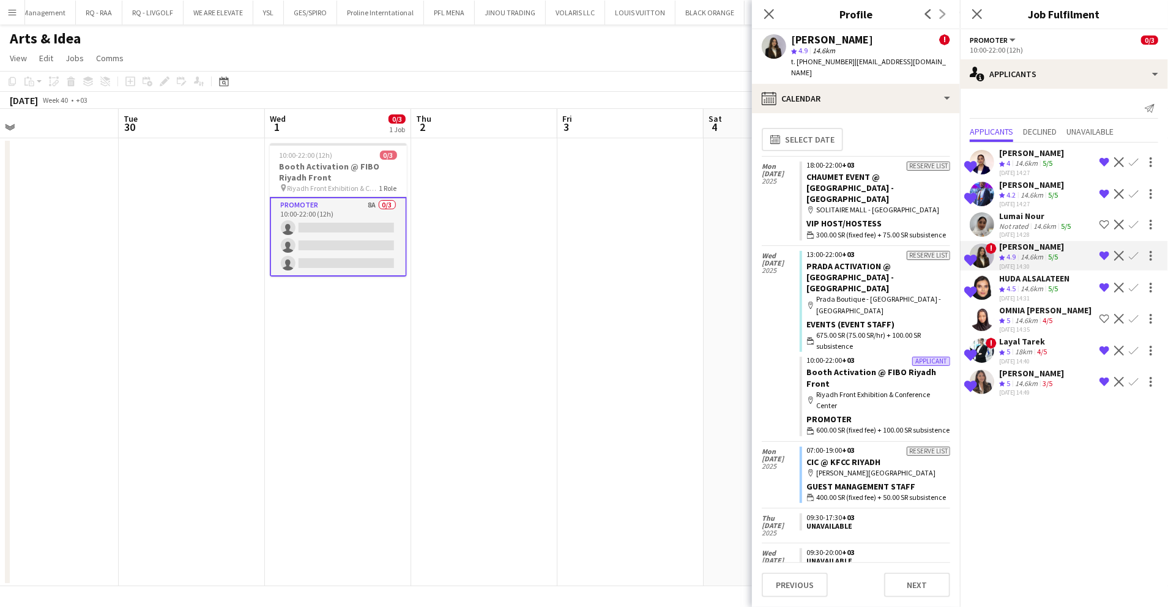
click at [1020, 192] on div "14.6km" at bounding box center [1032, 195] width 28 height 10
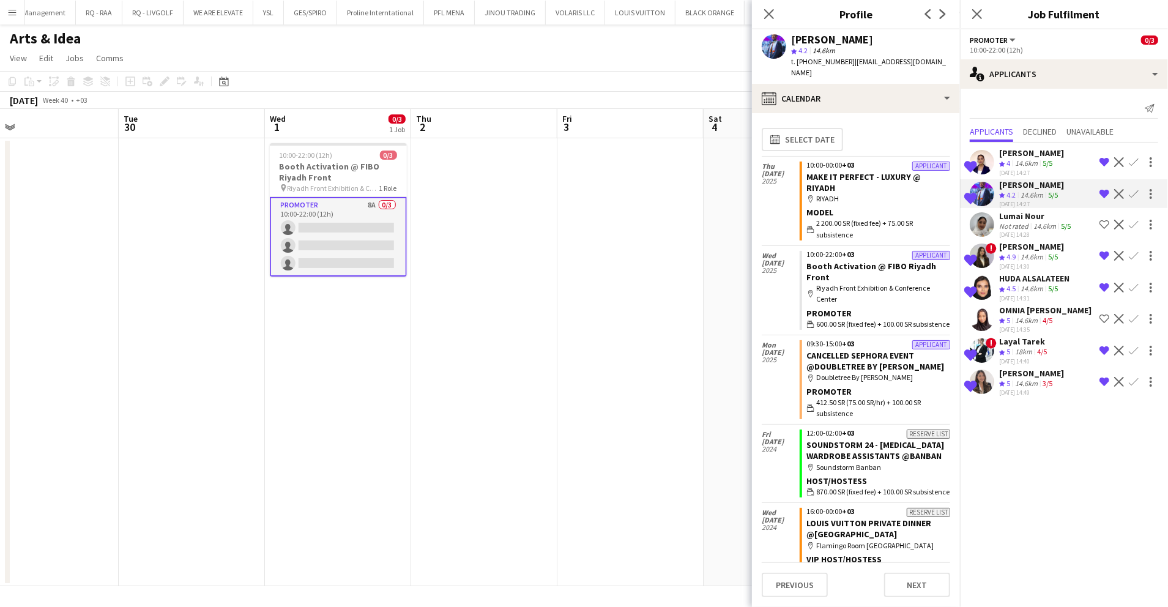
click at [1024, 160] on div "14.6km" at bounding box center [1027, 163] width 28 height 10
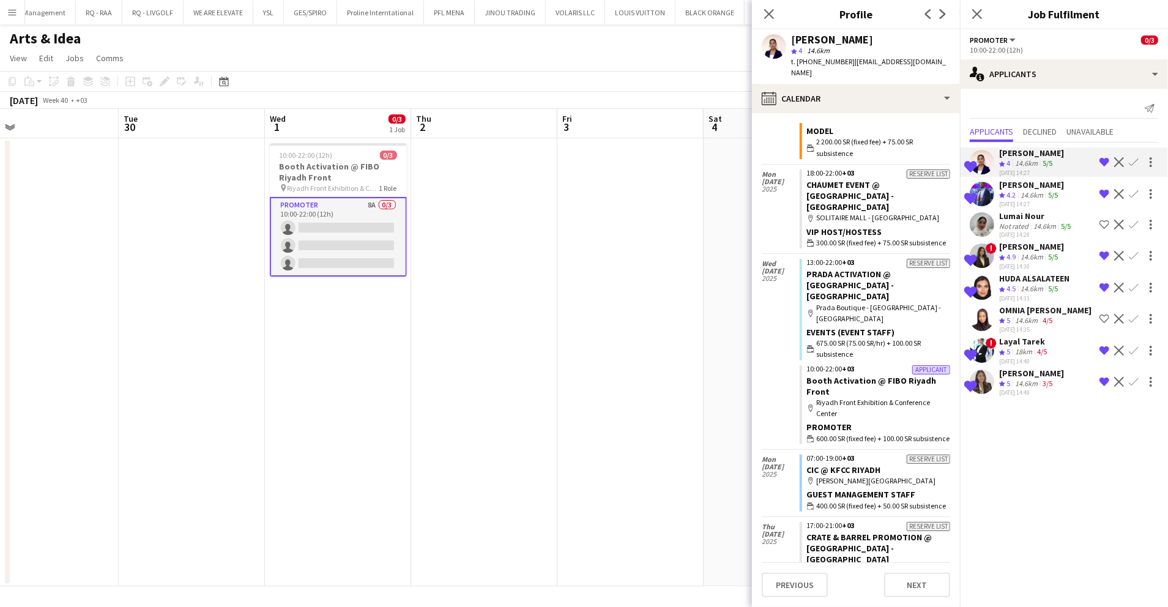
scroll to position [0, 0]
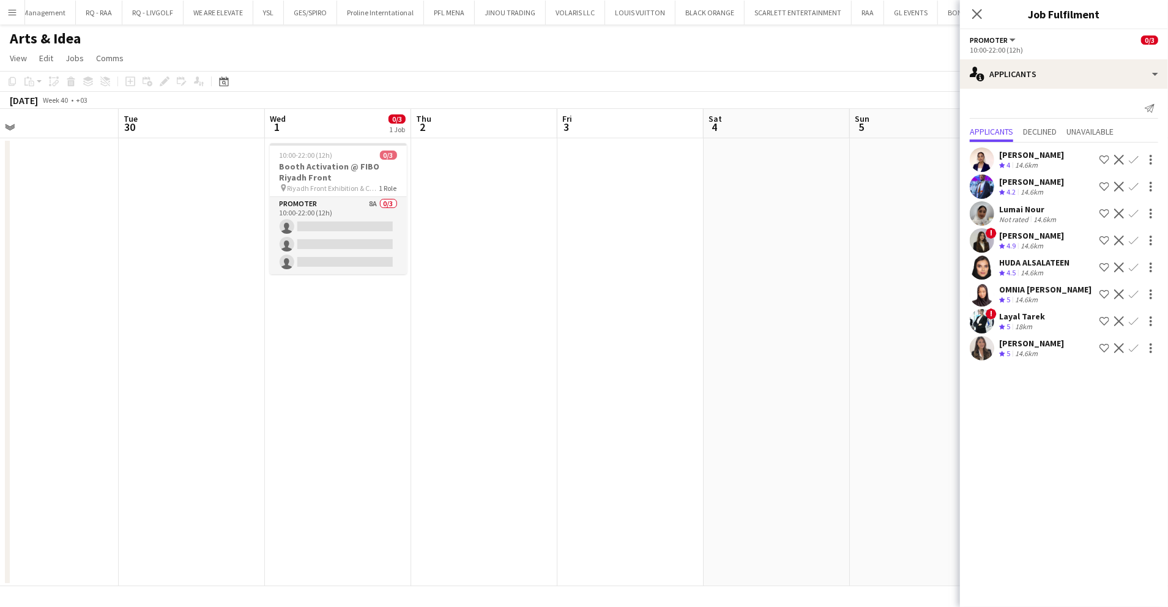
click at [468, 202] on app-date-cell at bounding box center [484, 362] width 146 height 448
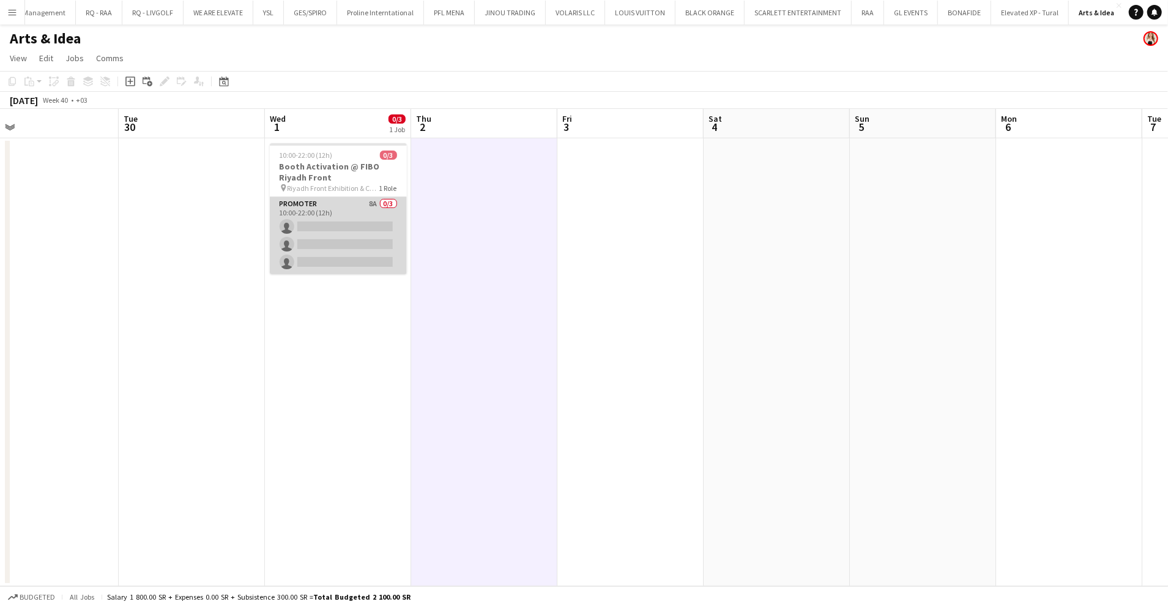
click at [335, 235] on app-card-role "Promoter 8A 0/3 10:00-22:00 (12h) single-neutral-actions single-neutral-actions…" at bounding box center [338, 235] width 137 height 77
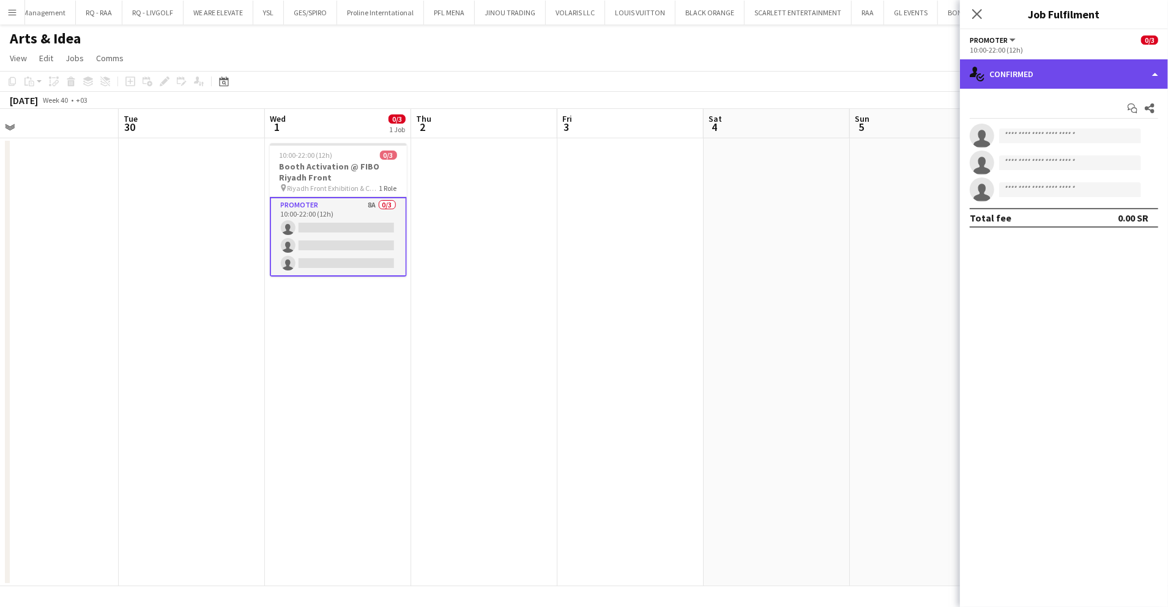
click at [1018, 79] on div "single-neutral-actions-check-2 Confirmed" at bounding box center [1064, 73] width 208 height 29
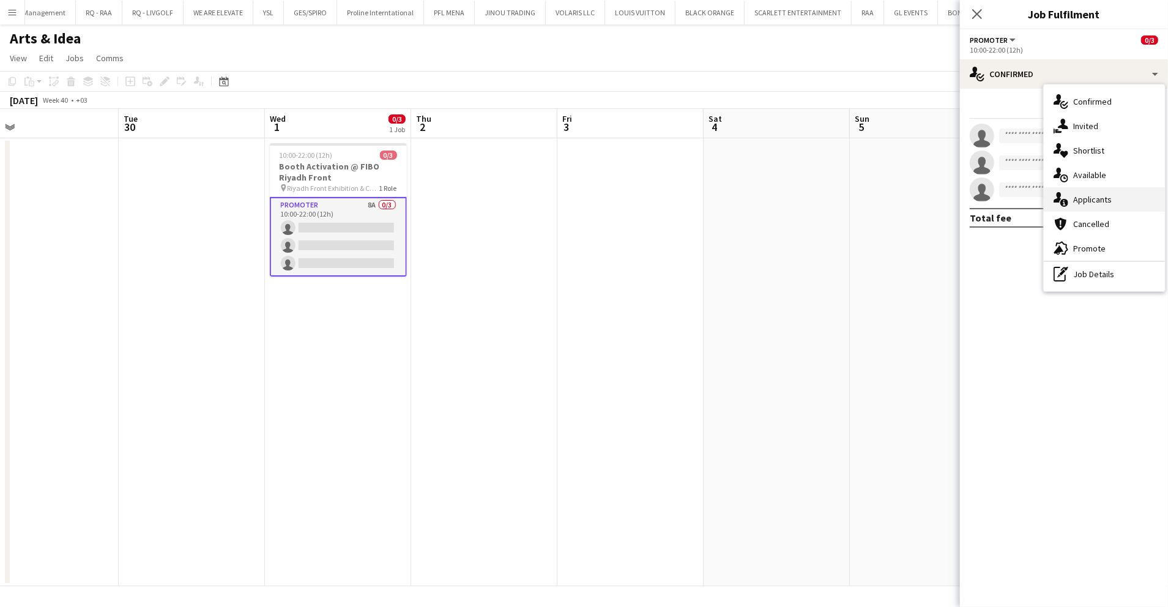
click at [1086, 197] on span "Applicants" at bounding box center [1092, 199] width 39 height 11
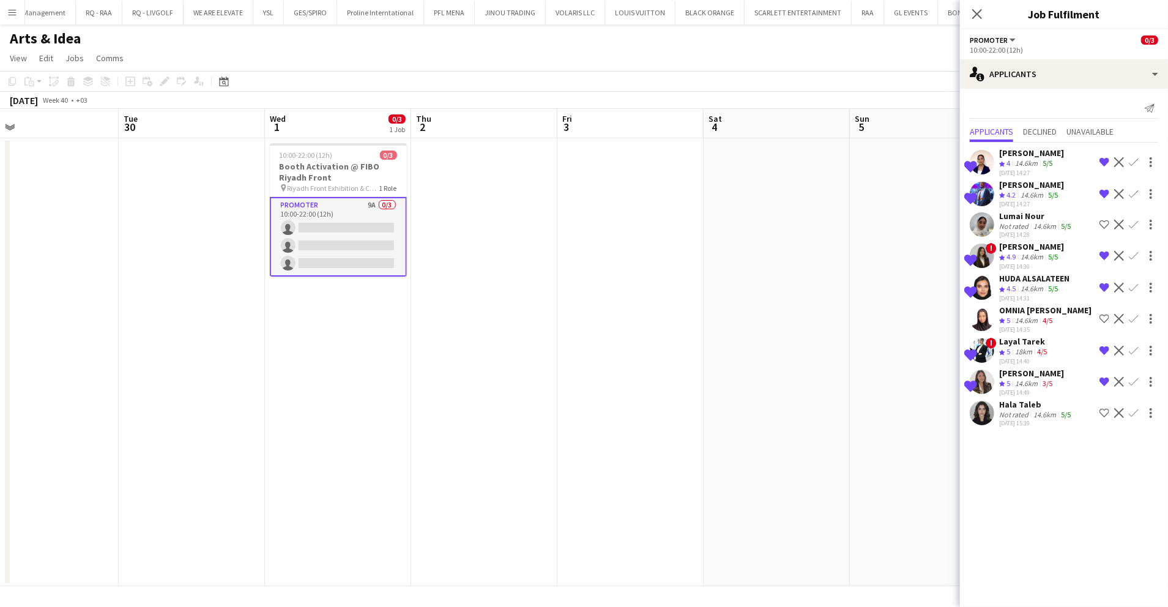
click at [1106, 409] on app-icon "Shortlist crew" at bounding box center [1105, 413] width 10 height 10
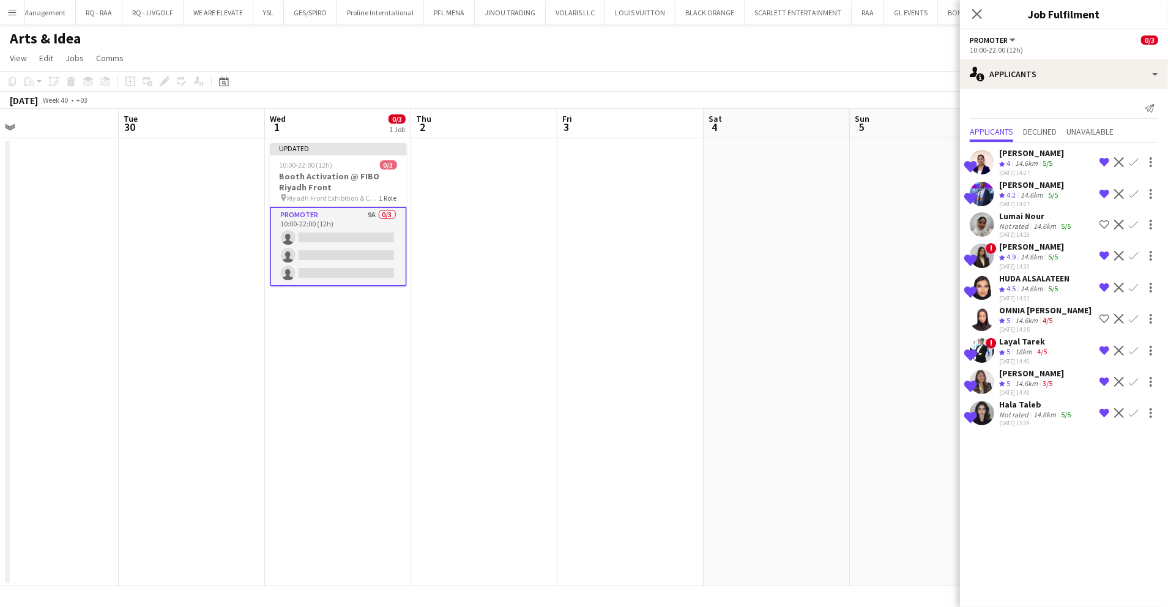
drag, startPoint x: 915, startPoint y: 295, endPoint x: 931, endPoint y: 244, distance: 54.0
click at [914, 295] on app-date-cell at bounding box center [923, 362] width 146 height 448
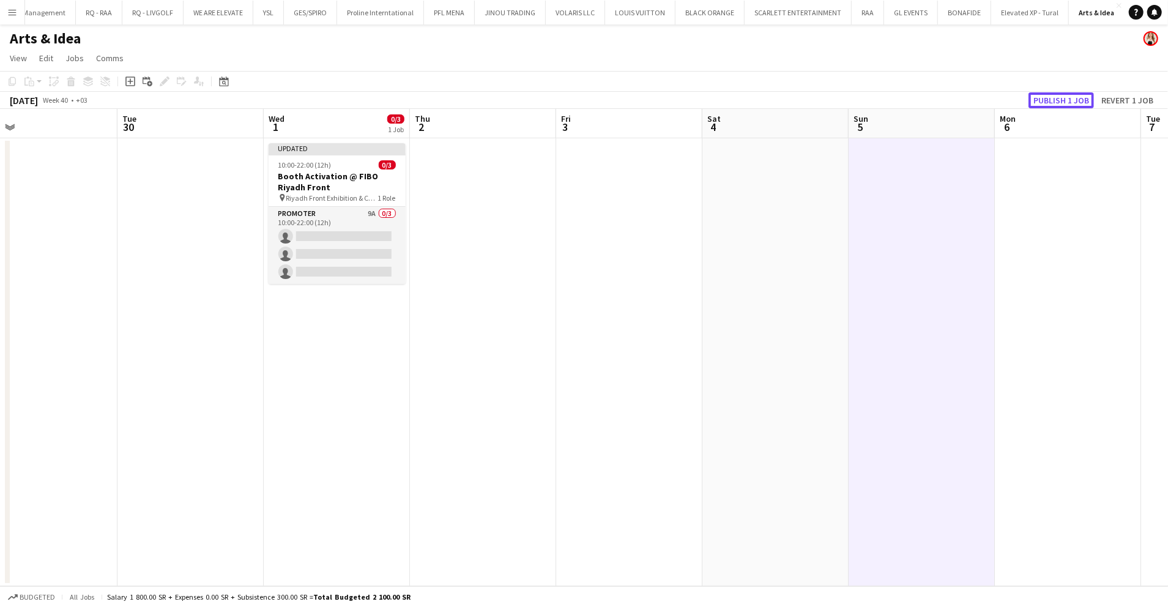
drag, startPoint x: 1079, startPoint y: 98, endPoint x: 922, endPoint y: 102, distance: 157.3
click at [1079, 99] on button "Publish 1 job" at bounding box center [1061, 100] width 65 height 16
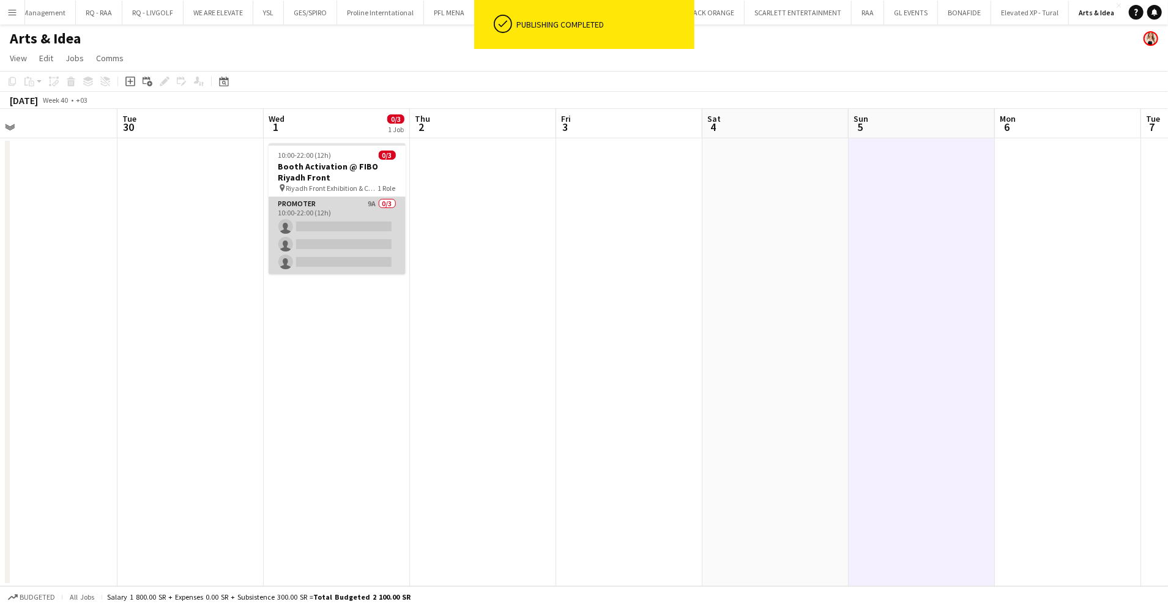
click at [373, 240] on app-card-role "Promoter 9A 0/3 10:00-22:00 (12h) single-neutral-actions single-neutral-actions…" at bounding box center [337, 235] width 137 height 77
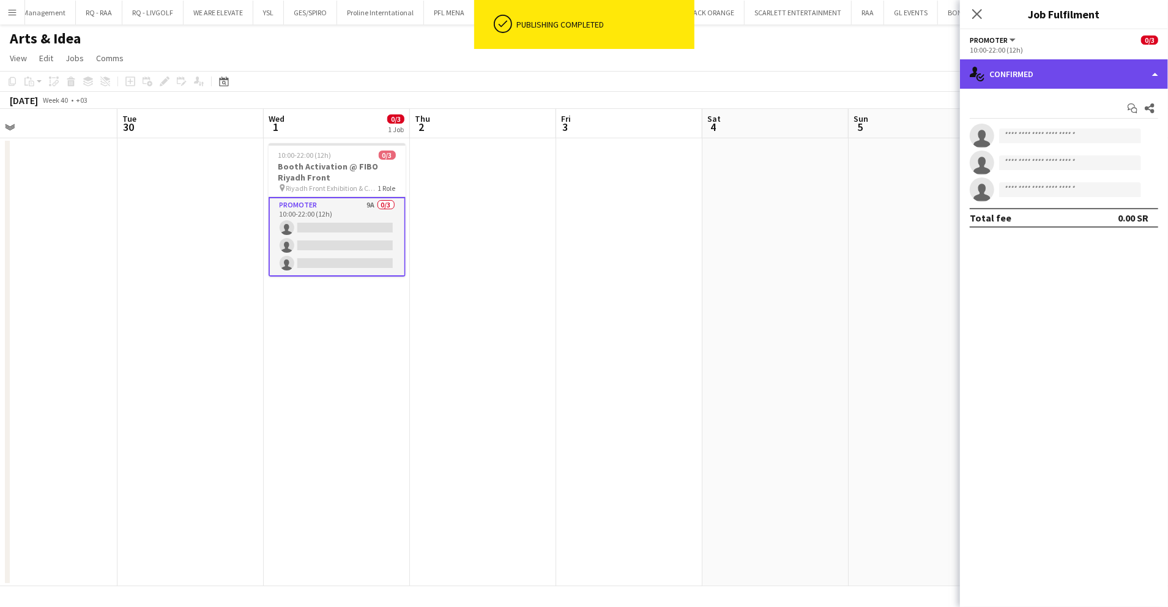
click at [1127, 78] on div "single-neutral-actions-check-2 Confirmed" at bounding box center [1064, 73] width 208 height 29
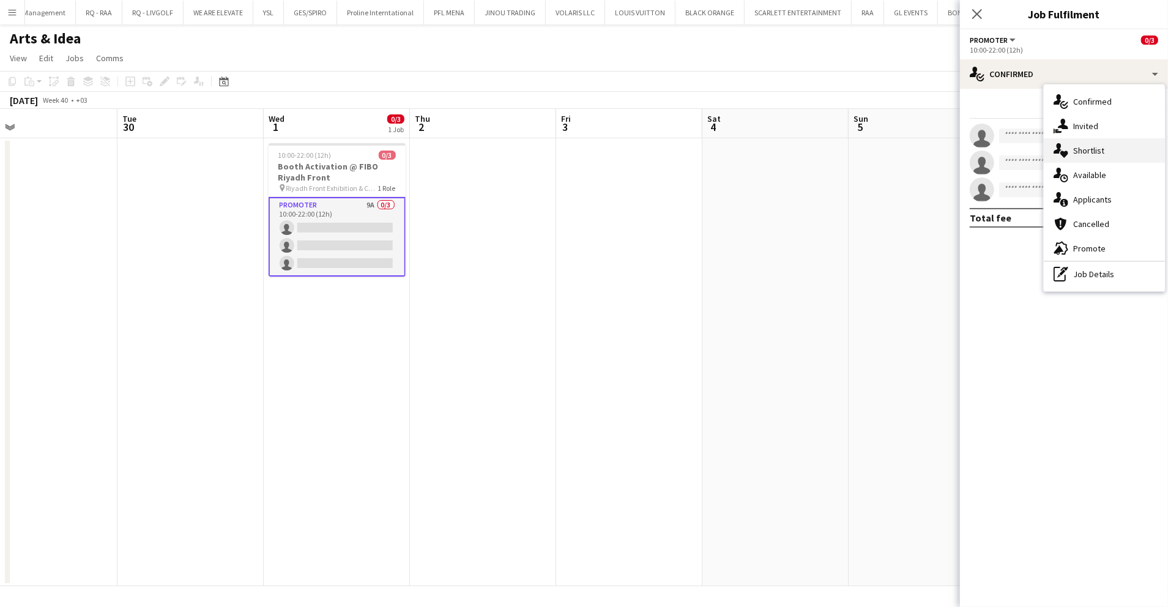
click at [1112, 149] on div "single-neutral-actions-heart Shortlist" at bounding box center [1104, 150] width 121 height 24
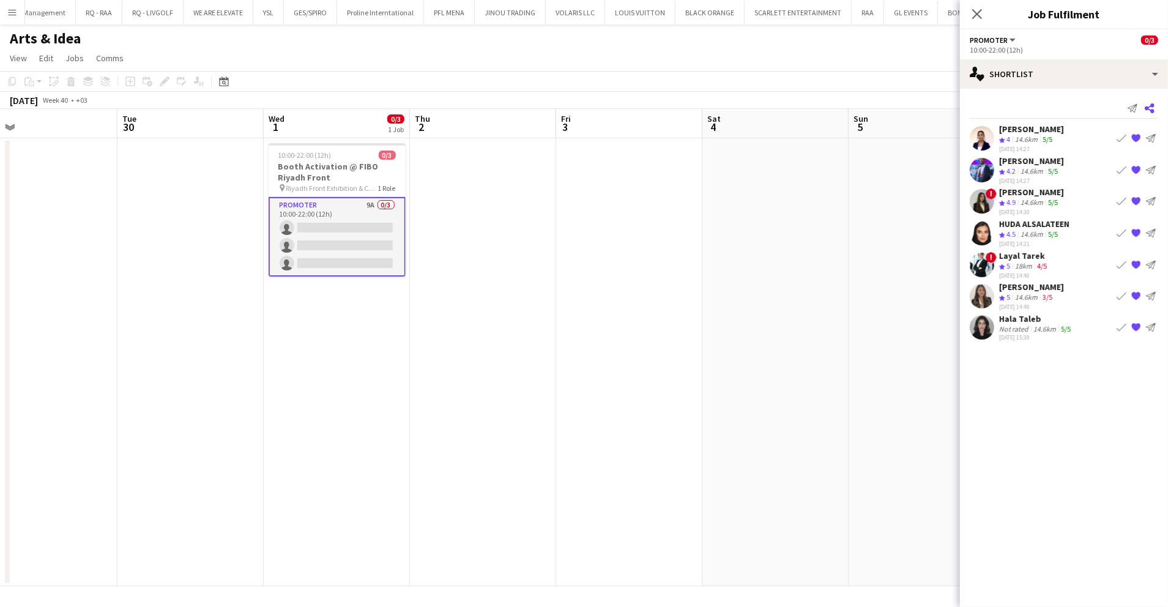
click at [1145, 113] on icon "Share" at bounding box center [1150, 108] width 10 height 10
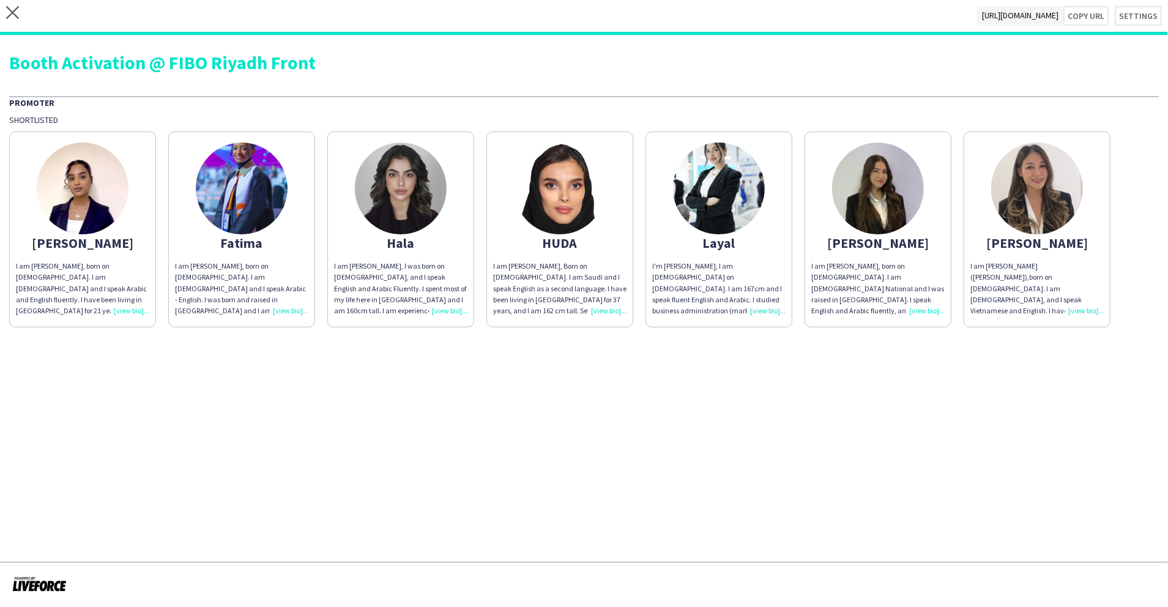
click at [91, 152] on img at bounding box center [83, 189] width 92 height 92
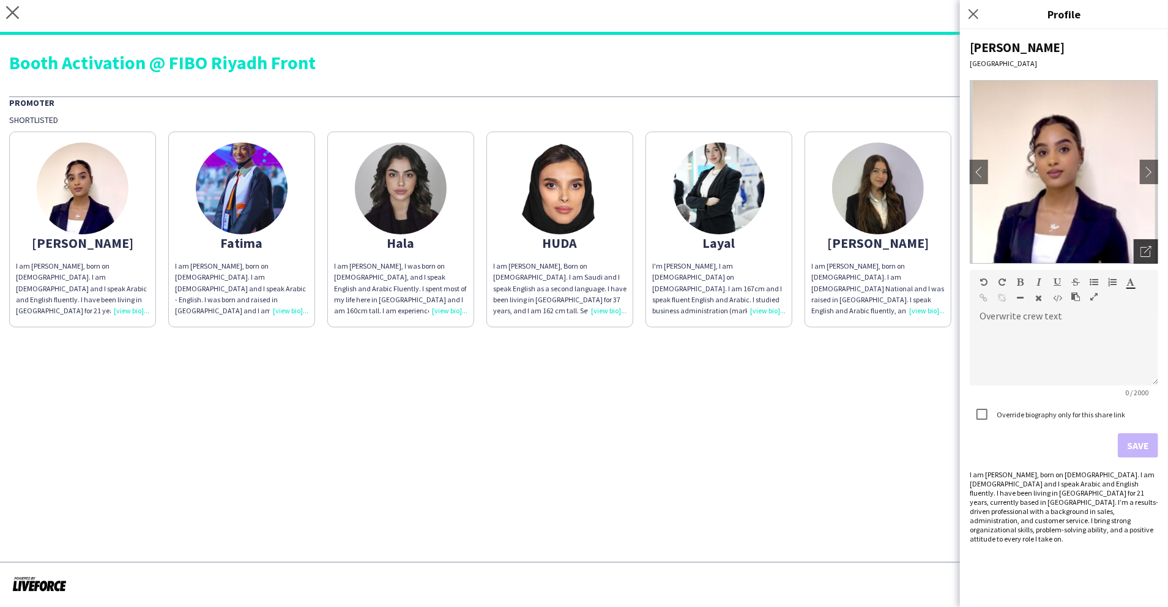
click at [1141, 250] on icon at bounding box center [1146, 252] width 10 height 10
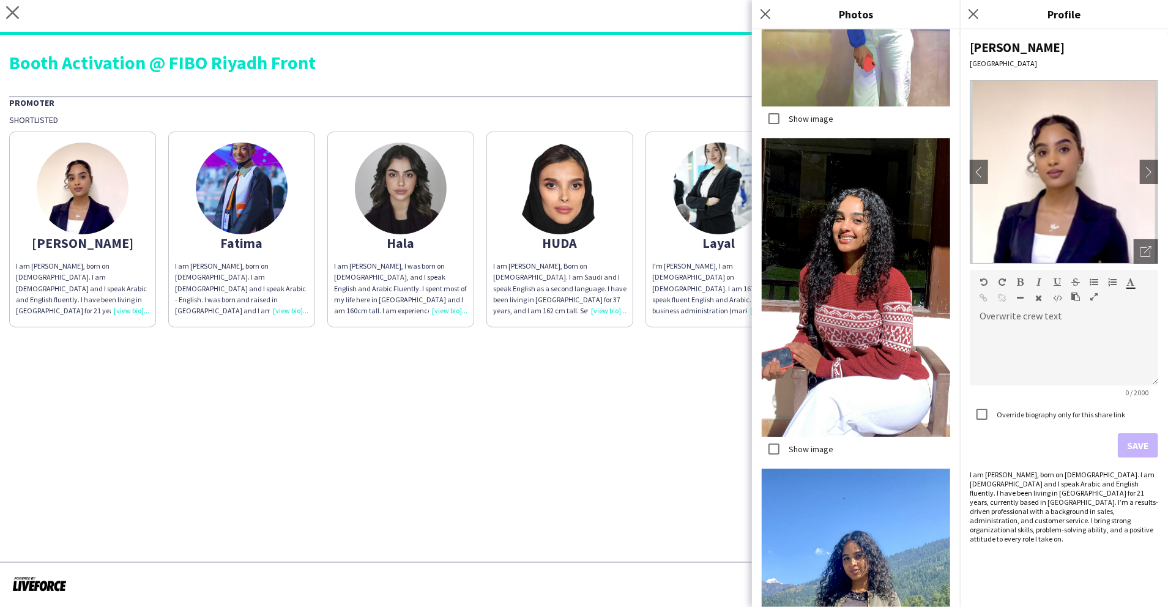
scroll to position [3760, 0]
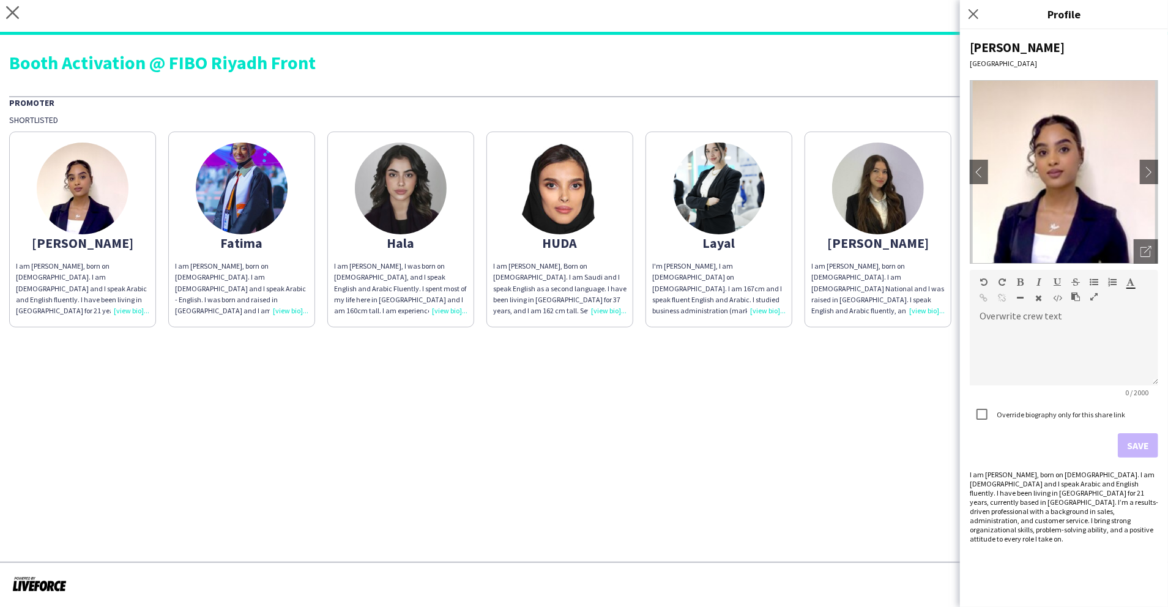
click at [236, 188] on img at bounding box center [242, 189] width 92 height 92
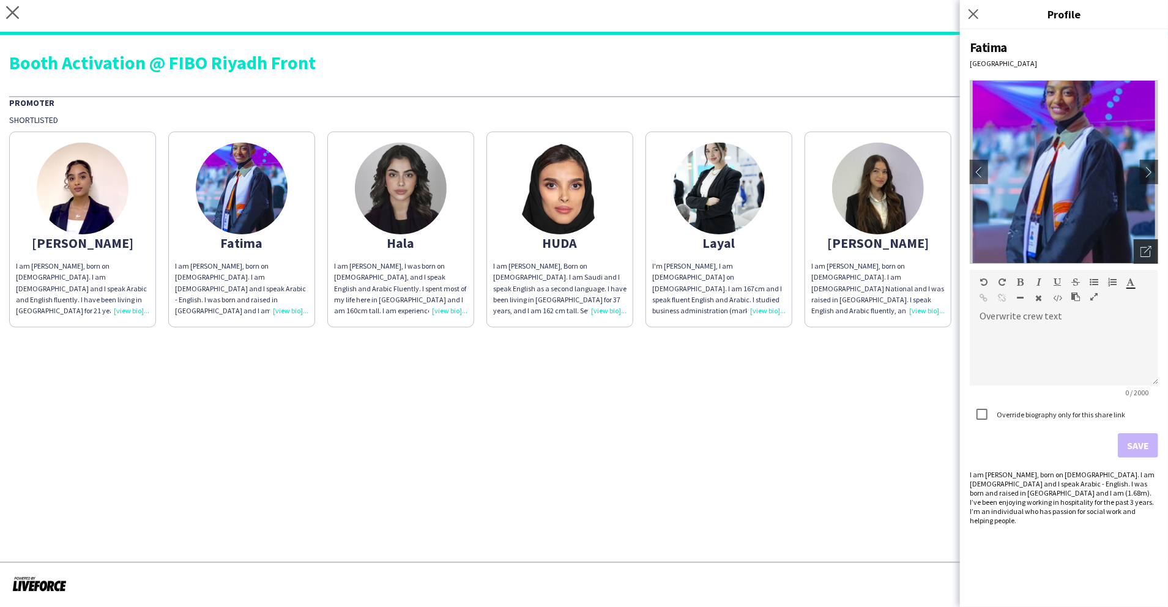
click at [1139, 253] on div "Open photos pop-in" at bounding box center [1146, 251] width 24 height 24
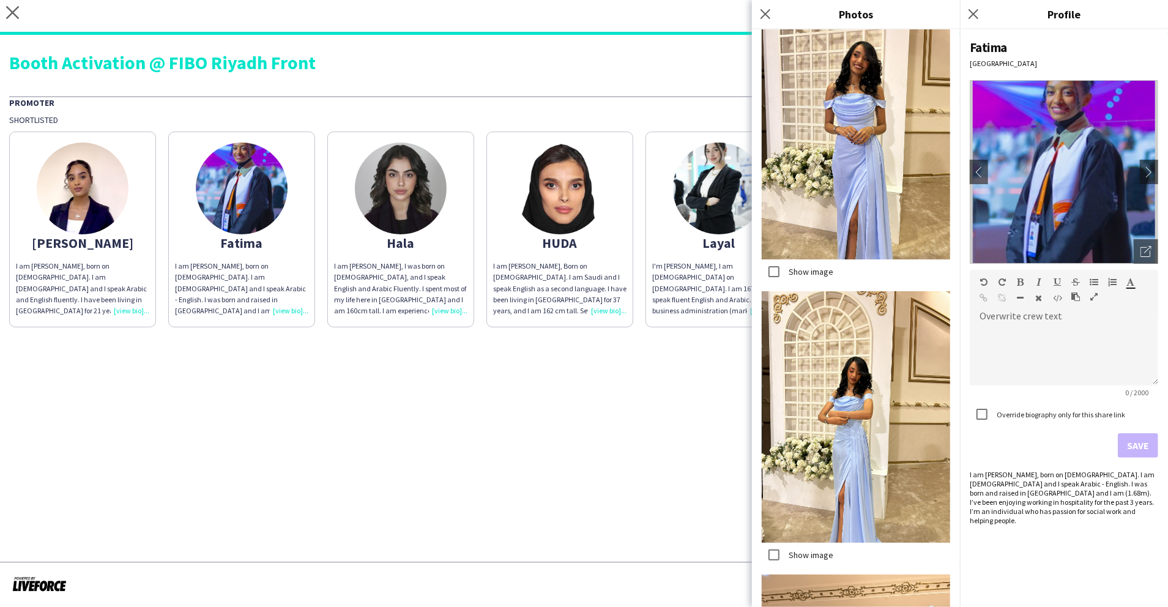
scroll to position [3210, 0]
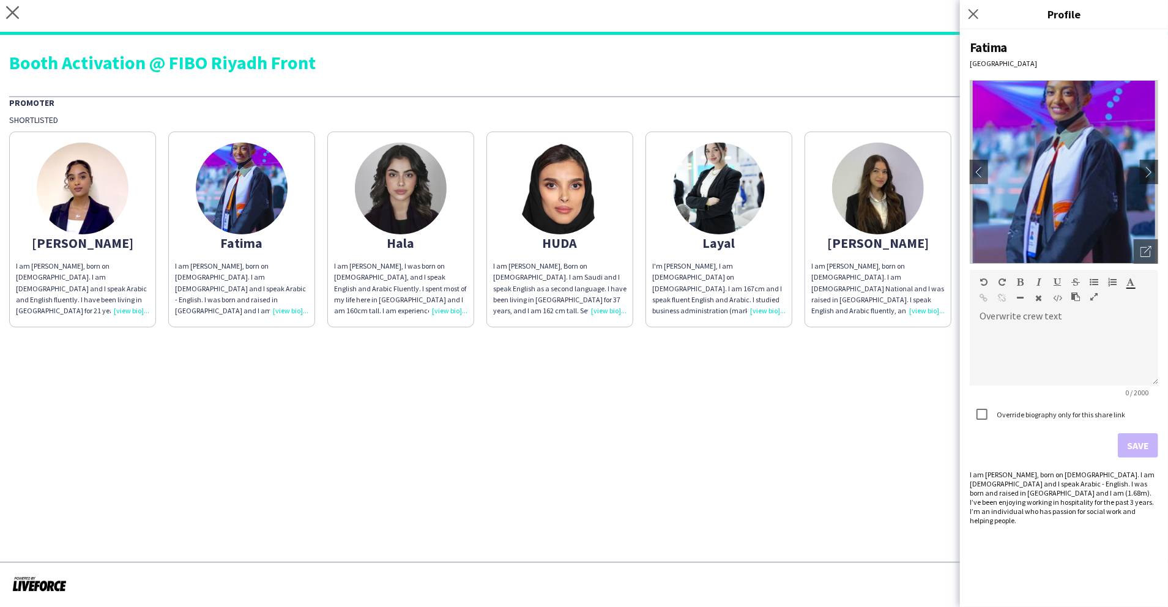
click at [417, 177] on img at bounding box center [401, 189] width 92 height 92
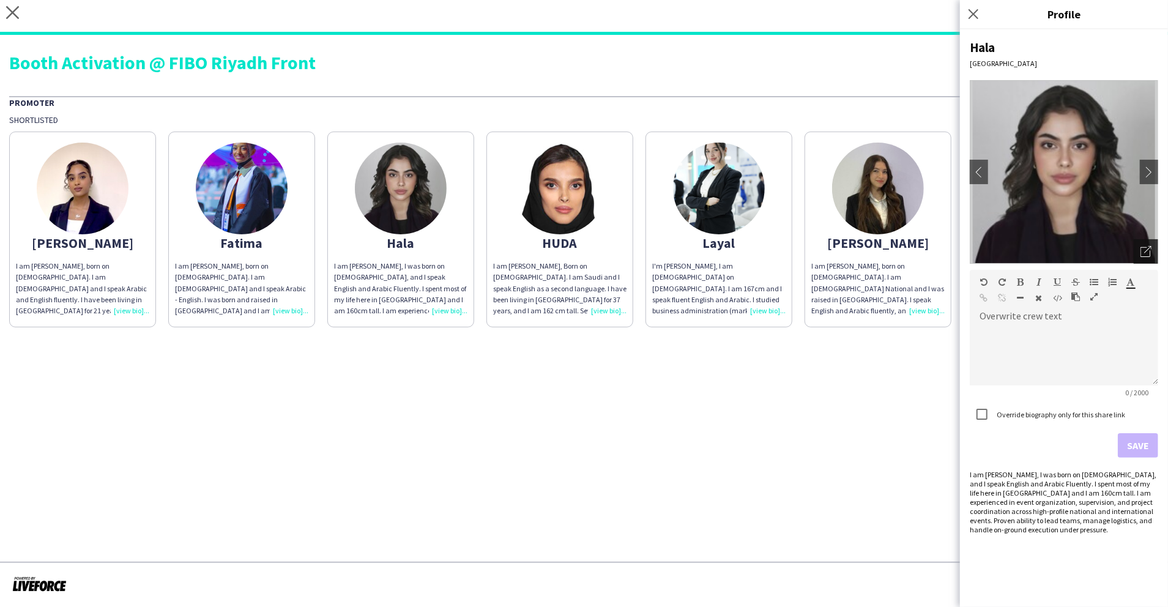
click at [1147, 252] on icon "Open photos pop-in" at bounding box center [1146, 251] width 11 height 11
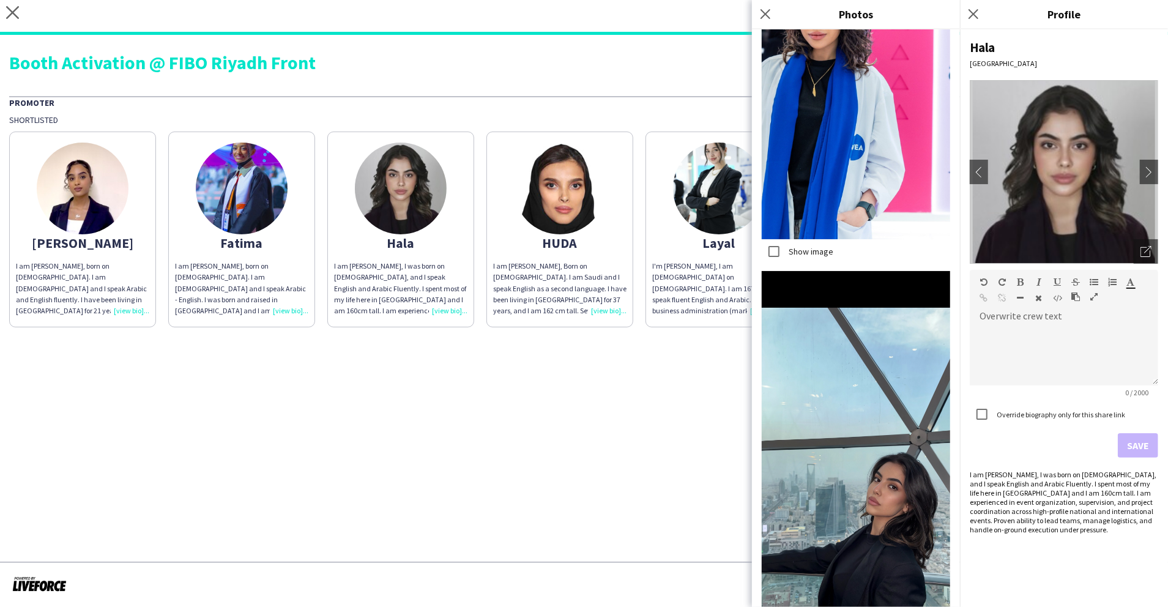
scroll to position [1617, 0]
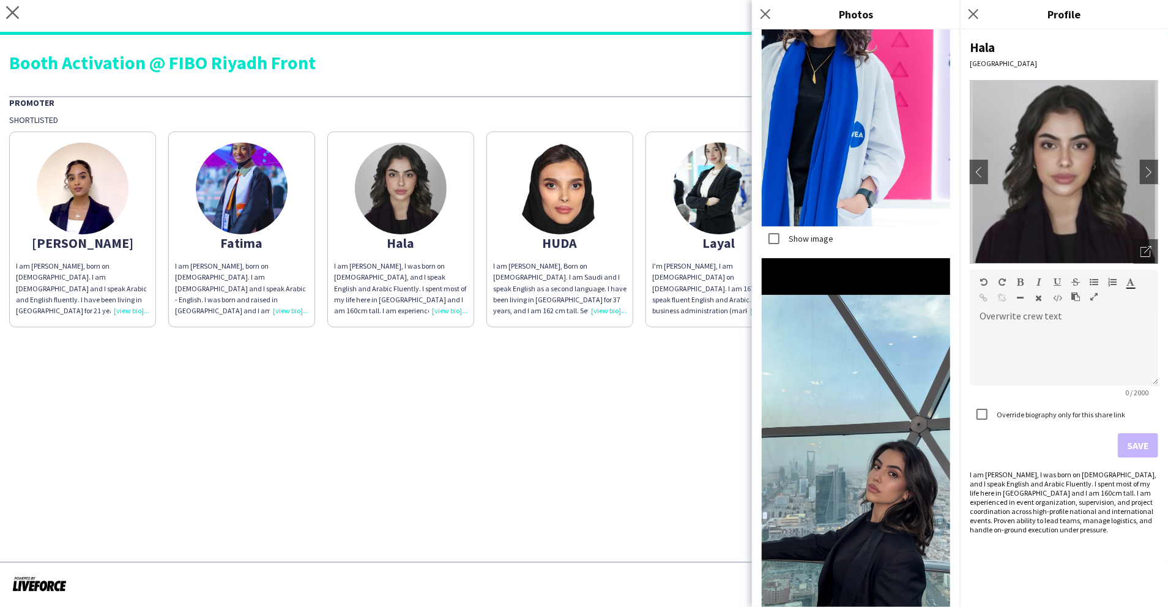
click at [537, 185] on img at bounding box center [560, 189] width 92 height 92
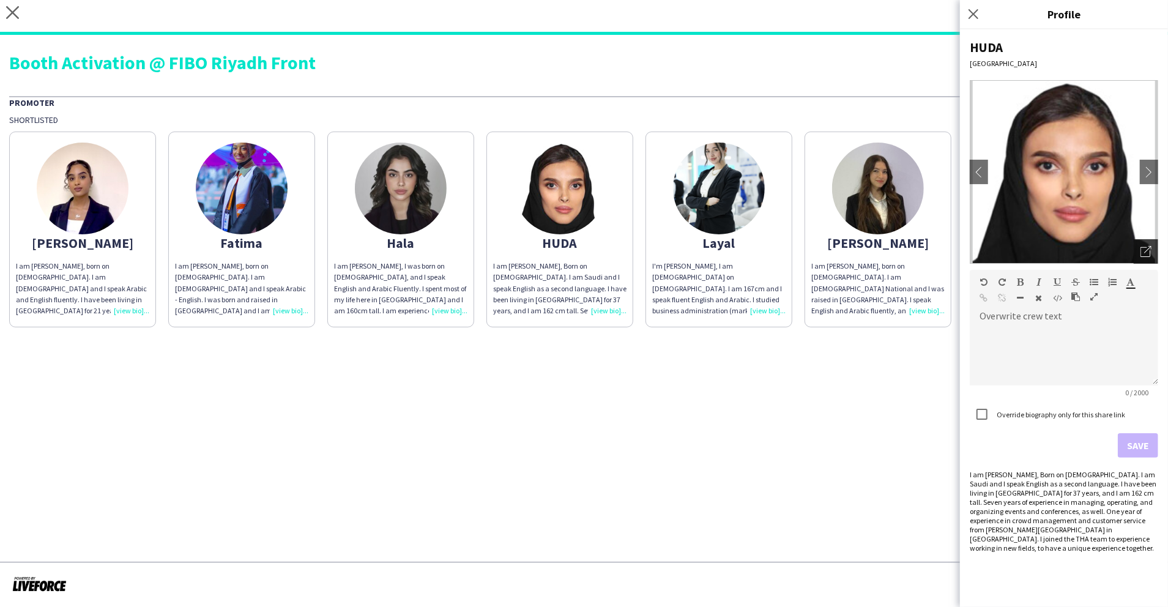
click at [1144, 251] on icon "Open photos pop-in" at bounding box center [1146, 251] width 11 height 11
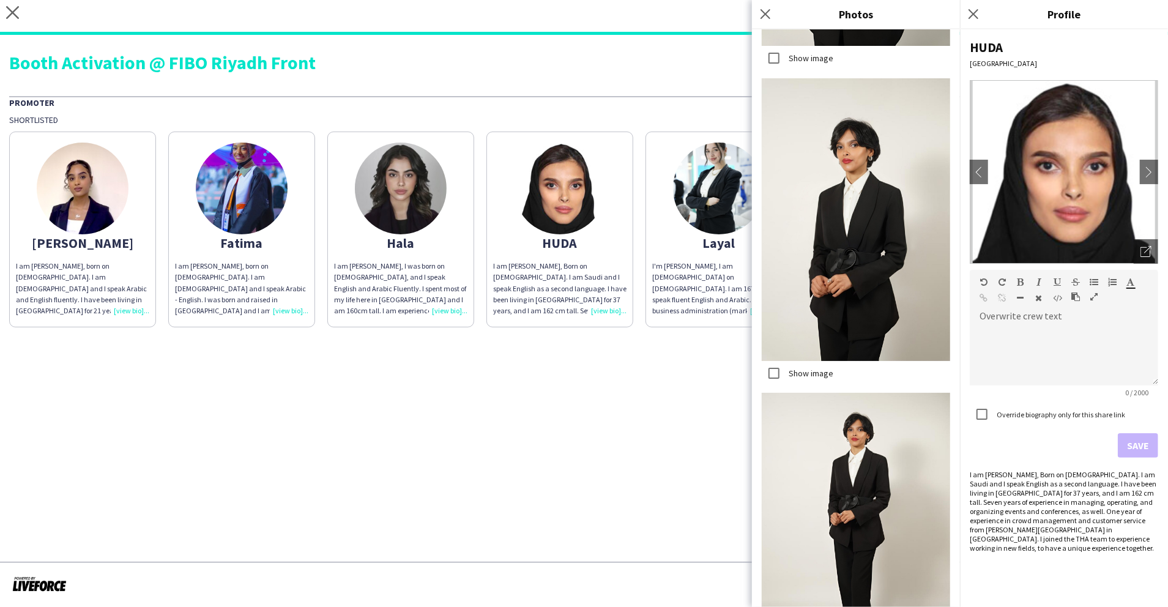
scroll to position [541, 0]
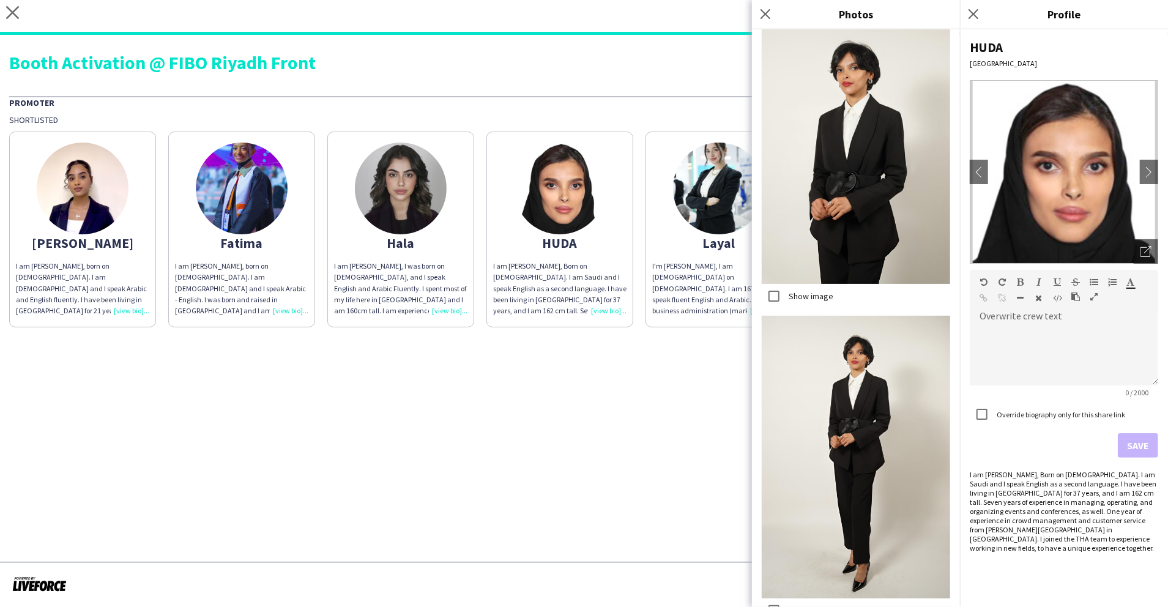
click at [705, 186] on img at bounding box center [719, 189] width 92 height 92
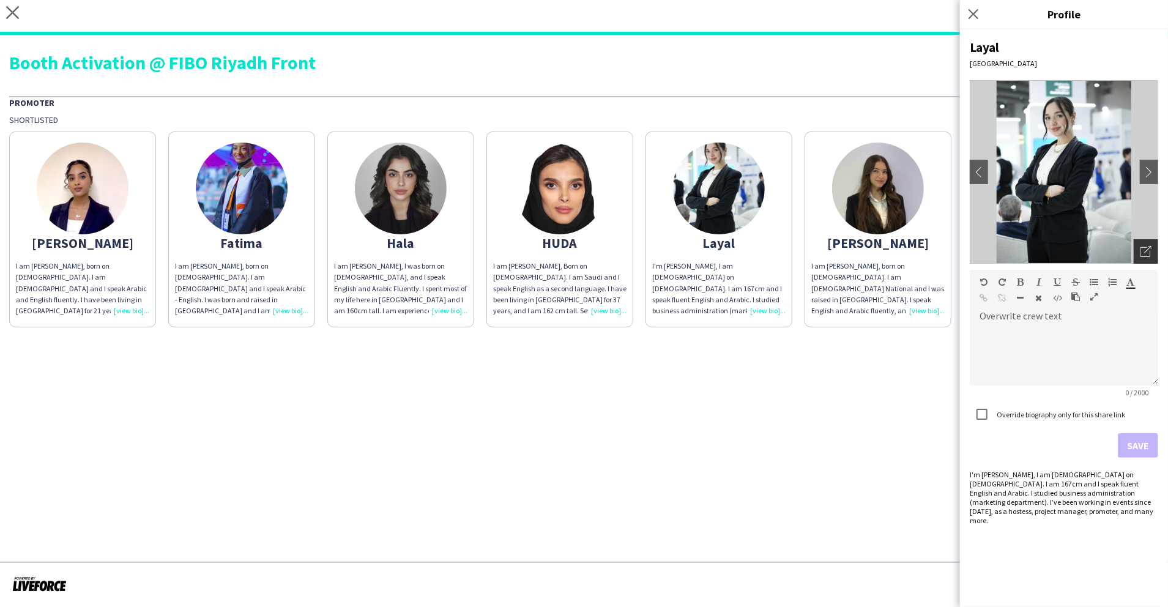
click at [1148, 257] on div "Open photos pop-in" at bounding box center [1146, 251] width 24 height 24
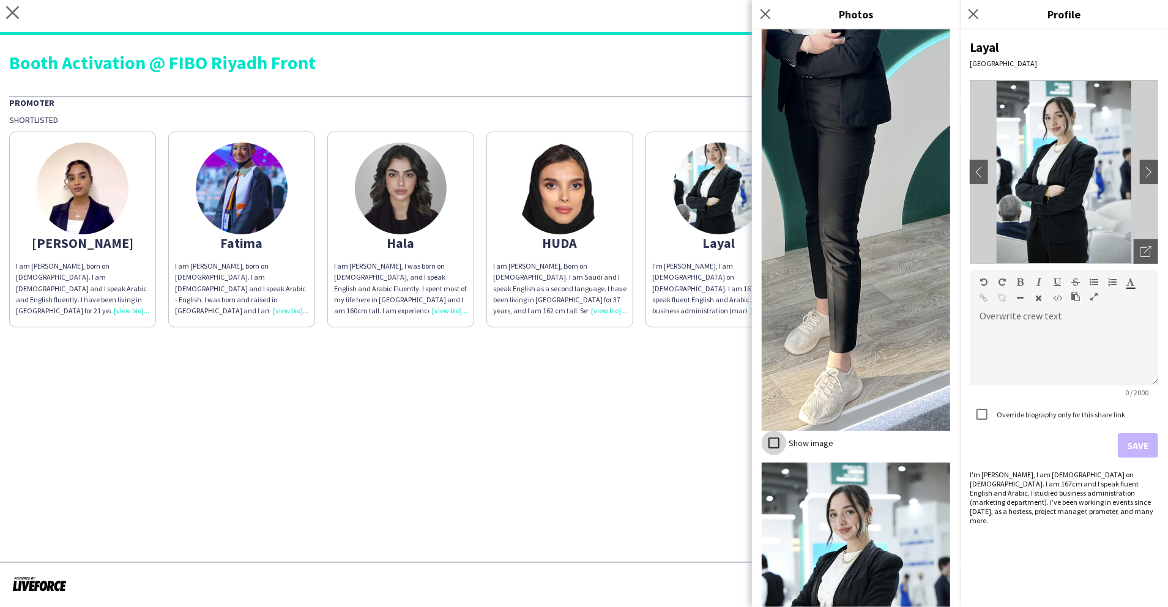
scroll to position [1727, 0]
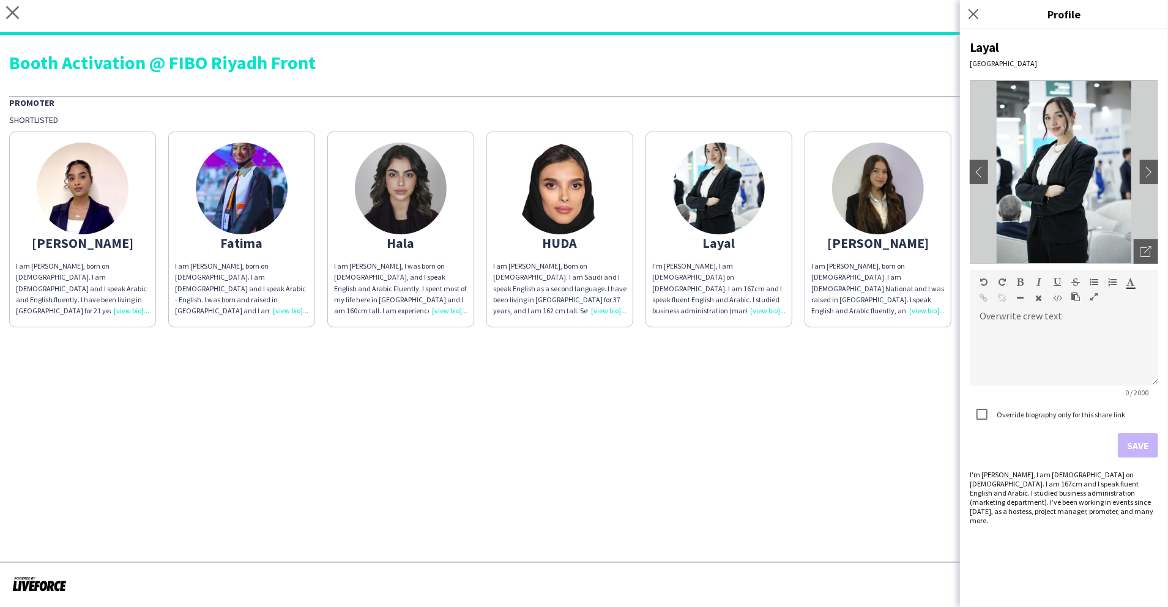
drag, startPoint x: 868, startPoint y: 174, endPoint x: 909, endPoint y: 185, distance: 42.5
click at [868, 174] on img at bounding box center [878, 189] width 92 height 92
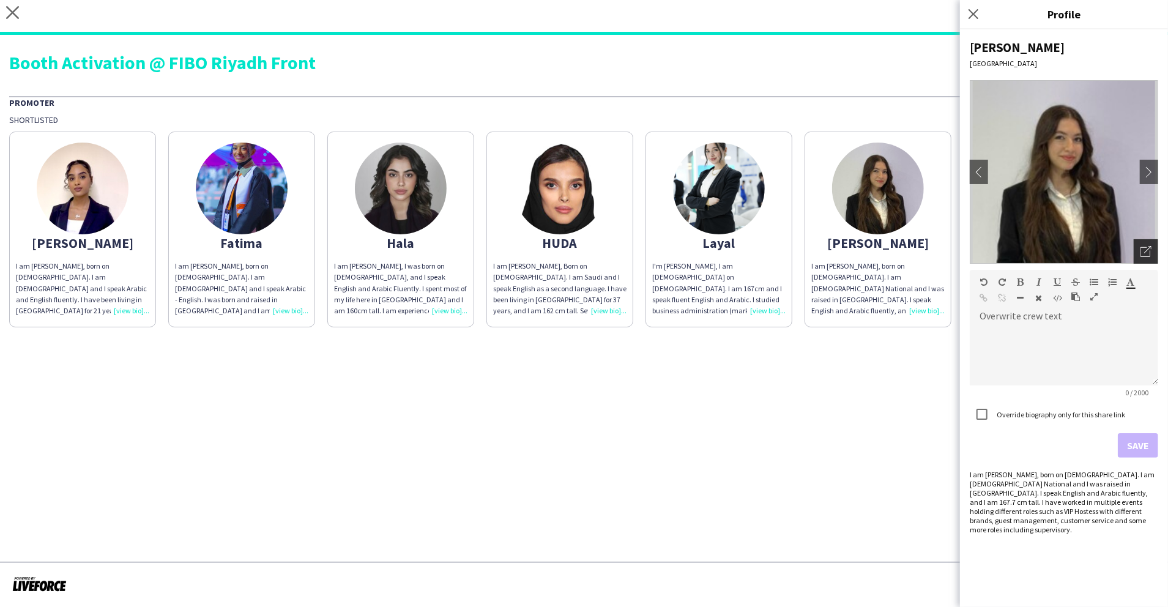
click at [1150, 247] on icon at bounding box center [1147, 249] width 7 height 7
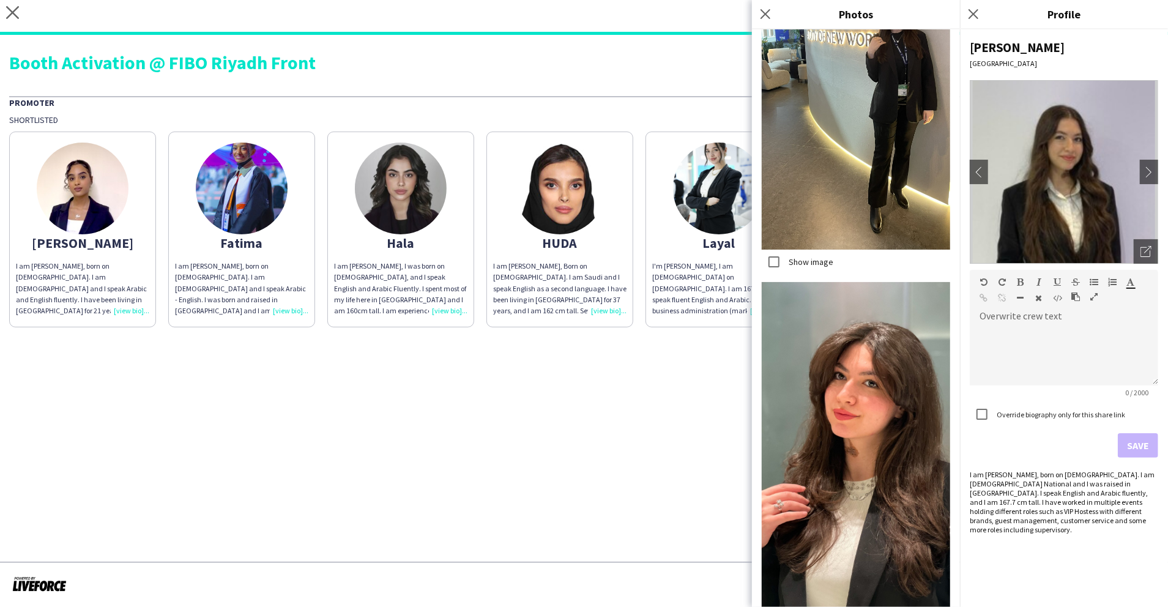
scroll to position [695, 0]
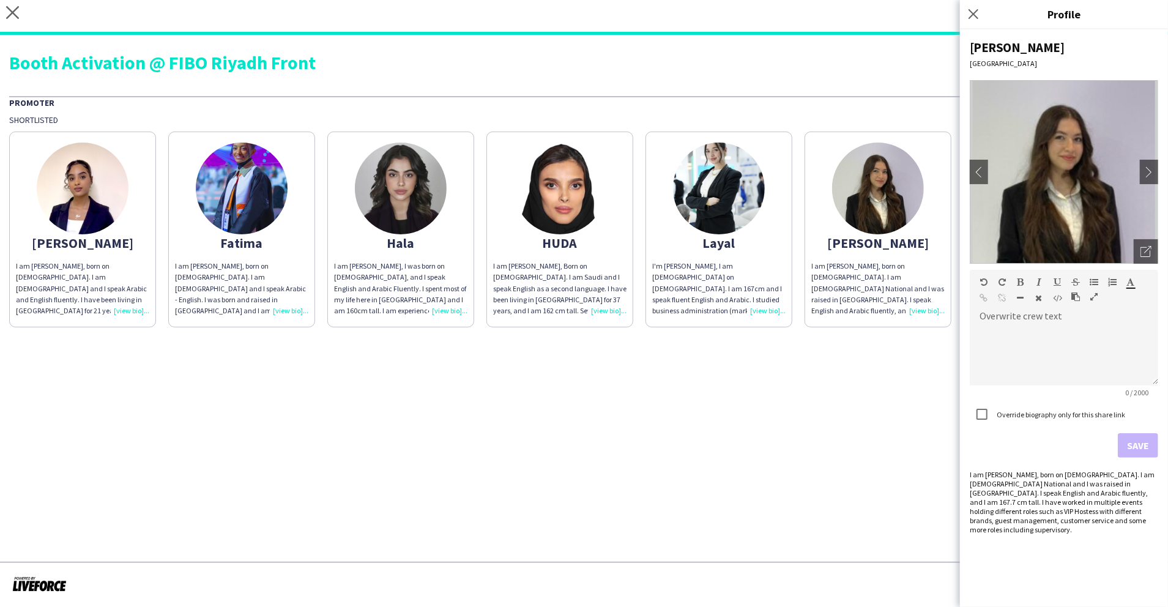
drag, startPoint x: 969, startPoint y: 12, endPoint x: 971, endPoint y: 22, distance: 10.0
click at [969, 12] on icon "Close pop-in" at bounding box center [974, 14] width 10 height 10
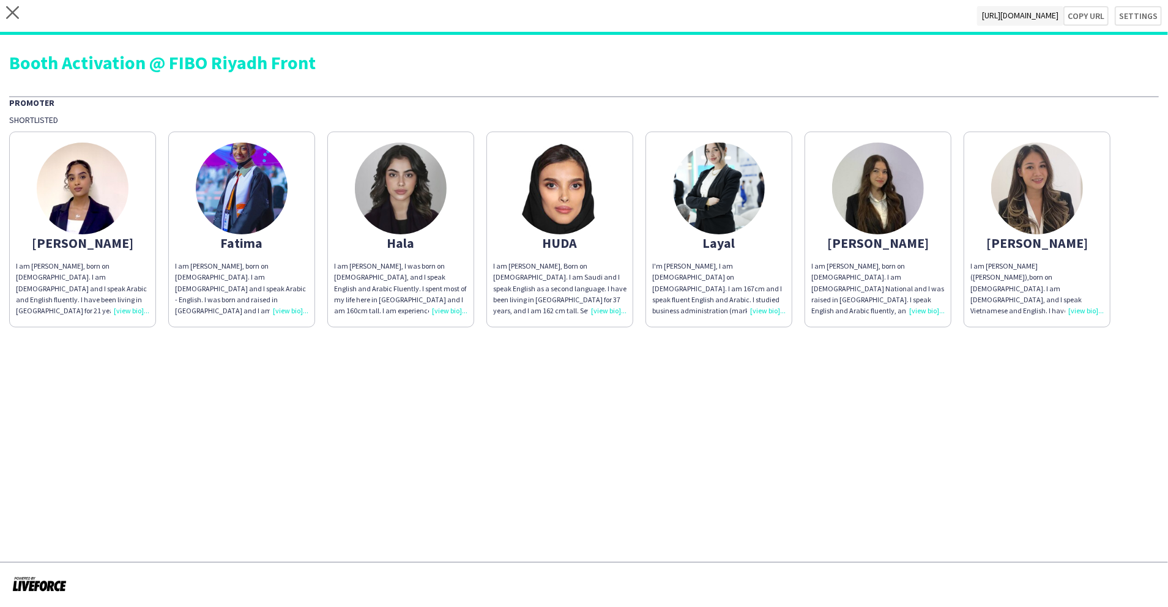
click at [1026, 179] on img at bounding box center [1037, 189] width 92 height 92
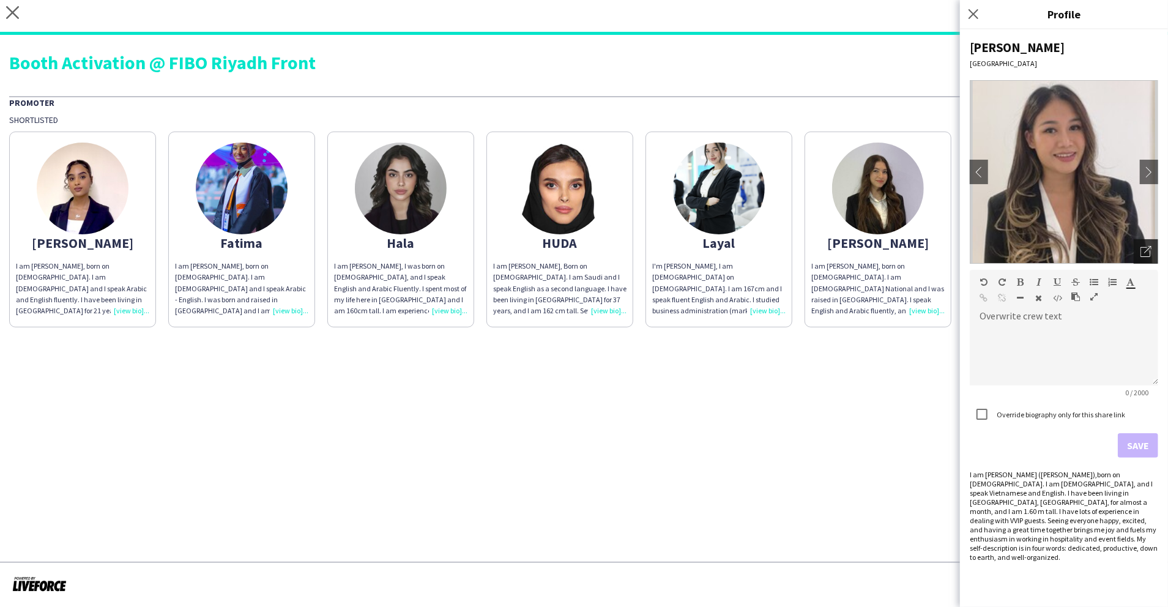
click at [1157, 242] on div "Open photos pop-in" at bounding box center [1146, 251] width 24 height 24
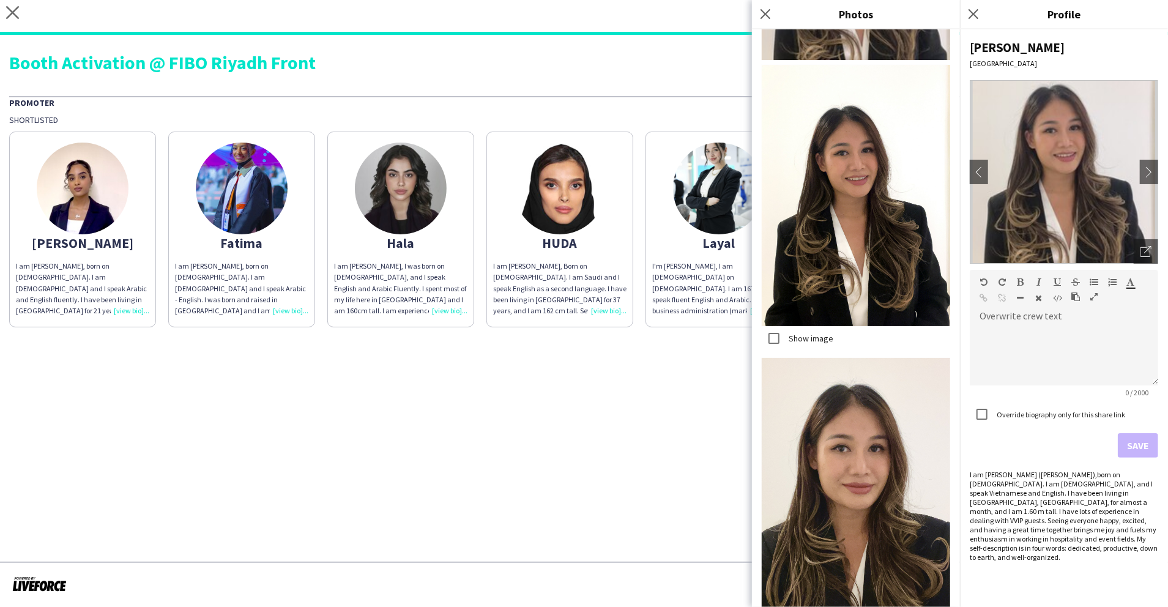
scroll to position [503, 0]
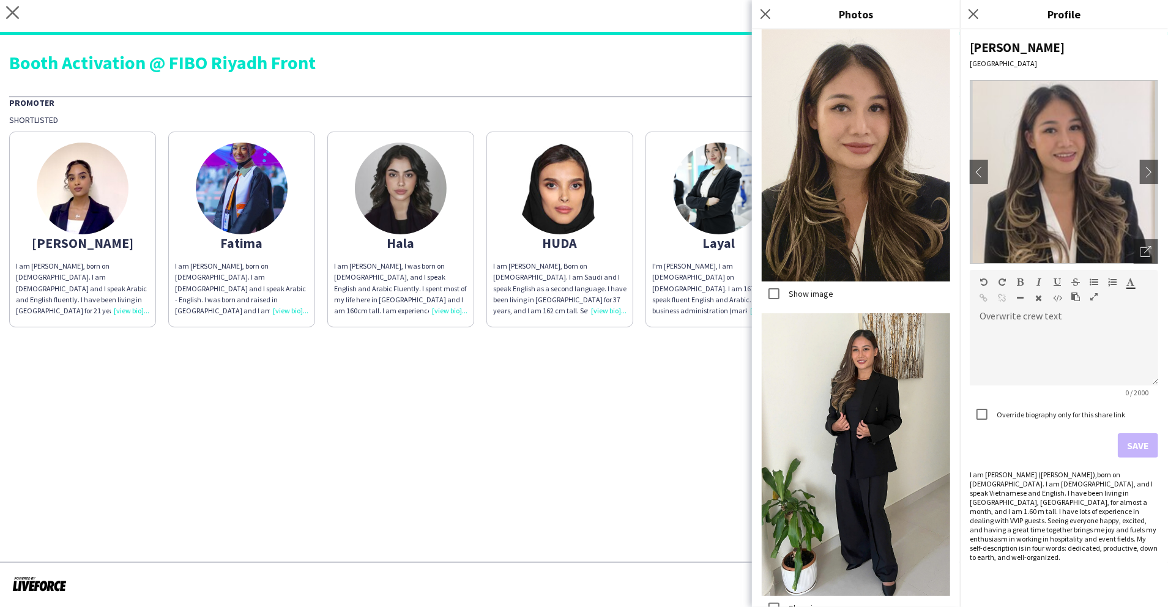
drag, startPoint x: 688, startPoint y: 401, endPoint x: 739, endPoint y: 326, distance: 91.1
click at [688, 401] on app-share-pages "close [URL][DOMAIN_NAME] Copy url Settings Booth Activation @ FIBO Riyadh Front…" at bounding box center [584, 303] width 1168 height 607
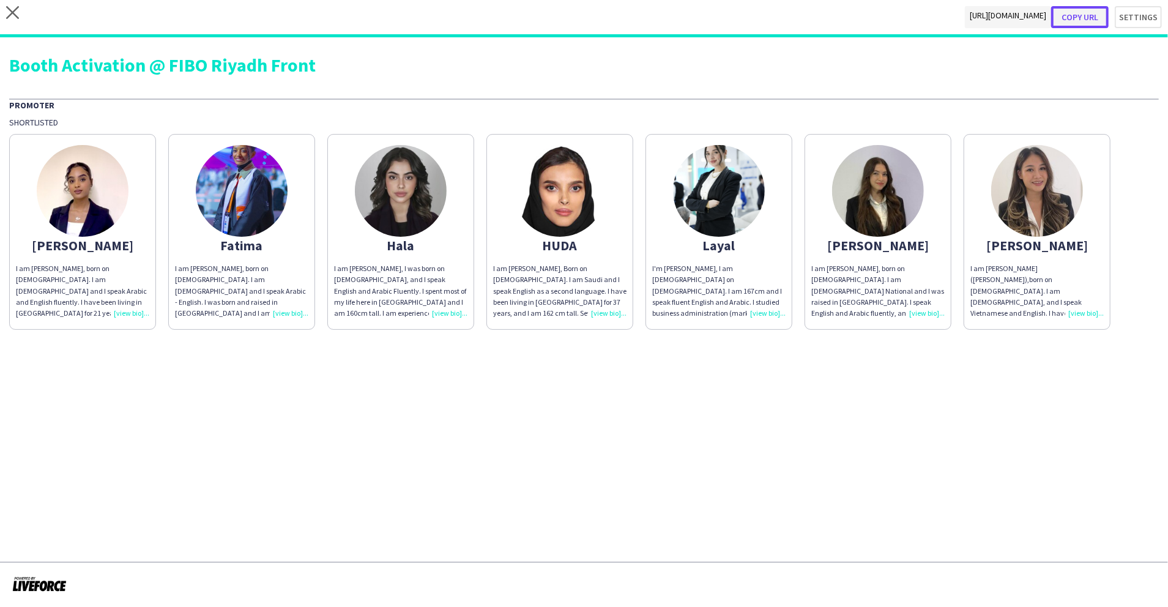
click at [1078, 15] on button "Copy url" at bounding box center [1080, 17] width 58 height 22
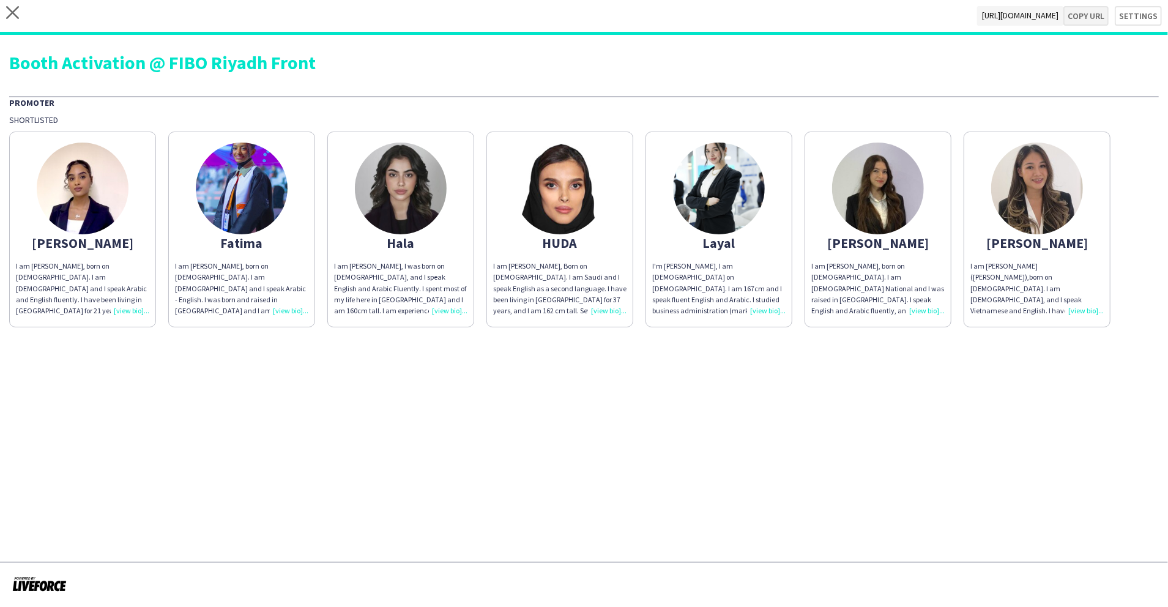
type textarea "**********"
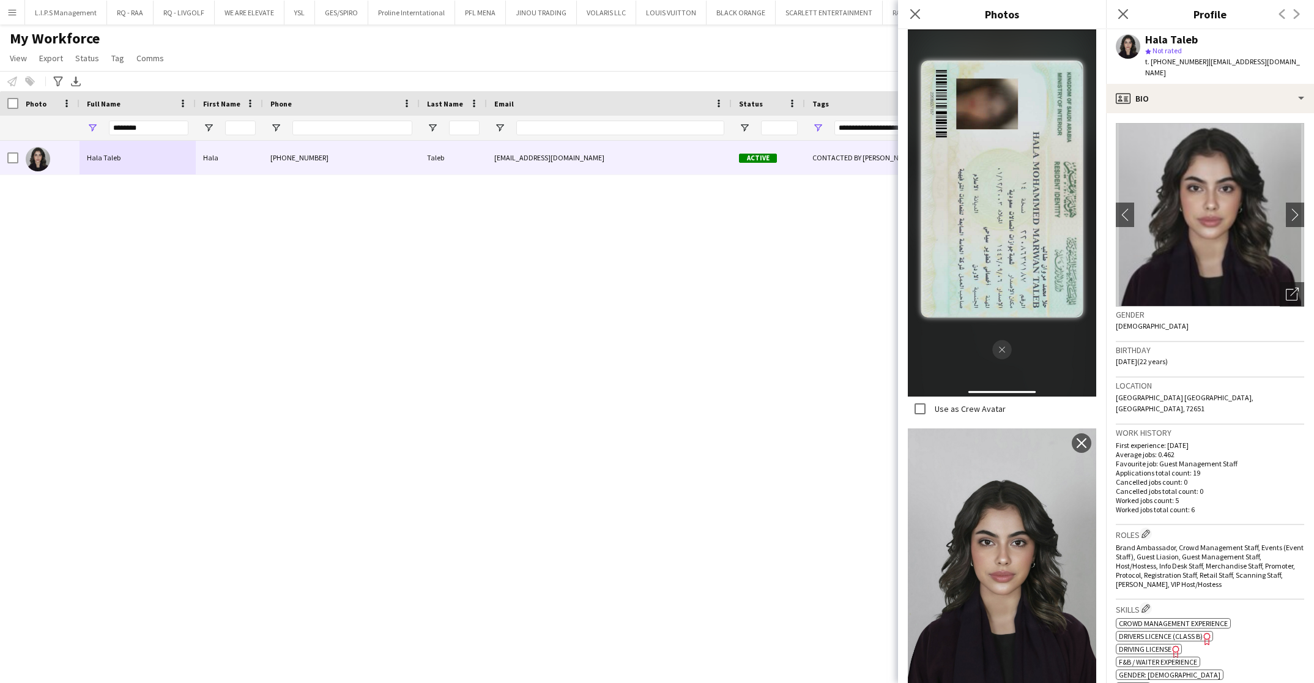
scroll to position [1548, 0]
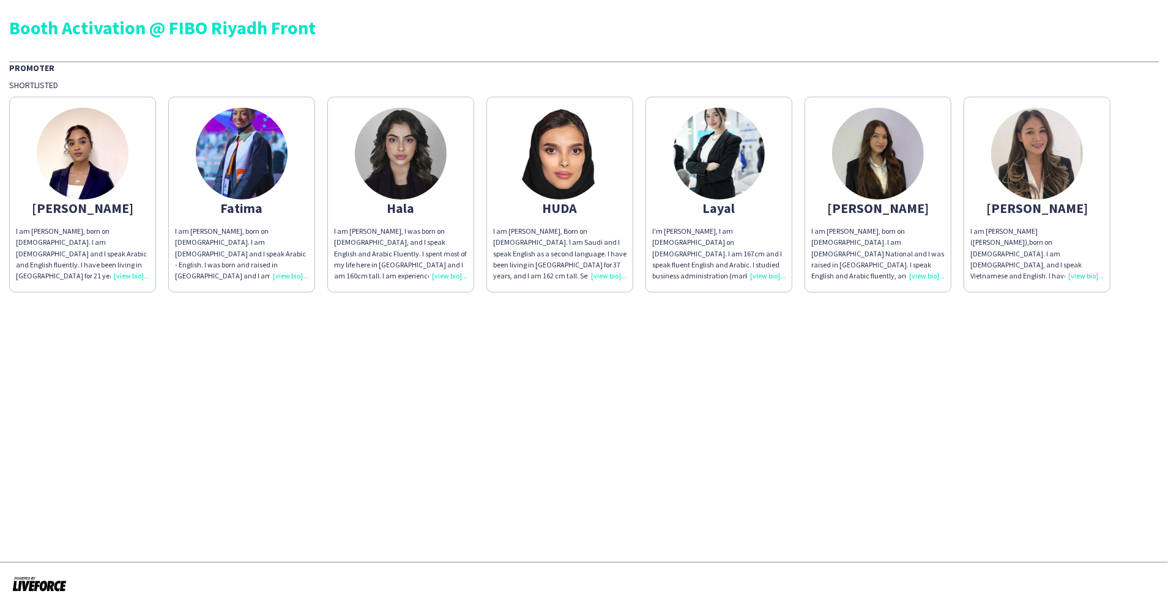
click at [556, 165] on img at bounding box center [560, 154] width 92 height 92
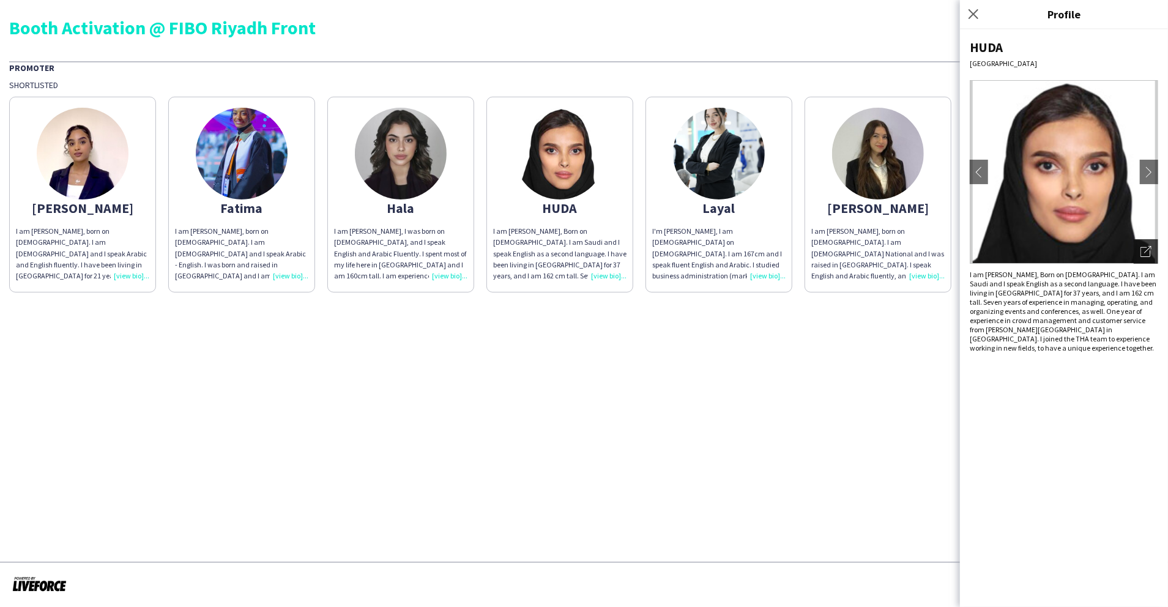
click at [1149, 248] on icon "Open photos pop-in" at bounding box center [1146, 251] width 11 height 11
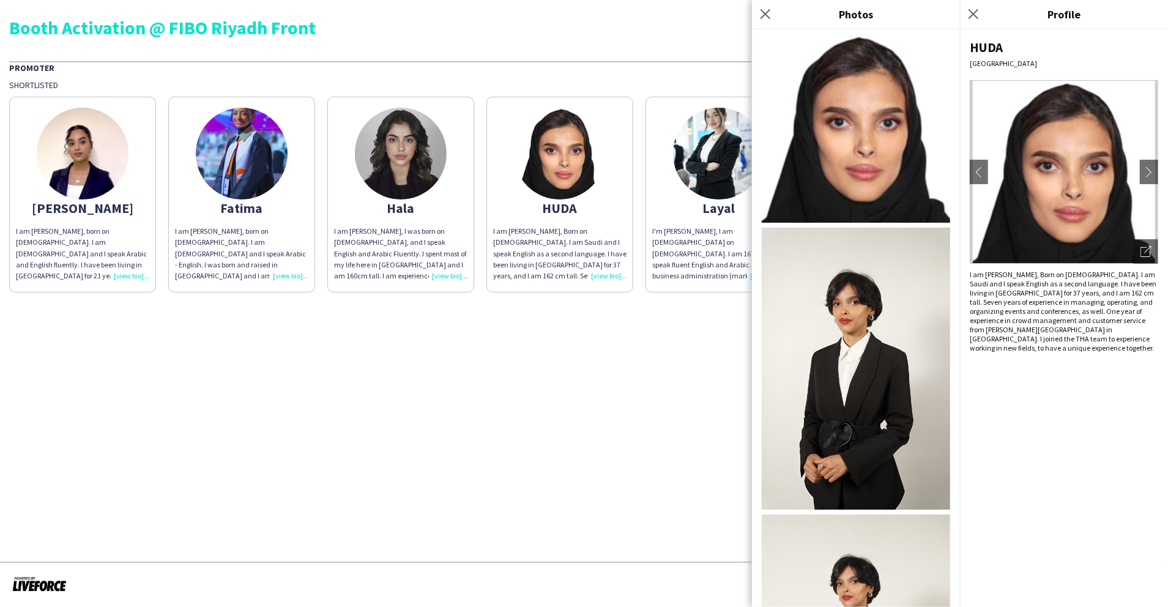
scroll to position [163, 0]
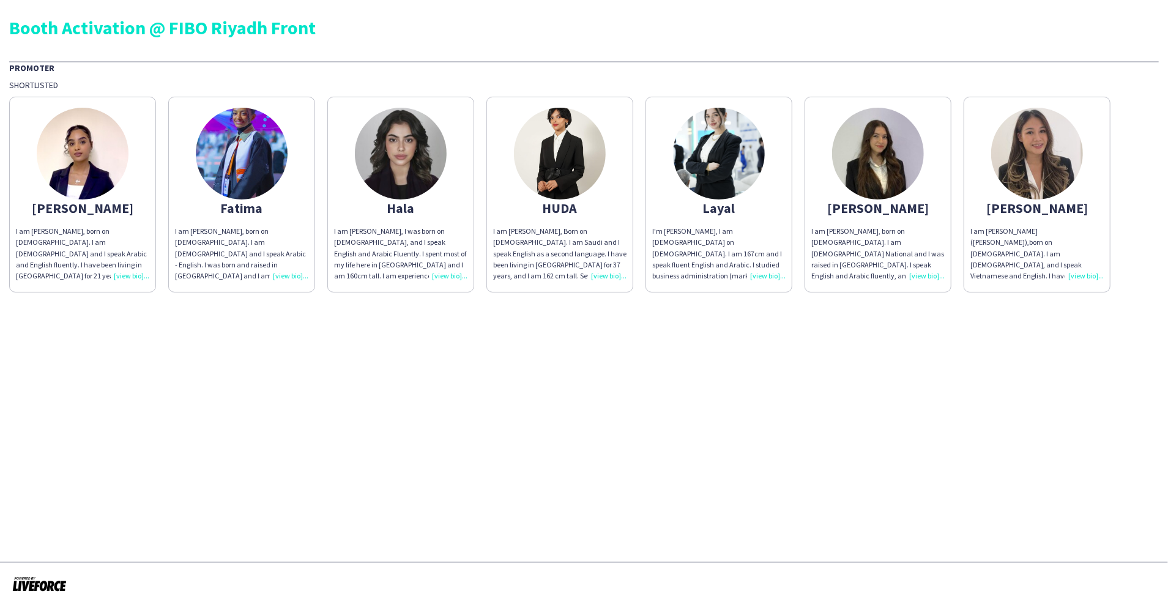
click at [587, 159] on img at bounding box center [560, 154] width 92 height 92
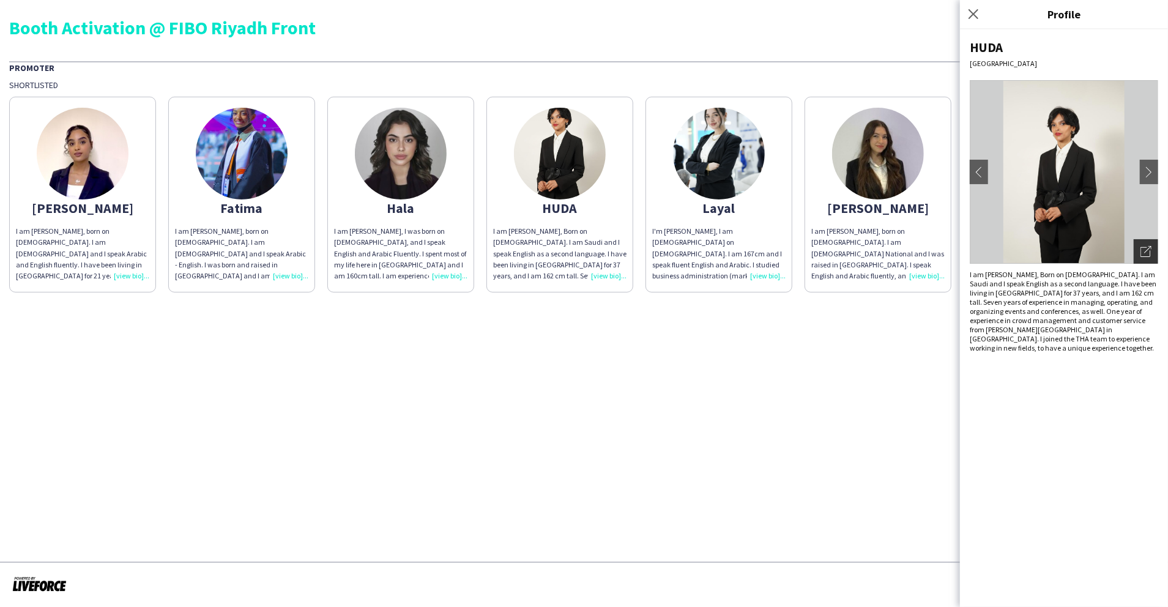
click at [1145, 250] on icon "Open photos pop-in" at bounding box center [1146, 251] width 11 height 11
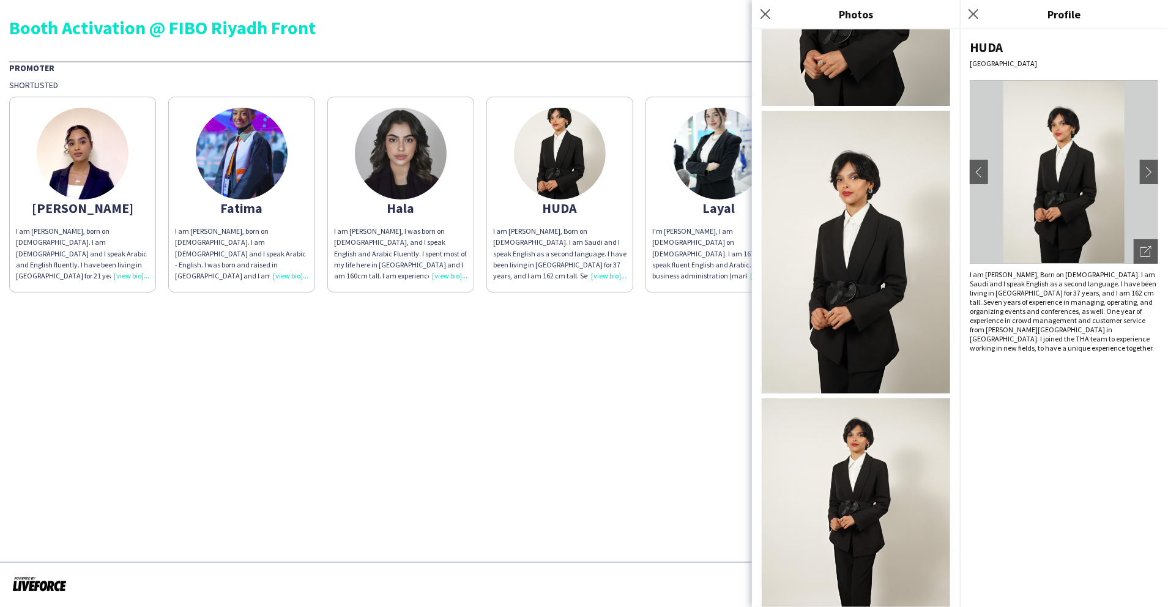
scroll to position [9, 0]
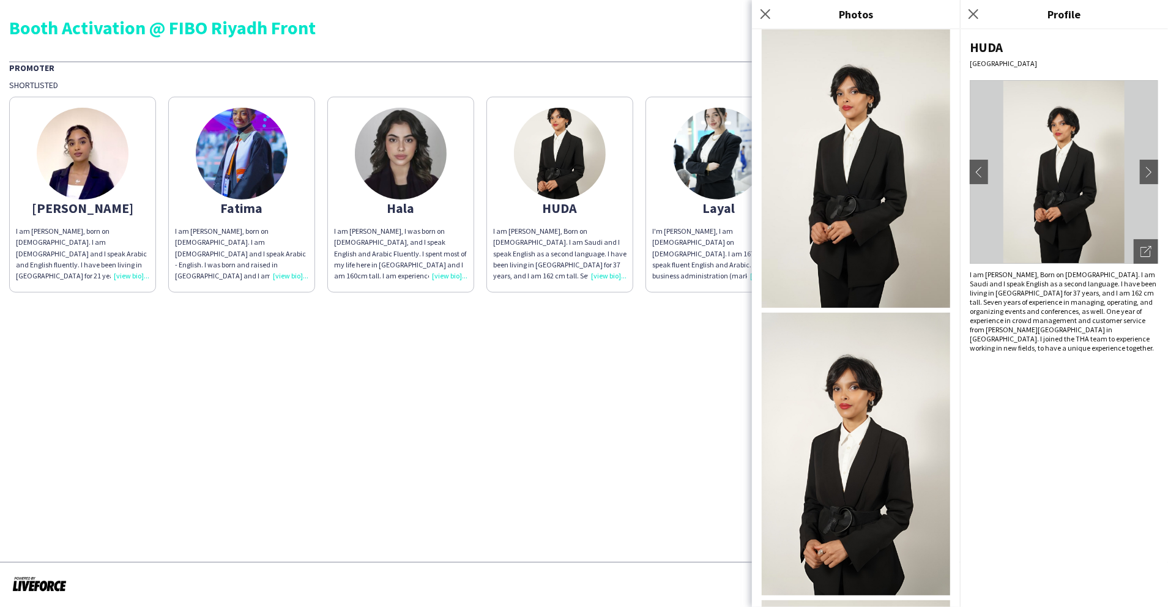
click at [229, 188] on img at bounding box center [242, 154] width 92 height 92
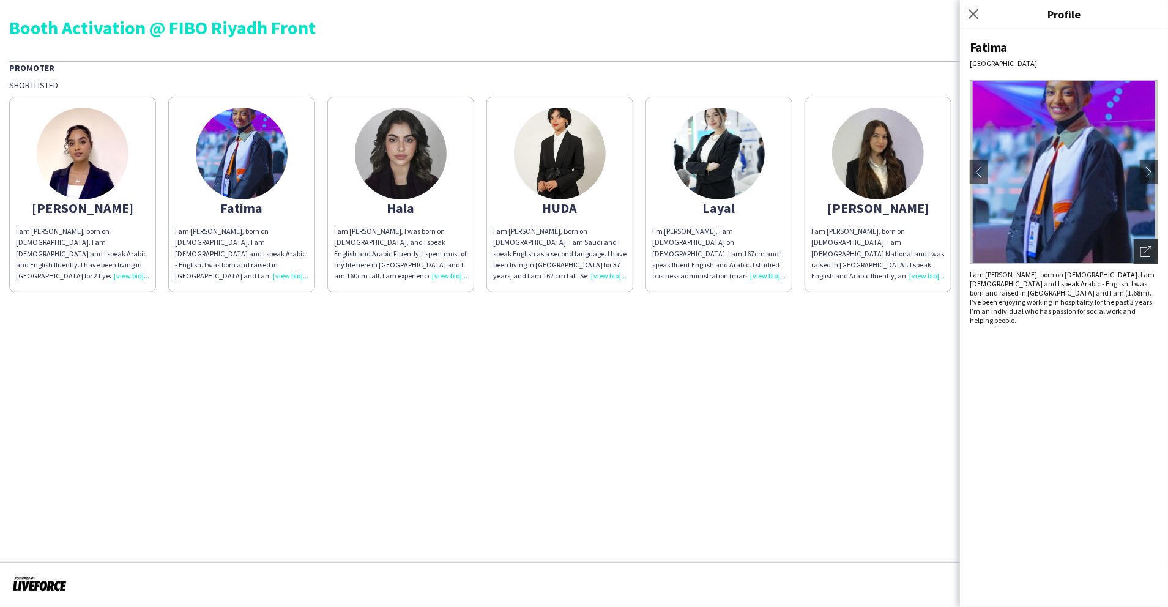
click at [1139, 250] on div "Open photos pop-in" at bounding box center [1146, 251] width 24 height 24
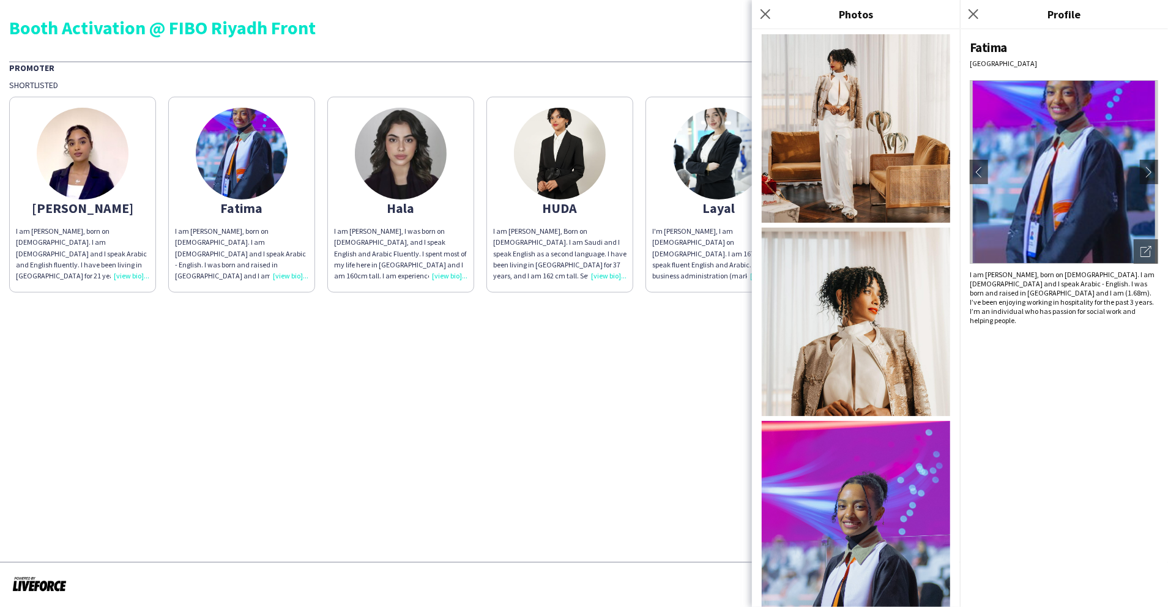
scroll to position [465, 0]
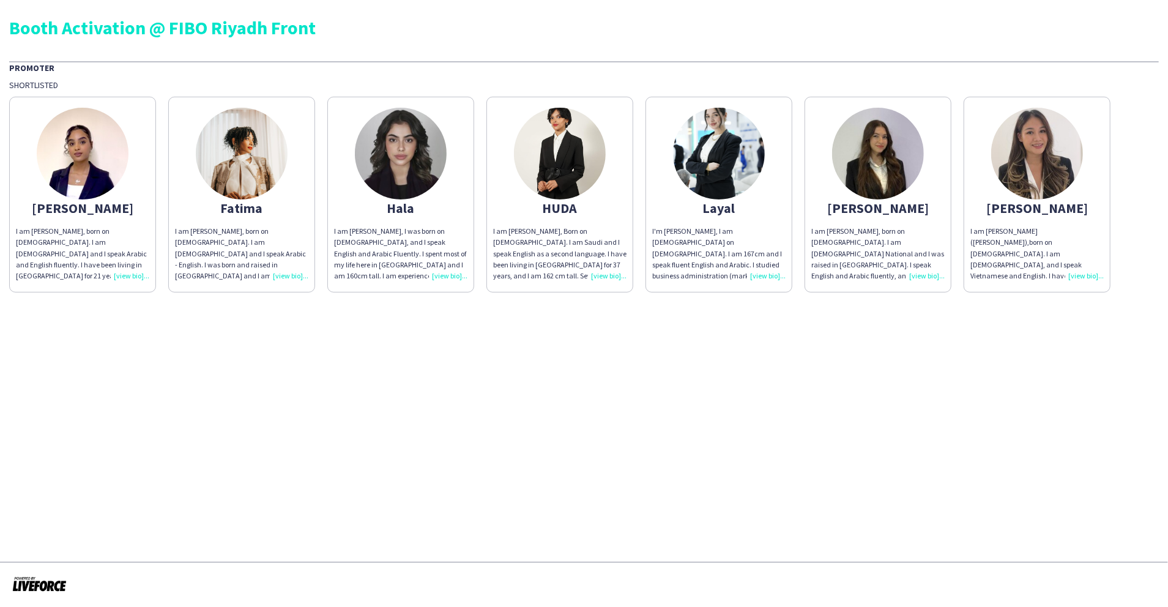
click at [256, 162] on img at bounding box center [242, 154] width 92 height 92
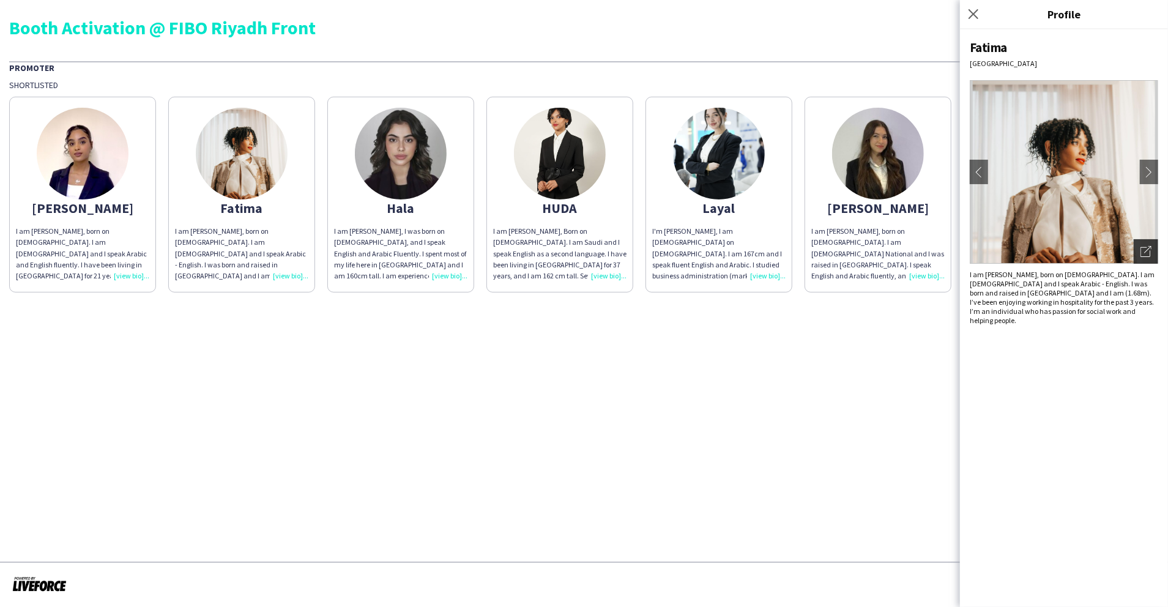
click at [1149, 250] on icon "Open photos pop-in" at bounding box center [1146, 251] width 11 height 11
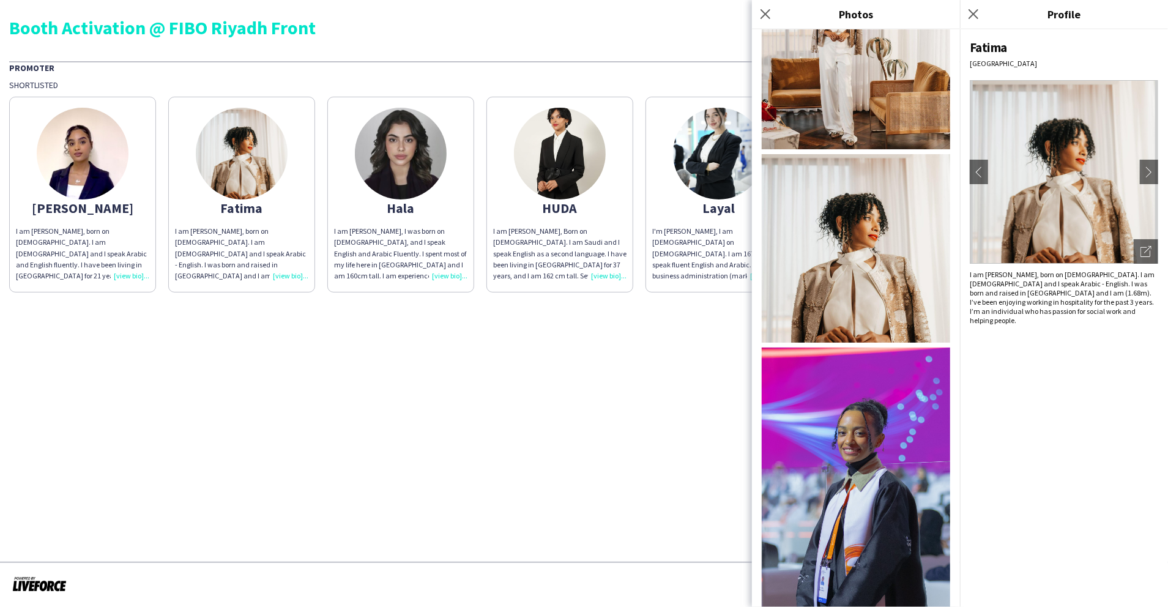
scroll to position [465, 0]
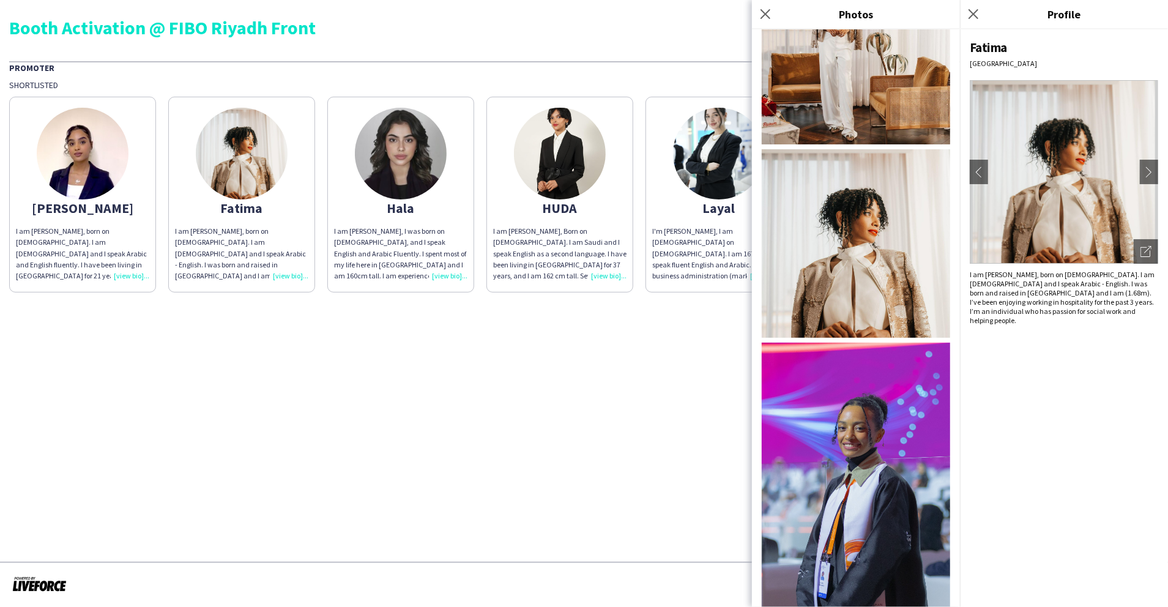
click at [1021, 464] on div "[PERSON_NAME][GEOGRAPHIC_DATA] chevron-left chevron-right Open photos pop-in I …" at bounding box center [1064, 318] width 208 height 578
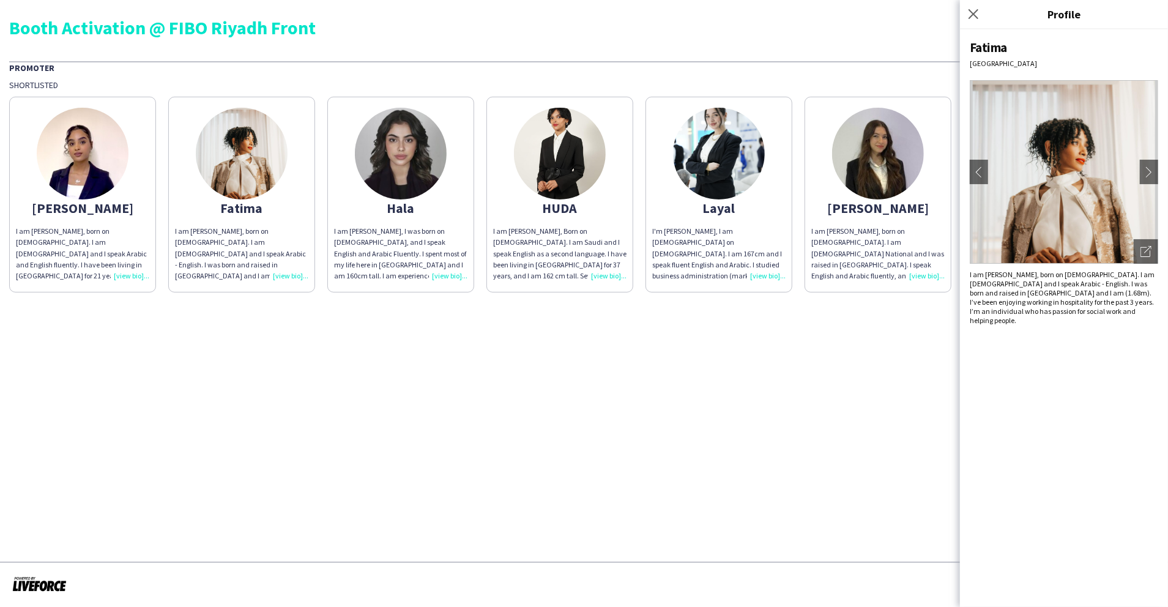
click at [1133, 264] on div "[PERSON_NAME][GEOGRAPHIC_DATA] chevron-left chevron-right Open photos pop-in I …" at bounding box center [1064, 318] width 208 height 578
drag, startPoint x: 1145, startPoint y: 252, endPoint x: 993, endPoint y: 329, distance: 170.8
click at [1144, 252] on icon "Open photos pop-in" at bounding box center [1146, 251] width 11 height 11
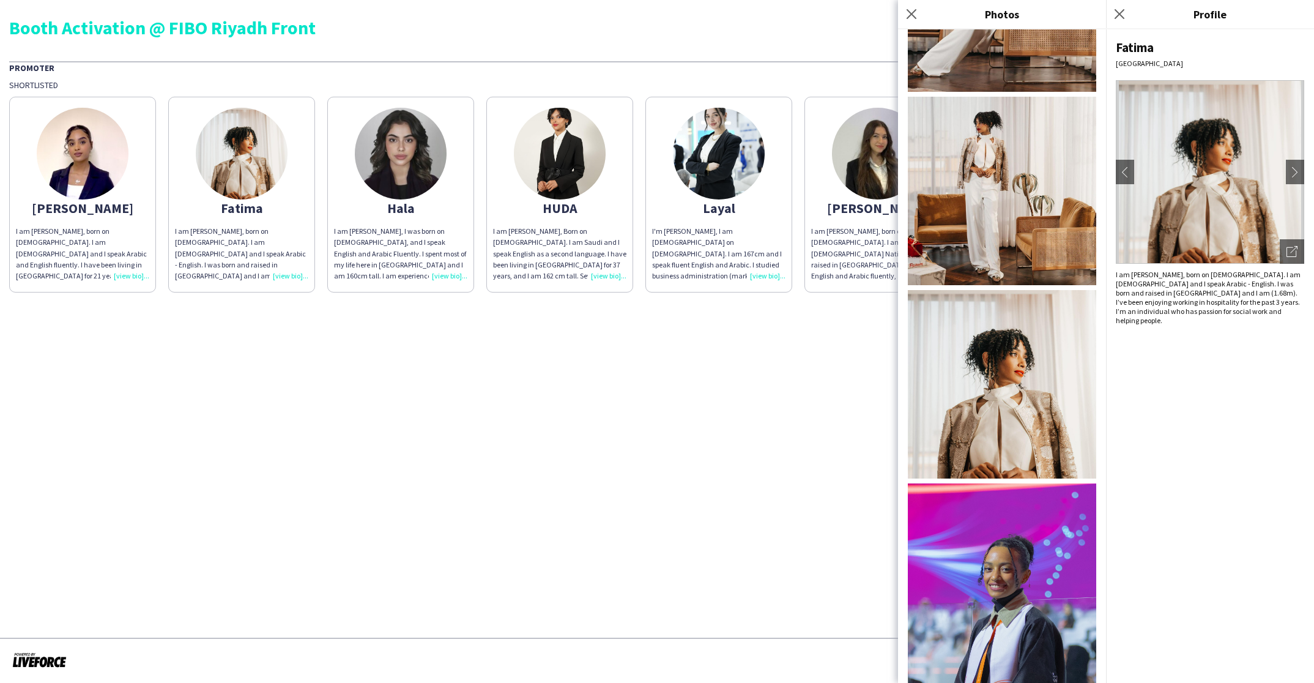
scroll to position [380, 0]
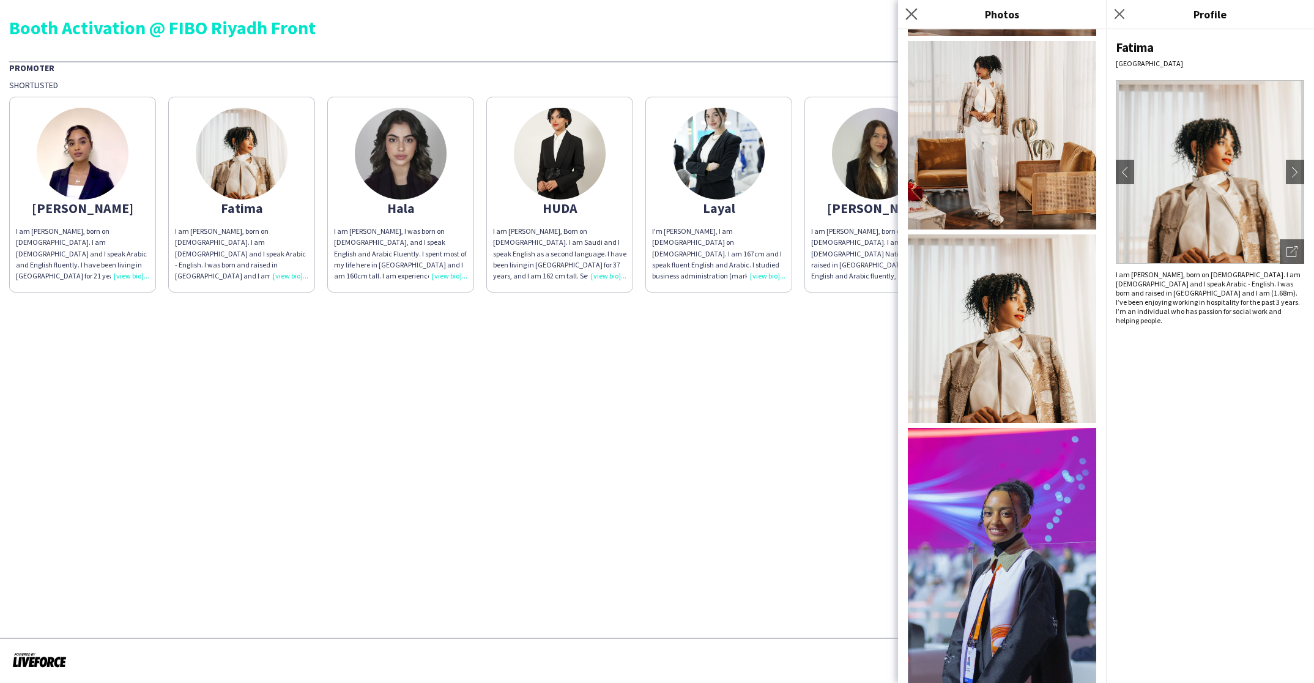
click at [906, 14] on icon "Close pop-in" at bounding box center [912, 14] width 12 height 12
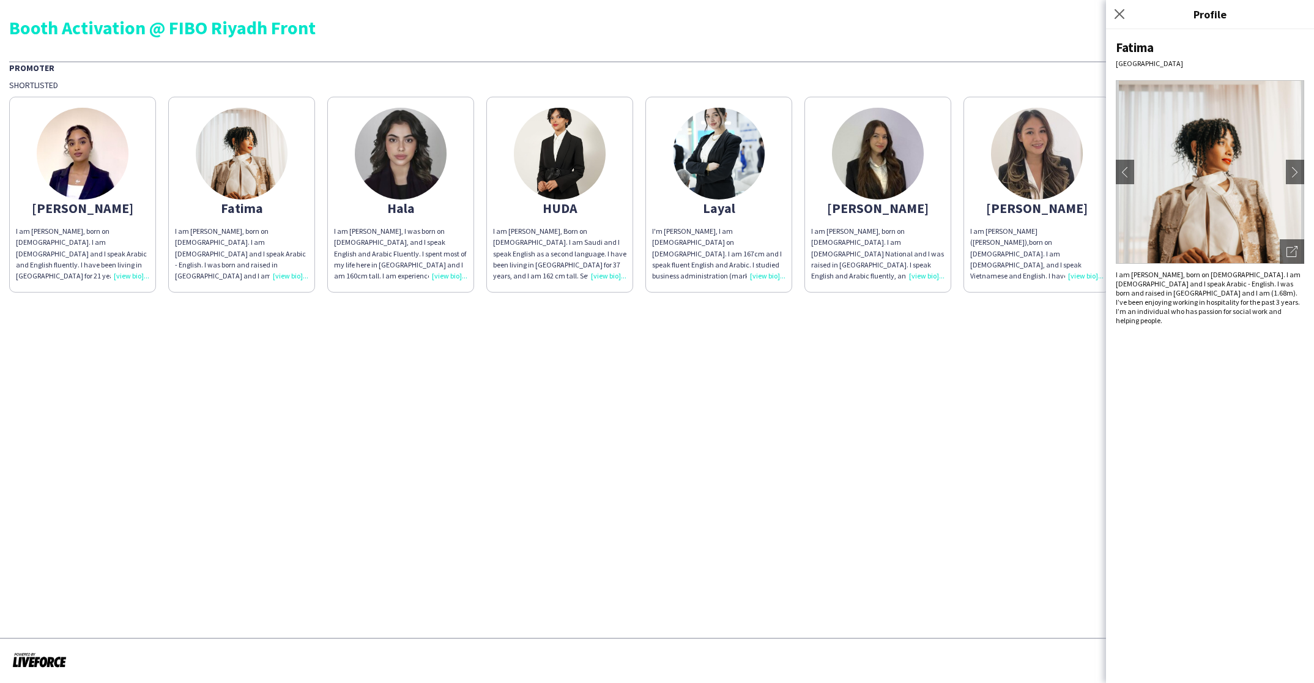
click at [1119, 23] on div "Close pop-in" at bounding box center [1121, 14] width 31 height 28
click at [1119, 17] on icon "Close pop-in" at bounding box center [1120, 14] width 12 height 12
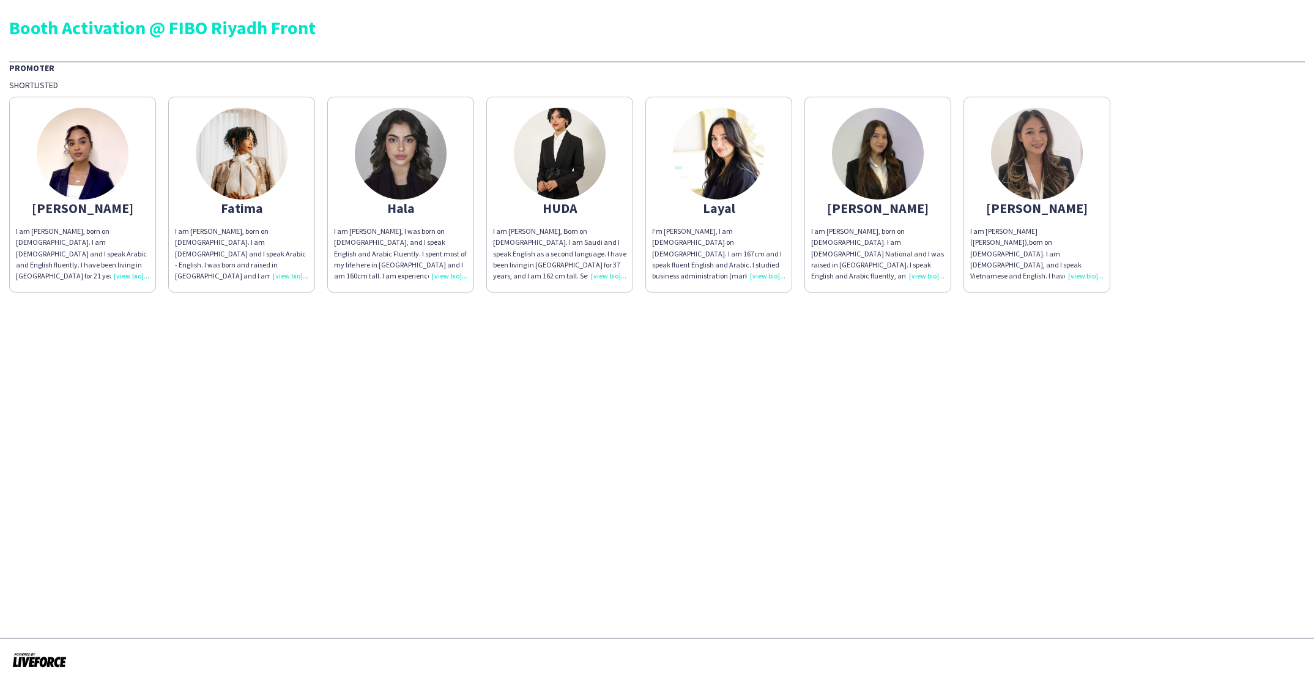
drag, startPoint x: 83, startPoint y: 154, endPoint x: 95, endPoint y: 158, distance: 13.4
click at [83, 156] on img at bounding box center [83, 154] width 92 height 92
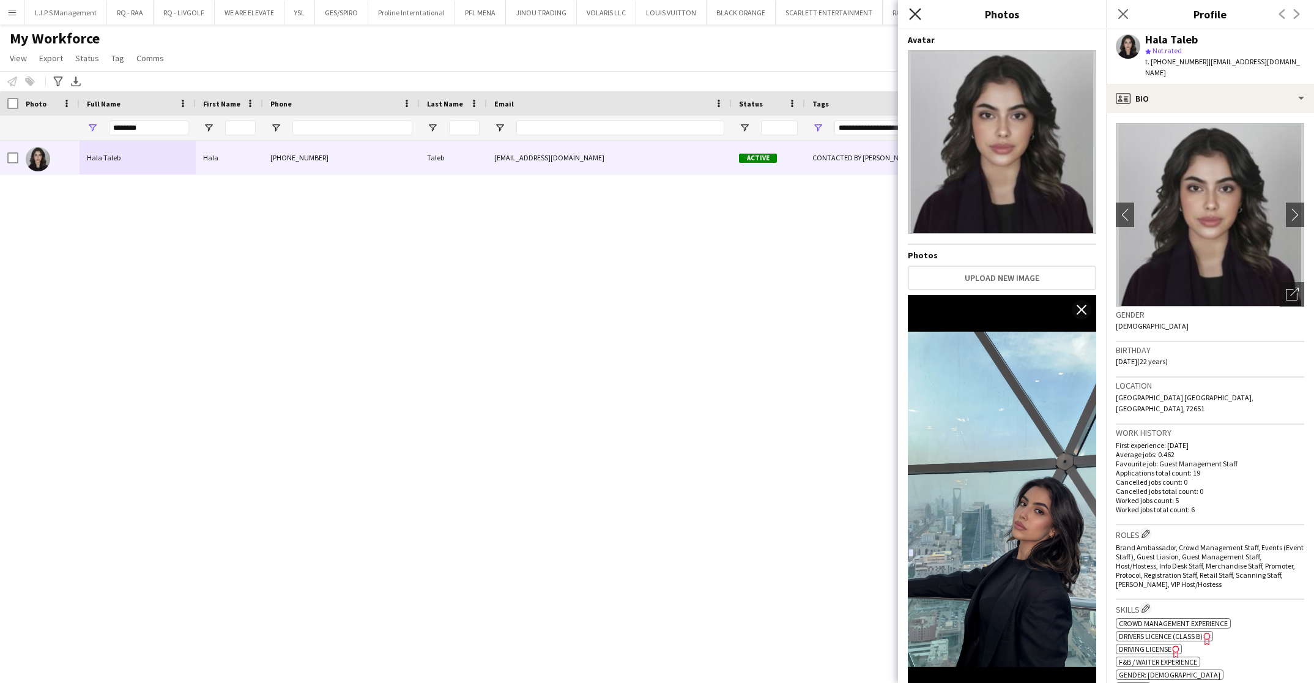
scroll to position [1548, 0]
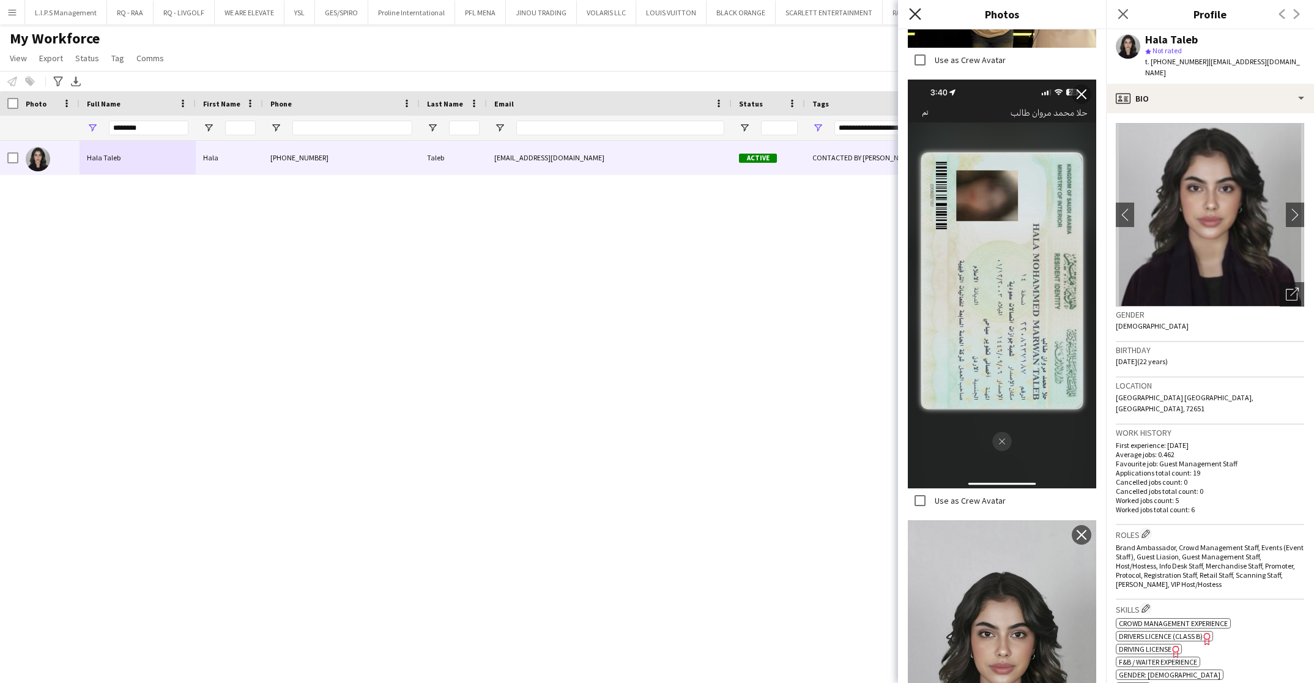
click at [912, 10] on icon at bounding box center [915, 14] width 12 height 12
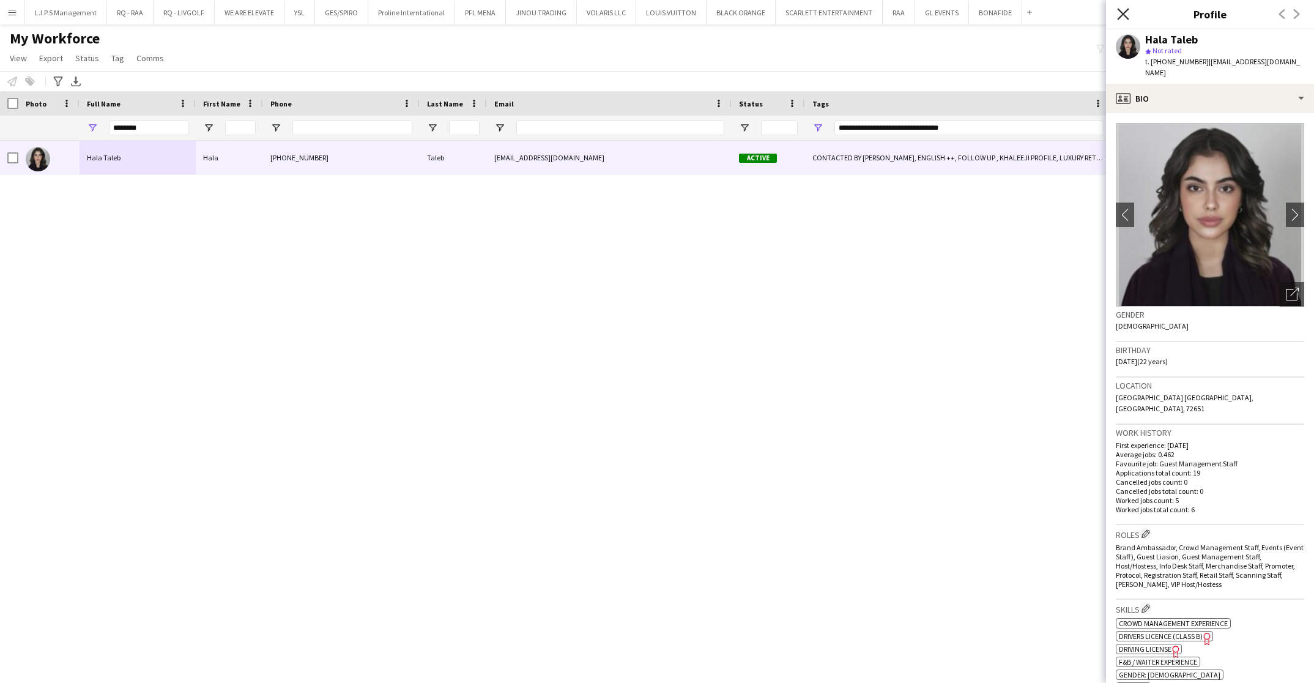
click at [1122, 15] on icon at bounding box center [1123, 14] width 12 height 12
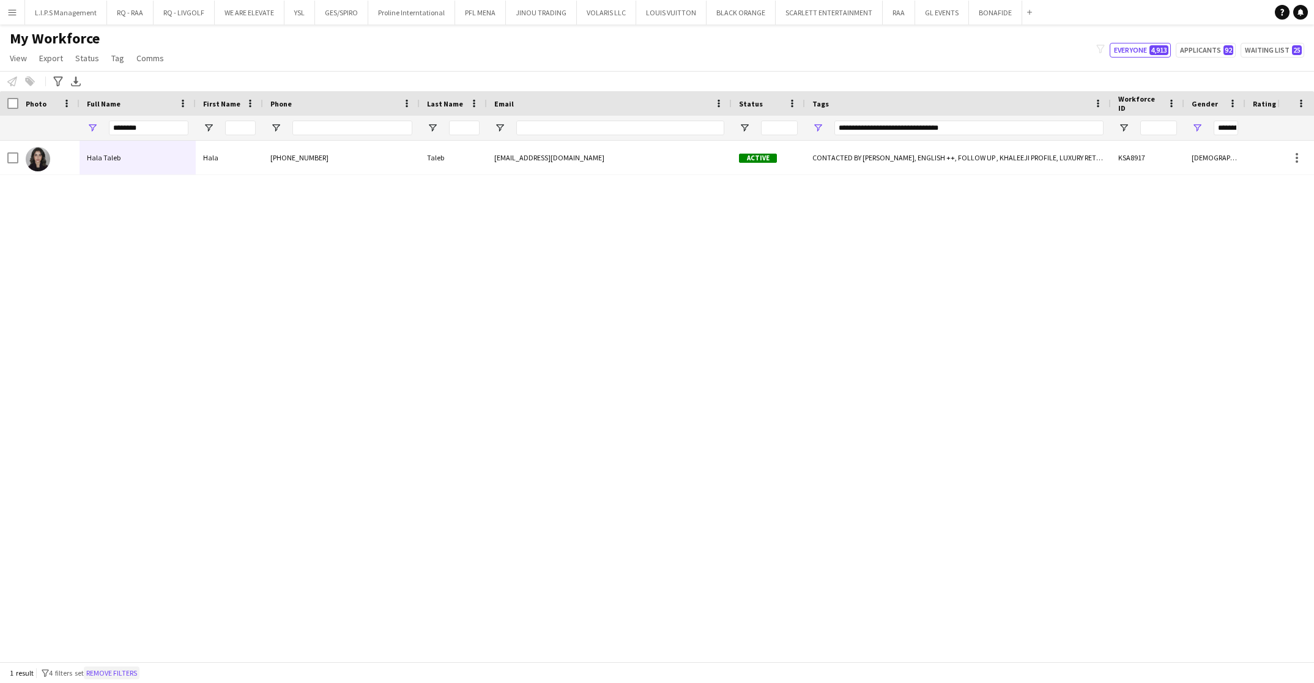
click at [111, 672] on button "Remove filters" at bounding box center [112, 672] width 56 height 13
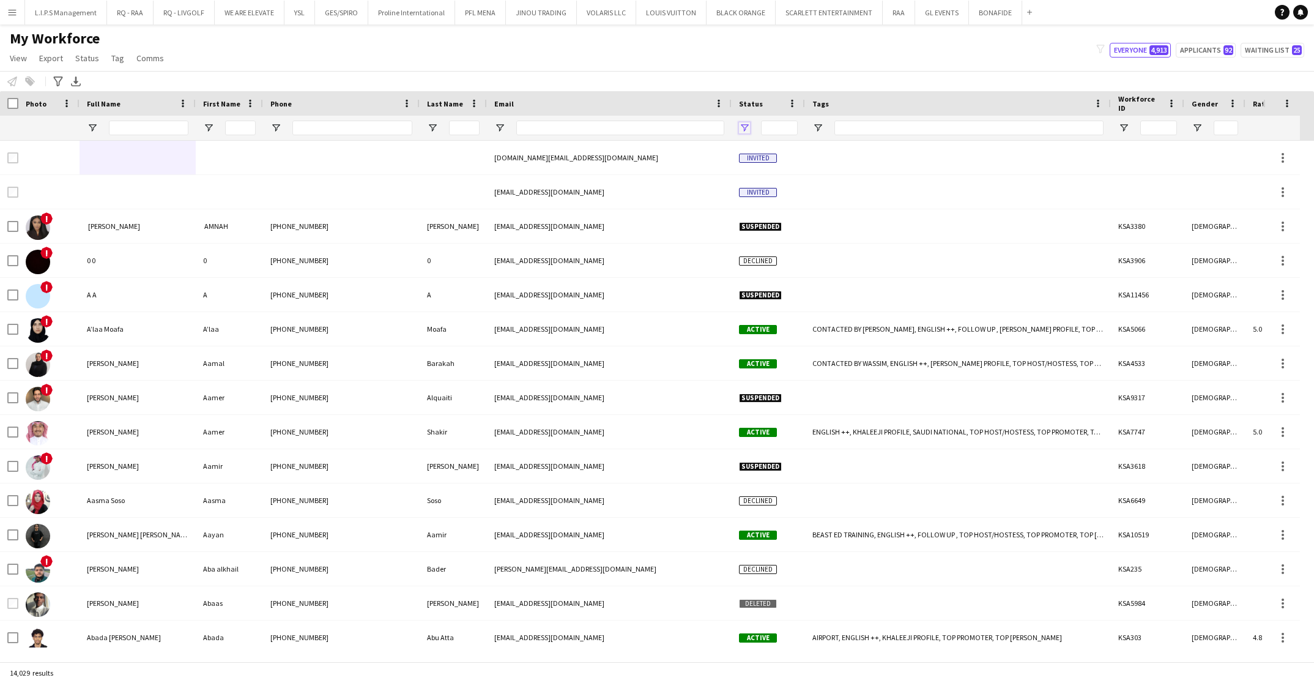
click at [742, 127] on span "Open Filter Menu" at bounding box center [744, 127] width 11 height 11
click at [775, 201] on div "(Select All)" at bounding box center [807, 202] width 97 height 9
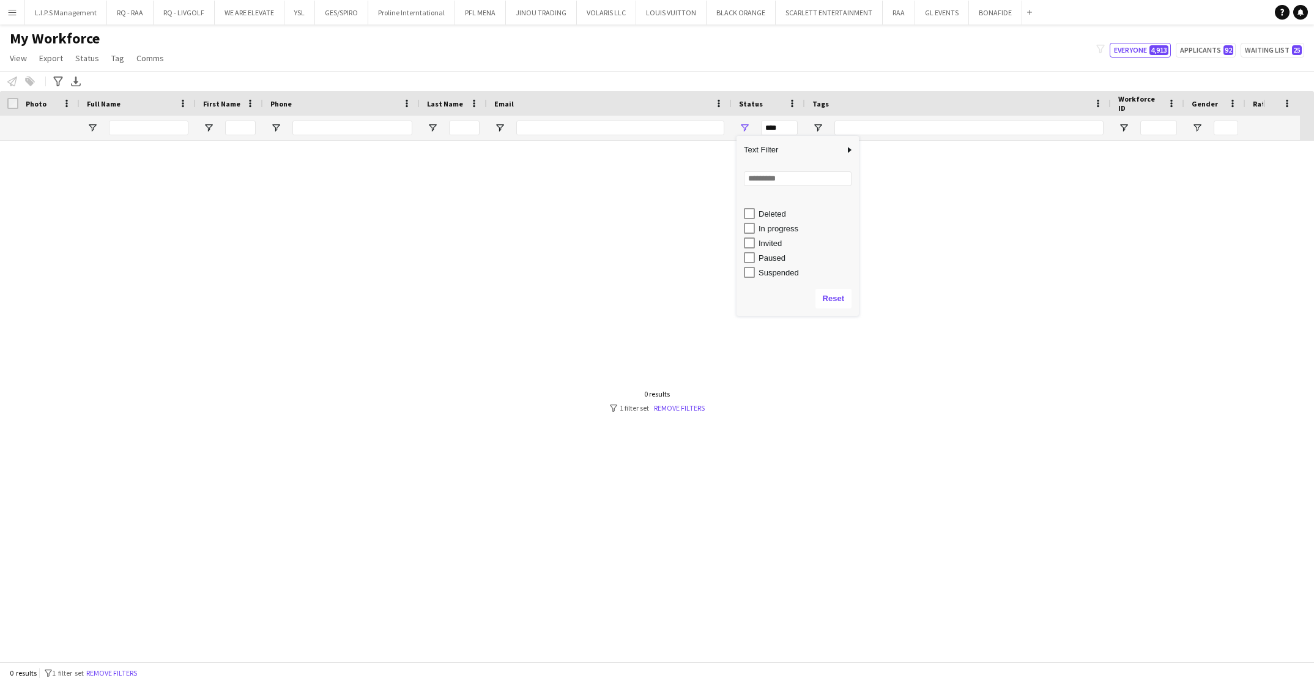
scroll to position [77, 0]
click at [781, 214] on div "In progress" at bounding box center [807, 213] width 97 height 9
type input "**********"
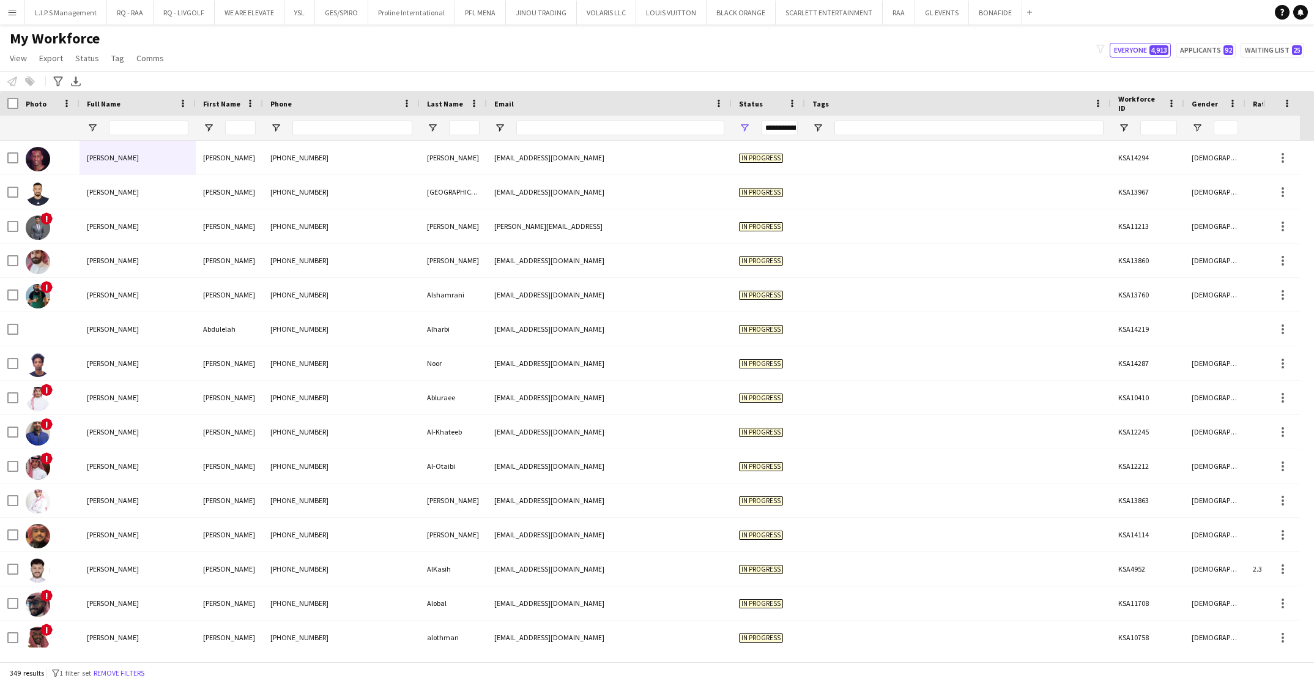
click at [730, 64] on div "My Workforce View Views Default view Basic Export View Full Name TAGS Test New …" at bounding box center [657, 50] width 1314 height 42
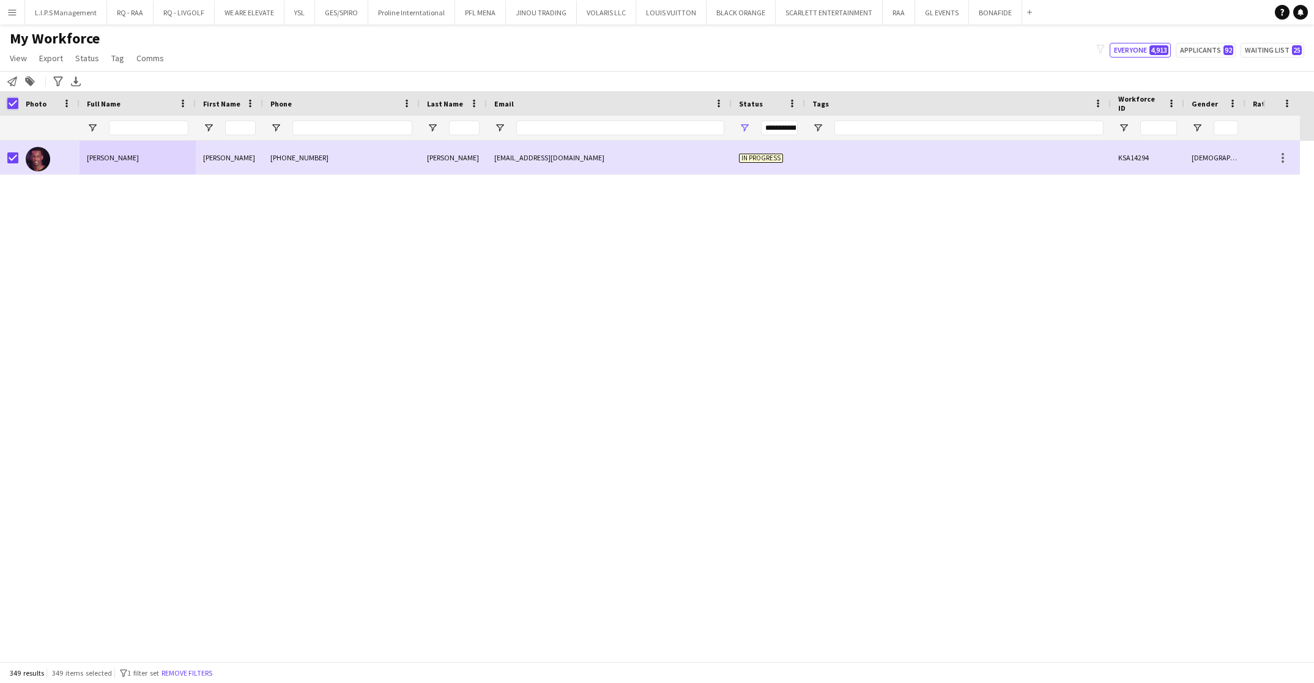
scroll to position [11452, 0]
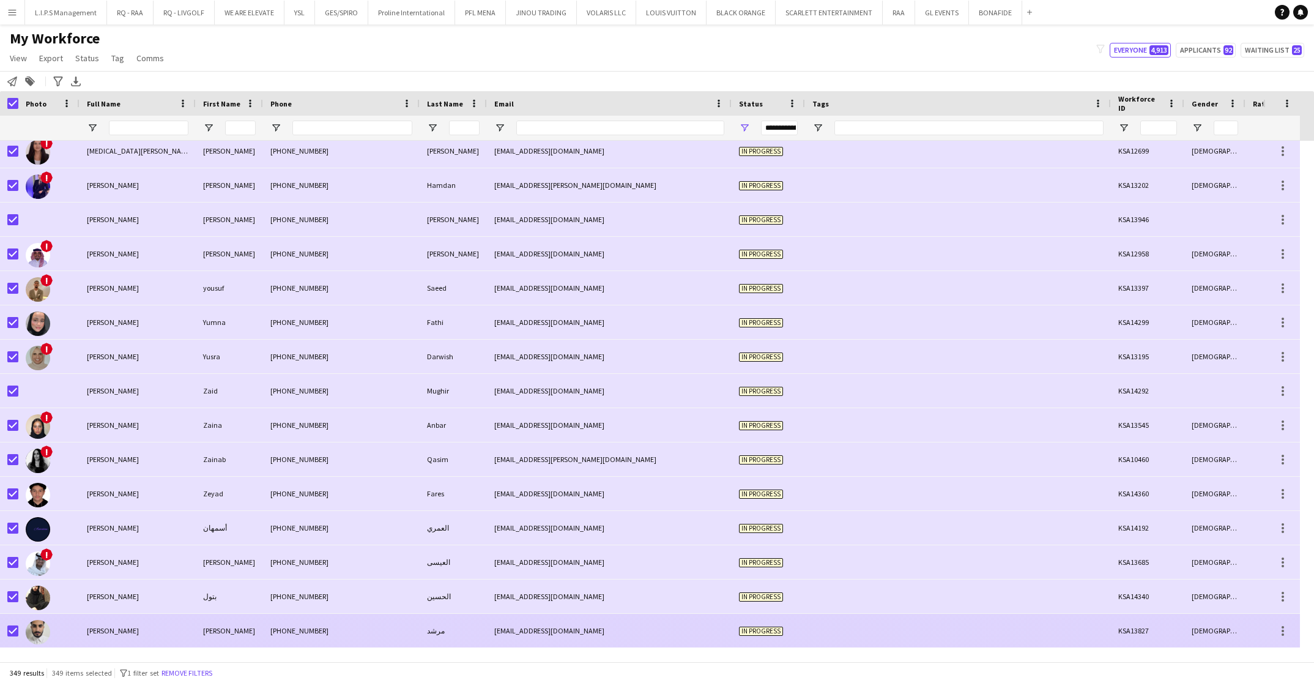
click at [617, 624] on div "[EMAIL_ADDRESS][DOMAIN_NAME]" at bounding box center [609, 631] width 245 height 34
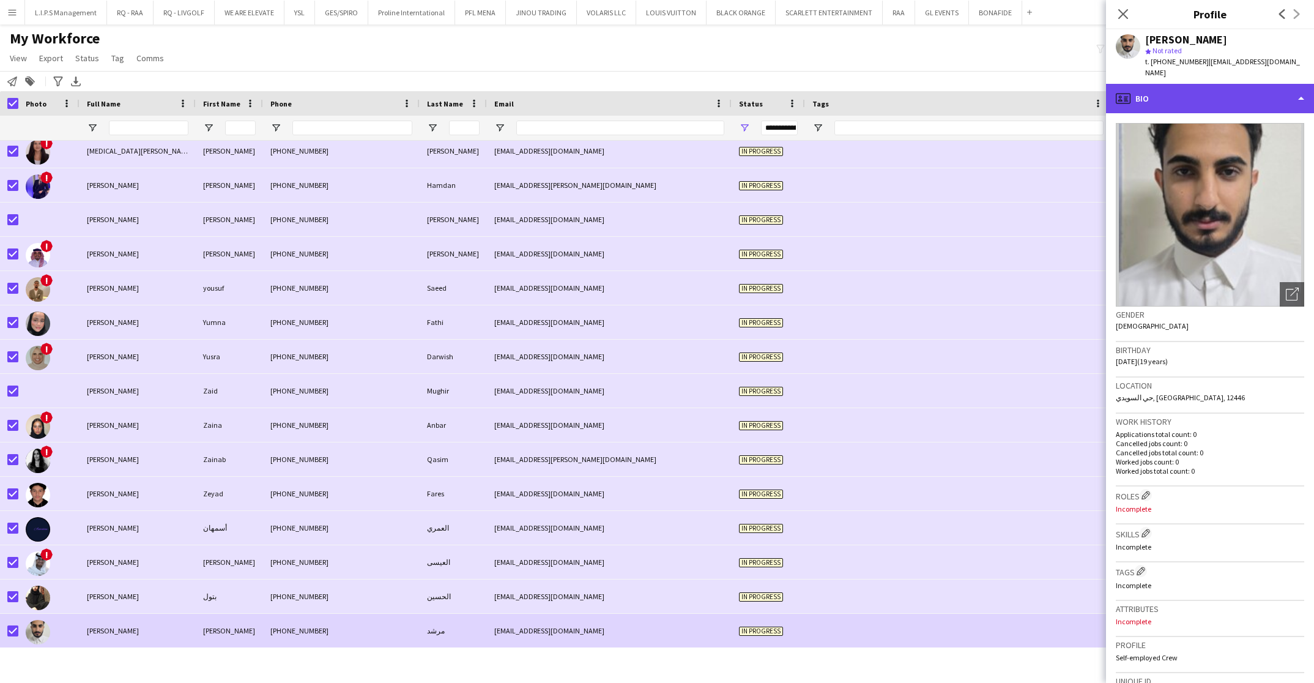
click at [1217, 84] on div "profile Bio" at bounding box center [1210, 98] width 208 height 29
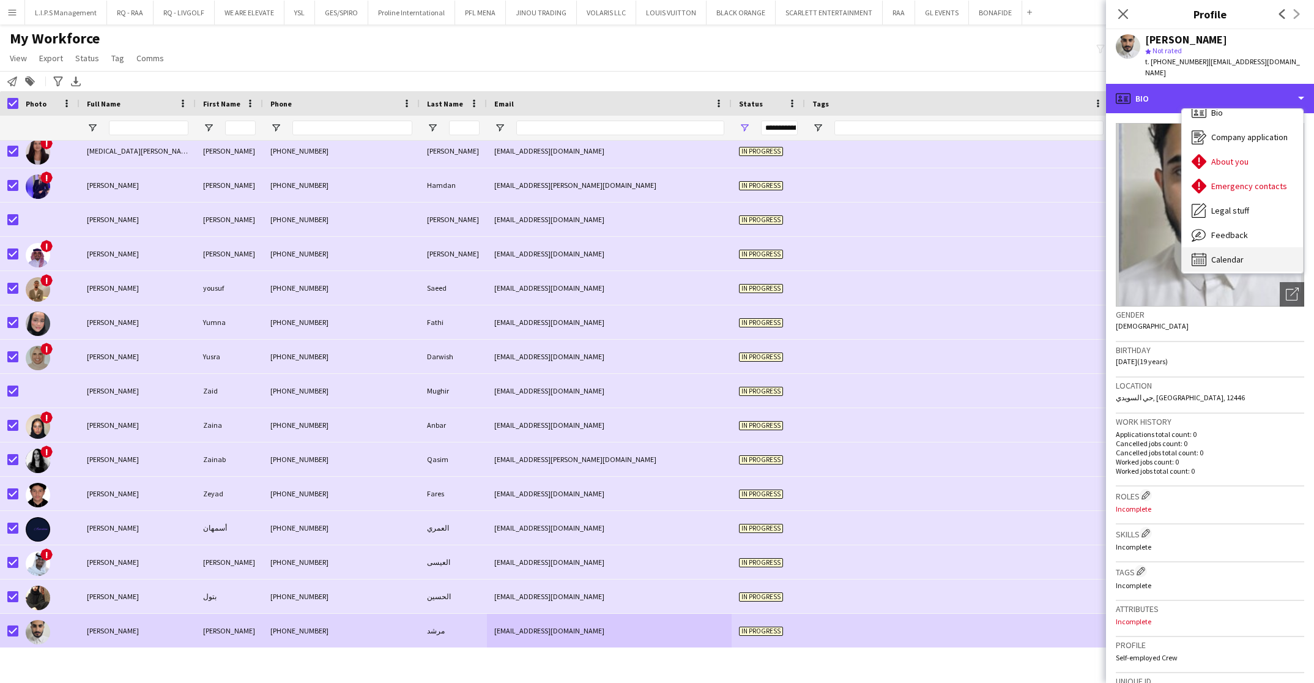
scroll to position [17, 0]
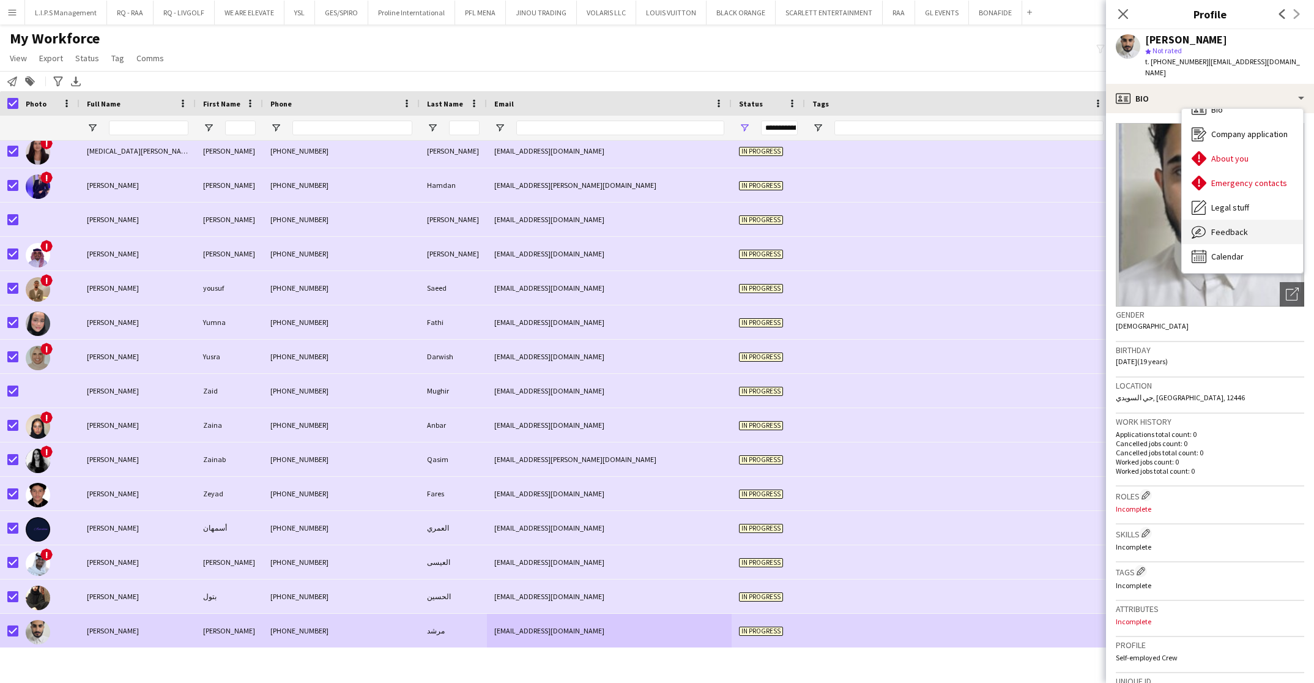
drag, startPoint x: 1243, startPoint y: 223, endPoint x: 1240, endPoint y: 215, distance: 8.9
click at [1240, 226] on span "Feedback" at bounding box center [1230, 231] width 37 height 11
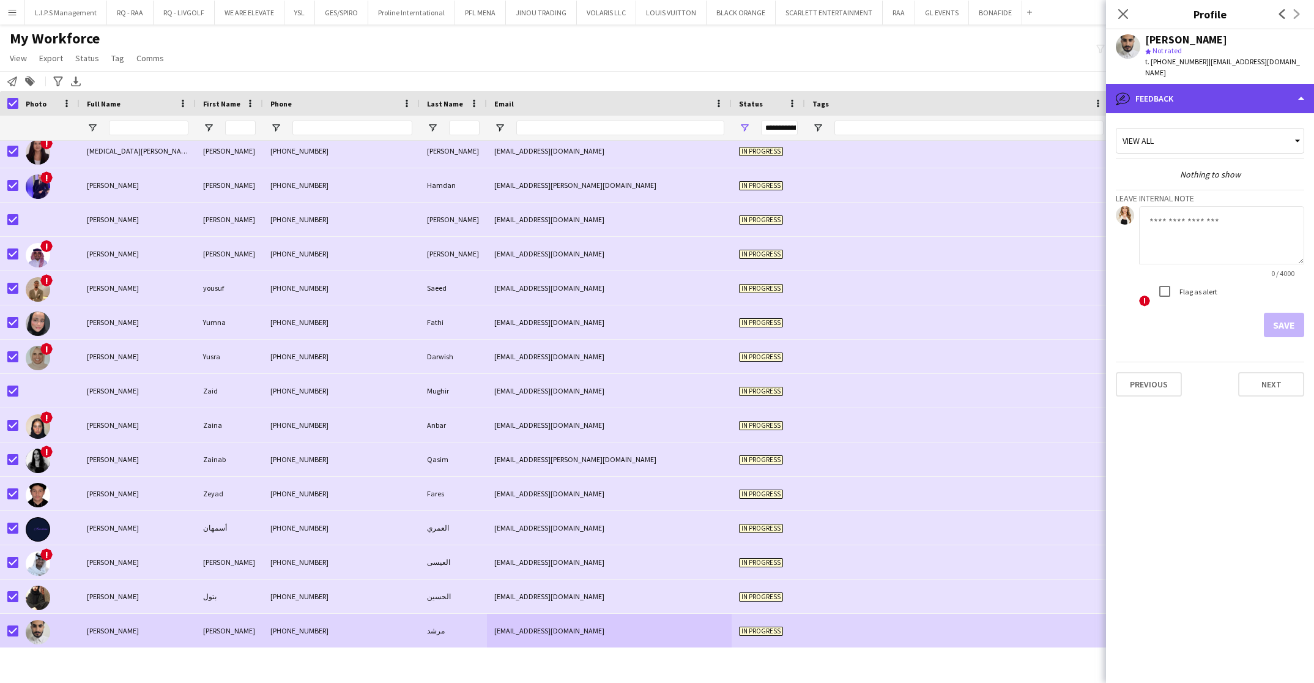
click at [1206, 95] on div "bubble-pencil Feedback" at bounding box center [1210, 98] width 208 height 29
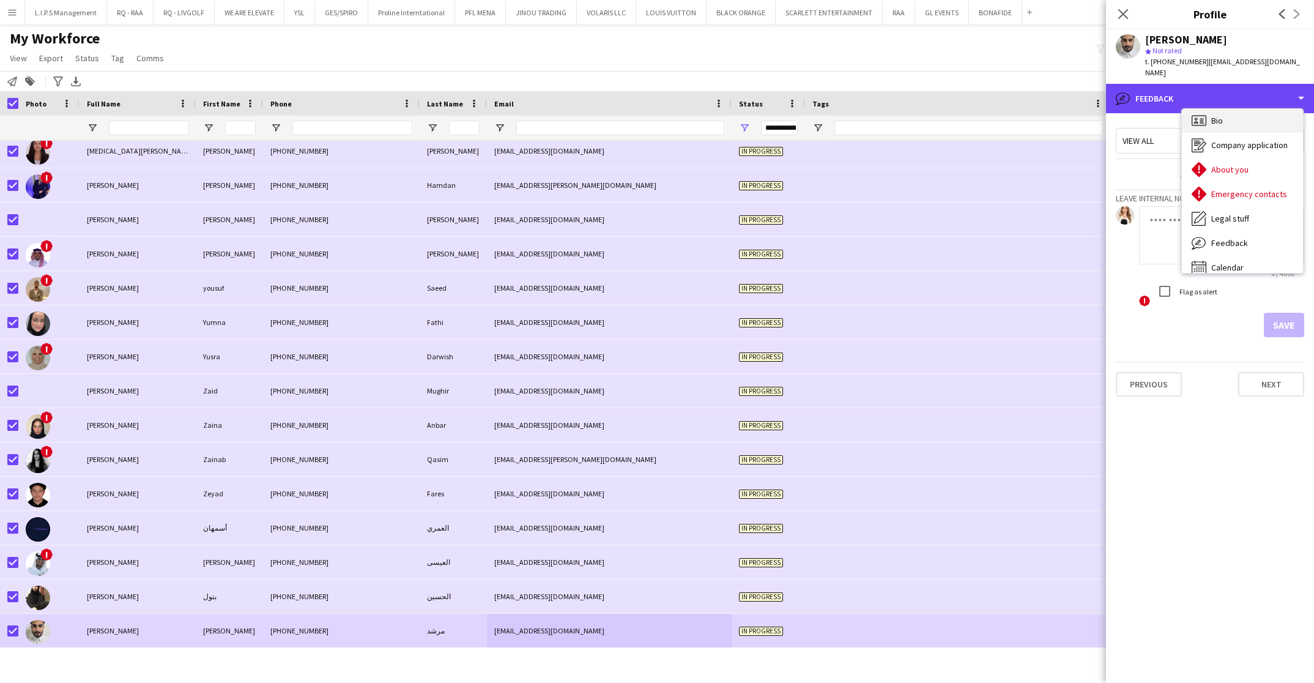
scroll to position [0, 0]
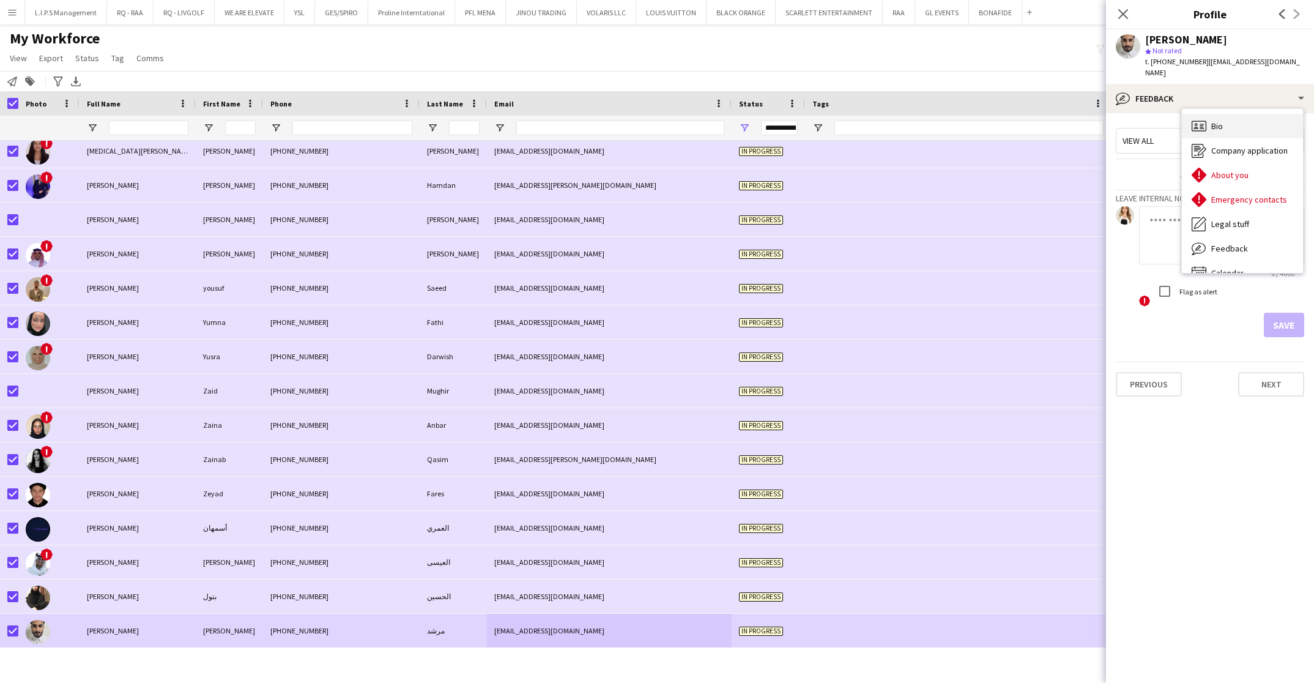
click at [1221, 121] on span "Bio" at bounding box center [1218, 126] width 12 height 11
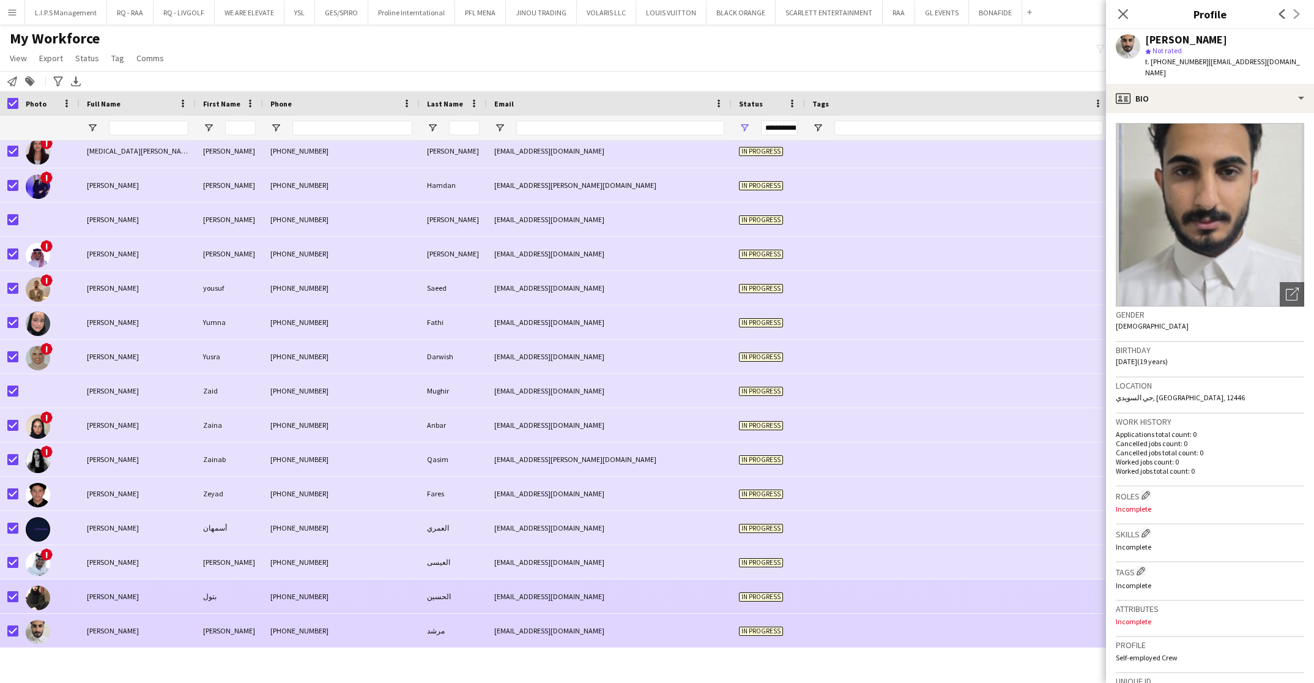
click at [424, 584] on div "الحسين" at bounding box center [453, 596] width 67 height 34
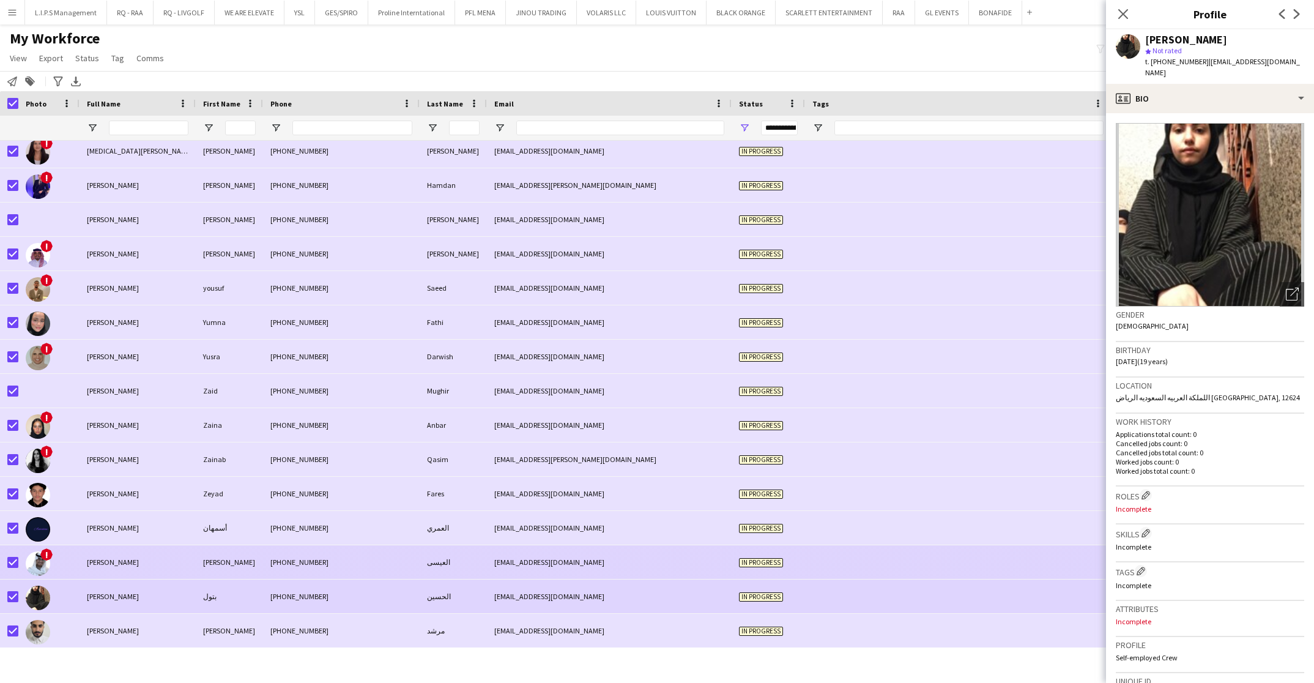
click at [428, 558] on div "العيسى" at bounding box center [453, 562] width 67 height 34
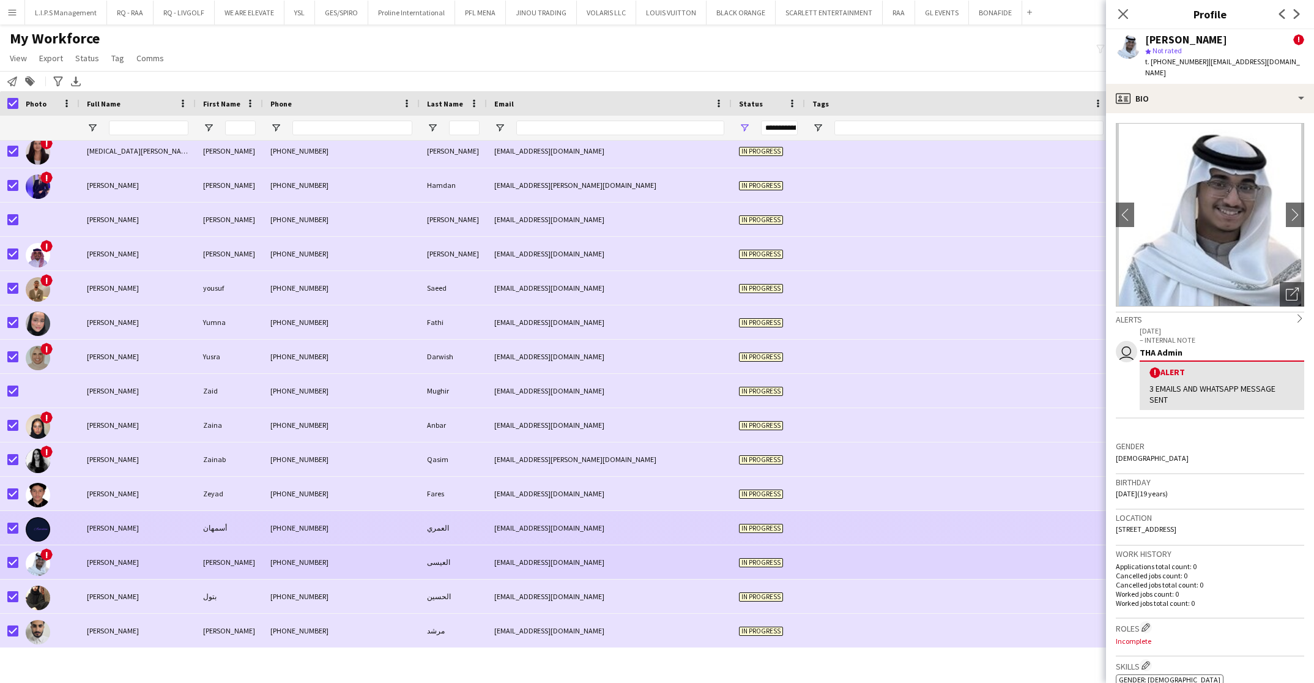
click at [433, 533] on div "العمري" at bounding box center [453, 528] width 67 height 34
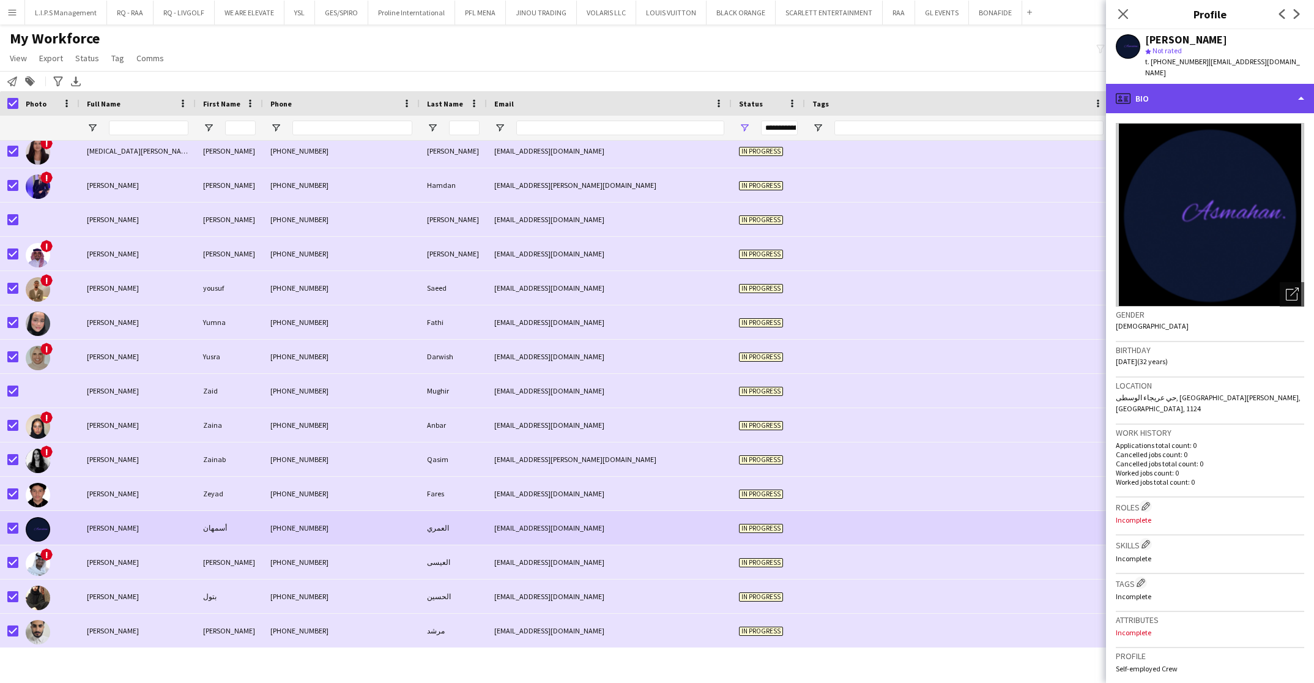
click at [1256, 86] on div "profile Bio" at bounding box center [1210, 98] width 208 height 29
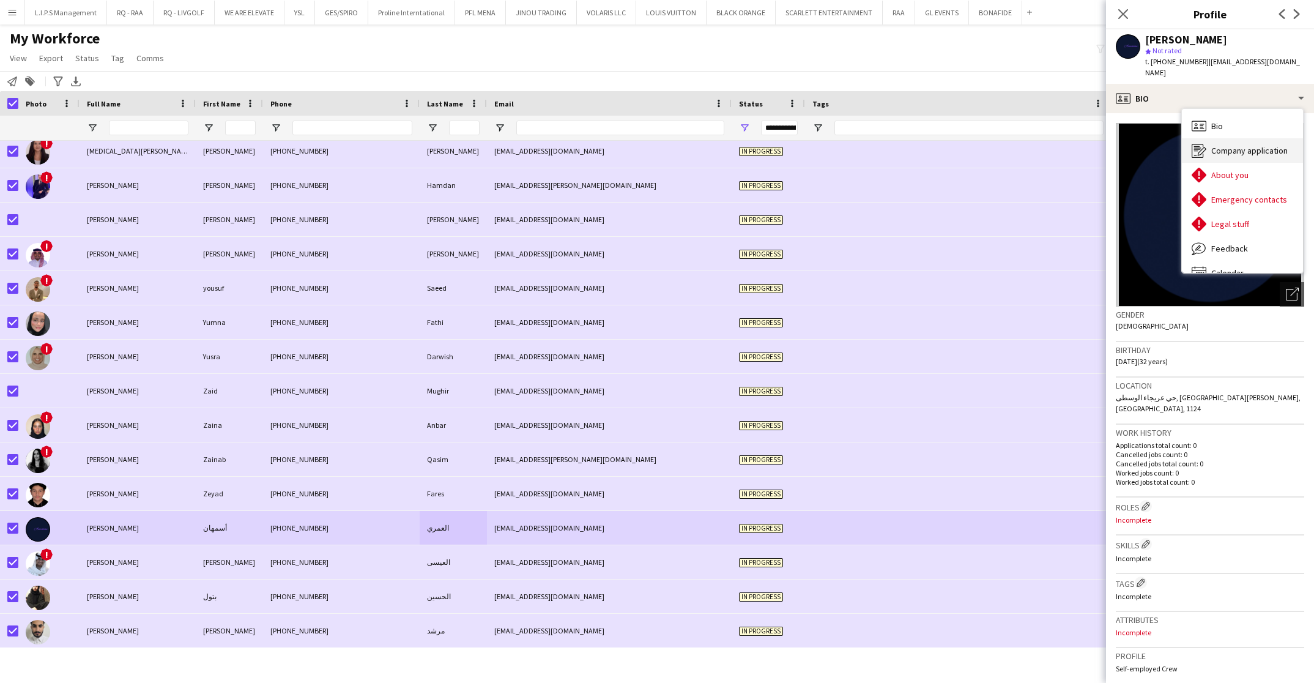
click at [1242, 145] on span "Company application" at bounding box center [1250, 150] width 76 height 11
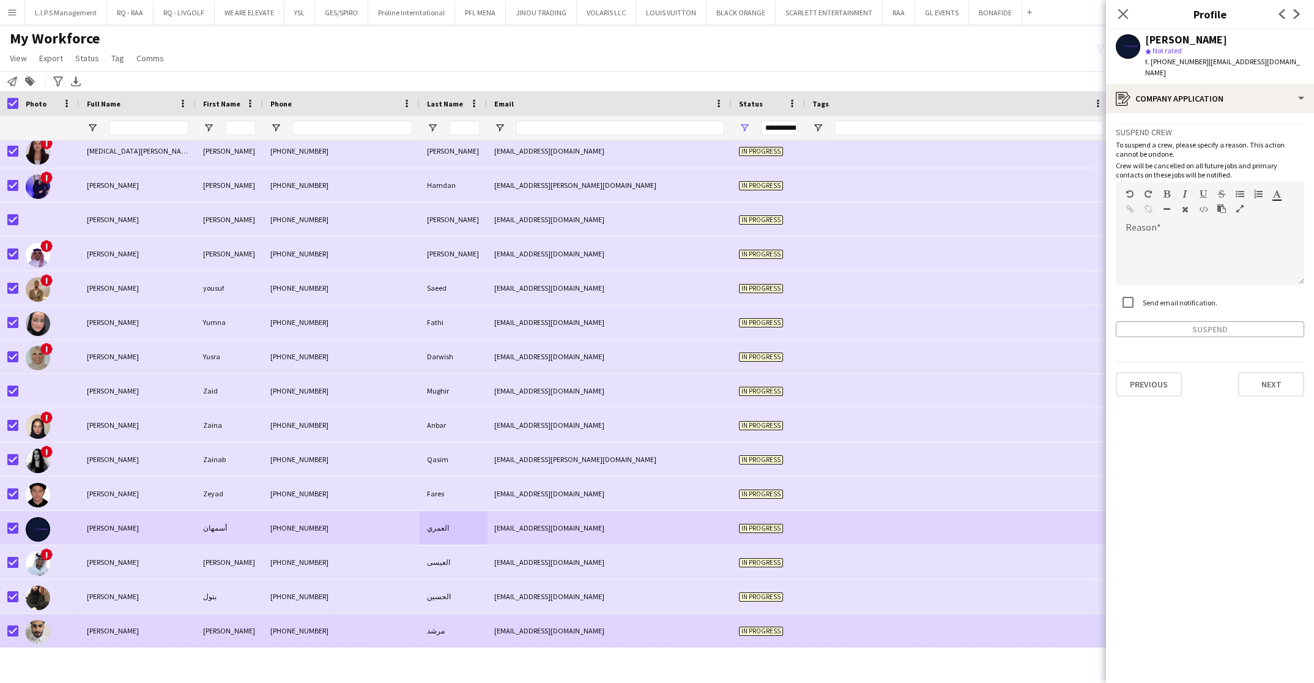
click at [380, 636] on div "[PHONE_NUMBER]" at bounding box center [341, 631] width 157 height 34
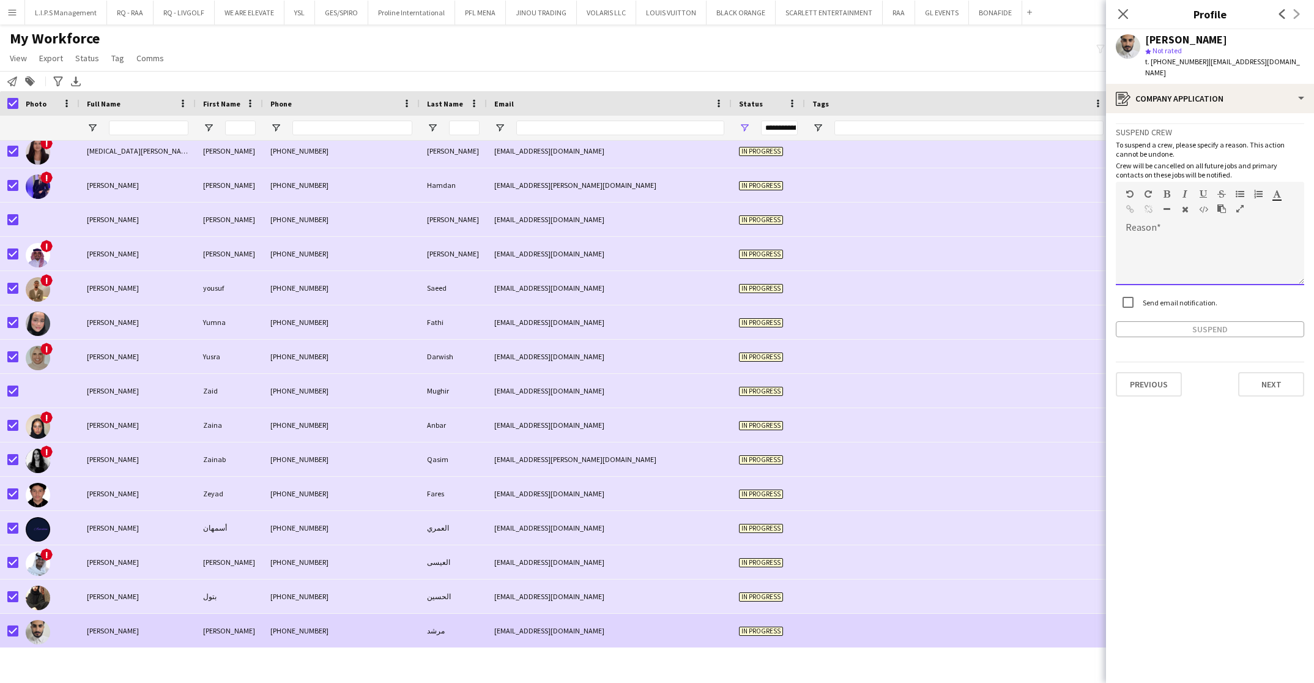
click at [1166, 242] on div at bounding box center [1210, 260] width 188 height 49
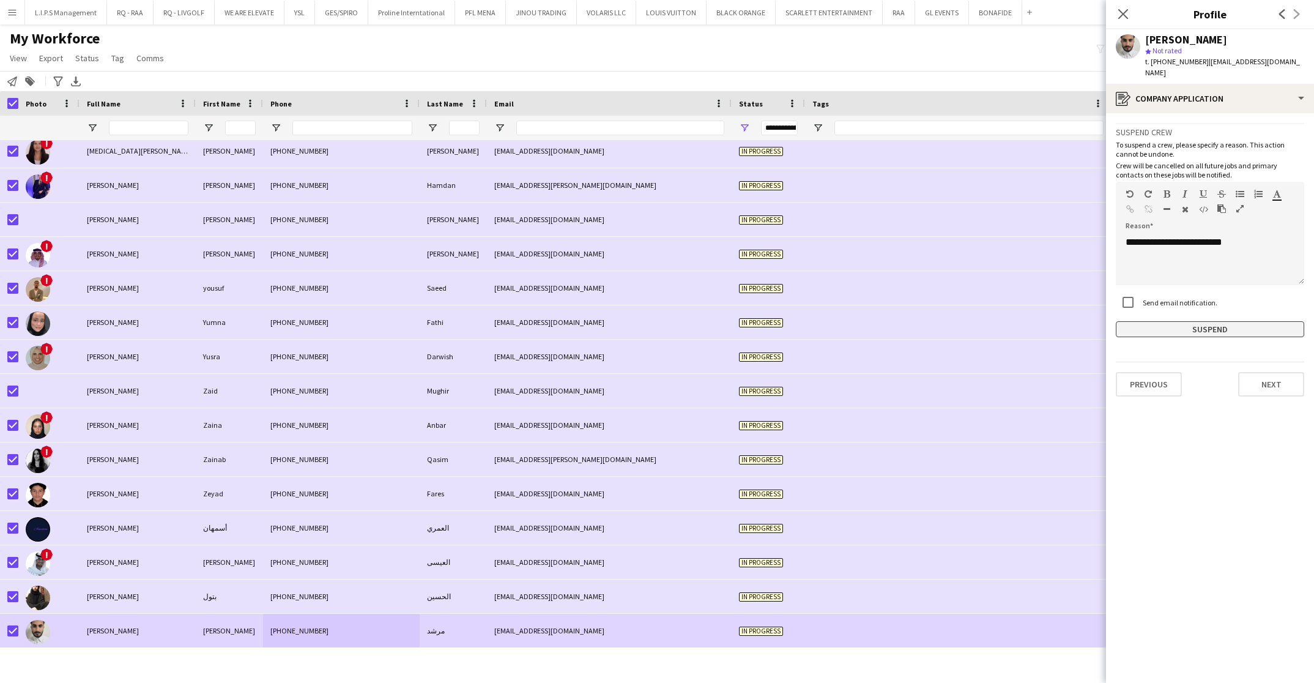
click at [1147, 321] on button "Suspend" at bounding box center [1210, 329] width 188 height 16
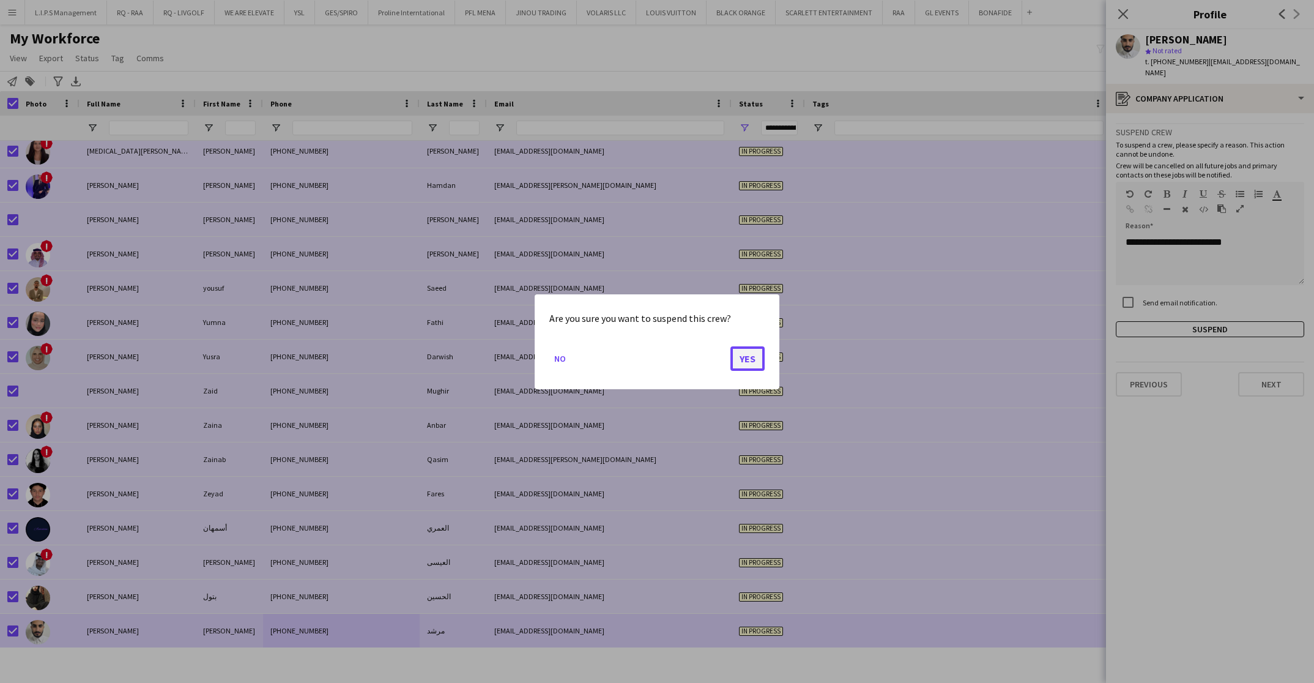
click at [750, 367] on button "Yes" at bounding box center [748, 358] width 34 height 24
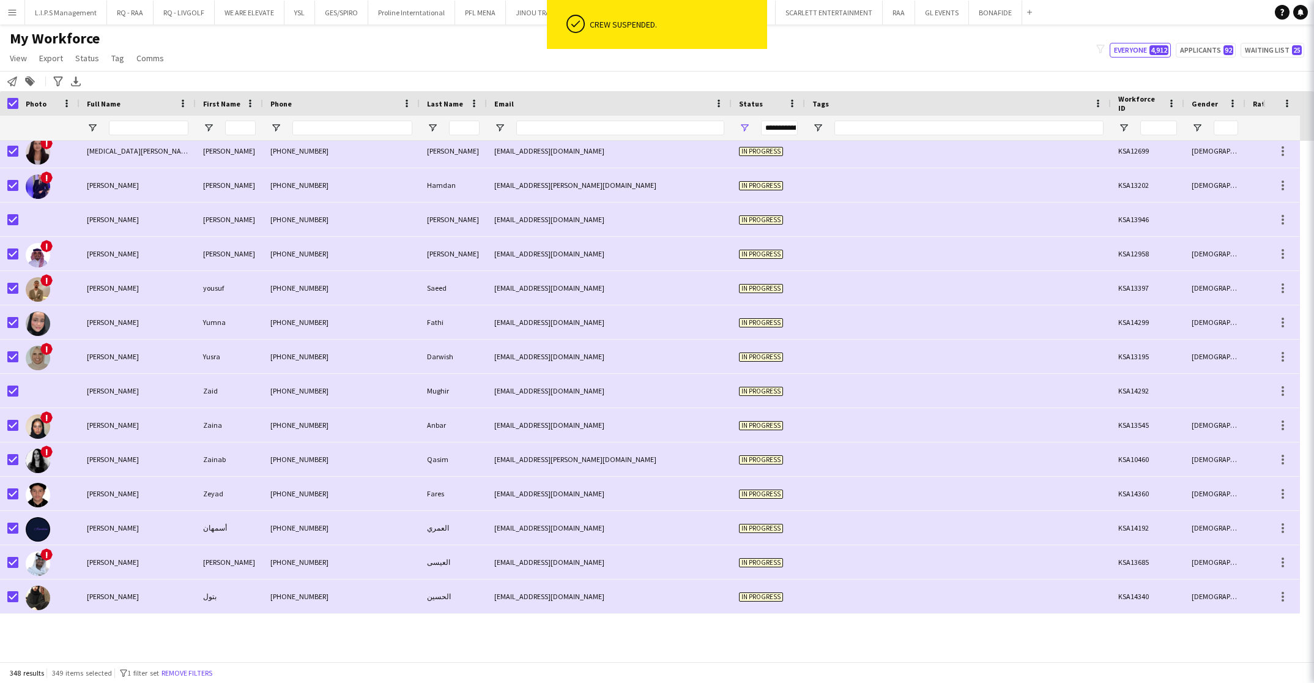
scroll to position [11418, 0]
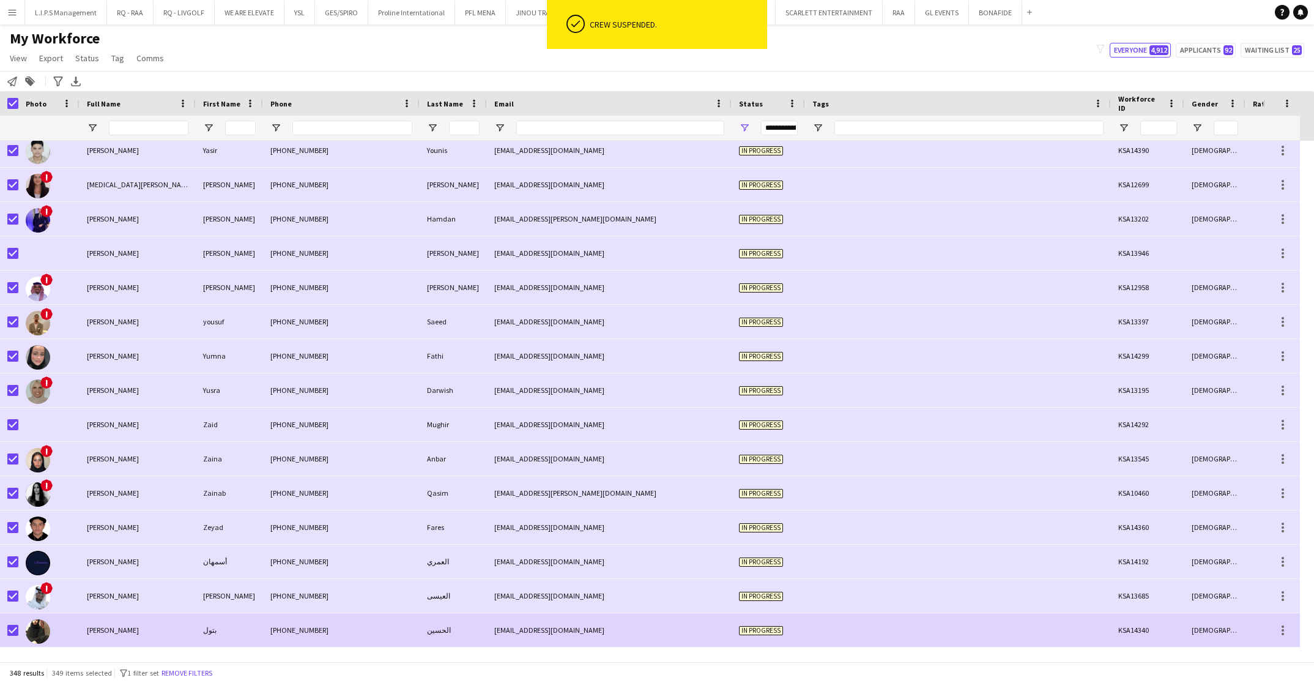
click at [497, 624] on div "[EMAIL_ADDRESS][DOMAIN_NAME]" at bounding box center [609, 630] width 245 height 34
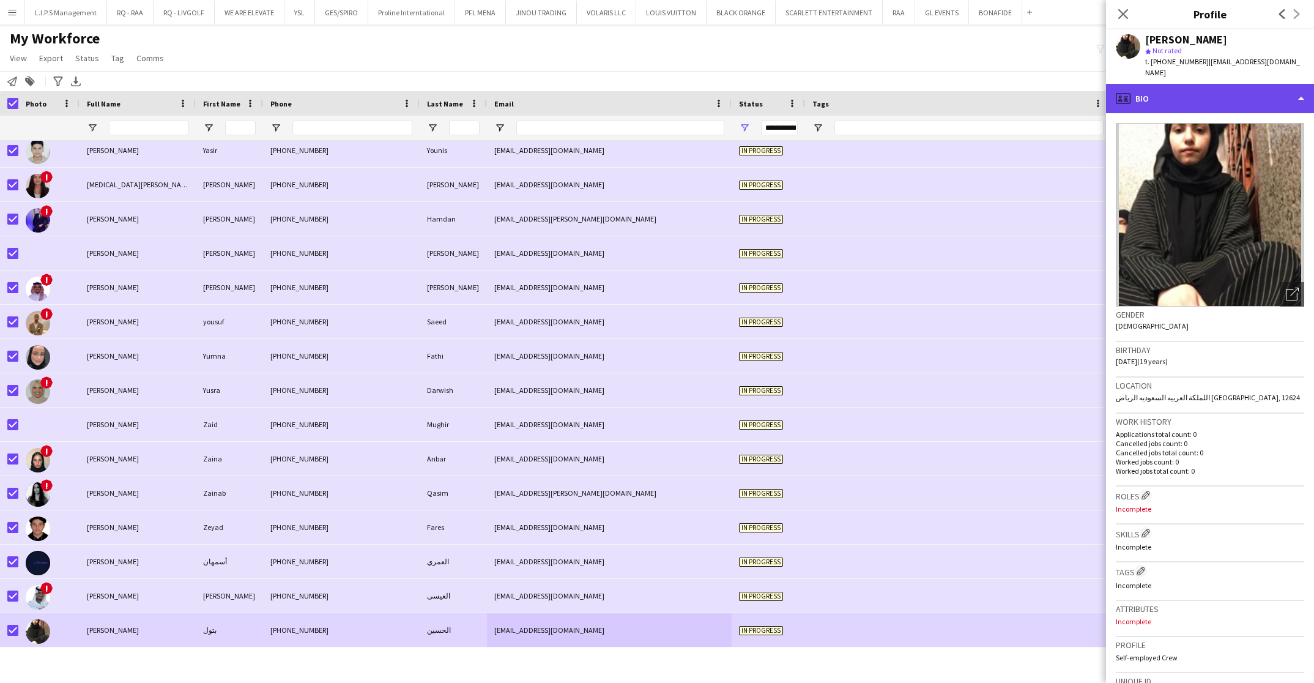
click at [1215, 93] on div "profile Bio" at bounding box center [1210, 98] width 208 height 29
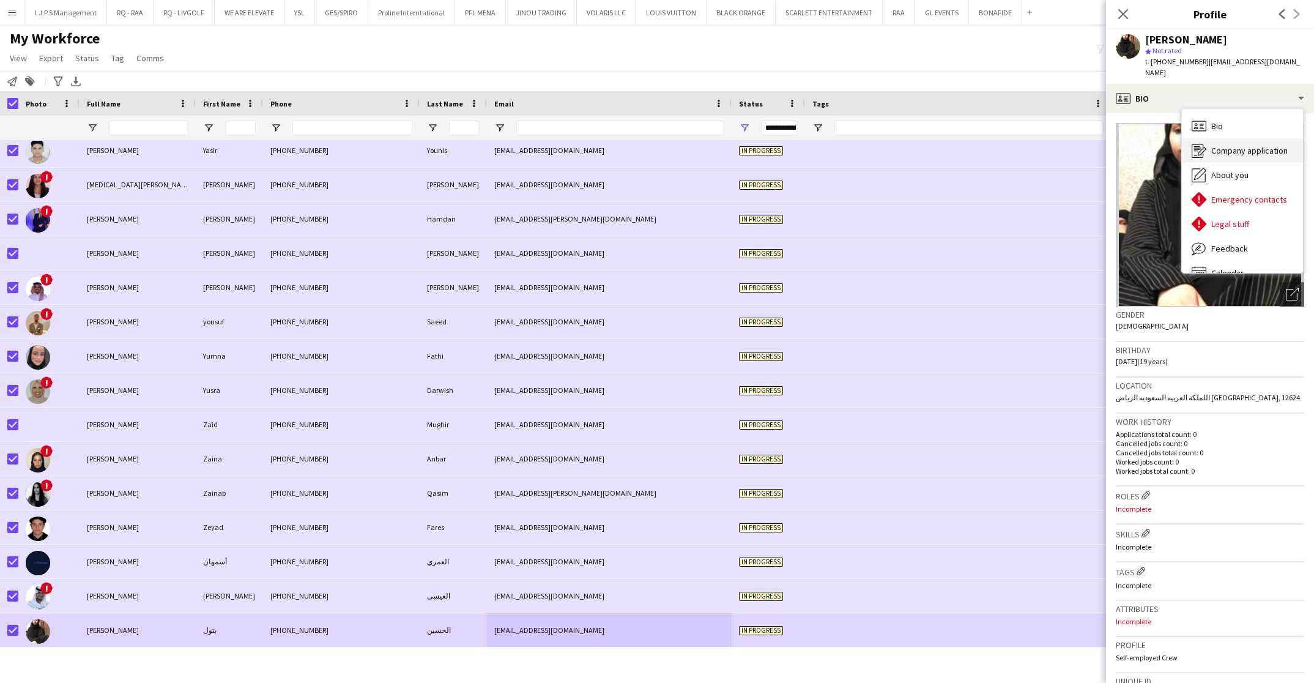
click at [1250, 145] on span "Company application" at bounding box center [1250, 150] width 76 height 11
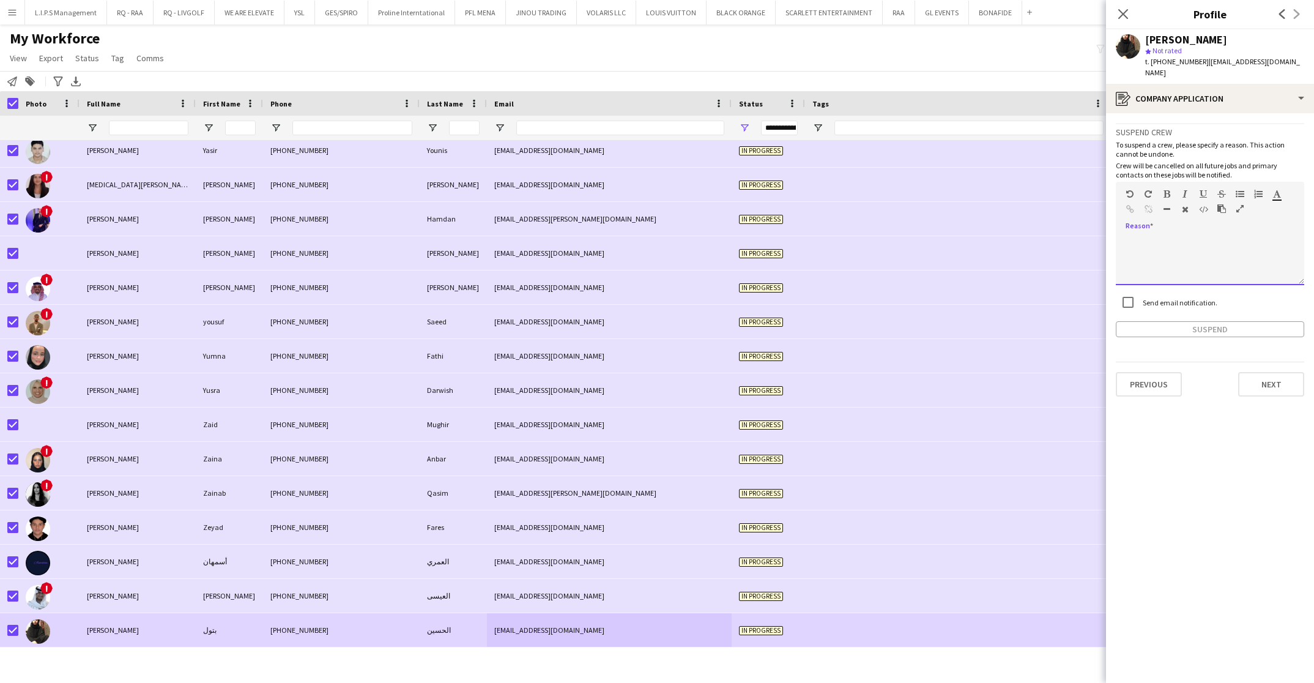
click at [1194, 242] on div at bounding box center [1210, 260] width 188 height 49
click at [1133, 321] on button "Suspend" at bounding box center [1210, 329] width 188 height 16
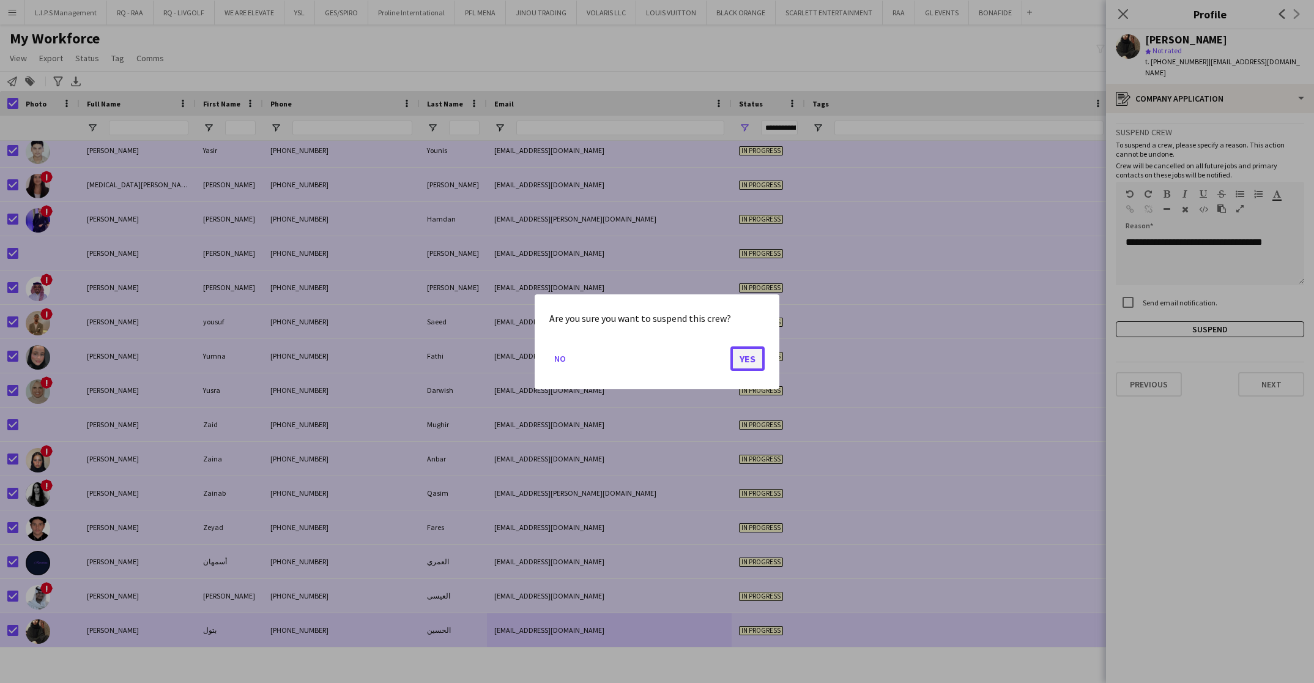
click at [745, 360] on button "Yes" at bounding box center [748, 358] width 34 height 24
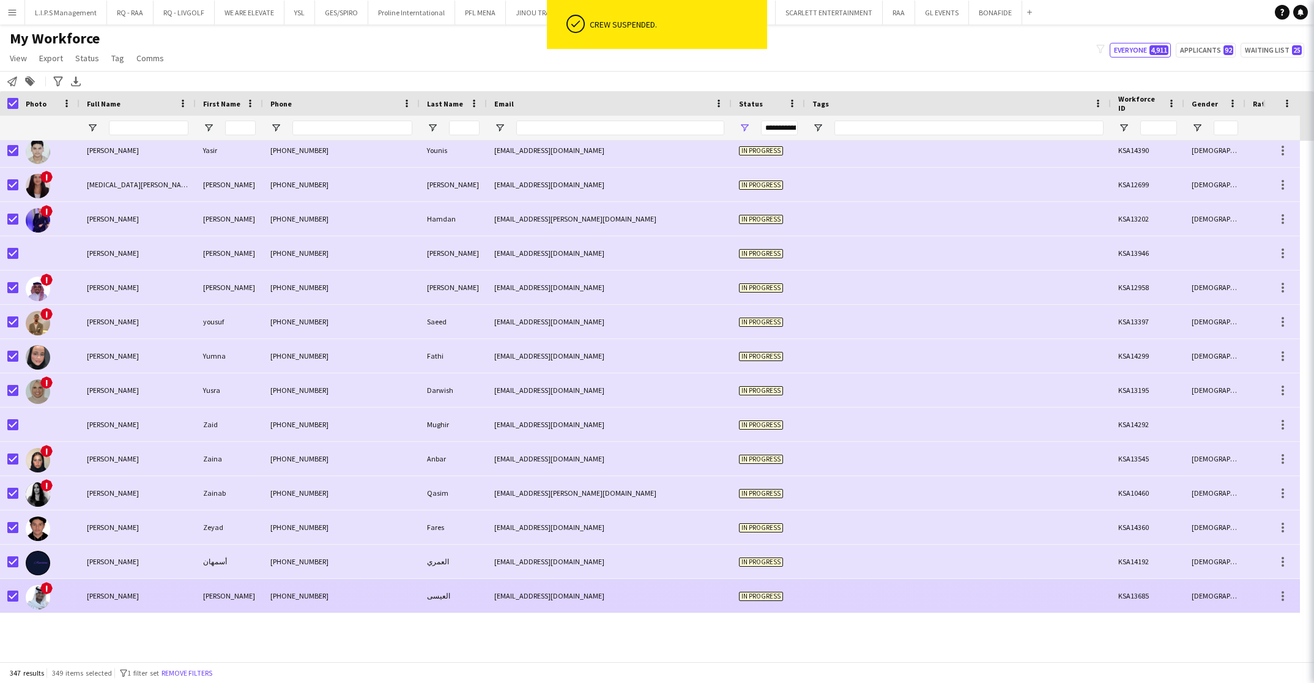
scroll to position [11383, 0]
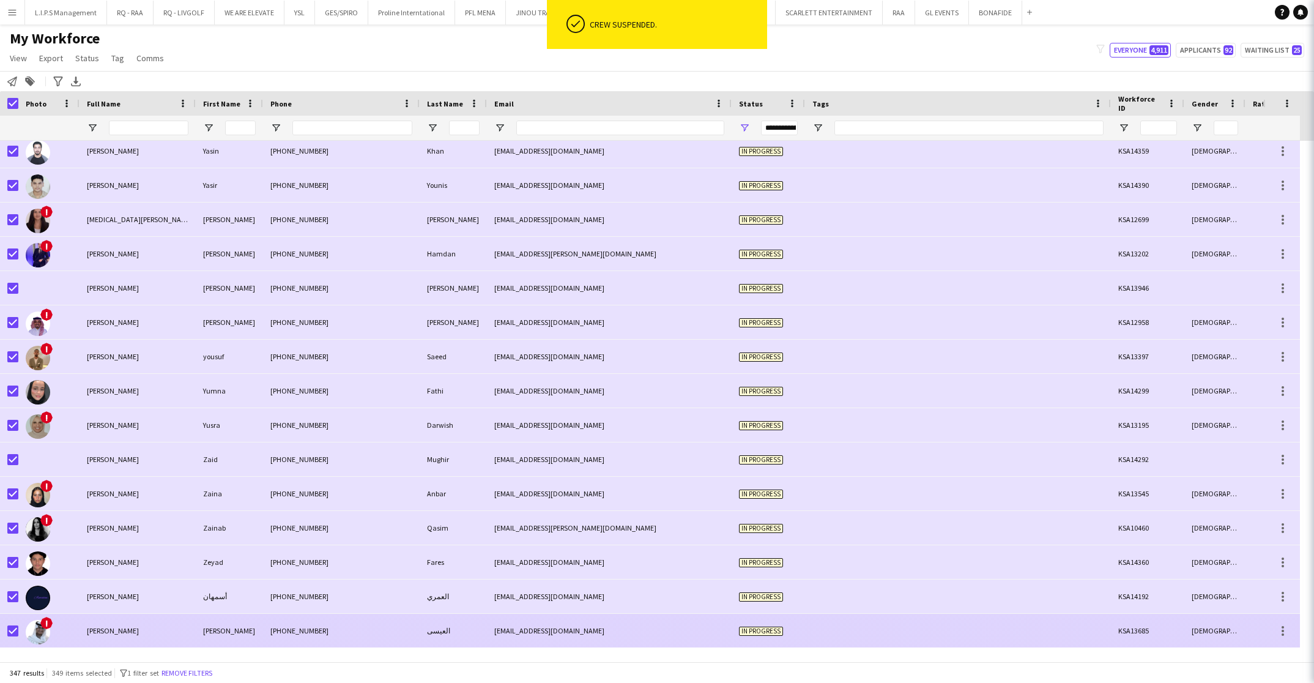
click at [202, 631] on div "[PERSON_NAME]" at bounding box center [229, 631] width 67 height 34
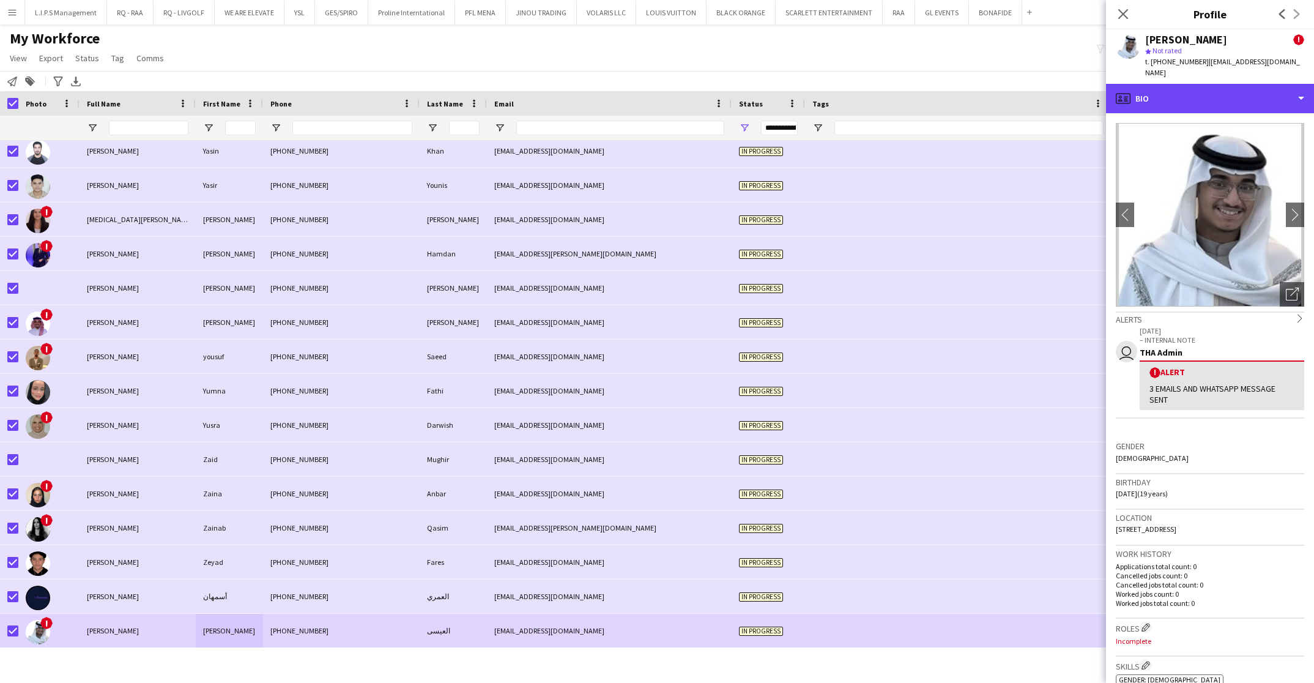
drag, startPoint x: 1257, startPoint y: 81, endPoint x: 1246, endPoint y: 119, distance: 40.1
click at [1257, 84] on div "profile Bio" at bounding box center [1210, 98] width 208 height 29
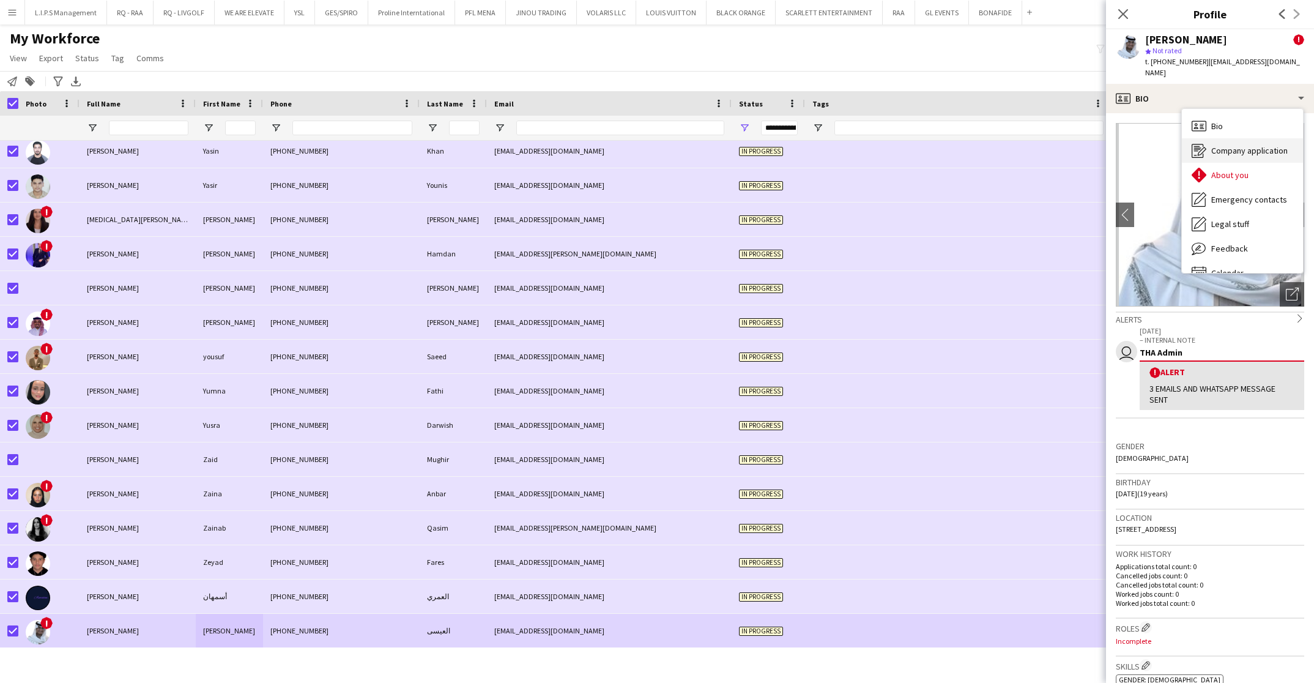
click at [1243, 138] on div "Company application Company application" at bounding box center [1242, 150] width 121 height 24
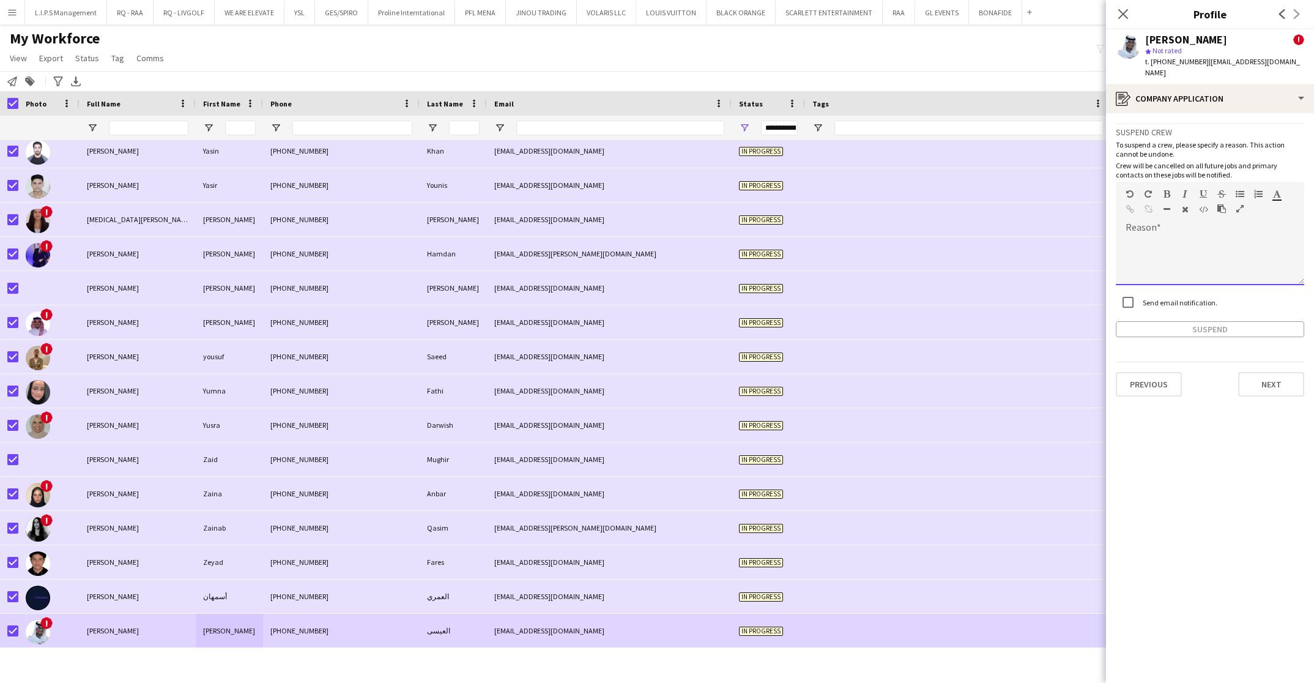
click at [1162, 247] on div at bounding box center [1210, 260] width 188 height 49
click at [1240, 236] on div "**********" at bounding box center [1210, 260] width 188 height 49
click at [1143, 321] on button "Suspend" at bounding box center [1210, 329] width 188 height 16
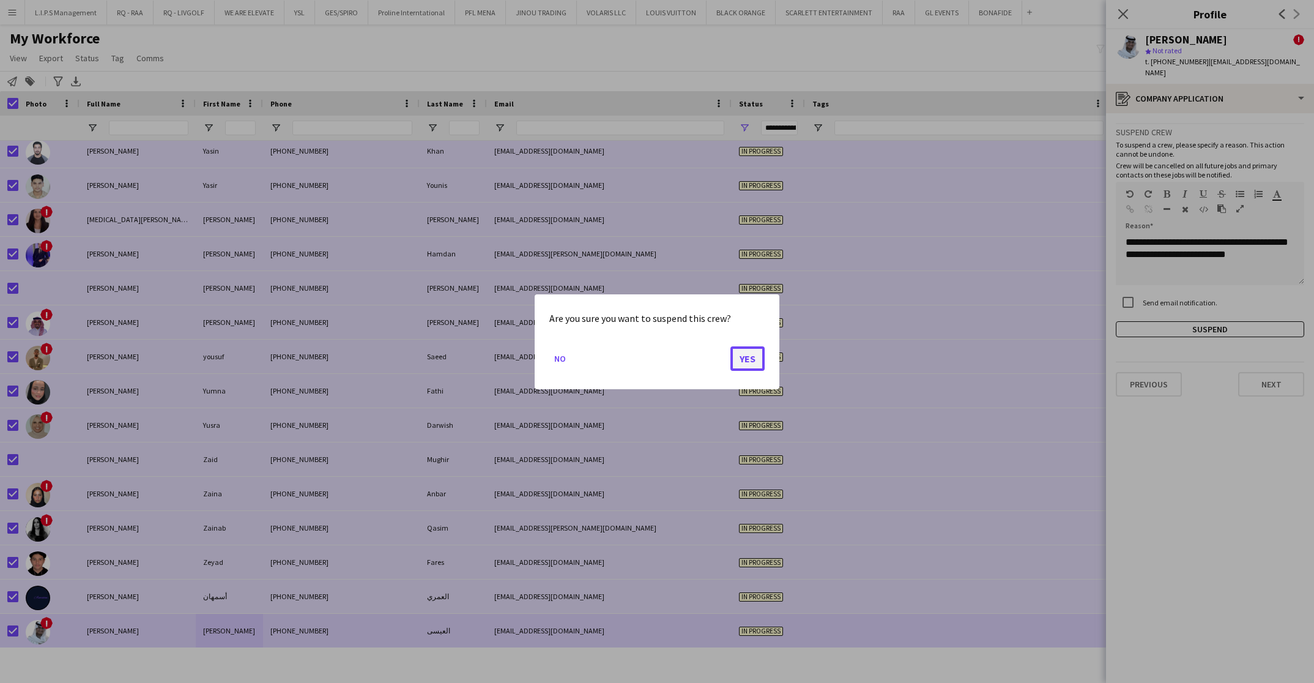
click at [746, 362] on button "Yes" at bounding box center [748, 358] width 34 height 24
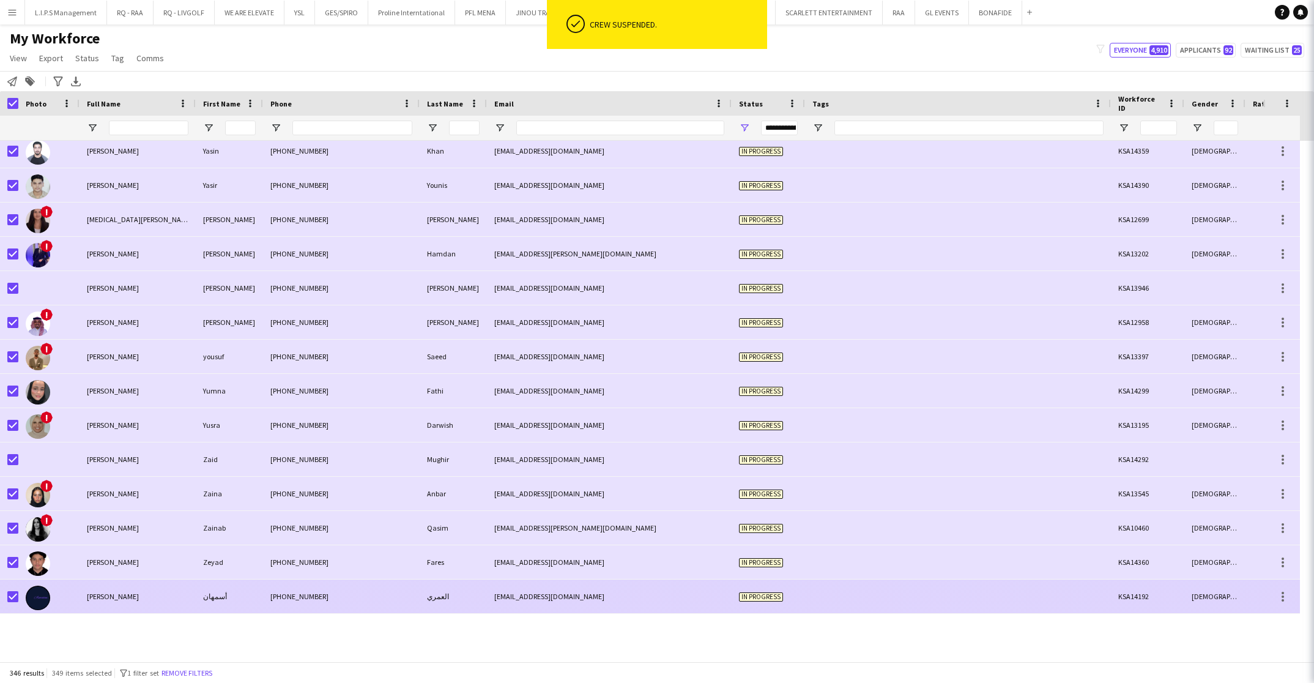
scroll to position [11350, 0]
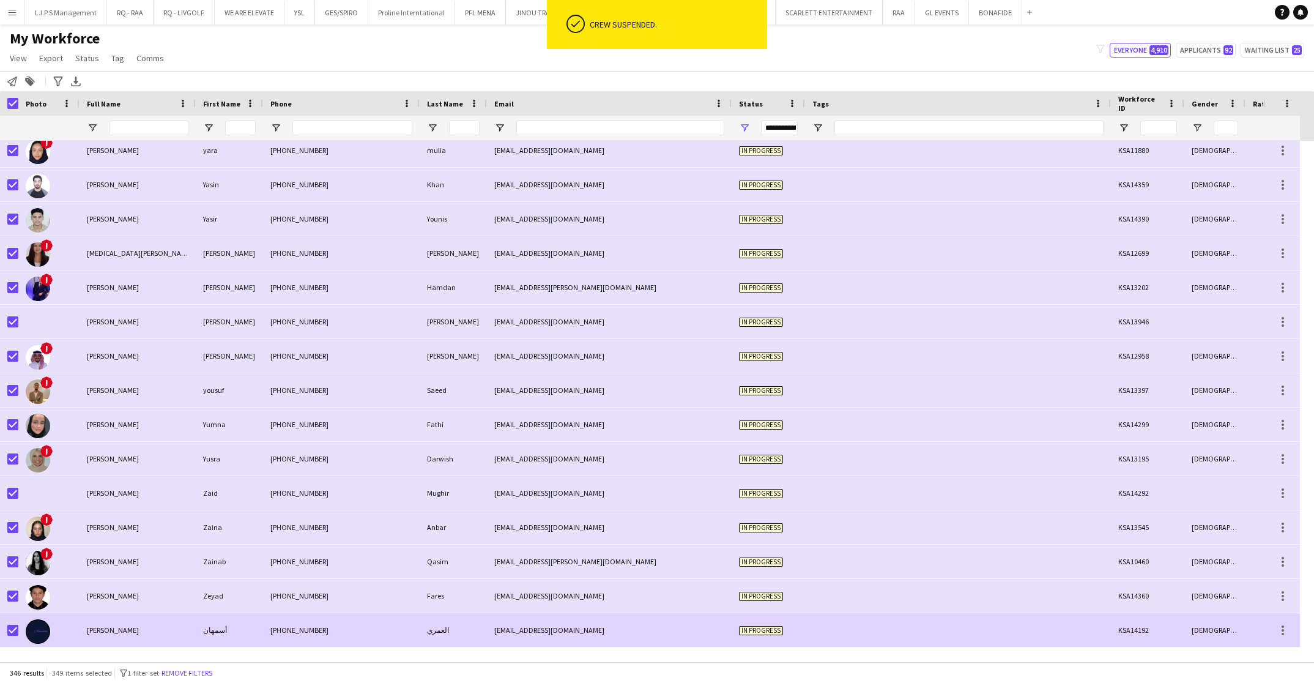
click at [346, 627] on div "[PHONE_NUMBER]" at bounding box center [341, 630] width 157 height 34
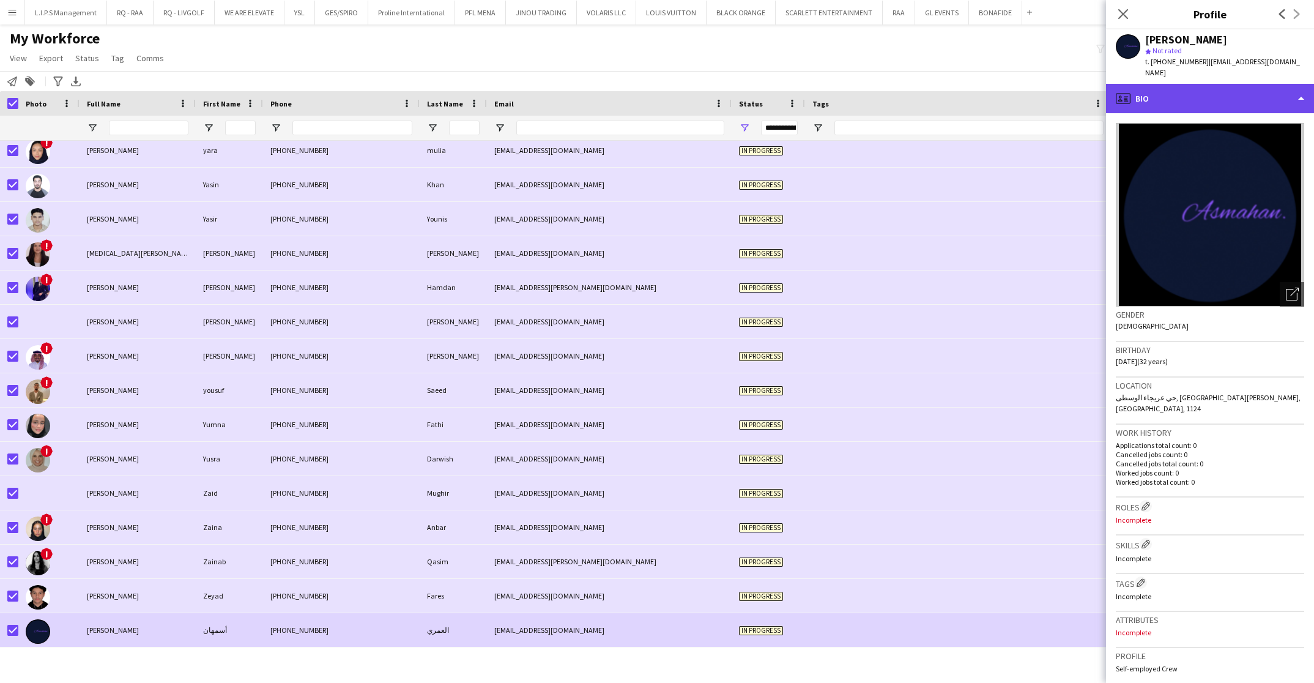
click at [1193, 84] on div "profile Bio" at bounding box center [1210, 98] width 208 height 29
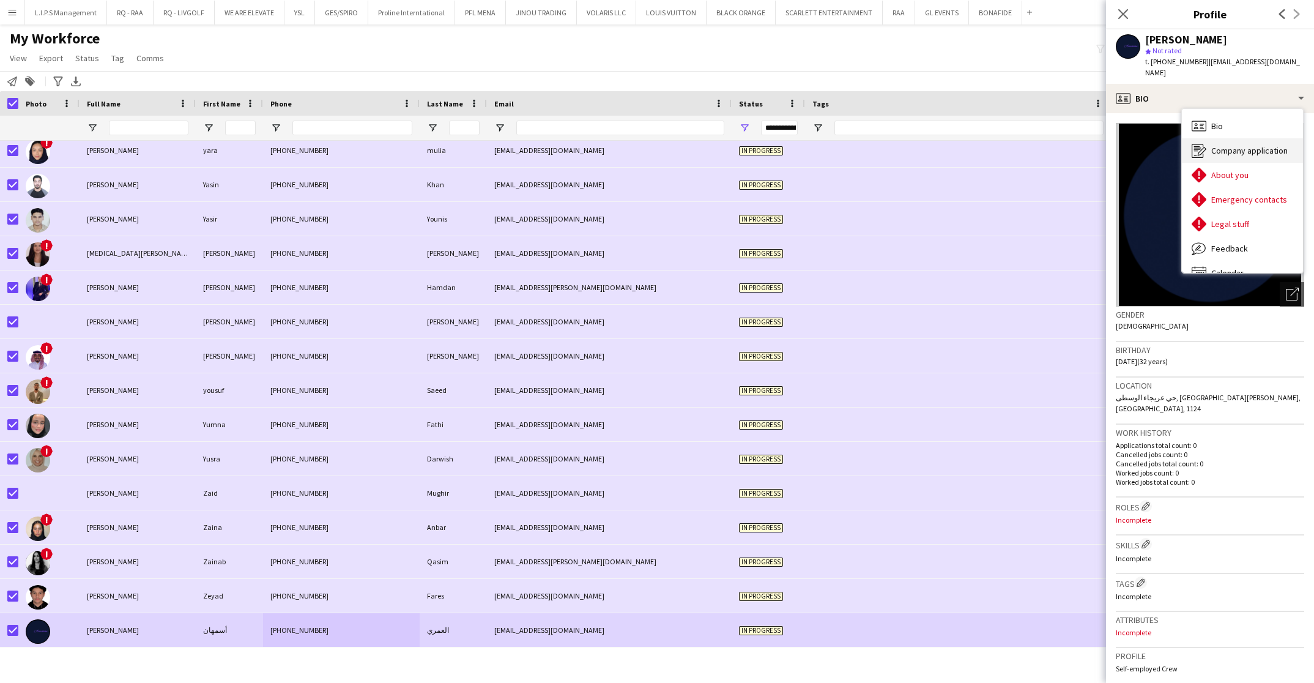
click at [1213, 145] on span "Company application" at bounding box center [1250, 150] width 76 height 11
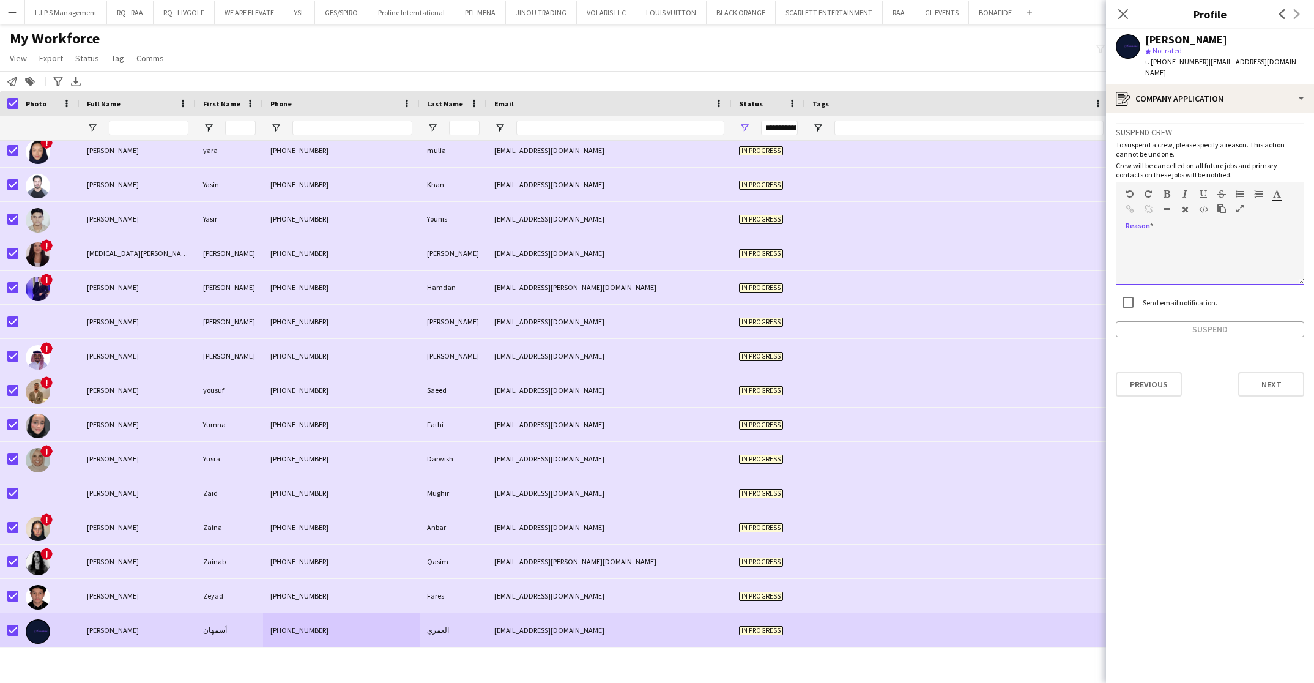
click at [1179, 236] on div at bounding box center [1210, 260] width 188 height 49
click at [1126, 9] on icon "Close pop-in" at bounding box center [1123, 14] width 12 height 12
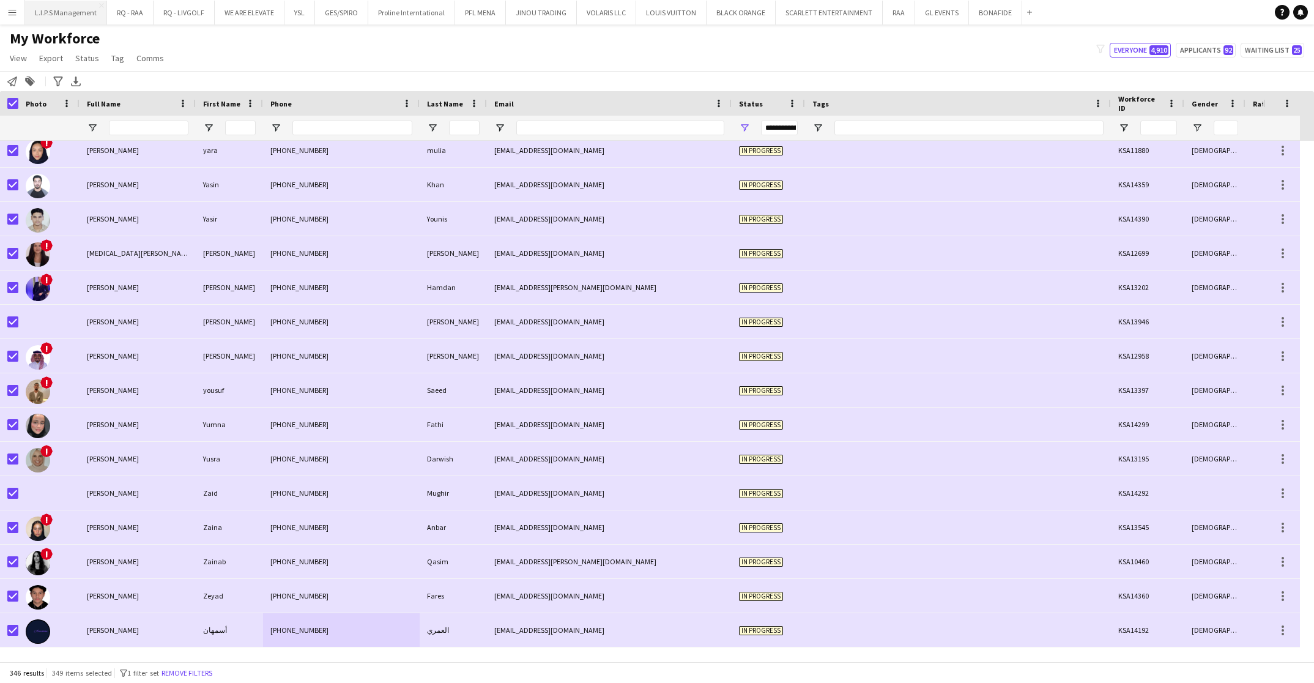
drag, startPoint x: 15, startPoint y: 81, endPoint x: 73, endPoint y: 1, distance: 99.5
click at [16, 78] on icon at bounding box center [12, 81] width 10 height 10
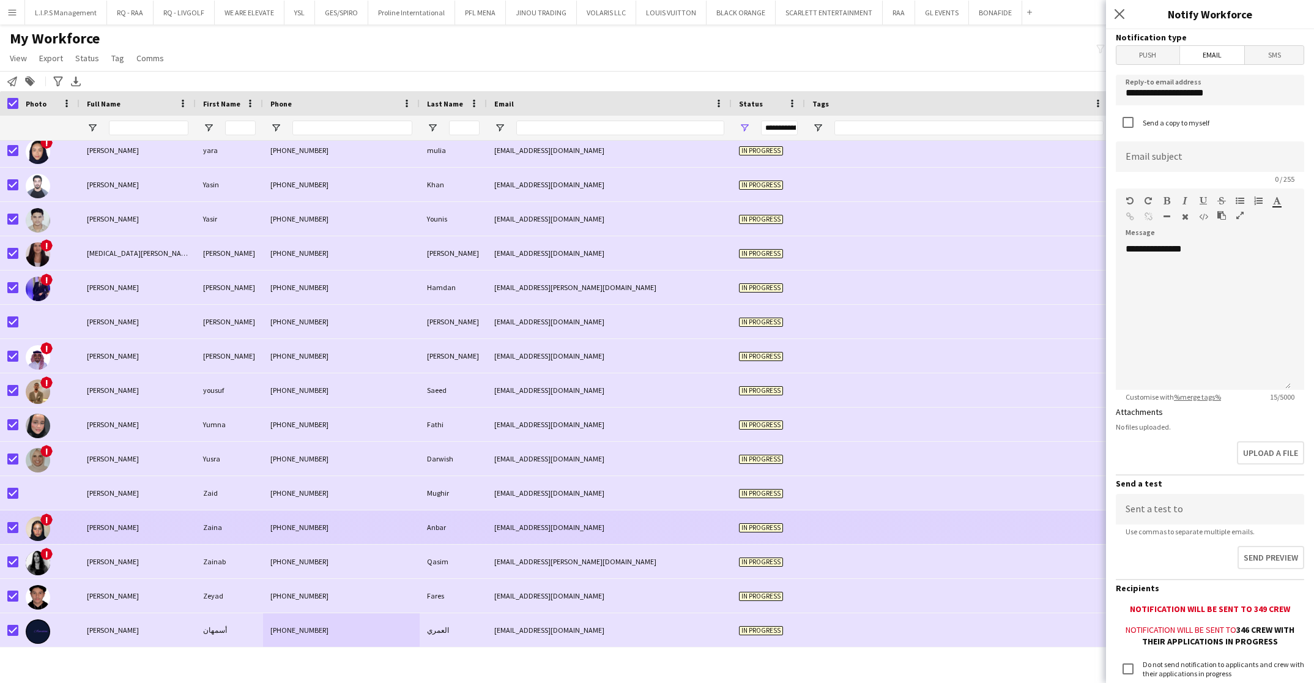
scroll to position [11349, 0]
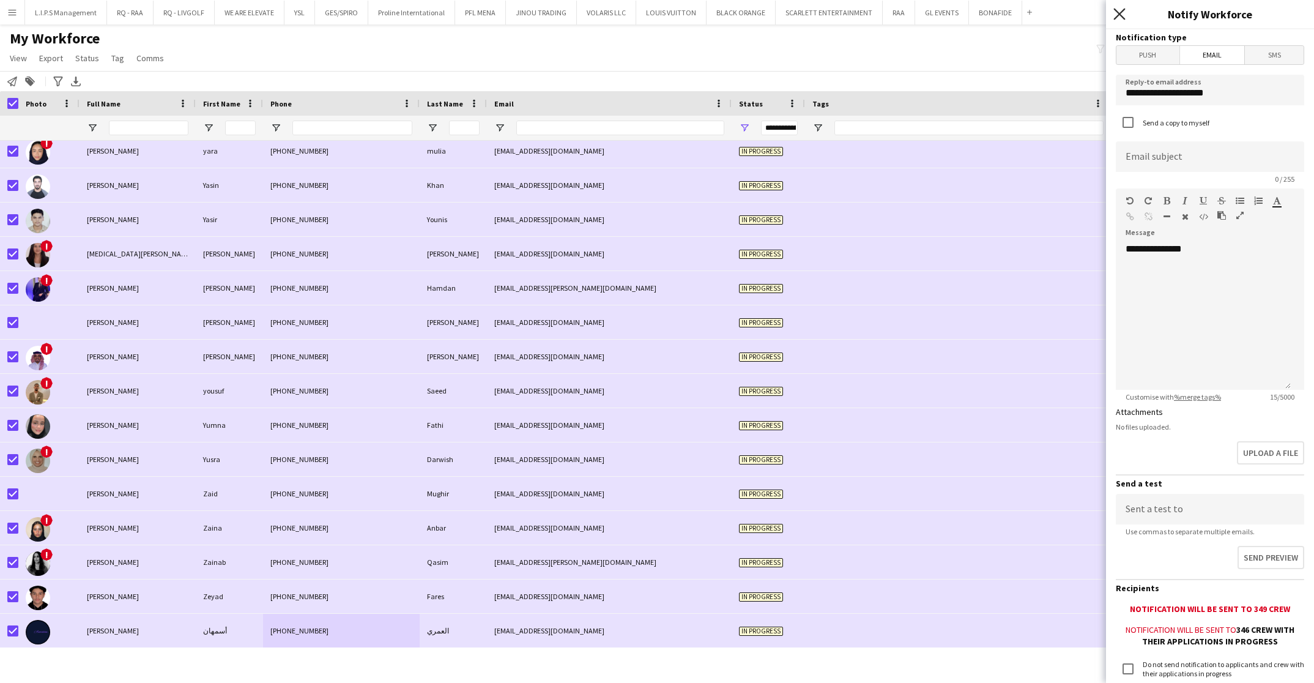
click at [1119, 11] on icon "Close pop-in" at bounding box center [1120, 14] width 12 height 12
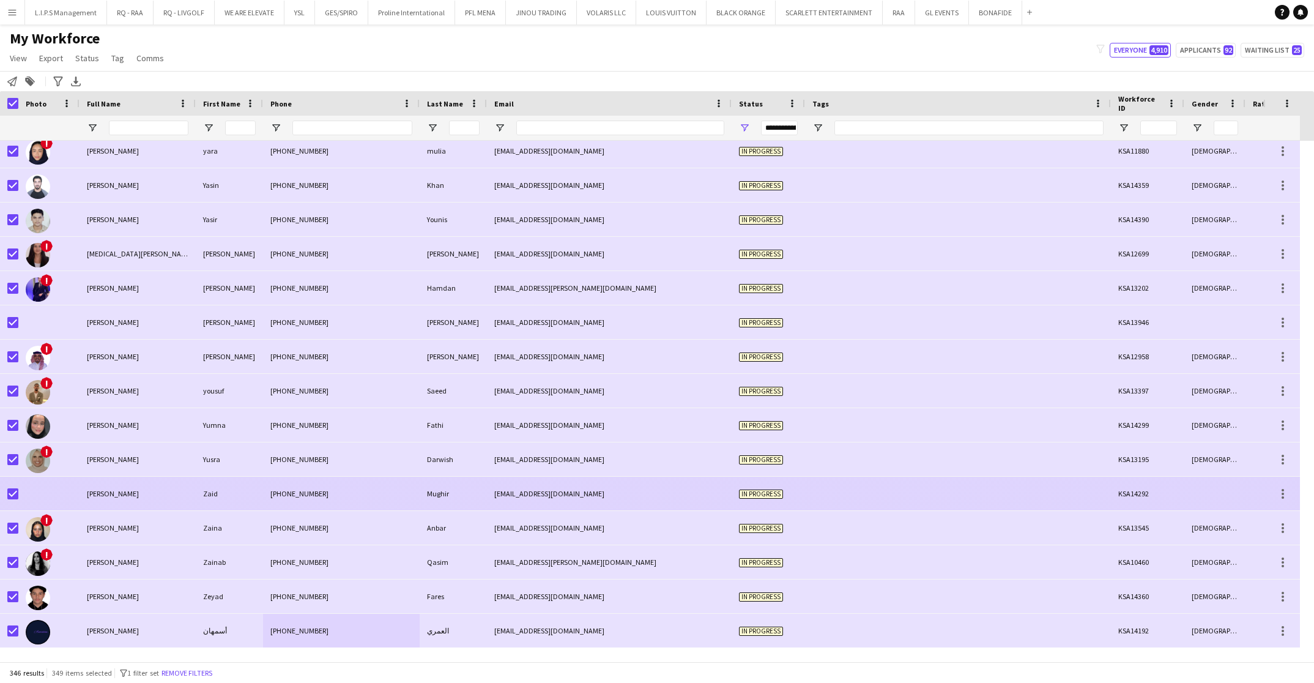
click at [87, 508] on div "[PERSON_NAME]" at bounding box center [138, 494] width 116 height 34
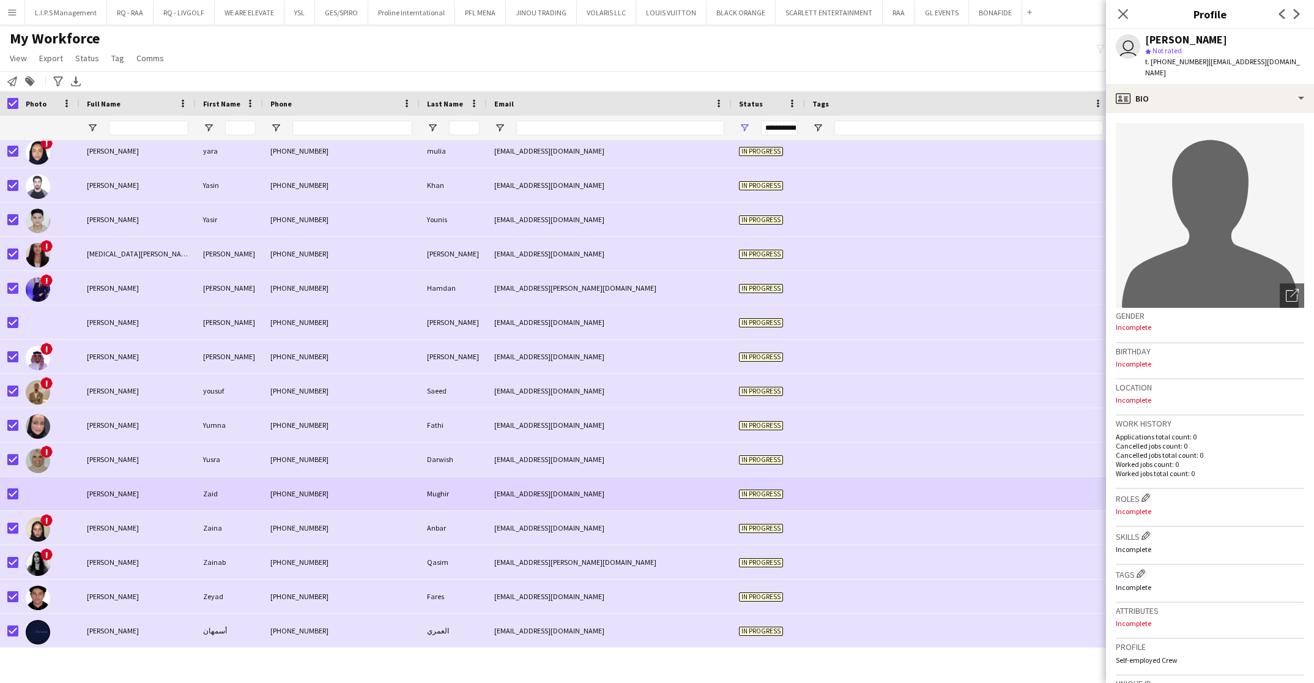
scroll to position [233, 0]
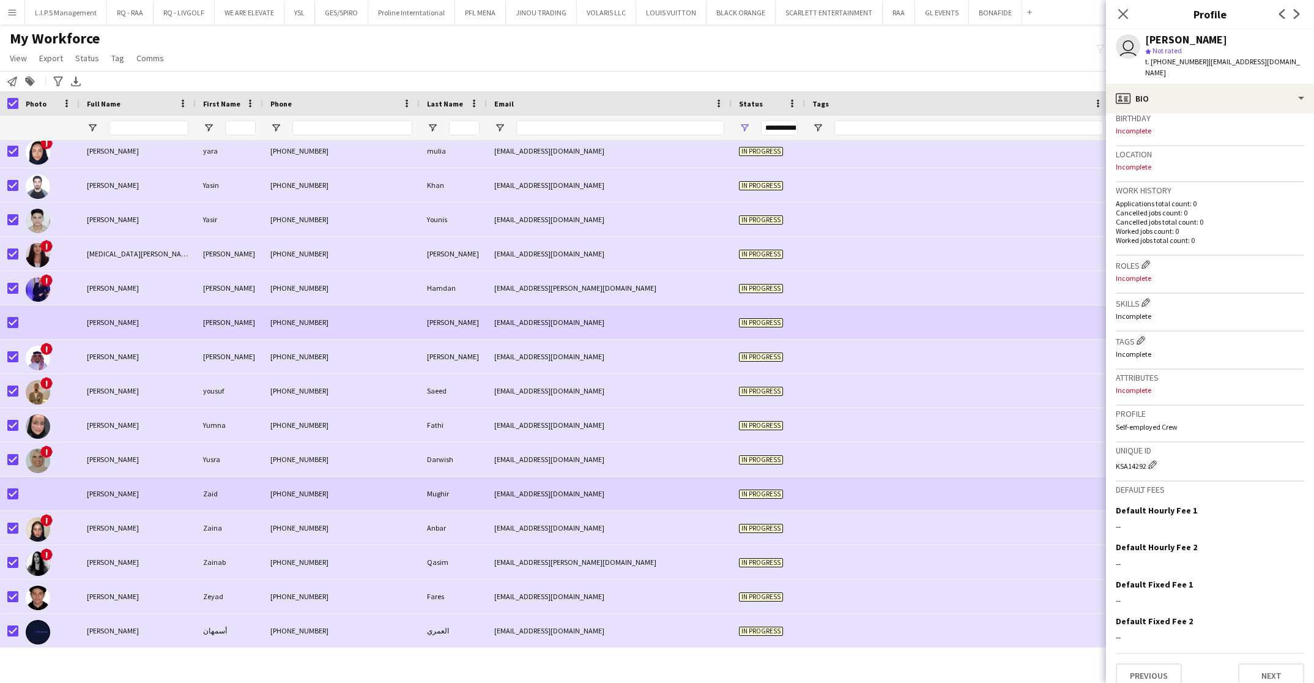
click at [182, 316] on div "[PERSON_NAME]" at bounding box center [138, 322] width 116 height 34
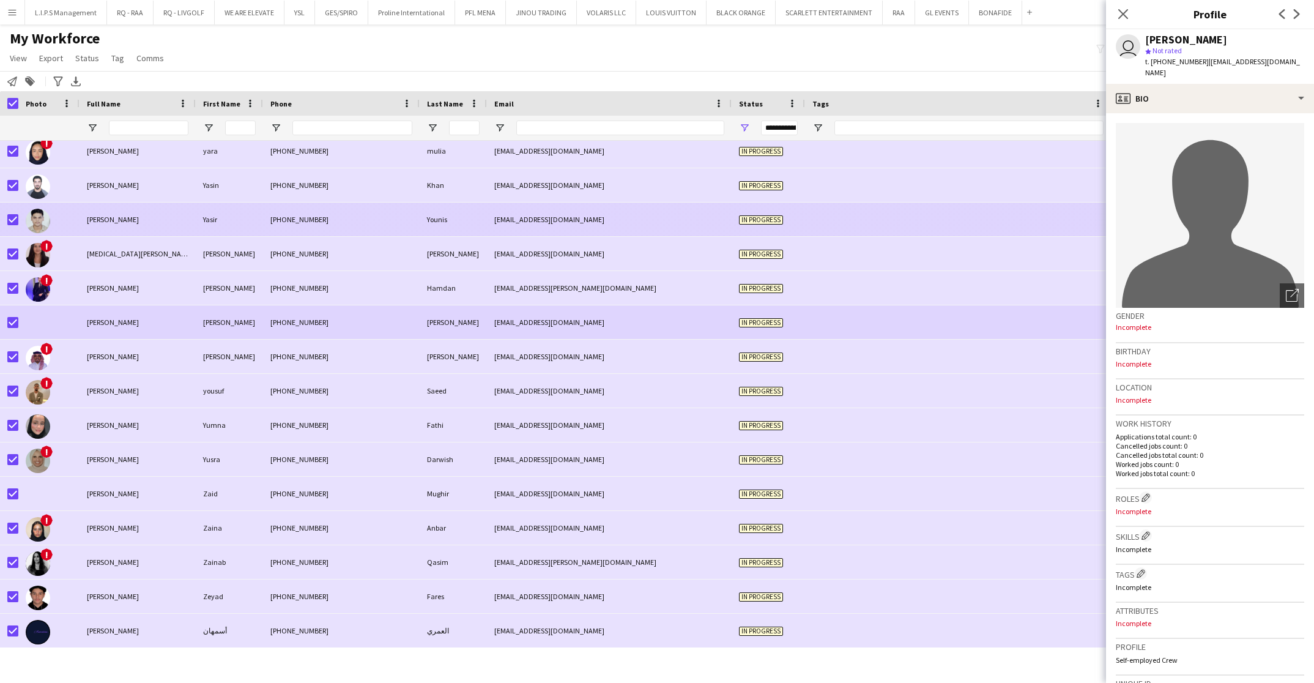
click at [184, 222] on div "[PERSON_NAME]" at bounding box center [138, 220] width 116 height 34
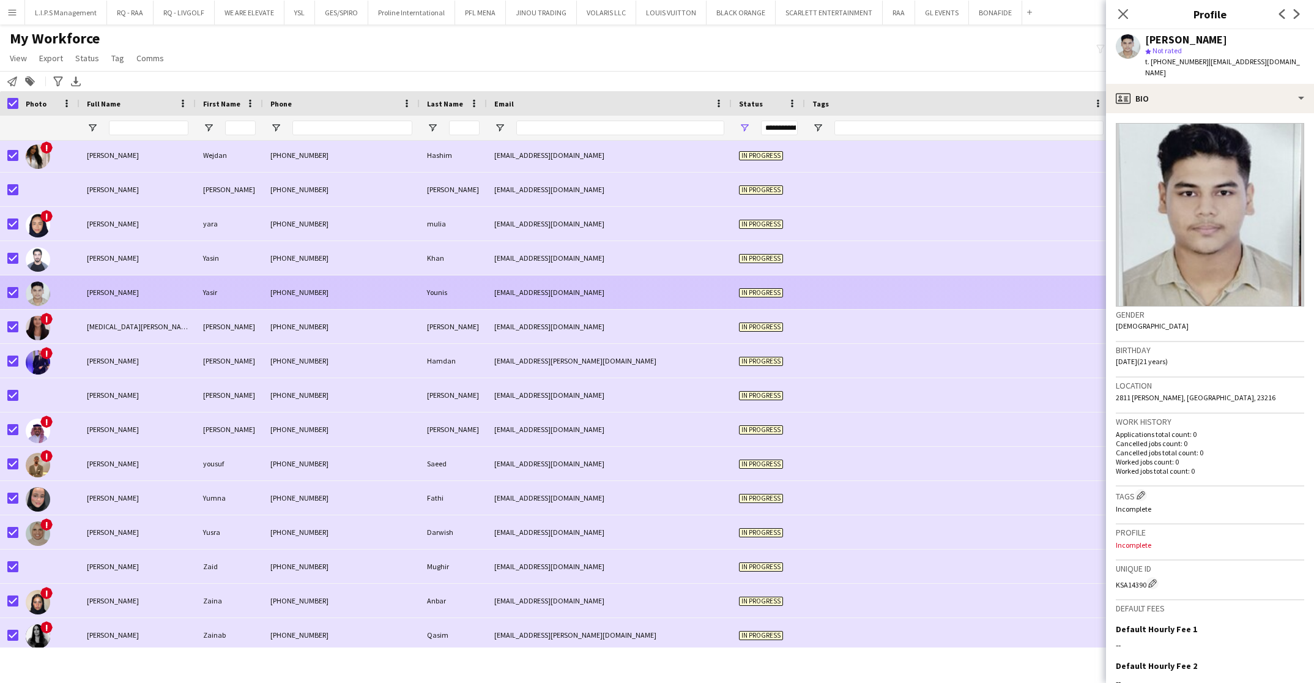
scroll to position [11257, 0]
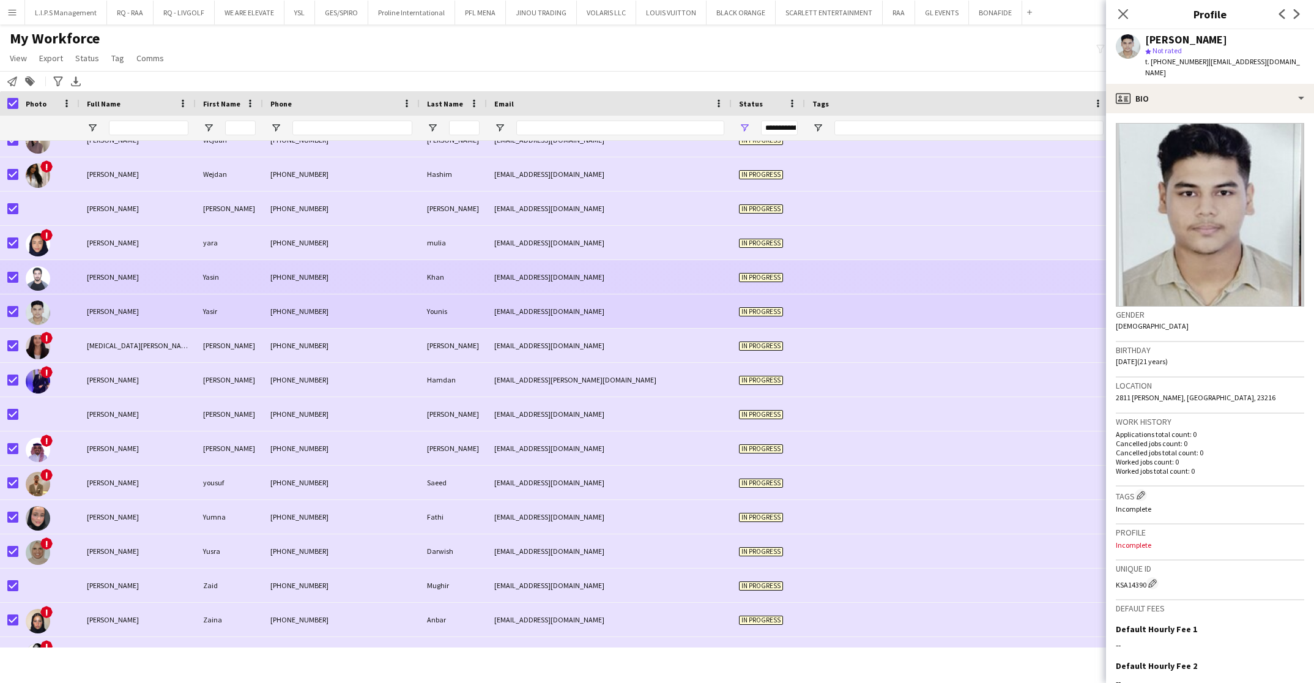
click at [165, 270] on div "[PERSON_NAME]" at bounding box center [138, 277] width 116 height 34
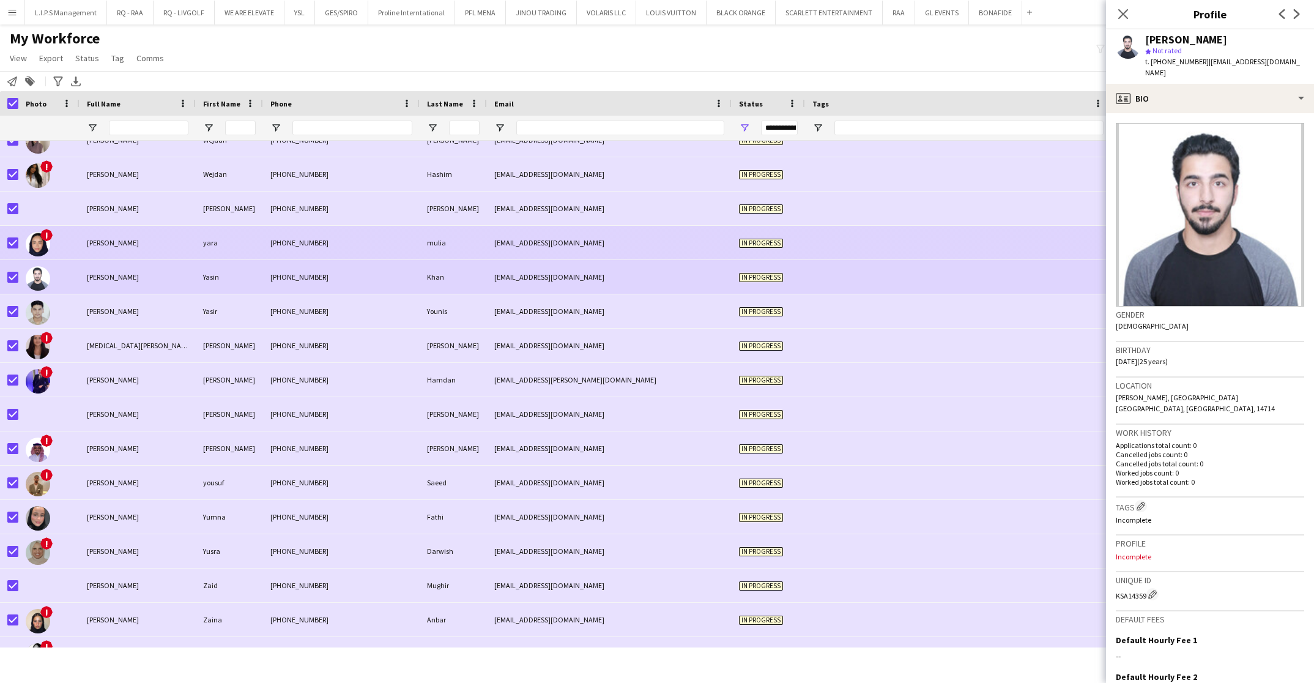
click at [158, 236] on div "[PERSON_NAME]" at bounding box center [138, 243] width 116 height 34
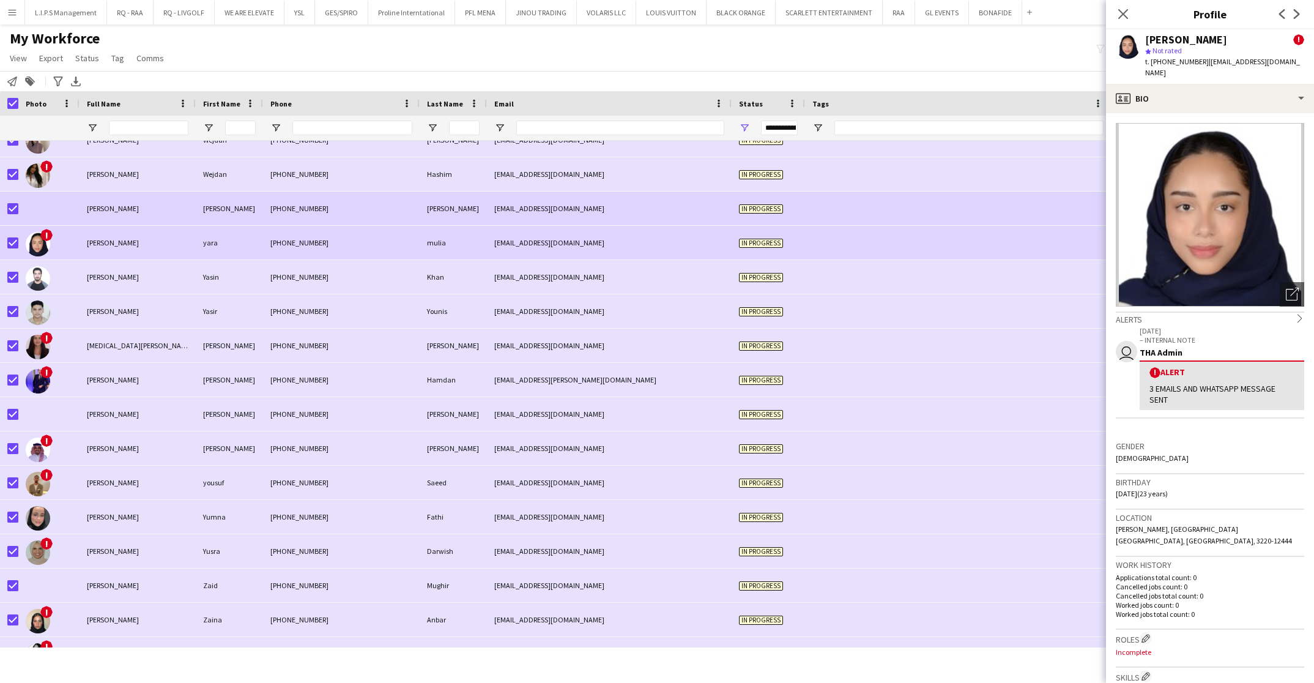
click at [160, 211] on div "[PERSON_NAME]" at bounding box center [138, 209] width 116 height 34
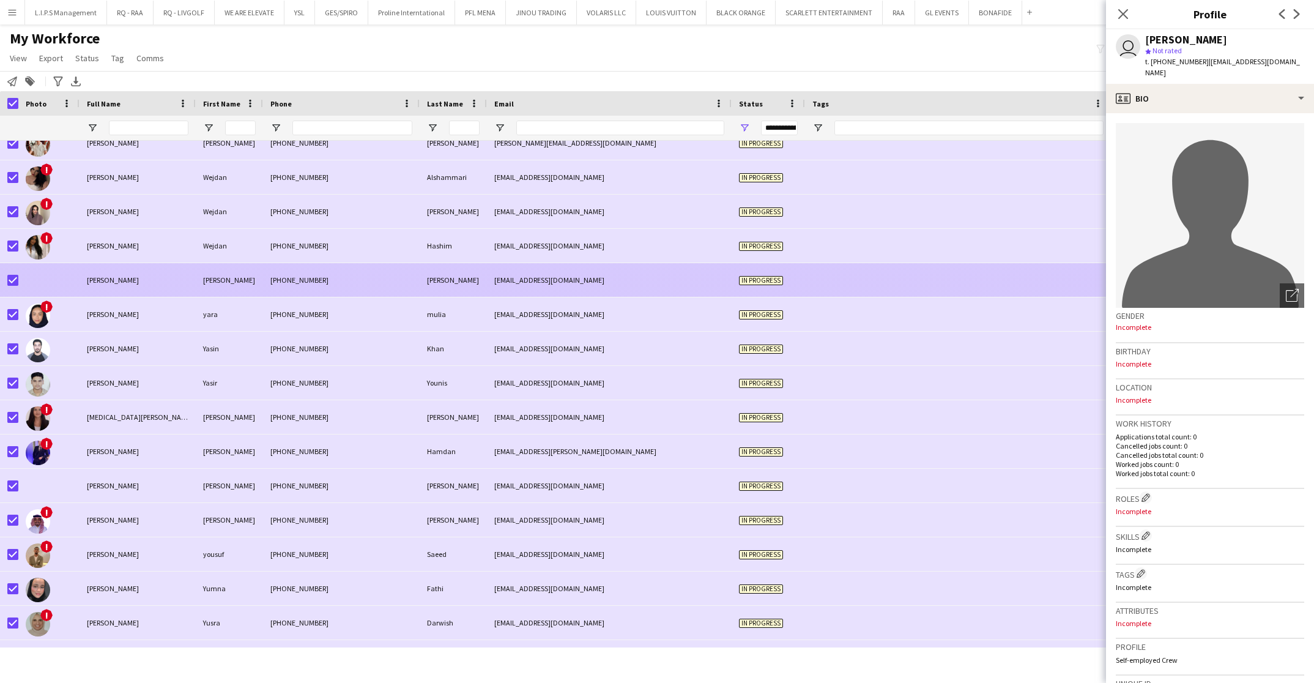
scroll to position [11166, 0]
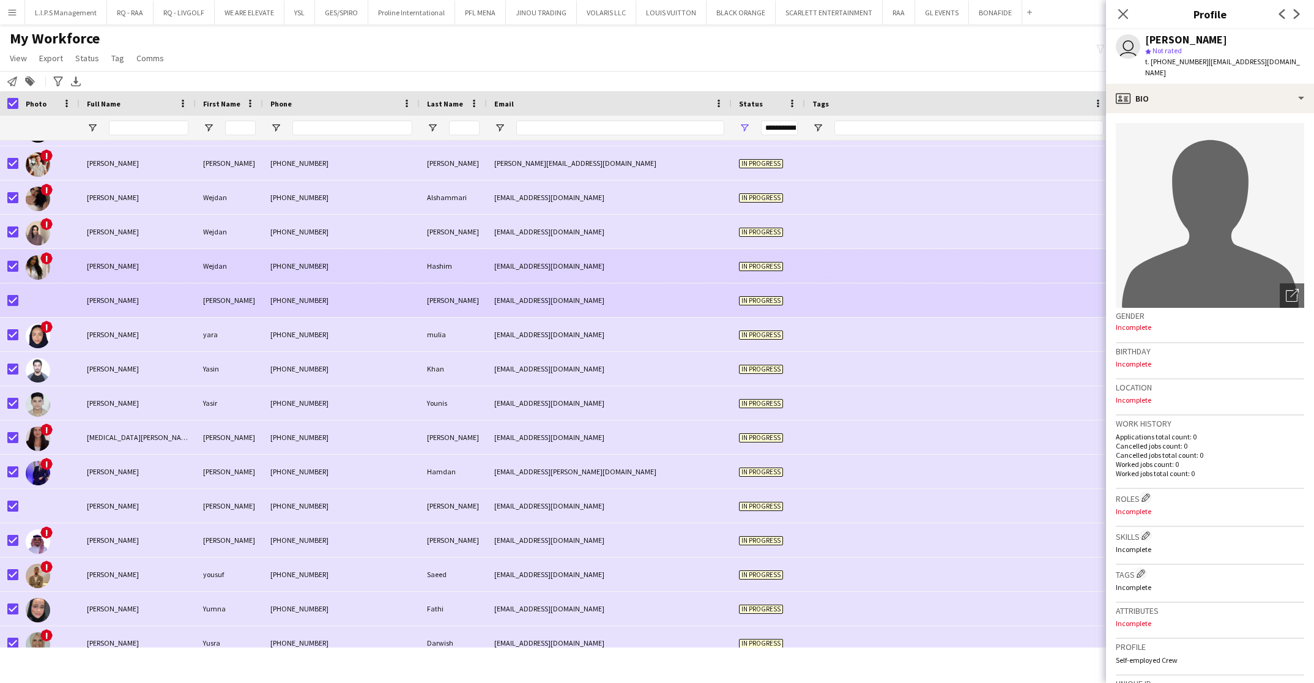
click at [132, 270] on span "[PERSON_NAME]" at bounding box center [113, 265] width 52 height 9
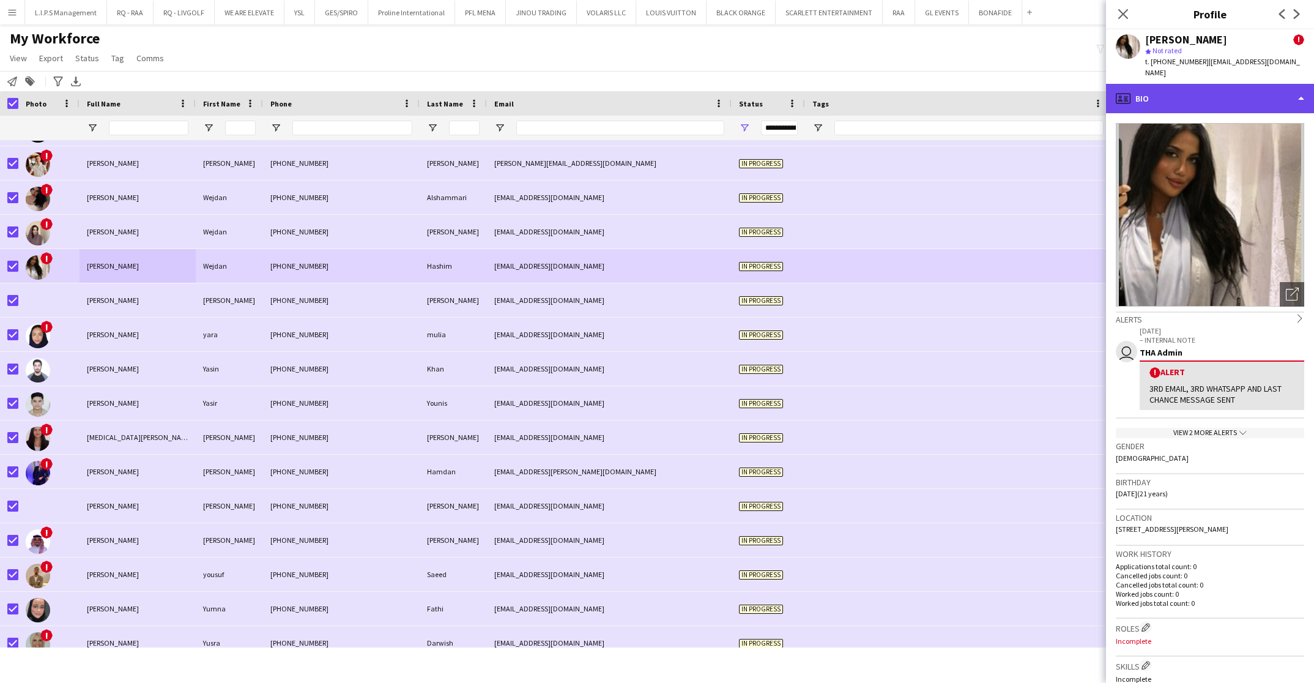
click at [1219, 86] on div "profile Bio" at bounding box center [1210, 98] width 208 height 29
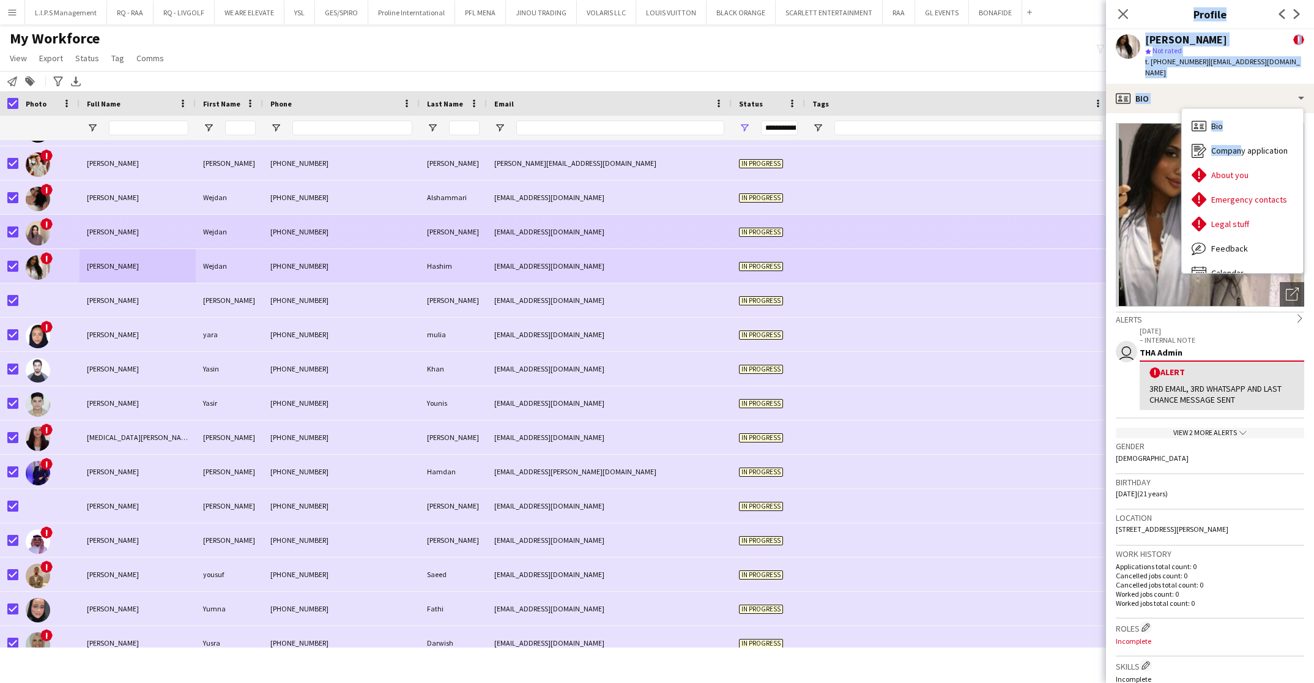
drag, startPoint x: 1238, startPoint y: 136, endPoint x: 890, endPoint y: 229, distance: 360.0
click at [892, 229] on body "Menu Boards Boards Boards All jobs Status Workforce Workforce My Workforce Recr…" at bounding box center [657, 341] width 1314 height 683
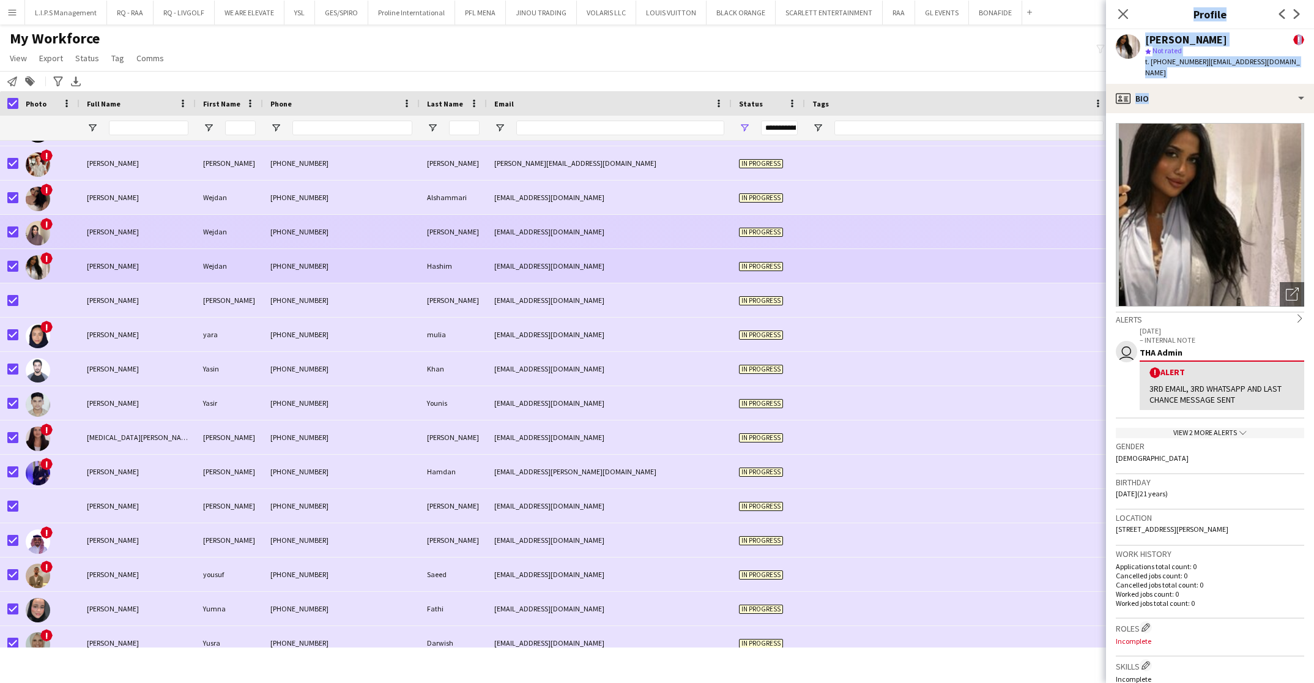
click at [888, 231] on div at bounding box center [958, 232] width 306 height 34
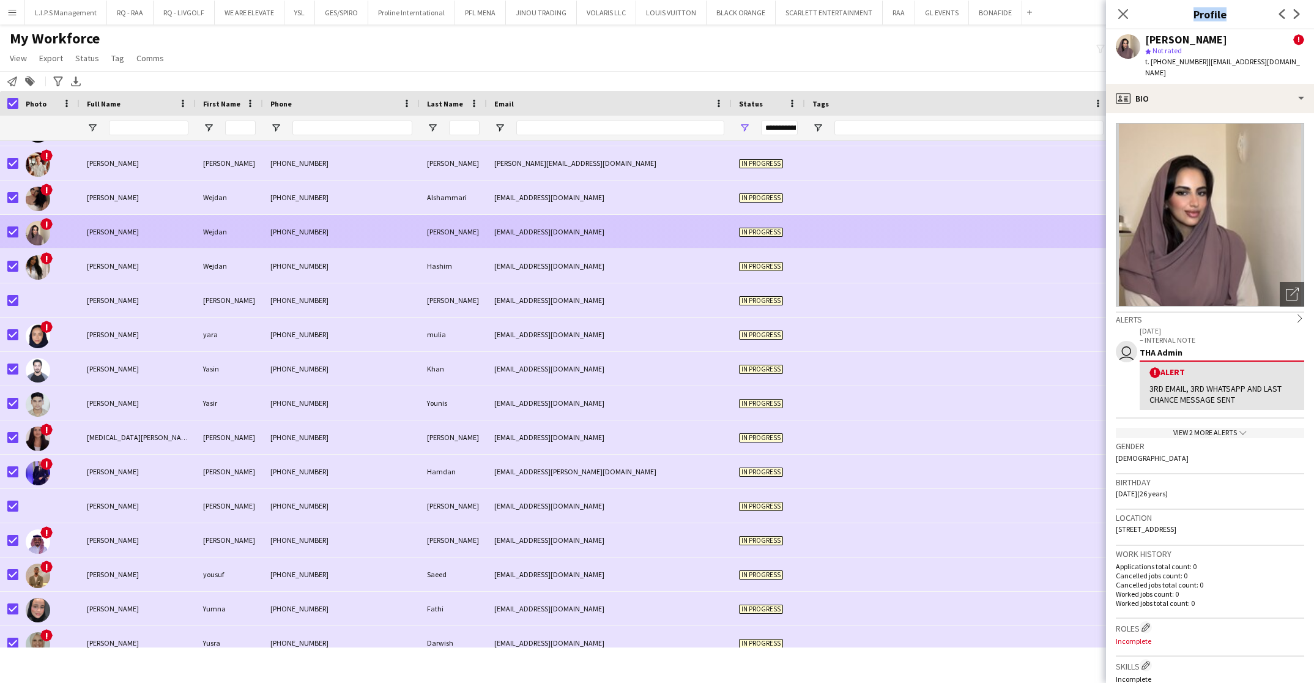
scroll to position [0, 0]
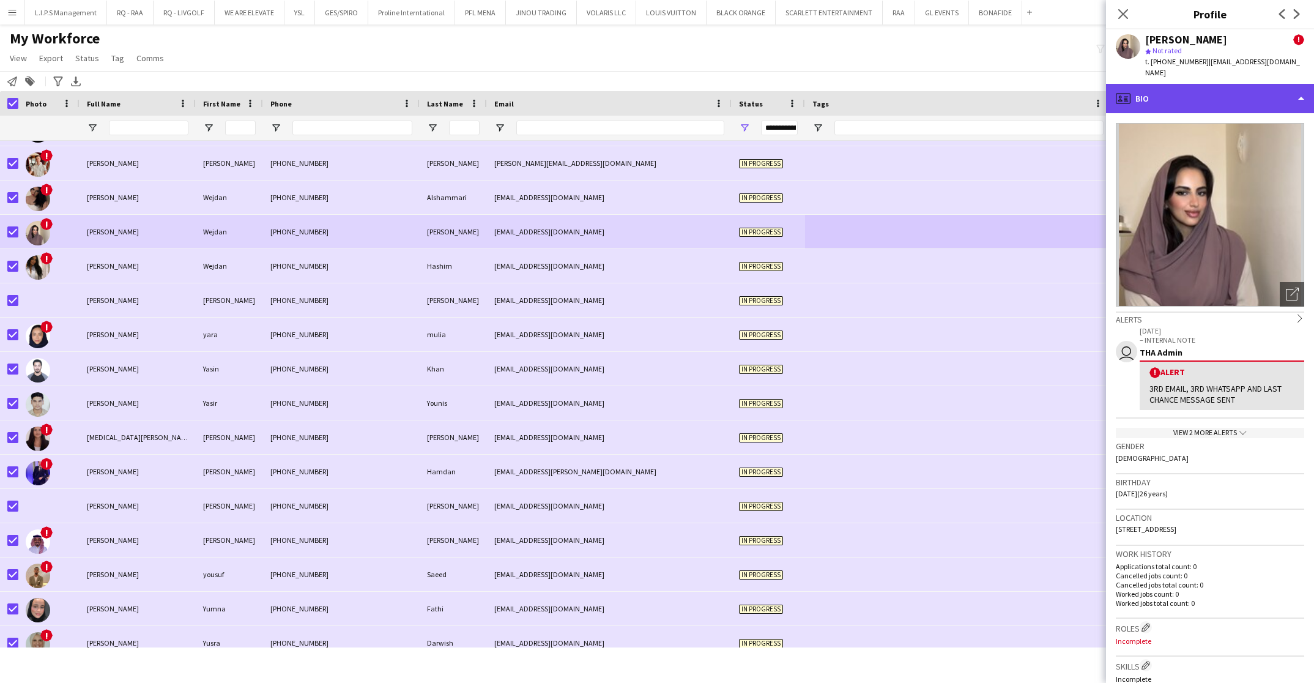
click at [1216, 84] on div "profile Bio" at bounding box center [1210, 98] width 208 height 29
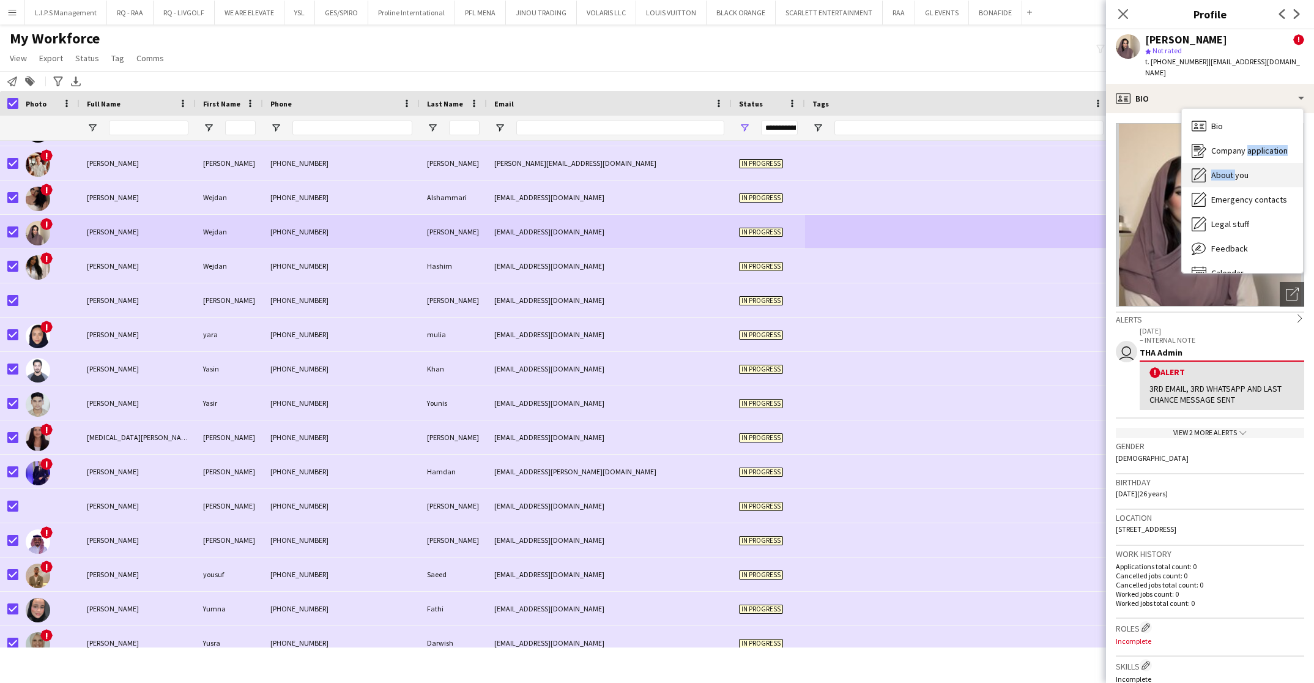
drag, startPoint x: 1245, startPoint y: 138, endPoint x: 1234, endPoint y: 166, distance: 30.2
click at [1234, 166] on div "Bio Bio Company application Company application About you About you Emergency c…" at bounding box center [1242, 191] width 121 height 164
click at [1234, 169] on span "About you" at bounding box center [1230, 174] width 37 height 11
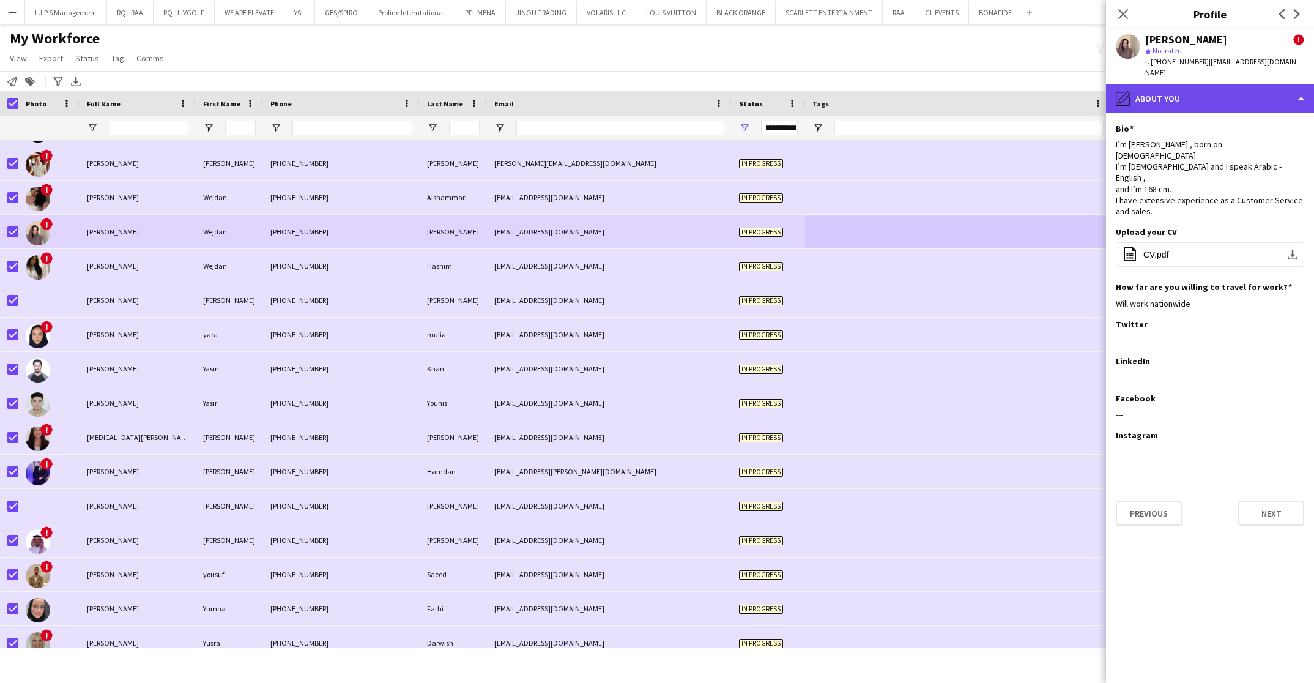
click at [1244, 84] on div "pencil4 About you" at bounding box center [1210, 98] width 208 height 29
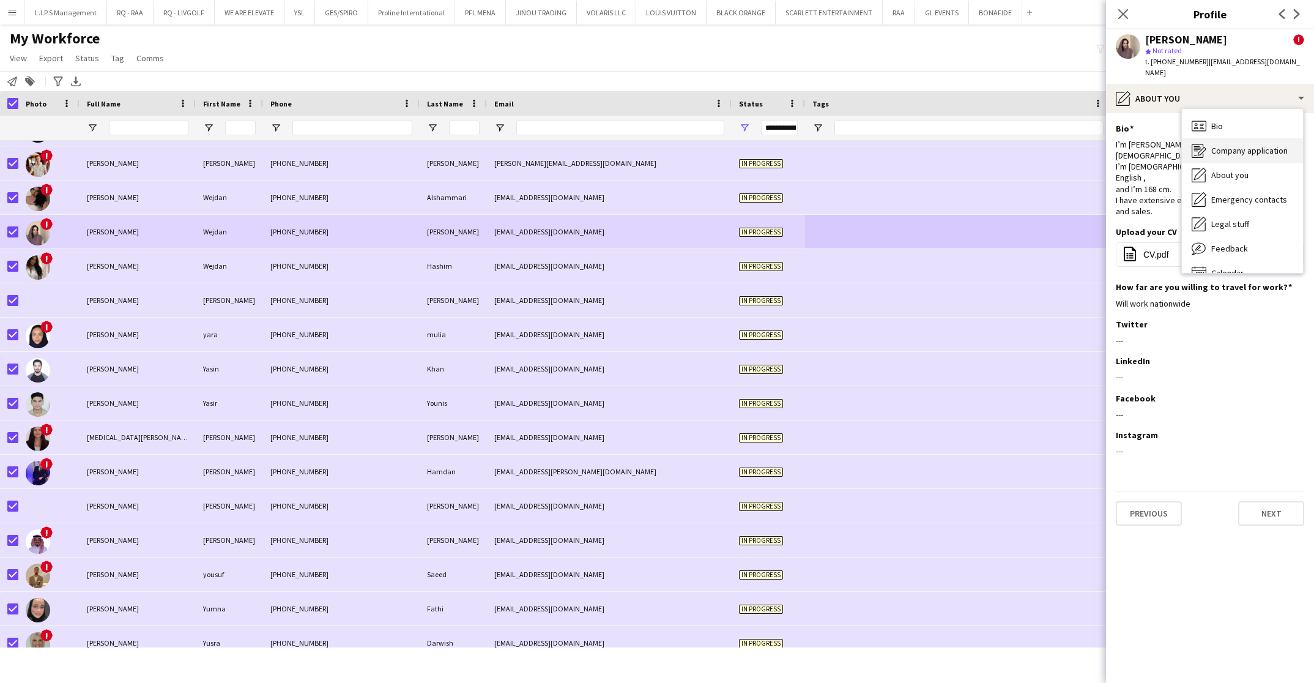
click at [1254, 145] on span "Company application" at bounding box center [1250, 150] width 76 height 11
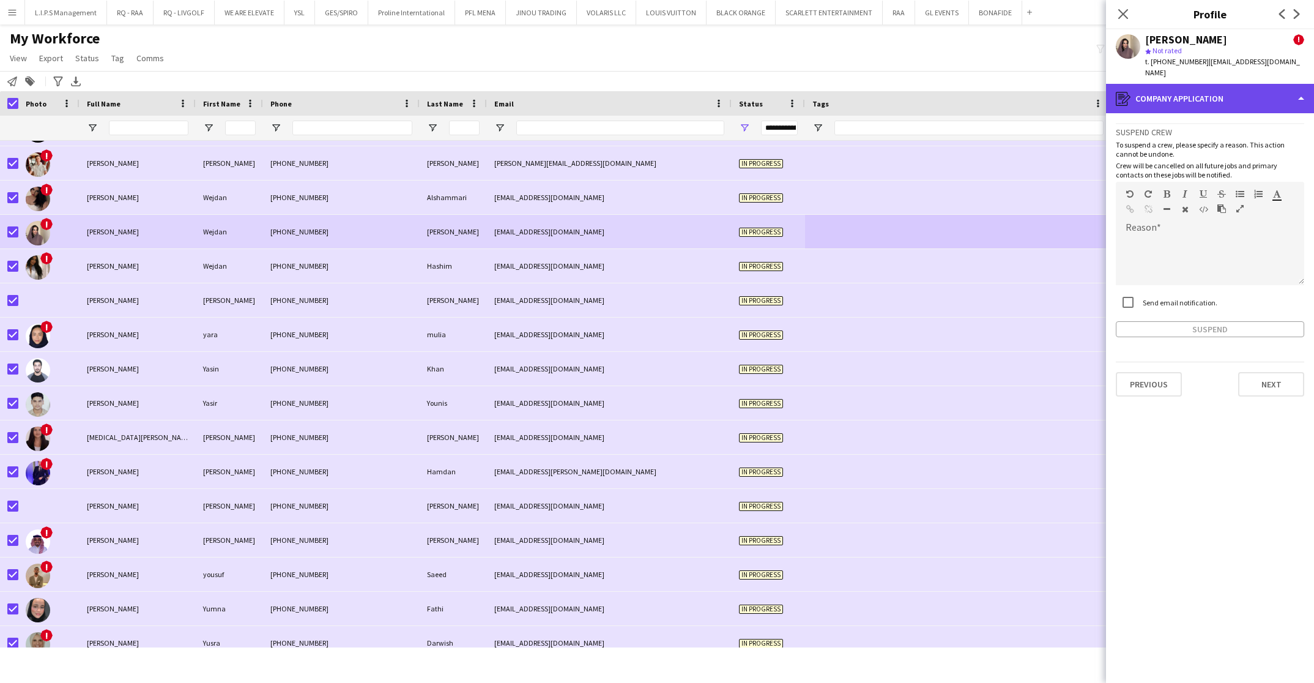
click at [1222, 92] on div "register Company application" at bounding box center [1210, 98] width 208 height 29
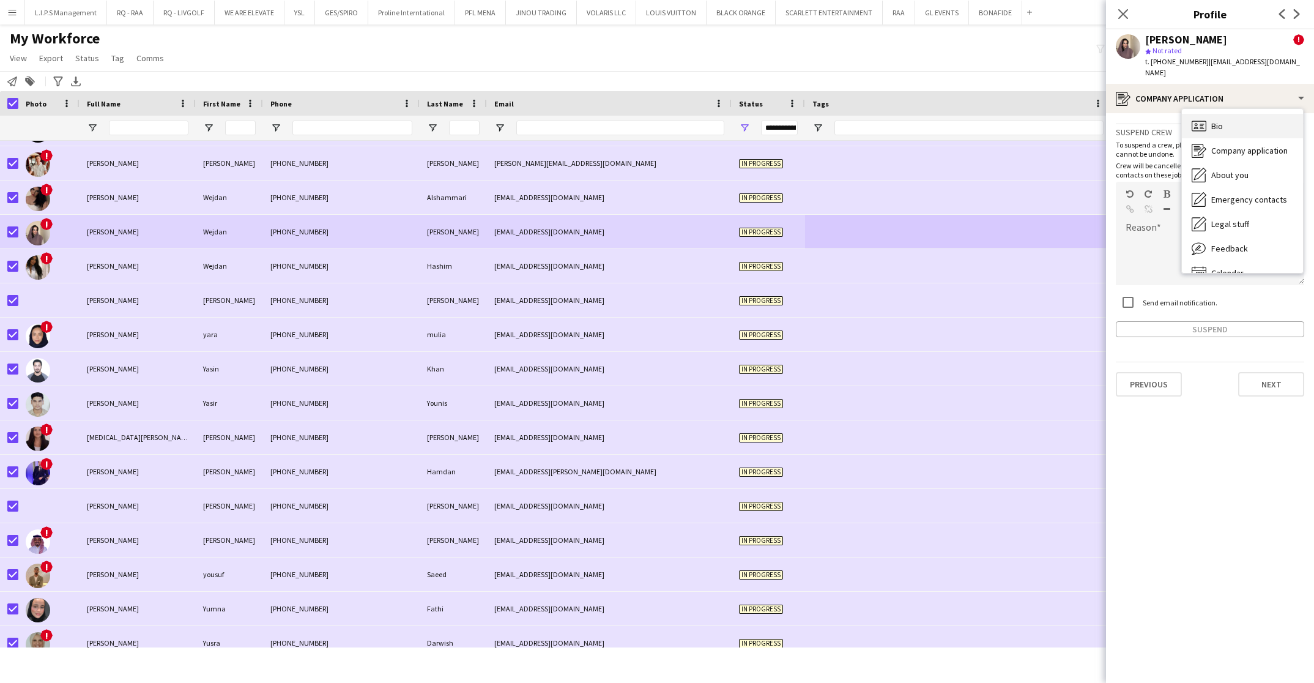
click at [1230, 115] on div "Bio Bio" at bounding box center [1242, 126] width 121 height 24
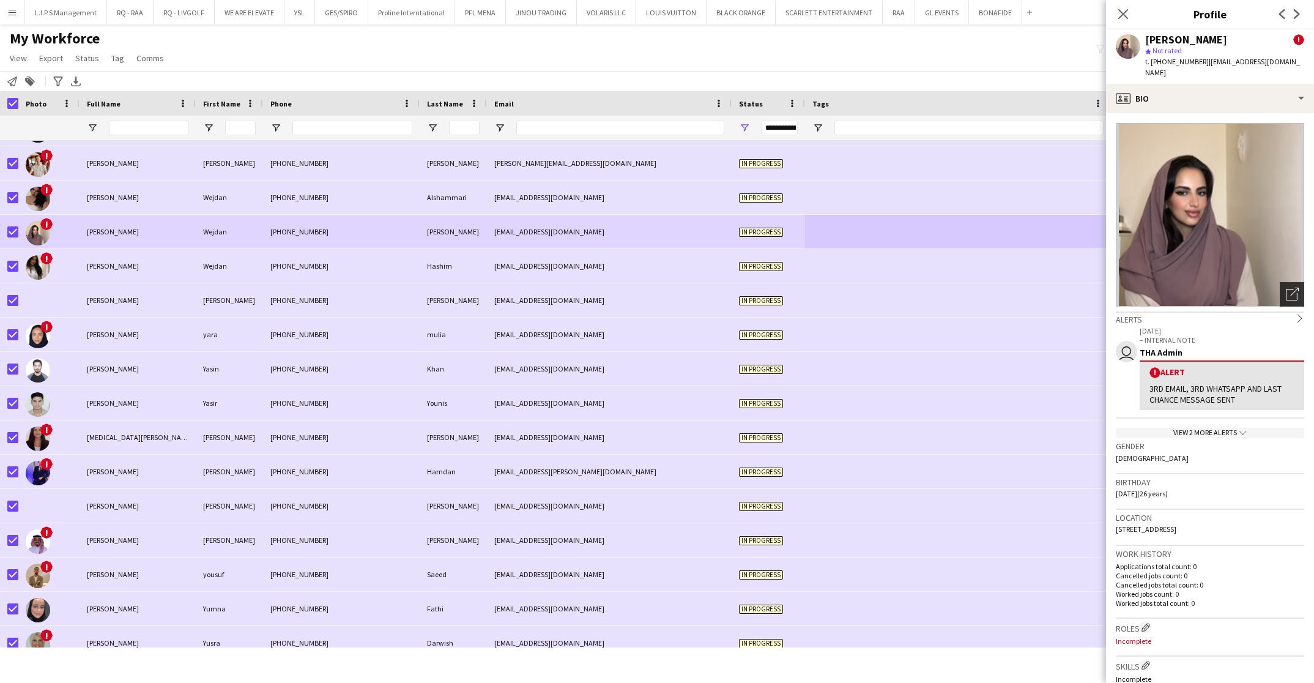
click at [1280, 282] on div "Open photos pop-in" at bounding box center [1292, 294] width 24 height 24
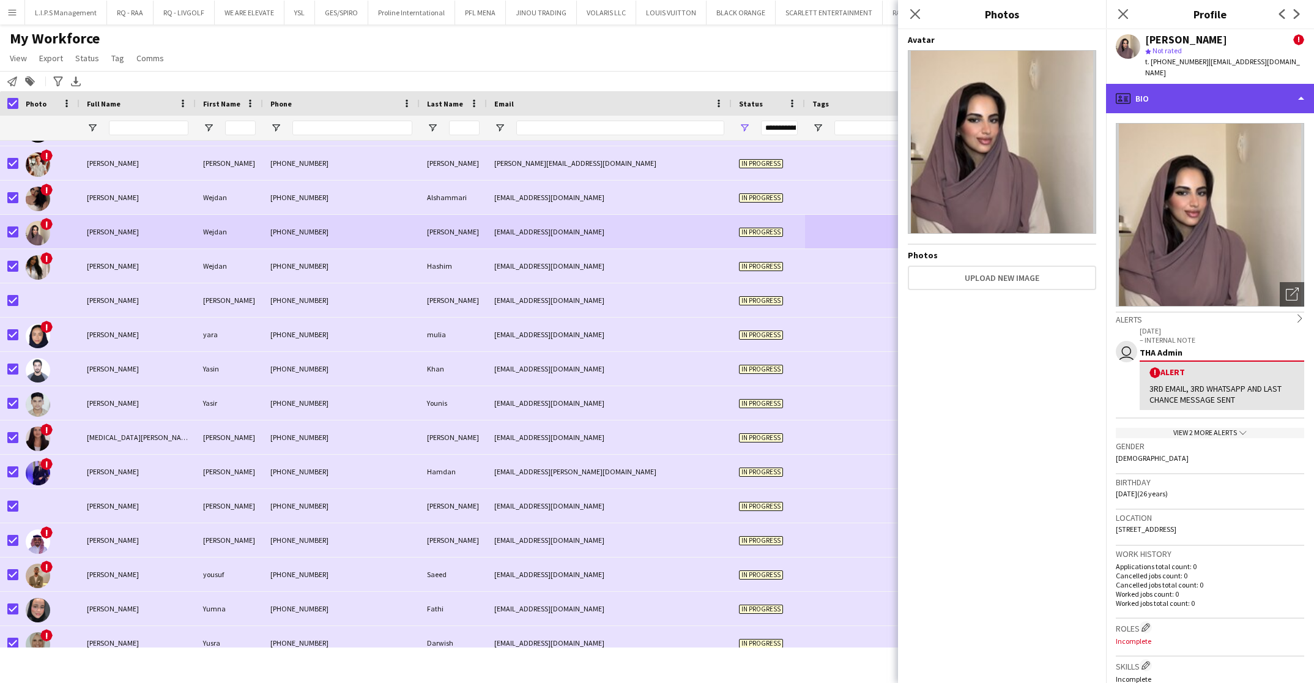
click at [1234, 84] on div "profile Bio" at bounding box center [1210, 98] width 208 height 29
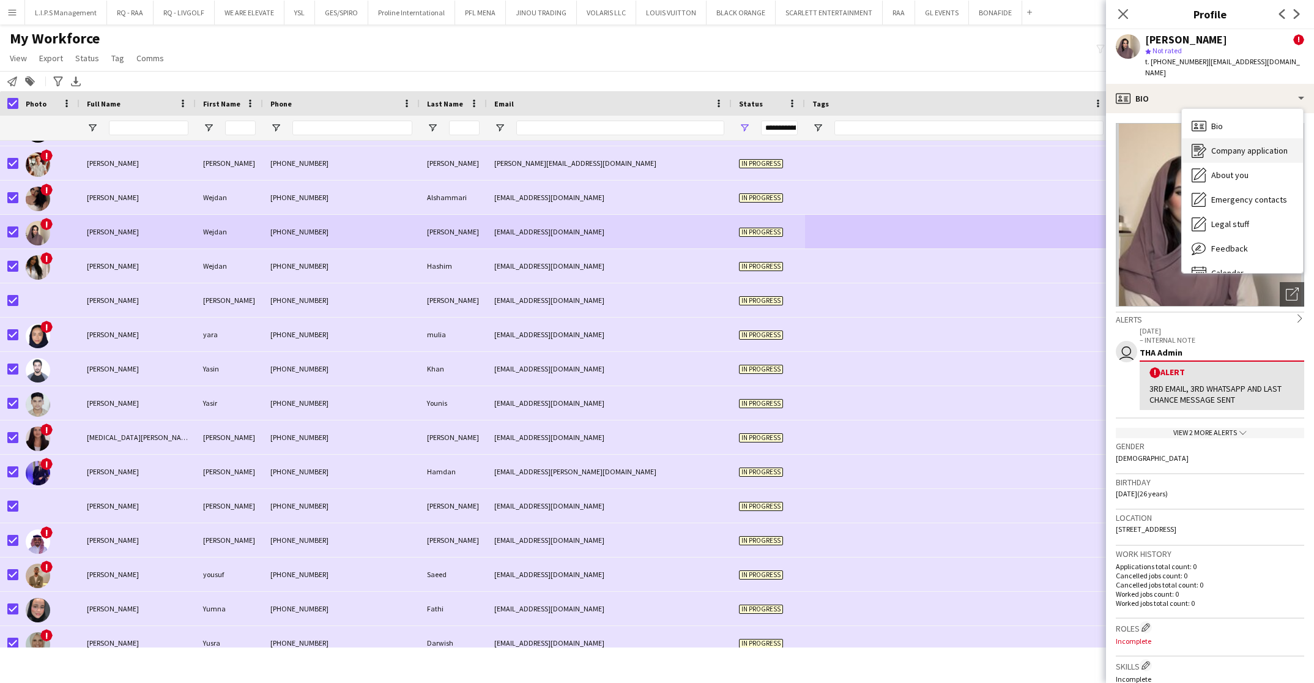
click at [1238, 145] on span "Company application" at bounding box center [1250, 150] width 76 height 11
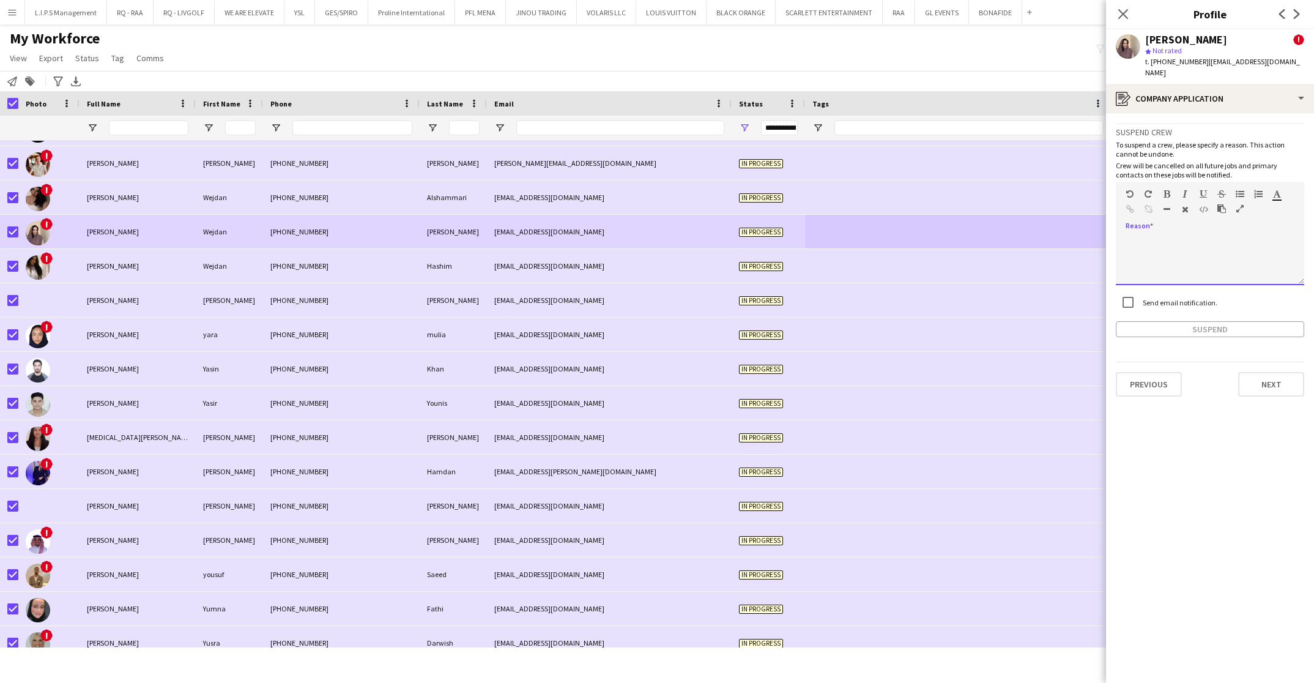
click at [1209, 242] on div at bounding box center [1210, 260] width 188 height 49
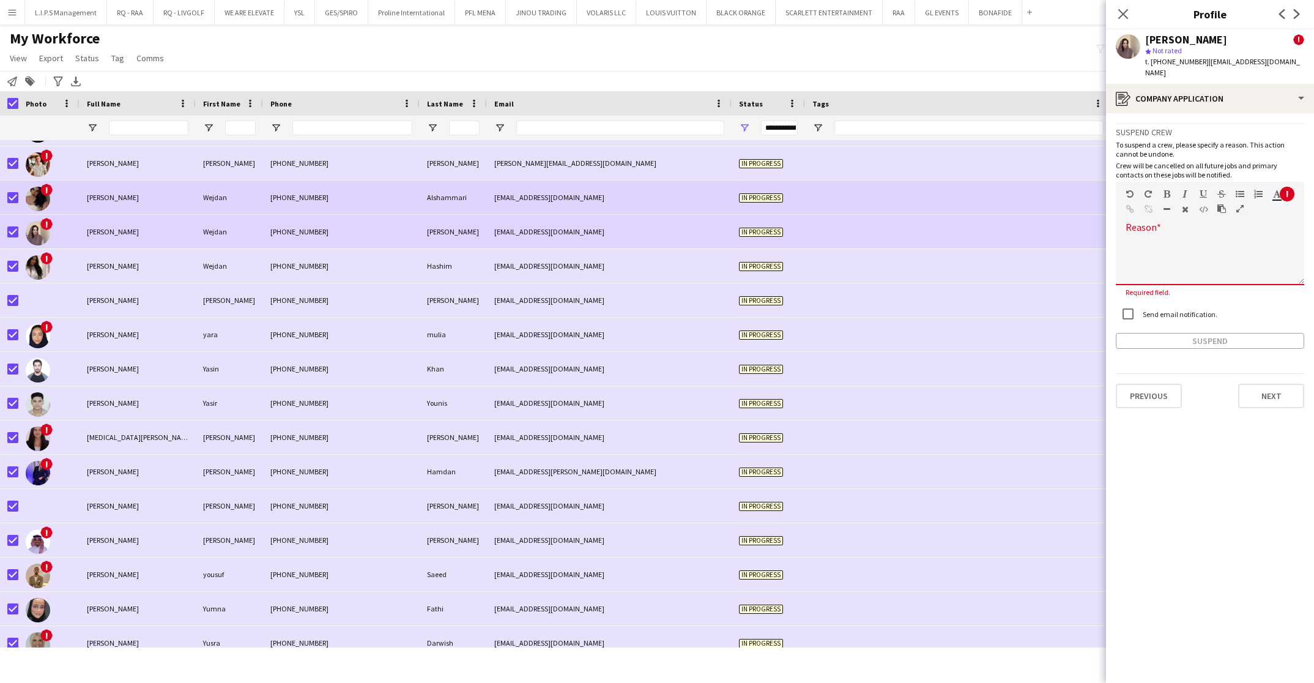
click at [471, 195] on div "Alshammari" at bounding box center [453, 198] width 67 height 34
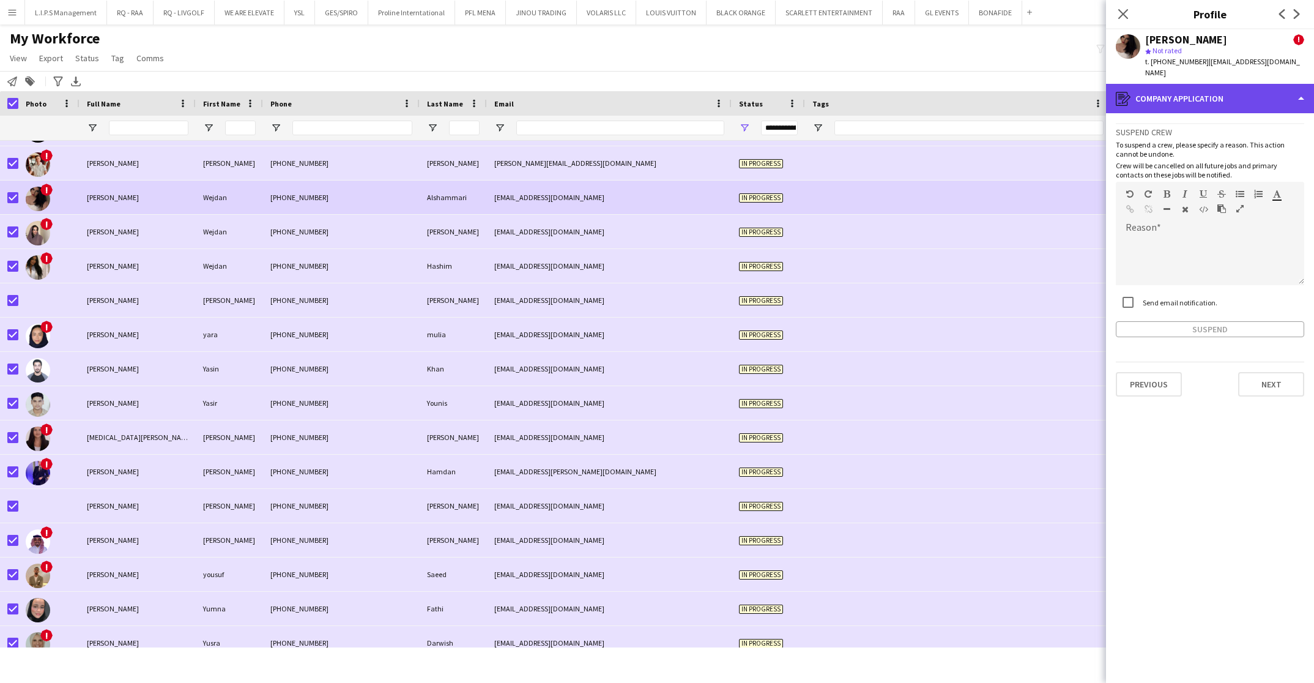
click at [1265, 87] on div "register Company application" at bounding box center [1210, 98] width 208 height 29
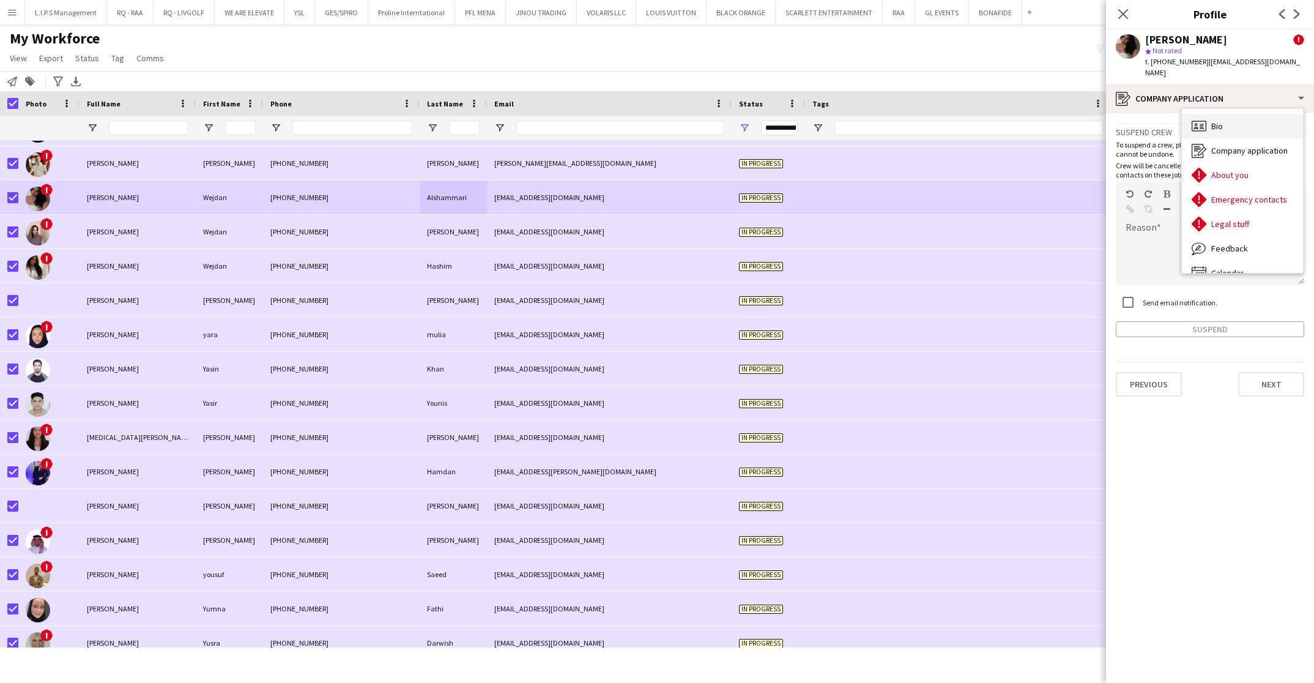
click at [1246, 114] on div "Bio Bio" at bounding box center [1242, 126] width 121 height 24
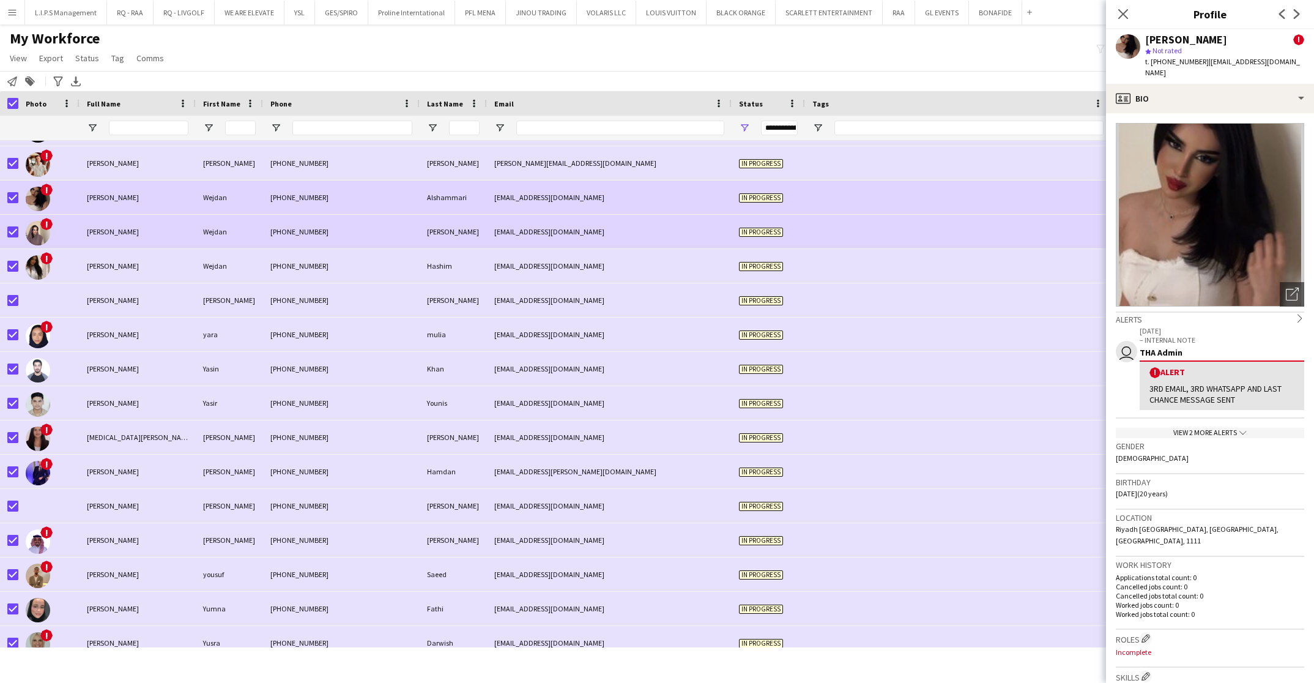
click at [116, 223] on div "[PERSON_NAME]" at bounding box center [138, 232] width 116 height 34
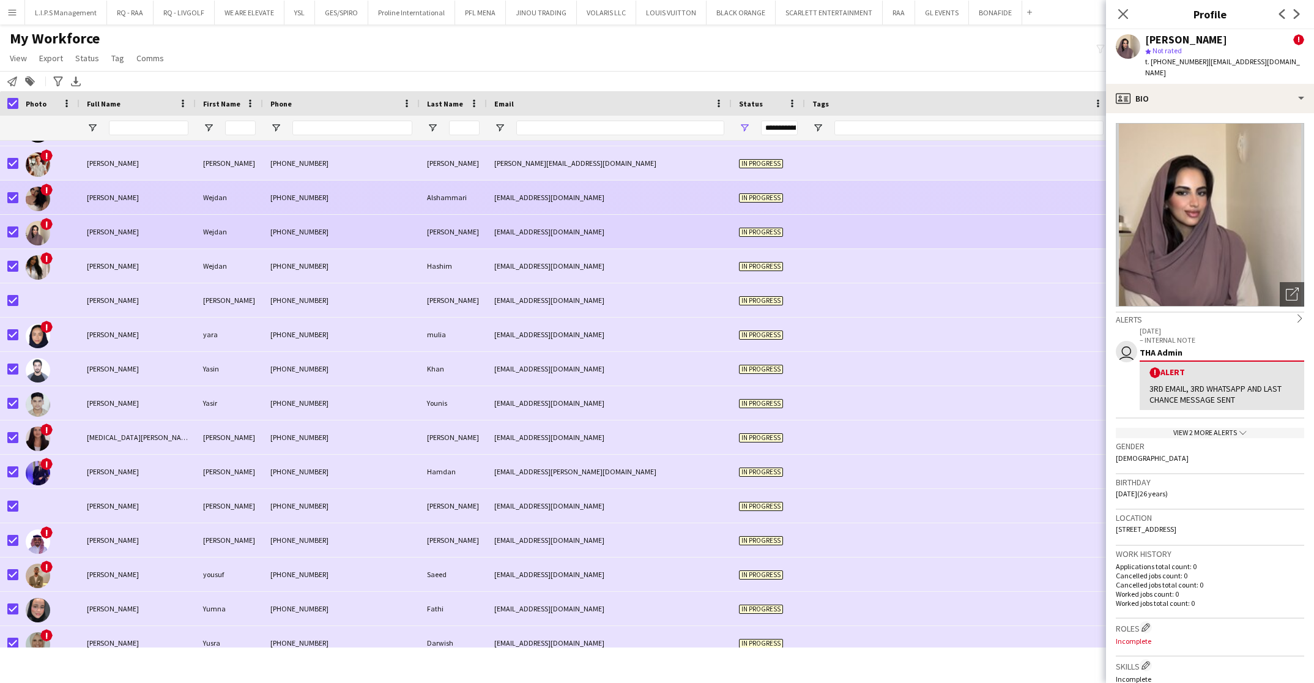
click at [125, 203] on div "[PERSON_NAME]" at bounding box center [138, 198] width 116 height 34
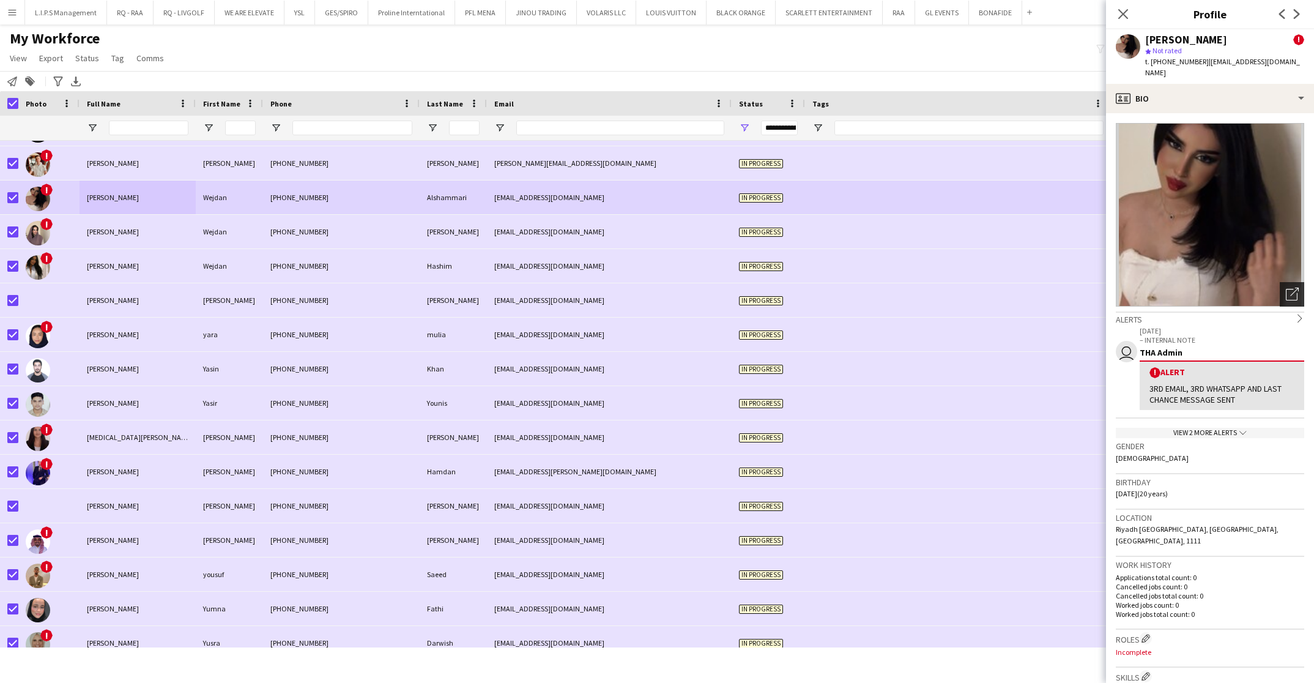
click at [1280, 293] on div "Open photos pop-in" at bounding box center [1292, 294] width 24 height 24
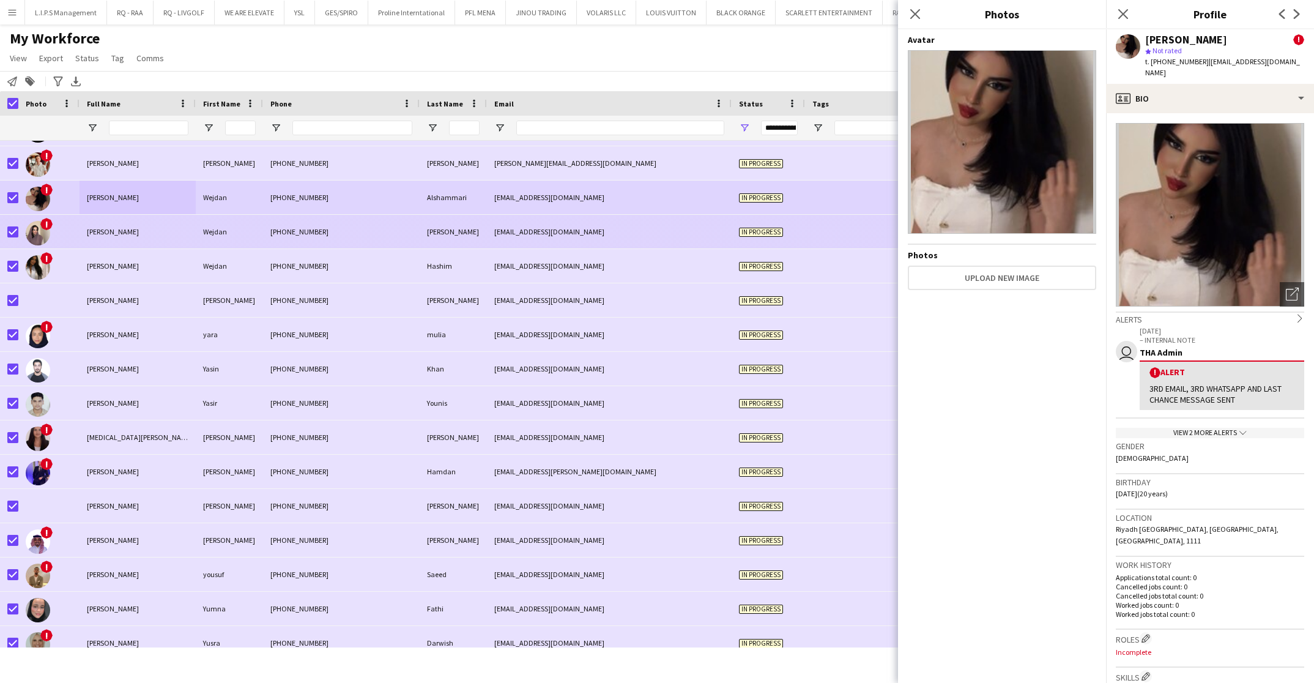
click at [203, 220] on div "Wejdan" at bounding box center [229, 232] width 67 height 34
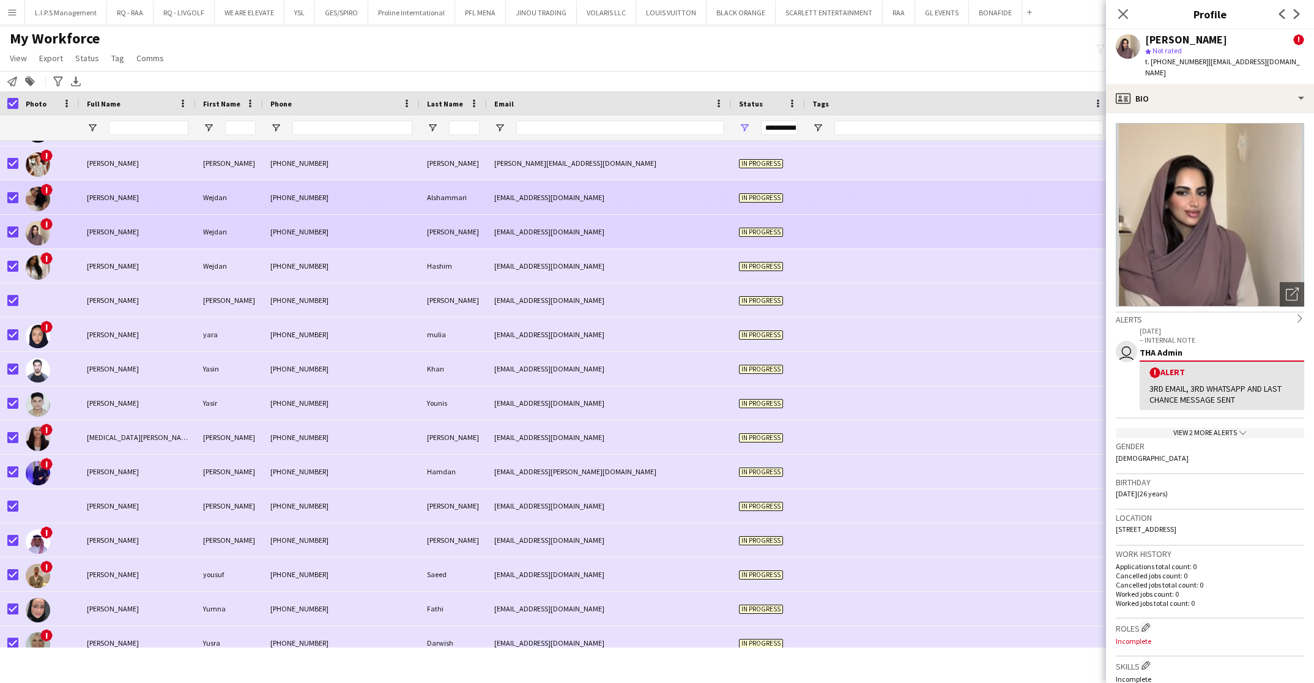
click at [303, 198] on div "[PHONE_NUMBER]" at bounding box center [341, 198] width 157 height 34
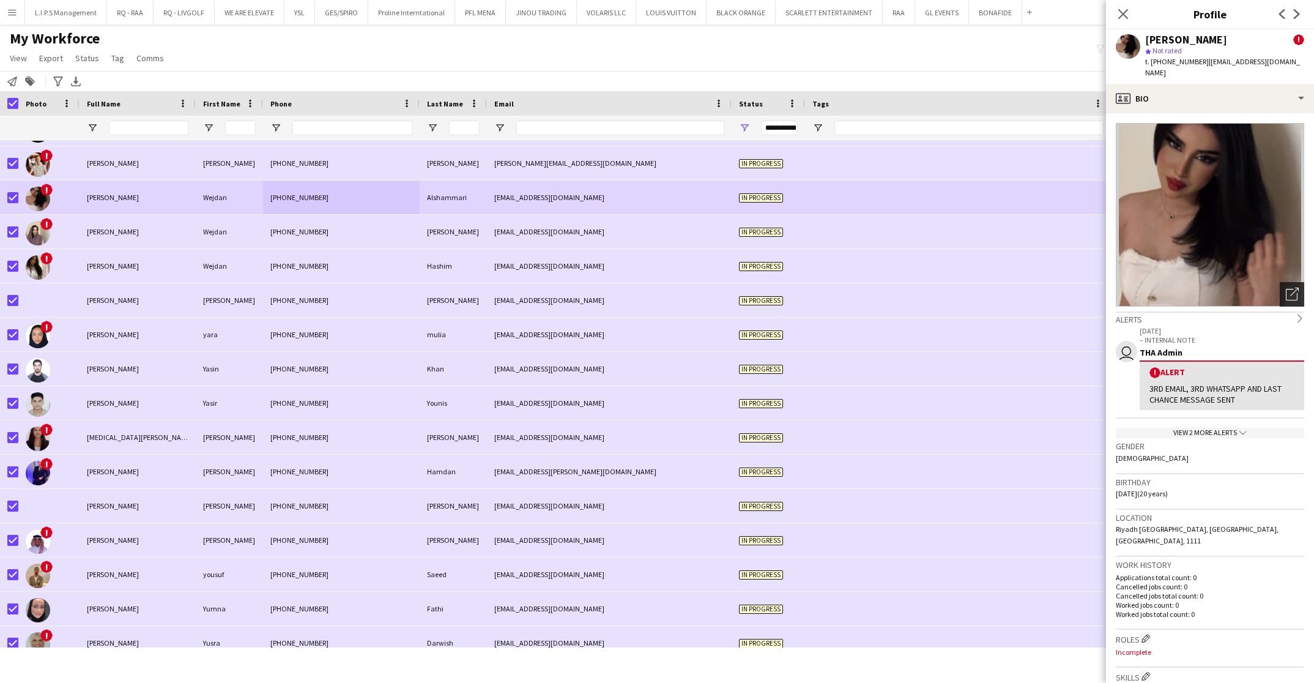
click at [1286, 288] on icon "Open photos pop-in" at bounding box center [1292, 294] width 13 height 13
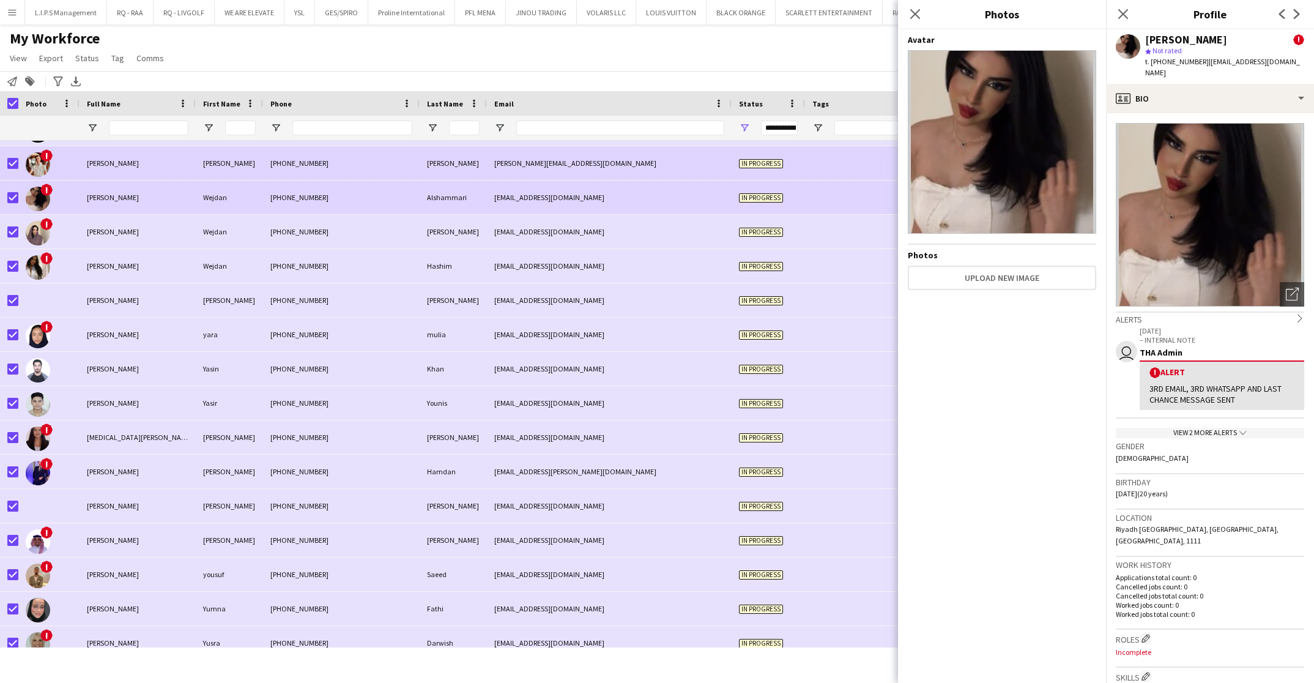
click at [547, 177] on div "[PERSON_NAME][EMAIL_ADDRESS][DOMAIN_NAME]" at bounding box center [609, 163] width 245 height 34
